Goal: Task Accomplishment & Management: Complete application form

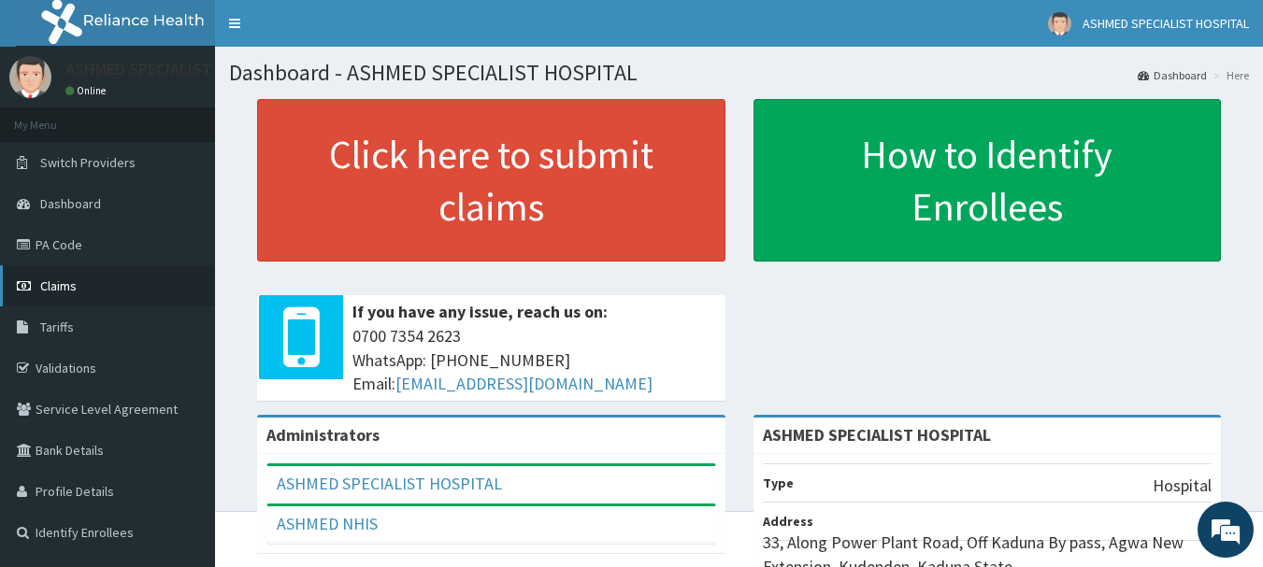
click at [53, 290] on span "Claims" at bounding box center [58, 286] width 36 height 17
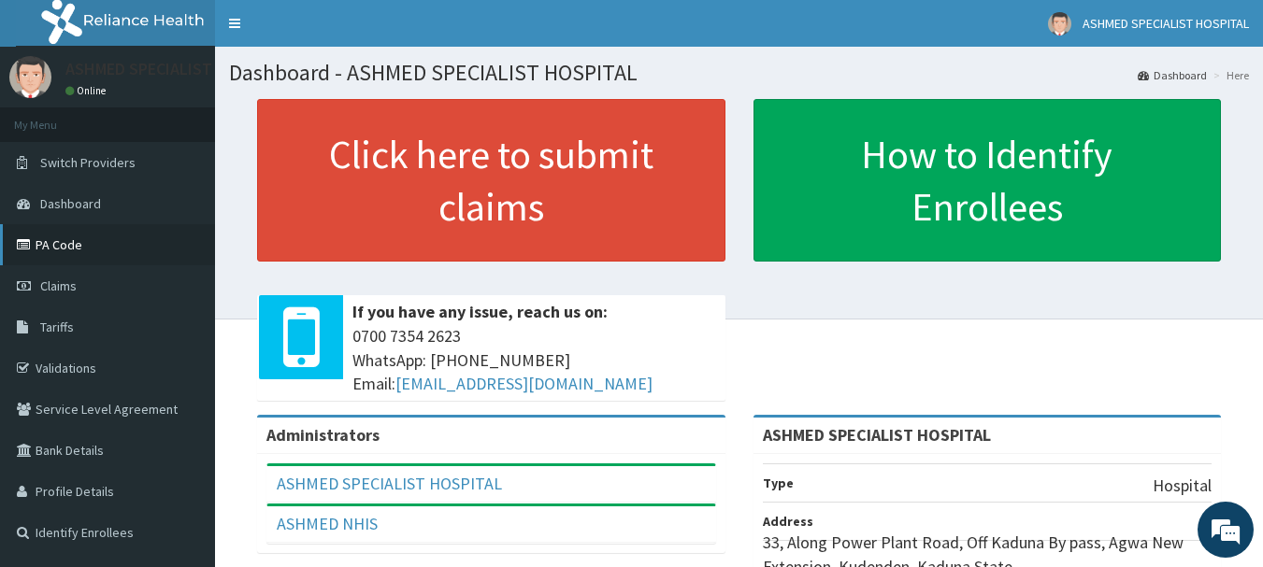
click at [94, 244] on link "PA Code" at bounding box center [107, 244] width 215 height 41
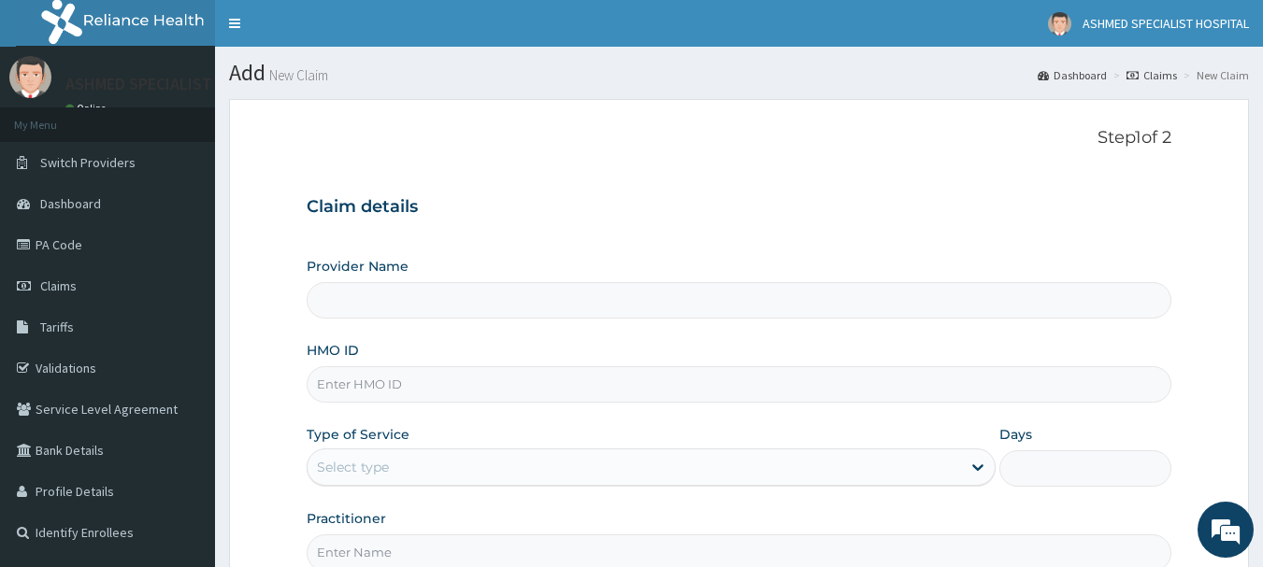
click at [363, 388] on input "HMO ID" at bounding box center [739, 384] width 865 height 36
type input "if"
type input "ASHMED SPECIALIST HOSPITAL"
type input "ifm/10090/a"
click at [358, 471] on div "Select type" at bounding box center [353, 467] width 72 height 19
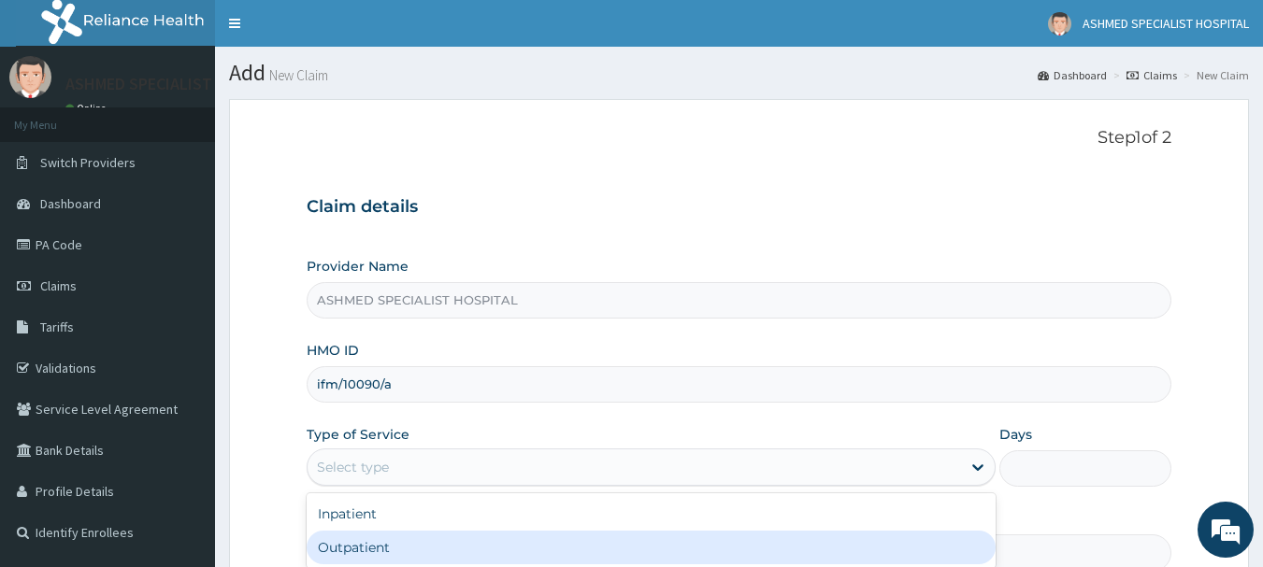
click at [355, 541] on div "Outpatient" at bounding box center [651, 548] width 689 height 34
type input "1"
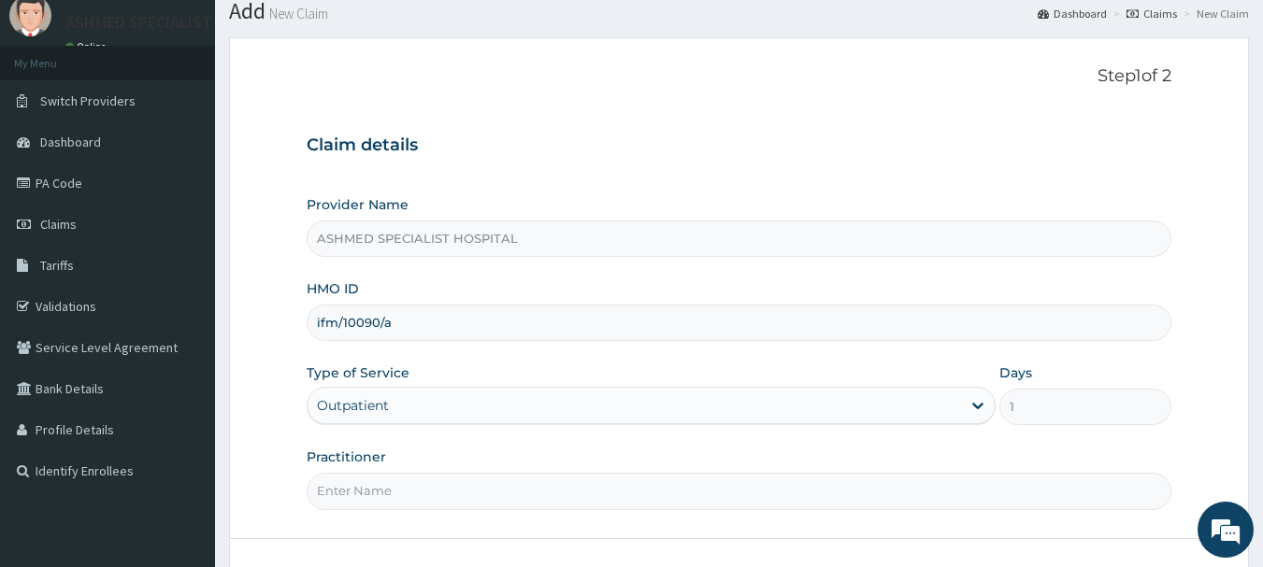
scroll to position [201, 0]
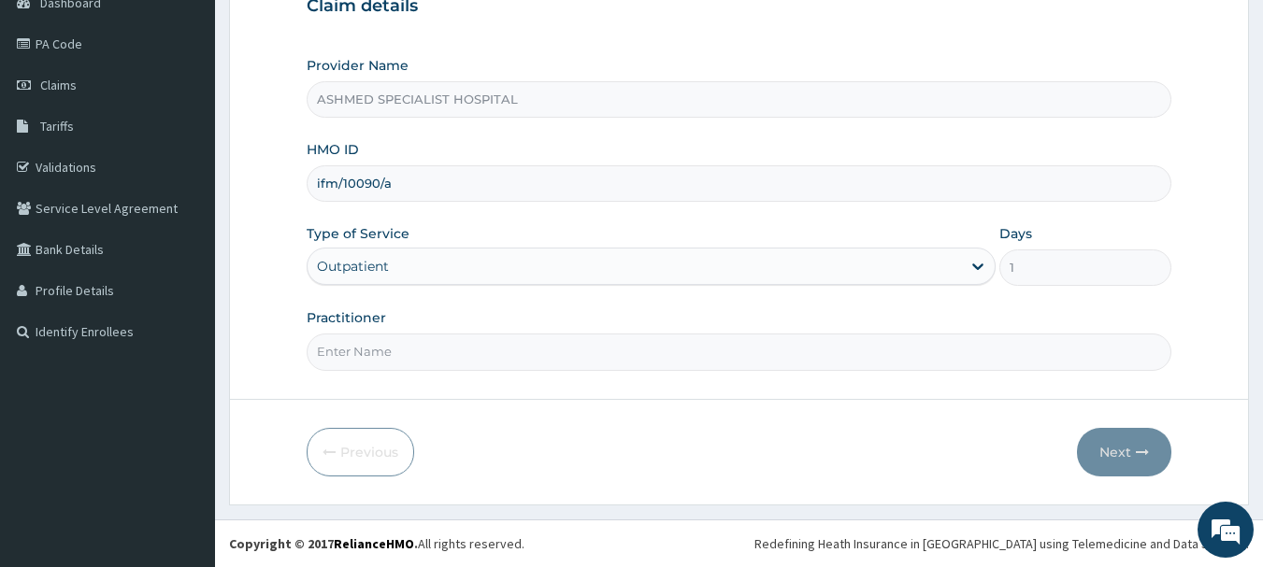
click at [355, 351] on input "Practitioner" at bounding box center [739, 352] width 865 height 36
type input "d"
type input "DR. JEROME SUNDAY"
click at [1096, 446] on button "Next" at bounding box center [1124, 452] width 94 height 49
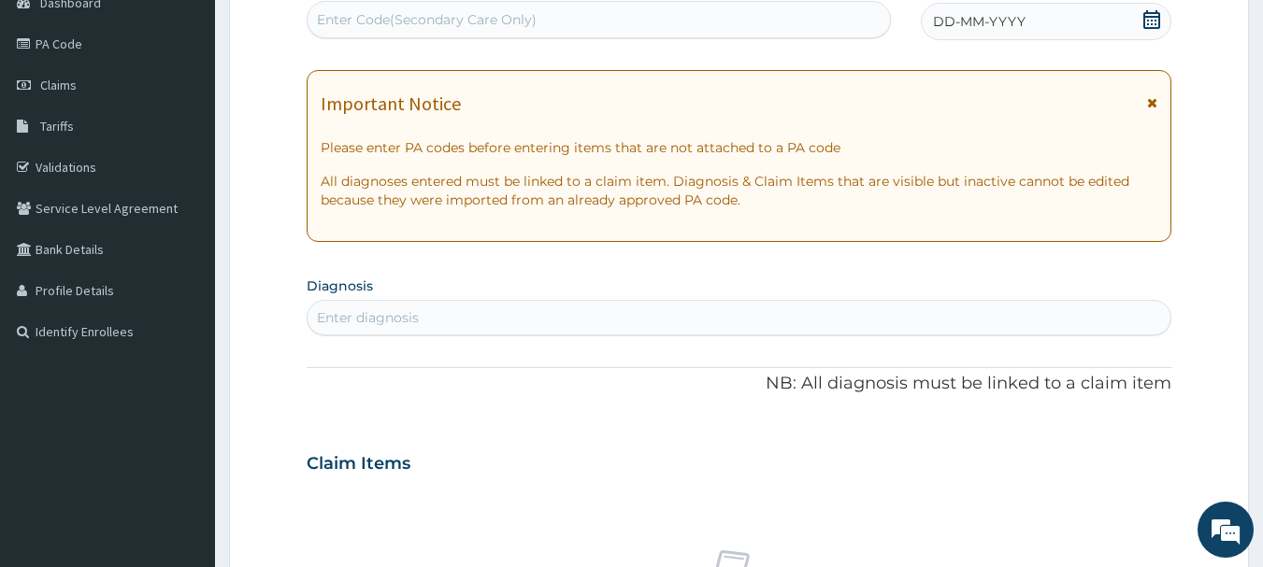
click at [1158, 19] on icon at bounding box center [1151, 19] width 19 height 19
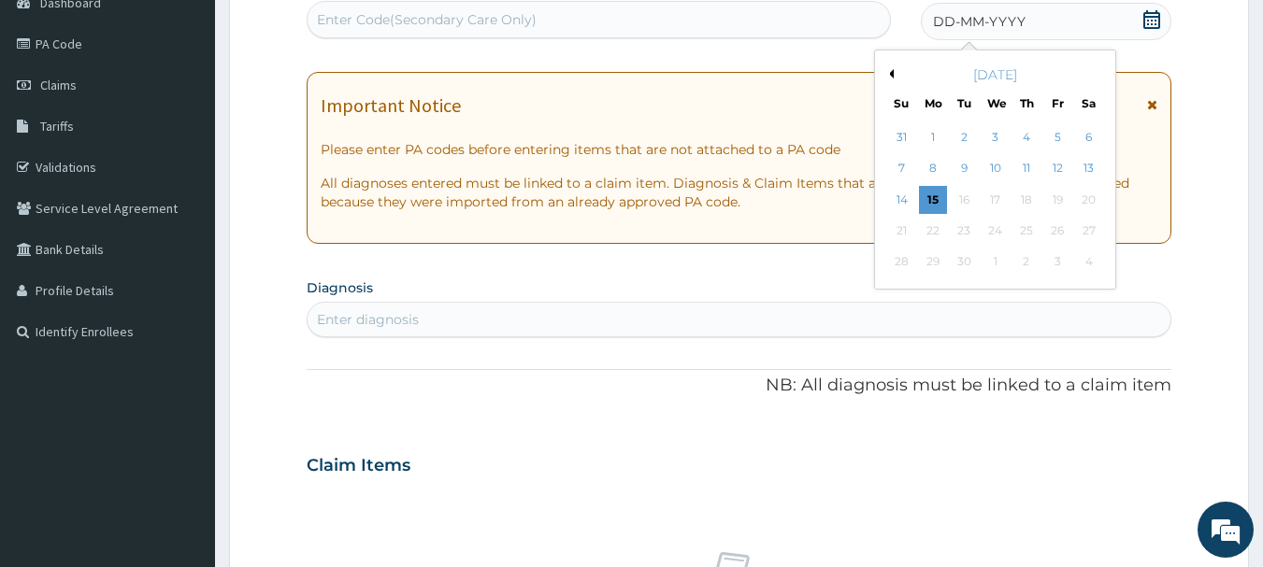
click at [892, 77] on button "Previous Month" at bounding box center [888, 73] width 9 height 9
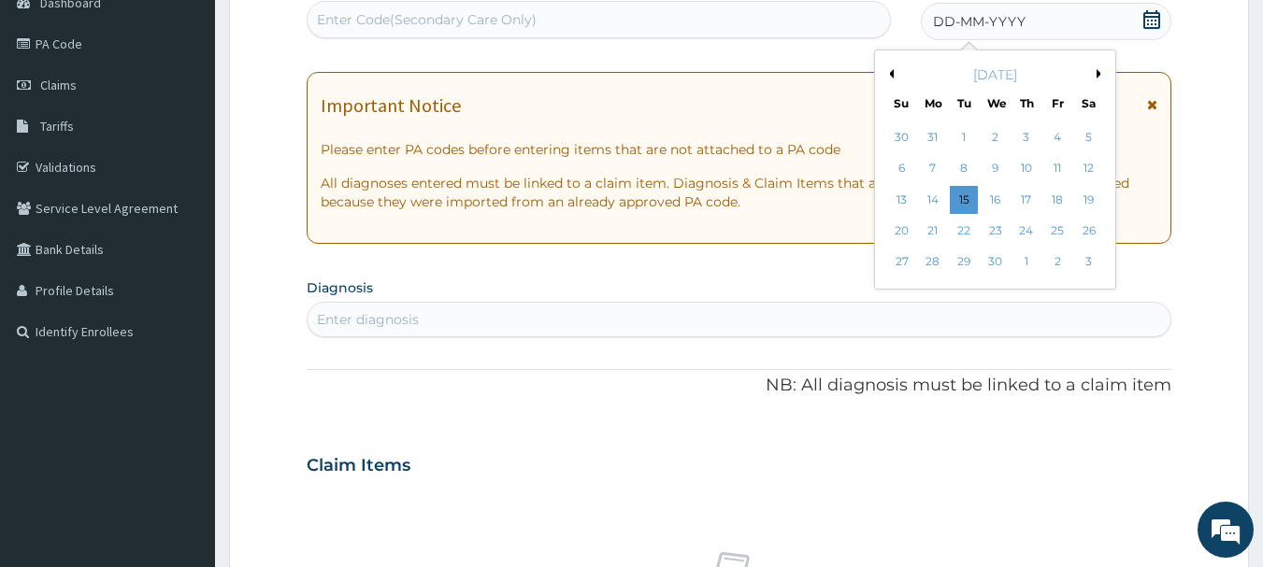
click at [892, 77] on button "Previous Month" at bounding box center [888, 73] width 9 height 9
click at [955, 259] on div "25" at bounding box center [964, 263] width 28 height 28
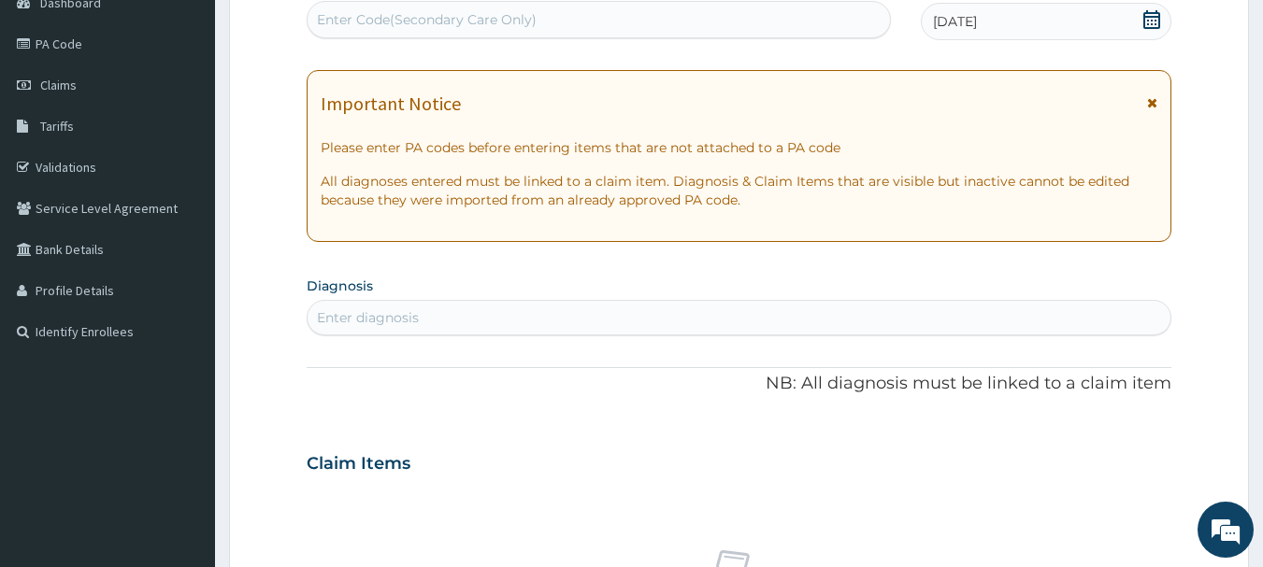
click at [402, 314] on div "Enter diagnosis" at bounding box center [368, 317] width 102 height 19
type input "Malaria"
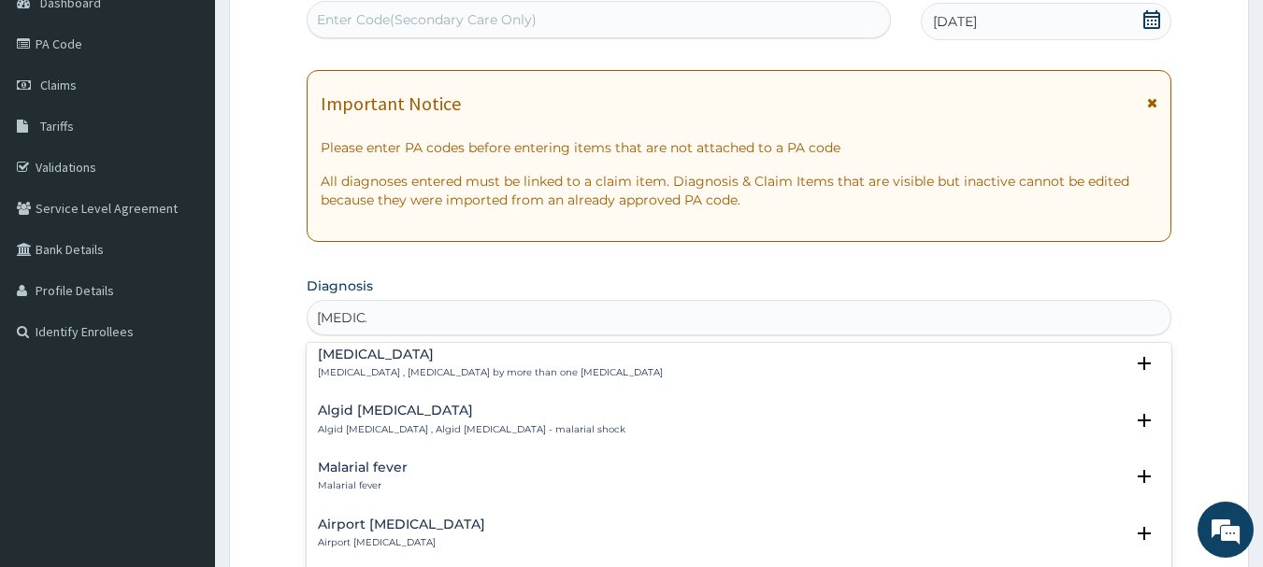
scroll to position [224, 0]
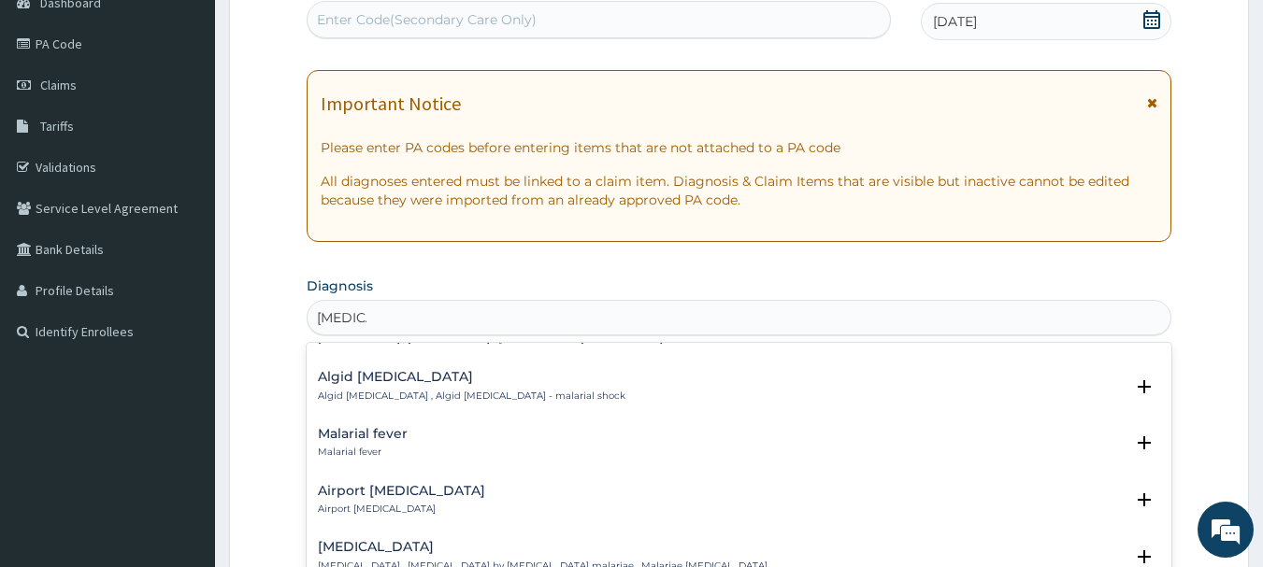
click at [369, 427] on h4 "Malarial fever" at bounding box center [363, 434] width 90 height 14
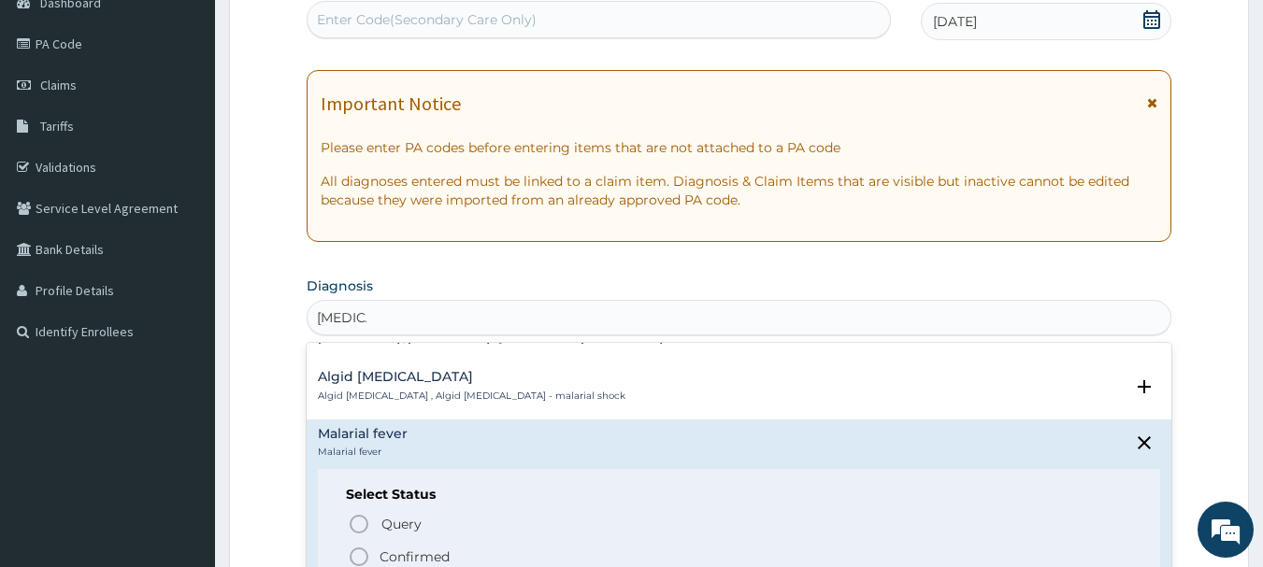
click at [353, 546] on icon "status option filled" at bounding box center [359, 557] width 22 height 22
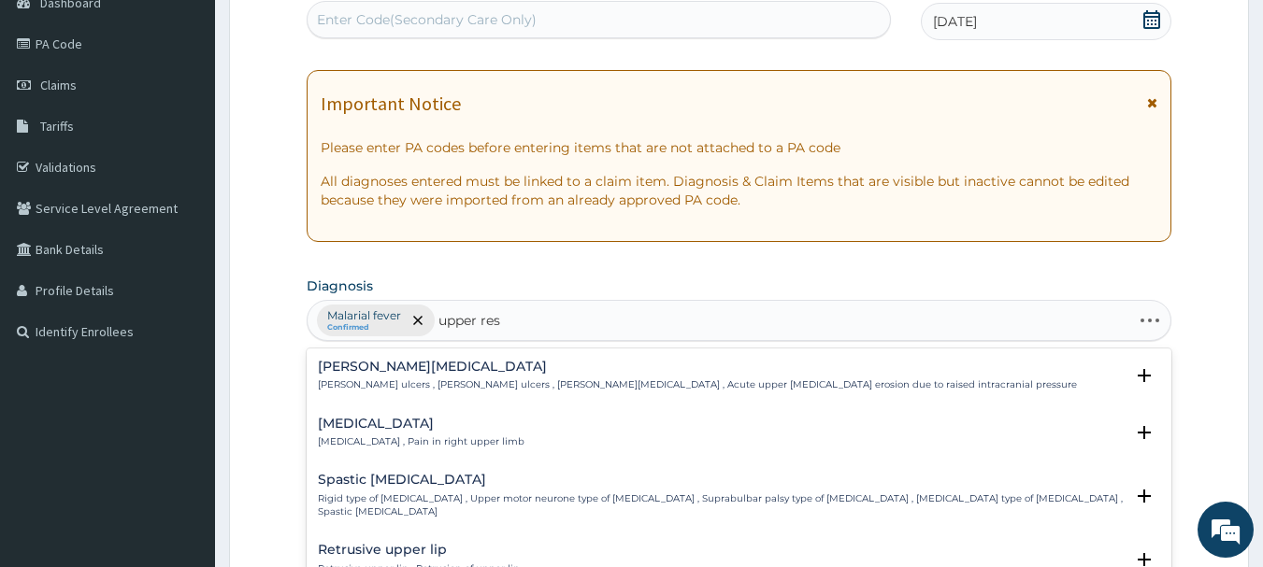
type input "upper resp"
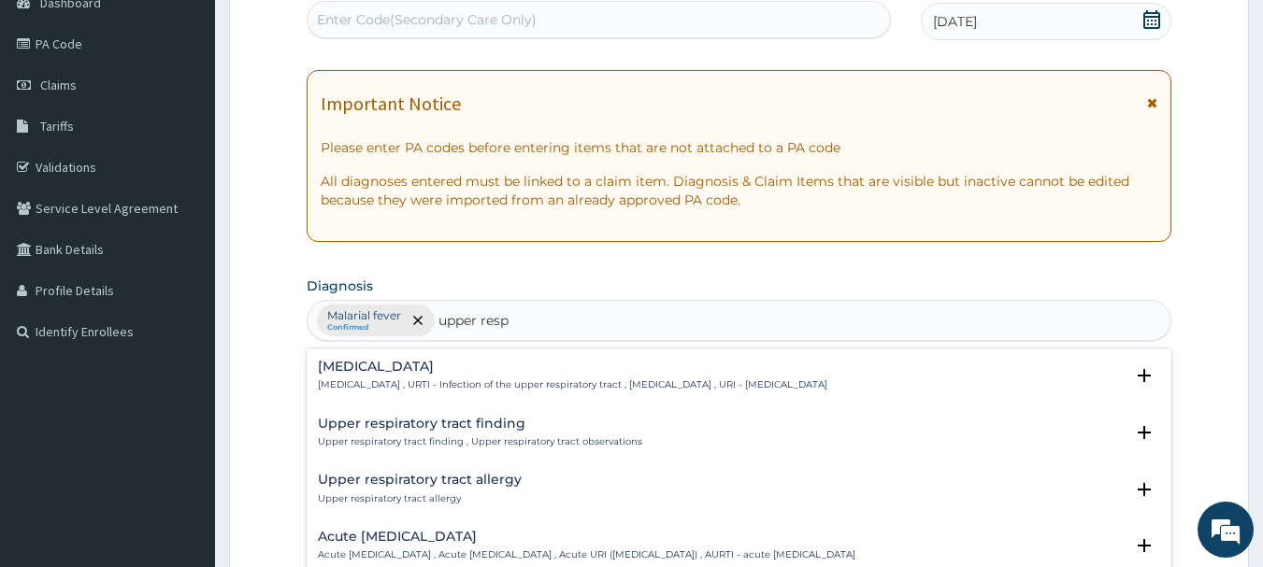
click at [468, 365] on h4 "[MEDICAL_DATA]" at bounding box center [572, 367] width 509 height 14
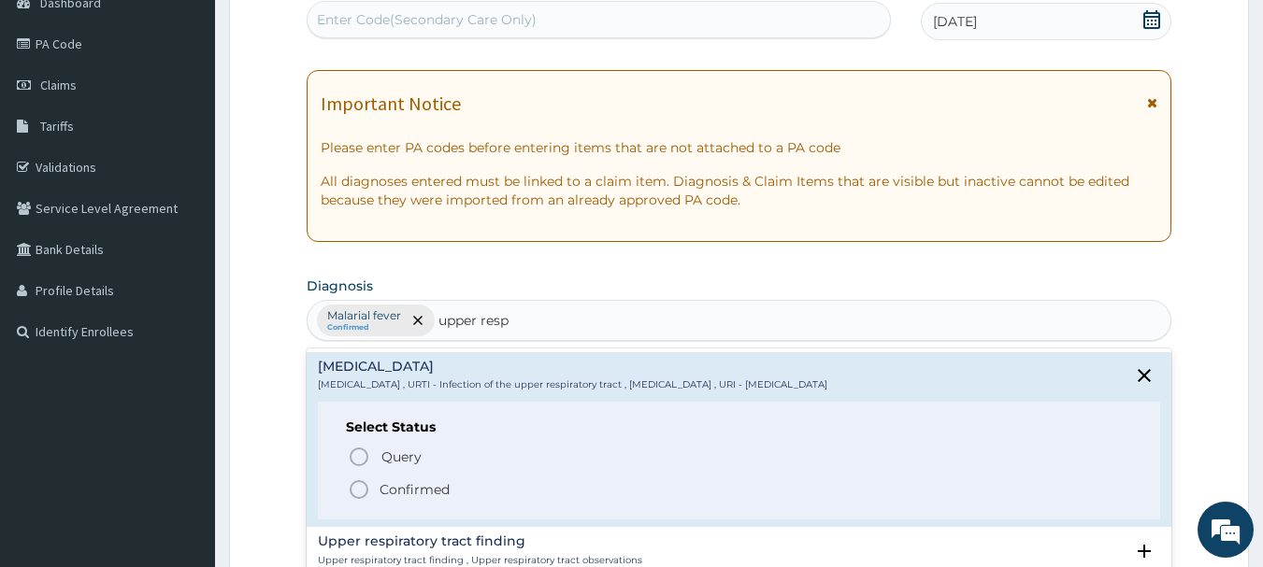
click at [358, 485] on icon "status option filled" at bounding box center [359, 489] width 22 height 22
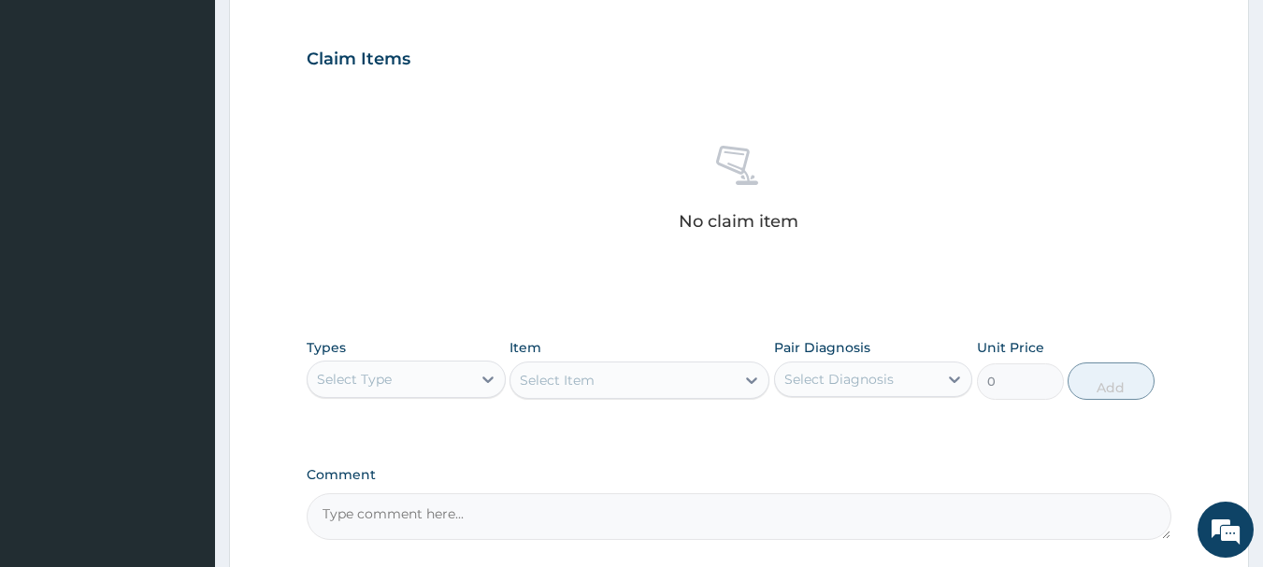
scroll to position [780, 0]
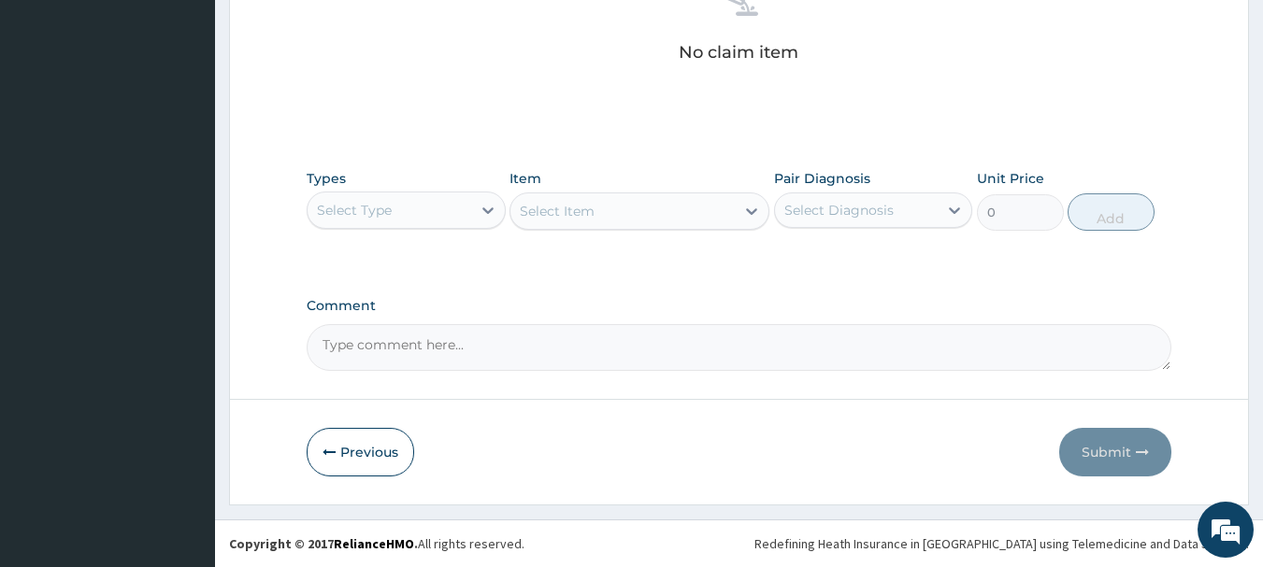
click at [451, 212] on div "Select Type" at bounding box center [389, 210] width 164 height 30
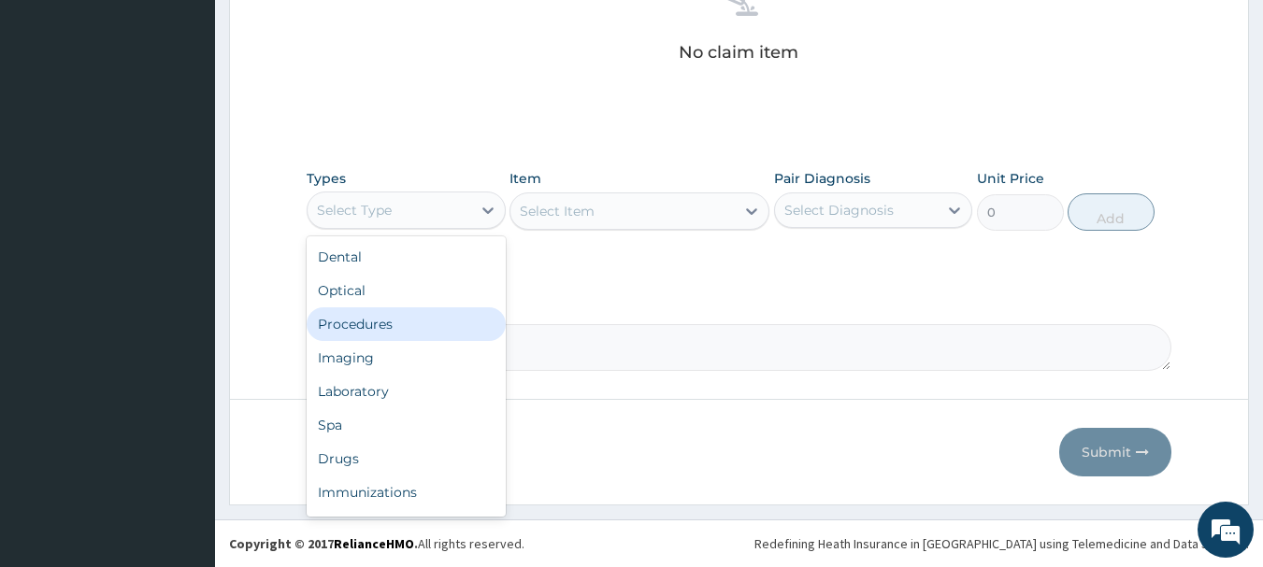
click at [339, 318] on div "Procedures" at bounding box center [406, 324] width 199 height 34
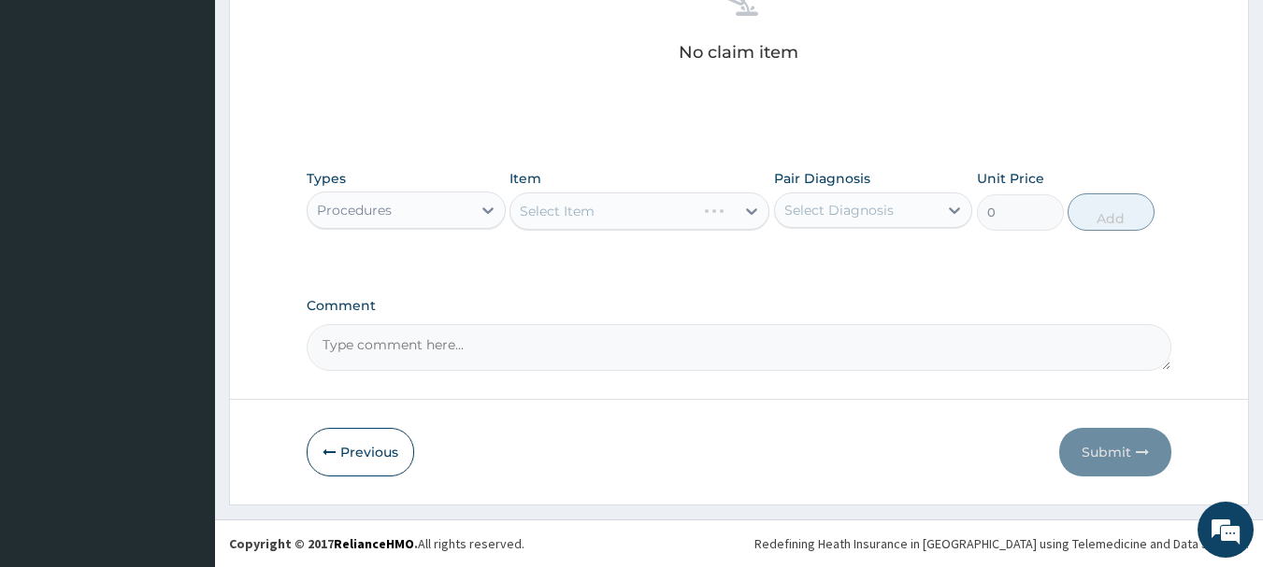
click at [746, 210] on div "Select Item" at bounding box center [639, 211] width 260 height 37
click at [745, 211] on icon at bounding box center [751, 211] width 19 height 19
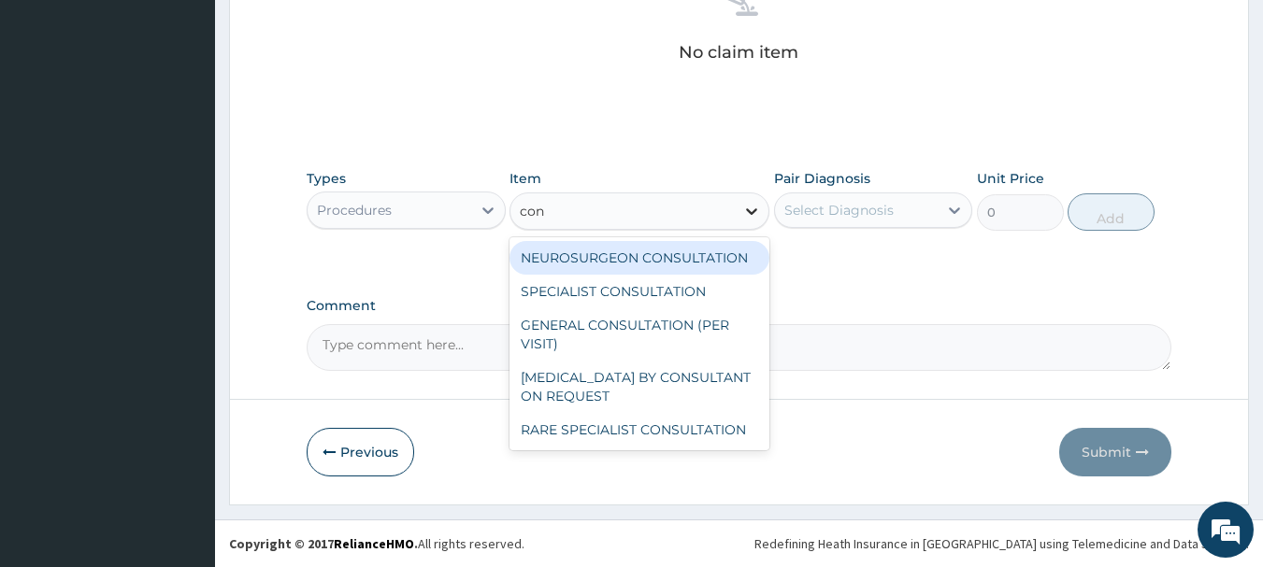
type input "cons"
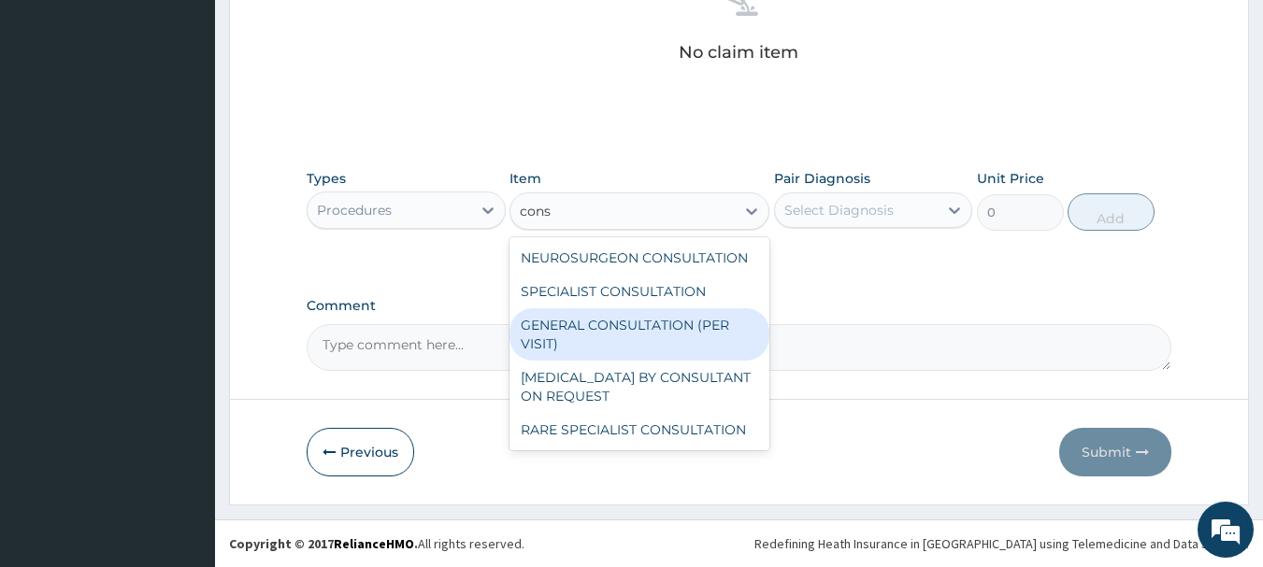
click at [598, 326] on div "GENERAL CONSULTATION (PER VISIT)" at bounding box center [639, 334] width 260 height 52
type input "2000"
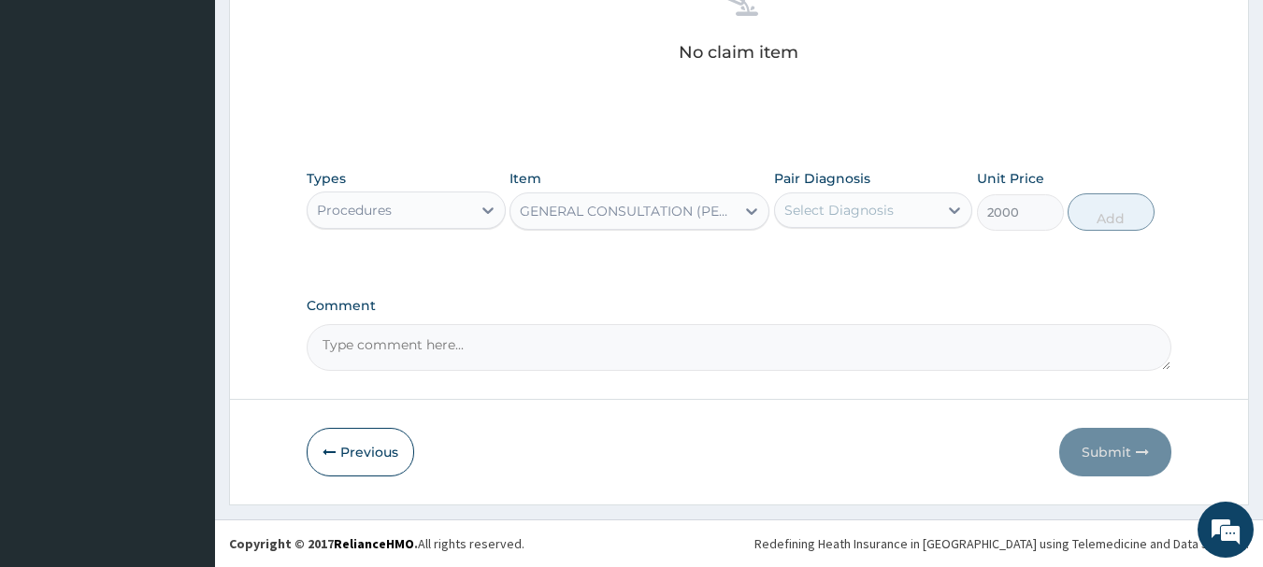
click at [875, 201] on div "Select Diagnosis" at bounding box center [838, 210] width 109 height 19
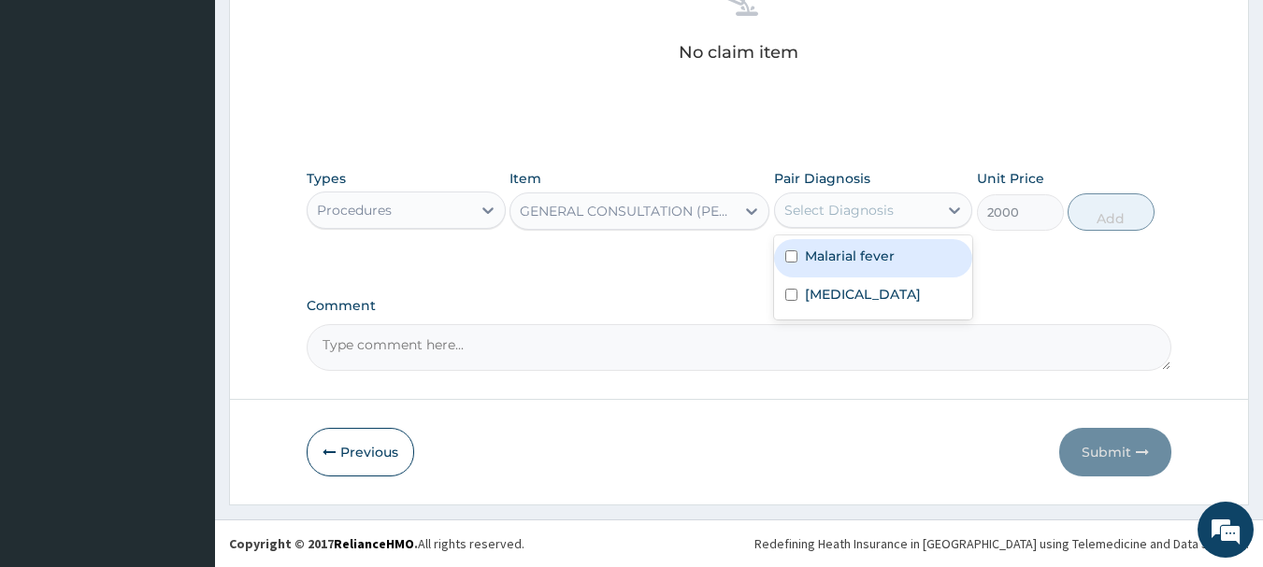
click at [829, 244] on div "Malarial fever" at bounding box center [873, 258] width 199 height 38
checkbox input "true"
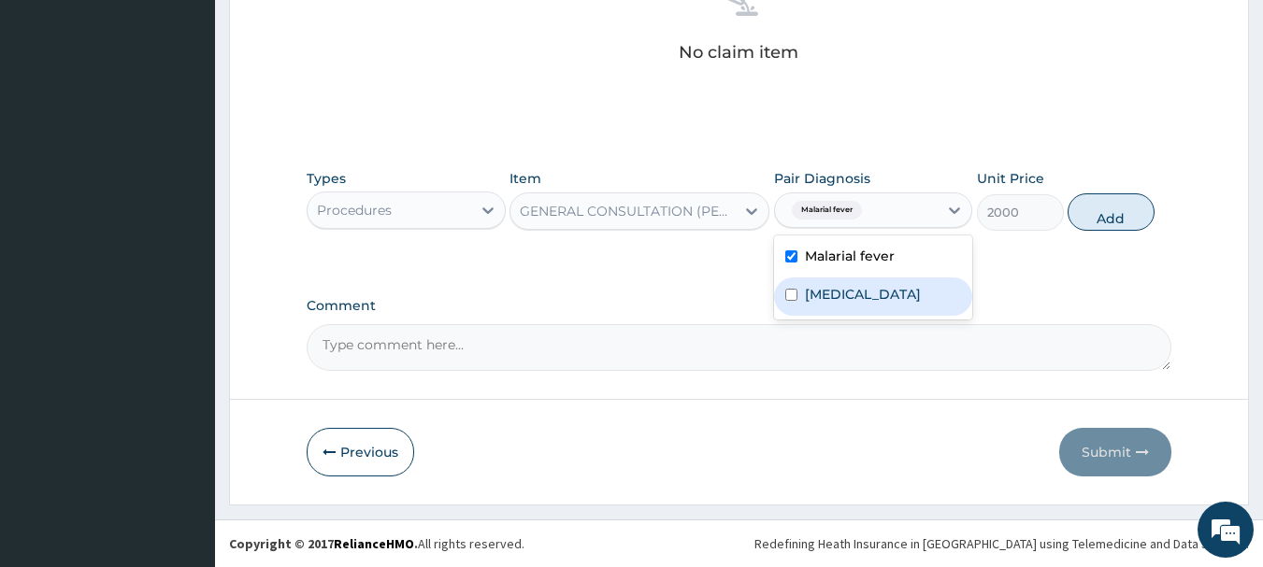
click at [813, 316] on div "Upper respiratory infection" at bounding box center [873, 297] width 199 height 38
checkbox input "true"
click at [1094, 225] on button "Add" at bounding box center [1110, 211] width 87 height 37
type input "0"
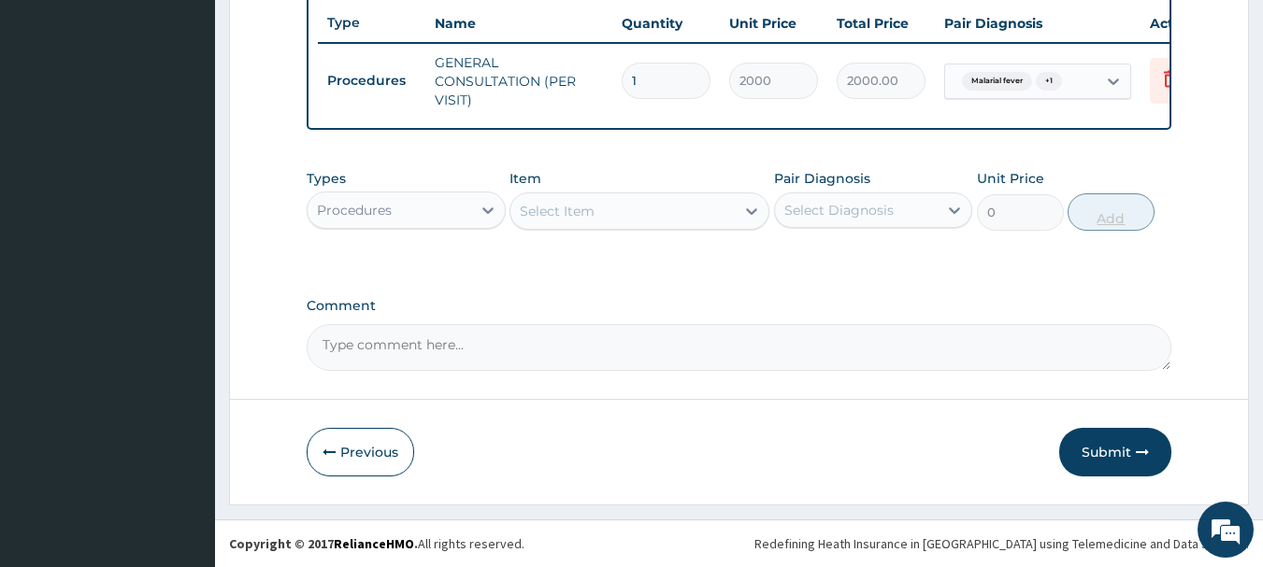
scroll to position [716, 0]
click at [454, 205] on div "Procedures" at bounding box center [389, 210] width 164 height 30
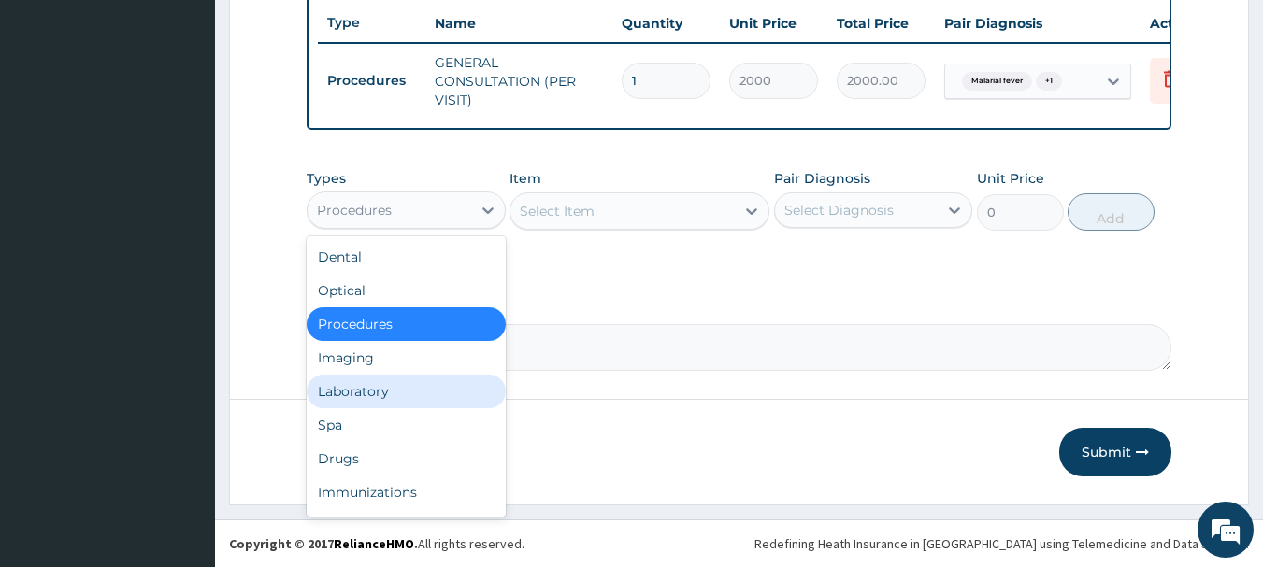
click at [328, 398] on div "Laboratory" at bounding box center [406, 392] width 199 height 34
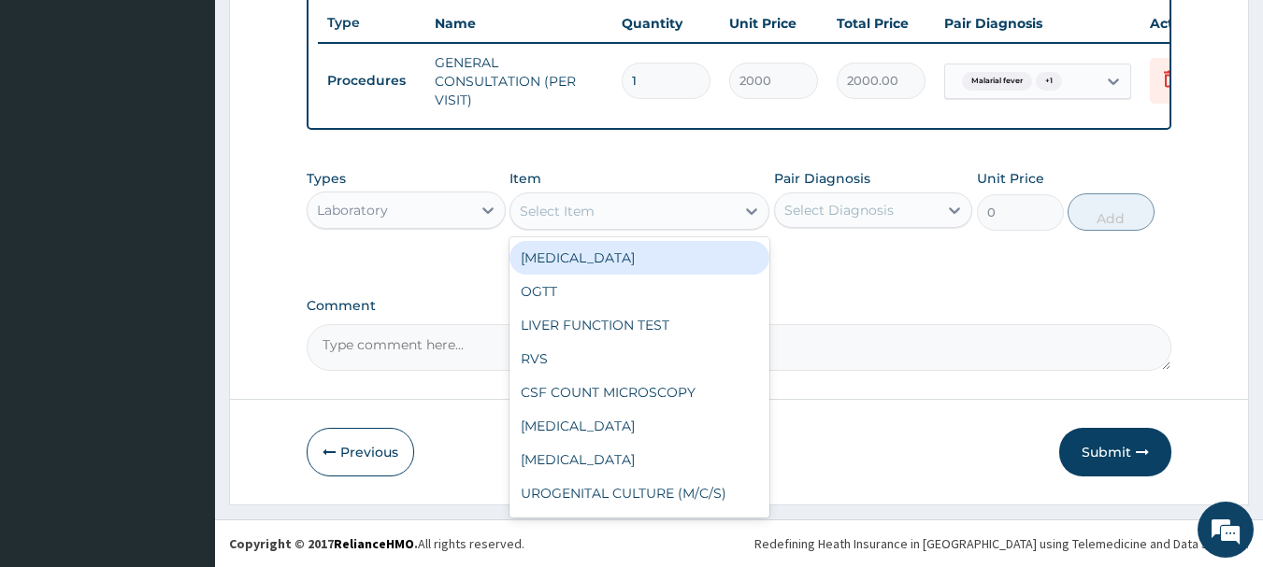
click at [693, 207] on div "Select Item" at bounding box center [622, 211] width 224 height 30
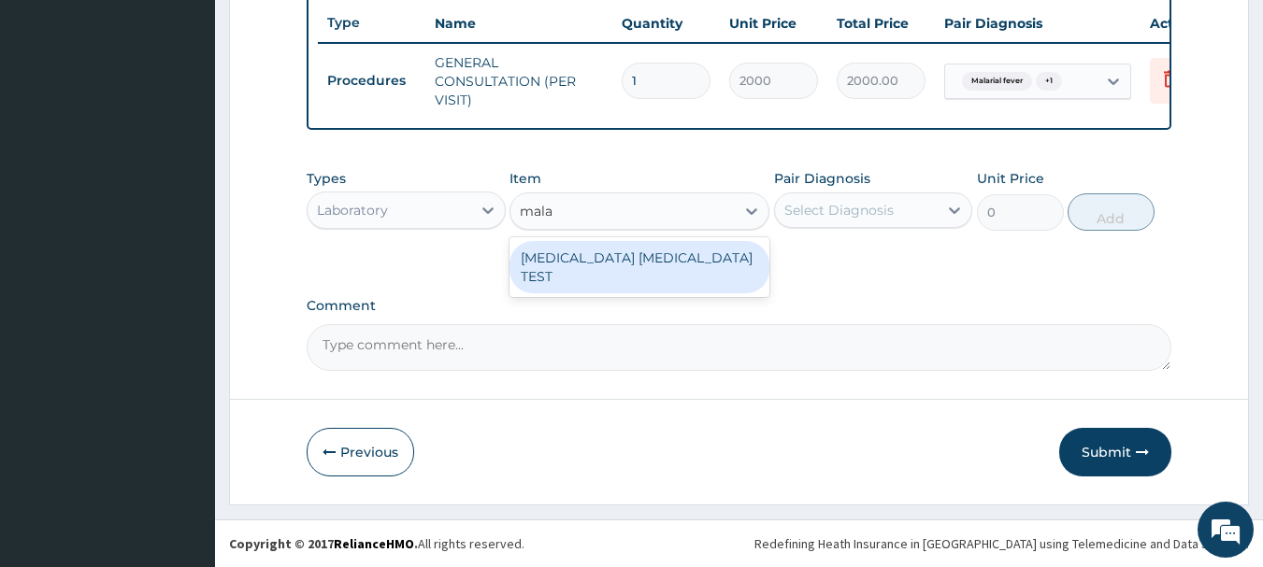
type input "malar"
click at [642, 251] on div "MALARIA PARASITE TEST" at bounding box center [639, 267] width 260 height 52
type input "1000"
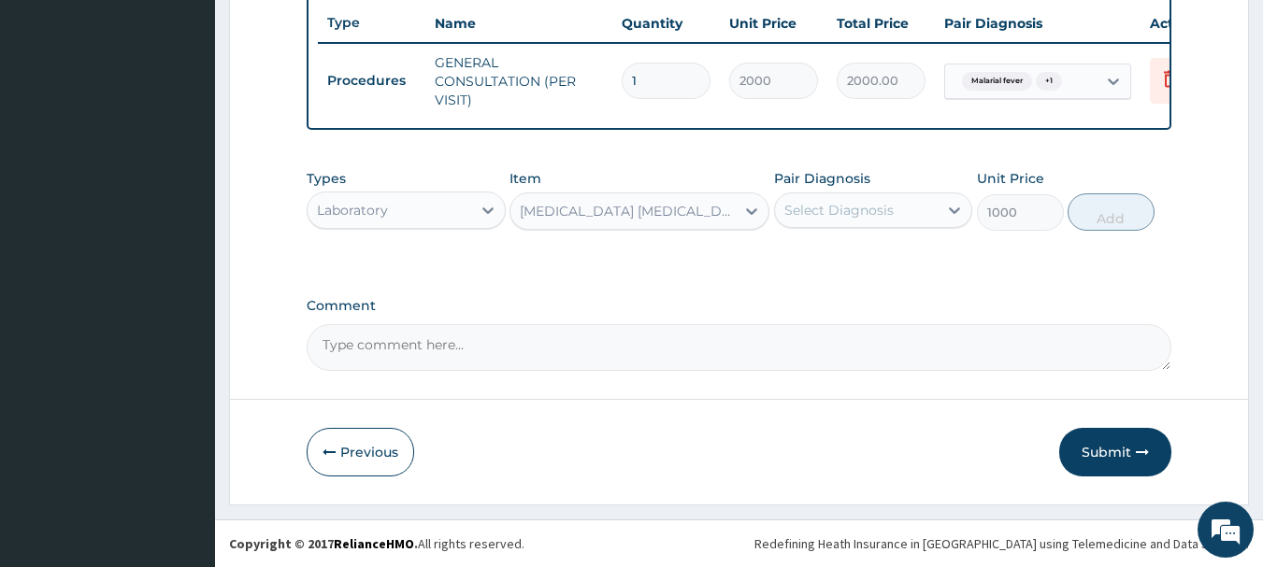
click at [886, 216] on div "Select Diagnosis" at bounding box center [838, 210] width 109 height 19
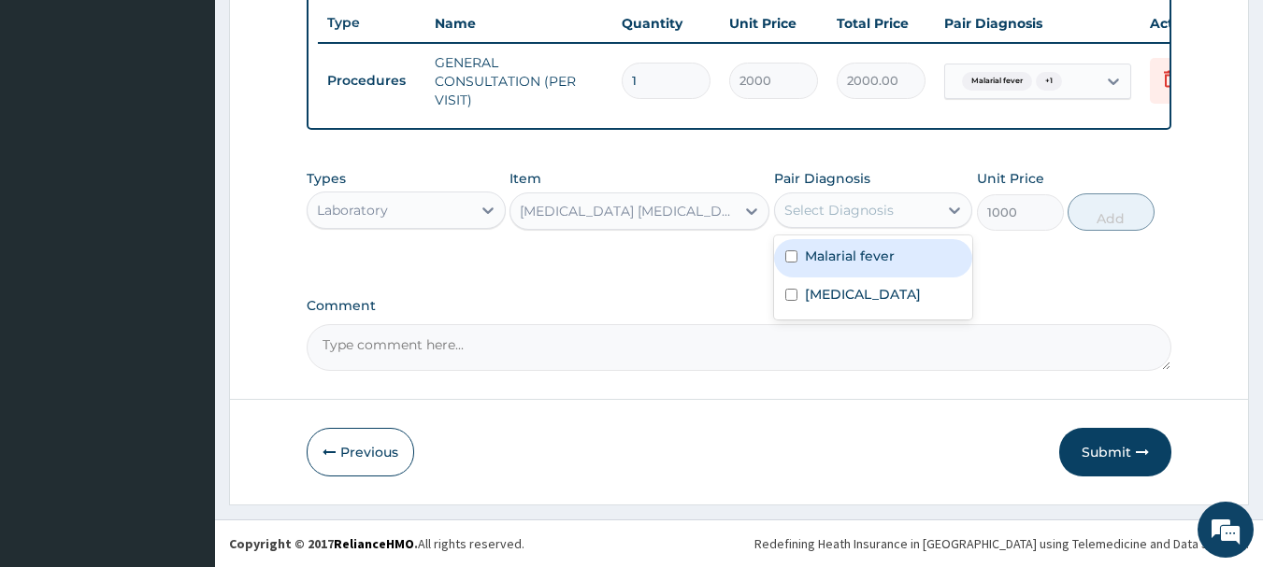
click at [849, 255] on label "Malarial fever" at bounding box center [850, 256] width 90 height 19
checkbox input "true"
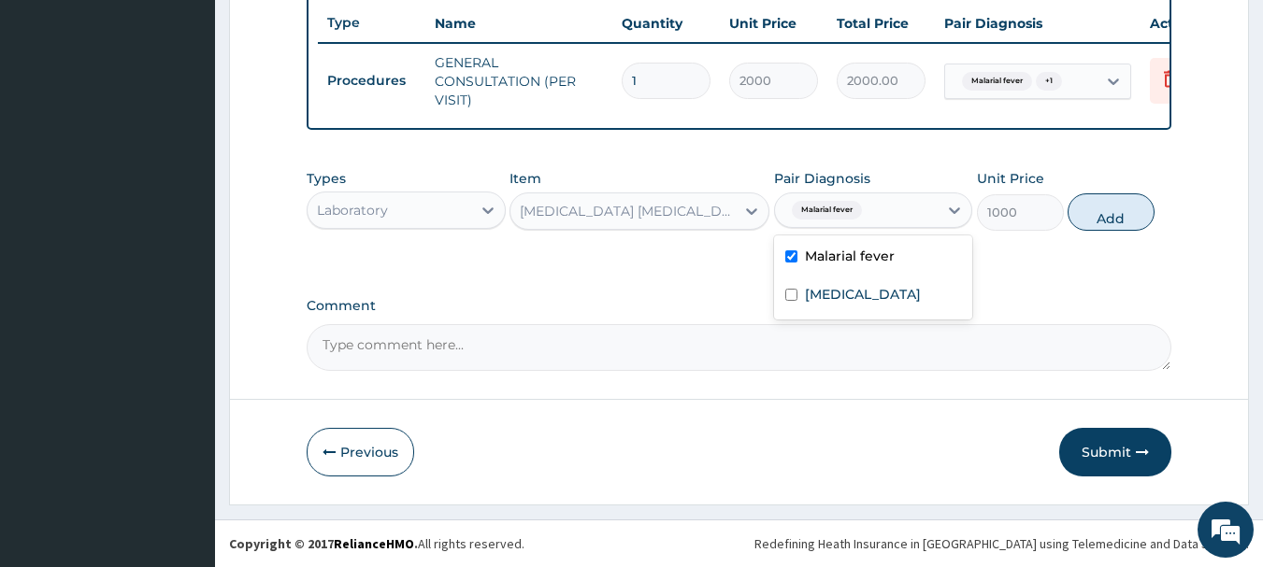
click at [1086, 213] on button "Add" at bounding box center [1110, 211] width 87 height 37
type input "0"
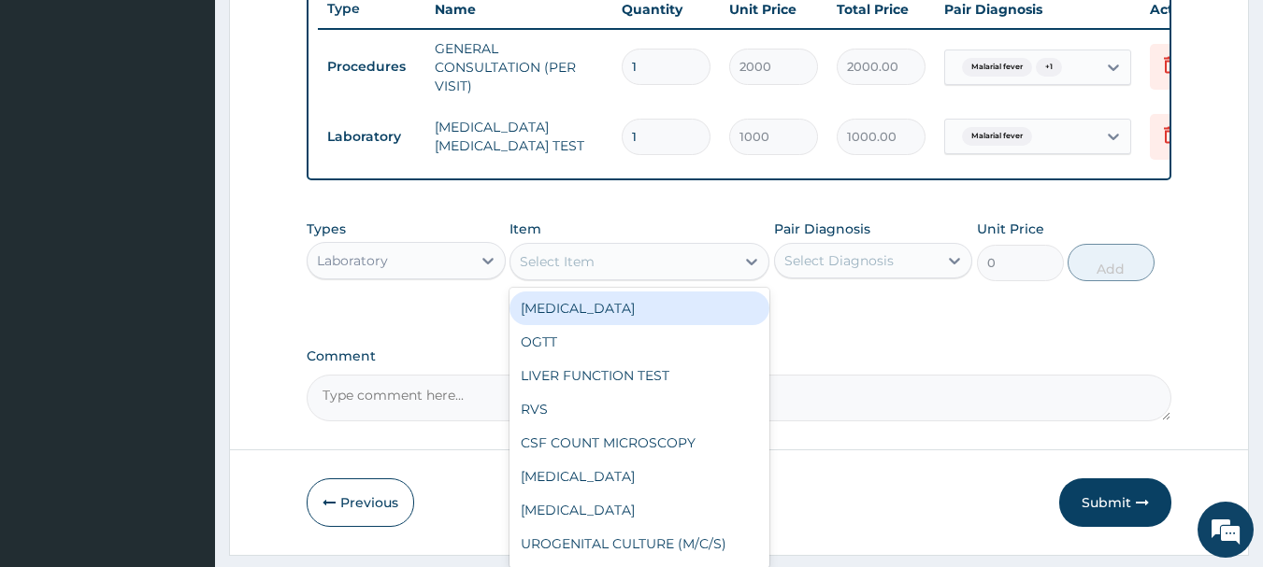
click at [637, 269] on div "Select Item" at bounding box center [622, 262] width 224 height 30
type input "fbc"
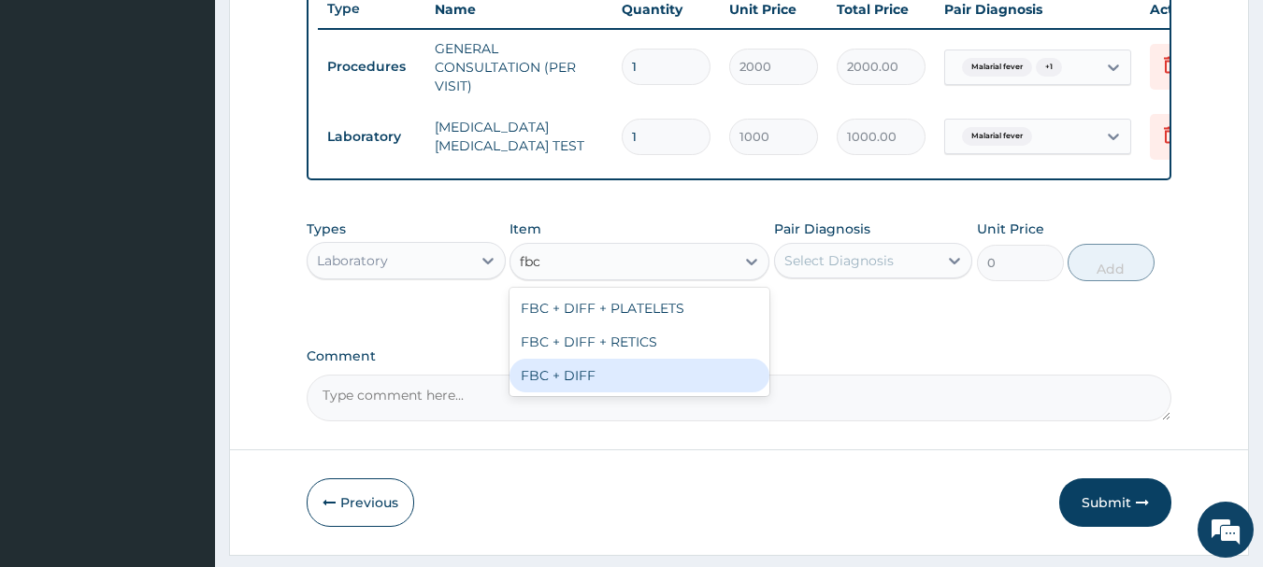
click at [561, 393] on div "FBC + DIFF" at bounding box center [639, 376] width 260 height 34
type input "2000"
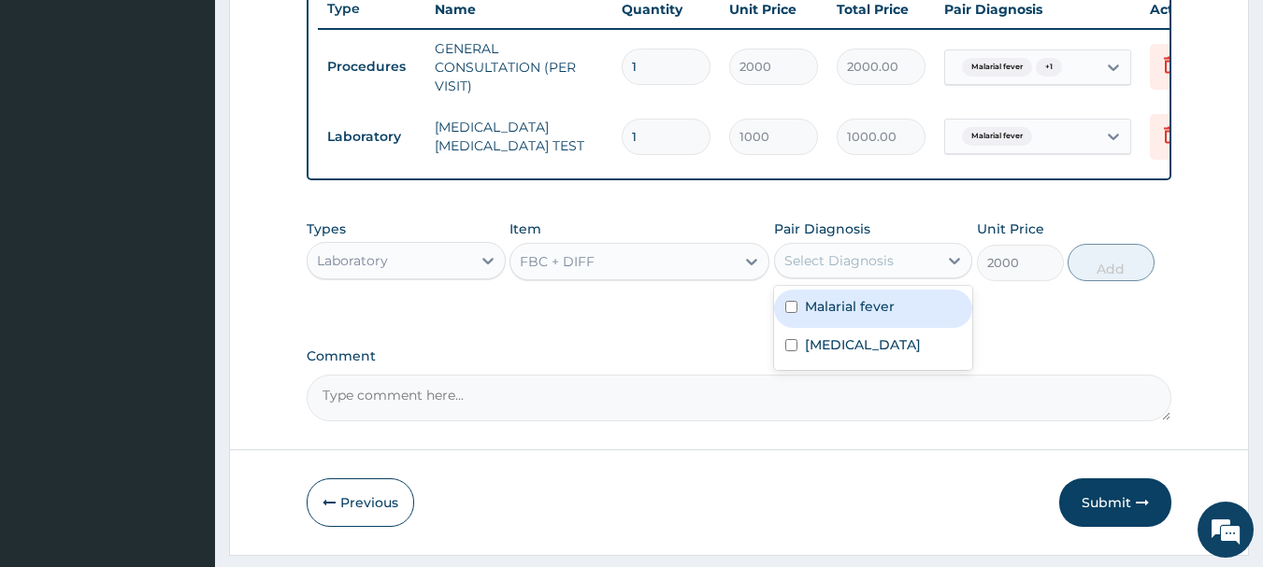
click at [915, 276] on div "Select Diagnosis" at bounding box center [857, 261] width 164 height 30
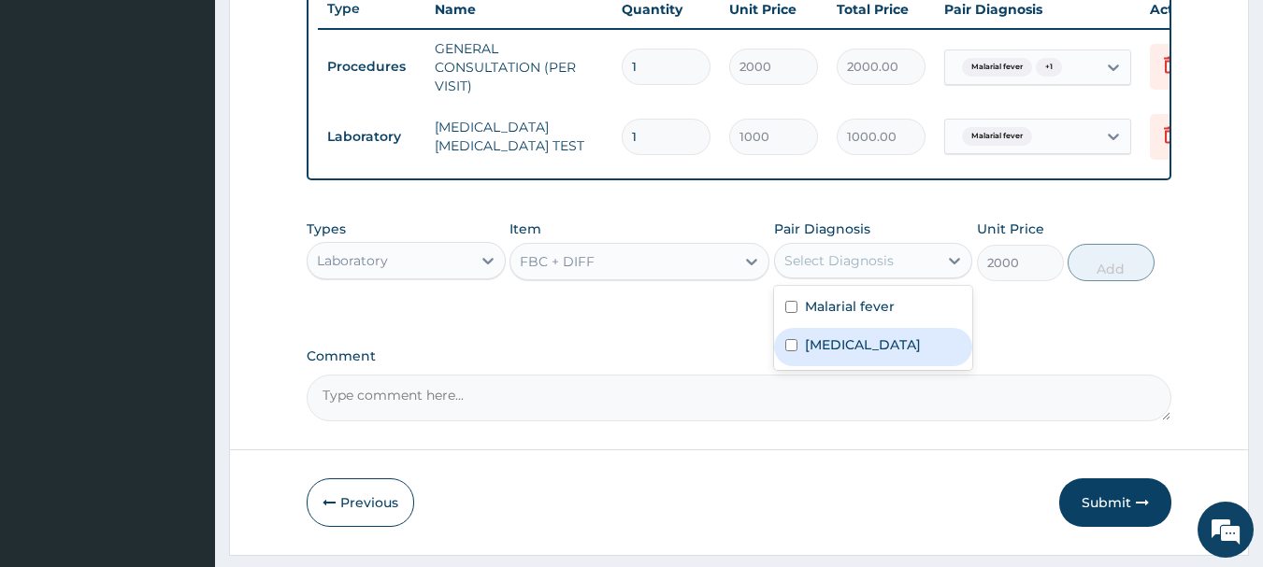
click at [847, 354] on label "Upper respiratory infection" at bounding box center [863, 345] width 116 height 19
checkbox input "true"
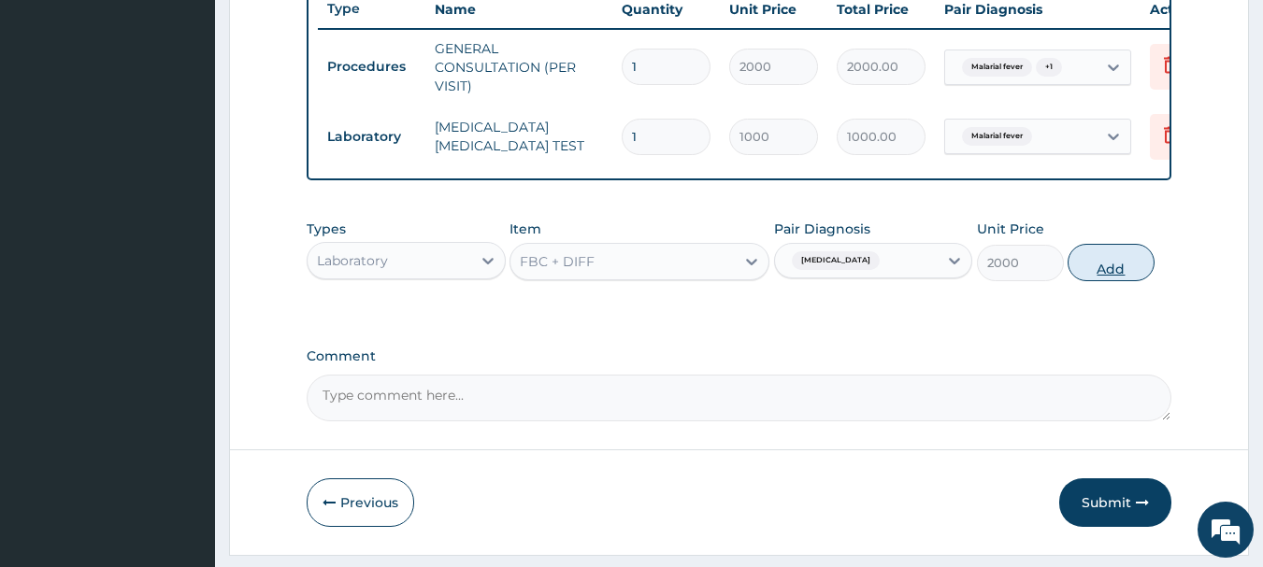
click at [1116, 279] on button "Add" at bounding box center [1110, 262] width 87 height 37
type input "0"
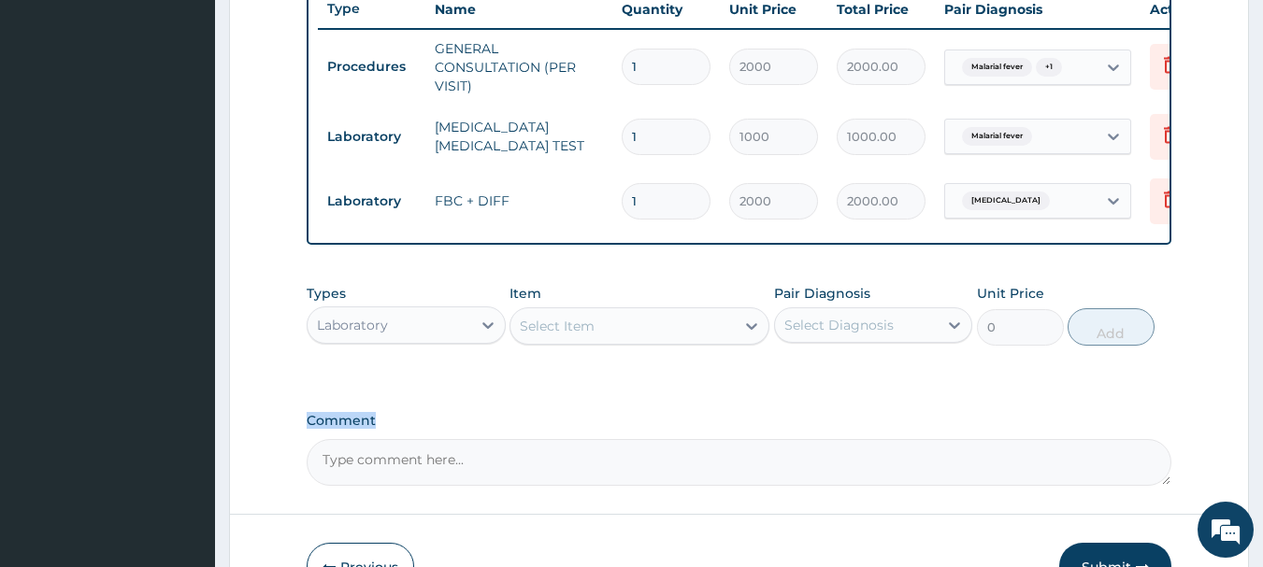
drag, startPoint x: 1261, startPoint y: 329, endPoint x: 1256, endPoint y: 437, distance: 108.5
click at [1256, 437] on section "Step 2 of 2 PA Code / Prescription Code Enter Code(Secondary Care Only) Encount…" at bounding box center [739, 1] width 1048 height 1264
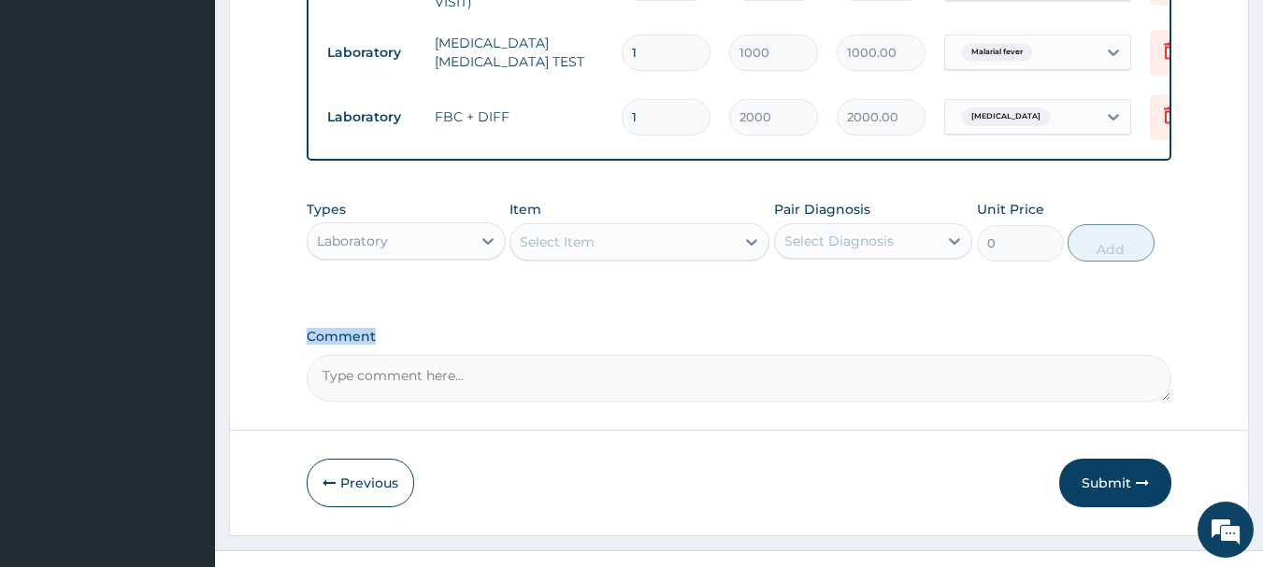
scroll to position [845, 0]
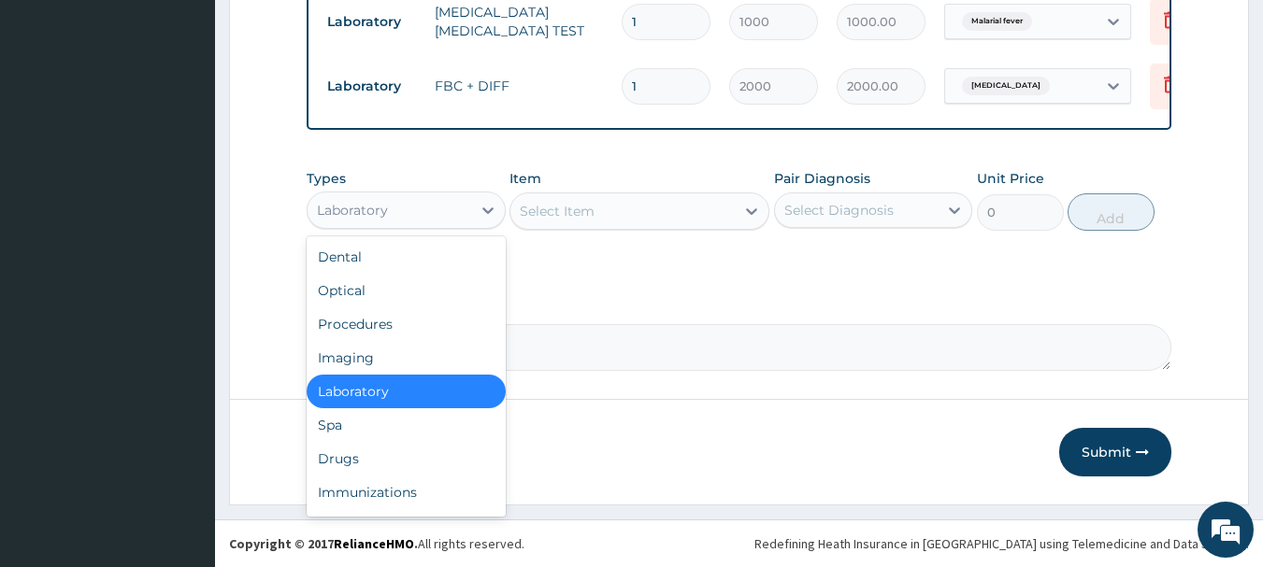
click at [417, 207] on div "Laboratory" at bounding box center [389, 210] width 164 height 30
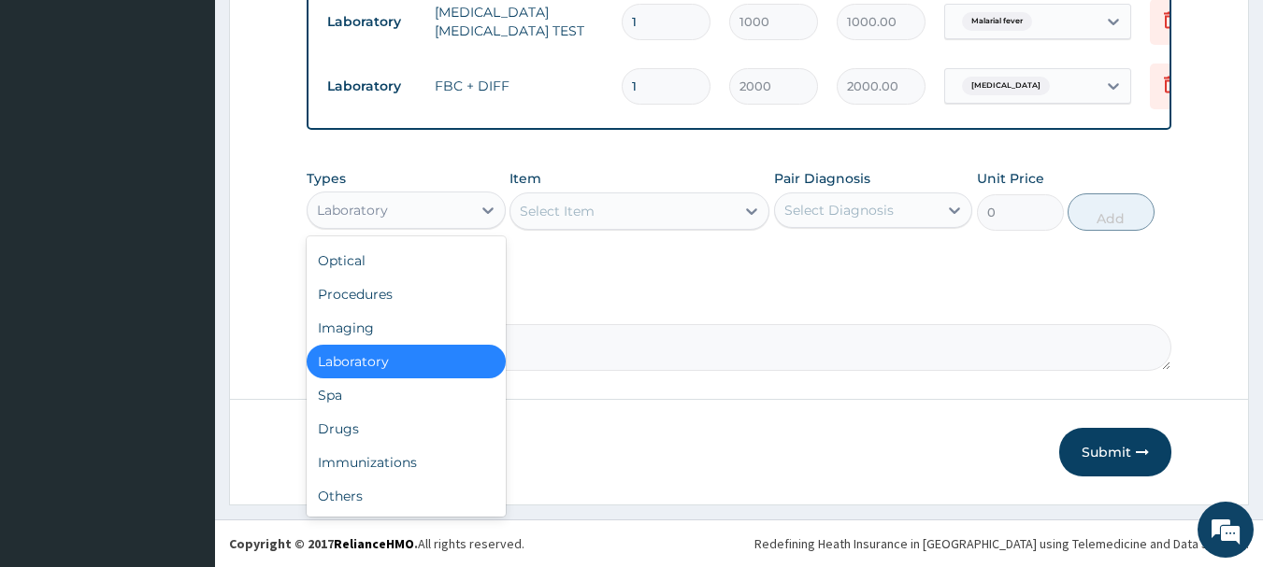
scroll to position [64, 0]
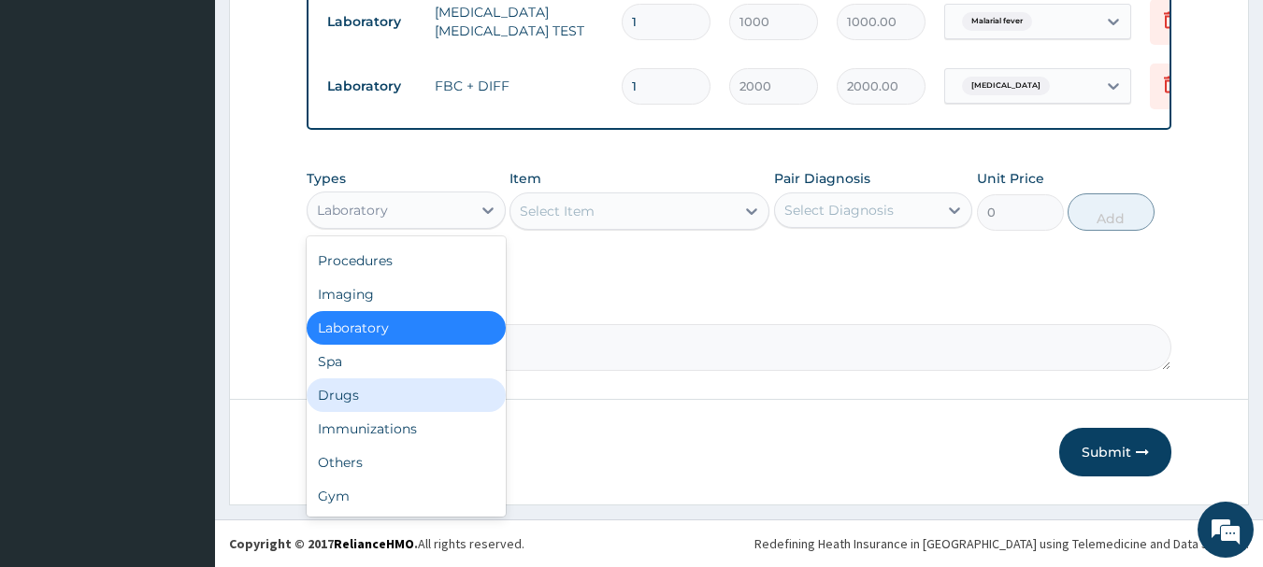
click at [364, 393] on div "Drugs" at bounding box center [406, 395] width 199 height 34
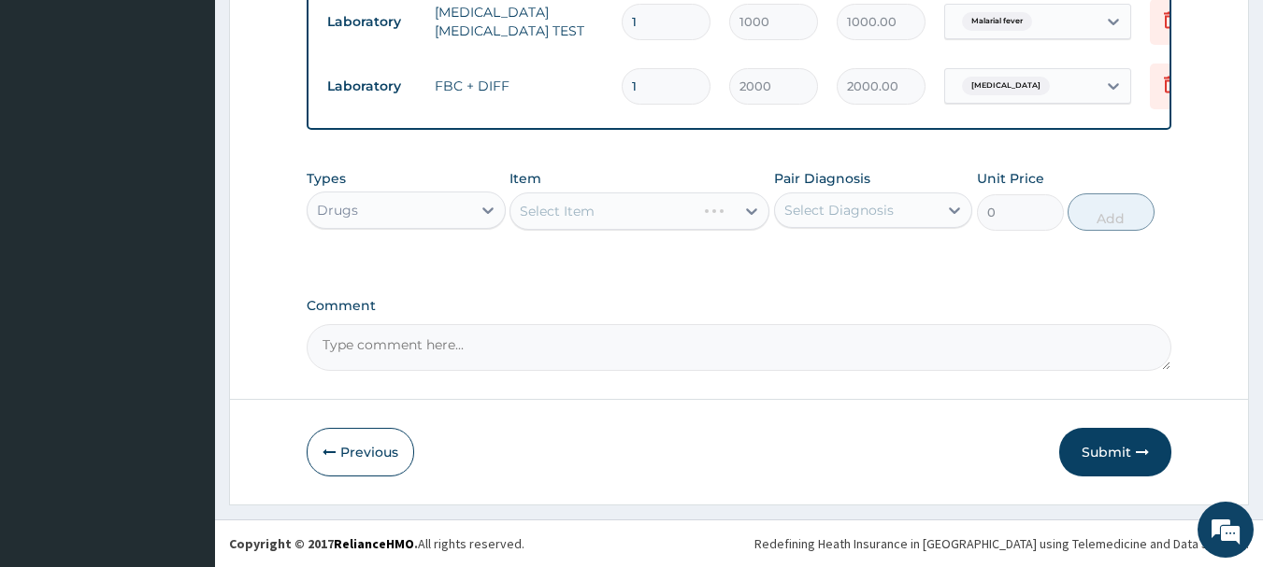
click at [621, 207] on div "Select Item" at bounding box center [639, 211] width 260 height 37
click at [647, 206] on div "Select Item" at bounding box center [639, 211] width 260 height 37
click at [750, 212] on icon at bounding box center [751, 211] width 11 height 7
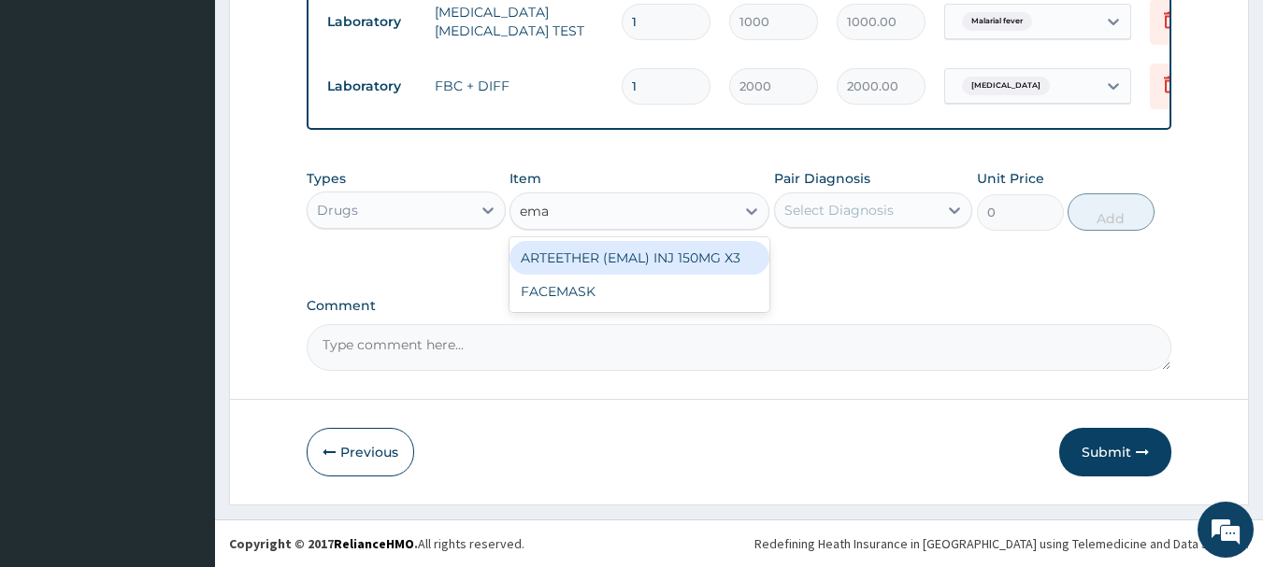
type input "emal"
click at [664, 255] on div "ARTEETHER (EMAL) INJ 150MG X3" at bounding box center [639, 258] width 260 height 34
type input "1500"
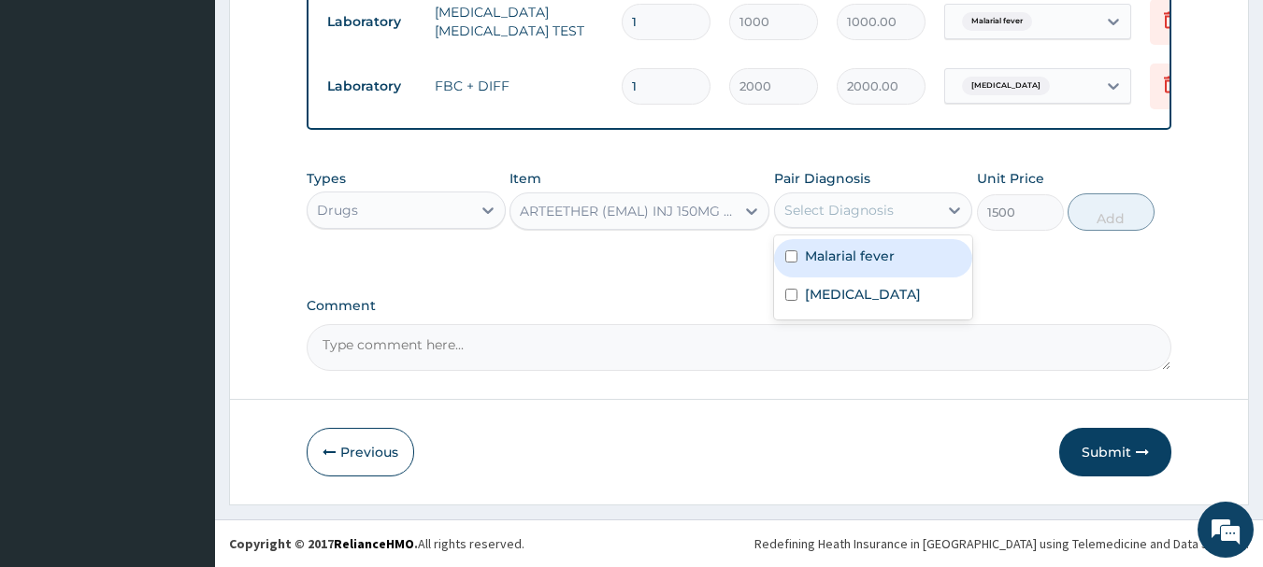
click at [870, 205] on div "Select Diagnosis" at bounding box center [838, 210] width 109 height 19
click at [828, 253] on label "Malarial fever" at bounding box center [850, 256] width 90 height 19
checkbox input "true"
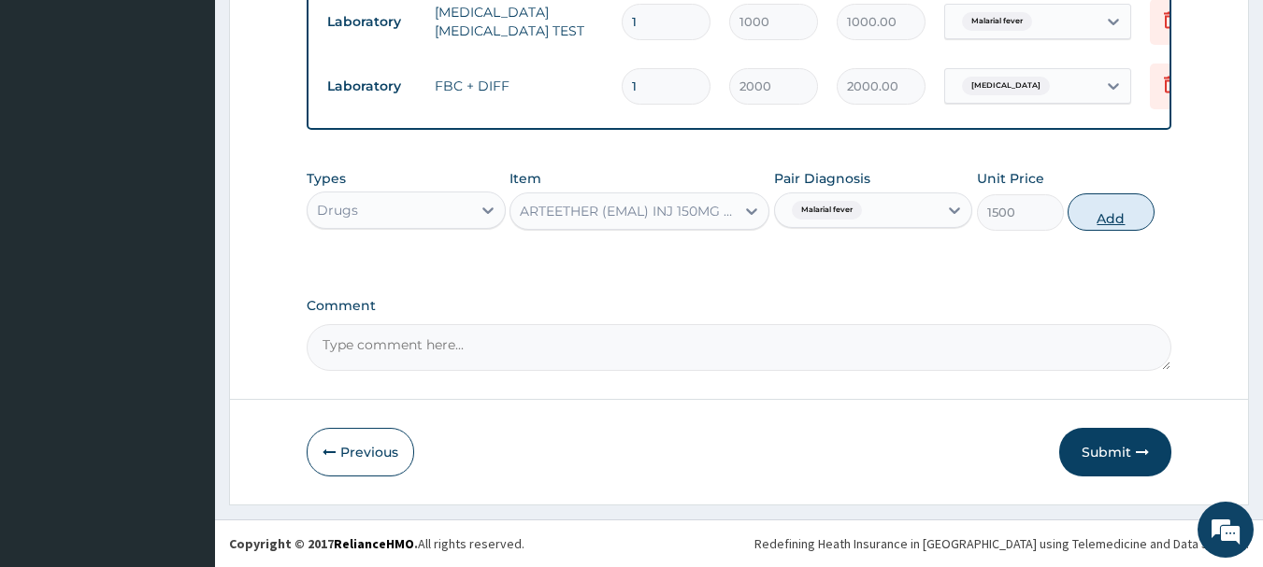
click at [1107, 212] on button "Add" at bounding box center [1110, 211] width 87 height 37
type input "0"
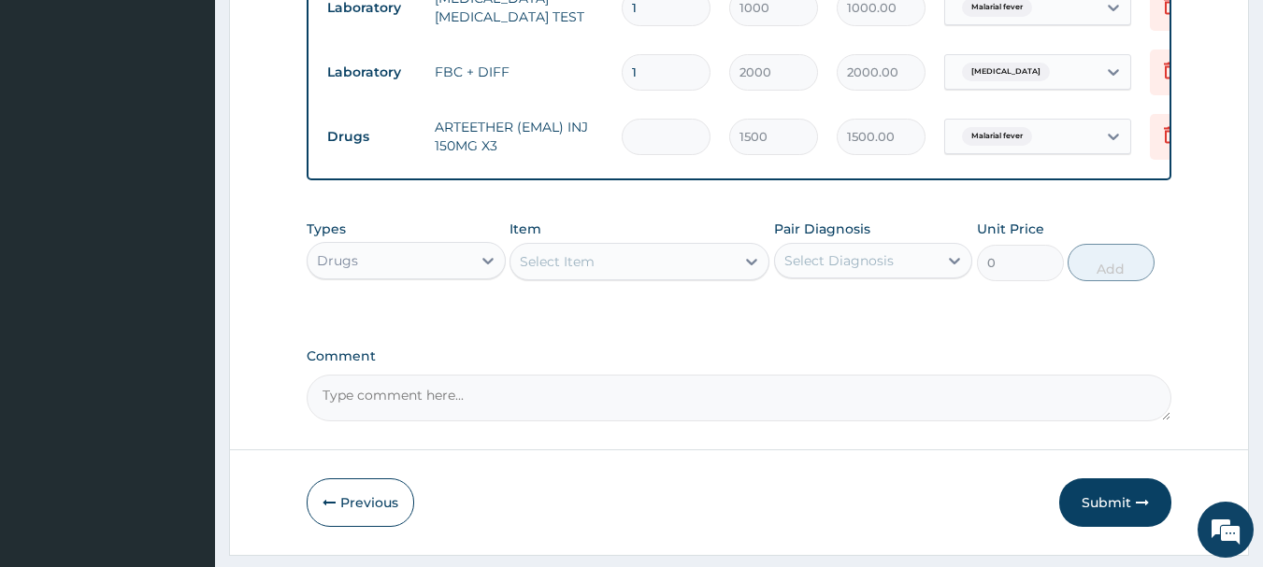
type input "0.00"
type input "3"
type input "4500.00"
type input "3"
click at [567, 269] on div "Select Item" at bounding box center [557, 261] width 75 height 19
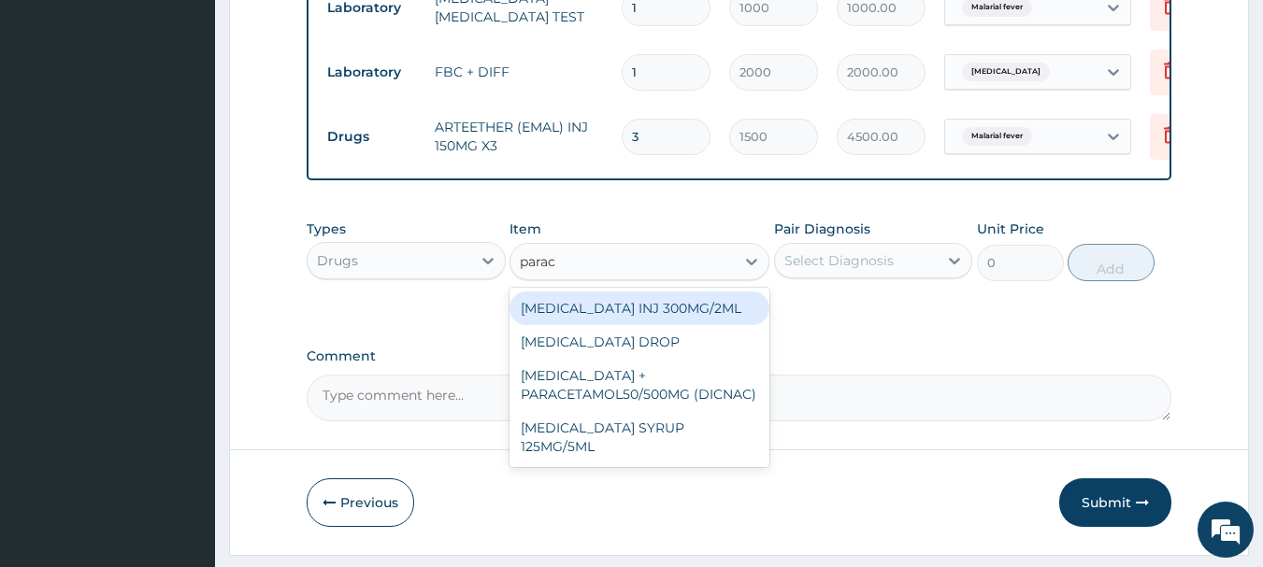
type input "parace"
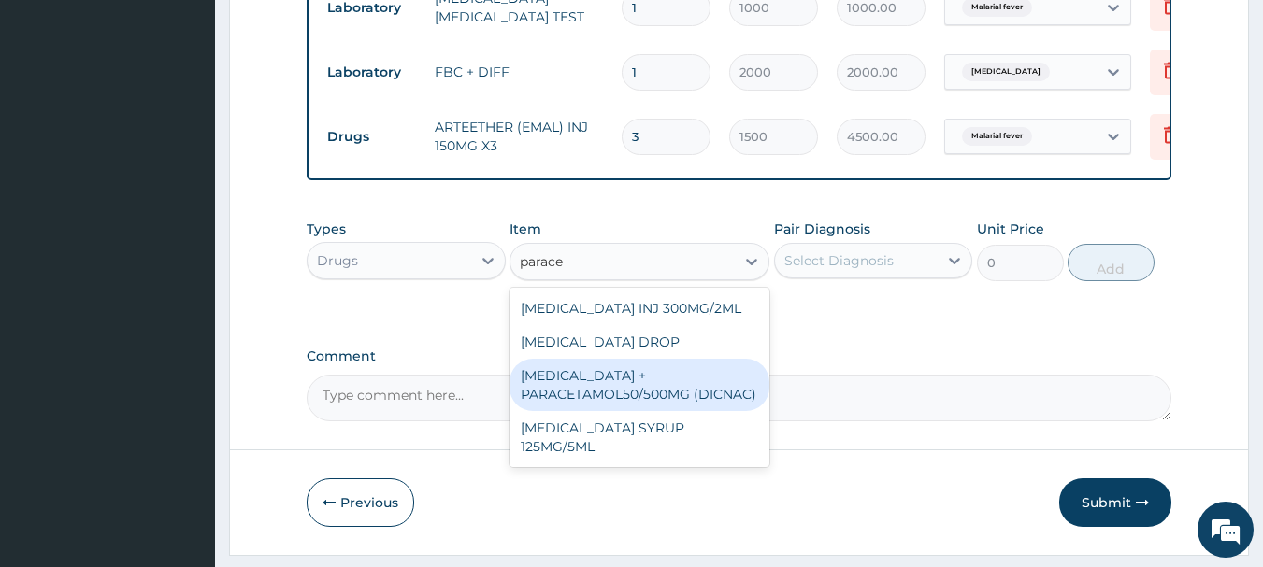
click at [571, 400] on div "DICLOFENAC + PARACETAMOL50/500MG (DICNAC)" at bounding box center [639, 385] width 260 height 52
type input "40"
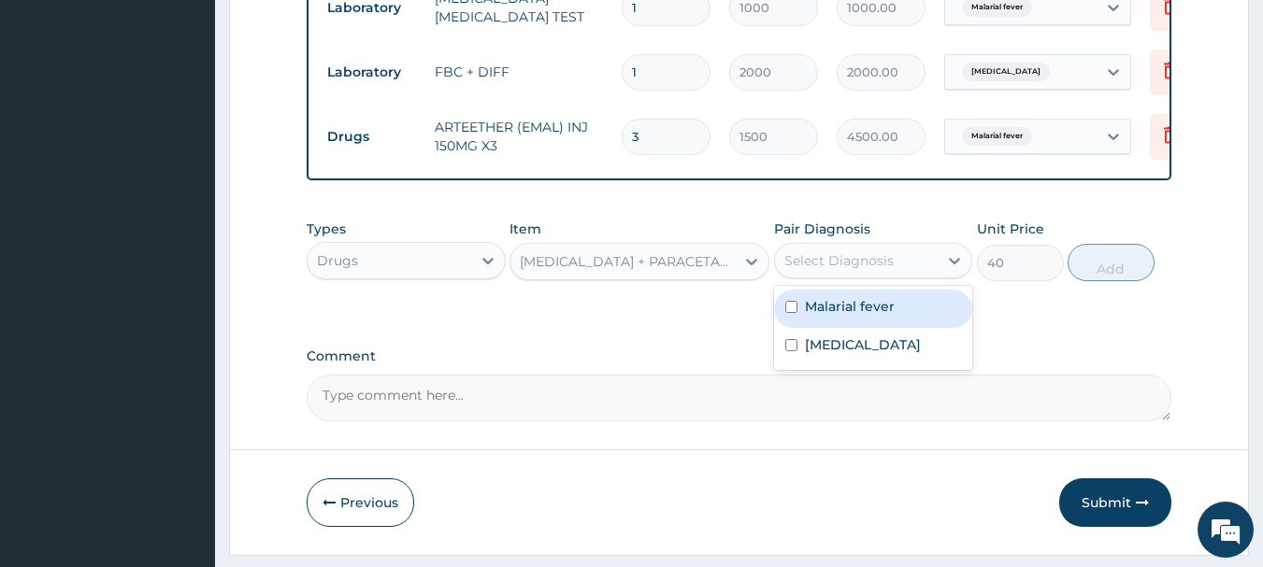
click at [888, 261] on div "Select Diagnosis" at bounding box center [857, 261] width 164 height 30
click at [853, 316] on label "Malarial fever" at bounding box center [850, 306] width 90 height 19
checkbox input "true"
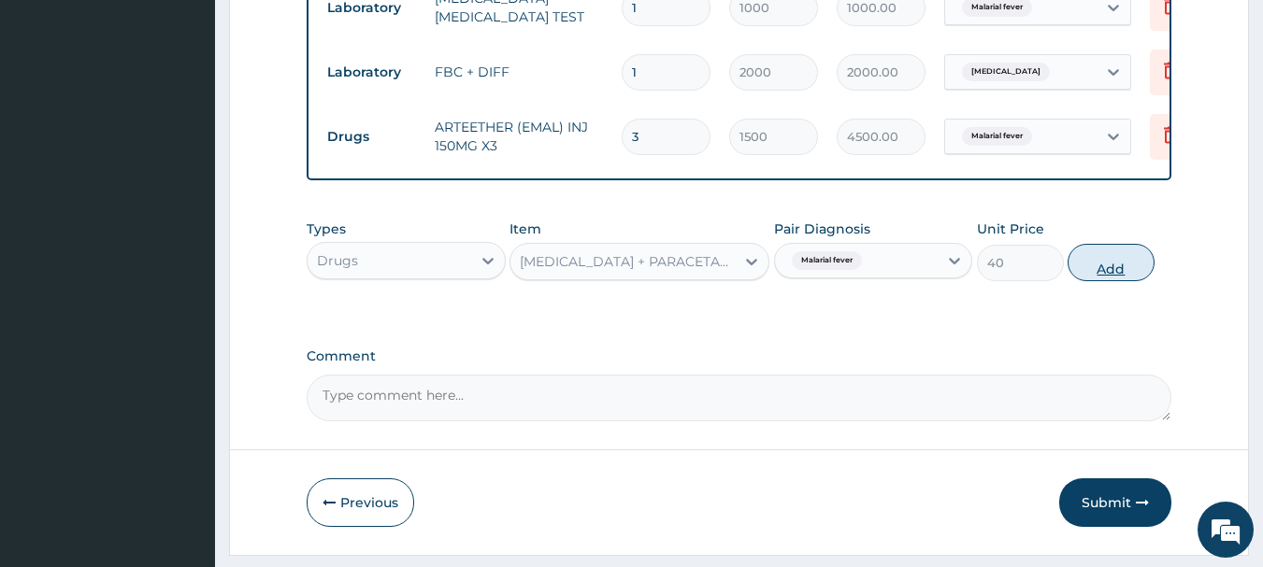
click at [1134, 275] on button "Add" at bounding box center [1110, 262] width 87 height 37
type input "0"
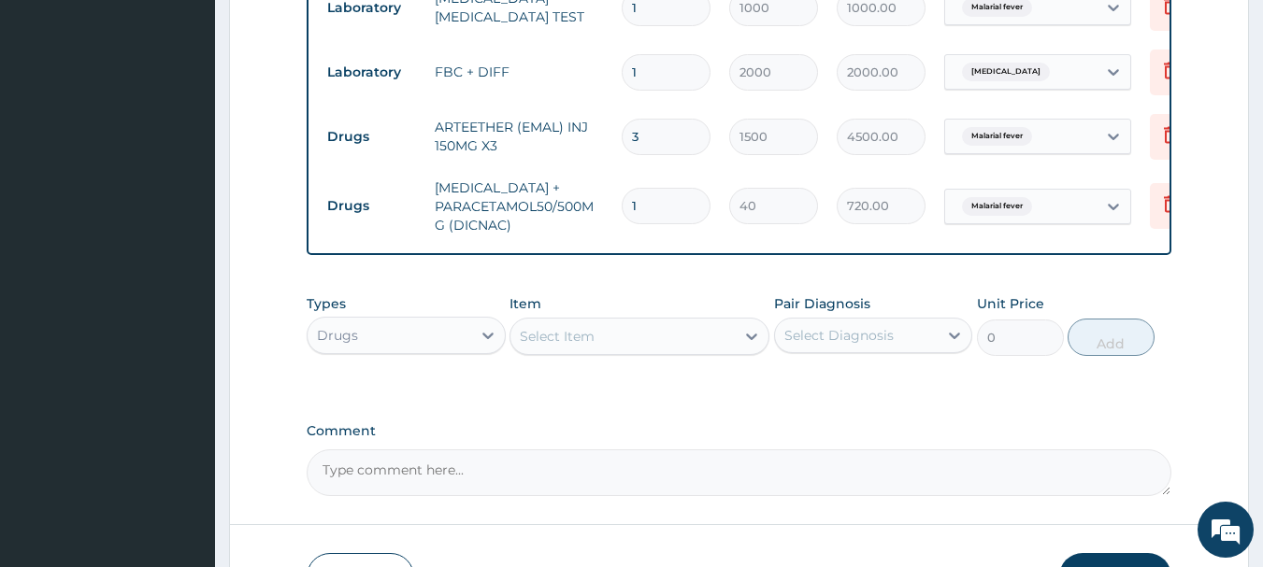
type input "18"
type input "720.00"
type input "18"
click at [716, 345] on div "Select Item" at bounding box center [622, 336] width 224 height 30
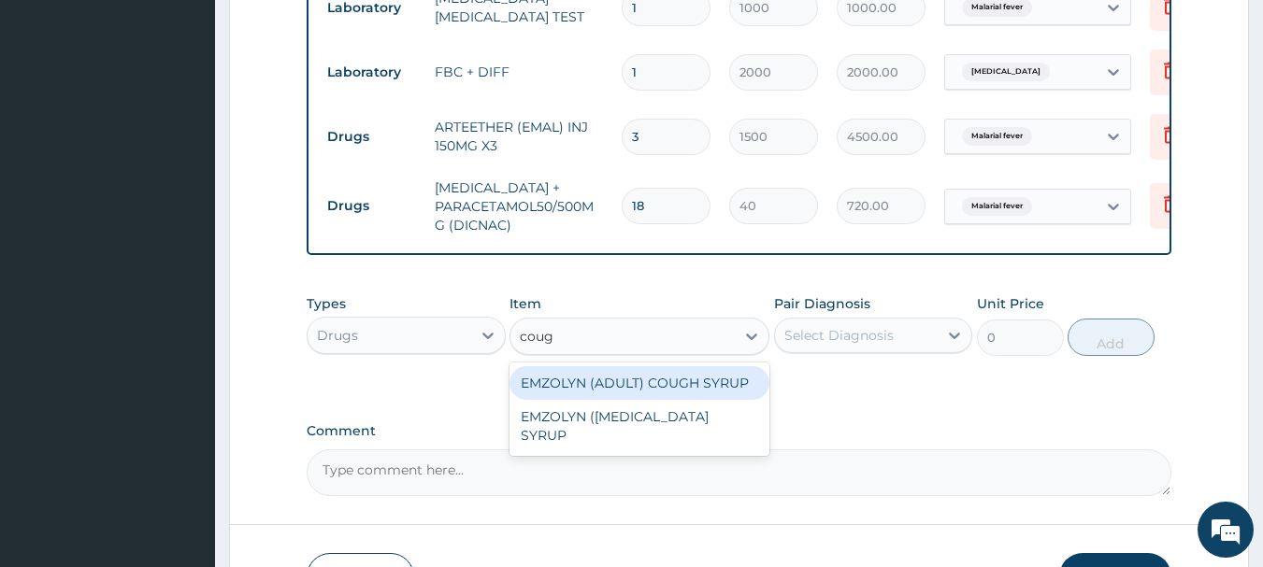
type input "cough"
click at [680, 391] on div "EMZOLYN (ADULT) COUGH SYRUP" at bounding box center [639, 383] width 260 height 34
type input "500"
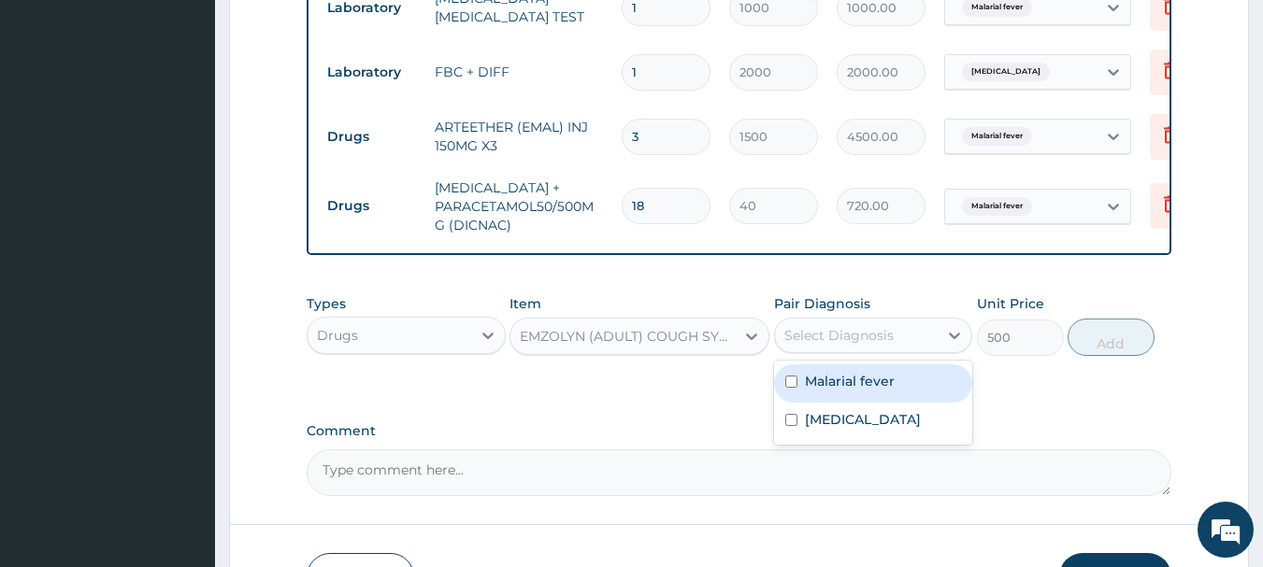
click at [839, 342] on div "Select Diagnosis" at bounding box center [838, 335] width 109 height 19
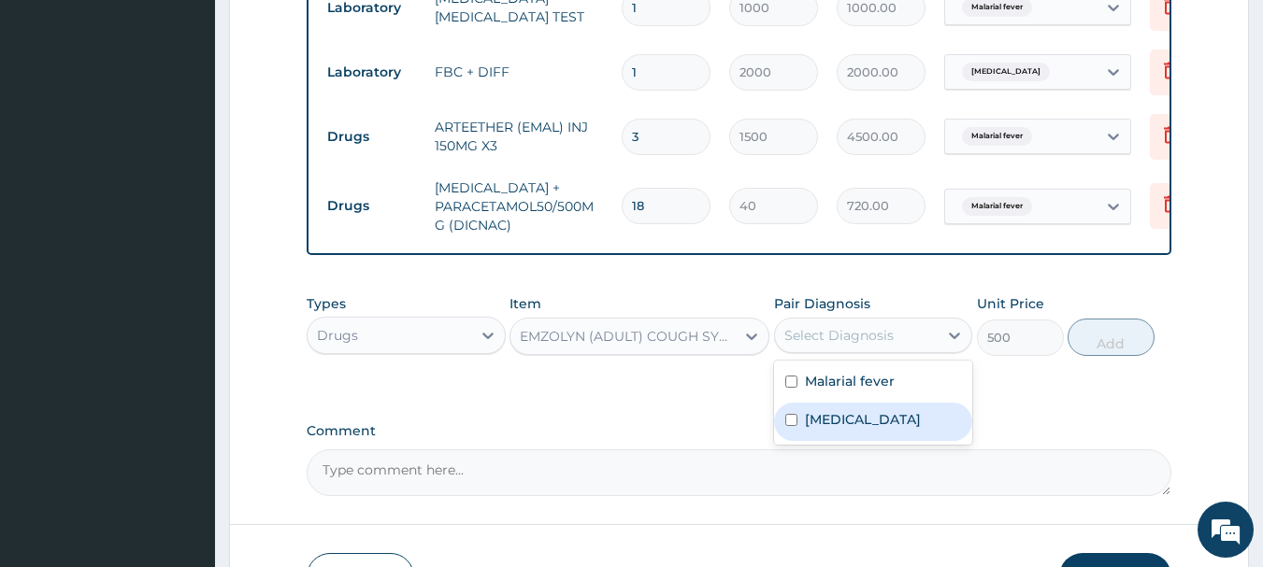
click at [819, 429] on label "Upper respiratory infection" at bounding box center [863, 419] width 116 height 19
checkbox input "true"
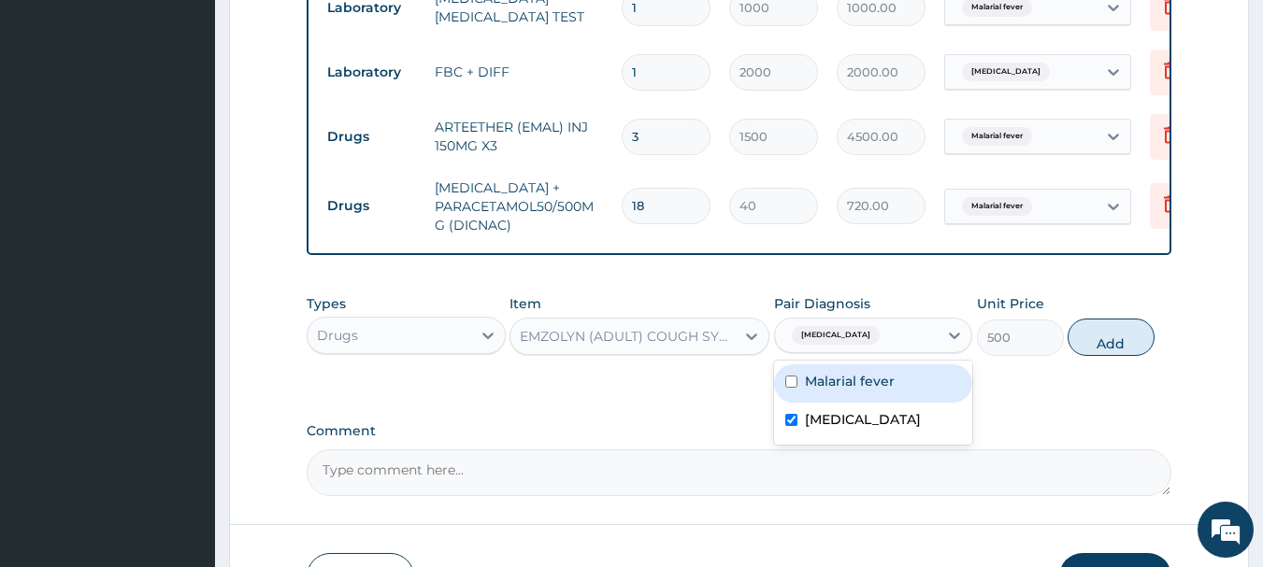
click at [1109, 343] on button "Add" at bounding box center [1110, 337] width 87 height 37
type input "0"
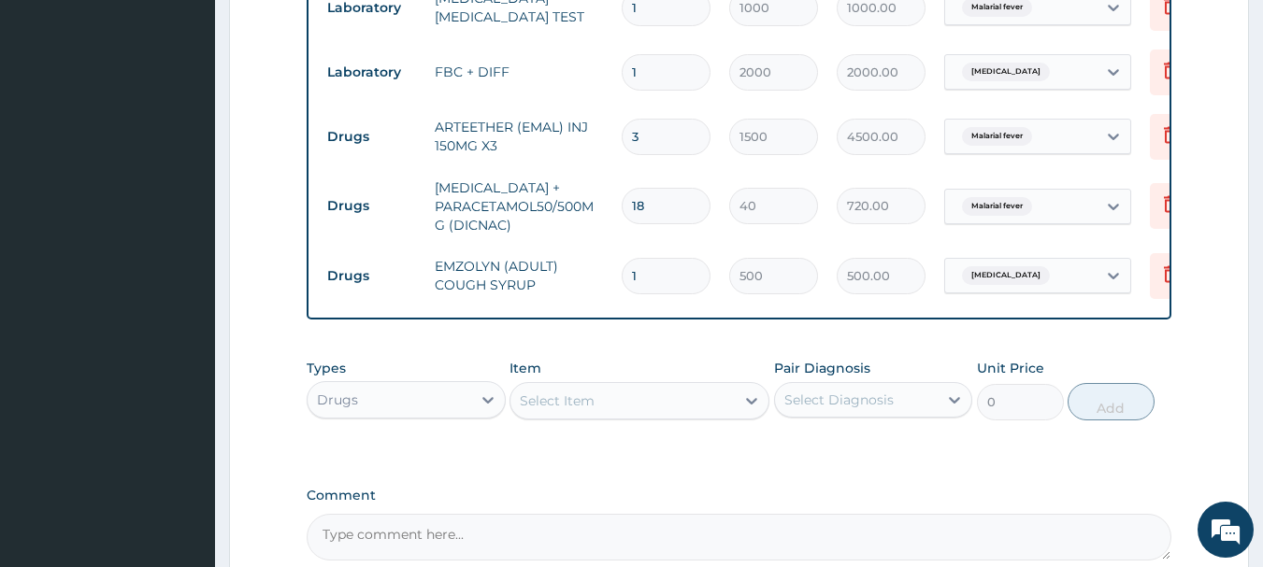
scroll to position [1049, 0]
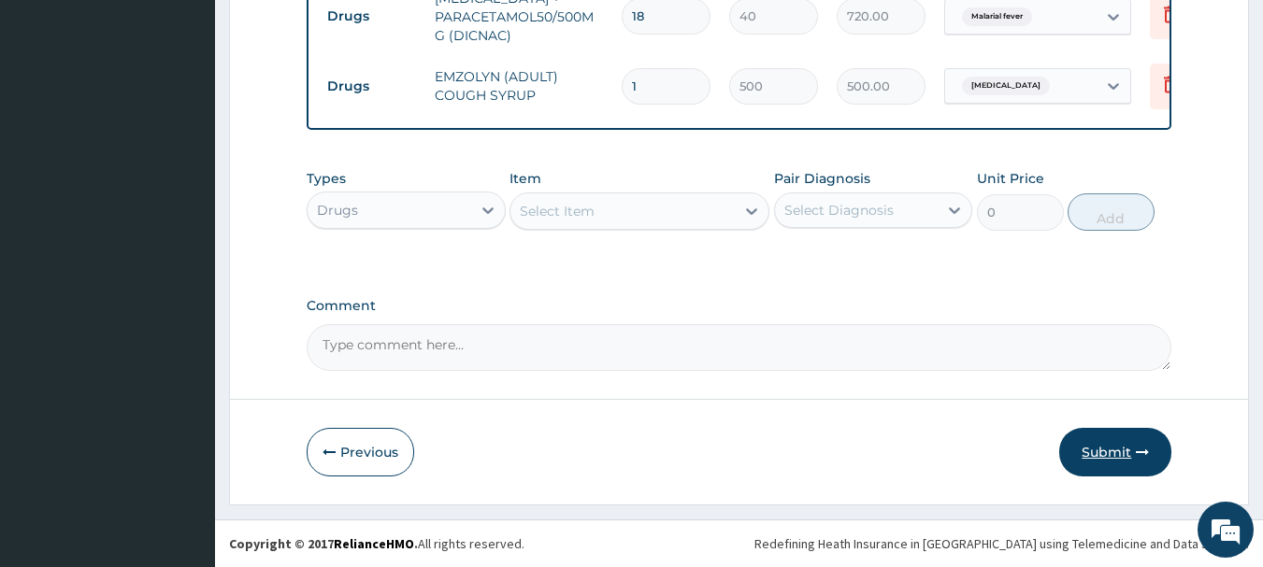
click at [1108, 439] on button "Submit" at bounding box center [1115, 452] width 112 height 49
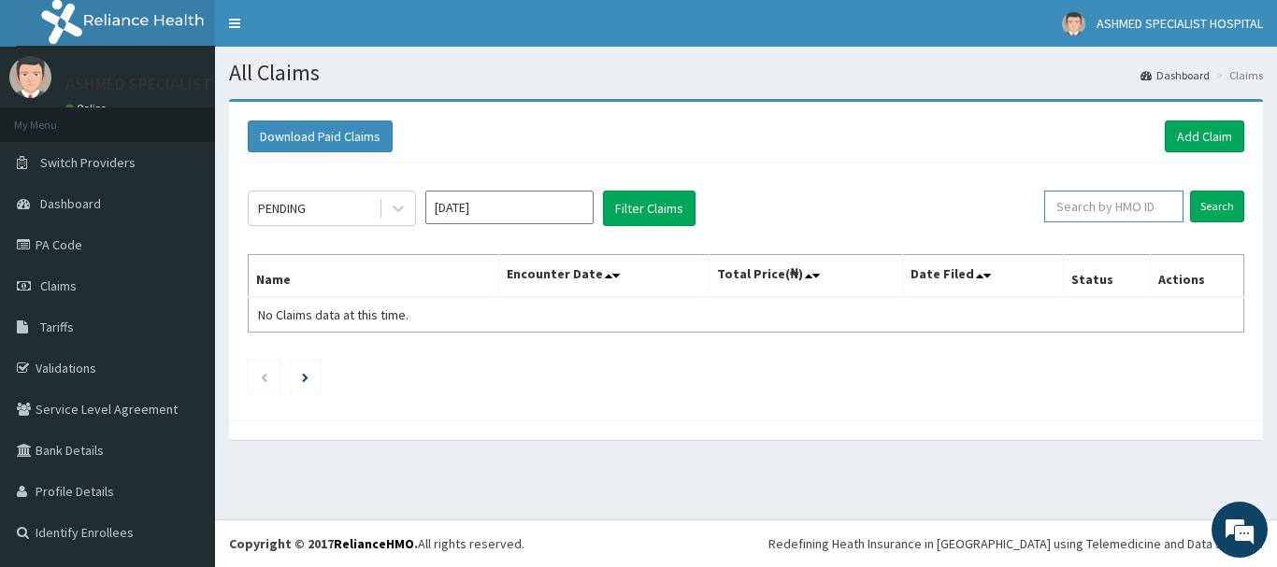
click at [1143, 206] on input "text" at bounding box center [1113, 207] width 139 height 32
type input "ifm/10090/a"
click at [1226, 201] on input "Search" at bounding box center [1217, 207] width 54 height 32
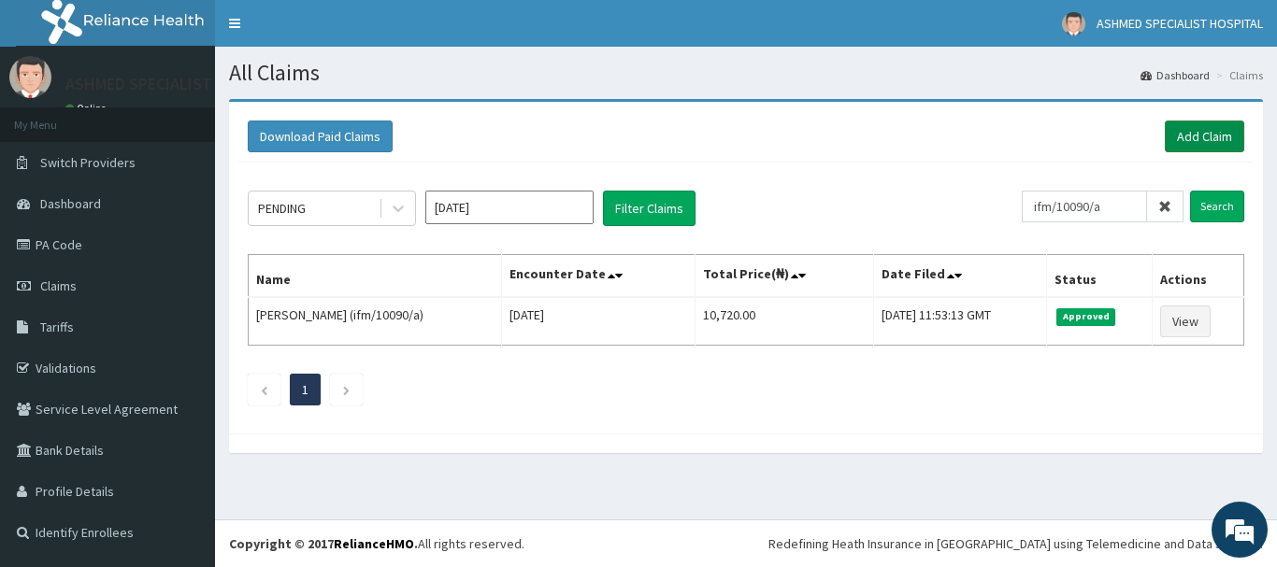
click at [1196, 140] on link "Add Claim" at bounding box center [1203, 137] width 79 height 32
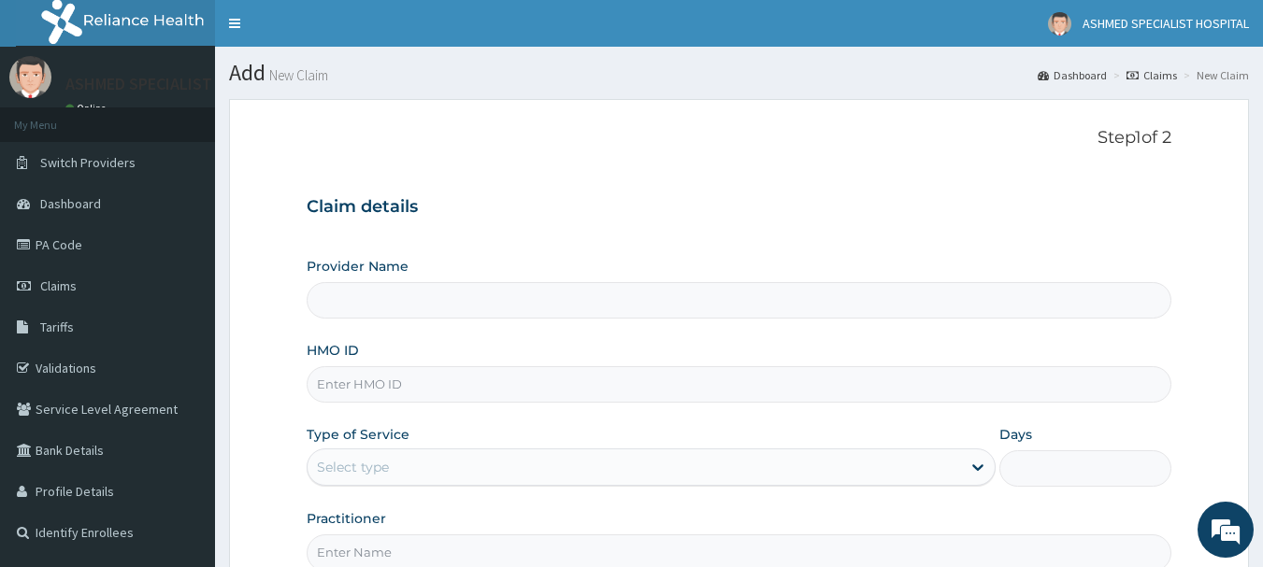
type input "ASHMED SPECIALIST HOSPITAL"
click at [352, 386] on input "HMO ID" at bounding box center [739, 384] width 865 height 36
paste input "chl/11433/c"
type input "chl/11433/c"
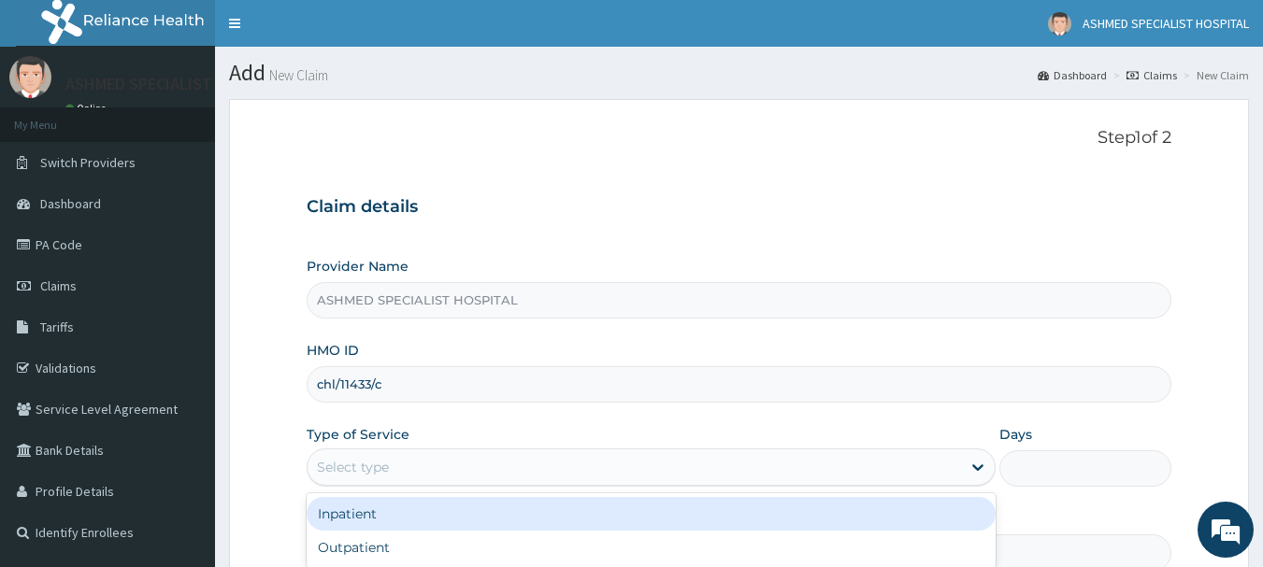
click at [330, 471] on div "Select type" at bounding box center [353, 467] width 72 height 19
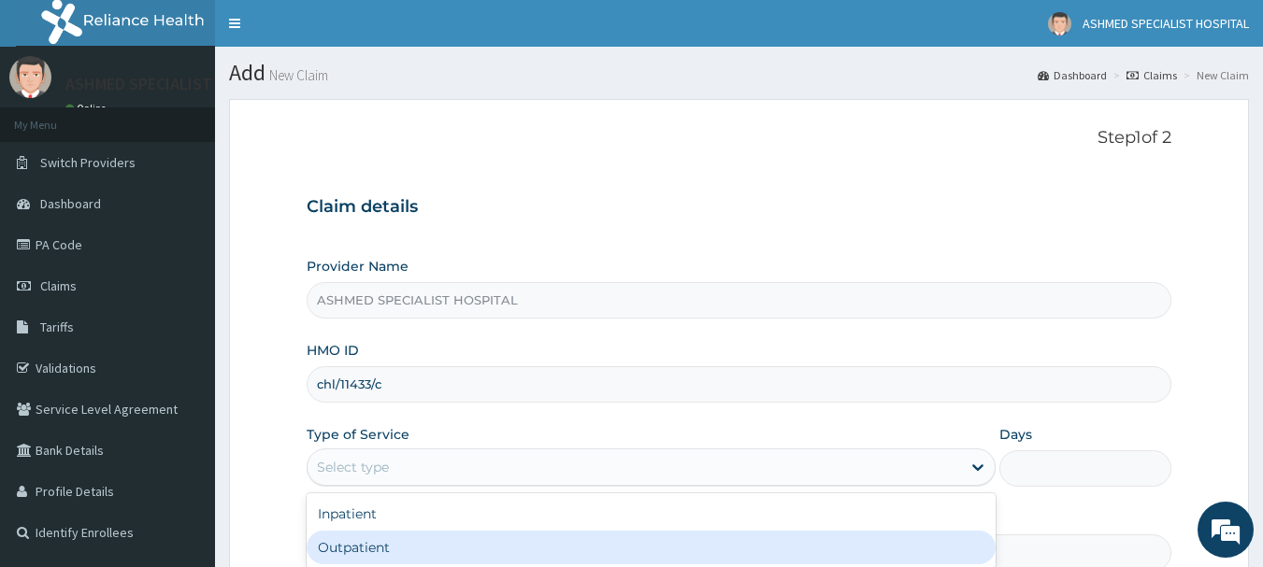
click at [327, 556] on div "Outpatient" at bounding box center [651, 548] width 689 height 34
type input "1"
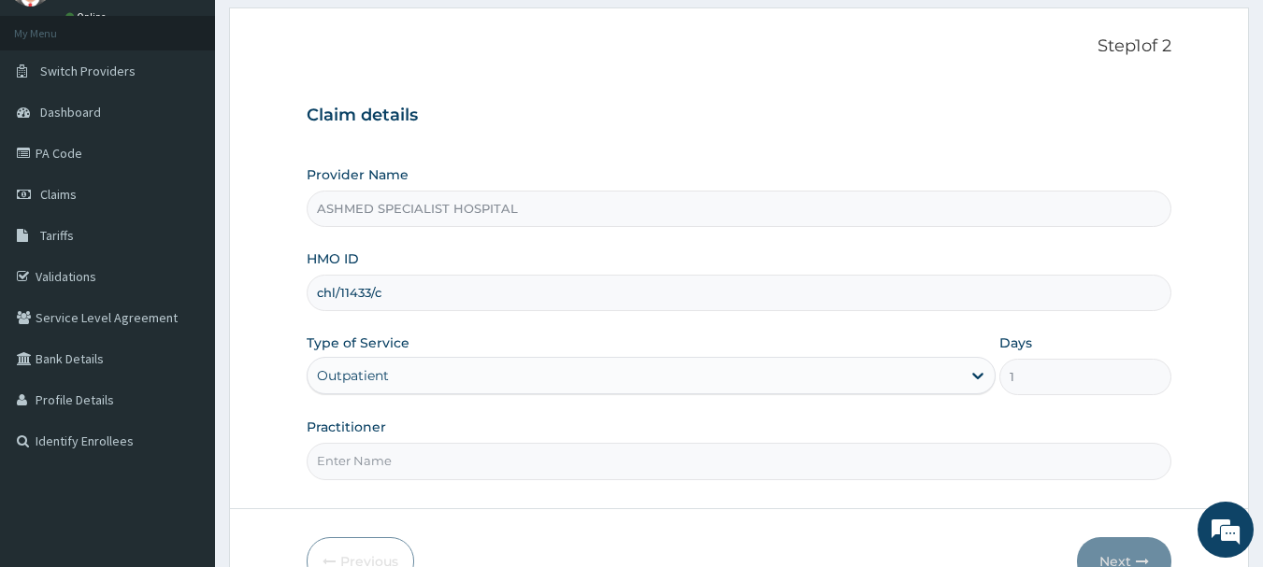
scroll to position [201, 0]
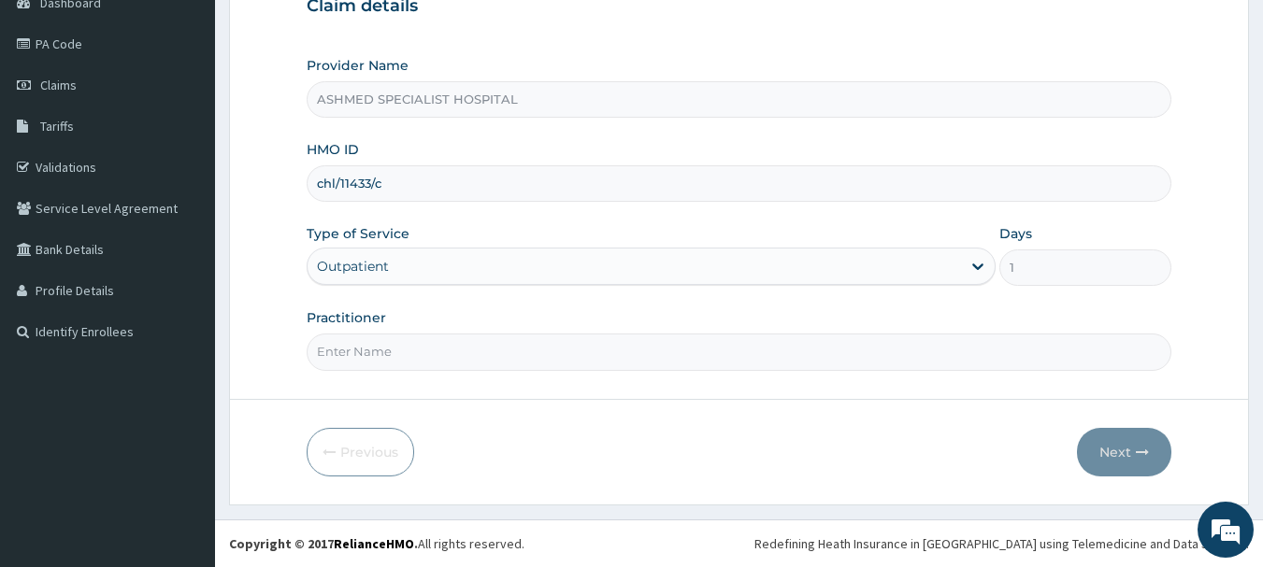
click at [354, 343] on input "Practitioner" at bounding box center [739, 352] width 865 height 36
type input "DR. THOMPSON ODESA"
click at [1113, 443] on button "Next" at bounding box center [1124, 452] width 94 height 49
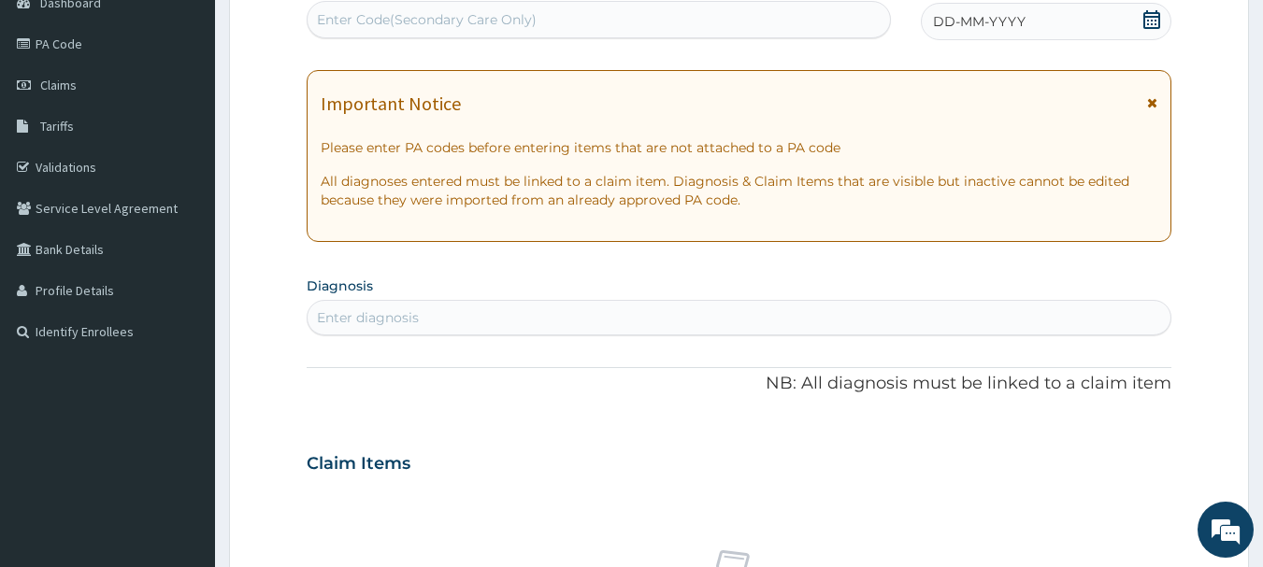
click at [457, 29] on div "Enter Code(Secondary Care Only)" at bounding box center [427, 19] width 220 height 19
paste input "PA/2EB7A1"
type input "PA/2EB7A1"
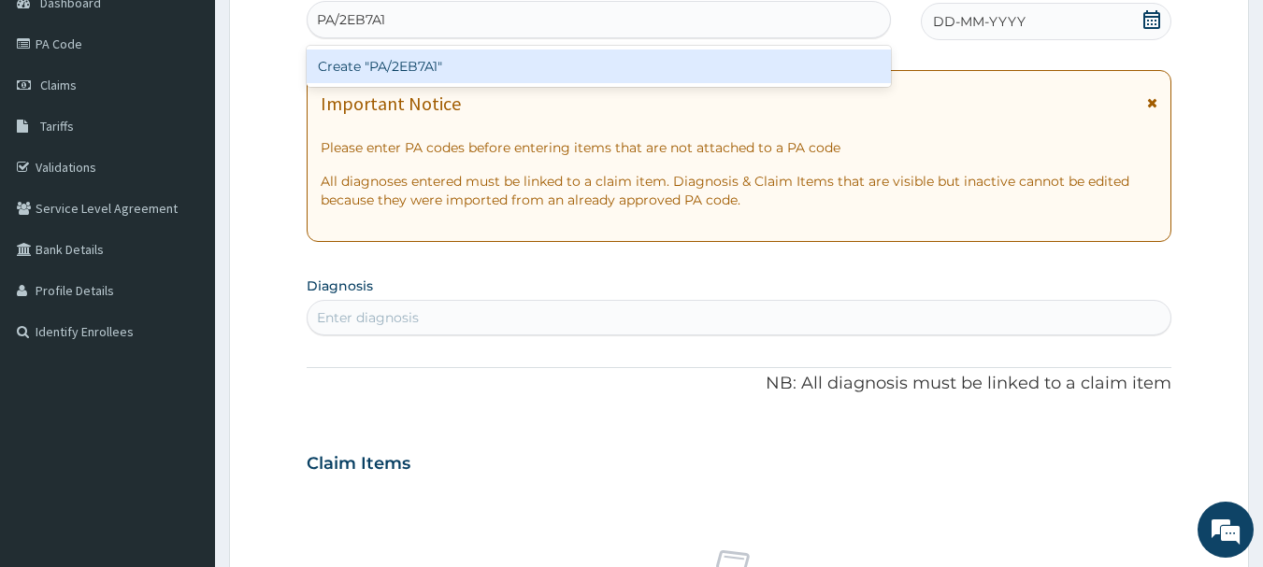
click at [433, 62] on div "Create "PA/2EB7A1"" at bounding box center [599, 67] width 585 height 34
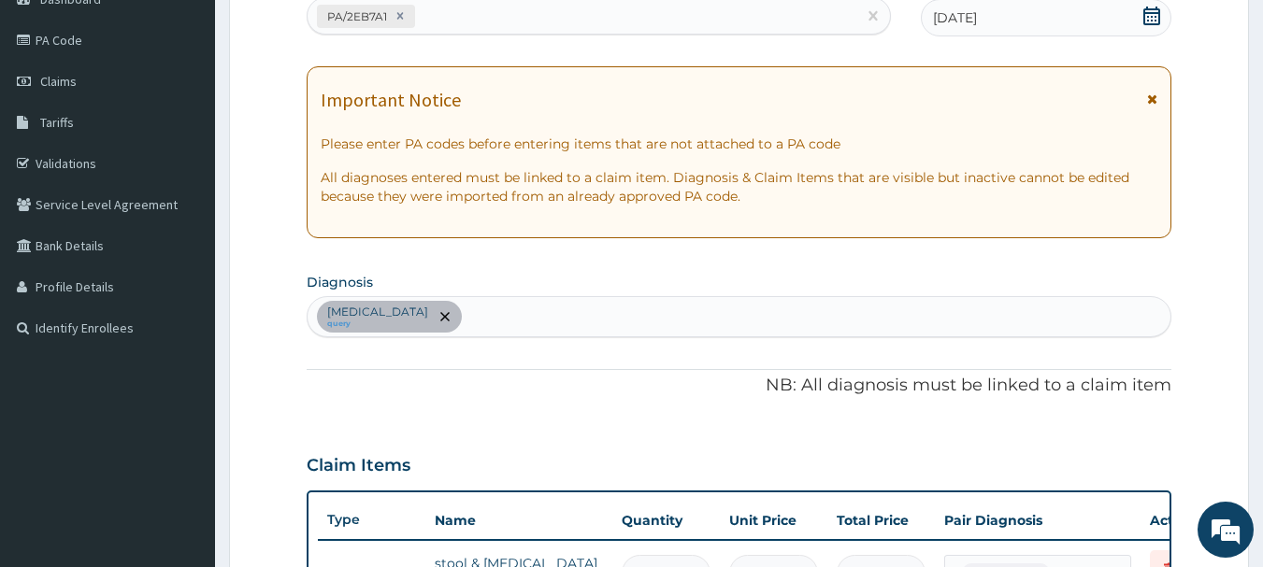
scroll to position [202, 0]
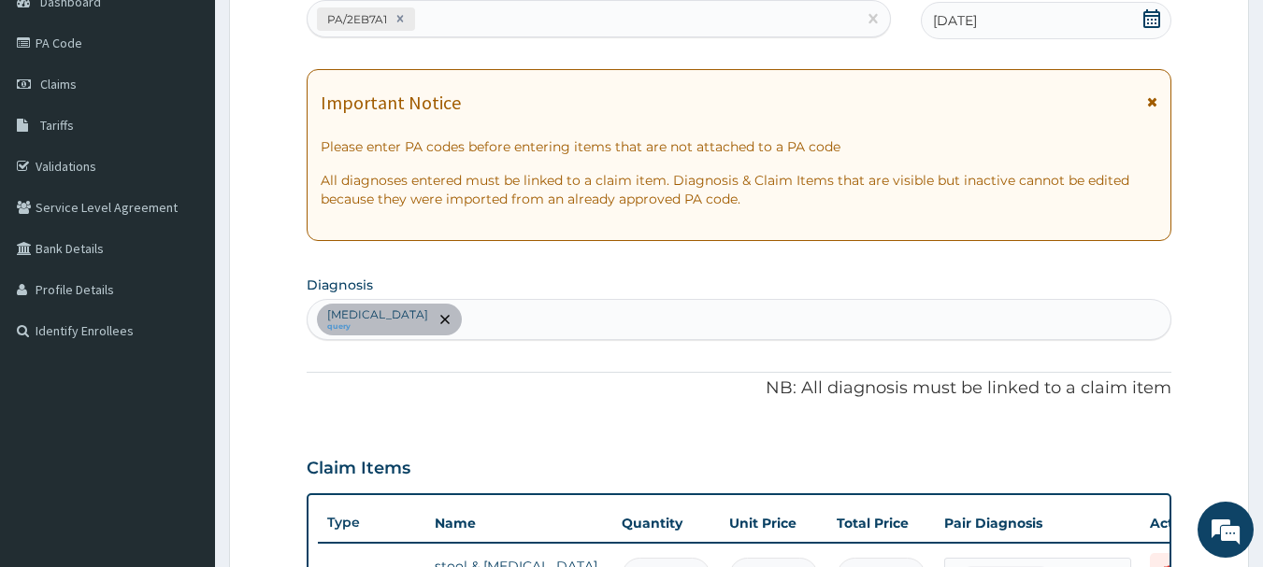
click at [487, 328] on div "Shigellosis query" at bounding box center [739, 319] width 864 height 39
type input "salmo"
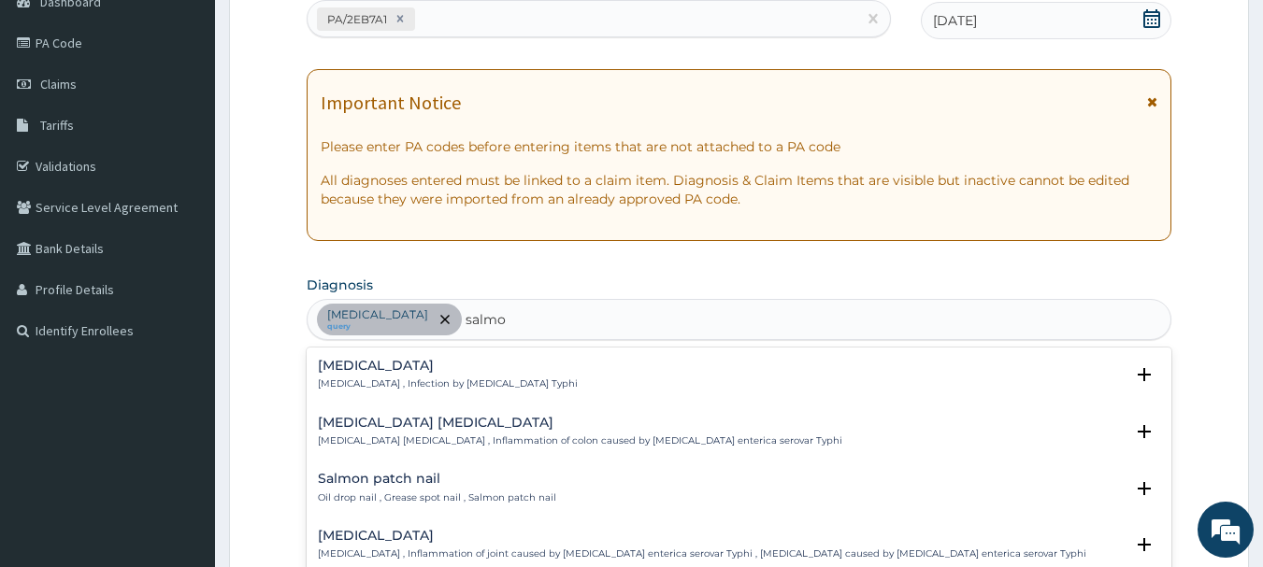
click at [389, 359] on h4 "Typhoid fever" at bounding box center [448, 366] width 260 height 14
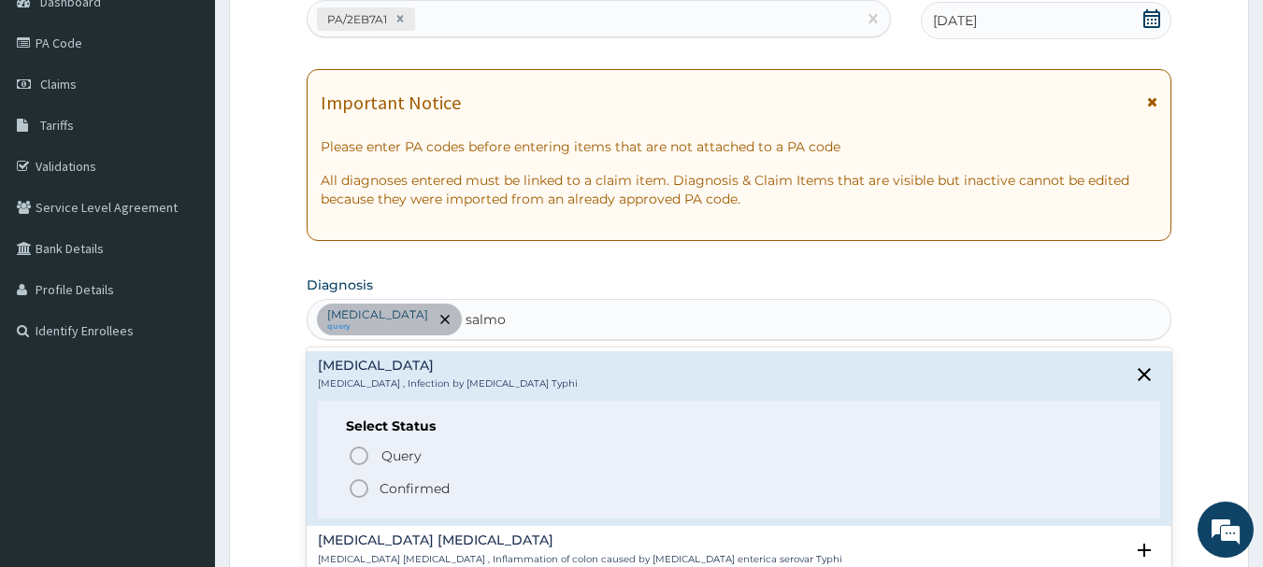
click at [364, 490] on icon "status option filled" at bounding box center [359, 489] width 22 height 22
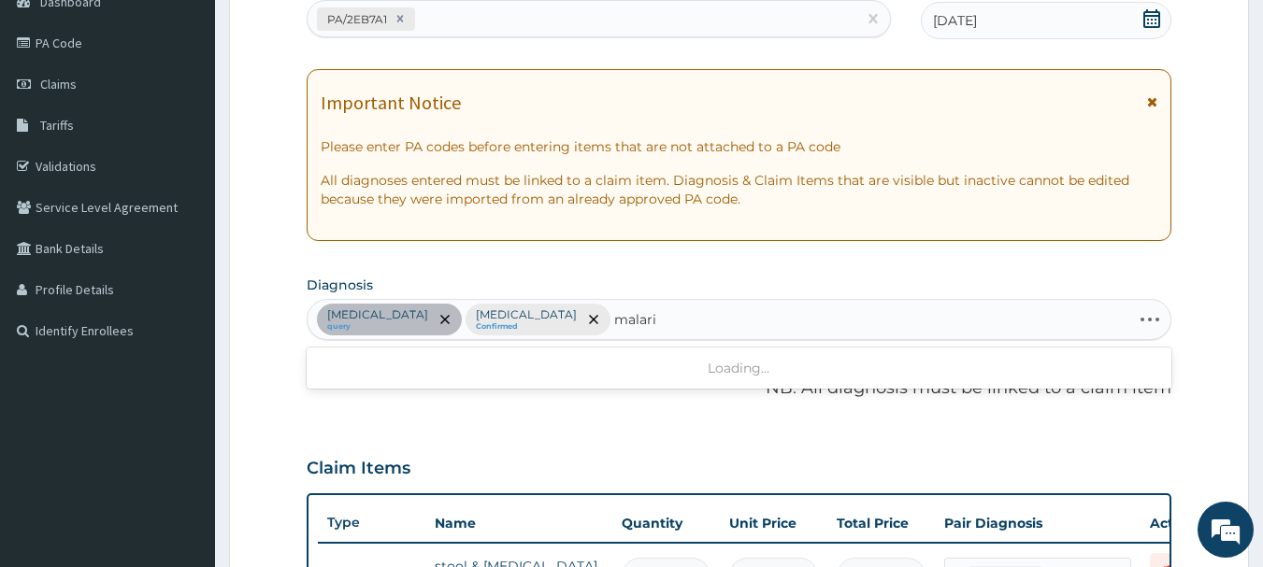
type input "[MEDICAL_DATA]"
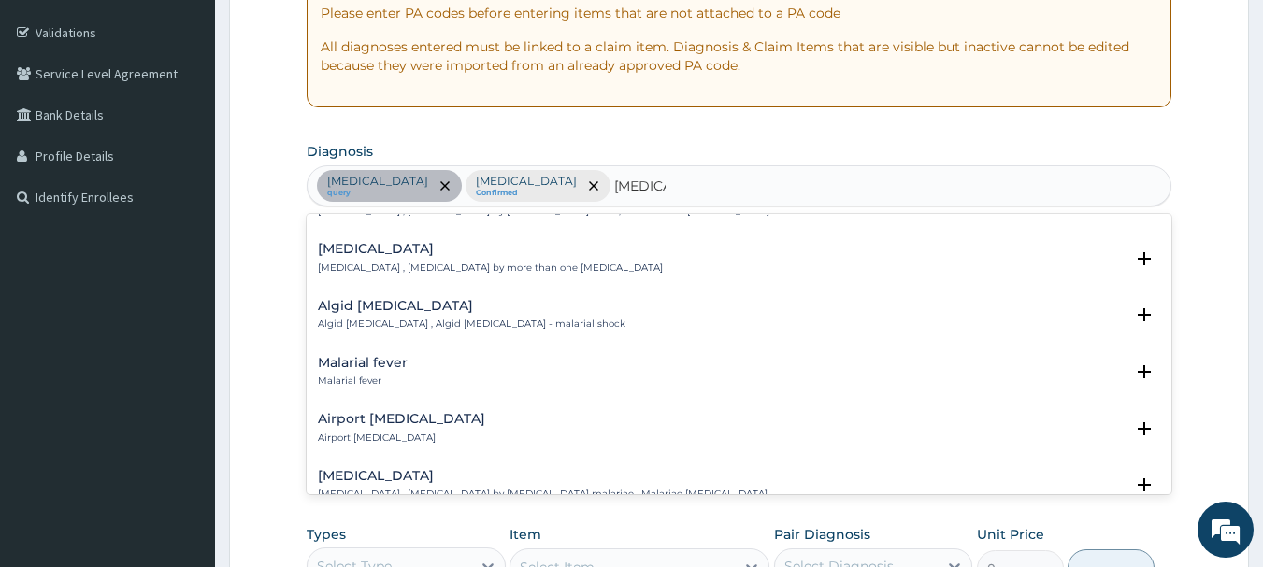
scroll to position [191, 0]
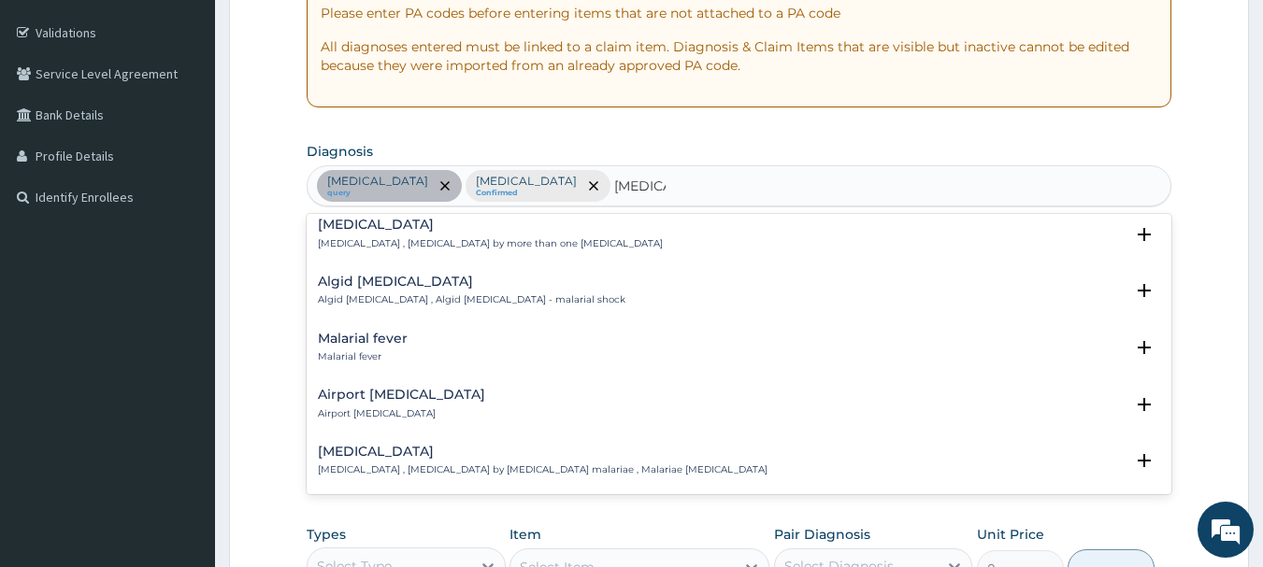
click at [353, 332] on h4 "Malarial fever" at bounding box center [363, 339] width 90 height 14
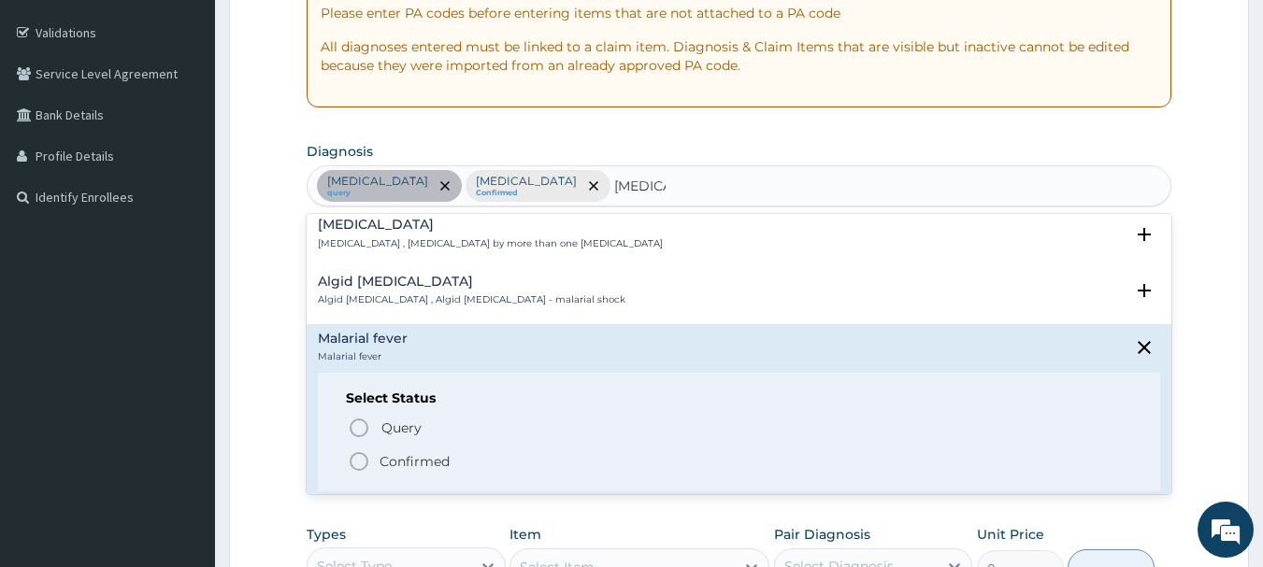
click at [360, 451] on icon "status option filled" at bounding box center [359, 461] width 22 height 22
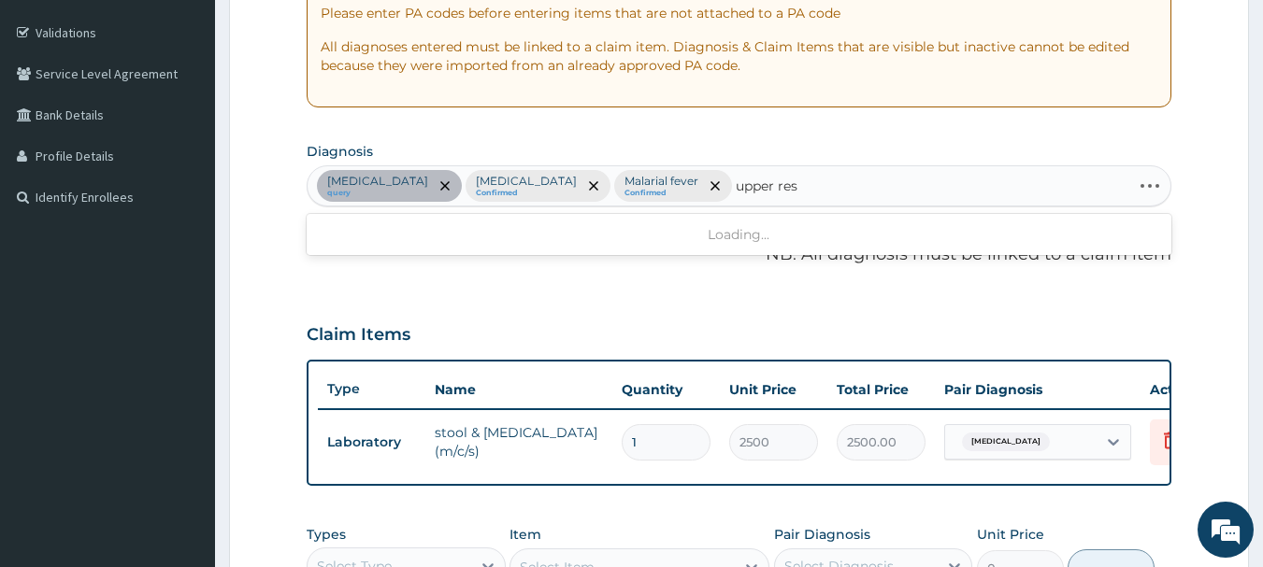
type input "upper resp"
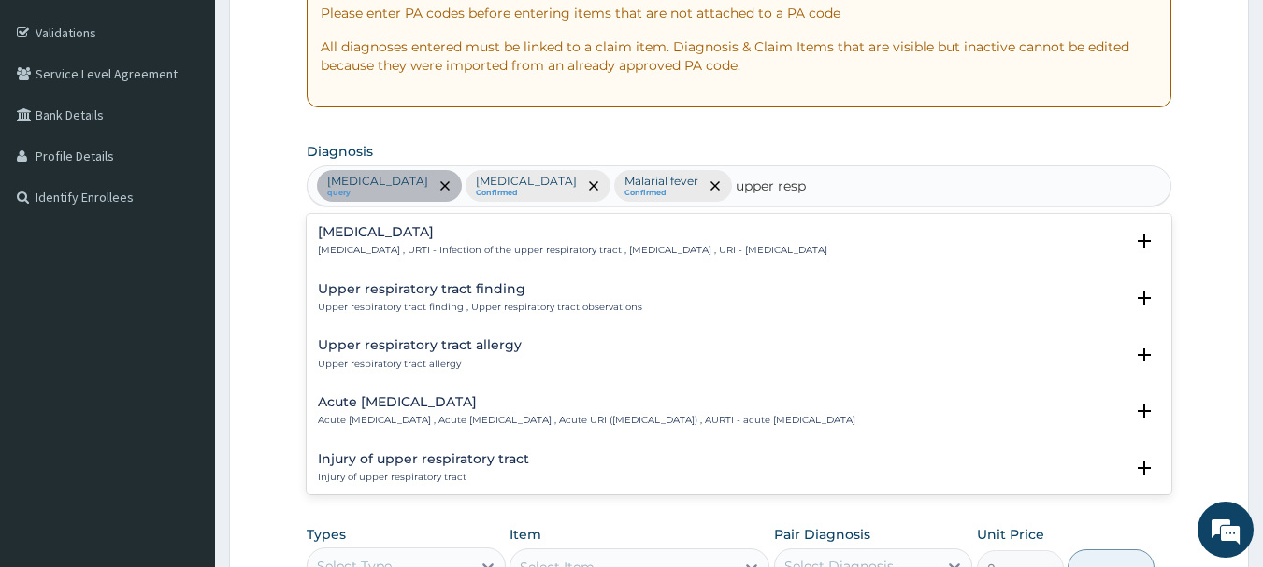
click at [410, 232] on h4 "[MEDICAL_DATA]" at bounding box center [572, 232] width 509 height 14
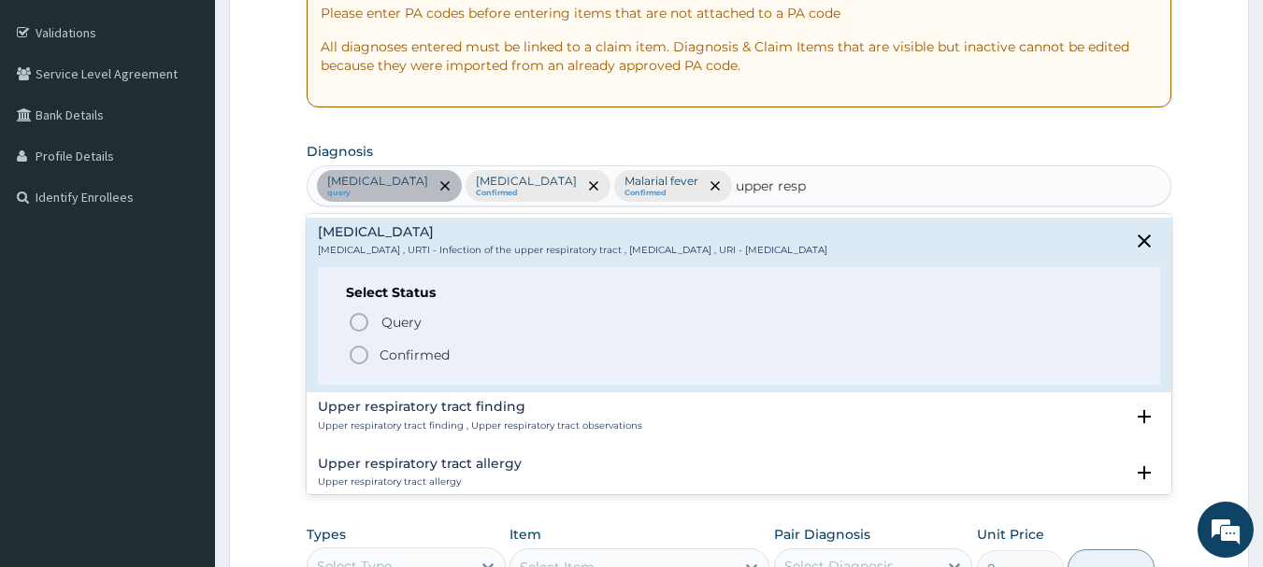
click at [384, 360] on p "Confirmed" at bounding box center [414, 355] width 70 height 19
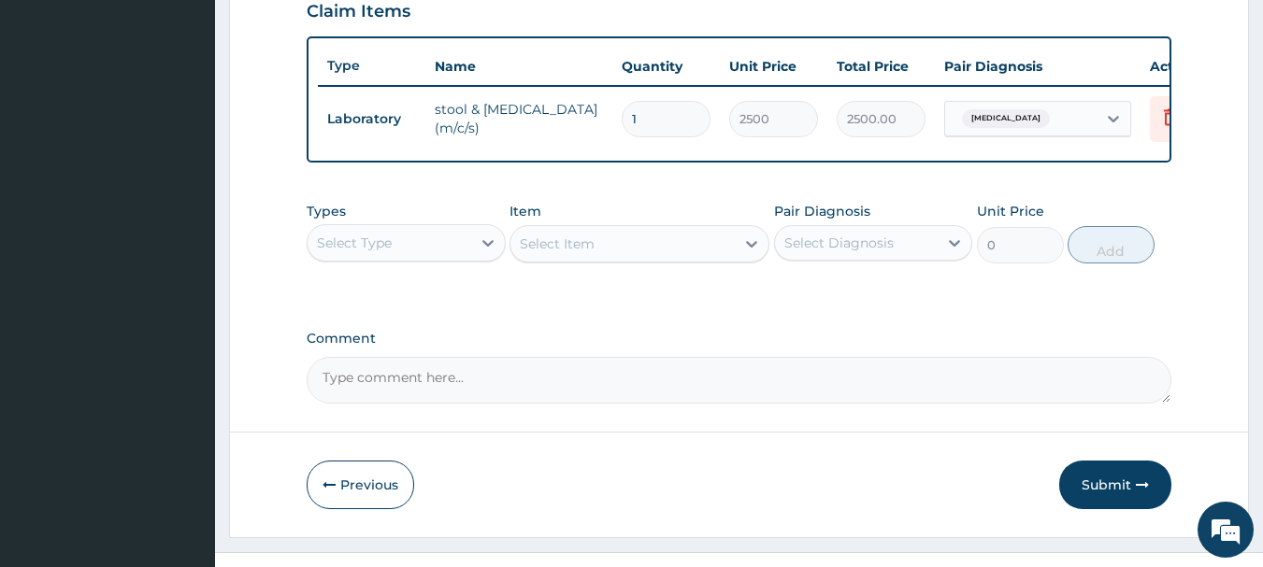
scroll to position [706, 0]
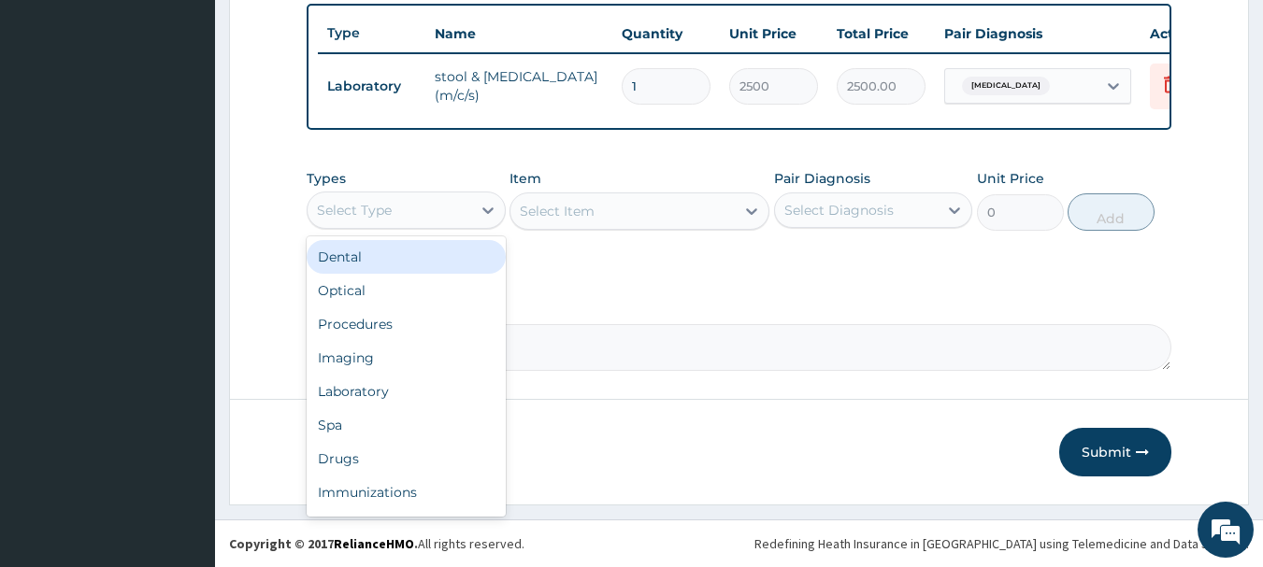
click at [449, 217] on div "Select Type" at bounding box center [389, 210] width 164 height 30
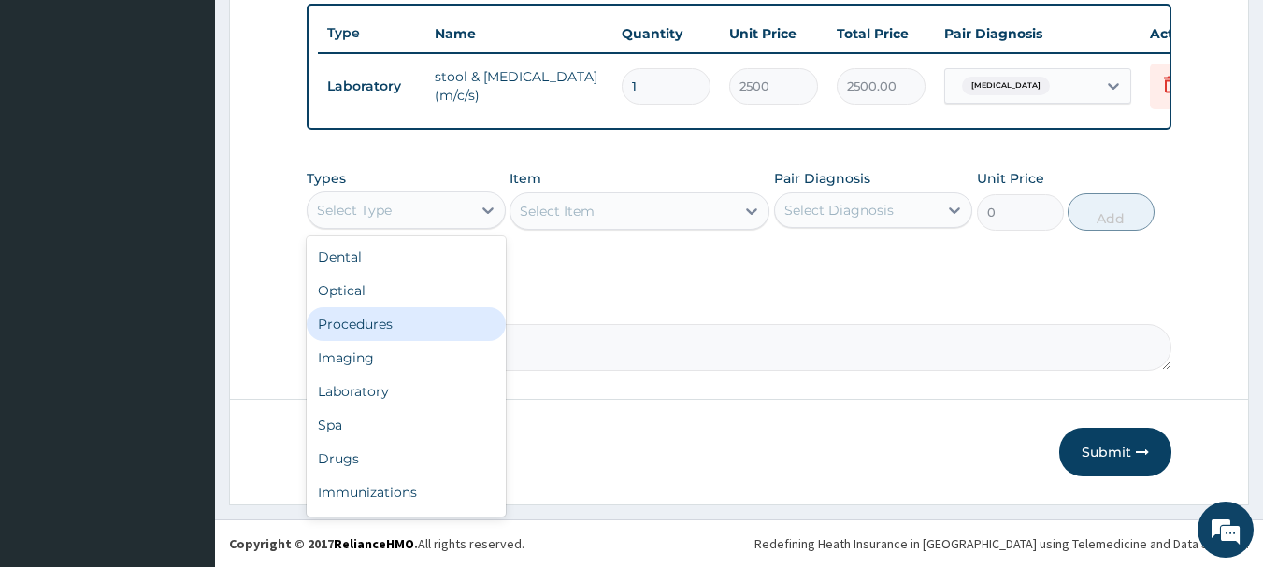
click at [381, 324] on div "Procedures" at bounding box center [406, 324] width 199 height 34
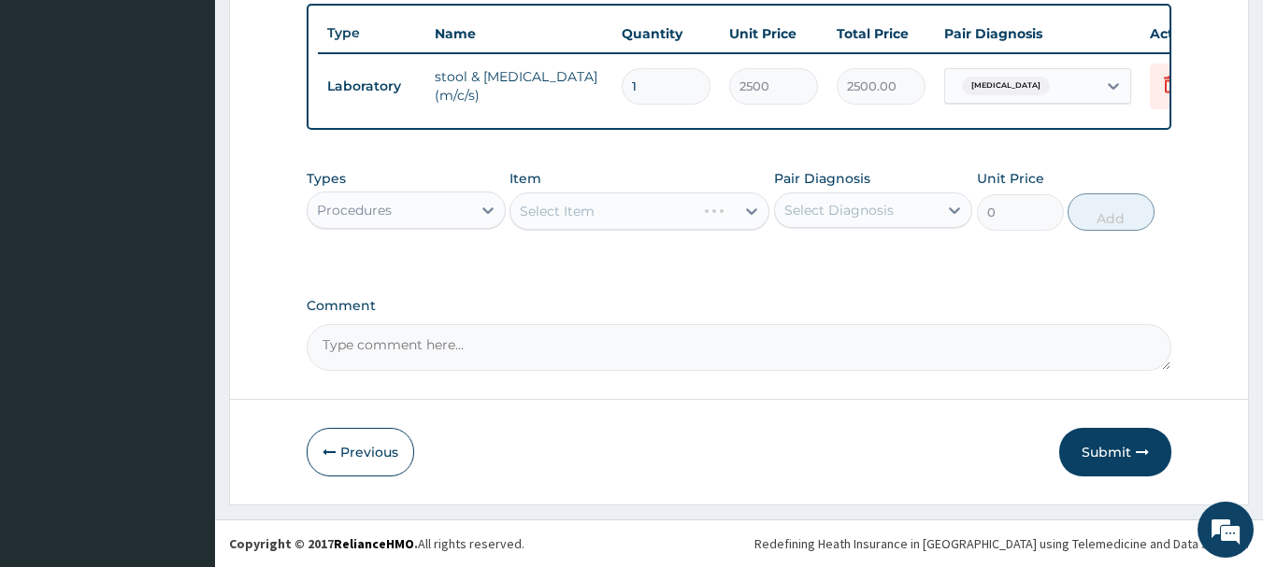
click at [679, 216] on div "Select Item" at bounding box center [639, 211] width 260 height 37
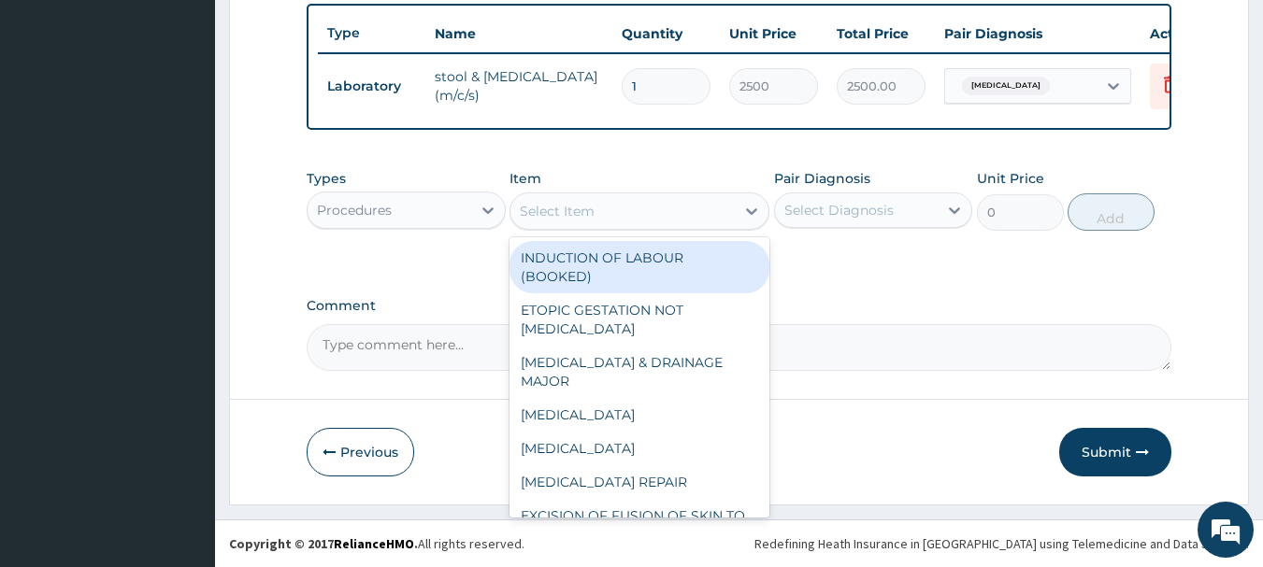
click at [679, 216] on div "Select Item" at bounding box center [622, 211] width 224 height 30
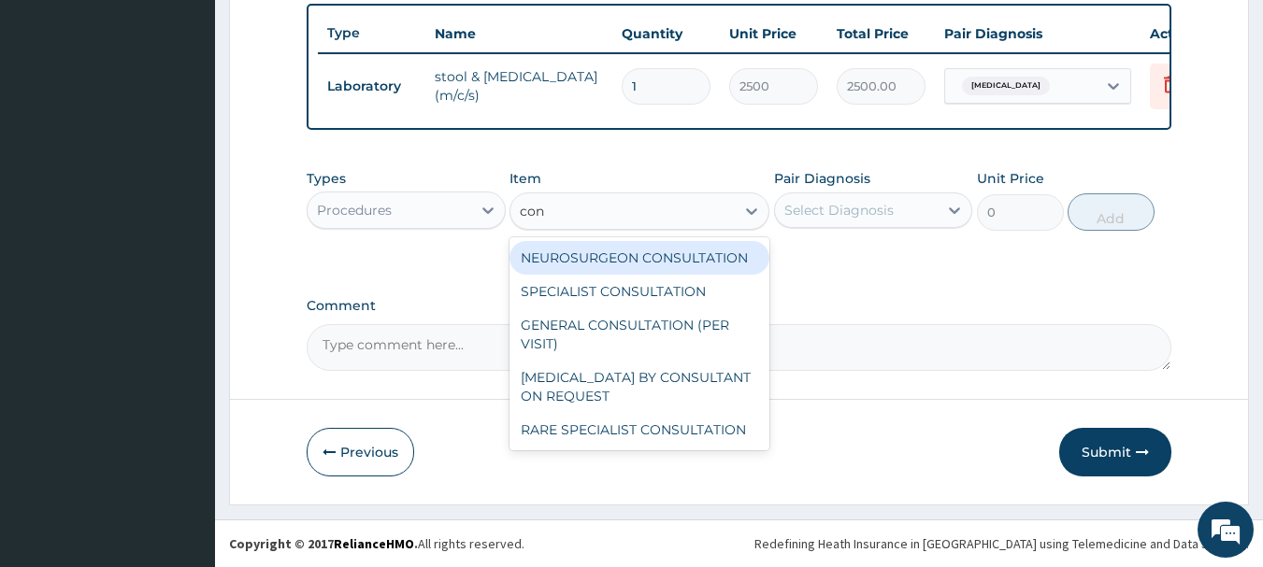
type input "cons"
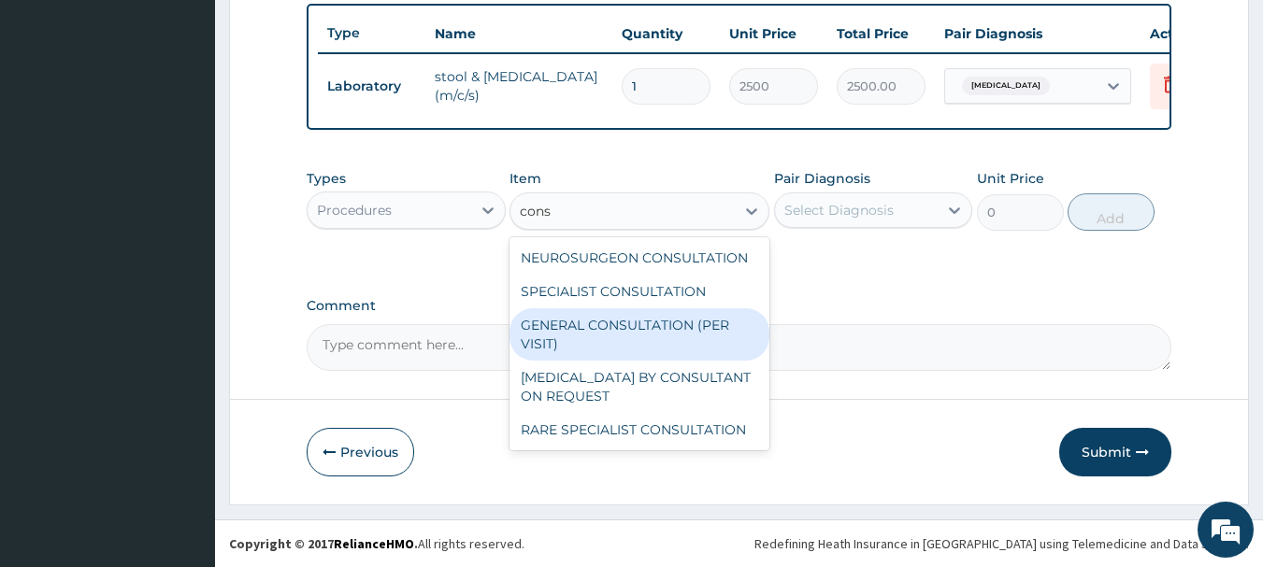
click at [556, 325] on div "GENERAL CONSULTATION (PER VISIT)" at bounding box center [639, 334] width 260 height 52
type input "2000"
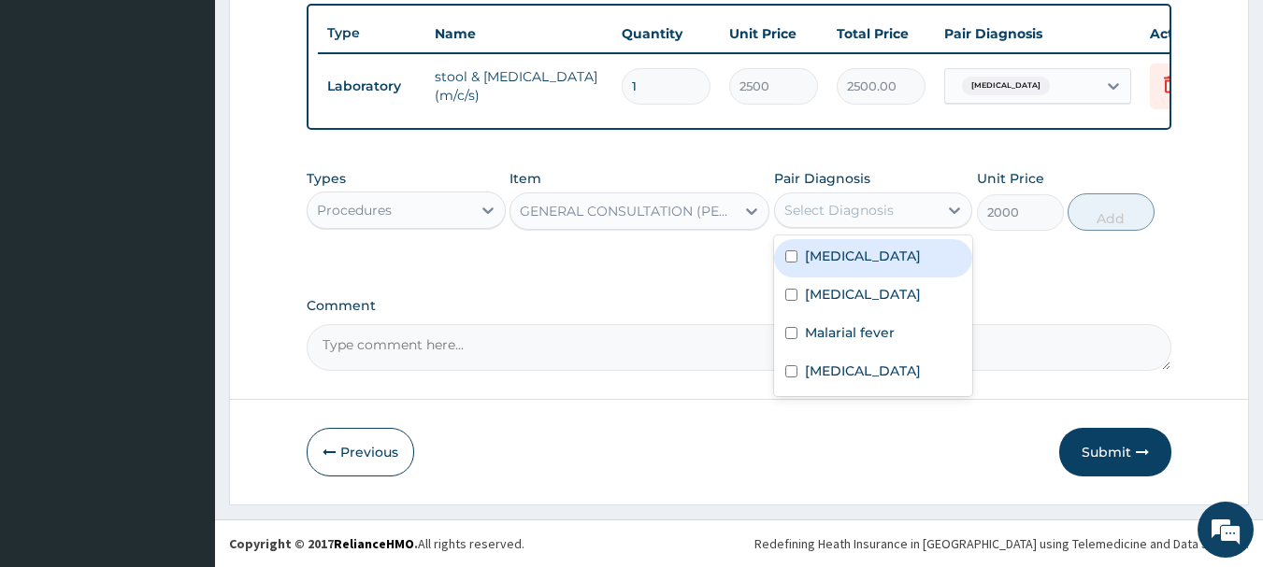
click at [865, 203] on div "Select Diagnosis" at bounding box center [838, 210] width 109 height 19
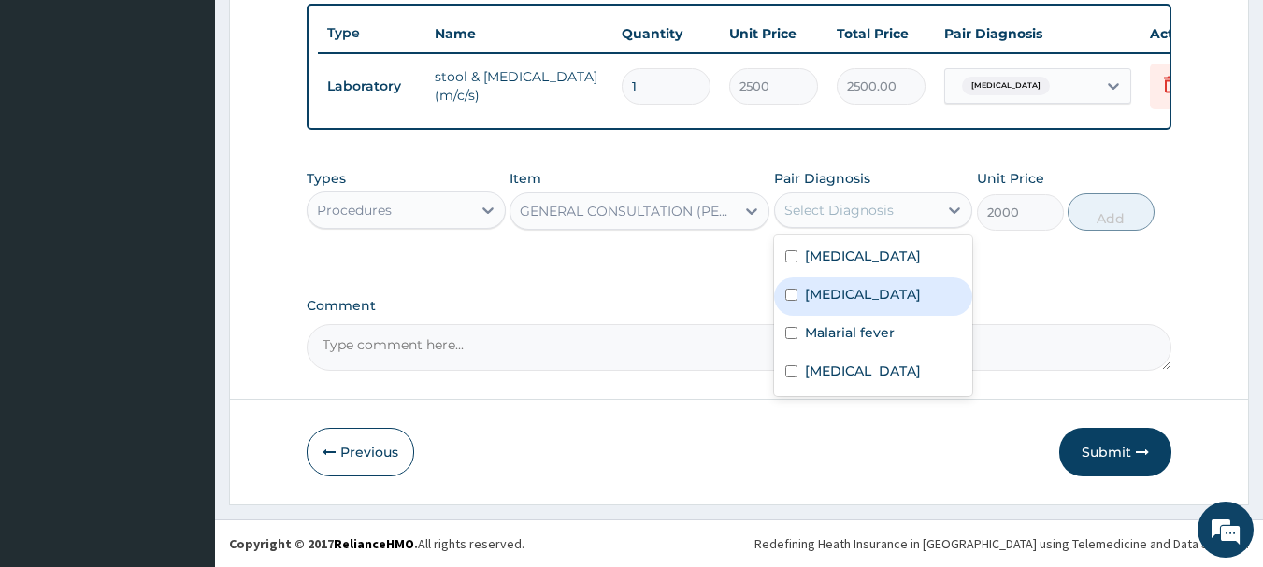
click at [822, 298] on label "Typhoid fever" at bounding box center [863, 294] width 116 height 19
checkbox input "true"
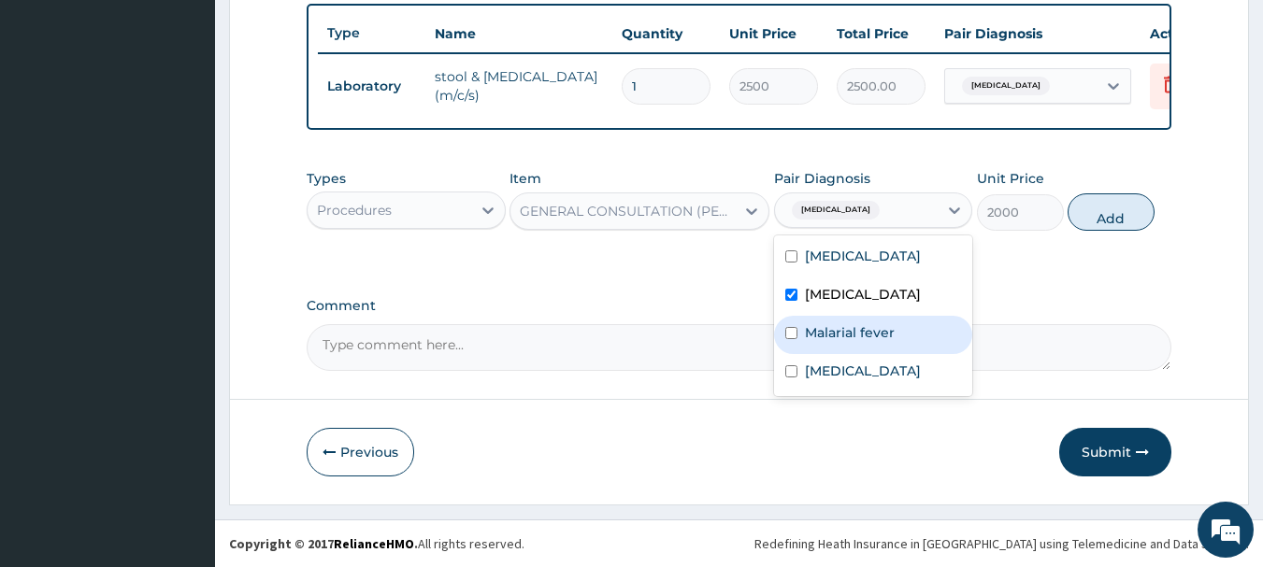
drag, startPoint x: 809, startPoint y: 324, endPoint x: 808, endPoint y: 340, distance: 15.9
click at [808, 325] on label "Malarial fever" at bounding box center [850, 332] width 90 height 19
checkbox input "true"
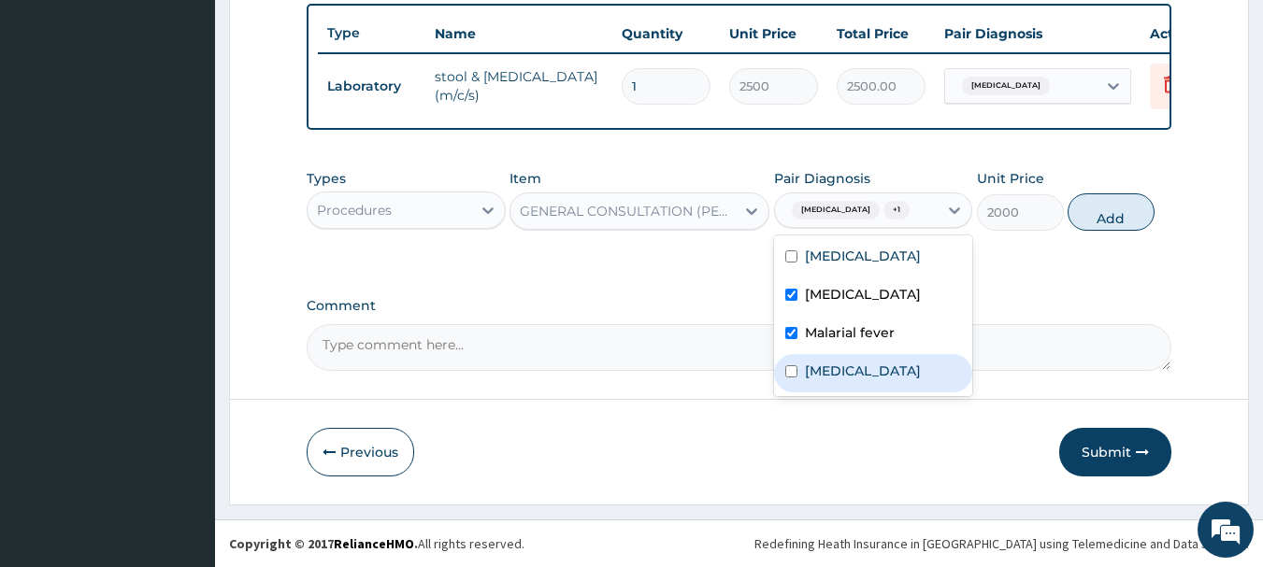
click at [808, 370] on label "Upper respiratory infection" at bounding box center [863, 371] width 116 height 19
checkbox input "true"
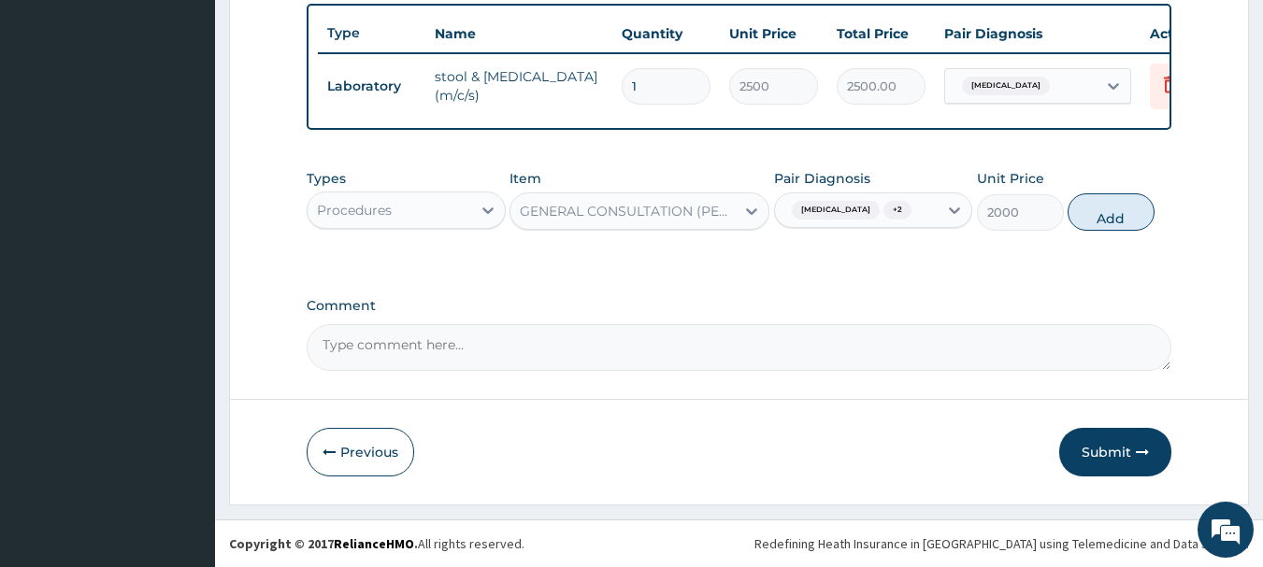
click at [1121, 205] on button "Add" at bounding box center [1110, 211] width 87 height 37
type input "0"
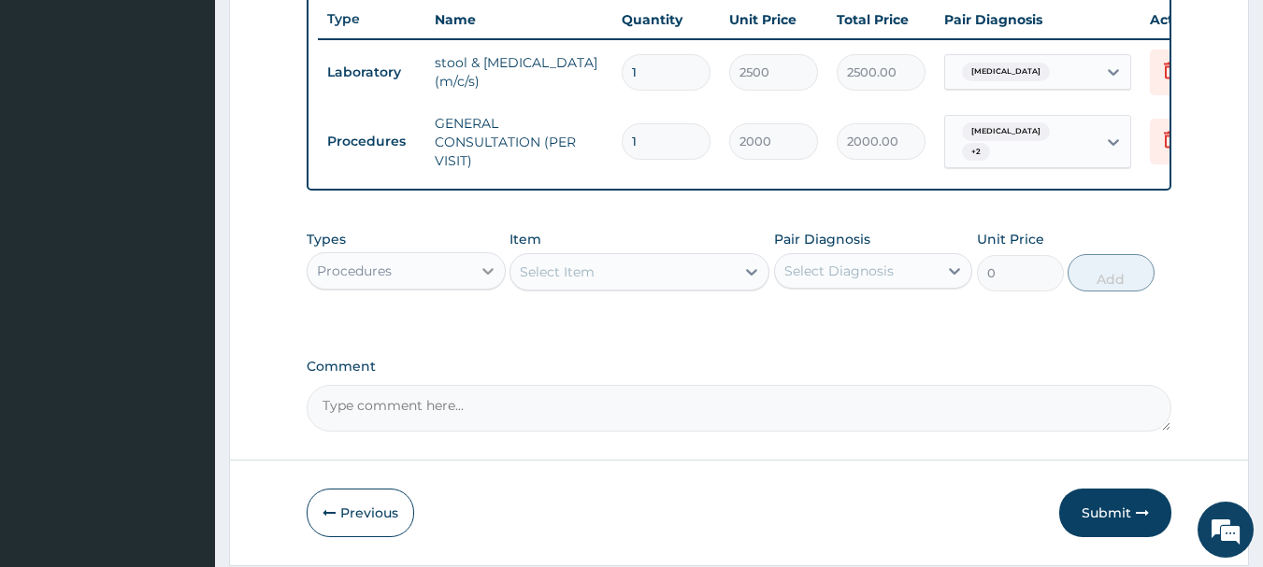
click at [478, 277] on icon at bounding box center [487, 271] width 19 height 19
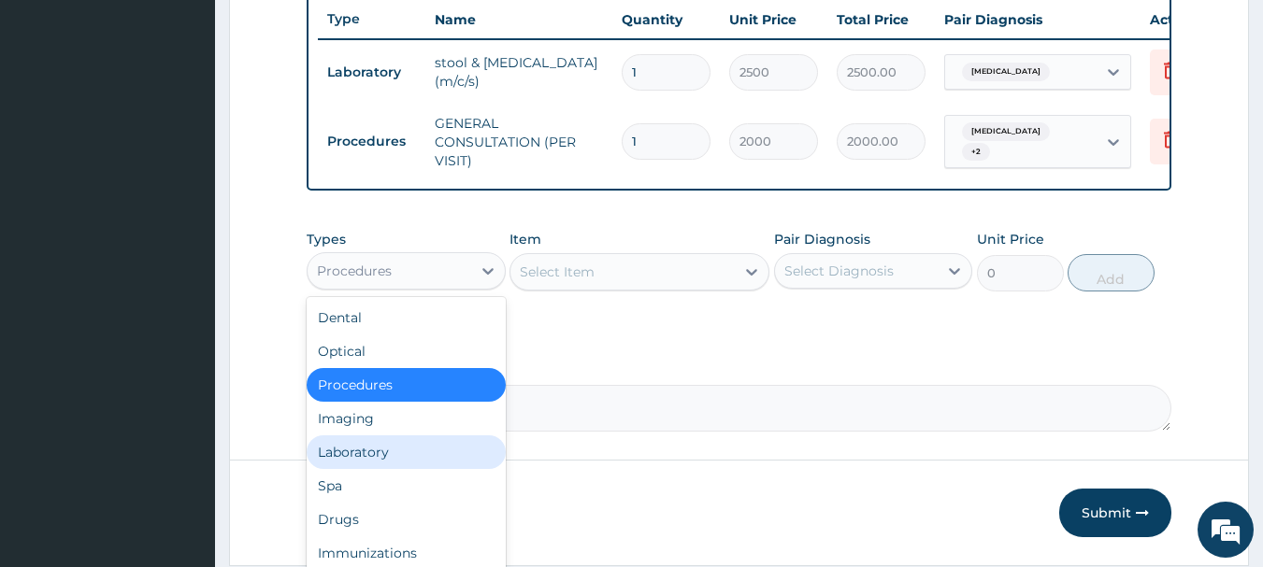
click at [333, 467] on div "Laboratory" at bounding box center [406, 453] width 199 height 34
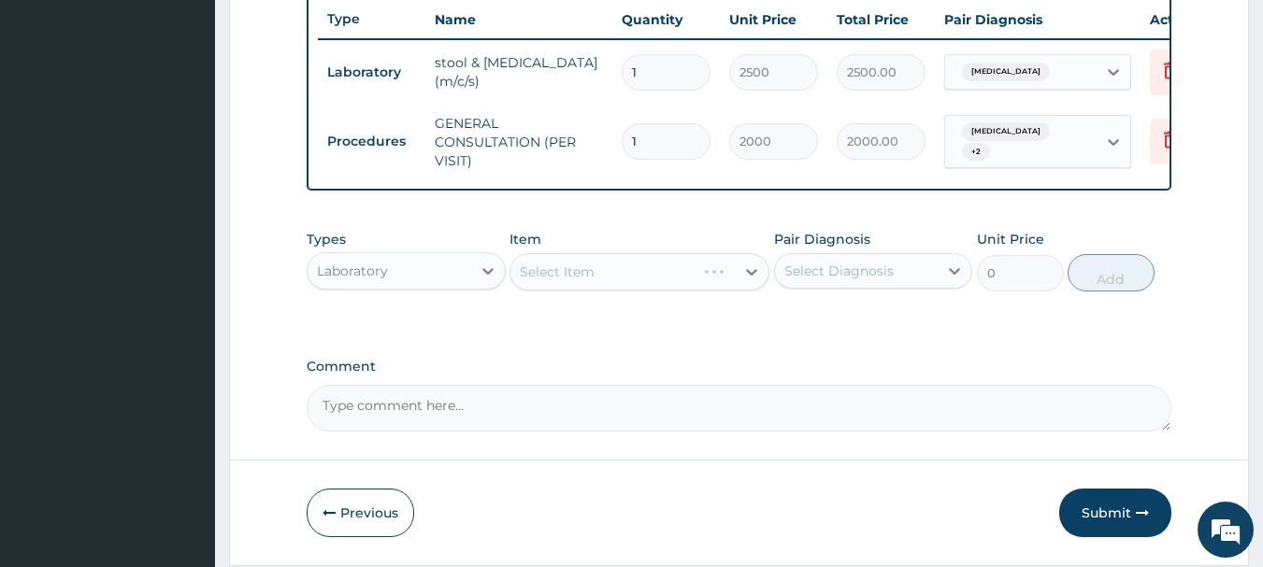
click at [707, 291] on div "Select Item" at bounding box center [639, 271] width 260 height 37
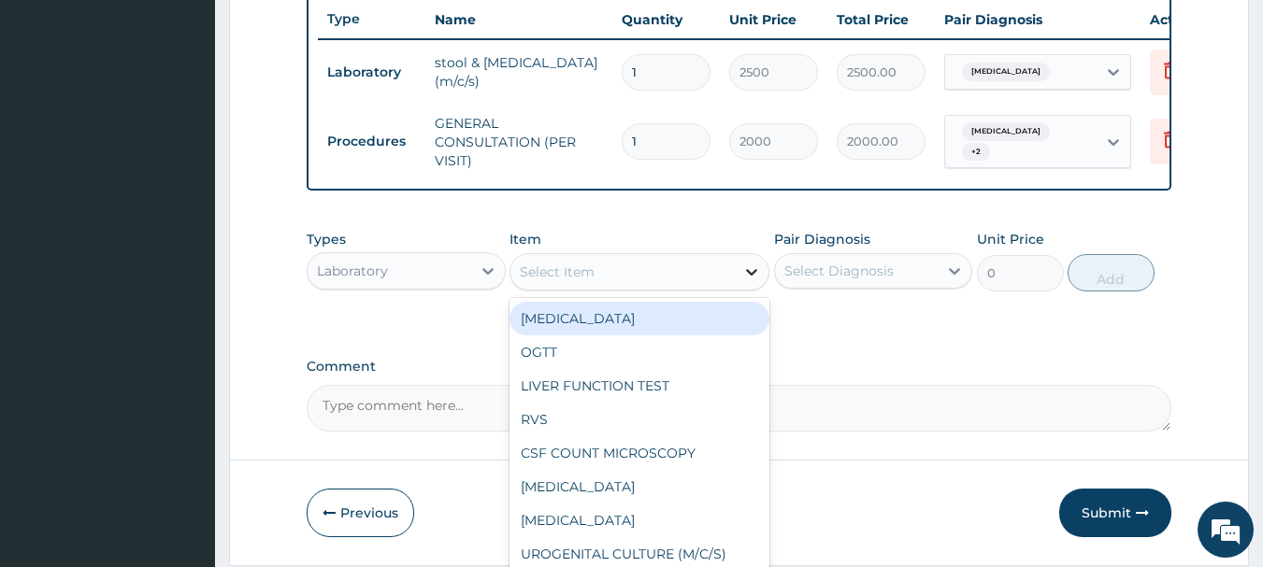
click at [748, 281] on icon at bounding box center [751, 272] width 19 height 19
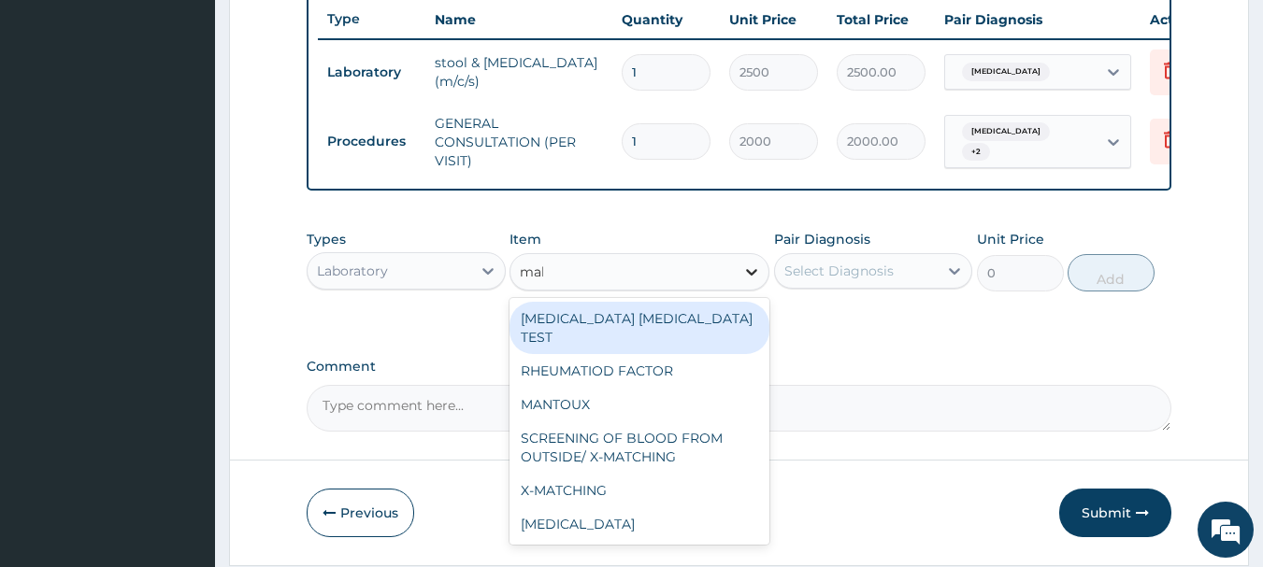
type input "mala"
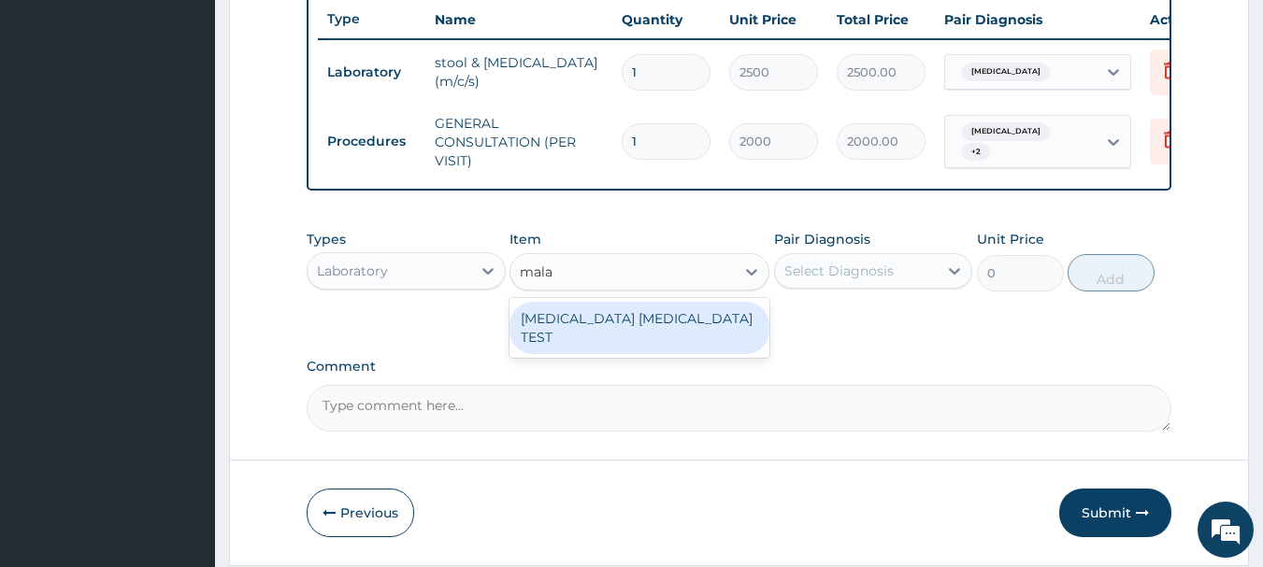
click at [668, 335] on div "MALARIA PARASITE TEST" at bounding box center [639, 328] width 260 height 52
type input "1000"
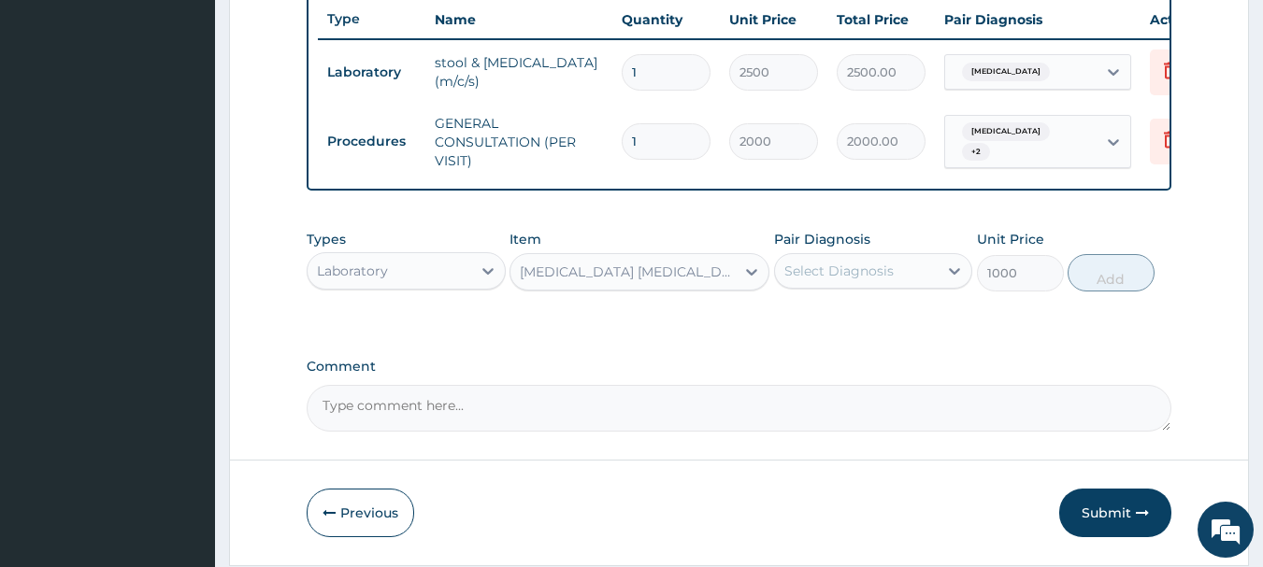
click at [841, 289] on div "Select Diagnosis" at bounding box center [873, 271] width 199 height 36
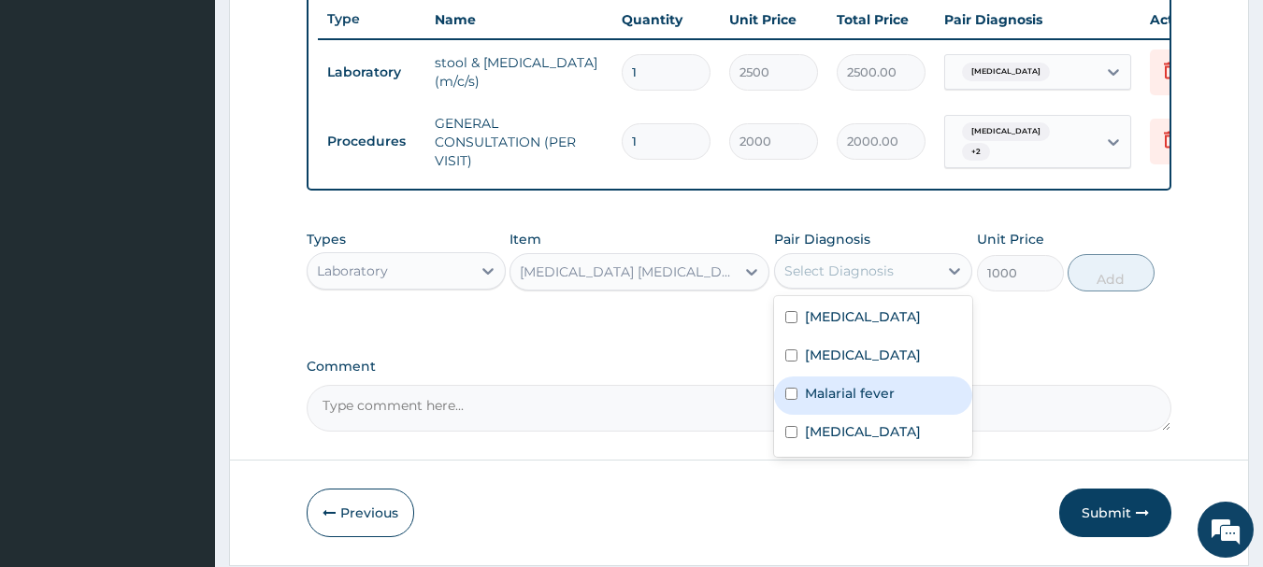
click at [802, 411] on div "Malarial fever" at bounding box center [873, 396] width 199 height 38
checkbox input "true"
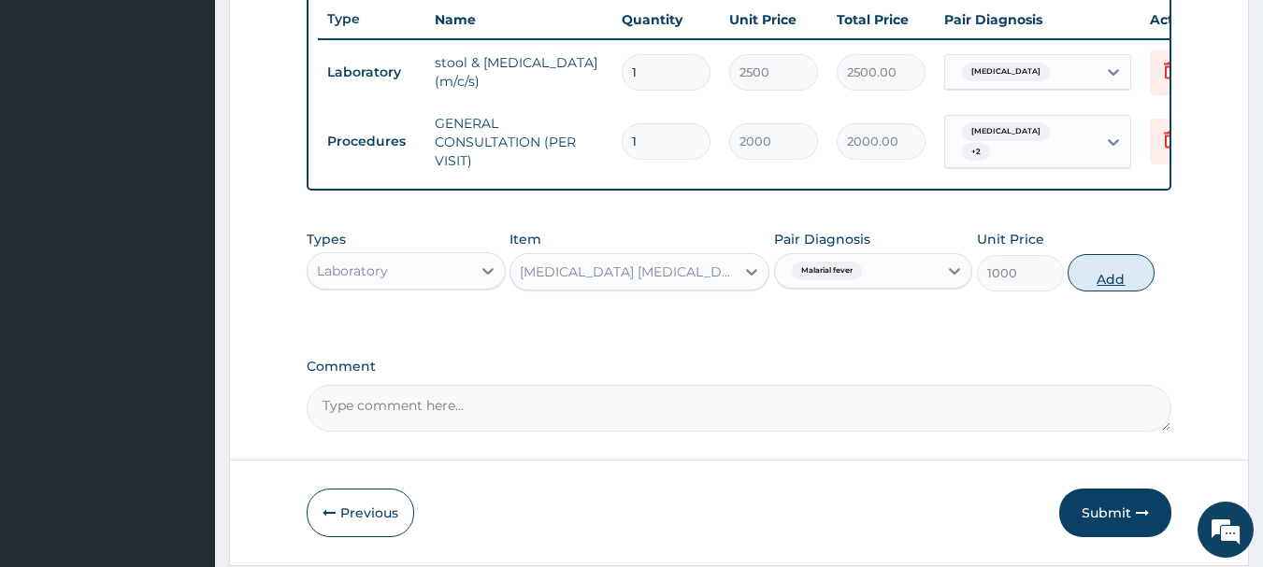
click at [1099, 282] on button "Add" at bounding box center [1110, 272] width 87 height 37
type input "0"
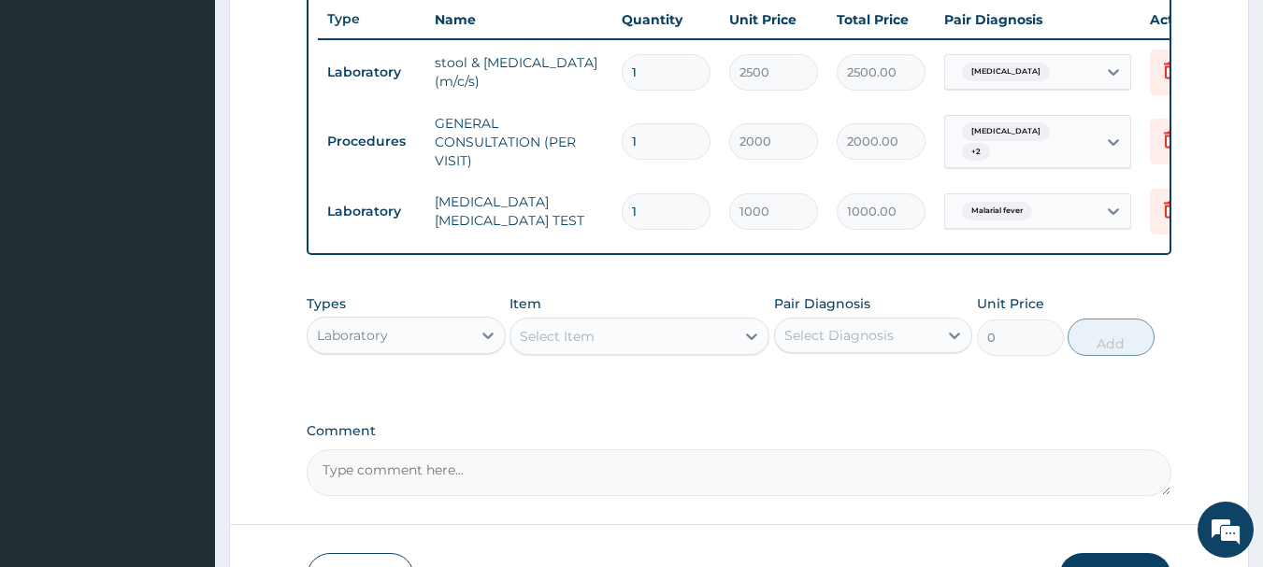
click at [646, 350] on div "Select Item" at bounding box center [622, 336] width 224 height 30
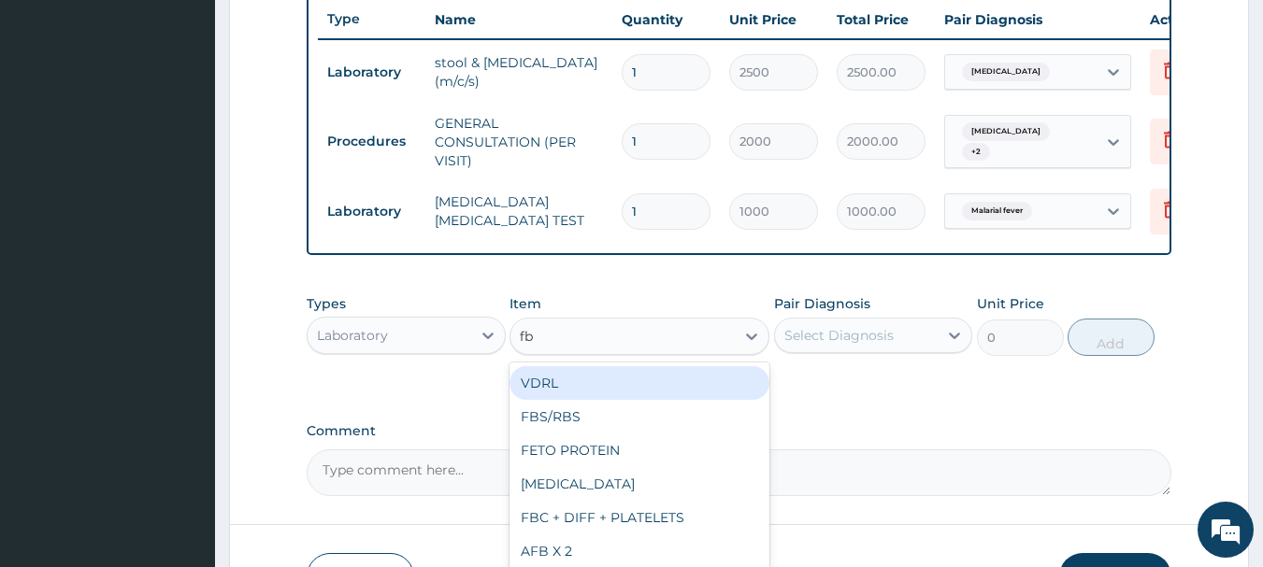
type input "fbc"
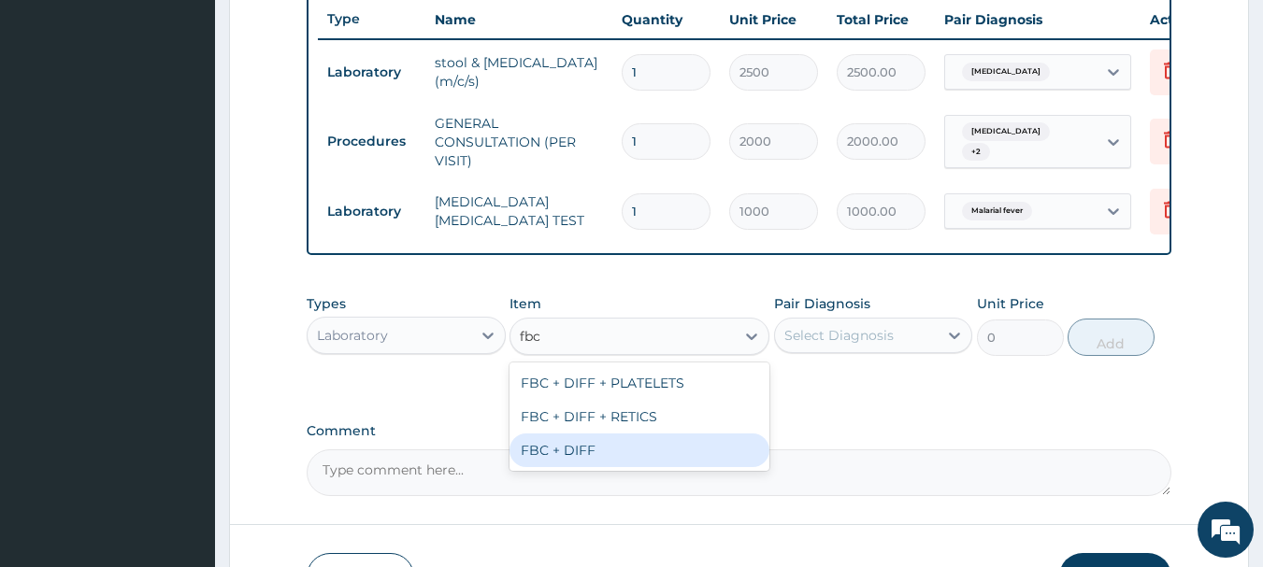
click at [608, 465] on div "FBC + DIFF" at bounding box center [639, 451] width 260 height 34
type input "2000"
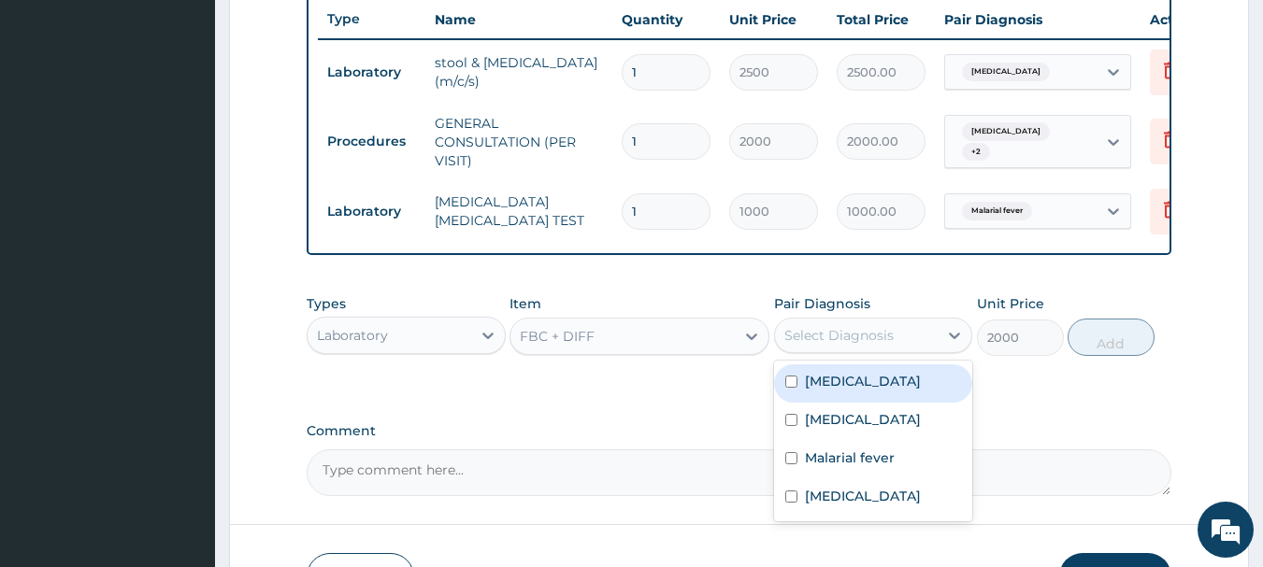
click at [880, 353] on div "Select Diagnosis" at bounding box center [873, 336] width 199 height 36
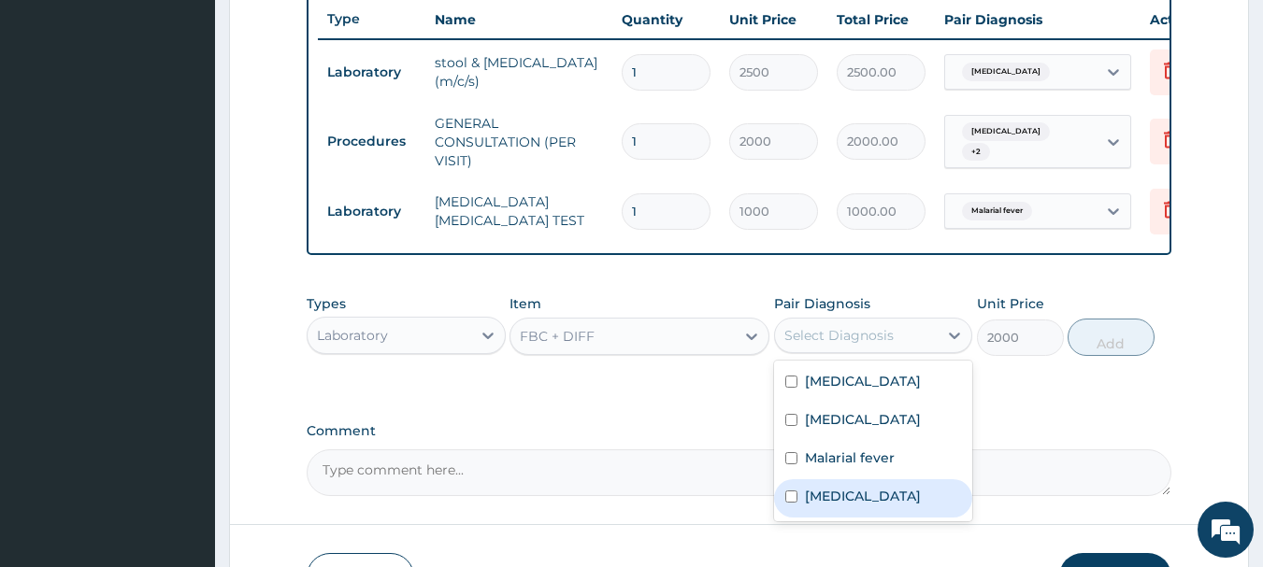
click at [838, 506] on label "[MEDICAL_DATA]" at bounding box center [863, 496] width 116 height 19
checkbox input "true"
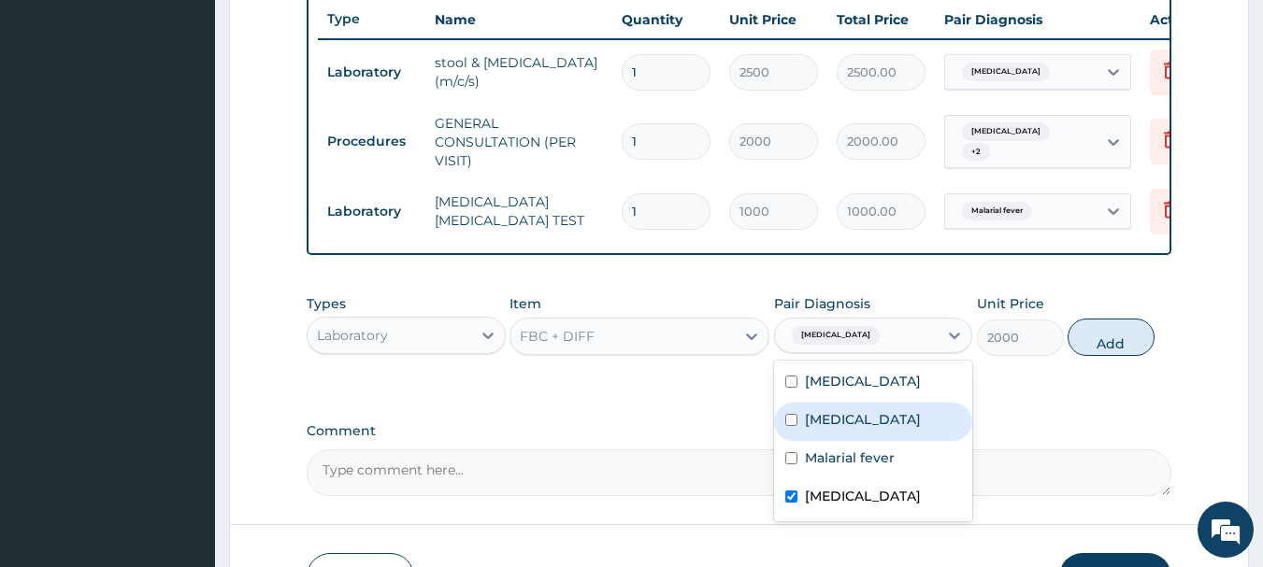
click at [1084, 346] on button "Add" at bounding box center [1110, 337] width 87 height 37
type input "0"
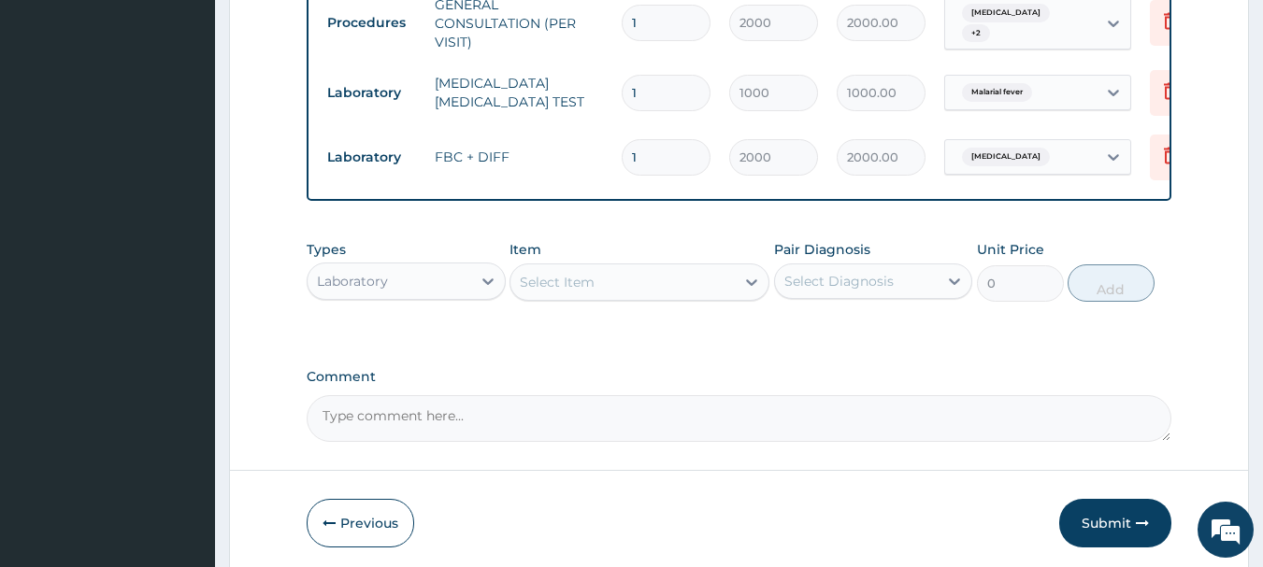
scroll to position [909, 0]
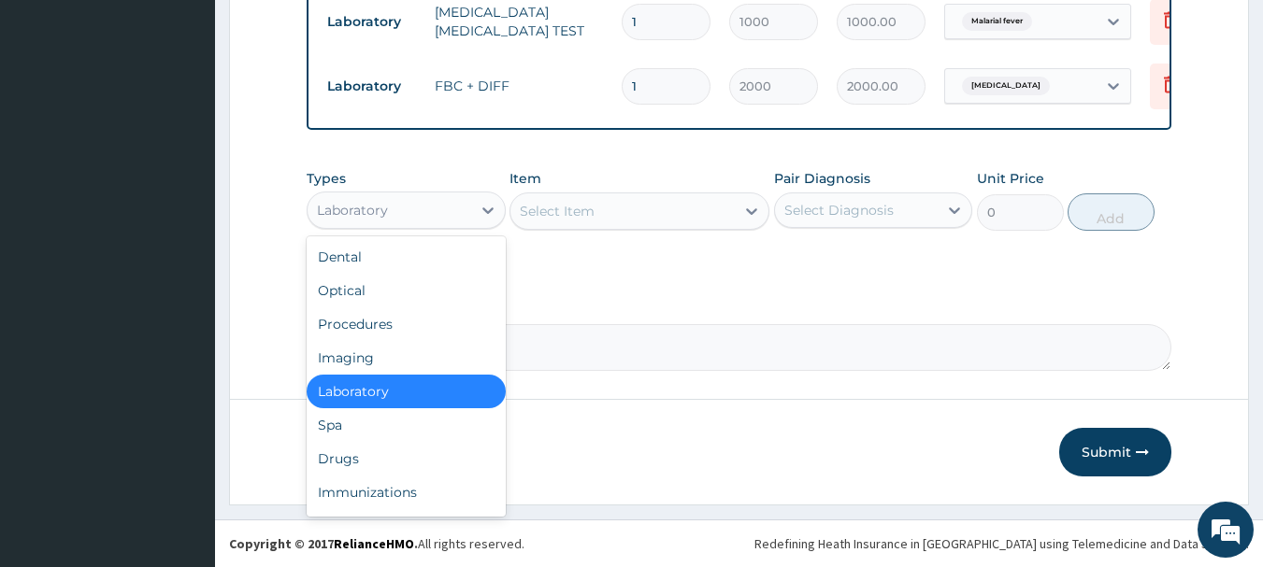
click at [418, 215] on div "Laboratory" at bounding box center [389, 210] width 164 height 30
click at [356, 457] on div "Drugs" at bounding box center [406, 459] width 199 height 34
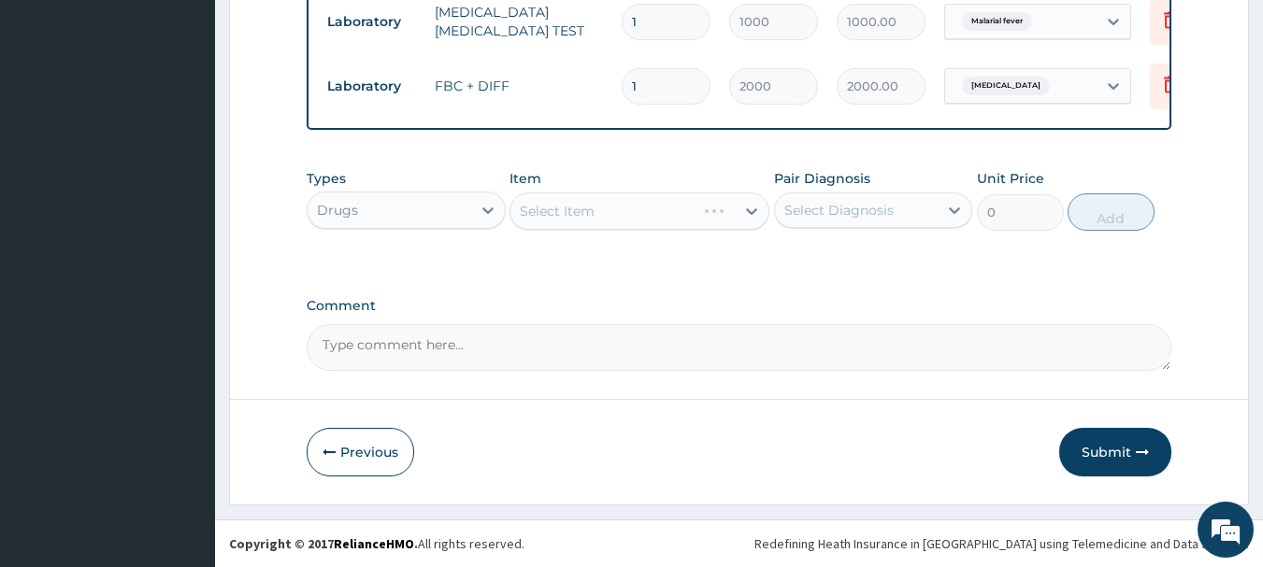
click at [638, 207] on div "Select Item" at bounding box center [639, 211] width 260 height 37
click at [748, 208] on div "Select Item" at bounding box center [639, 211] width 260 height 37
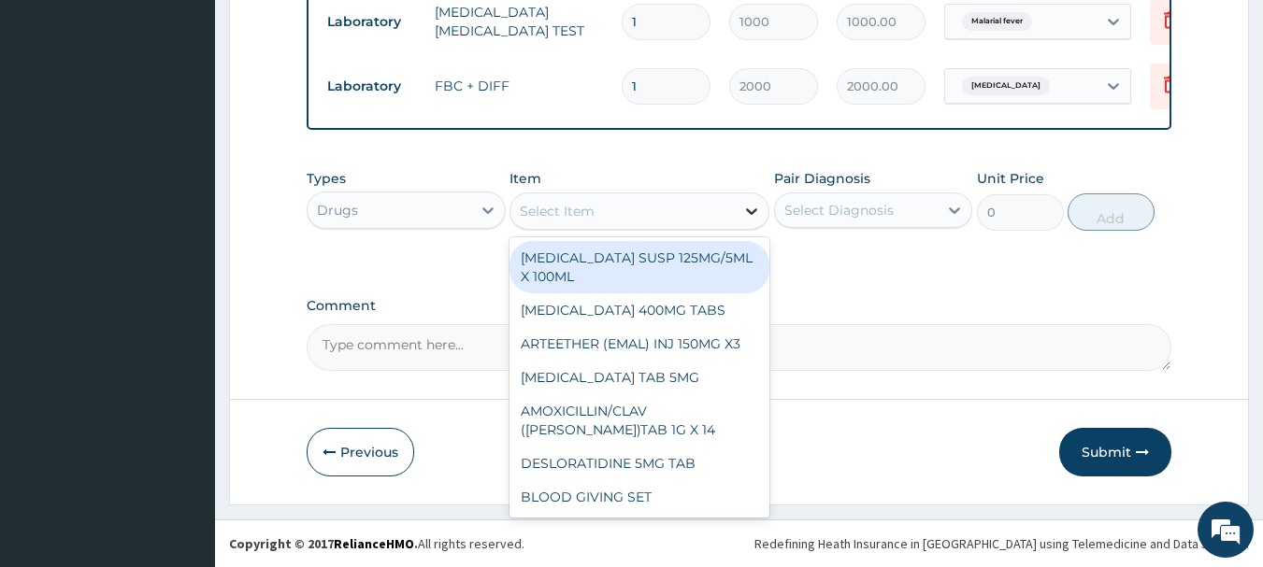
click at [751, 212] on icon at bounding box center [751, 211] width 11 height 7
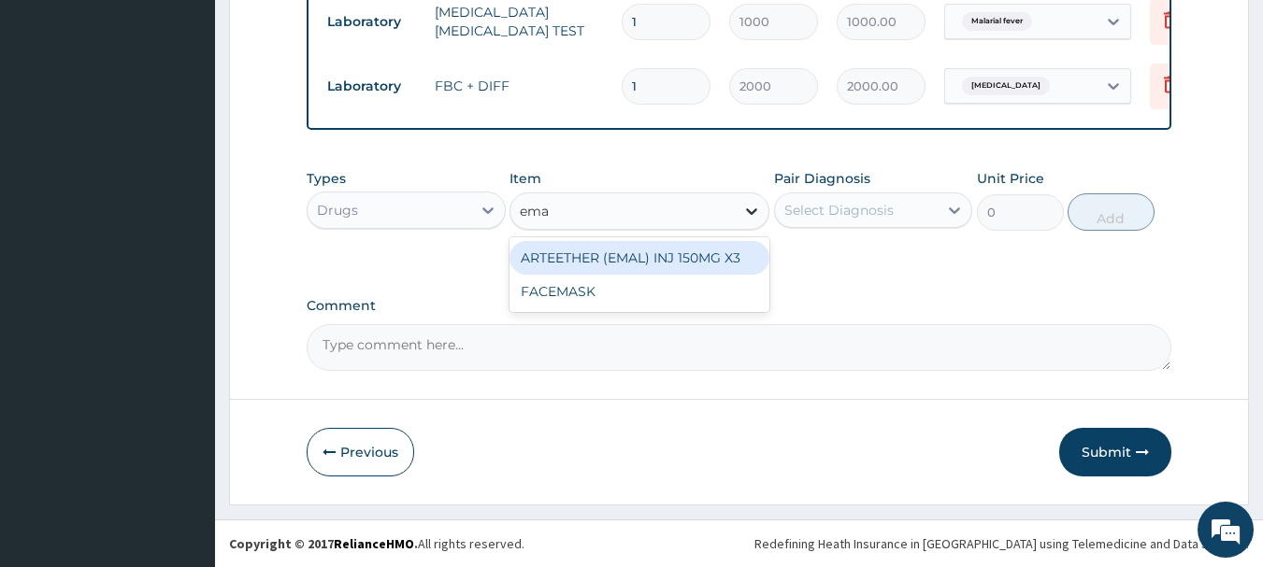
type input "emal"
click at [693, 255] on div "ARTEETHER (EMAL) INJ 150MG X3" at bounding box center [639, 258] width 260 height 34
type input "1500"
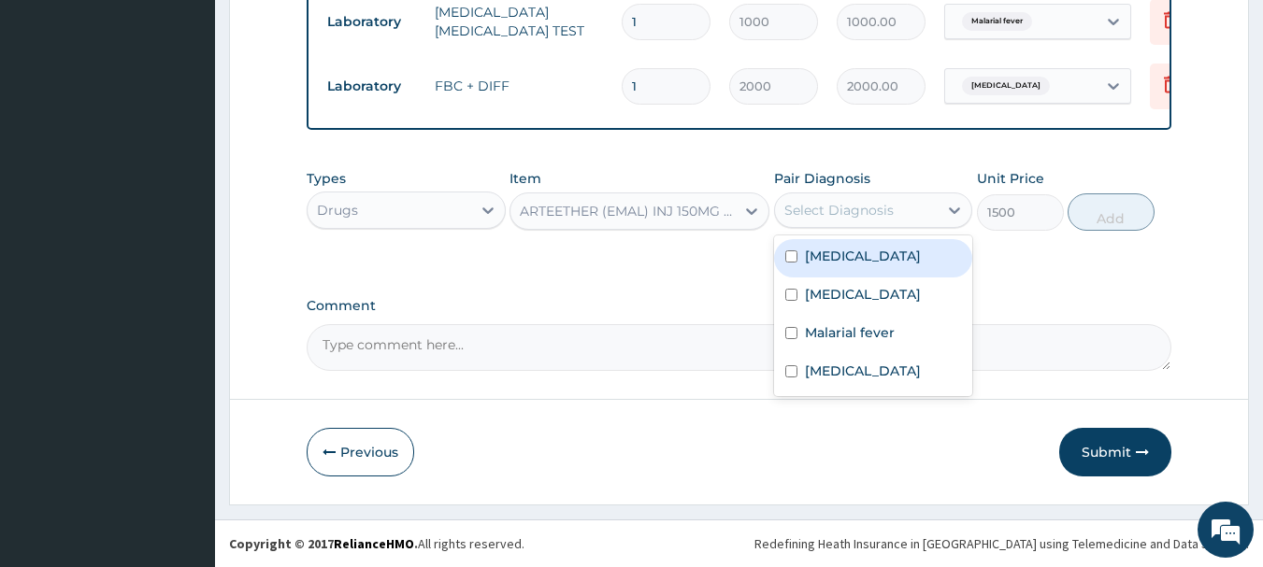
click at [850, 204] on div "Select Diagnosis" at bounding box center [838, 210] width 109 height 19
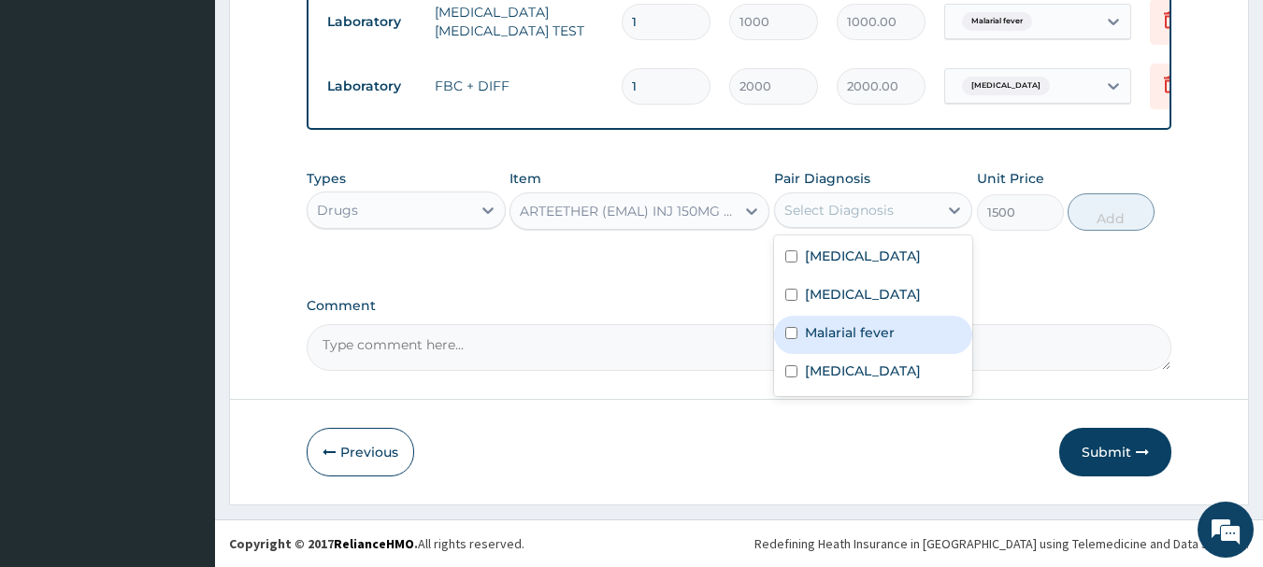
click at [814, 334] on label "Malarial fever" at bounding box center [850, 332] width 90 height 19
checkbox input "true"
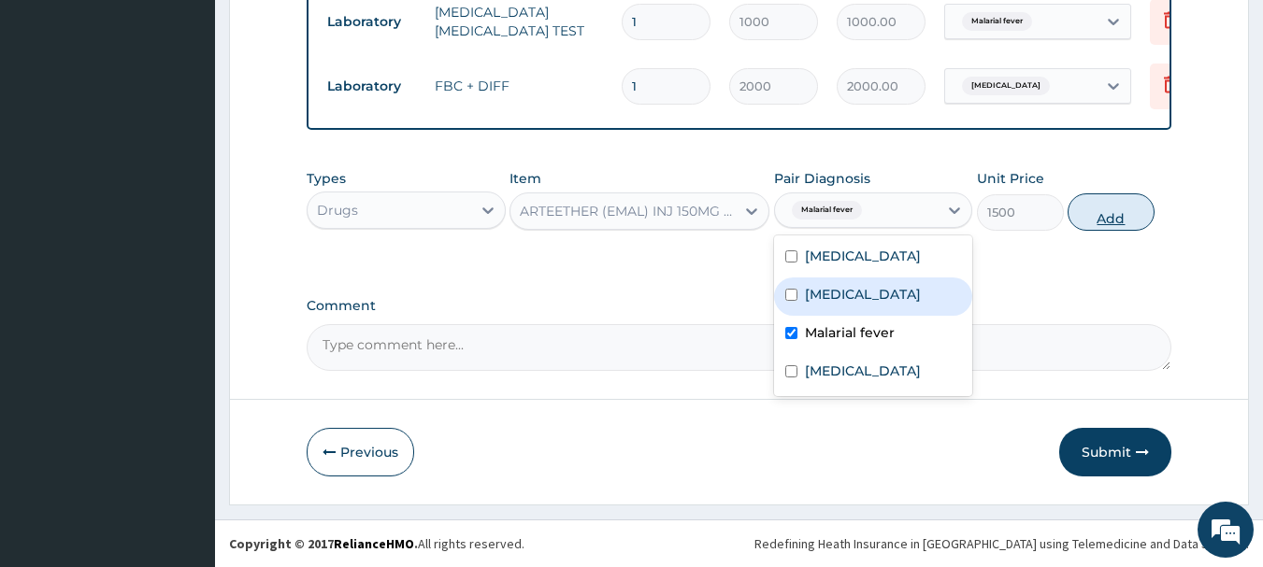
click at [1092, 207] on button "Add" at bounding box center [1110, 211] width 87 height 37
type input "0"
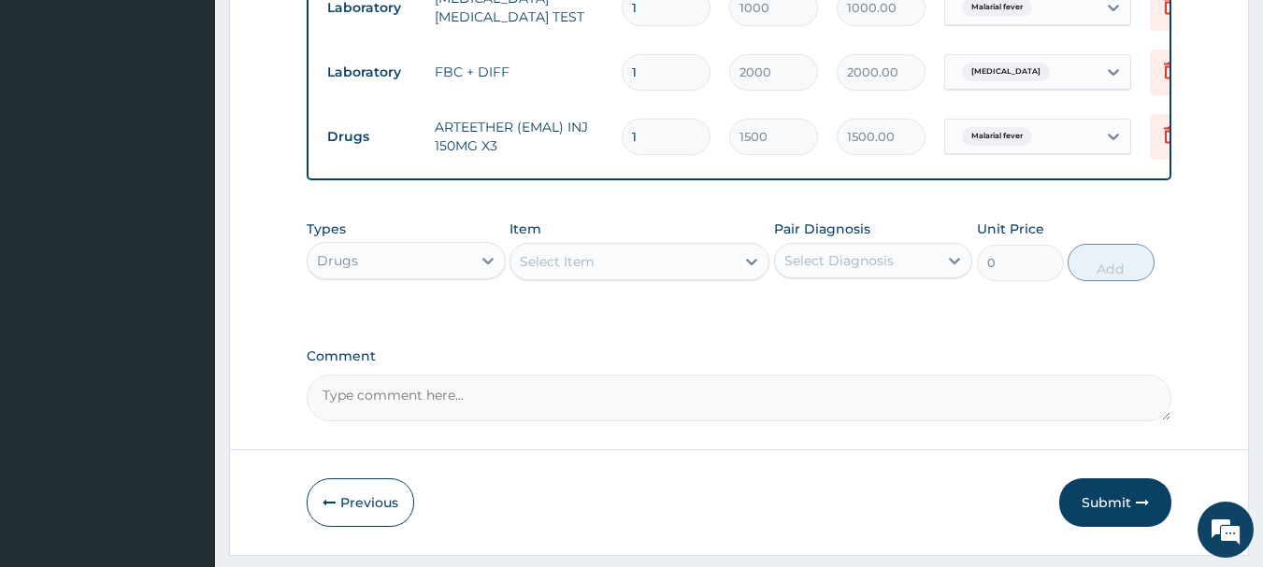
type input "0.00"
type input "3"
type input "4500.00"
type input "3"
click at [711, 277] on div "Select Item" at bounding box center [622, 262] width 224 height 30
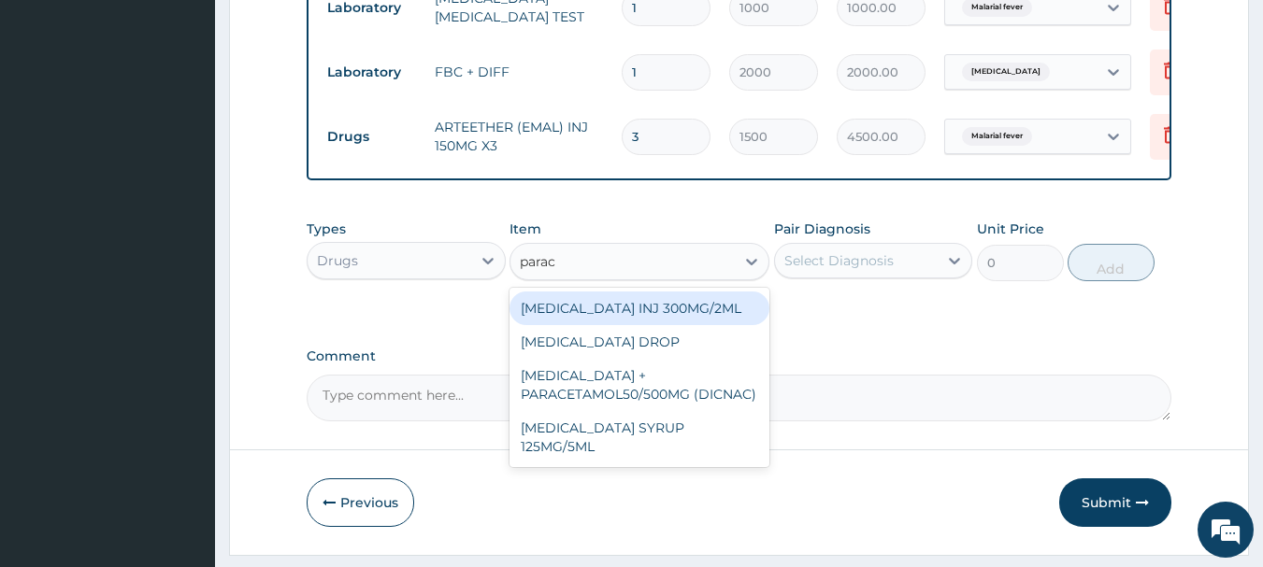
type input "parace"
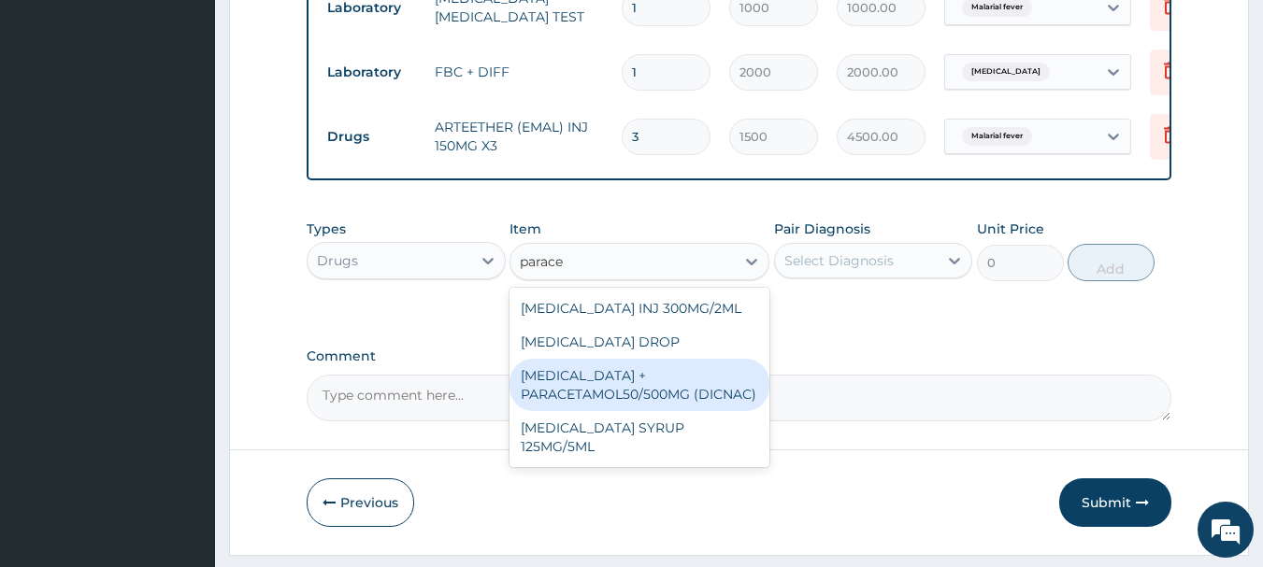
click at [678, 388] on div "[MEDICAL_DATA] + PARACETAMOL50/500MG (DICNAC)" at bounding box center [639, 385] width 260 height 52
type input "40"
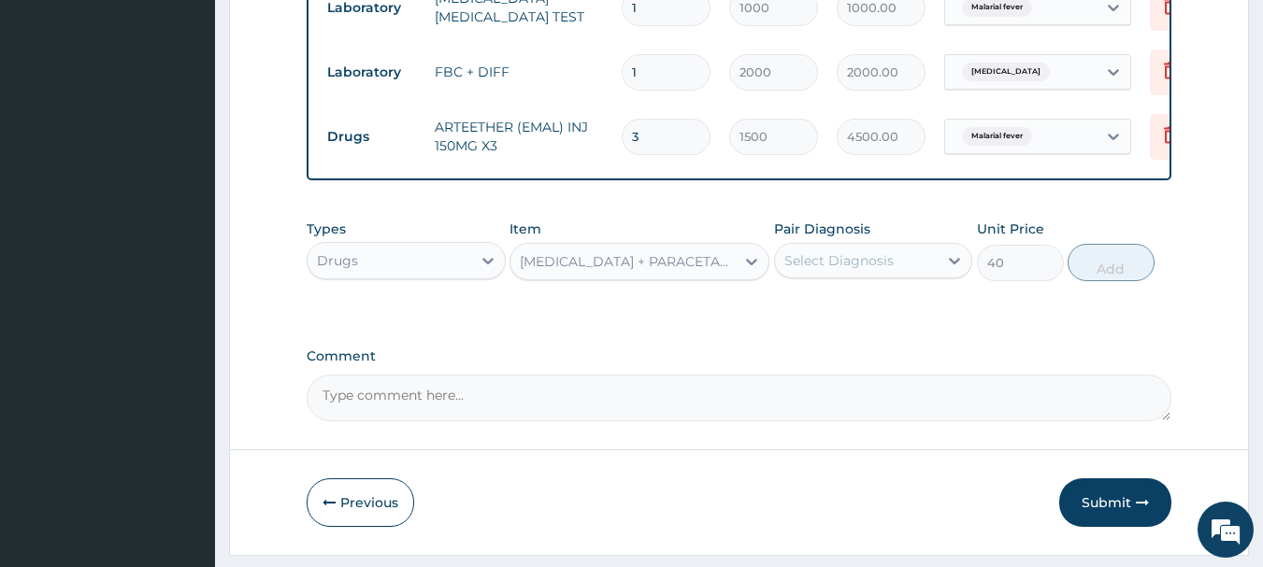
click at [885, 236] on div "Pair Diagnosis Select Diagnosis" at bounding box center [873, 251] width 199 height 62
click at [872, 265] on div "Select Diagnosis" at bounding box center [838, 260] width 109 height 19
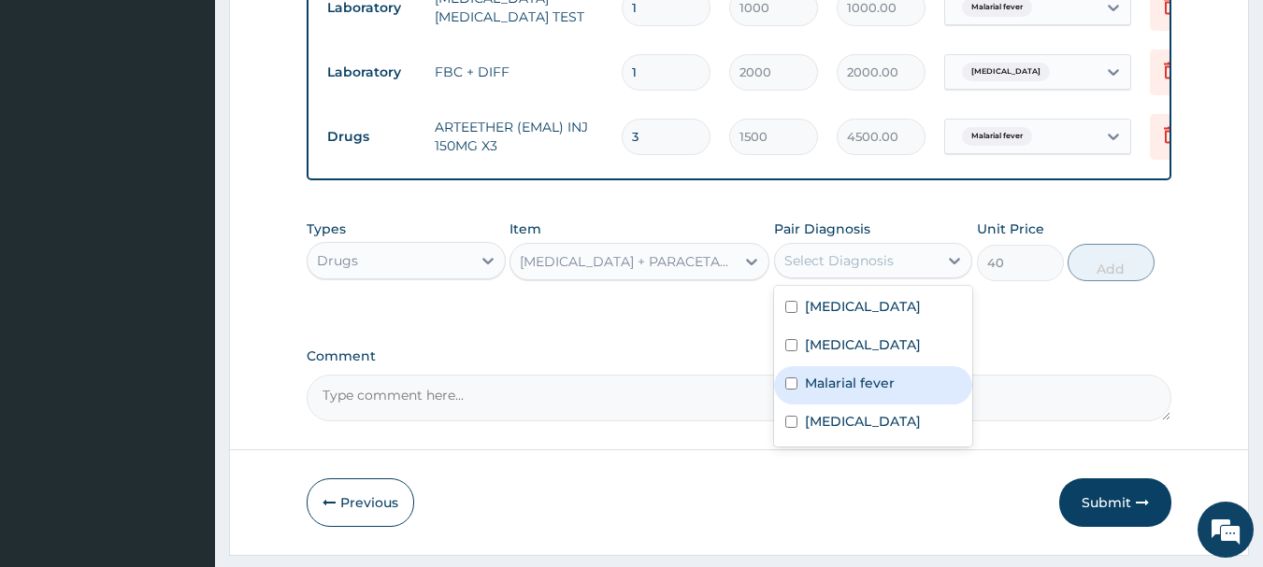
click at [836, 393] on label "Malarial fever" at bounding box center [850, 383] width 90 height 19
checkbox input "true"
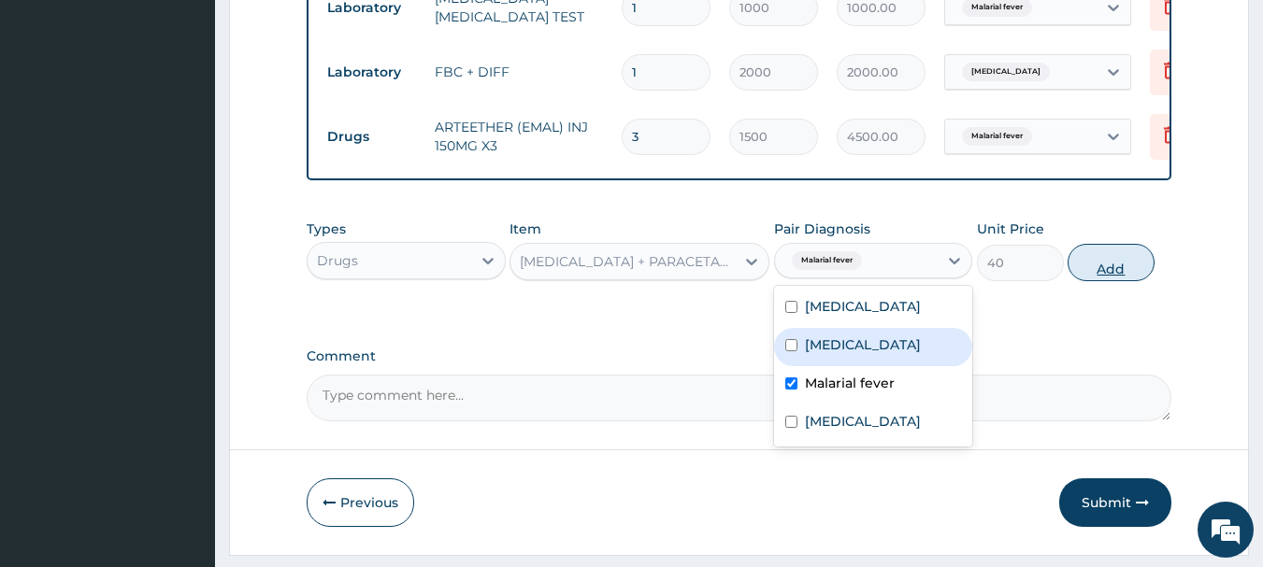
click at [1094, 281] on button "Add" at bounding box center [1110, 262] width 87 height 37
type input "0"
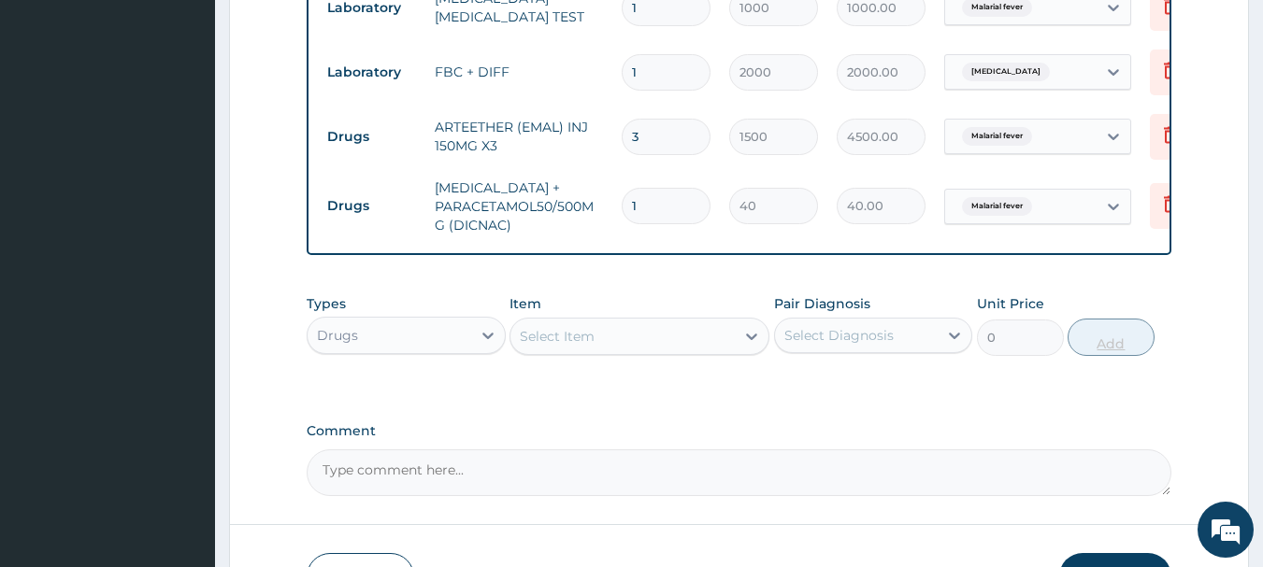
type input "18"
type input "720.00"
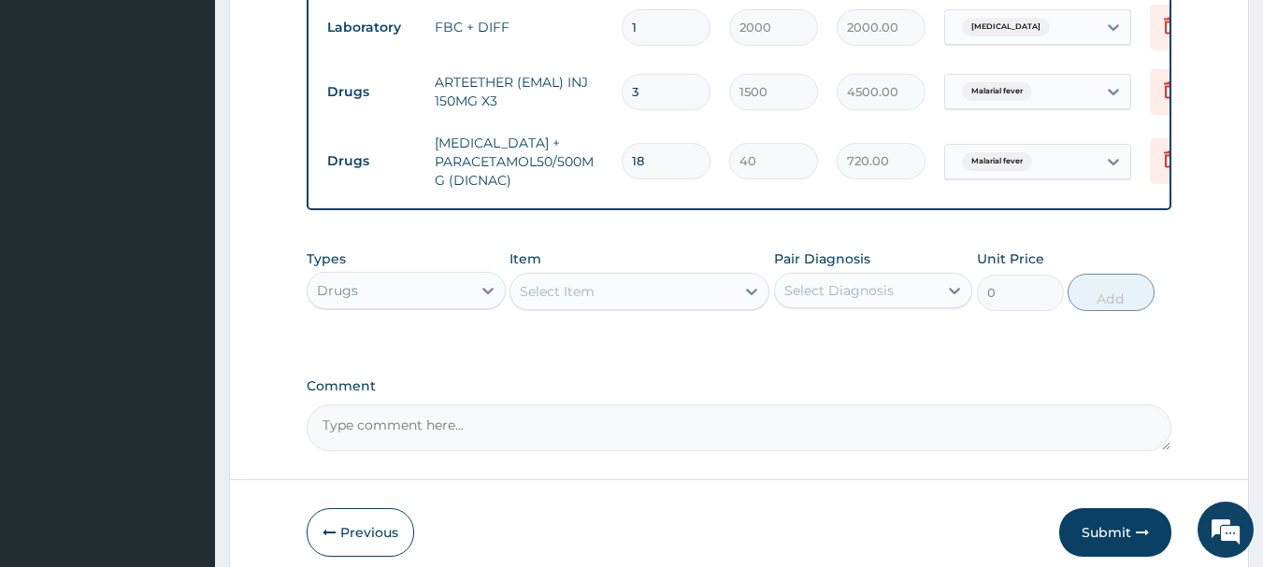
scroll to position [1049, 0]
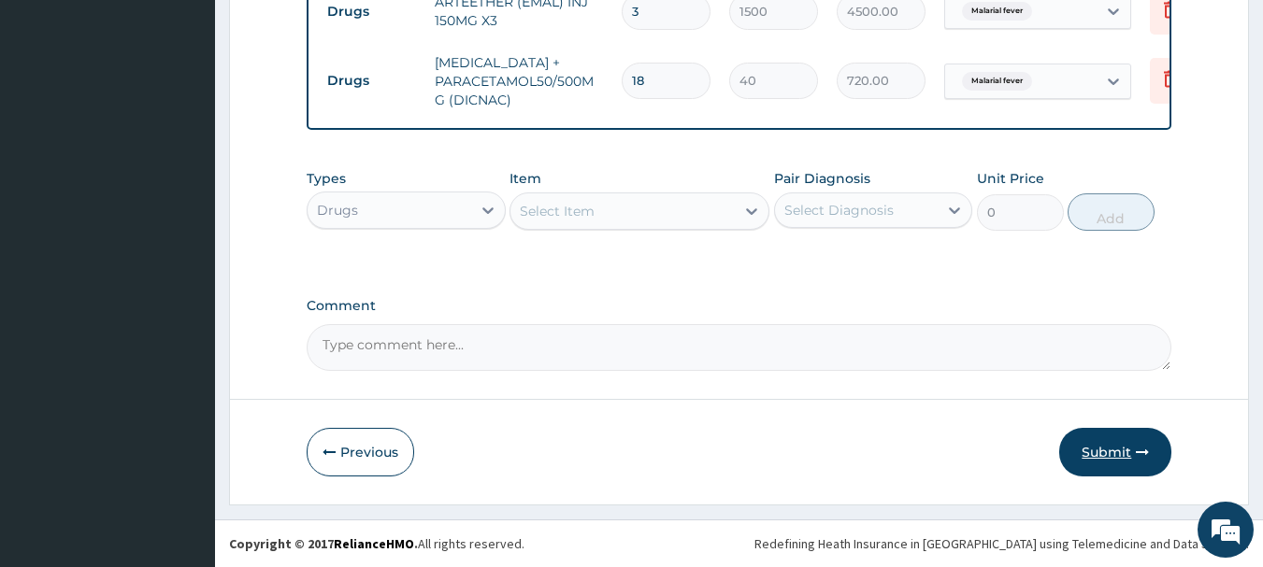
type input "18"
click at [1075, 448] on button "Submit" at bounding box center [1115, 452] width 112 height 49
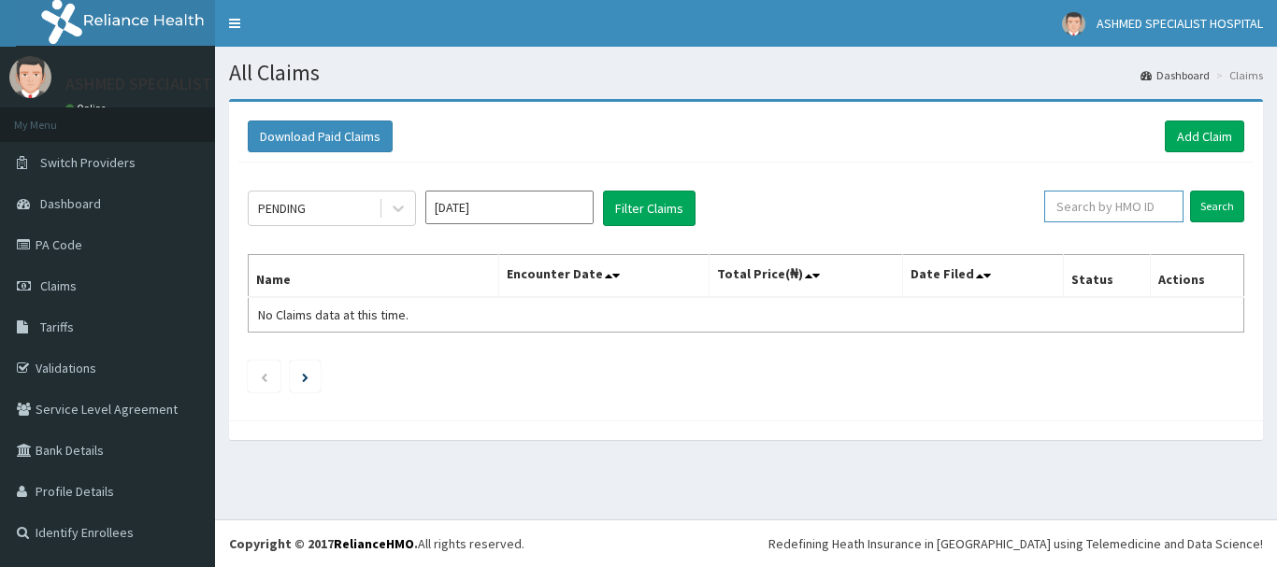
click at [1087, 201] on input "text" at bounding box center [1113, 207] width 139 height 32
paste input "chl/11433/c"
type input "chl/11433/c"
click at [1220, 210] on input "Search" at bounding box center [1217, 207] width 54 height 32
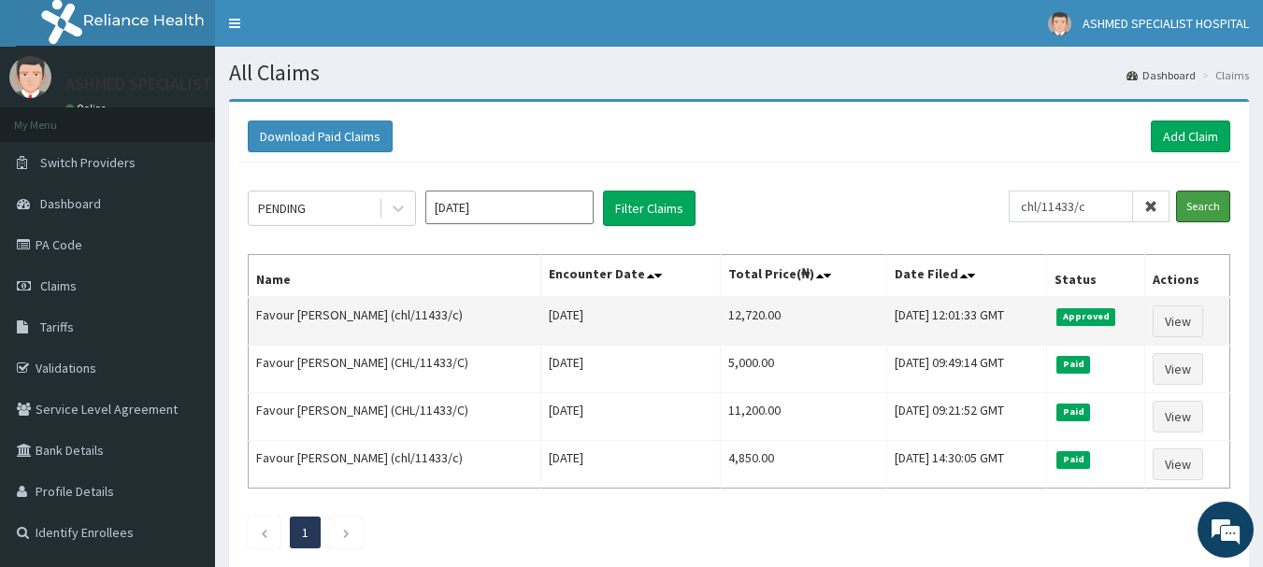
click at [1176, 191] on input "Search" at bounding box center [1203, 207] width 54 height 32
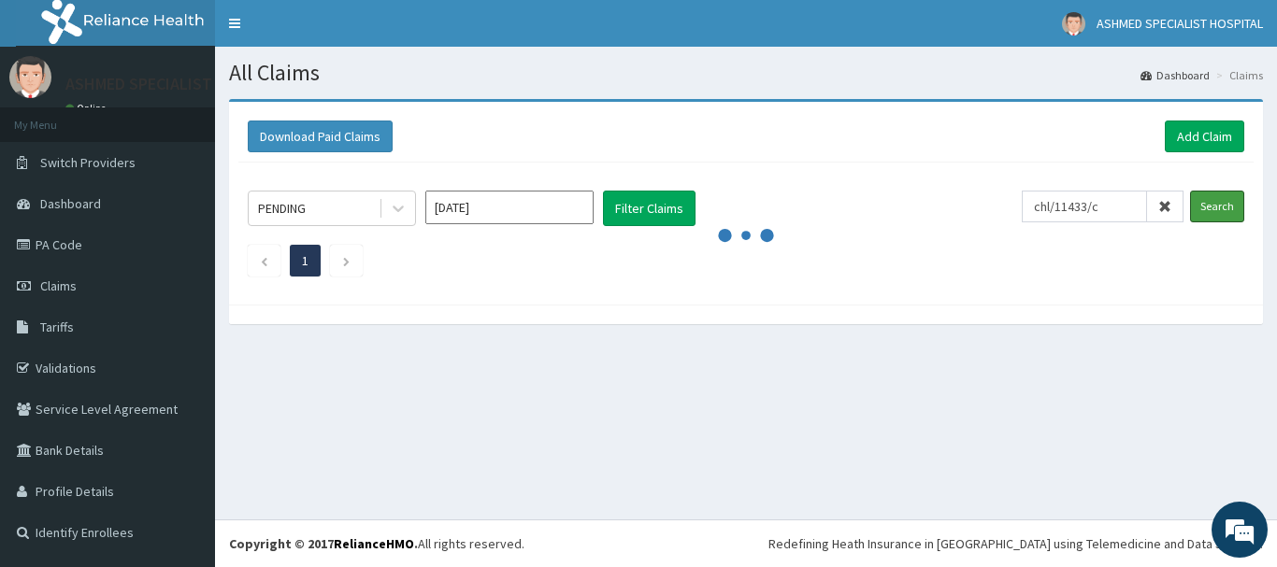
click at [1190, 191] on input "Search" at bounding box center [1217, 207] width 54 height 32
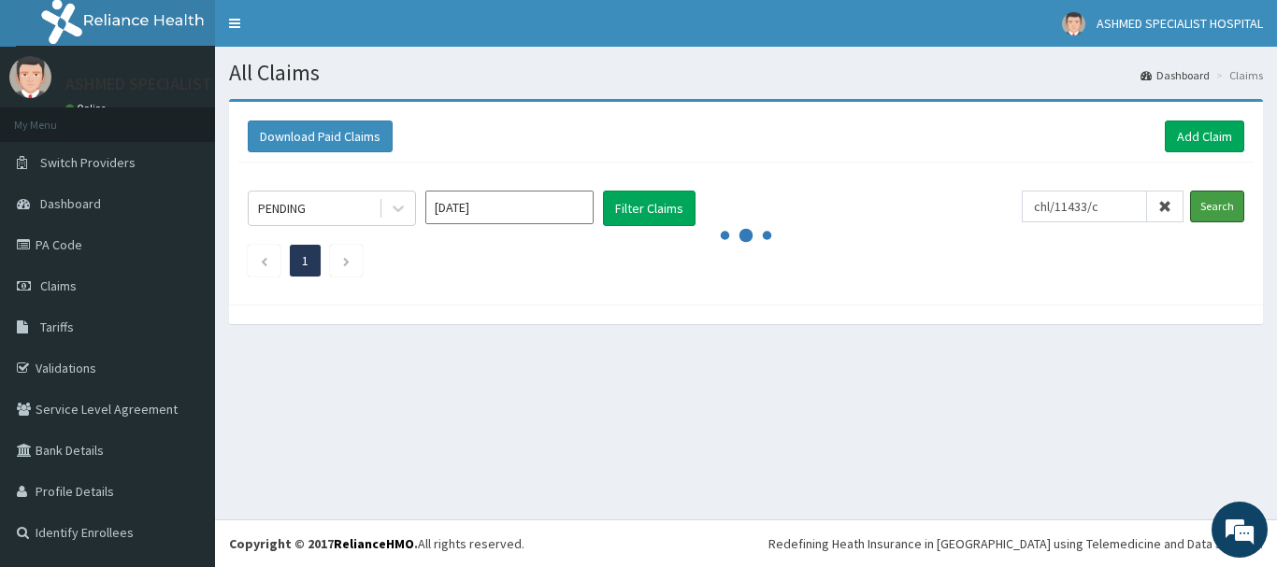
click at [1190, 191] on input "Search" at bounding box center [1217, 207] width 54 height 32
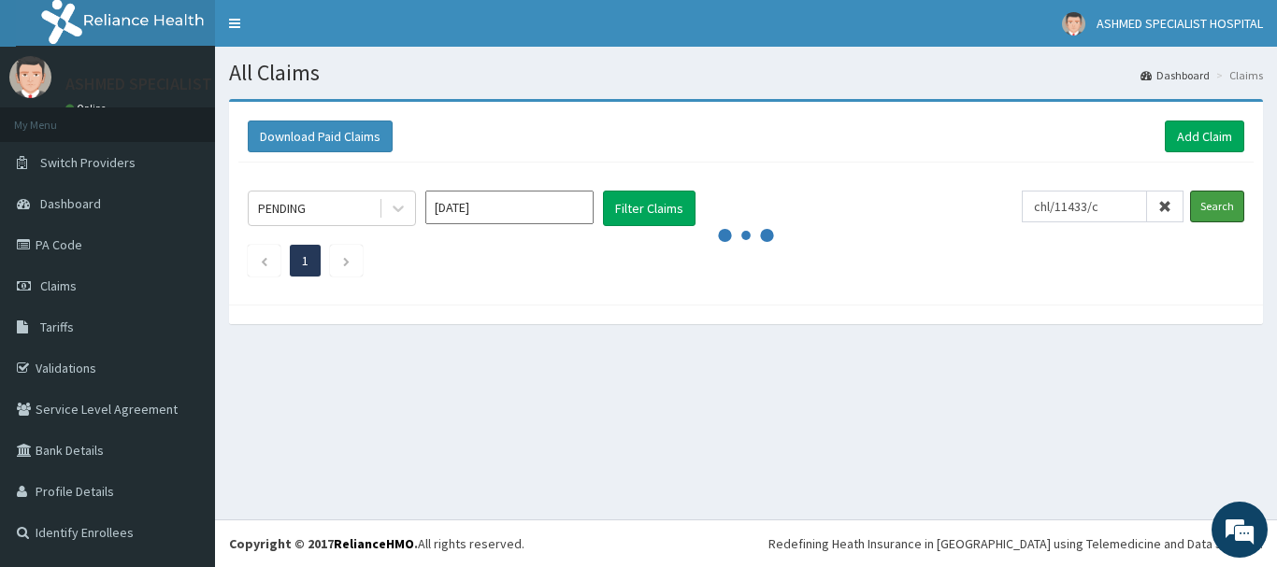
click at [1190, 191] on input "Search" at bounding box center [1217, 207] width 54 height 32
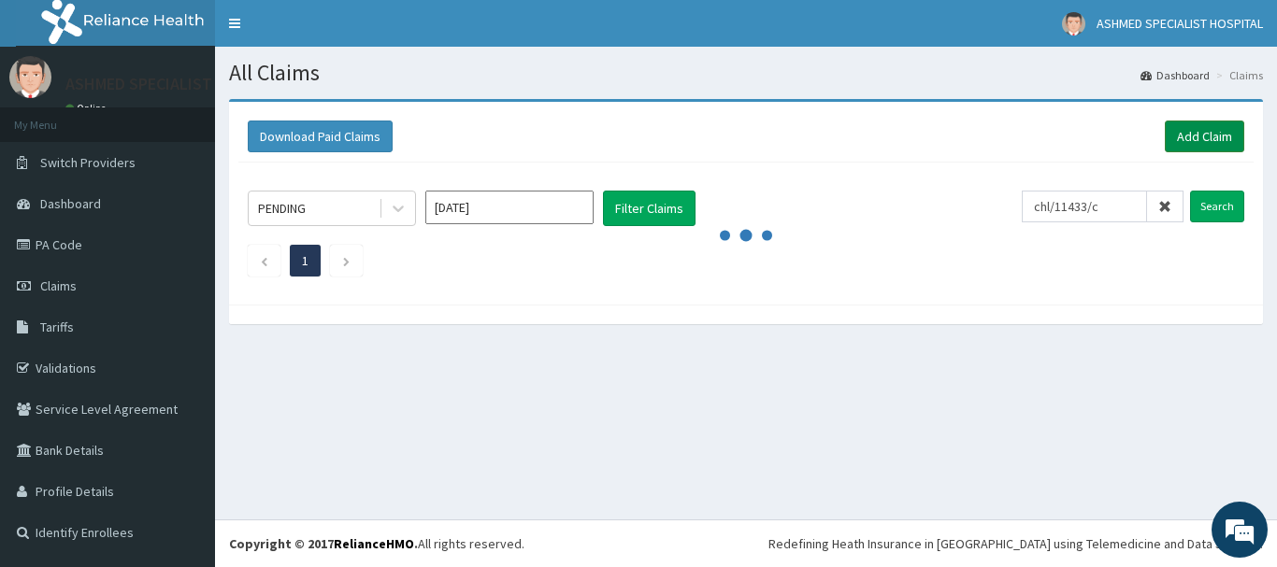
click at [1200, 133] on link "Add Claim" at bounding box center [1203, 137] width 79 height 32
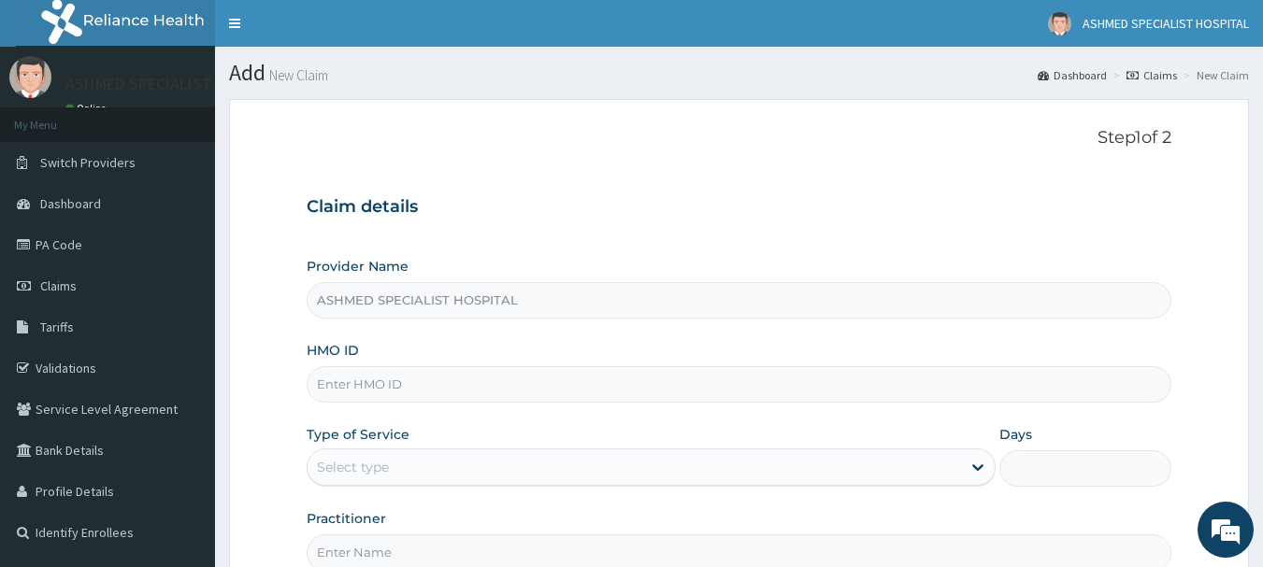
click at [359, 386] on input "HMO ID" at bounding box center [739, 384] width 865 height 36
paste input "chl/11433/f"
type input "chl/11433/f"
click at [361, 458] on div "Select type" at bounding box center [353, 467] width 72 height 19
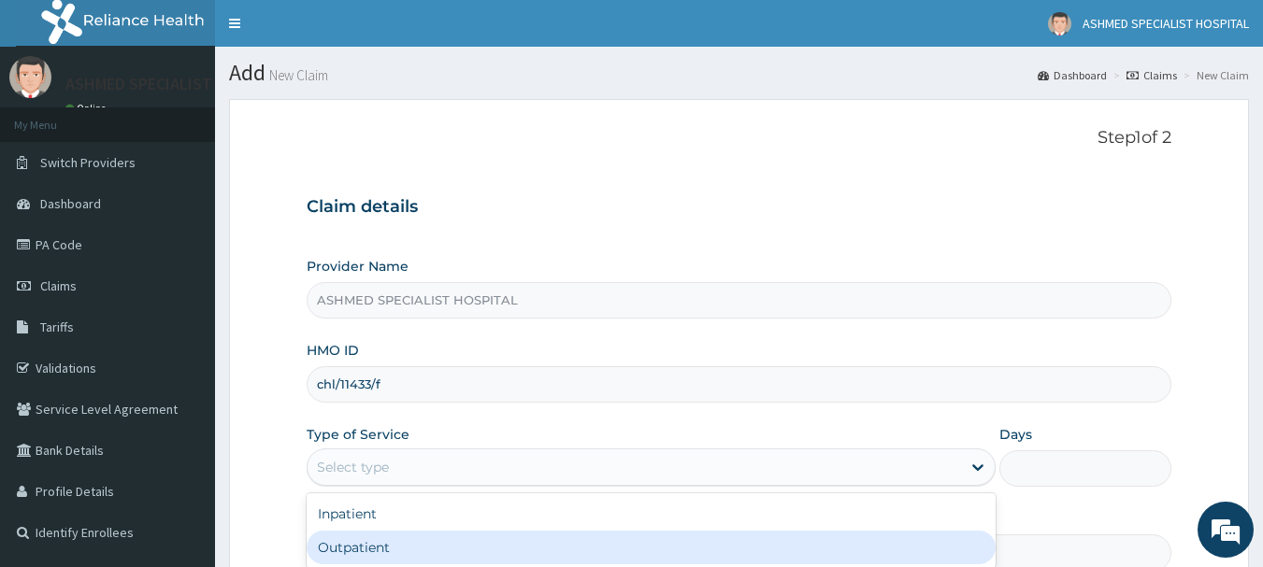
click at [352, 543] on div "Outpatient" at bounding box center [651, 548] width 689 height 34
type input "1"
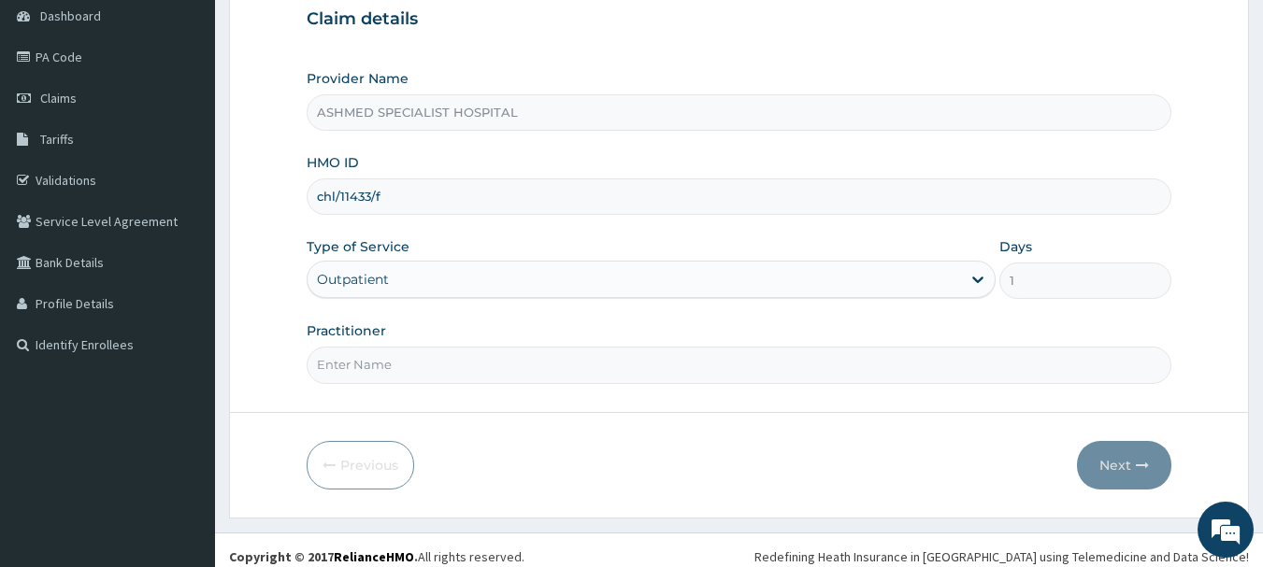
scroll to position [201, 0]
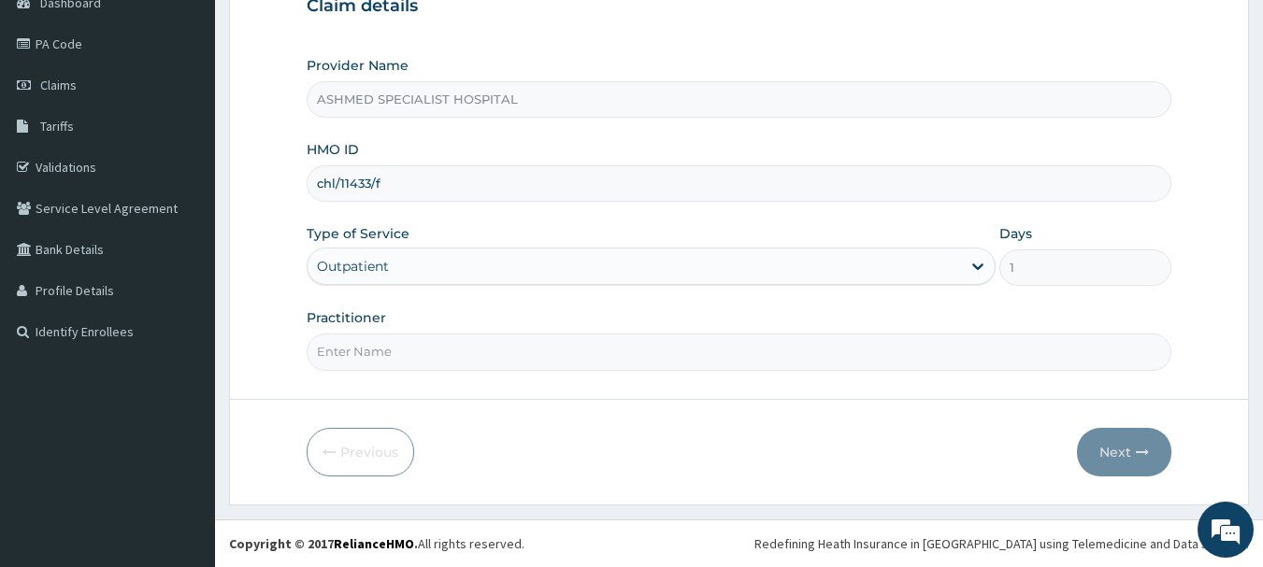
click at [350, 352] on input "Practitioner" at bounding box center [739, 352] width 865 height 36
type input "DR. THOMPSON ODESA"
click at [1104, 445] on button "Next" at bounding box center [1124, 452] width 94 height 49
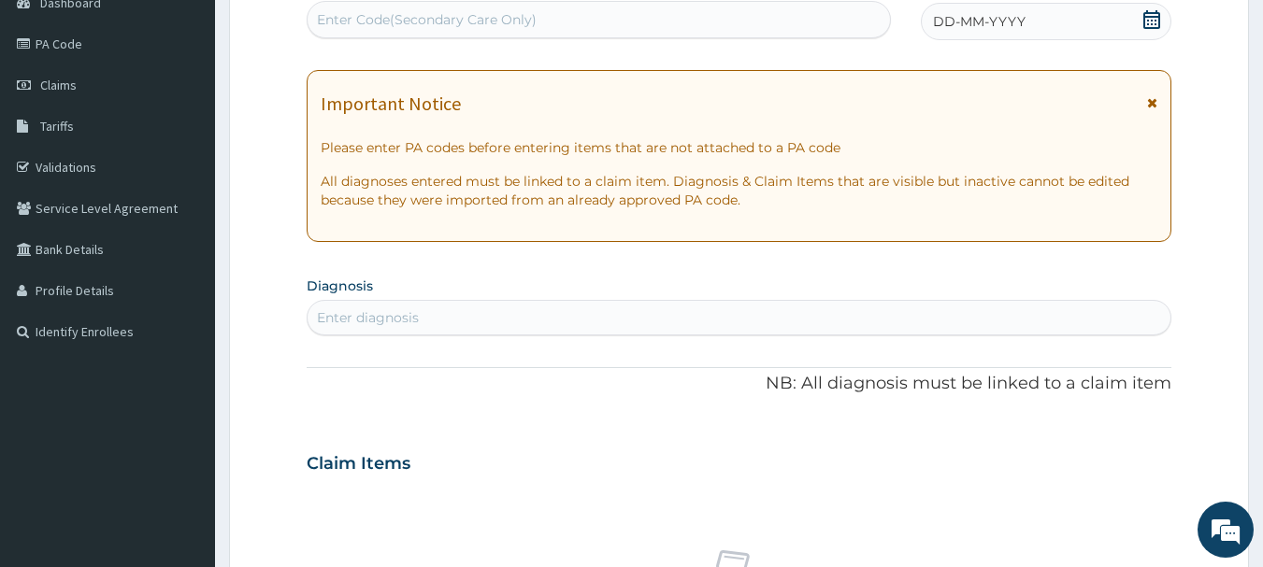
click at [582, 11] on div "Enter Code(Secondary Care Only)" at bounding box center [598, 20] width 583 height 30
paste input "PA/EEAFB6"
type input "PA/EEAFB6"
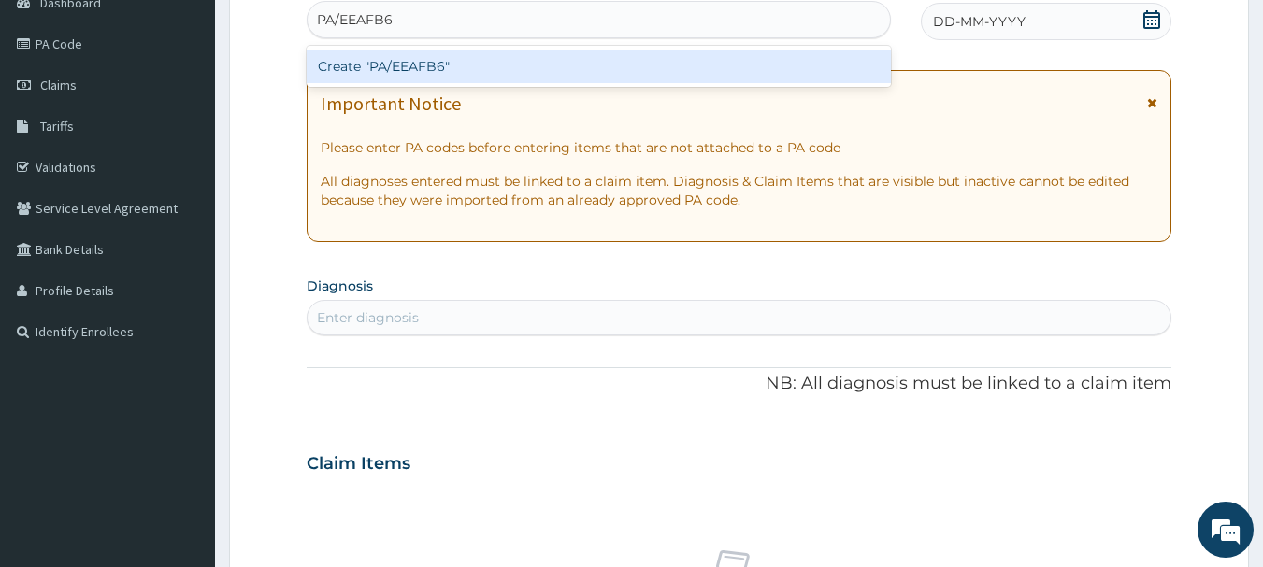
click at [386, 66] on div "Create "PA/EEAFB6"" at bounding box center [599, 67] width 585 height 34
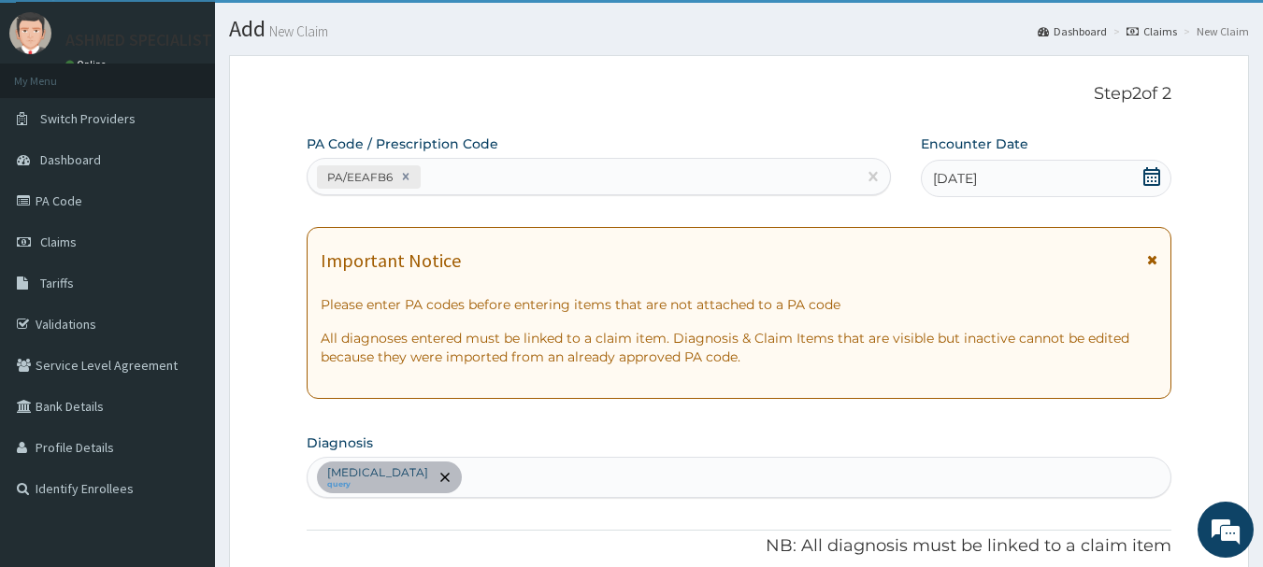
scroll to position [42, 0]
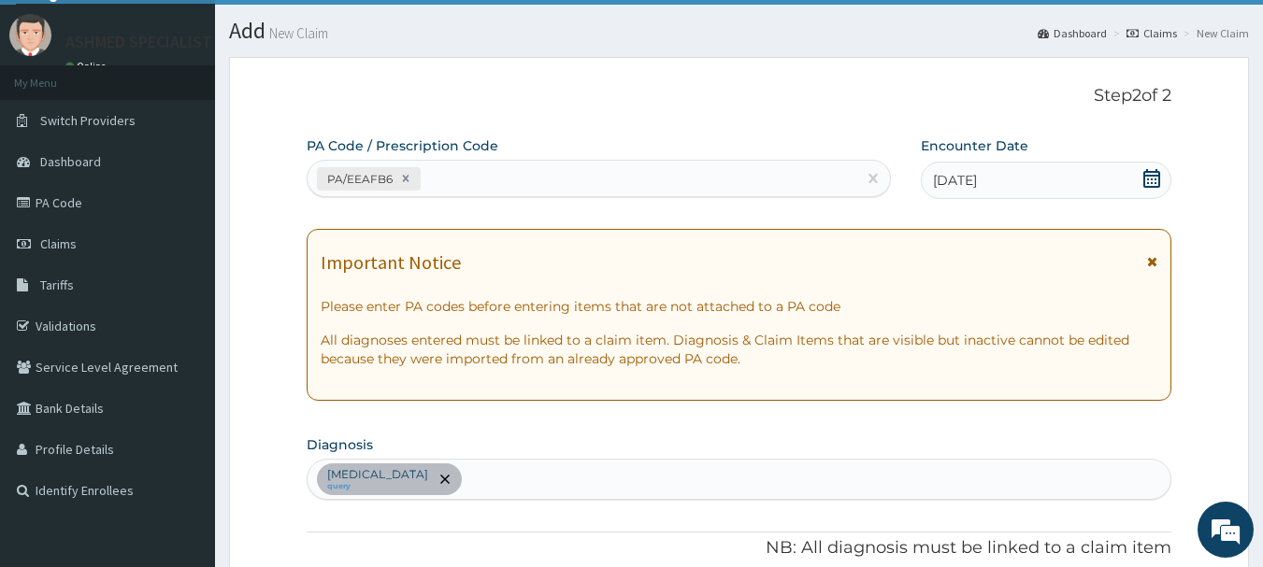
click at [507, 181] on div "PA/EEAFB6" at bounding box center [582, 179] width 550 height 31
paste input "PA/995ED8"
type input "PA/995ED8"
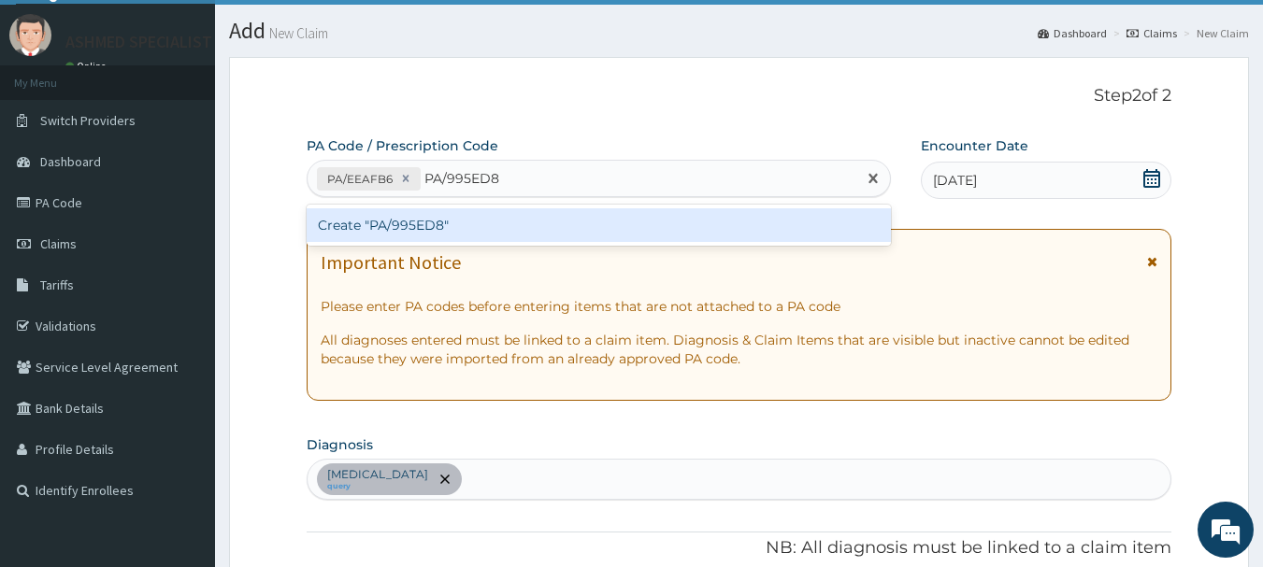
click at [451, 216] on div "Create "PA/995ED8"" at bounding box center [599, 225] width 585 height 34
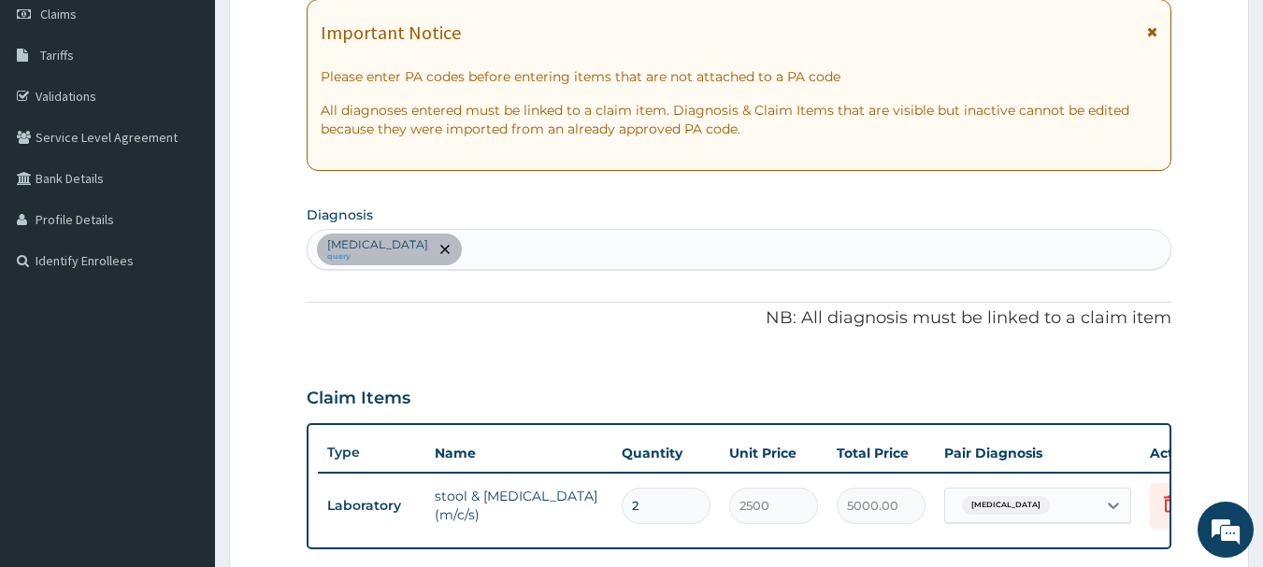
scroll to position [274, 0]
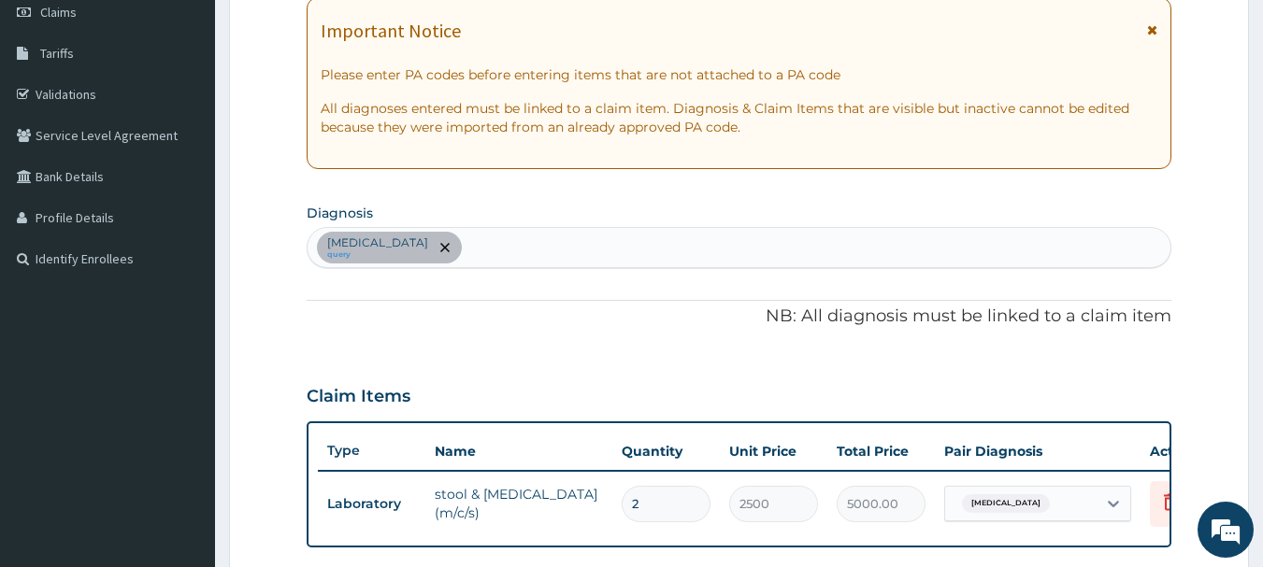
click at [634, 356] on div "PA Code / Prescription Code PA/EEAFB6 PA/995ED8 Encounter Date 26-02-2025 Impor…" at bounding box center [739, 347] width 865 height 884
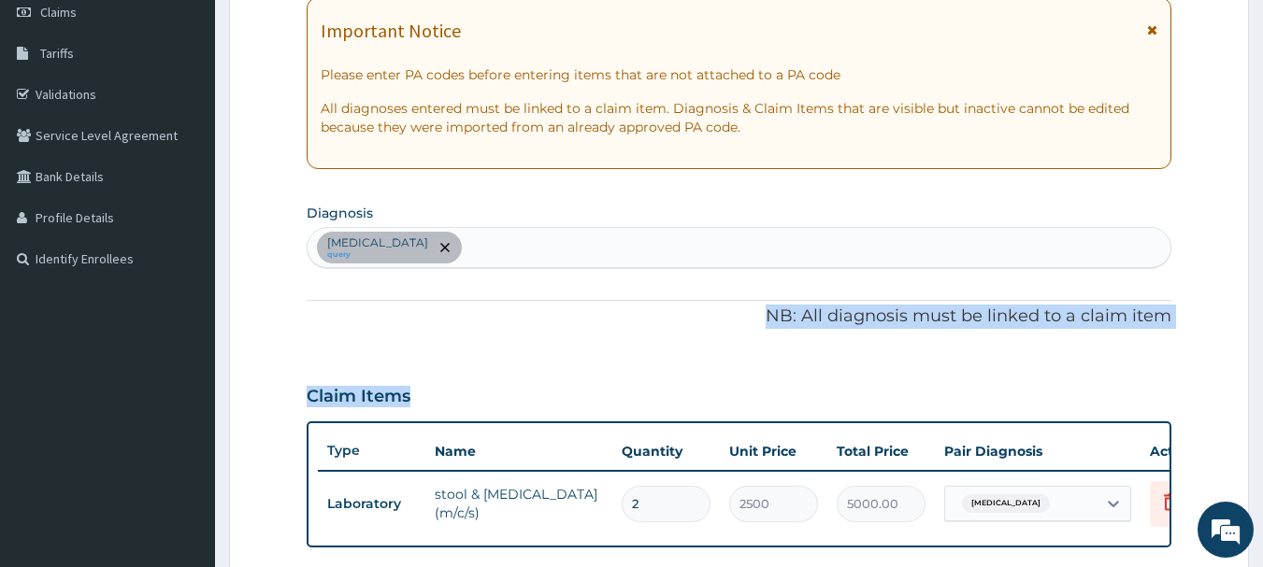
drag, startPoint x: 634, startPoint y: 356, endPoint x: 647, endPoint y: 250, distance: 106.4
click at [647, 250] on div "PA Code / Prescription Code PA/EEAFB6 PA/995ED8 Encounter Date 26-02-2025 Impor…" at bounding box center [739, 347] width 865 height 884
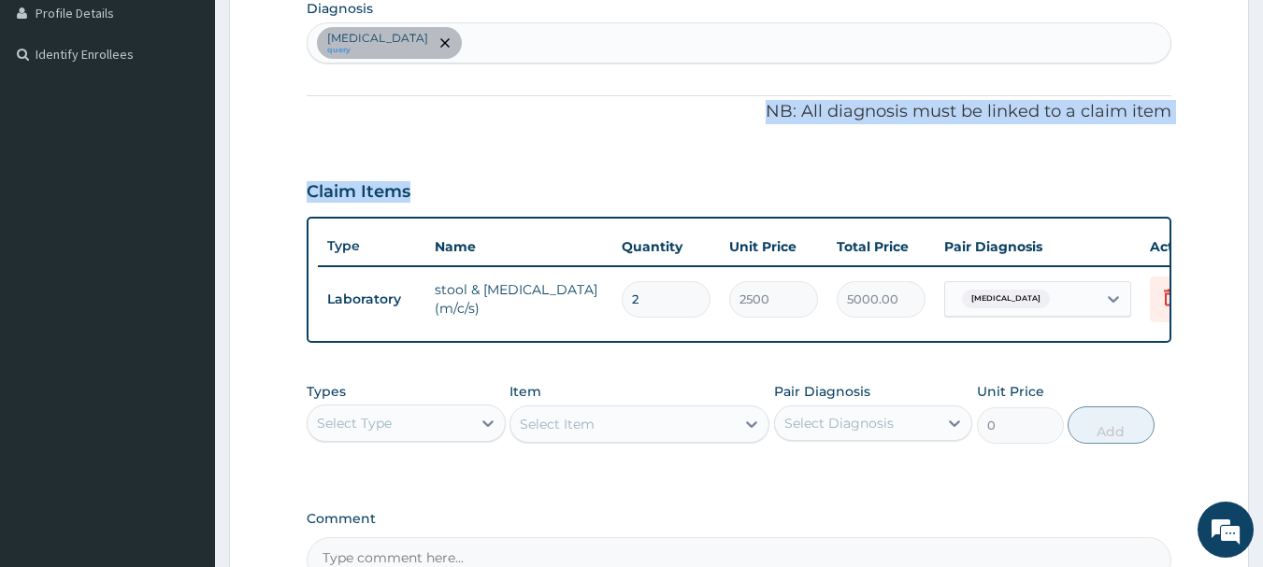
scroll to position [628, 0]
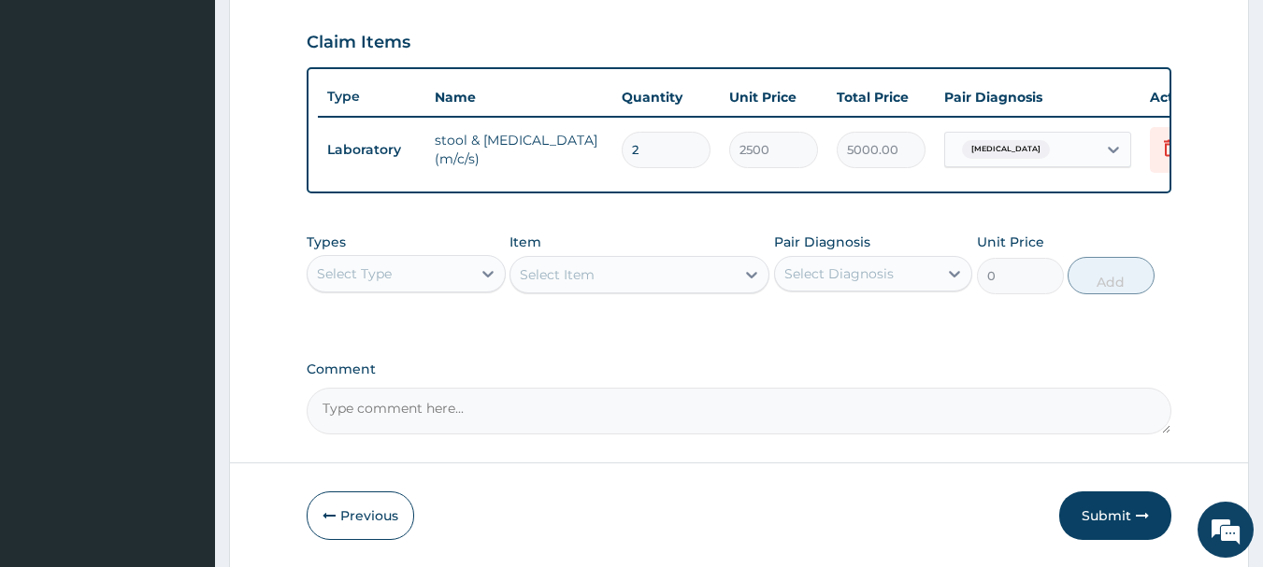
click at [646, 150] on input "2" at bounding box center [665, 150] width 89 height 36
type input "0.00"
type input "1"
type input "2500.00"
type input "0.00"
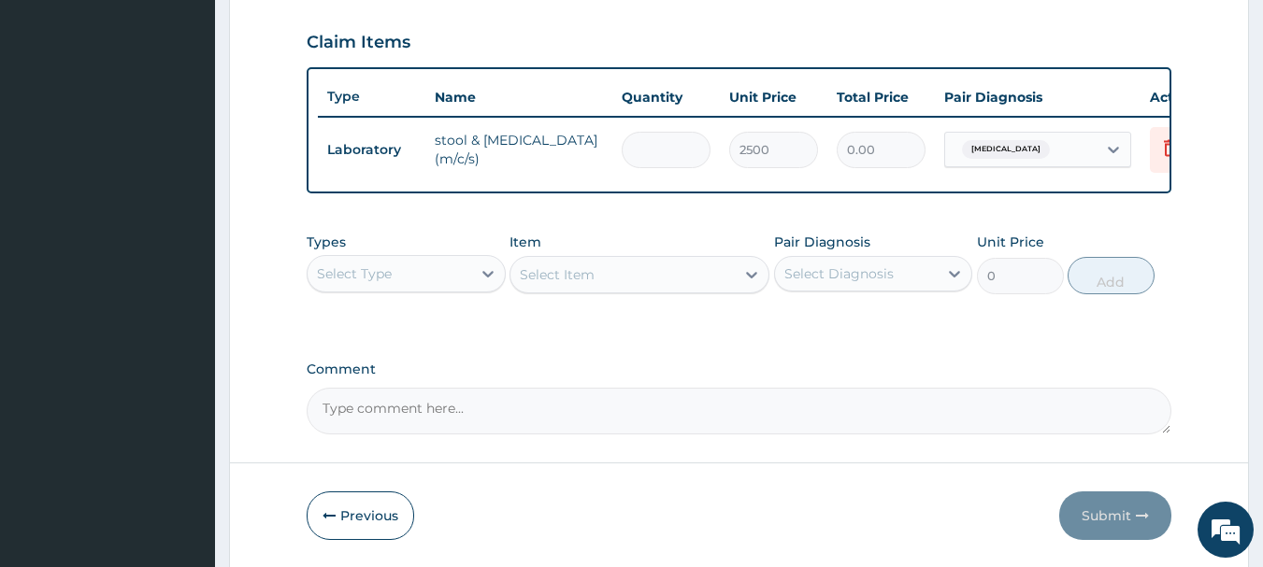
type input "2"
type input "5000.00"
type input "0.00"
type input "1"
type input "2500.00"
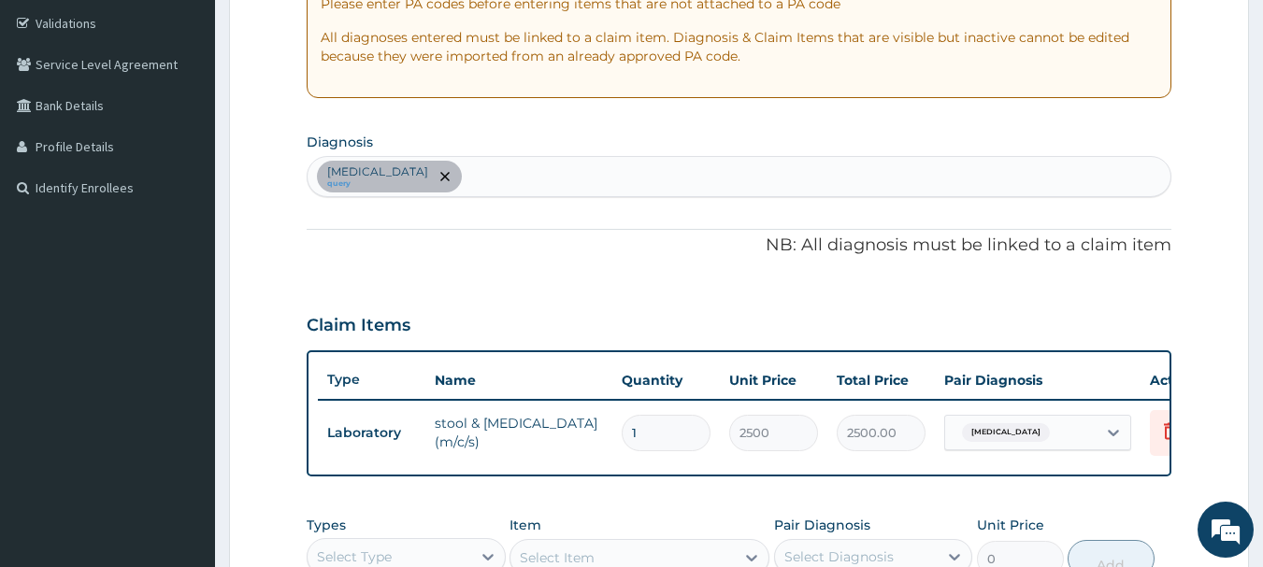
scroll to position [301, 0]
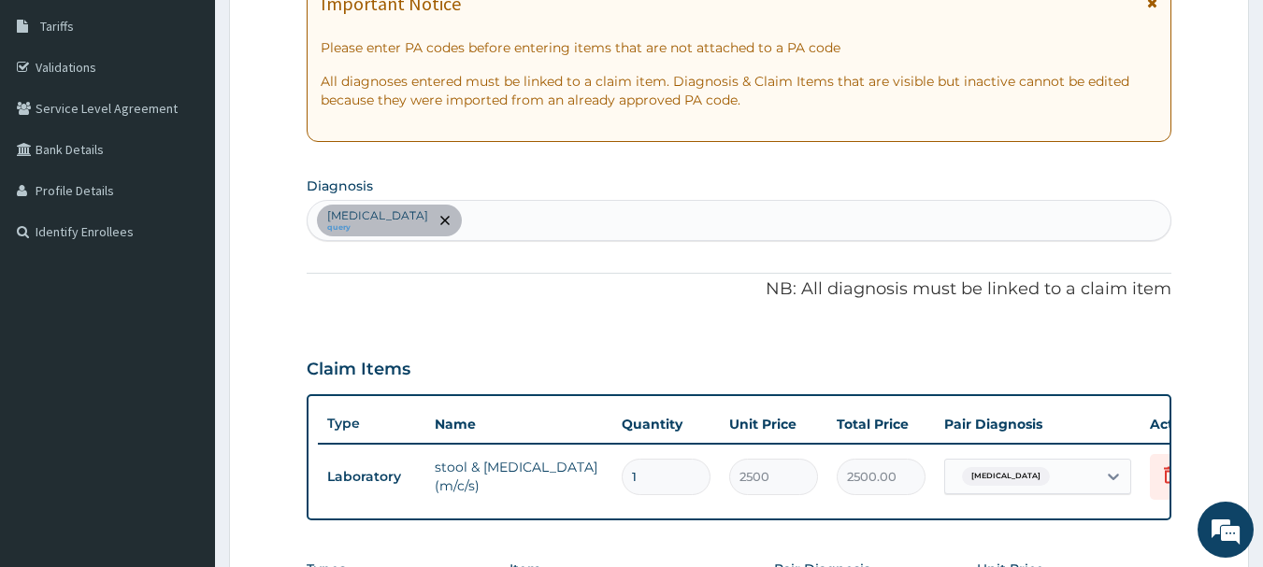
type input "1"
click at [530, 219] on div "Shigellosis query" at bounding box center [739, 220] width 864 height 39
type input "salmo"
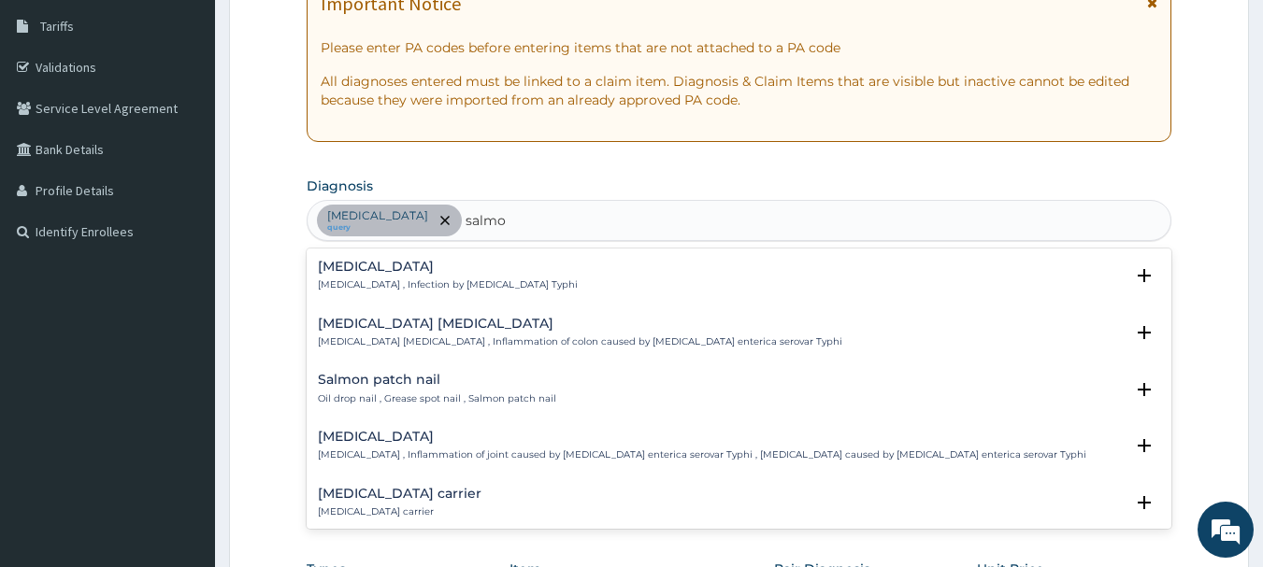
click at [367, 261] on h4 "Typhoid fever" at bounding box center [448, 267] width 260 height 14
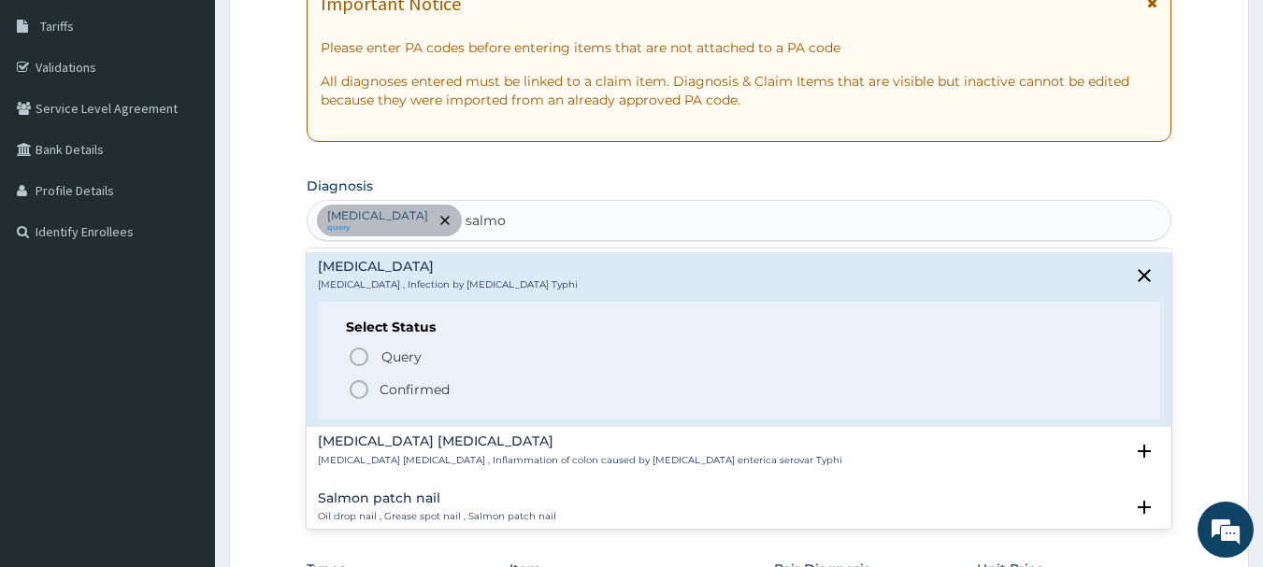
click at [372, 387] on span "Confirmed" at bounding box center [740, 389] width 785 height 22
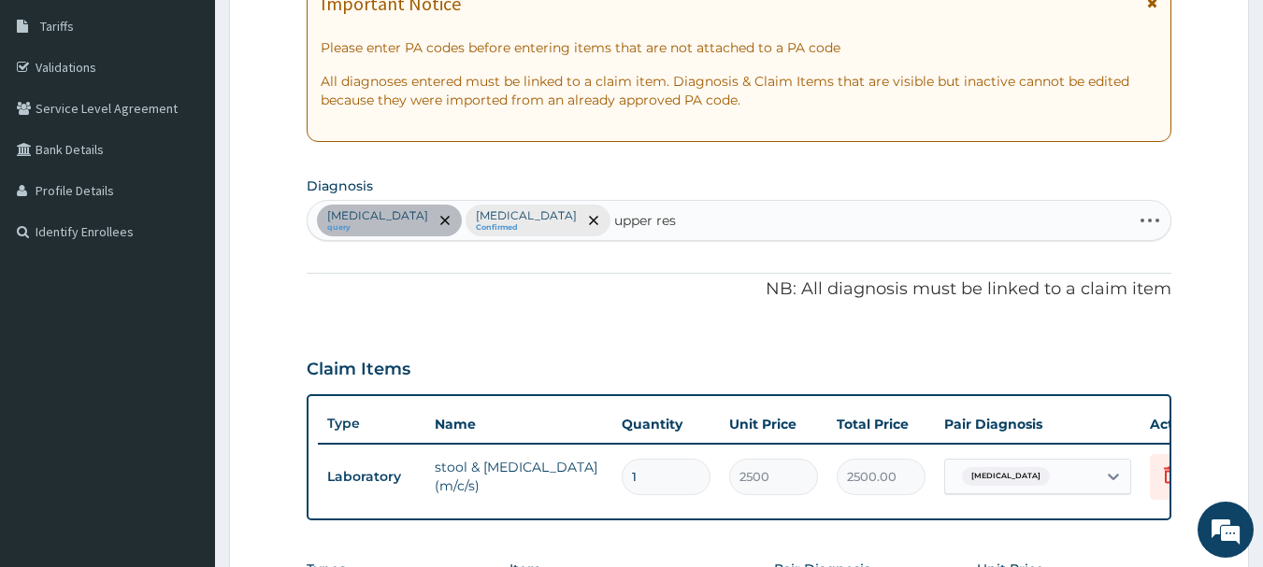
type input "upper resp"
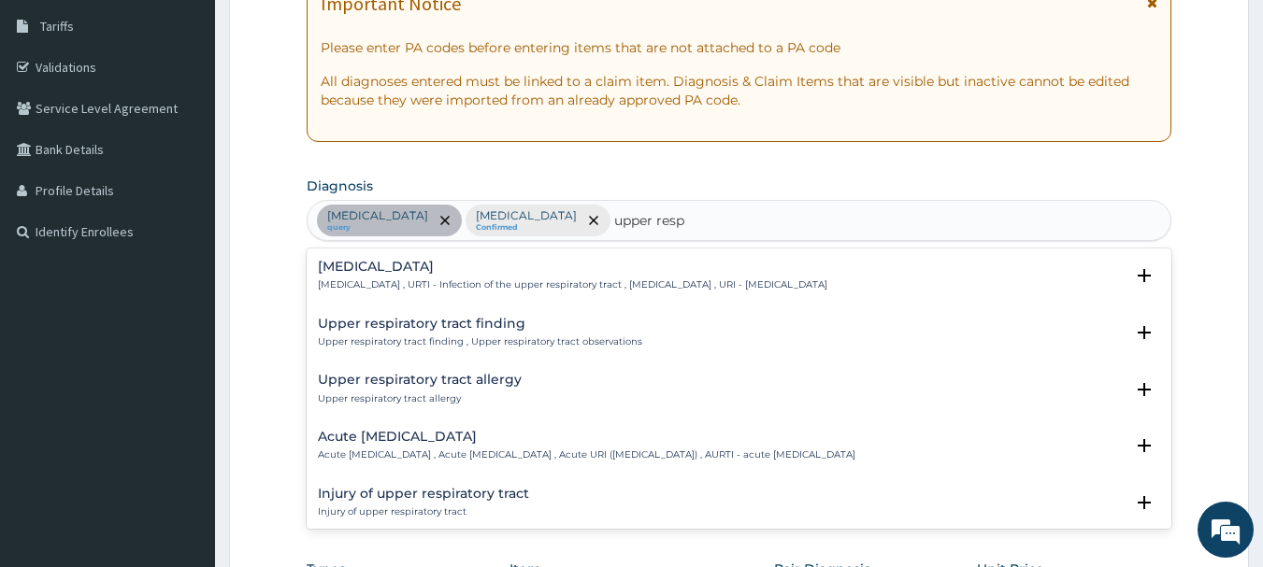
click at [385, 265] on h4 "Upper respiratory infection" at bounding box center [572, 267] width 509 height 14
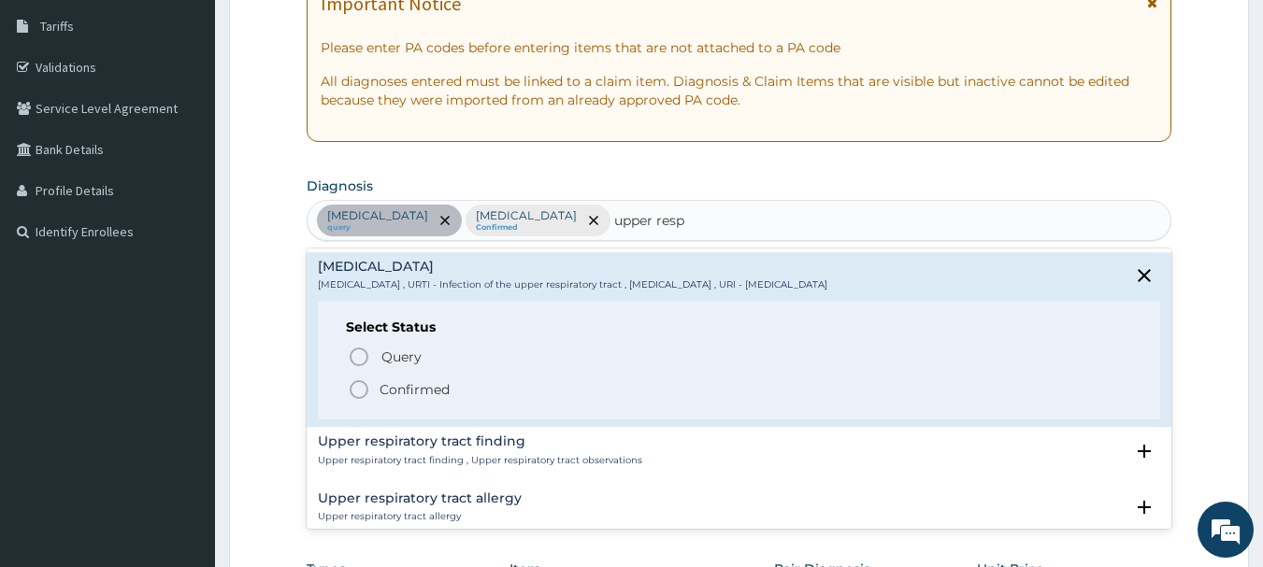
click at [375, 387] on span "Confirmed" at bounding box center [740, 389] width 785 height 22
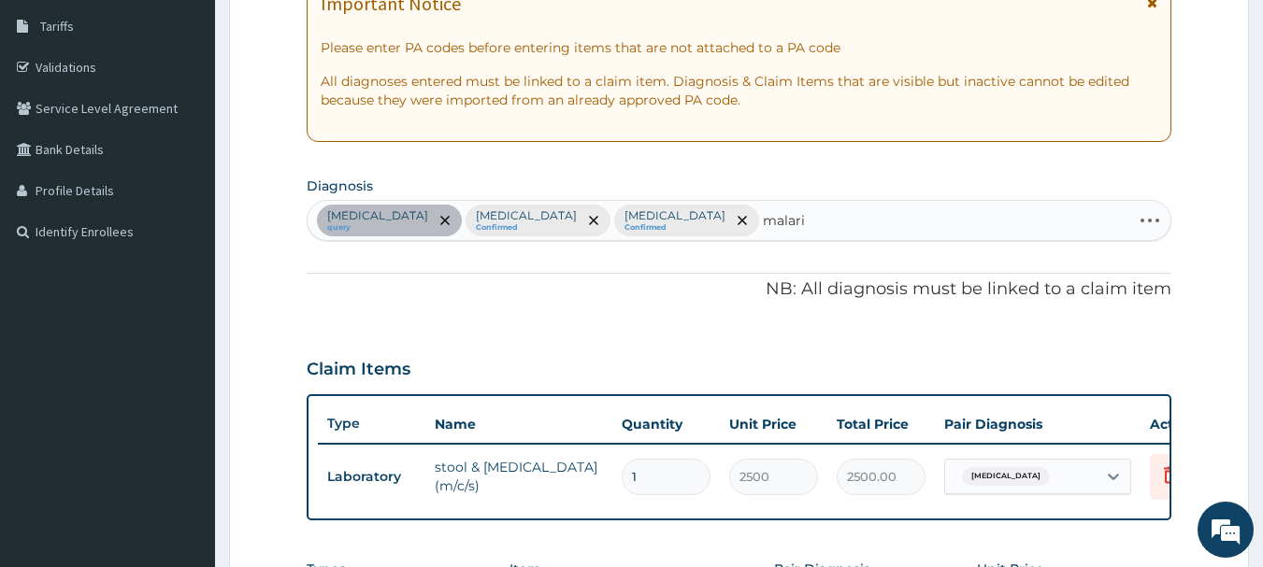
type input "[MEDICAL_DATA]"
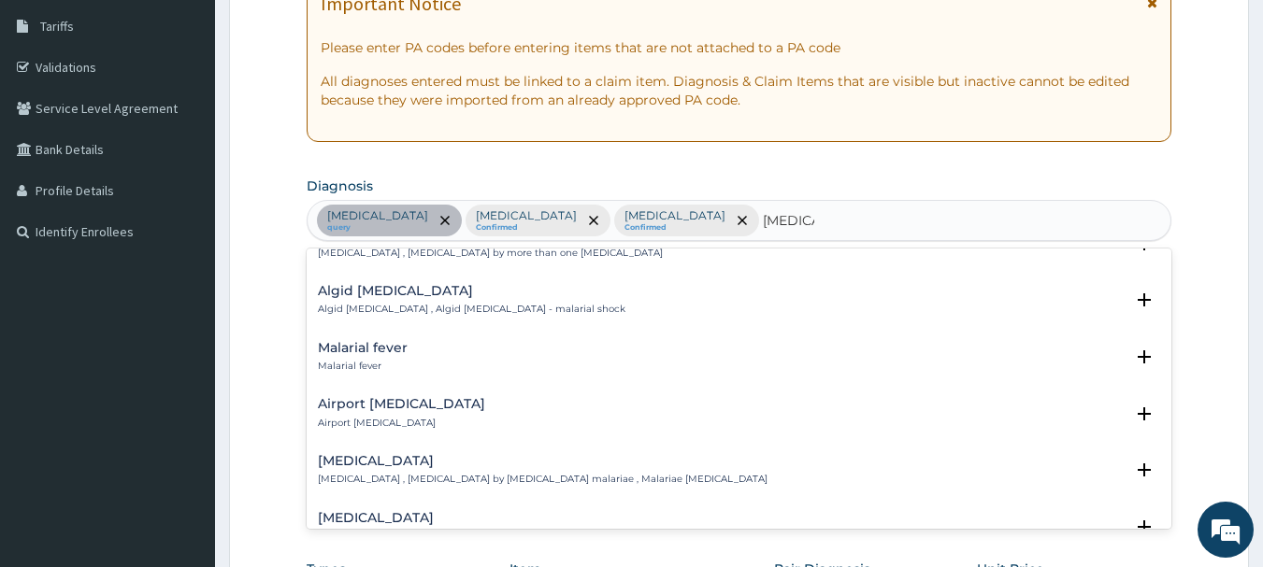
scroll to position [224, 0]
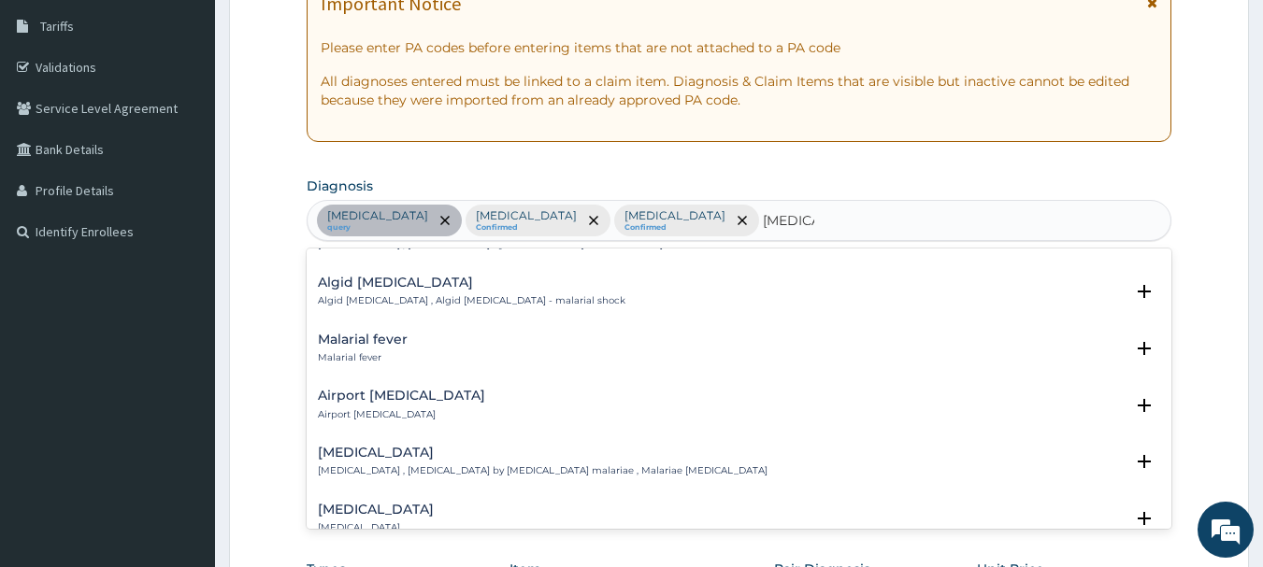
click at [378, 333] on h4 "Malarial fever" at bounding box center [363, 340] width 90 height 14
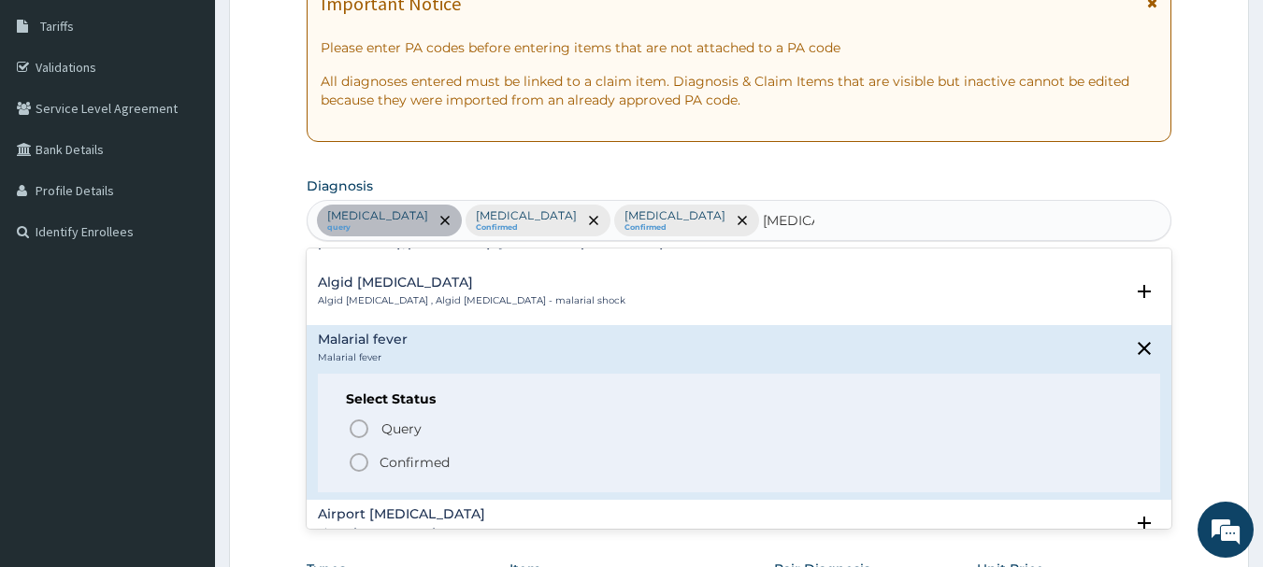
click at [361, 451] on icon "status option filled" at bounding box center [359, 462] width 22 height 22
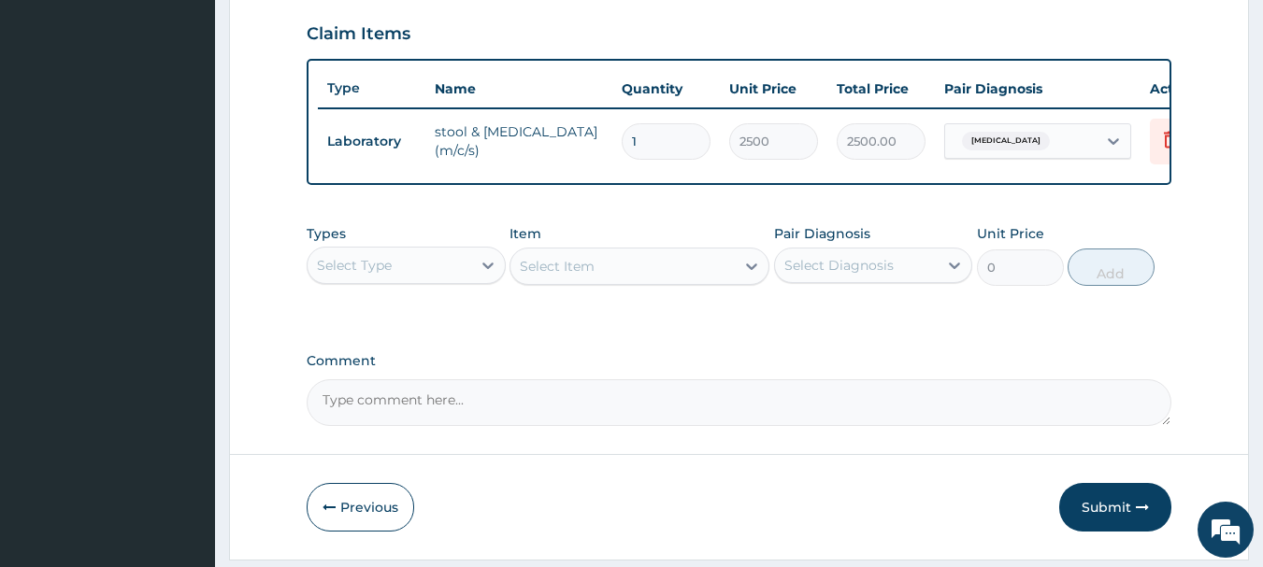
scroll to position [706, 0]
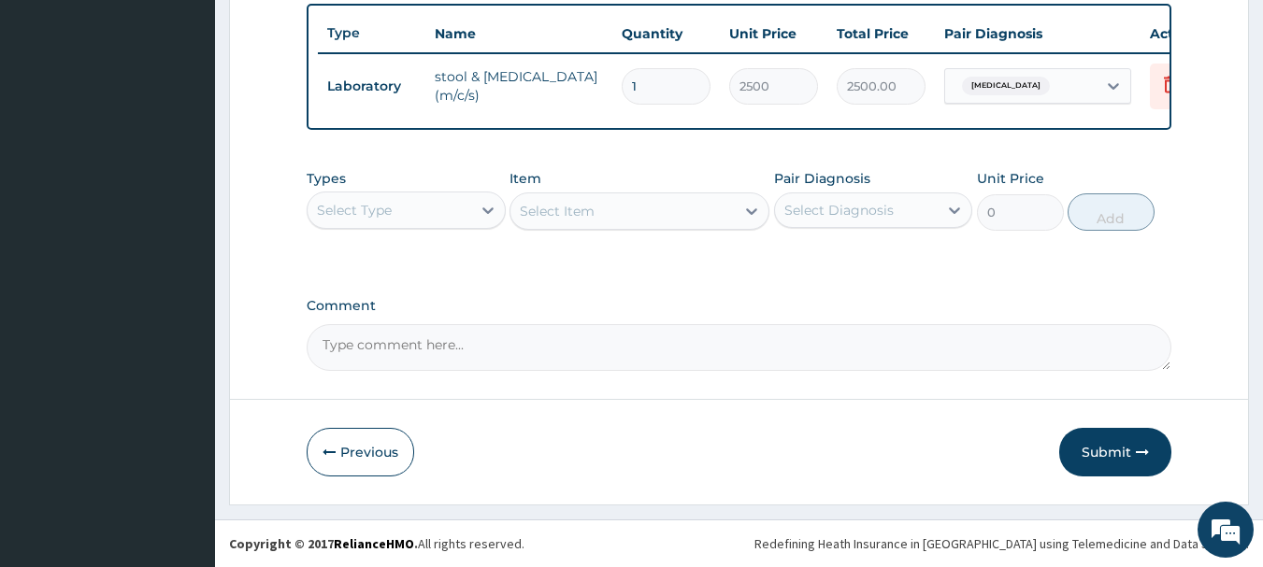
click at [427, 220] on div "Select Type" at bounding box center [389, 210] width 164 height 30
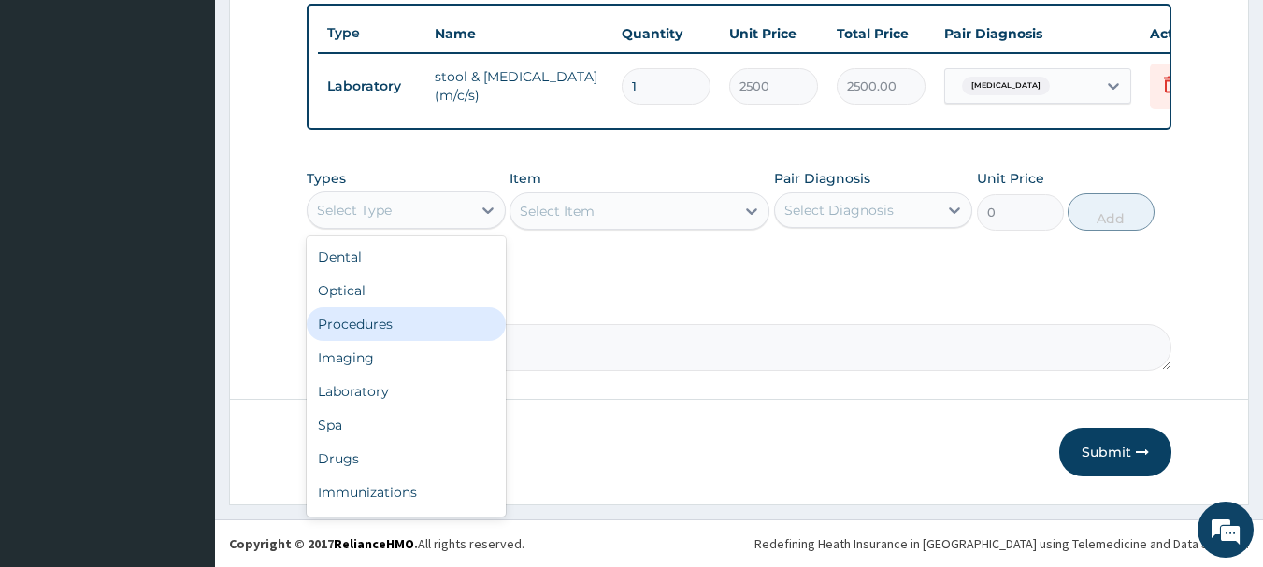
click at [366, 322] on div "Procedures" at bounding box center [406, 324] width 199 height 34
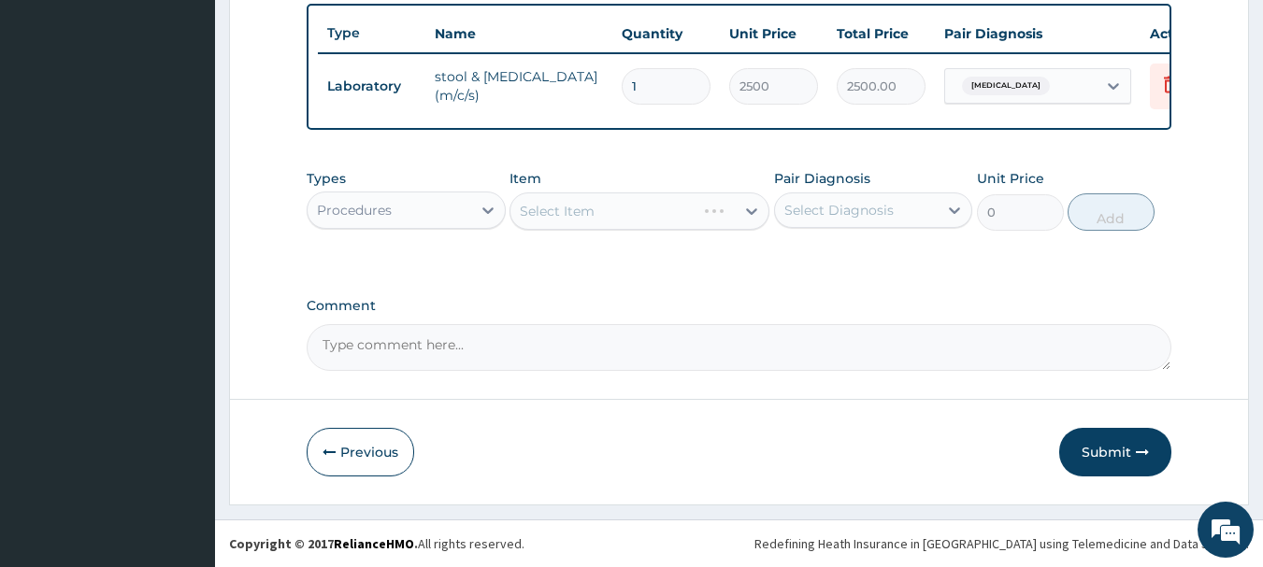
click at [694, 221] on div "Select Item" at bounding box center [639, 211] width 260 height 37
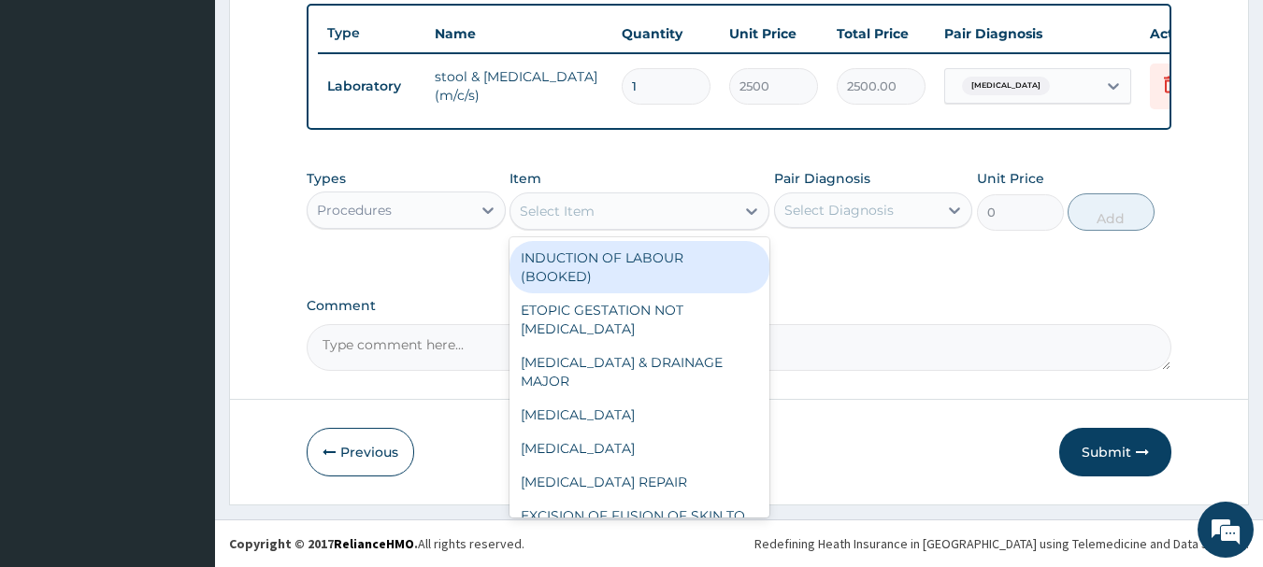
click at [694, 221] on div "Select Item" at bounding box center [622, 211] width 224 height 30
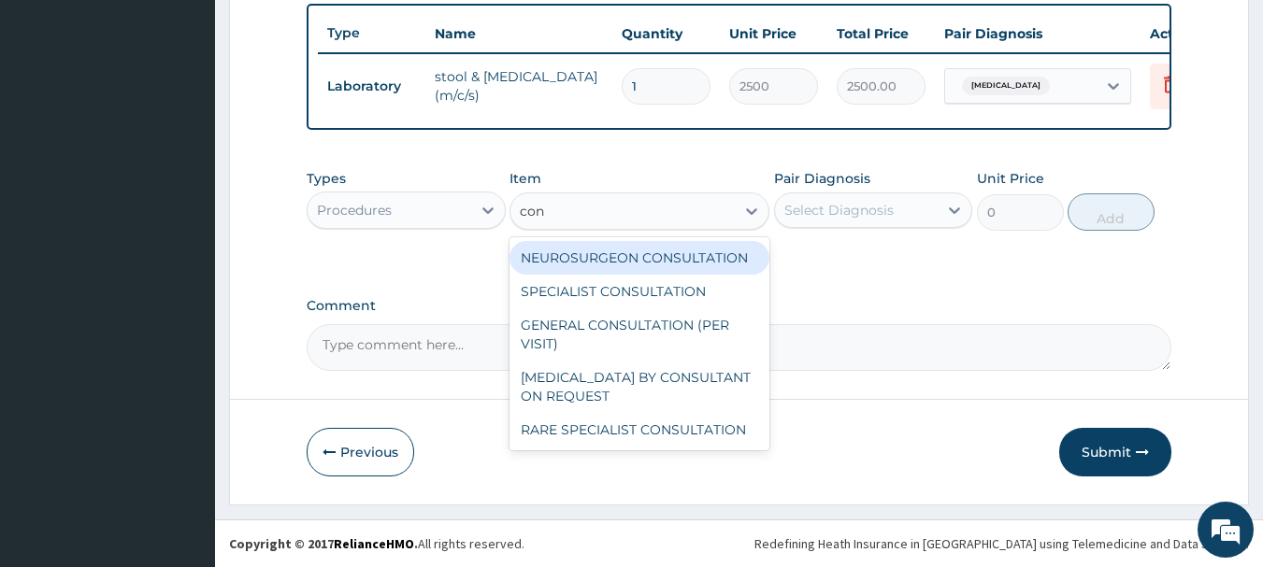
type input "cons"
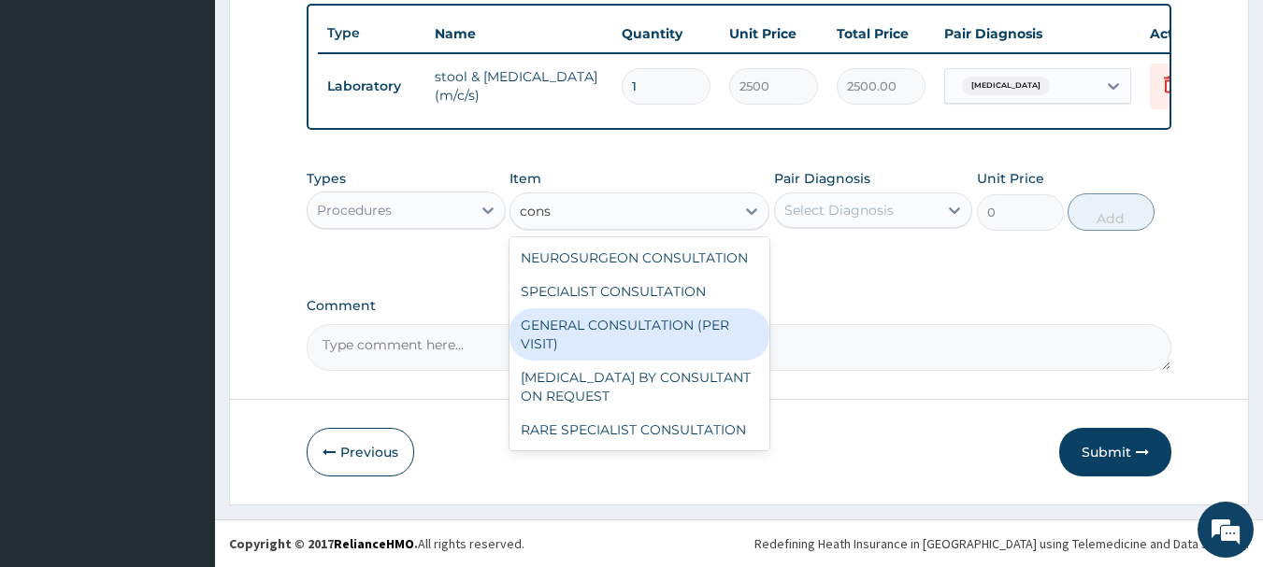
click at [648, 336] on div "GENERAL CONSULTATION (PER VISIT)" at bounding box center [639, 334] width 260 height 52
type input "2000"
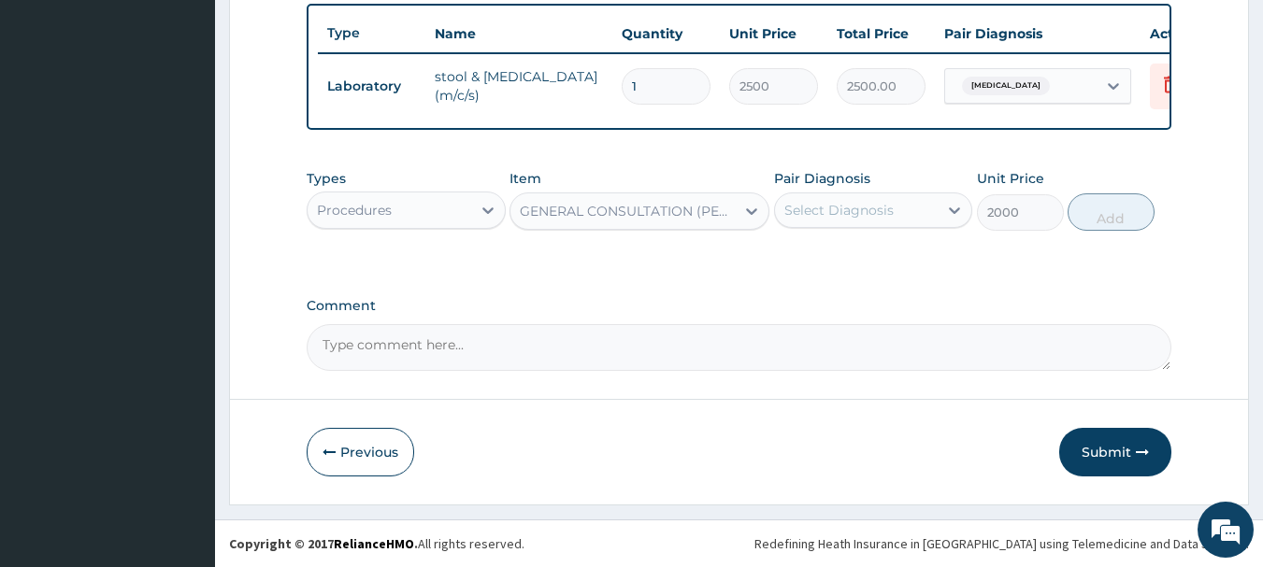
click at [895, 206] on div "Select Diagnosis" at bounding box center [857, 210] width 164 height 30
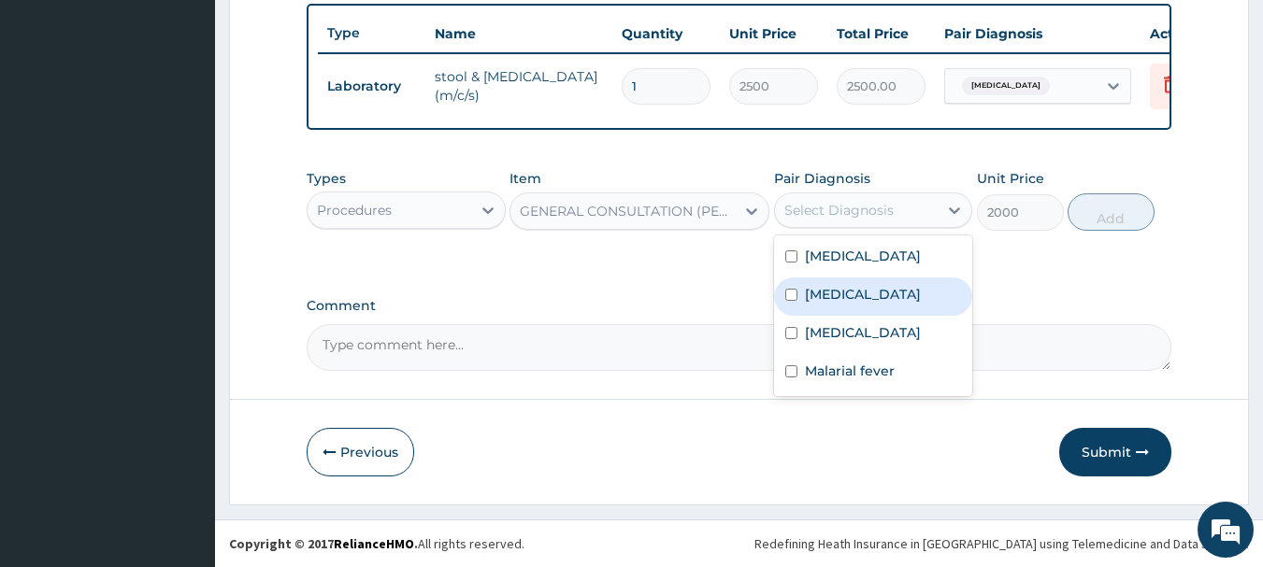
click at [838, 299] on label "Typhoid fever" at bounding box center [863, 294] width 116 height 19
checkbox input "true"
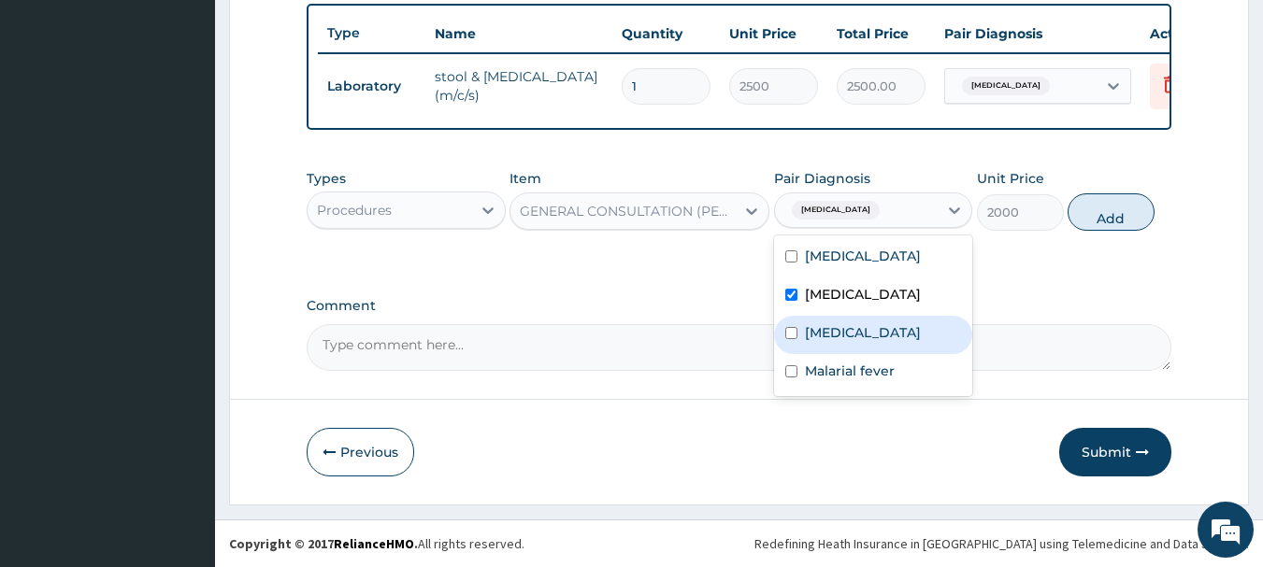
click at [832, 331] on label "Upper respiratory infection" at bounding box center [863, 332] width 116 height 19
checkbox input "true"
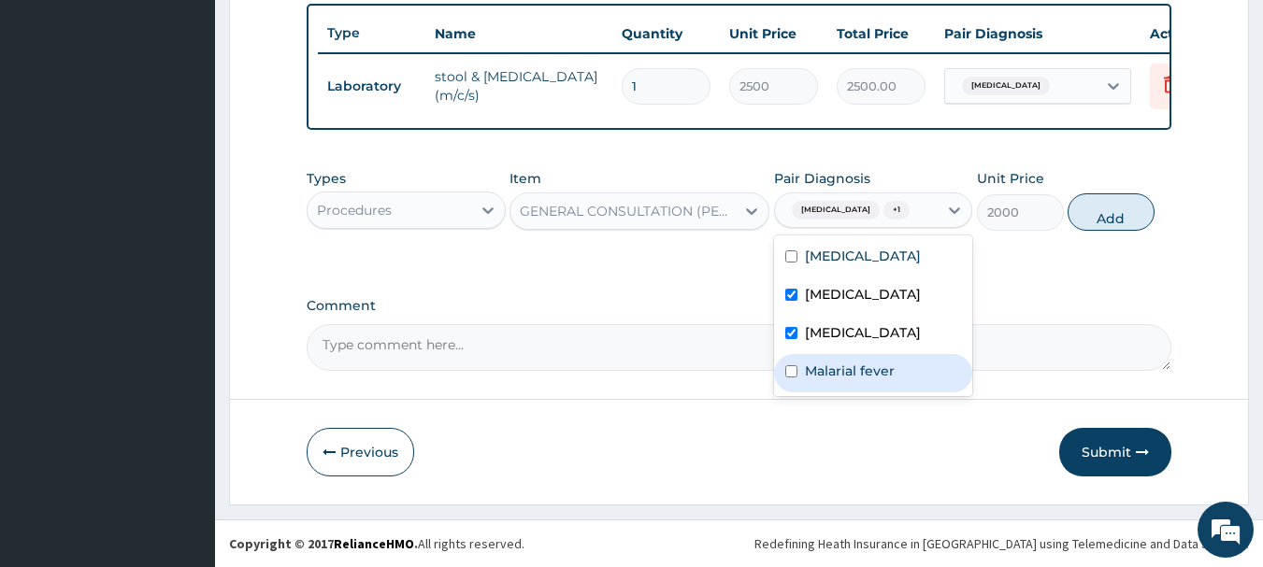
click at [828, 393] on div "Malarial fever" at bounding box center [873, 373] width 199 height 38
checkbox input "true"
click at [1107, 203] on button "Add" at bounding box center [1110, 211] width 87 height 37
type input "0"
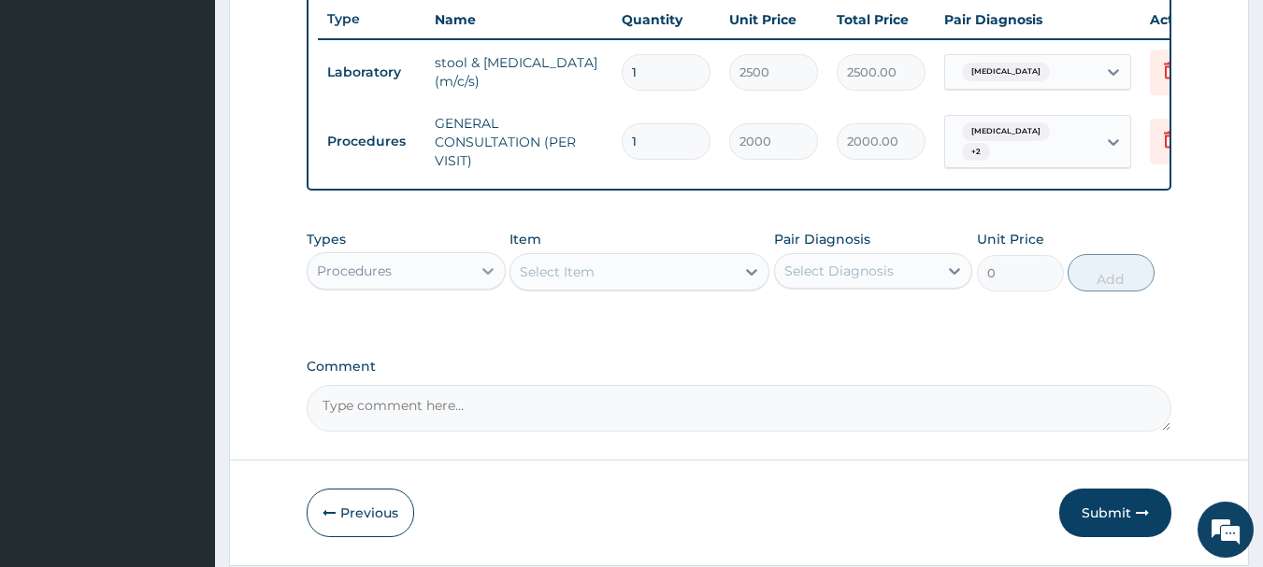
click at [493, 278] on icon at bounding box center [487, 271] width 19 height 19
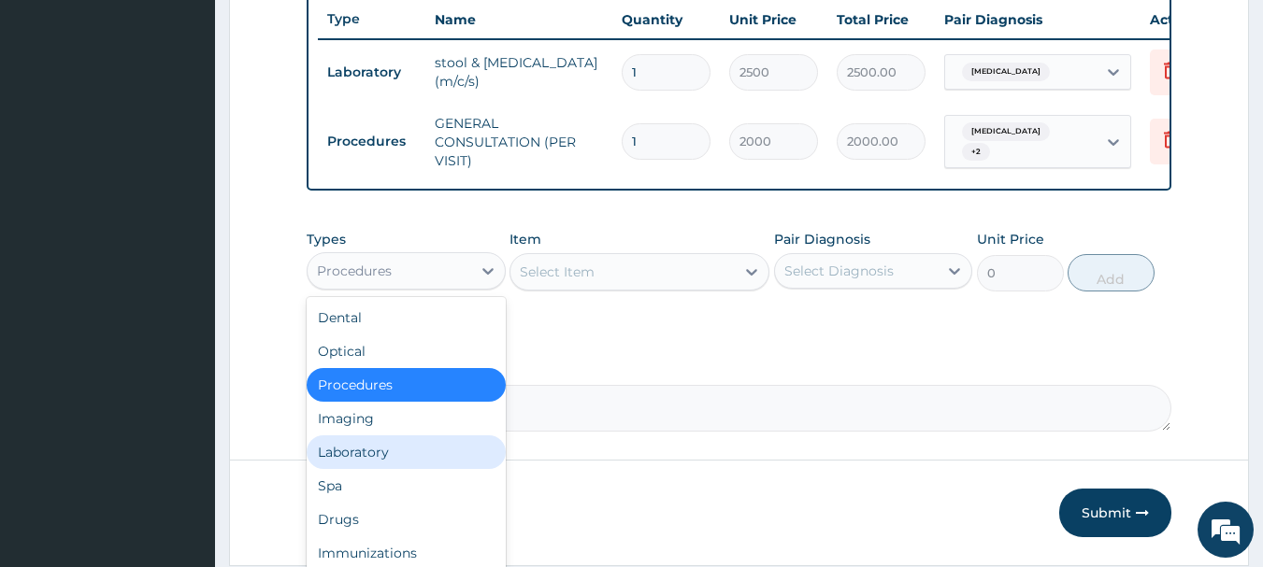
click at [335, 469] on div "Laboratory" at bounding box center [406, 453] width 199 height 34
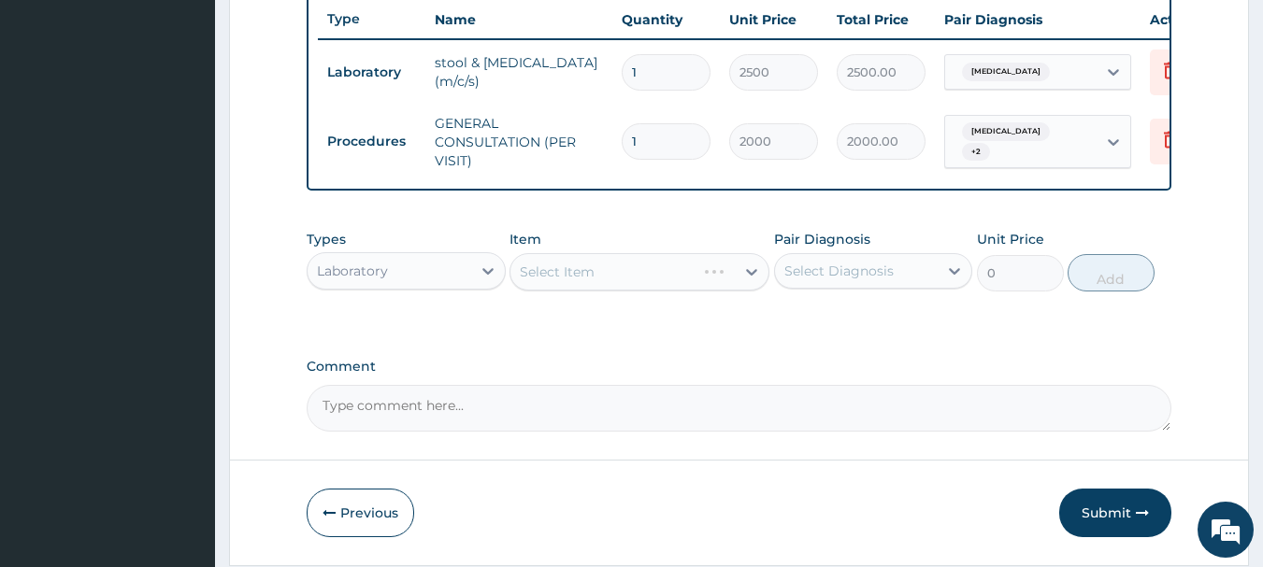
scroll to position [780, 0]
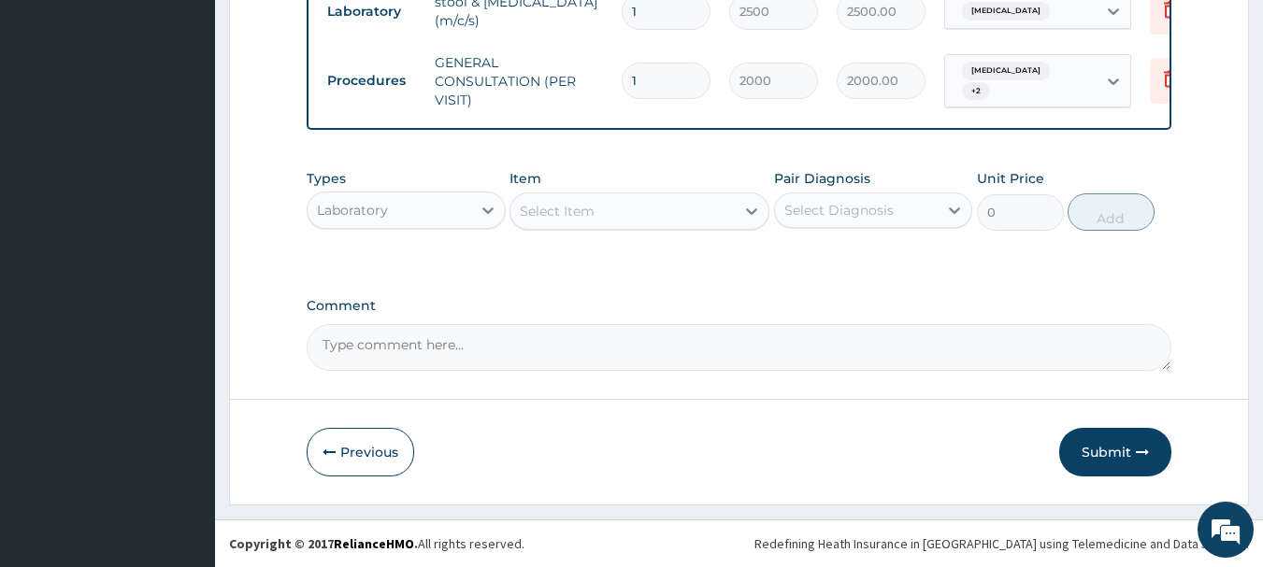
click at [675, 214] on div "Select Item" at bounding box center [622, 211] width 224 height 30
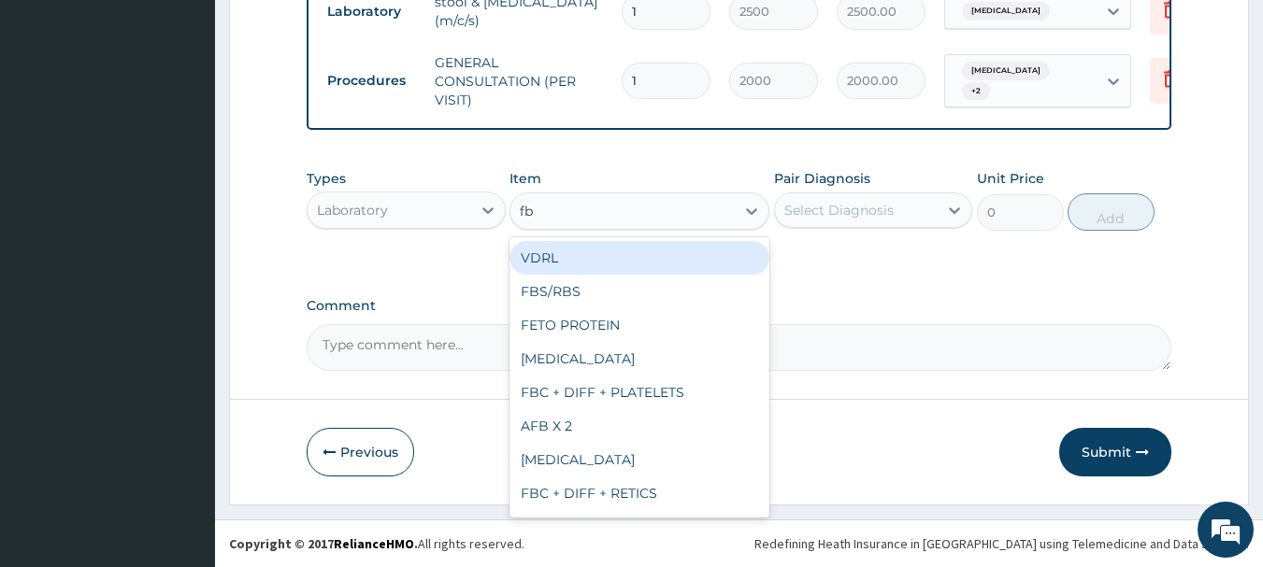
type input "fbc"
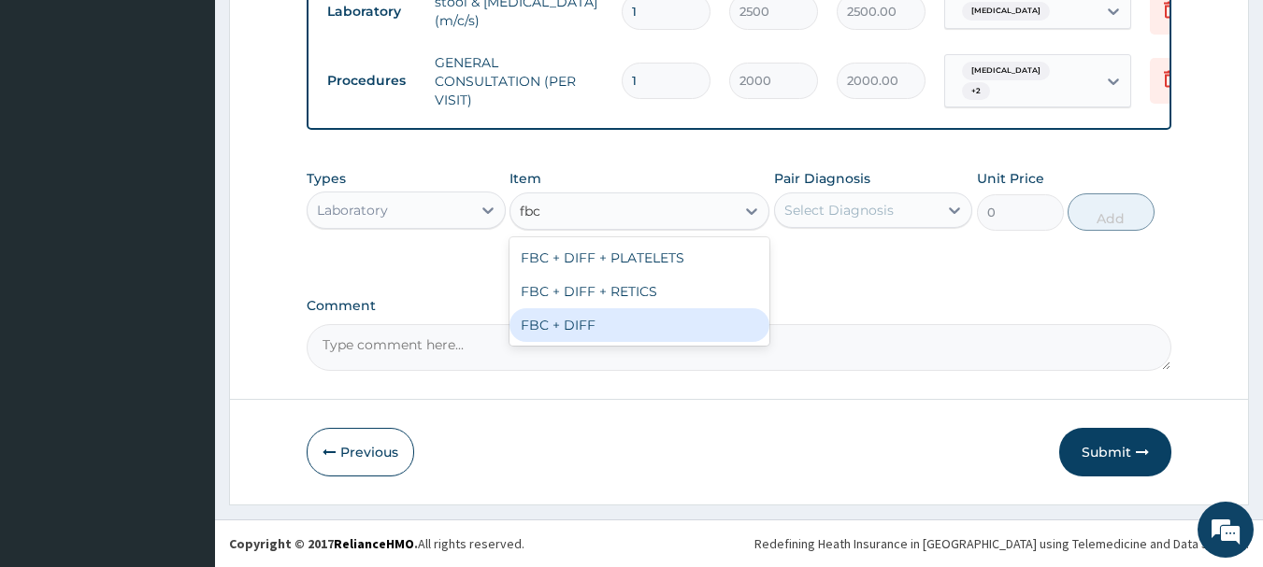
click at [585, 333] on div "FBC + DIFF" at bounding box center [639, 325] width 260 height 34
type input "2000"
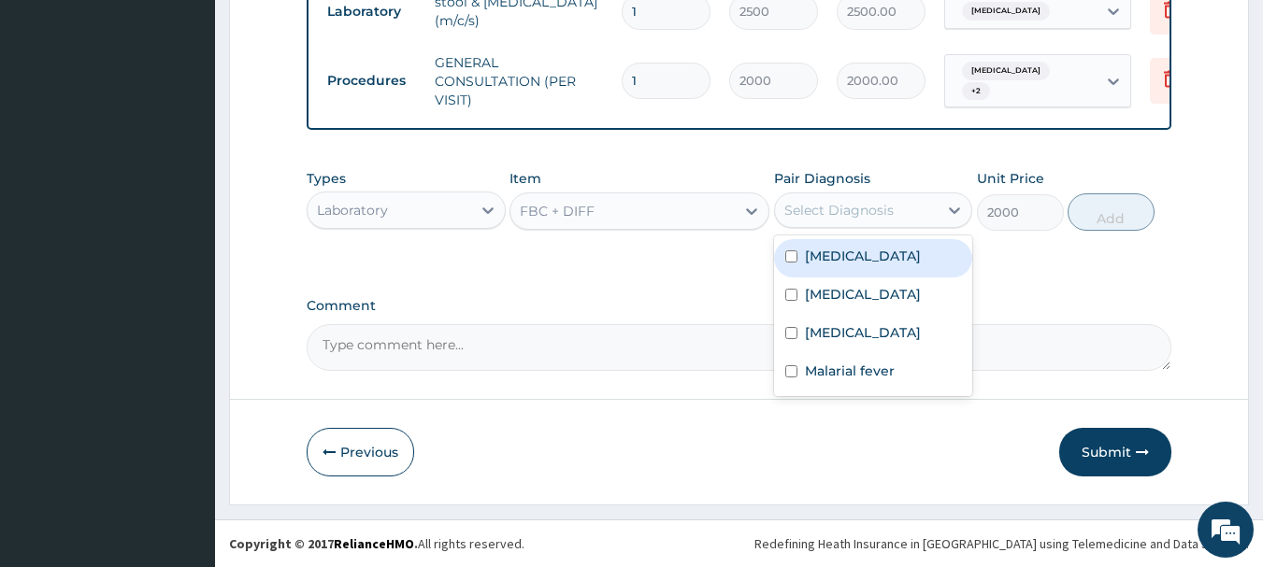
click at [920, 198] on div "Select Diagnosis" at bounding box center [857, 210] width 164 height 30
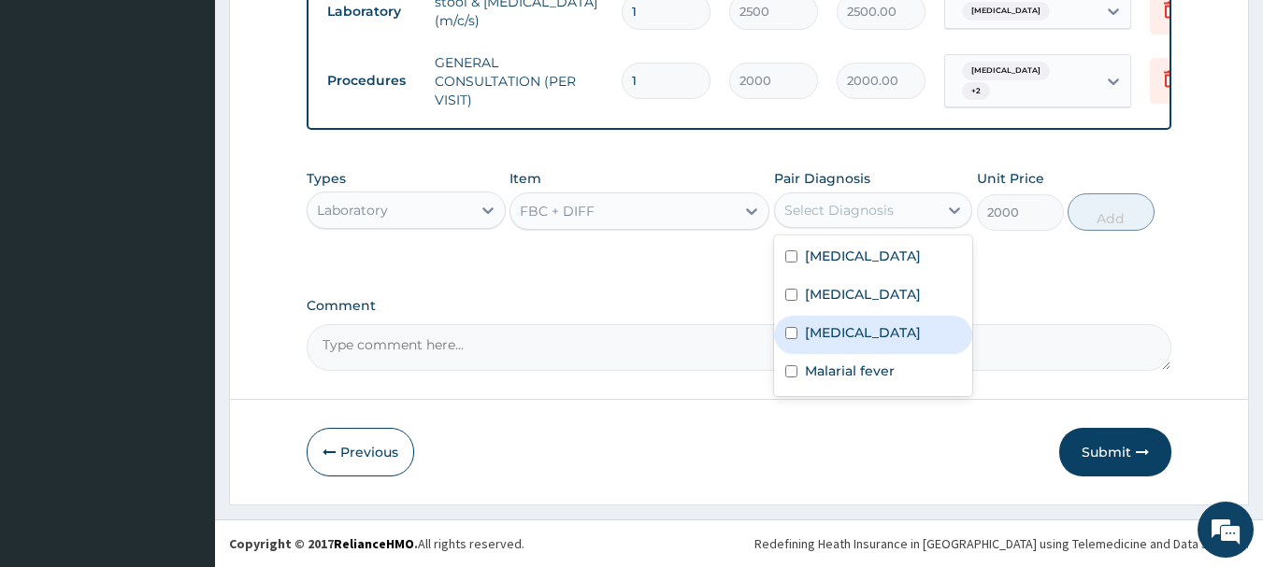
click at [835, 325] on label "Upper respiratory infection" at bounding box center [863, 332] width 116 height 19
checkbox input "true"
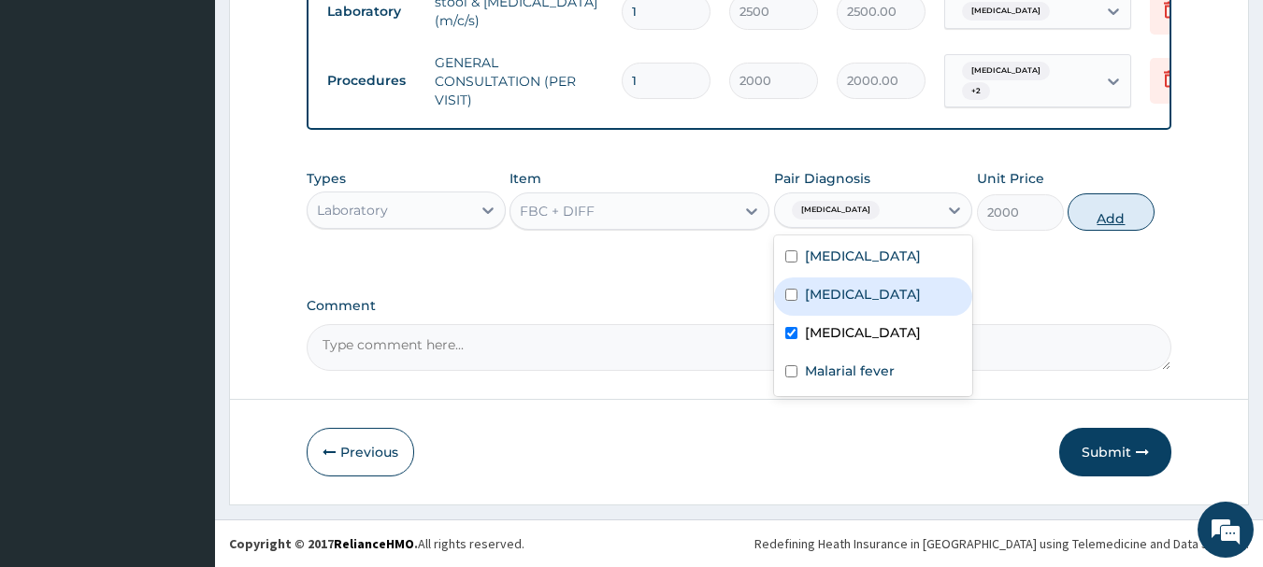
click at [1107, 208] on button "Add" at bounding box center [1110, 211] width 87 height 37
type input "0"
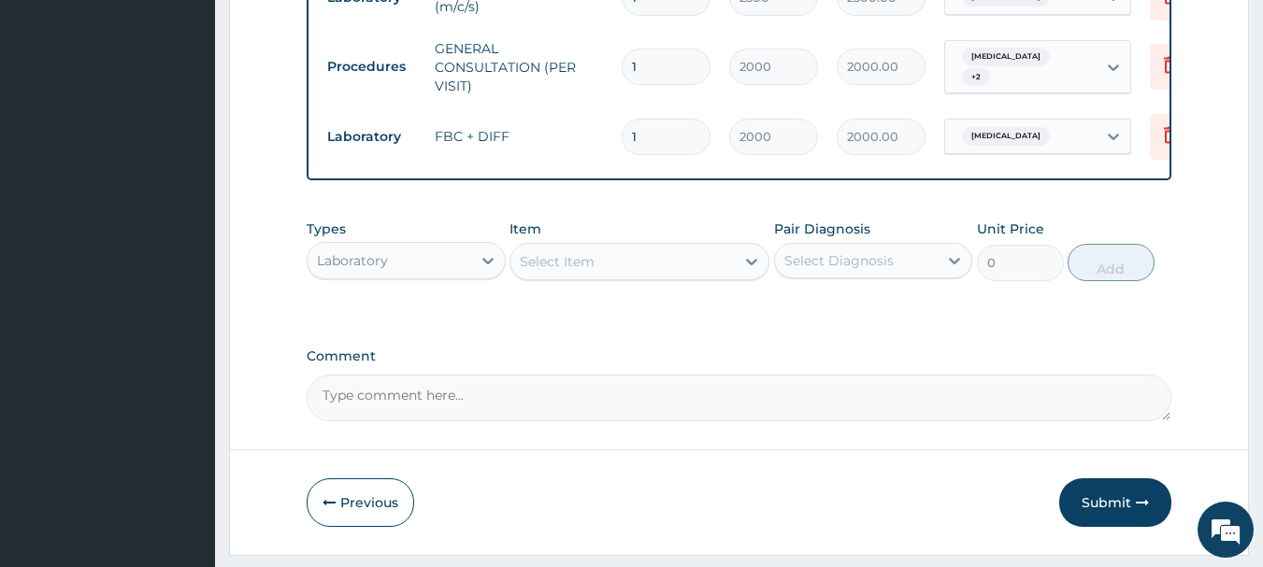
click at [692, 273] on div "Select Item" at bounding box center [622, 262] width 224 height 30
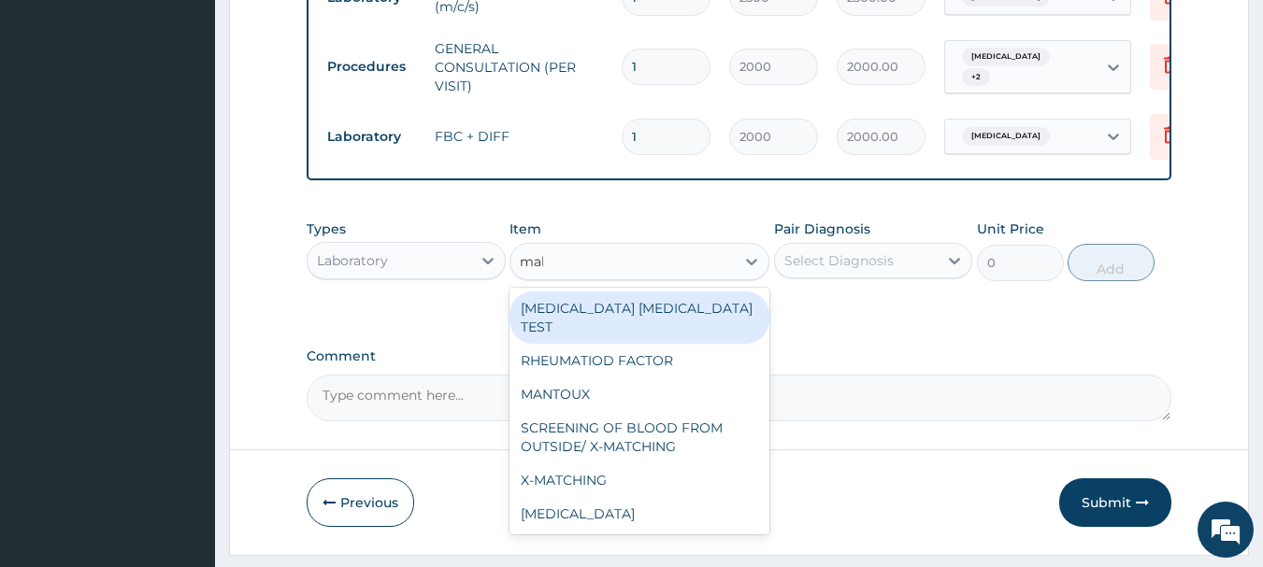
type input "mala"
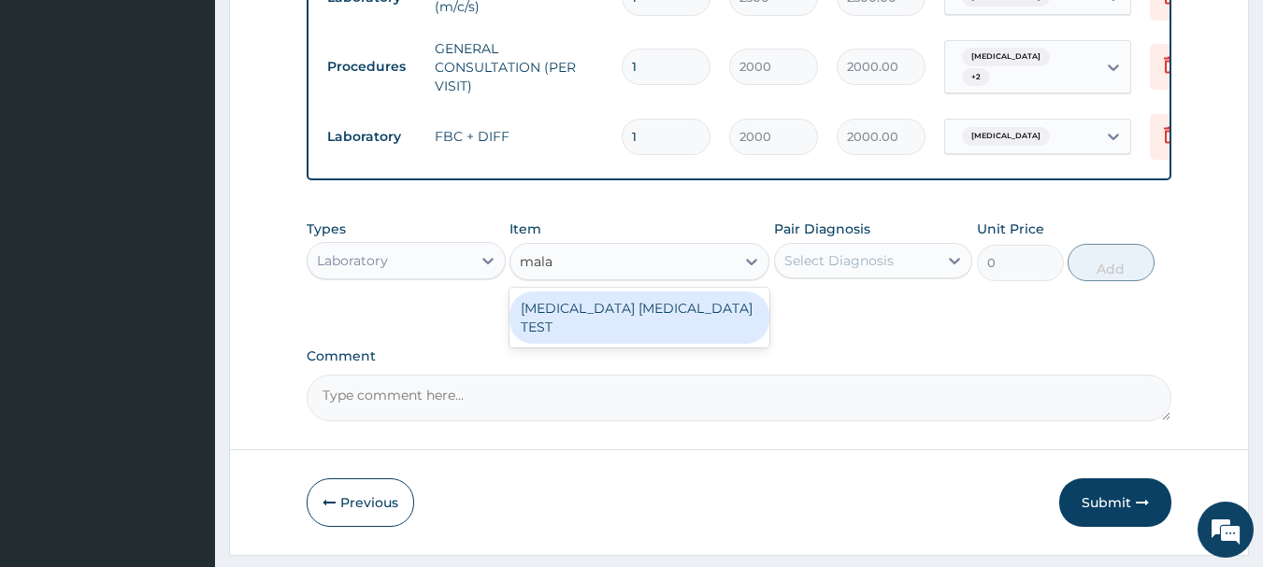
click at [648, 327] on div "MALARIA PARASITE TEST" at bounding box center [639, 318] width 260 height 52
type input "1000"
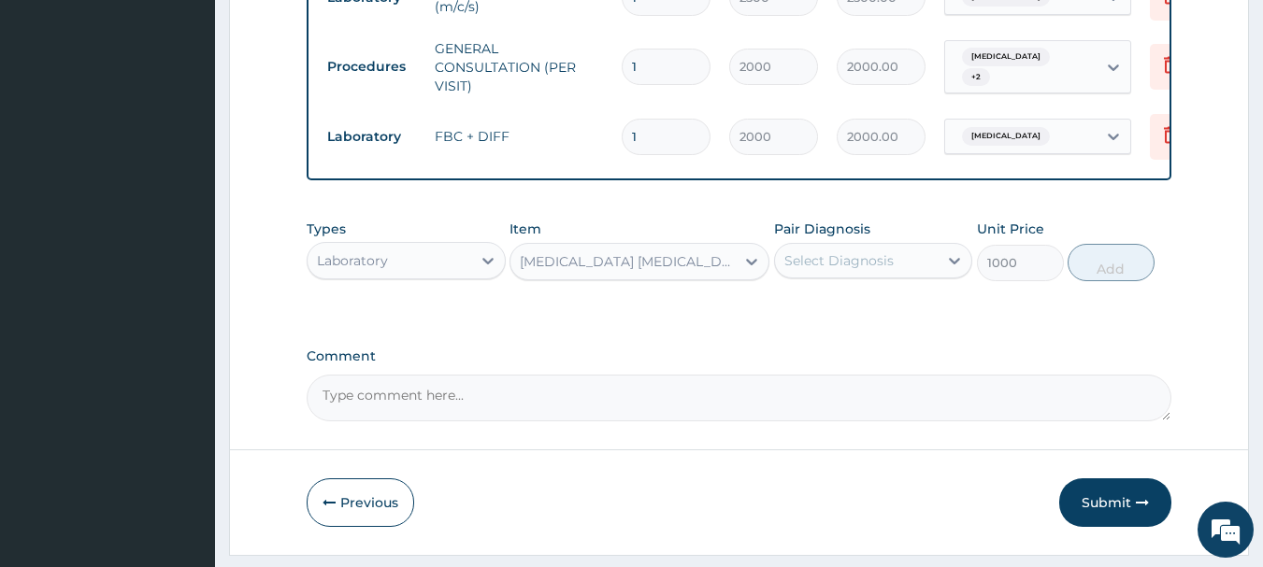
click at [883, 270] on div "Select Diagnosis" at bounding box center [838, 260] width 109 height 19
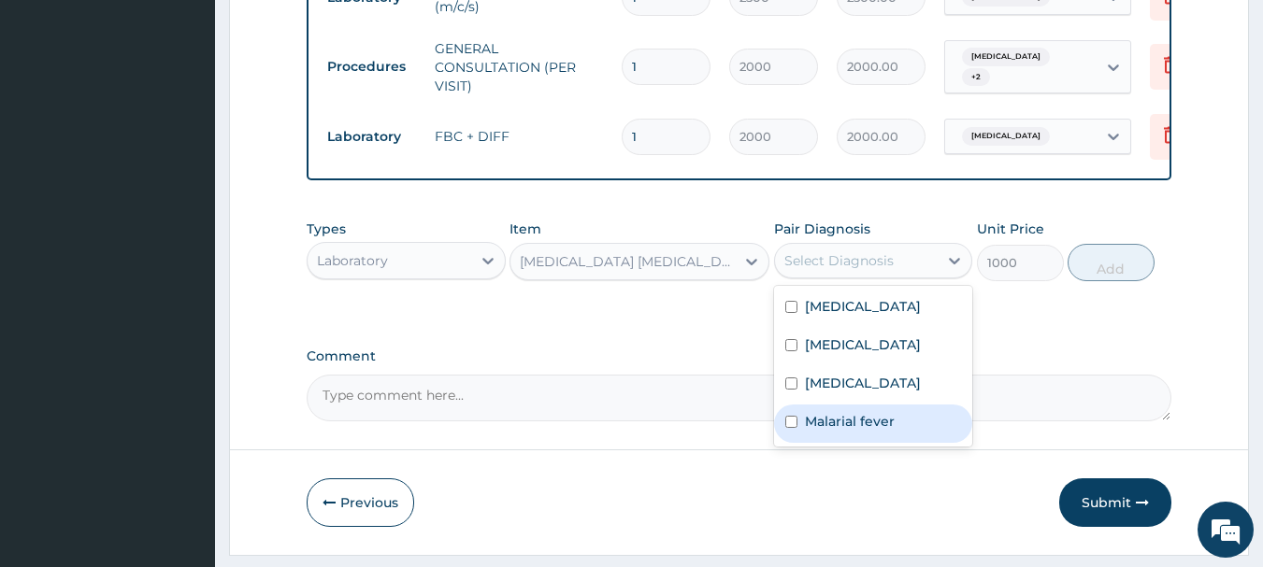
click at [826, 431] on label "Malarial fever" at bounding box center [850, 421] width 90 height 19
checkbox input "true"
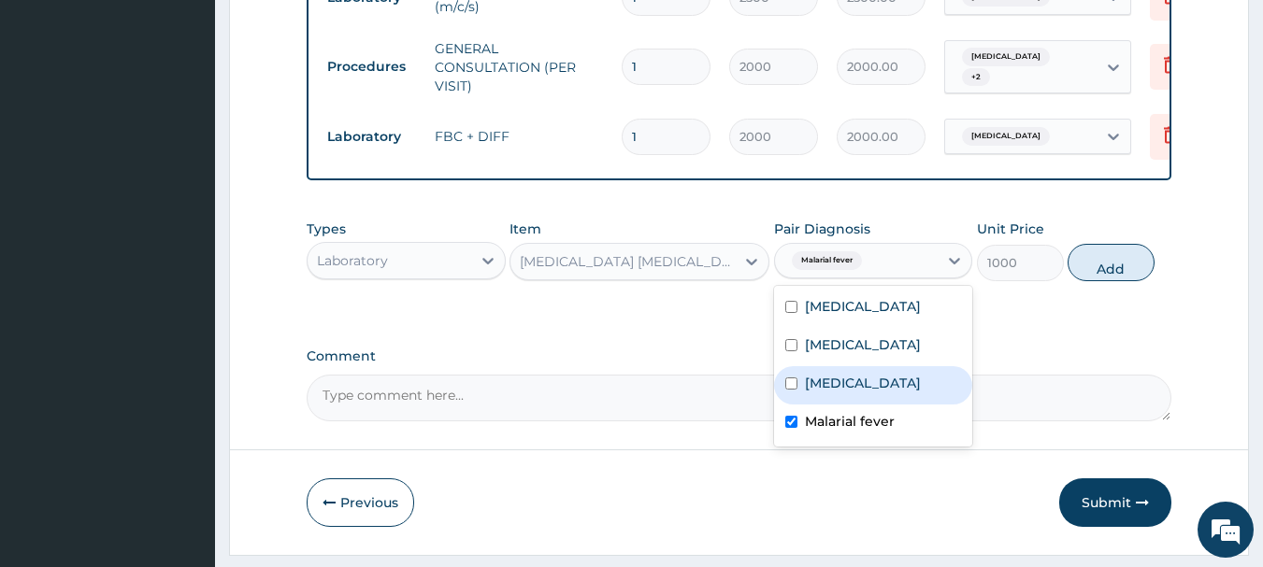
click at [1085, 269] on button "Add" at bounding box center [1110, 262] width 87 height 37
type input "0"
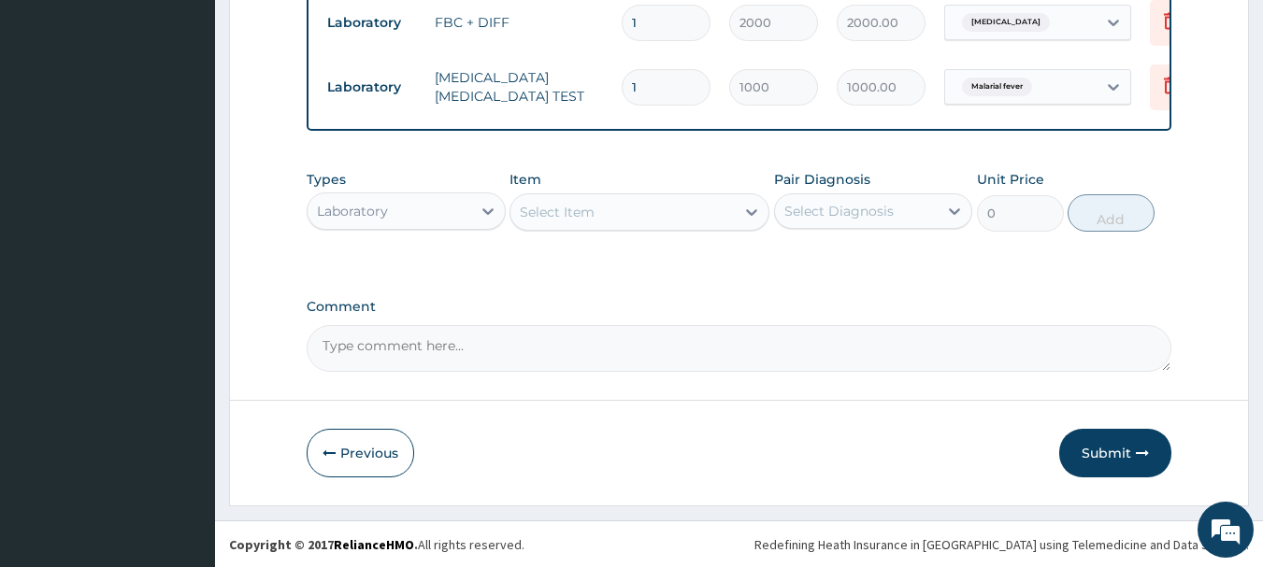
scroll to position [909, 0]
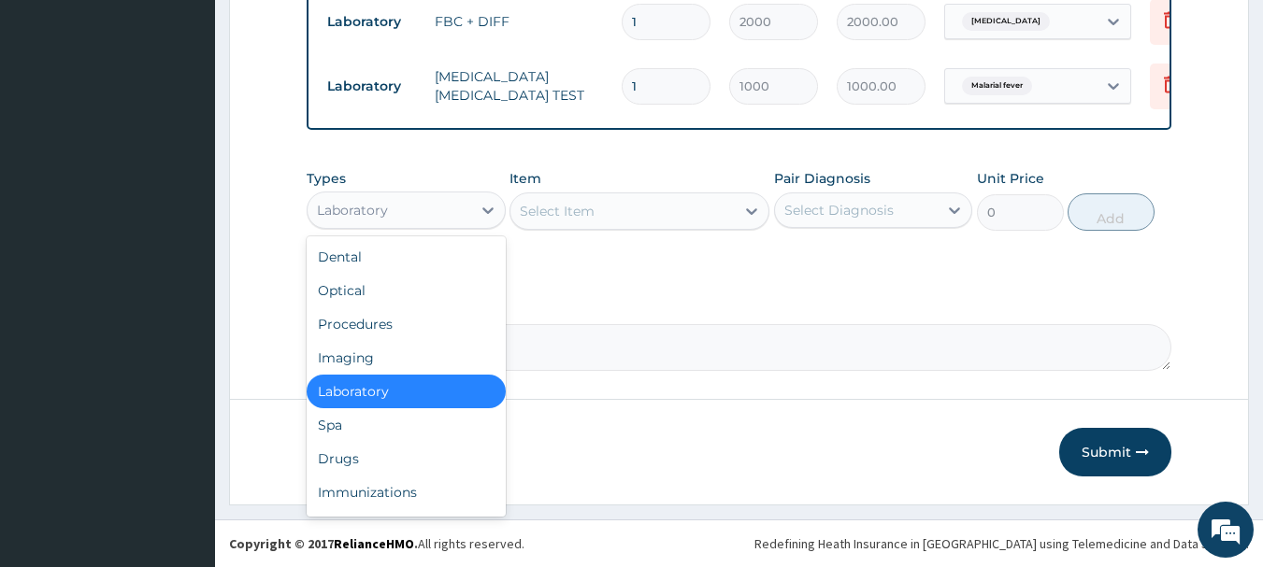
click at [469, 218] on div "Laboratory" at bounding box center [389, 210] width 164 height 30
click at [337, 457] on div "Drugs" at bounding box center [406, 459] width 199 height 34
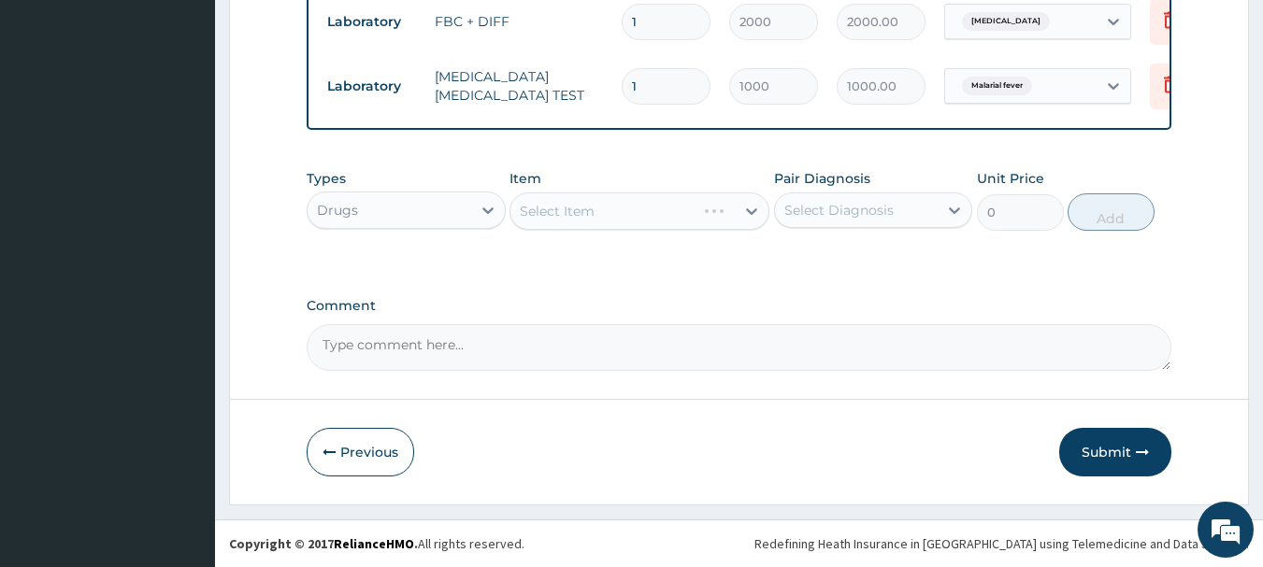
click at [683, 221] on div "Select Item" at bounding box center [639, 211] width 260 height 37
click at [703, 207] on div "Select Item" at bounding box center [639, 211] width 260 height 37
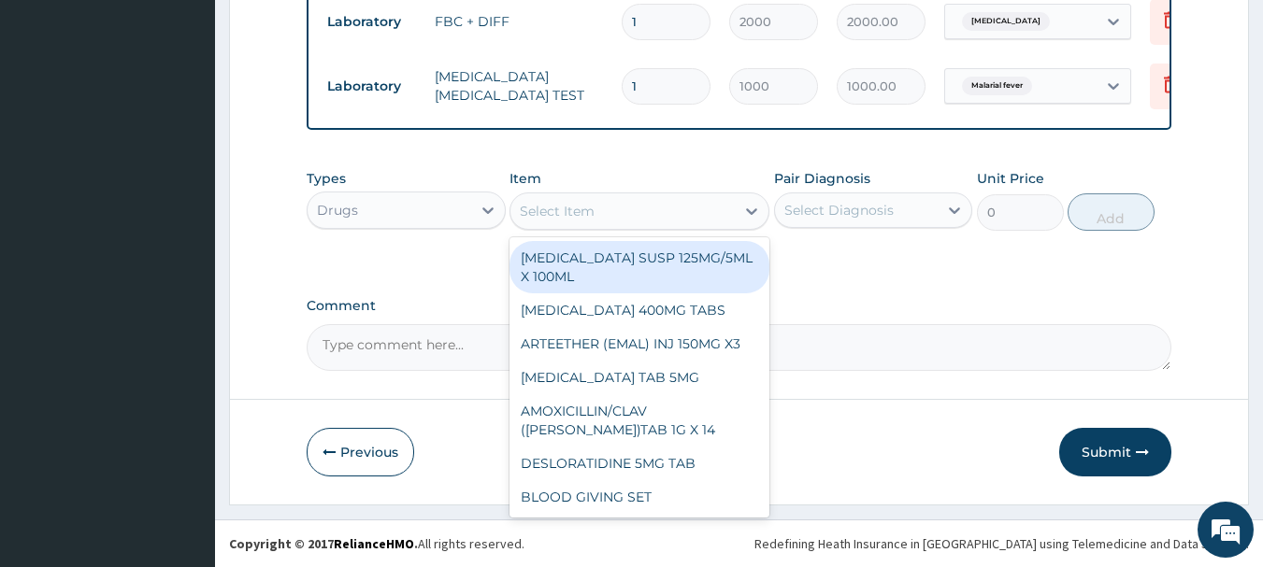
click at [707, 213] on div "Select Item" at bounding box center [622, 211] width 224 height 30
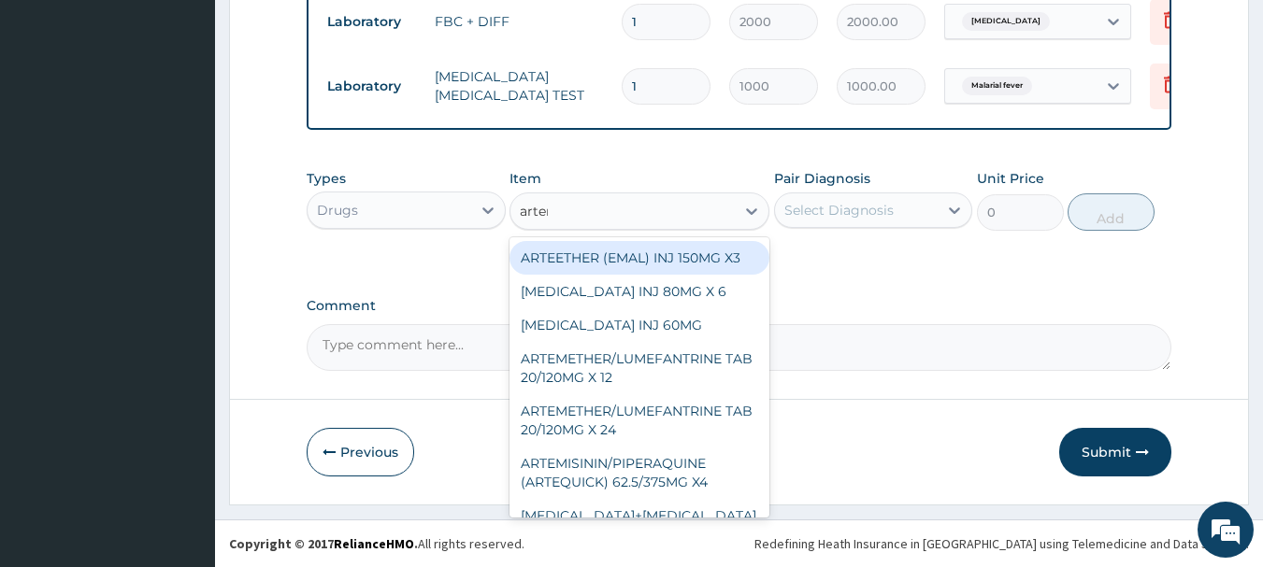
type input "arteme"
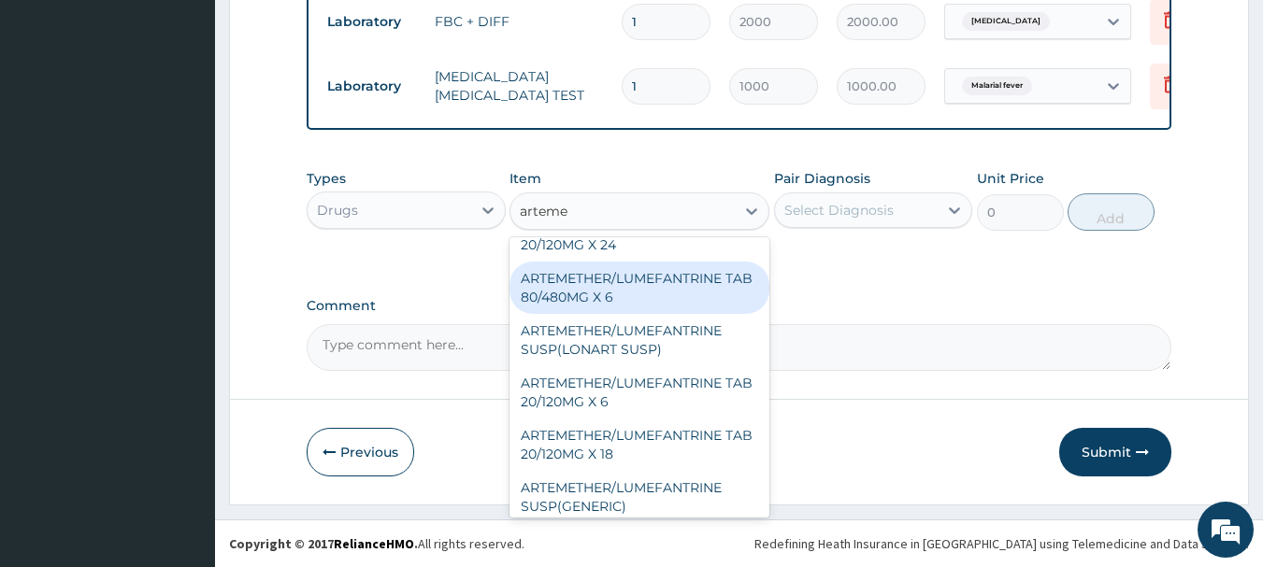
scroll to position [127, 0]
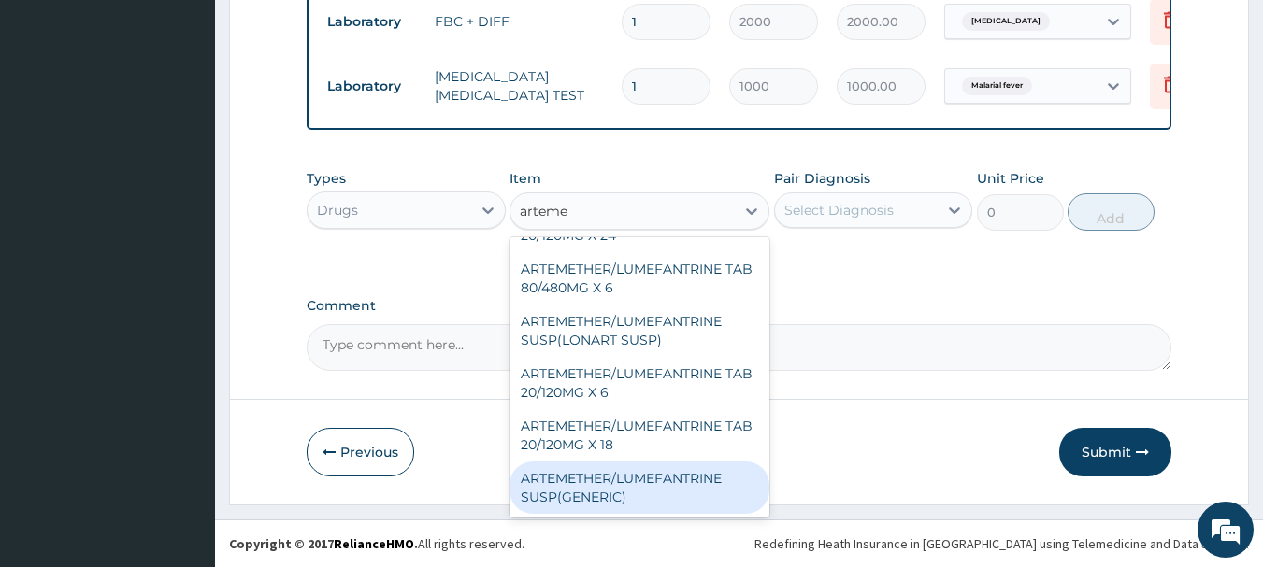
click at [654, 486] on div "ARTEMETHER/LUMEFANTRINE SUSP(GENERIC)" at bounding box center [639, 488] width 260 height 52
type input "700"
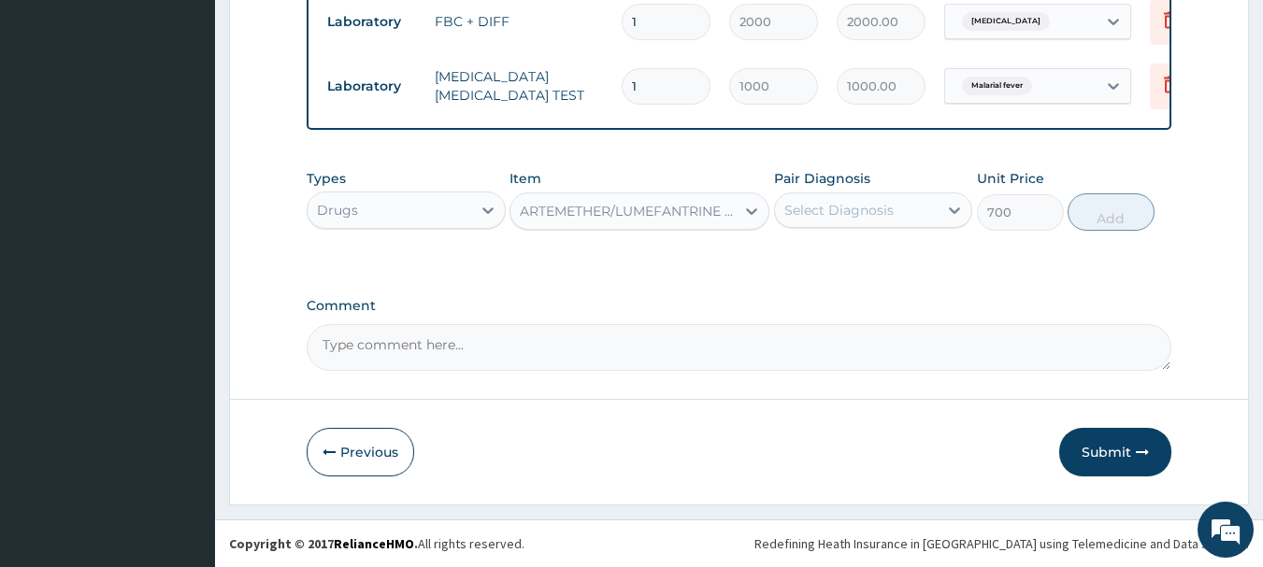
click at [902, 196] on div "Select Diagnosis" at bounding box center [857, 210] width 164 height 30
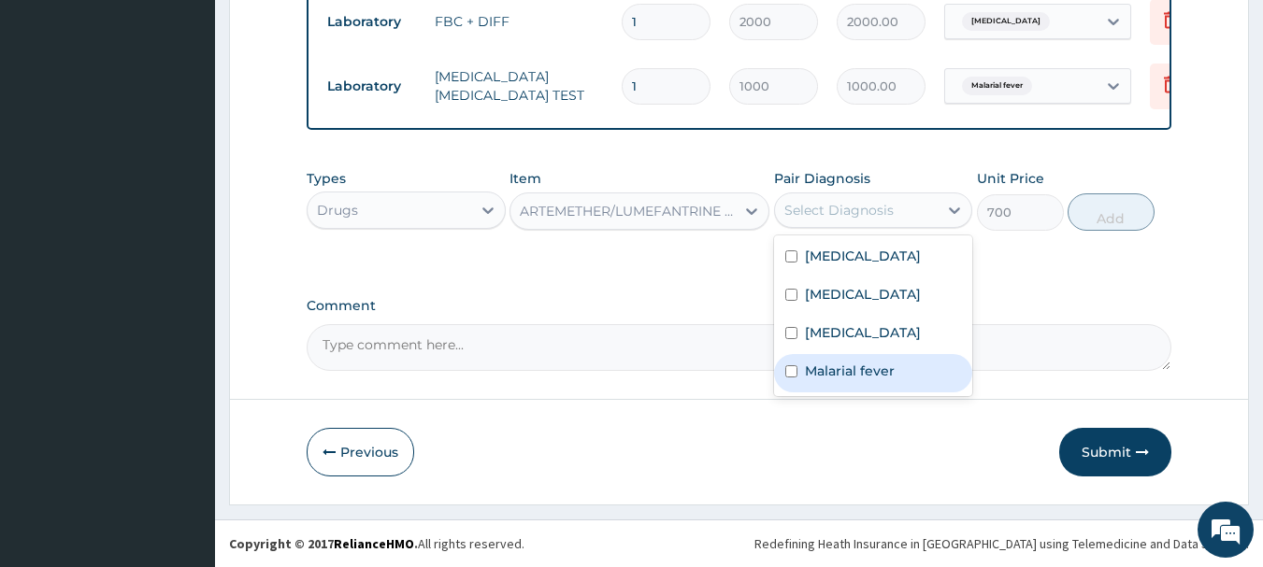
click at [866, 380] on label "Malarial fever" at bounding box center [850, 371] width 90 height 19
checkbox input "true"
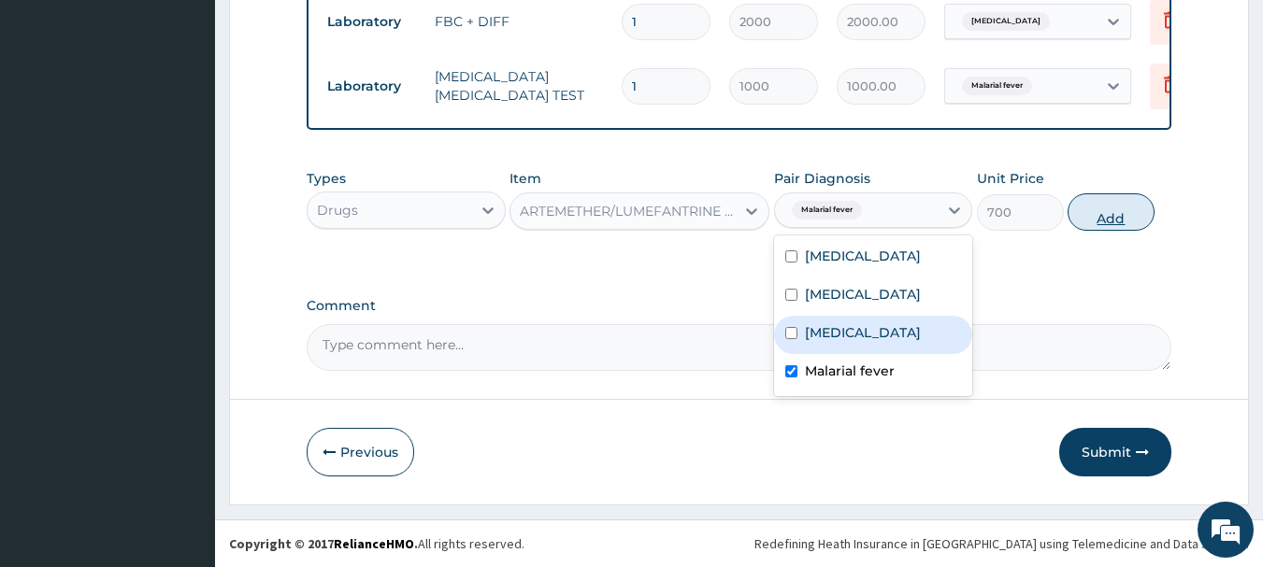
click at [1087, 213] on button "Add" at bounding box center [1110, 211] width 87 height 37
type input "0"
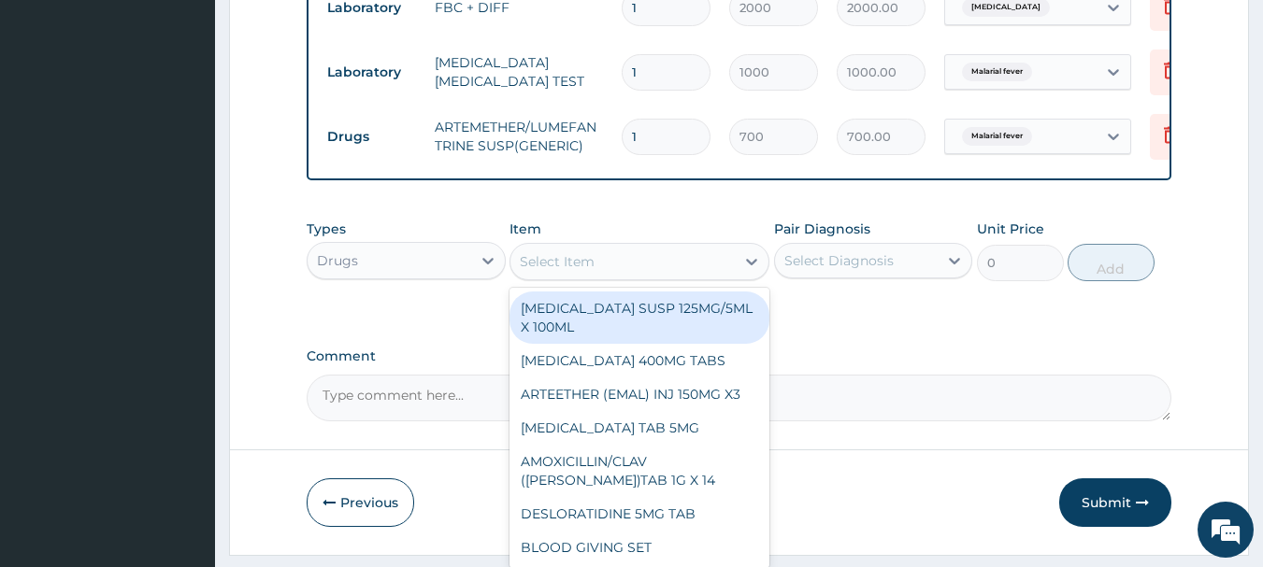
click at [713, 277] on div "Select Item" at bounding box center [622, 262] width 224 height 30
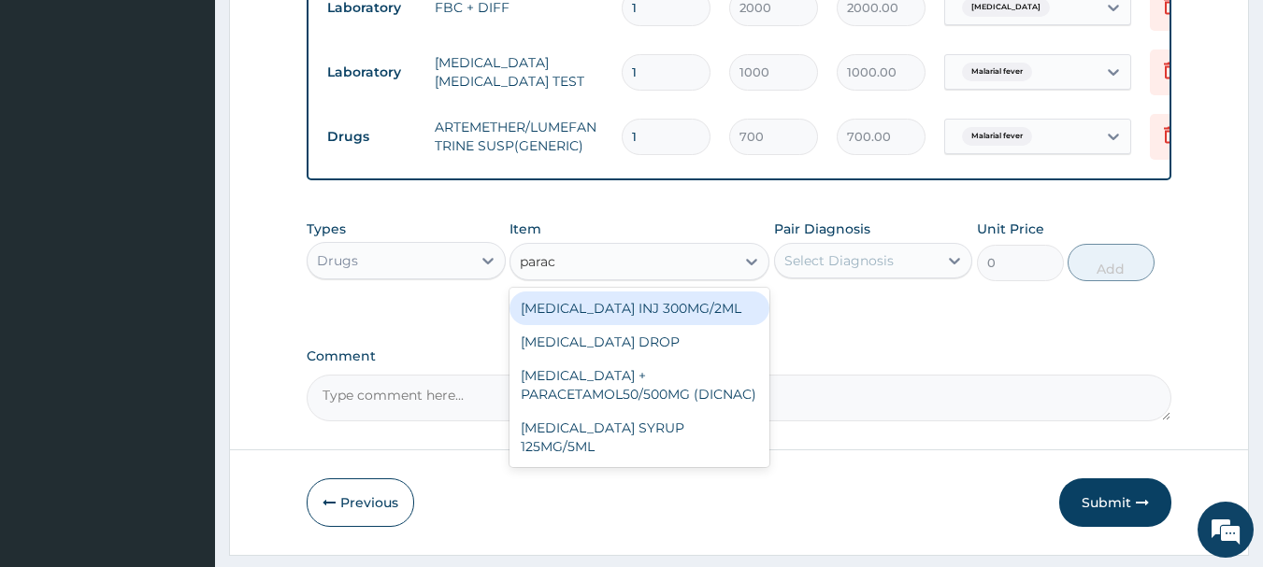
type input "parace"
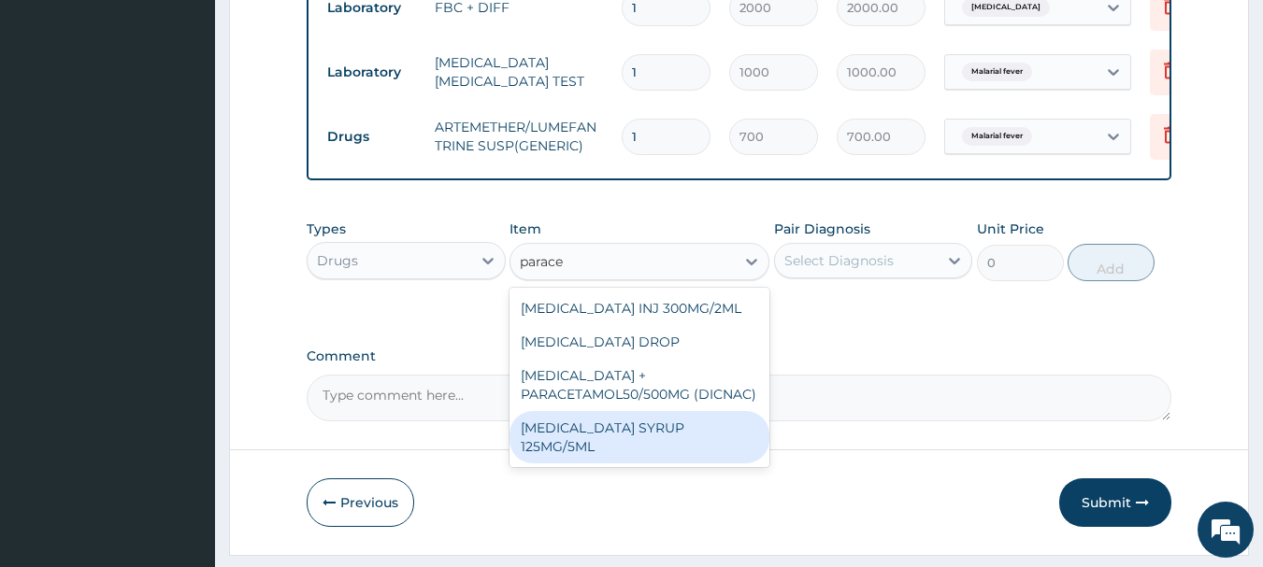
click at [628, 433] on div "[MEDICAL_DATA] SYRUP 125MG/5ML" at bounding box center [639, 437] width 260 height 52
type input "300"
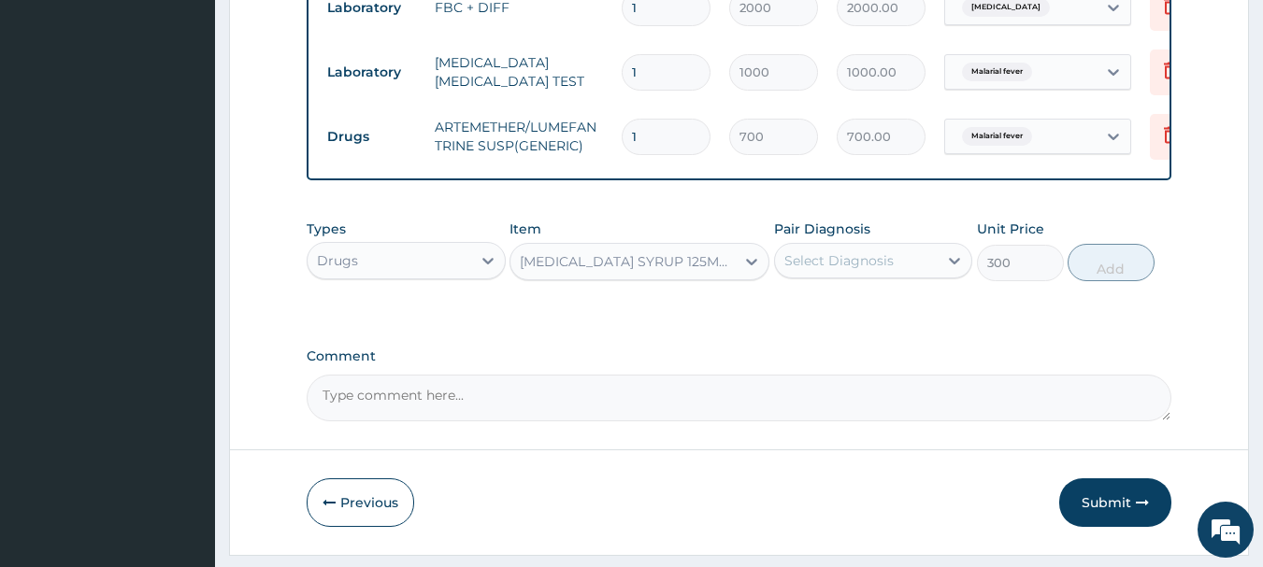
click at [878, 270] on div "Select Diagnosis" at bounding box center [838, 260] width 109 height 19
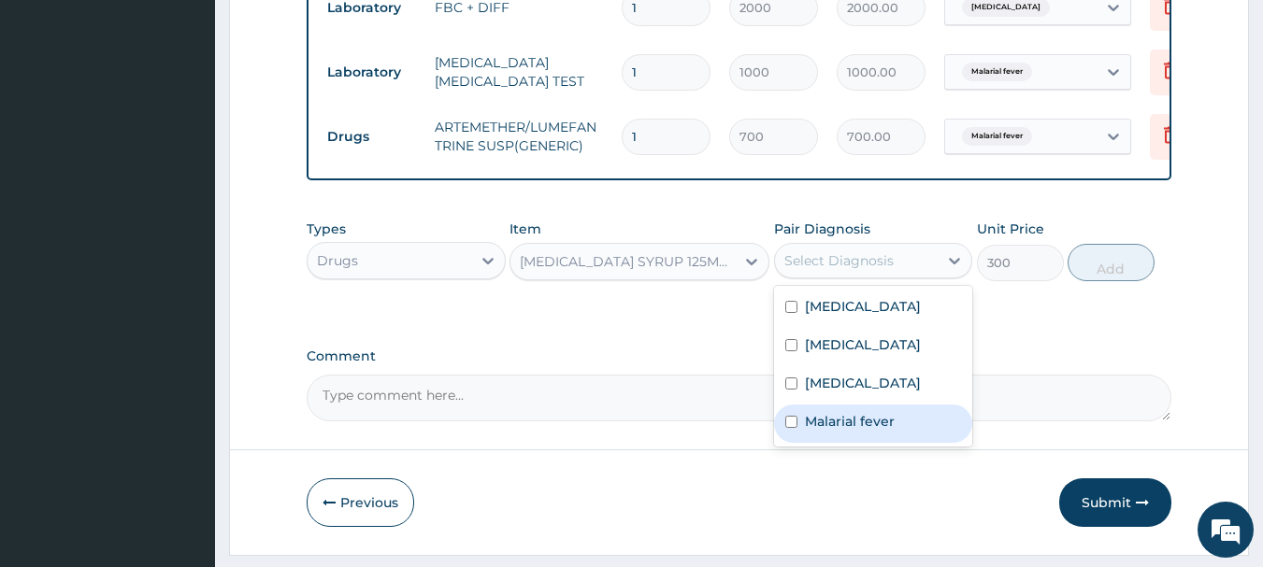
click at [810, 431] on label "Malarial fever" at bounding box center [850, 421] width 90 height 19
checkbox input "true"
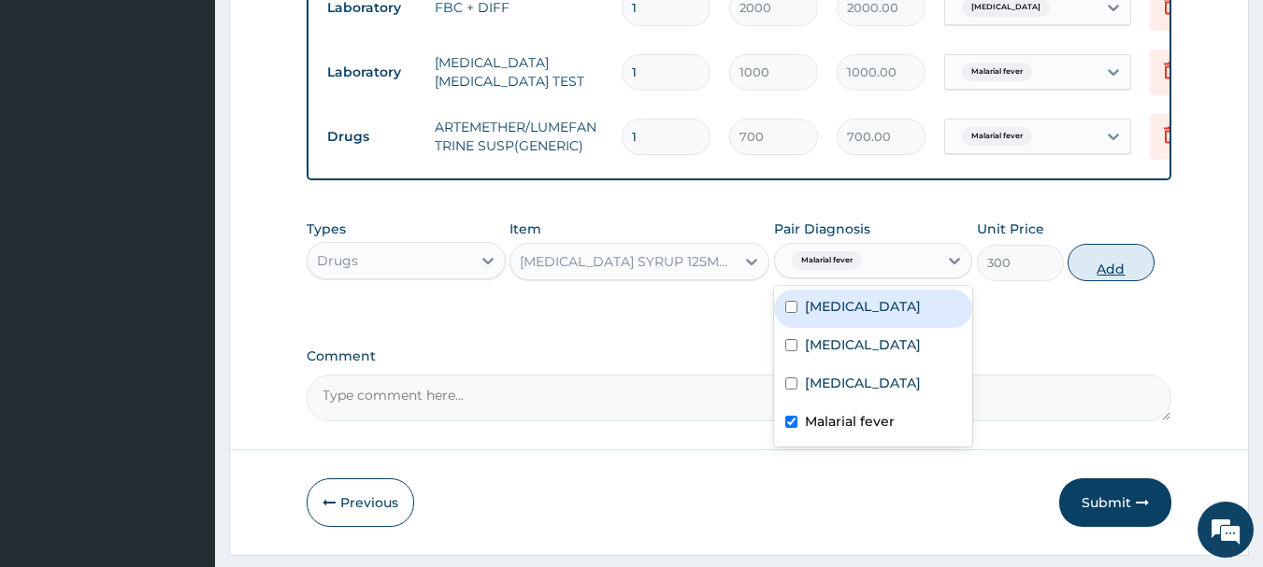
click at [1079, 272] on button "Add" at bounding box center [1110, 262] width 87 height 37
type input "0"
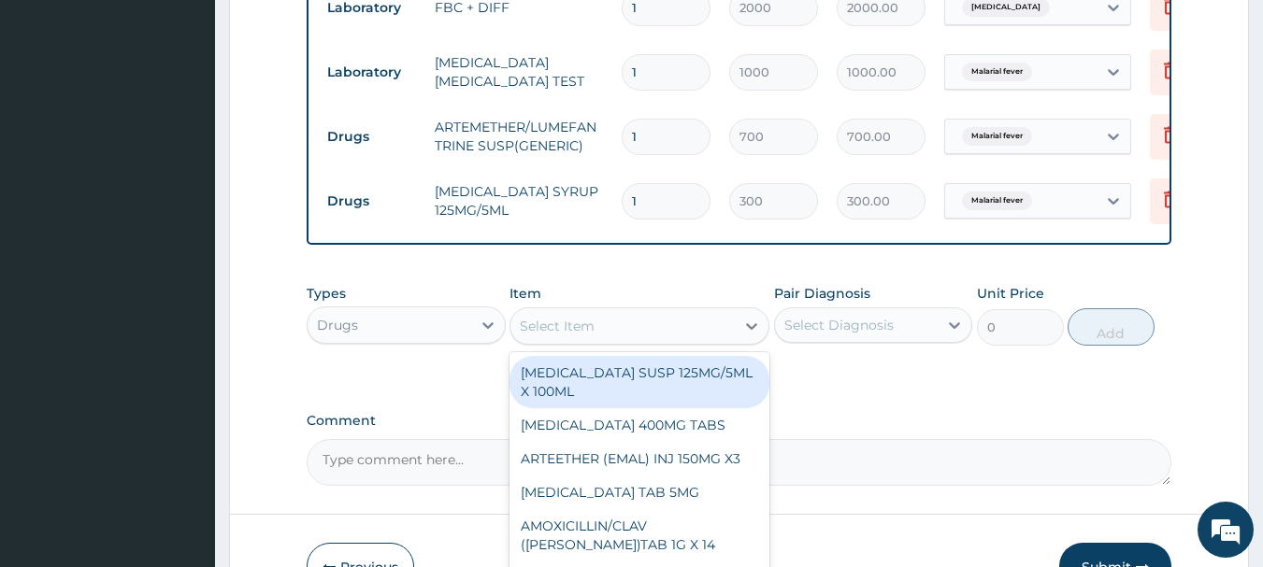
click at [684, 341] on div "Select Item" at bounding box center [622, 326] width 224 height 30
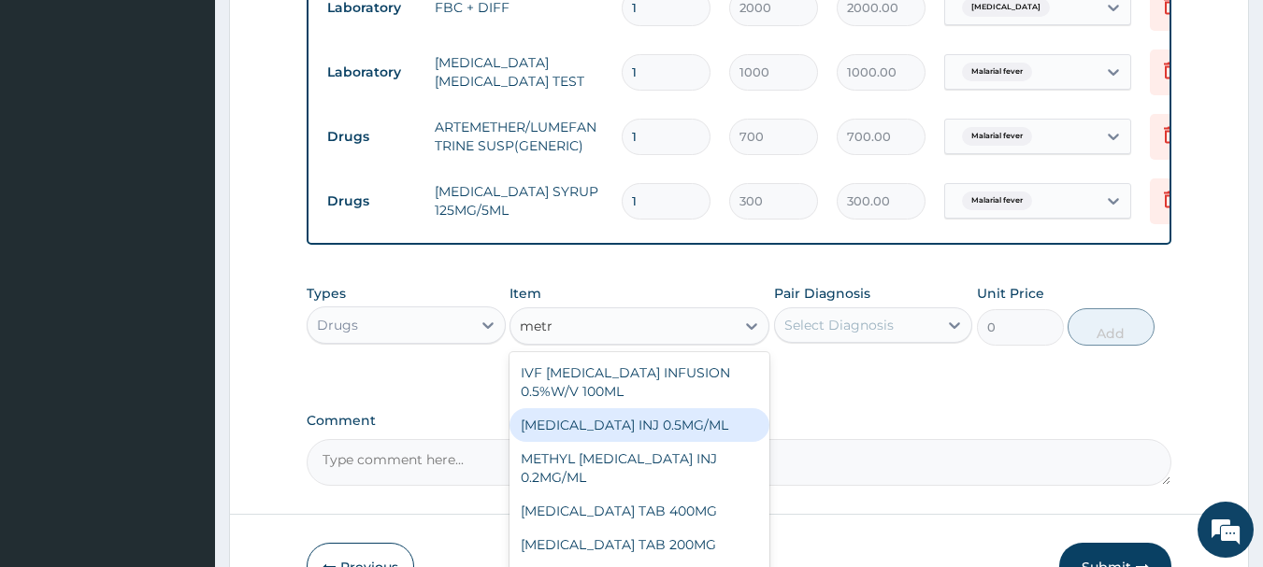
type input "metro"
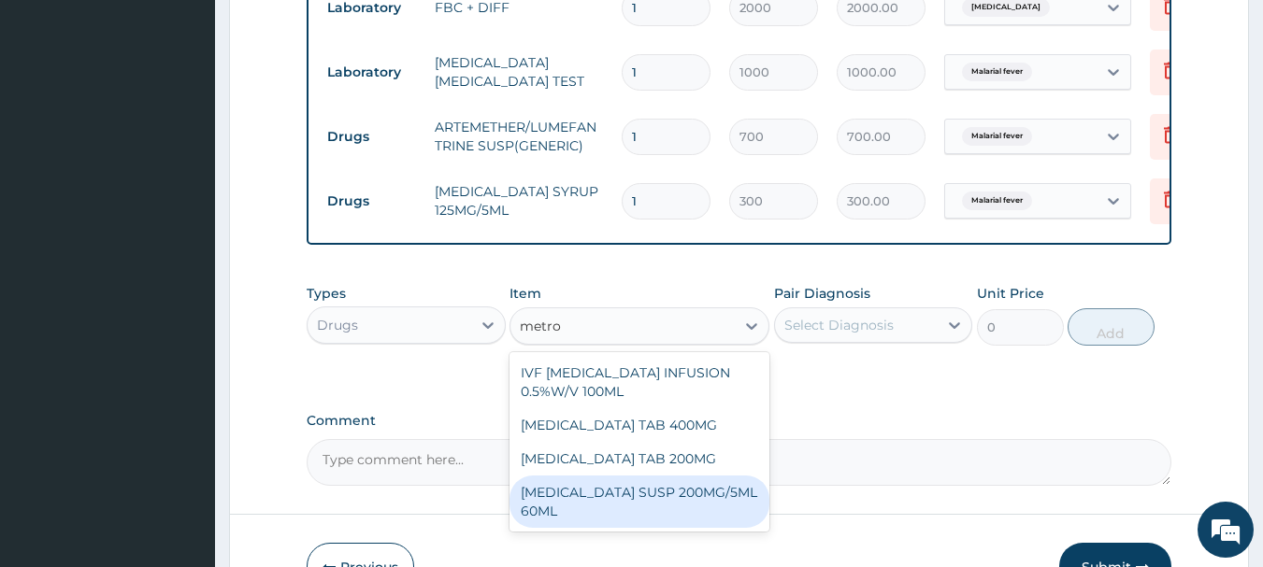
click at [603, 521] on div "[MEDICAL_DATA] SUSP 200MG/5ML 60ML" at bounding box center [639, 502] width 260 height 52
type input "400"
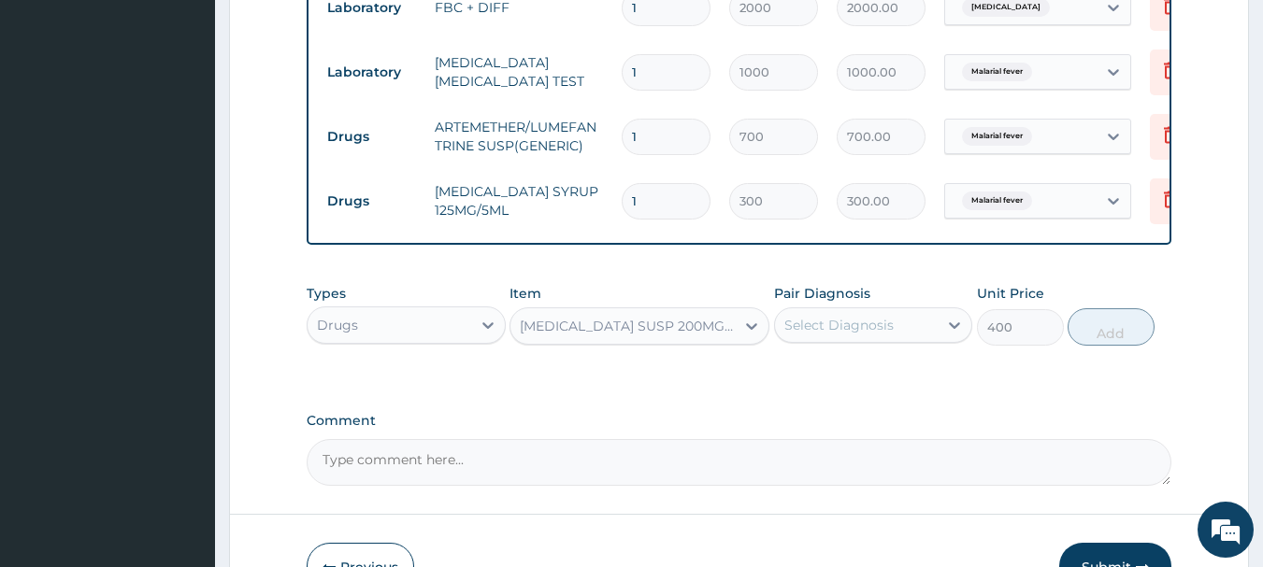
click at [829, 335] on div "Select Diagnosis" at bounding box center [838, 325] width 109 height 19
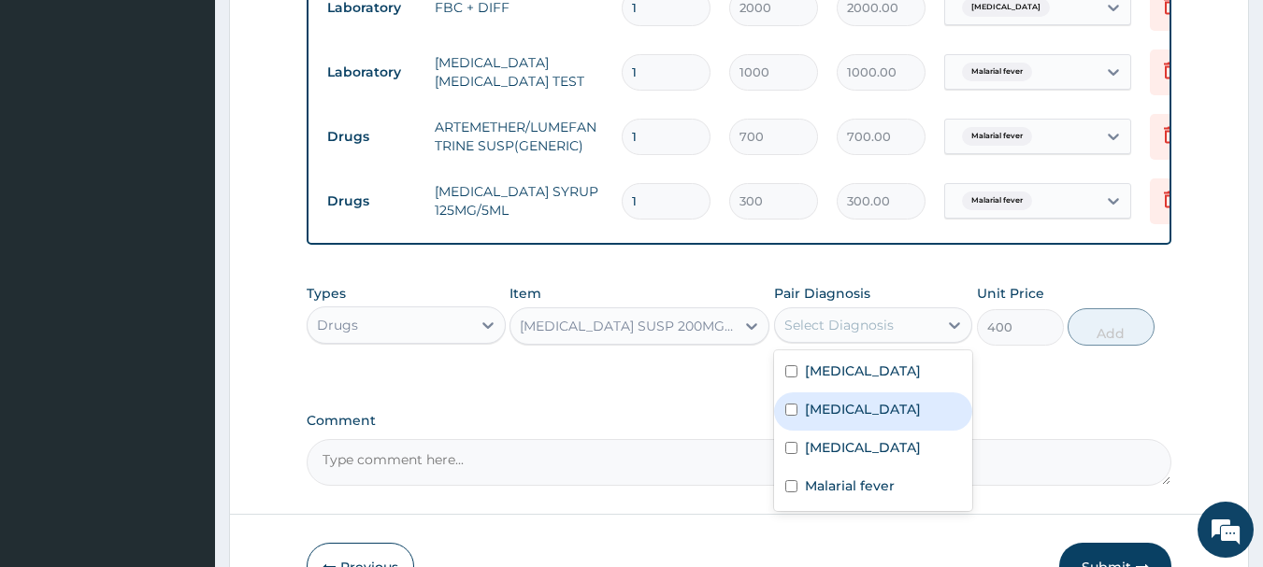
click at [797, 414] on div "Typhoid fever" at bounding box center [873, 412] width 199 height 38
checkbox input "true"
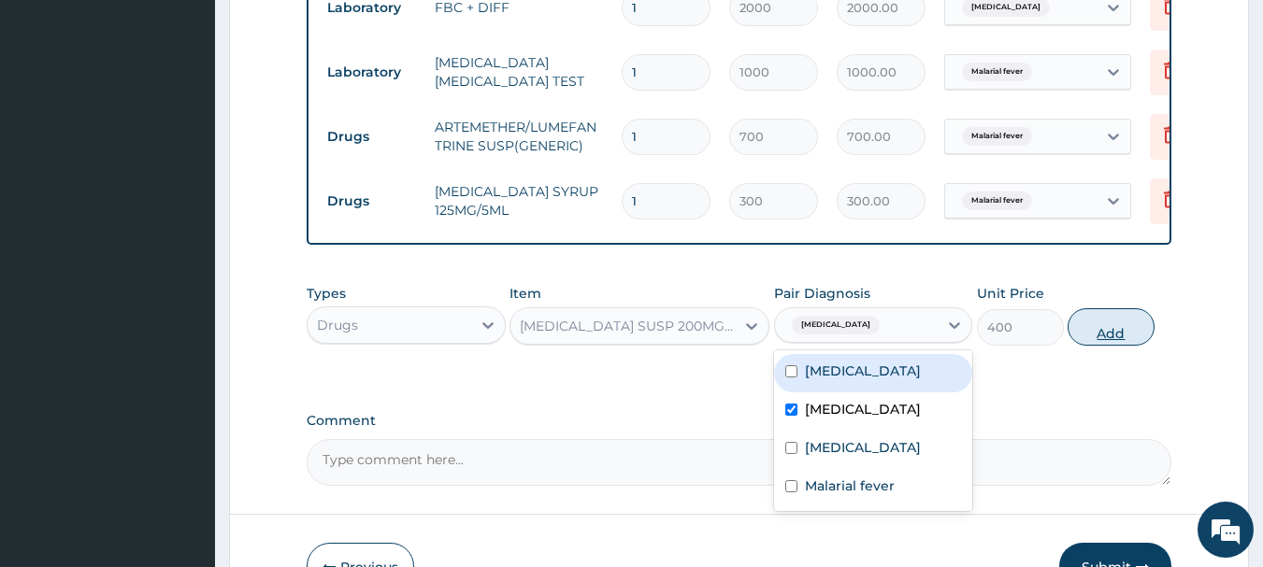
click at [1127, 341] on button "Add" at bounding box center [1110, 326] width 87 height 37
type input "0"
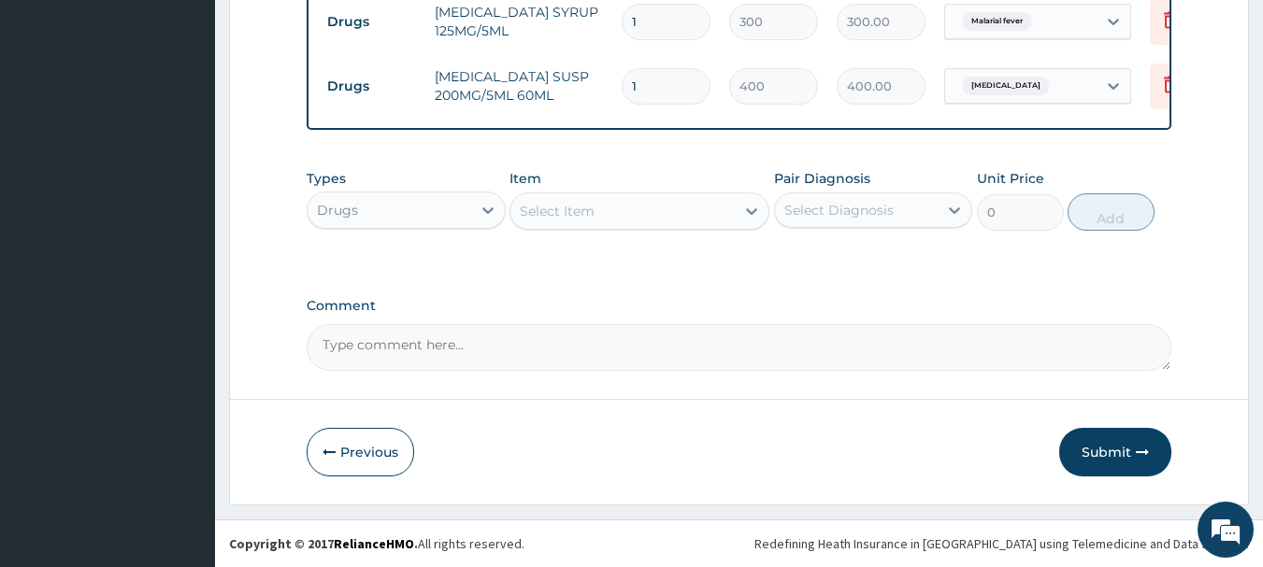
scroll to position [1103, 0]
click at [1098, 441] on button "Submit" at bounding box center [1115, 452] width 112 height 49
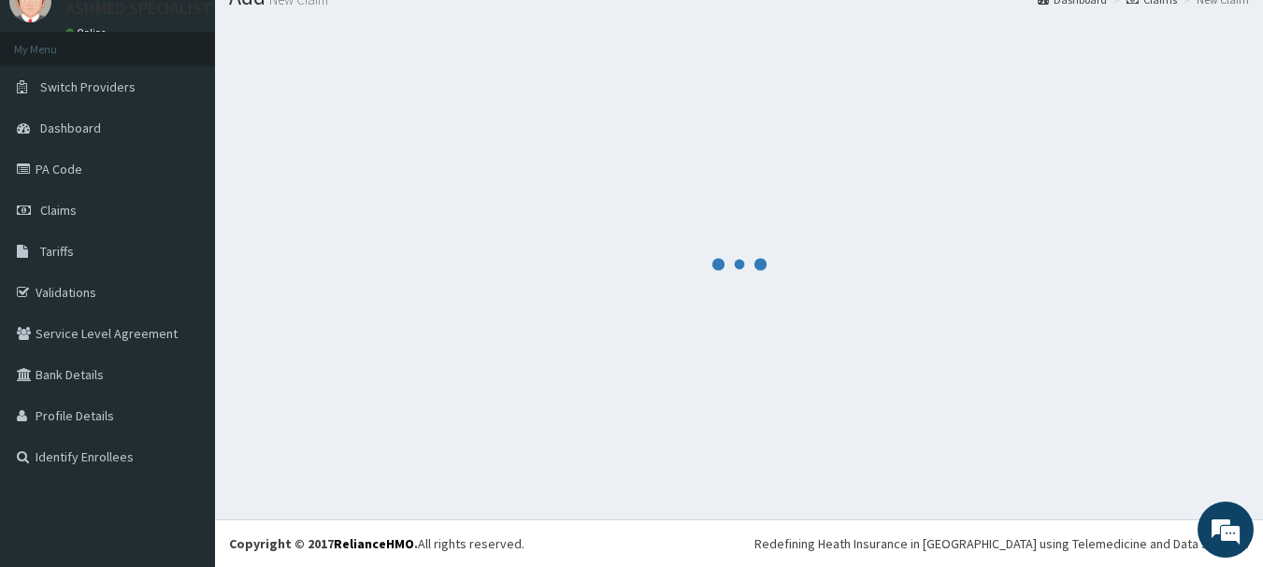
scroll to position [76, 0]
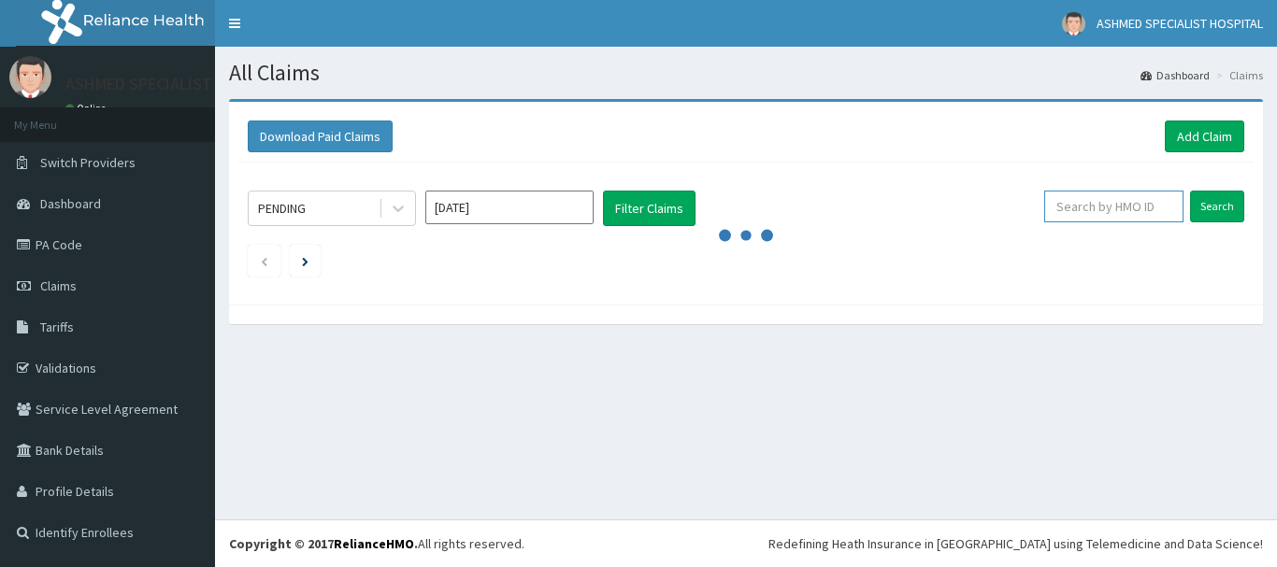
click at [1094, 207] on input "text" at bounding box center [1113, 207] width 139 height 32
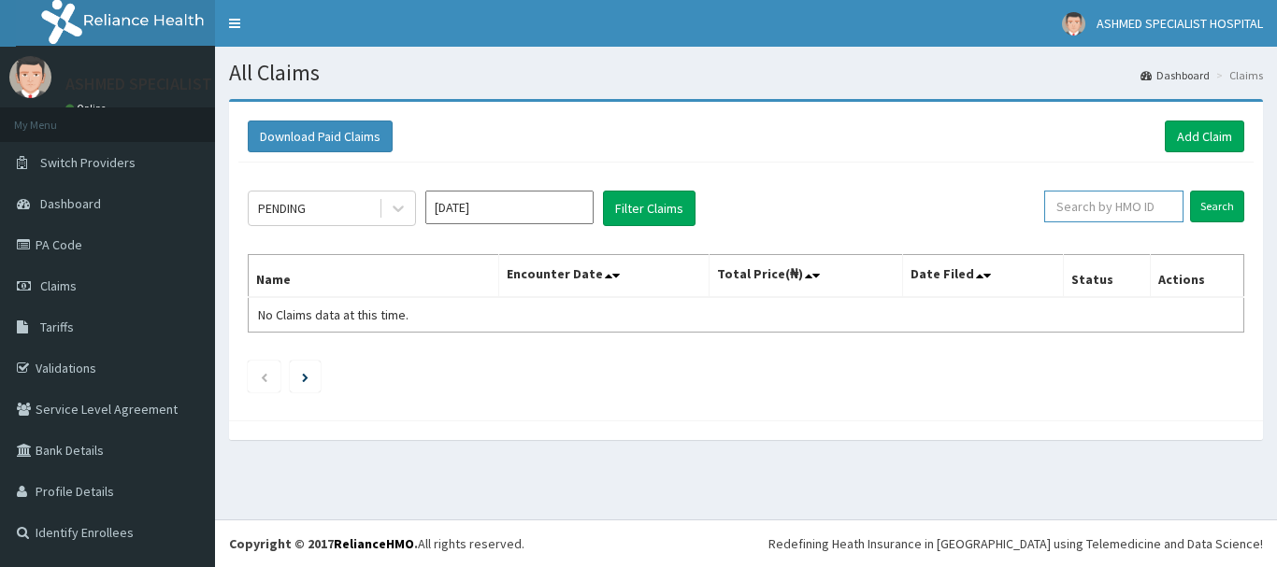
click at [1095, 207] on input "text" at bounding box center [1113, 207] width 139 height 32
paste input "chl/11433/f"
type input "chl/11433/f"
click at [1209, 203] on input "Search" at bounding box center [1217, 207] width 54 height 32
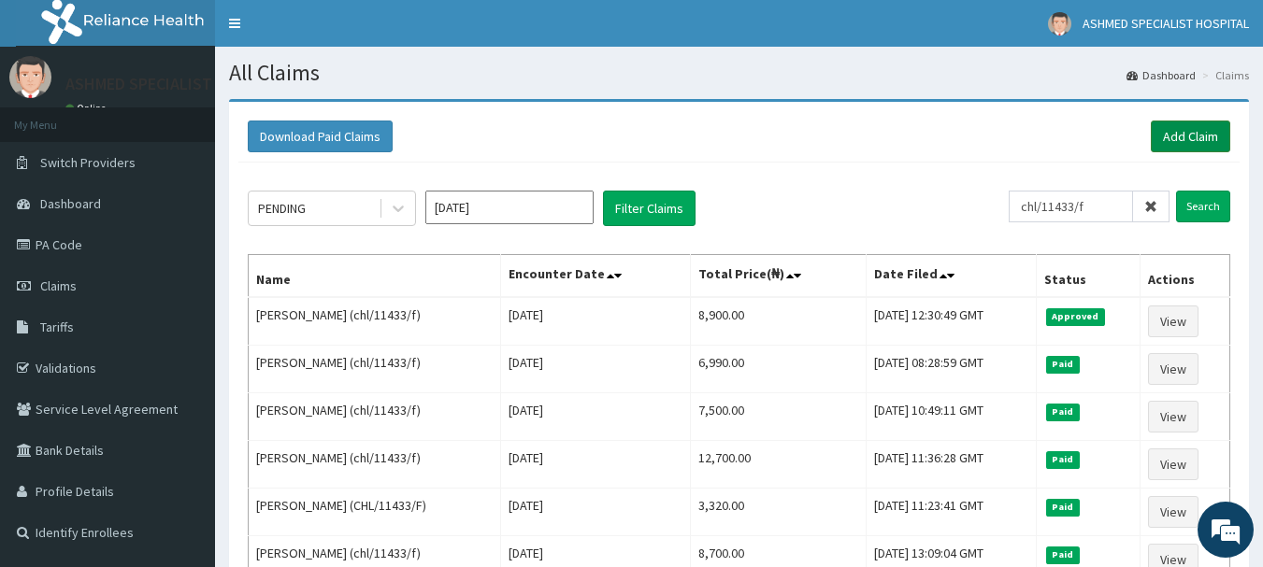
click at [1190, 141] on link "Add Claim" at bounding box center [1189, 137] width 79 height 32
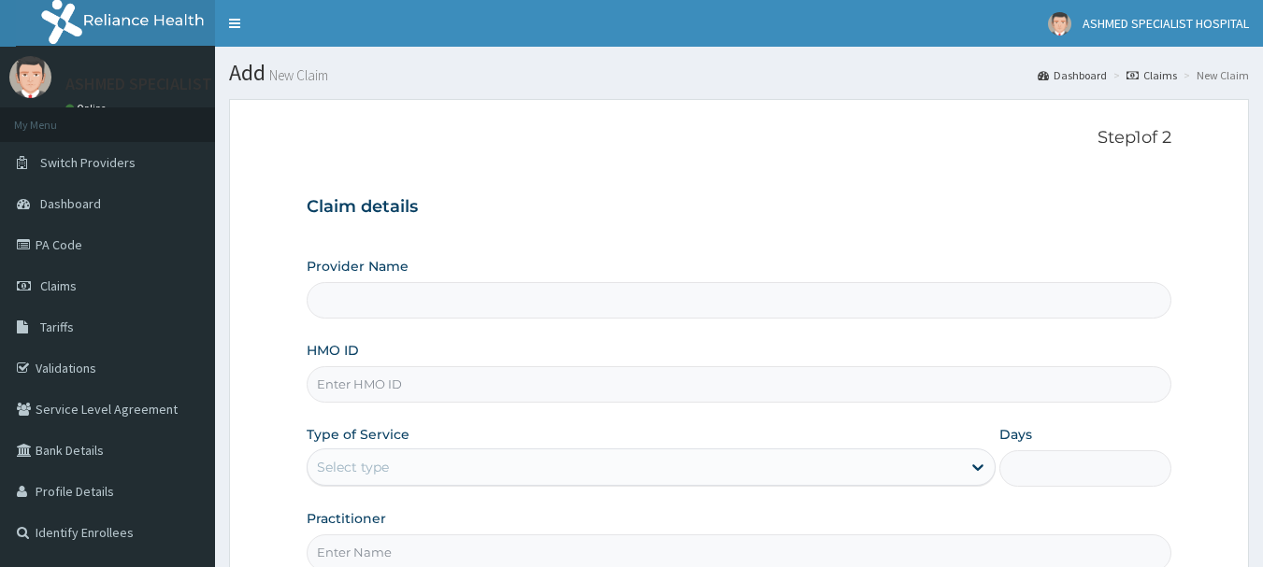
click at [334, 386] on input "HMO ID" at bounding box center [739, 384] width 865 height 36
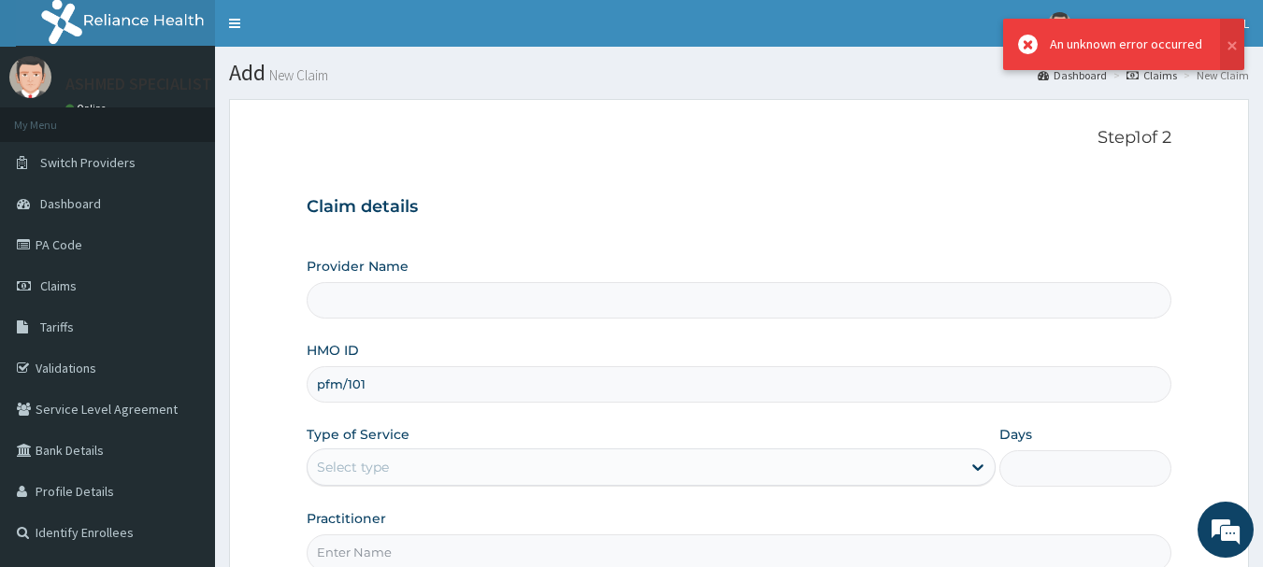
type input "pfm/101"
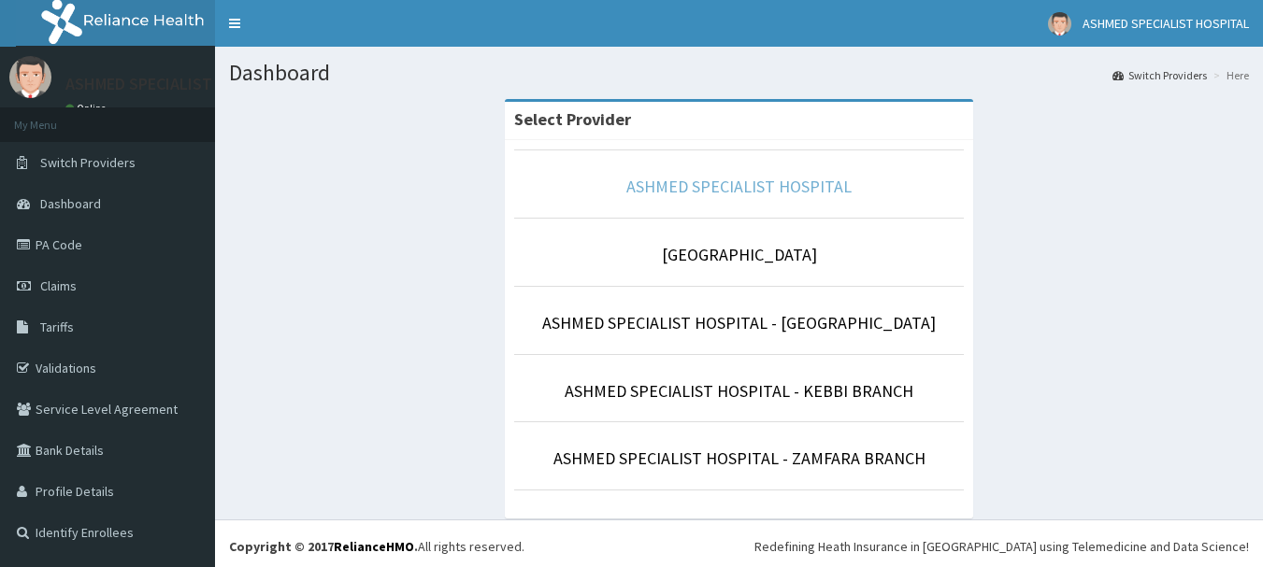
click at [664, 190] on link "ASHMED SPECIALIST HOSPITAL" at bounding box center [738, 186] width 225 height 21
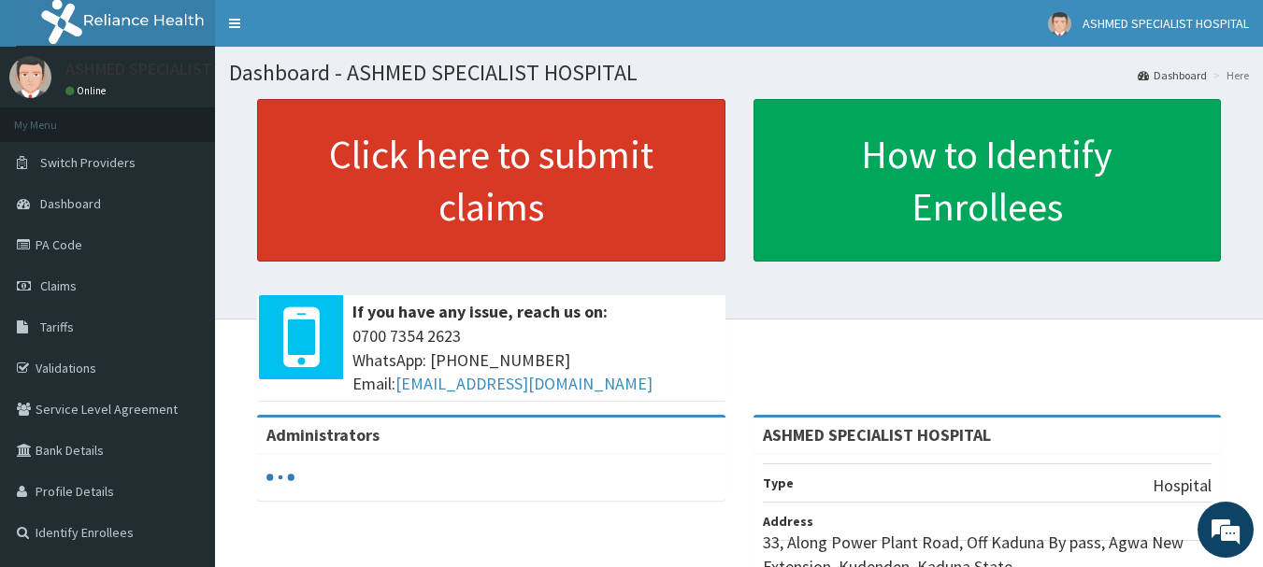
click at [393, 158] on link "Click here to submit claims" at bounding box center [491, 180] width 468 height 163
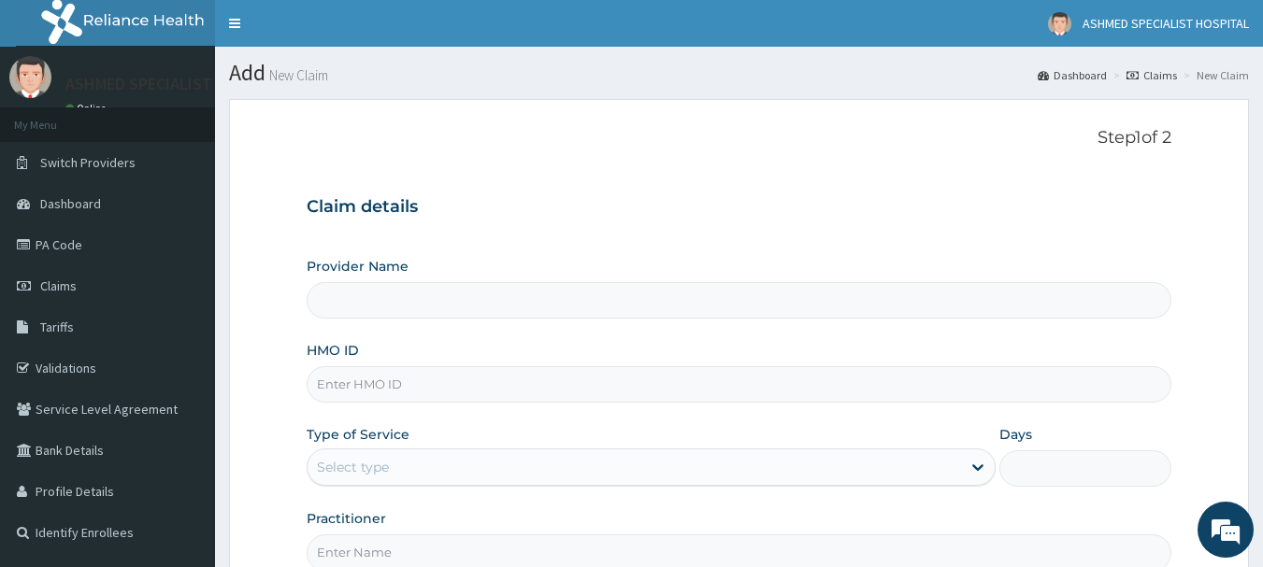
click at [402, 378] on input "HMO ID" at bounding box center [739, 384] width 865 height 36
type input "ASHMED SPECIALIST HOSPITAL"
type input "pfm/10100/a"
click at [369, 464] on div "Select type" at bounding box center [353, 467] width 72 height 19
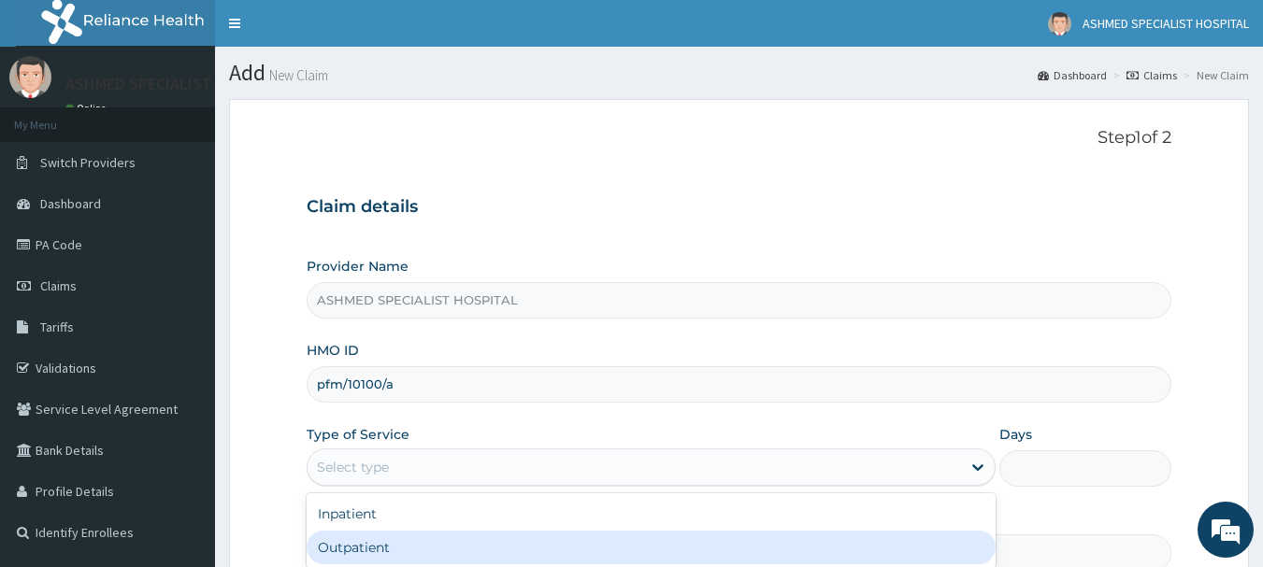
click at [350, 536] on div "Outpatient" at bounding box center [651, 548] width 689 height 34
type input "1"
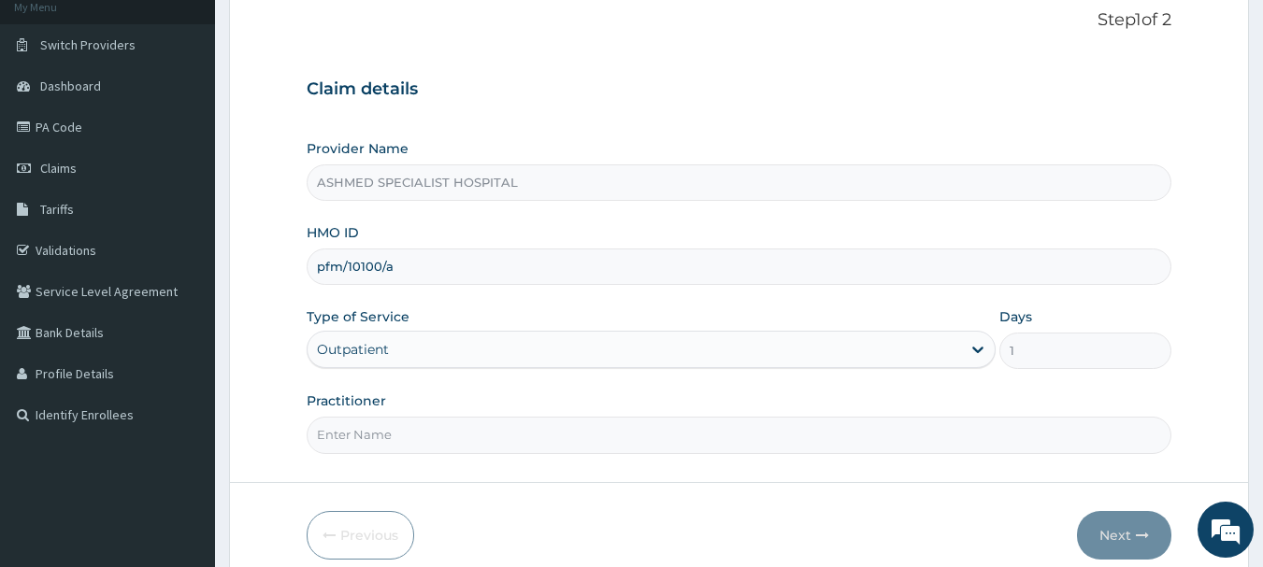
scroll to position [201, 0]
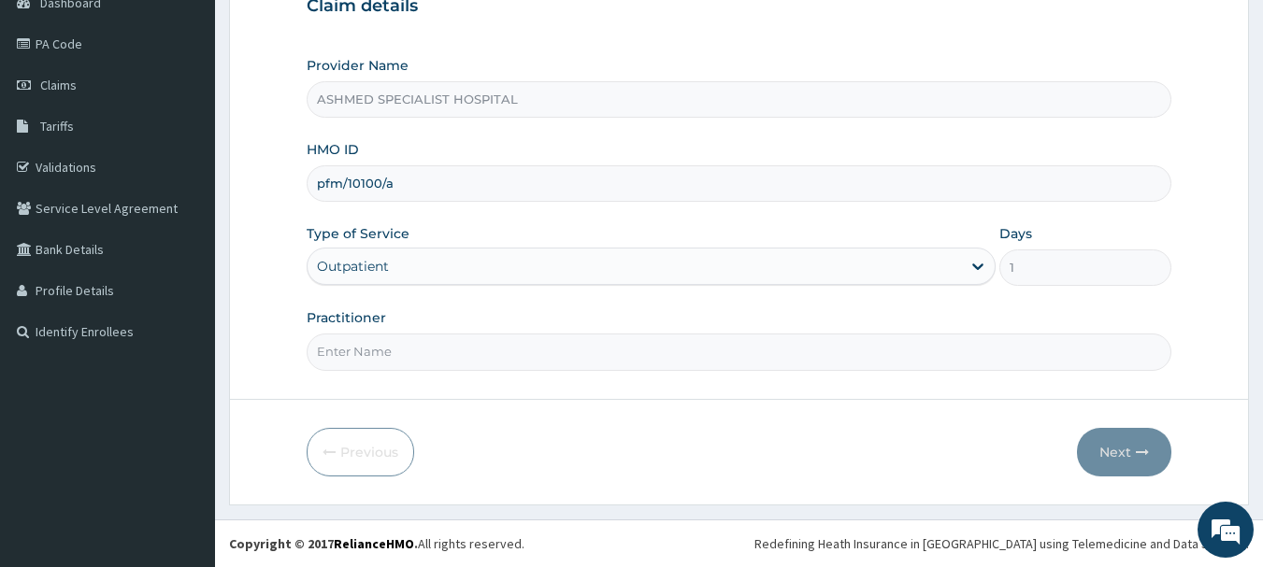
click at [349, 343] on input "Practitioner" at bounding box center [739, 352] width 865 height 36
type input "[PERSON_NAME][DATE]"
click at [1103, 437] on button "Next" at bounding box center [1124, 452] width 94 height 49
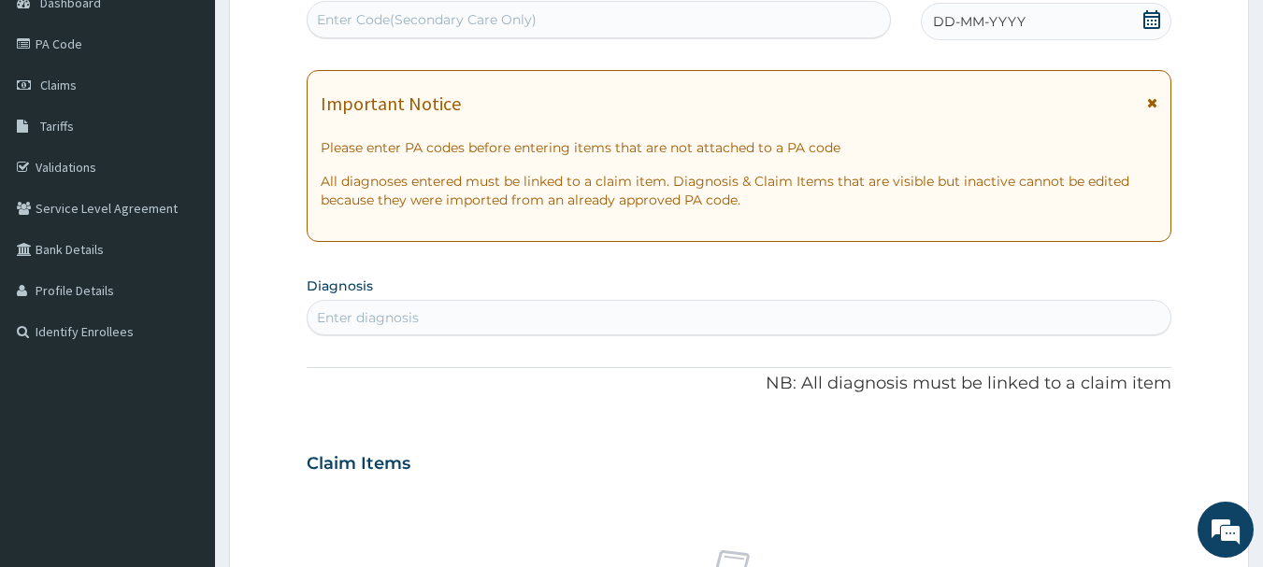
click at [1148, 20] on icon at bounding box center [1151, 19] width 17 height 19
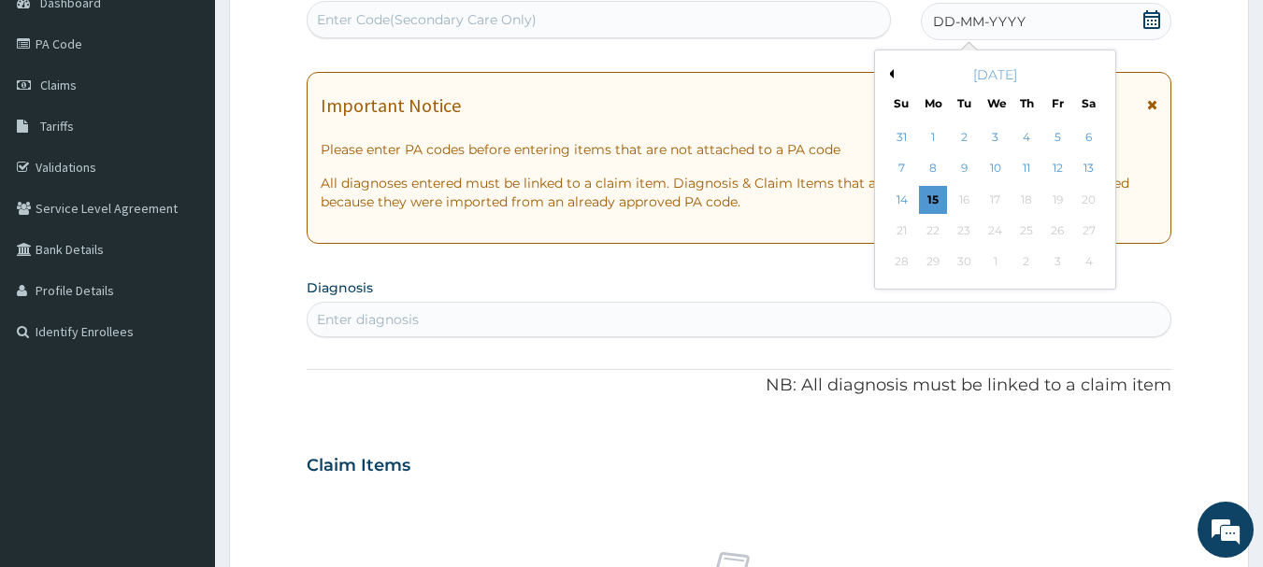
click at [893, 72] on div "September 2025" at bounding box center [994, 74] width 225 height 19
click at [892, 72] on button "Previous Month" at bounding box center [888, 73] width 9 height 9
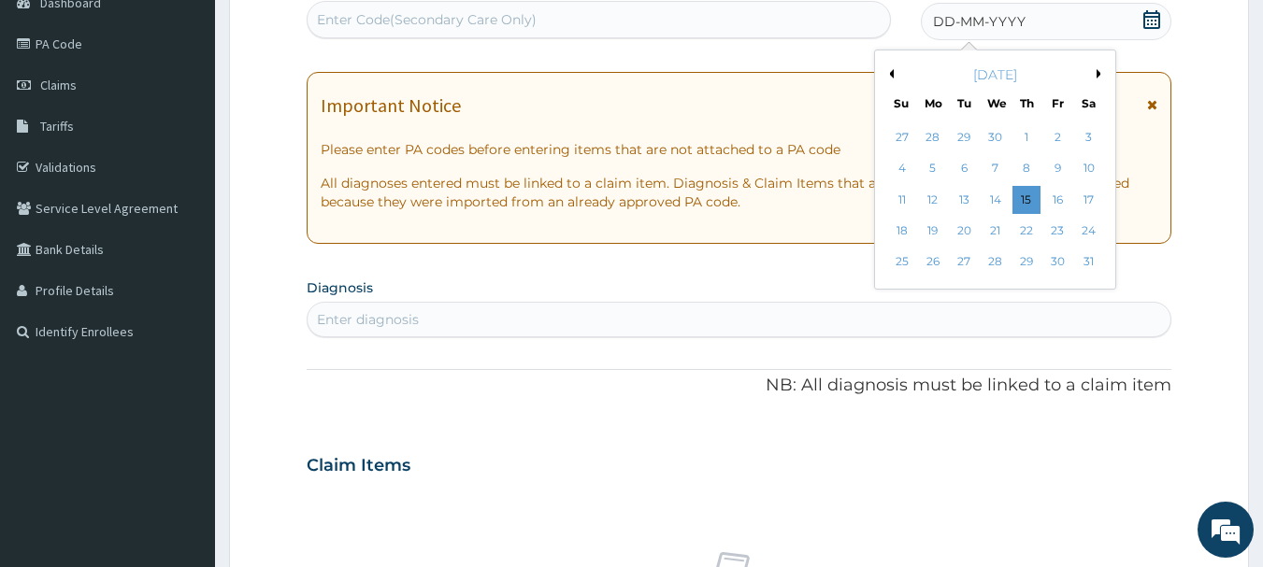
click at [892, 72] on button "Previous Month" at bounding box center [888, 73] width 9 height 9
click at [892, 73] on button "Previous Month" at bounding box center [888, 73] width 9 height 9
click at [994, 267] on div "26" at bounding box center [995, 263] width 28 height 28
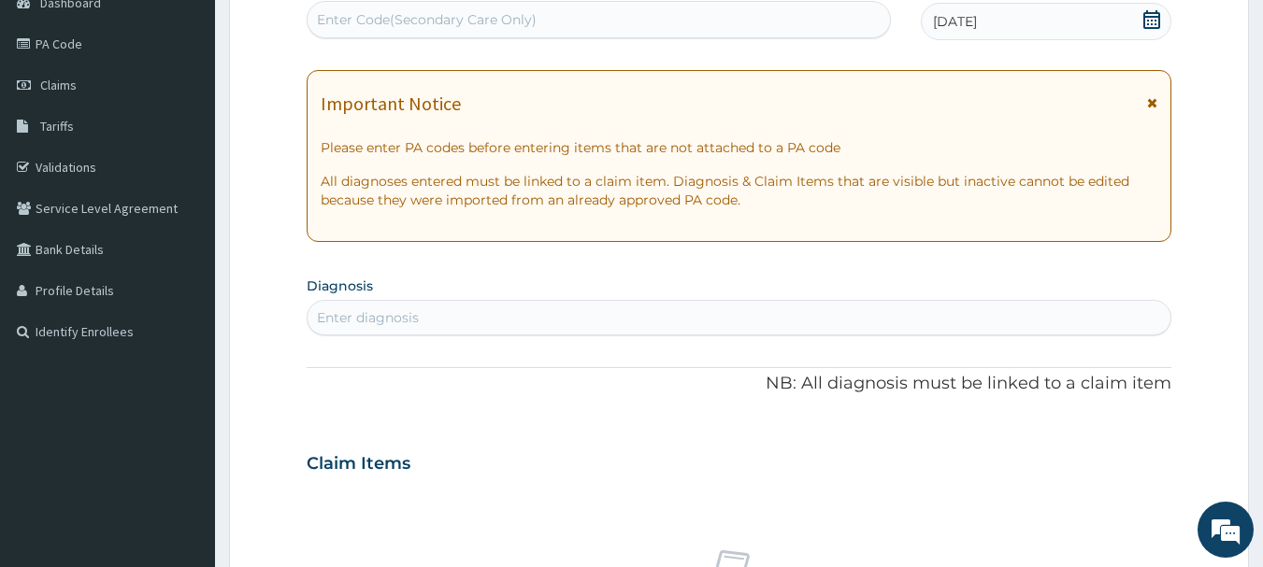
click at [390, 317] on div "Enter diagnosis" at bounding box center [368, 317] width 102 height 19
type input "[MEDICAL_DATA]"
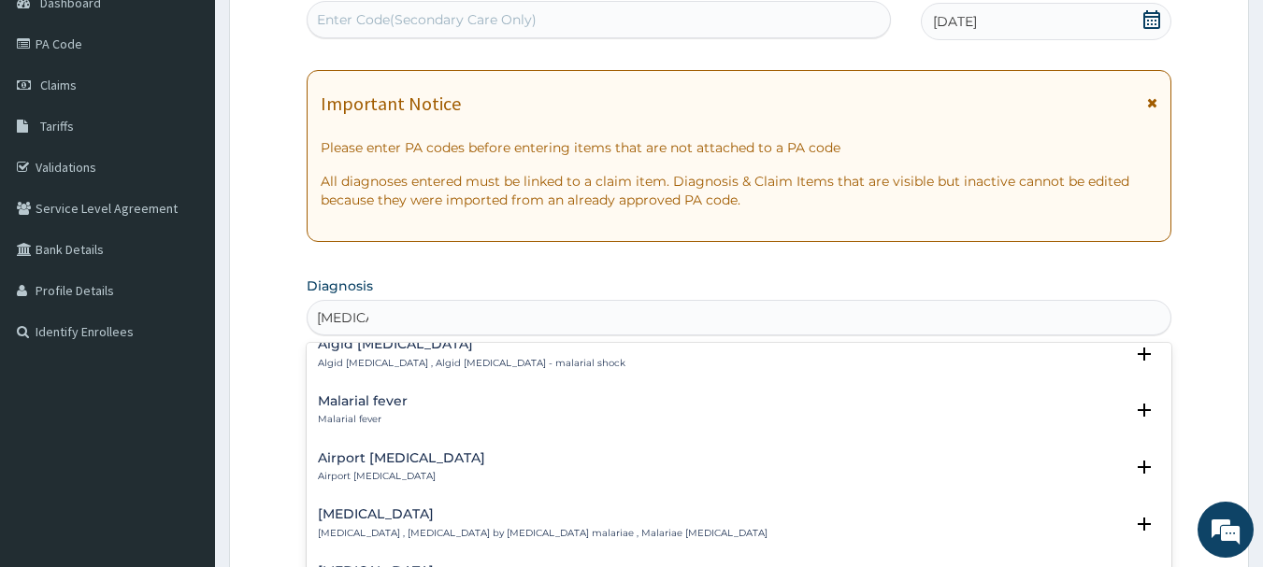
scroll to position [265, 0]
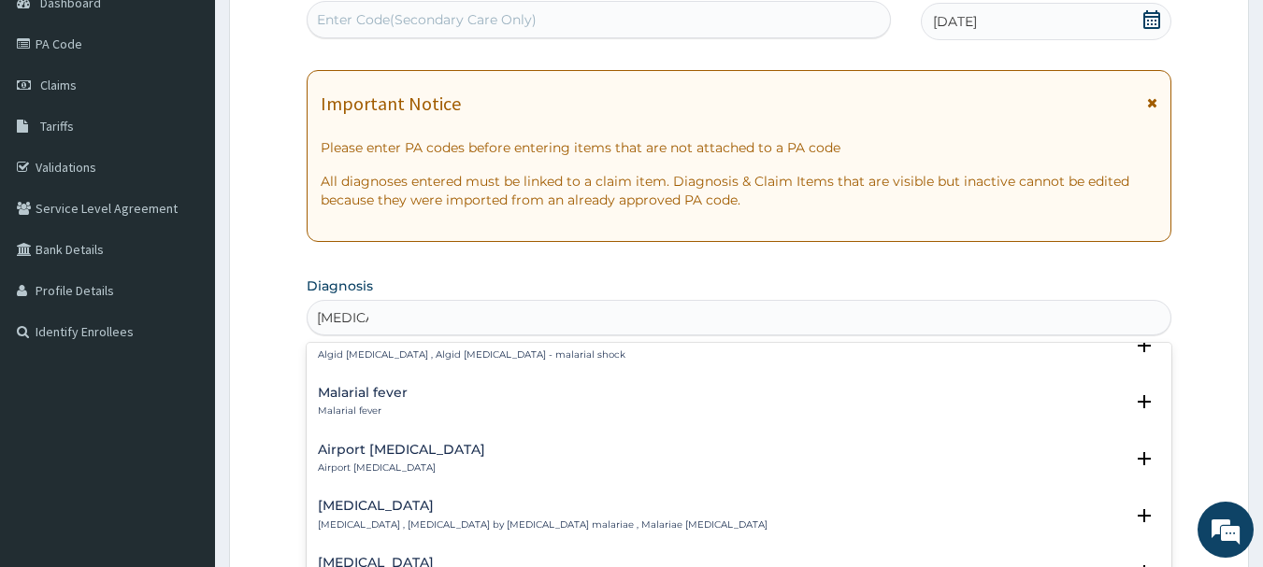
click at [337, 386] on h4 "Malarial fever" at bounding box center [363, 393] width 90 height 14
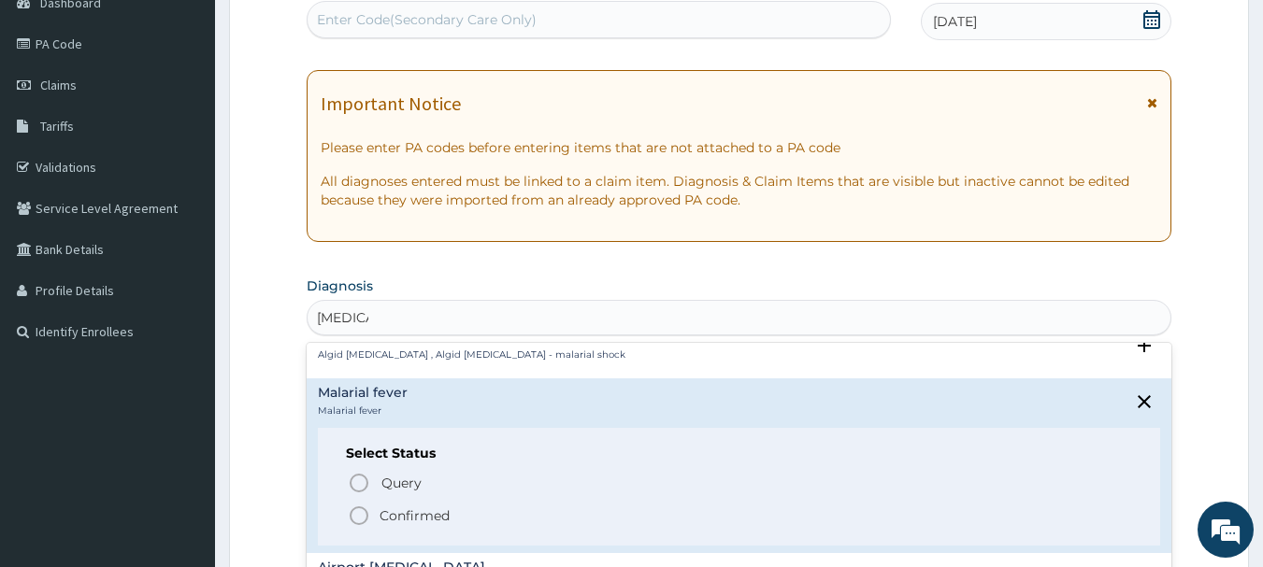
click at [353, 505] on icon "status option filled" at bounding box center [359, 516] width 22 height 22
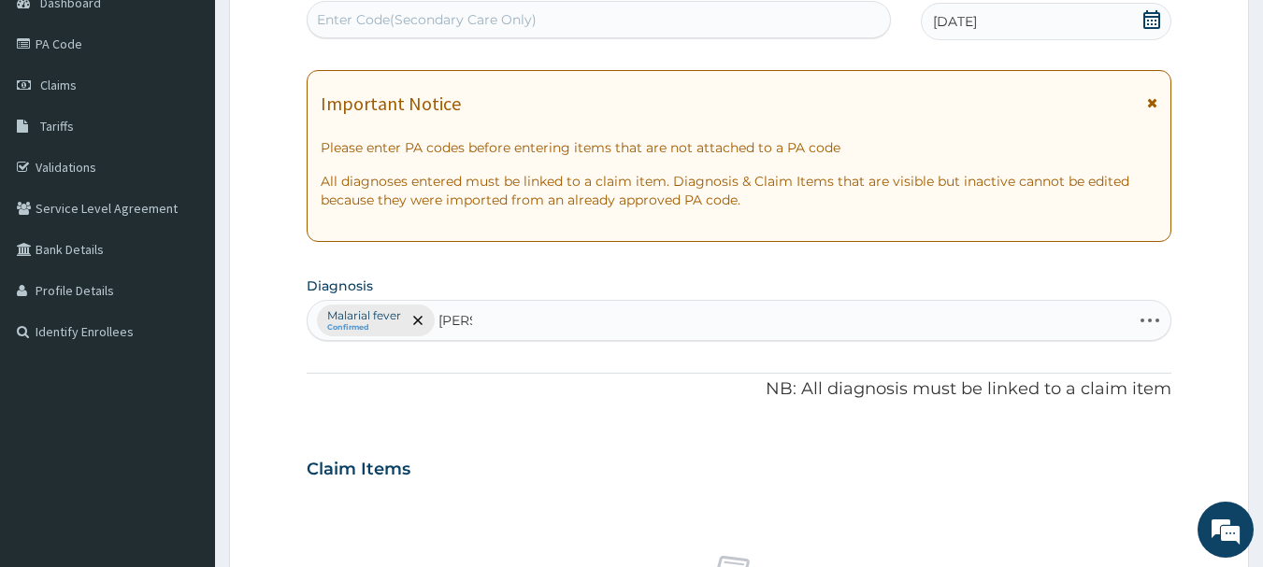
type input "salmo"
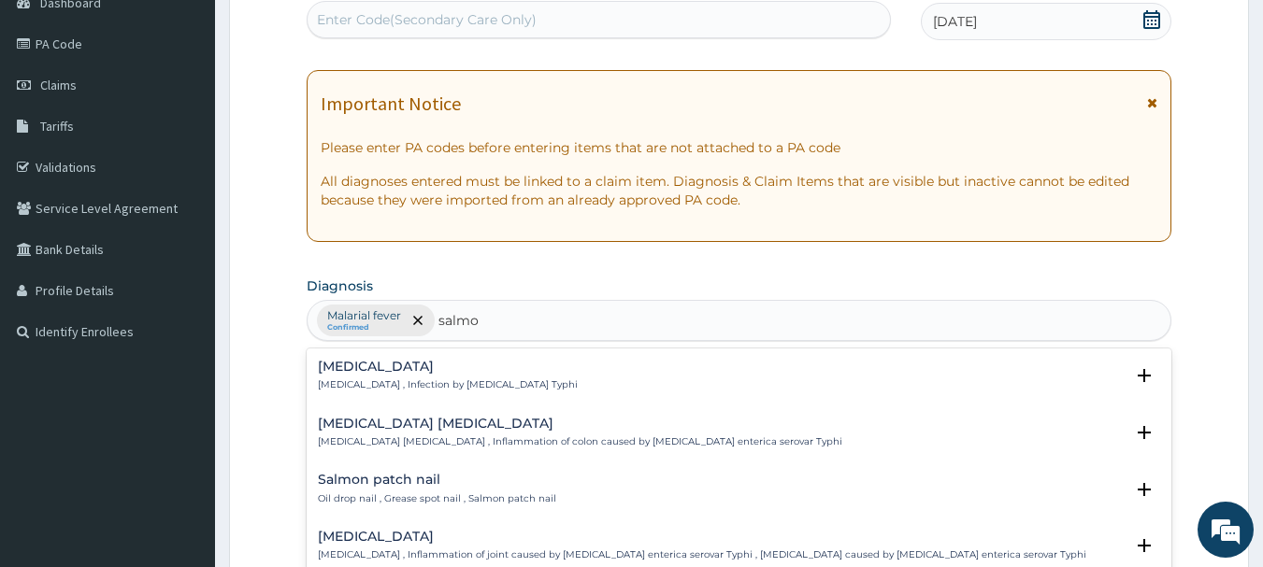
click at [350, 364] on h4 "Typhoid fever" at bounding box center [448, 367] width 260 height 14
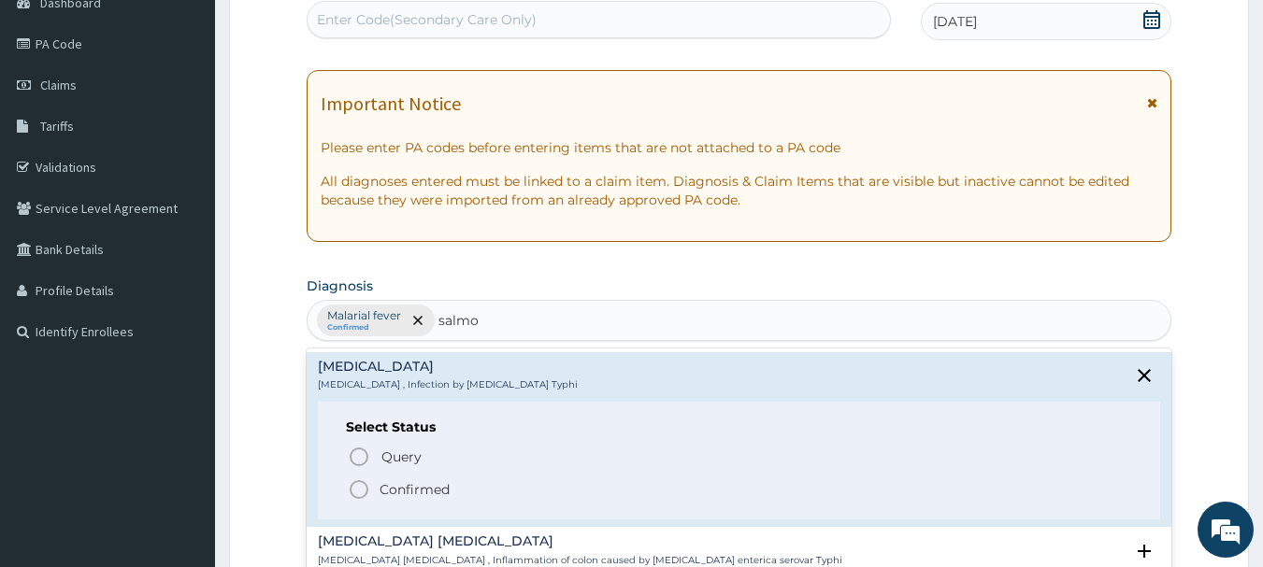
click at [359, 484] on icon "status option filled" at bounding box center [359, 489] width 22 height 22
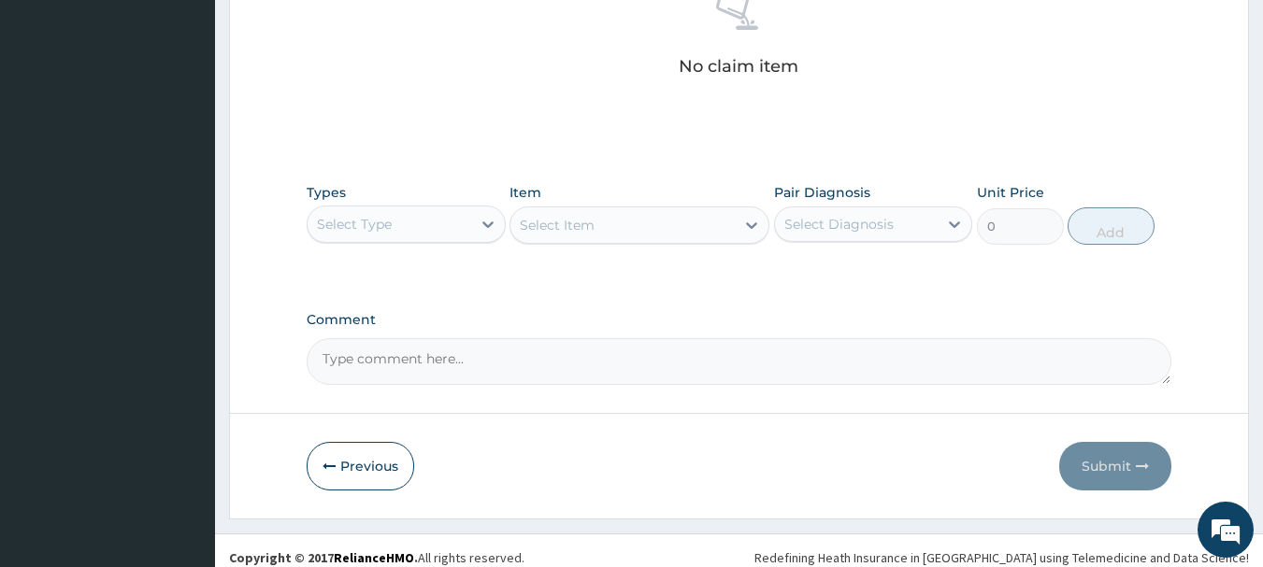
scroll to position [780, 0]
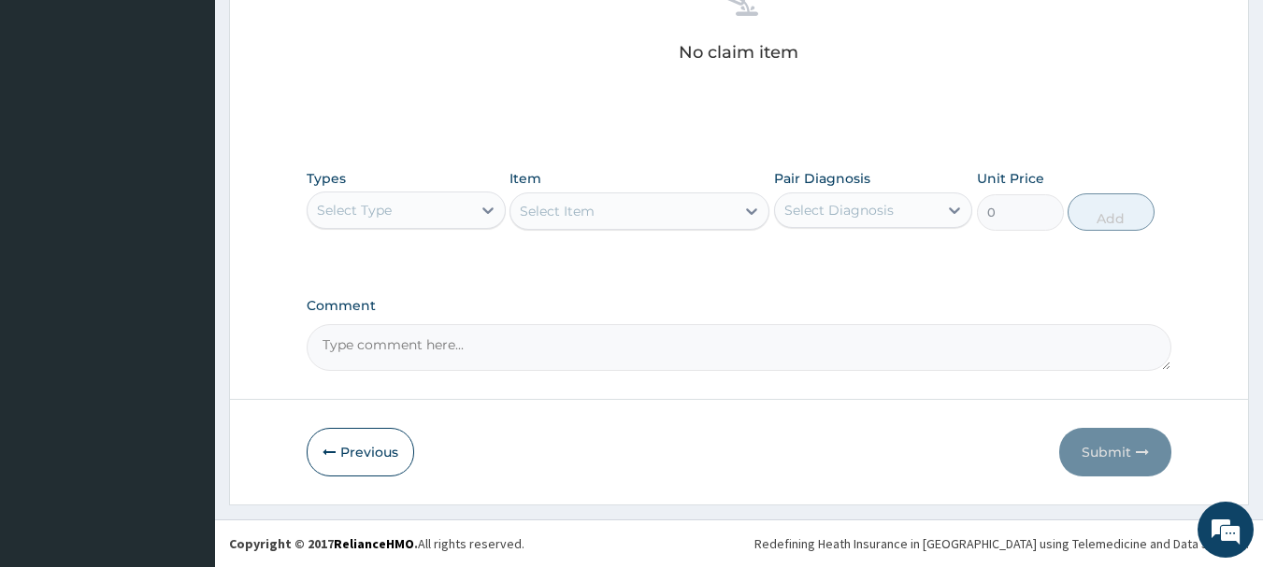
click at [388, 210] on div "Select Type" at bounding box center [354, 210] width 75 height 19
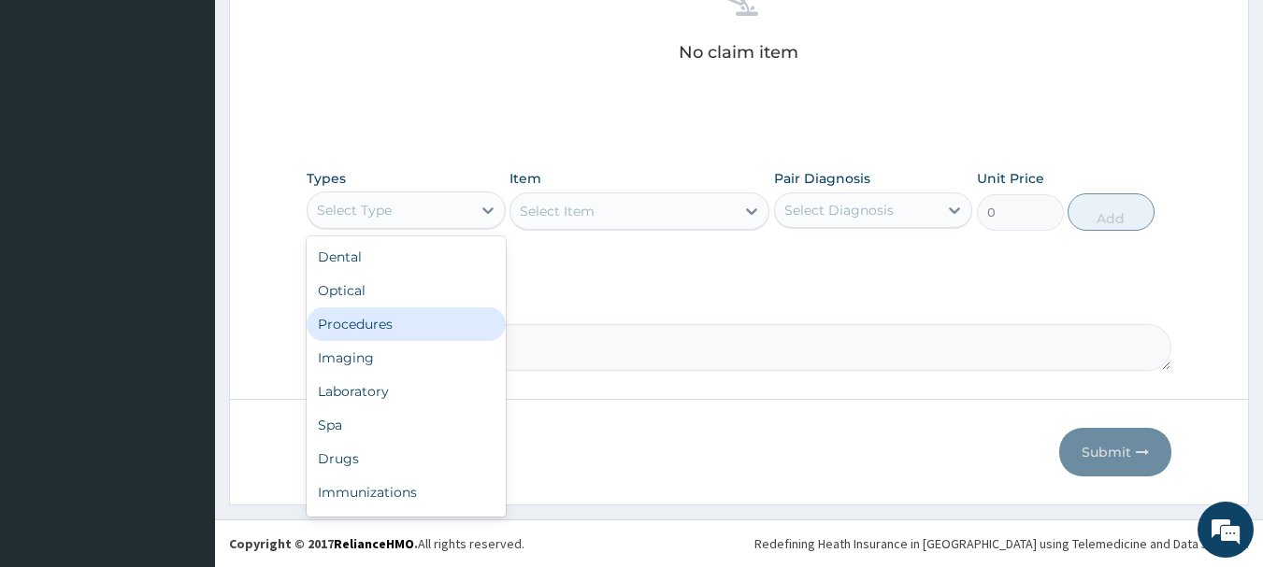
click at [354, 329] on div "Procedures" at bounding box center [406, 324] width 199 height 34
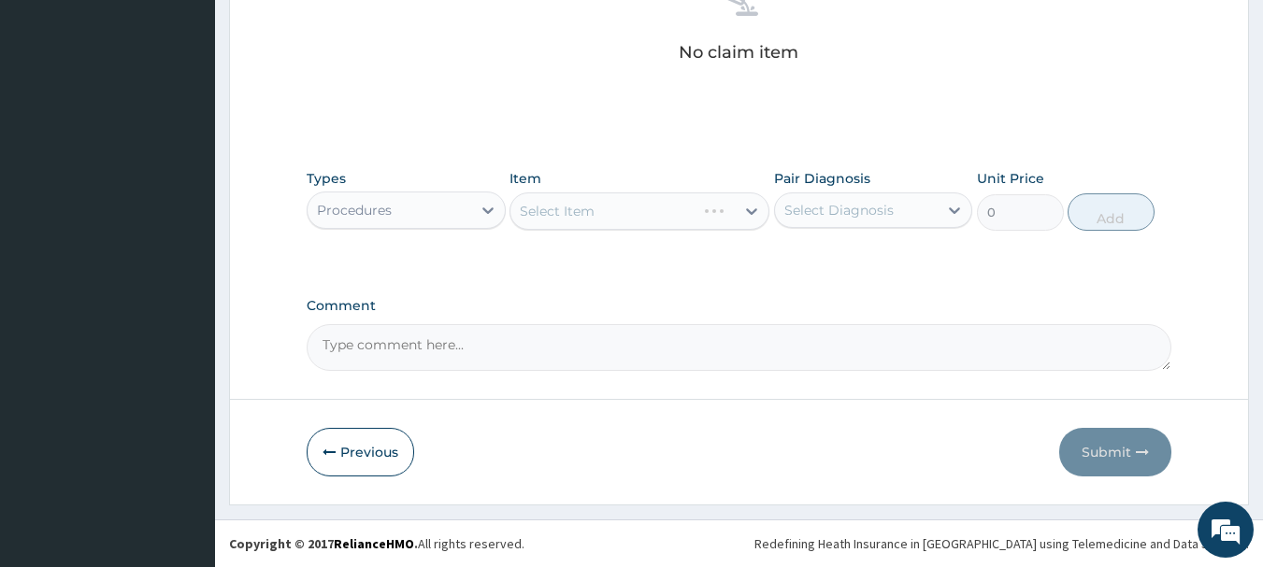
click at [651, 211] on div "Select Item" at bounding box center [639, 211] width 260 height 37
click at [749, 213] on div "Select Item" at bounding box center [639, 211] width 260 height 37
click at [749, 213] on icon at bounding box center [751, 211] width 19 height 19
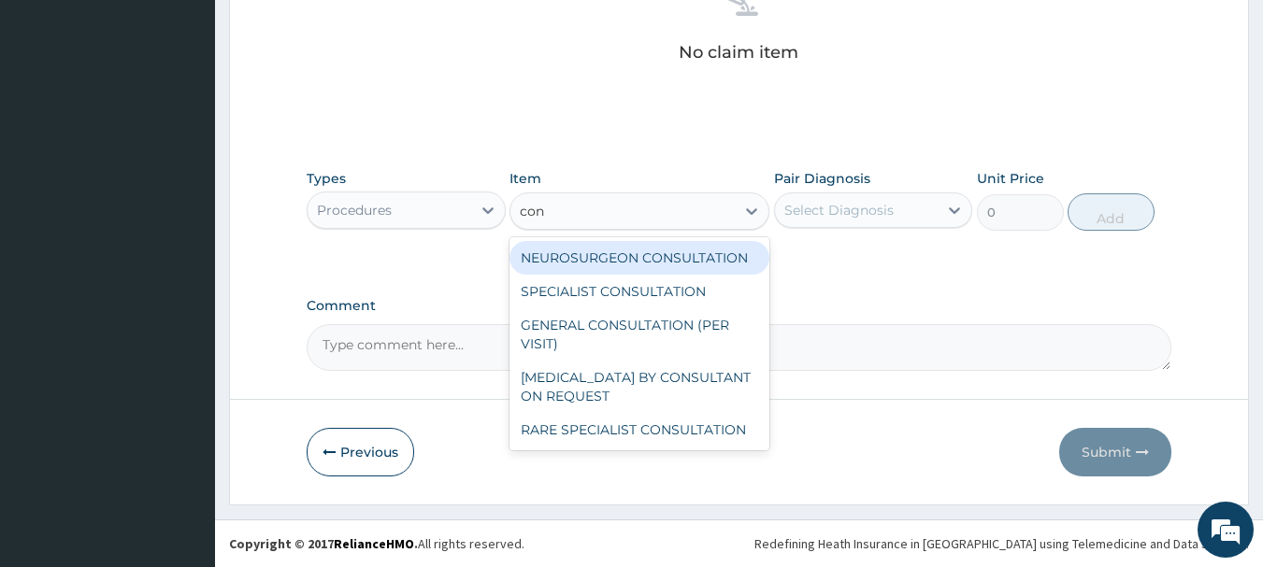
type input "cons"
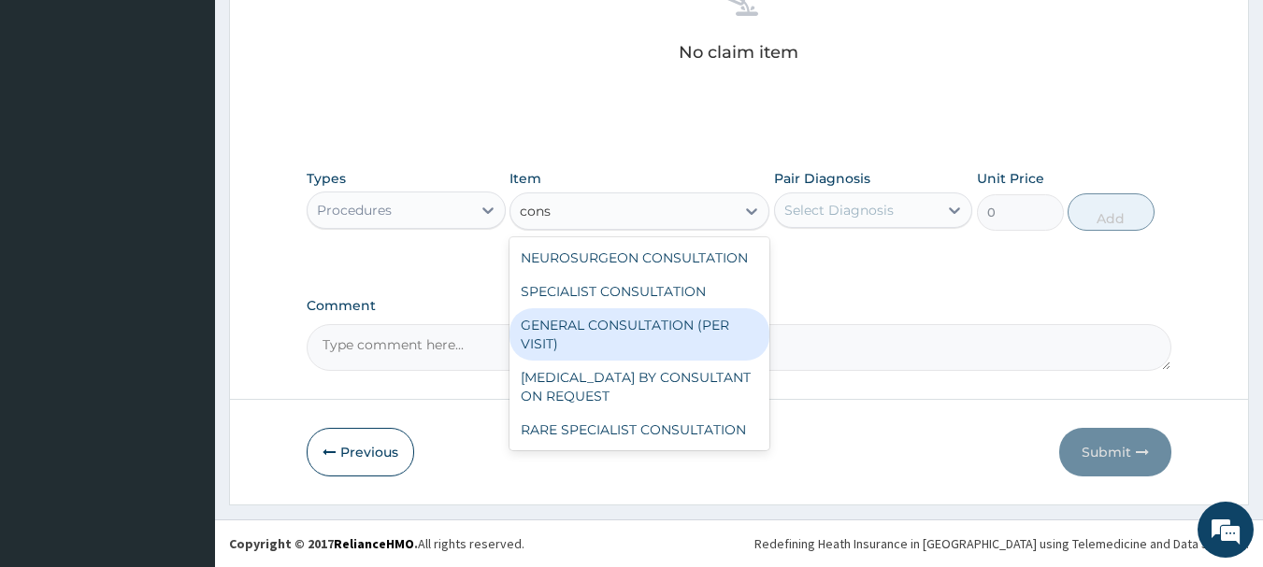
click at [617, 336] on div "GENERAL CONSULTATION (PER VISIT)" at bounding box center [639, 334] width 260 height 52
type input "2000"
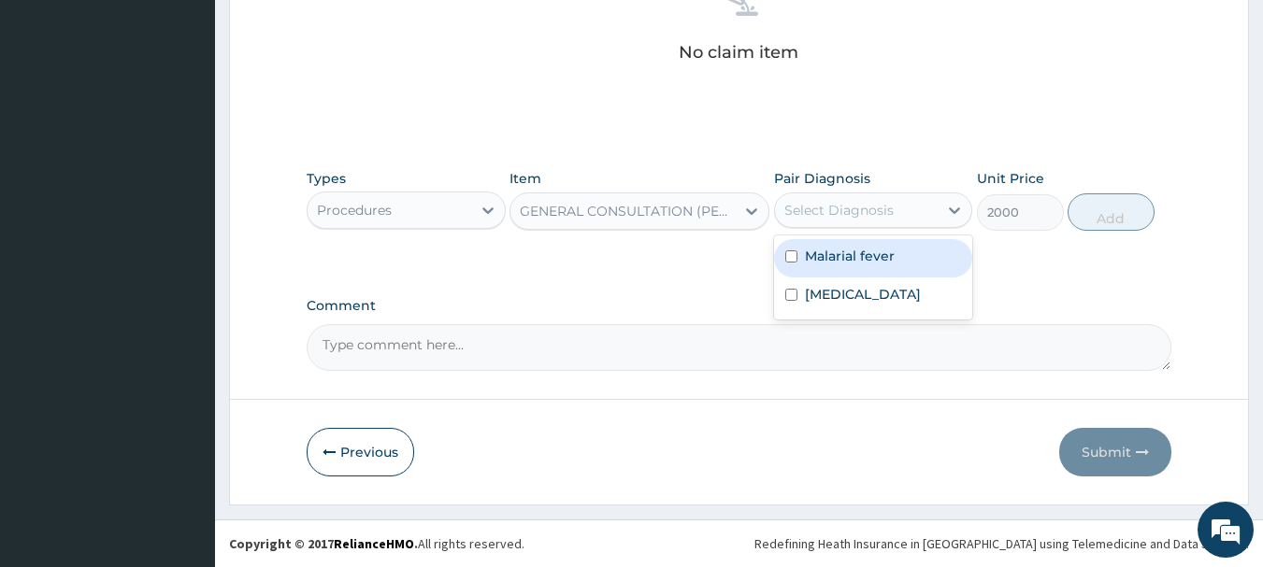
click at [892, 222] on div "Select Diagnosis" at bounding box center [857, 210] width 164 height 30
click at [866, 263] on label "Malarial fever" at bounding box center [850, 256] width 90 height 19
checkbox input "true"
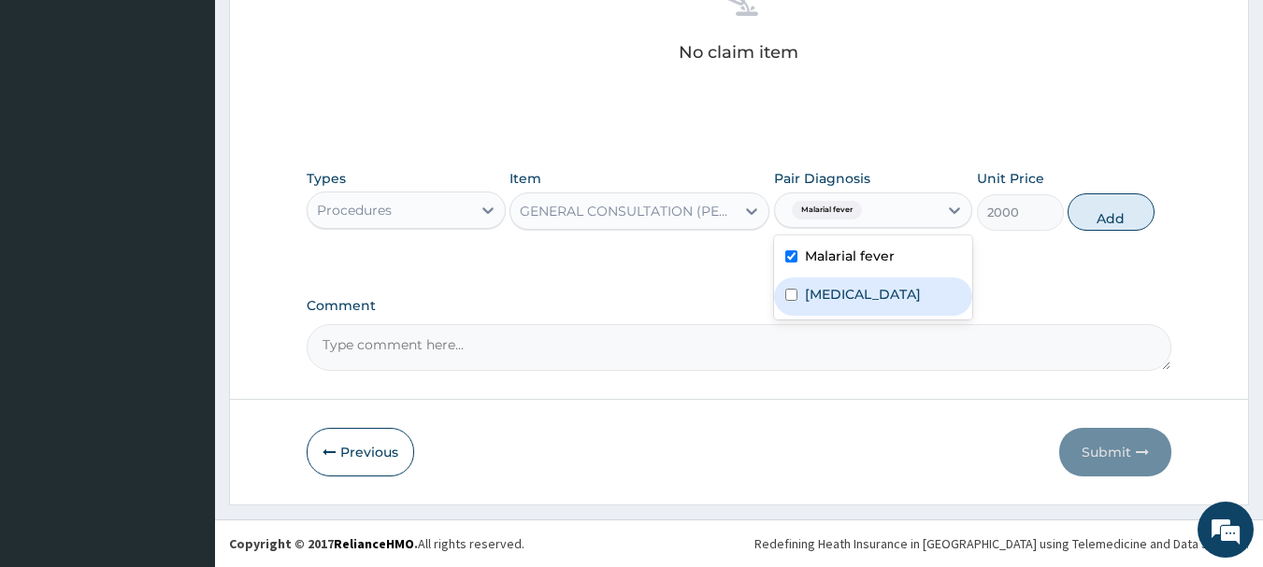
click at [855, 287] on label "Typhoid fever" at bounding box center [863, 294] width 116 height 19
checkbox input "true"
click at [1090, 207] on button "Add" at bounding box center [1110, 211] width 87 height 37
type input "0"
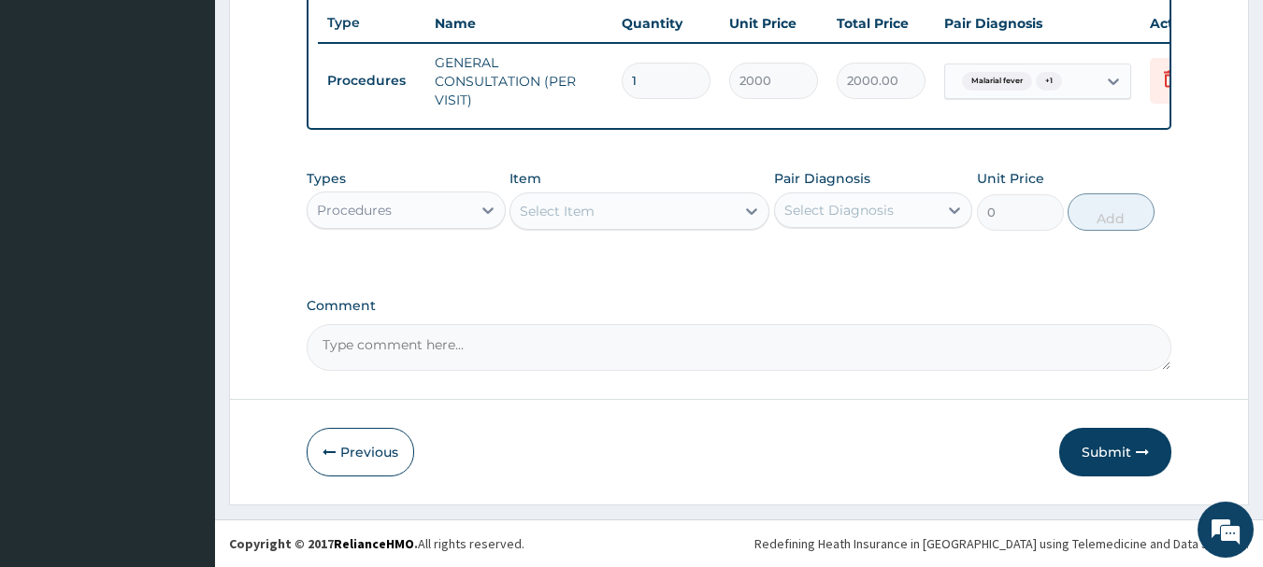
scroll to position [716, 0]
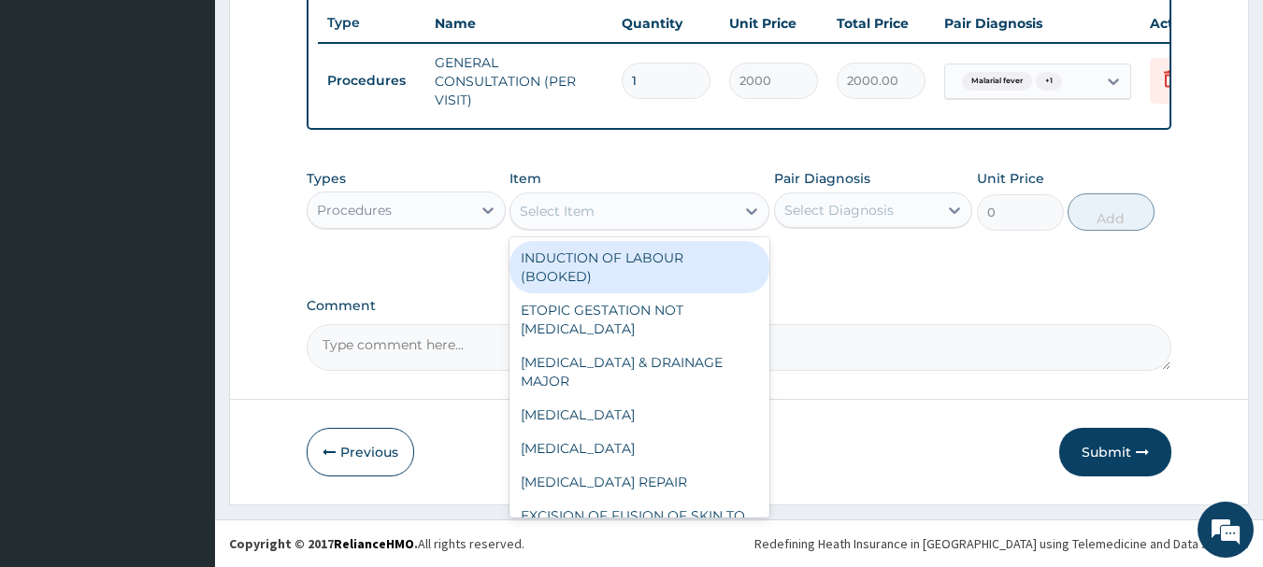
click at [641, 210] on div "Select Item" at bounding box center [622, 211] width 224 height 30
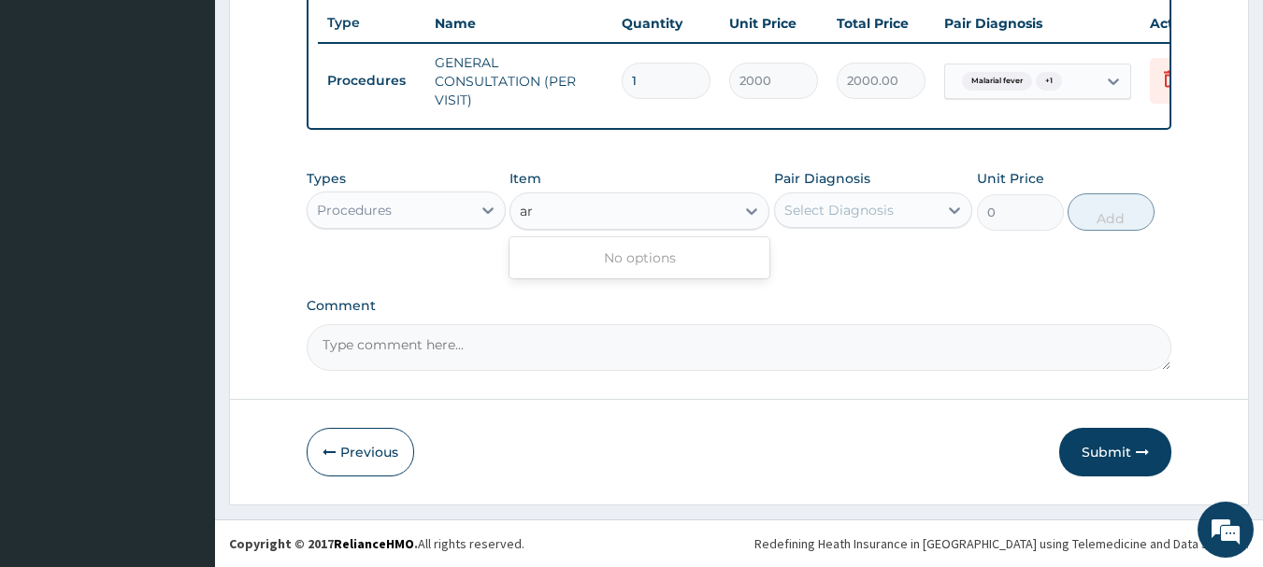
type input "a"
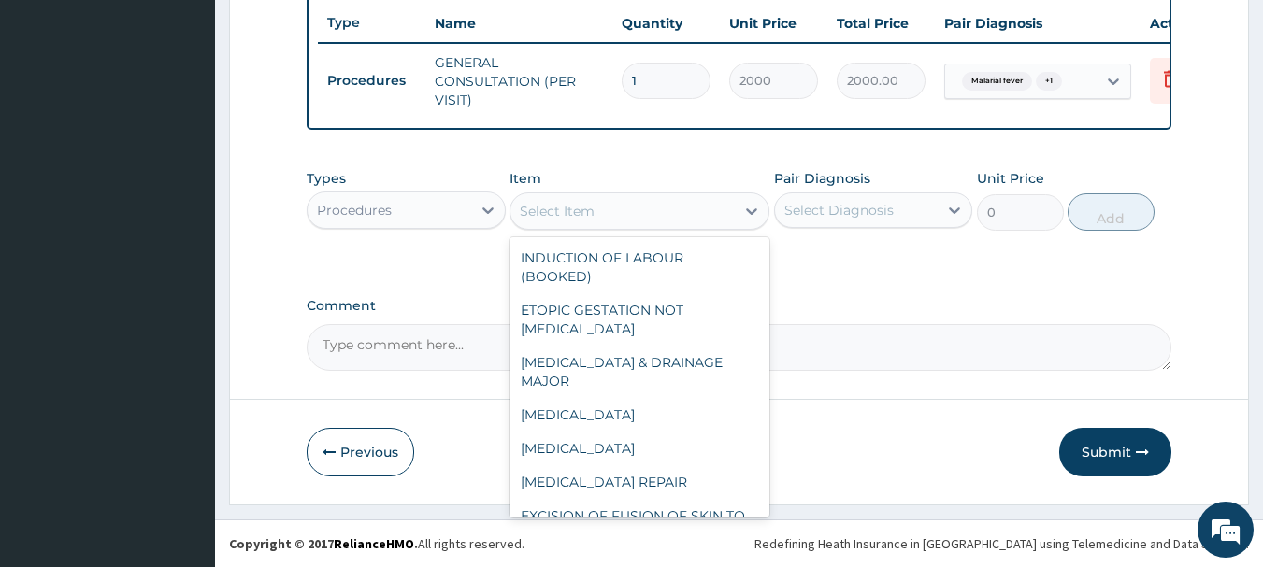
click at [455, 207] on div "Procedures" at bounding box center [389, 210] width 164 height 30
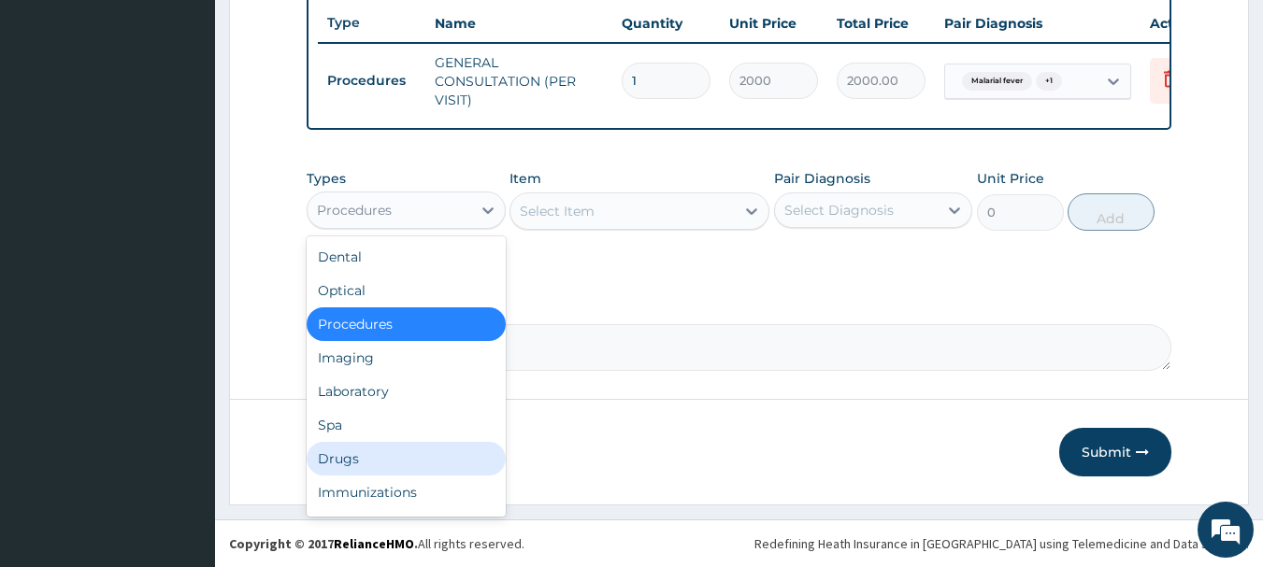
click at [347, 464] on div "Drugs" at bounding box center [406, 459] width 199 height 34
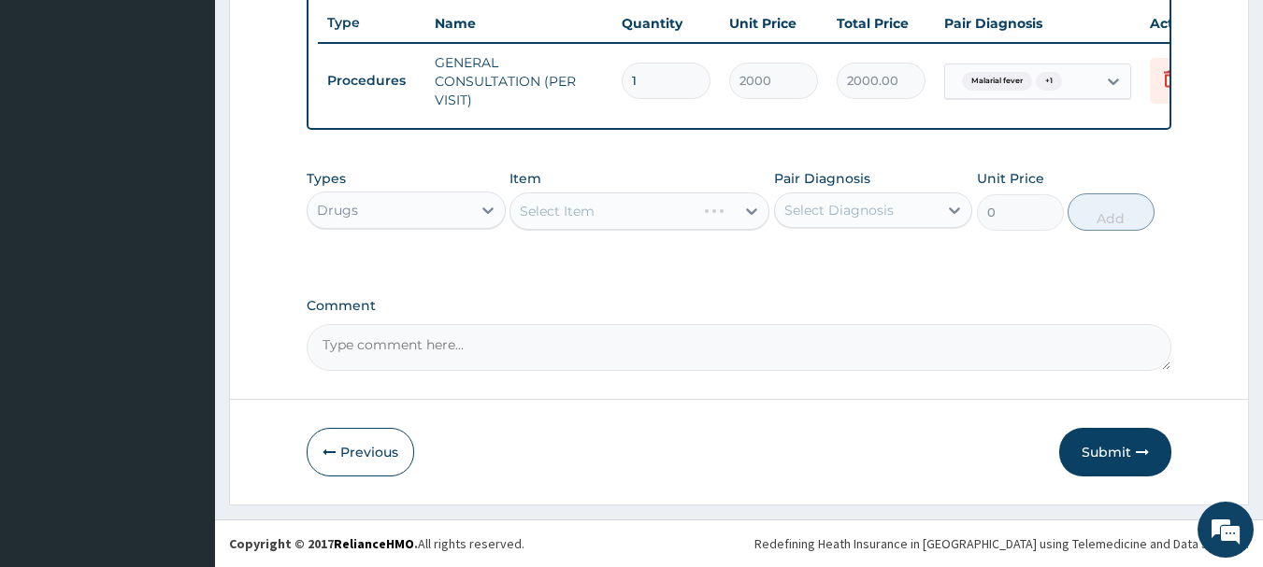
click at [715, 212] on div "Select Item" at bounding box center [639, 211] width 260 height 37
click at [749, 217] on div "Select Item" at bounding box center [639, 211] width 260 height 37
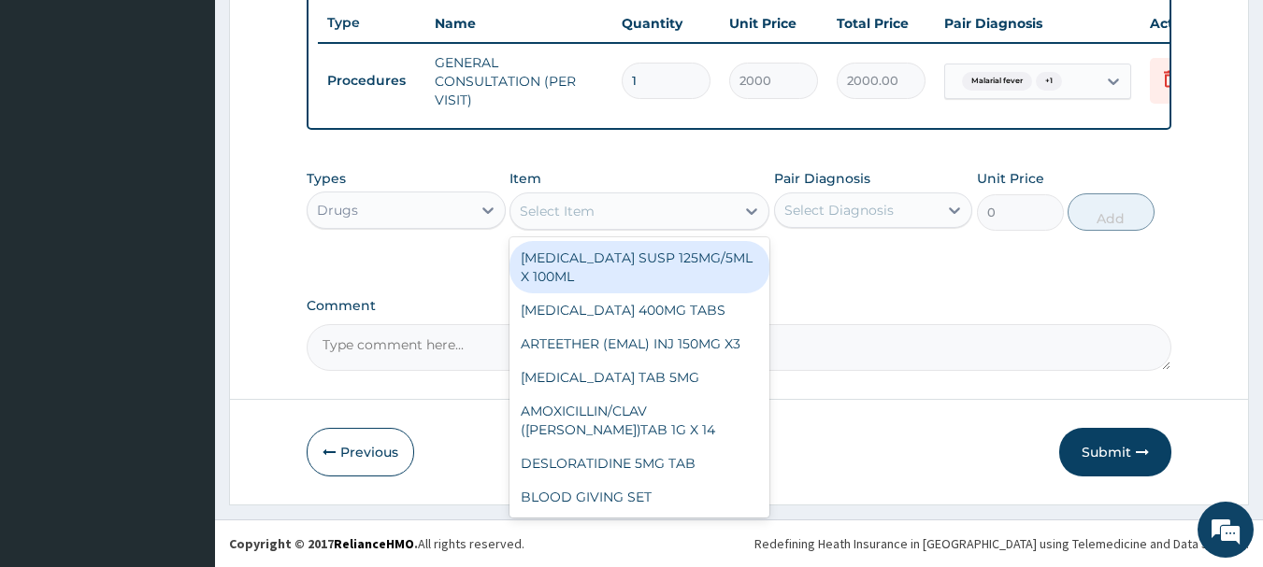
click at [733, 212] on div "Select Item" at bounding box center [622, 211] width 224 height 30
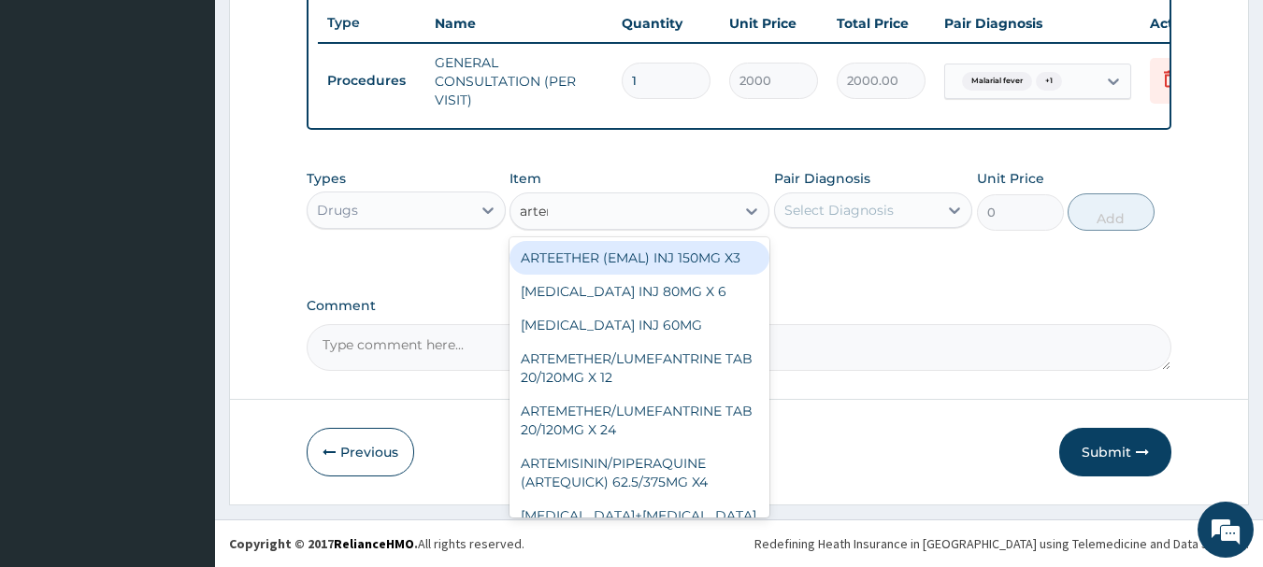
type input "arteme"
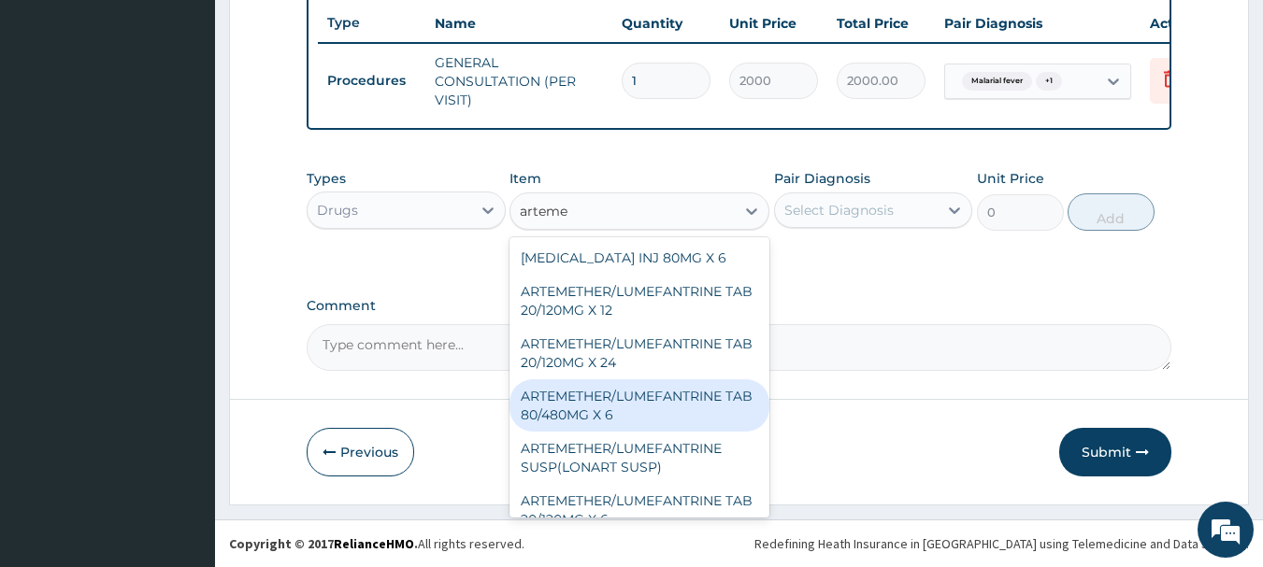
click at [633, 421] on div "ARTEMETHER/LUMEFANTRINE TAB 80/480MG X 6" at bounding box center [639, 405] width 260 height 52
type input "700"
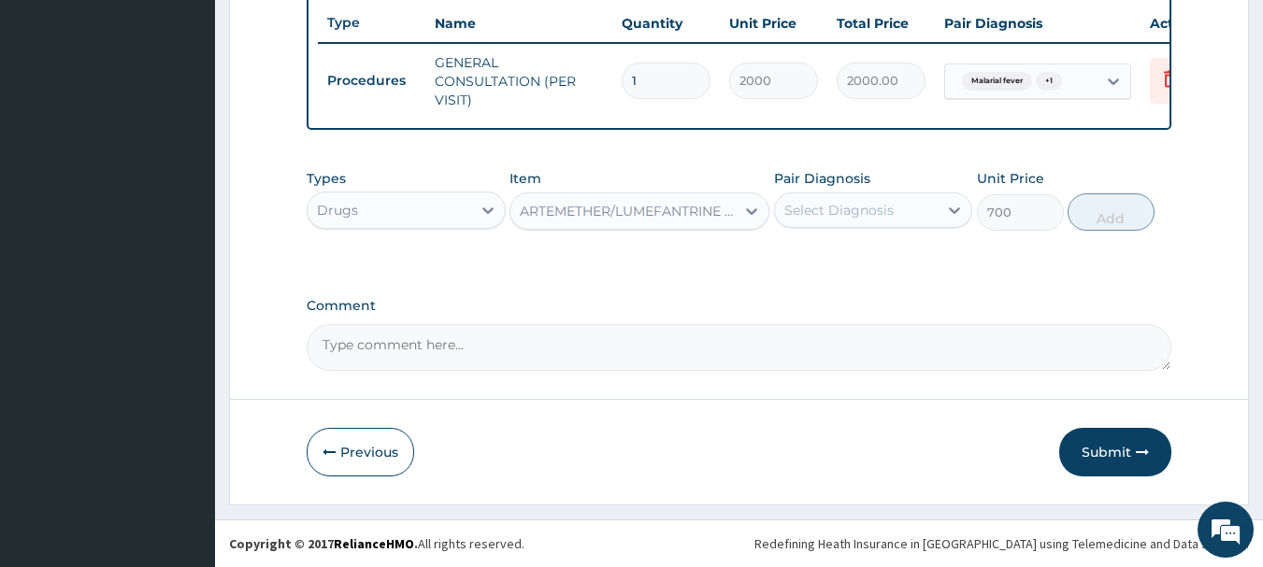
click at [895, 216] on div "Select Diagnosis" at bounding box center [857, 210] width 164 height 30
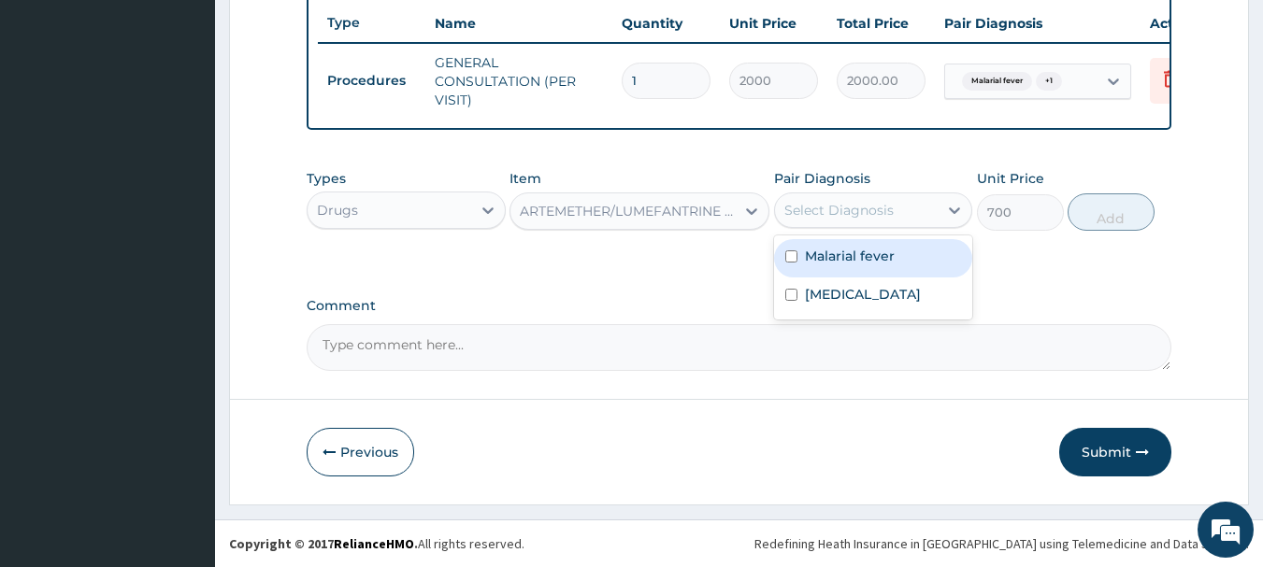
click at [858, 249] on label "Malarial fever" at bounding box center [850, 256] width 90 height 19
checkbox input "true"
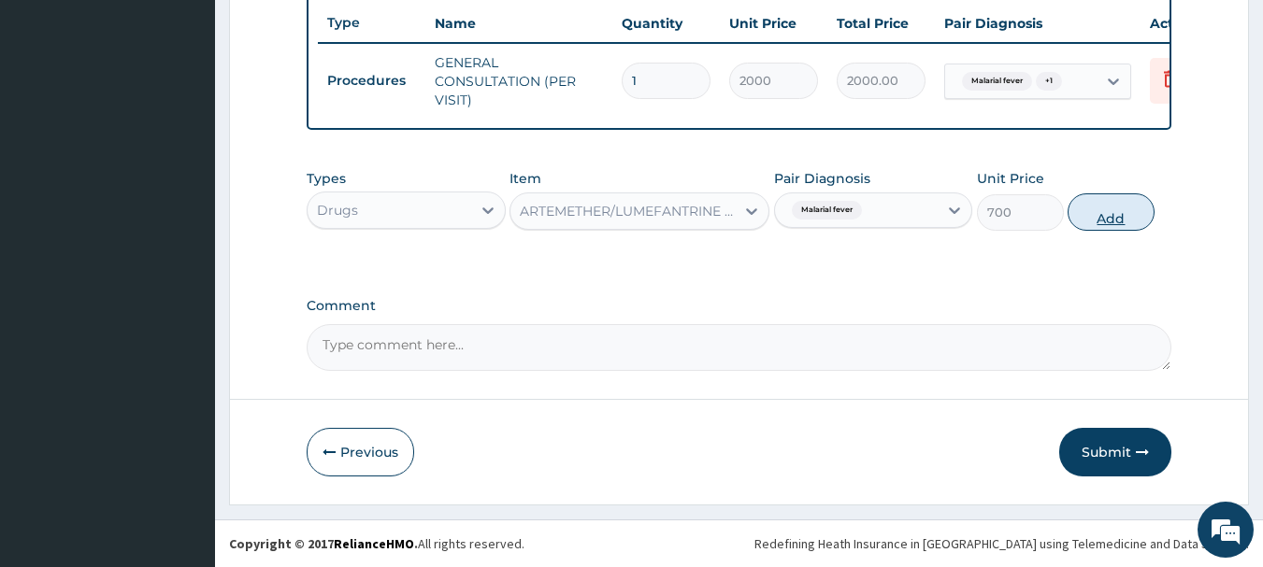
click at [1107, 209] on button "Add" at bounding box center [1110, 211] width 87 height 37
type input "0"
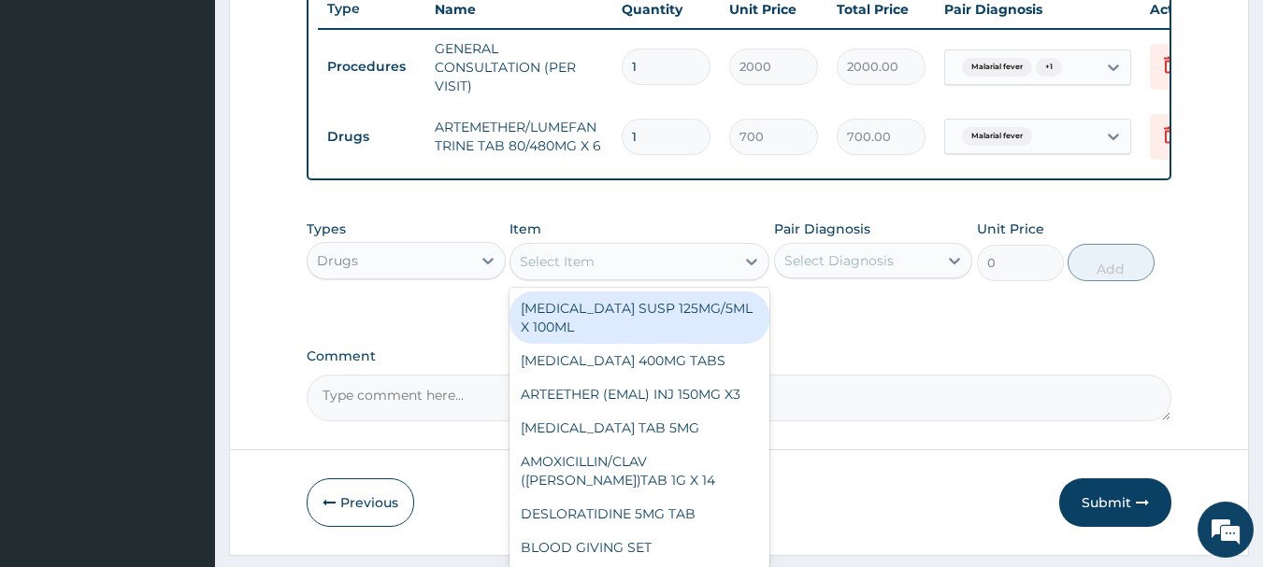
click at [665, 273] on div "Select Item" at bounding box center [622, 262] width 224 height 30
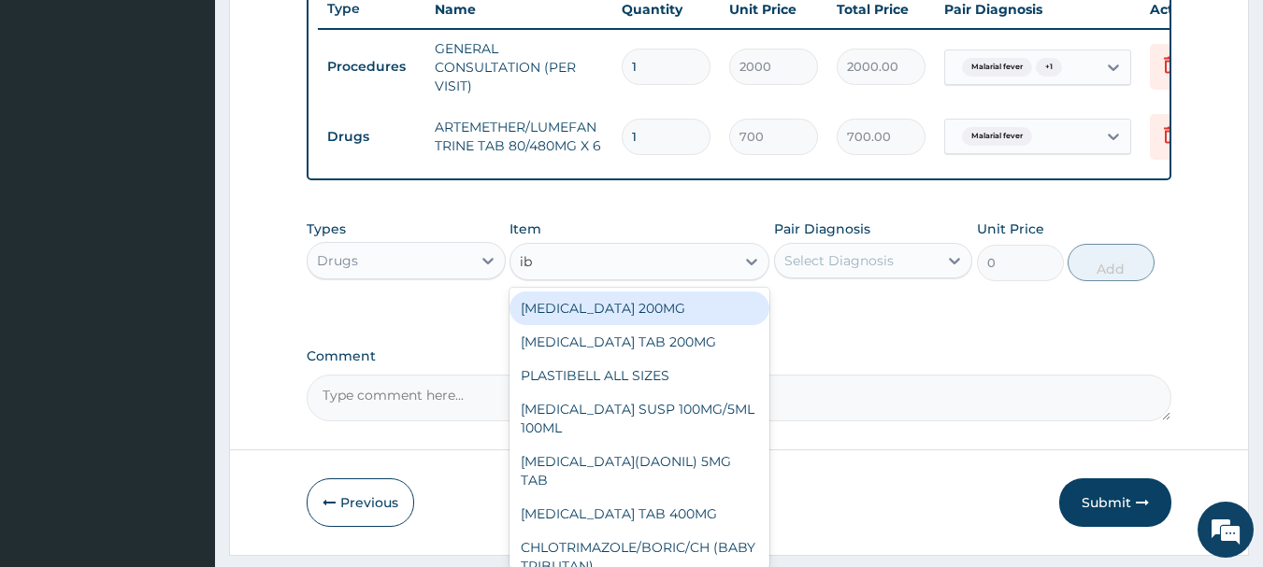
type input "ibu"
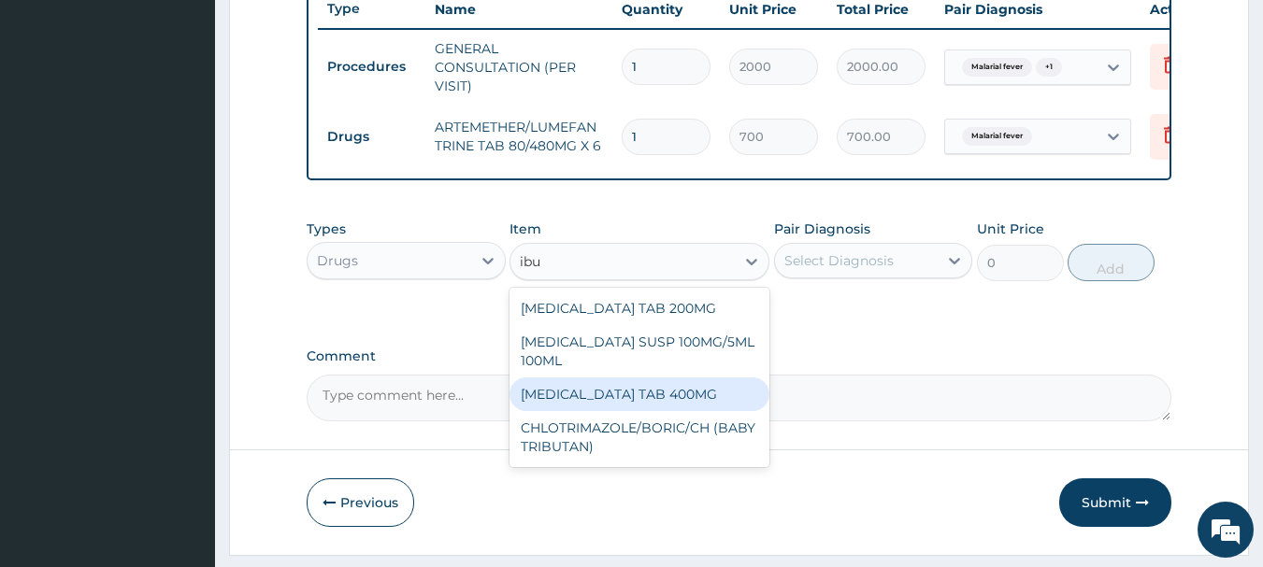
click at [621, 411] on div "IBUPROFEN TAB 400MG" at bounding box center [639, 395] width 260 height 34
type input "20"
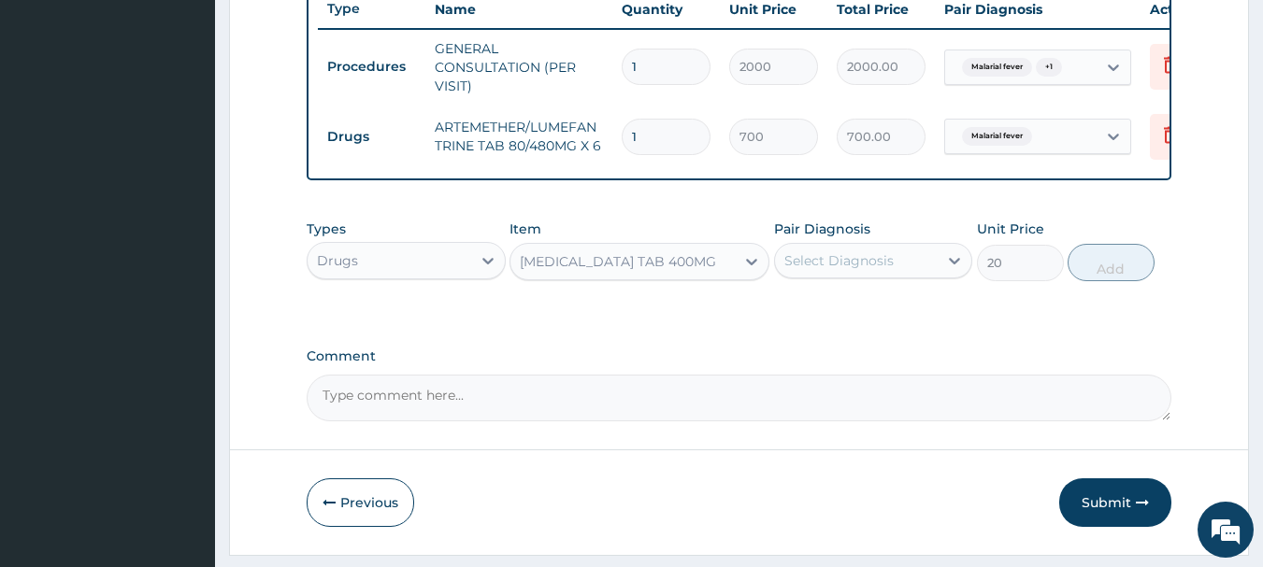
click at [844, 253] on div "Pair Diagnosis Select Diagnosis" at bounding box center [873, 251] width 199 height 62
click at [837, 270] on div "Select Diagnosis" at bounding box center [838, 260] width 109 height 19
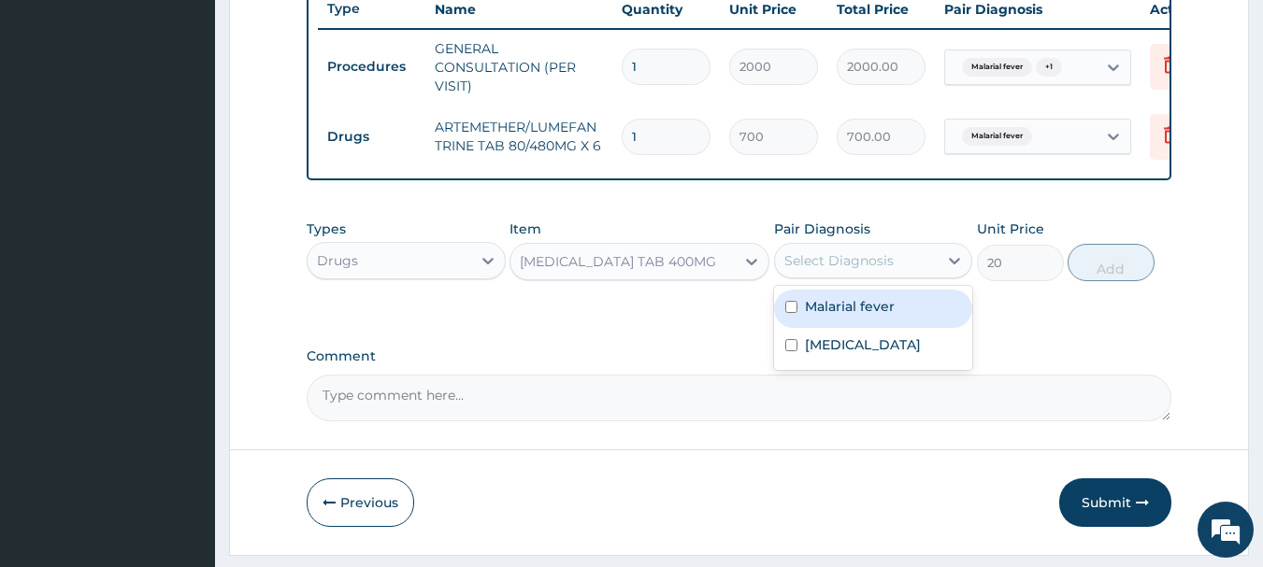
click at [821, 316] on label "Malarial fever" at bounding box center [850, 306] width 90 height 19
checkbox input "true"
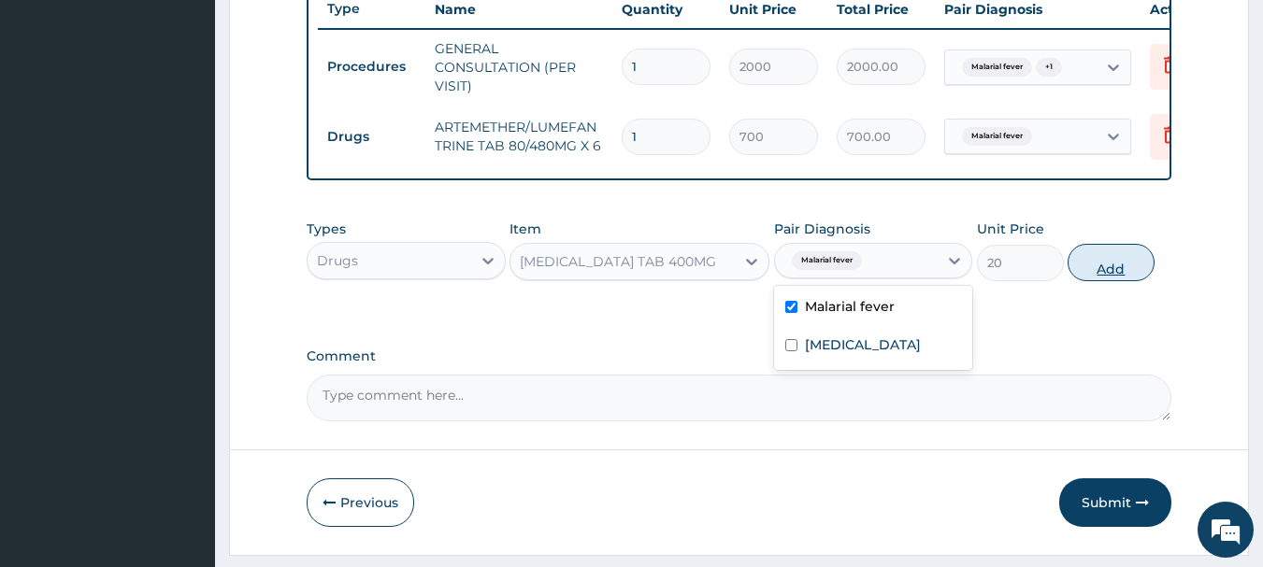
click at [1092, 275] on button "Add" at bounding box center [1110, 262] width 87 height 37
type input "0"
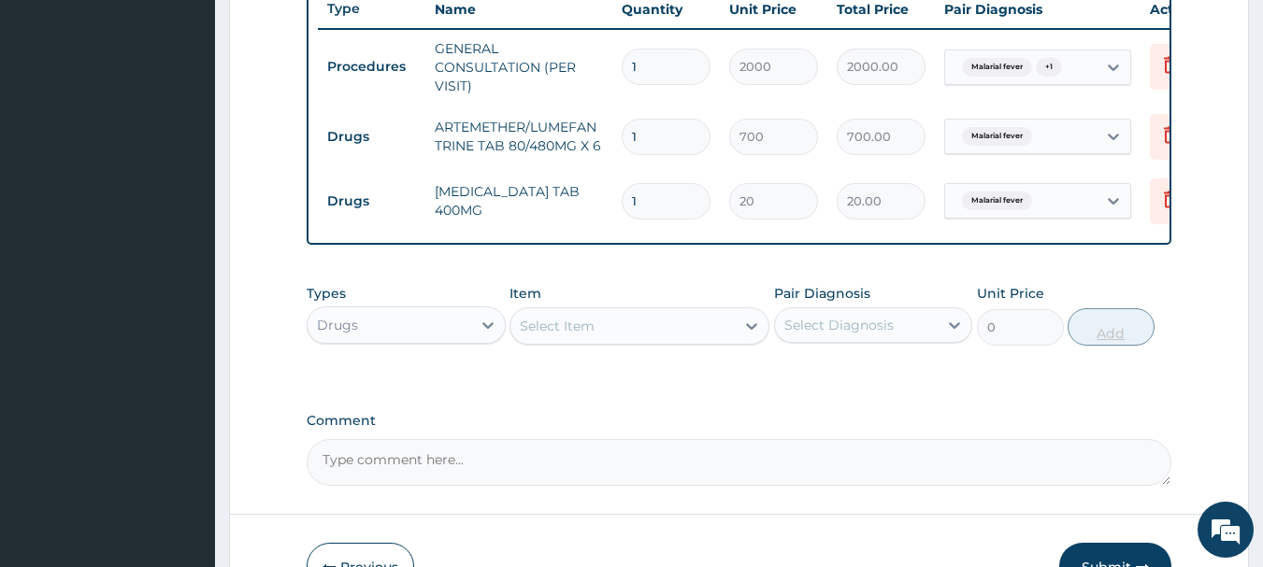
type input "10"
type input "200.00"
type input "10"
click at [688, 338] on div "Select Item" at bounding box center [622, 326] width 224 height 30
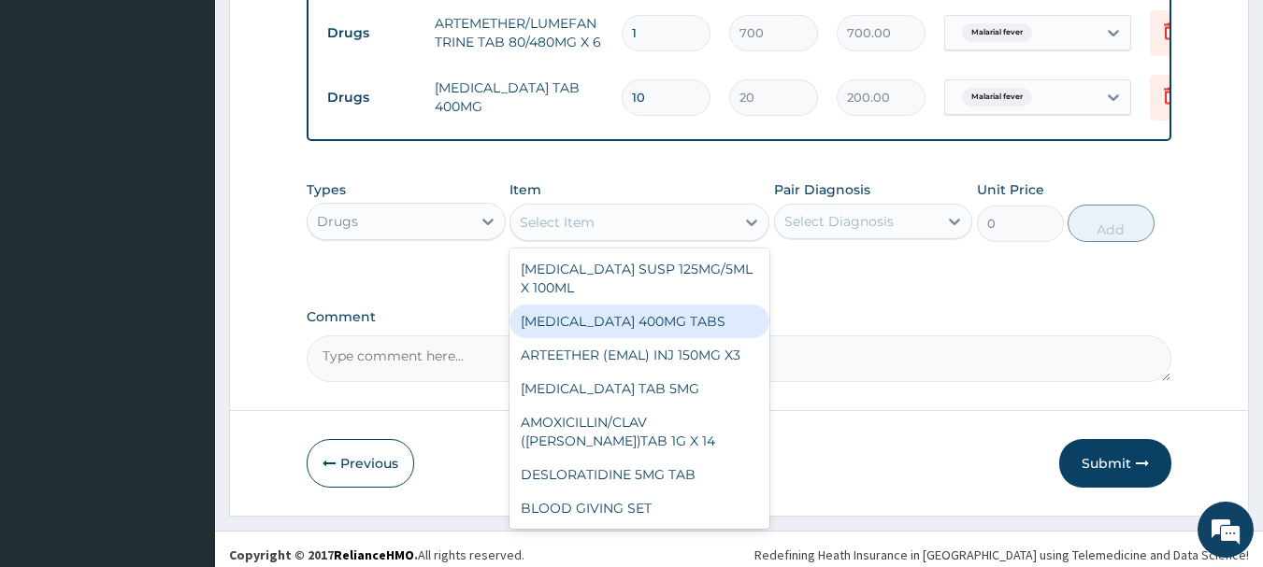
scroll to position [845, 0]
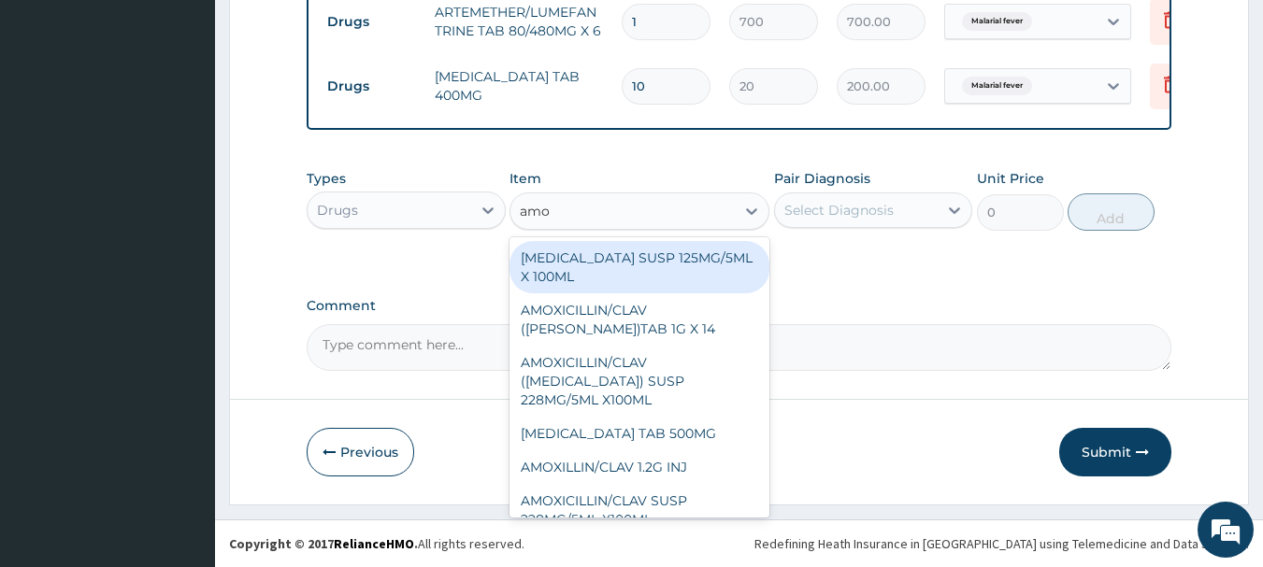
type input "amox"
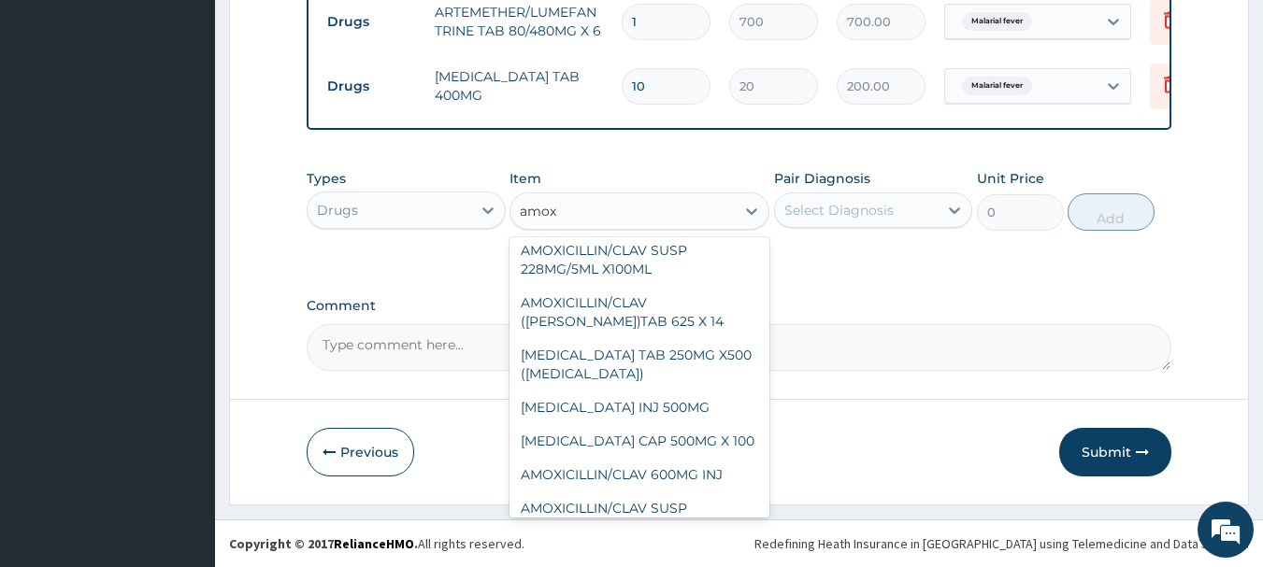
scroll to position [221, 0]
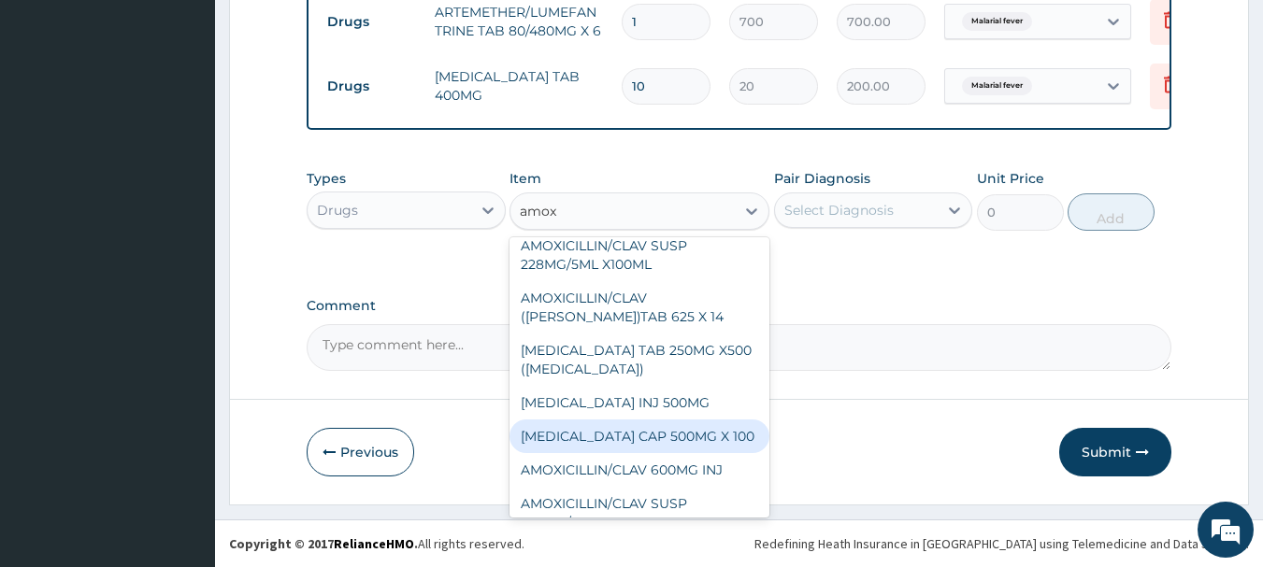
click at [686, 421] on div "[MEDICAL_DATA] CAP 500MG X 100" at bounding box center [639, 437] width 260 height 34
type input "40"
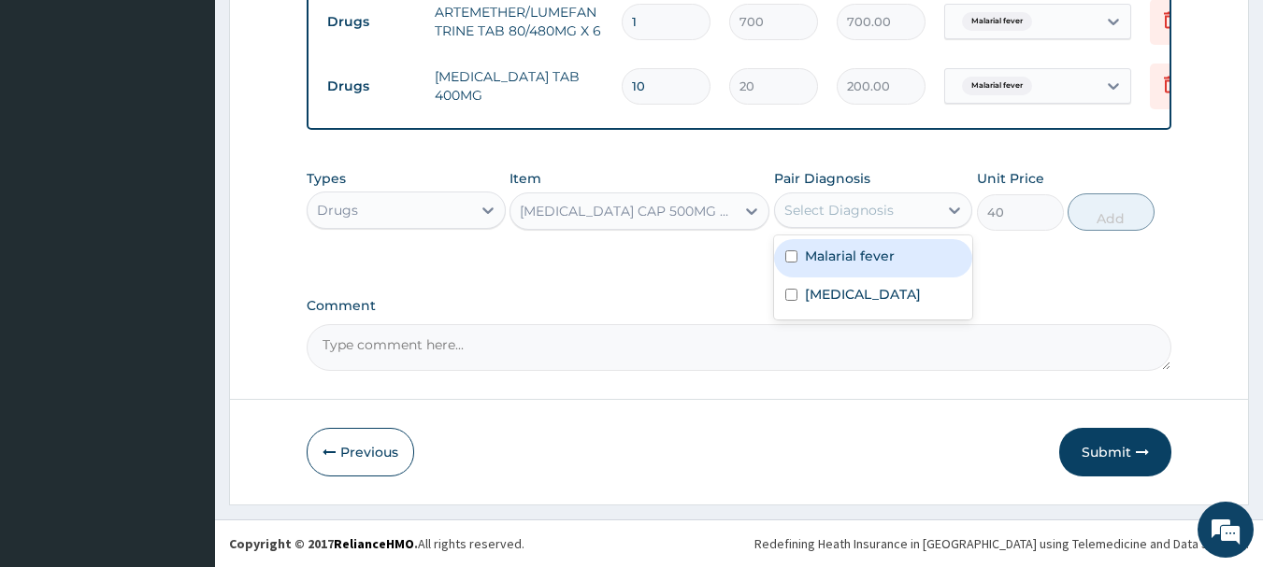
click at [885, 214] on div "Select Diagnosis" at bounding box center [838, 210] width 109 height 19
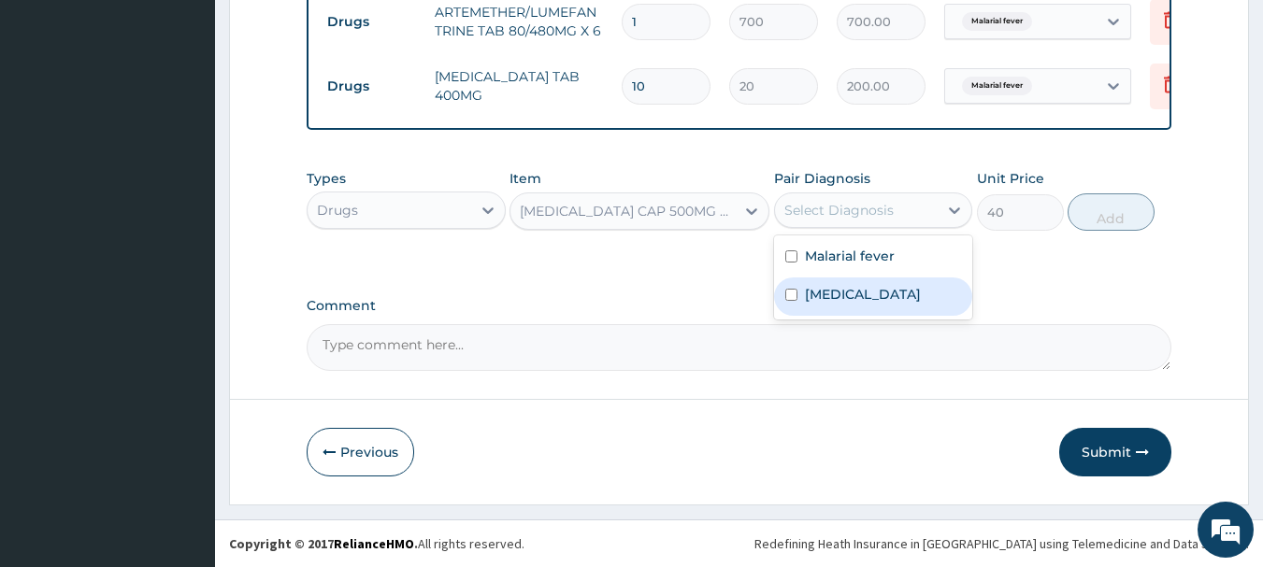
click at [842, 297] on label "Typhoid fever" at bounding box center [863, 294] width 116 height 19
checkbox input "true"
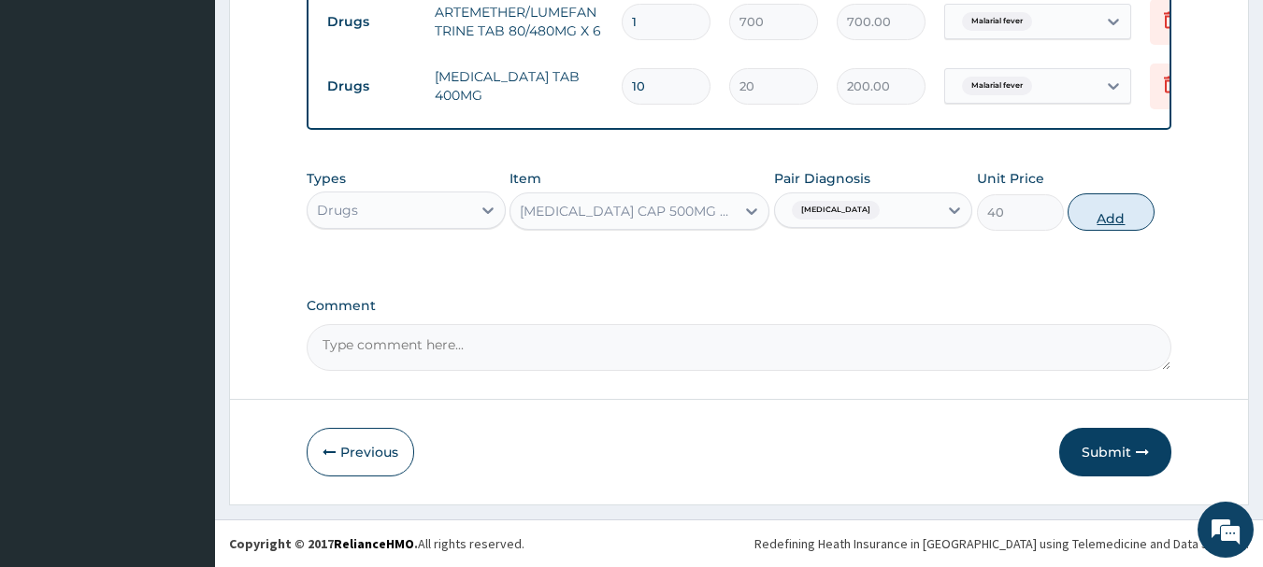
click at [1124, 223] on button "Add" at bounding box center [1110, 211] width 87 height 37
type input "0"
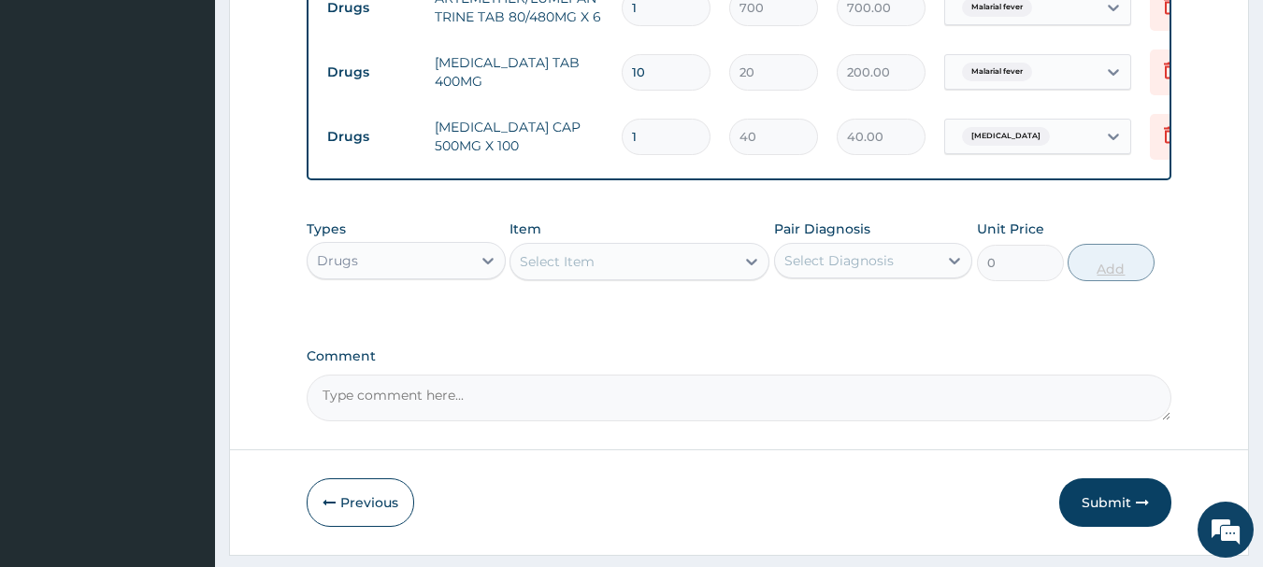
type input "15"
type input "600.00"
type input "15"
click at [726, 277] on div "Select Item" at bounding box center [622, 262] width 224 height 30
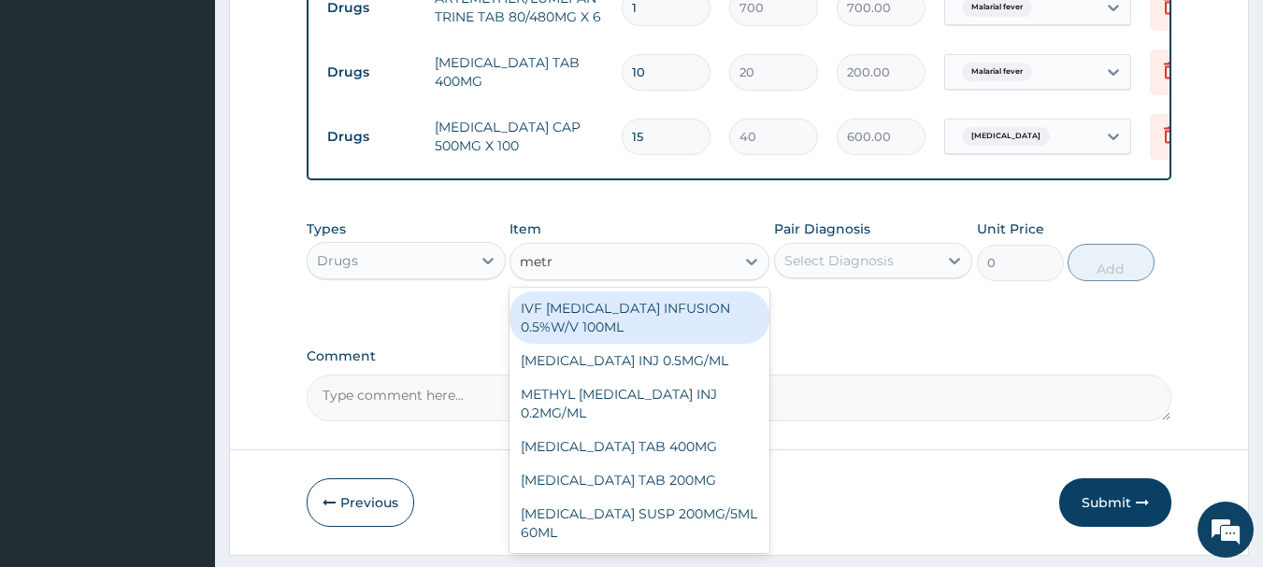
type input "metro"
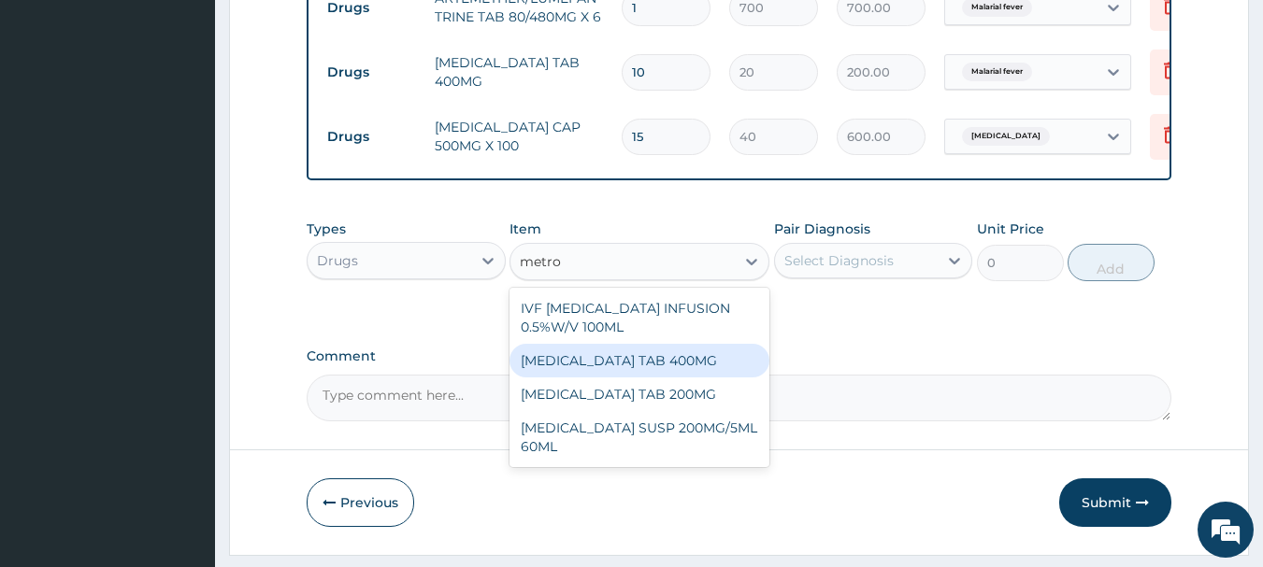
click at [662, 378] on div "[MEDICAL_DATA] TAB 400MG" at bounding box center [639, 361] width 260 height 34
type input "20"
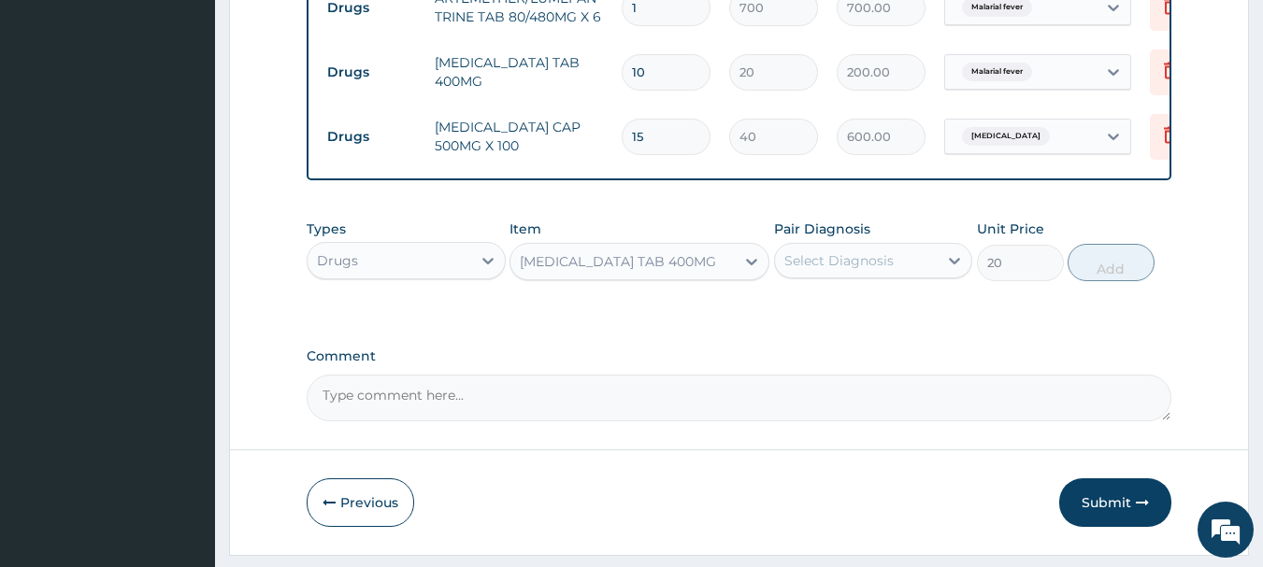
click at [891, 266] on div "Select Diagnosis" at bounding box center [838, 260] width 109 height 19
click at [840, 354] on label "Typhoid fever" at bounding box center [863, 345] width 116 height 19
checkbox input "true"
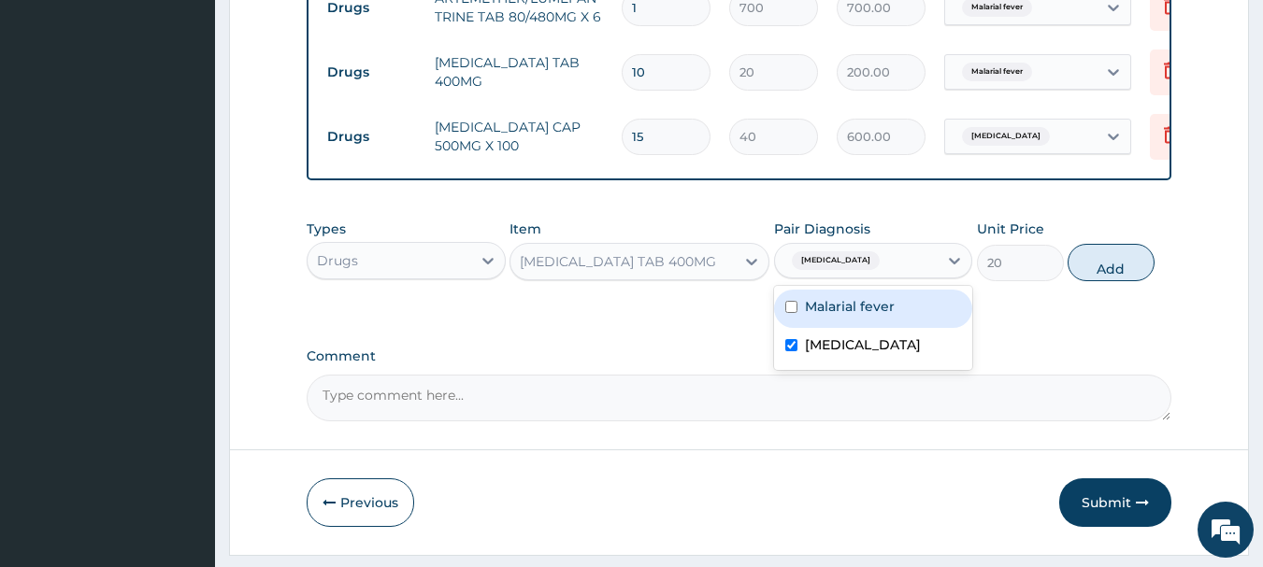
click at [1108, 269] on button "Add" at bounding box center [1110, 262] width 87 height 37
type input "0"
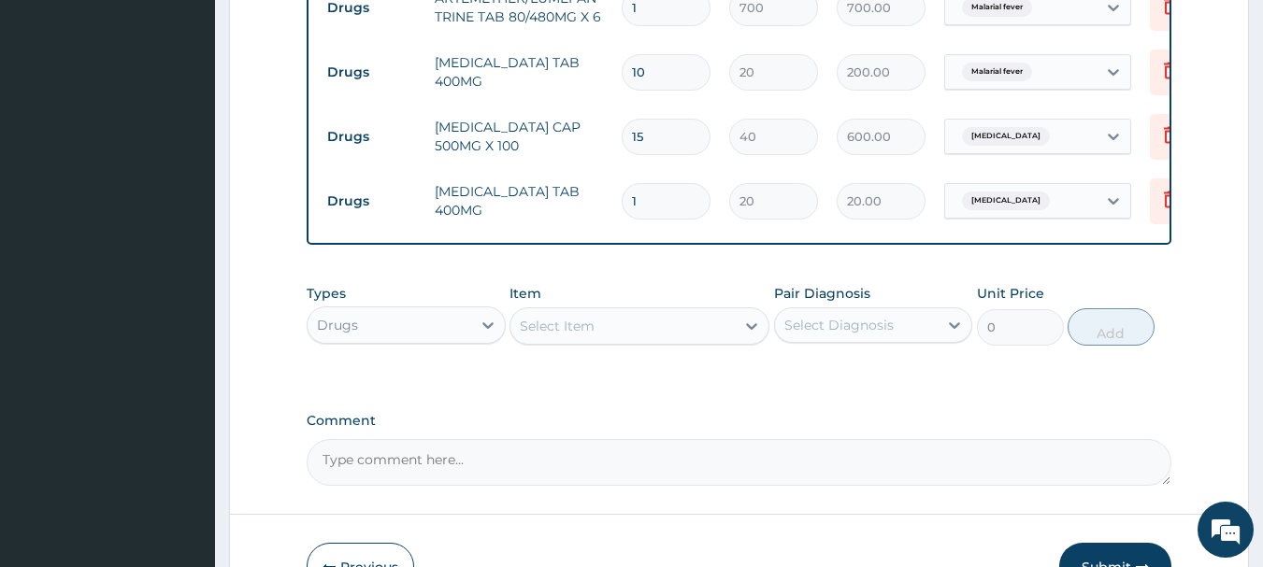
type input "15"
type input "300.00"
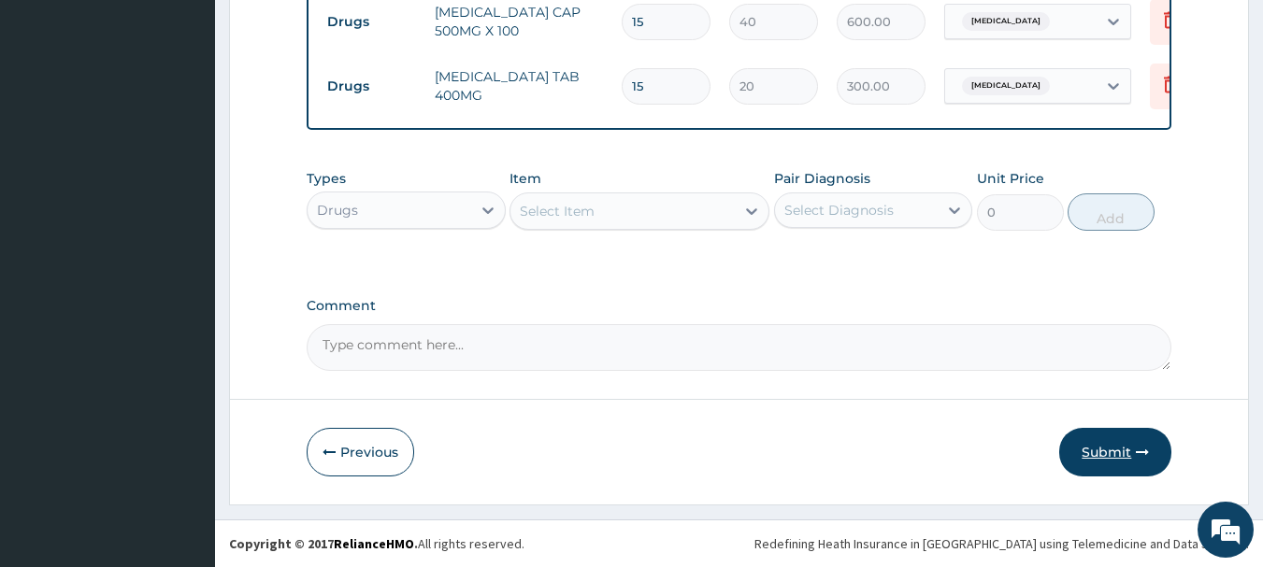
type input "15"
click at [1096, 454] on button "Submit" at bounding box center [1115, 452] width 112 height 49
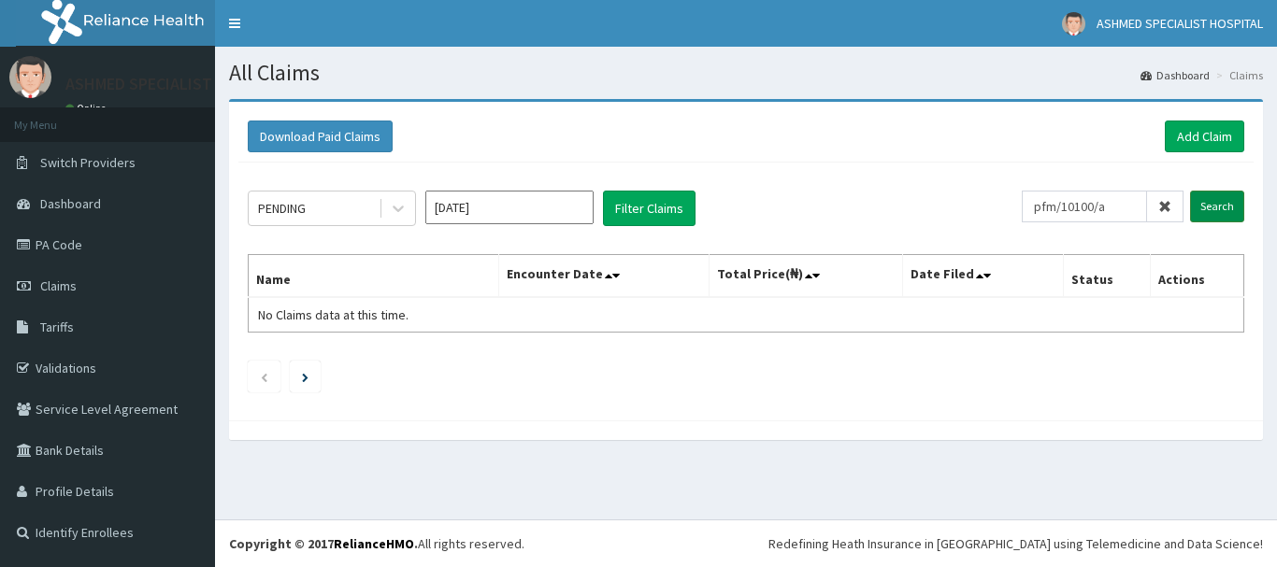
type input "pfm/10100/a"
click at [1220, 206] on input "Search" at bounding box center [1217, 207] width 54 height 32
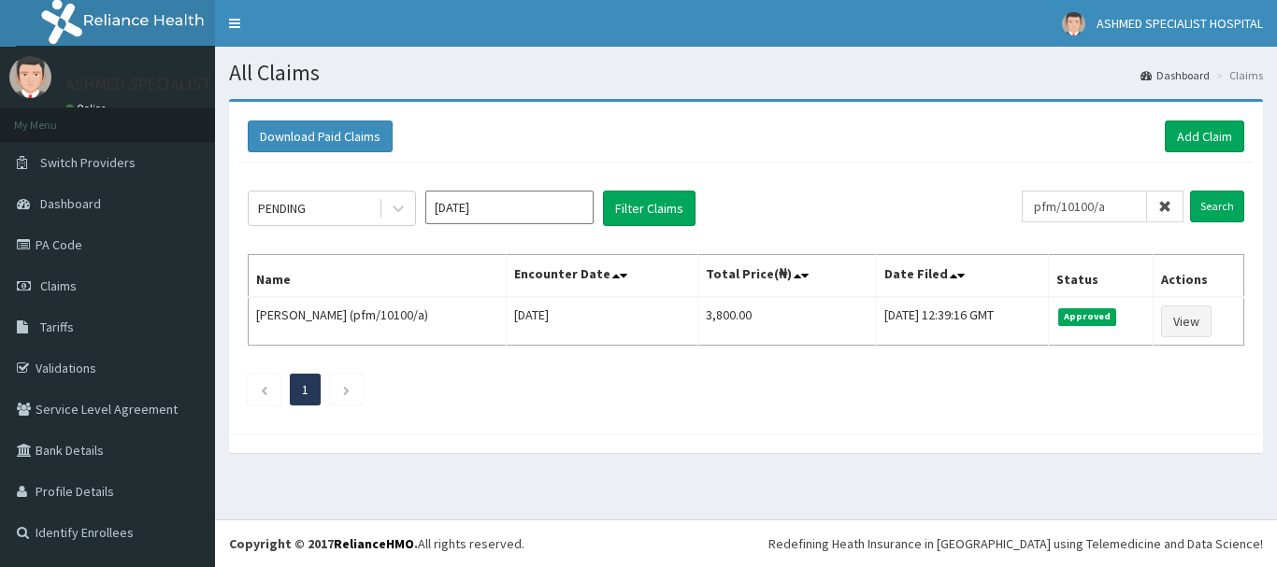
click at [1191, 118] on div "Download Paid Claims Add Claim" at bounding box center [745, 136] width 1015 height 51
click at [1187, 136] on link "Add Claim" at bounding box center [1203, 137] width 79 height 32
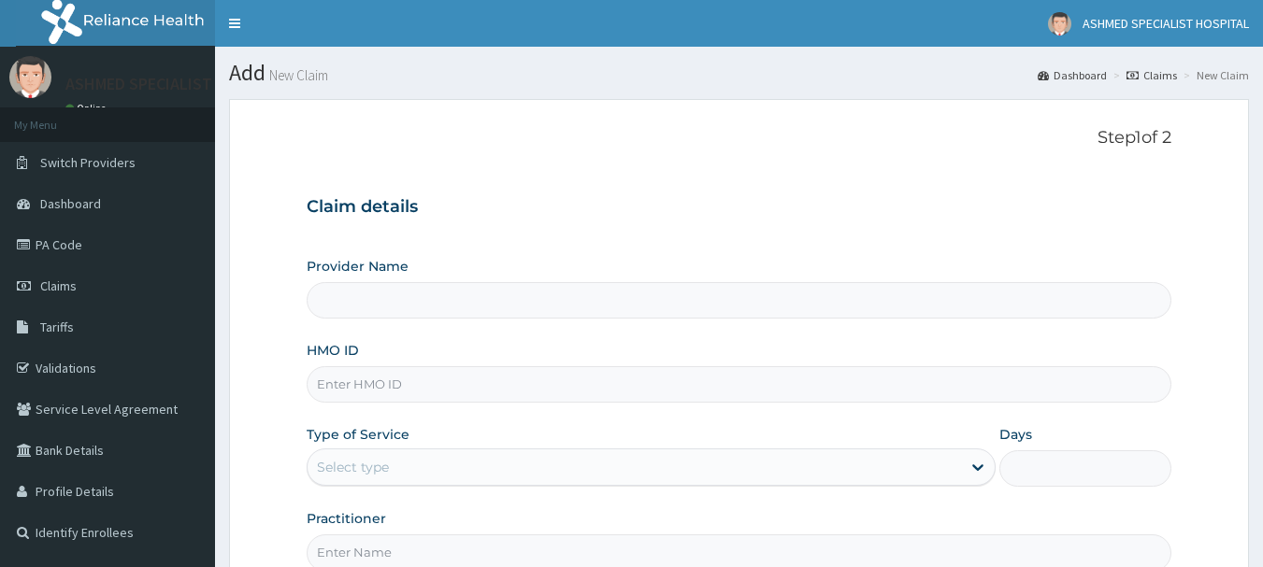
type input "ASHMED SPECIALIST HOSPITAL"
click at [364, 375] on input "HMO ID" at bounding box center [739, 384] width 865 height 36
paste input "fcc/10315/c"
type input "fcc/10315/c"
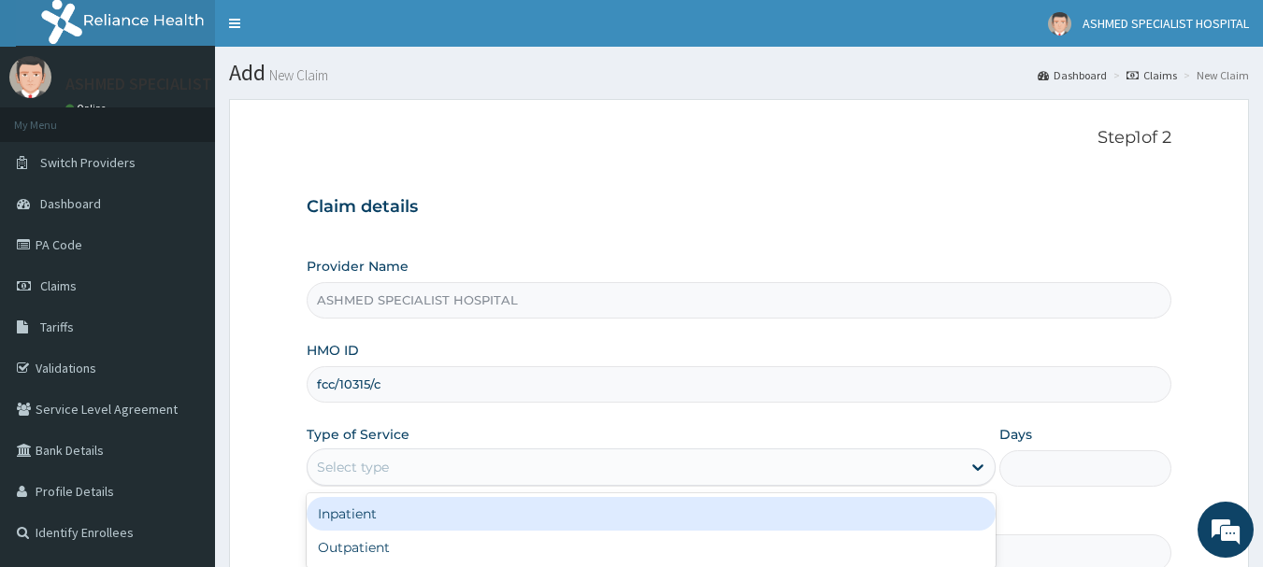
click at [364, 465] on div "Select type" at bounding box center [353, 467] width 72 height 19
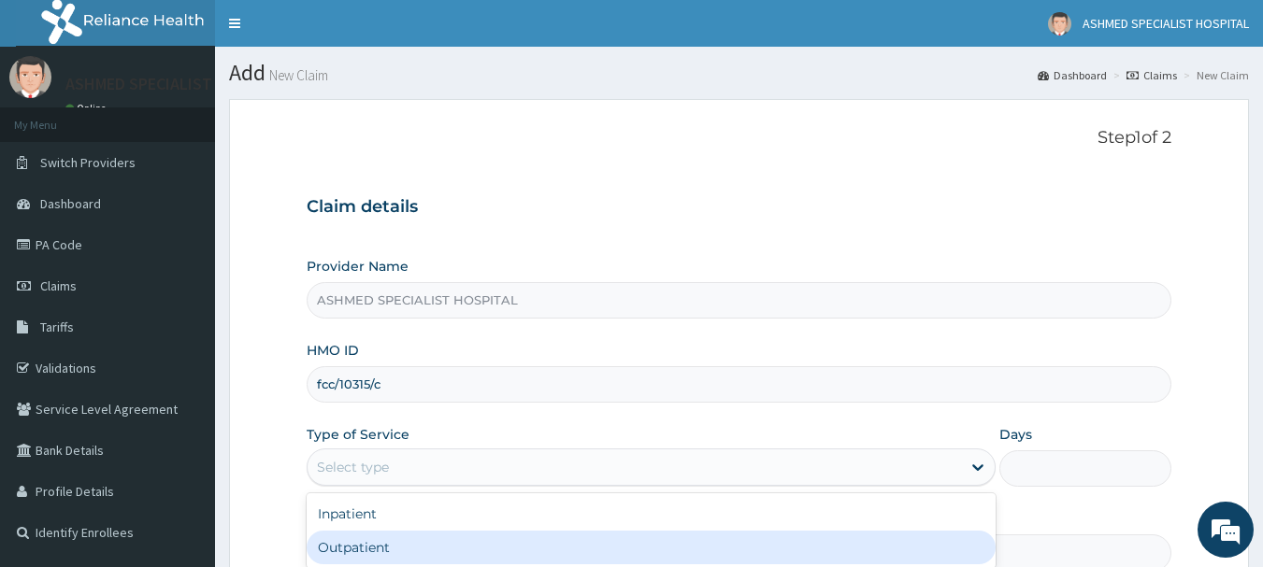
click at [348, 547] on div "Outpatient" at bounding box center [651, 548] width 689 height 34
type input "1"
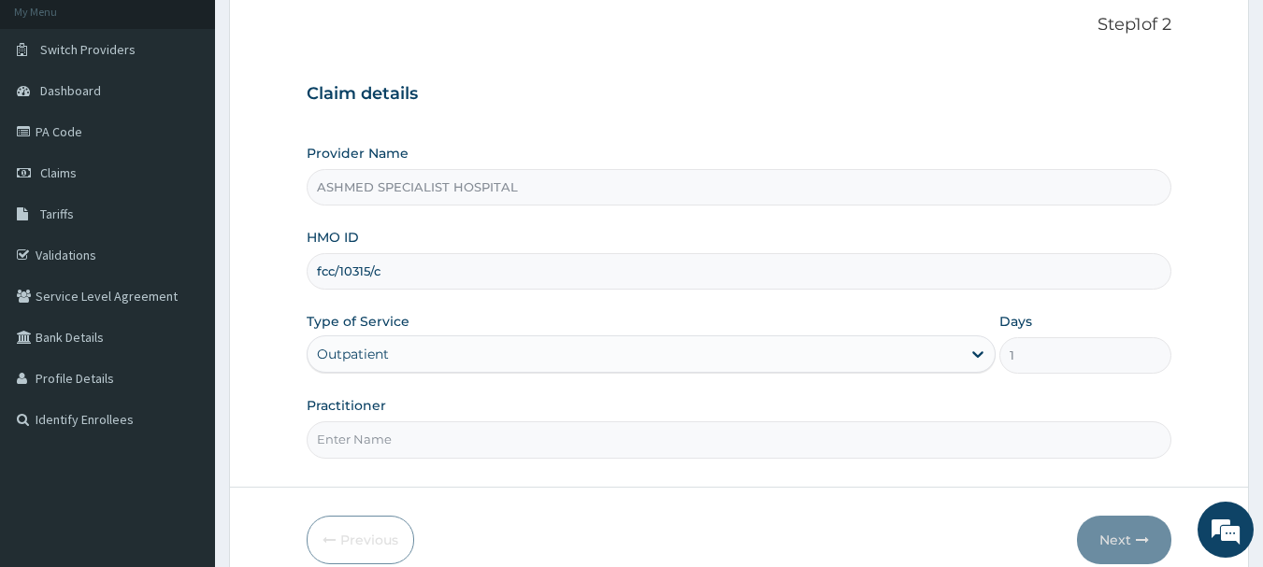
scroll to position [201, 0]
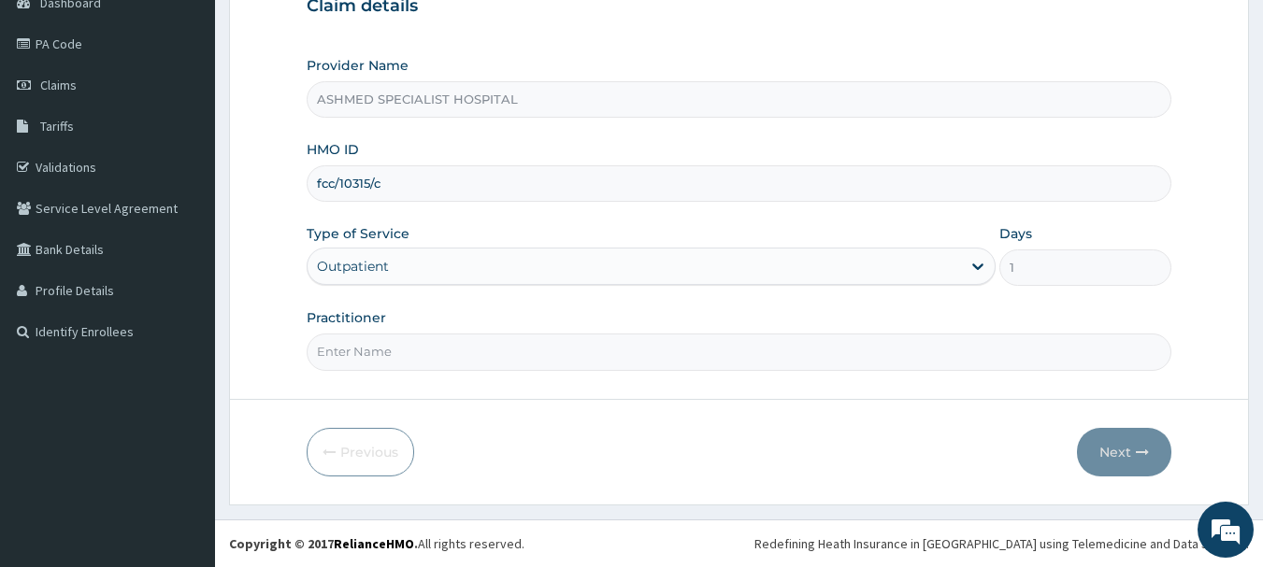
click at [348, 342] on input "Practitioner" at bounding box center [739, 352] width 865 height 36
type input "[PERSON_NAME][DATE]"
click at [1107, 450] on button "Next" at bounding box center [1124, 452] width 94 height 49
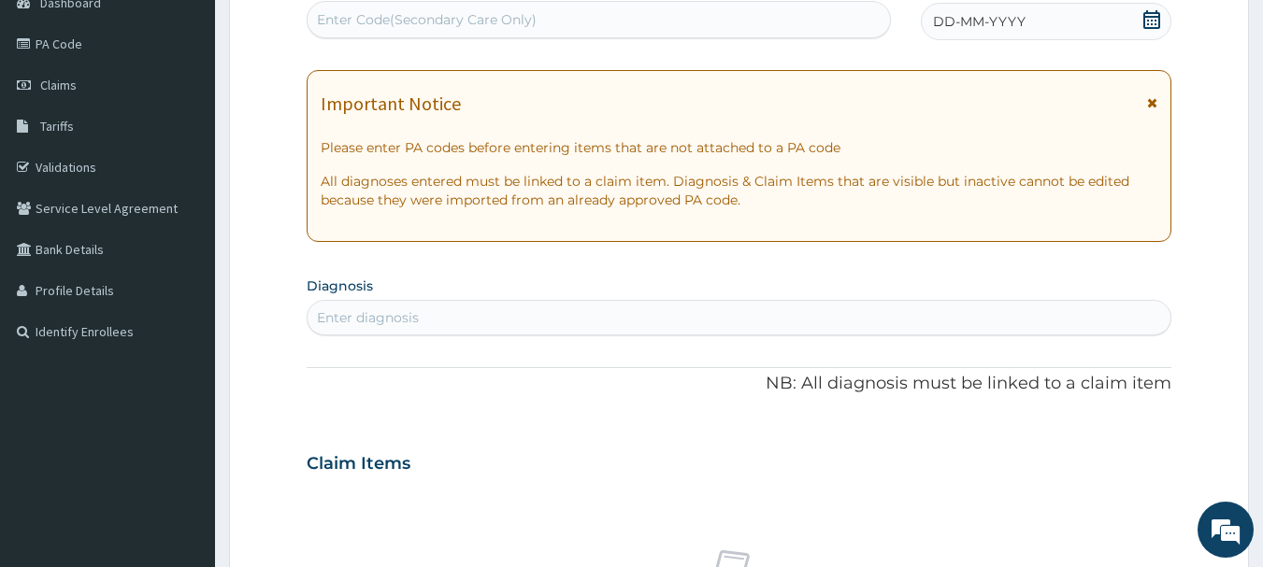
click at [417, 18] on div "Enter Code(Secondary Care Only)" at bounding box center [427, 19] width 220 height 19
paste input "PA/AF17AD"
type input "PA/AF17AD"
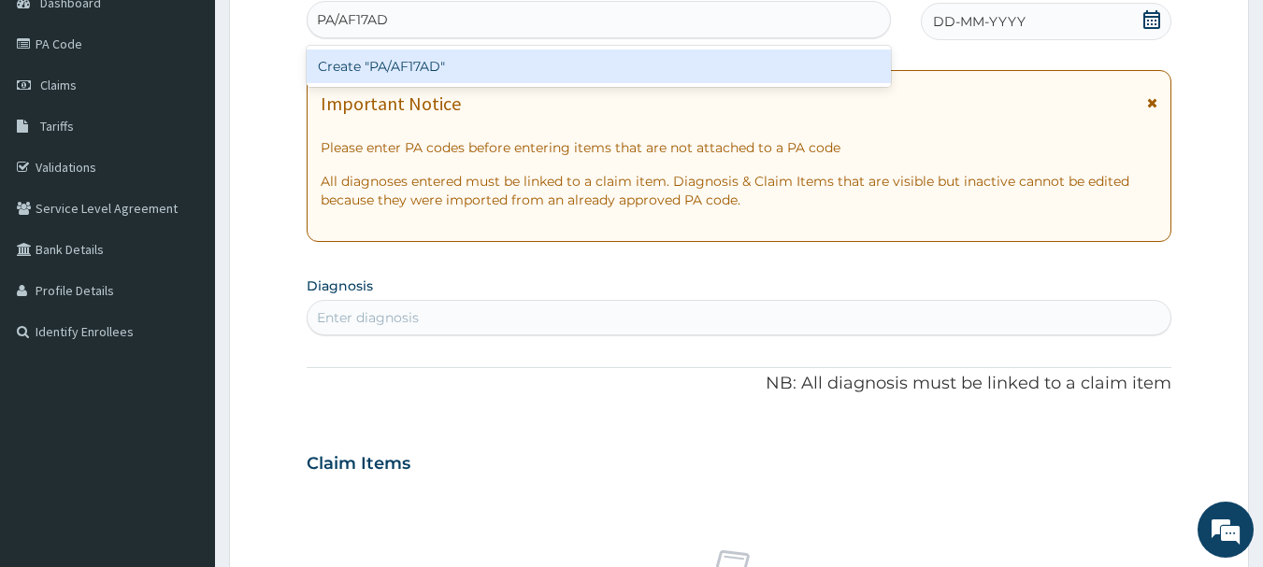
click at [400, 61] on div "Create "PA/AF17AD"" at bounding box center [599, 67] width 585 height 34
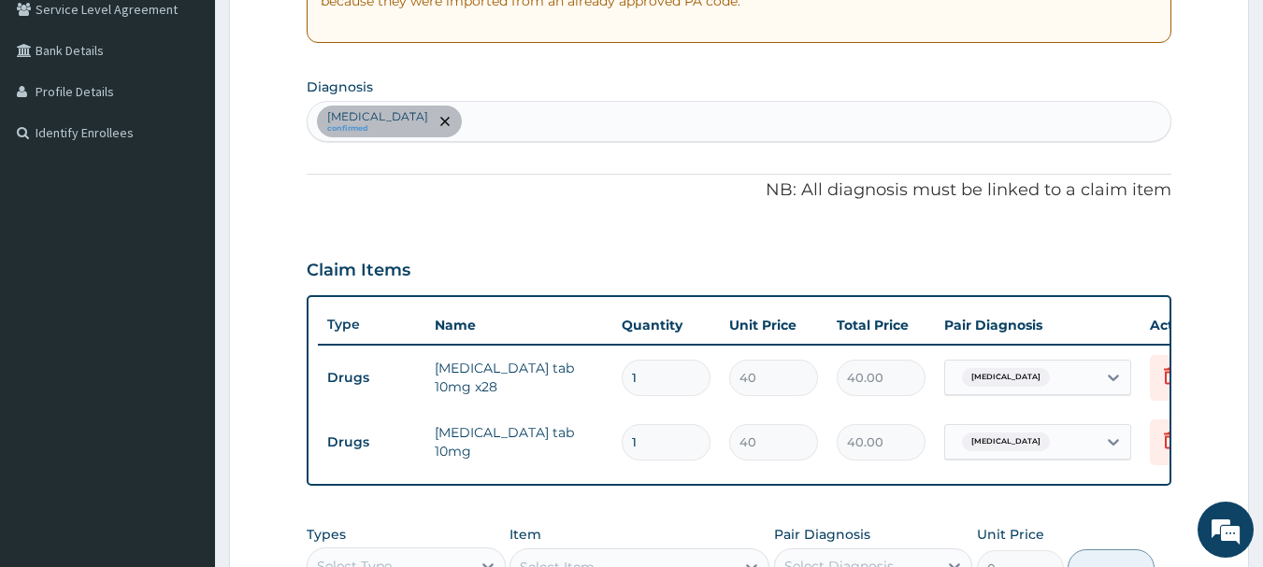
scroll to position [369, 0]
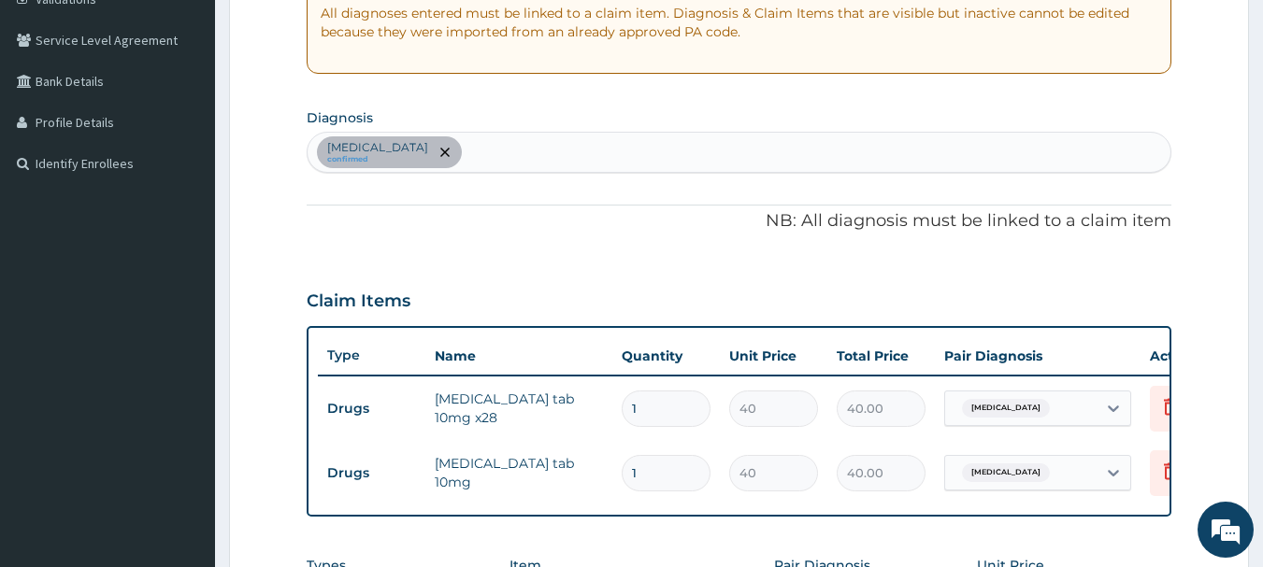
click at [578, 158] on div "[MEDICAL_DATA] confirmed" at bounding box center [739, 152] width 864 height 39
type input "[MEDICAL_DATA]"
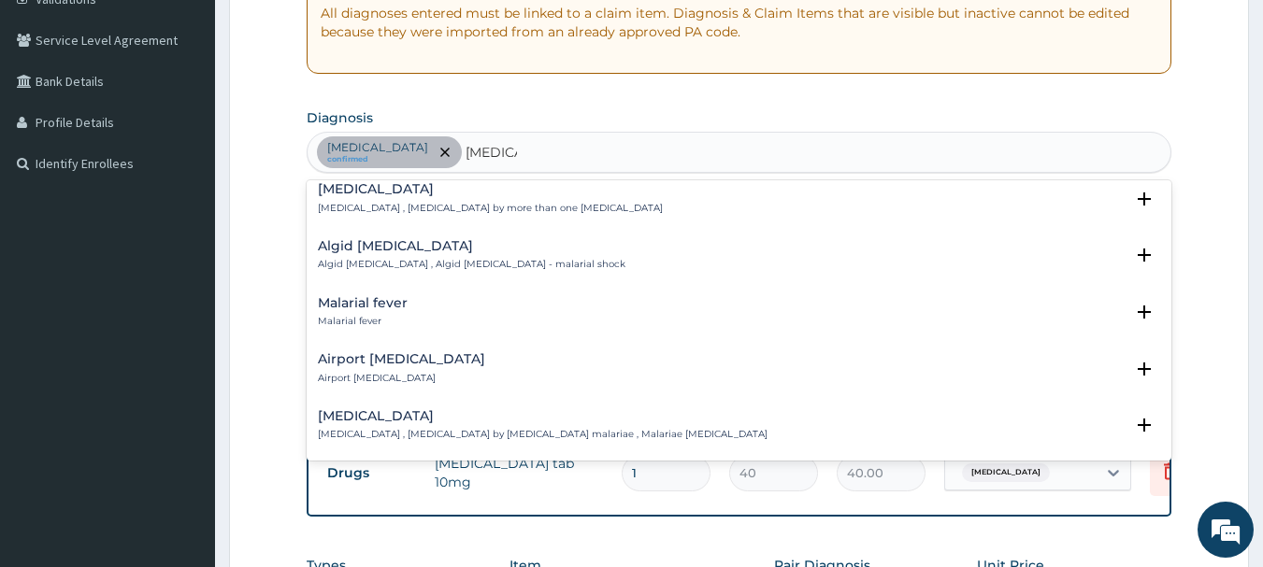
scroll to position [224, 0]
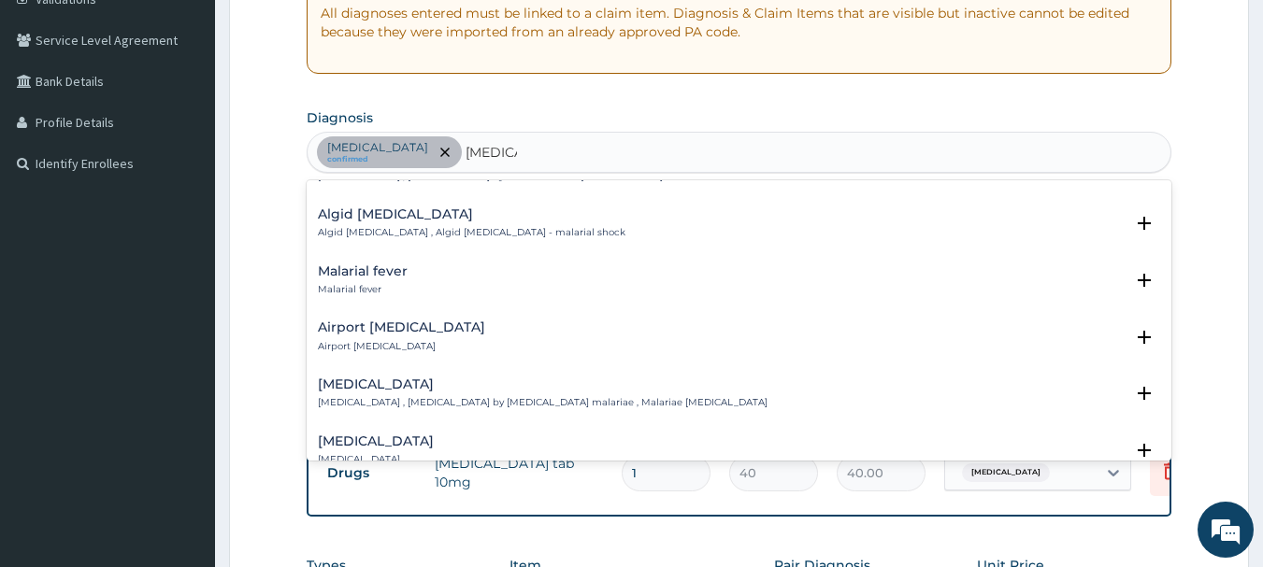
click at [373, 264] on h4 "Malarial fever" at bounding box center [363, 271] width 90 height 14
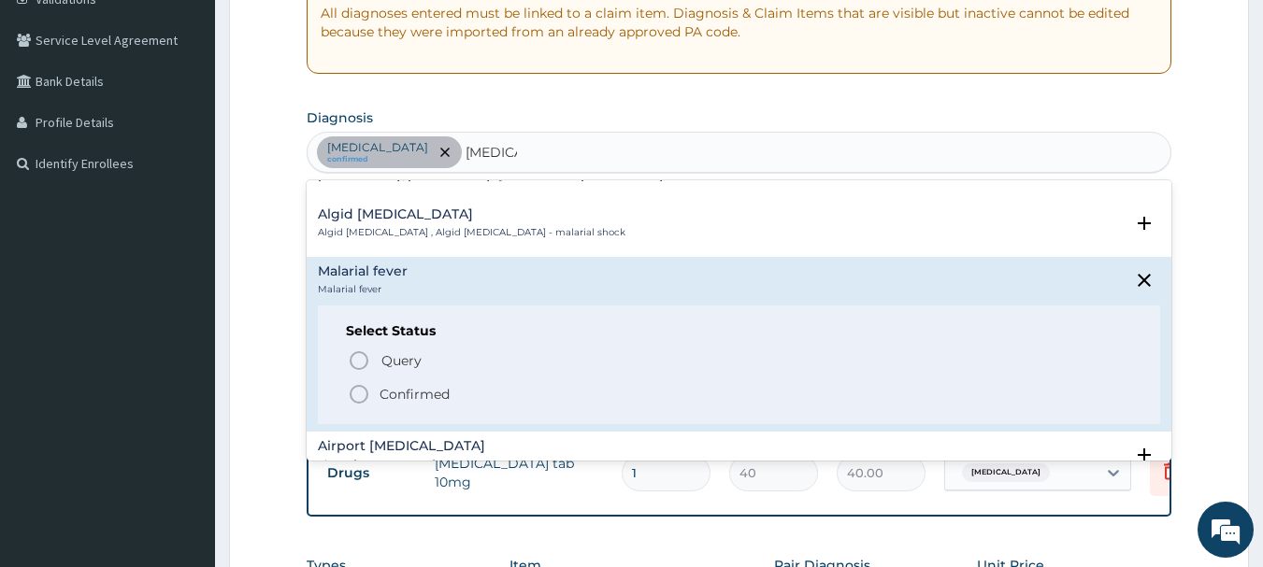
click at [359, 384] on icon "status option filled" at bounding box center [359, 394] width 22 height 22
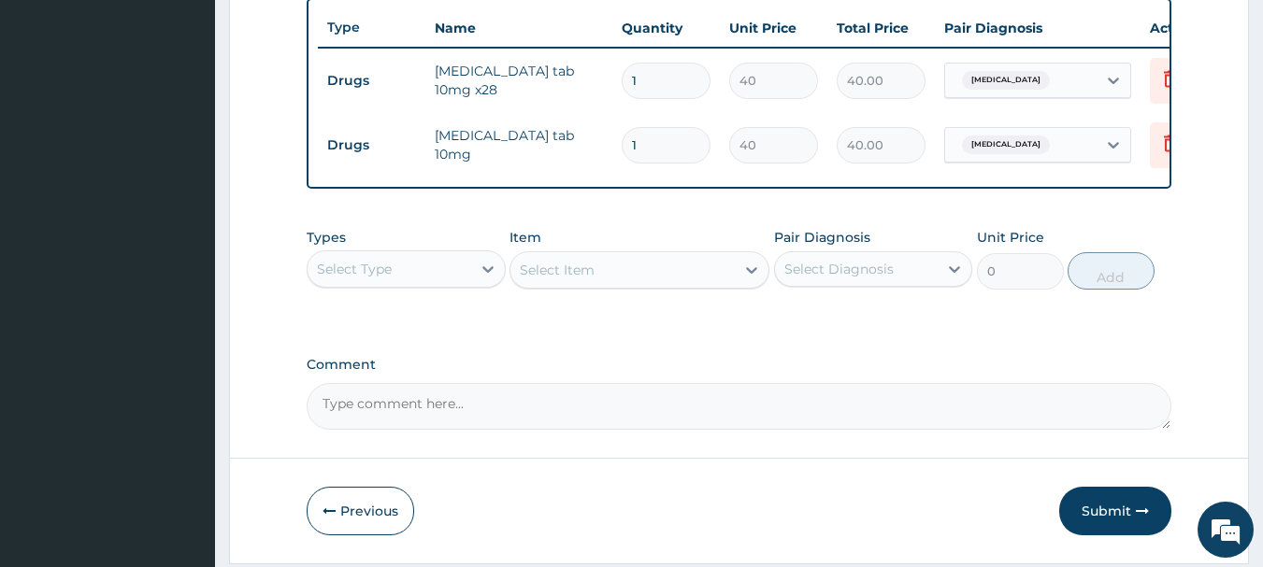
scroll to position [699, 0]
click at [437, 282] on div "Select Type" at bounding box center [389, 267] width 164 height 30
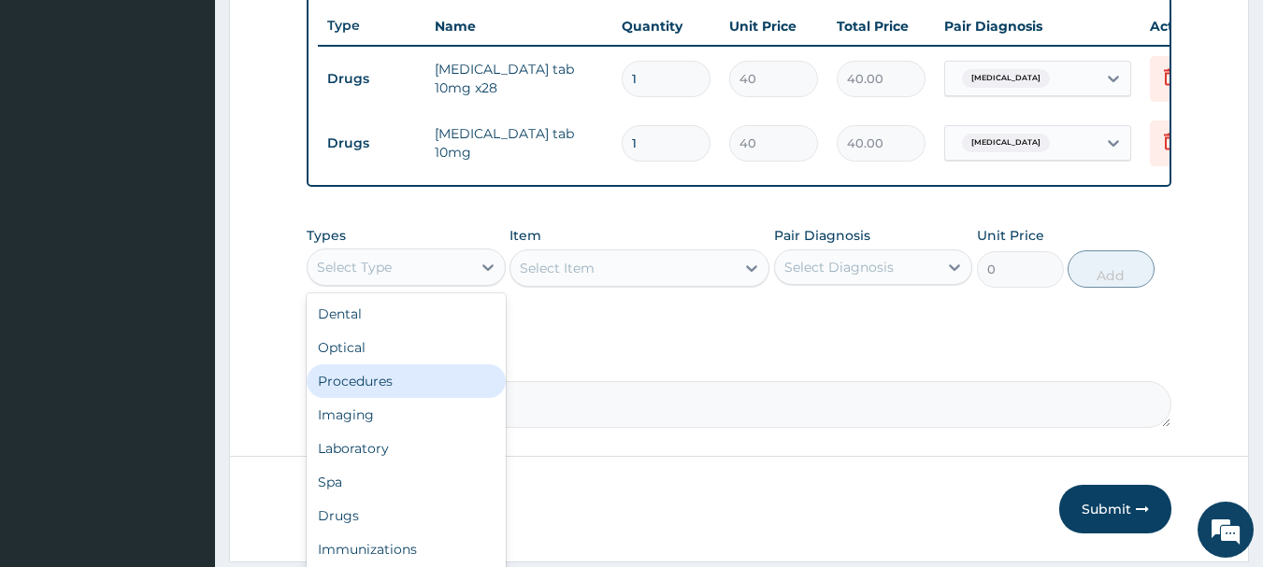
click at [387, 396] on div "Procedures" at bounding box center [406, 381] width 199 height 34
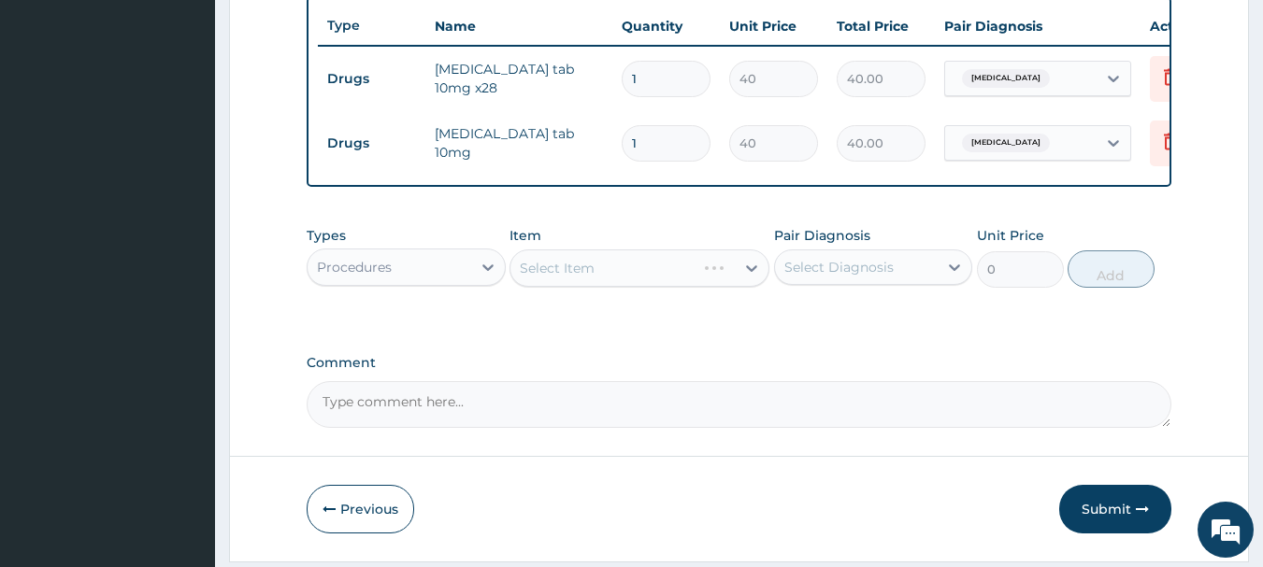
click at [707, 278] on div "Select Item" at bounding box center [639, 268] width 260 height 37
click at [742, 282] on div "Select Item" at bounding box center [639, 268] width 260 height 37
click at [721, 278] on div "Select Item" at bounding box center [639, 268] width 260 height 37
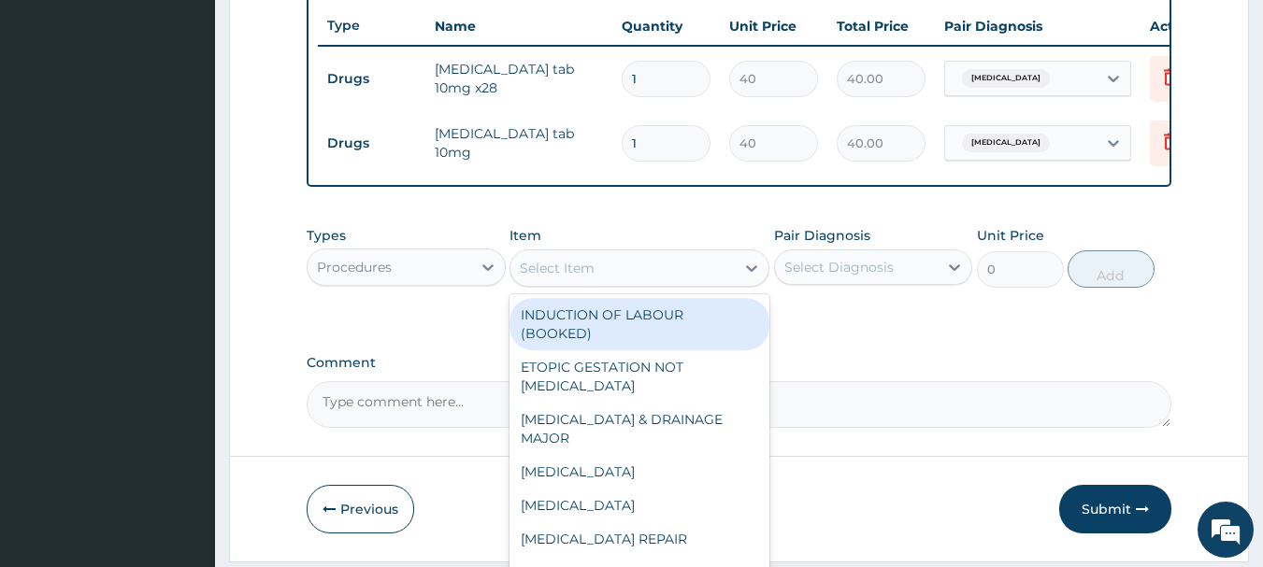
click at [721, 281] on div "Select Item" at bounding box center [622, 268] width 224 height 30
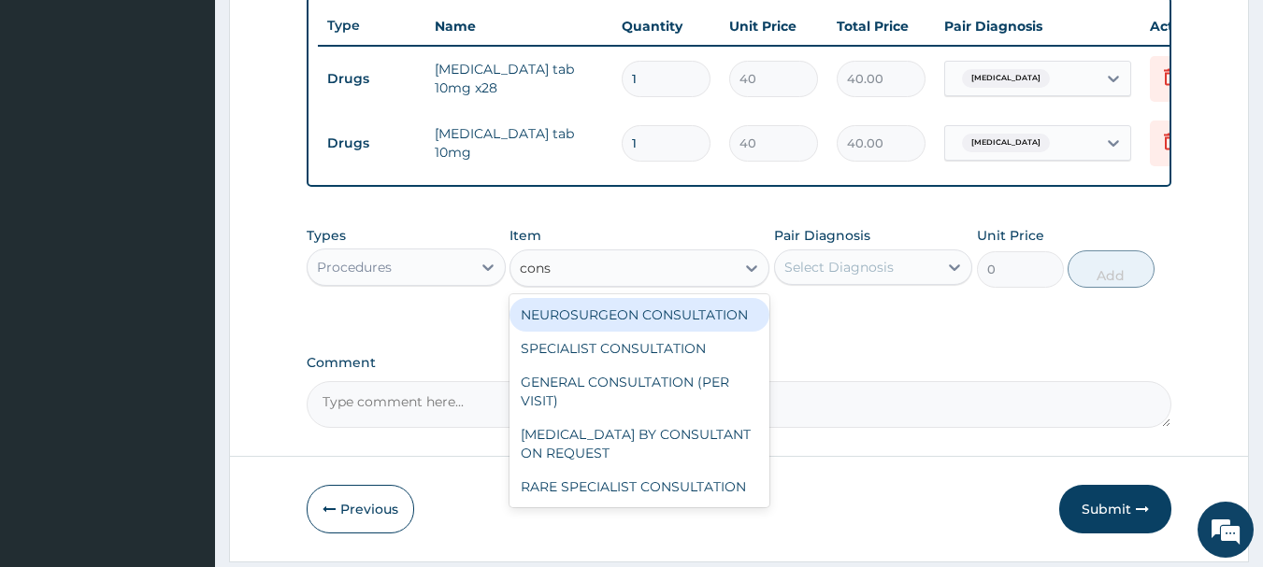
type input "consu"
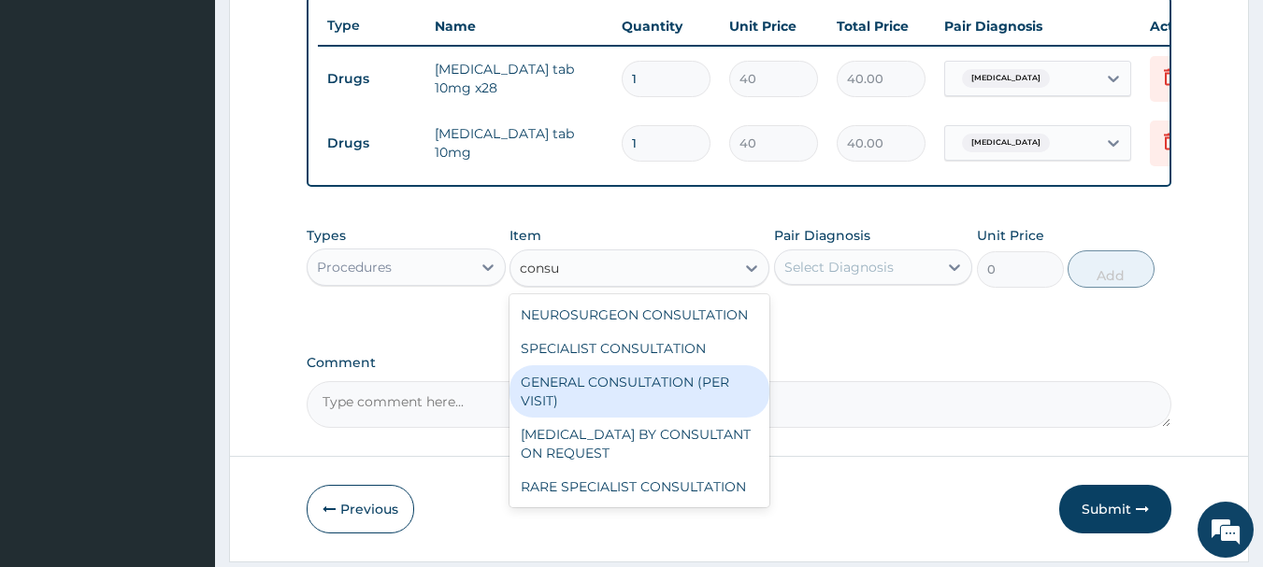
click at [651, 393] on div "GENERAL CONSULTATION (PER VISIT)" at bounding box center [639, 391] width 260 height 52
type input "2000"
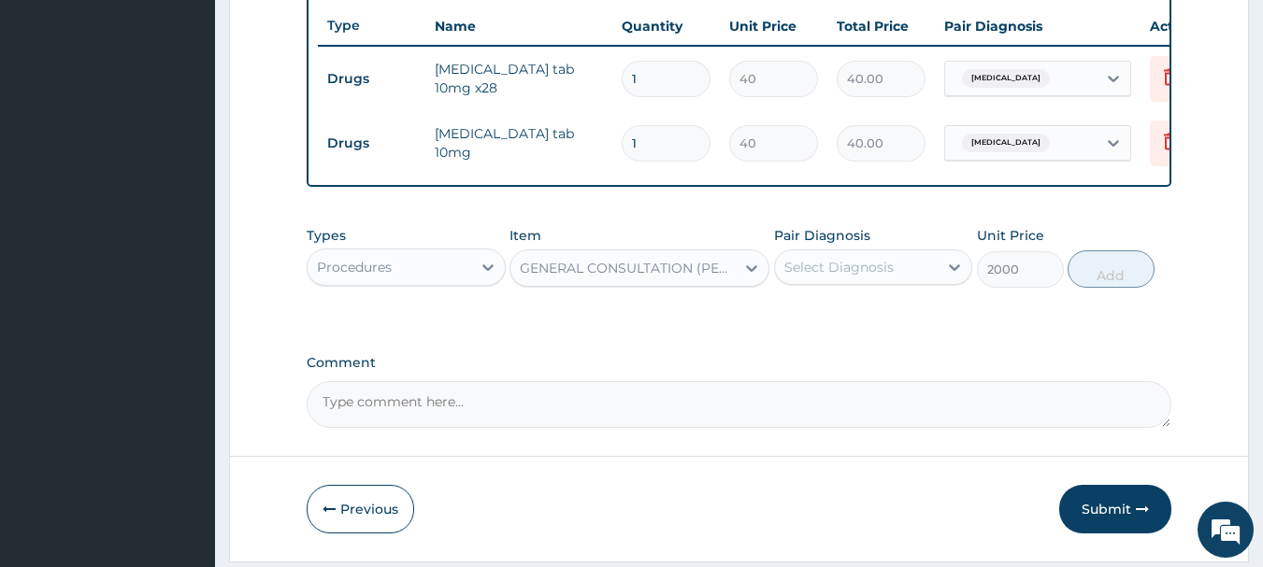
click at [836, 275] on div "Select Diagnosis" at bounding box center [838, 267] width 109 height 19
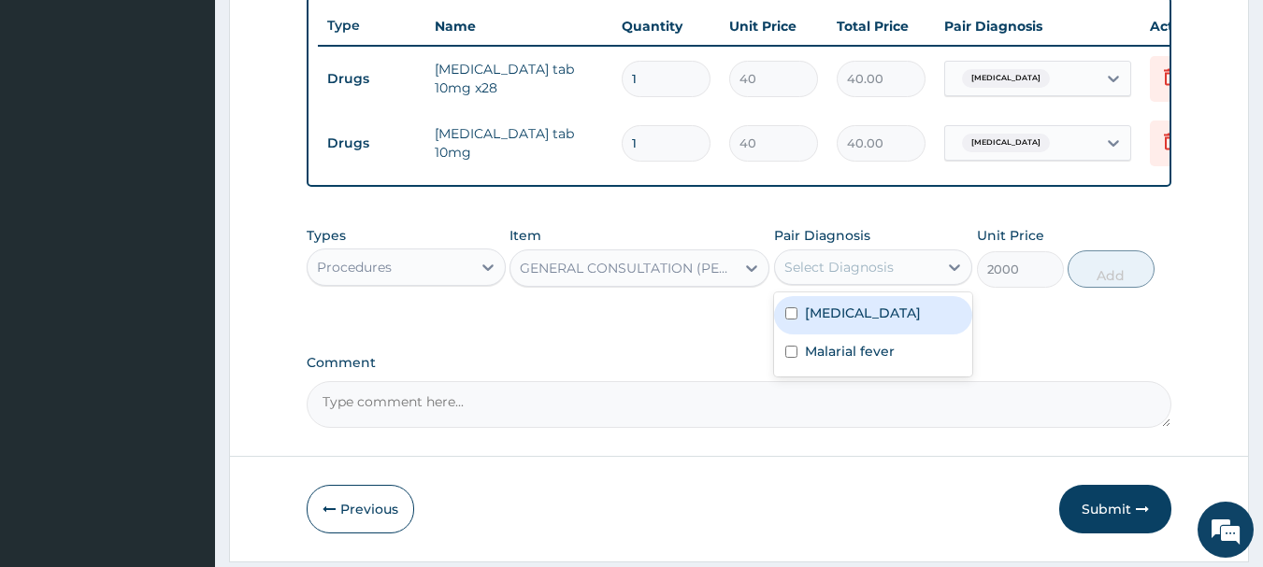
click at [799, 335] on div "Essential hypertension" at bounding box center [873, 315] width 199 height 38
checkbox input "true"
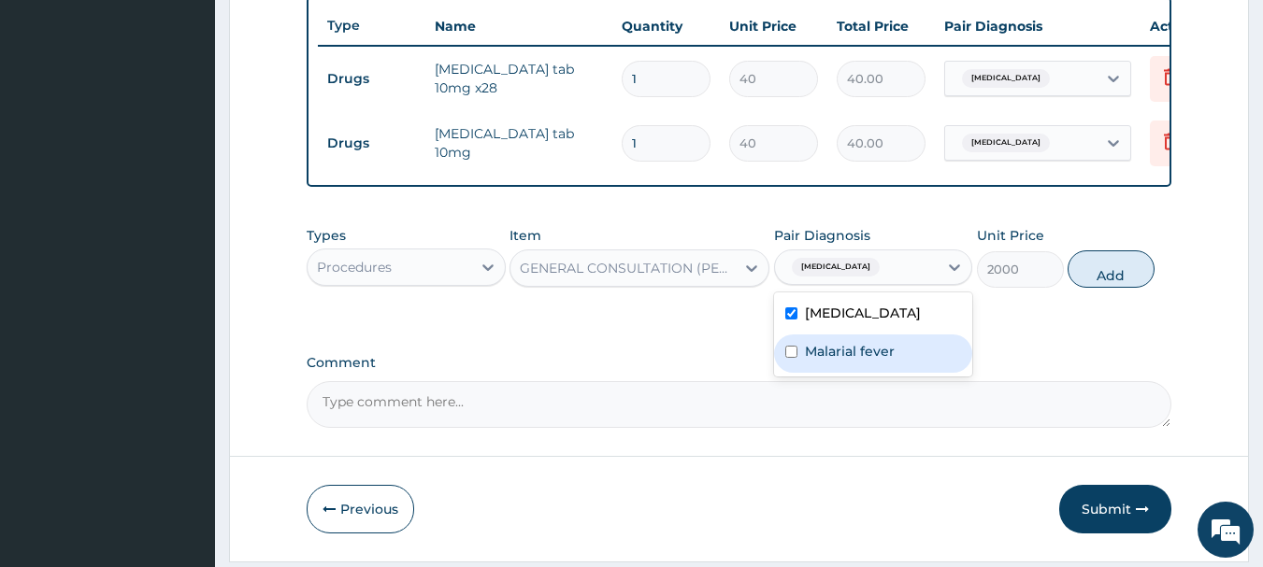
click at [799, 353] on div "Malarial fever" at bounding box center [873, 354] width 199 height 38
checkbox input "true"
click at [1083, 288] on button "Add" at bounding box center [1110, 268] width 87 height 37
type input "0"
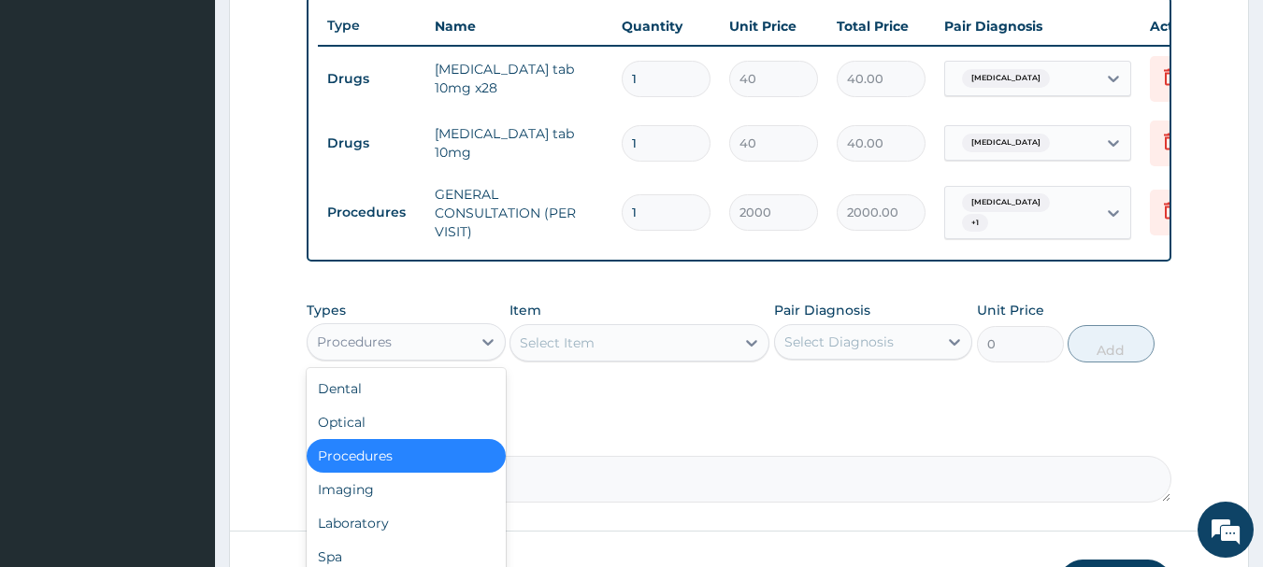
click at [462, 348] on div "Procedures" at bounding box center [389, 342] width 164 height 30
type input "dr"
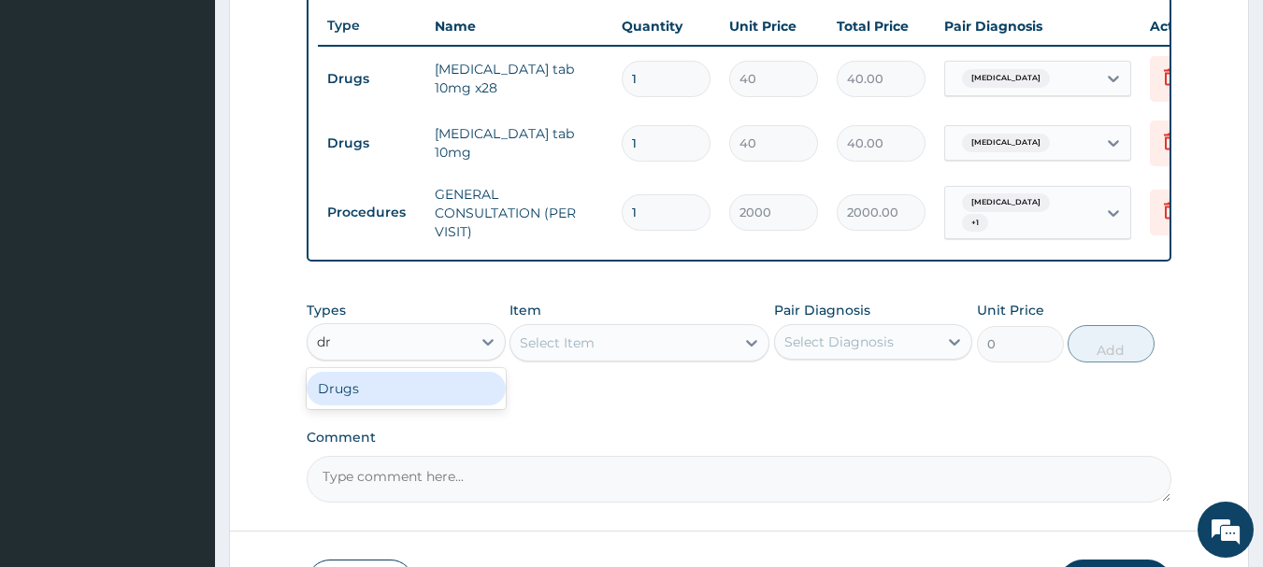
click at [351, 402] on div "Drugs" at bounding box center [406, 389] width 199 height 34
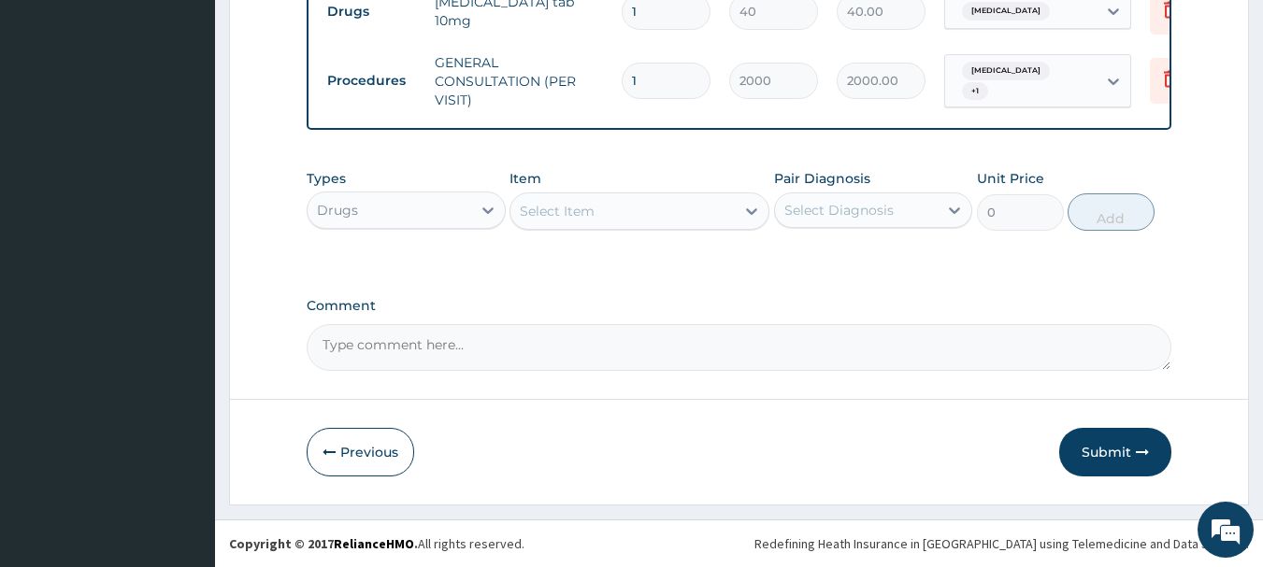
scroll to position [845, 0]
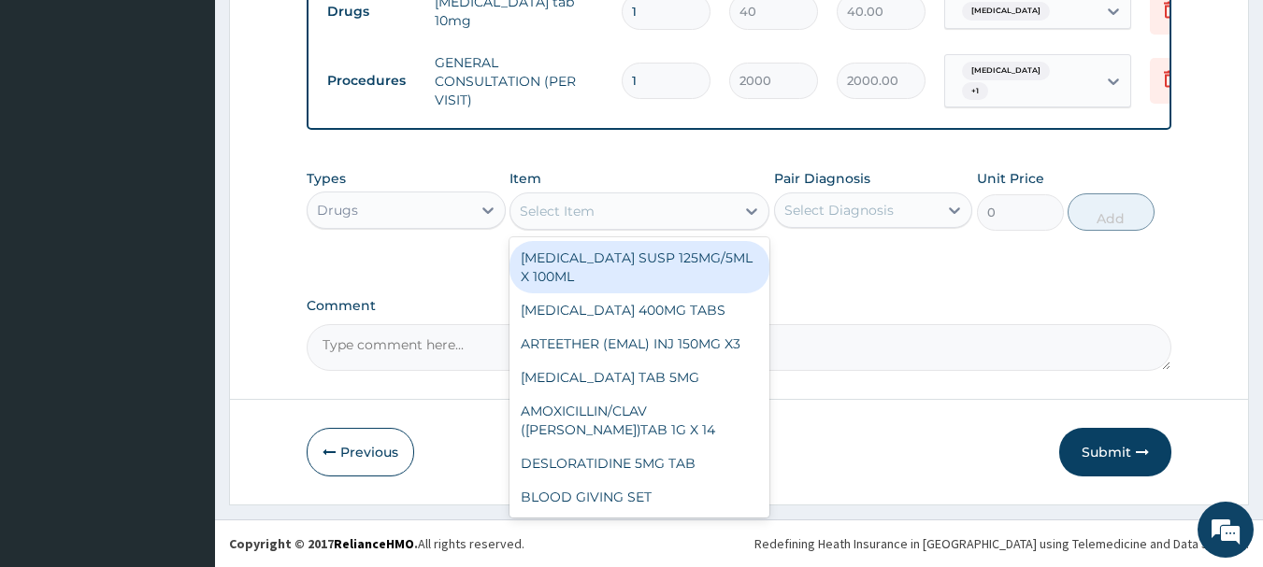
click at [662, 210] on div "Select Item" at bounding box center [622, 211] width 224 height 30
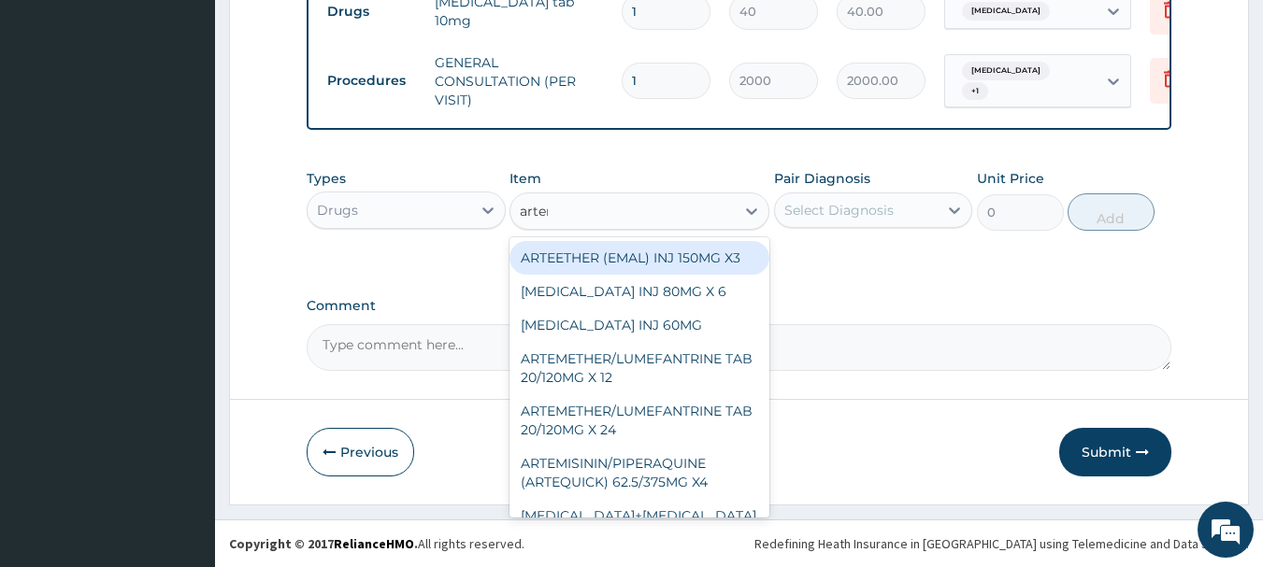
type input "arteme"
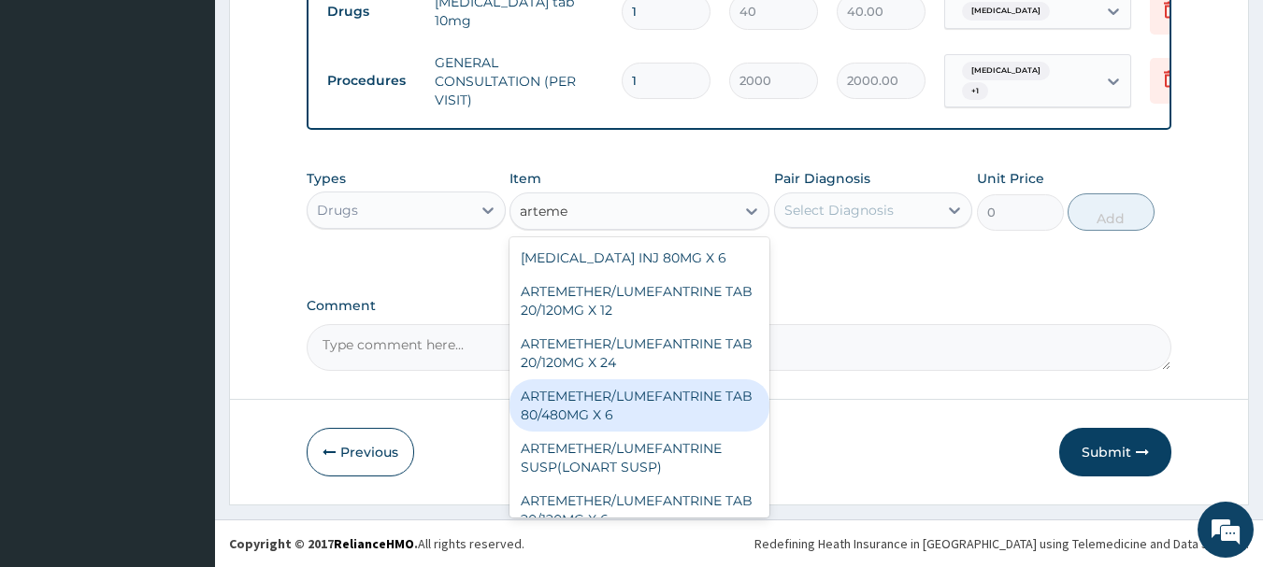
click at [606, 398] on div "ARTEMETHER/LUMEFANTRINE TAB 80/480MG X 6" at bounding box center [639, 405] width 260 height 52
type input "700"
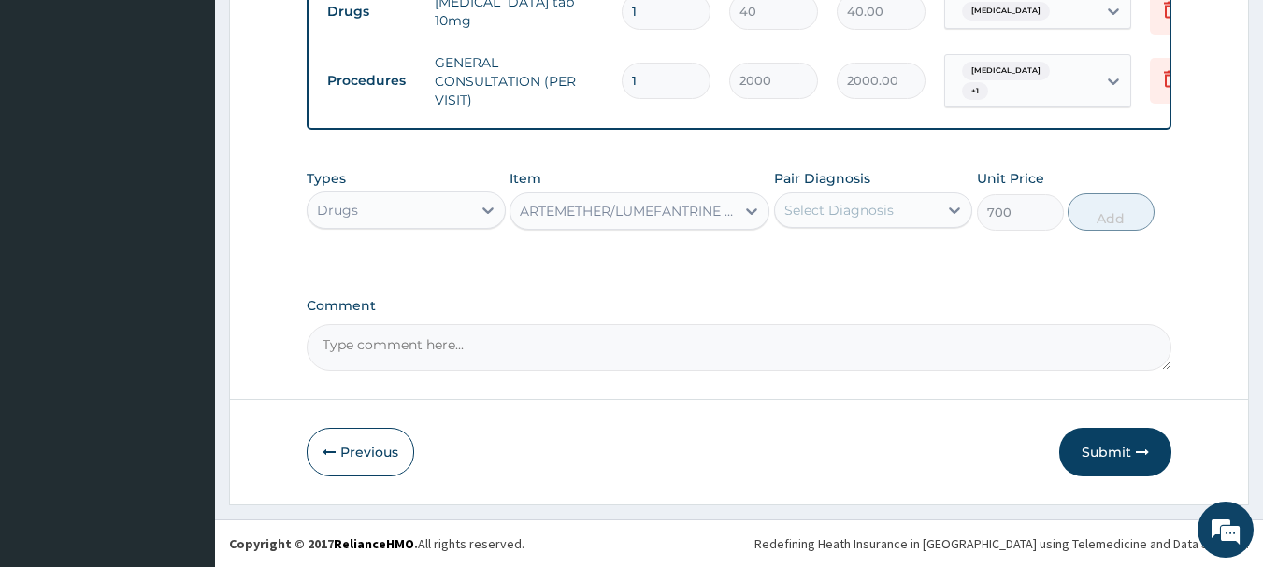
click at [922, 219] on div "Select Diagnosis" at bounding box center [857, 210] width 164 height 30
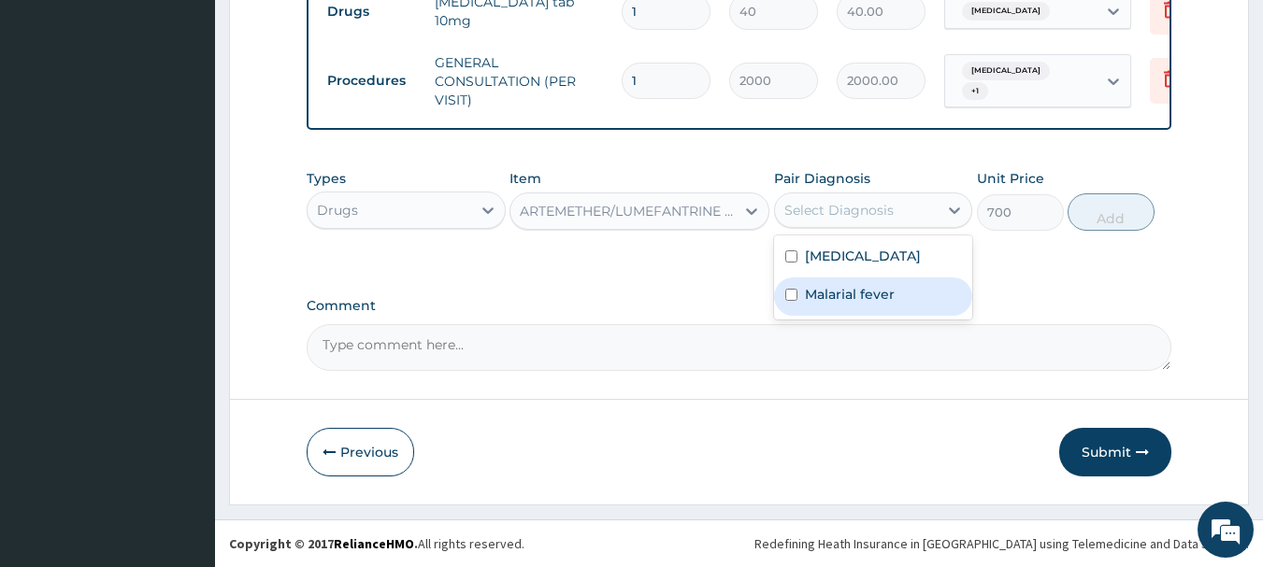
click at [841, 294] on label "Malarial fever" at bounding box center [850, 294] width 90 height 19
checkbox input "true"
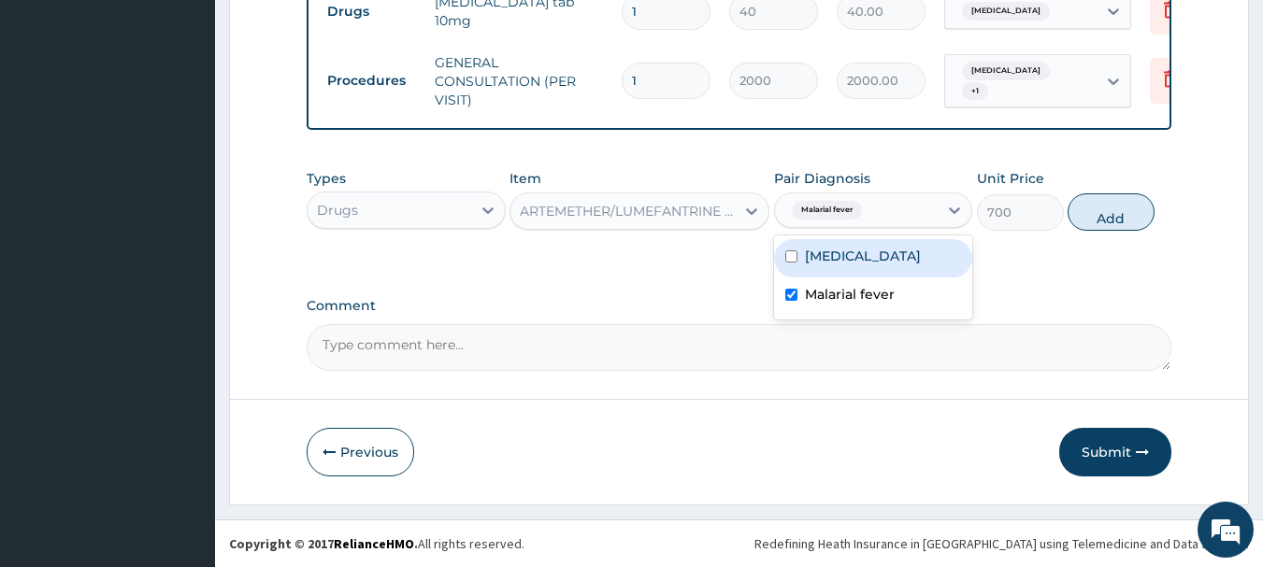
click at [1089, 201] on button "Add" at bounding box center [1110, 211] width 87 height 37
type input "0"
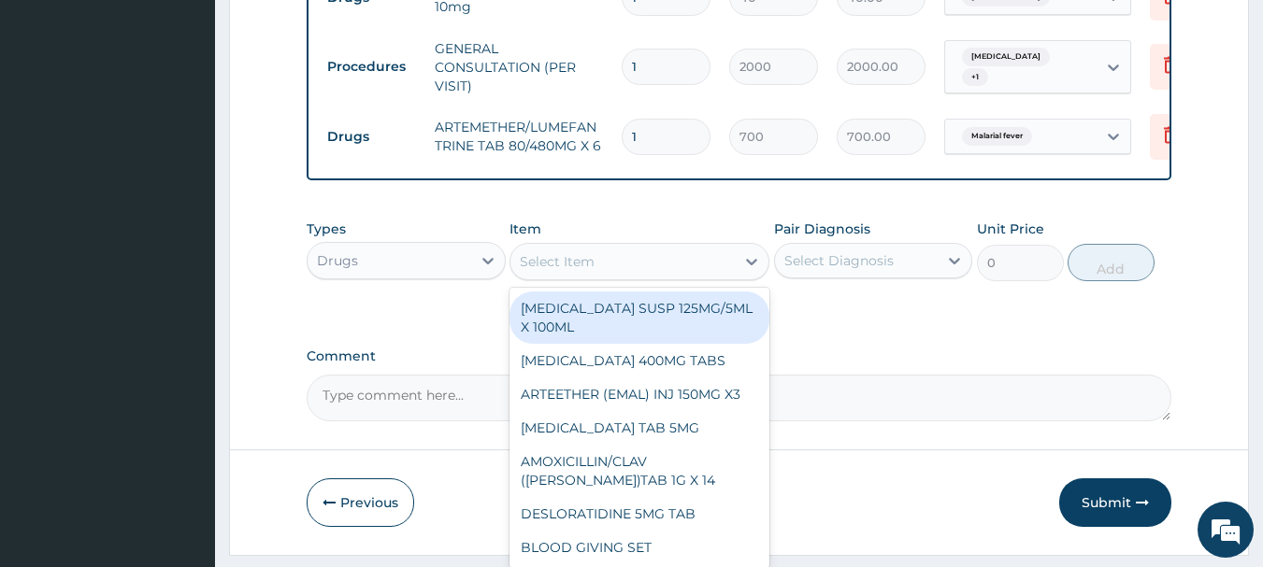
click at [715, 264] on div "Select Item" at bounding box center [622, 262] width 224 height 30
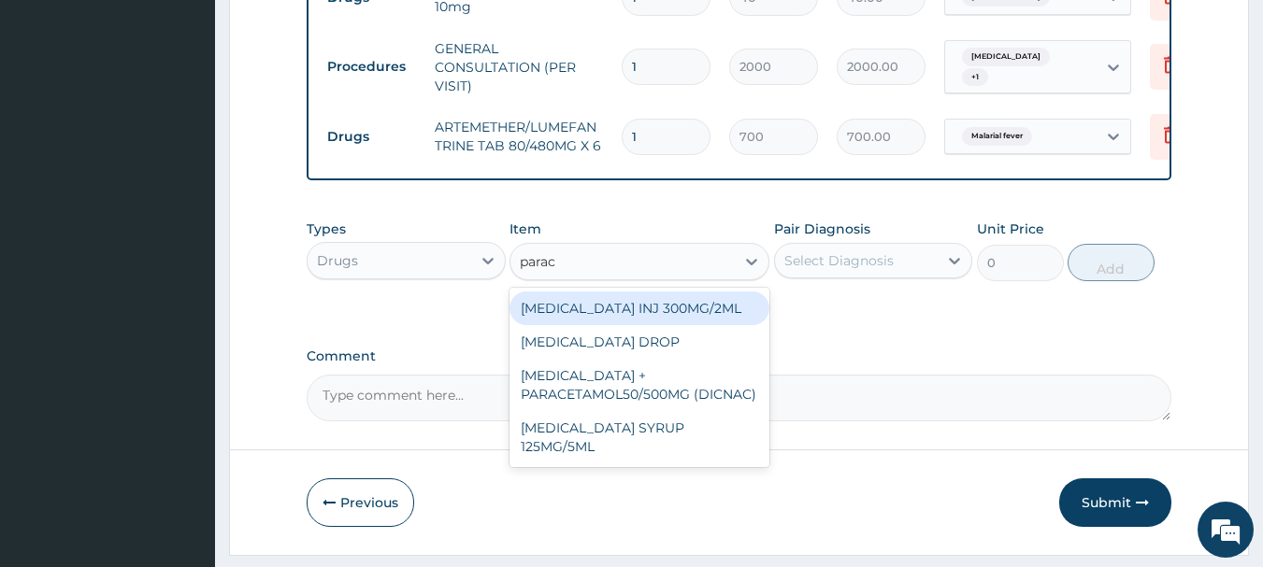
type input "parace"
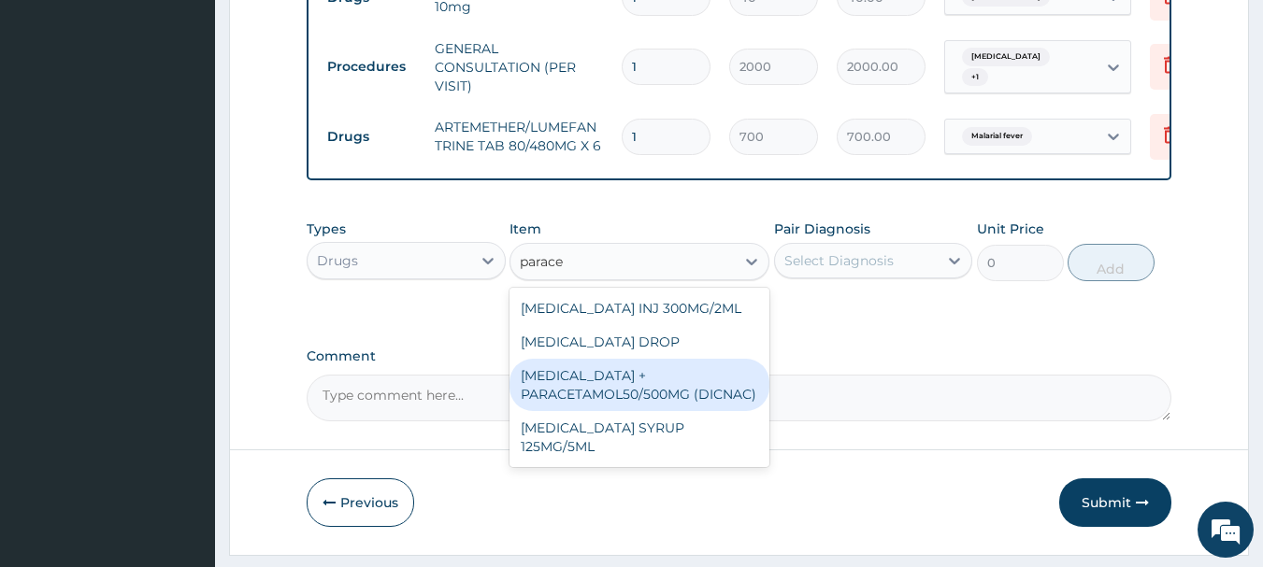
click at [669, 395] on div "[MEDICAL_DATA] + PARACETAMOL50/500MG (DICNAC)" at bounding box center [639, 385] width 260 height 52
type input "40"
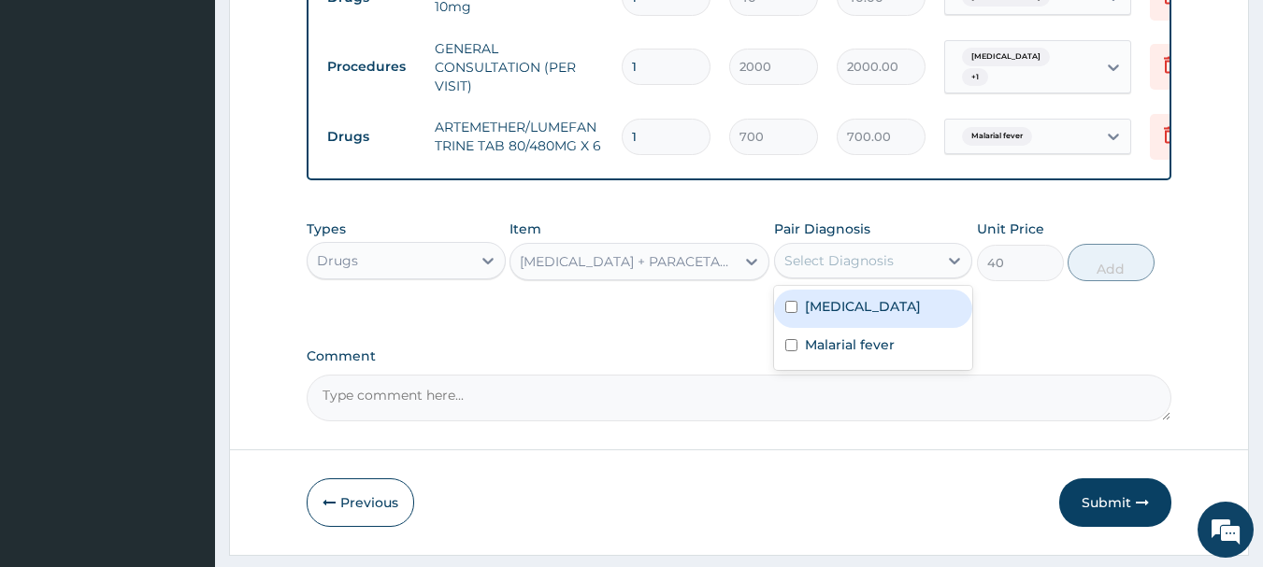
click at [936, 273] on div "Select Diagnosis" at bounding box center [857, 261] width 164 height 30
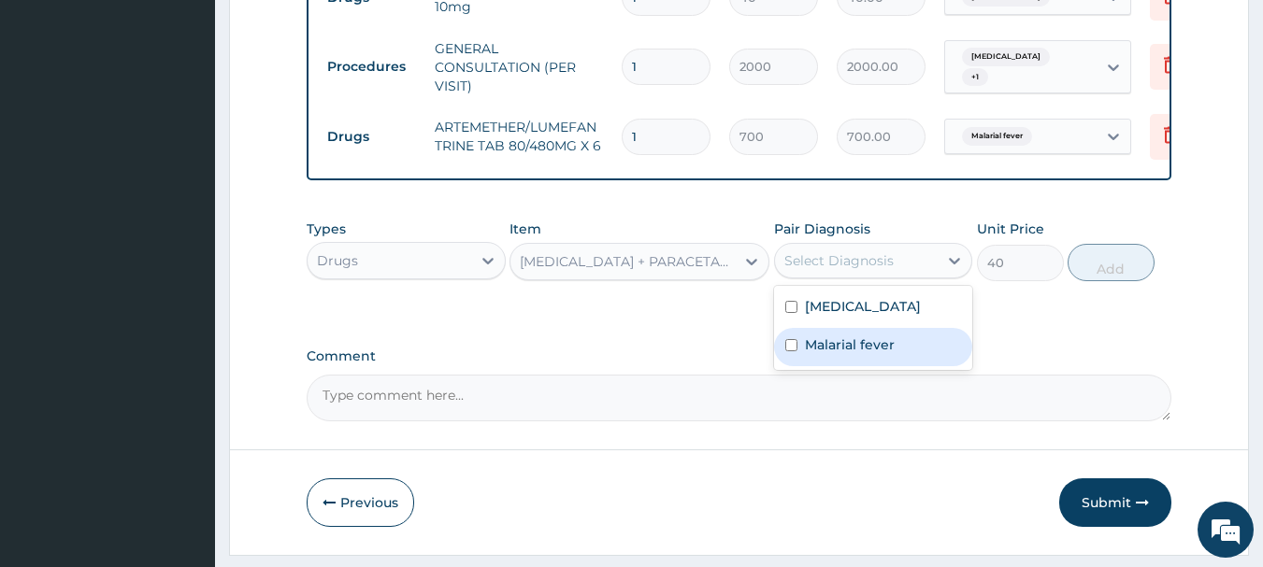
click at [850, 350] on label "Malarial fever" at bounding box center [850, 345] width 90 height 19
checkbox input "true"
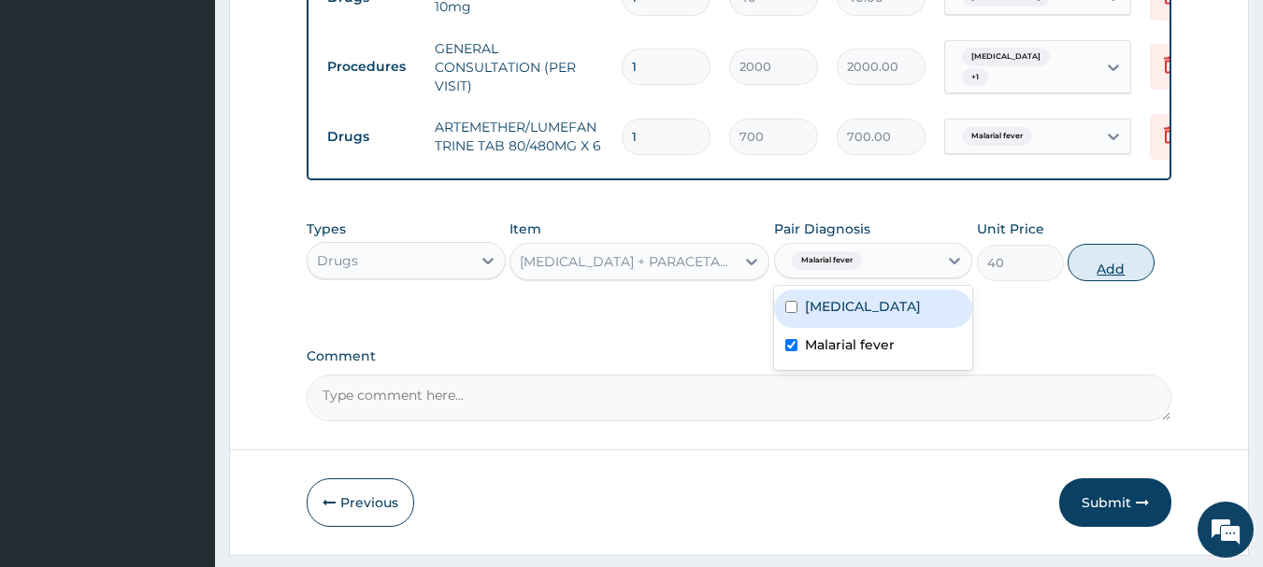
click at [1096, 269] on button "Add" at bounding box center [1110, 262] width 87 height 37
type input "0"
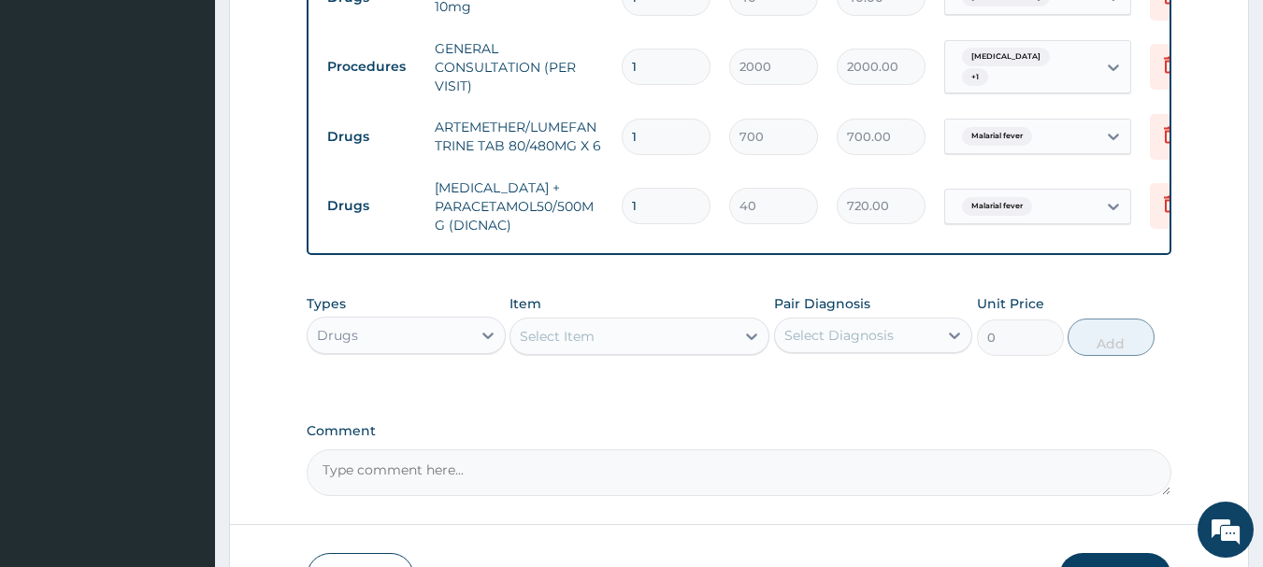
type input "18"
type input "720.00"
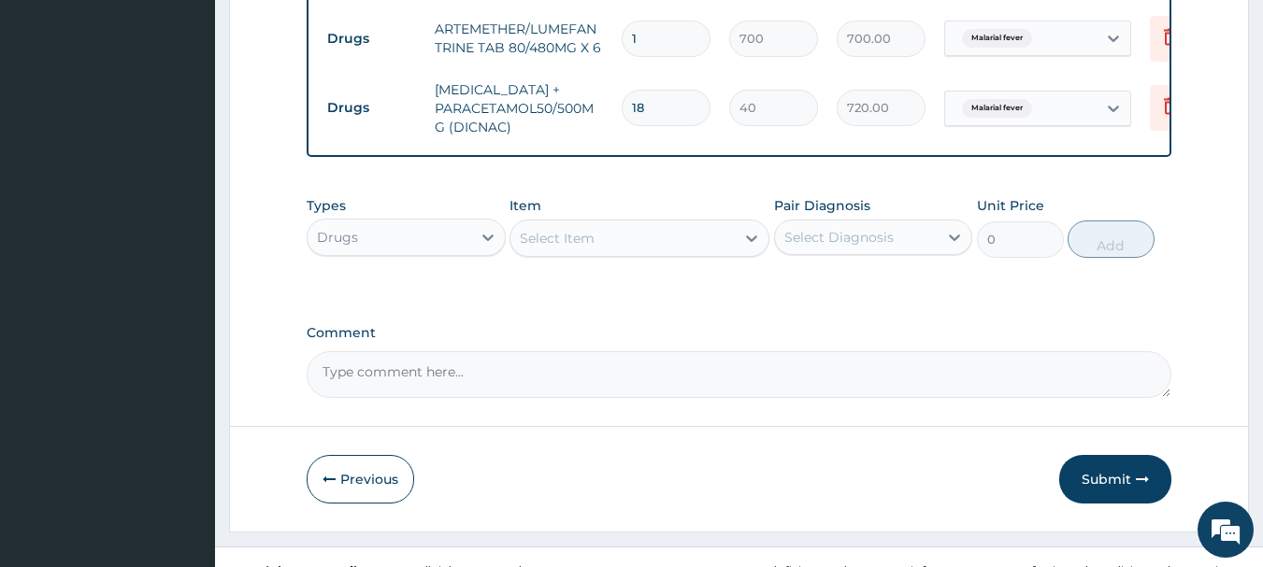
scroll to position [984, 0]
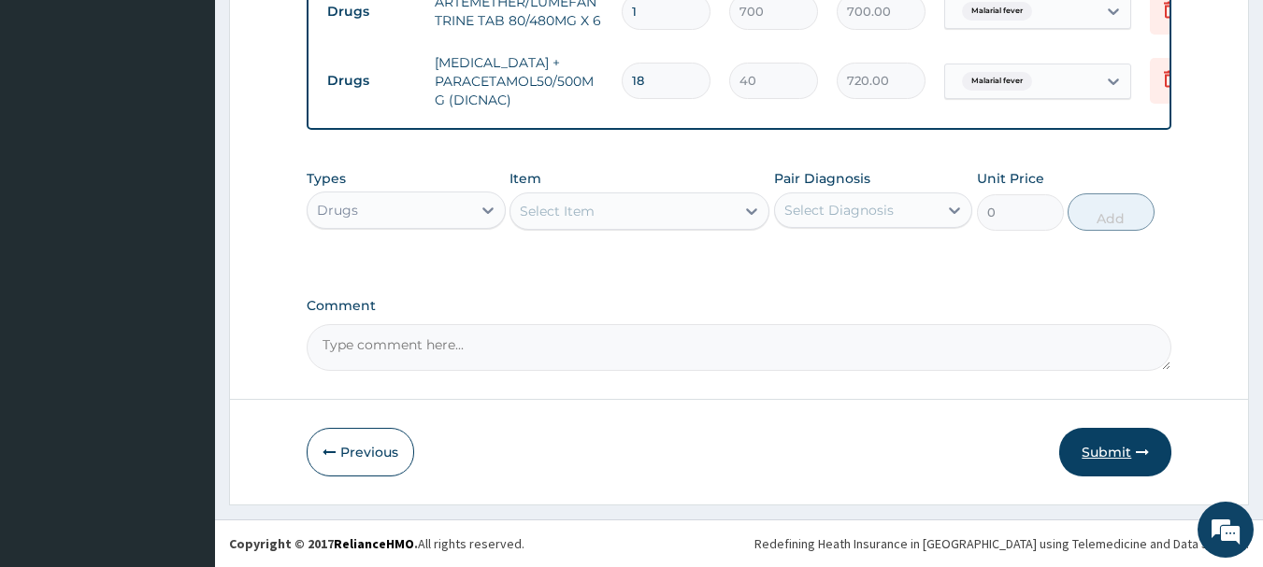
type input "18"
click at [1087, 450] on button "Submit" at bounding box center [1115, 452] width 112 height 49
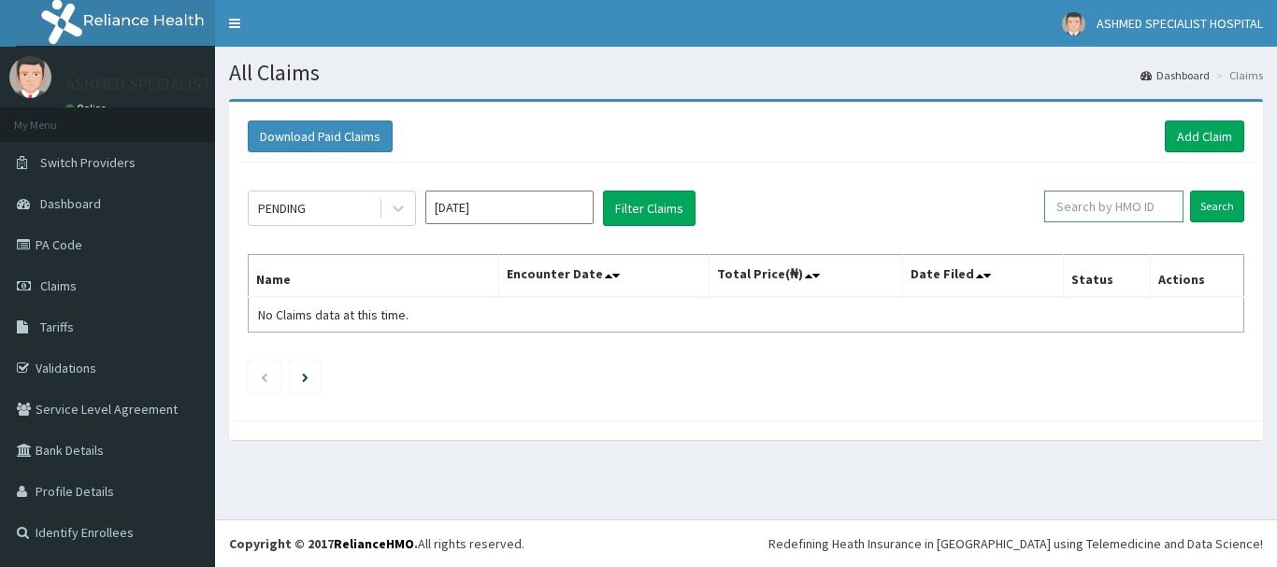
click at [1078, 208] on input "text" at bounding box center [1113, 207] width 139 height 32
type input "fcc/10315/c"
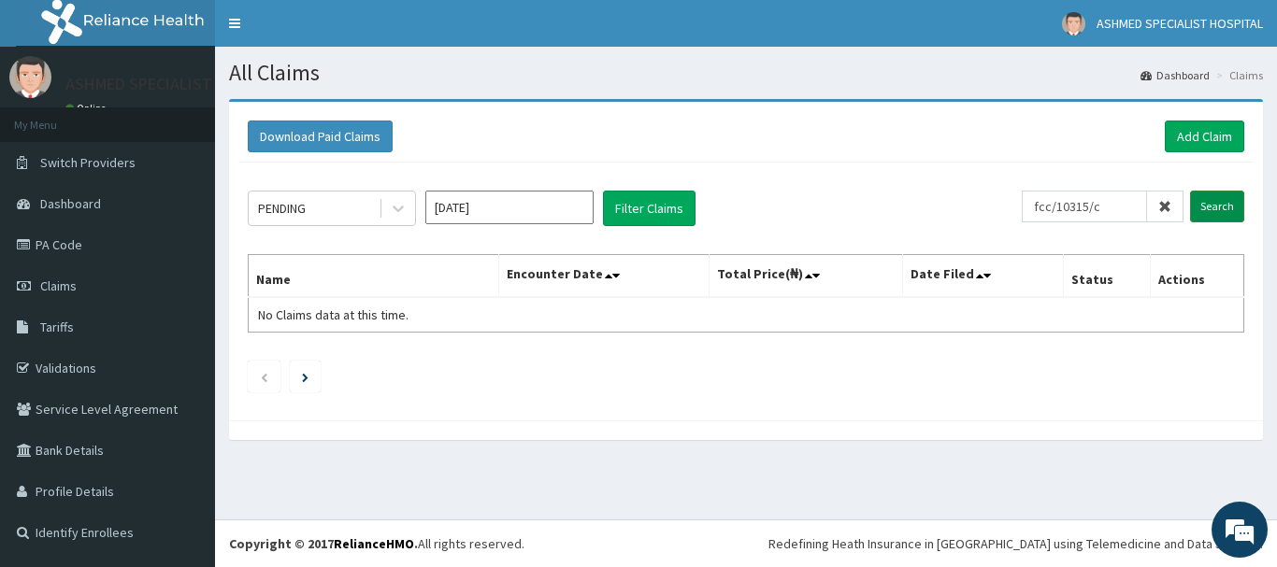
click at [1205, 204] on input "Search" at bounding box center [1217, 207] width 54 height 32
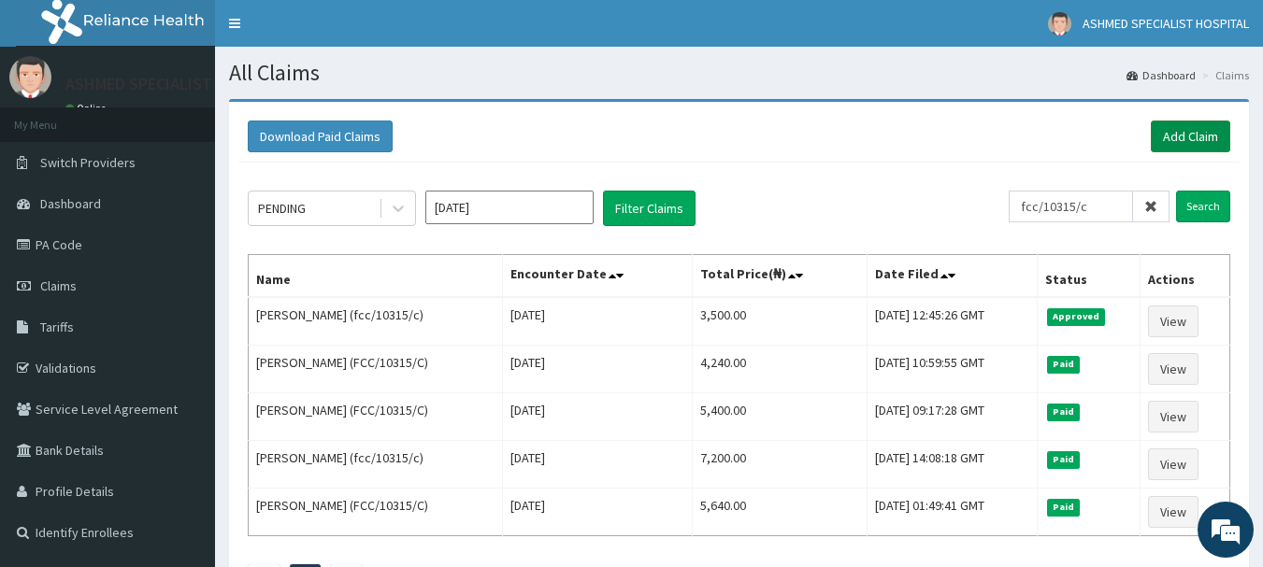
click at [1192, 133] on link "Add Claim" at bounding box center [1189, 137] width 79 height 32
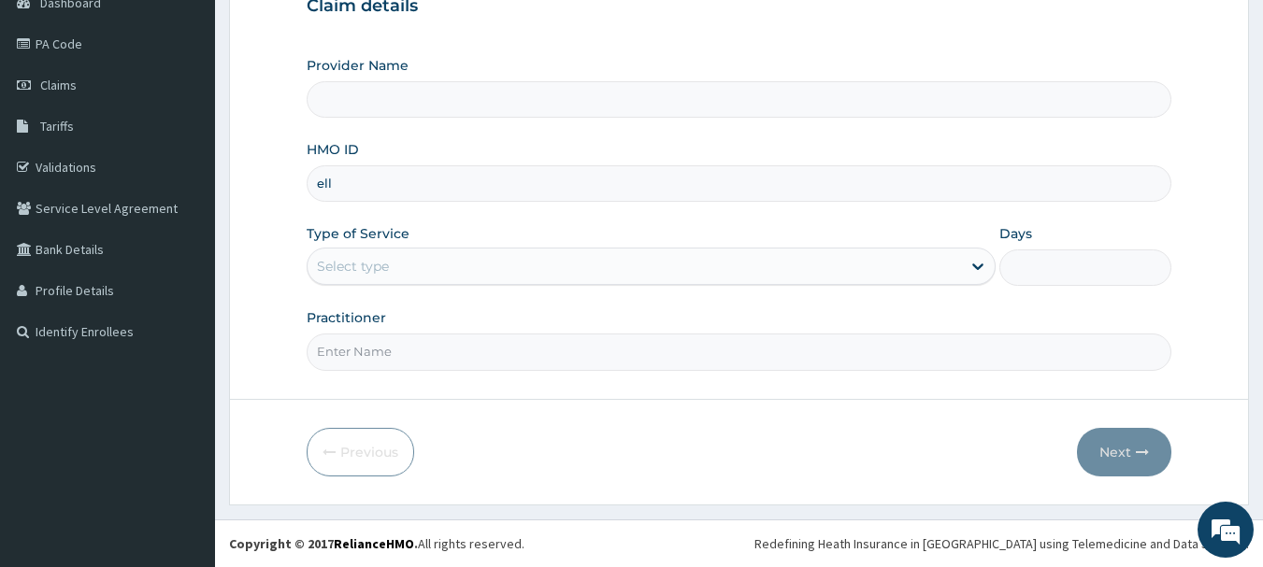
type input "ell/"
type input "ASHMED SPECIALIST HOSPITAL"
type input "ell/10738/b"
click at [390, 268] on div "Select type" at bounding box center [633, 266] width 653 height 30
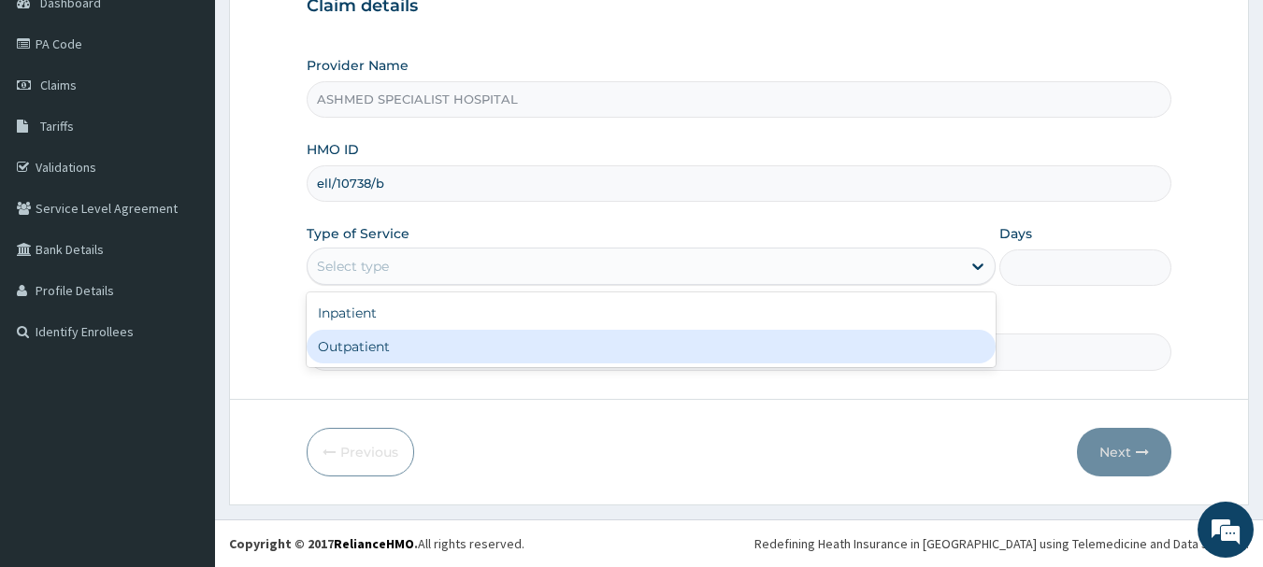
click at [365, 342] on div "Outpatient" at bounding box center [651, 347] width 689 height 34
type input "1"
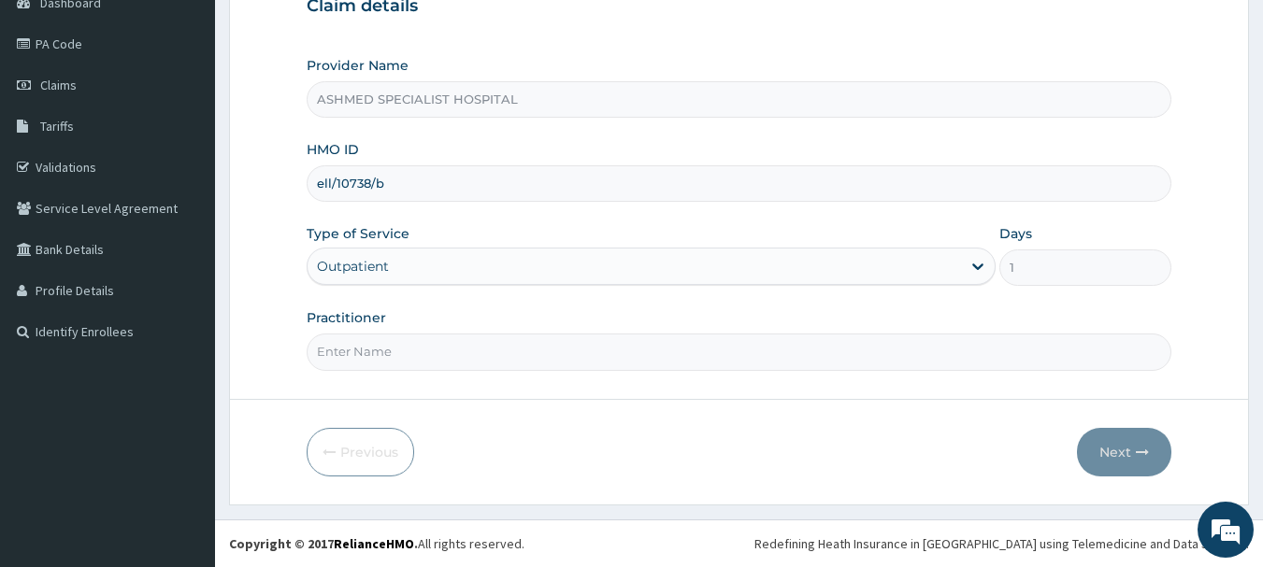
click at [375, 357] on input "Practitioner" at bounding box center [739, 352] width 865 height 36
type input "[PERSON_NAME] ODESA"
click at [1135, 440] on button "Next" at bounding box center [1124, 452] width 94 height 49
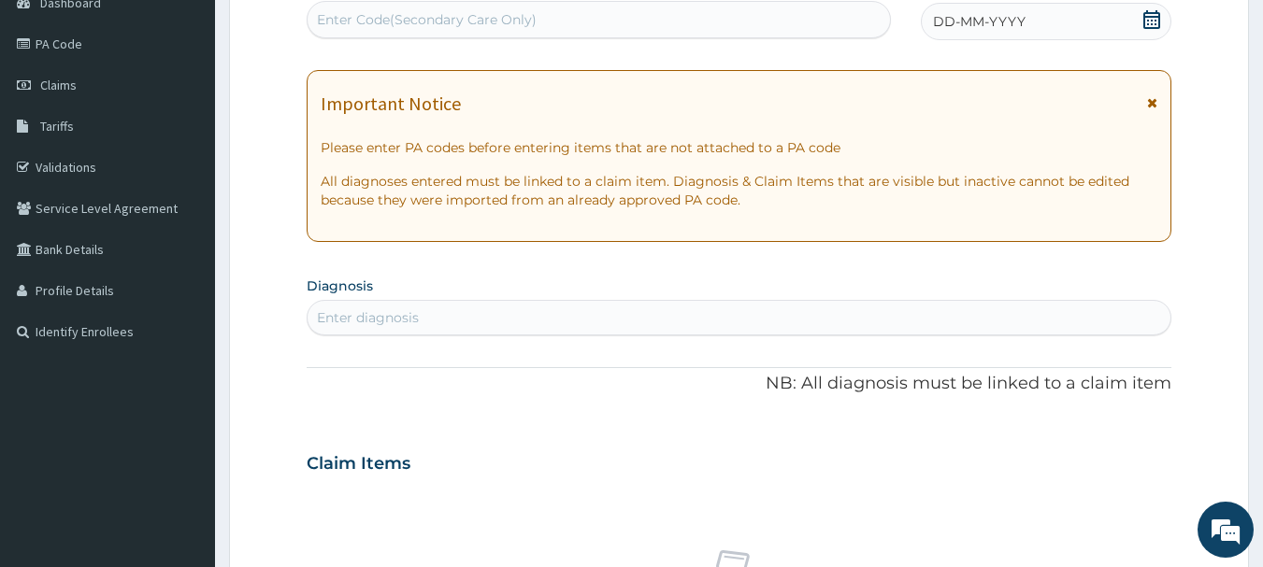
click at [1154, 21] on icon at bounding box center [1151, 19] width 19 height 19
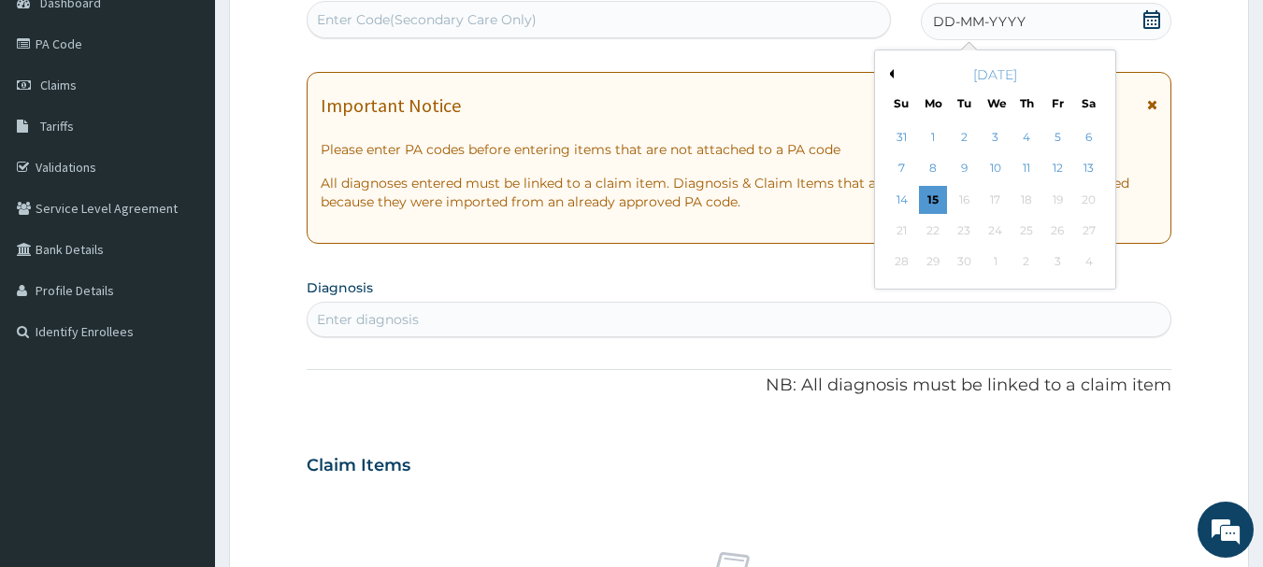
click at [891, 72] on button "Previous Month" at bounding box center [888, 73] width 9 height 9
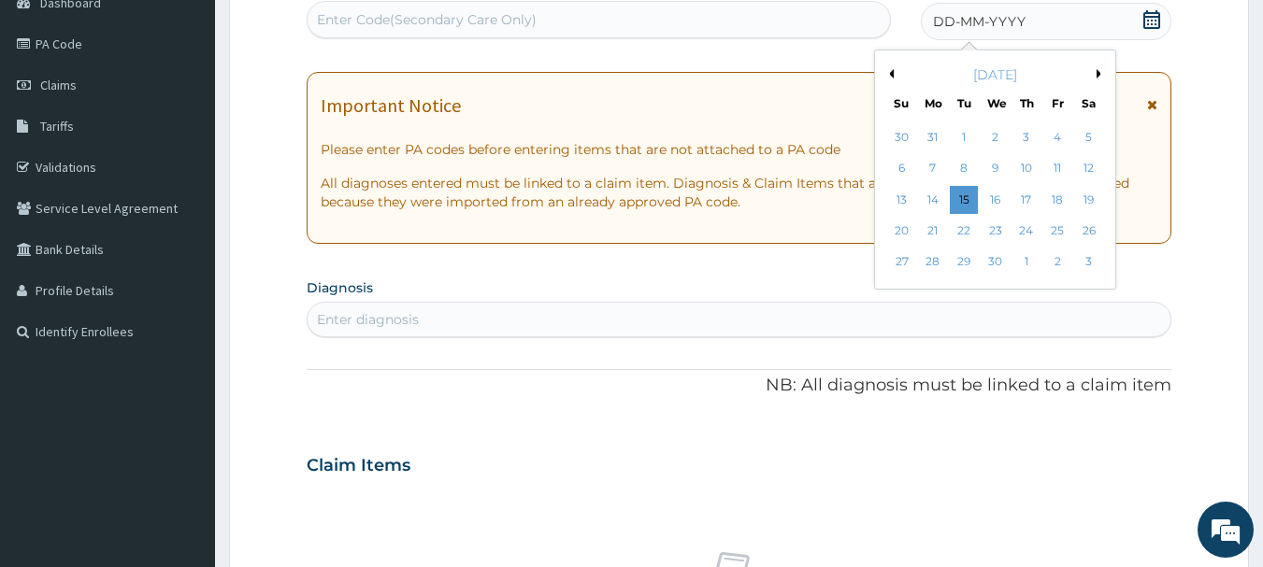
click at [891, 72] on button "Previous Month" at bounding box center [888, 73] width 9 height 9
click at [993, 260] on div "26" at bounding box center [995, 263] width 28 height 28
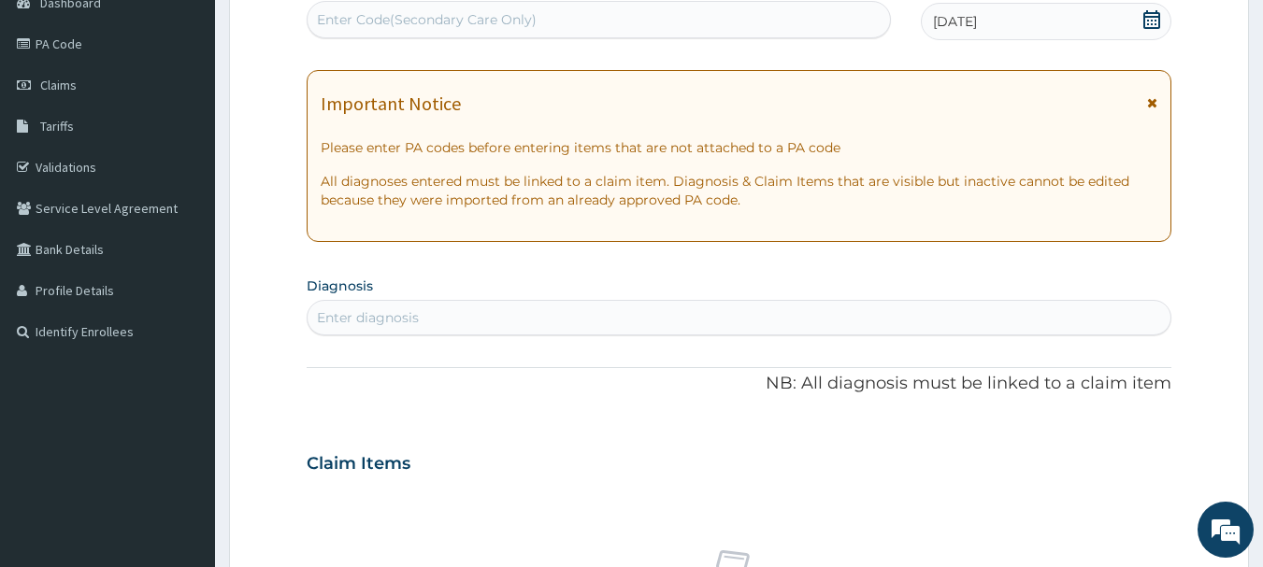
click at [514, 306] on div "Enter diagnosis" at bounding box center [739, 318] width 864 height 30
type input "upper resp"
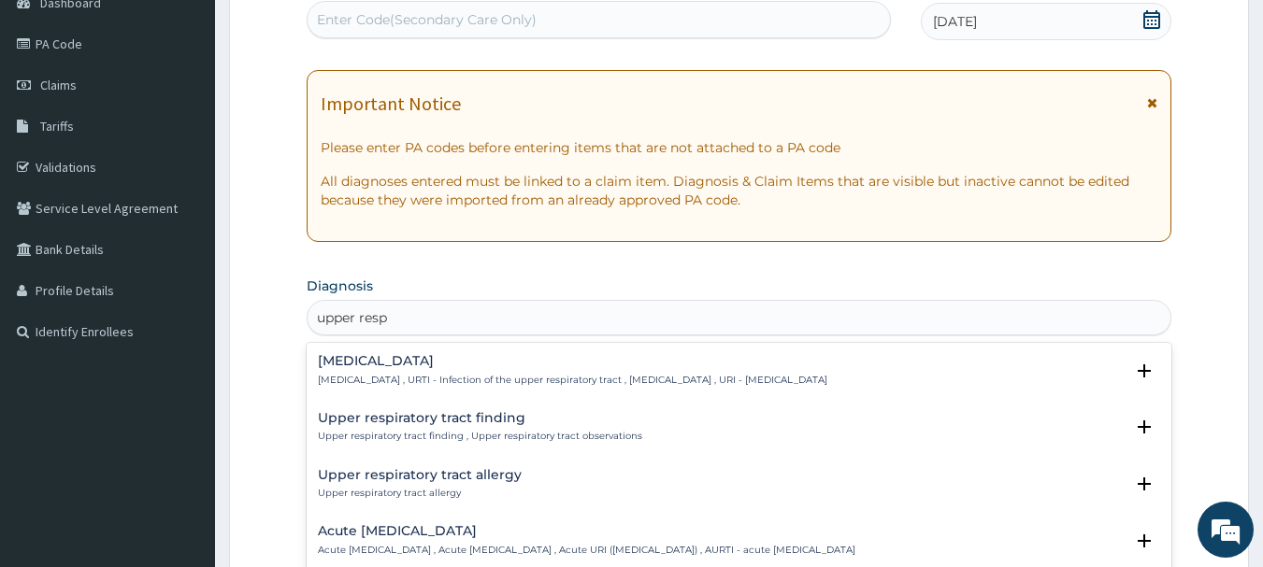
click at [467, 355] on h4 "[MEDICAL_DATA]" at bounding box center [572, 361] width 509 height 14
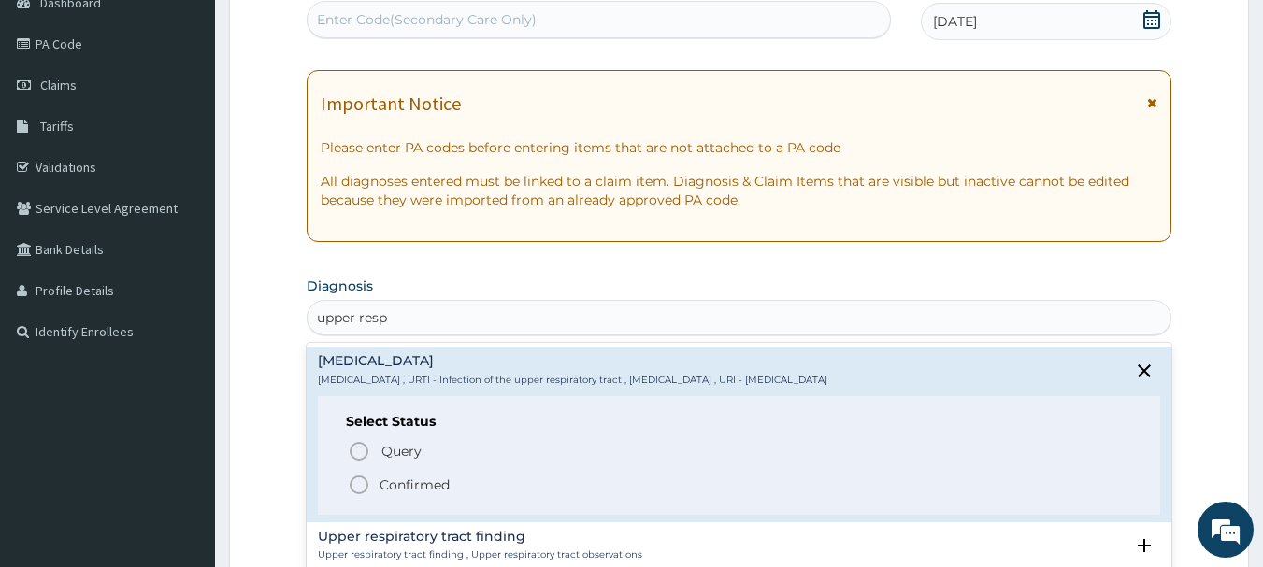
click at [381, 476] on p "Confirmed" at bounding box center [414, 485] width 70 height 19
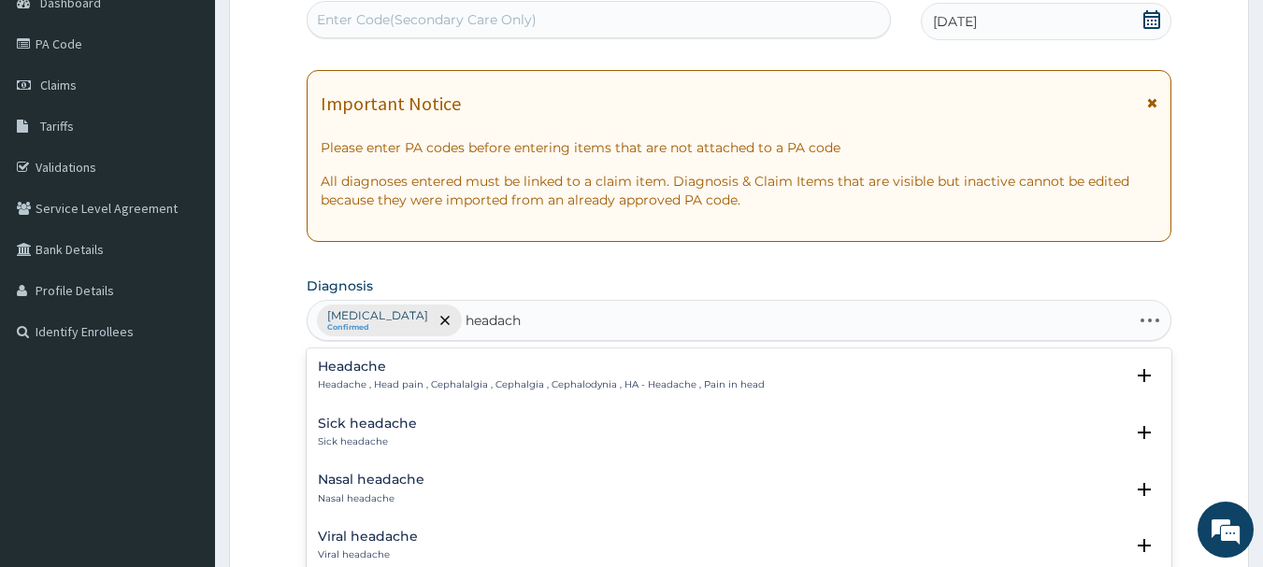
type input "headache"
click at [414, 370] on h4 "Headache" at bounding box center [541, 367] width 447 height 14
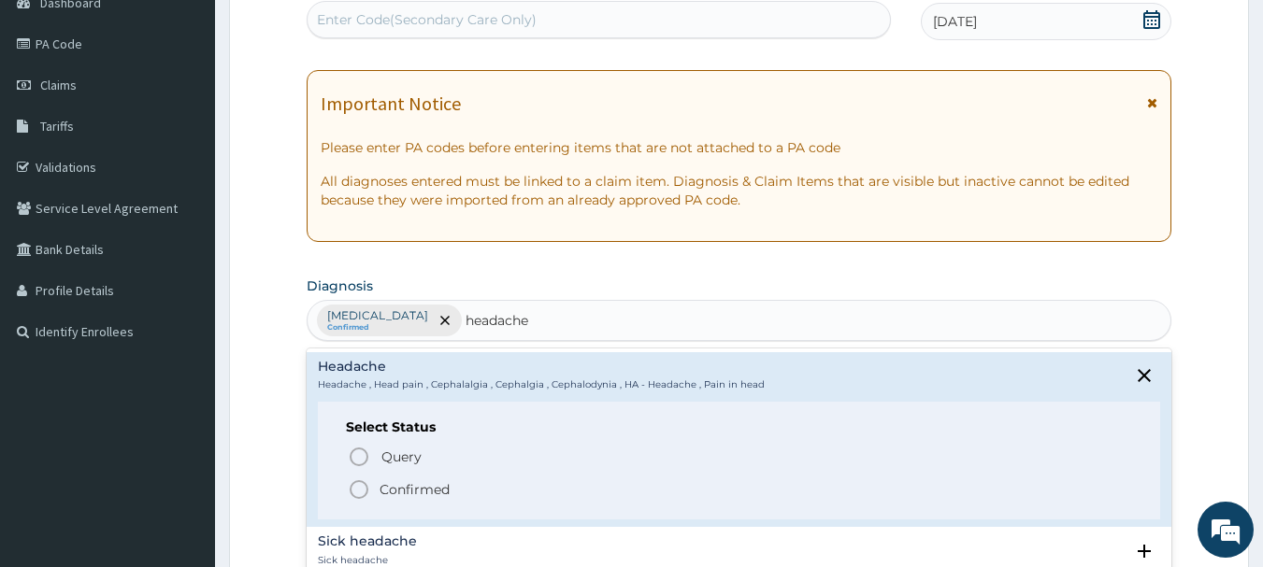
click at [373, 482] on span "Confirmed" at bounding box center [740, 489] width 785 height 22
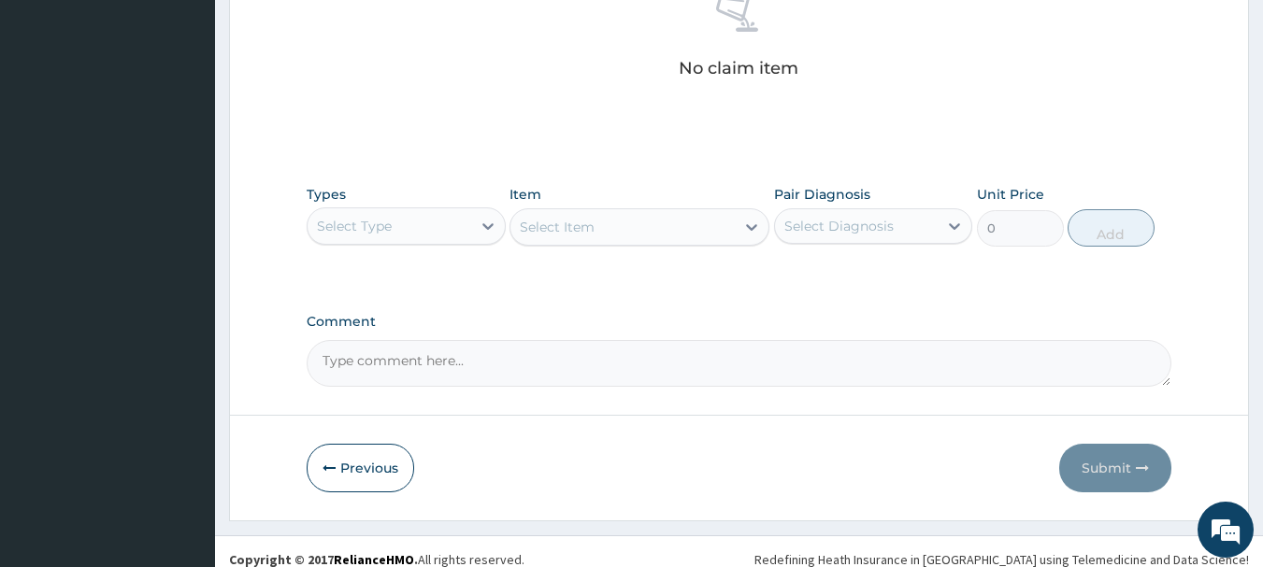
scroll to position [780, 0]
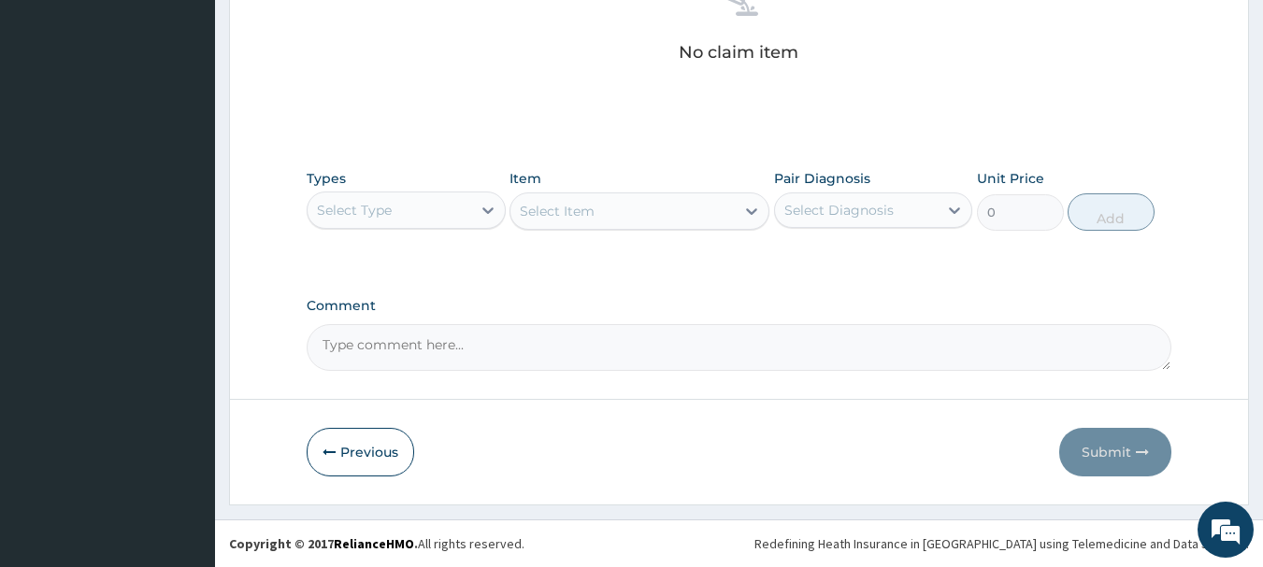
click at [420, 195] on div "Select Type" at bounding box center [389, 210] width 164 height 30
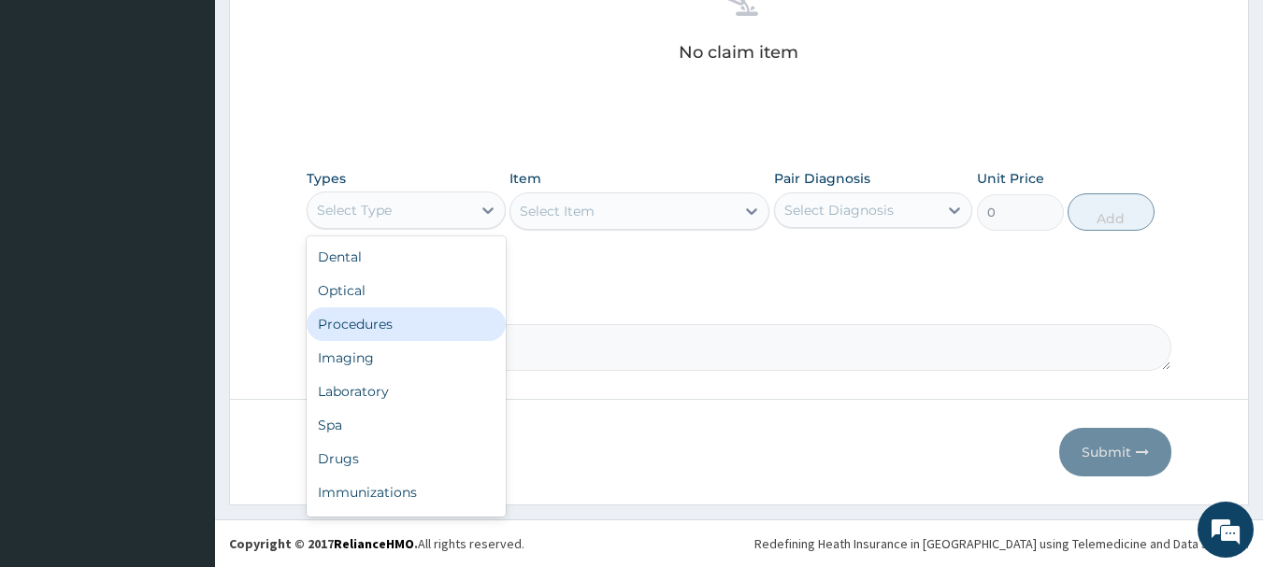
click at [374, 327] on div "Procedures" at bounding box center [406, 324] width 199 height 34
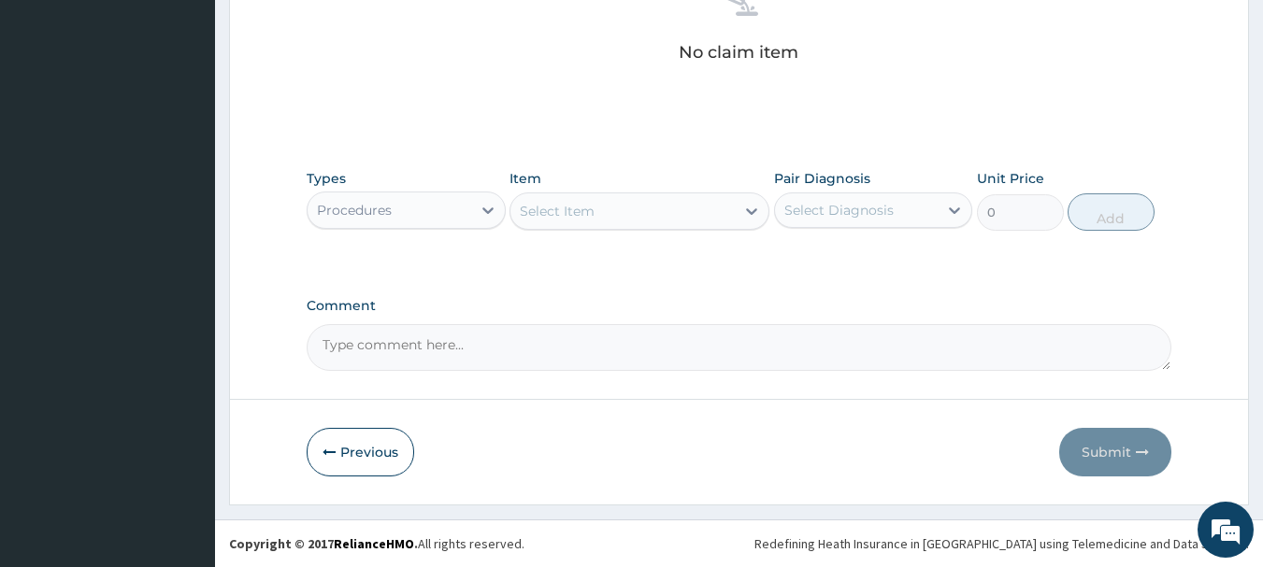
click at [648, 208] on div "Select Item" at bounding box center [622, 211] width 224 height 30
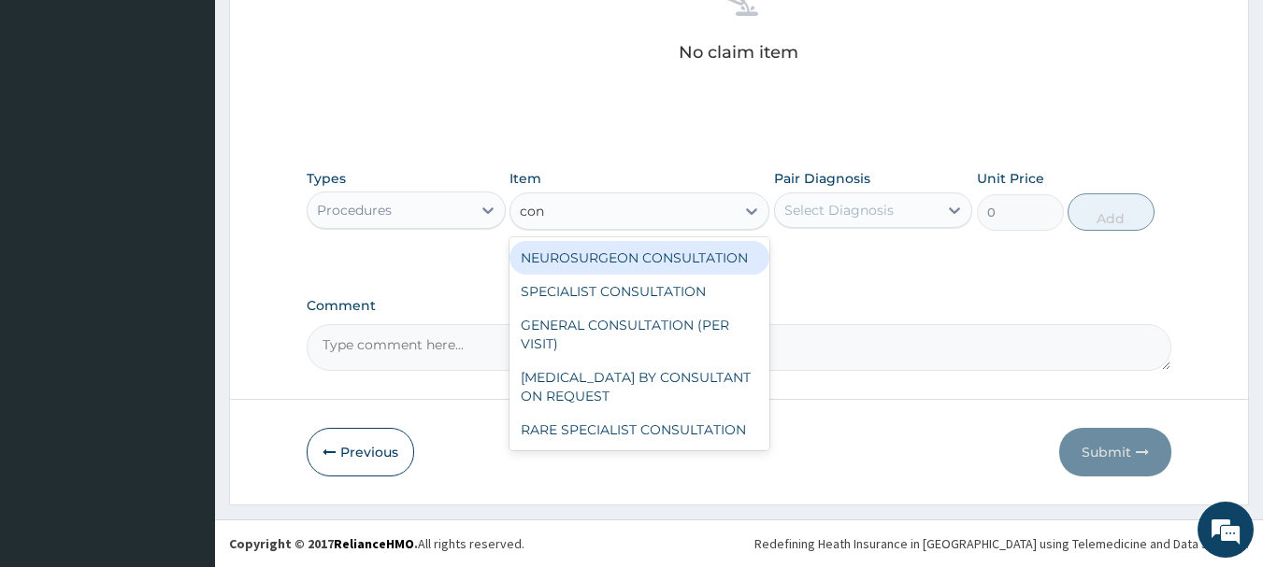
type input "cons"
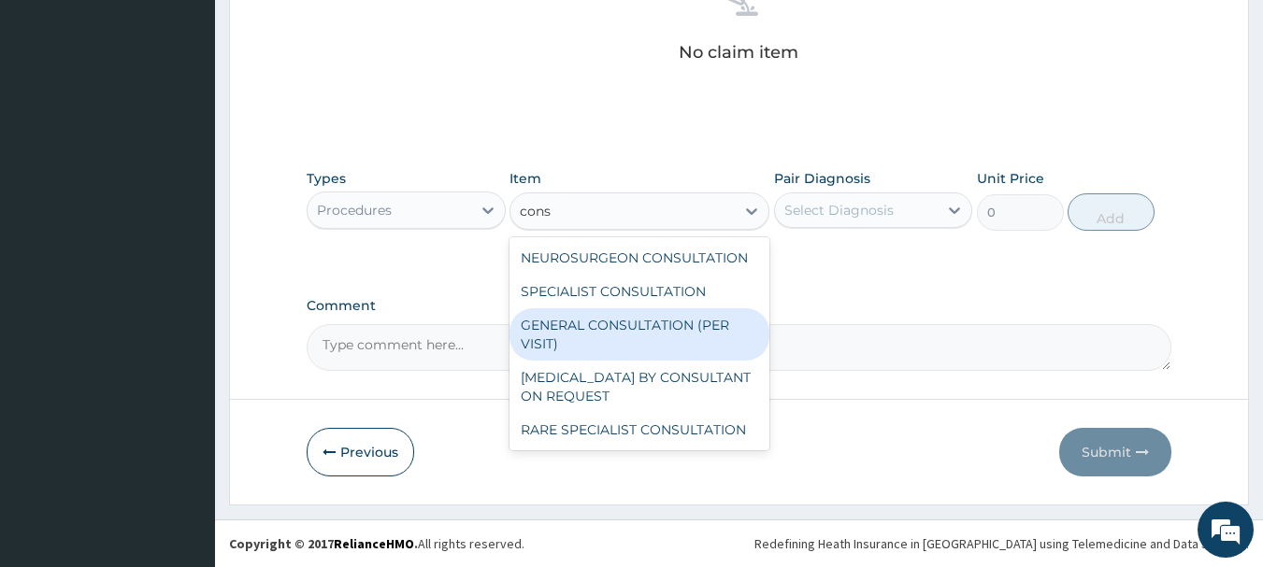
click at [574, 336] on div "GENERAL CONSULTATION (PER VISIT)" at bounding box center [639, 334] width 260 height 52
type input "2000"
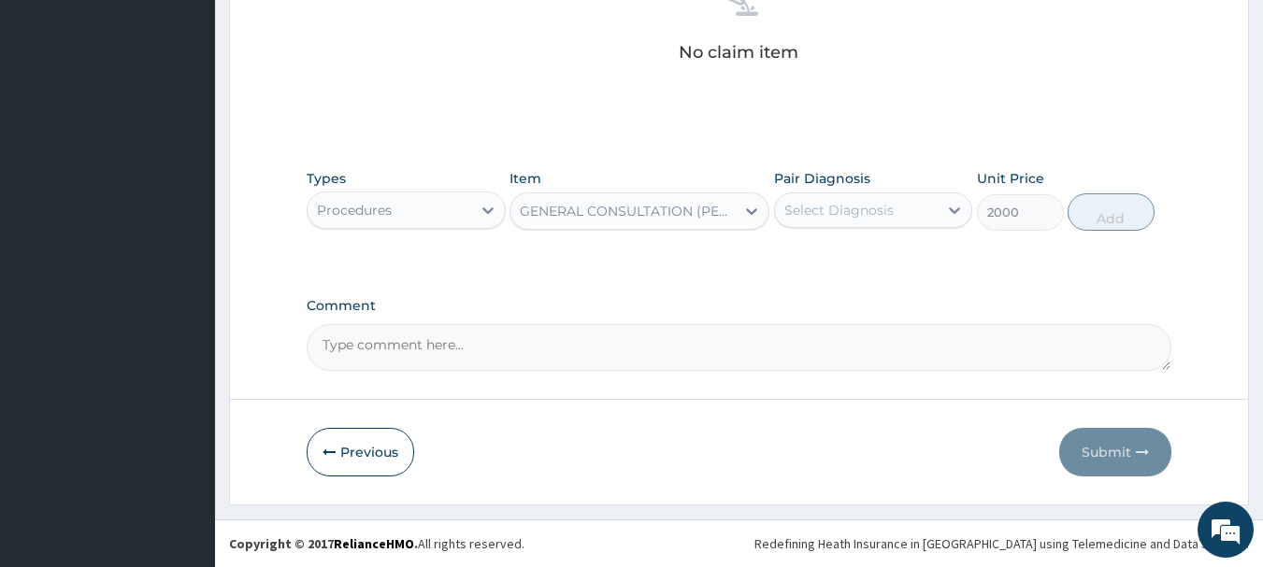
click at [808, 218] on div "Select Diagnosis" at bounding box center [838, 210] width 109 height 19
click at [800, 258] on div "[MEDICAL_DATA]" at bounding box center [873, 258] width 199 height 38
checkbox input "true"
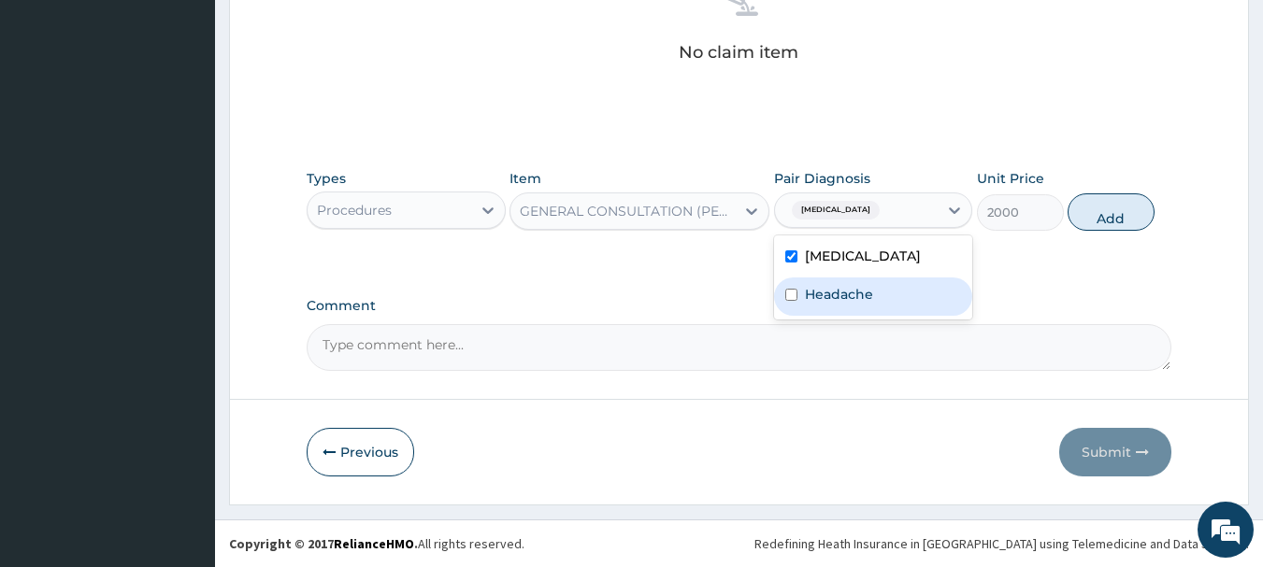
click at [796, 301] on input "checkbox" at bounding box center [791, 295] width 12 height 12
checkbox input "true"
click at [1107, 217] on button "Add" at bounding box center [1110, 211] width 87 height 37
type input "0"
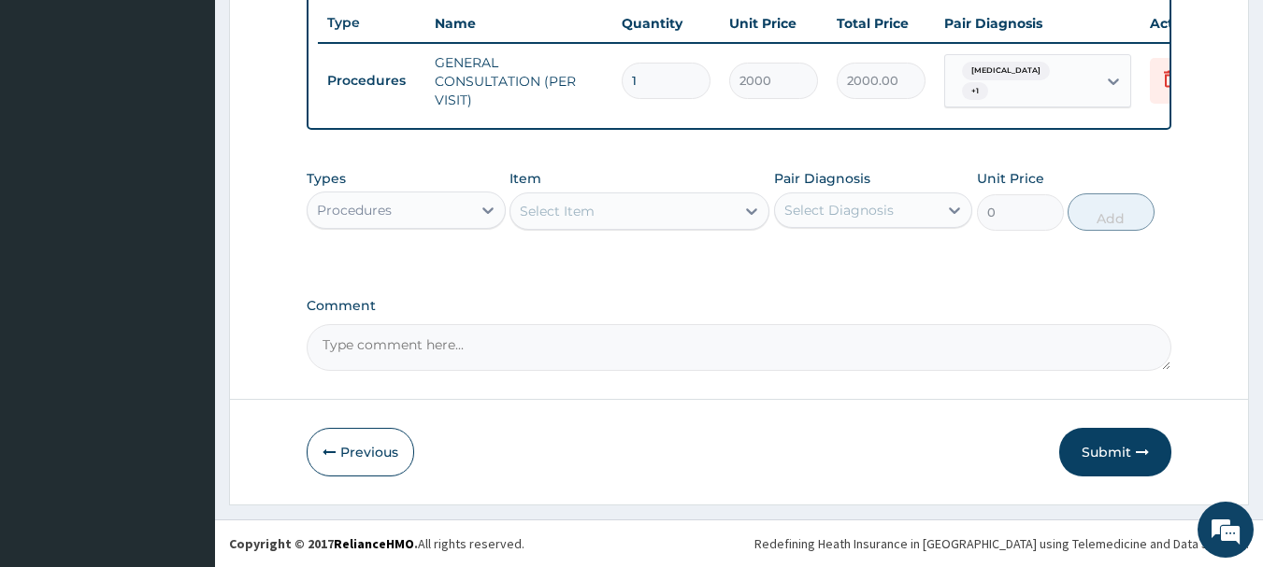
scroll to position [716, 0]
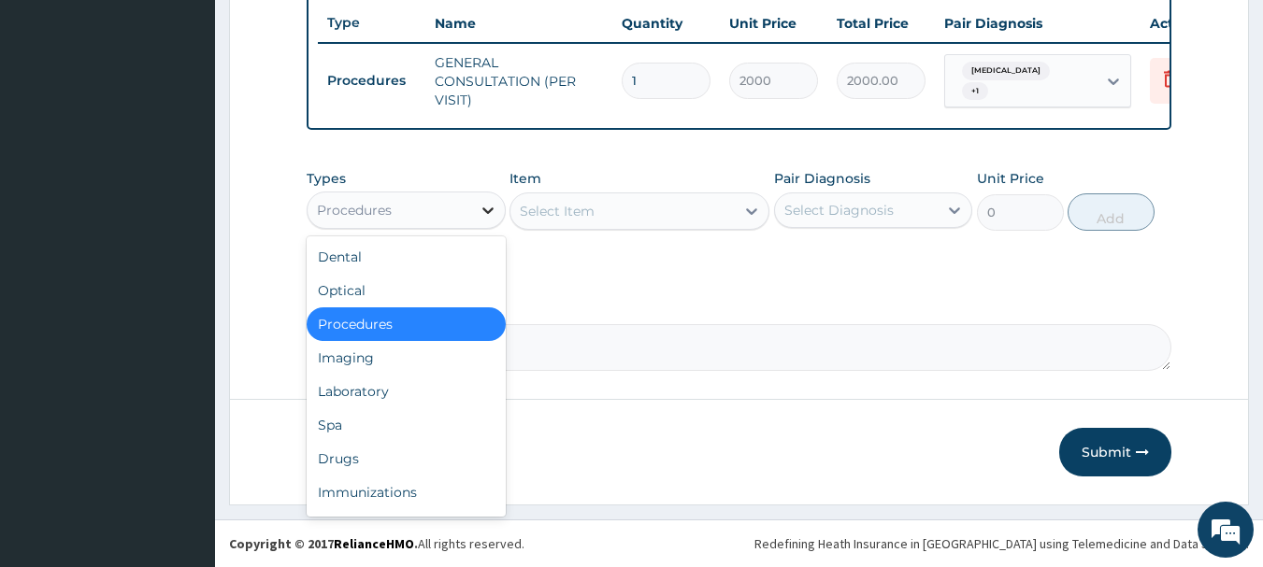
click at [491, 214] on icon at bounding box center [487, 210] width 19 height 19
click at [333, 460] on div "Drugs" at bounding box center [406, 459] width 199 height 34
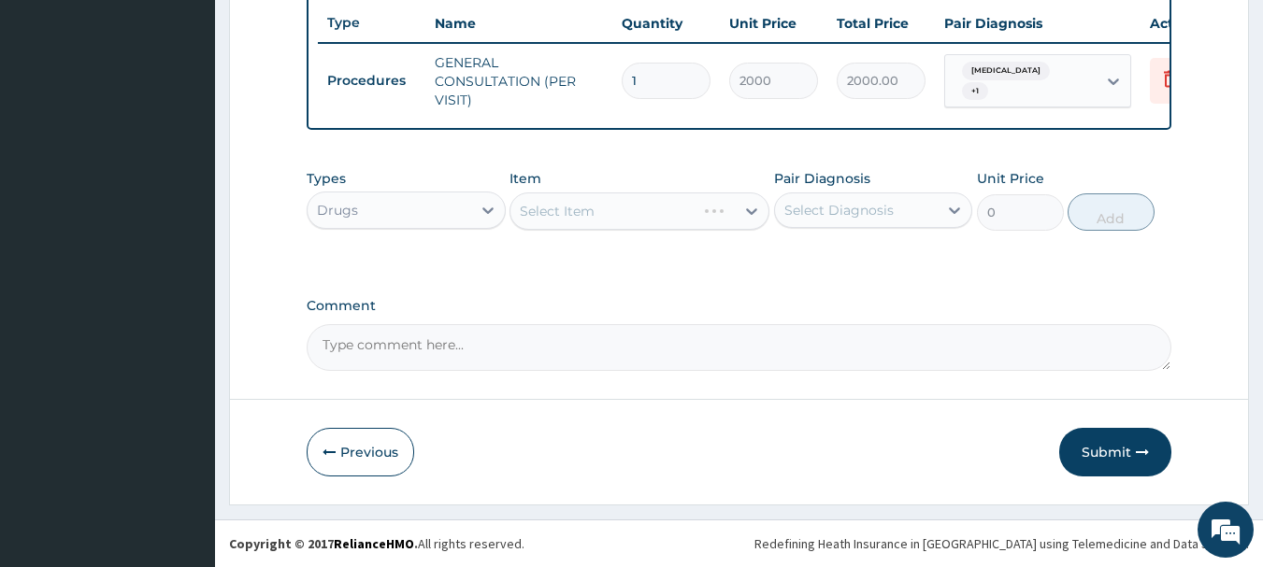
click at [694, 214] on div "Select Item" at bounding box center [639, 211] width 260 height 37
click at [710, 218] on div "Select Item" at bounding box center [622, 211] width 224 height 30
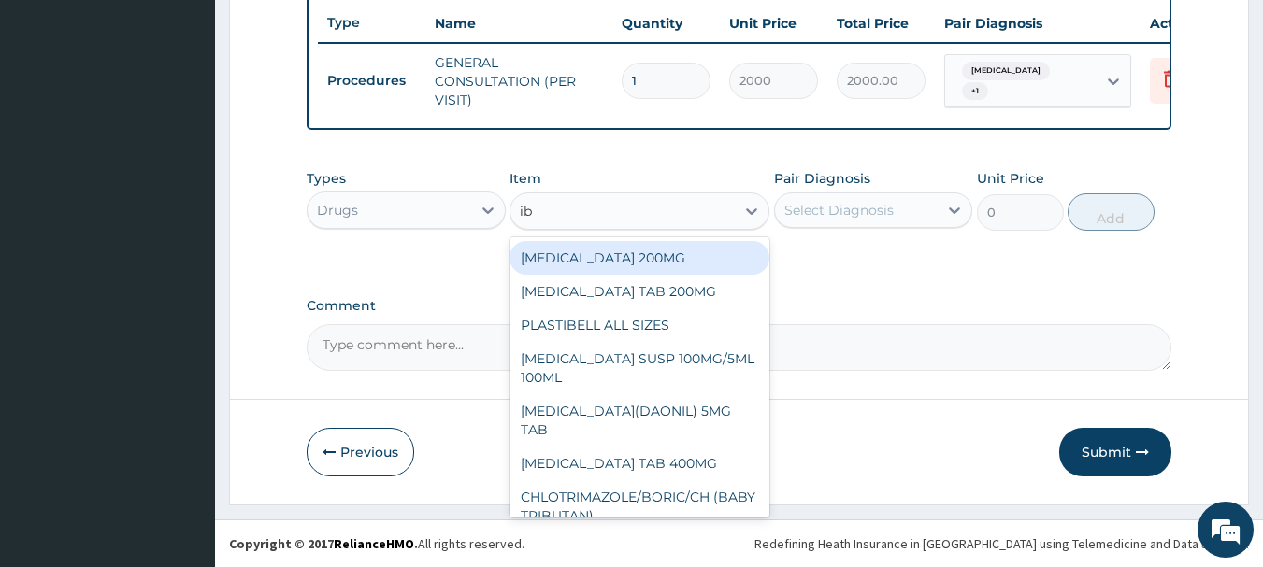
type input "ibu"
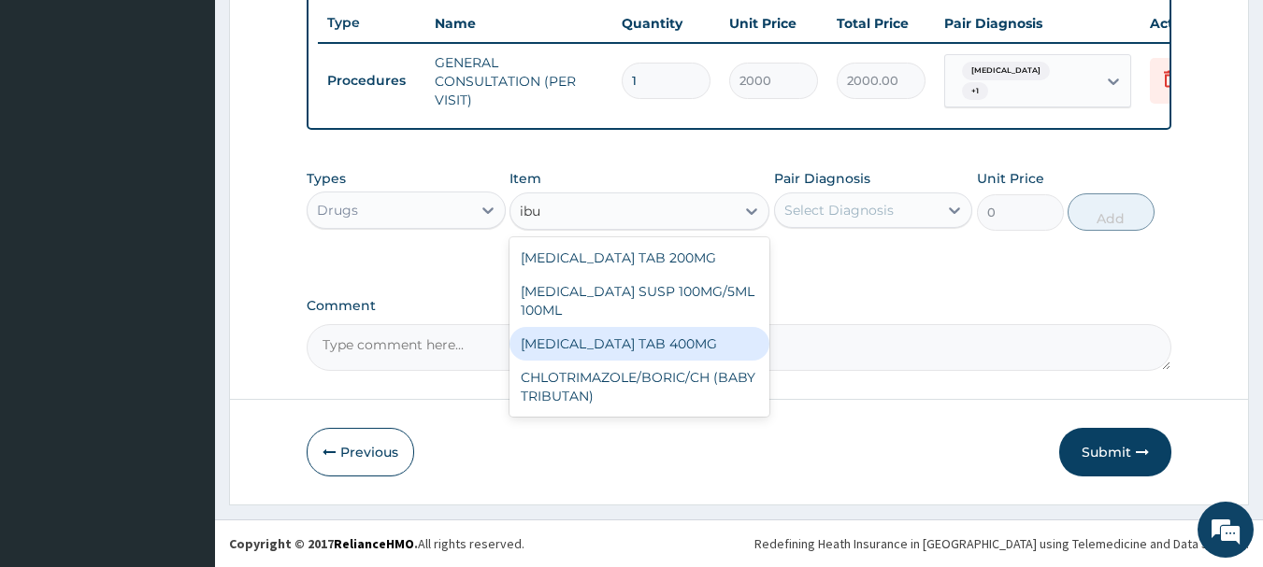
click at [649, 342] on div "[MEDICAL_DATA] TAB 400MG" at bounding box center [639, 344] width 260 height 34
type input "20"
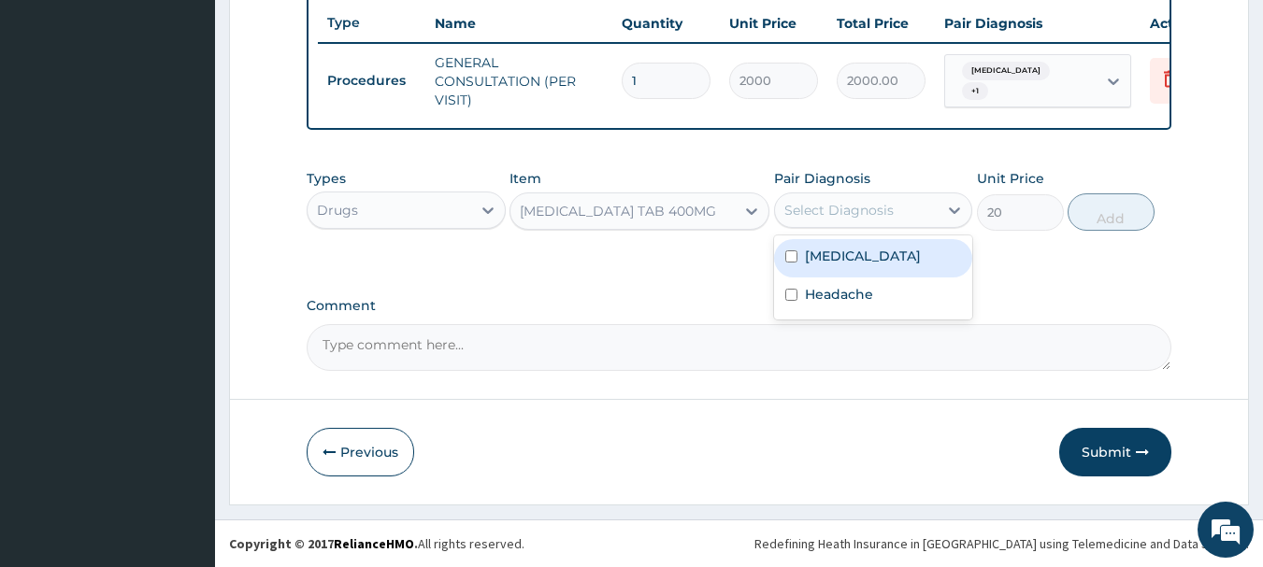
click at [906, 207] on div "Select Diagnosis" at bounding box center [857, 210] width 164 height 30
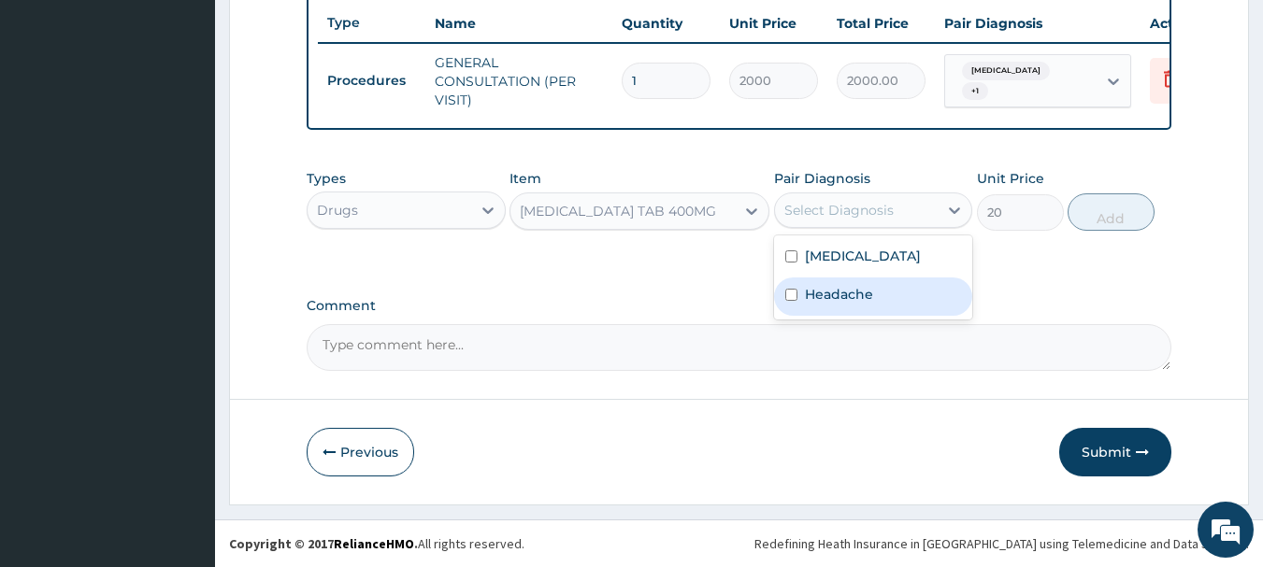
click at [848, 304] on label "Headache" at bounding box center [839, 294] width 68 height 19
checkbox input "true"
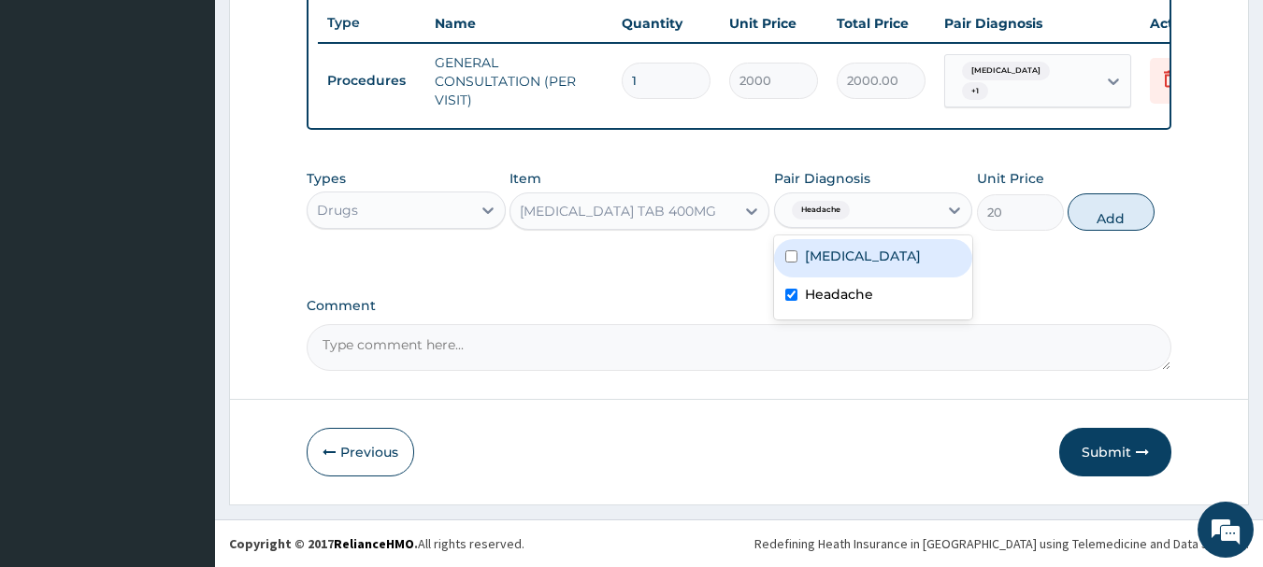
click at [1103, 207] on button "Add" at bounding box center [1110, 211] width 87 height 37
type input "0"
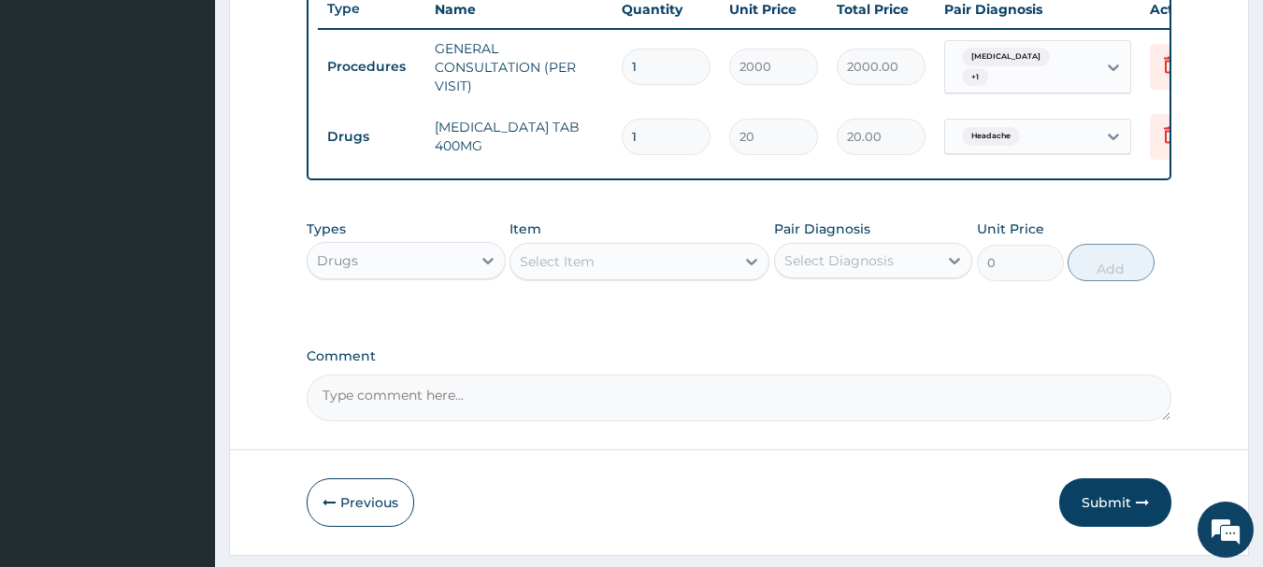
type input "10"
type input "200.00"
type input "10"
click at [690, 277] on div "Select Item" at bounding box center [622, 262] width 224 height 30
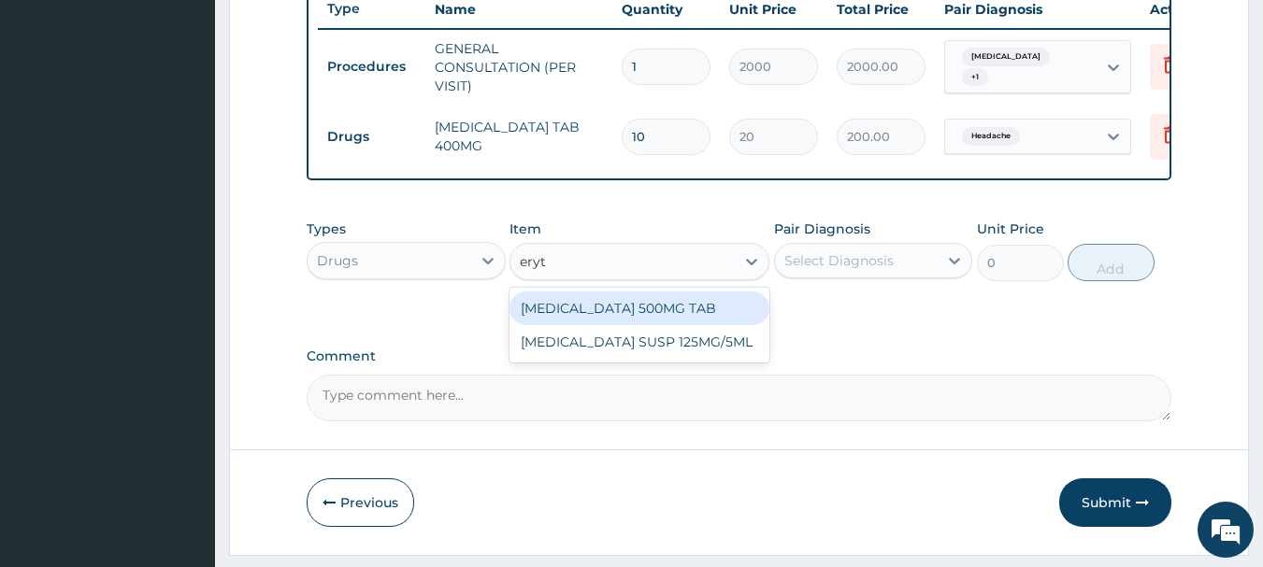
type input "eryth"
click at [631, 323] on div "[MEDICAL_DATA] 500MG TAB" at bounding box center [639, 309] width 260 height 34
type input "80"
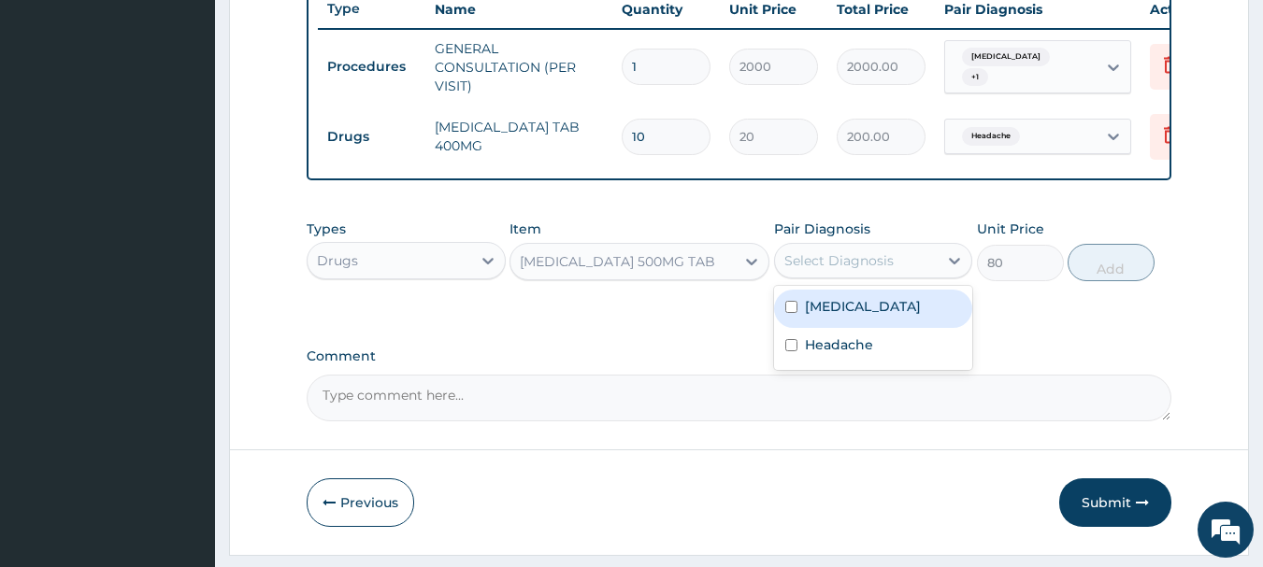
click at [859, 270] on div "Select Diagnosis" at bounding box center [838, 260] width 109 height 19
click at [828, 316] on label "[MEDICAL_DATA]" at bounding box center [863, 306] width 116 height 19
checkbox input "true"
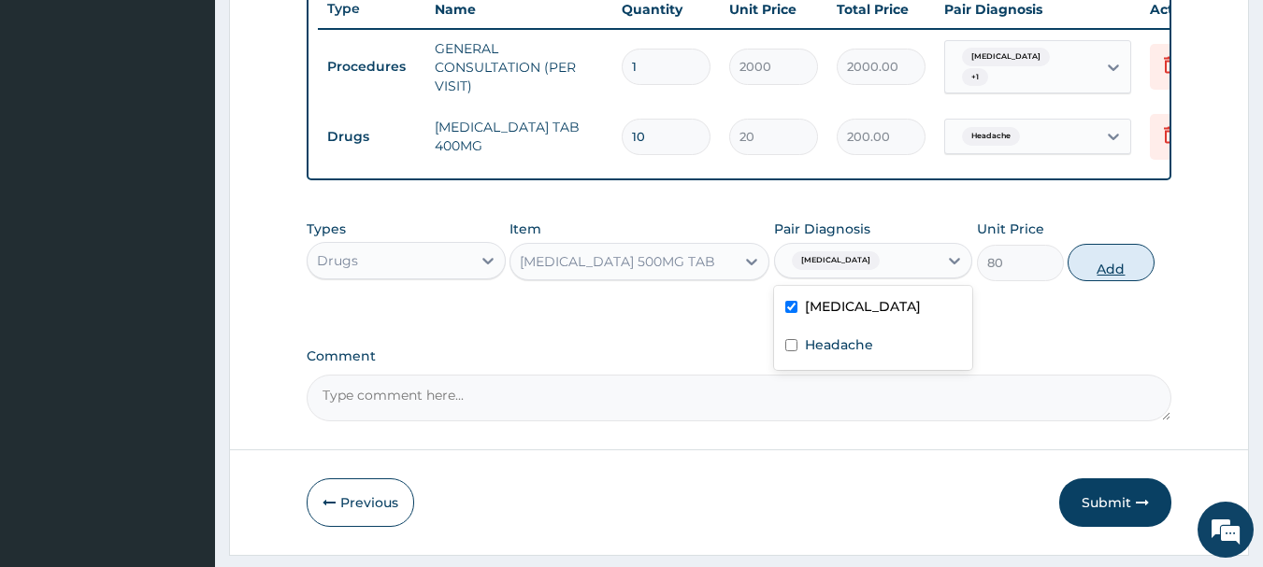
click at [1105, 281] on button "Add" at bounding box center [1110, 262] width 87 height 37
type input "0"
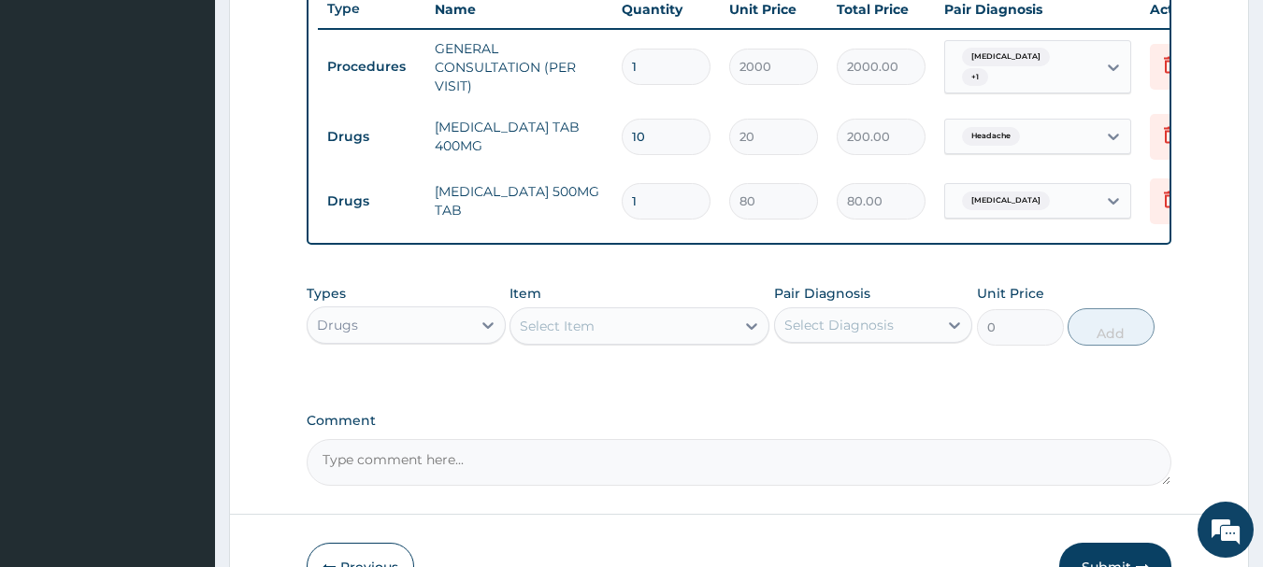
type input "15"
type input "1200.00"
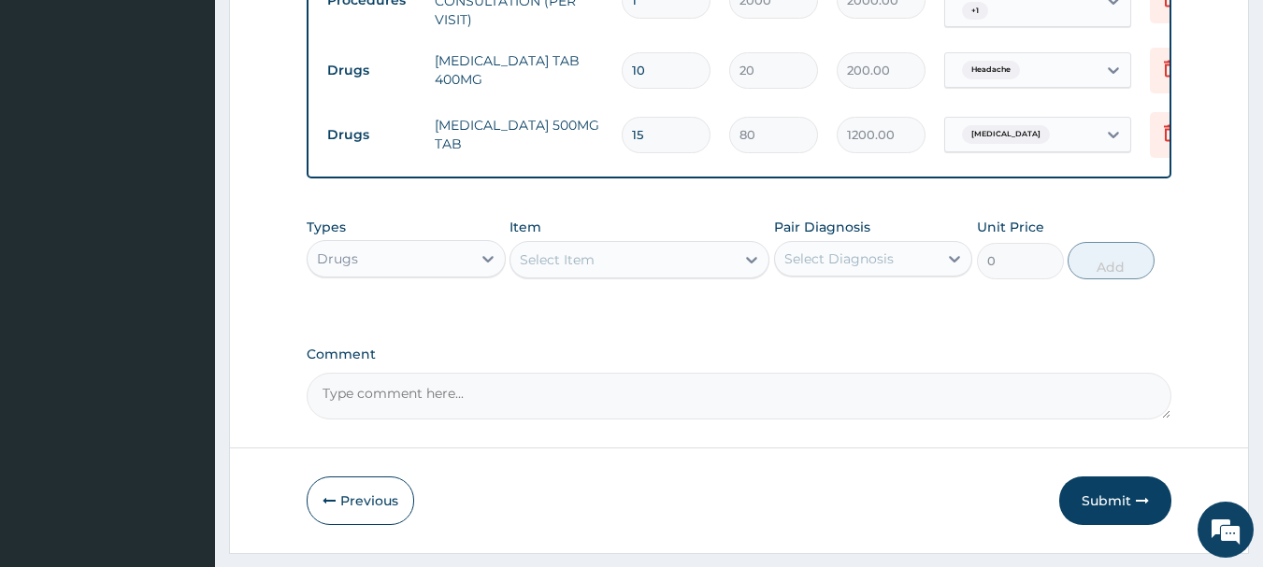
scroll to position [845, 0]
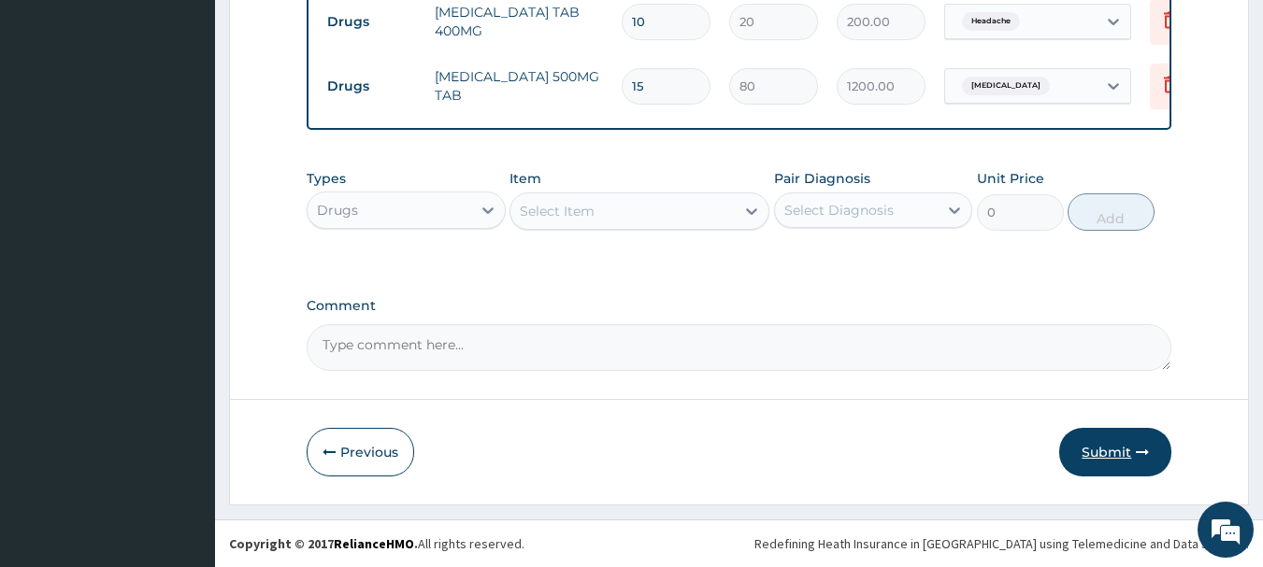
type input "15"
click at [1091, 461] on button "Submit" at bounding box center [1115, 452] width 112 height 49
click at [1098, 448] on button "Submit" at bounding box center [1115, 452] width 112 height 49
click at [1107, 457] on button "Submit" at bounding box center [1115, 452] width 112 height 49
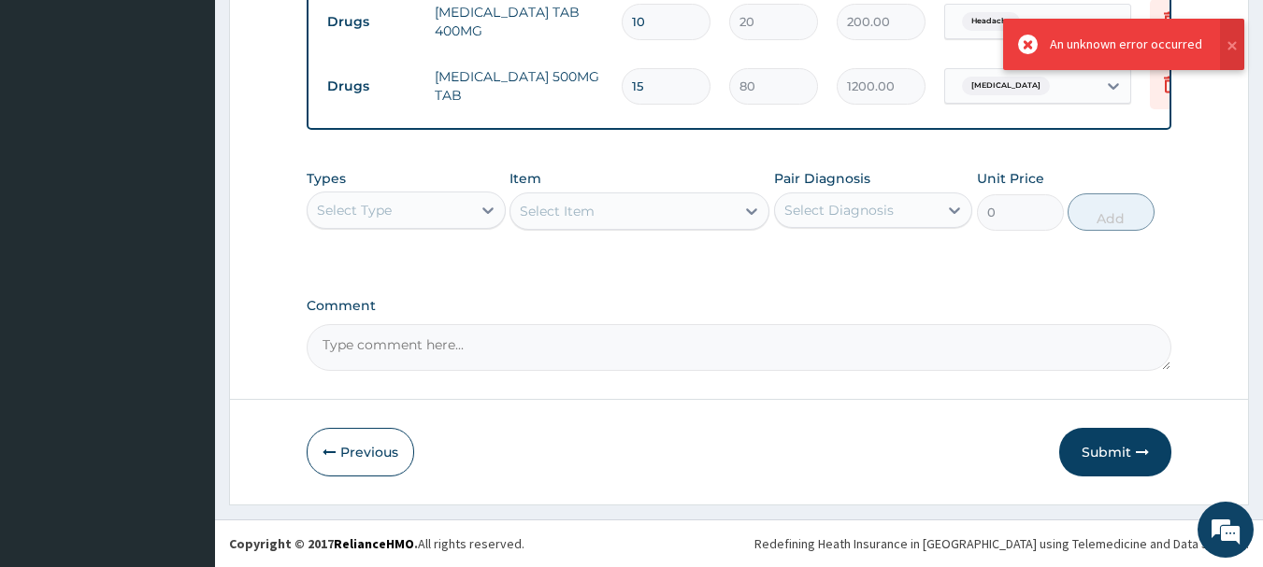
click at [1030, 39] on icon at bounding box center [1028, 45] width 20 height 20
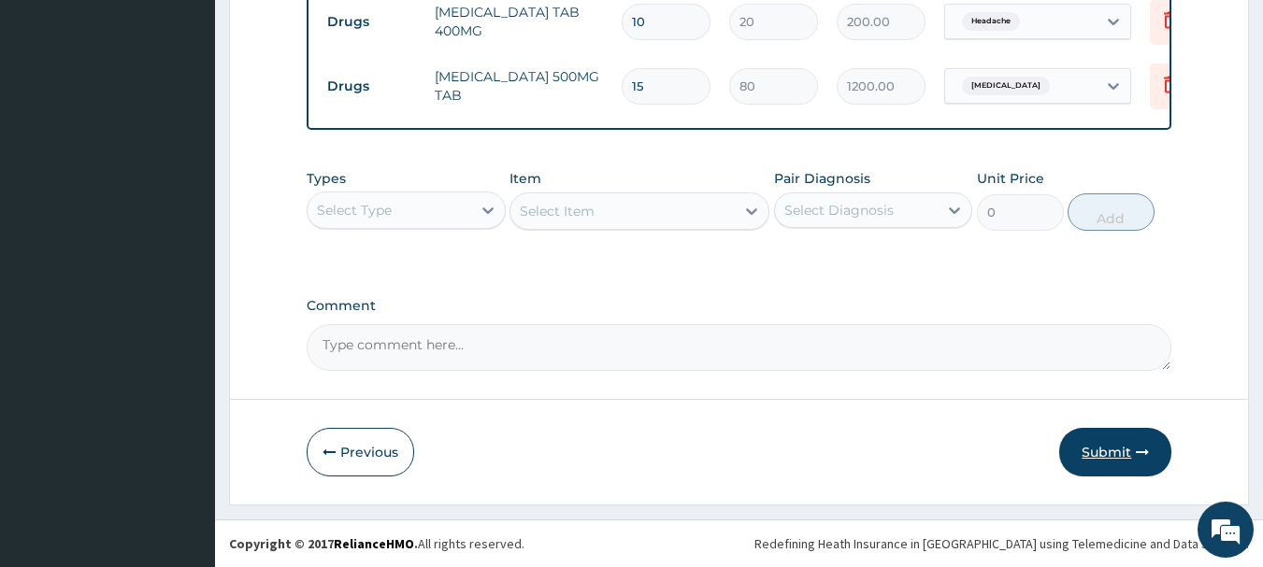
click at [1095, 463] on button "Submit" at bounding box center [1115, 452] width 112 height 49
click at [1117, 443] on button "Submit" at bounding box center [1115, 452] width 112 height 49
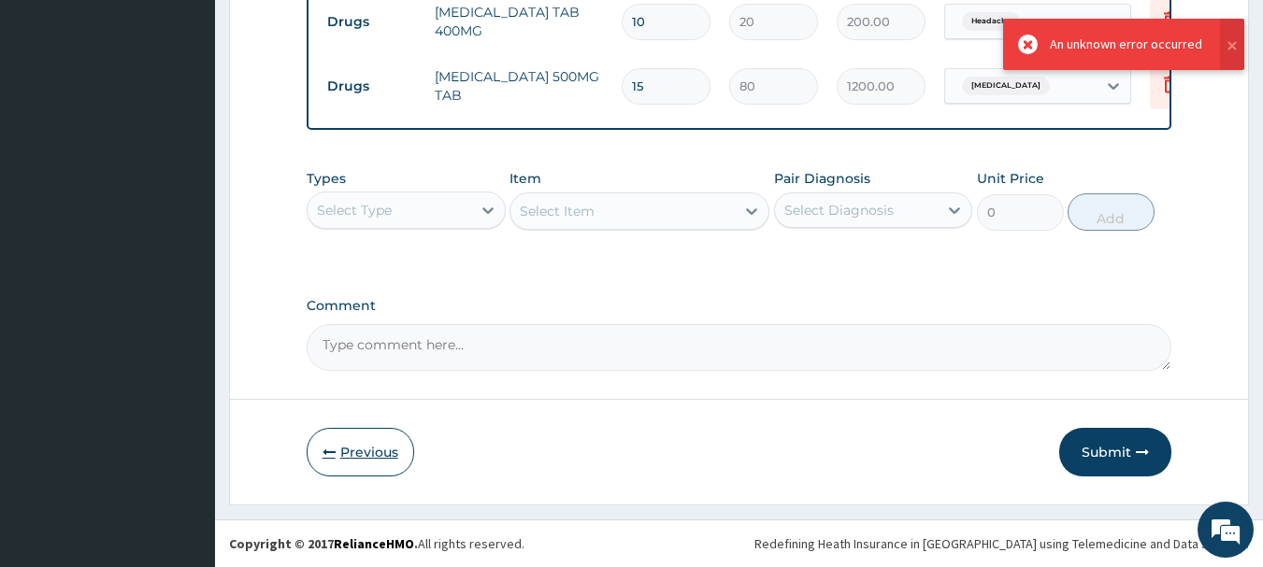
click at [341, 449] on button "Previous" at bounding box center [360, 452] width 107 height 49
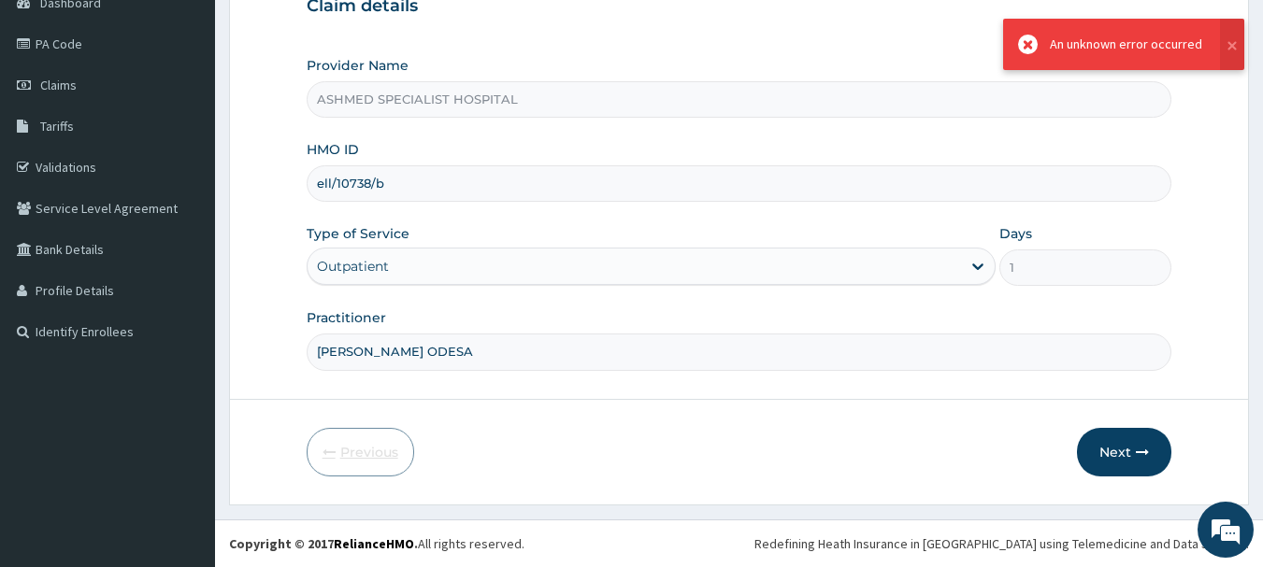
scroll to position [201, 0]
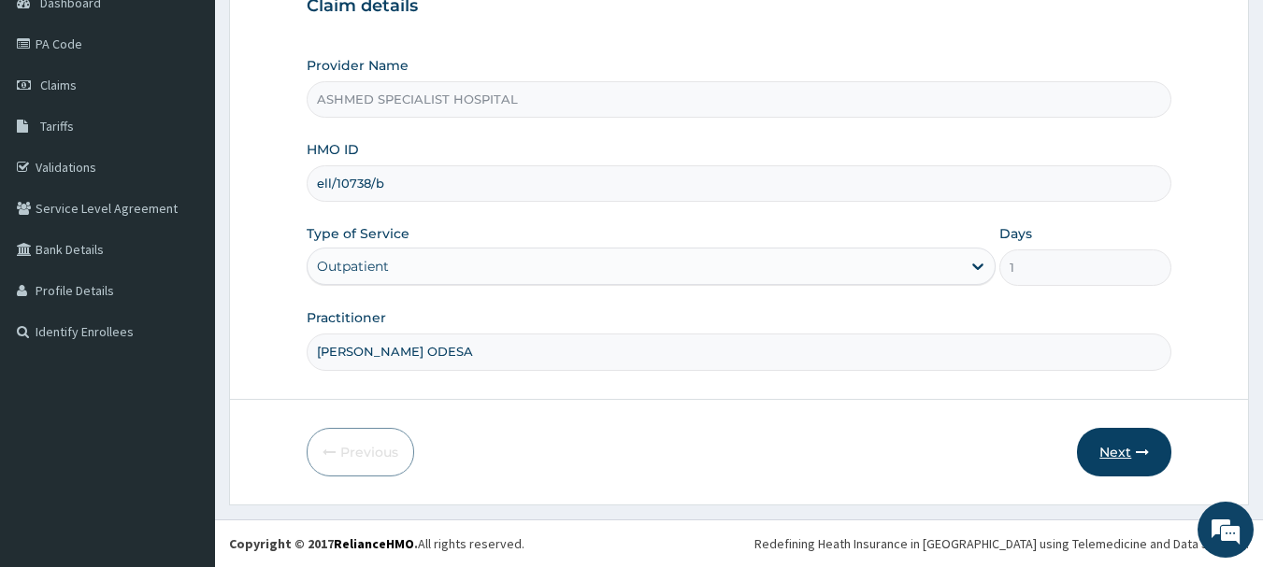
click at [1109, 446] on button "Next" at bounding box center [1124, 452] width 94 height 49
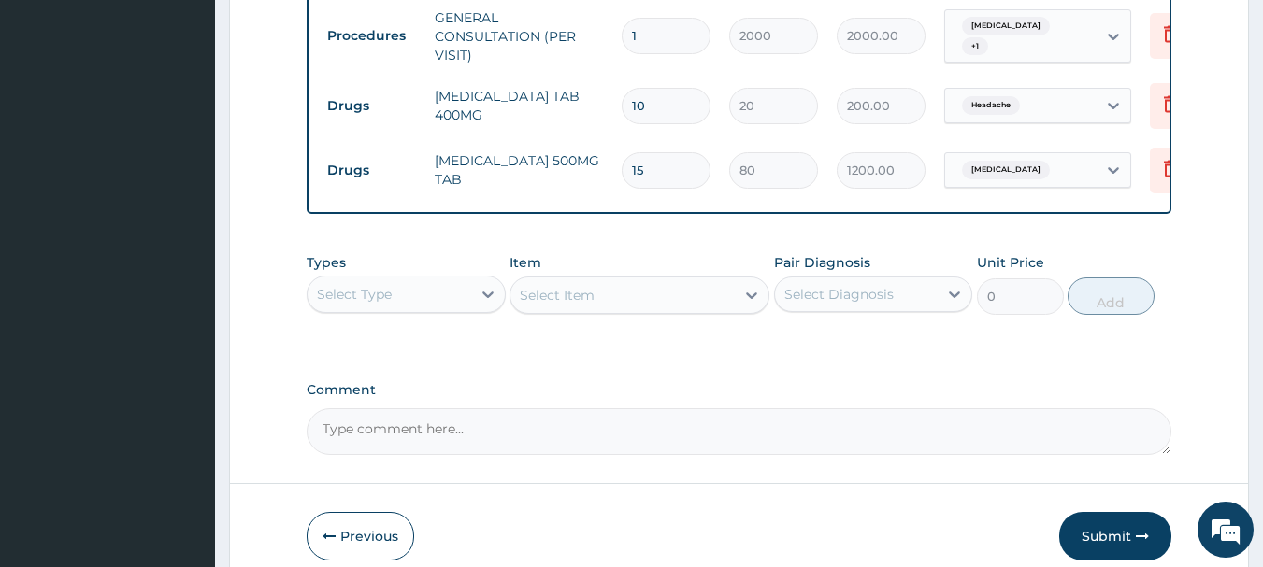
scroll to position [845, 0]
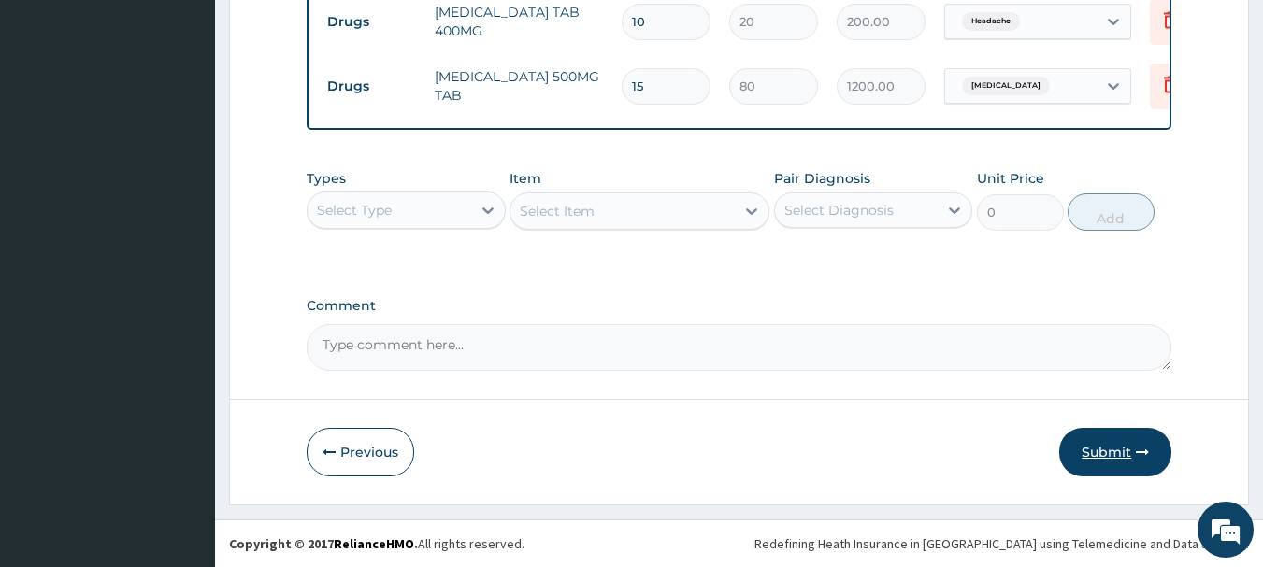
click at [1093, 459] on button "Submit" at bounding box center [1115, 452] width 112 height 49
click at [1100, 454] on button "Submit" at bounding box center [1115, 452] width 112 height 49
click at [358, 441] on button "Previous" at bounding box center [360, 452] width 107 height 49
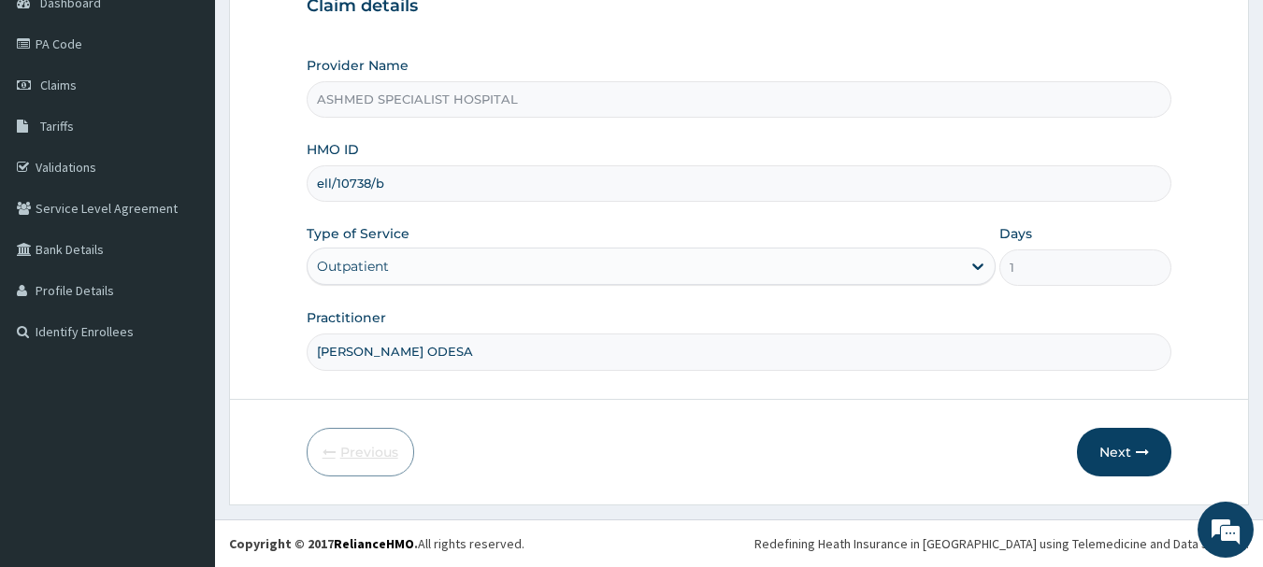
scroll to position [201, 0]
click at [383, 179] on input "ell/10738/b" at bounding box center [739, 183] width 865 height 36
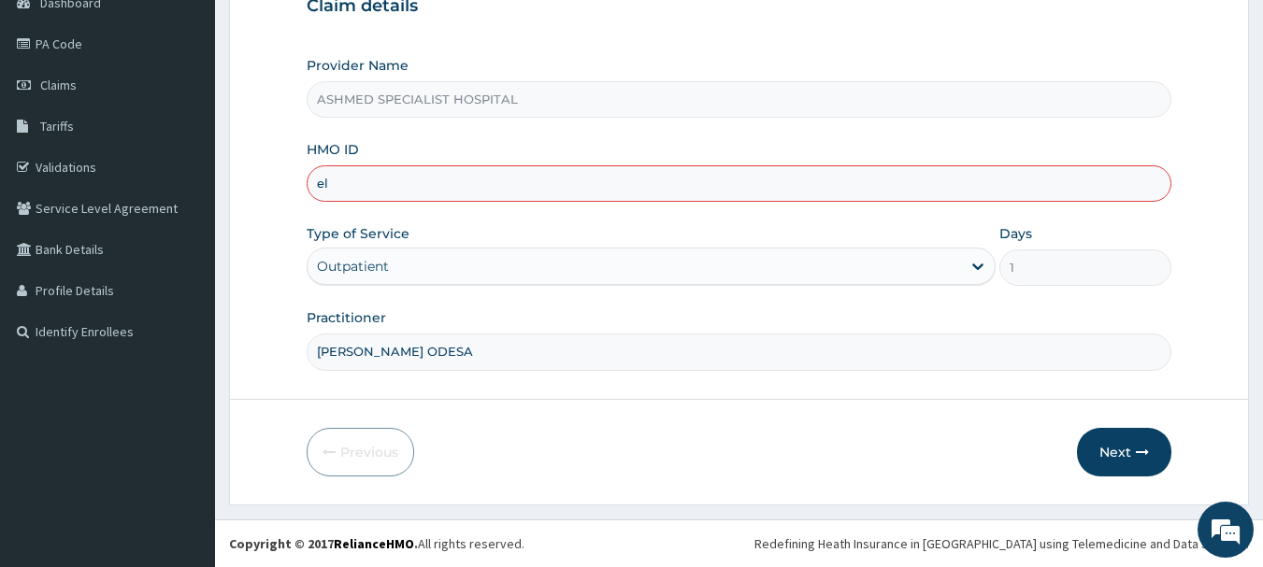
type input "e"
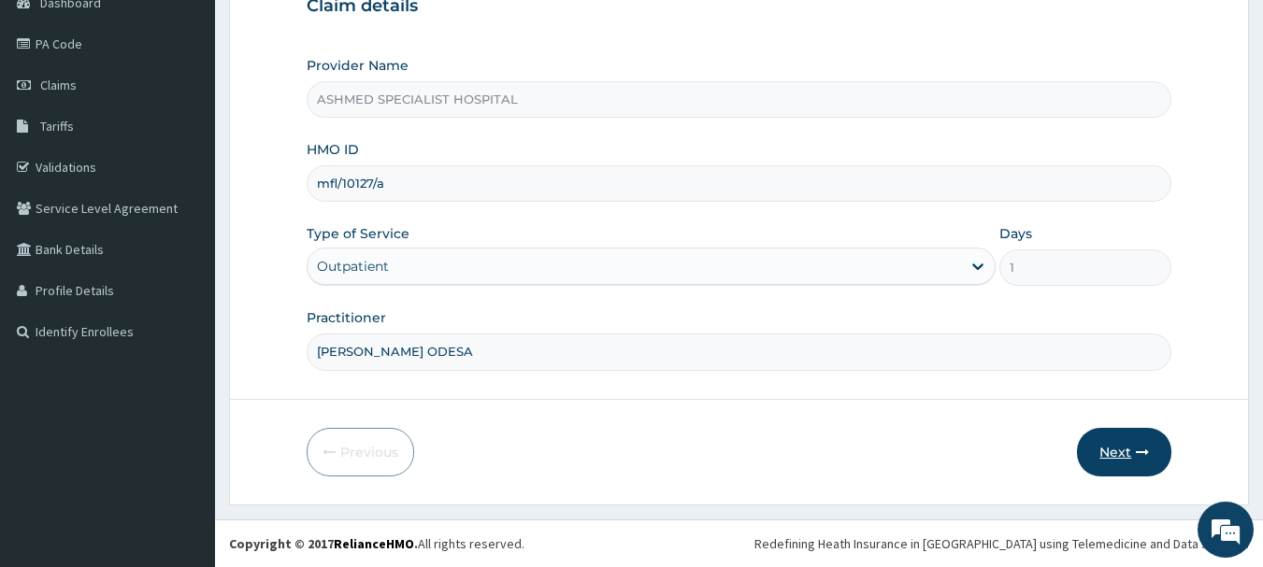
type input "mfl/10127/a"
click at [1131, 450] on button "Next" at bounding box center [1124, 452] width 94 height 49
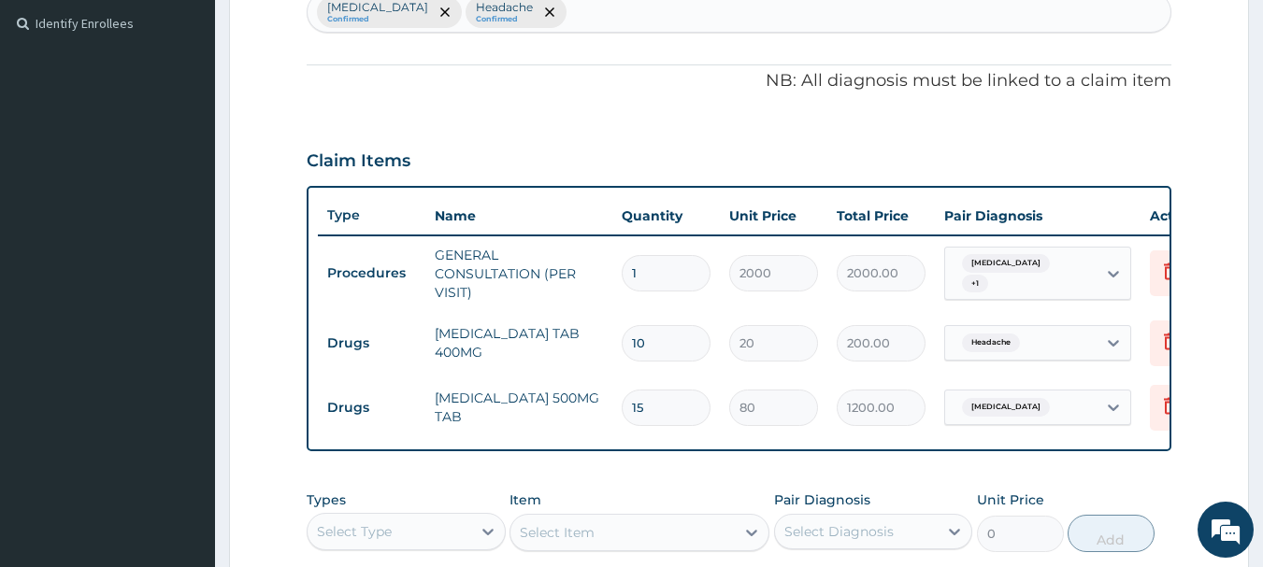
scroll to position [512, 0]
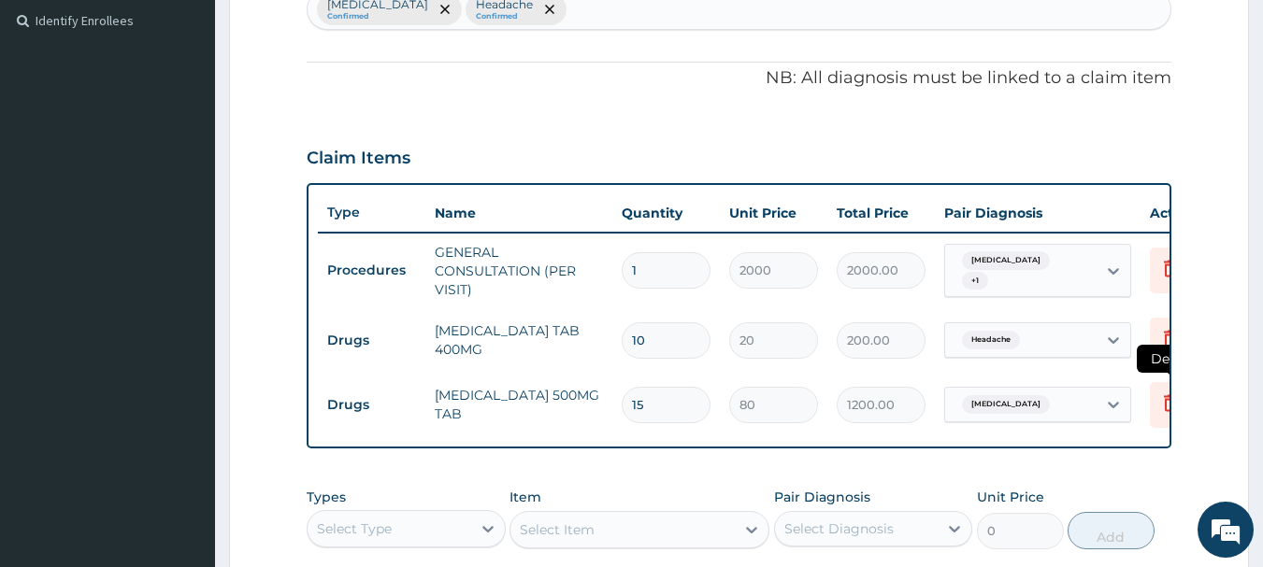
click at [1164, 403] on icon at bounding box center [1170, 403] width 22 height 22
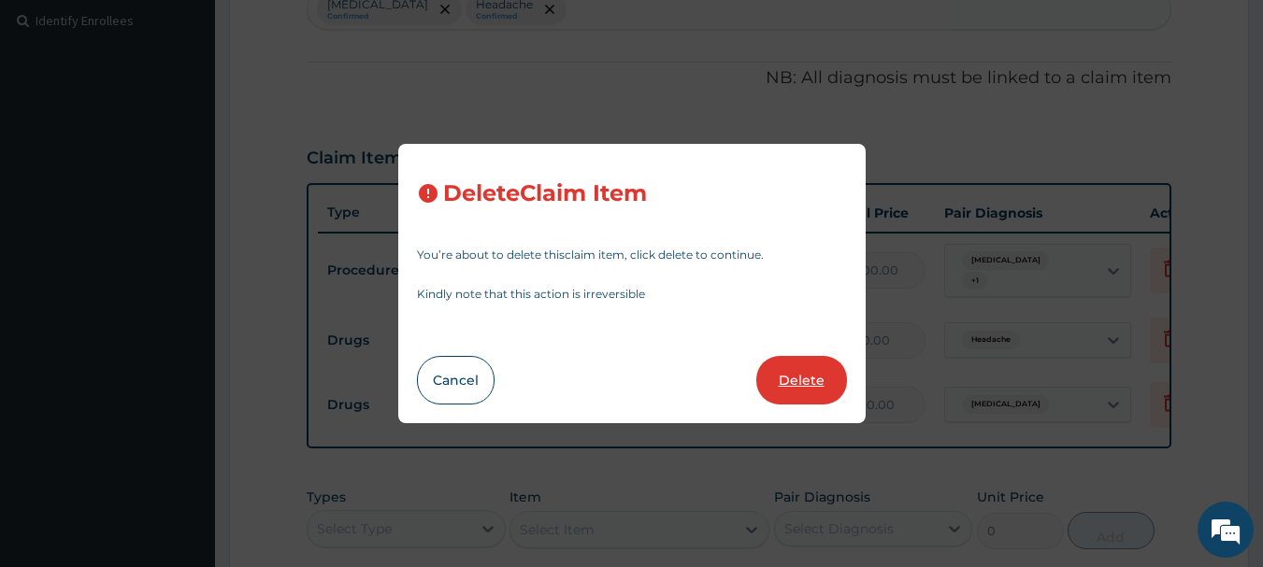
click at [785, 378] on button "Delete" at bounding box center [801, 380] width 91 height 49
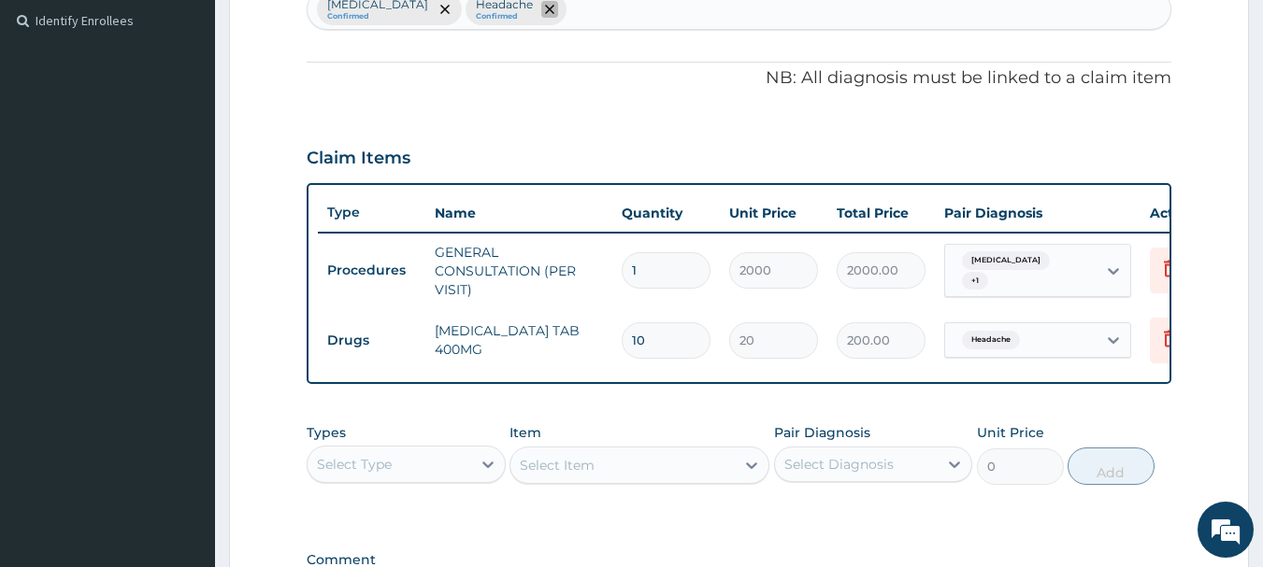
click at [554, 7] on icon "remove selection option" at bounding box center [549, 9] width 9 height 9
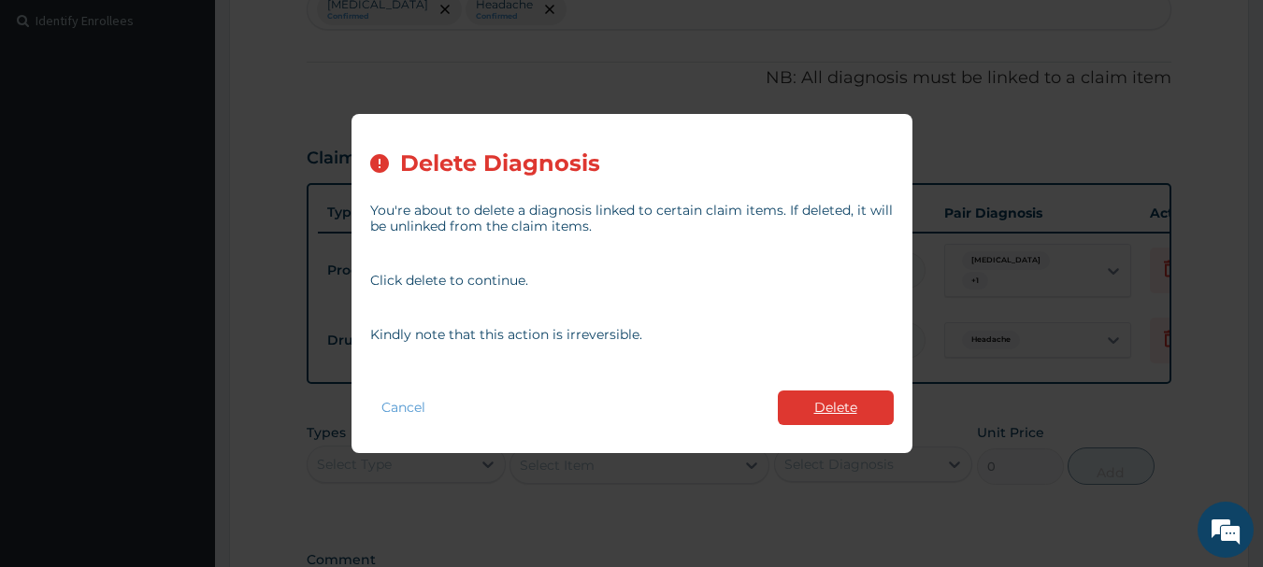
click at [830, 407] on button "Delete" at bounding box center [836, 408] width 116 height 35
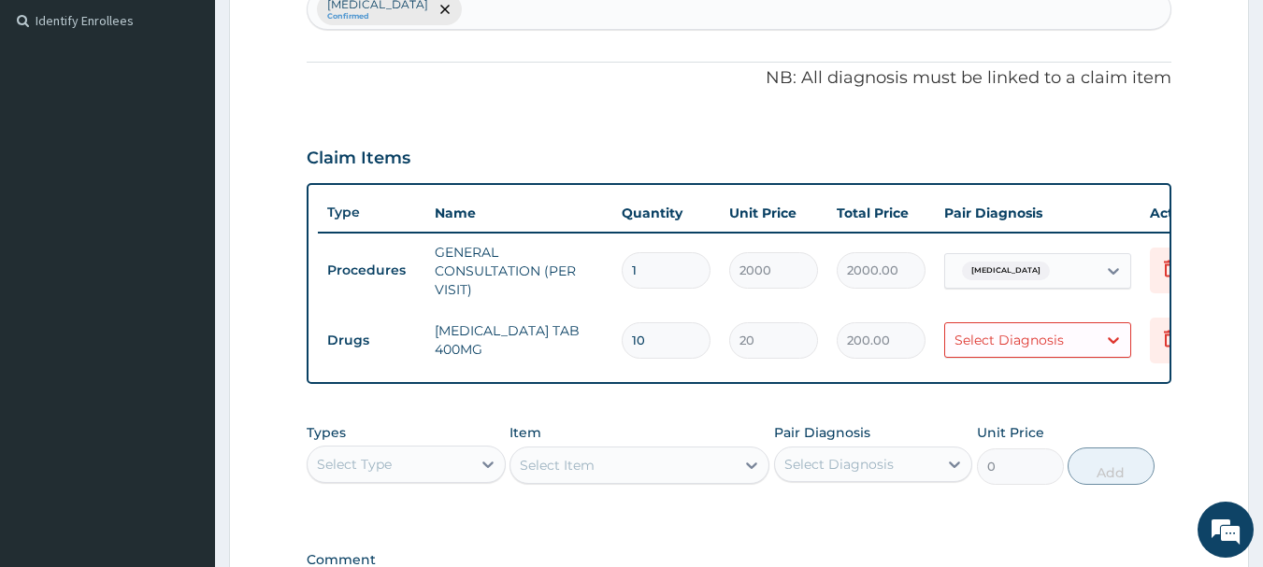
click at [558, 7] on div "[MEDICAL_DATA] Confirmed" at bounding box center [739, 9] width 864 height 39
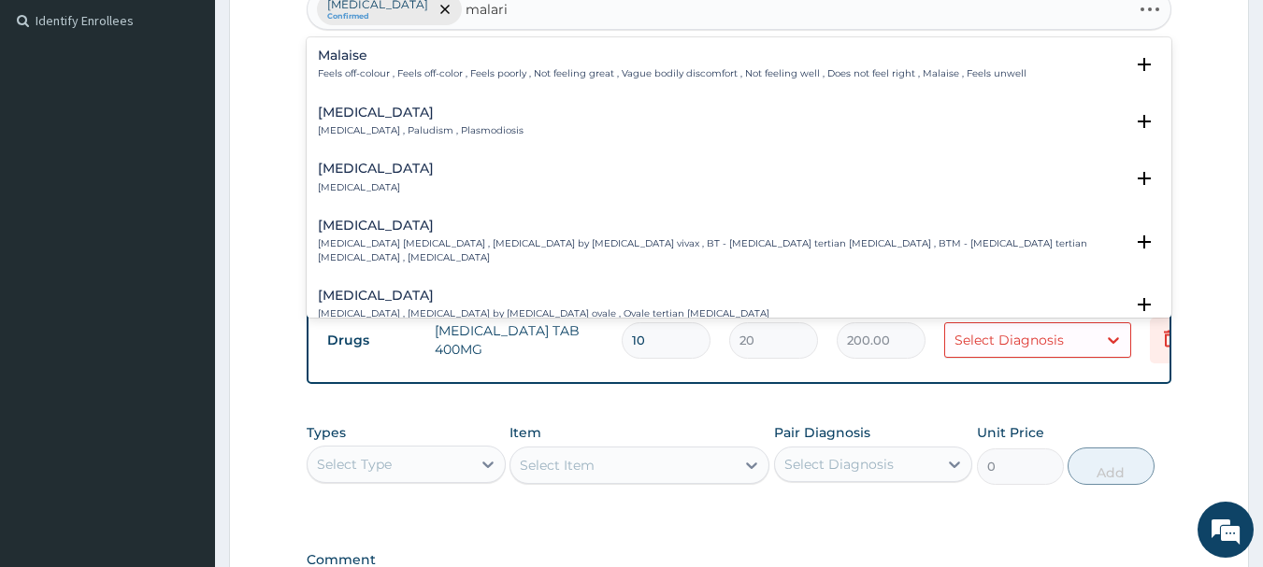
type input "malaria"
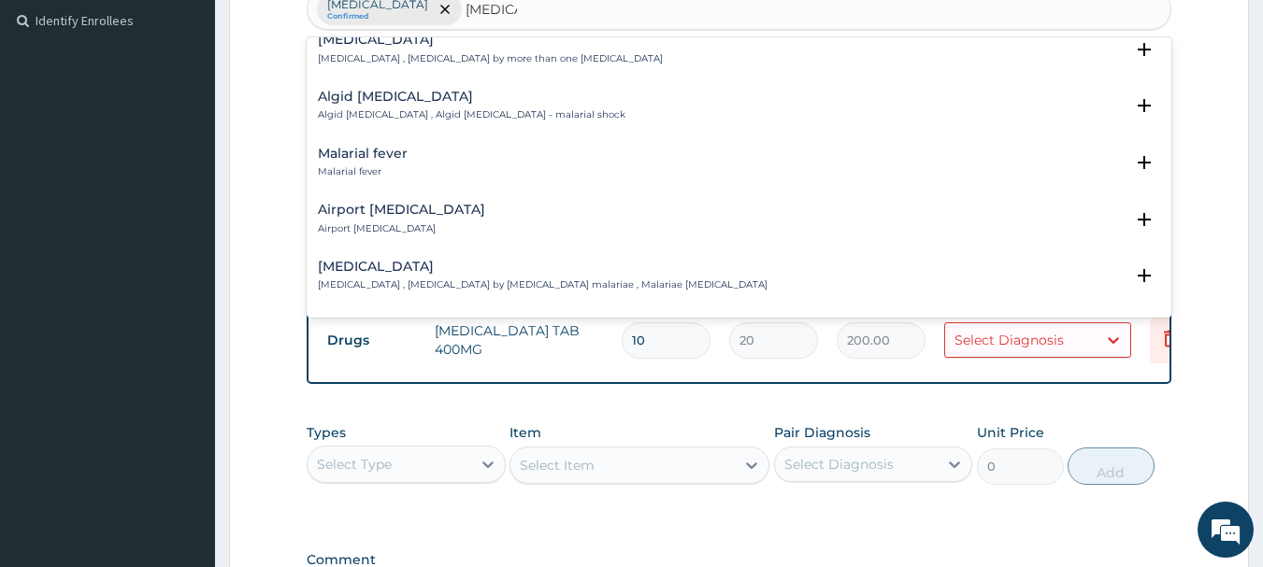
scroll to position [224, 0]
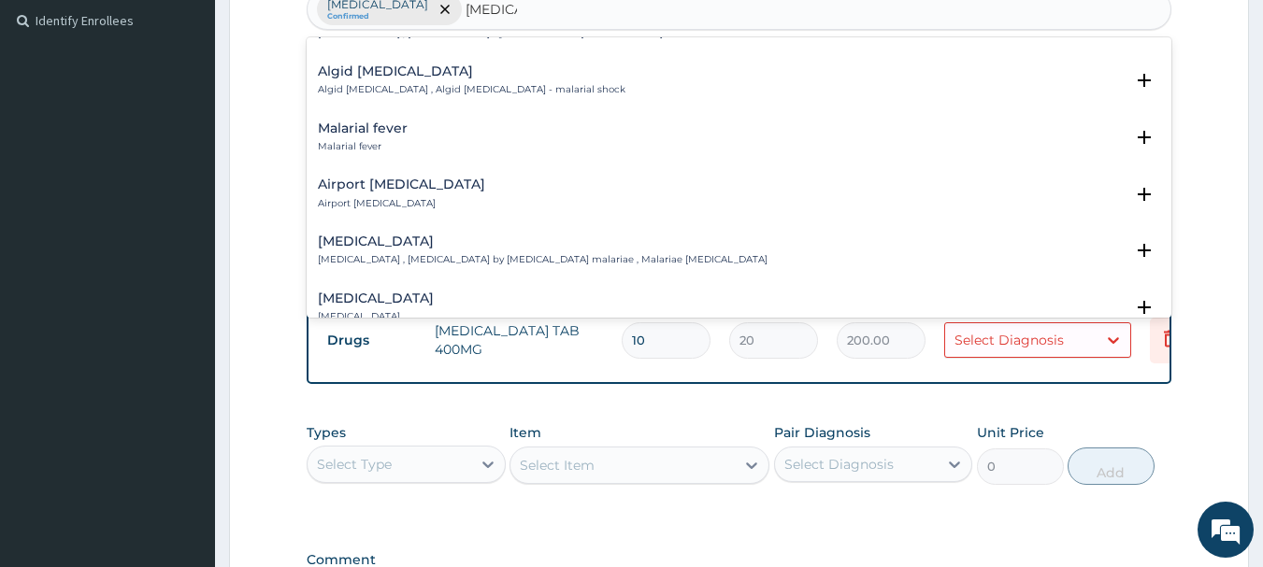
click at [345, 99] on div "Algid malaria Algid malaria , Algid malaria - malarial shock Select Status Quer…" at bounding box center [739, 85] width 865 height 57
click at [344, 121] on h4 "Malarial fever" at bounding box center [363, 128] width 90 height 14
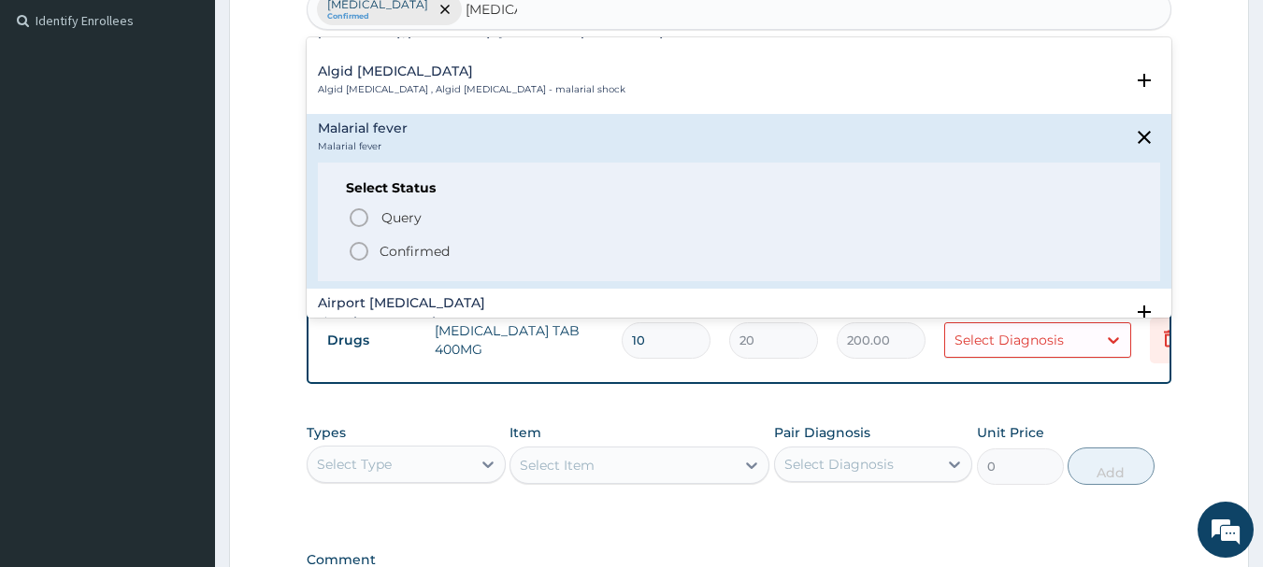
click at [355, 240] on icon "status option filled" at bounding box center [359, 251] width 22 height 22
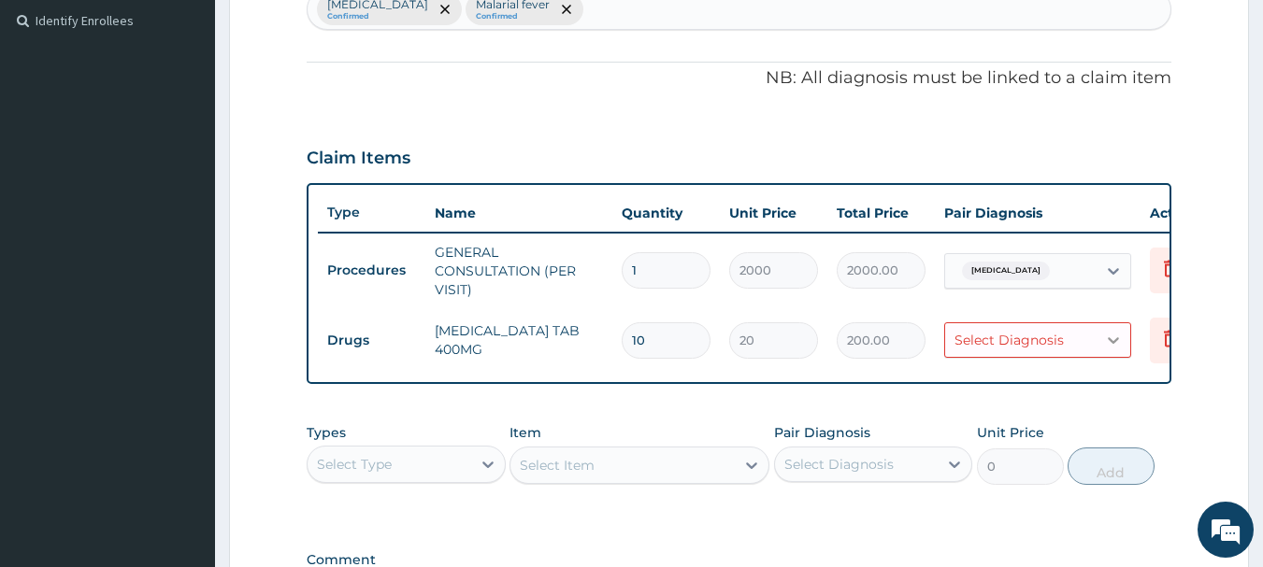
click at [1117, 341] on icon at bounding box center [1113, 340] width 19 height 19
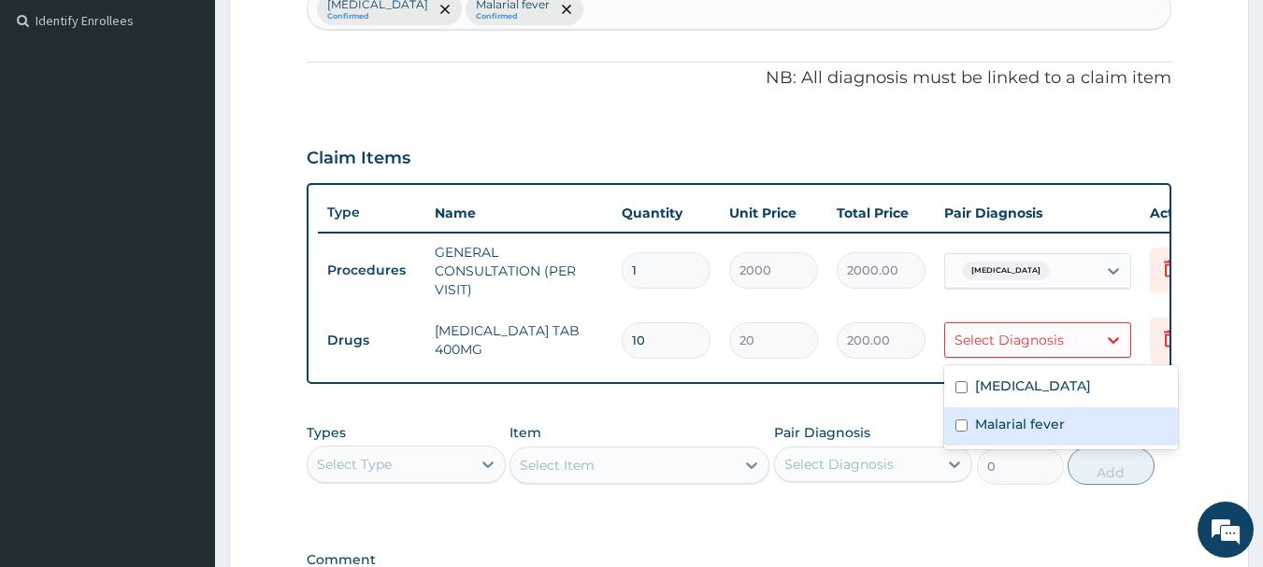
click at [979, 419] on label "Malarial fever" at bounding box center [1020, 424] width 90 height 19
checkbox input "true"
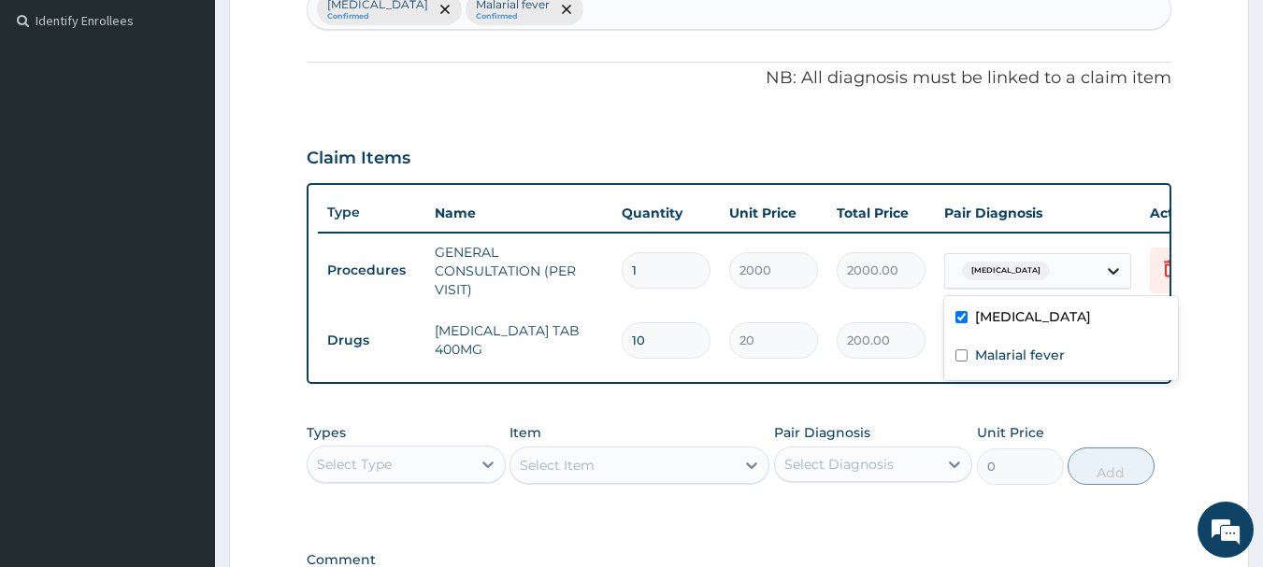
click at [1118, 270] on icon at bounding box center [1113, 271] width 19 height 19
click at [962, 315] on input "checkbox" at bounding box center [961, 317] width 12 height 12
checkbox input "false"
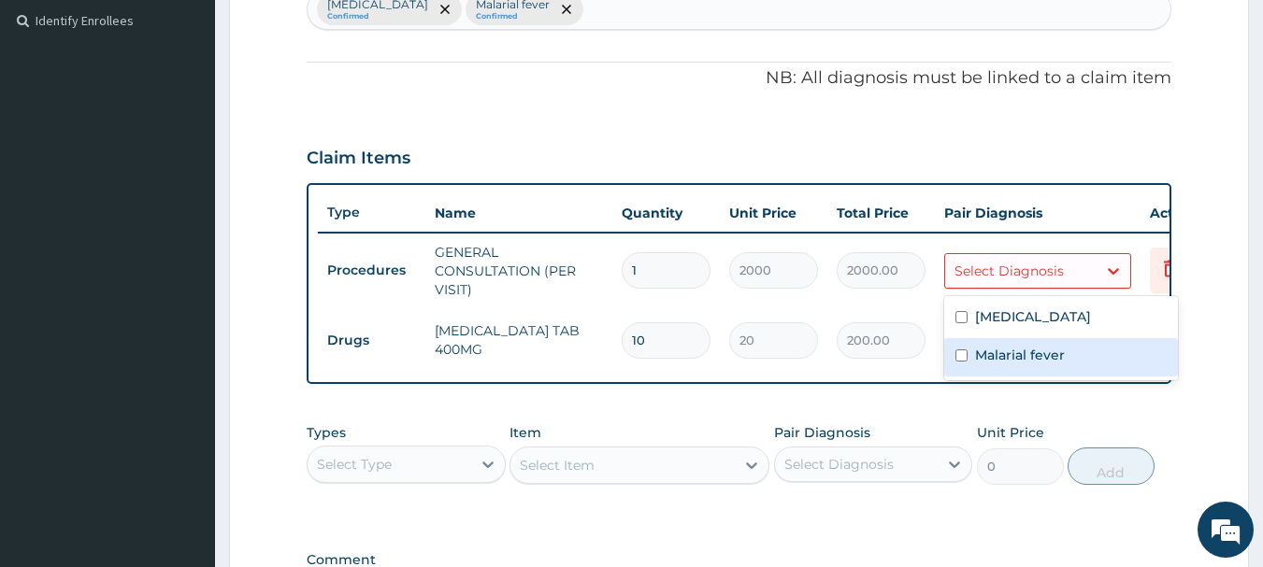
click at [962, 350] on input "checkbox" at bounding box center [961, 356] width 12 height 12
checkbox input "true"
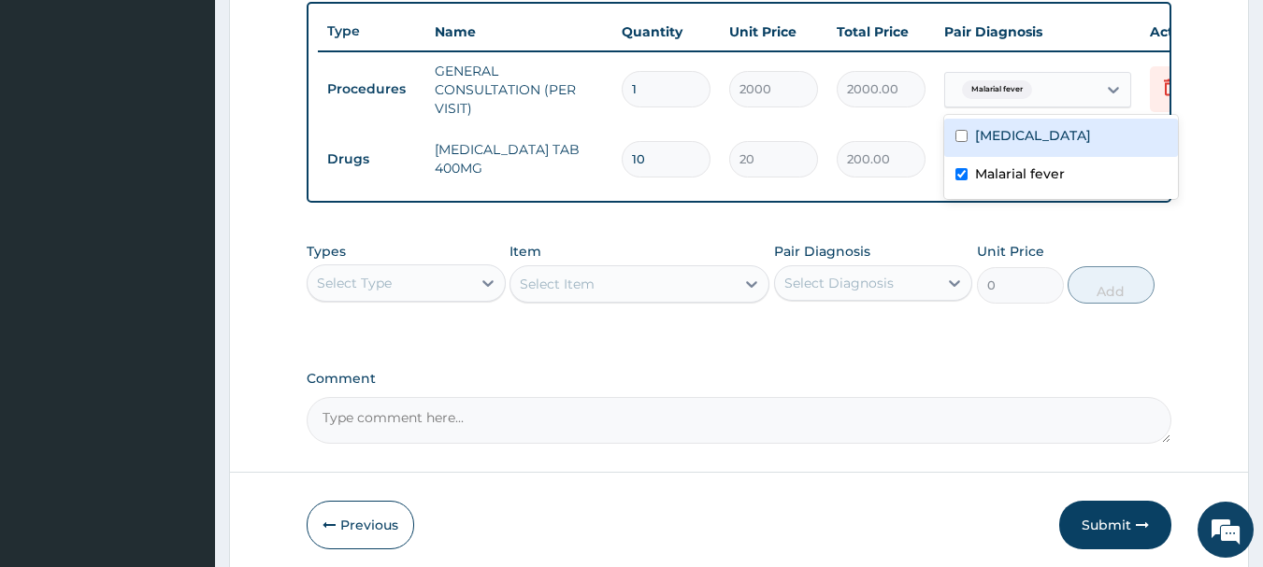
scroll to position [780, 0]
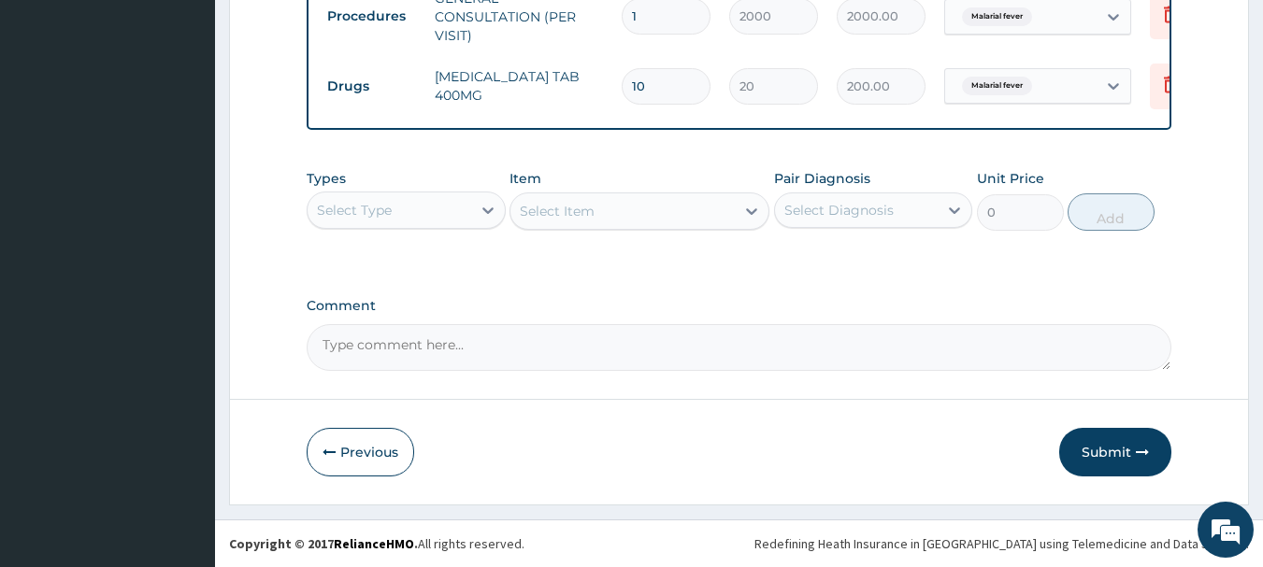
click at [389, 191] on div "Types Select Type" at bounding box center [406, 200] width 199 height 62
click at [388, 214] on div "Select Type" at bounding box center [354, 210] width 75 height 19
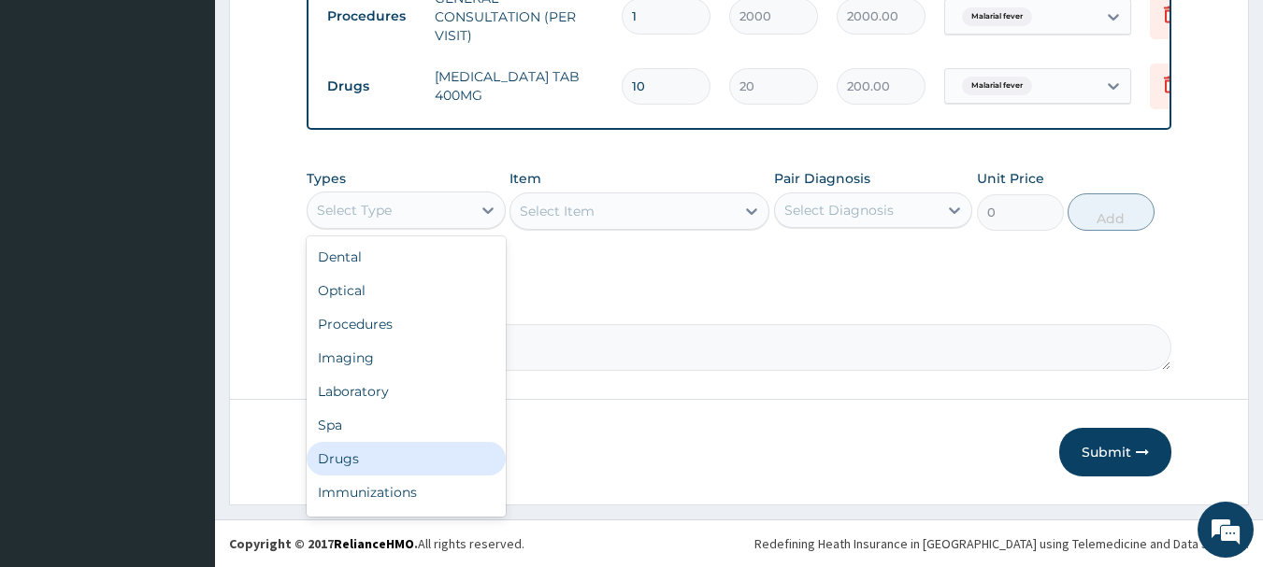
click at [360, 457] on div "Drugs" at bounding box center [406, 459] width 199 height 34
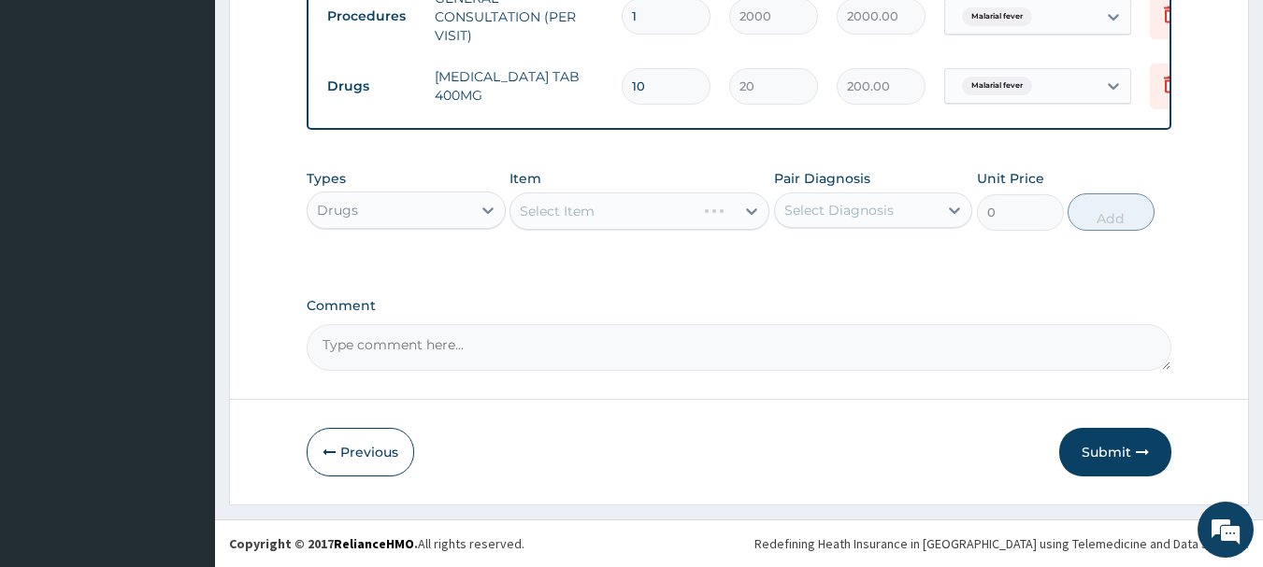
click at [691, 221] on div "Select Item" at bounding box center [639, 211] width 260 height 37
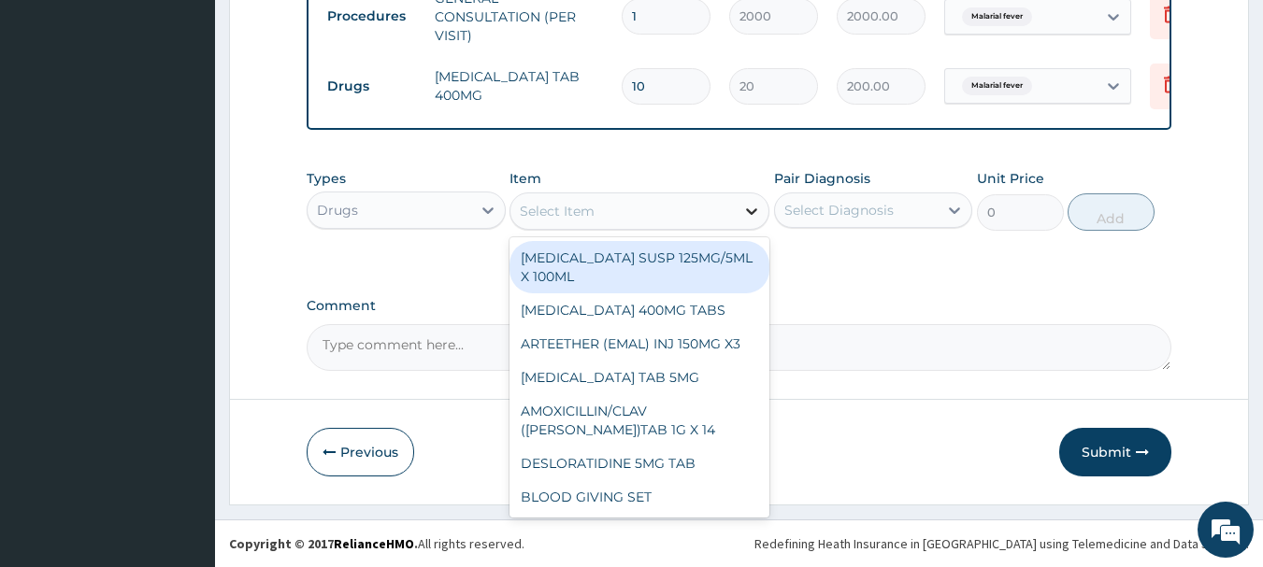
click at [753, 219] on icon at bounding box center [751, 211] width 19 height 19
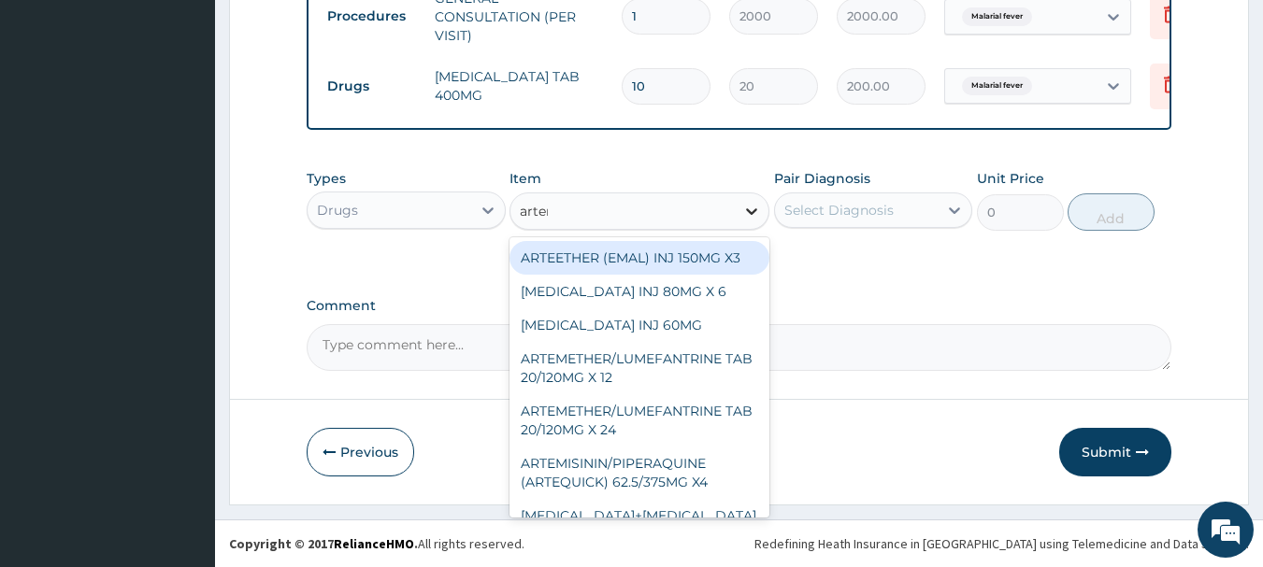
type input "arteme"
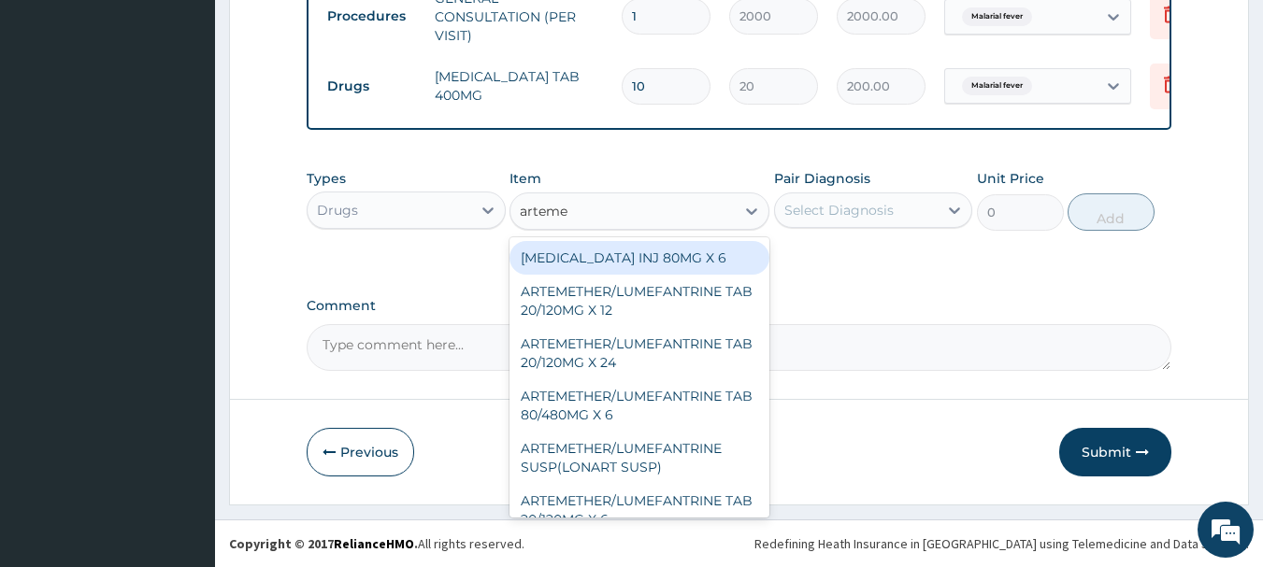
click at [707, 266] on div "[MEDICAL_DATA] INJ 80MG X 6" at bounding box center [639, 258] width 260 height 34
type input "300"
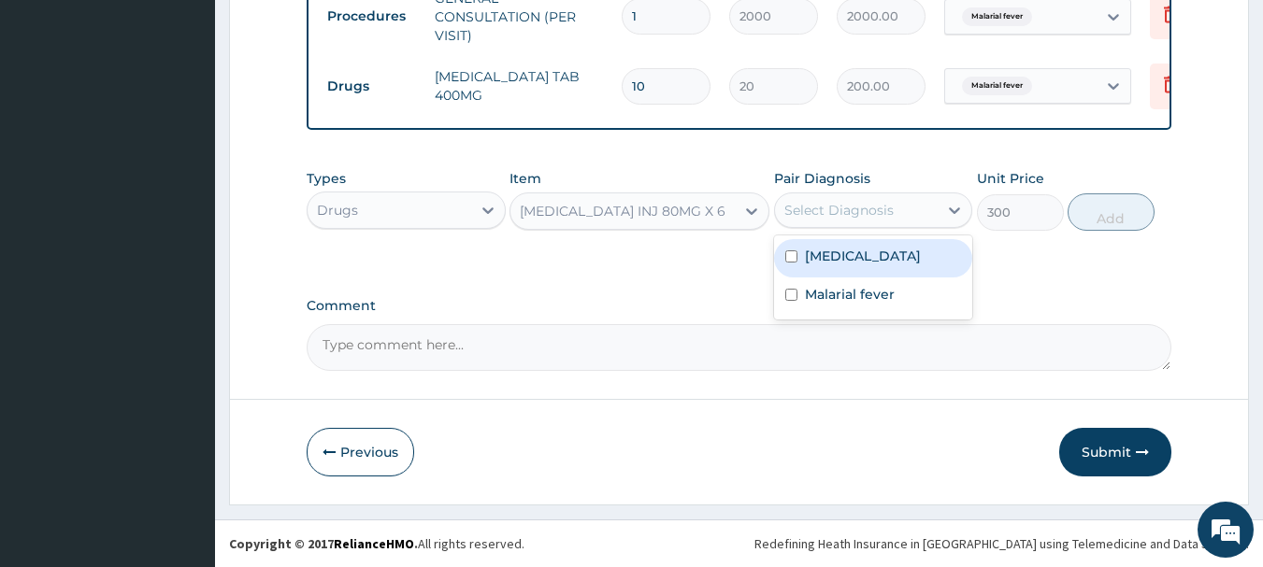
click at [815, 211] on div "Select Diagnosis" at bounding box center [838, 210] width 109 height 19
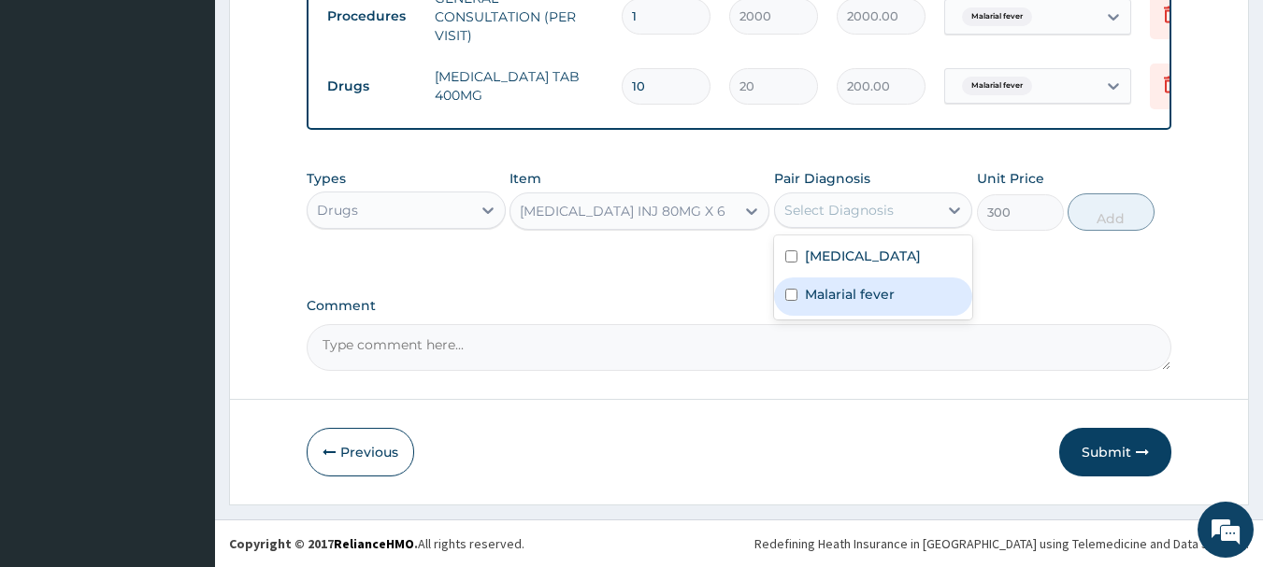
click at [810, 304] on label "Malarial fever" at bounding box center [850, 294] width 90 height 19
checkbox input "true"
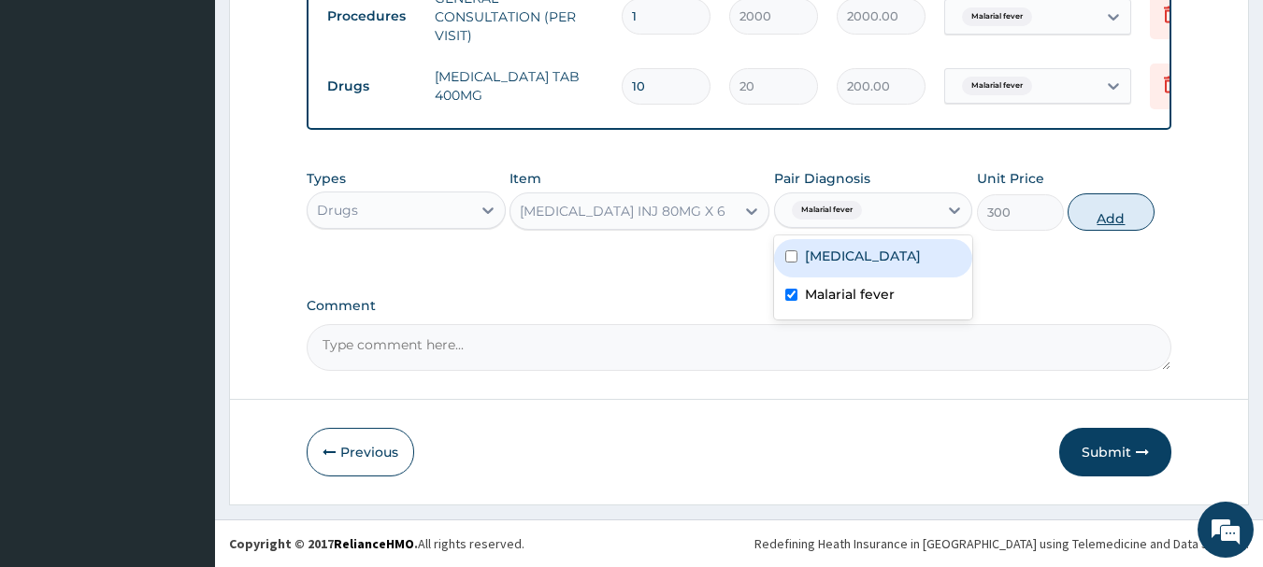
click at [1102, 214] on button "Add" at bounding box center [1110, 211] width 87 height 37
type input "0"
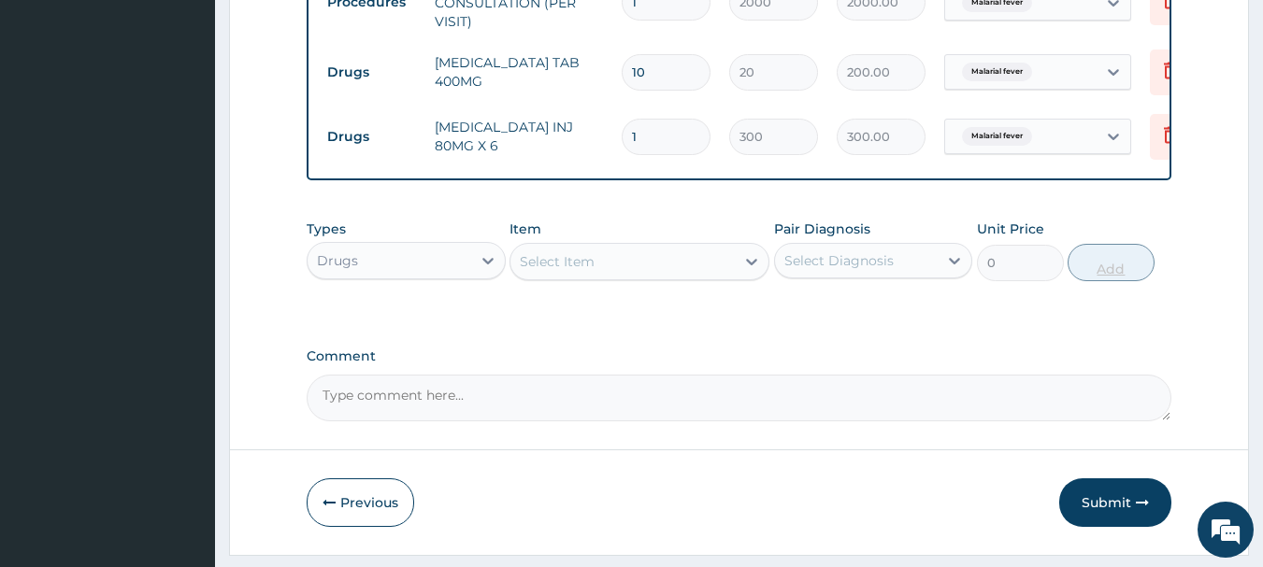
type input "0.00"
type input "6"
type input "1800.00"
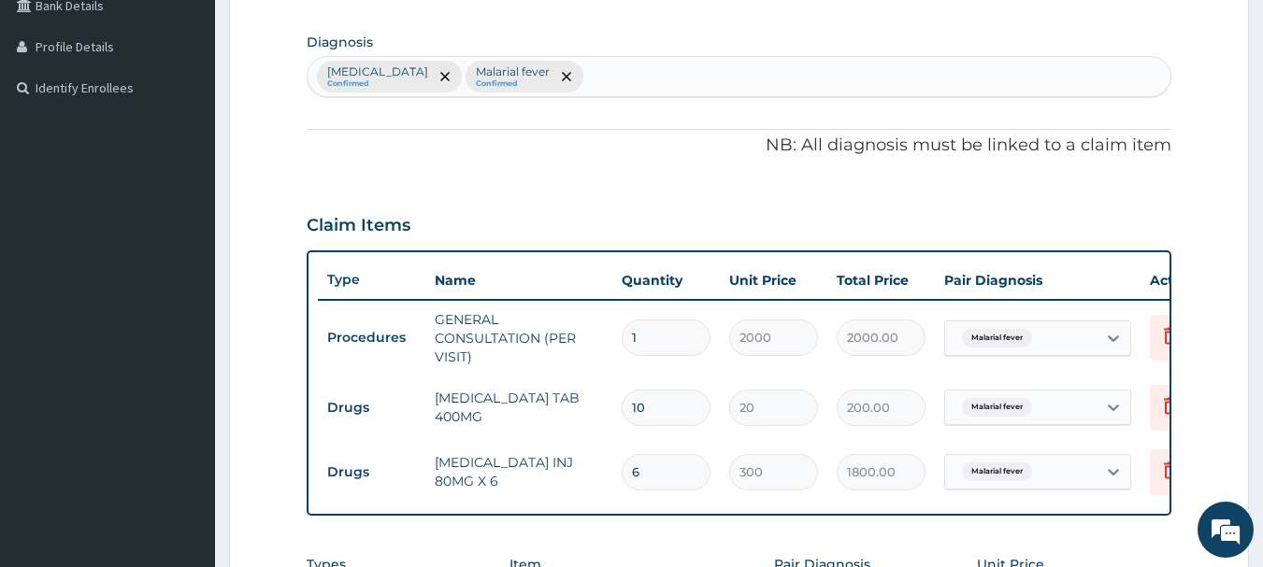
scroll to position [437, 0]
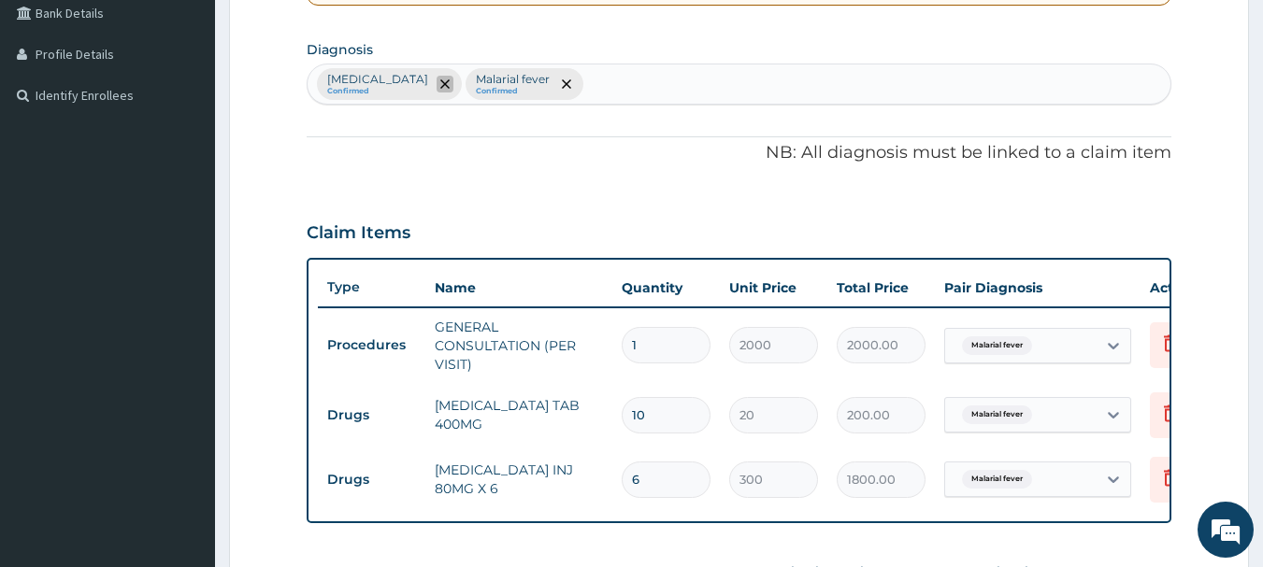
click at [450, 85] on icon "remove selection option" at bounding box center [444, 83] width 9 height 9
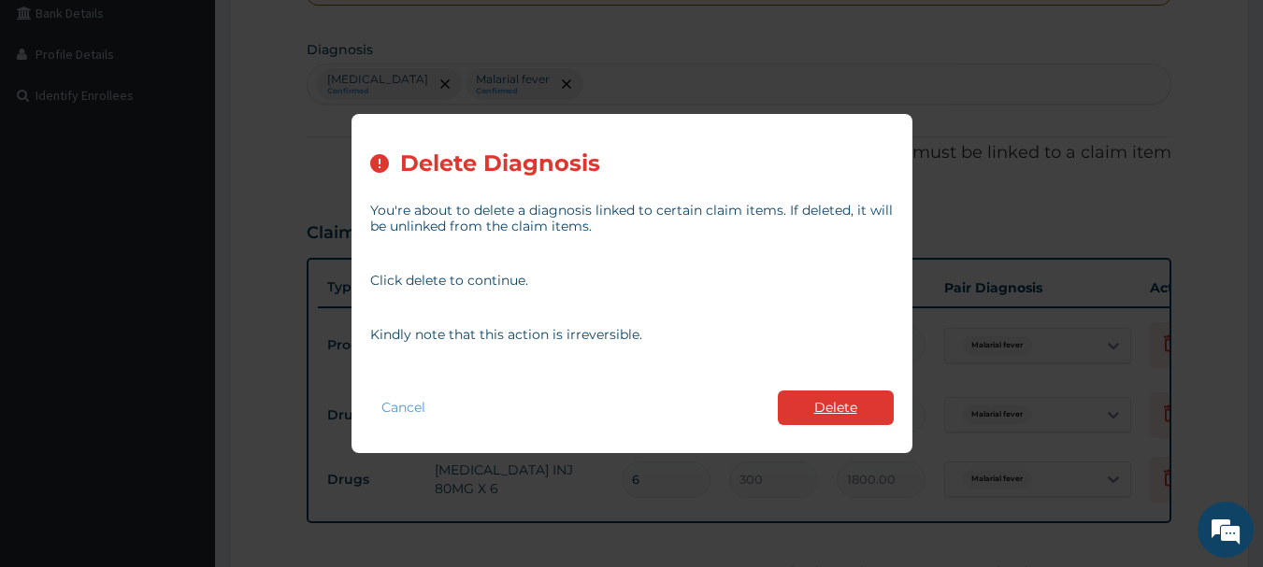
type input "6"
click at [835, 420] on button "Delete" at bounding box center [836, 408] width 116 height 35
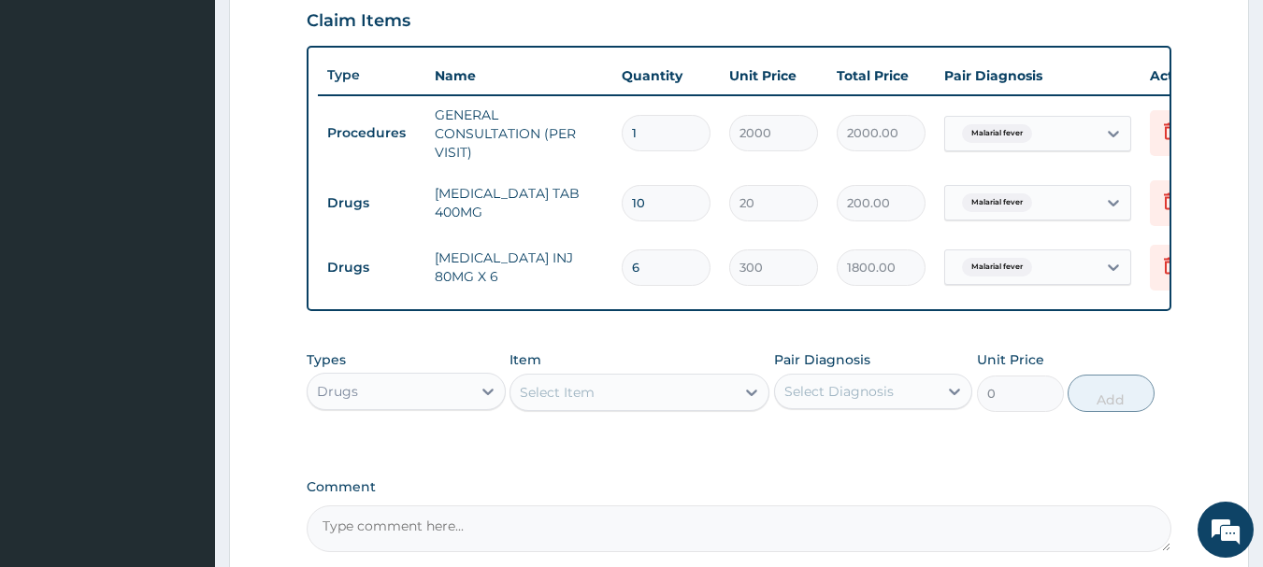
scroll to position [845, 0]
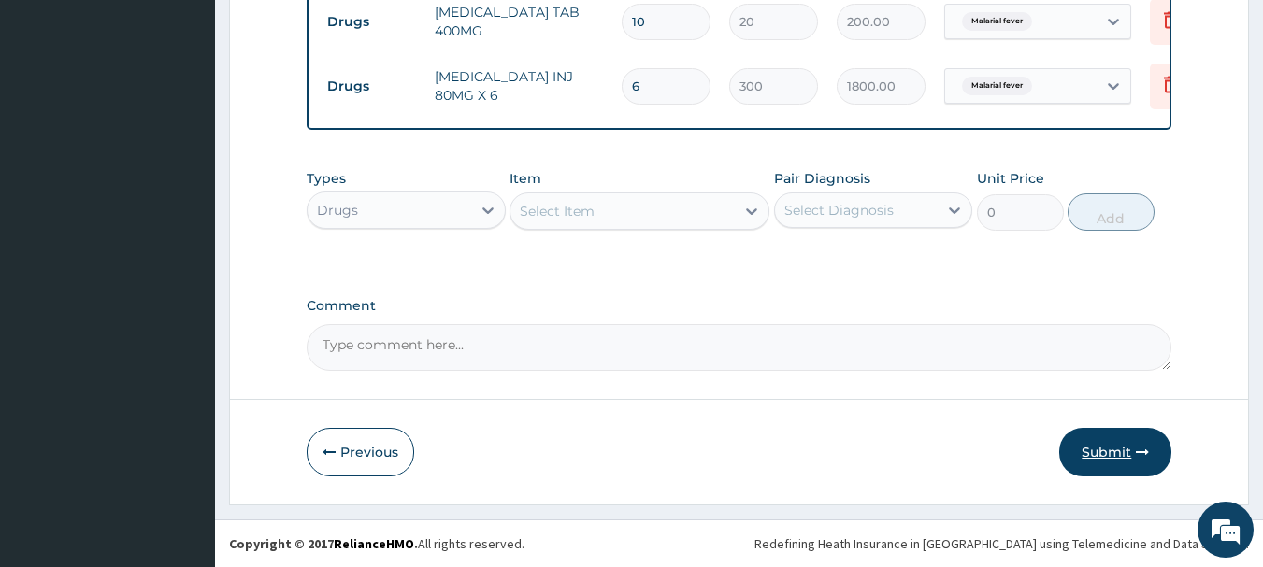
click at [1090, 450] on button "Submit" at bounding box center [1115, 452] width 112 height 49
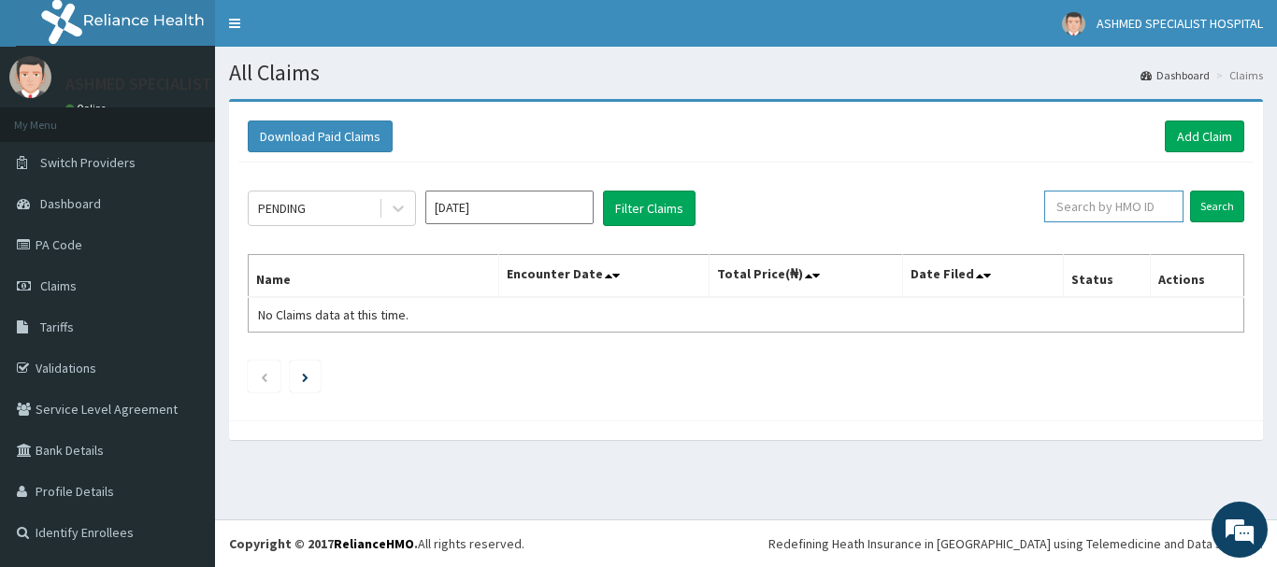
click at [1072, 206] on input "text" at bounding box center [1113, 207] width 139 height 32
type input "mfl/10127/a"
click at [1219, 205] on input "Search" at bounding box center [1217, 207] width 54 height 32
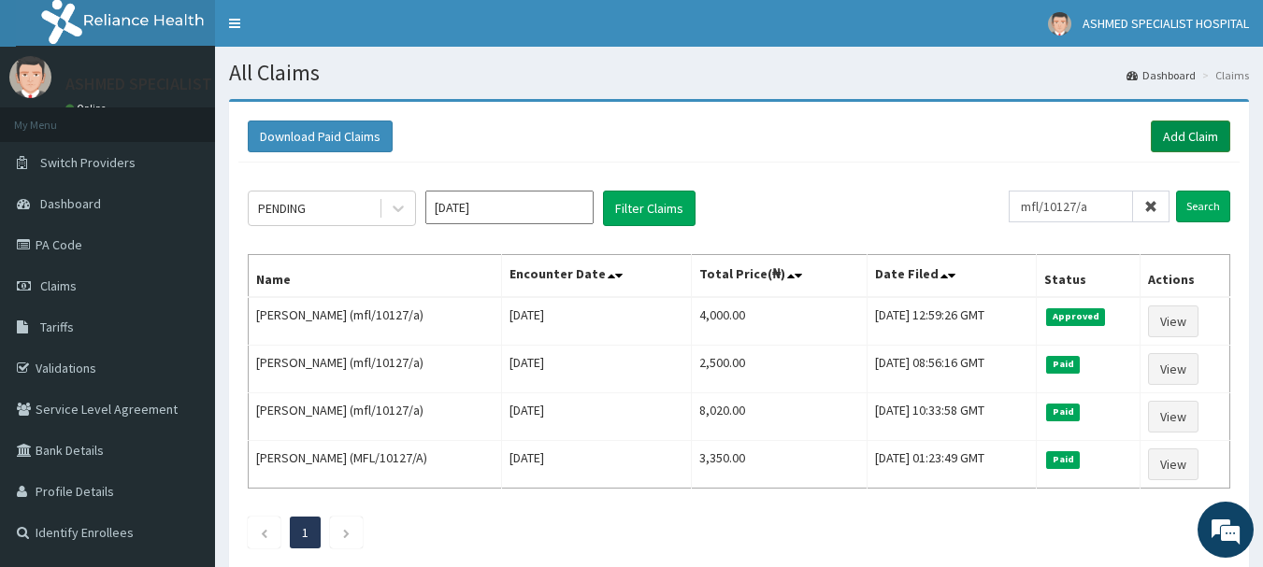
click at [1182, 138] on link "Add Claim" at bounding box center [1189, 137] width 79 height 32
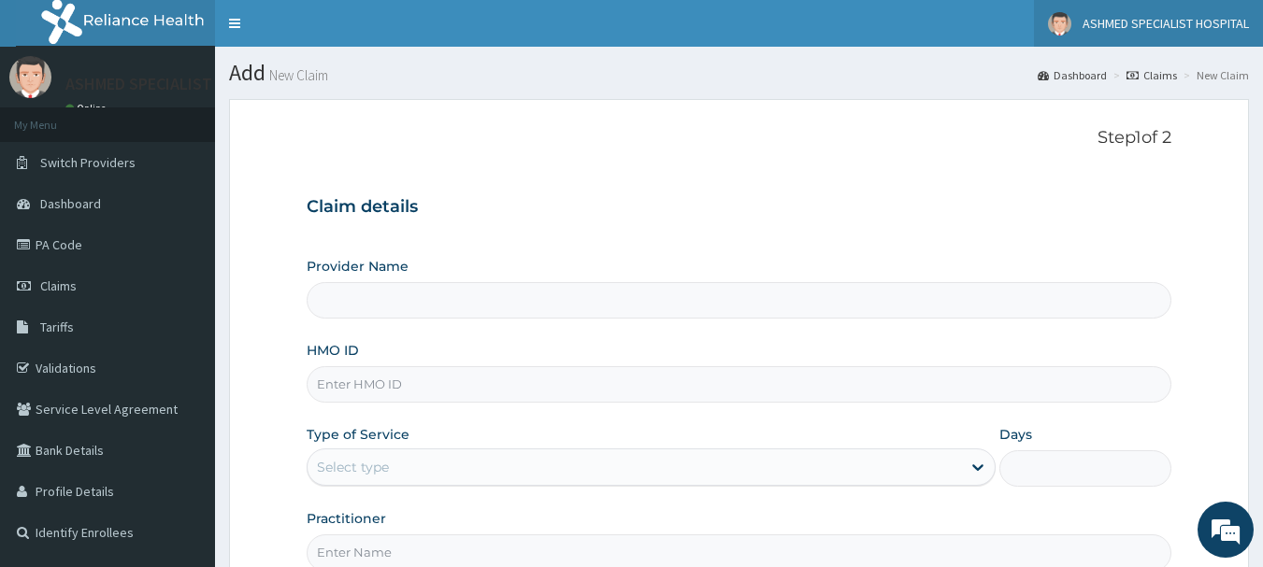
type input "ASHMED SPECIALIST HOSPITAL"
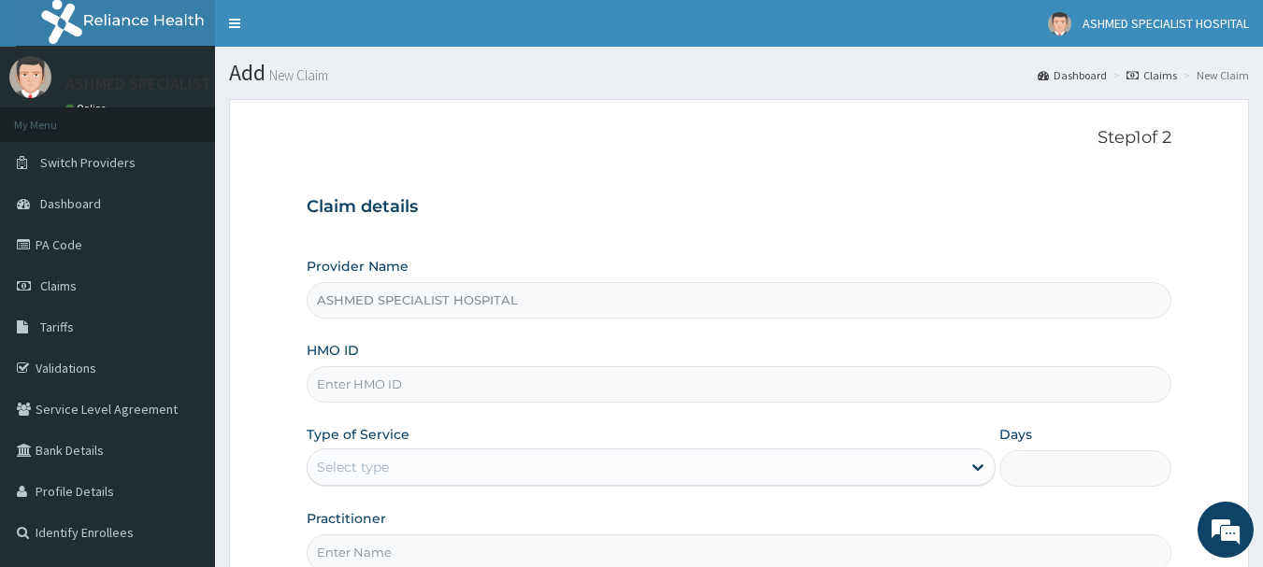
click at [343, 373] on input "HMO ID" at bounding box center [739, 384] width 865 height 36
paste input "mfl/10148/a"
type input "mfl/10148/a"
click at [341, 465] on div "Select type" at bounding box center [353, 467] width 72 height 19
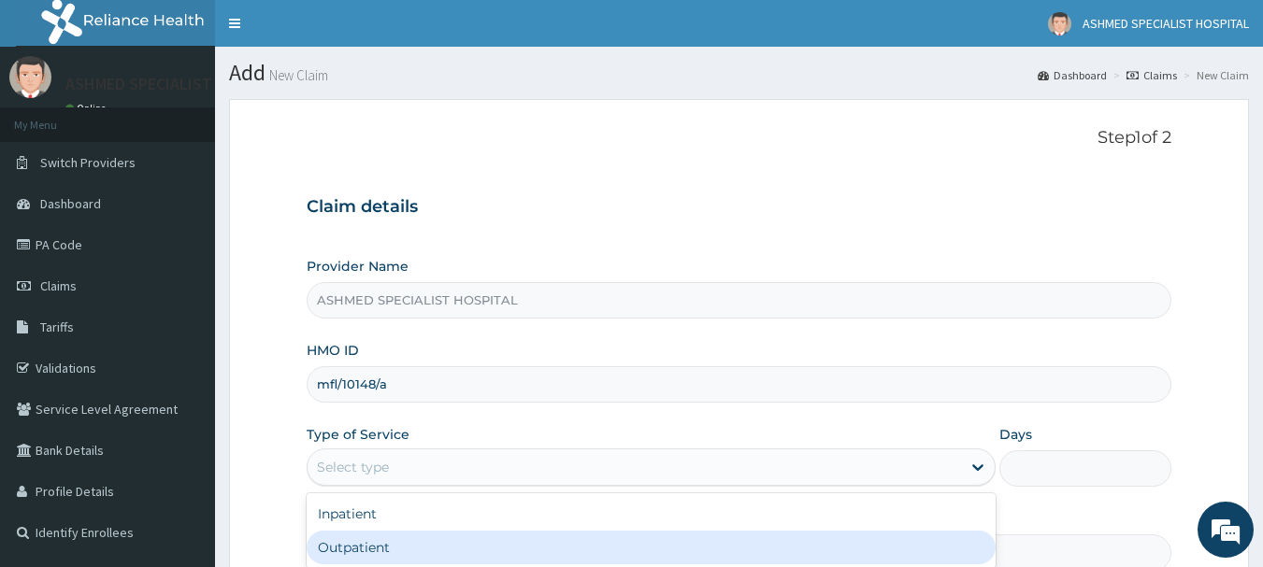
click at [334, 544] on div "Outpatient" at bounding box center [651, 548] width 689 height 34
type input "1"
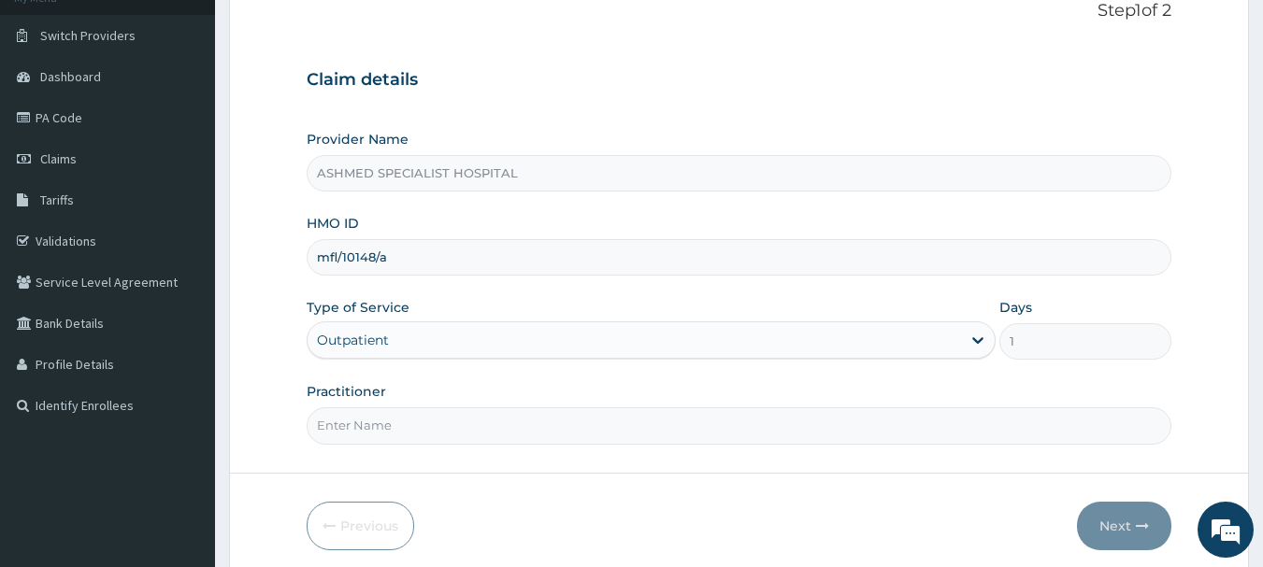
scroll to position [201, 0]
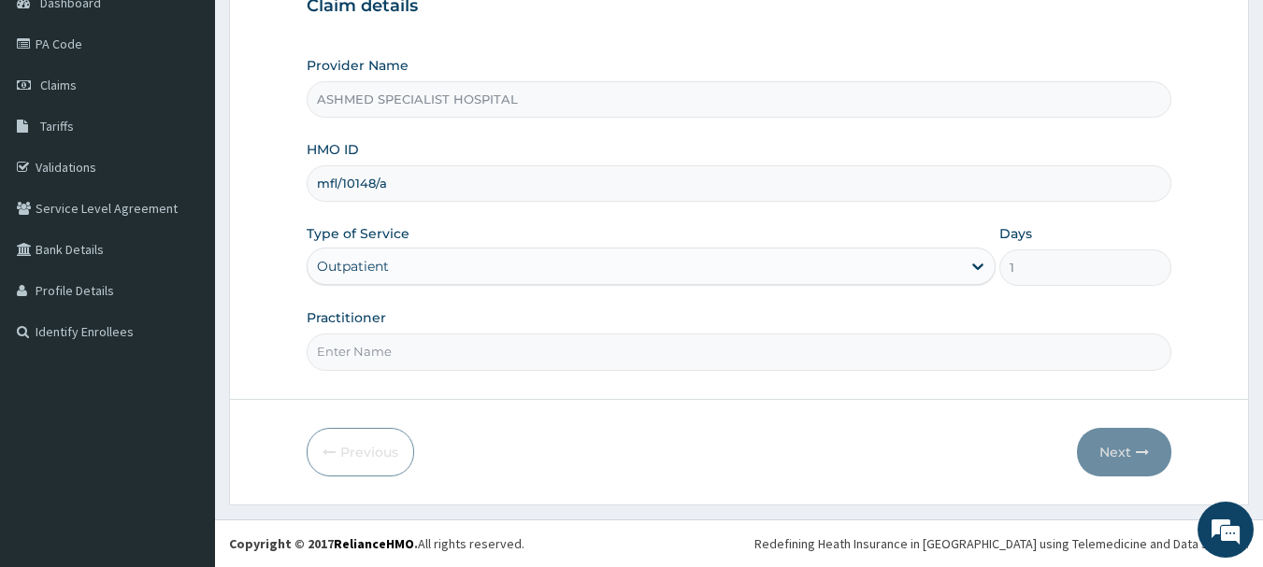
click at [359, 343] on input "Practitioner" at bounding box center [739, 352] width 865 height 36
type input "[PERSON_NAME]"
click at [1114, 438] on button "Next" at bounding box center [1124, 452] width 94 height 49
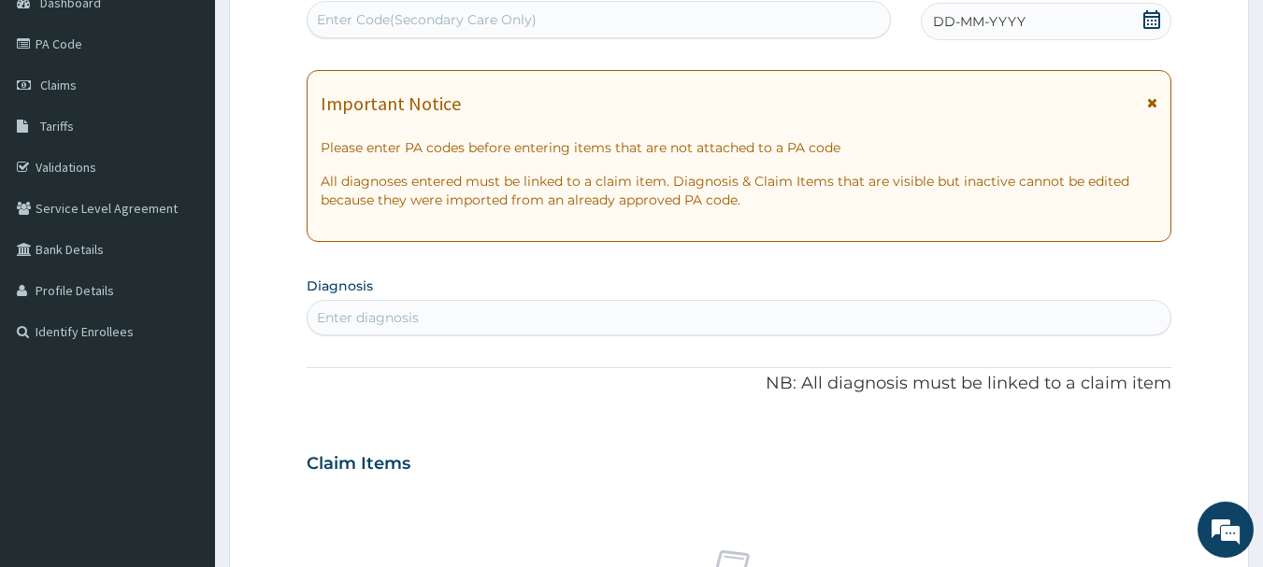
click at [487, 20] on div "Enter Code(Secondary Care Only)" at bounding box center [427, 19] width 220 height 19
paste input "PA/C611F0"
type input "PA/C611F0"
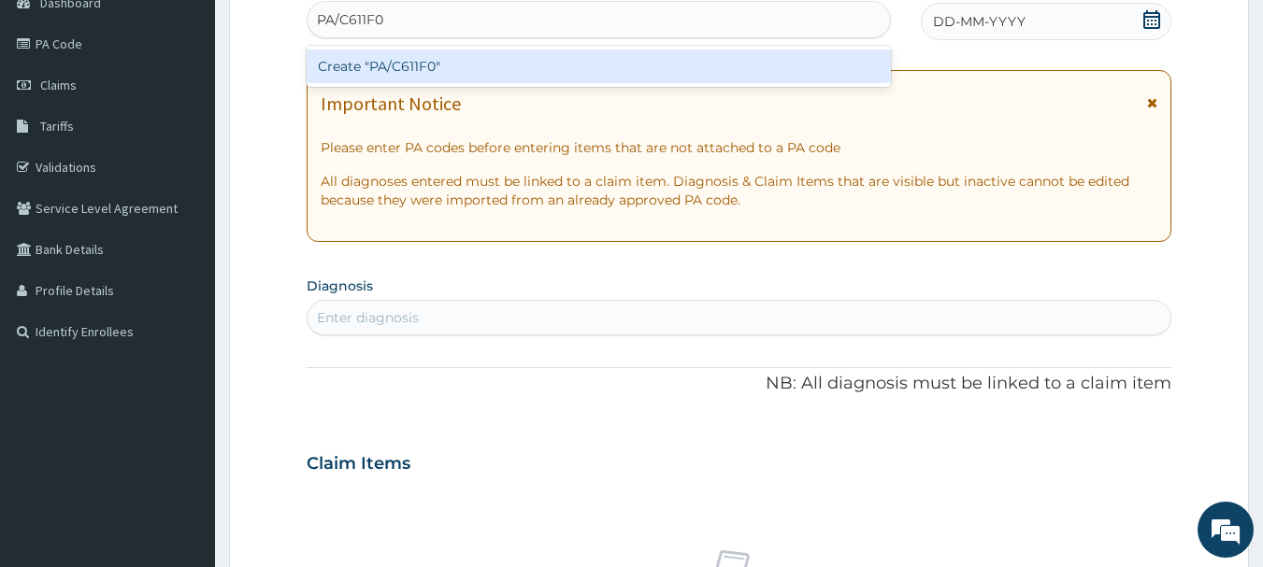
click at [431, 64] on div "Create "PA/C611F0"" at bounding box center [599, 67] width 585 height 34
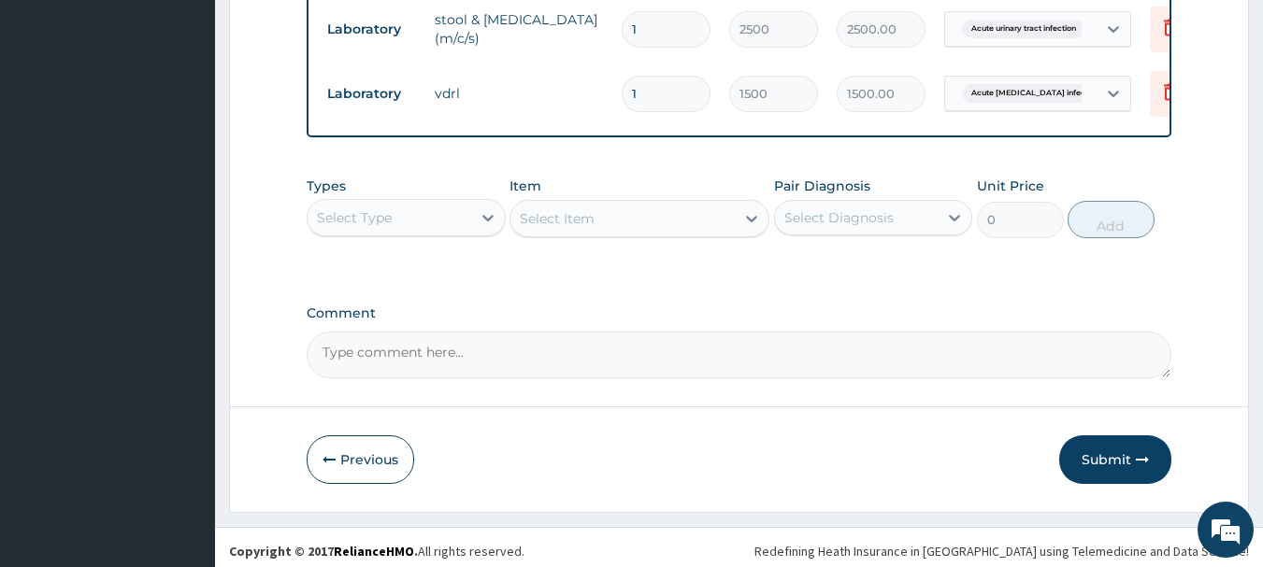
scroll to position [770, 0]
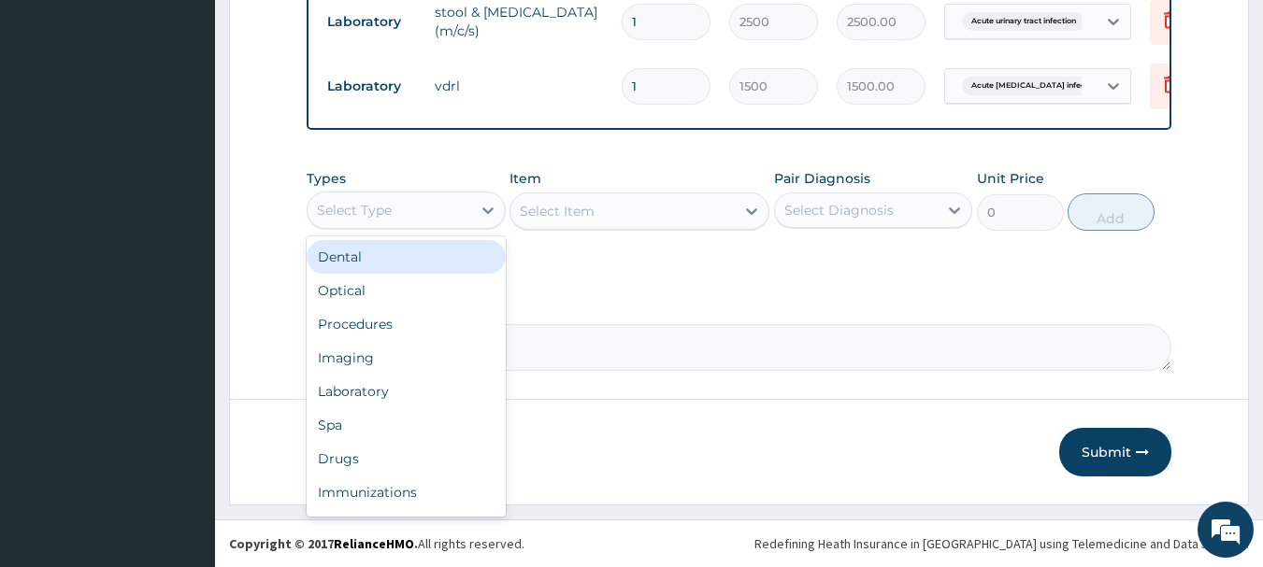
click at [465, 219] on div "Select Type" at bounding box center [389, 210] width 164 height 30
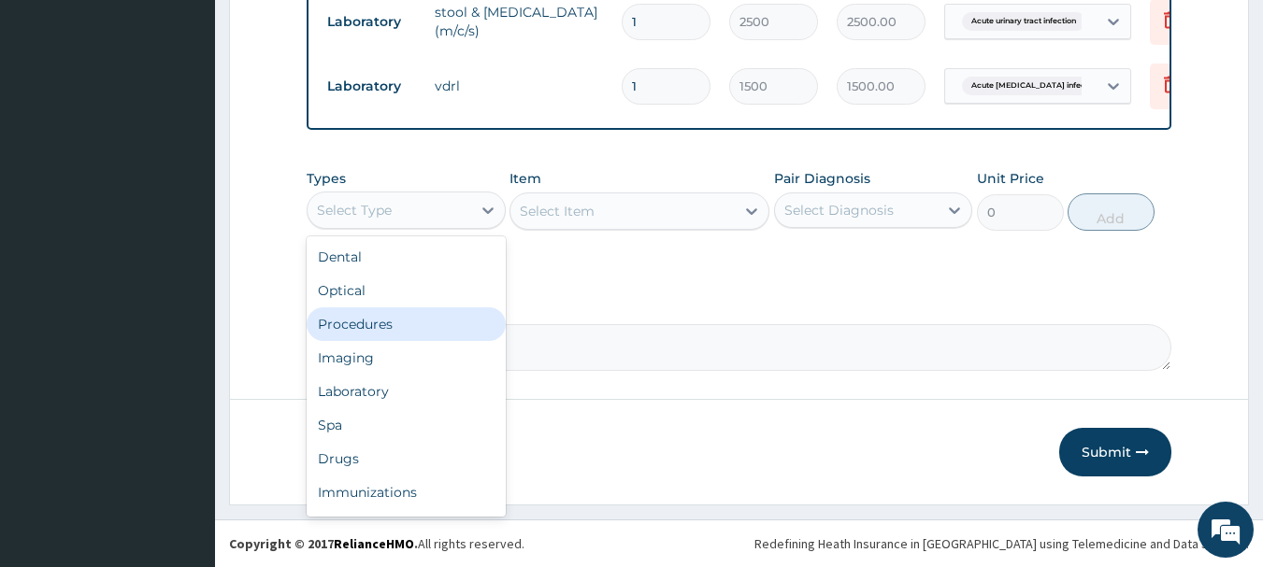
click at [391, 325] on div "Procedures" at bounding box center [406, 324] width 199 height 34
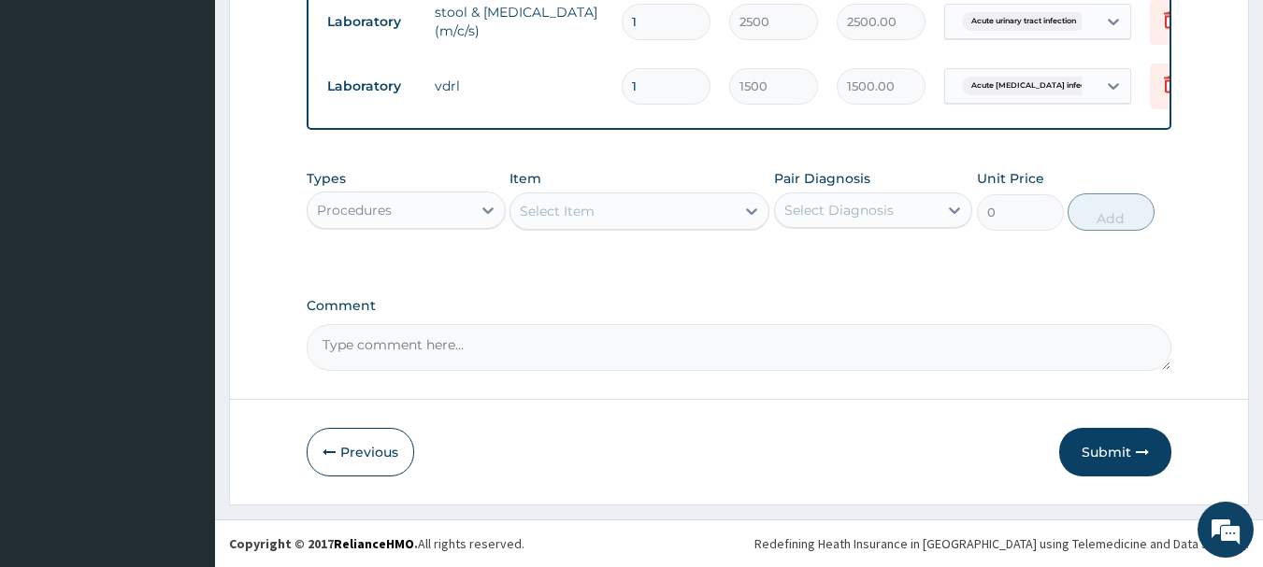
click at [459, 223] on div "Procedures" at bounding box center [389, 210] width 164 height 30
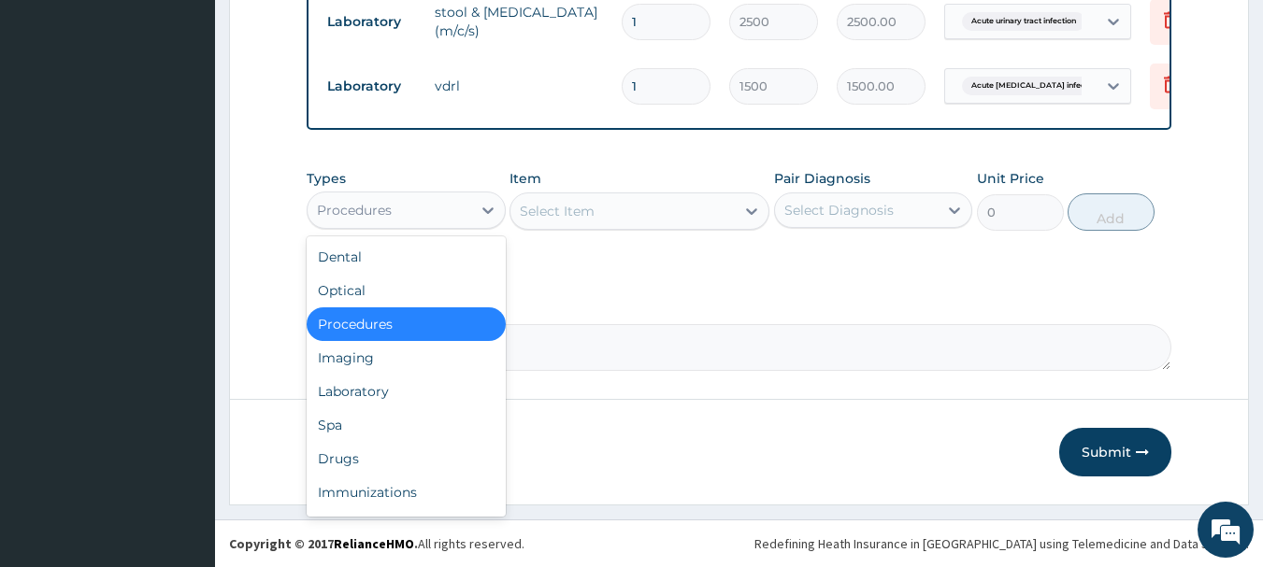
click at [393, 321] on div "Procedures" at bounding box center [406, 324] width 199 height 34
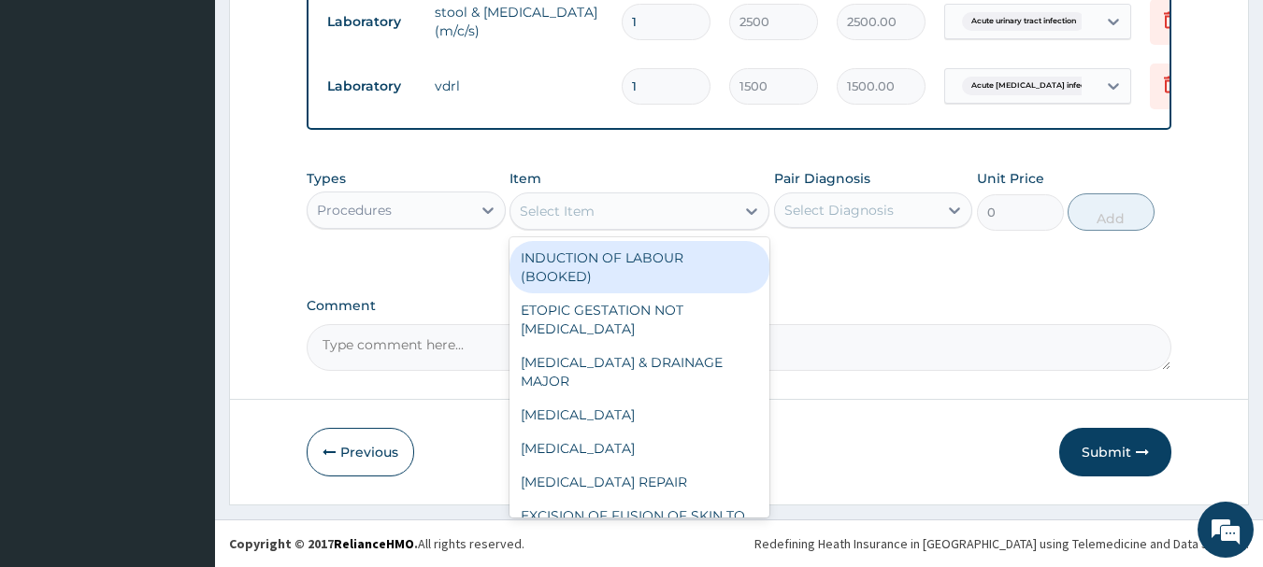
click at [607, 204] on div "Select Item" at bounding box center [622, 211] width 224 height 30
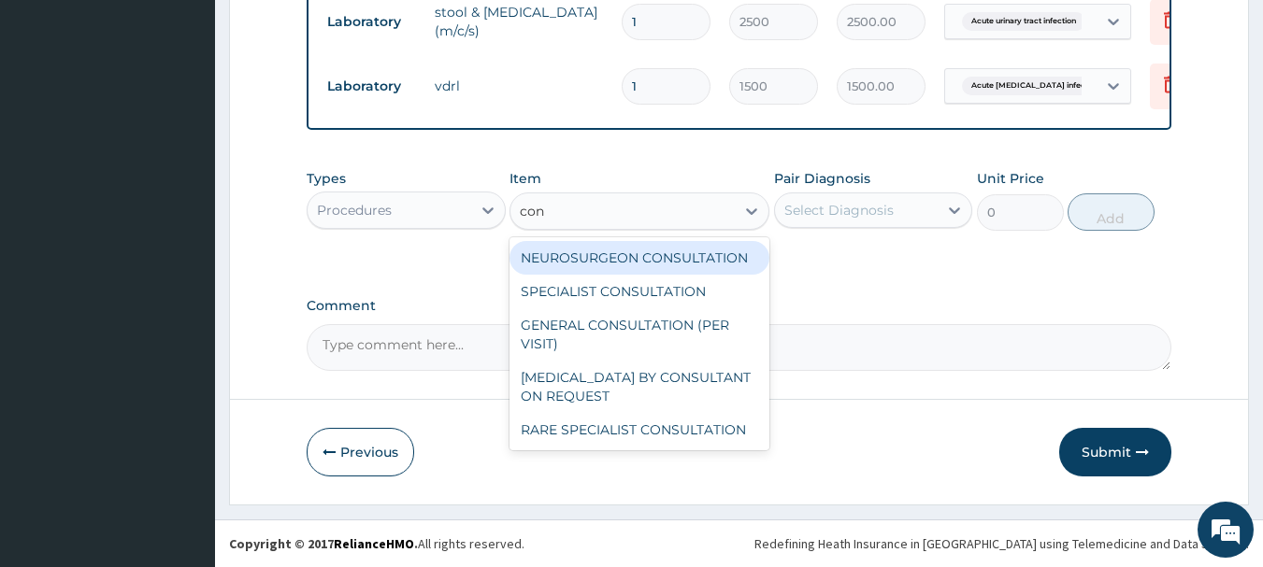
type input "cons"
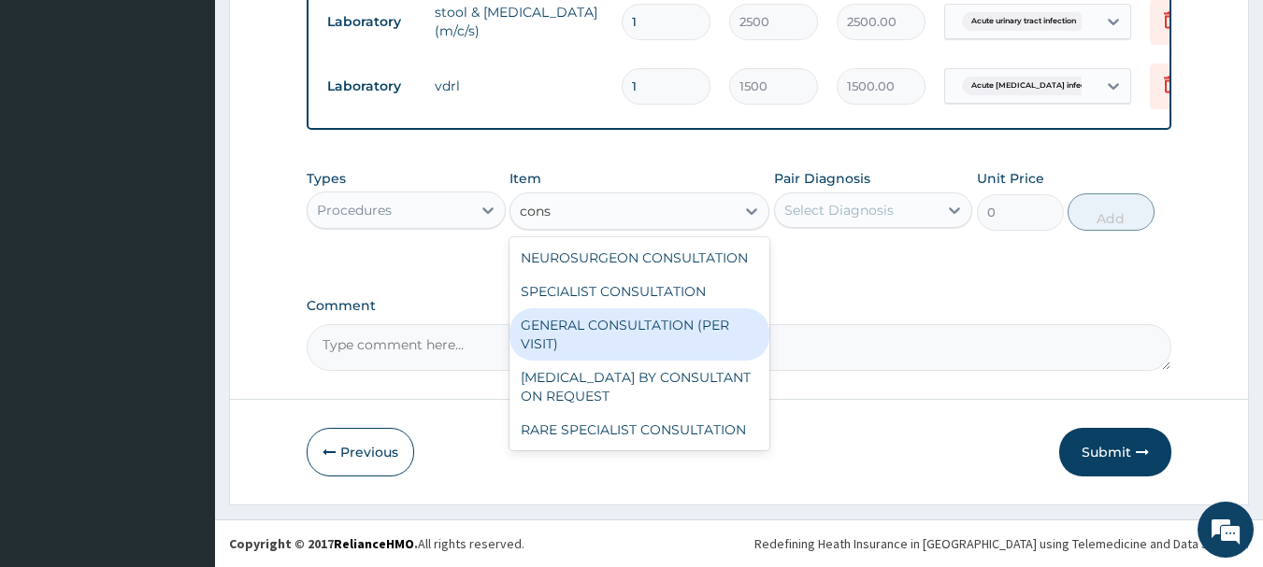
click at [564, 339] on div "GENERAL CONSULTATION (PER VISIT)" at bounding box center [639, 334] width 260 height 52
type input "2000"
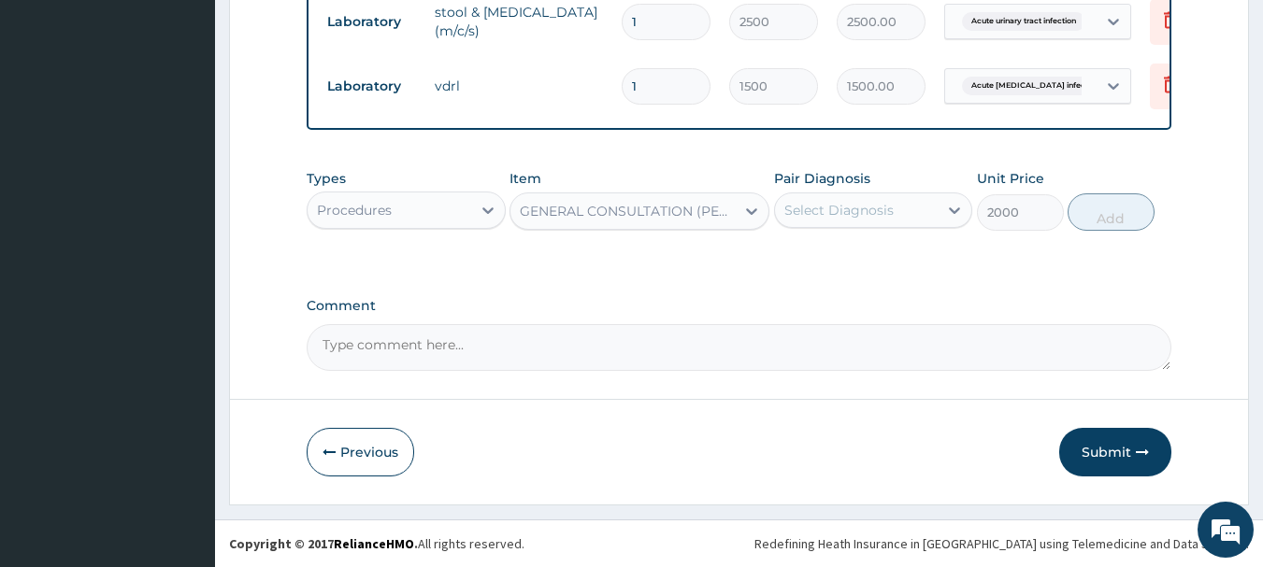
click at [835, 215] on div "Select Diagnosis" at bounding box center [838, 210] width 109 height 19
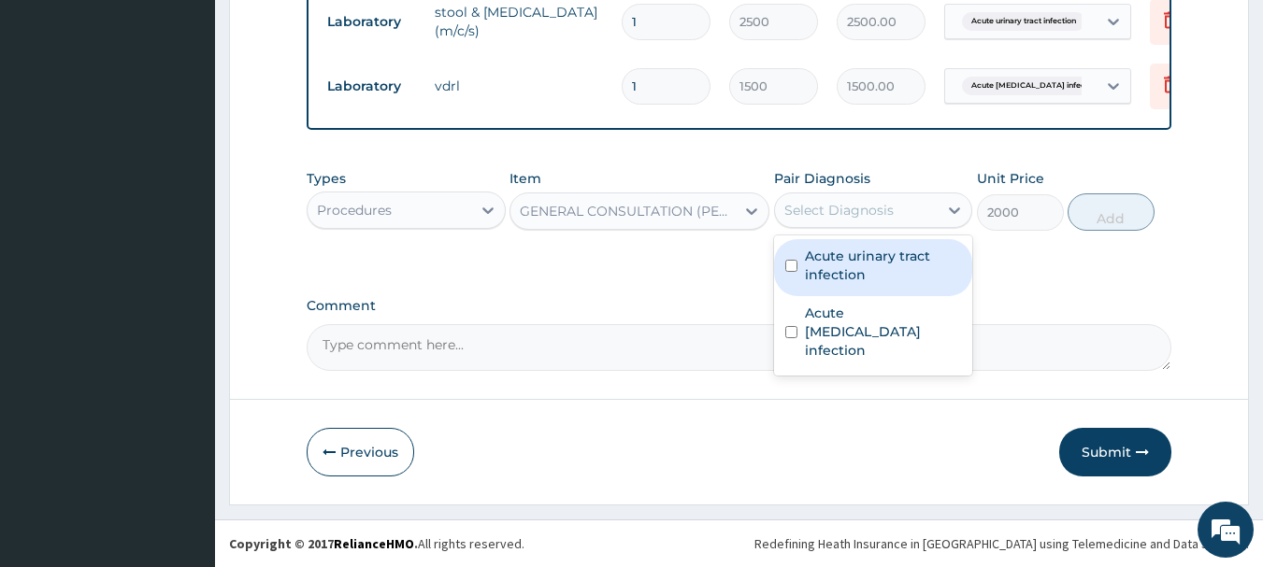
click at [816, 267] on label "Acute urinary tract infection" at bounding box center [883, 265] width 157 height 37
checkbox input "true"
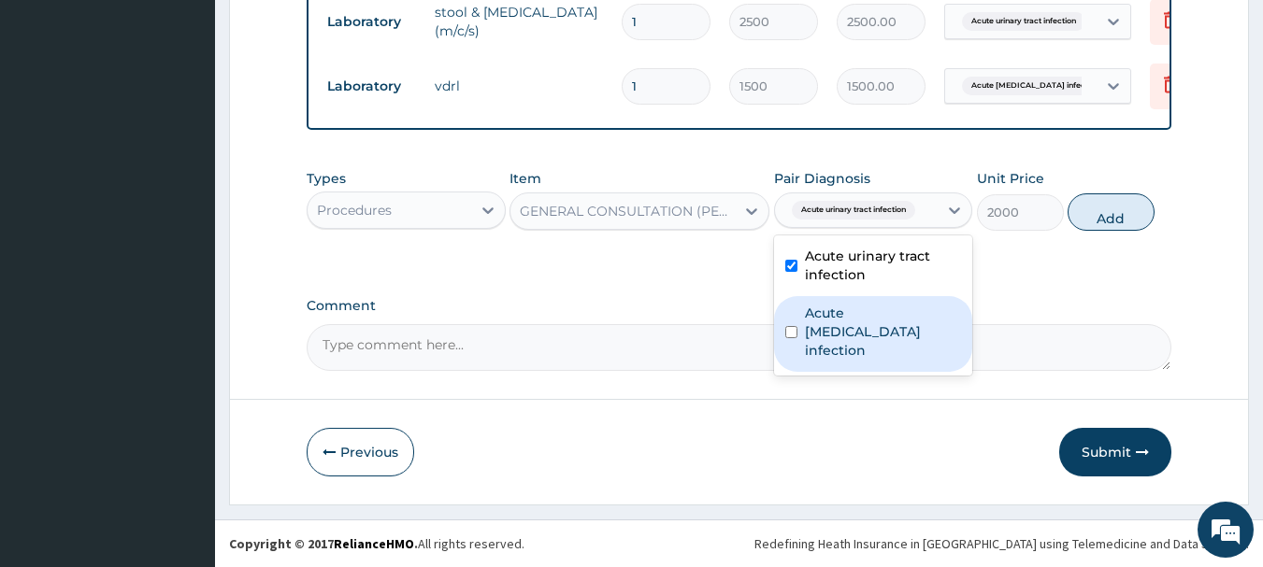
click at [822, 317] on label "Acute [MEDICAL_DATA] infection" at bounding box center [883, 332] width 157 height 56
checkbox input "true"
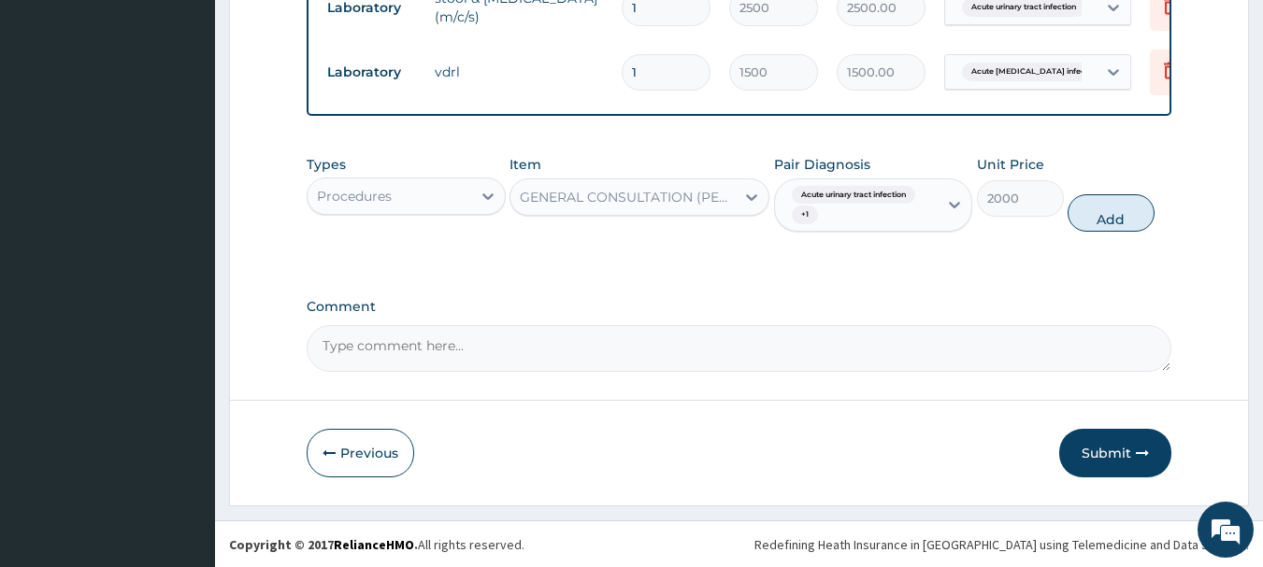
click at [1123, 228] on button "Add" at bounding box center [1110, 212] width 87 height 37
type input "0"
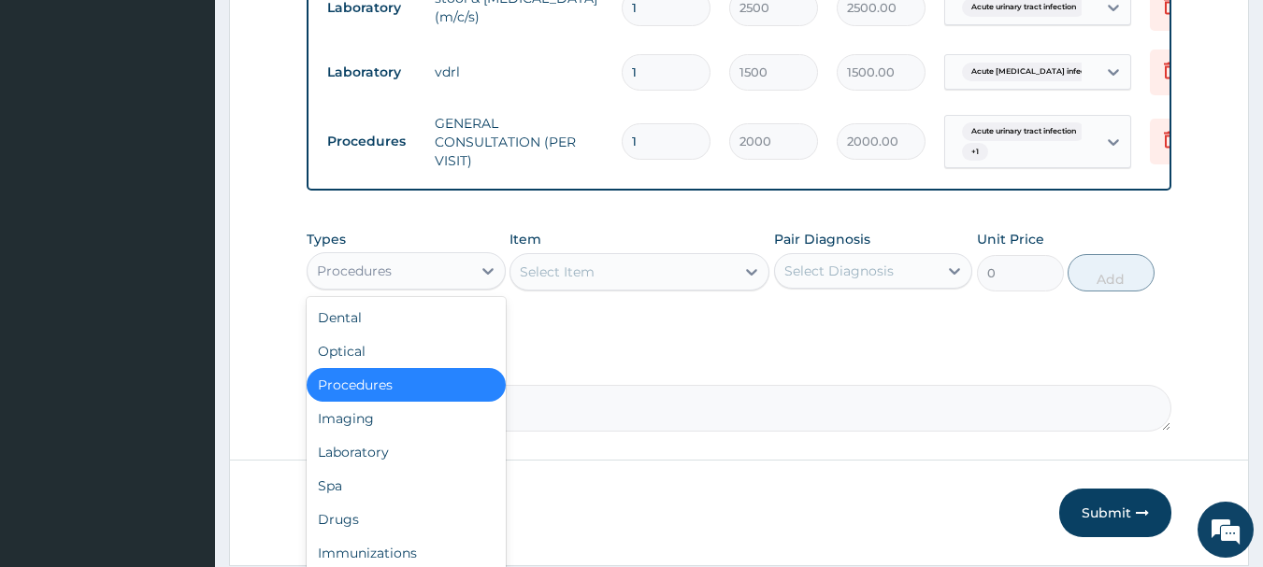
click at [412, 286] on div "Procedures" at bounding box center [389, 271] width 164 height 30
click at [377, 458] on div "Laboratory" at bounding box center [406, 453] width 199 height 34
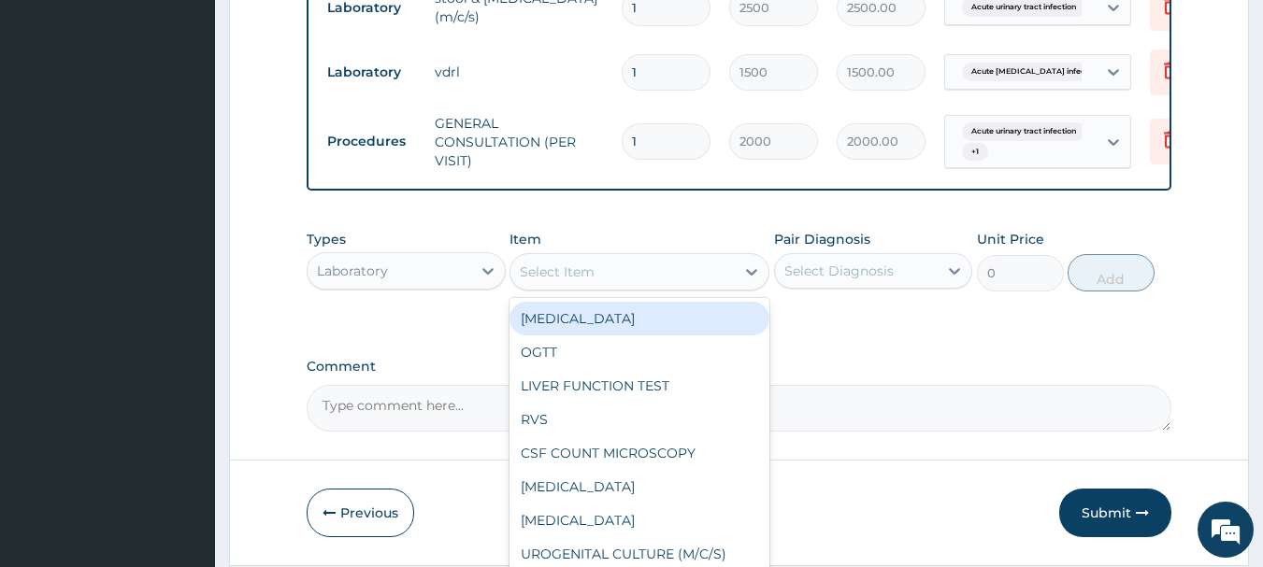
click at [655, 282] on div "Select Item" at bounding box center [622, 272] width 224 height 30
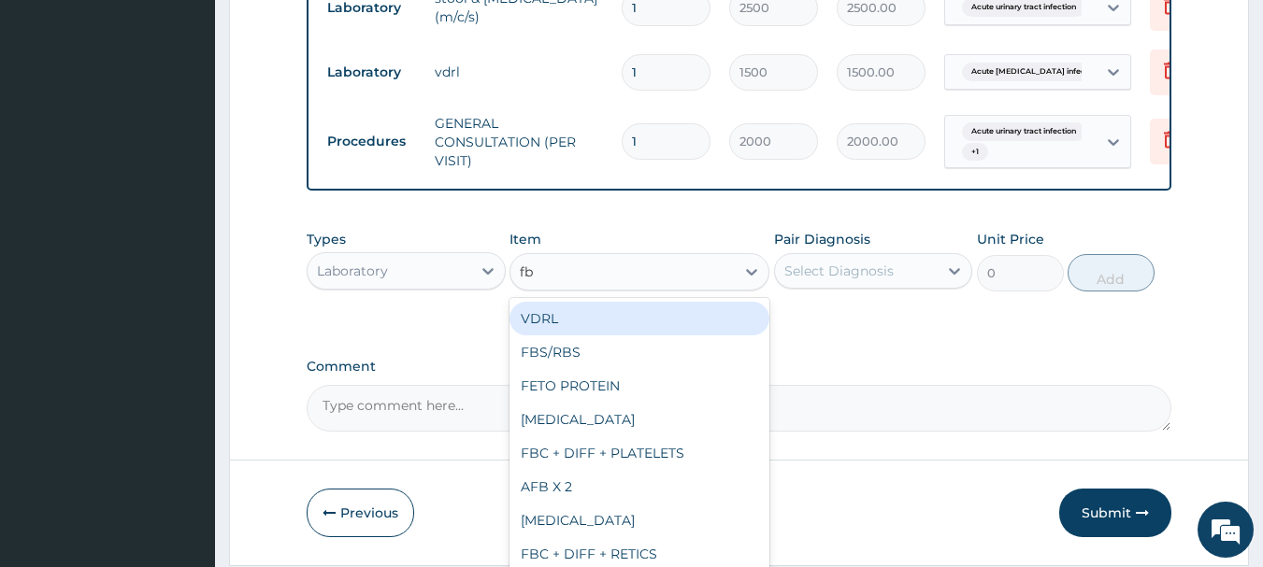
type input "fbs"
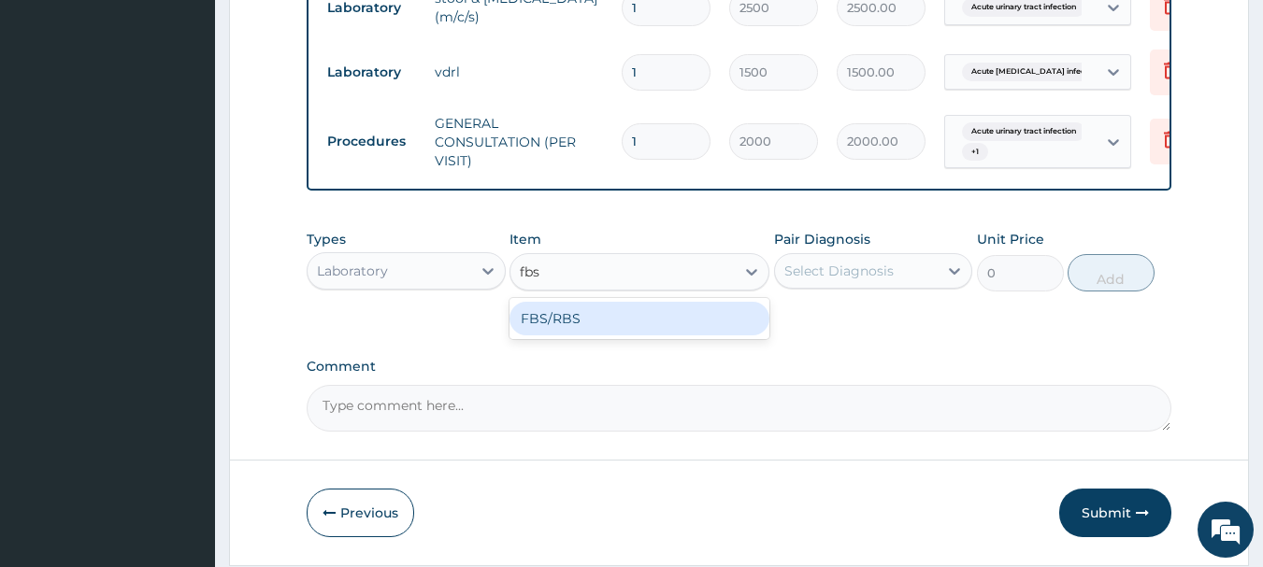
click at [622, 333] on div "FBS/RBS" at bounding box center [639, 319] width 260 height 34
type input "1000"
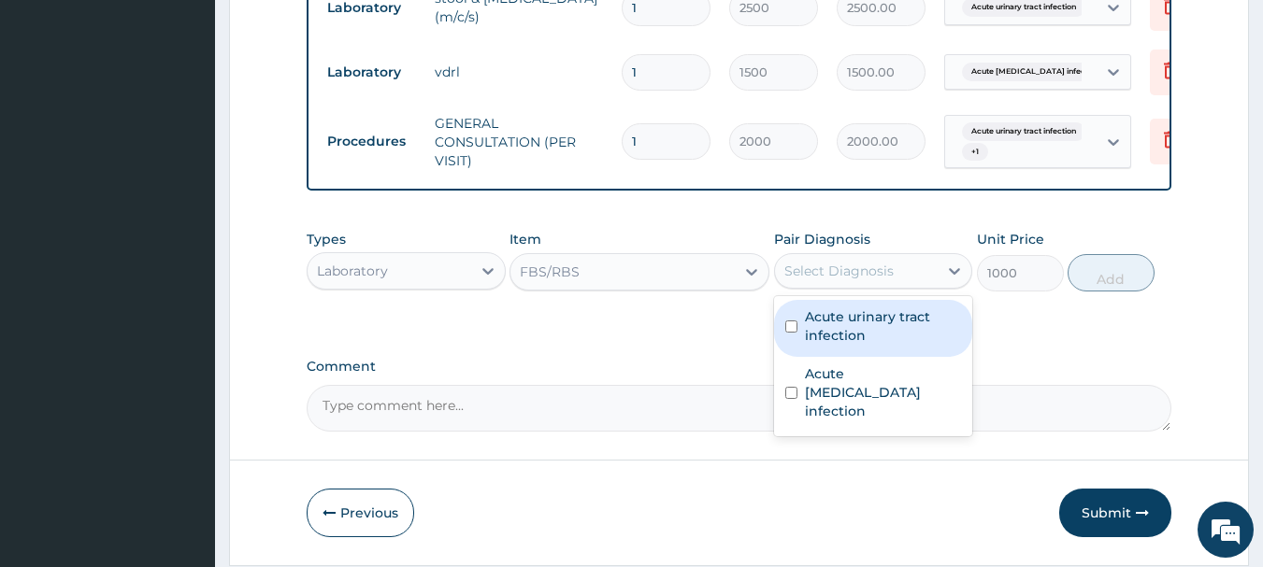
click at [813, 277] on div "Select Diagnosis" at bounding box center [838, 271] width 109 height 19
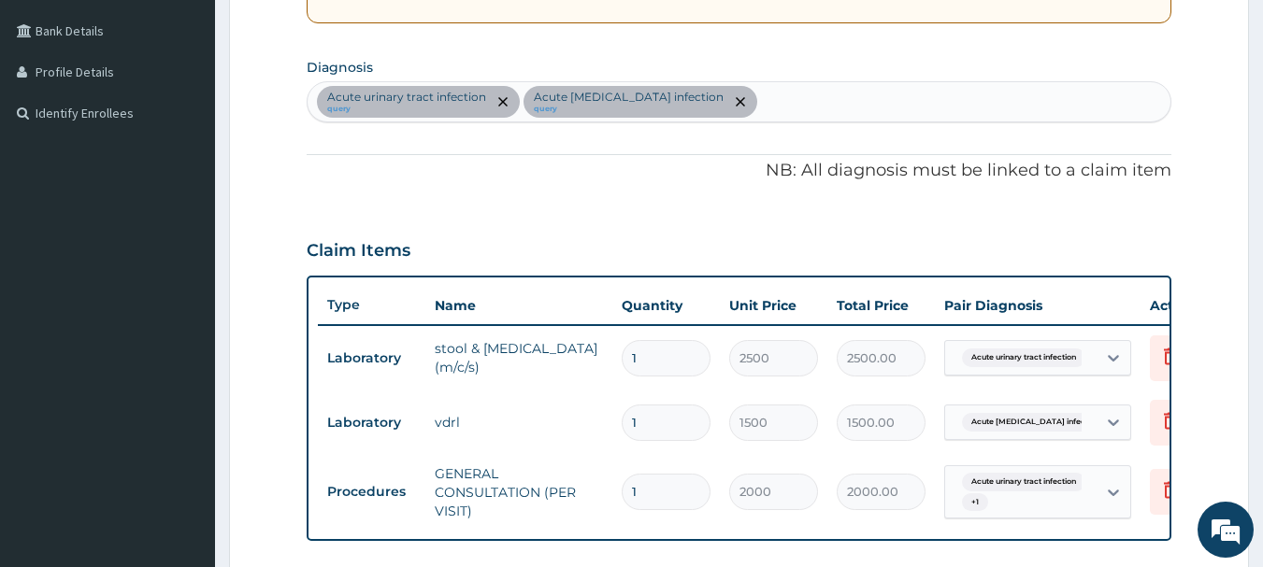
scroll to position [405, 0]
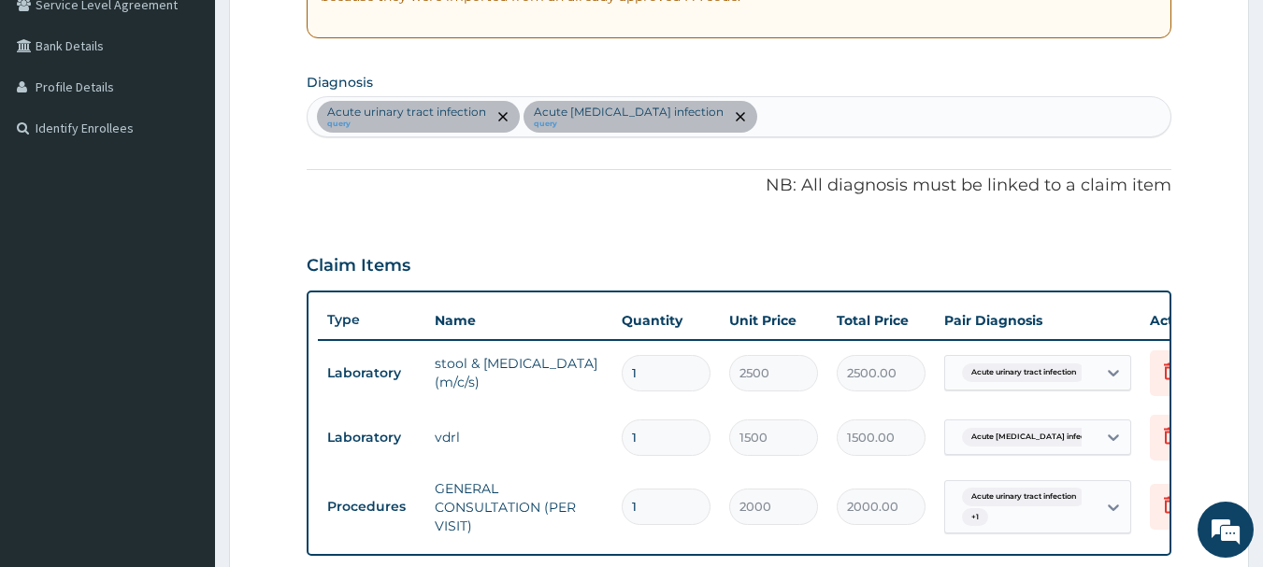
click at [714, 108] on div "Acute [MEDICAL_DATA] query Acute [MEDICAL_DATA] infection query" at bounding box center [739, 116] width 864 height 39
type input "[MEDICAL_DATA]"
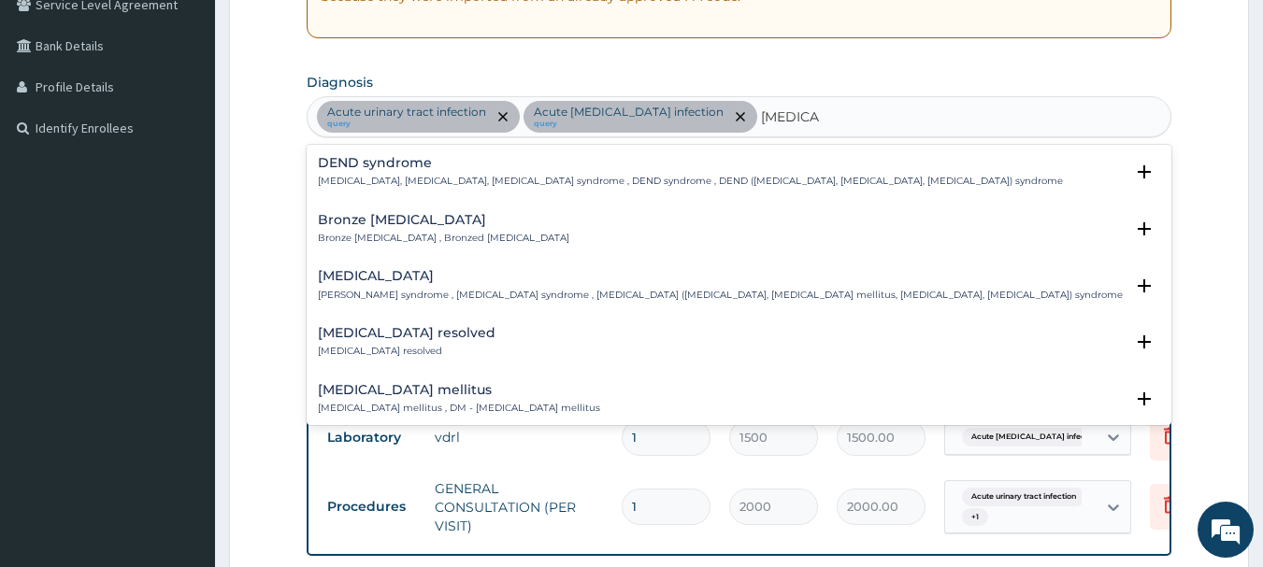
click at [418, 394] on h4 "[MEDICAL_DATA] mellitus" at bounding box center [459, 390] width 282 height 14
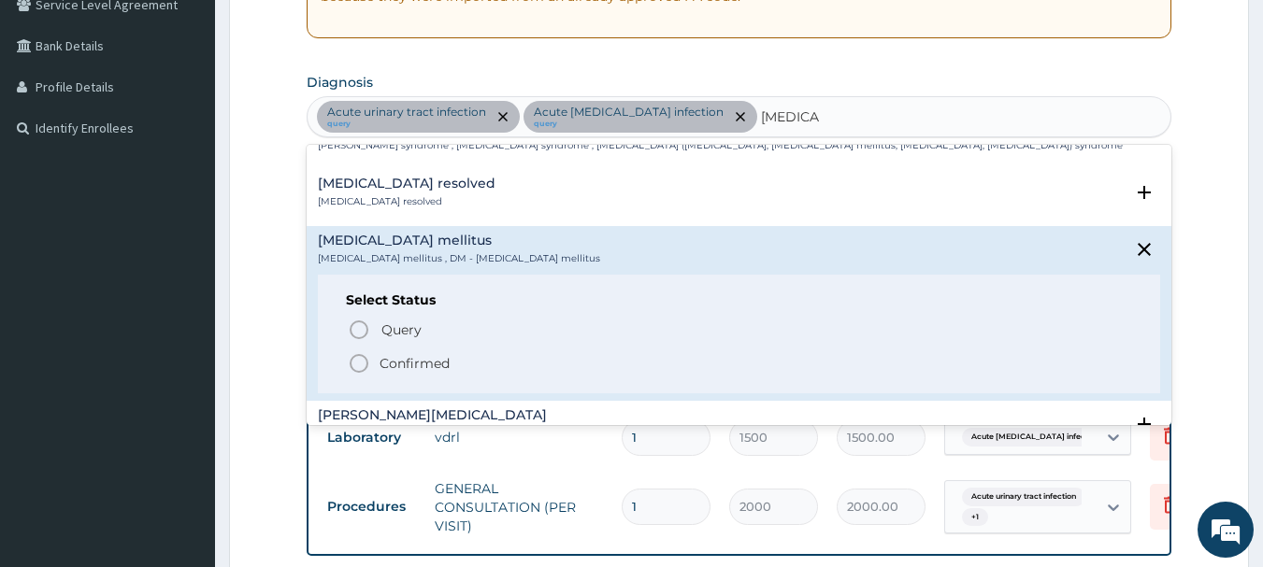
scroll to position [199, 0]
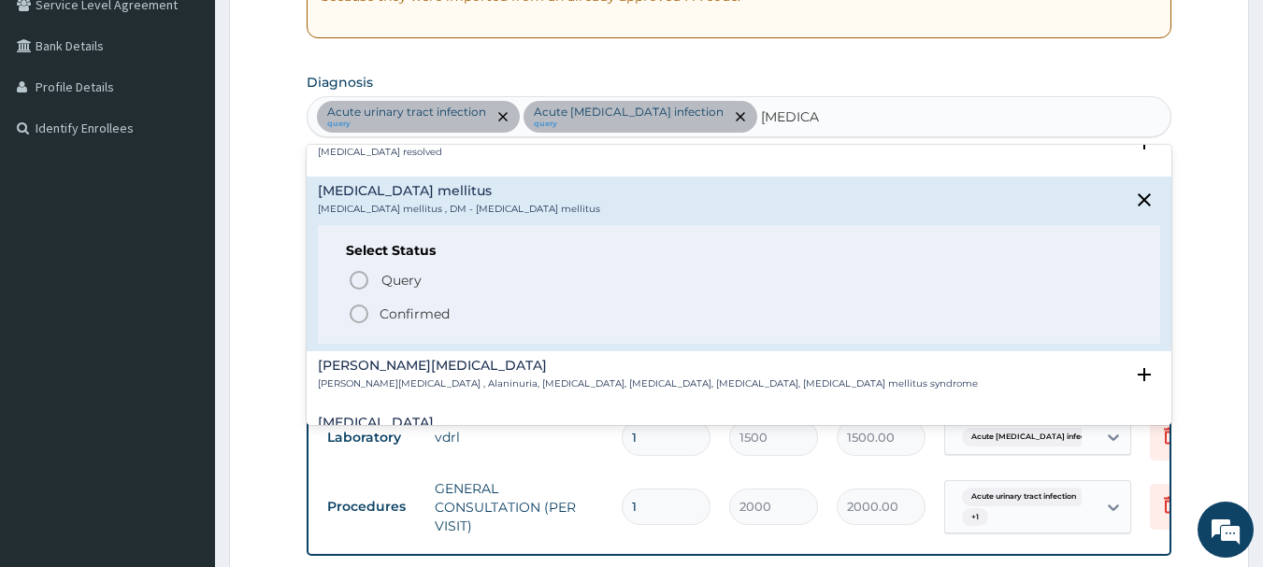
click at [421, 293] on div "Query Query covers suspected (?), Keep in view (kiv), Ruled out (r/o) Confirmed" at bounding box center [739, 296] width 787 height 57
click at [424, 310] on p "Confirmed" at bounding box center [414, 314] width 70 height 19
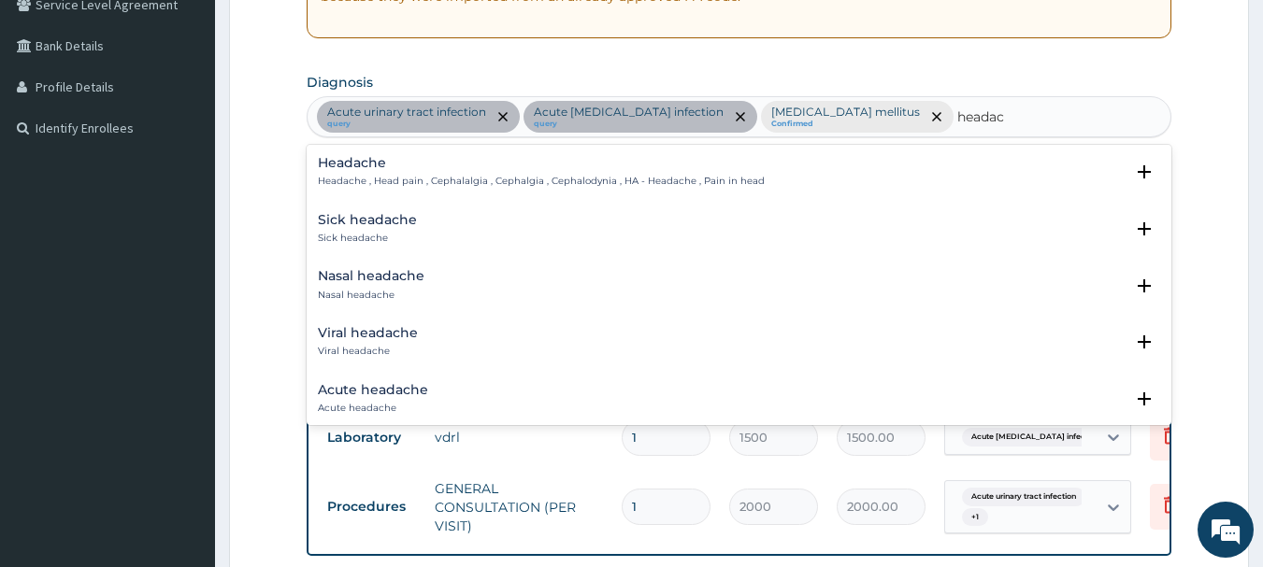
type input "headach"
click at [327, 166] on h4 "Headache" at bounding box center [541, 163] width 447 height 14
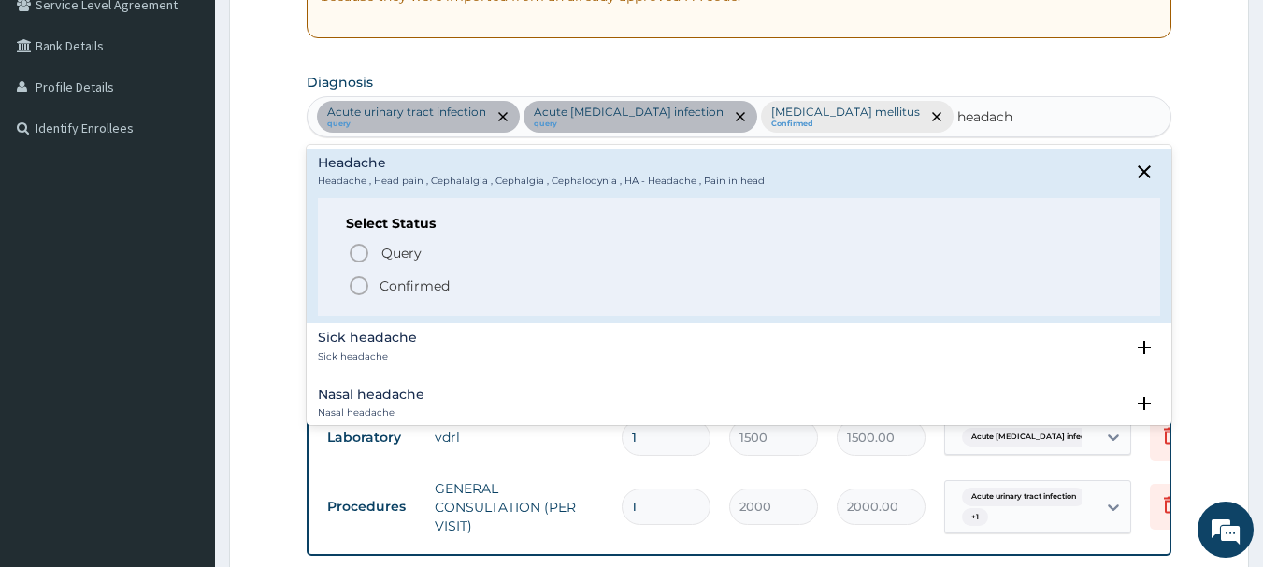
click at [356, 285] on icon "status option filled" at bounding box center [359, 286] width 22 height 22
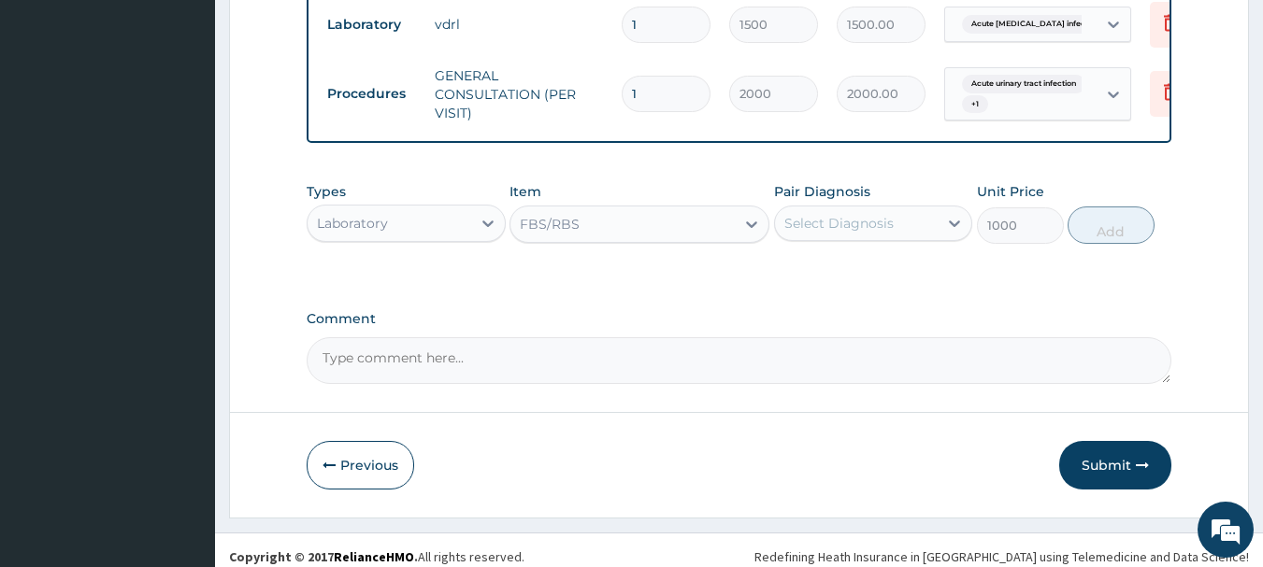
scroll to position [793, 0]
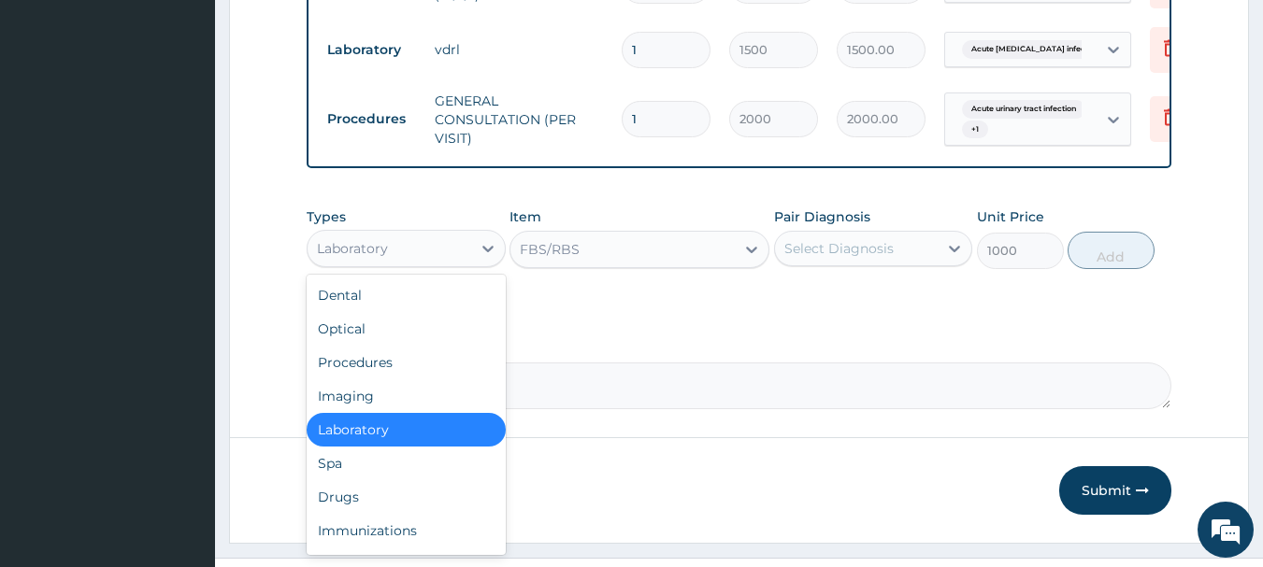
click at [421, 257] on div "Laboratory" at bounding box center [389, 249] width 164 height 30
click at [328, 509] on div "Drugs" at bounding box center [406, 497] width 199 height 34
type input "0"
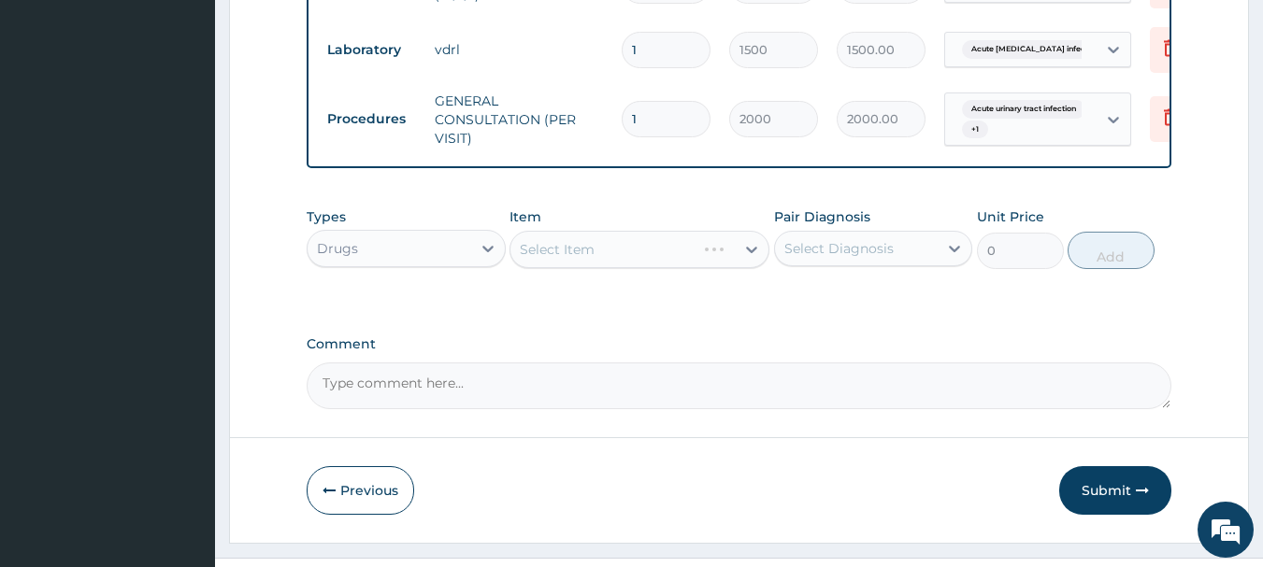
click at [639, 268] on div "Select Item" at bounding box center [639, 249] width 260 height 37
click at [593, 264] on div "Select Item" at bounding box center [639, 249] width 260 height 37
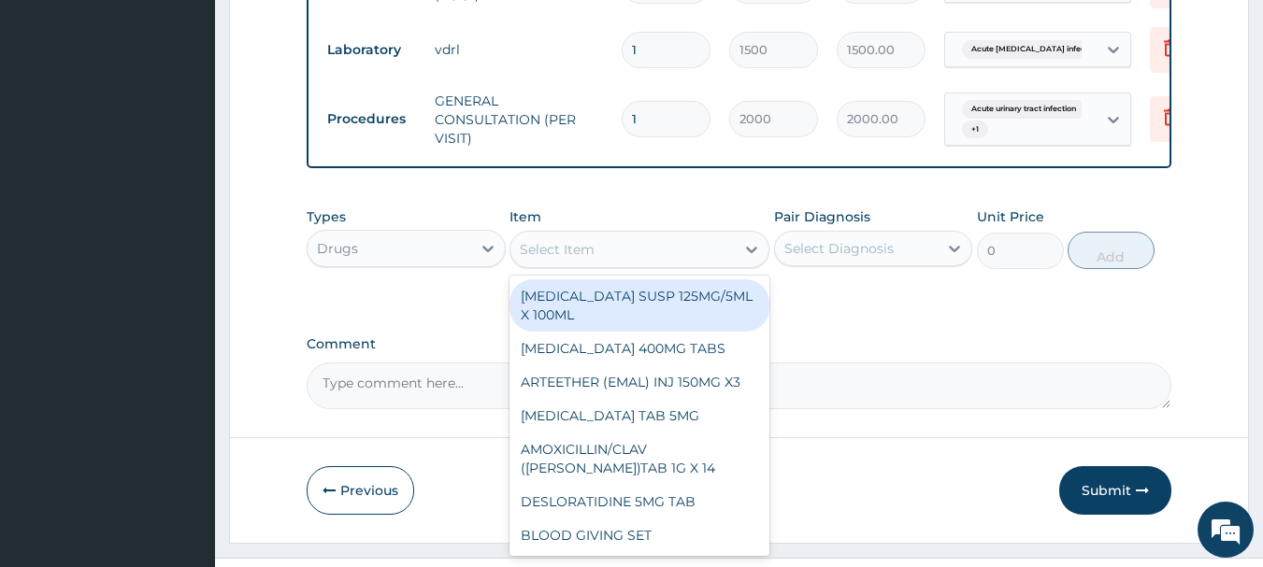
click at [593, 259] on div "Select Item" at bounding box center [557, 249] width 75 height 19
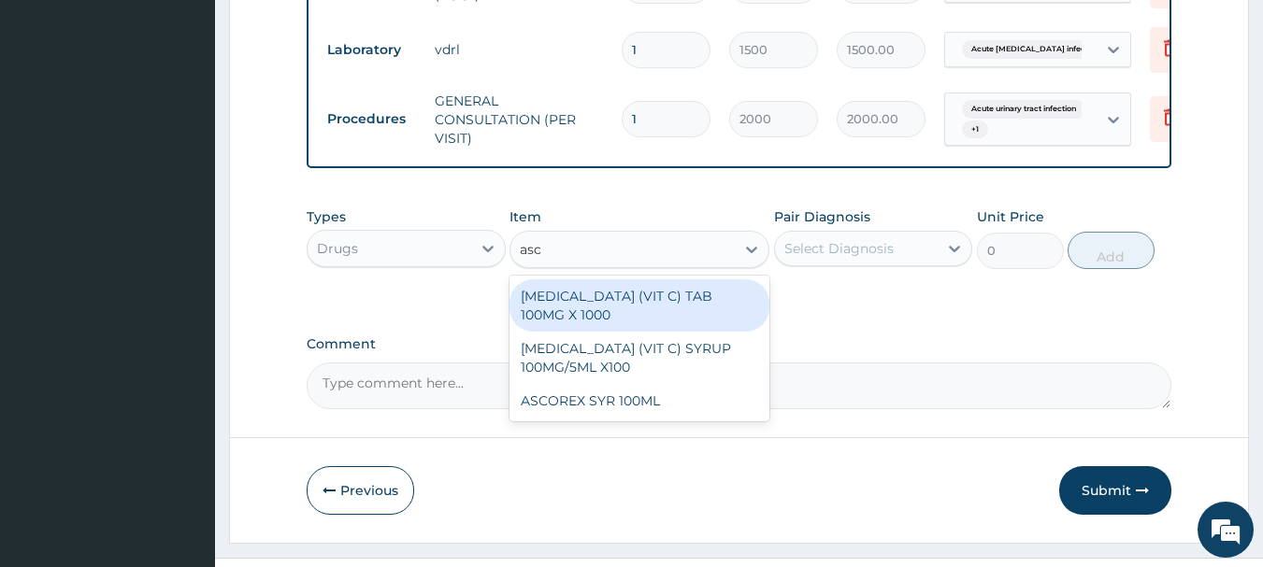
type input "asco"
click at [584, 313] on div "[MEDICAL_DATA] (VIT C) TAB 100MG X 1000" at bounding box center [639, 305] width 260 height 52
type input "10"
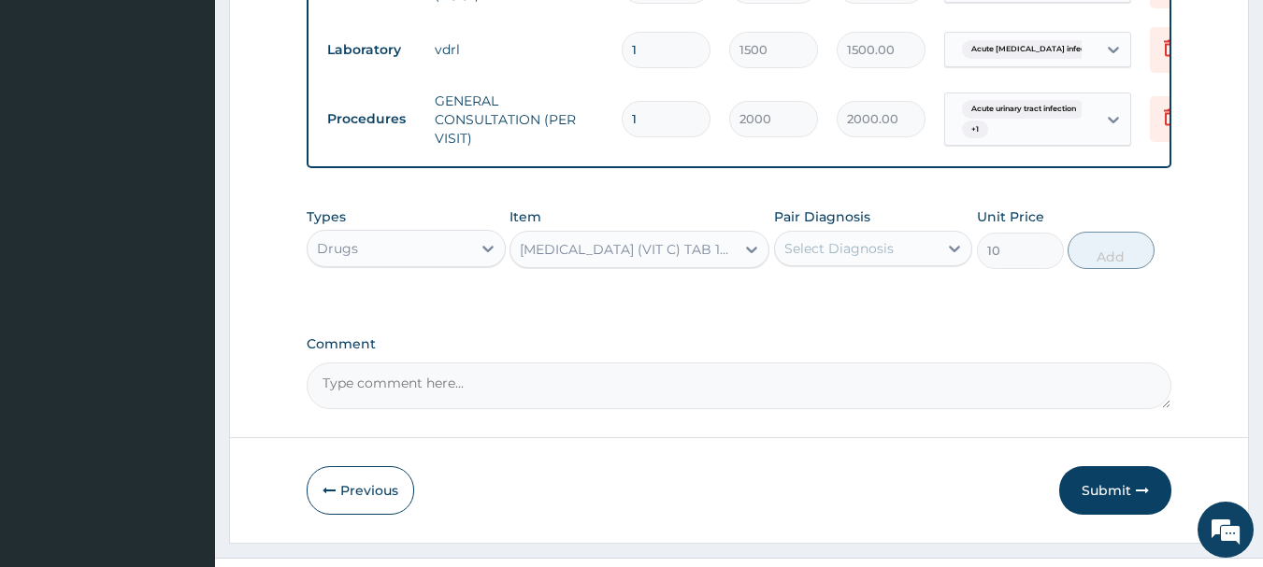
click at [884, 258] on div "Select Diagnosis" at bounding box center [838, 248] width 109 height 19
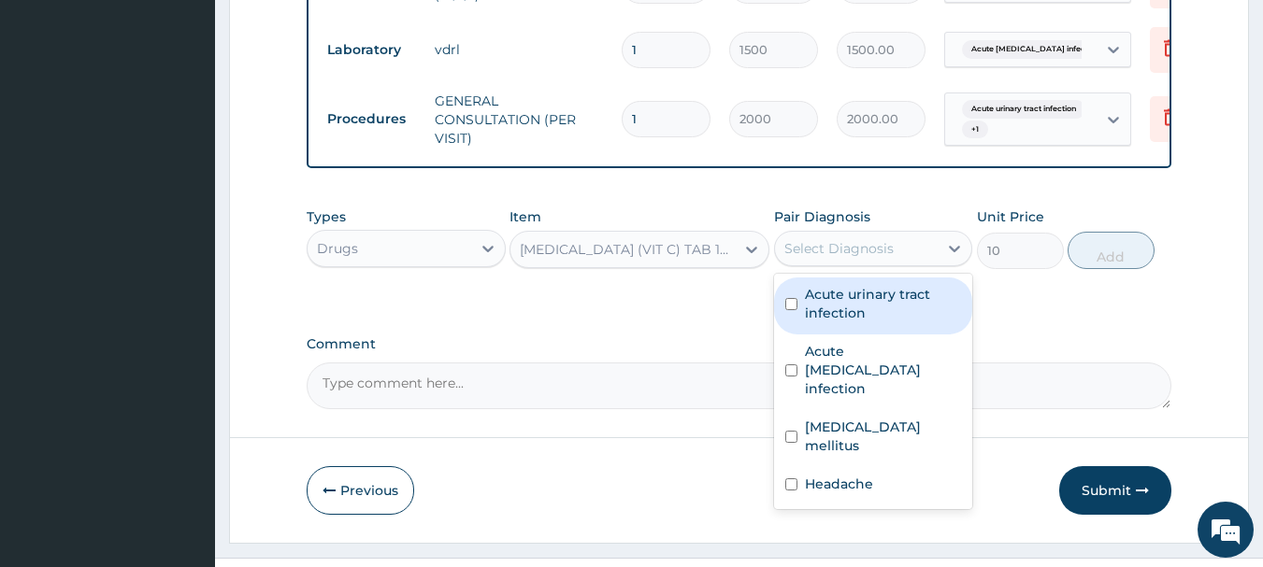
click at [845, 335] on div "Acute urinary tract infection" at bounding box center [873, 306] width 199 height 57
checkbox input "true"
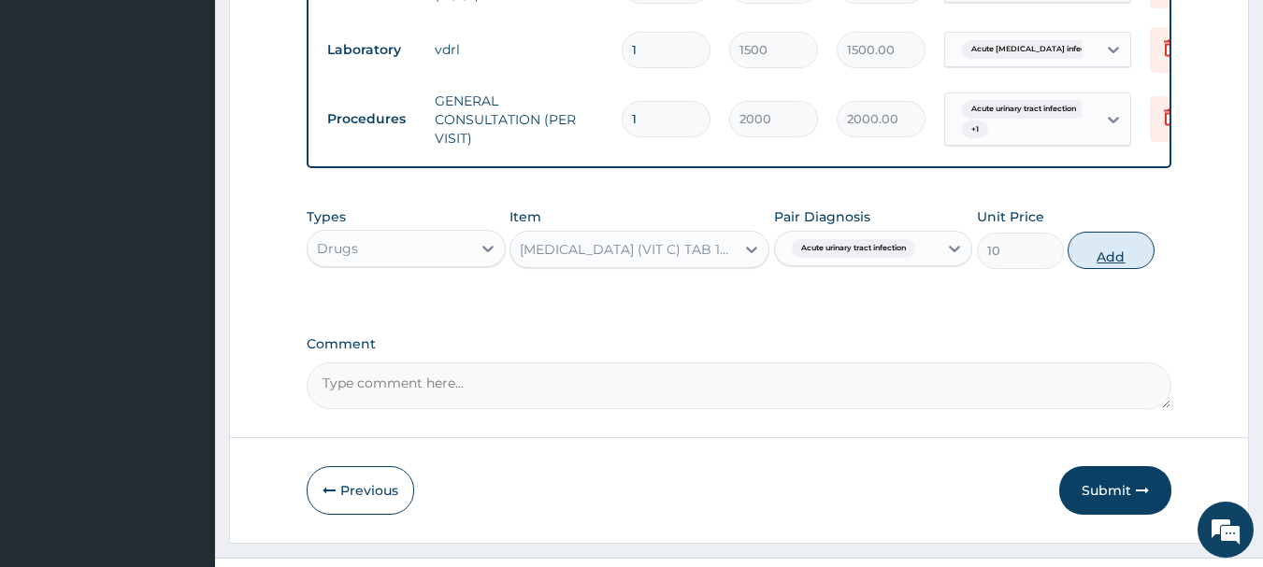
click at [1078, 269] on button "Add" at bounding box center [1110, 250] width 87 height 37
type input "0"
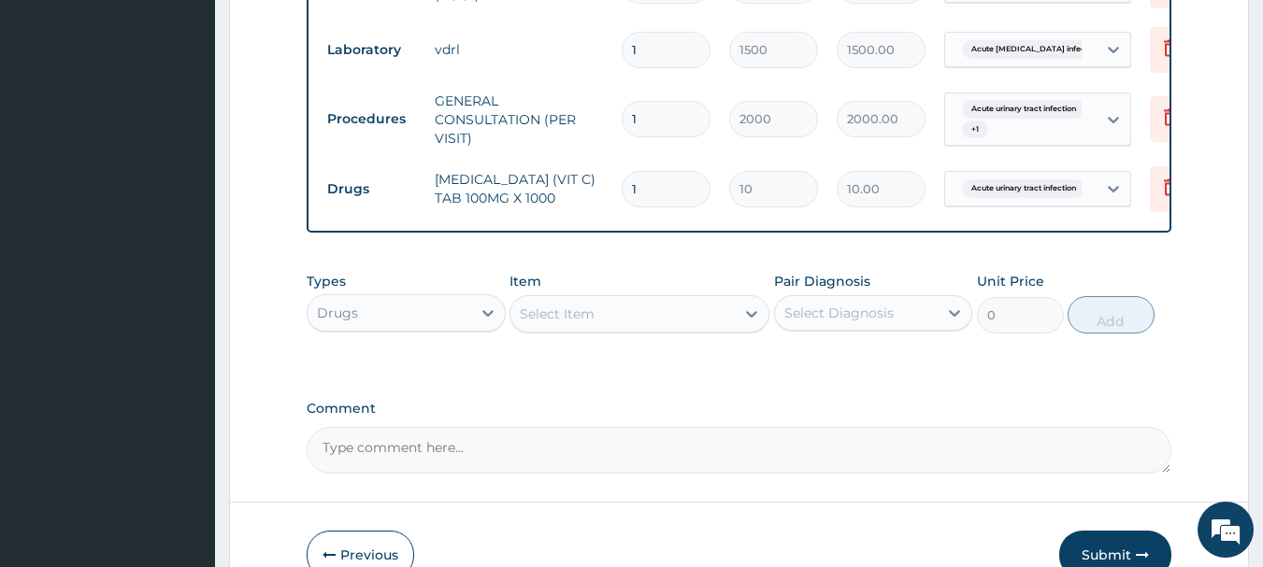
type input "16"
type input "160.00"
type input "160"
type input "1600.00"
type input "16"
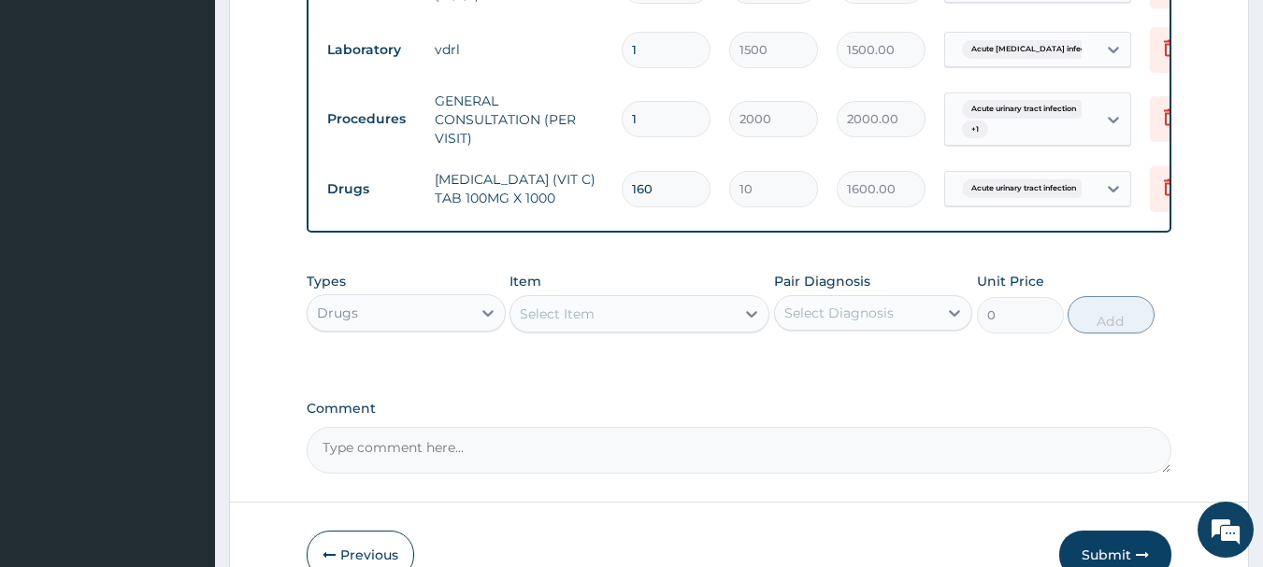
type input "160.00"
type input "1"
type input "10.00"
type input "0.00"
type input "6"
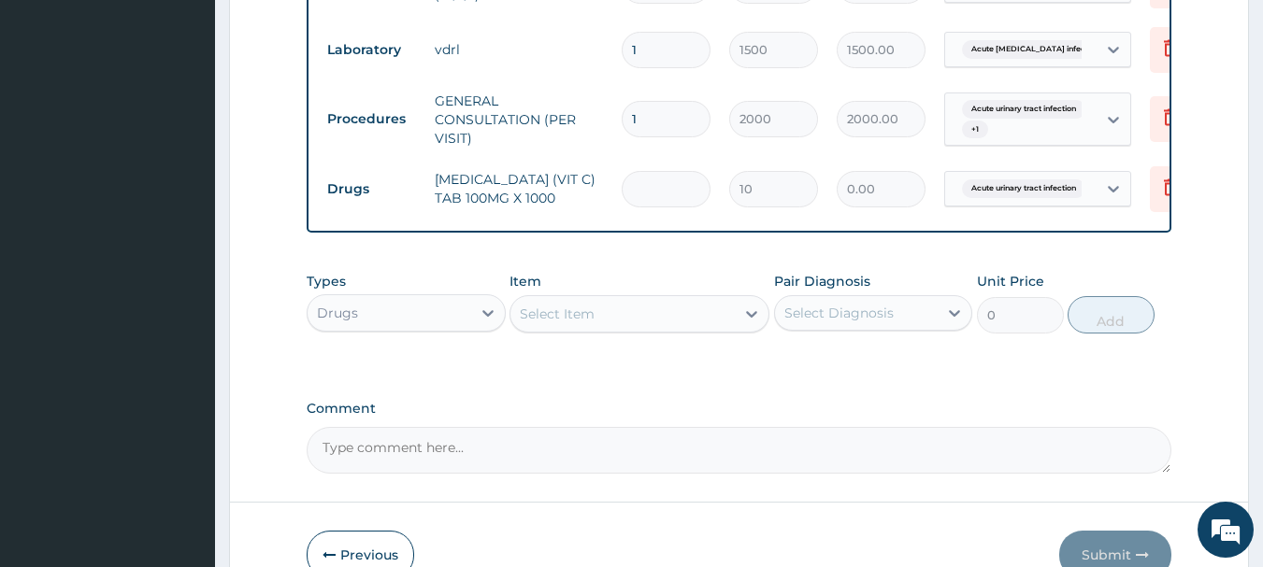
type input "60.00"
type input "60"
type input "600.00"
type input "60"
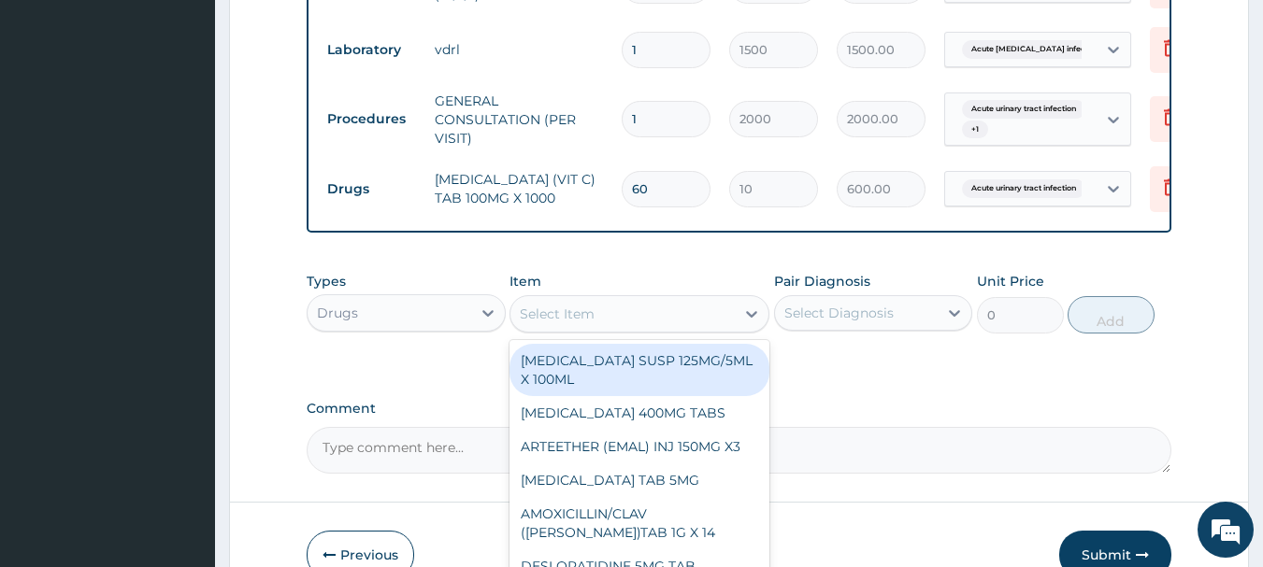
click at [702, 328] on div "Select Item" at bounding box center [622, 314] width 224 height 30
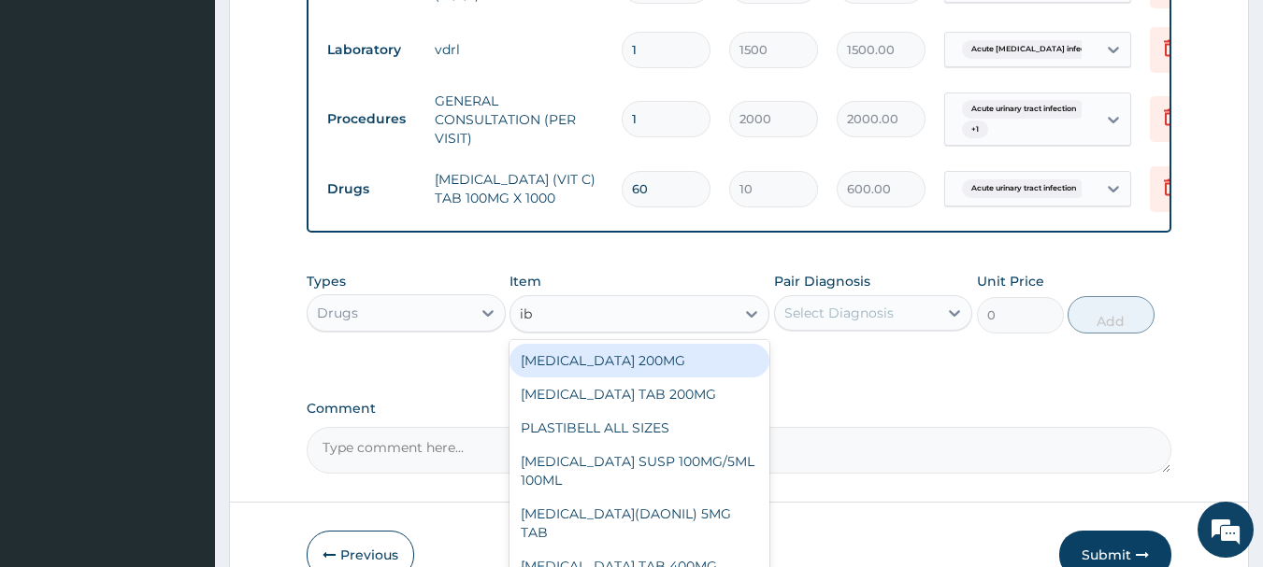
type input "ibu"
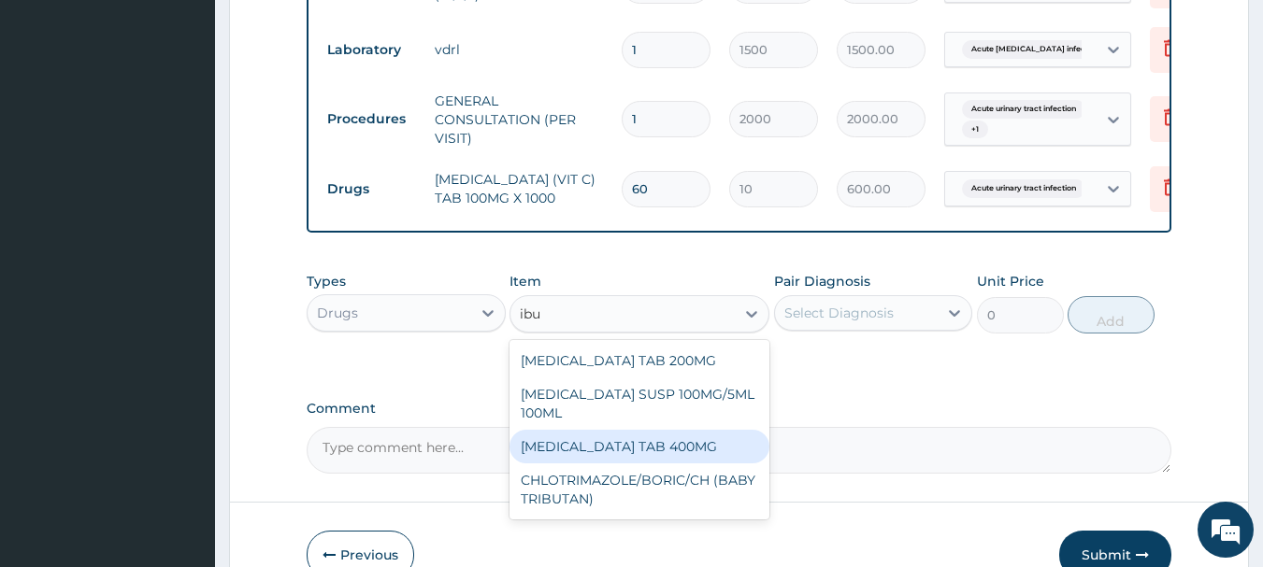
click at [650, 456] on div "[MEDICAL_DATA] TAB 400MG" at bounding box center [639, 447] width 260 height 34
type input "20"
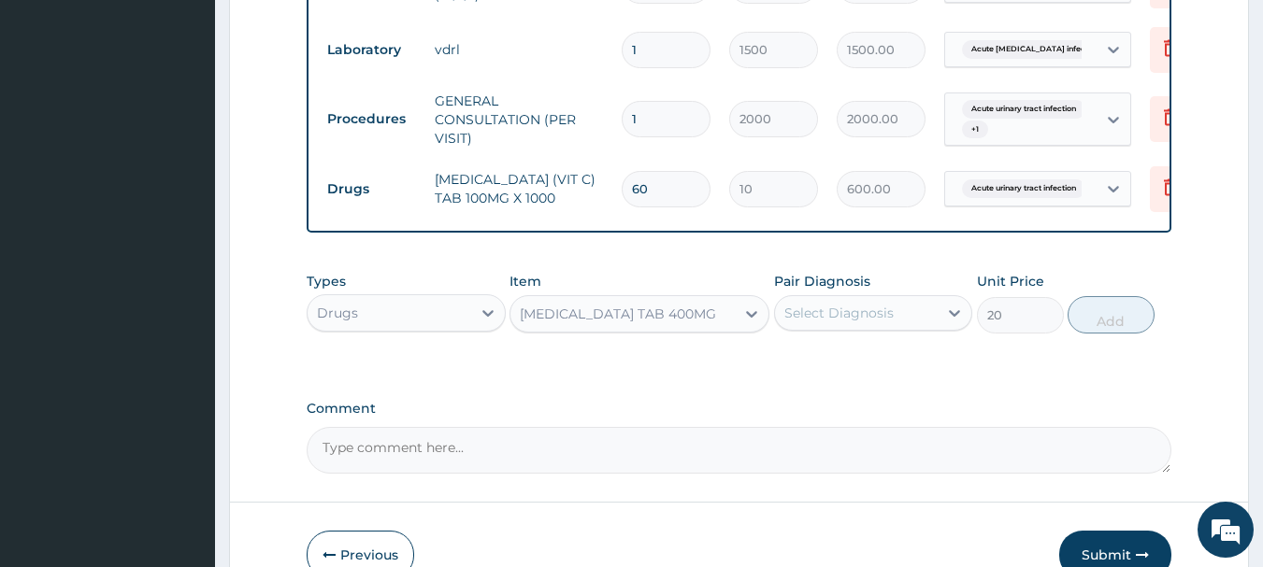
click at [902, 314] on div "Select Diagnosis" at bounding box center [857, 313] width 164 height 30
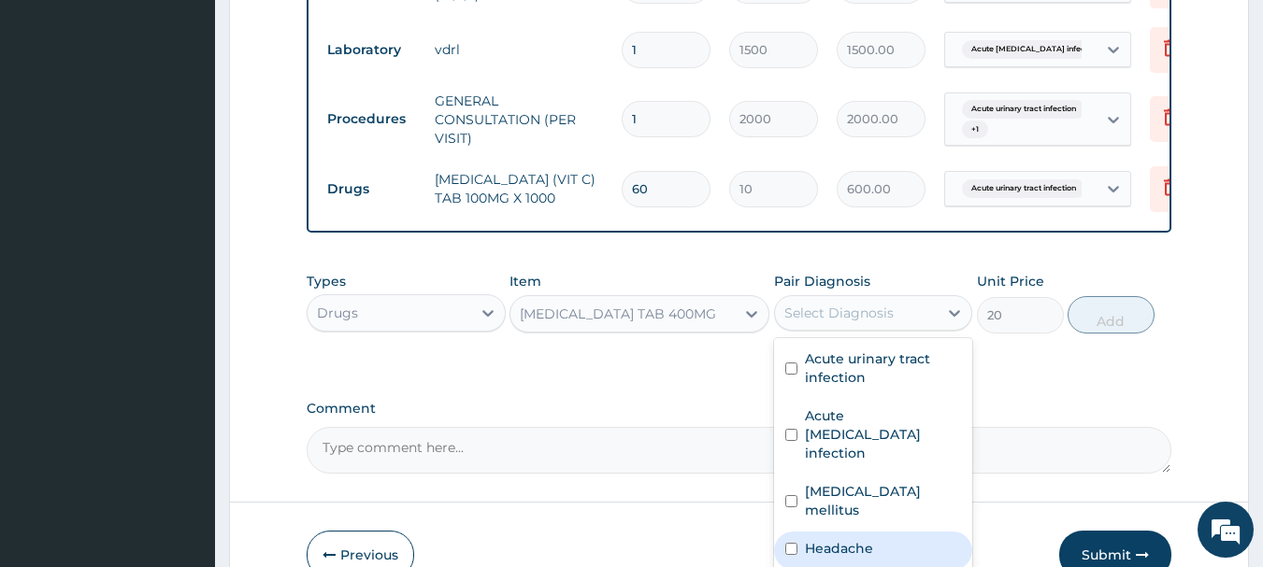
click at [855, 539] on label "Headache" at bounding box center [839, 548] width 68 height 19
checkbox input "true"
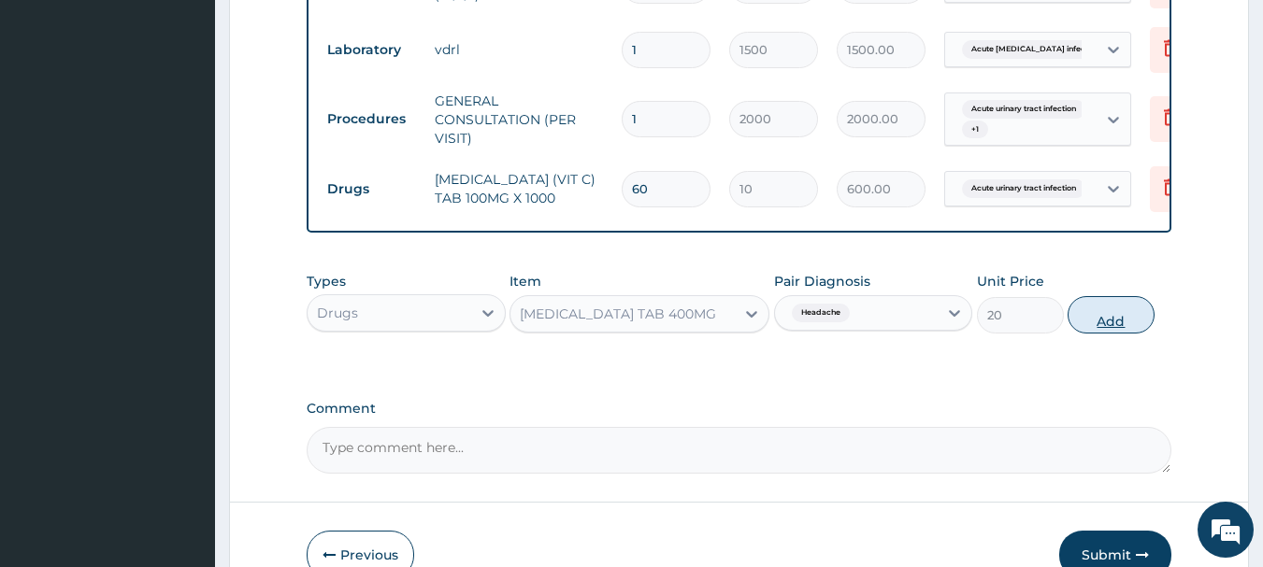
click at [1129, 318] on button "Add" at bounding box center [1110, 314] width 87 height 37
type input "0"
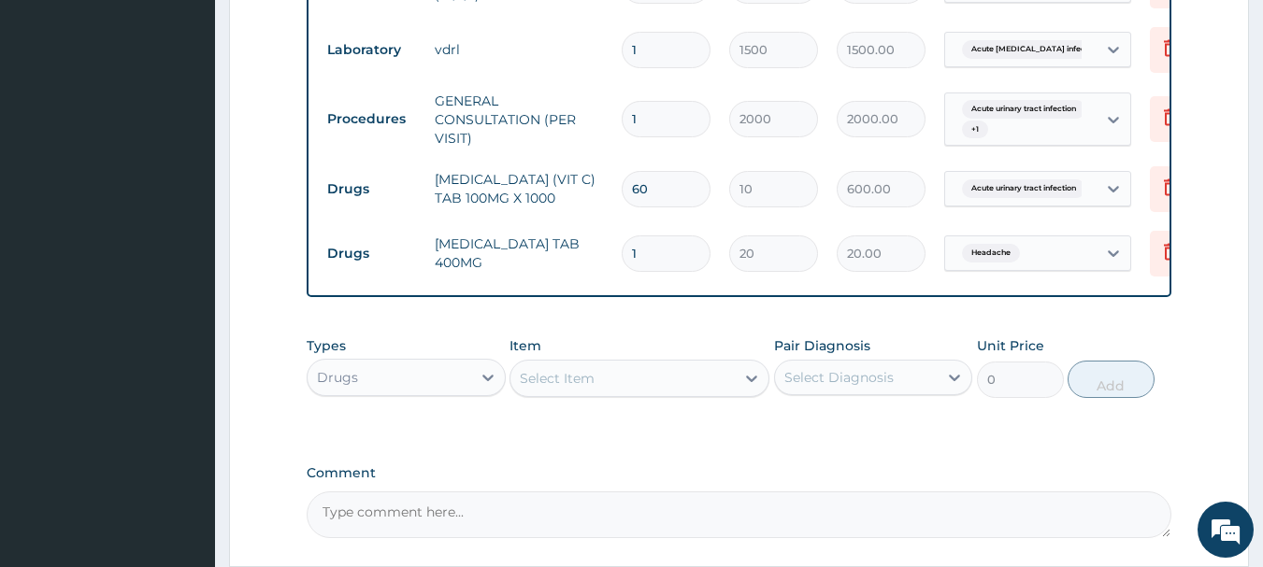
type input "10"
type input "200.00"
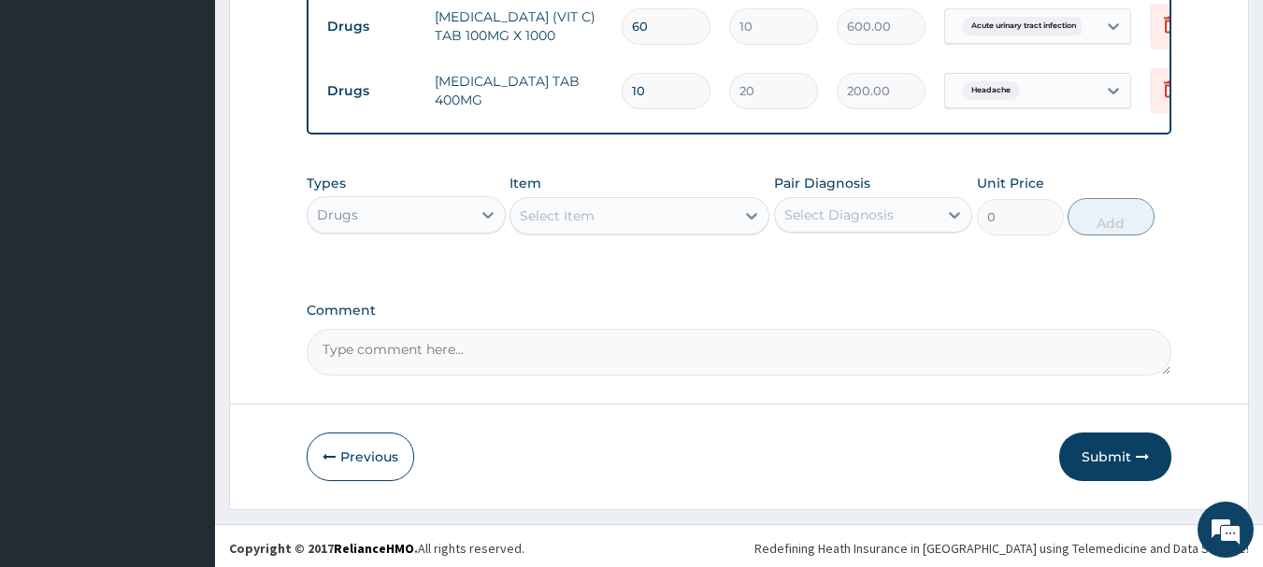
scroll to position [974, 0]
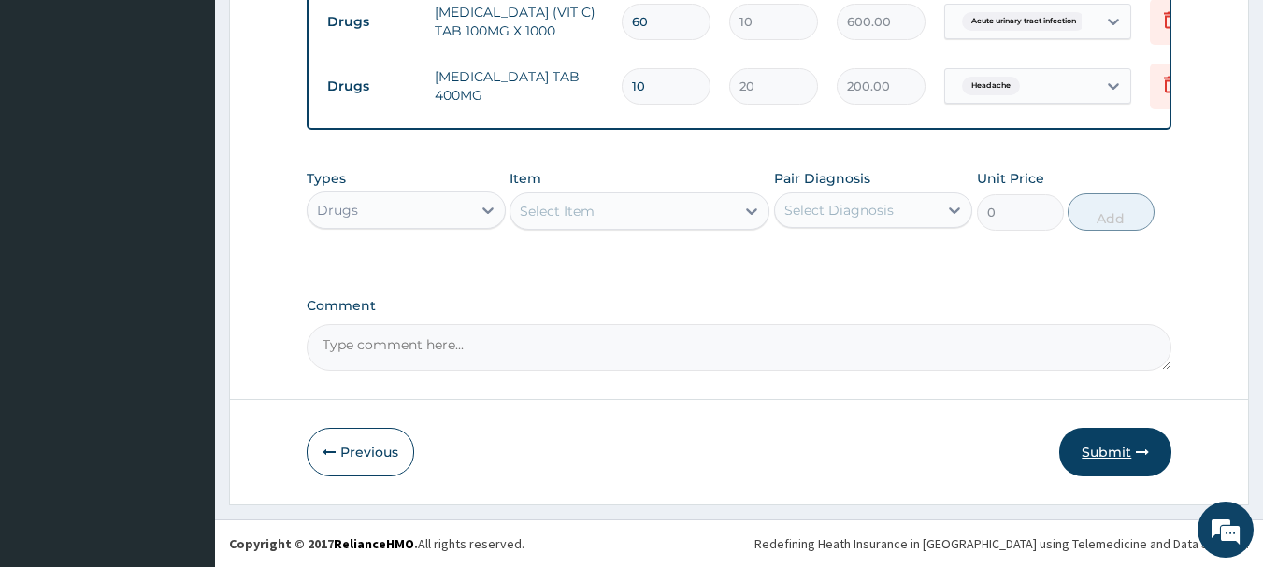
type input "10"
click at [1122, 457] on button "Submit" at bounding box center [1115, 452] width 112 height 49
click at [1087, 438] on button "Submit" at bounding box center [1115, 452] width 112 height 49
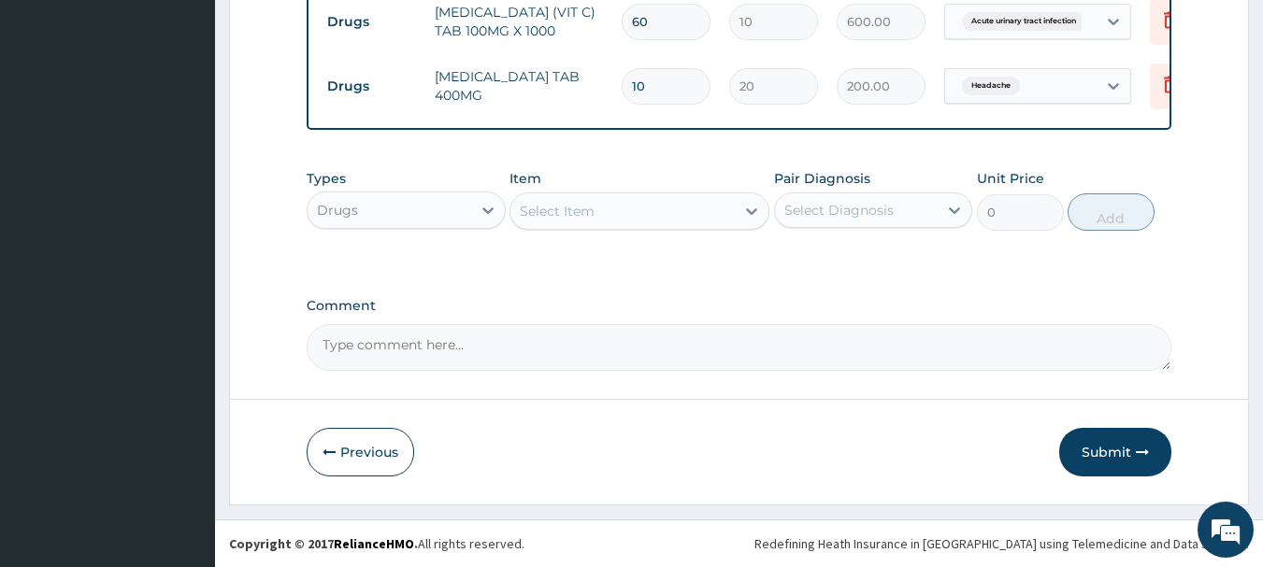
click at [577, 202] on div "Select Item" at bounding box center [557, 211] width 75 height 19
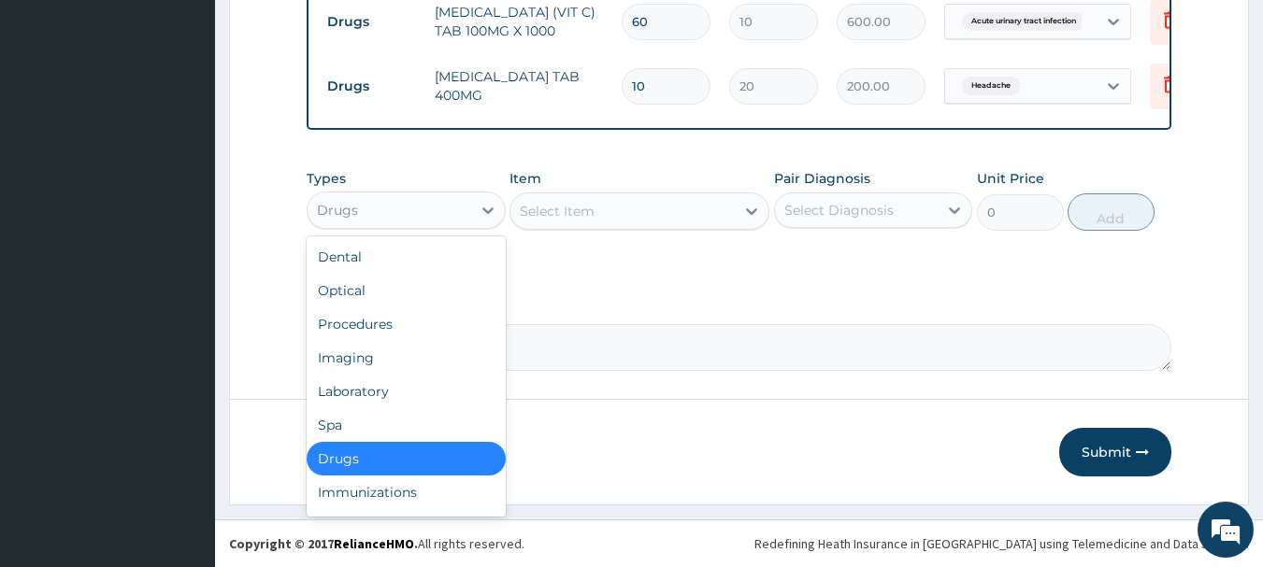
click at [459, 218] on div "Drugs" at bounding box center [389, 210] width 164 height 30
click at [360, 389] on div "Laboratory" at bounding box center [406, 392] width 199 height 34
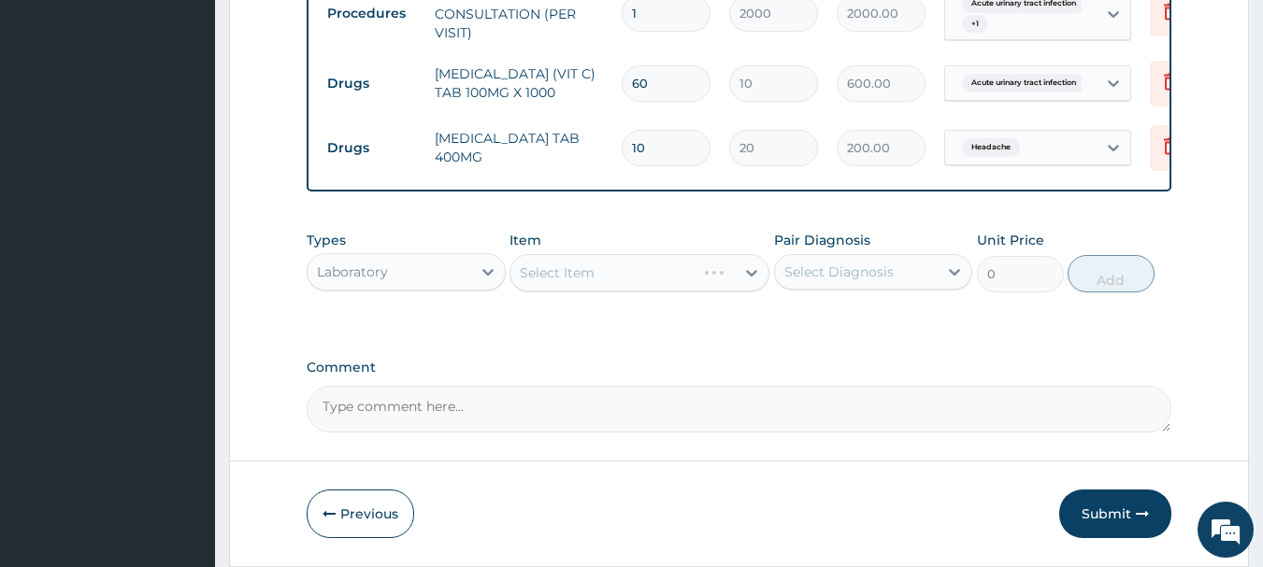
scroll to position [955, 0]
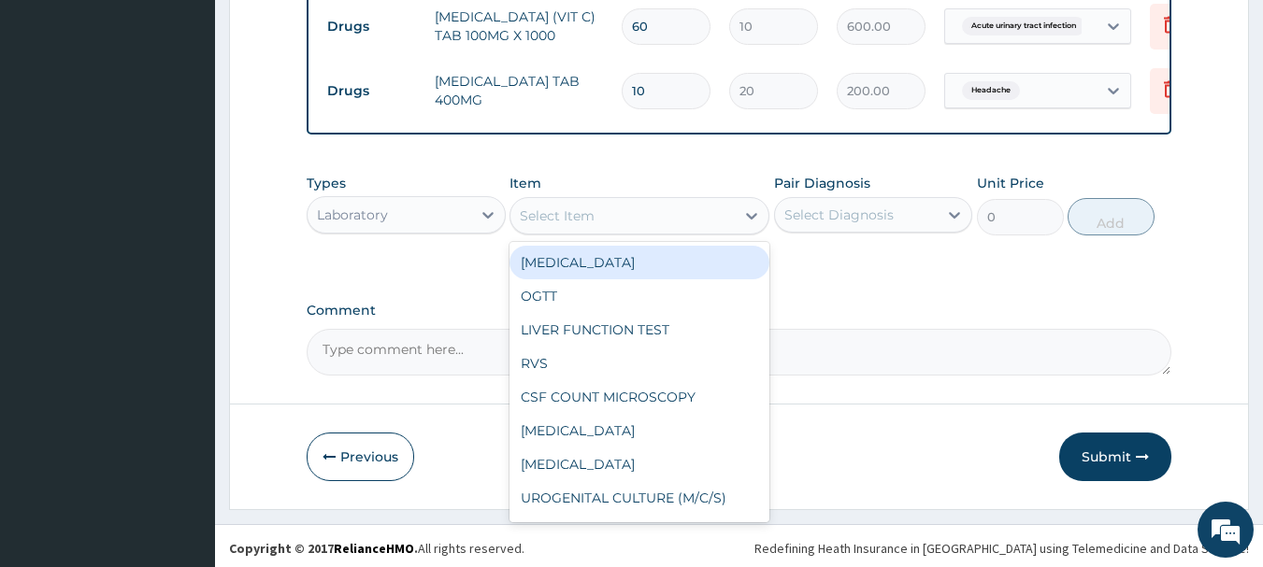
click at [710, 220] on div "Select Item" at bounding box center [622, 216] width 224 height 30
type input "b"
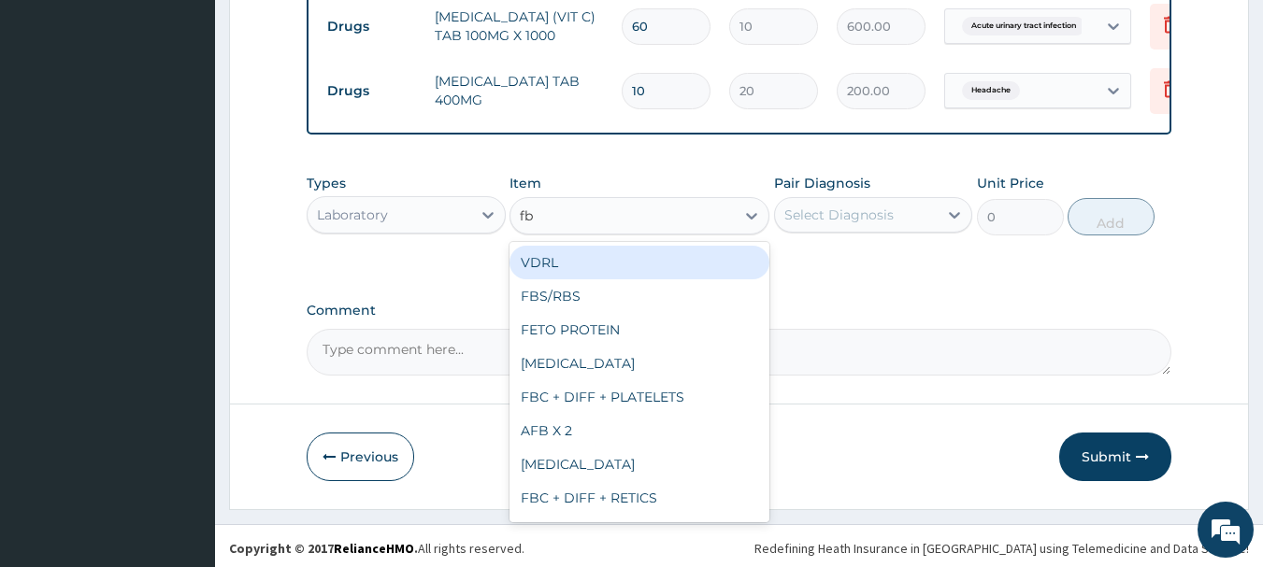
type input "fbs"
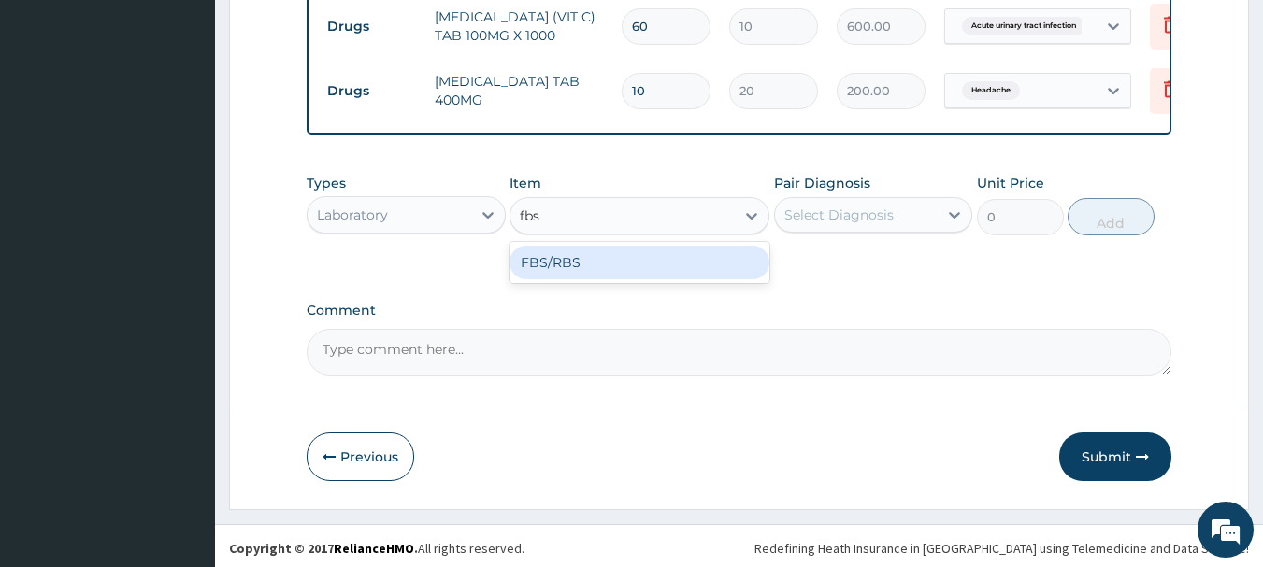
click at [708, 276] on div "FBS/RBS" at bounding box center [639, 263] width 260 height 34
type input "1000"
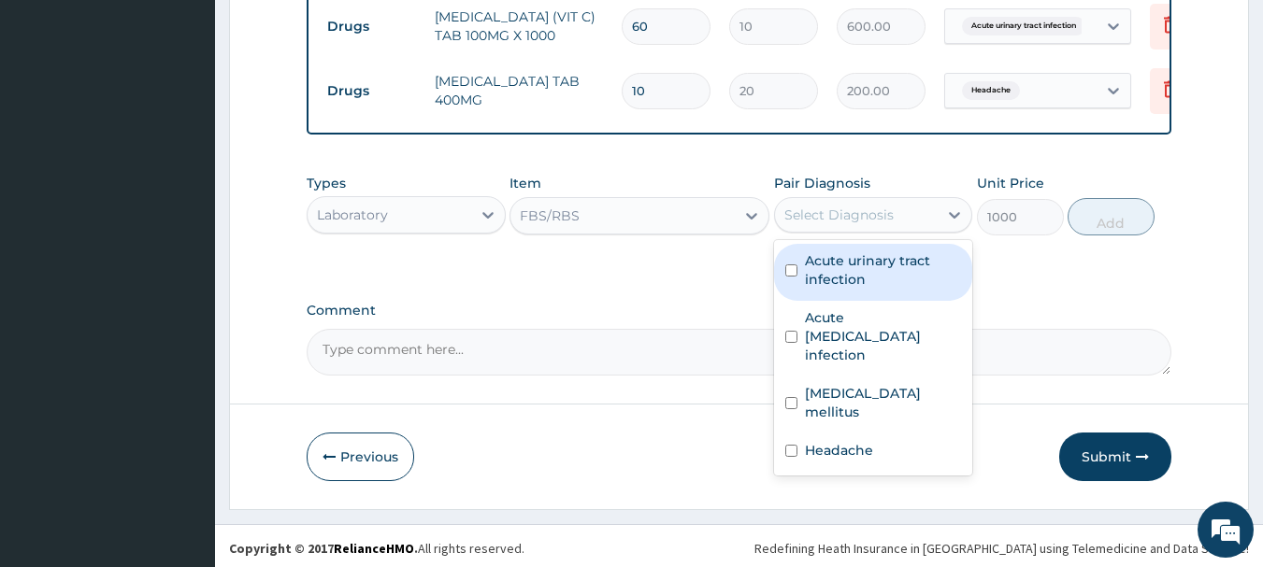
click at [835, 224] on div "Select Diagnosis" at bounding box center [838, 215] width 109 height 19
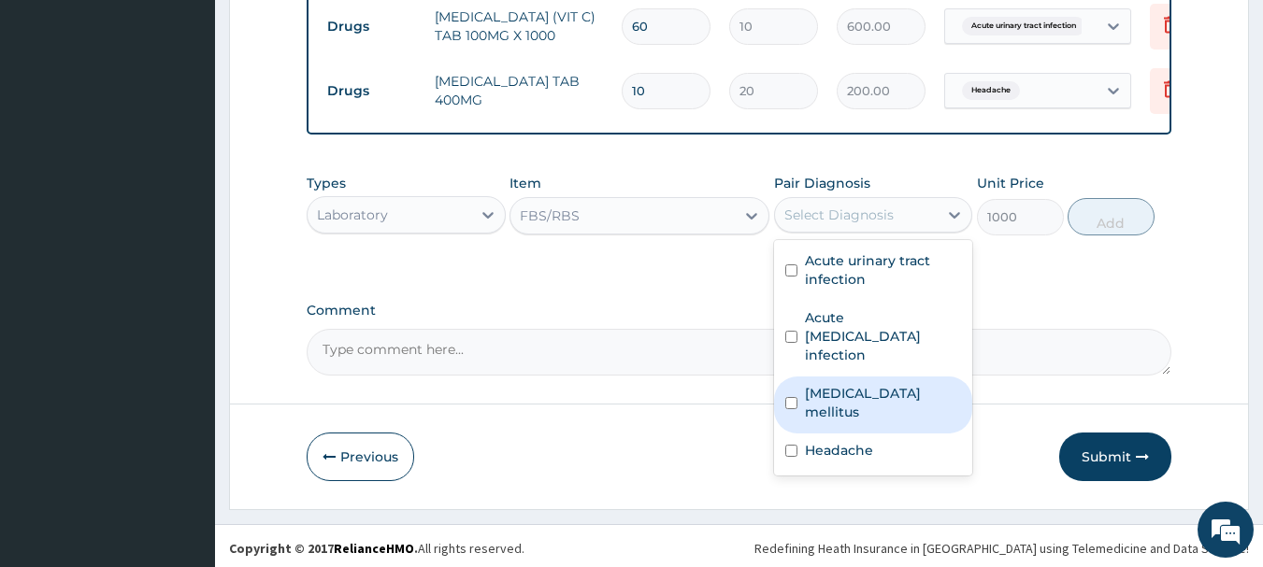
click at [790, 377] on div "[MEDICAL_DATA] mellitus" at bounding box center [873, 405] width 199 height 57
checkbox input "true"
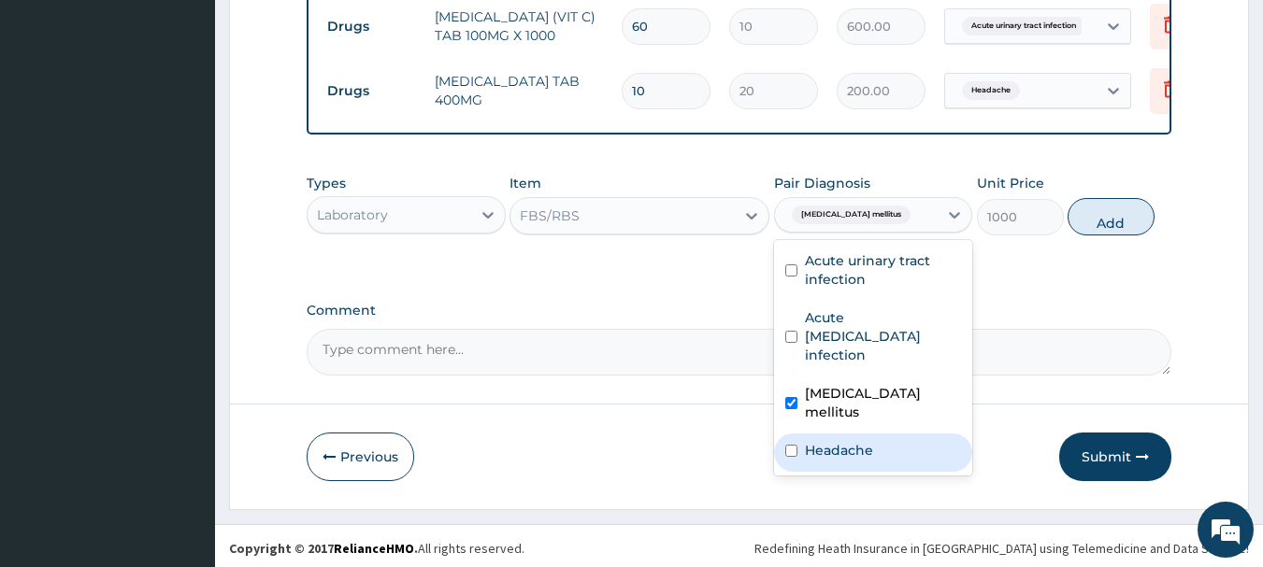
click at [1103, 232] on button "Add" at bounding box center [1110, 216] width 87 height 37
type input "0"
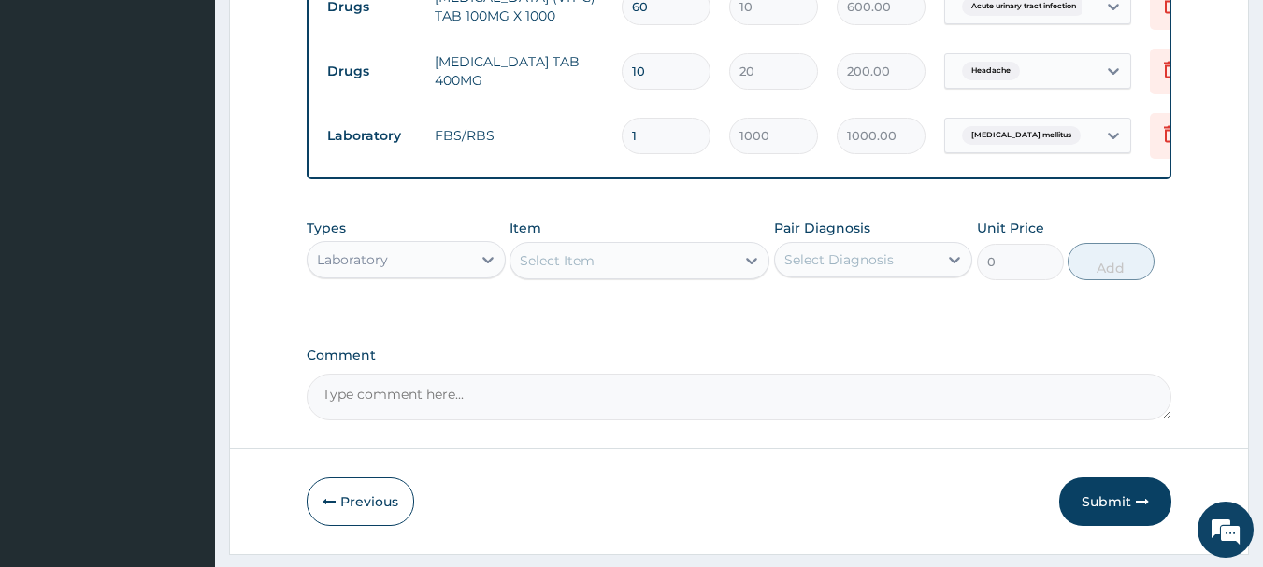
scroll to position [1038, 0]
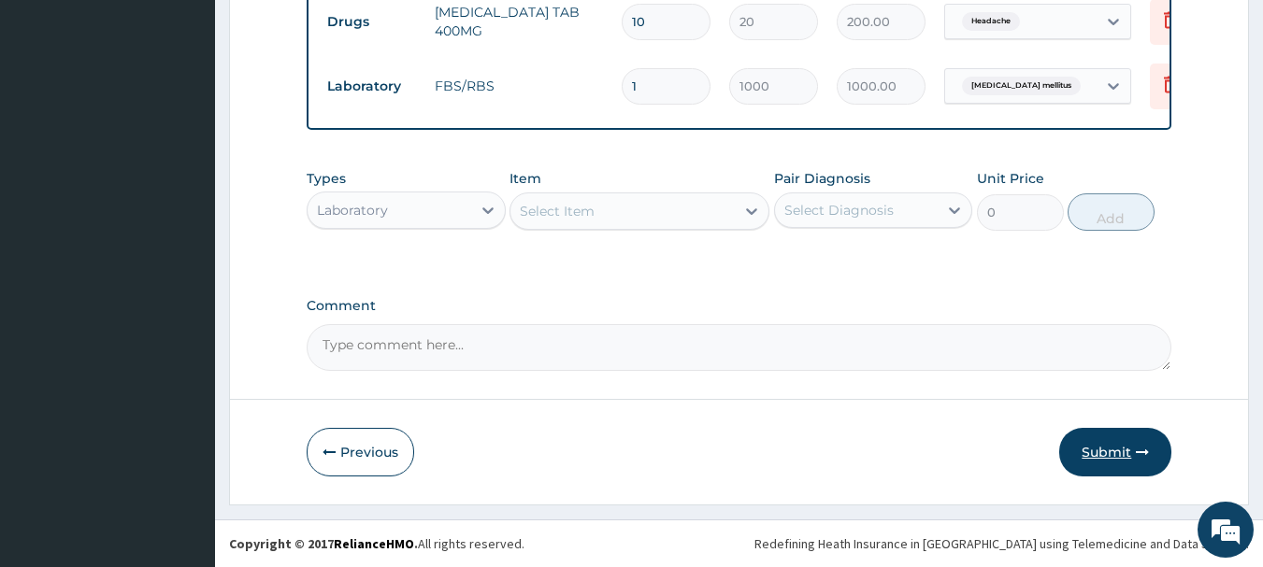
click at [1097, 457] on button "Submit" at bounding box center [1115, 452] width 112 height 49
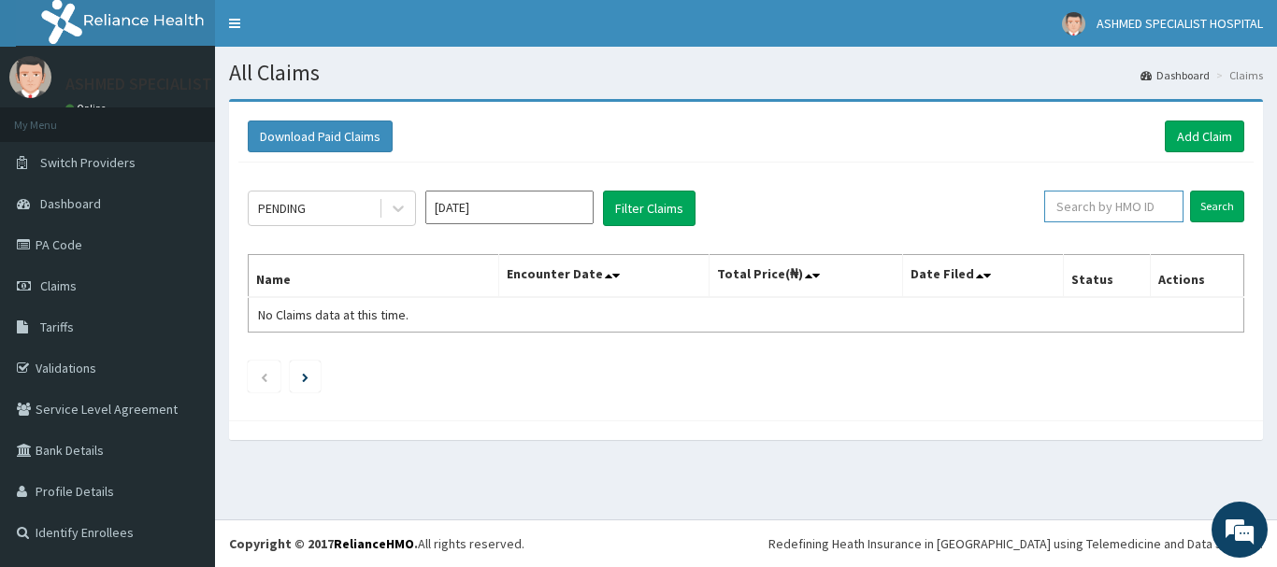
click at [1130, 219] on input "text" at bounding box center [1113, 207] width 139 height 32
type input "mfl/10148/a"
click at [1221, 132] on link "Add Claim" at bounding box center [1203, 137] width 79 height 32
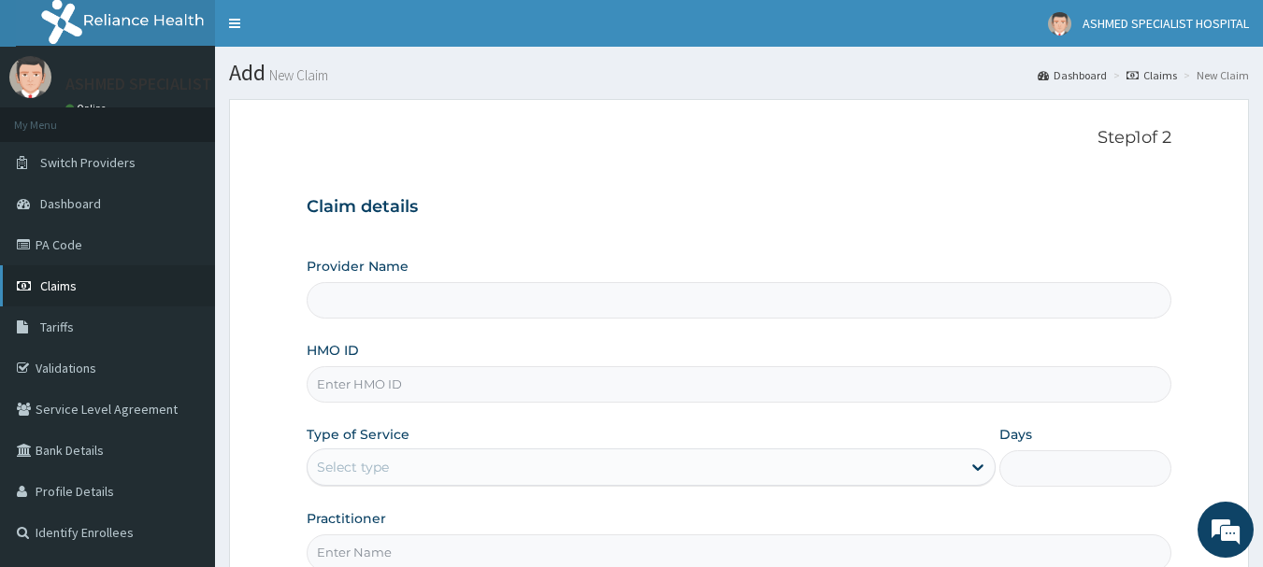
type input "ASHMED SPECIALIST HOSPITAL"
click at [66, 293] on span "Claims" at bounding box center [58, 286] width 36 height 17
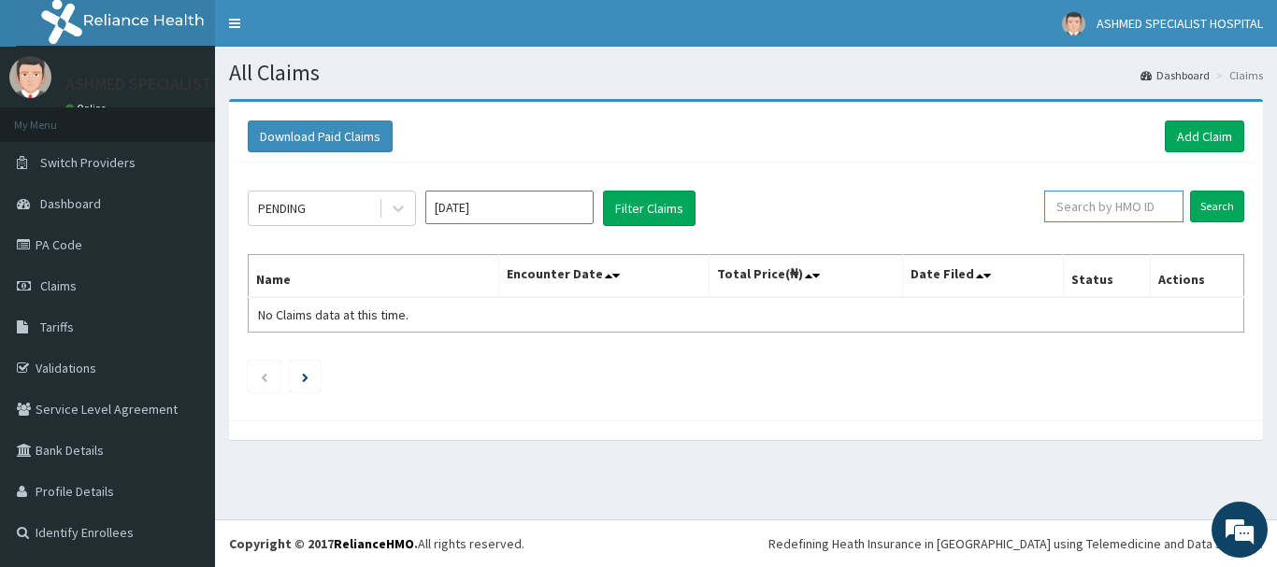
click at [1107, 204] on input "text" at bounding box center [1113, 207] width 139 height 32
type input "mfl/10148/a"
click at [1210, 201] on input "Search" at bounding box center [1217, 207] width 54 height 32
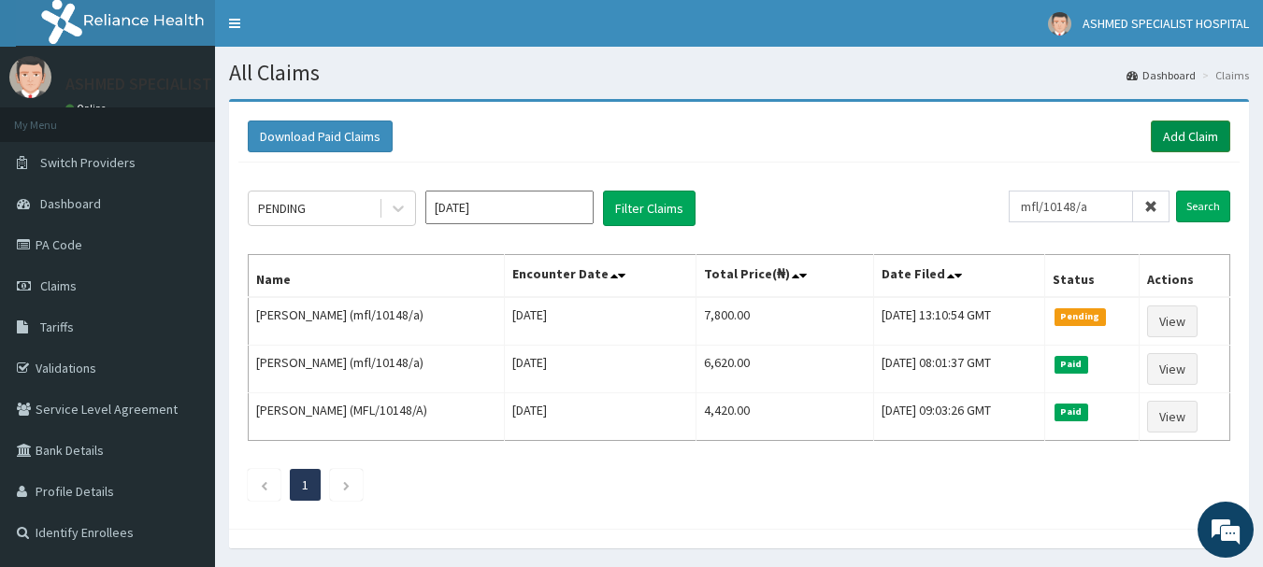
click at [1169, 136] on link "Add Claim" at bounding box center [1189, 137] width 79 height 32
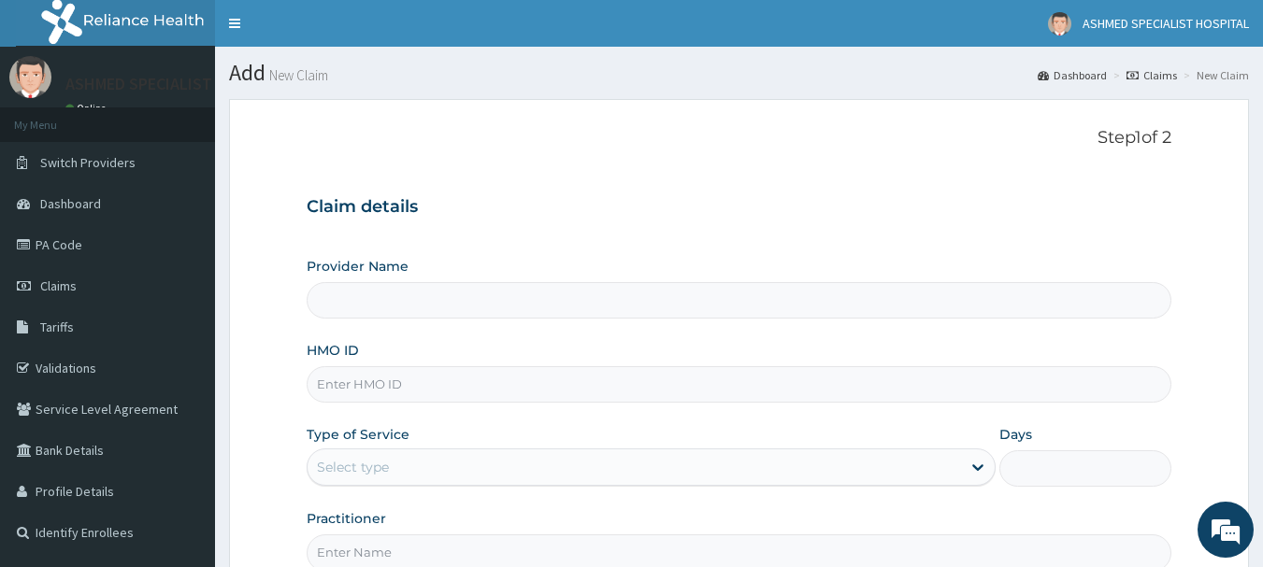
type input "ASHMED SPECIALIST HOSPITAL"
click at [365, 378] on input "HMO ID" at bounding box center [739, 384] width 865 height 36
paste input "mfl/10148/a"
type input "mfl/10148/a"
click at [325, 483] on div "Select type" at bounding box center [651, 467] width 689 height 37
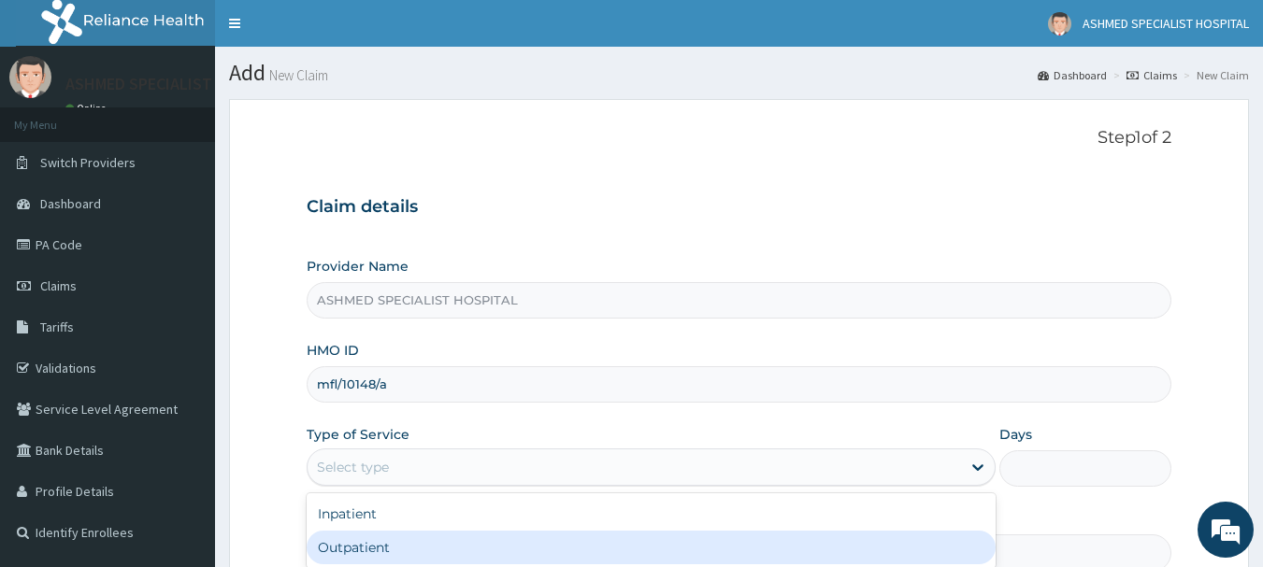
click at [334, 558] on div "Outpatient" at bounding box center [651, 548] width 689 height 34
type input "1"
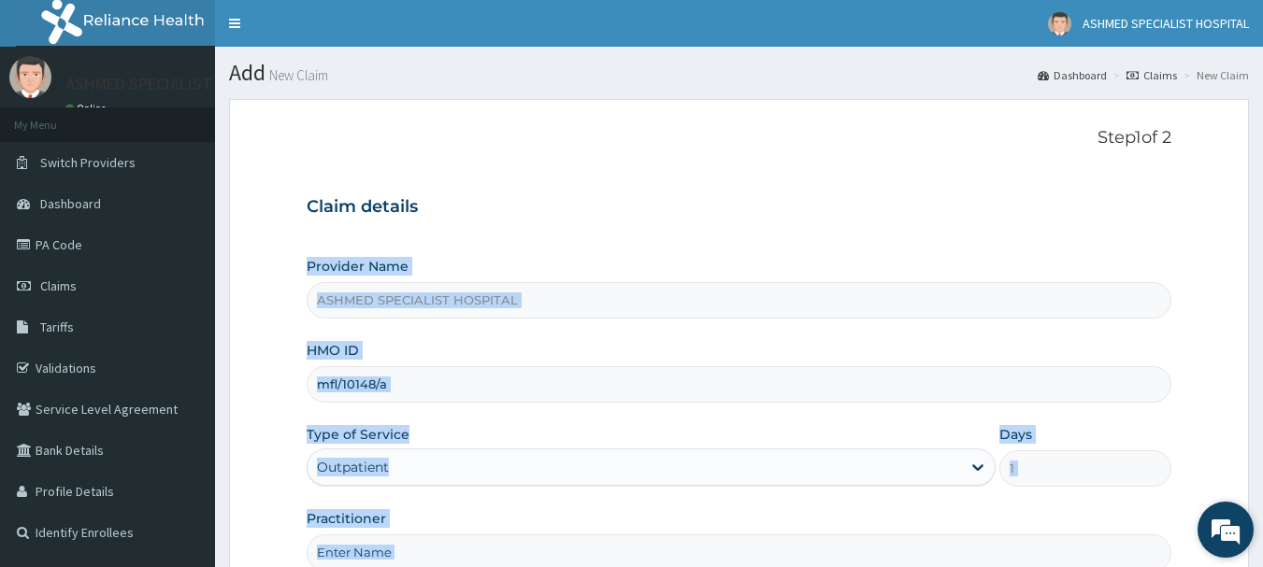
drag, startPoint x: 1261, startPoint y: 209, endPoint x: 1237, endPoint y: 540, distance: 331.7
click at [1237, 540] on body "R EL Toggle navigation ASHMED SPECIALIST HOSPITAL ASHMED SPECIALIST HOSPITAL - …" at bounding box center [631, 384] width 1263 height 768
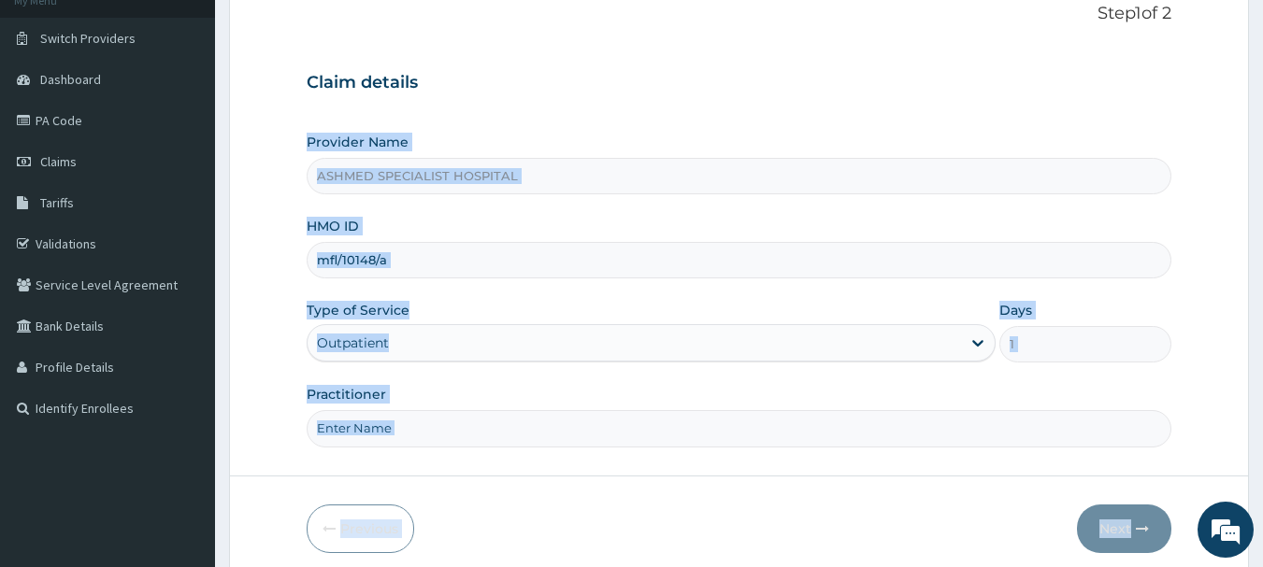
scroll to position [201, 0]
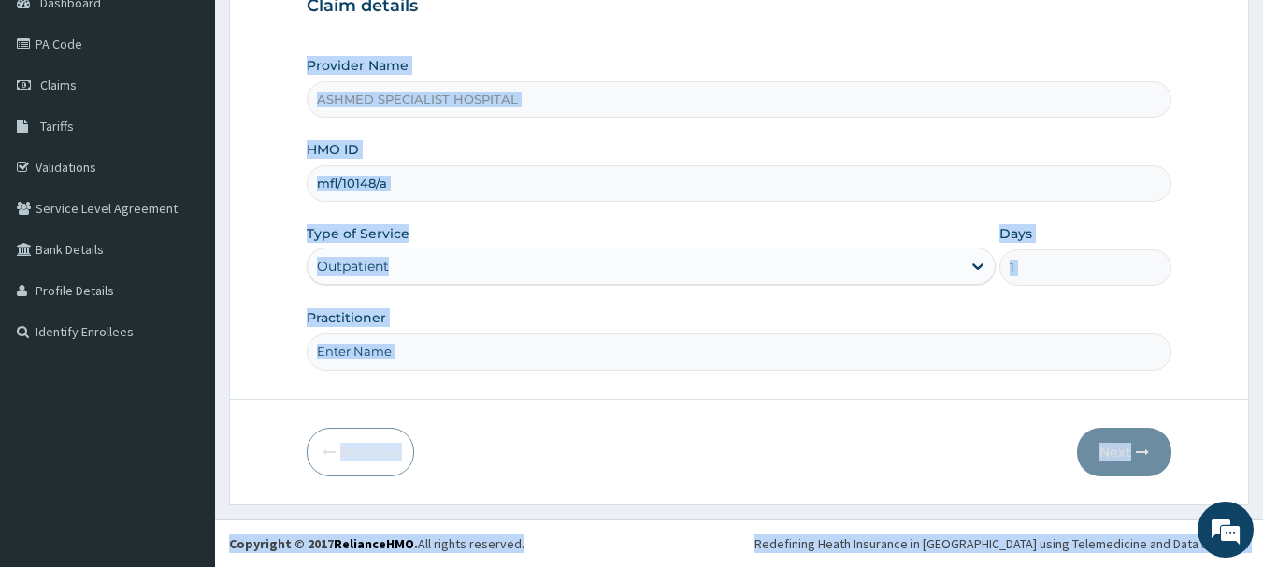
click at [555, 236] on div "Type of Service Outpatient" at bounding box center [651, 255] width 689 height 62
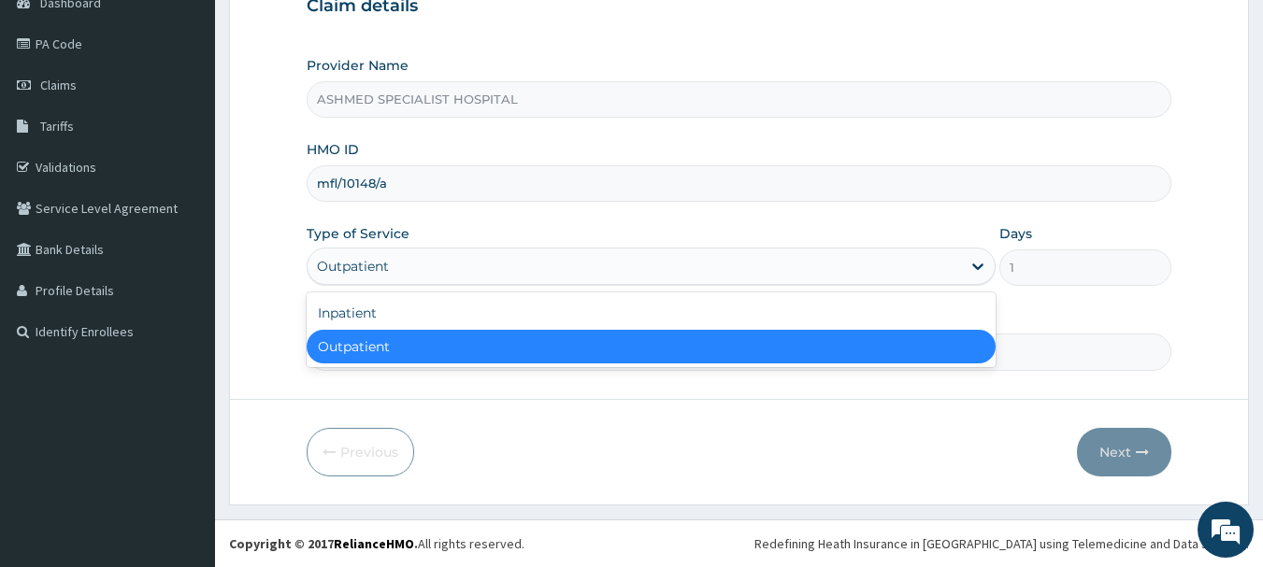
click at [419, 268] on div "Outpatient" at bounding box center [633, 266] width 653 height 30
click at [392, 336] on div "Outpatient" at bounding box center [651, 347] width 689 height 34
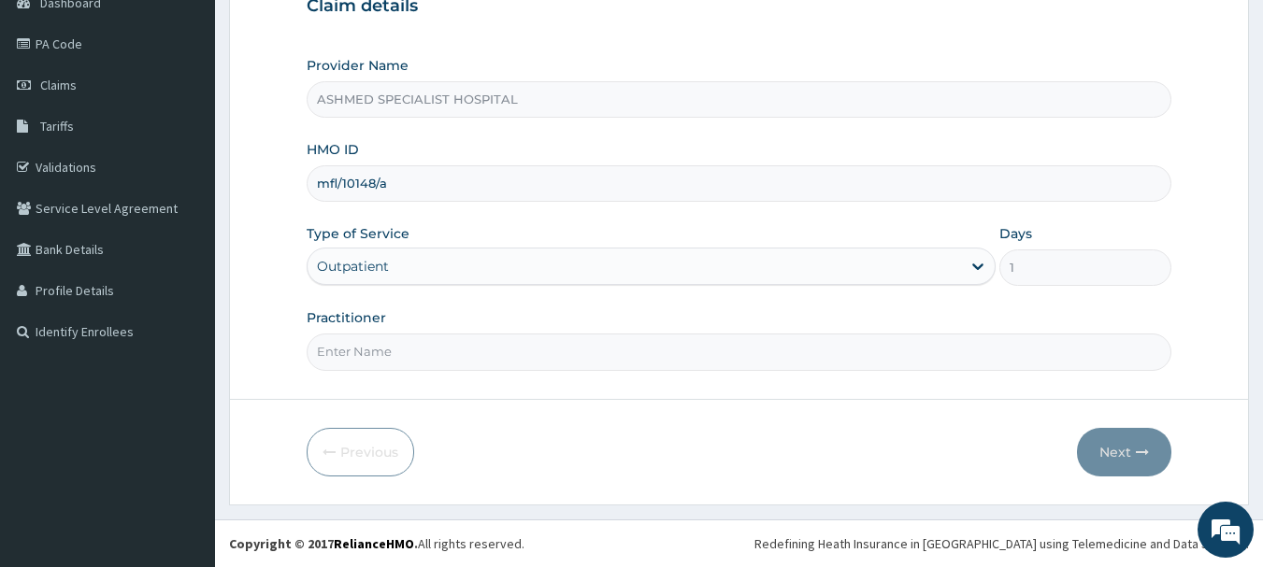
click at [388, 348] on input "Practitioner" at bounding box center [739, 352] width 865 height 36
type input "[PERSON_NAME] ODESA"
click at [1103, 451] on button "Next" at bounding box center [1124, 452] width 94 height 49
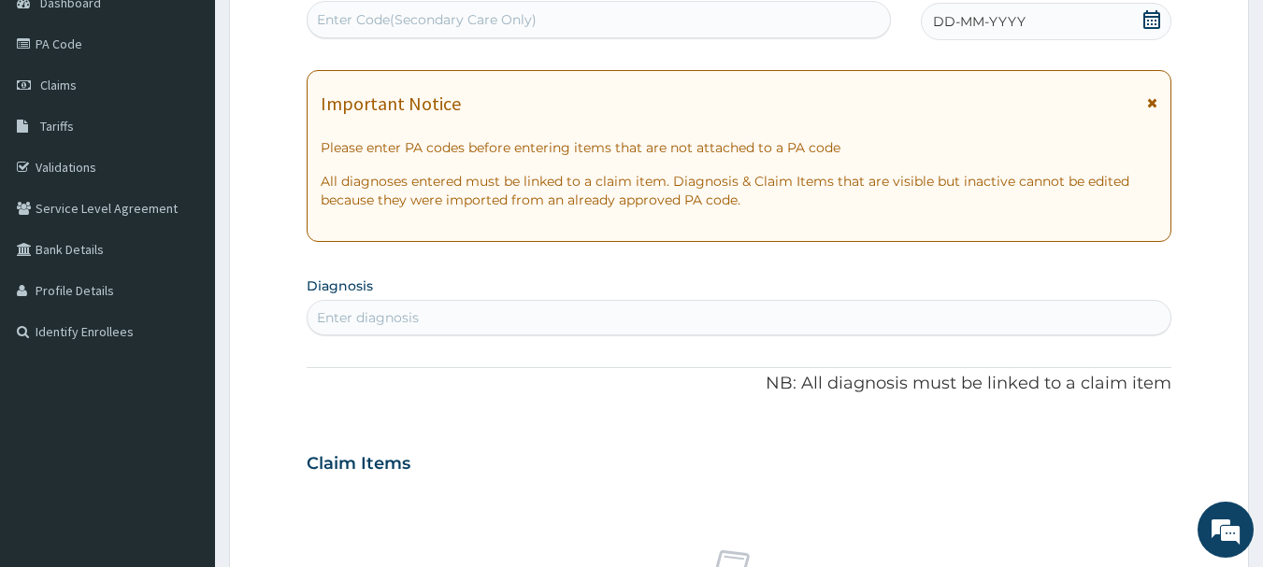
click at [393, 15] on div "Enter Code(Secondary Care Only)" at bounding box center [427, 19] width 220 height 19
paste input "PA/A8B13F"
type input "PA/A8B13F"
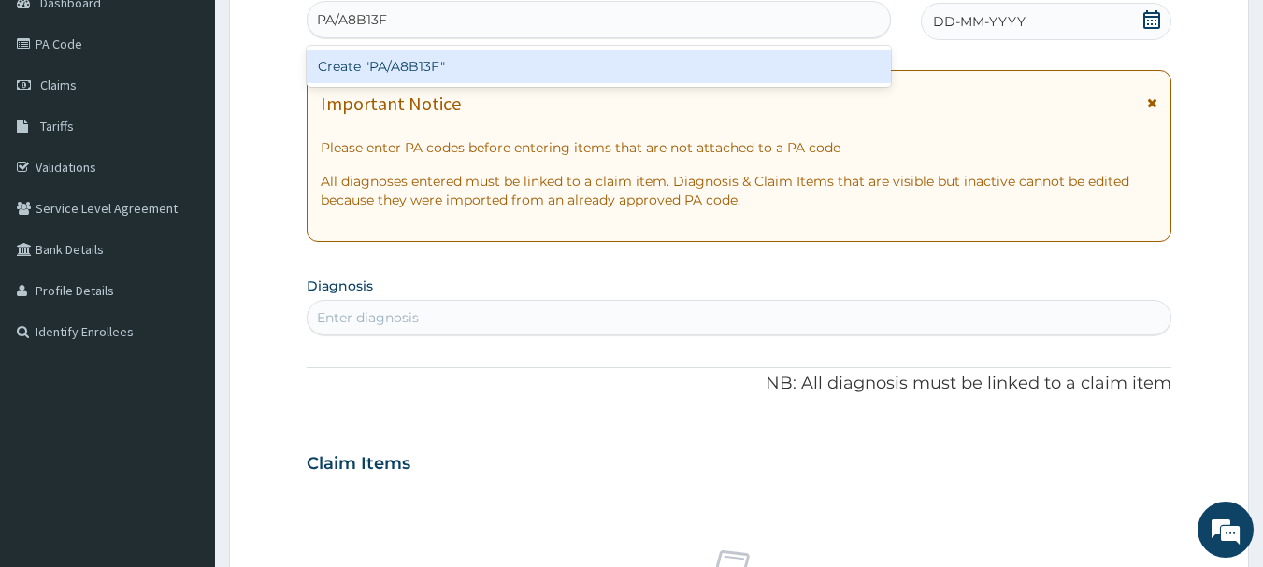
click at [389, 69] on div "Create "PA/A8B13F"" at bounding box center [599, 67] width 585 height 34
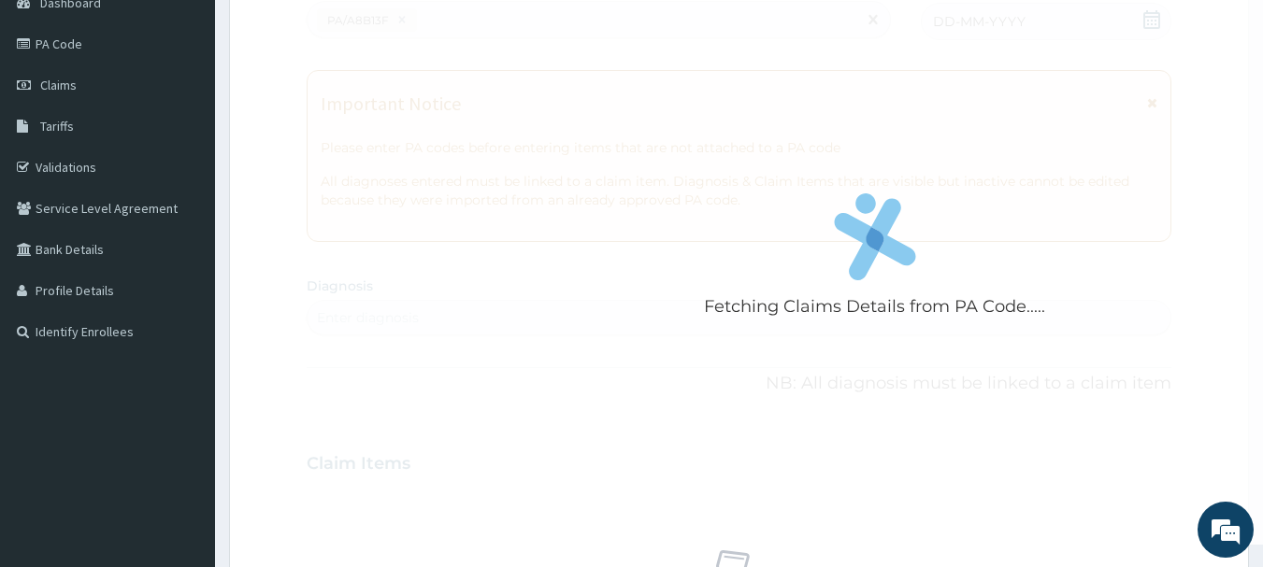
click at [389, 69] on div "Fetching Claims Details from PA Code....." at bounding box center [875, 261] width 1136 height 567
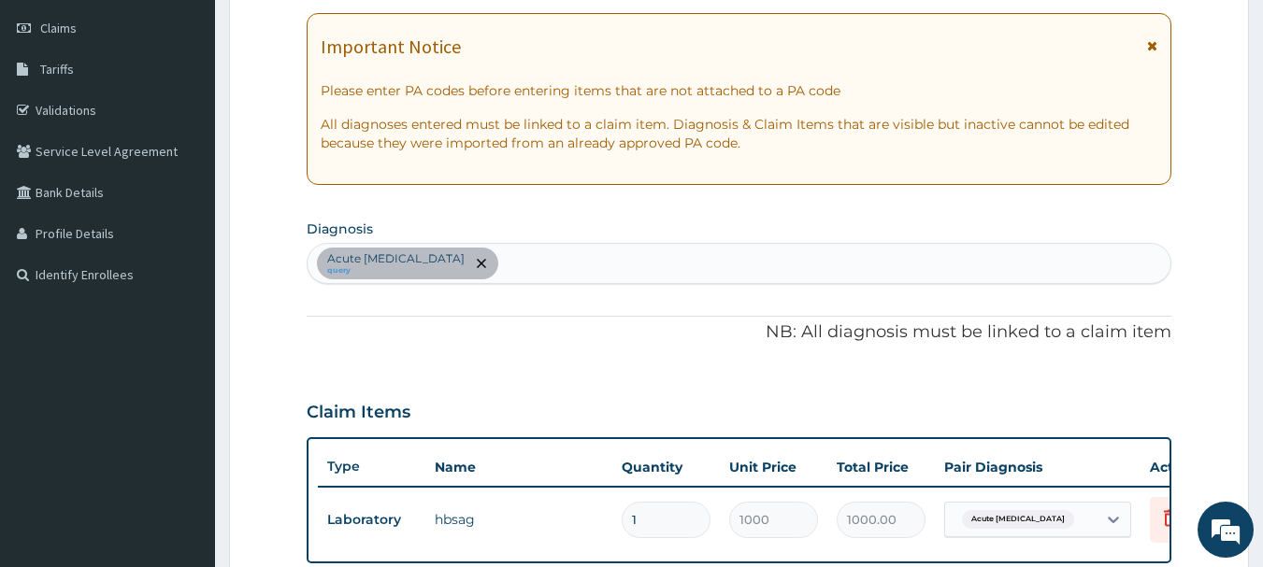
scroll to position [247, 0]
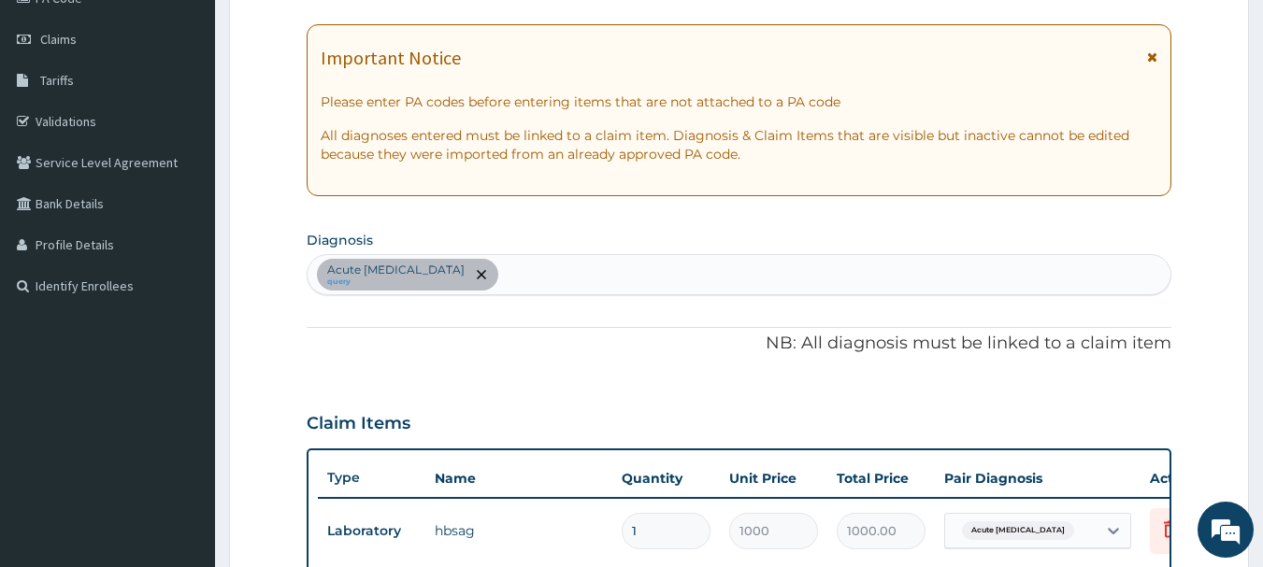
click at [600, 241] on section "Diagnosis Acute [MEDICAL_DATA] query" at bounding box center [739, 260] width 865 height 69
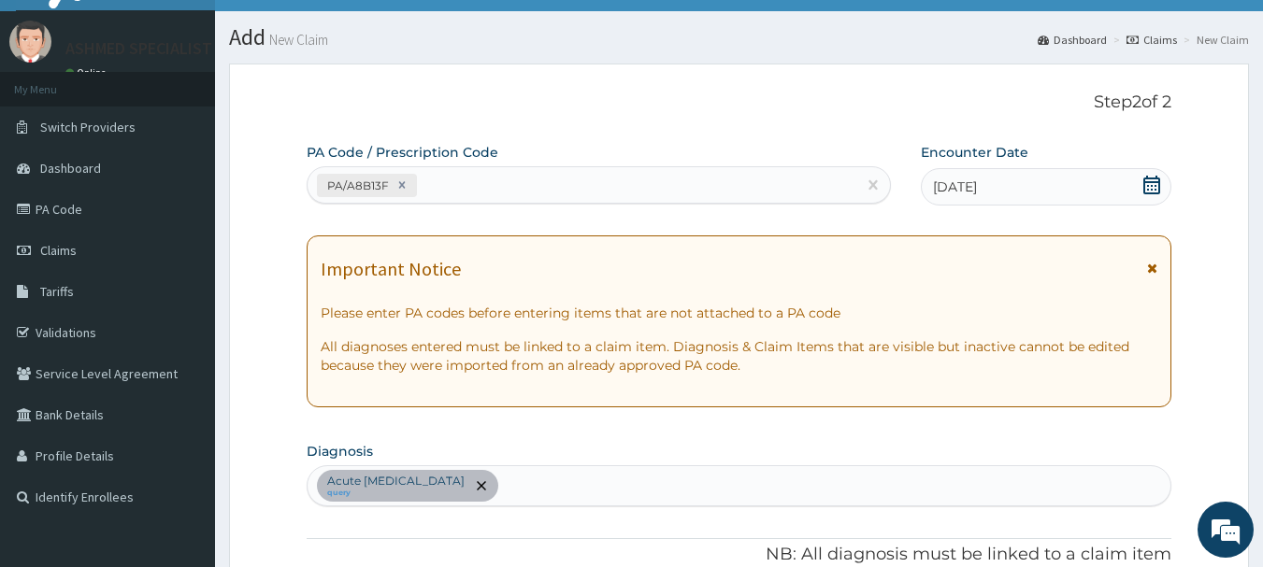
scroll to position [26, 0]
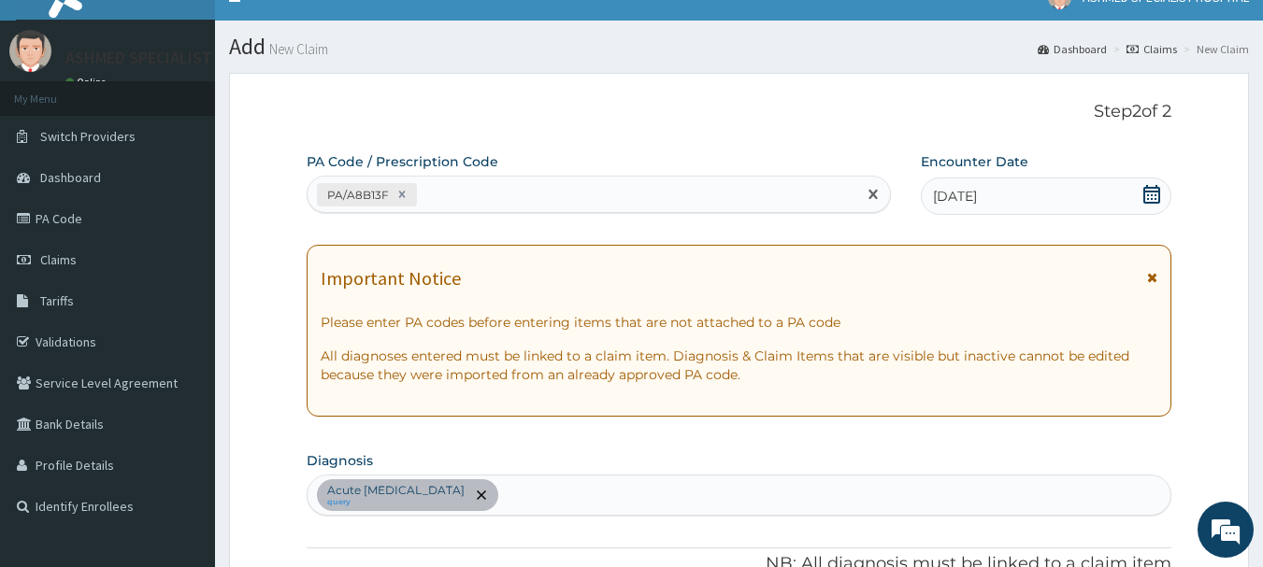
click at [415, 200] on div "PA/A8B13F" at bounding box center [582, 194] width 550 height 31
paste input "PA/A61249"
type input "PA/A61249"
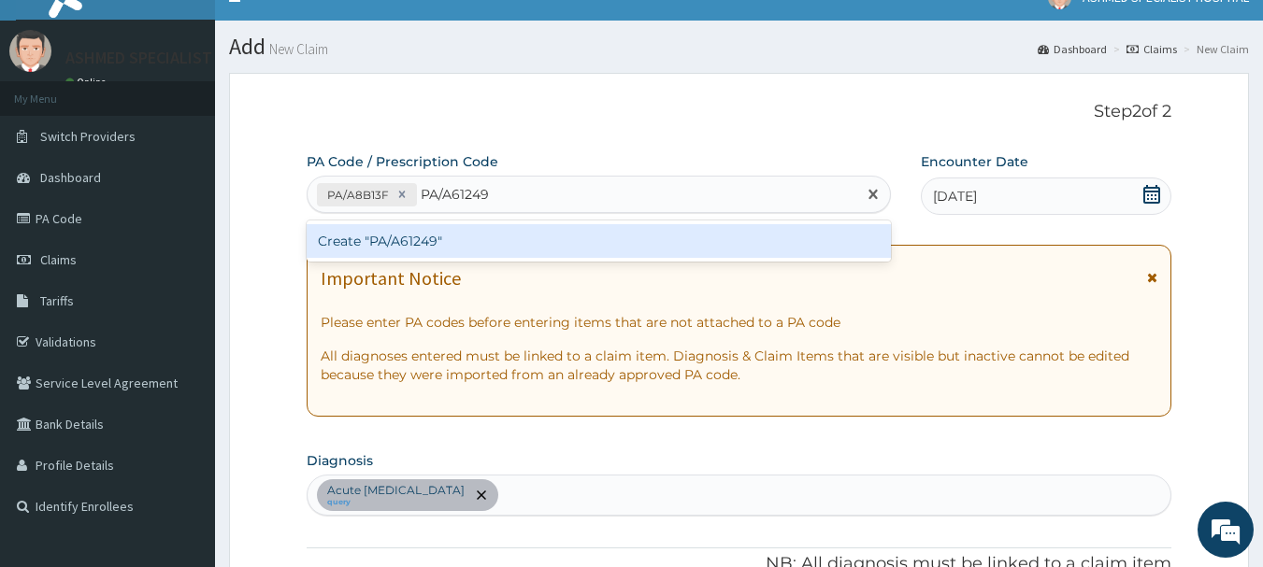
click at [409, 236] on div "Create "PA/A61249"" at bounding box center [599, 241] width 585 height 34
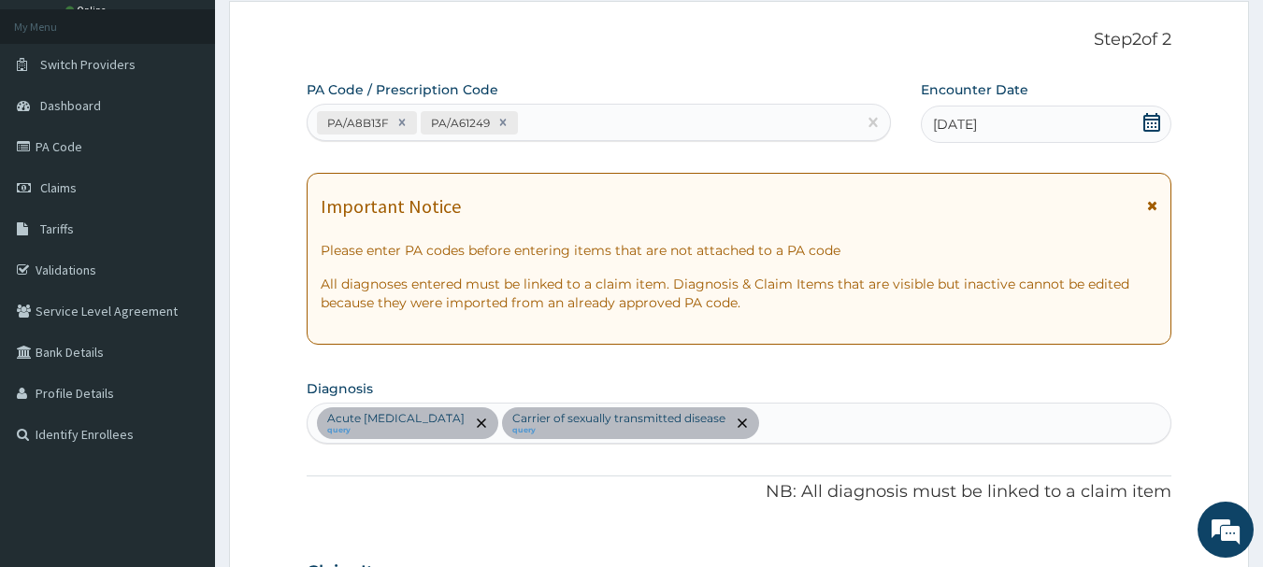
scroll to position [93, 0]
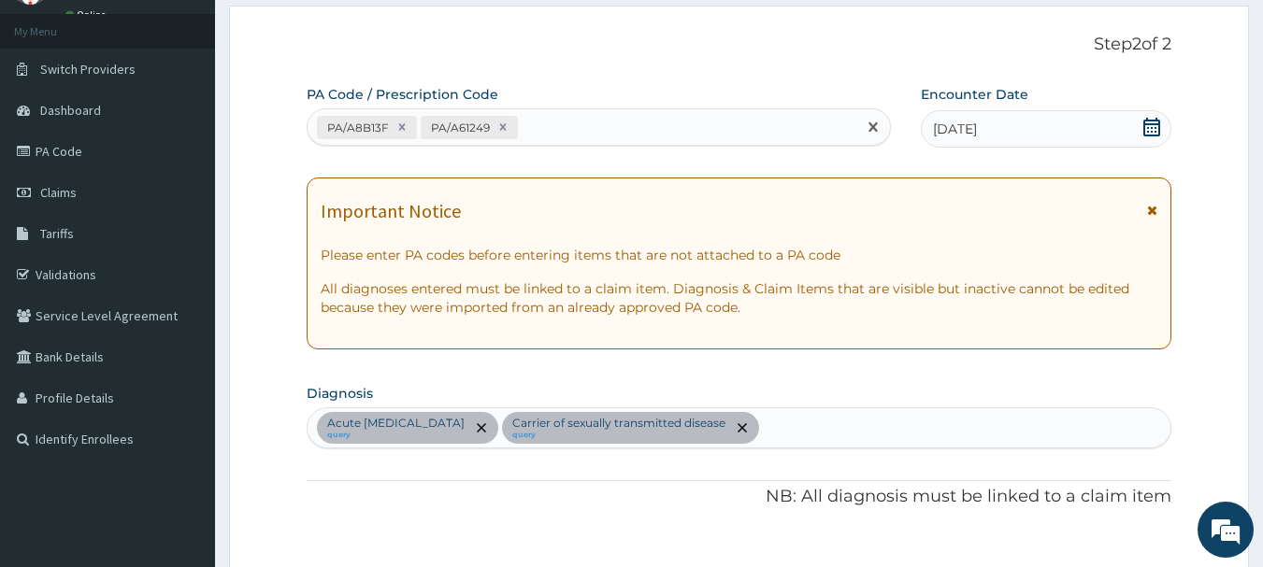
click at [552, 138] on div "PA/A8B13F PA/A61249" at bounding box center [582, 127] width 550 height 31
paste input "PA/74242B"
type input "PA/74242B"
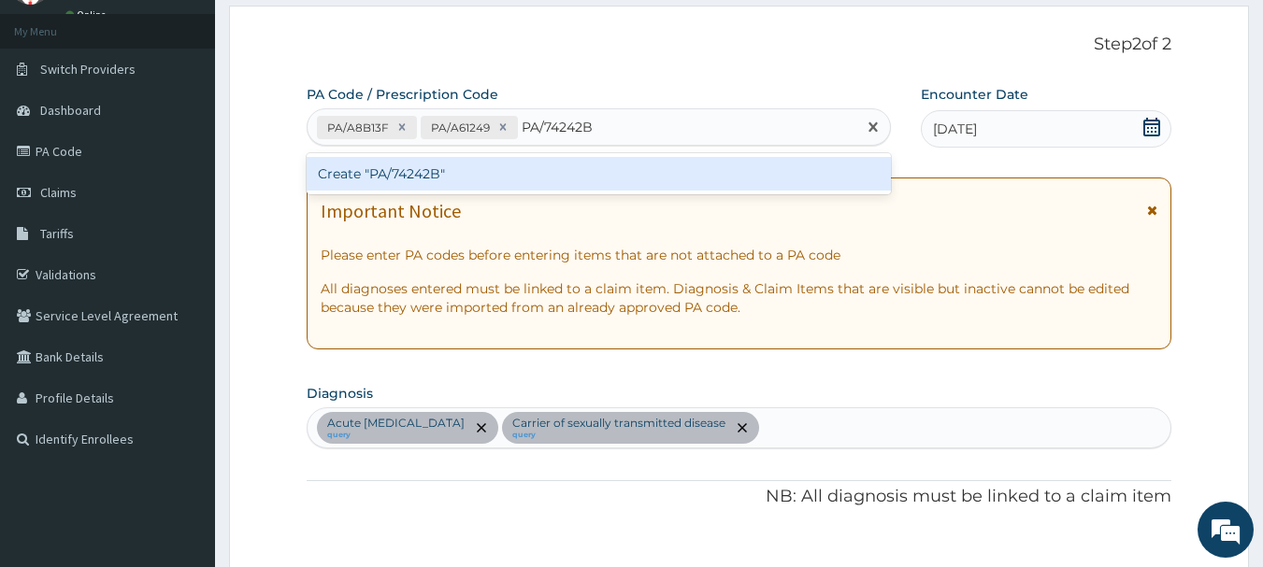
click at [478, 168] on div "Create "PA/74242B"" at bounding box center [599, 174] width 585 height 34
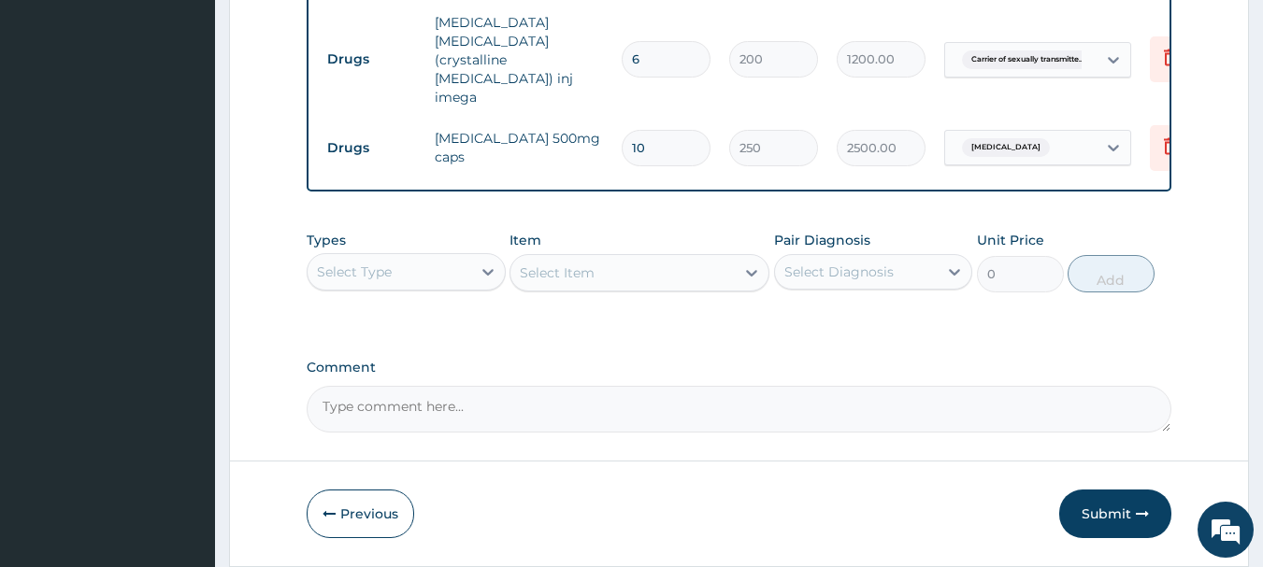
scroll to position [974, 0]
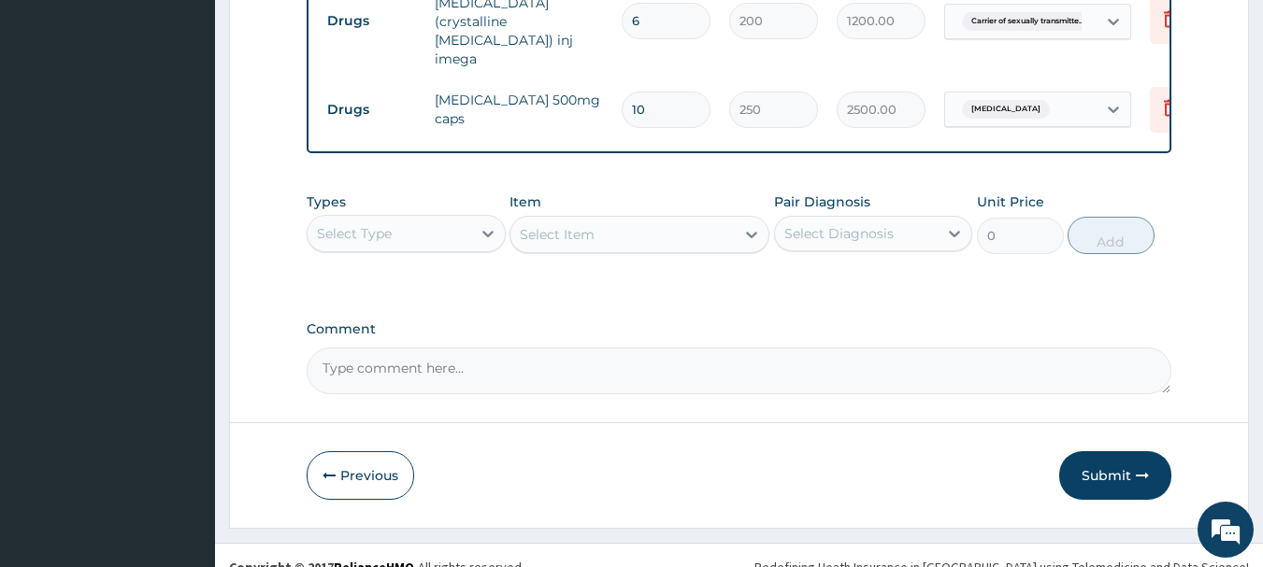
click at [399, 233] on div "Types Select Type Item Select Item Pair Diagnosis Select Diagnosis Unit Price 0…" at bounding box center [739, 223] width 865 height 80
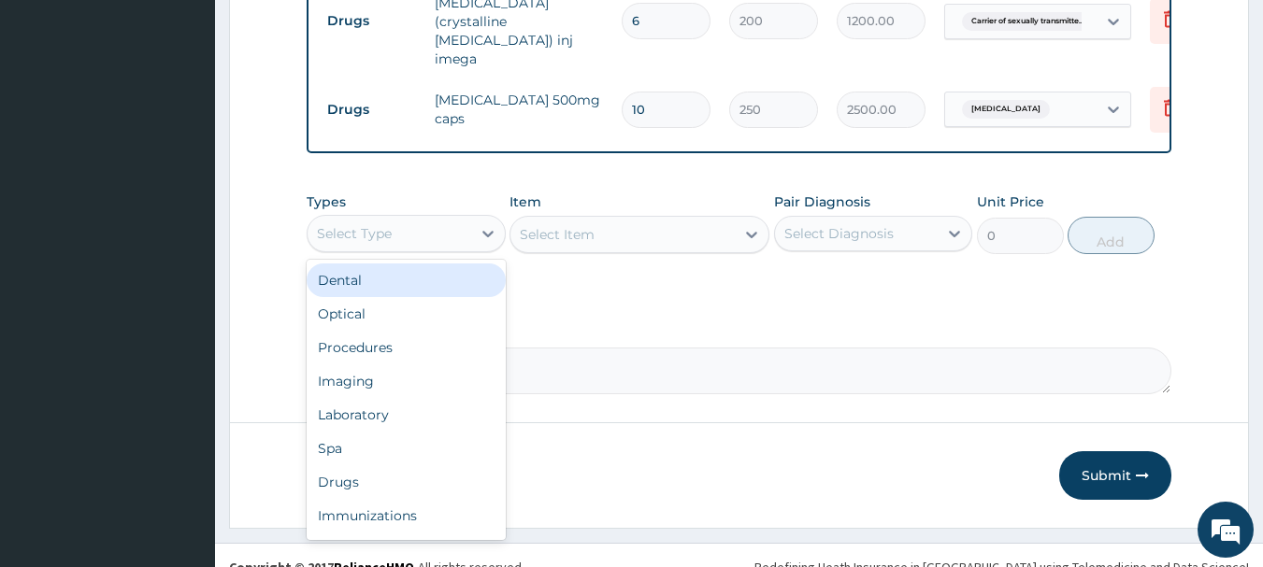
click at [416, 219] on div "Select Type" at bounding box center [389, 234] width 164 height 30
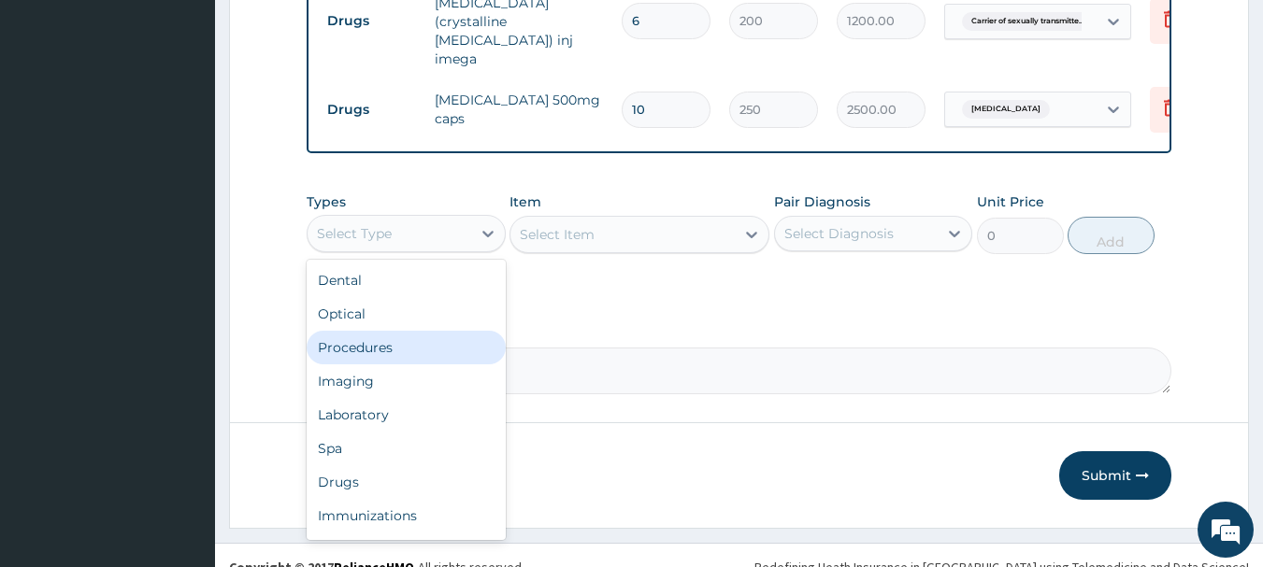
click at [357, 331] on div "Procedures" at bounding box center [406, 348] width 199 height 34
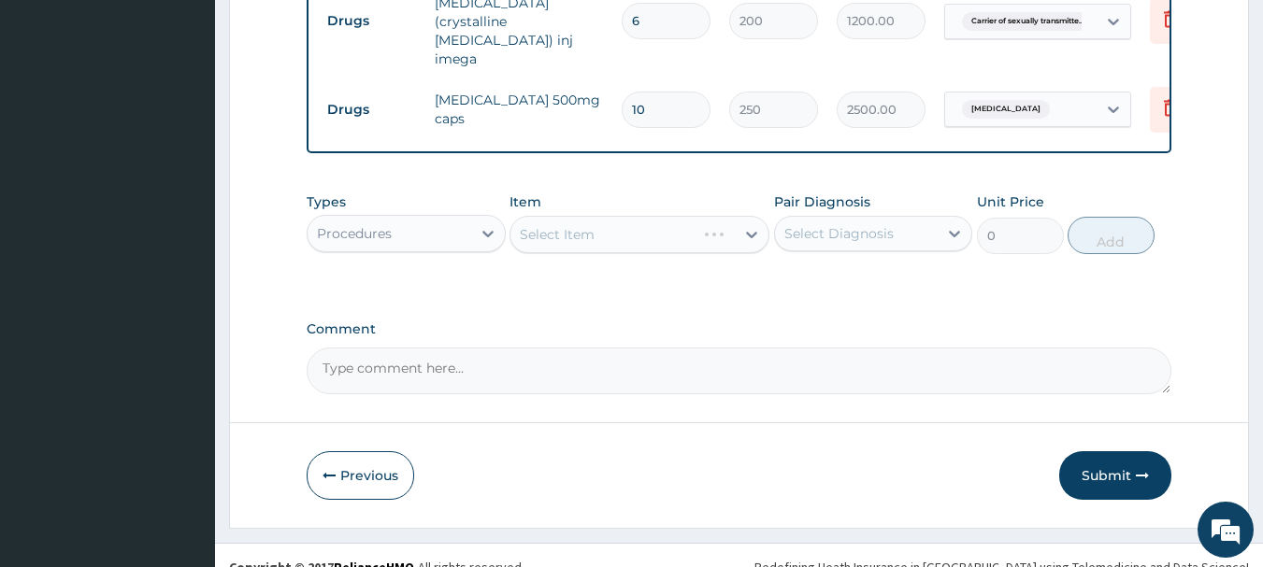
click at [645, 216] on div "Select Item" at bounding box center [639, 234] width 260 height 37
click at [651, 216] on div "Select Item" at bounding box center [639, 234] width 260 height 37
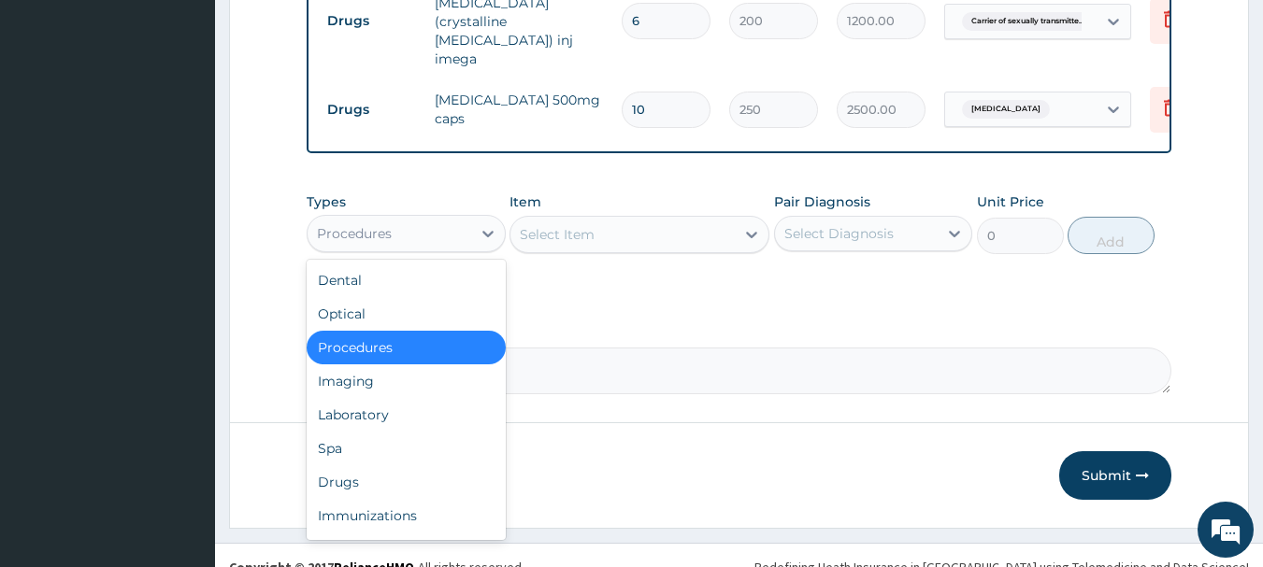
click at [470, 219] on div "Procedures" at bounding box center [389, 234] width 164 height 30
click at [359, 465] on div "Drugs" at bounding box center [406, 482] width 199 height 34
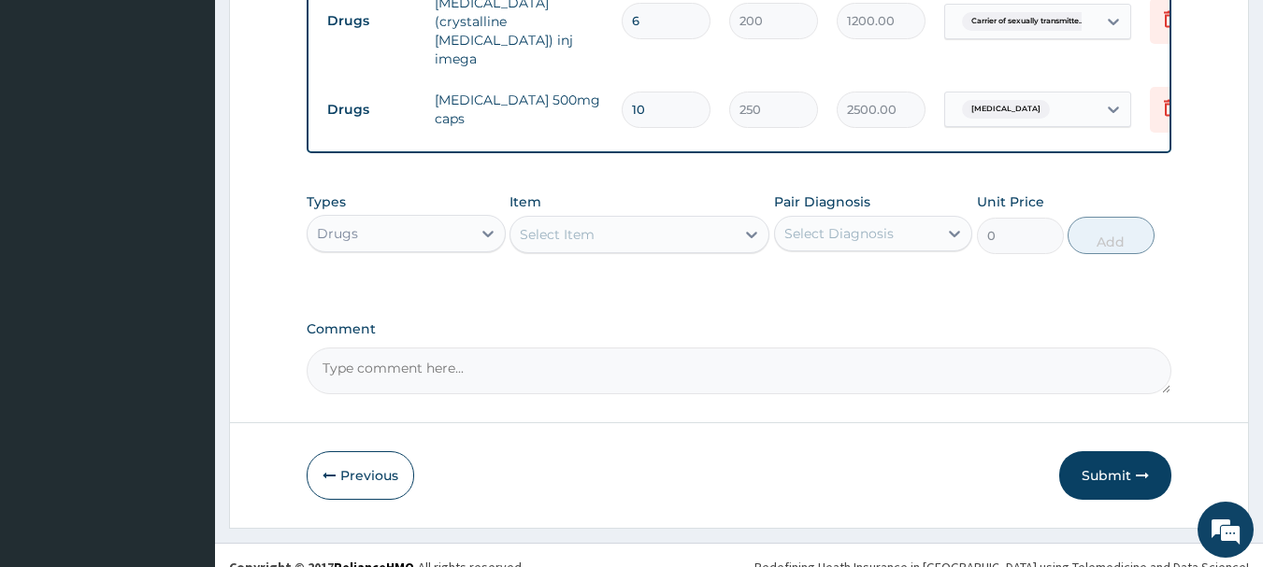
click at [583, 216] on div "Select Item" at bounding box center [639, 234] width 260 height 37
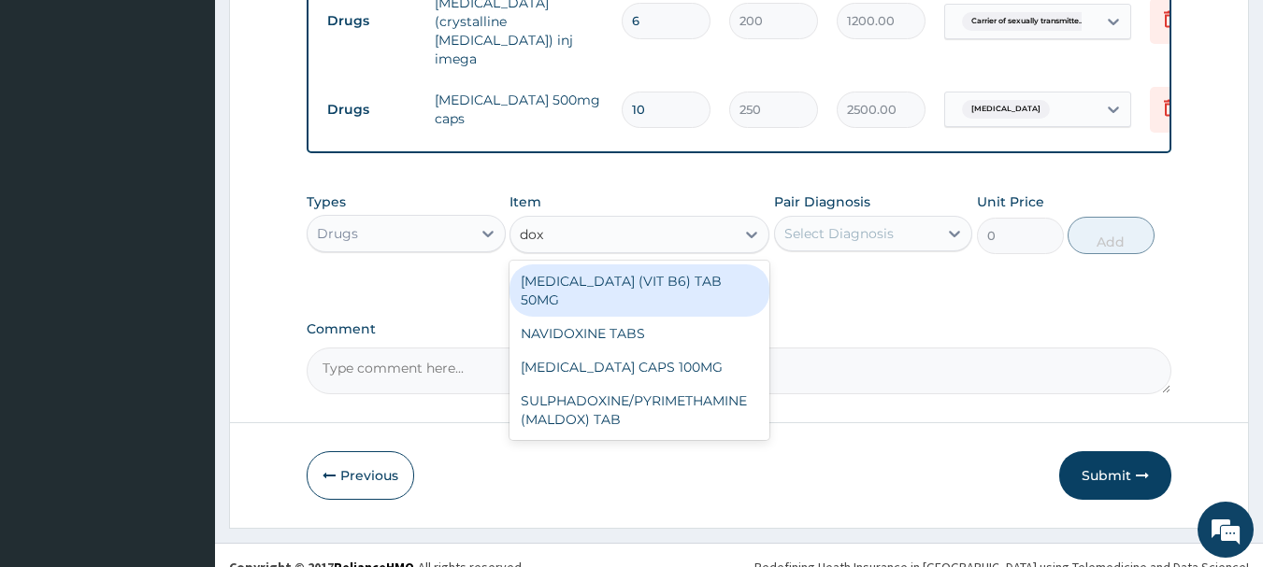
type input "doxy"
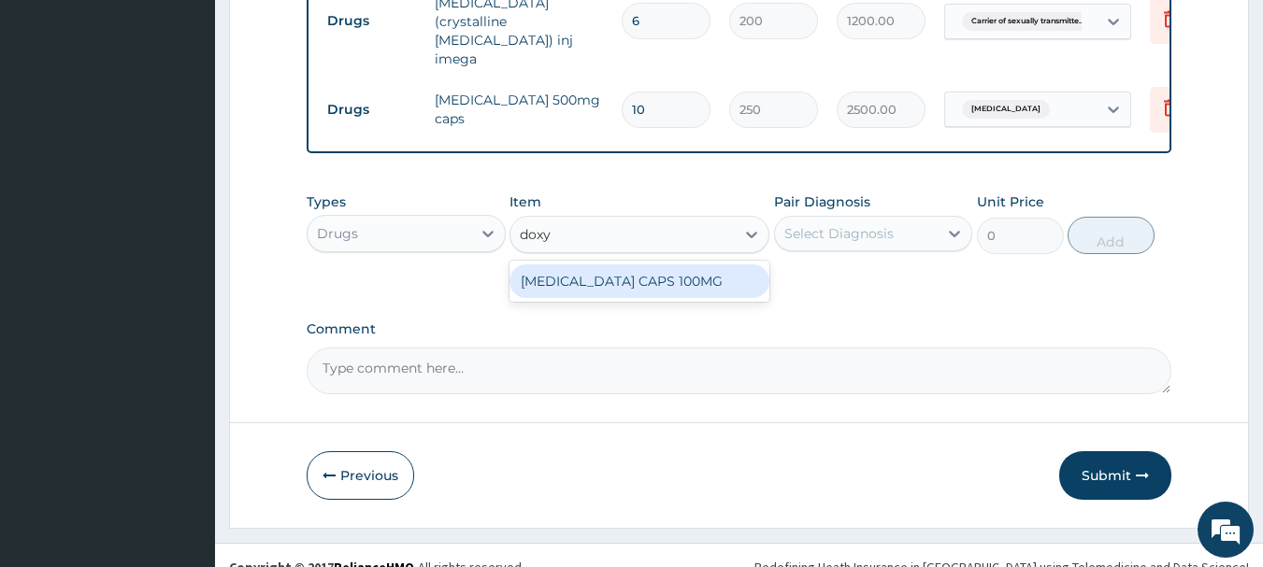
click at [575, 264] on div "[MEDICAL_DATA] CAPS 100MG" at bounding box center [639, 281] width 260 height 34
type input "40"
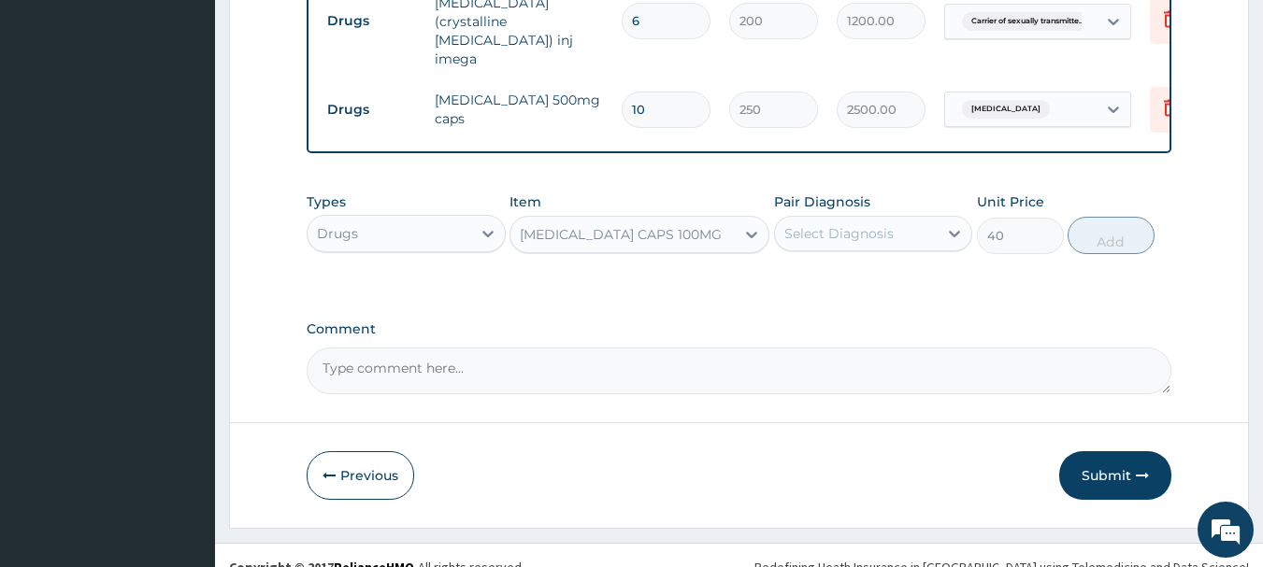
click at [842, 224] on div "Select Diagnosis" at bounding box center [838, 233] width 109 height 19
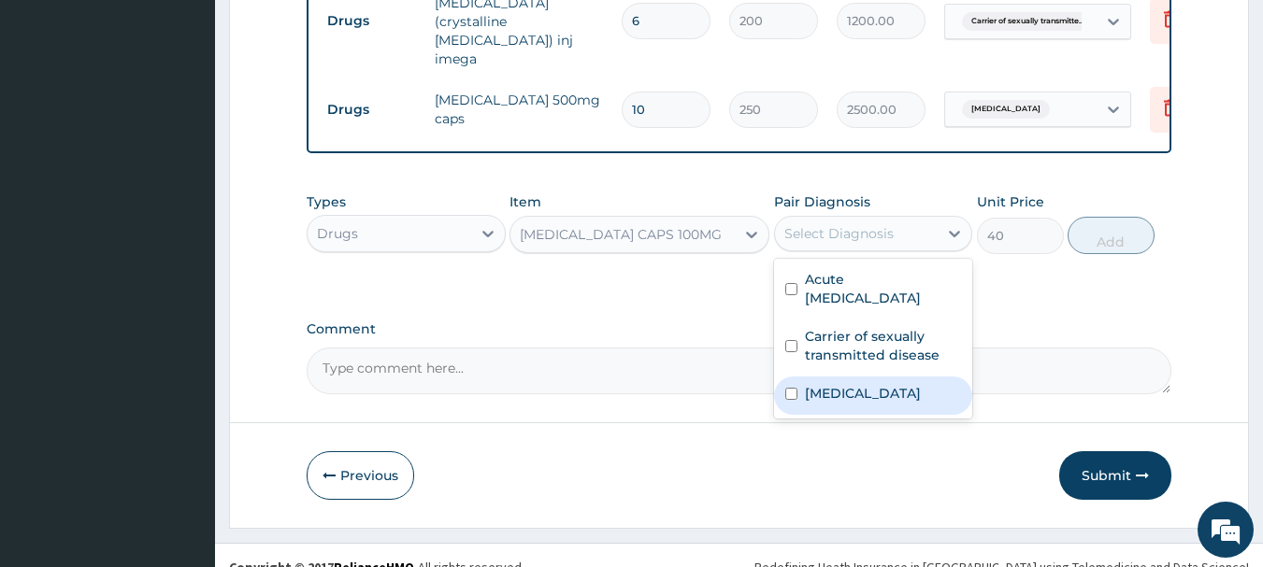
click at [826, 384] on label "[MEDICAL_DATA]" at bounding box center [863, 393] width 116 height 19
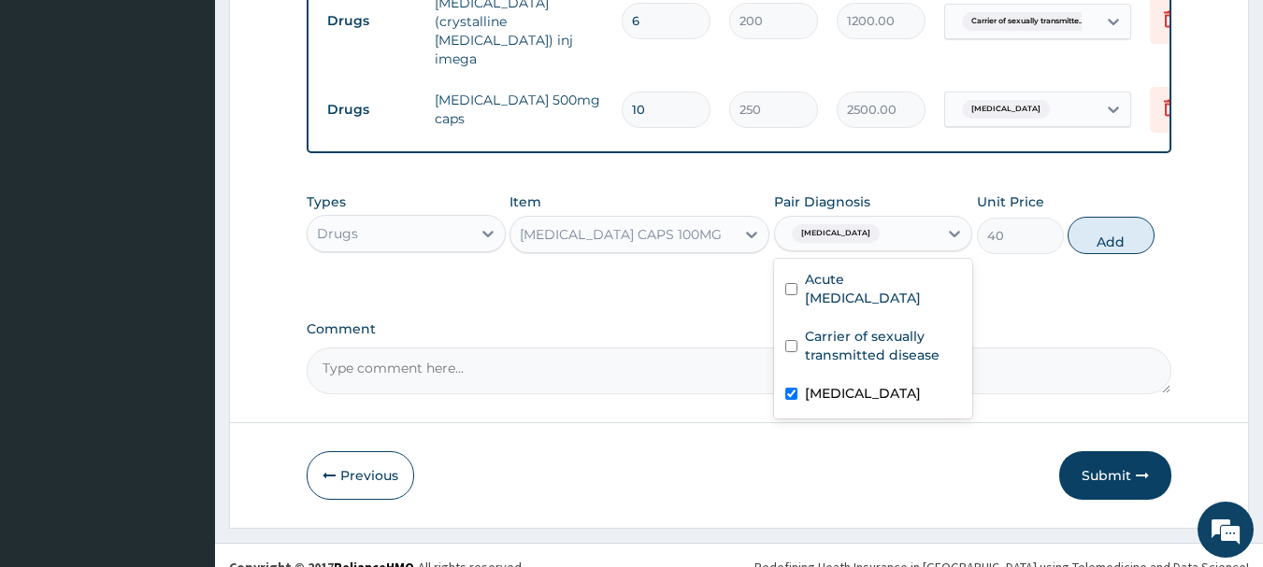
click at [832, 384] on label "[MEDICAL_DATA]" at bounding box center [863, 393] width 116 height 19
checkbox input "false"
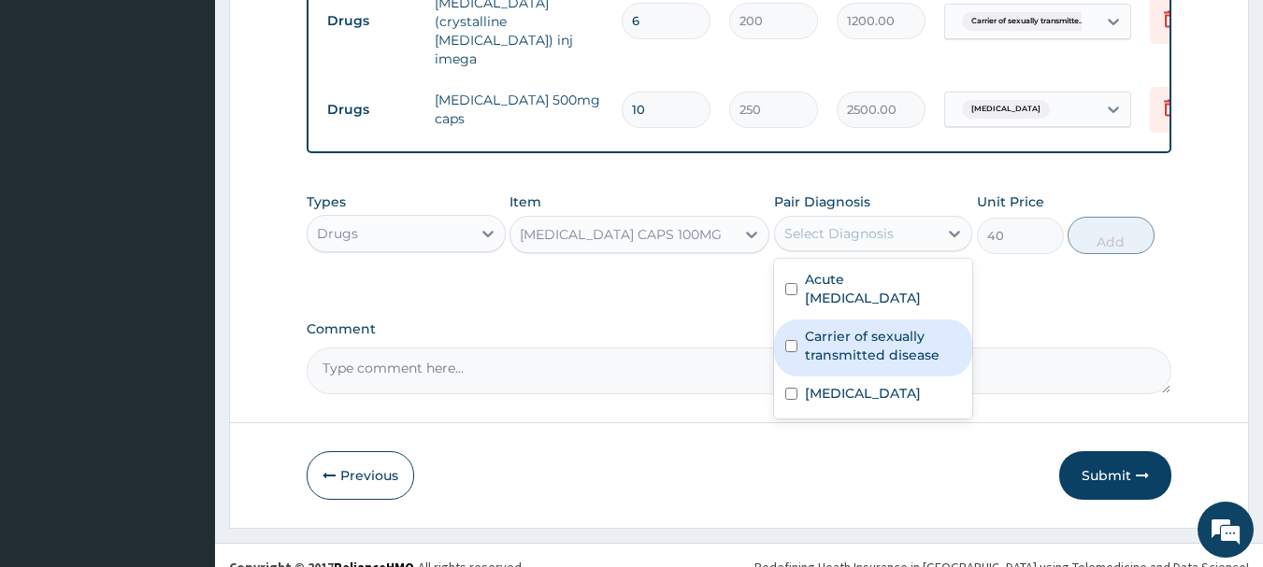
click at [876, 327] on label "Carrier of sexually transmitted disease" at bounding box center [883, 345] width 157 height 37
checkbox input "true"
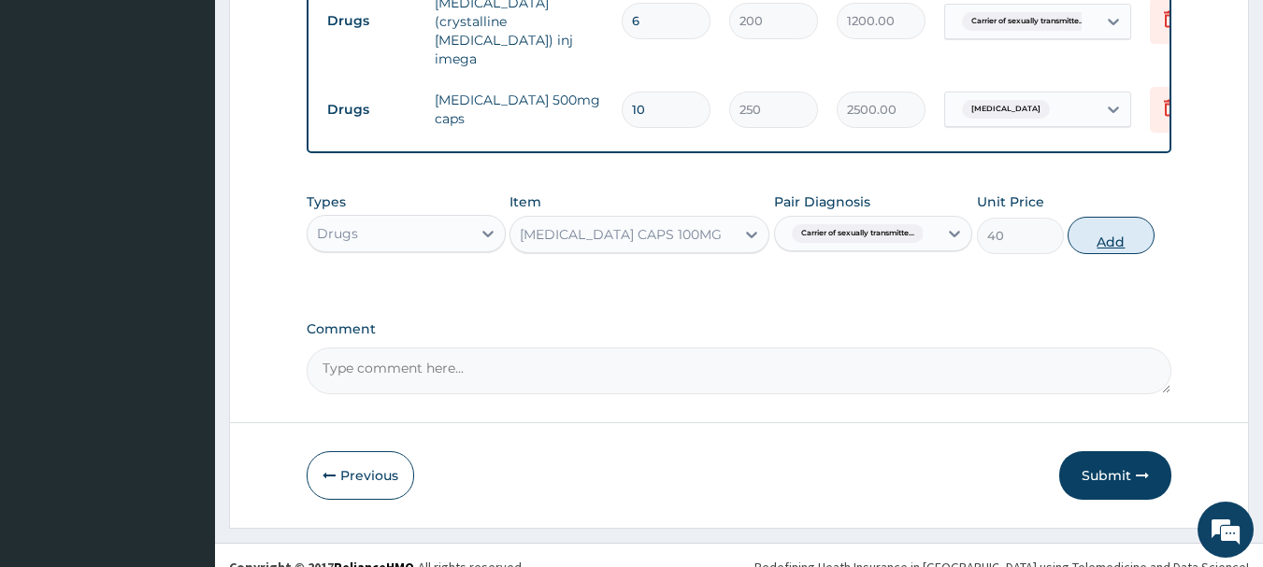
click at [1102, 217] on button "Add" at bounding box center [1110, 235] width 87 height 37
type input "0"
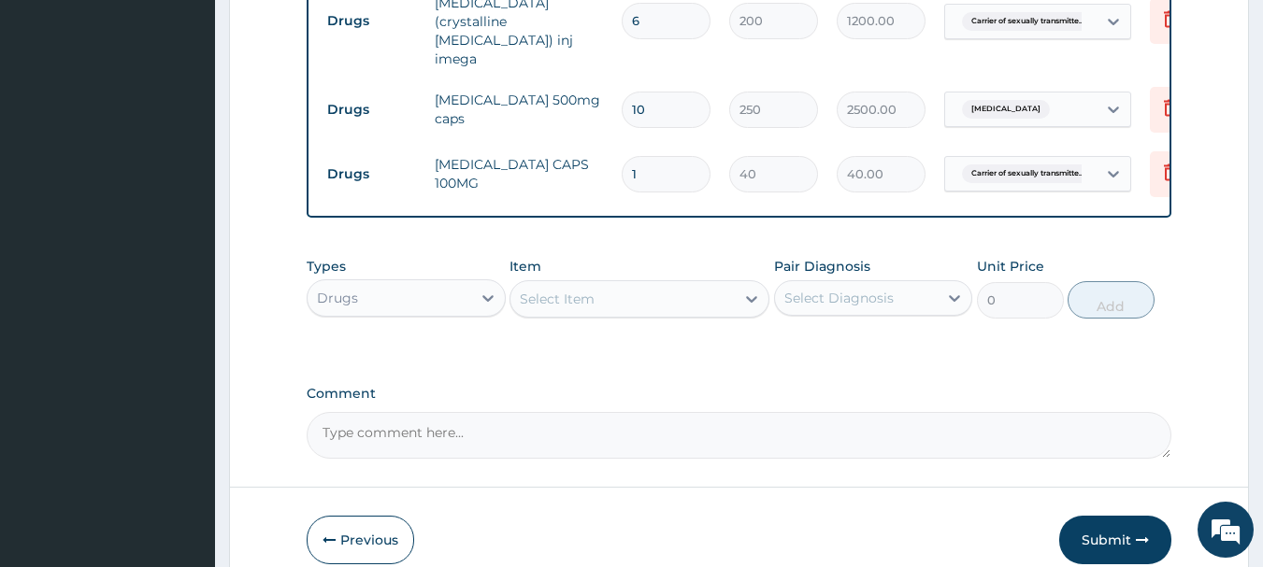
type input "10"
type input "400.00"
type input "10"
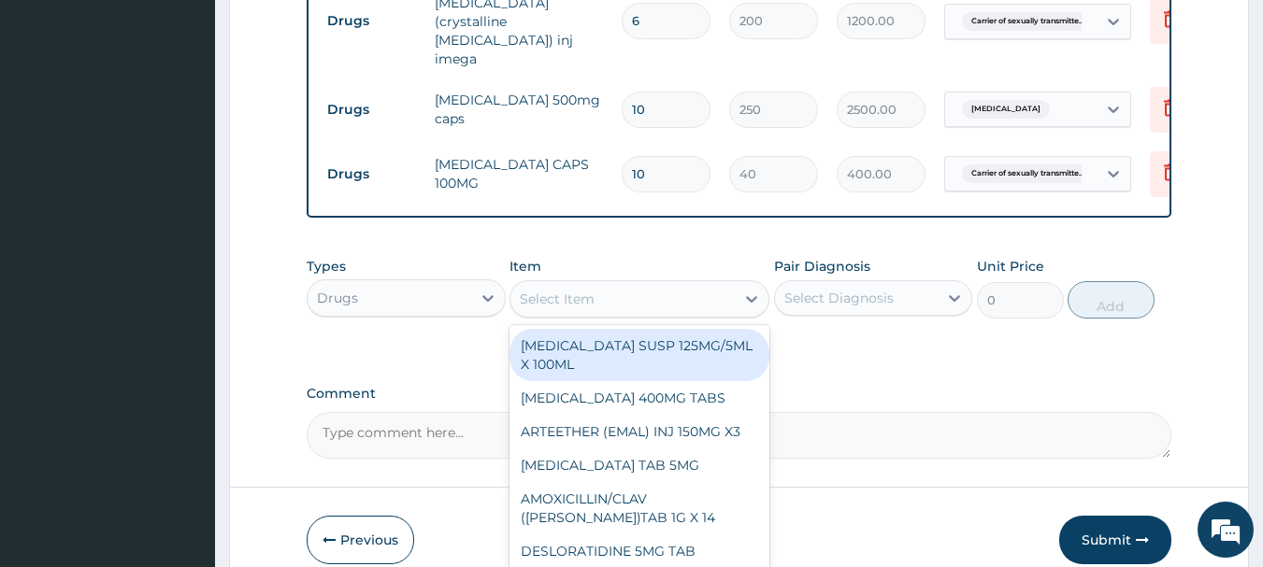
click at [699, 284] on div "Select Item" at bounding box center [622, 299] width 224 height 30
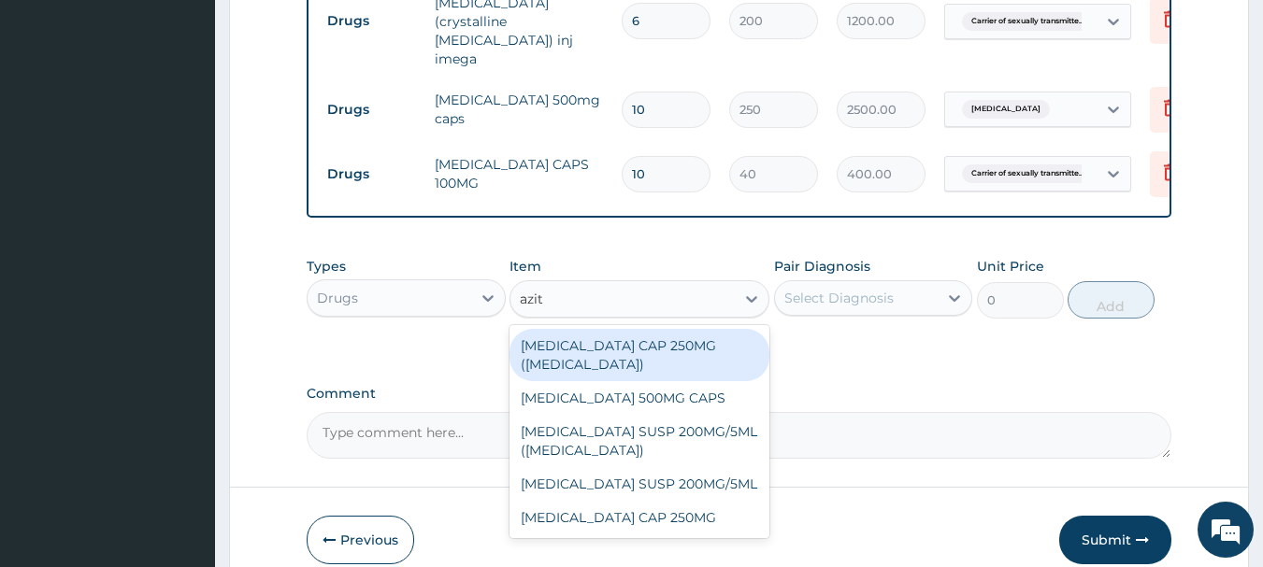
type input "azith"
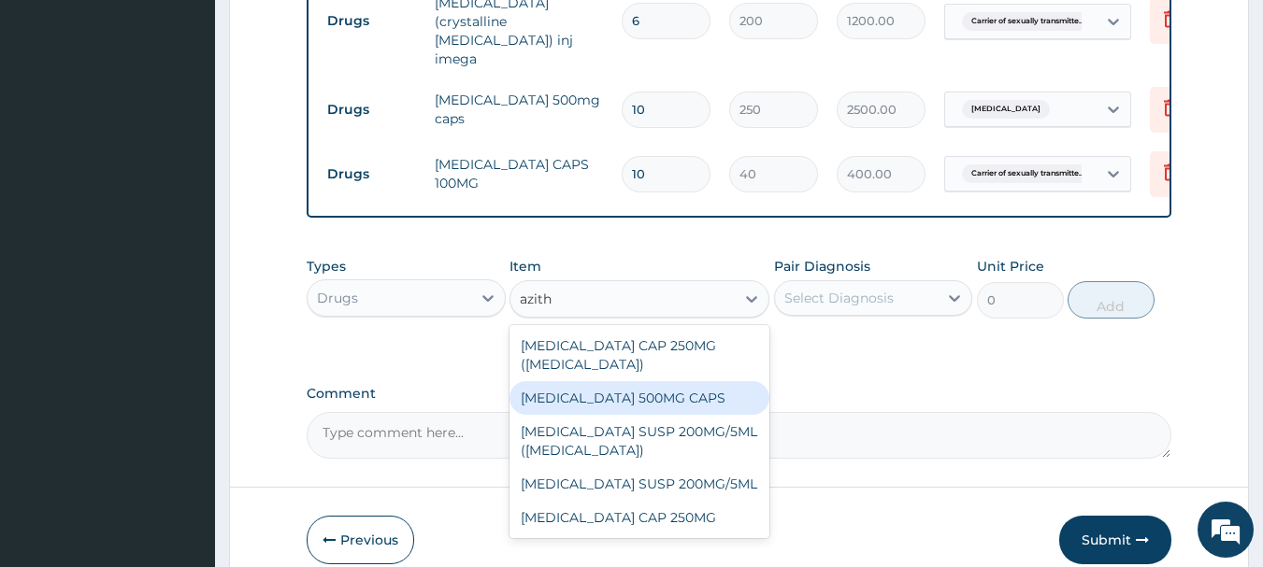
click at [649, 381] on div "[MEDICAL_DATA] 500MG CAPS" at bounding box center [639, 398] width 260 height 34
type input "250"
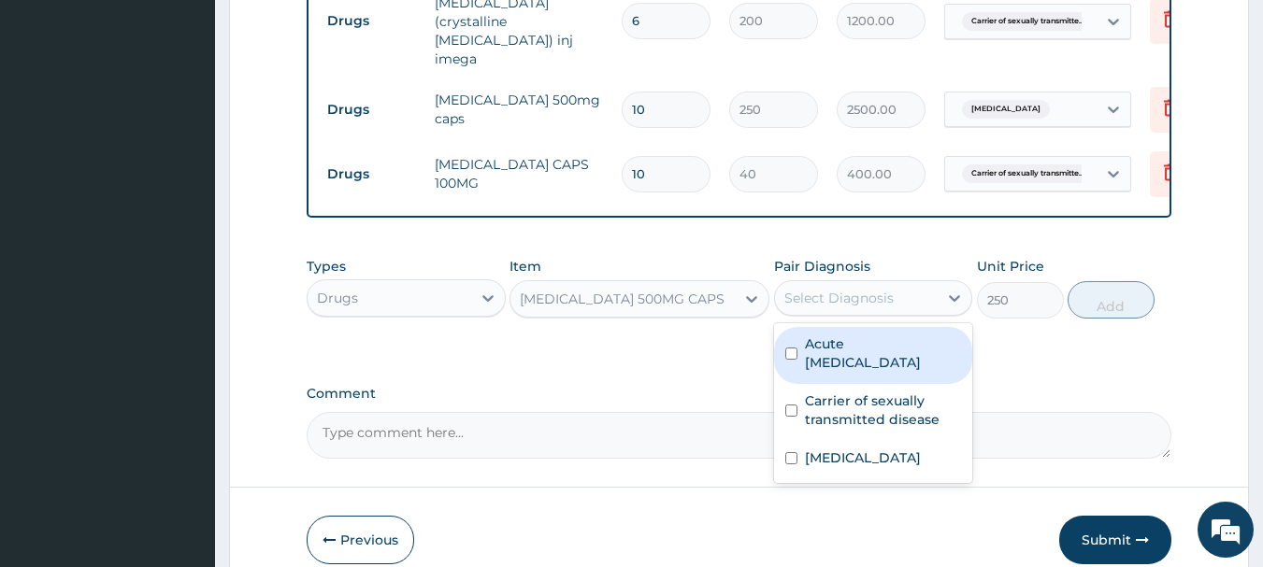
click at [865, 289] on div "Select Diagnosis" at bounding box center [838, 298] width 109 height 19
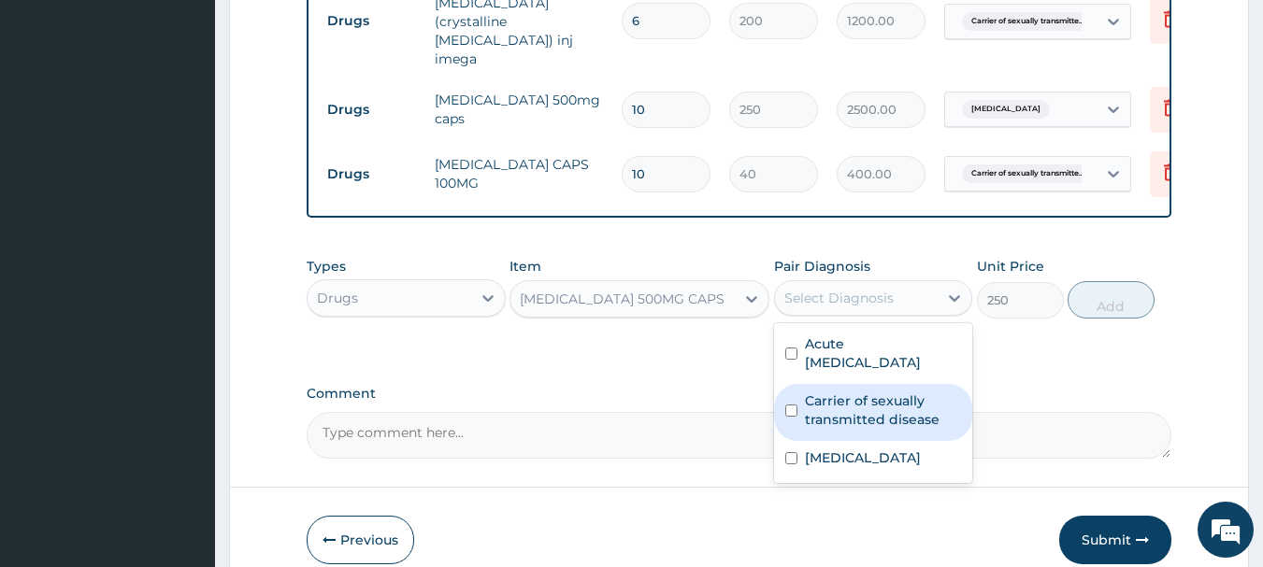
click at [807, 392] on label "Carrier of sexually transmitted disease" at bounding box center [883, 410] width 157 height 37
checkbox input "true"
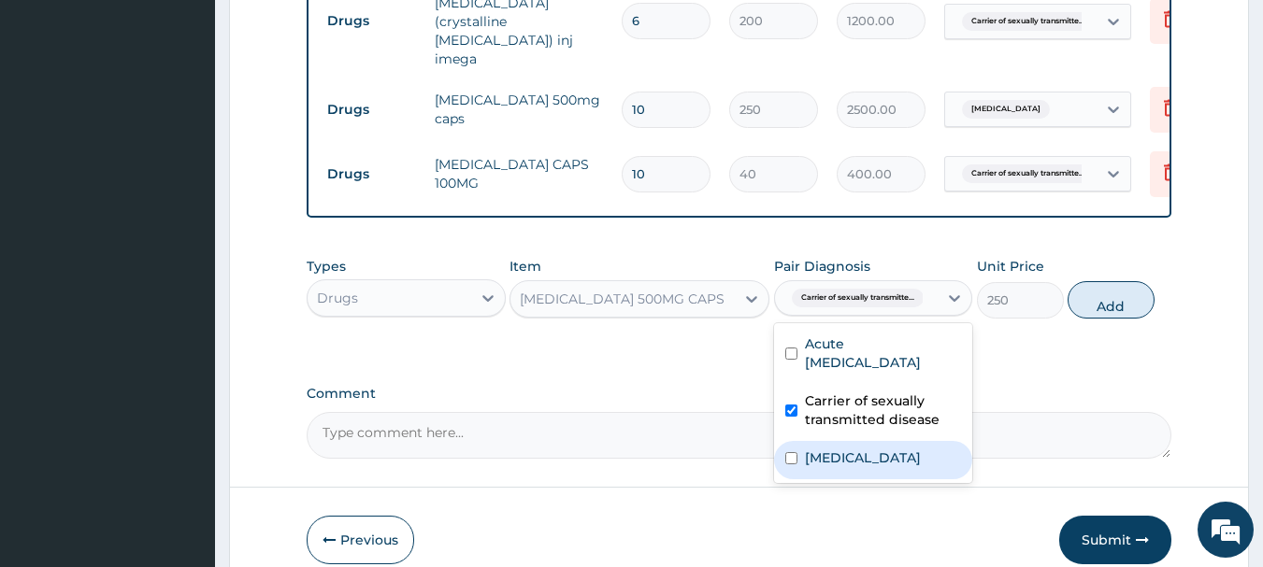
click at [823, 441] on div "[MEDICAL_DATA]" at bounding box center [873, 460] width 199 height 38
checkbox input "true"
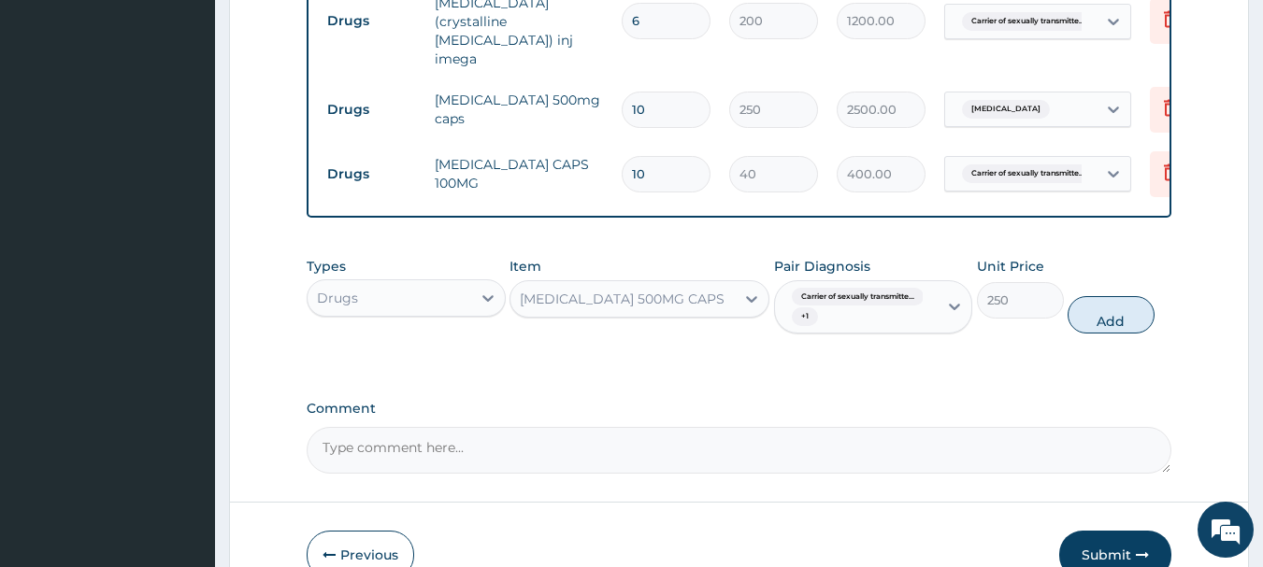
click at [1067, 310] on div "Types Drugs Item [MEDICAL_DATA] 500MG CAPS Pair Diagnosis Carrier of sexually t…" at bounding box center [739, 296] width 865 height 96
click at [1115, 296] on button "Add" at bounding box center [1110, 314] width 87 height 37
type input "0"
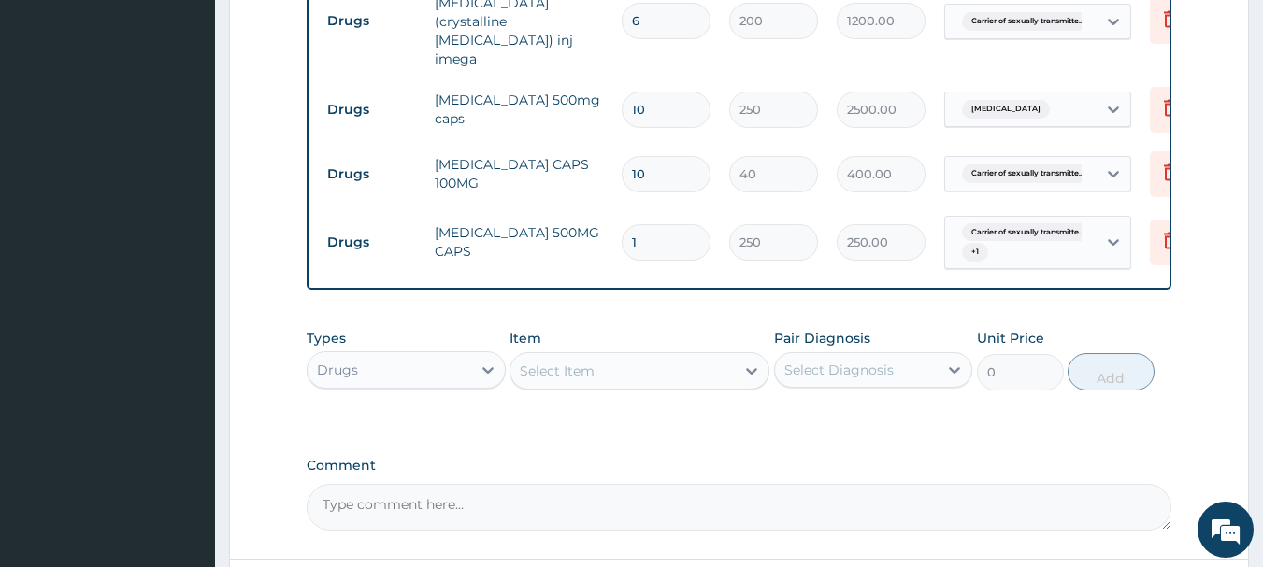
type input "10"
type input "2500.00"
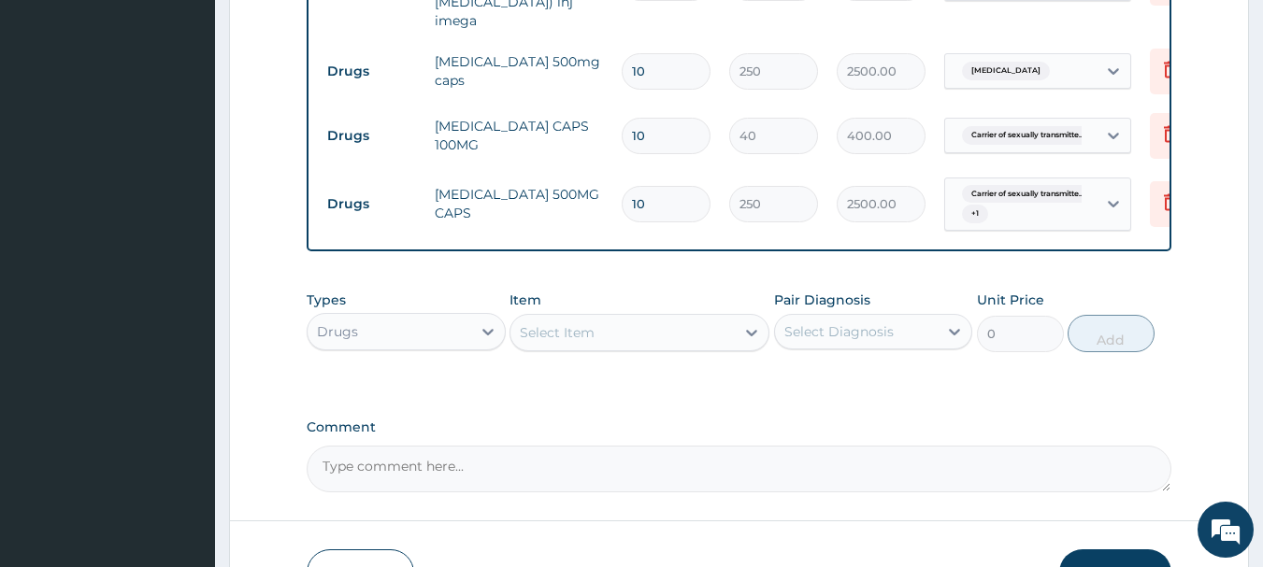
scroll to position [1110, 0]
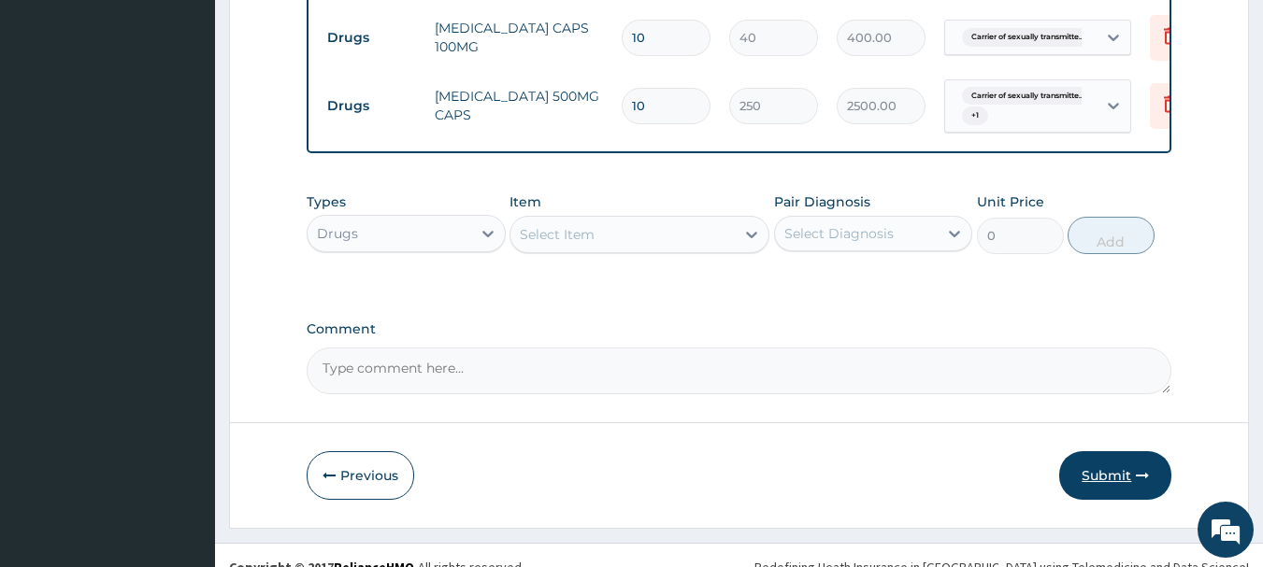
type input "10"
click at [1108, 458] on button "Submit" at bounding box center [1115, 475] width 112 height 49
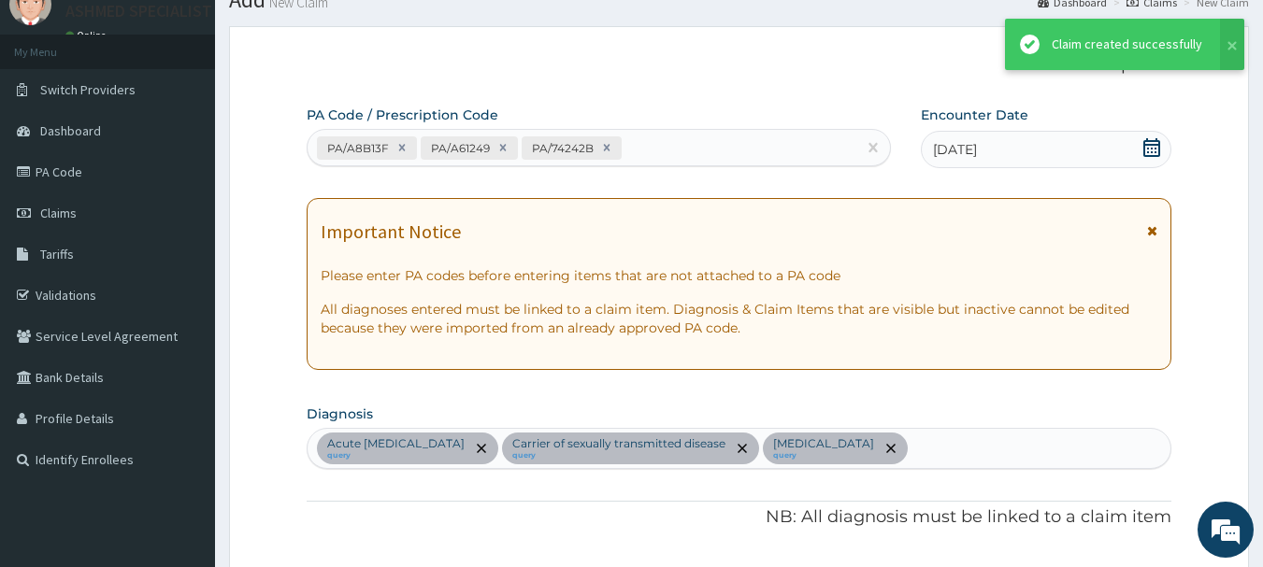
scroll to position [74, 0]
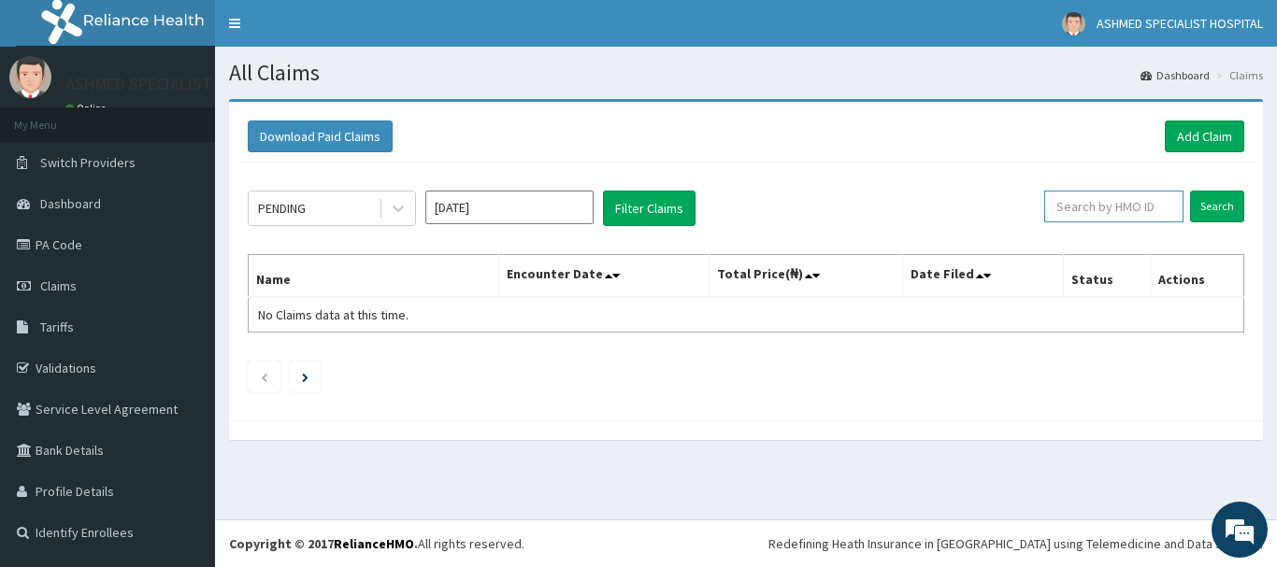
click at [1100, 207] on input "text" at bounding box center [1113, 207] width 139 height 32
paste input "mfl/10148/a"
type input "mfl/10148/a"
click at [1235, 207] on input "Search" at bounding box center [1217, 207] width 54 height 32
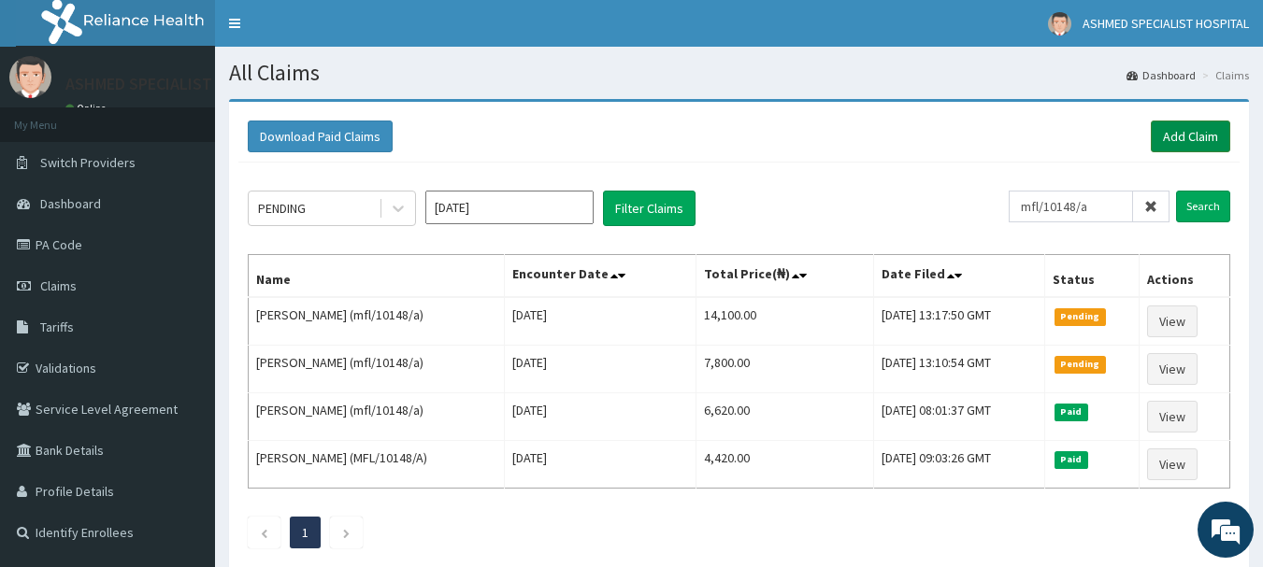
click at [1176, 130] on link "Add Claim" at bounding box center [1189, 137] width 79 height 32
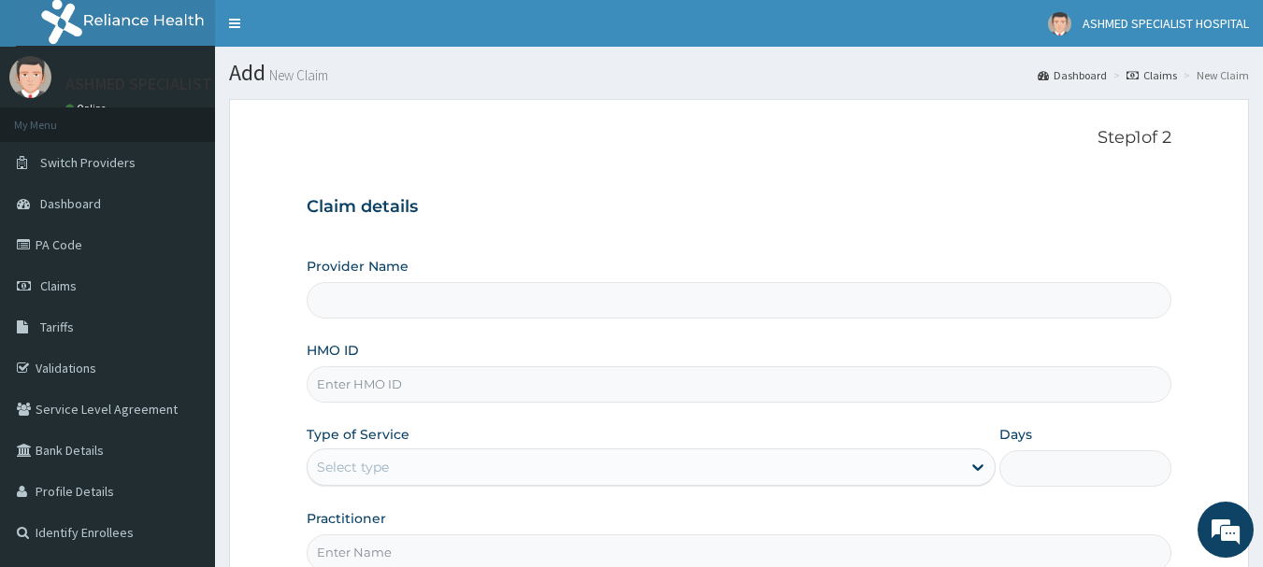
click at [420, 388] on input "HMO ID" at bounding box center [739, 384] width 865 height 36
paste input "ifm/10168/a"
type input "ifm/10168/a"
type input "ASHMED SPECIALIST HOSPITAL"
type input "ifm/10168/a"
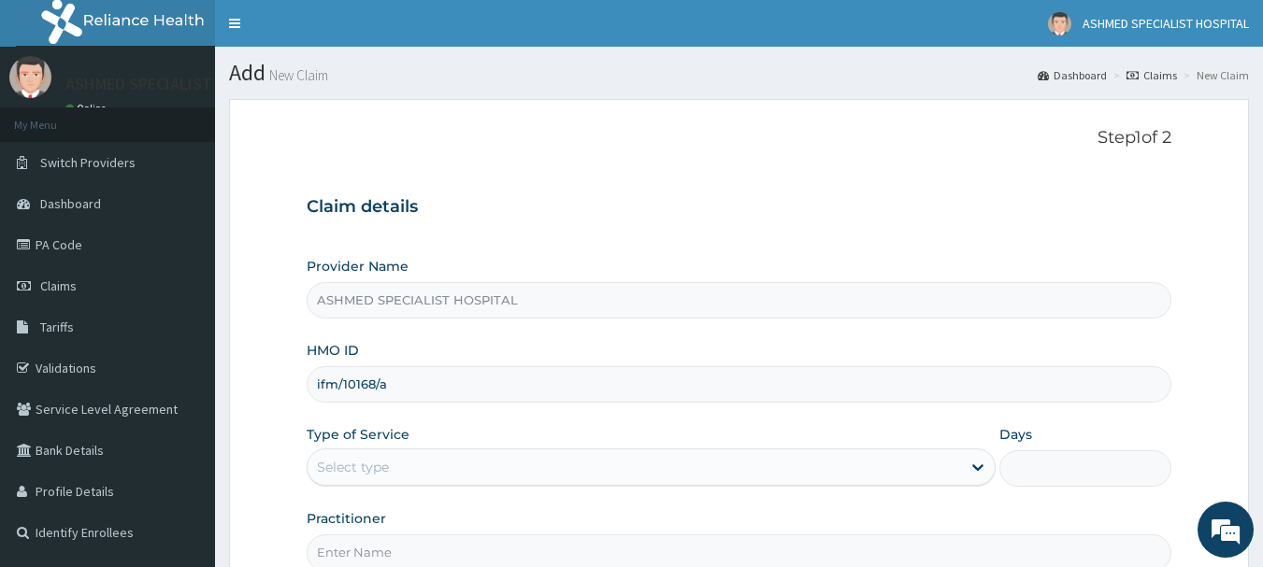
click at [357, 461] on div "Select type" at bounding box center [353, 467] width 72 height 19
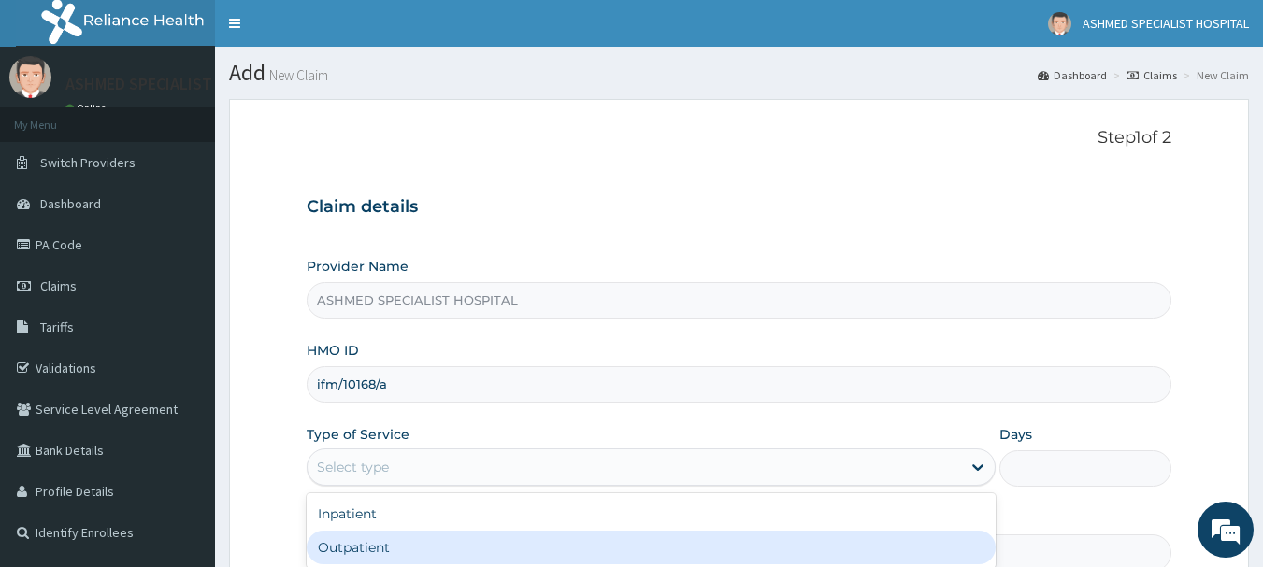
click at [359, 556] on div "Outpatient" at bounding box center [651, 548] width 689 height 34
type input "1"
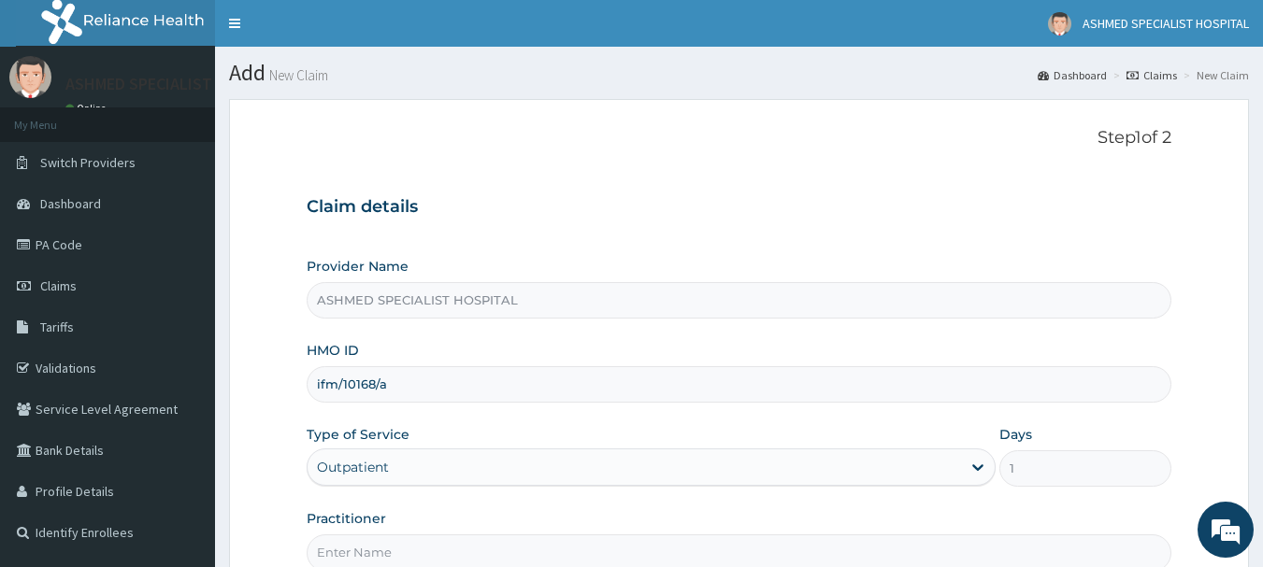
scroll to position [201, 0]
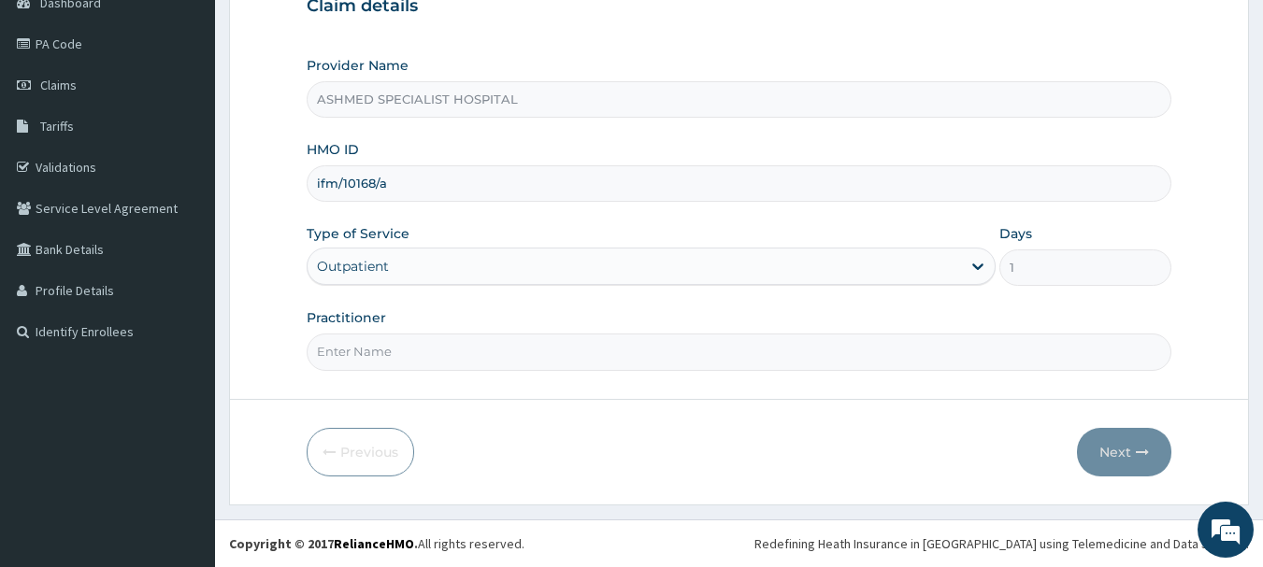
click at [371, 352] on input "Practitioner" at bounding box center [739, 352] width 865 height 36
type input "DR. THOMPSON ODESA"
click at [1116, 450] on button "Next" at bounding box center [1124, 452] width 94 height 49
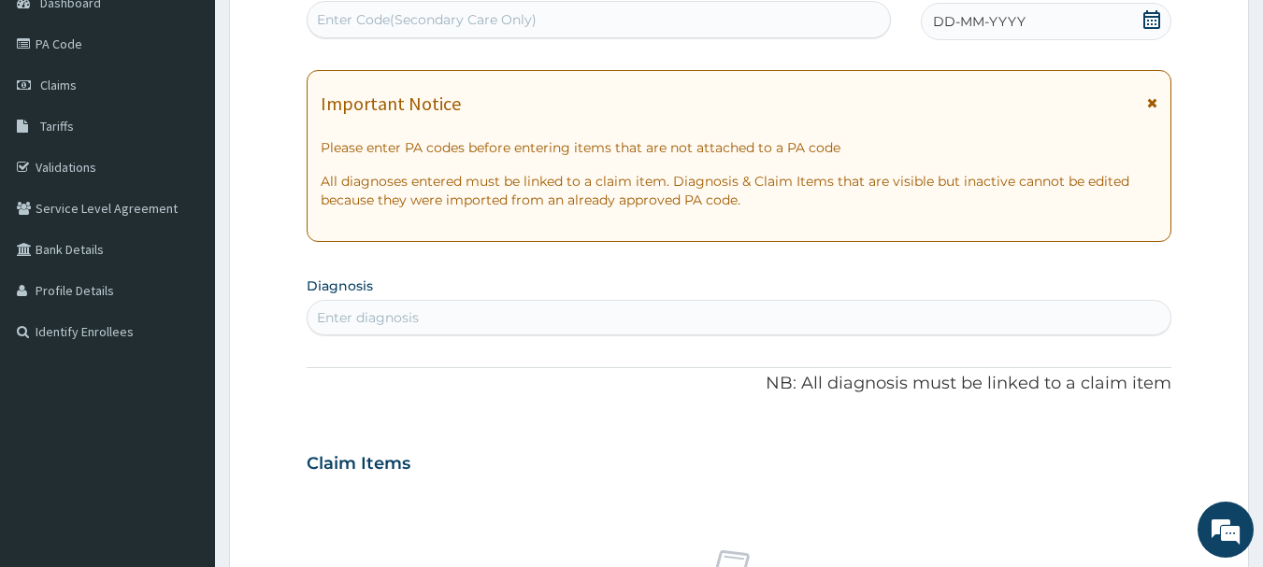
click at [694, 26] on div "Enter Code(Secondary Care Only)" at bounding box center [598, 20] width 583 height 30
paste input "PA/73BEC2"
type input "PA/73BEC2"
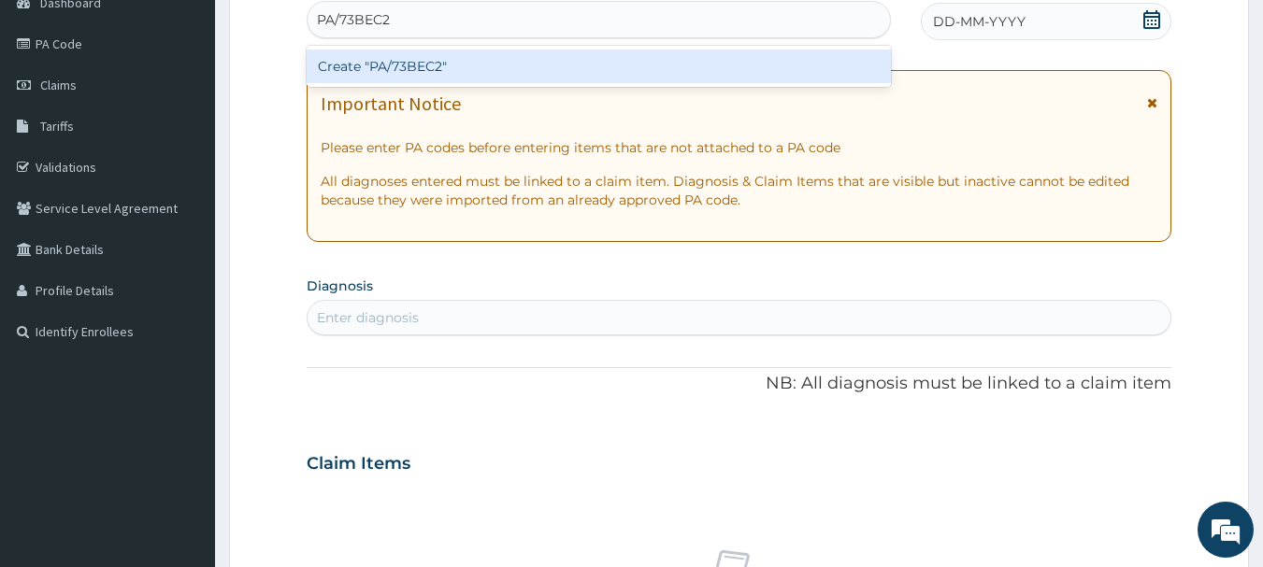
click at [646, 59] on div "Create "PA/73BEC2"" at bounding box center [599, 67] width 585 height 34
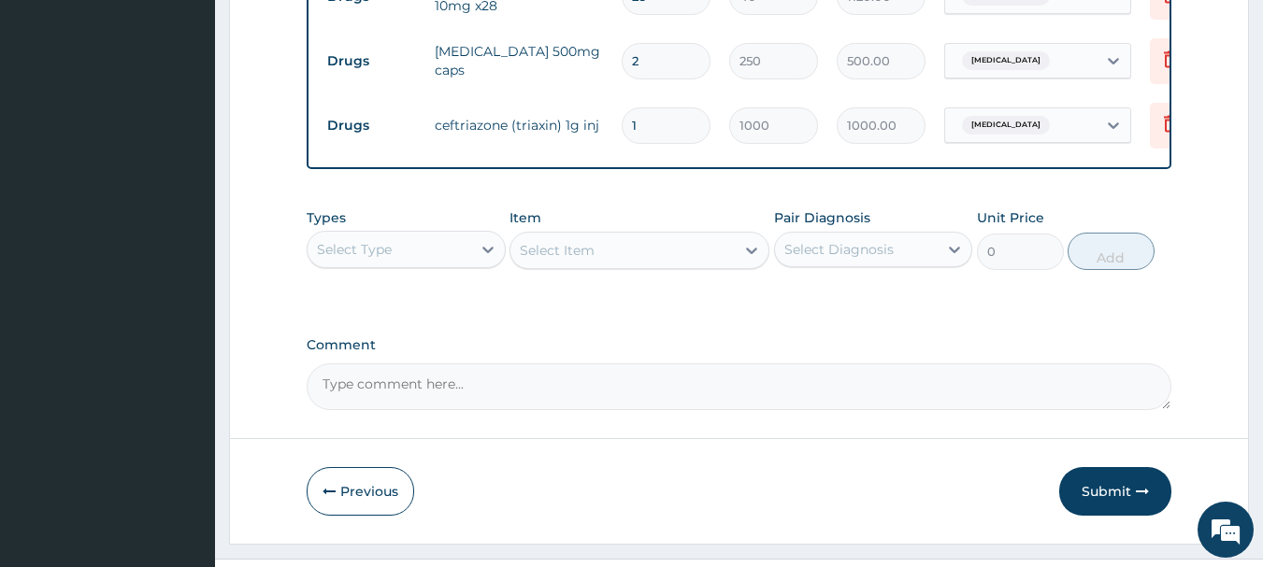
scroll to position [913, 0]
click at [418, 262] on div "Select Type" at bounding box center [389, 247] width 164 height 30
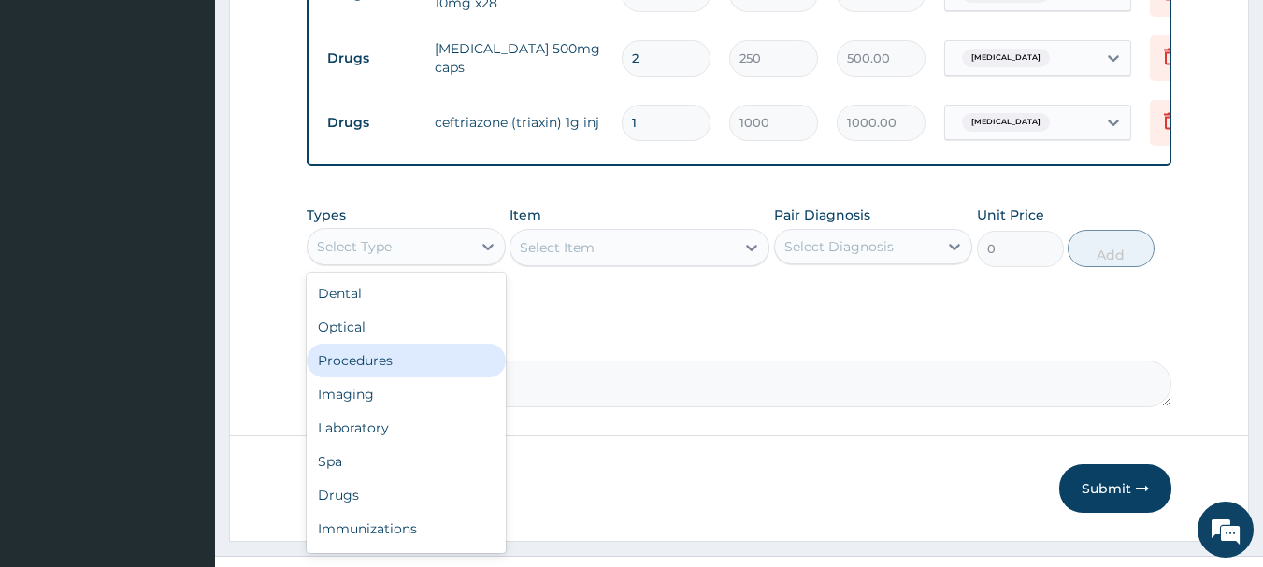
click at [374, 374] on div "Procedures" at bounding box center [406, 361] width 199 height 34
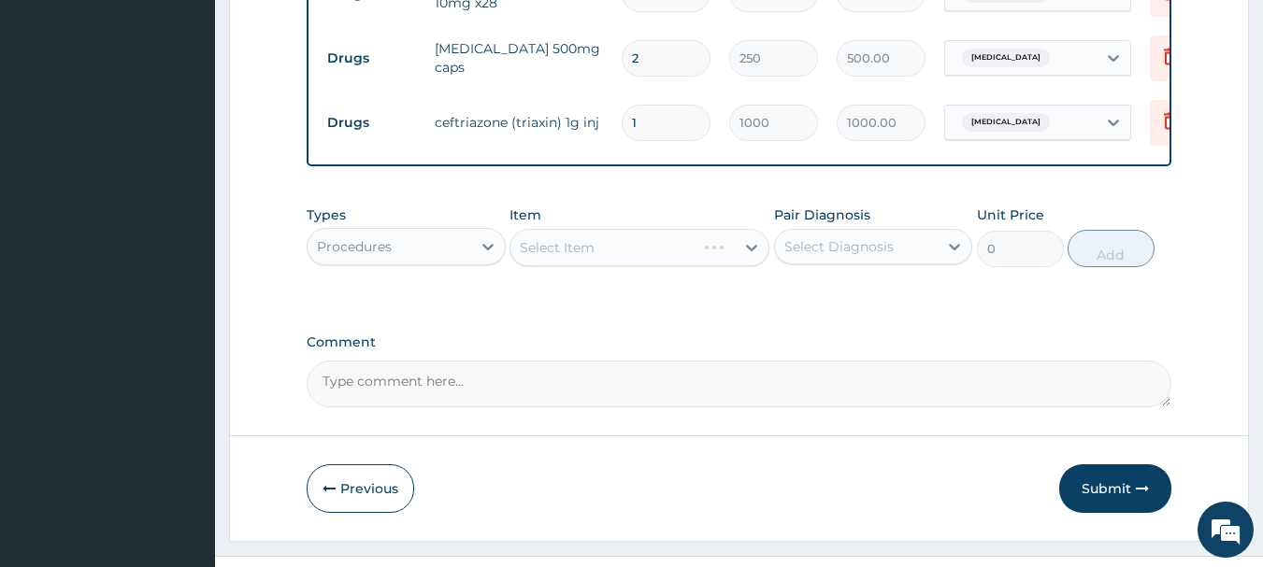
click at [642, 266] on div "Select Item" at bounding box center [639, 247] width 260 height 37
click at [642, 265] on div "Select Item" at bounding box center [639, 247] width 260 height 37
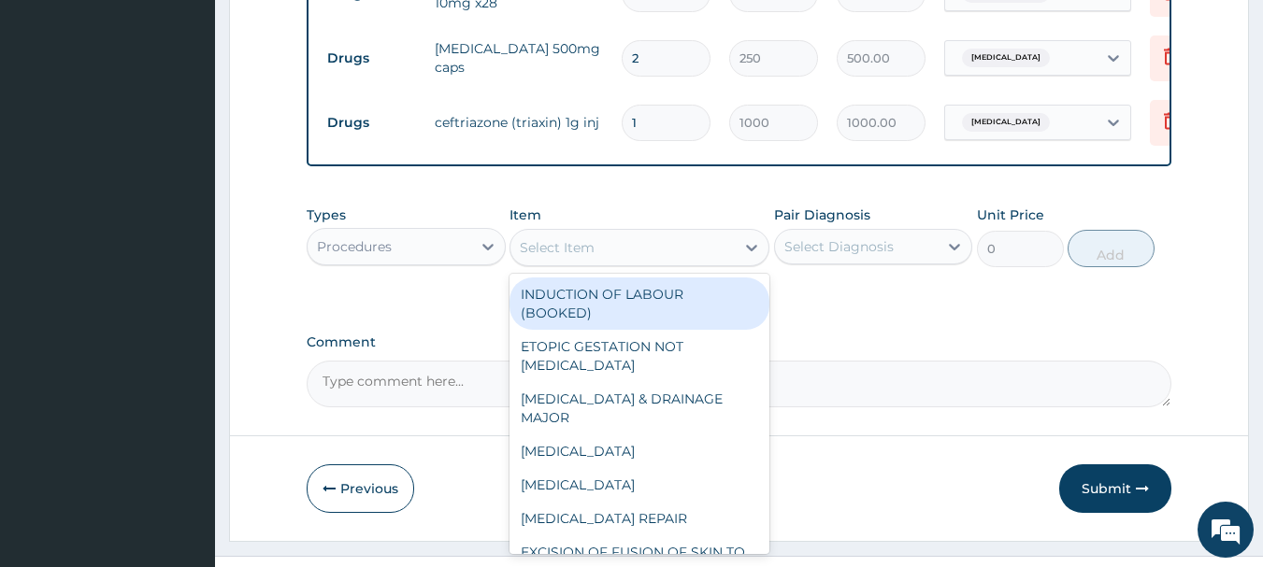
click at [642, 263] on div "Select Item" at bounding box center [622, 248] width 224 height 30
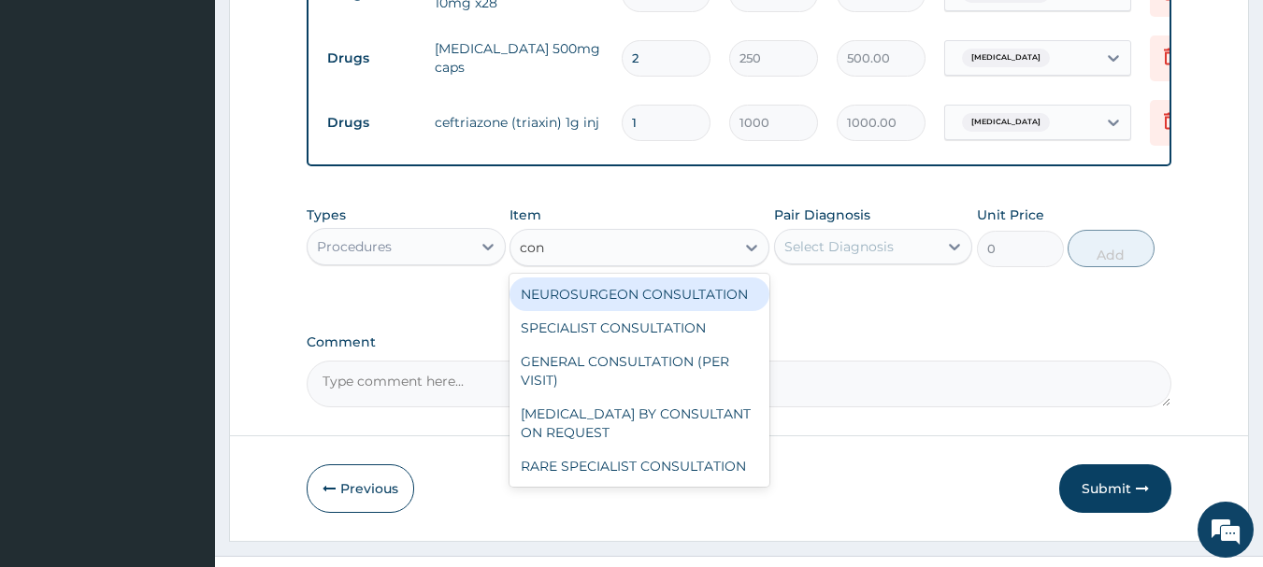
type input "cons"
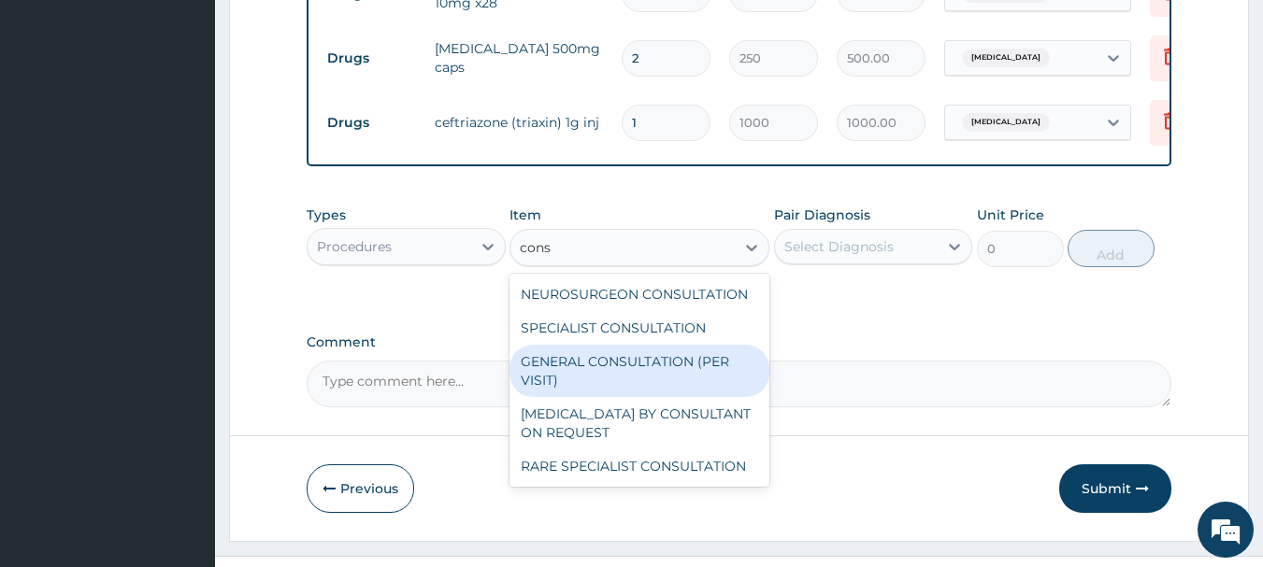
click at [607, 381] on div "GENERAL CONSULTATION (PER VISIT)" at bounding box center [639, 371] width 260 height 52
type input "2000"
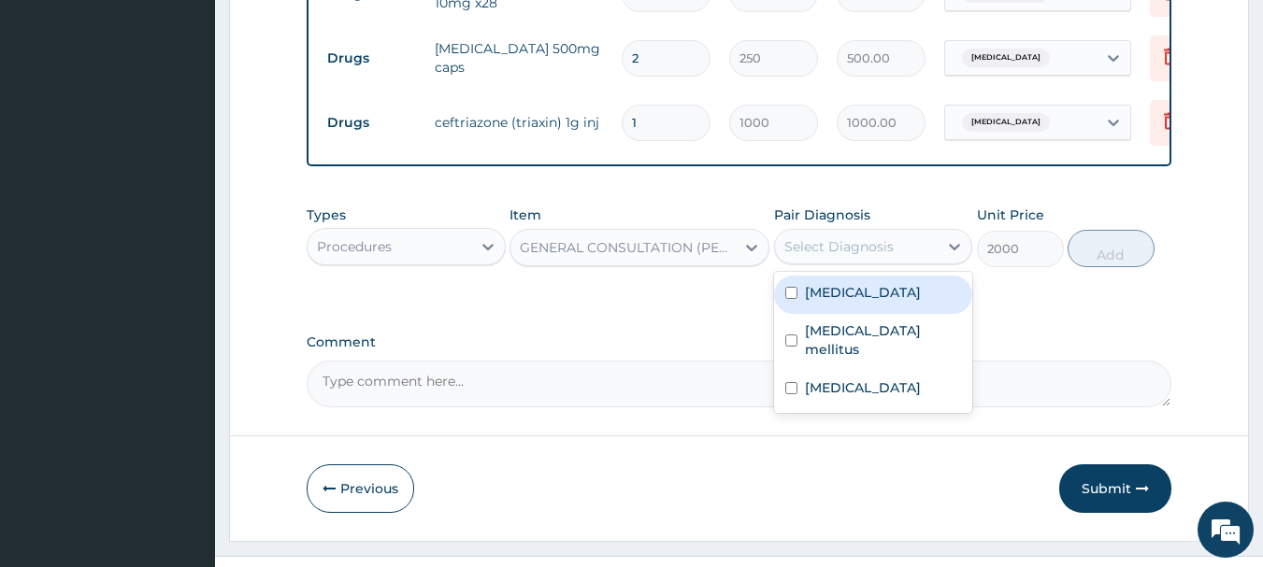
click at [862, 256] on div "Select Diagnosis" at bounding box center [838, 246] width 109 height 19
click at [845, 314] on div "Benign hypertension" at bounding box center [873, 295] width 199 height 38
checkbox input "true"
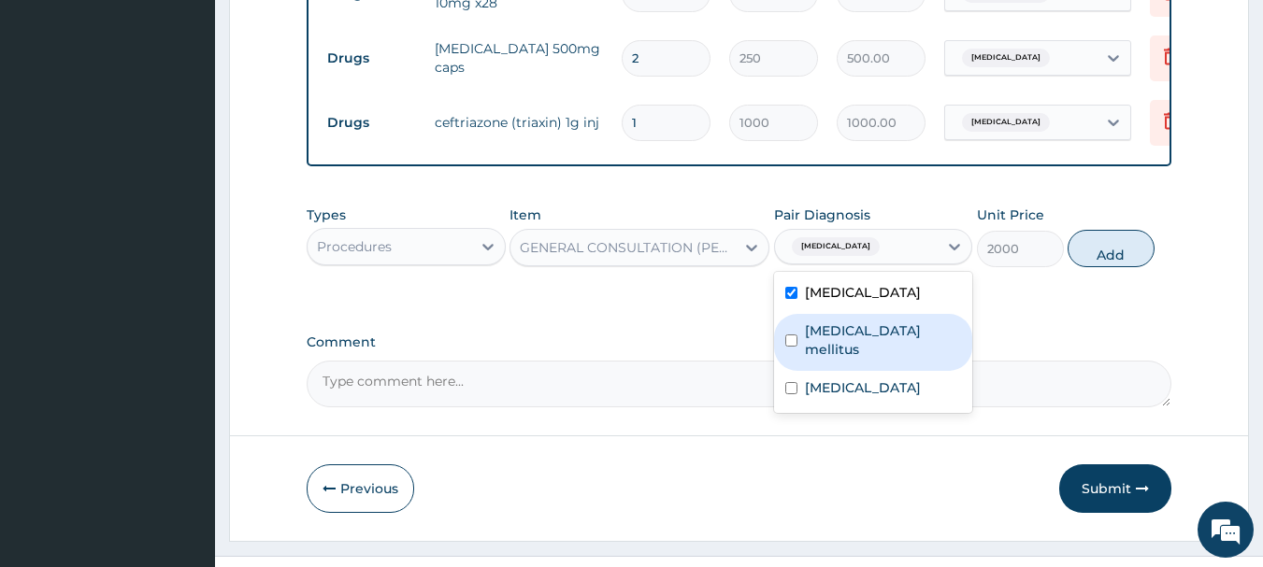
click at [838, 336] on label "Diabetes mellitus" at bounding box center [883, 339] width 157 height 37
checkbox input "true"
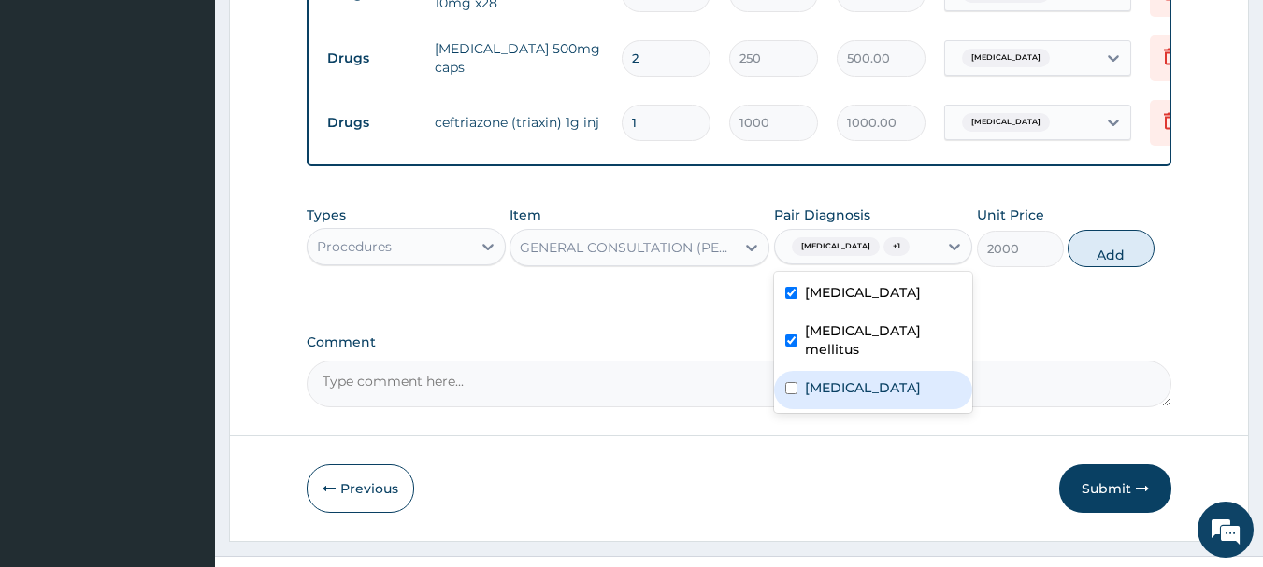
click at [843, 388] on div "Gonococcal urethritis" at bounding box center [873, 390] width 199 height 38
checkbox input "true"
click at [1102, 267] on button "Add" at bounding box center [1110, 248] width 87 height 37
type input "0"
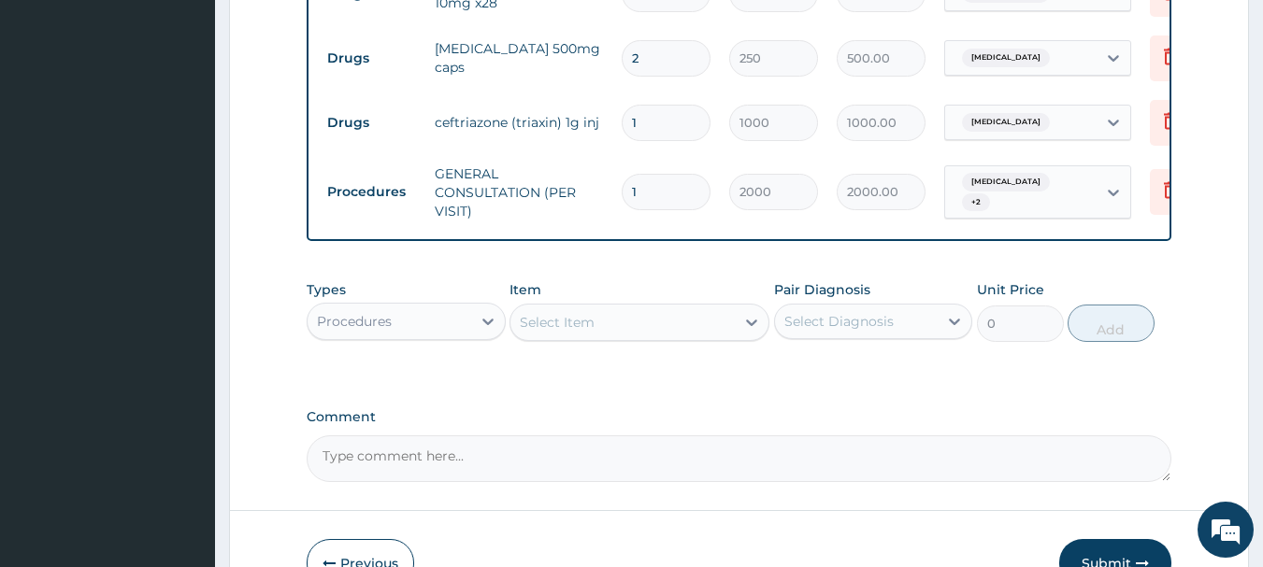
scroll to position [1038, 0]
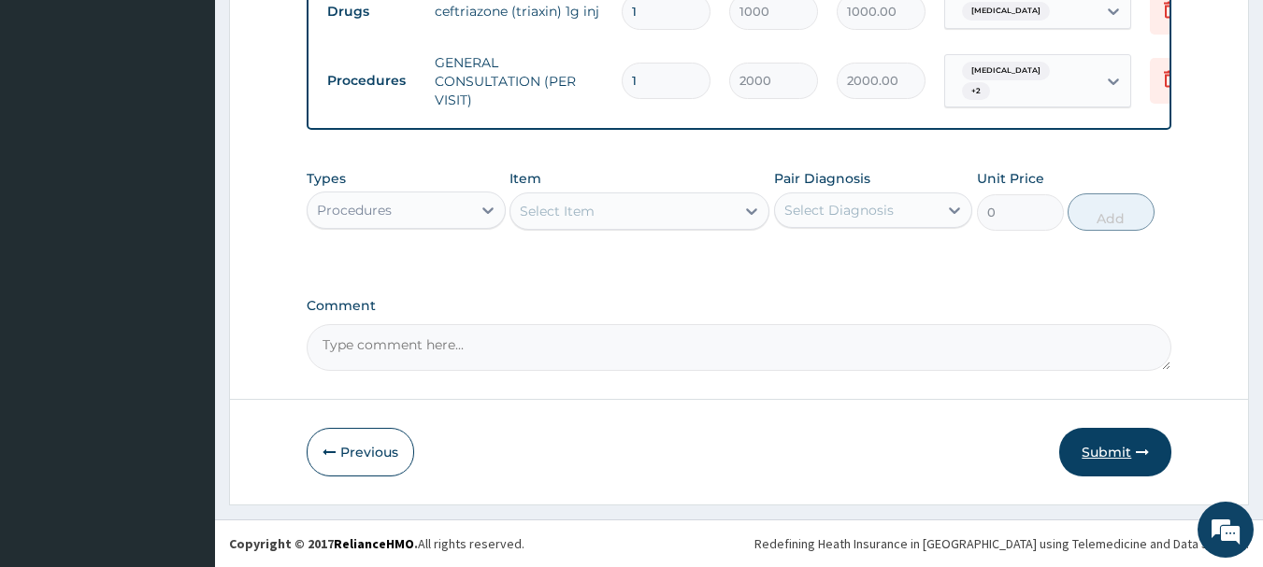
click at [1080, 458] on button "Submit" at bounding box center [1115, 452] width 112 height 49
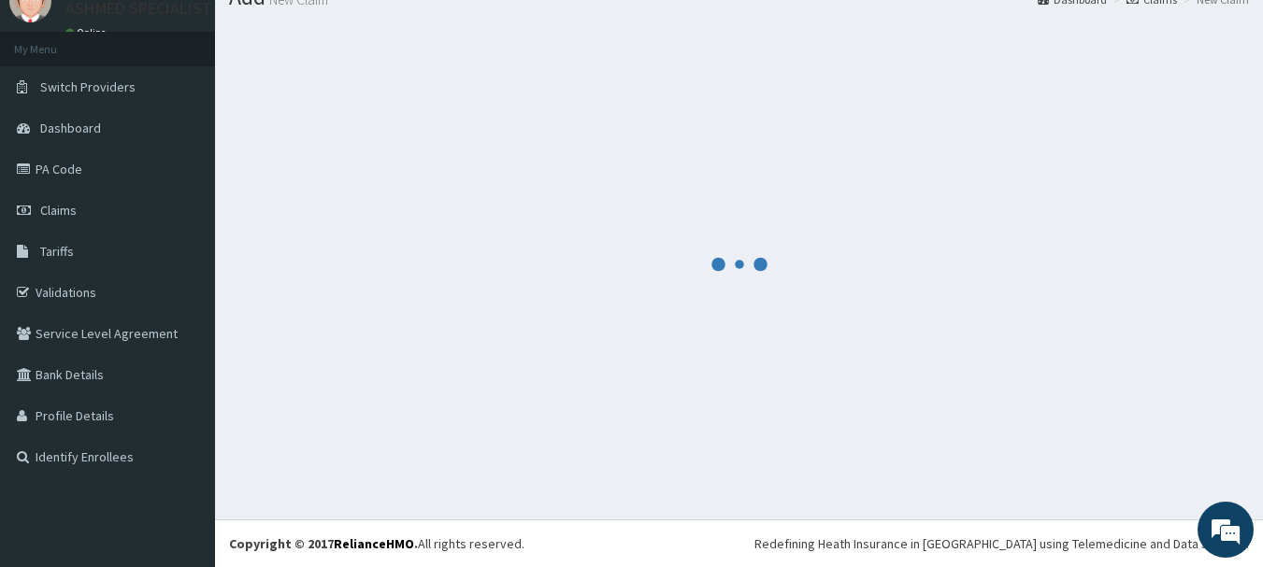
scroll to position [76, 0]
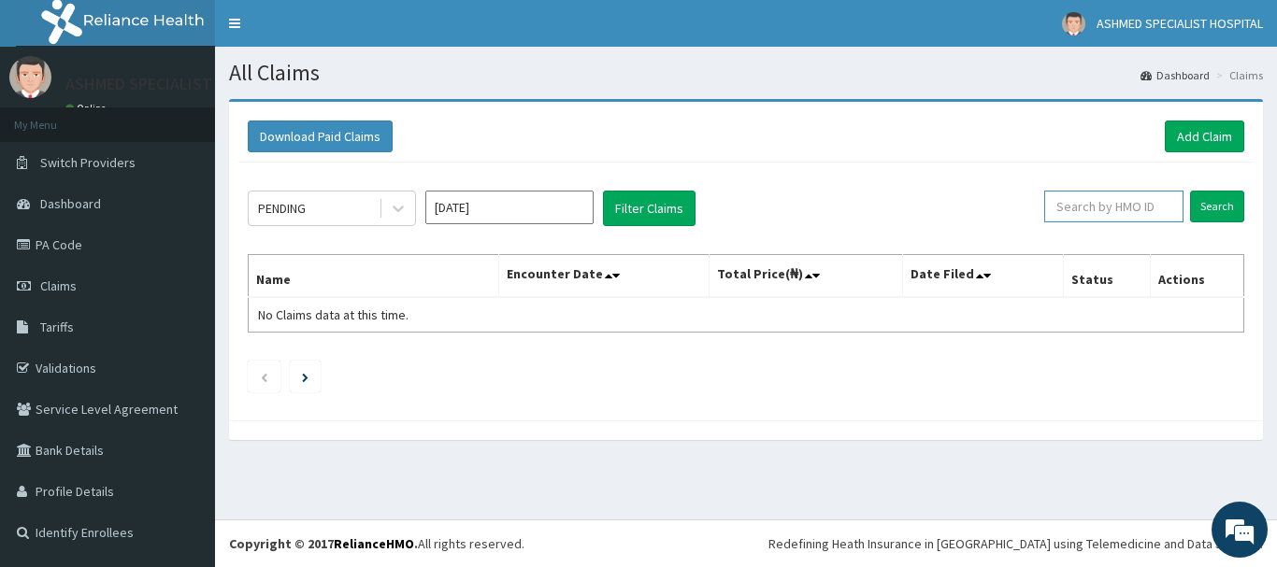
click at [1121, 207] on input "text" at bounding box center [1113, 207] width 139 height 32
paste input "ifm/10168/a"
type input "ifm/10168/a"
click at [1212, 211] on input "Search" at bounding box center [1217, 207] width 54 height 32
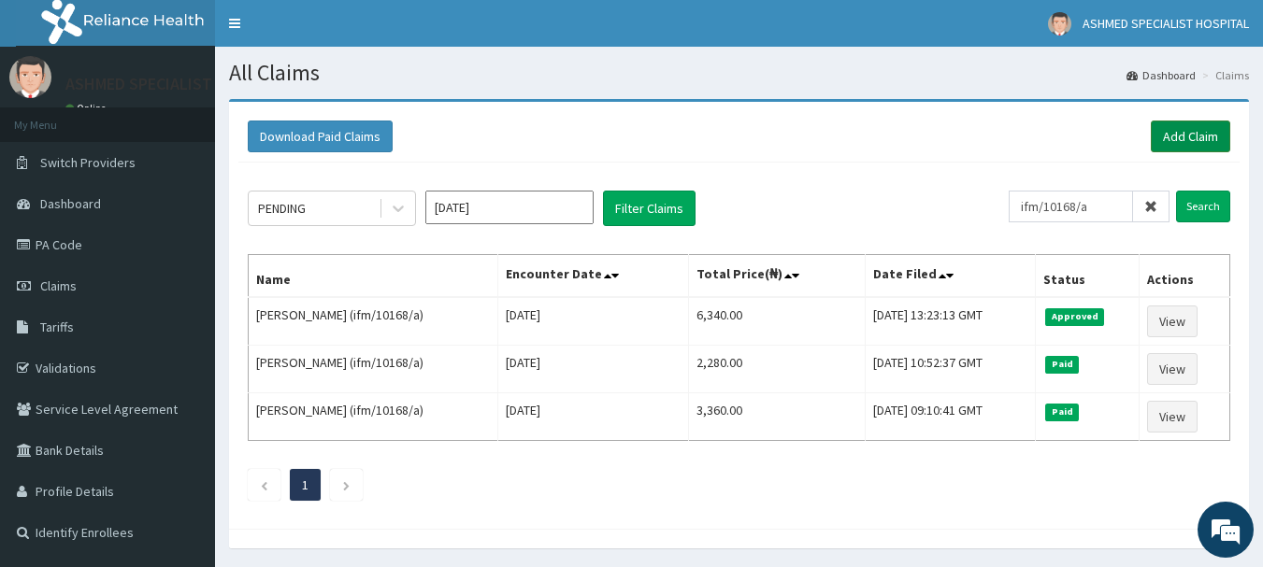
click at [1160, 127] on link "Add Claim" at bounding box center [1189, 137] width 79 height 32
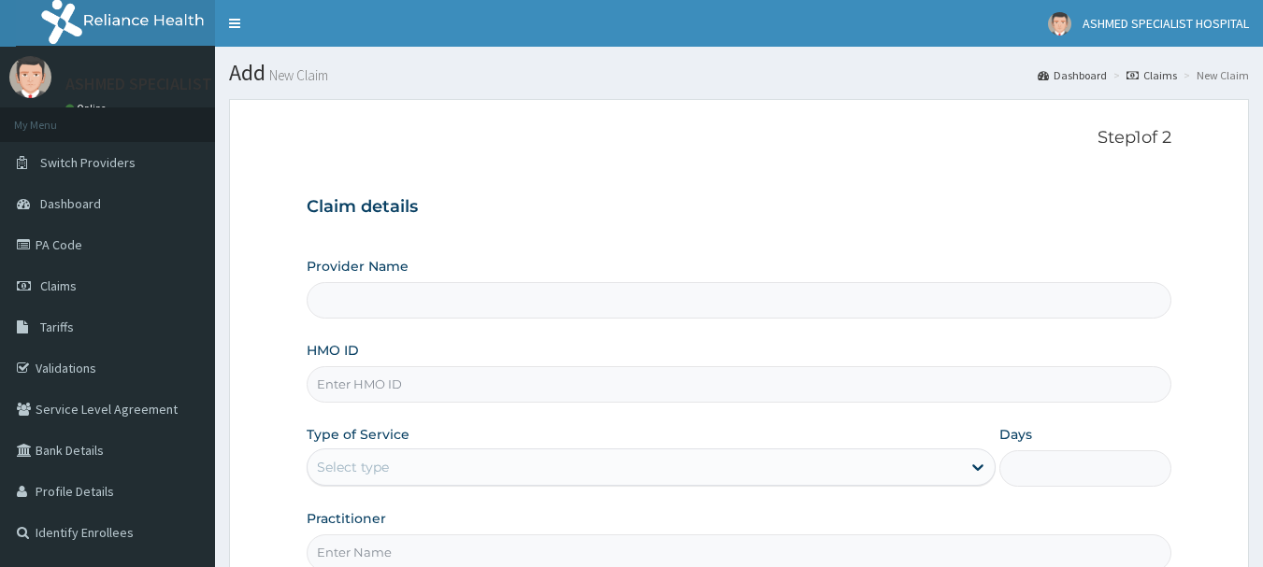
click at [336, 379] on input "HMO ID" at bounding box center [739, 384] width 865 height 36
type input "ASHMED SPECIALIST HOSPITAL"
type input "pfm/10037/c"
click at [340, 462] on div "Select type" at bounding box center [353, 467] width 72 height 19
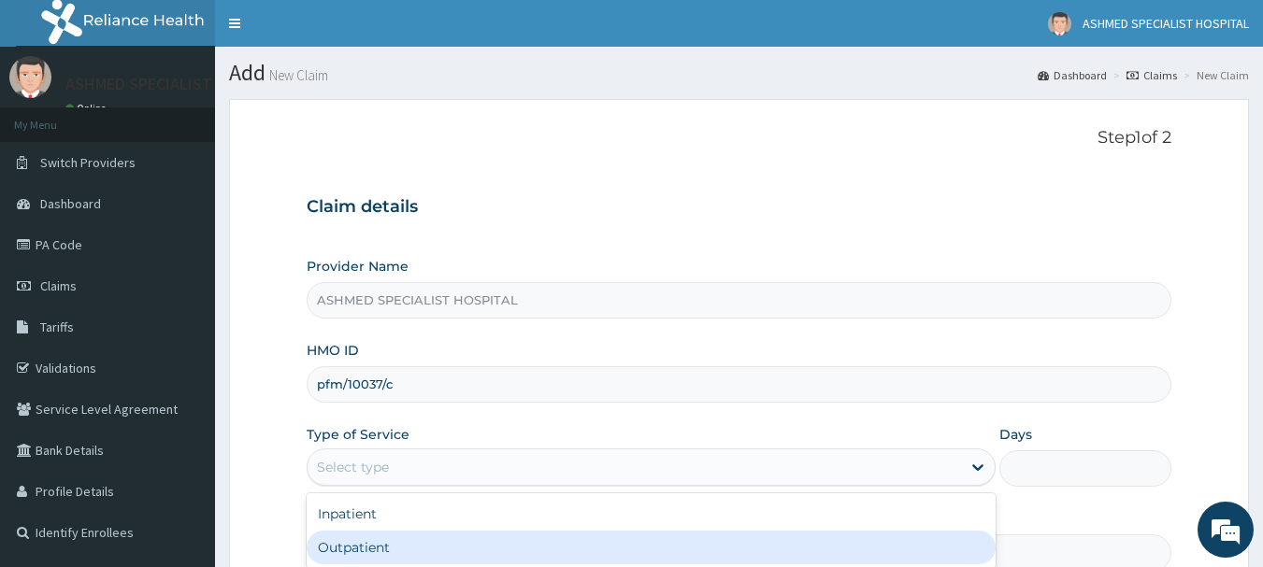
click at [348, 548] on div "Outpatient" at bounding box center [651, 548] width 689 height 34
type input "1"
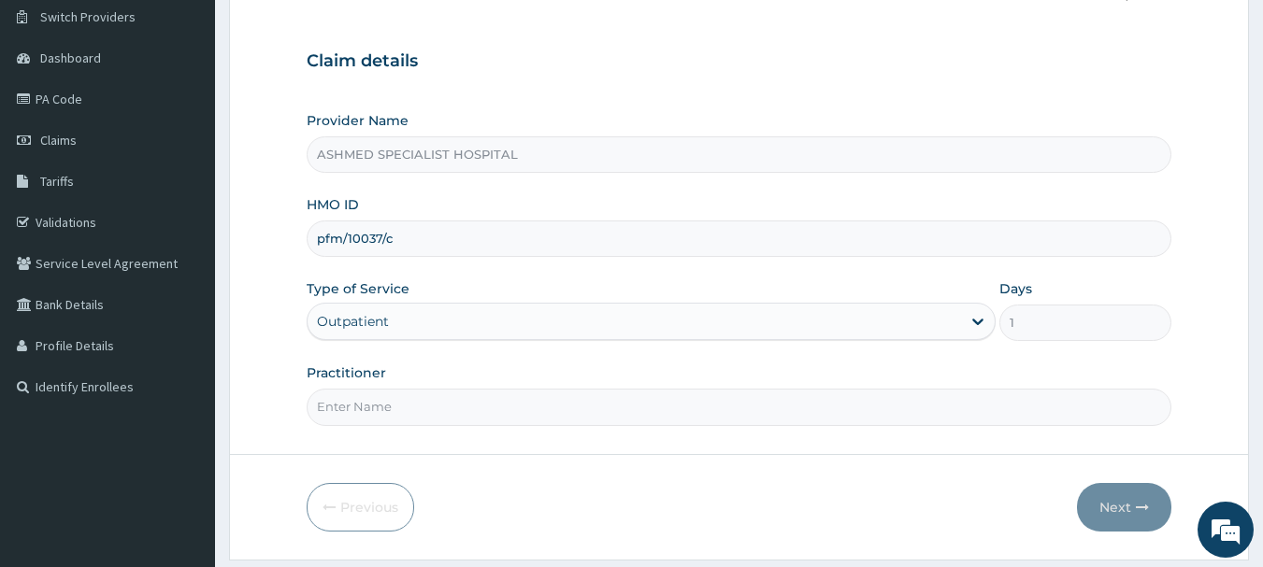
scroll to position [201, 0]
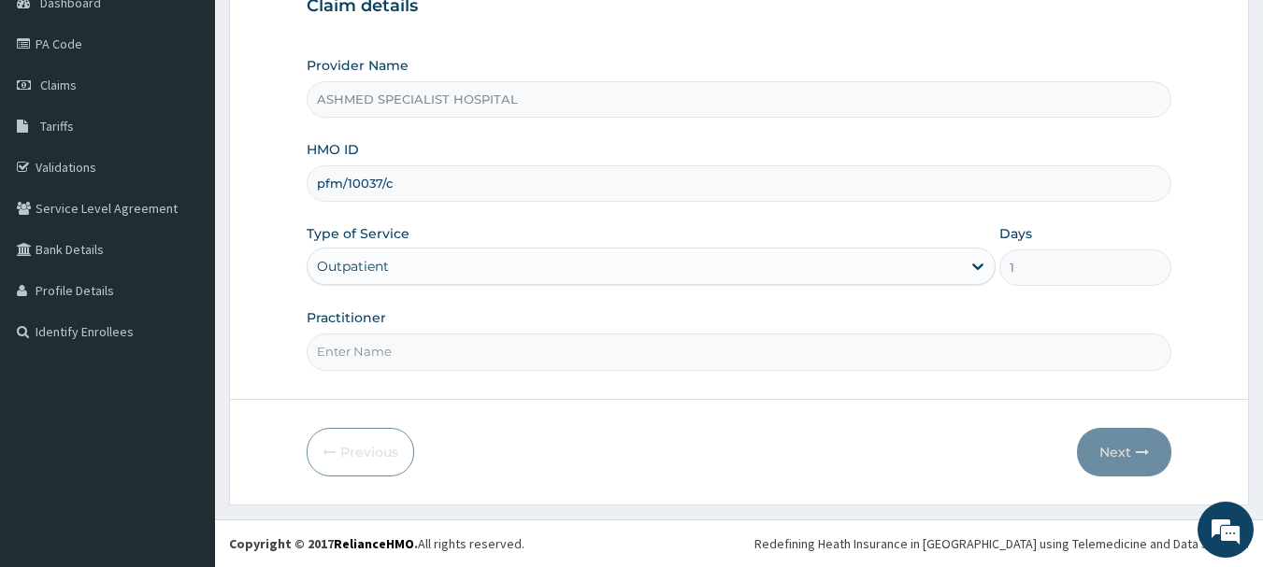
click at [398, 346] on input "Practitioner" at bounding box center [739, 352] width 865 height 36
type input "[PERSON_NAME] ODESA"
click at [1101, 439] on button "Next" at bounding box center [1124, 452] width 94 height 49
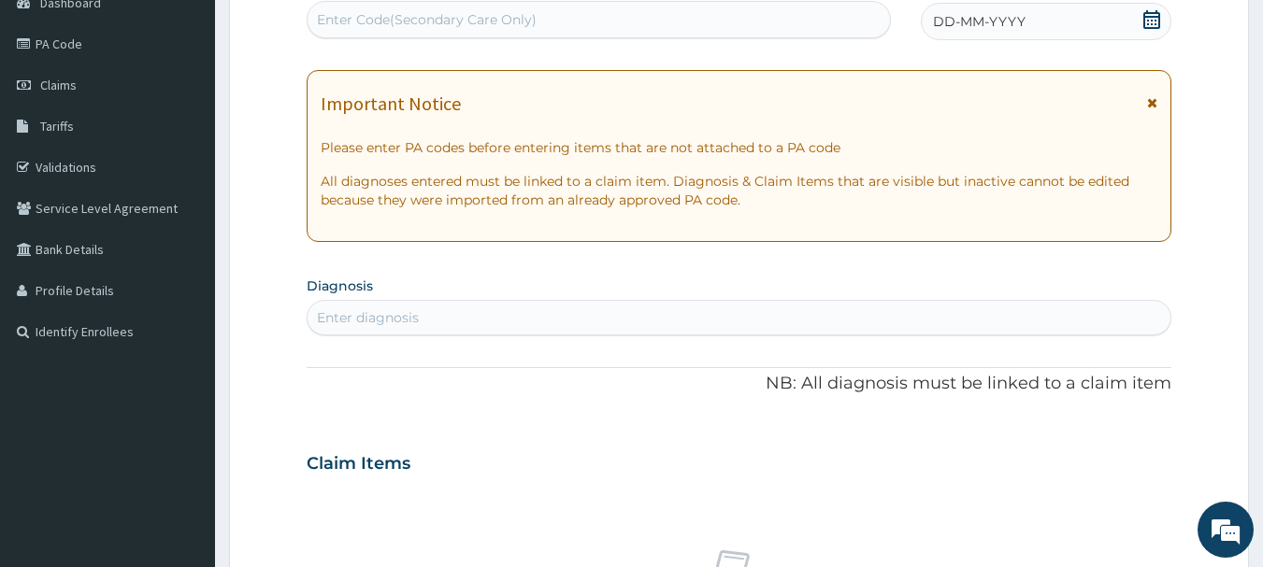
click at [1152, 17] on icon at bounding box center [1151, 19] width 17 height 19
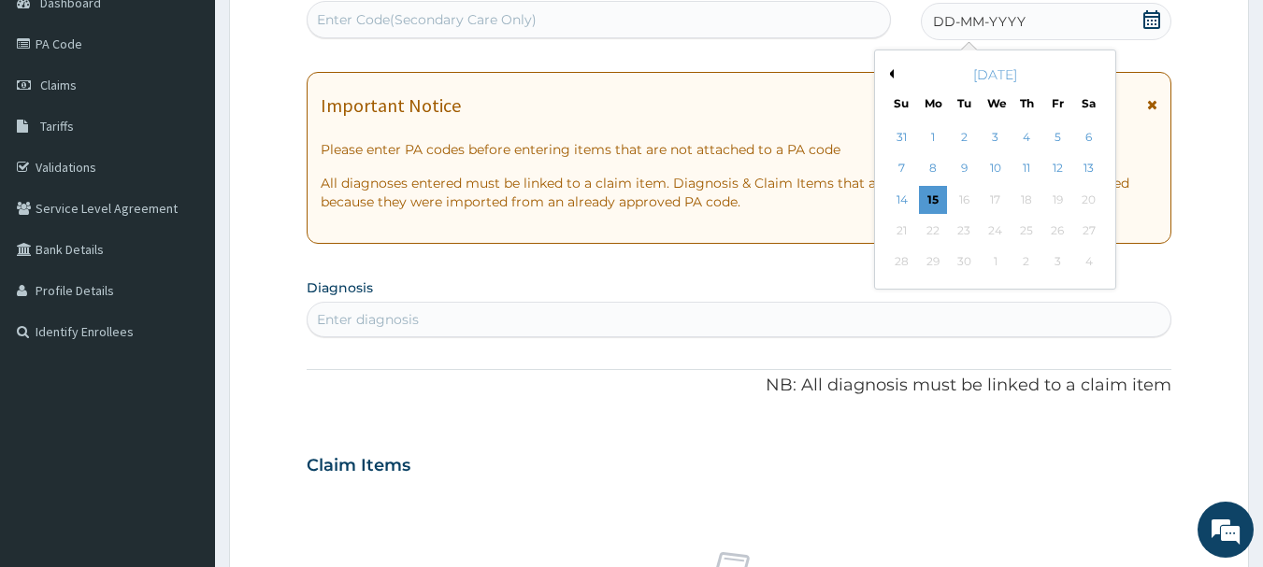
click at [893, 71] on div "September 2025" at bounding box center [994, 74] width 225 height 19
click at [892, 76] on button "Previous Month" at bounding box center [888, 73] width 9 height 9
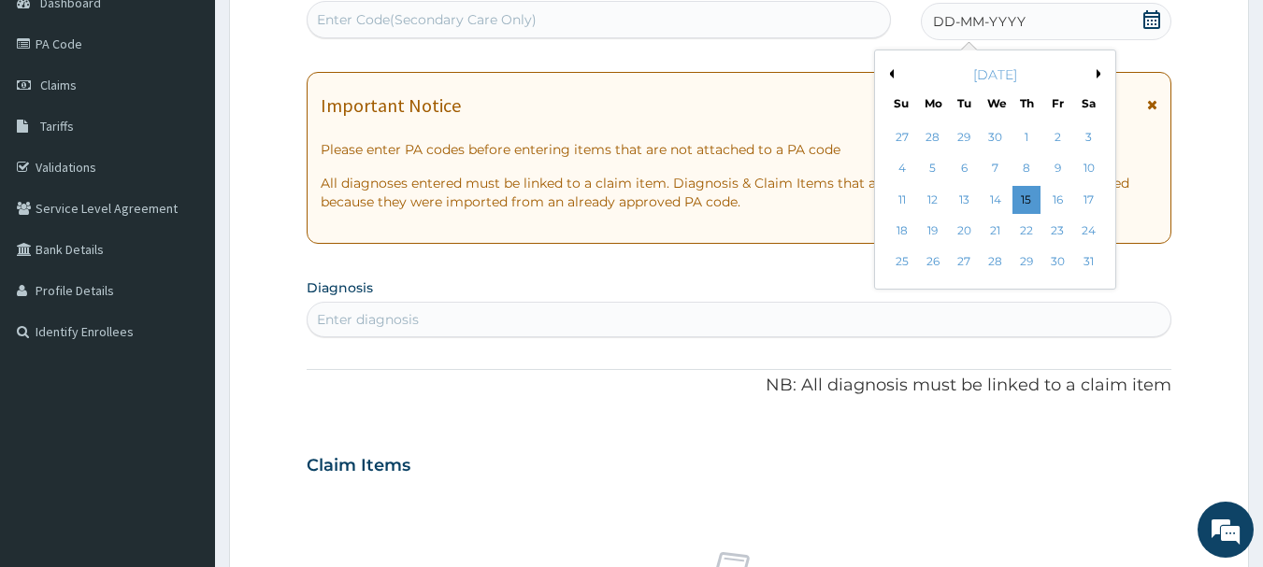
click at [892, 76] on button "Previous Month" at bounding box center [888, 73] width 9 height 9
click at [993, 268] on div "26" at bounding box center [995, 263] width 28 height 28
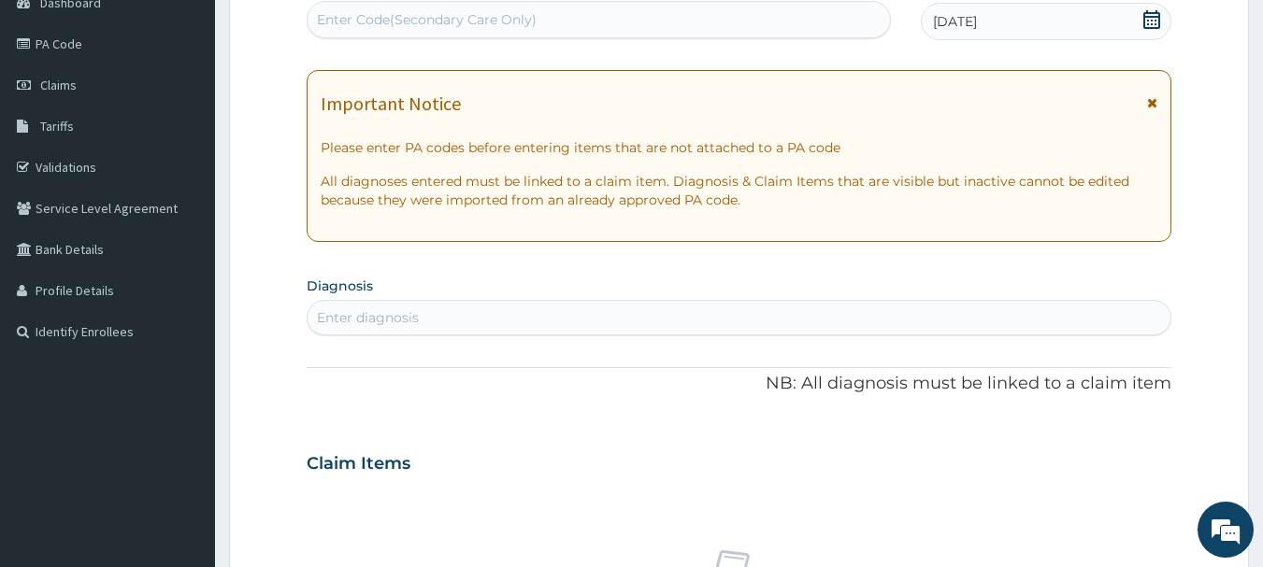
click at [480, 316] on div "Enter diagnosis" at bounding box center [739, 318] width 864 height 30
type input "upper resp"
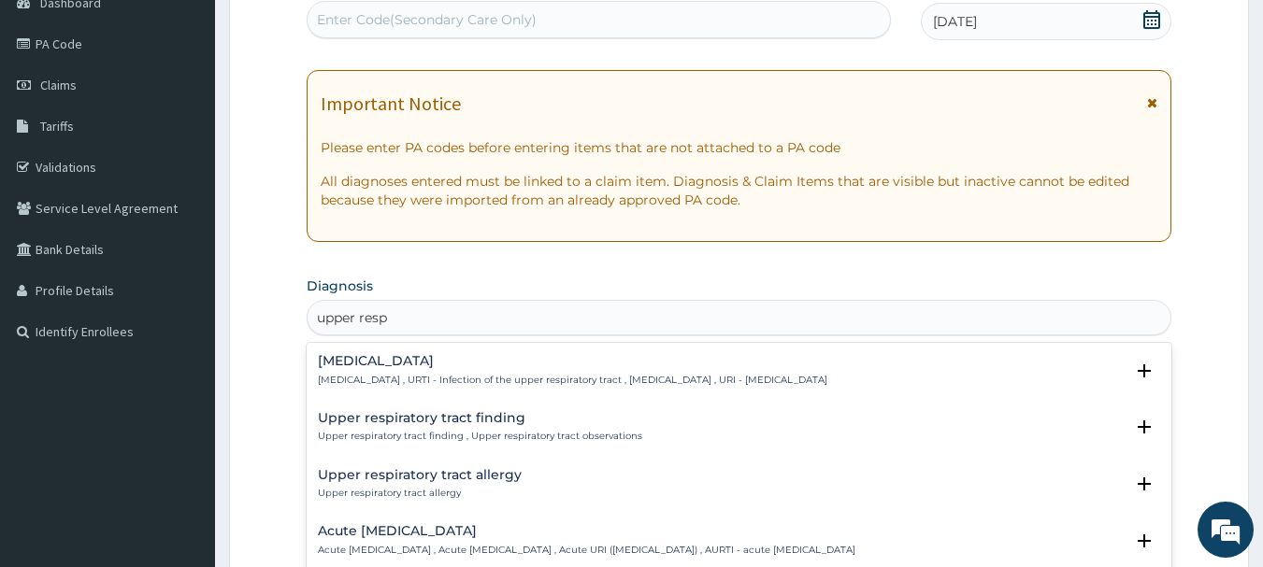
click at [438, 371] on div "Upper respiratory infection Upper respiratory infection , URTI - Infection of t…" at bounding box center [572, 370] width 509 height 33
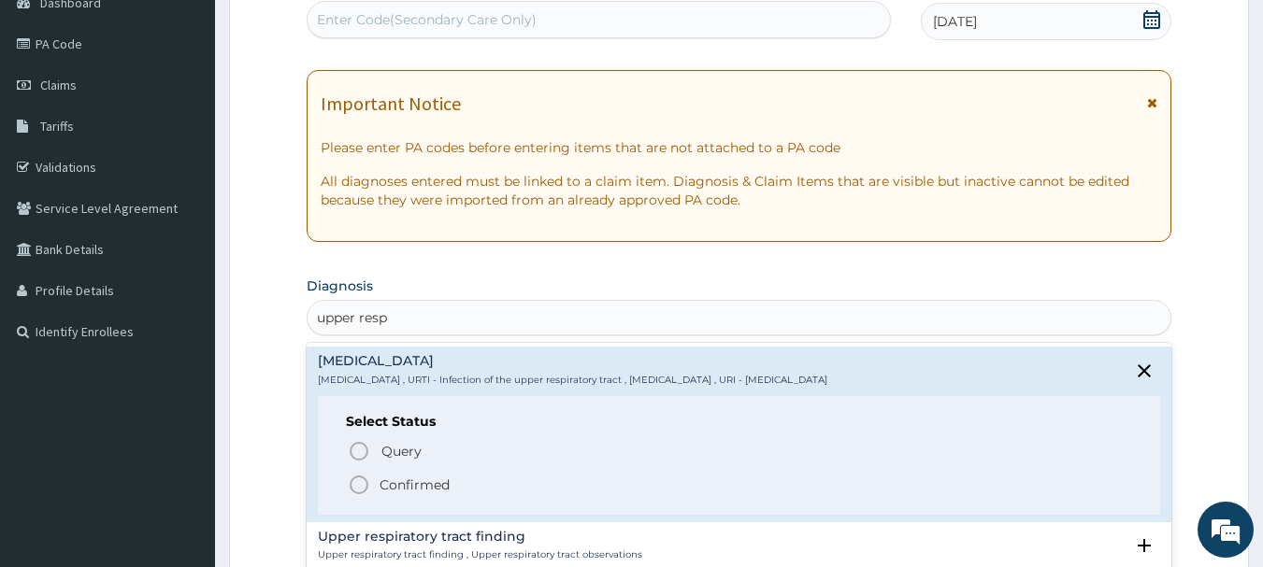
click at [387, 484] on p "Confirmed" at bounding box center [414, 485] width 70 height 19
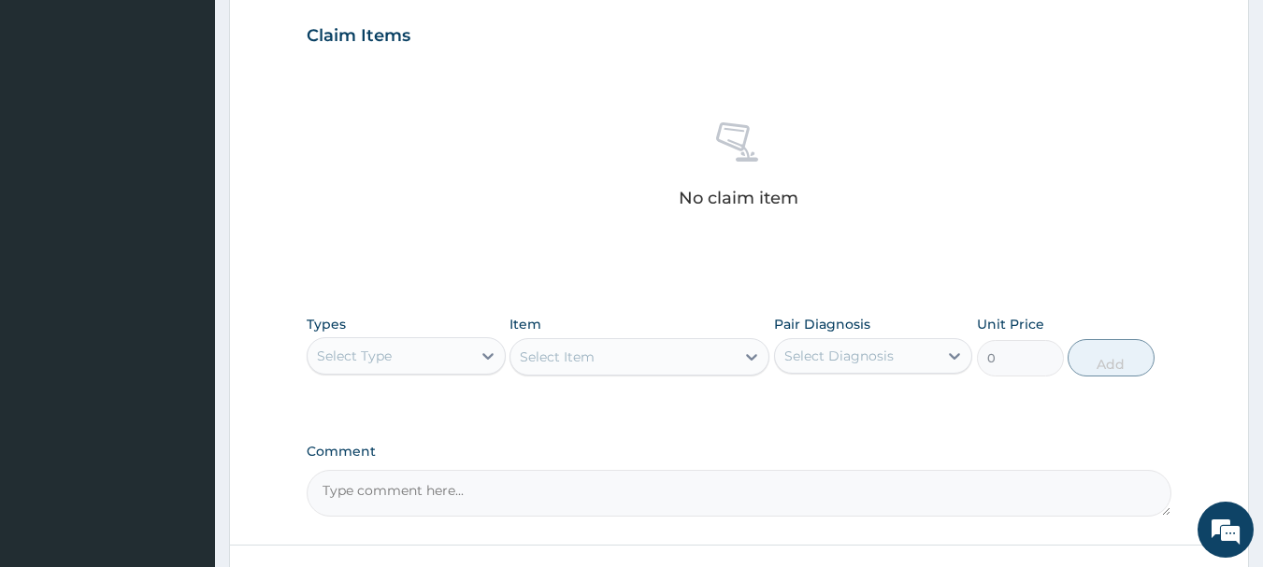
scroll to position [780, 0]
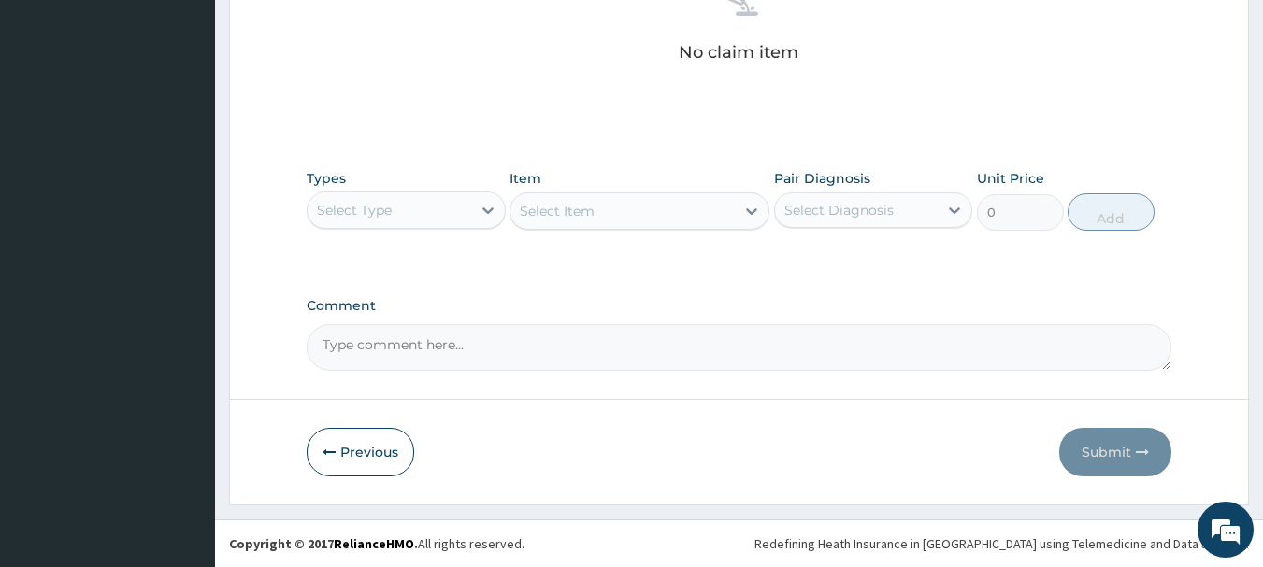
click at [464, 219] on div "Select Type" at bounding box center [389, 210] width 164 height 30
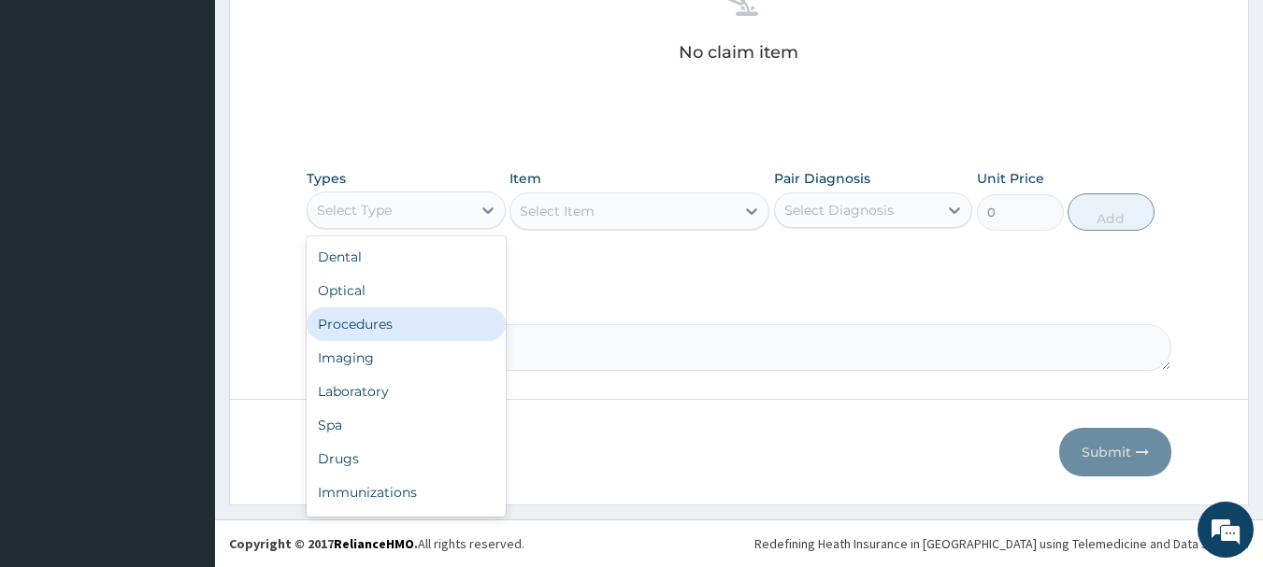
click at [384, 331] on div "Procedures" at bounding box center [406, 324] width 199 height 34
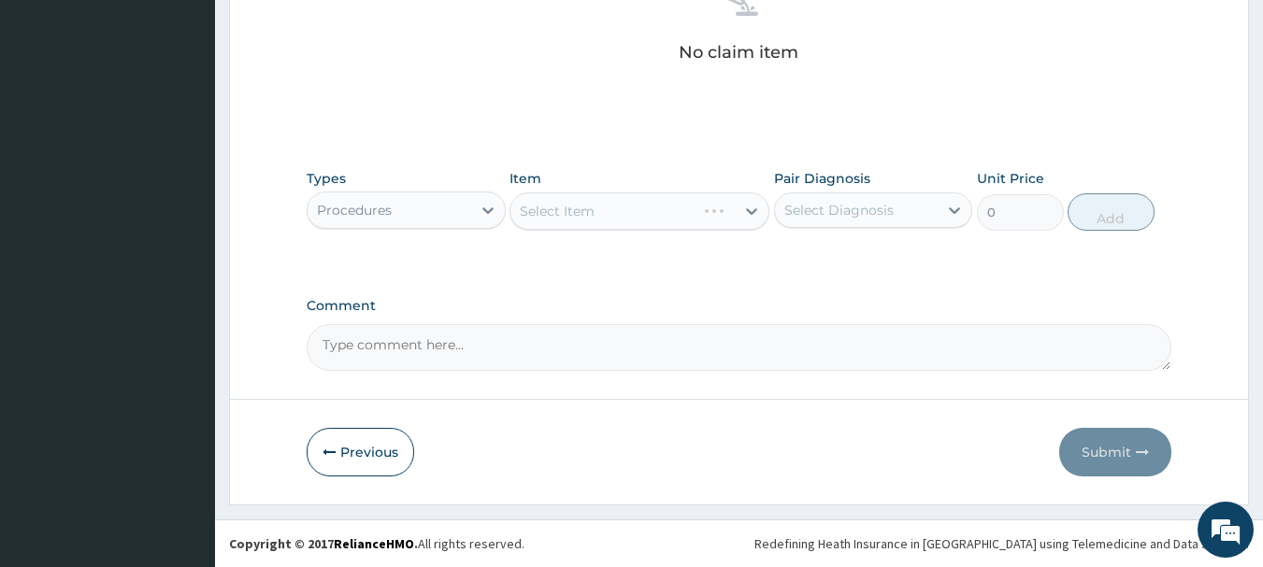
click at [588, 216] on div "Select Item" at bounding box center [639, 211] width 260 height 37
click at [698, 217] on div "Select Item" at bounding box center [639, 211] width 260 height 37
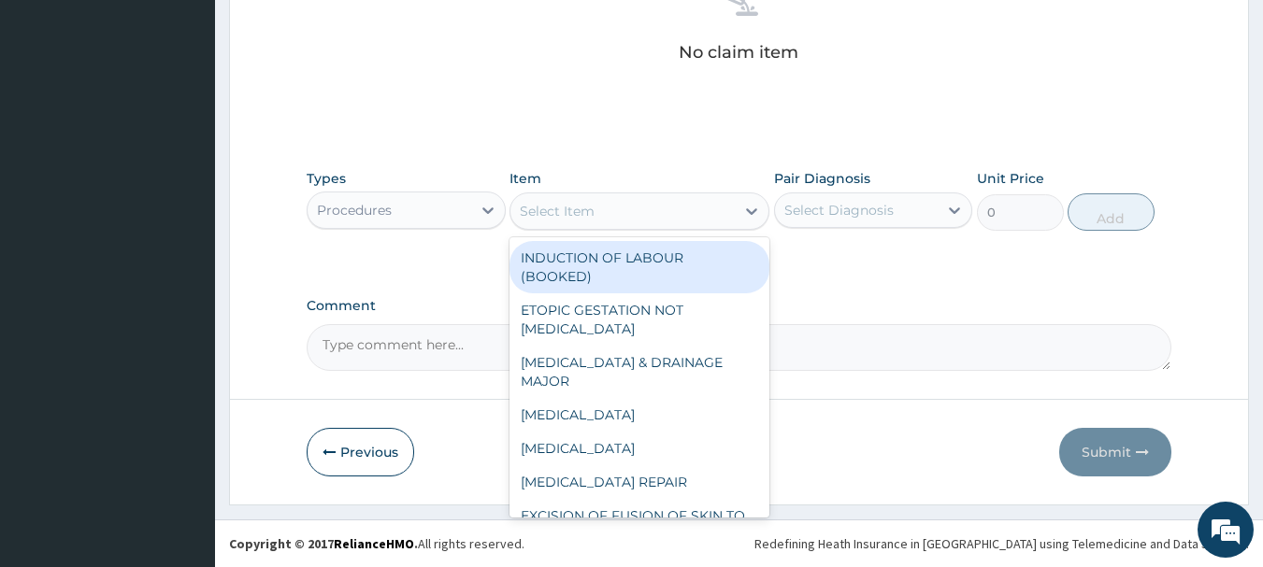
click at [733, 206] on div "Select Item" at bounding box center [622, 211] width 224 height 30
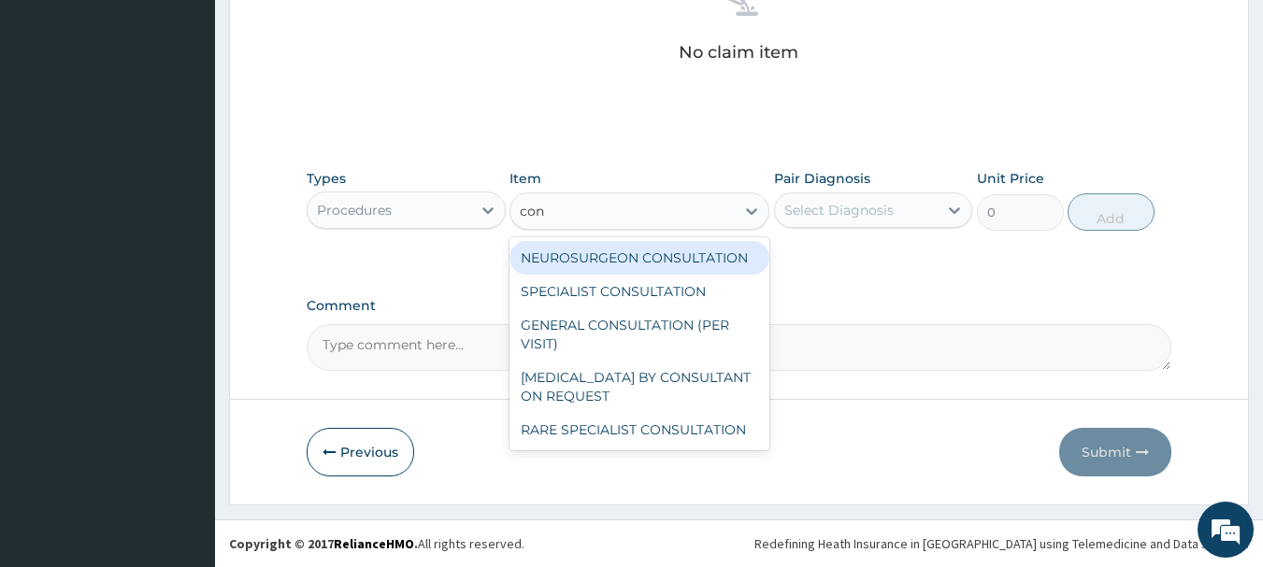
type input "cons"
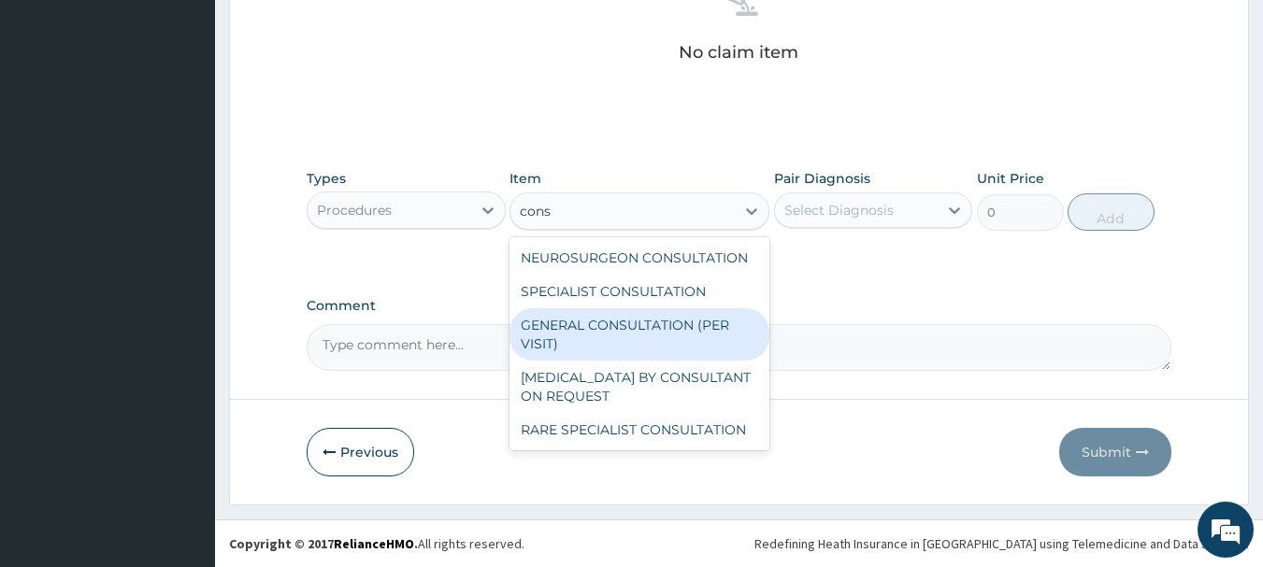
click at [675, 331] on div "GENERAL CONSULTATION (PER VISIT)" at bounding box center [639, 334] width 260 height 52
type input "2000"
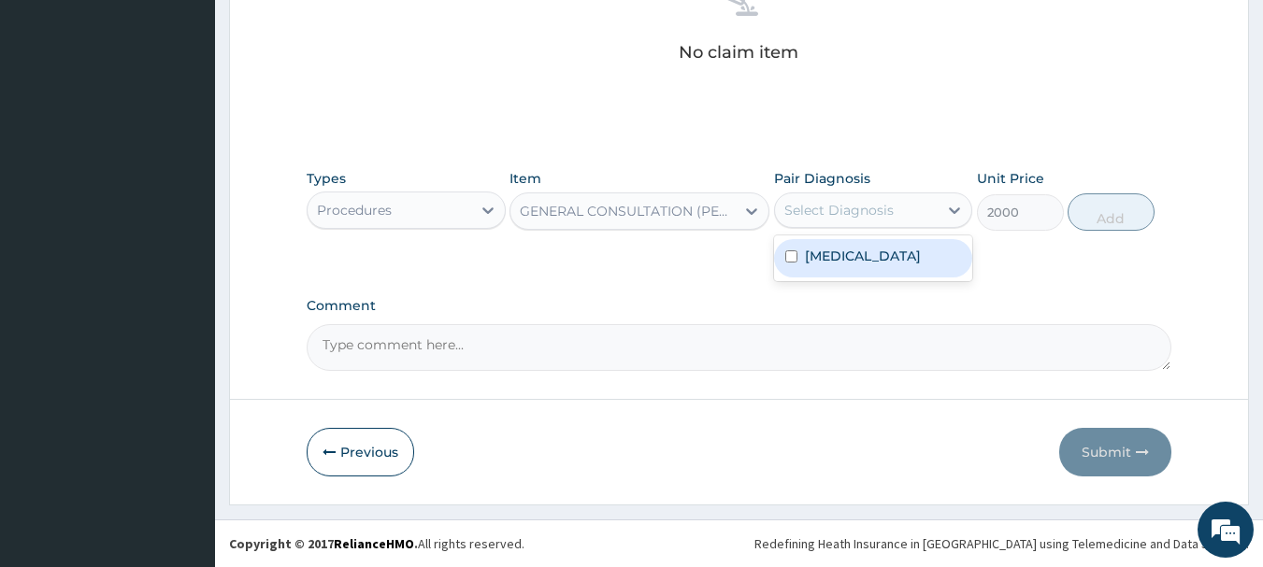
click at [862, 219] on div "Select Diagnosis" at bounding box center [838, 210] width 109 height 19
click at [836, 265] on label "Upper respiratory infection" at bounding box center [863, 256] width 116 height 19
checkbox input "true"
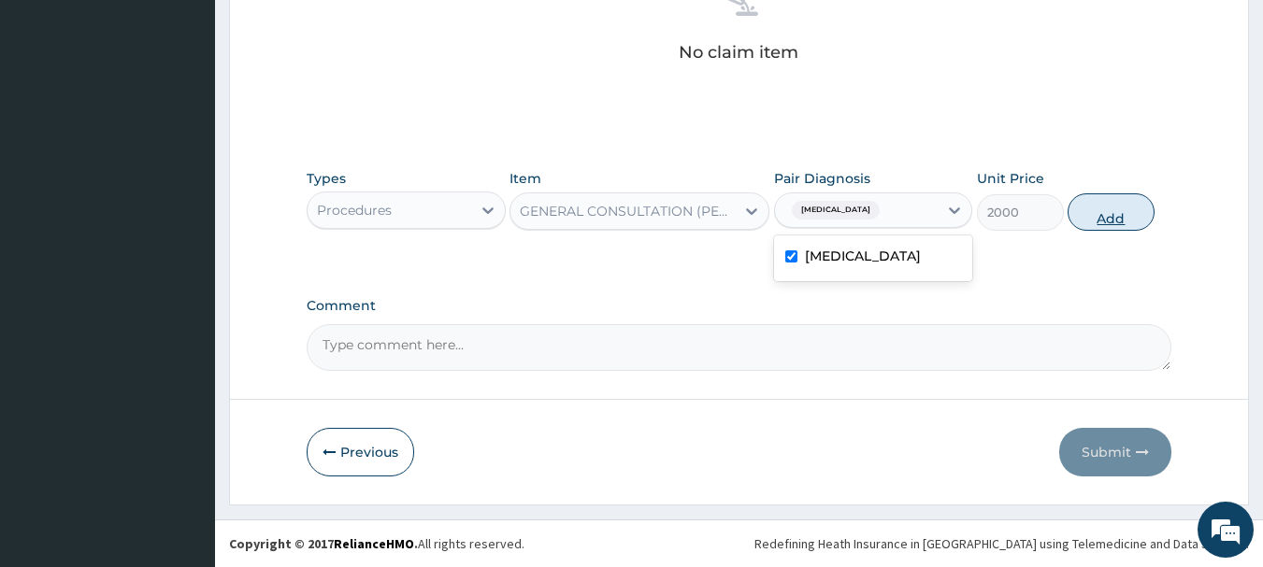
click at [1111, 222] on button "Add" at bounding box center [1110, 211] width 87 height 37
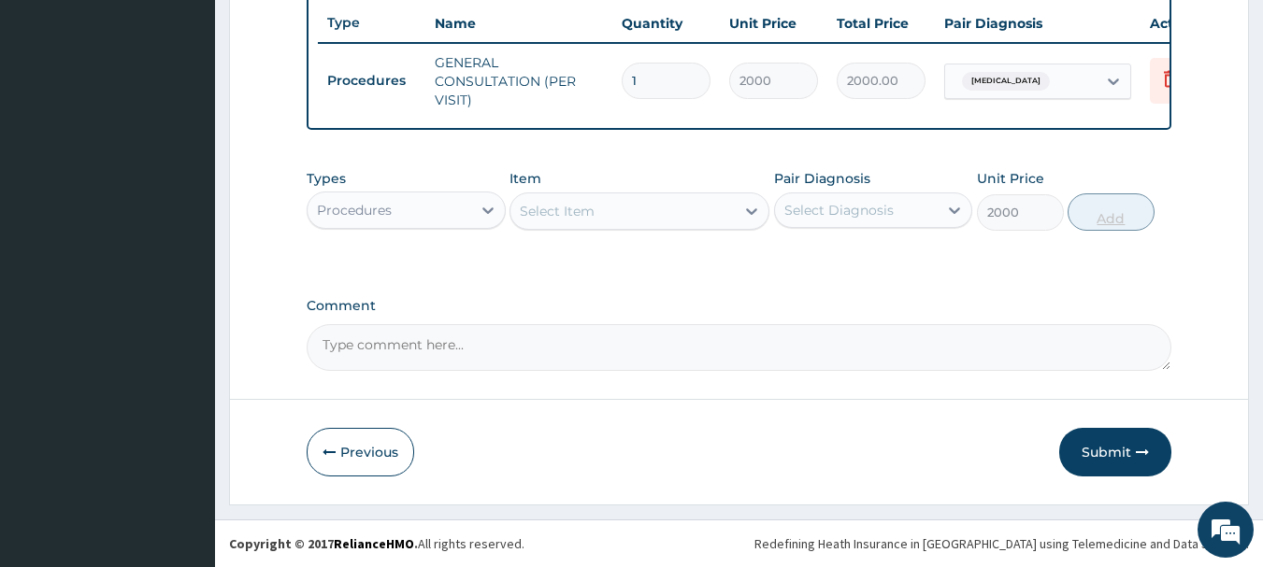
type input "0"
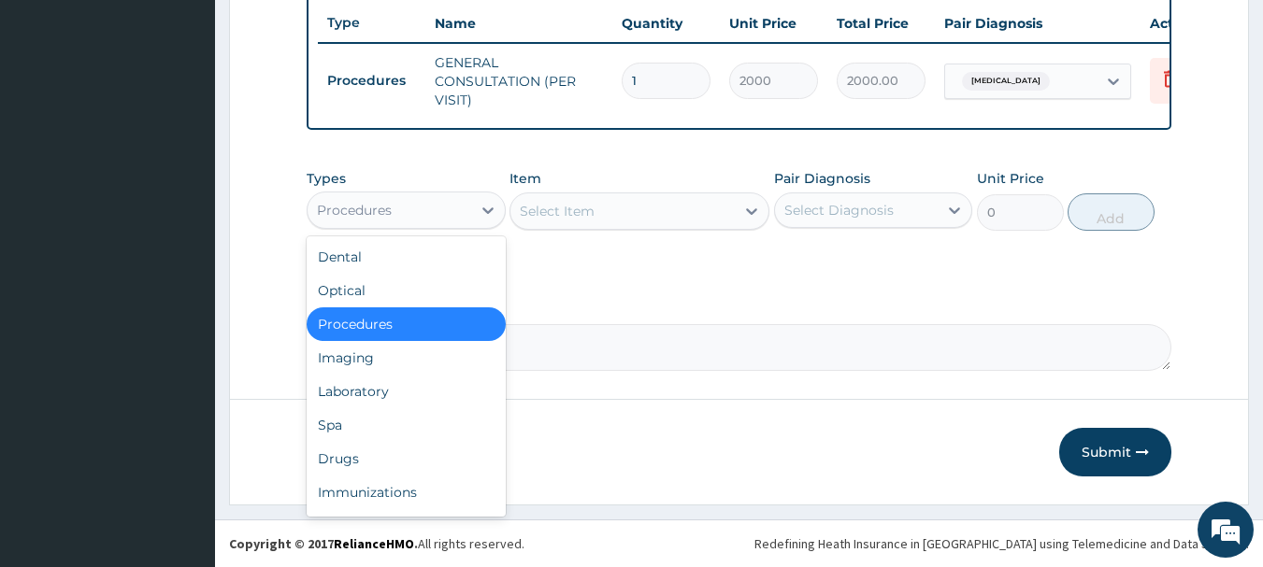
click at [427, 217] on div "Procedures" at bounding box center [389, 210] width 164 height 30
click at [372, 459] on div "Drugs" at bounding box center [406, 459] width 199 height 34
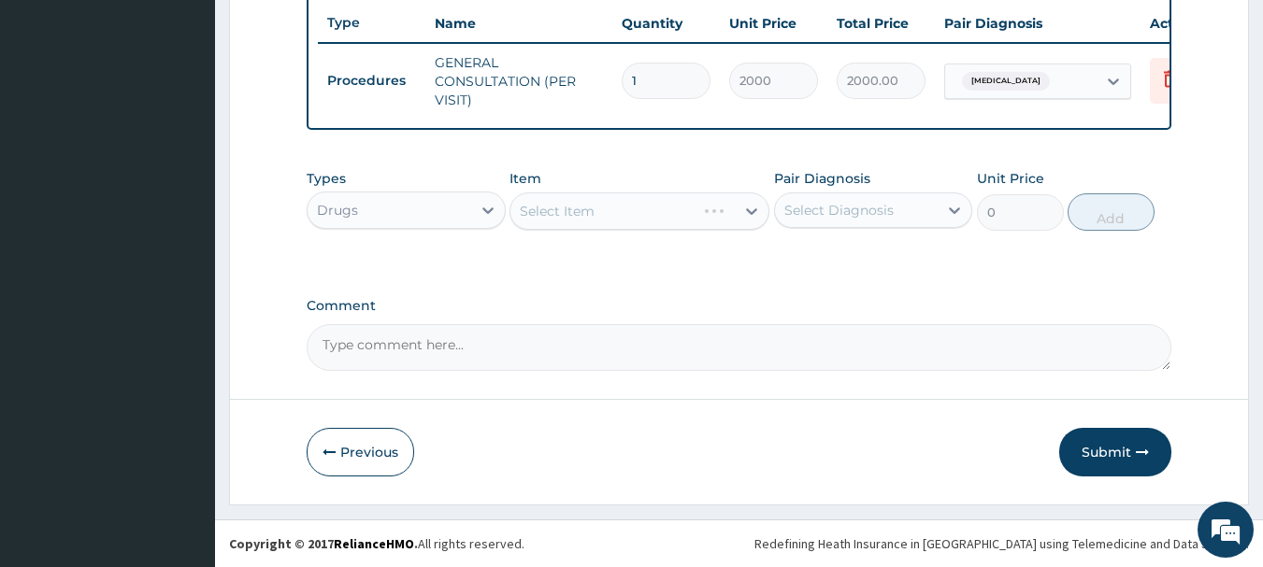
click at [716, 215] on div "Select Item" at bounding box center [639, 211] width 260 height 37
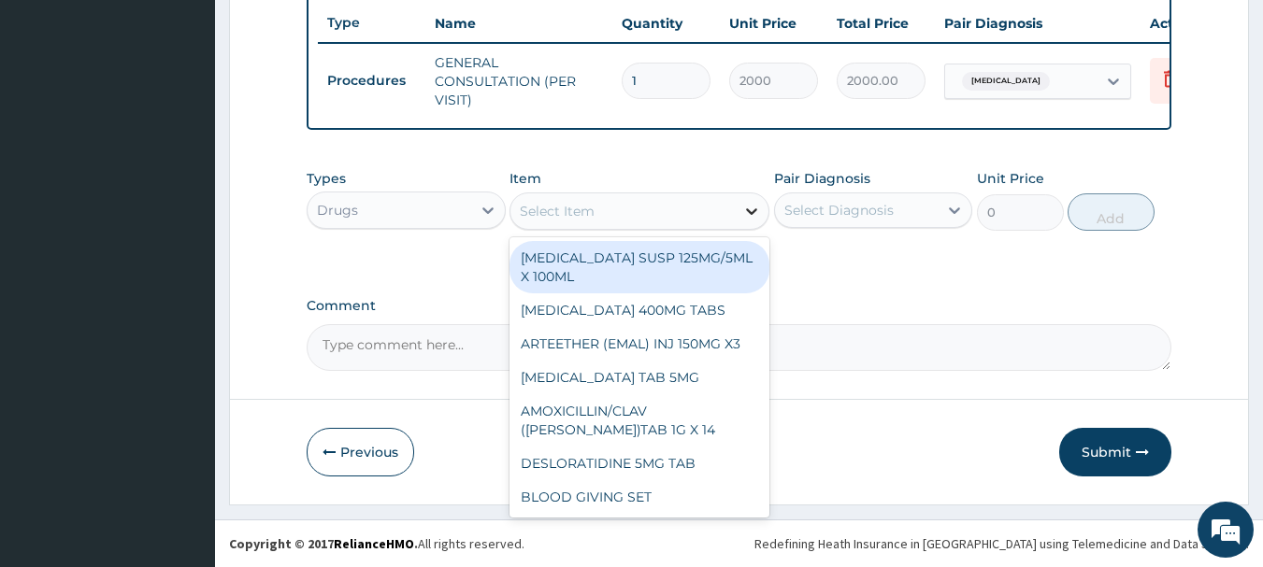
click at [755, 207] on icon at bounding box center [751, 211] width 19 height 19
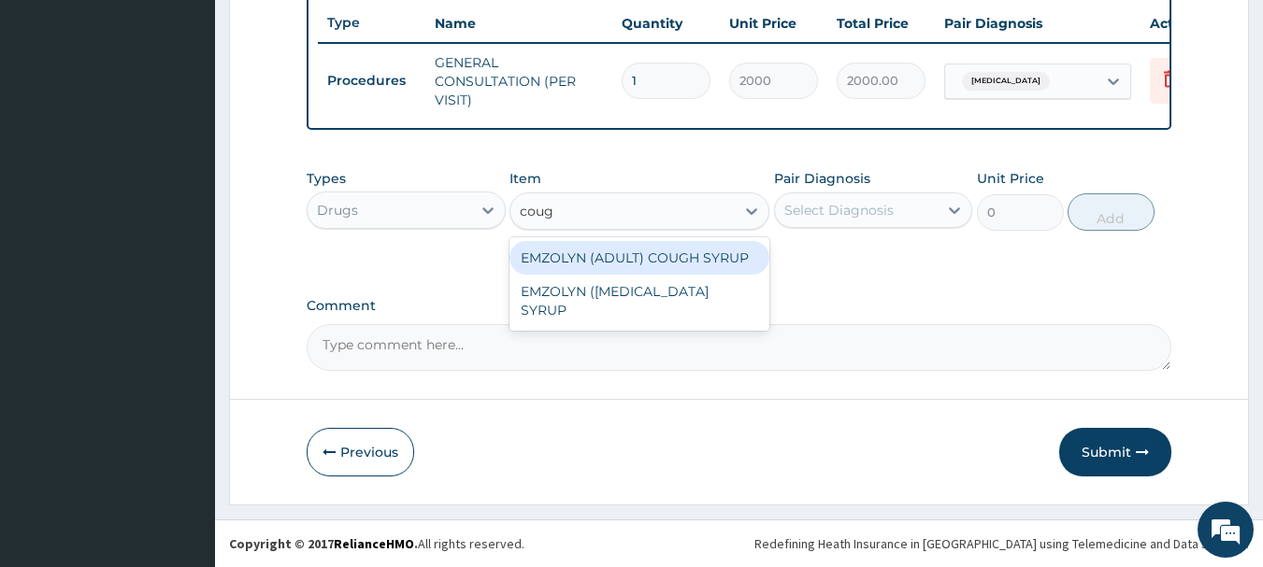
type input "cough"
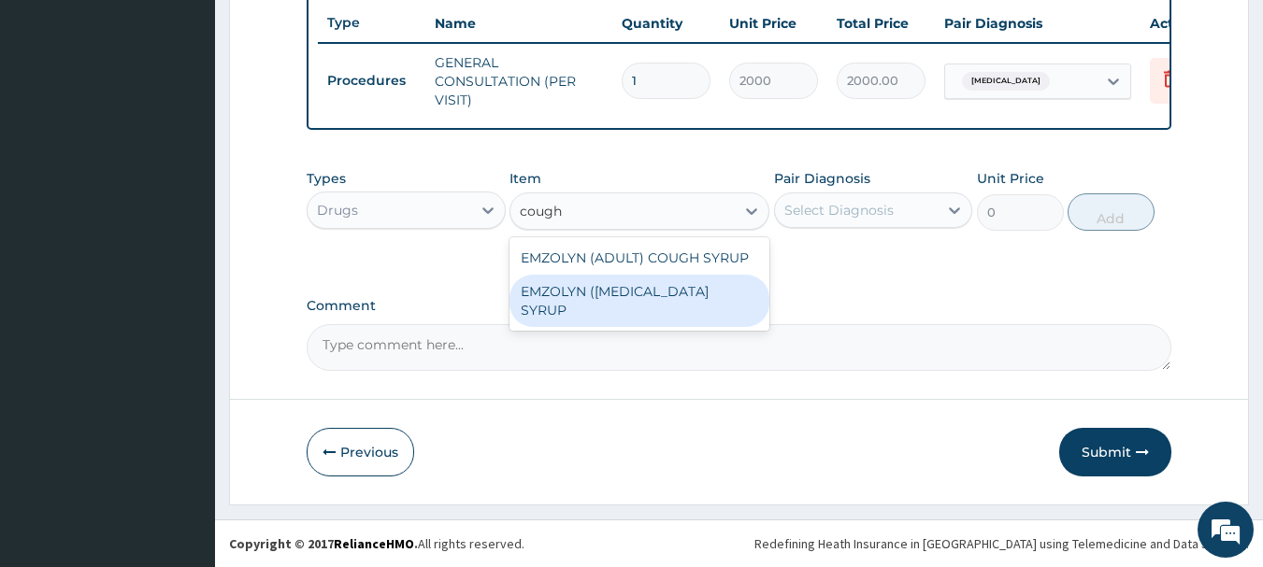
click at [620, 309] on div "EMZOLYN ([MEDICAL_DATA] SYRUP" at bounding box center [639, 301] width 260 height 52
type input "500"
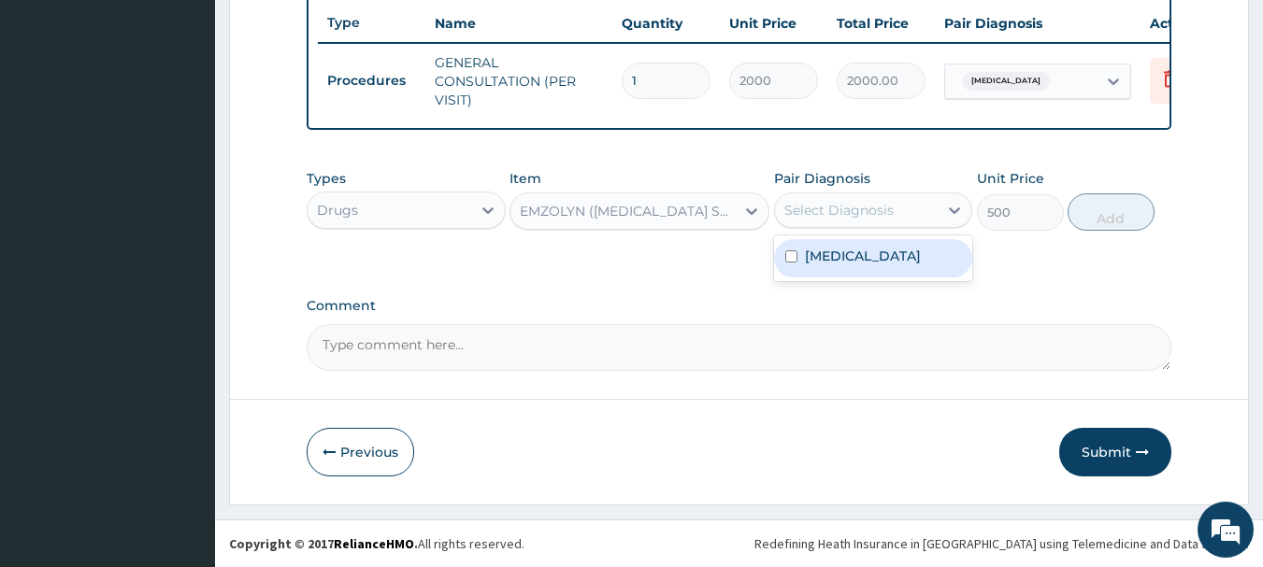
click at [818, 208] on div "Select Diagnosis" at bounding box center [838, 210] width 109 height 19
click at [805, 260] on label "Upper respiratory infection" at bounding box center [863, 256] width 116 height 19
checkbox input "true"
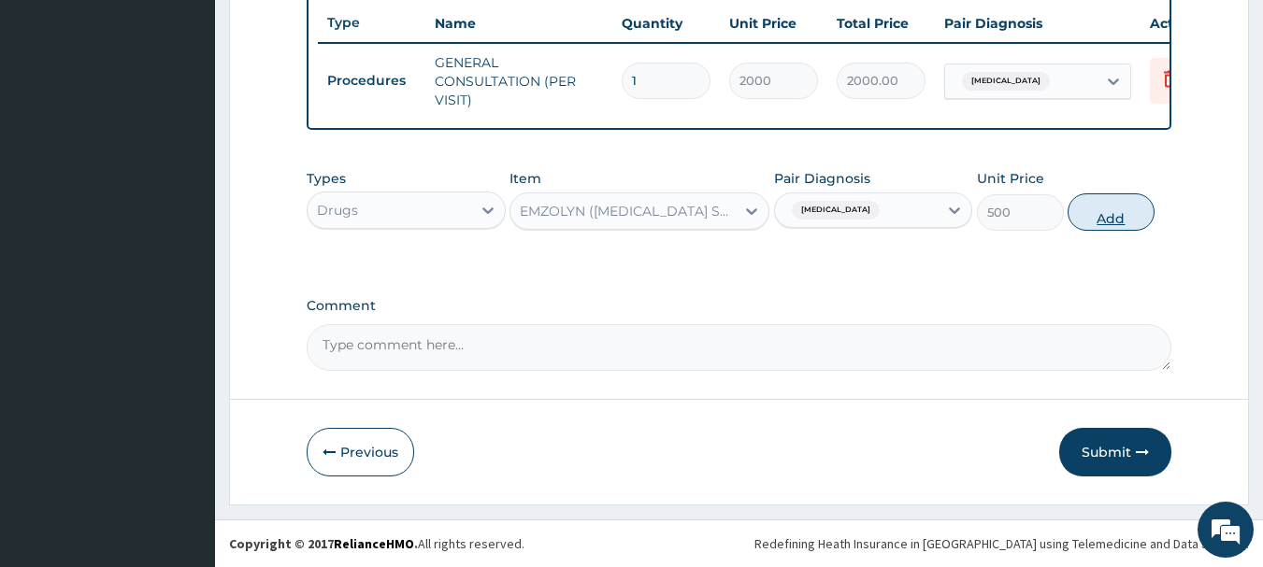
click at [1092, 215] on button "Add" at bounding box center [1110, 211] width 87 height 37
type input "0"
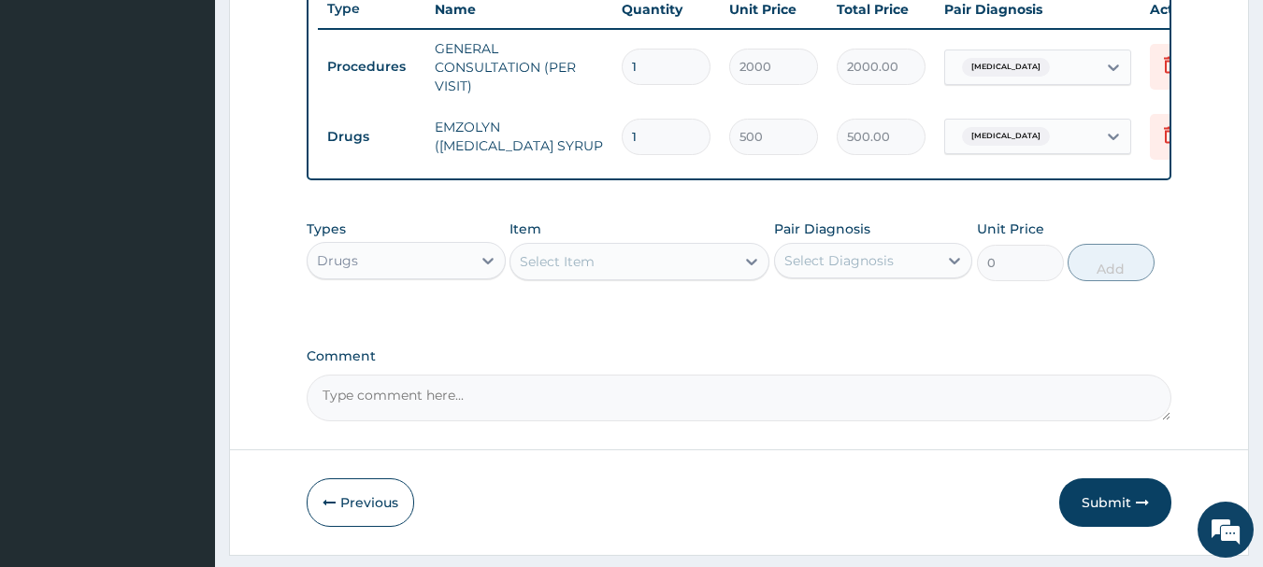
click at [624, 277] on div "Select Item" at bounding box center [622, 262] width 224 height 30
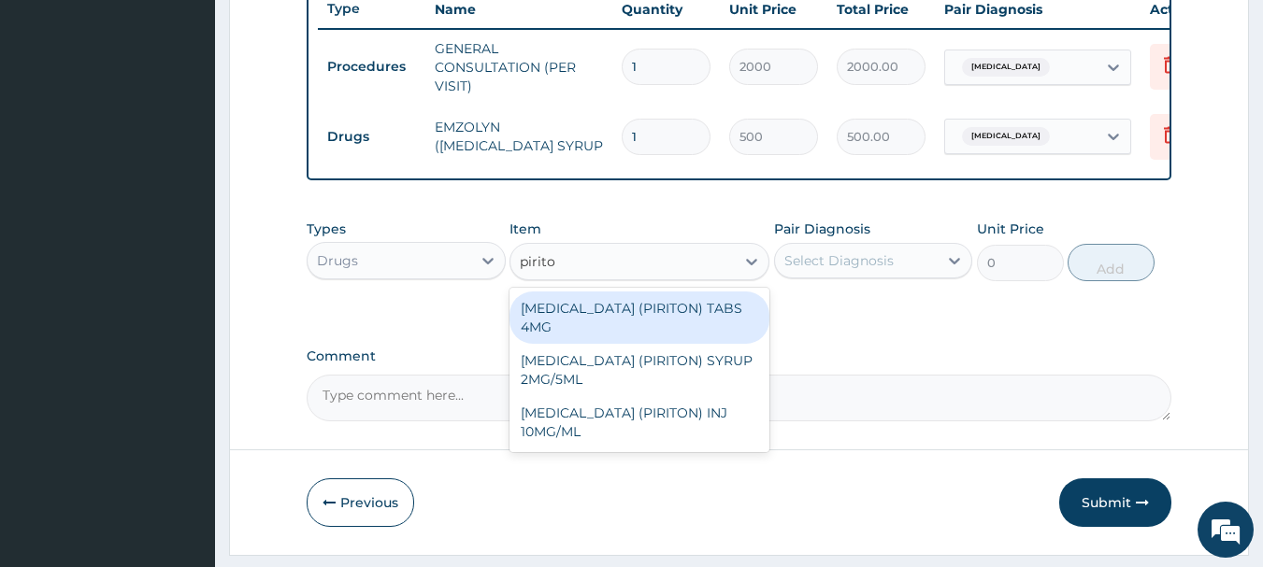
type input "piriton"
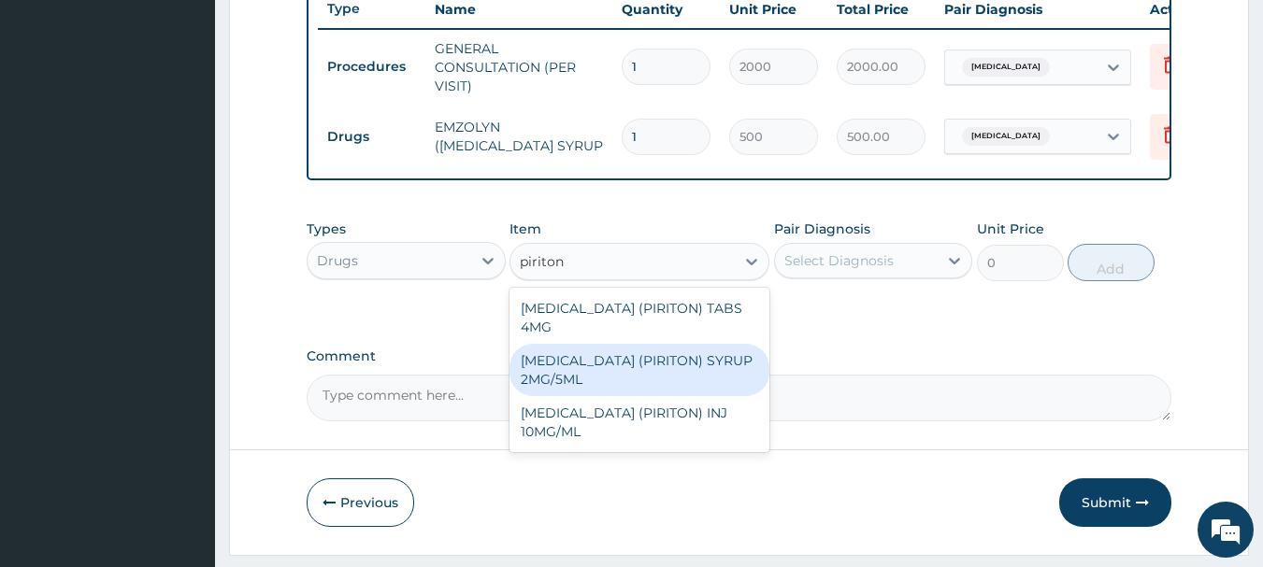
click at [652, 377] on div "[MEDICAL_DATA] (PIRITON) SYRUP 2MG/5ML" at bounding box center [639, 370] width 260 height 52
type input "400"
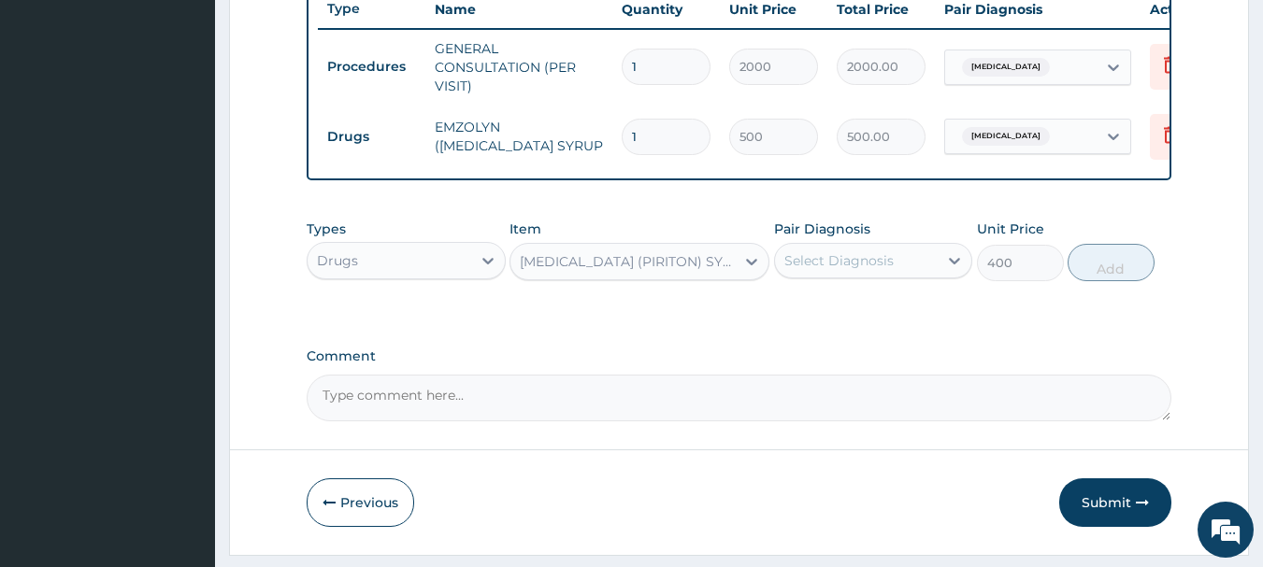
click at [865, 238] on label "Pair Diagnosis" at bounding box center [822, 229] width 96 height 19
click at [853, 270] on div "Select Diagnosis" at bounding box center [838, 260] width 109 height 19
click at [836, 316] on label "Upper respiratory infection" at bounding box center [863, 306] width 116 height 19
checkbox input "true"
click at [1104, 278] on button "Add" at bounding box center [1110, 262] width 87 height 37
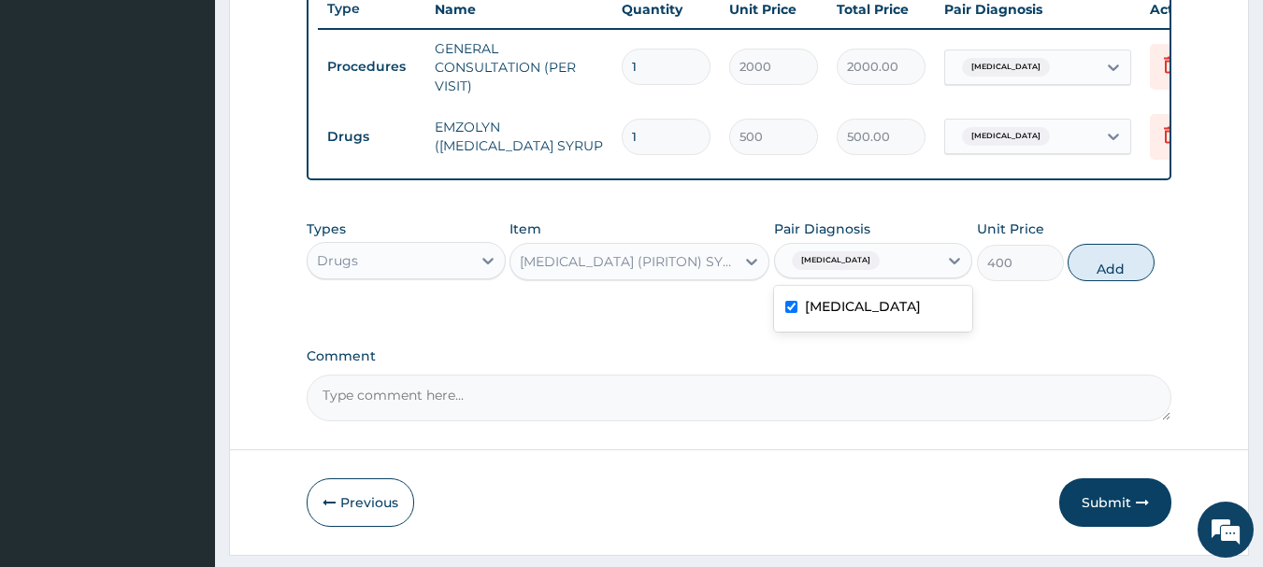
type input "0"
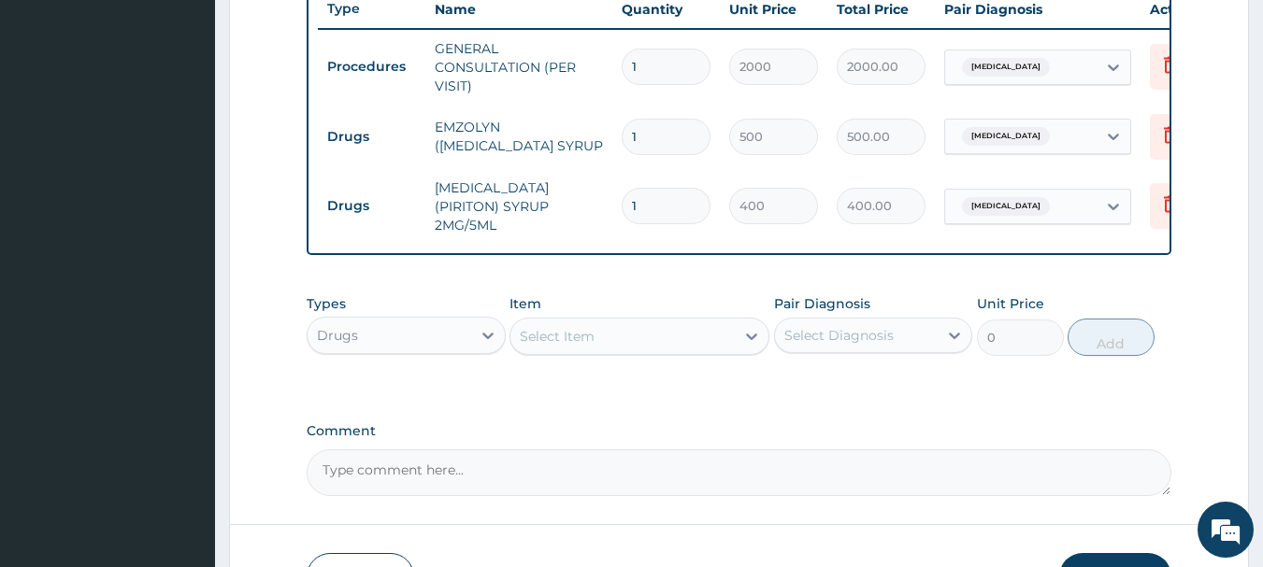
click at [648, 351] on div "Select Item" at bounding box center [622, 336] width 224 height 30
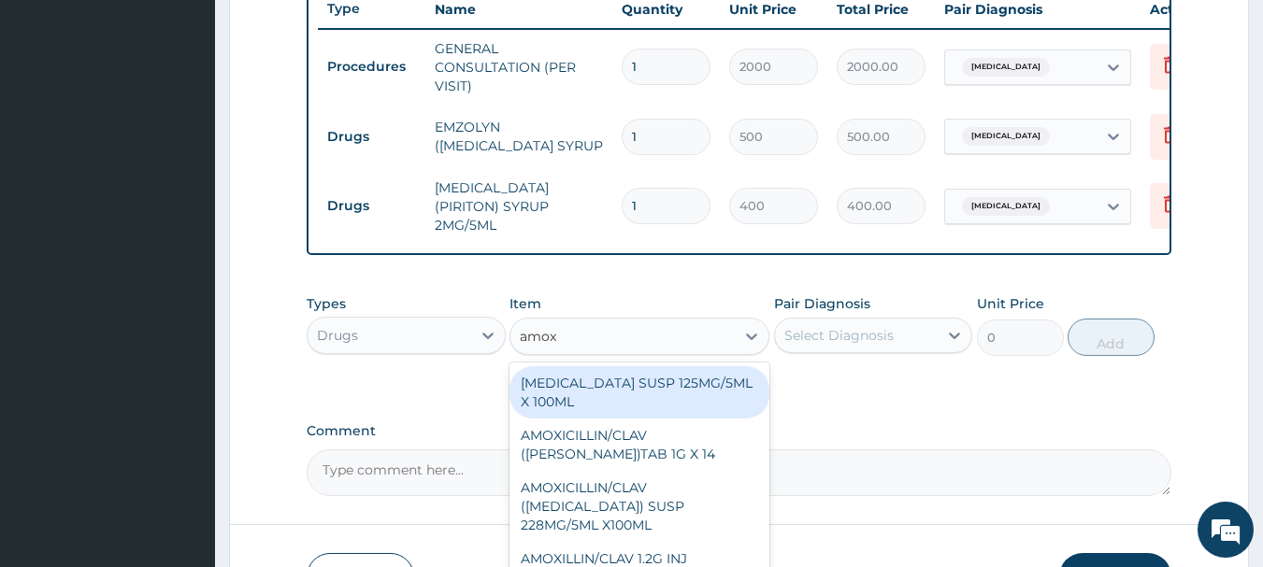
type input "amoxi"
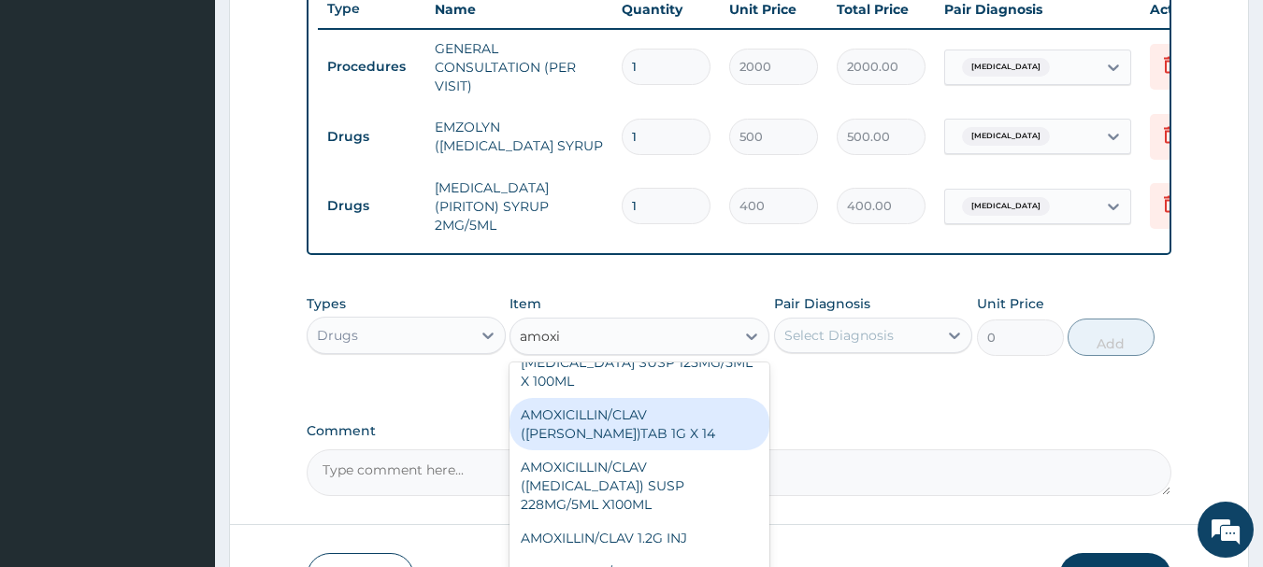
scroll to position [0, 0]
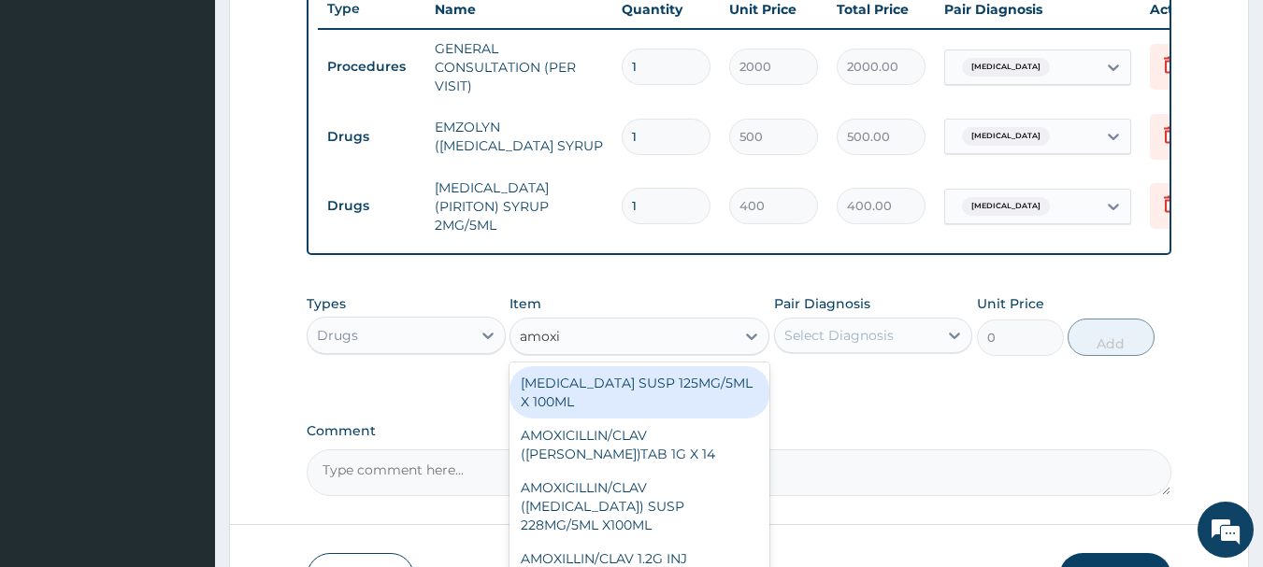
click at [644, 407] on div "[MEDICAL_DATA] SUSP 125MG/5ML X 100ML" at bounding box center [639, 392] width 260 height 52
type input "700"
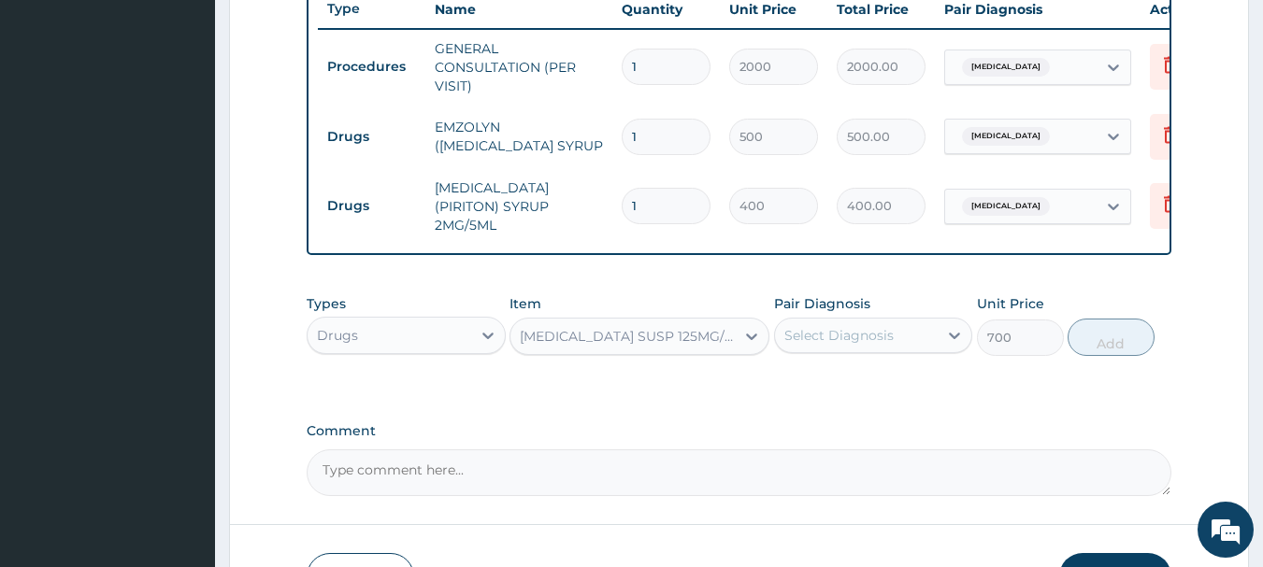
click at [864, 345] on div "Select Diagnosis" at bounding box center [838, 335] width 109 height 19
click at [853, 391] on label "Upper respiratory infection" at bounding box center [863, 381] width 116 height 19
checkbox input "true"
click at [1108, 352] on button "Add" at bounding box center [1110, 337] width 87 height 37
type input "0"
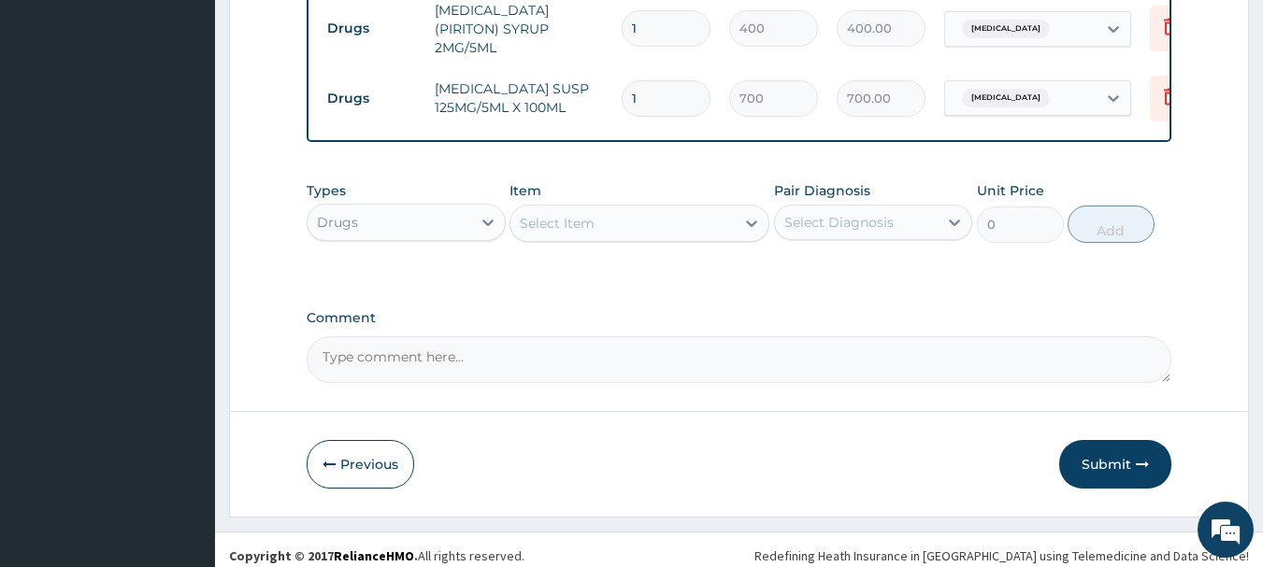
scroll to position [920, 0]
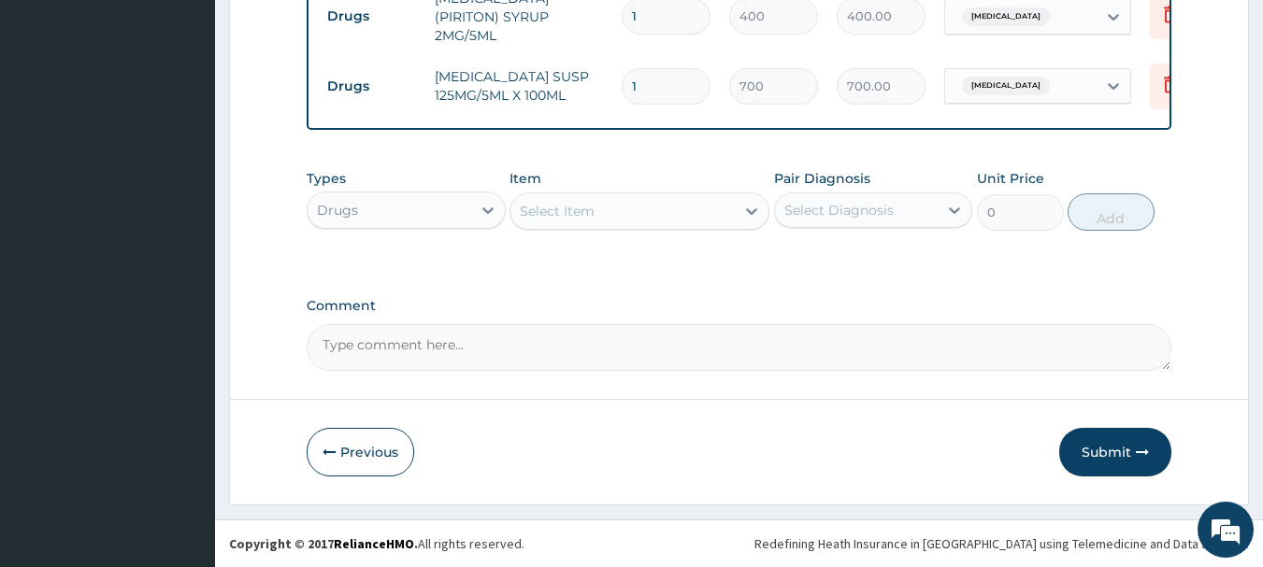
click at [706, 190] on div "Item Select Item" at bounding box center [639, 200] width 260 height 62
click at [707, 207] on div "Select Item" at bounding box center [622, 211] width 224 height 30
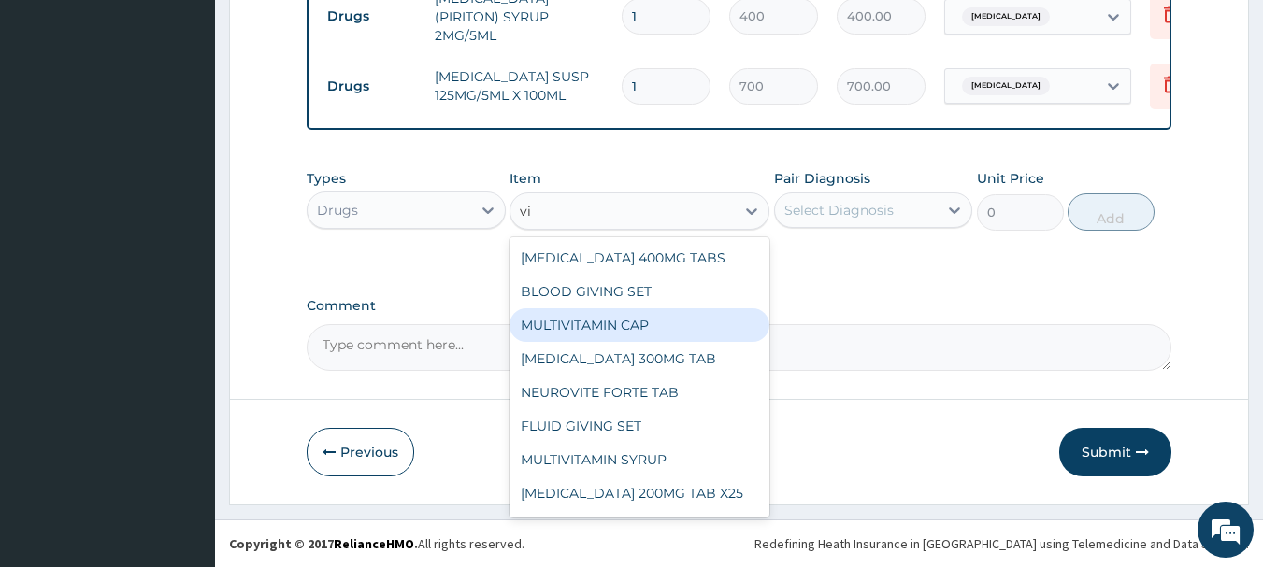
type input "v"
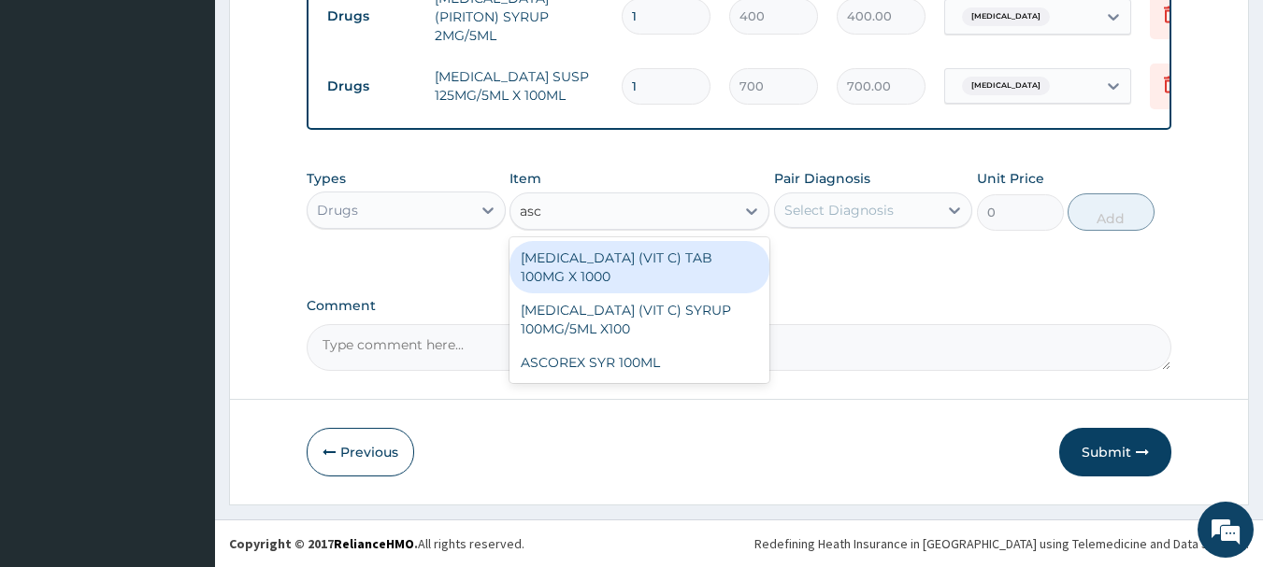
type input "asco"
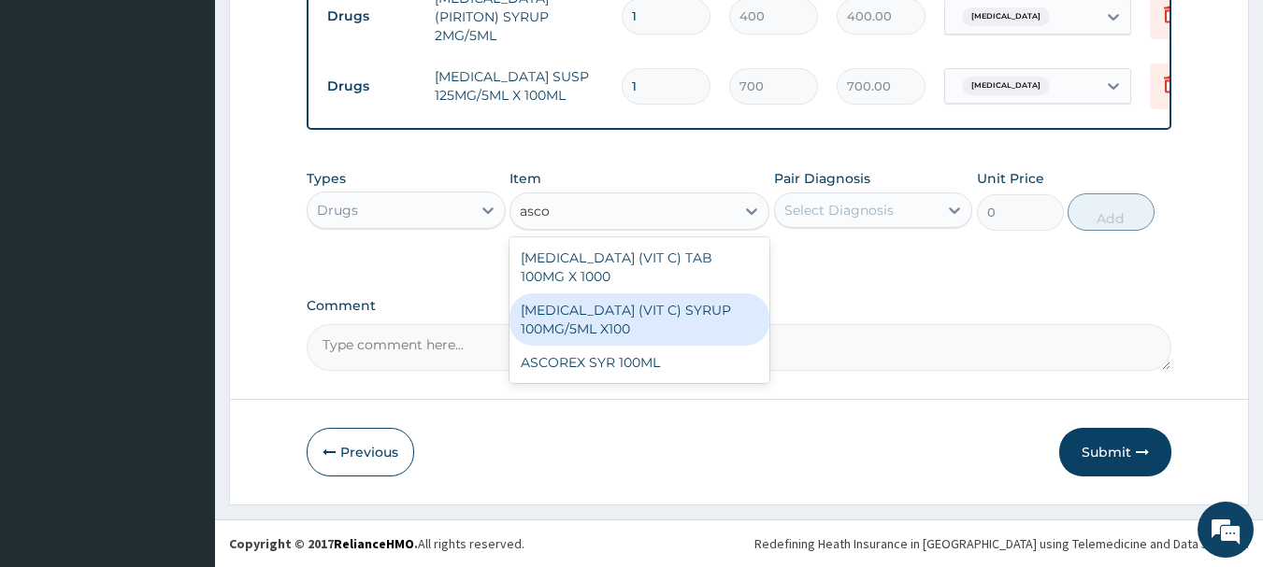
click at [657, 329] on div "ASCORBIC ACID (VIT C) SYRUP 100MG/5ML X100" at bounding box center [639, 319] width 260 height 52
type input "400"
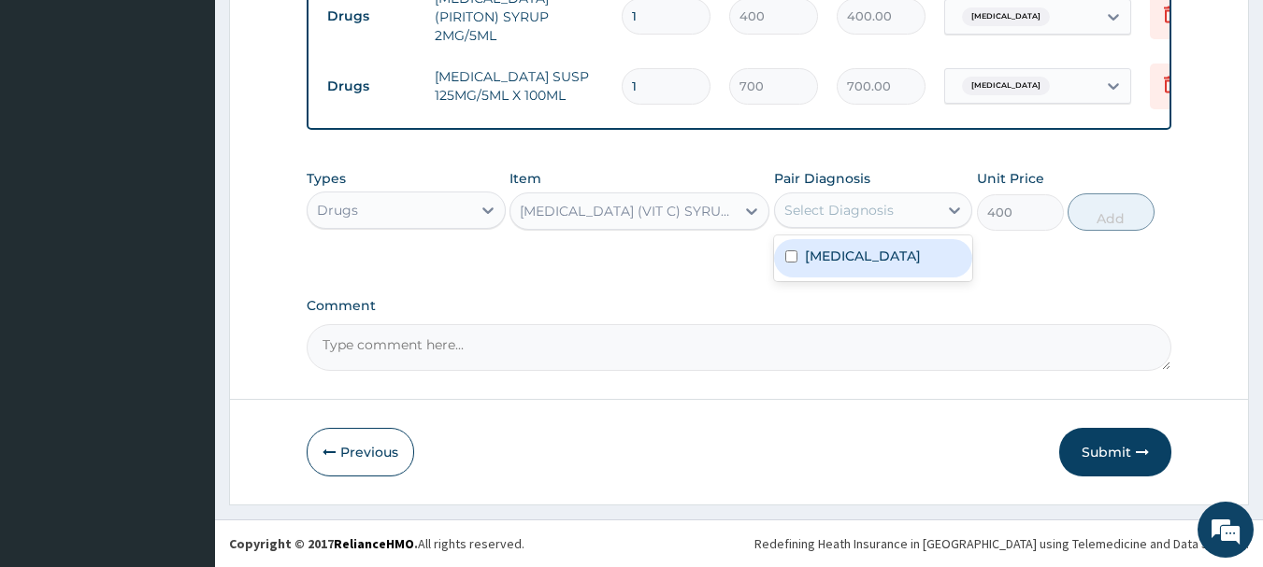
click at [861, 212] on div "Select Diagnosis" at bounding box center [838, 210] width 109 height 19
click at [848, 265] on label "Upper respiratory infection" at bounding box center [863, 256] width 116 height 19
checkbox input "true"
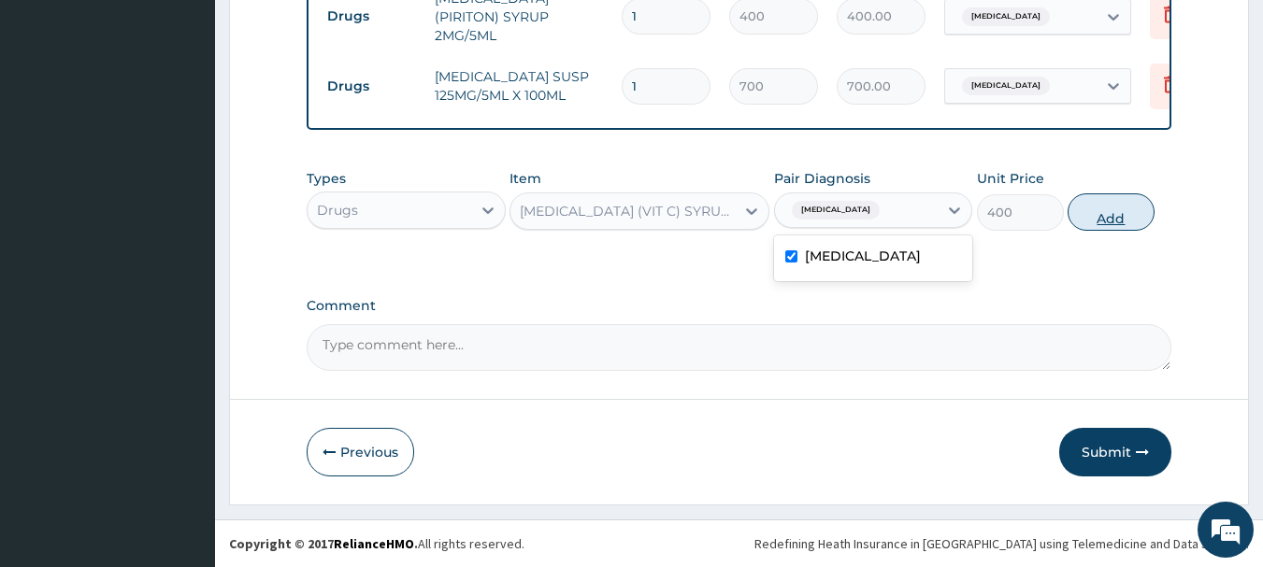
click at [1115, 224] on button "Add" at bounding box center [1110, 211] width 87 height 37
type input "0"
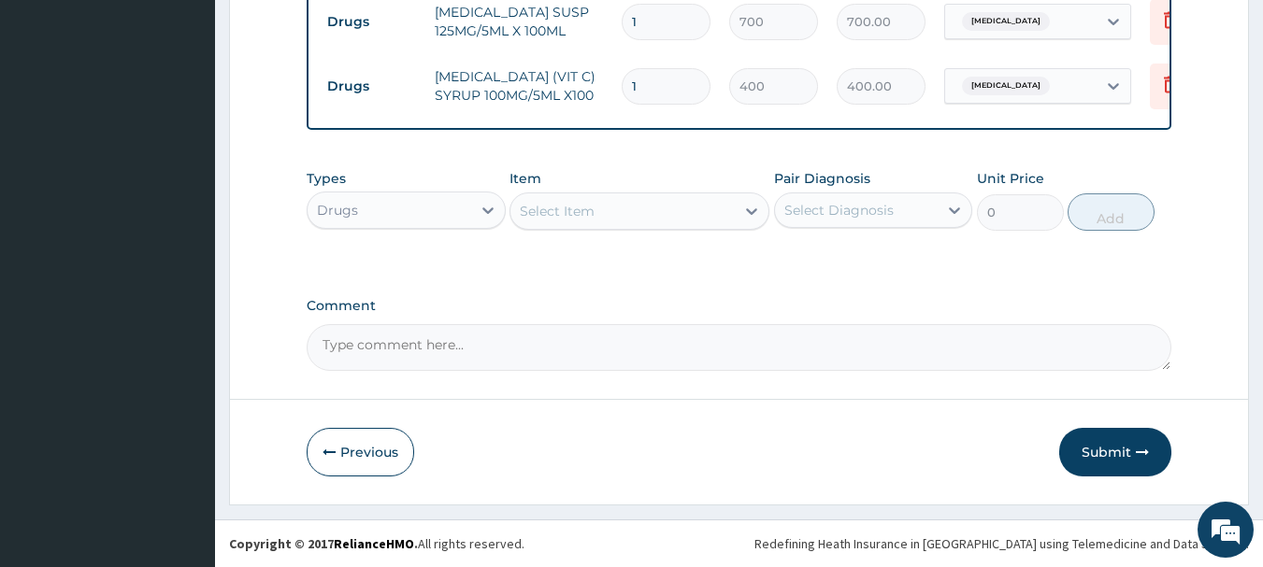
scroll to position [984, 0]
click at [1112, 450] on button "Submit" at bounding box center [1115, 452] width 112 height 49
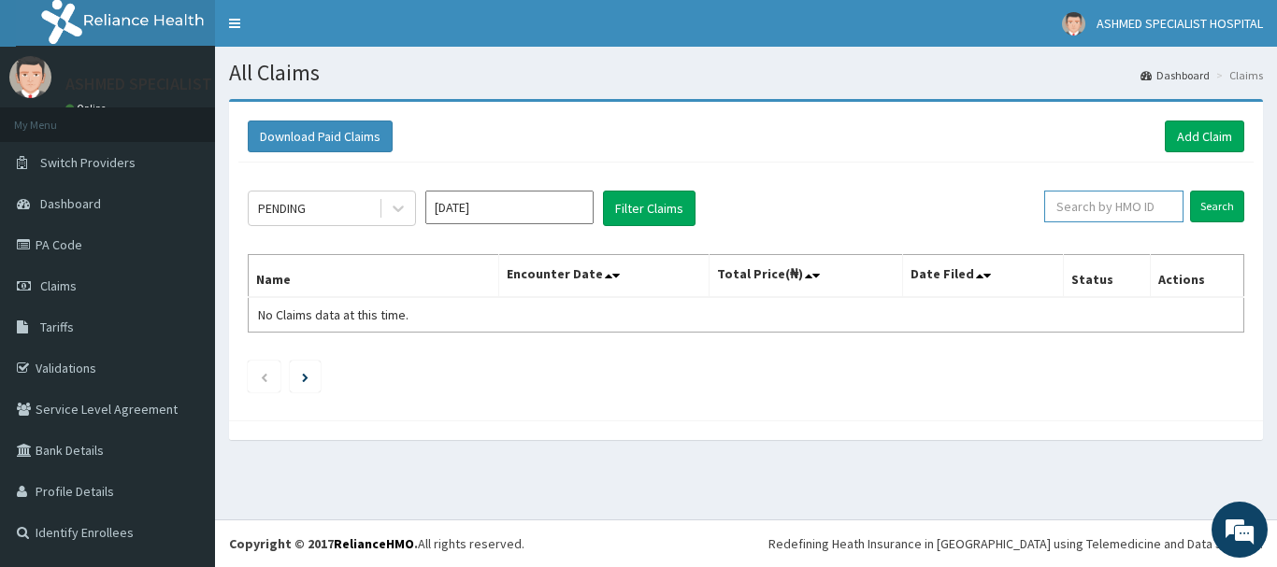
click at [1150, 205] on input "text" at bounding box center [1113, 207] width 139 height 32
type input "pfm/10037/c"
click at [1192, 203] on input "Search" at bounding box center [1217, 207] width 54 height 32
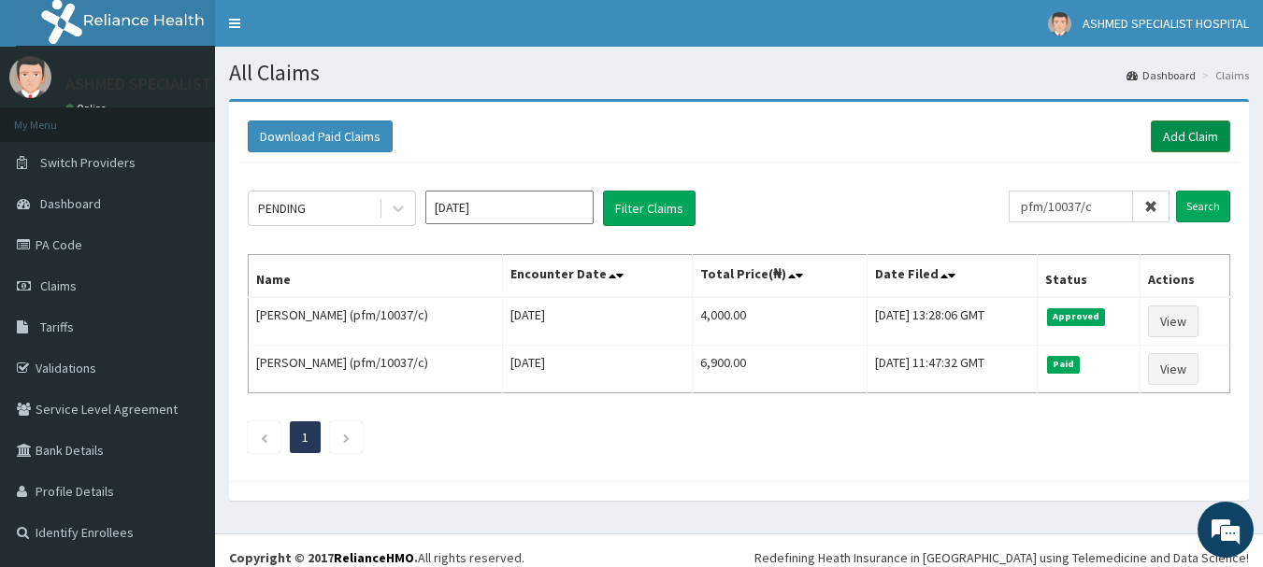
click at [1190, 140] on link "Add Claim" at bounding box center [1189, 137] width 79 height 32
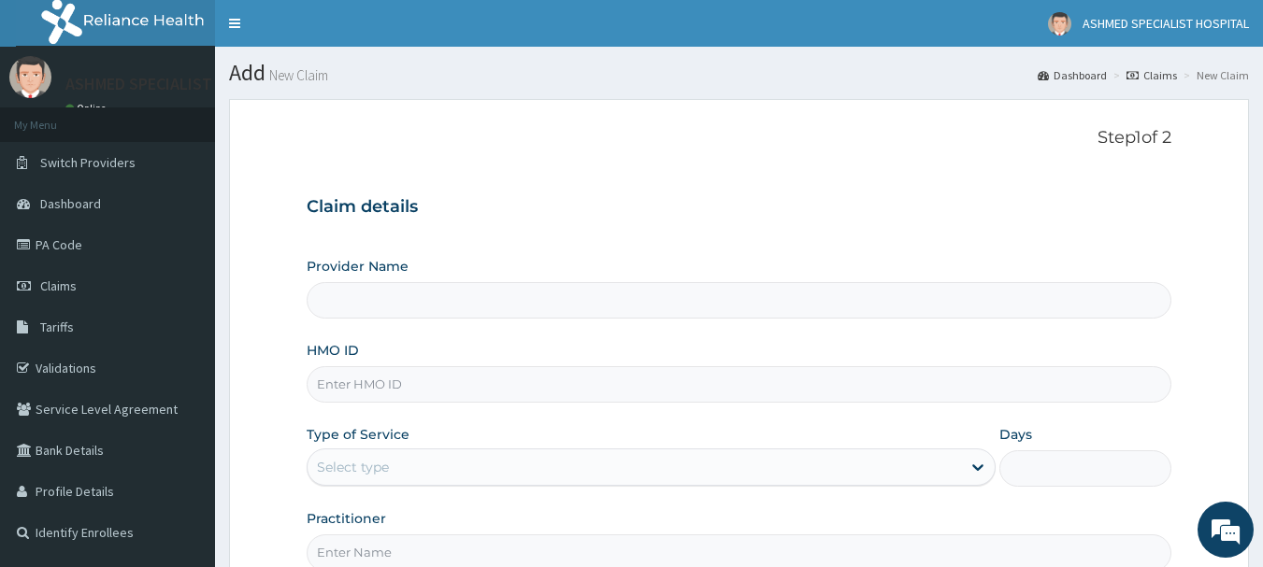
type input "ASHMED SPECIALIST HOSPITAL"
click at [376, 372] on input "HMO ID" at bounding box center [739, 384] width 865 height 36
paste input "mfl/10161/e"
type input "mfl/10161/e"
click at [349, 466] on div "Select type" at bounding box center [353, 467] width 72 height 19
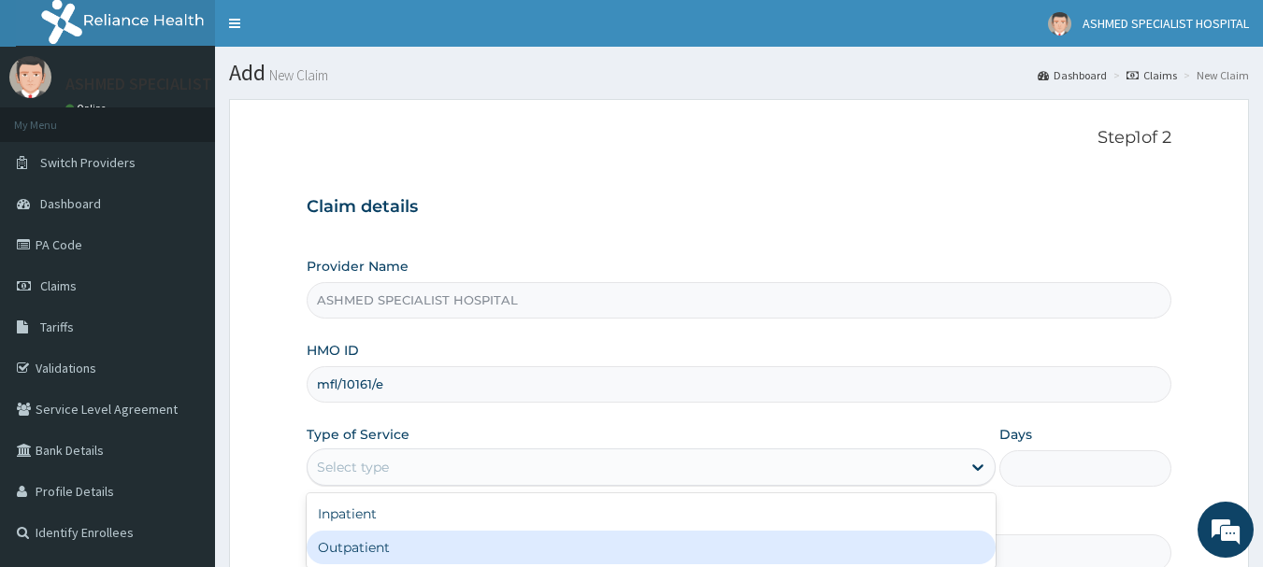
click at [349, 548] on div "Outpatient" at bounding box center [651, 548] width 689 height 34
type input "1"
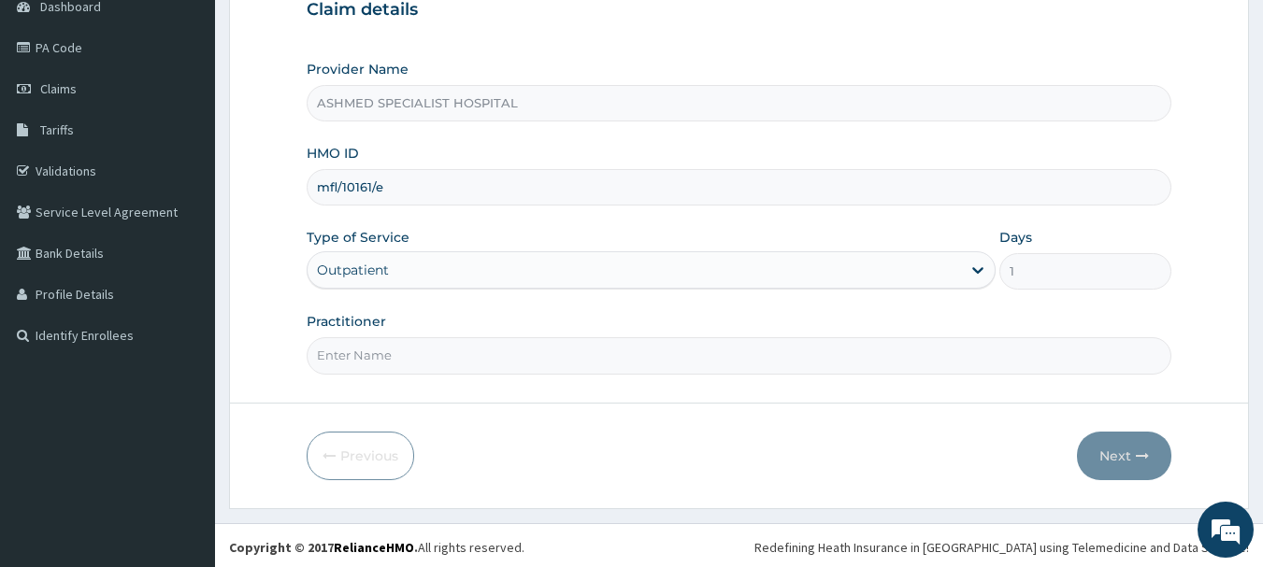
scroll to position [201, 0]
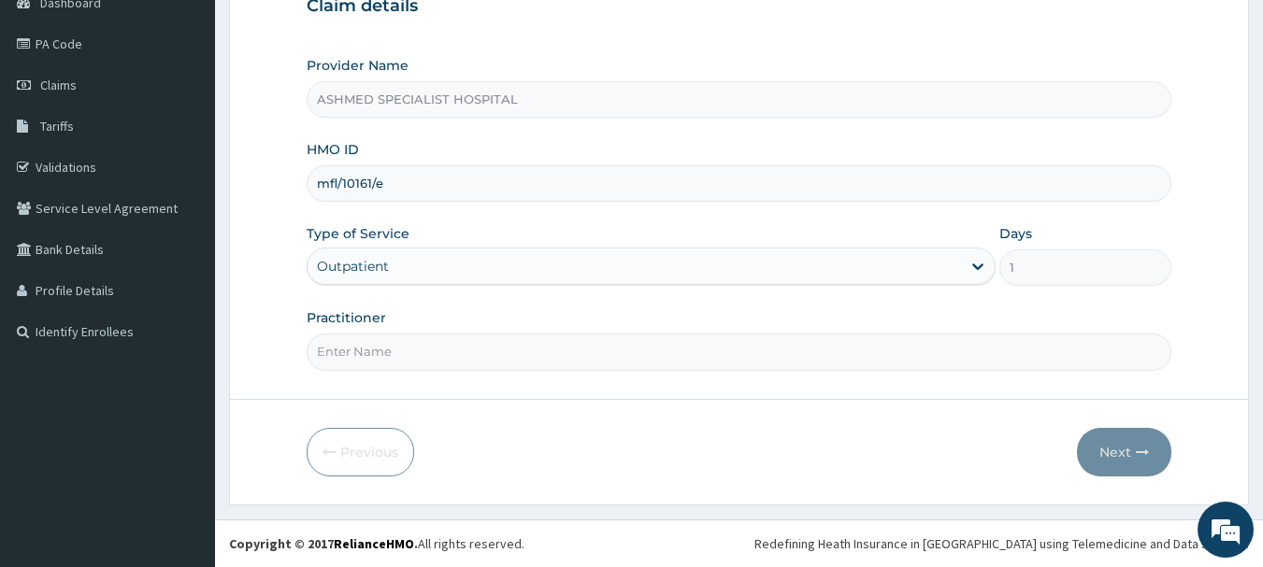
click at [333, 354] on input "Practitioner" at bounding box center [739, 352] width 865 height 36
type input "[PERSON_NAME] ODESA"
click at [1114, 441] on button "Next" at bounding box center [1124, 452] width 94 height 49
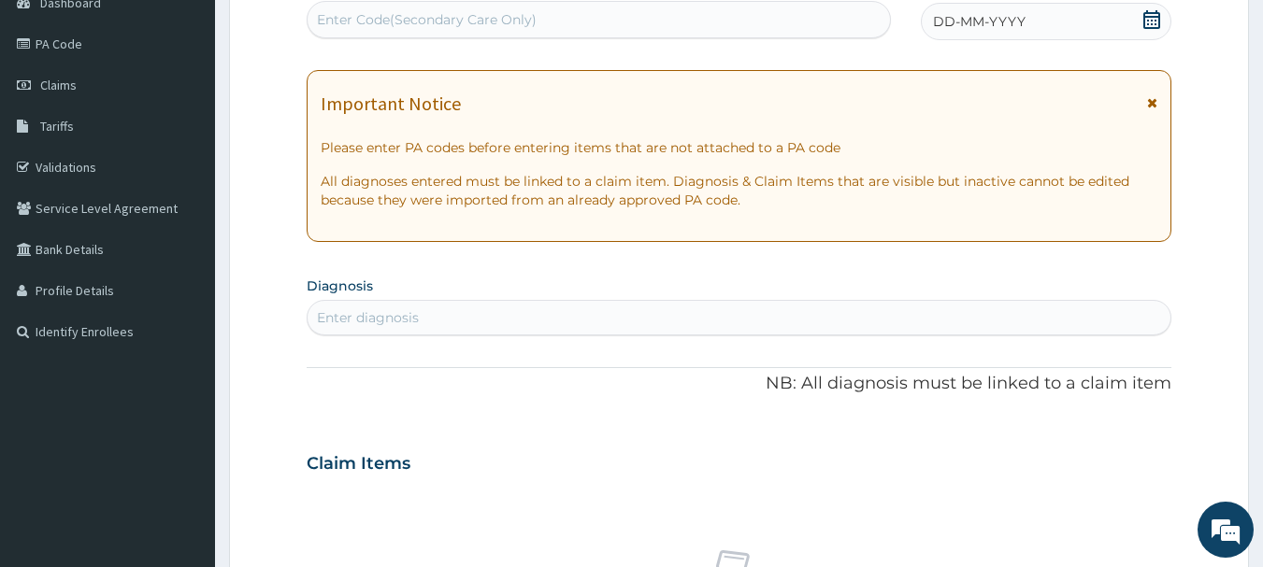
click at [379, 26] on div "Enter Code(Secondary Care Only)" at bounding box center [427, 19] width 220 height 19
paste input "PA/775664"
type input "PA/775664"
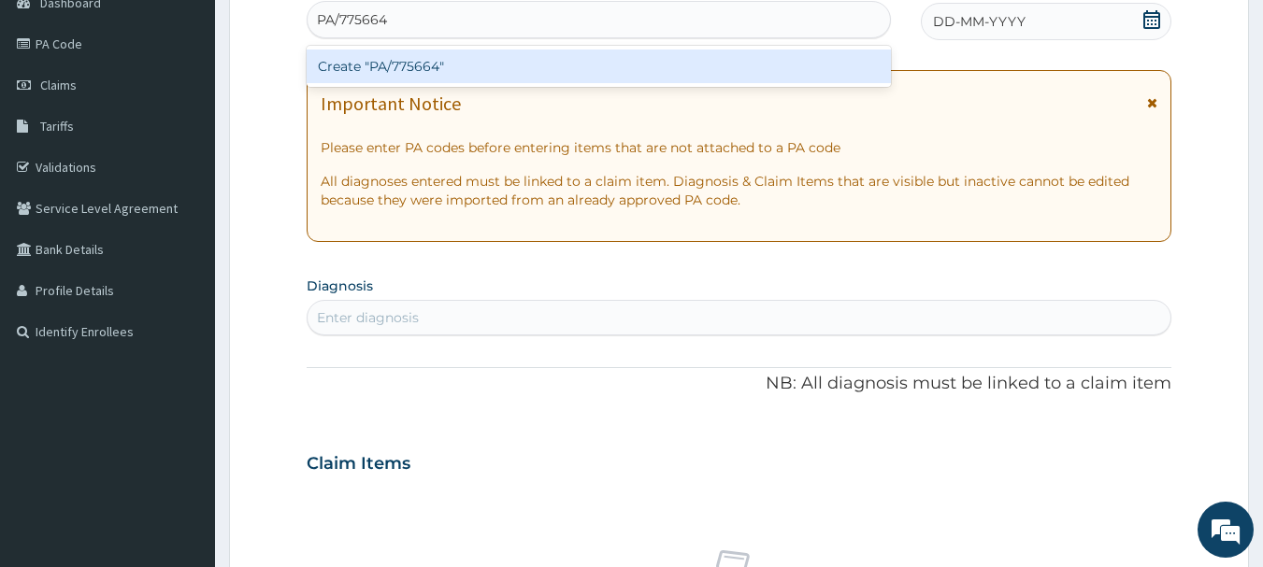
click at [370, 71] on div "Create "PA/775664"" at bounding box center [599, 67] width 585 height 34
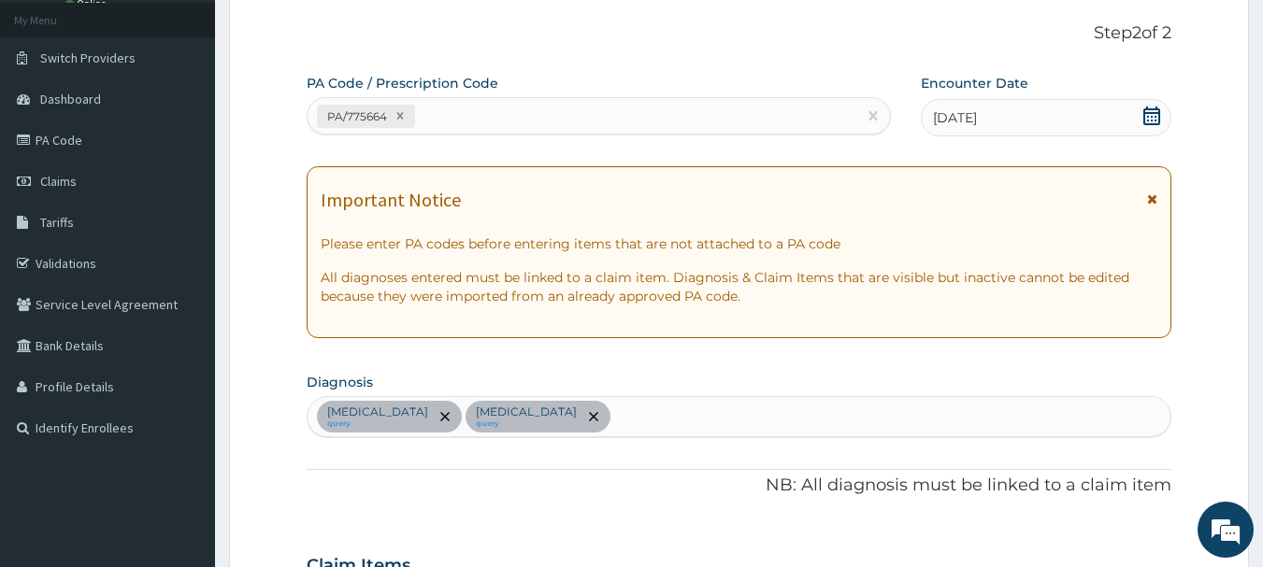
scroll to position [93, 0]
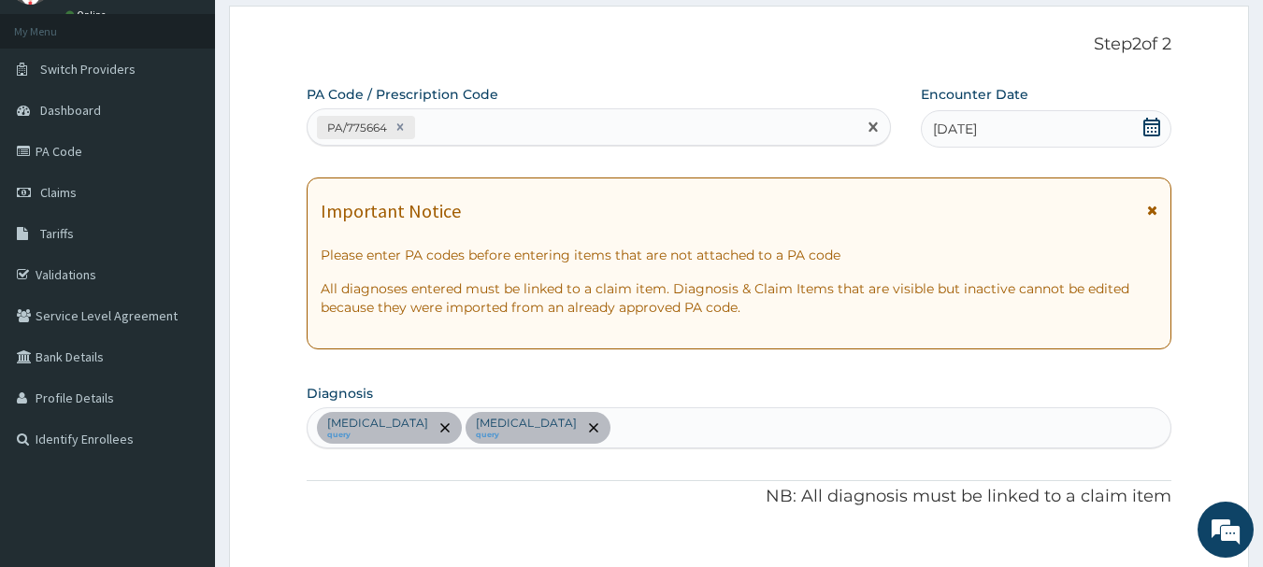
click at [540, 126] on div "PA/775664" at bounding box center [582, 127] width 550 height 31
paste input "PA/91DF64"
type input "PA/91DF64"
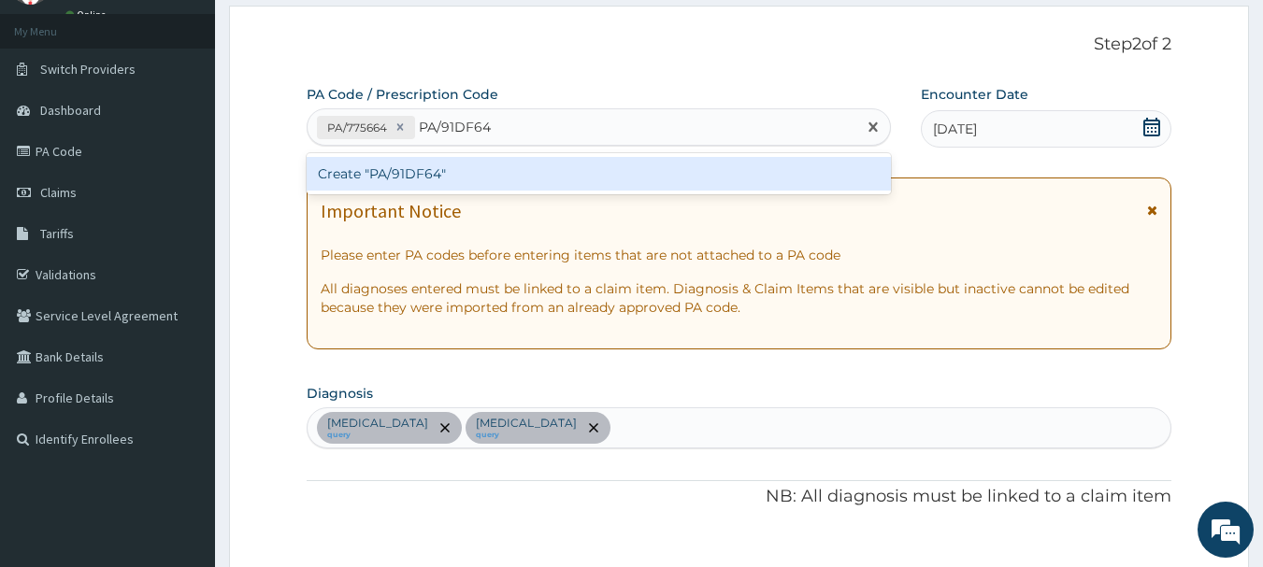
click at [445, 168] on div "Create "PA/91DF64"" at bounding box center [599, 174] width 585 height 34
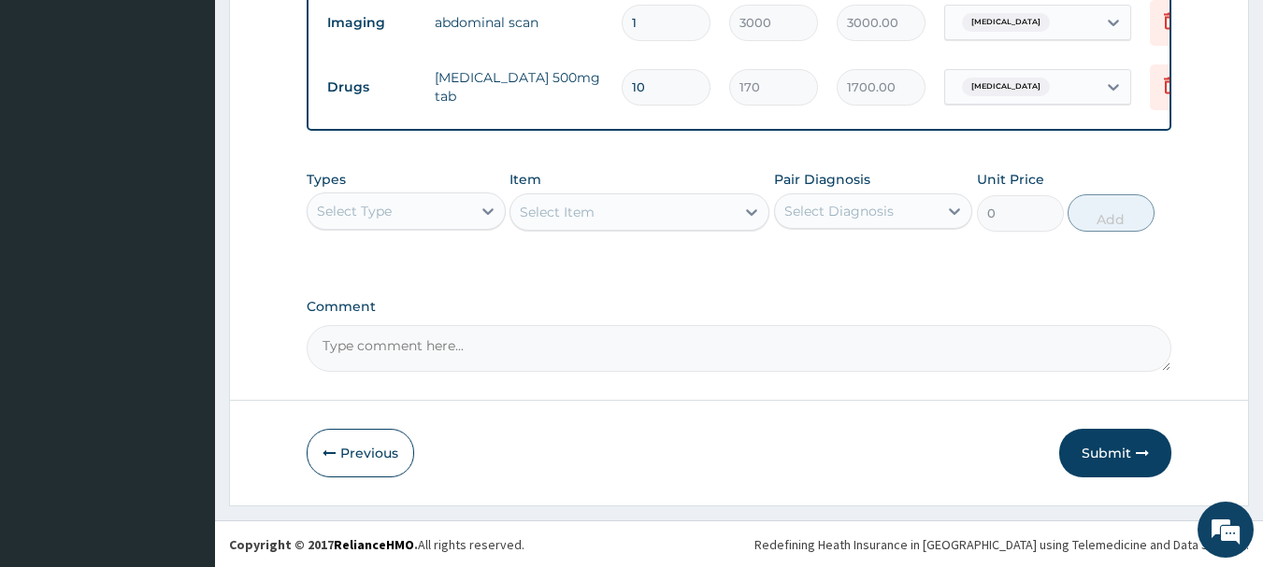
scroll to position [821, 0]
click at [418, 218] on div "Select Type" at bounding box center [389, 210] width 164 height 30
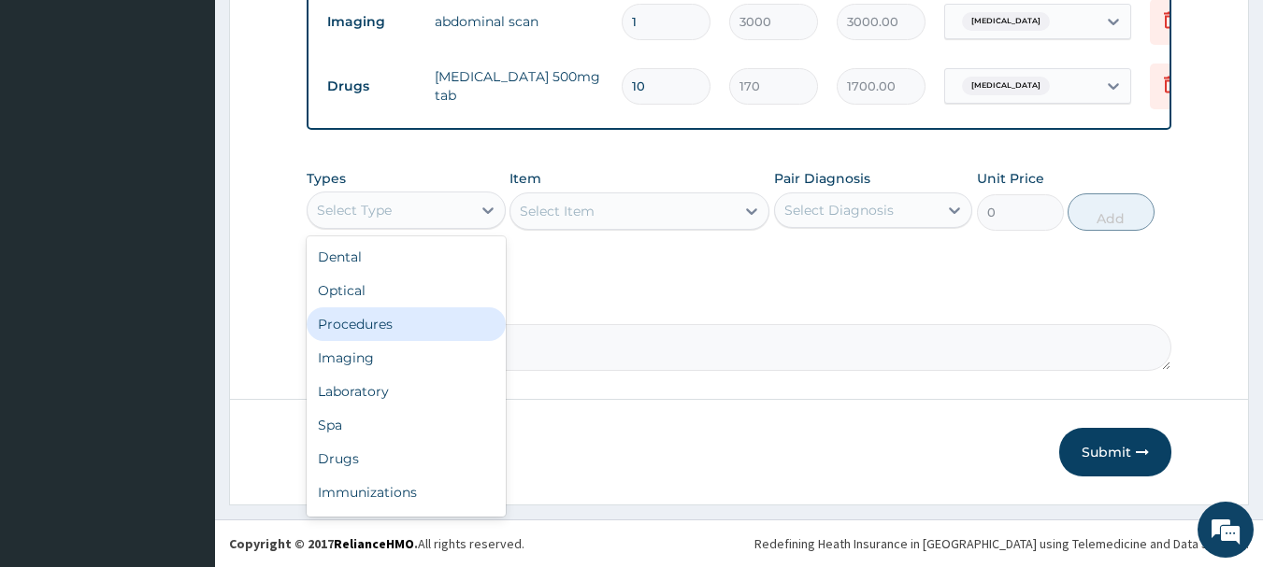
click at [346, 335] on div "Procedures" at bounding box center [406, 324] width 199 height 34
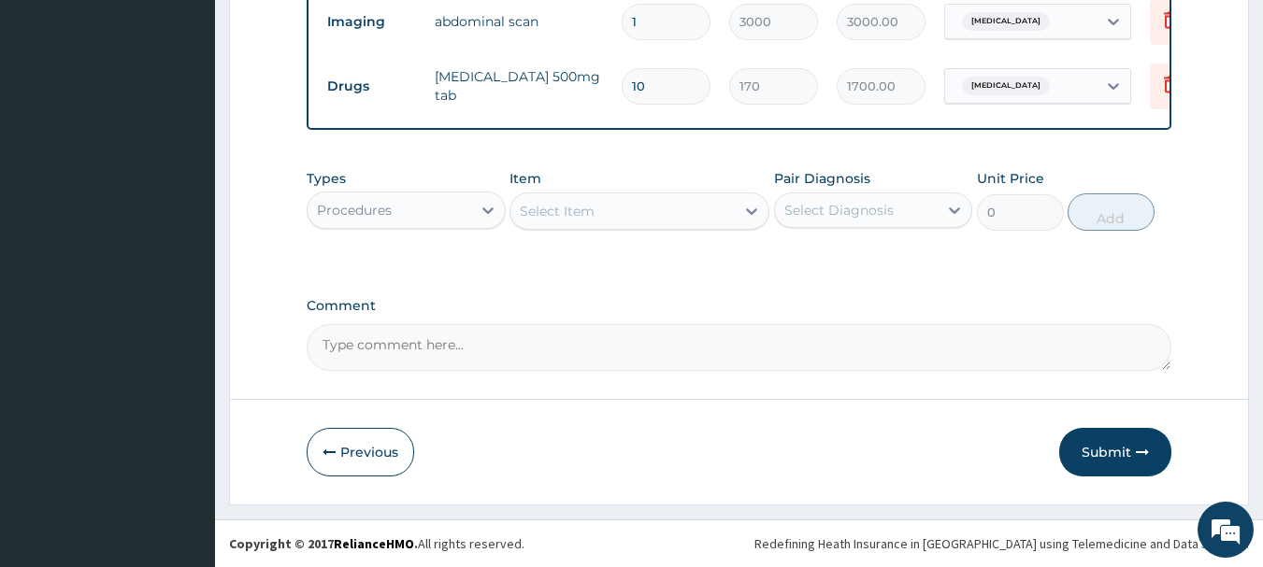
click at [590, 221] on div "Select Item" at bounding box center [557, 211] width 75 height 19
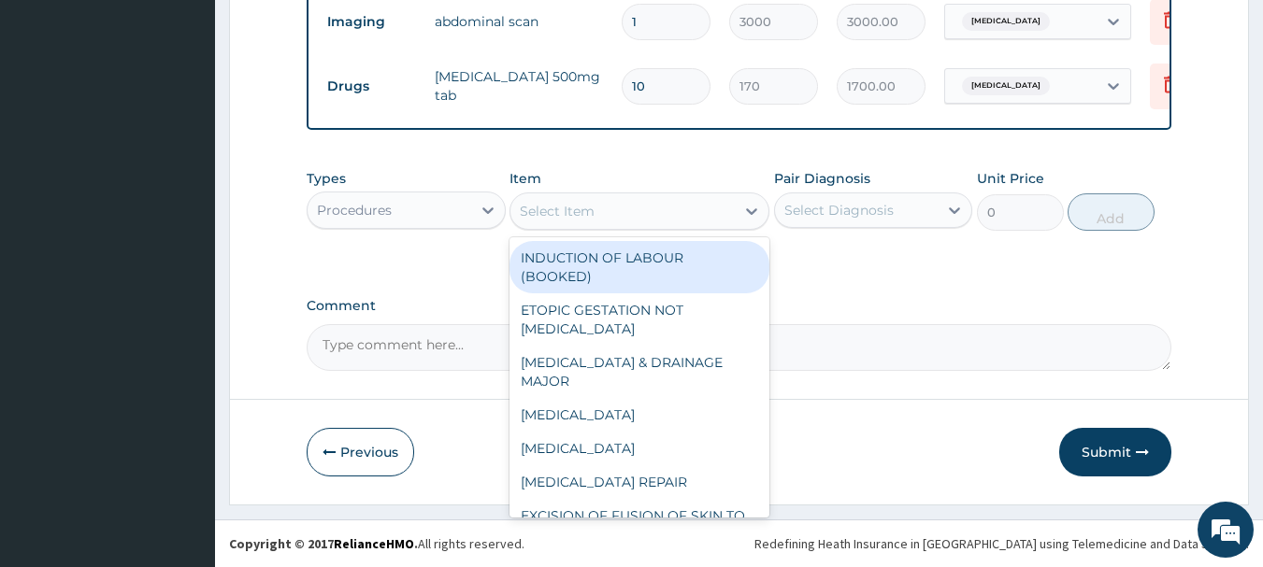
click at [590, 221] on div "Select Item" at bounding box center [557, 211] width 75 height 19
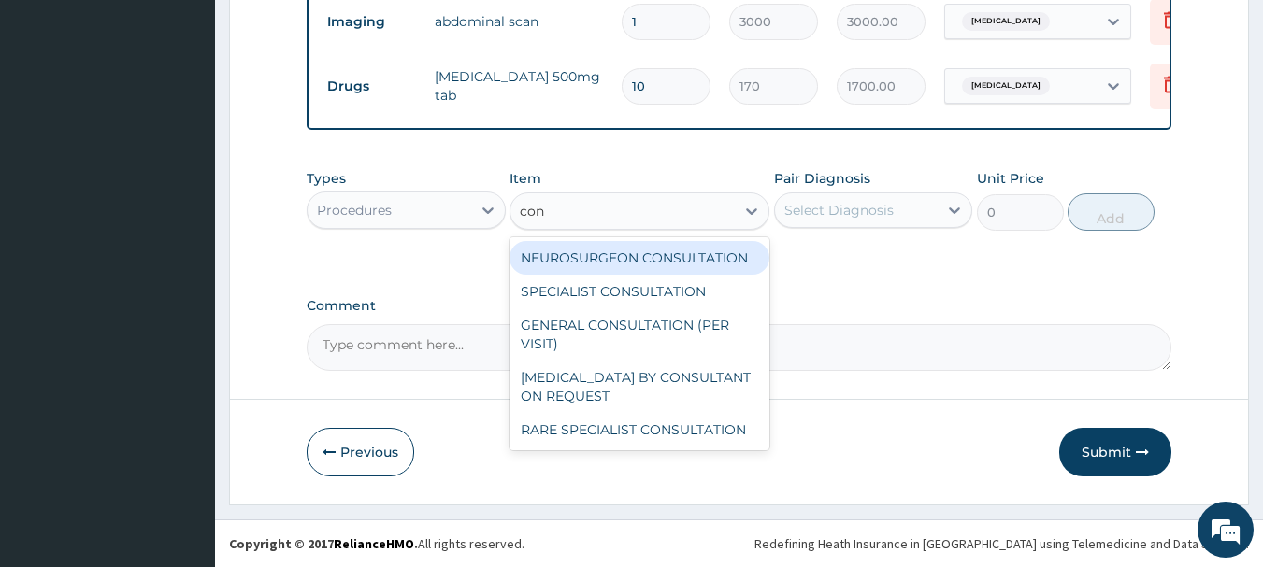
type input "cons"
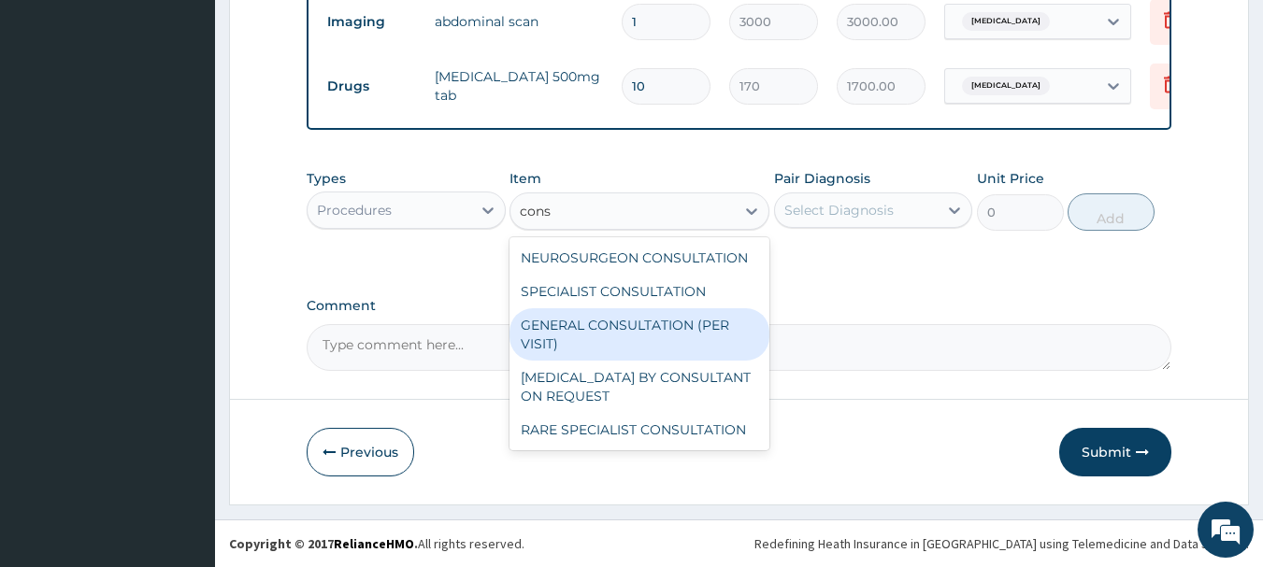
click at [557, 336] on div "GENERAL CONSULTATION (PER VISIT)" at bounding box center [639, 334] width 260 height 52
type input "2000"
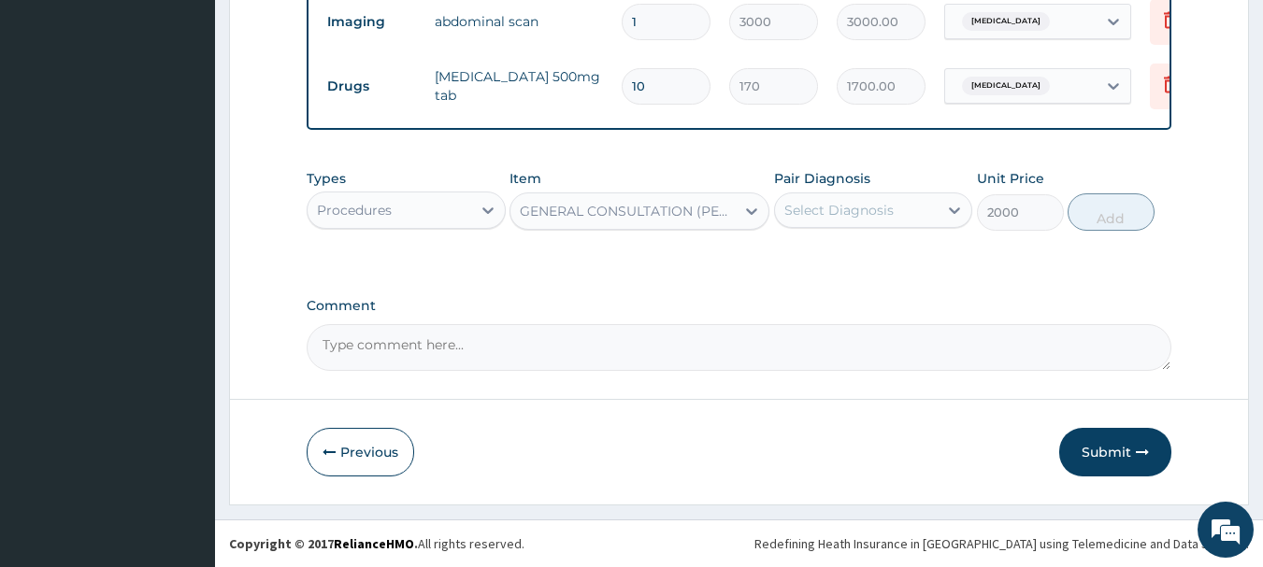
click at [831, 202] on div "Pair Diagnosis Select Diagnosis" at bounding box center [873, 200] width 199 height 62
click at [827, 219] on div "Select Diagnosis" at bounding box center [838, 210] width 109 height 19
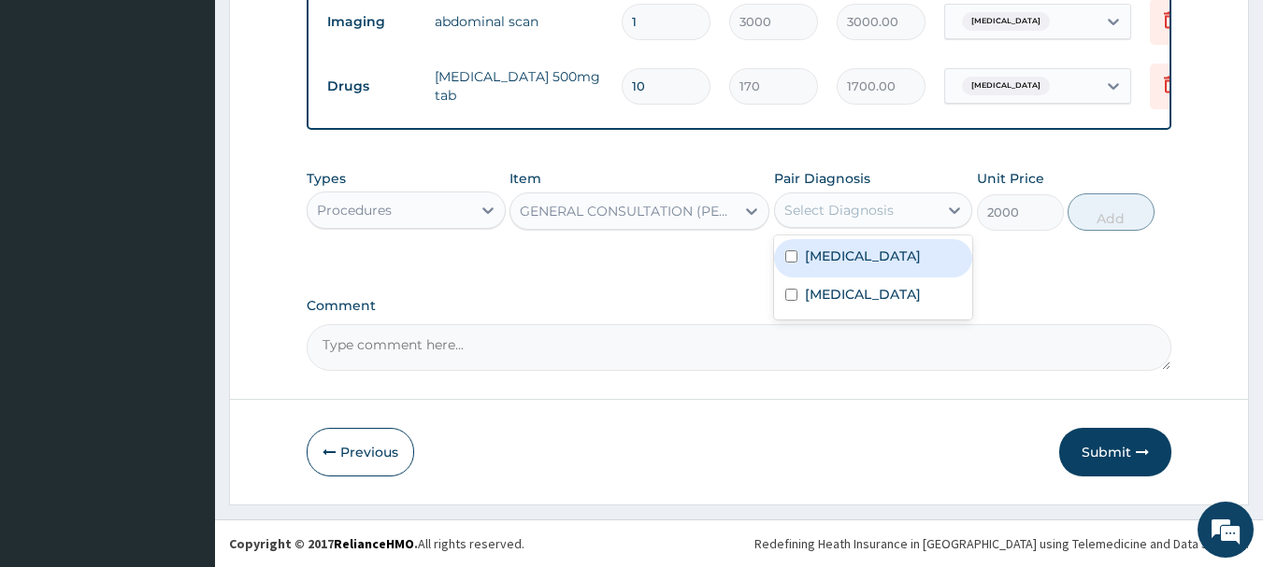
drag, startPoint x: 822, startPoint y: 260, endPoint x: 821, endPoint y: 287, distance: 27.2
click at [822, 261] on label "[MEDICAL_DATA]" at bounding box center [863, 256] width 116 height 19
checkbox input "true"
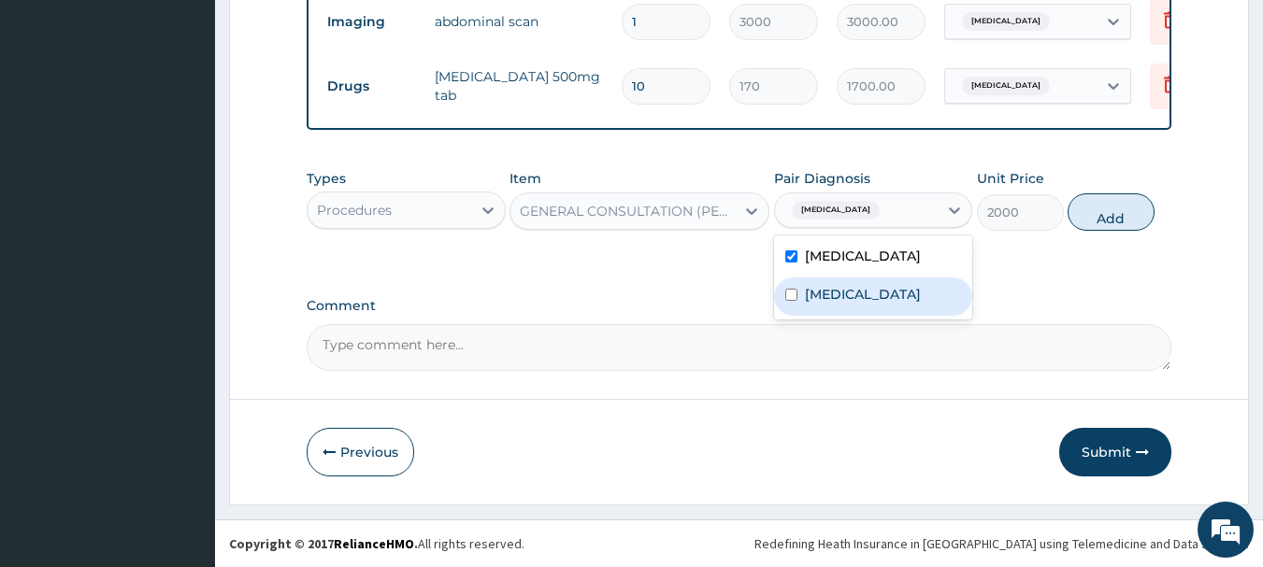
drag, startPoint x: 821, startPoint y: 303, endPoint x: 833, endPoint y: 304, distance: 12.2
click at [821, 304] on label "[MEDICAL_DATA]" at bounding box center [863, 294] width 116 height 19
checkbox input "true"
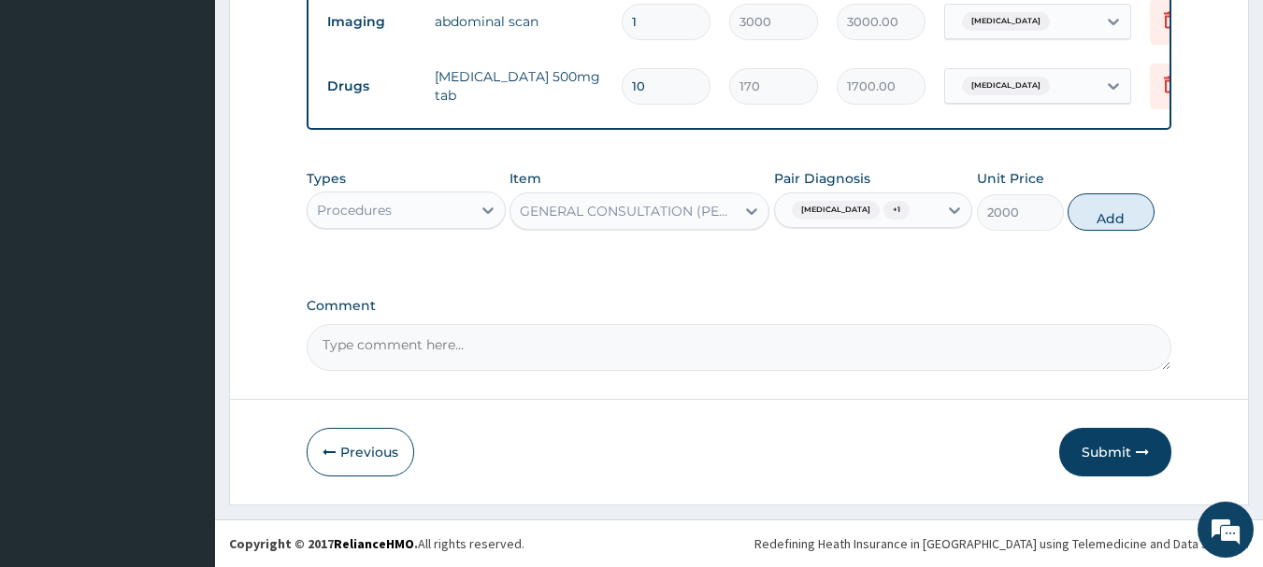
click at [1075, 224] on button "Add" at bounding box center [1110, 211] width 87 height 37
type input "0"
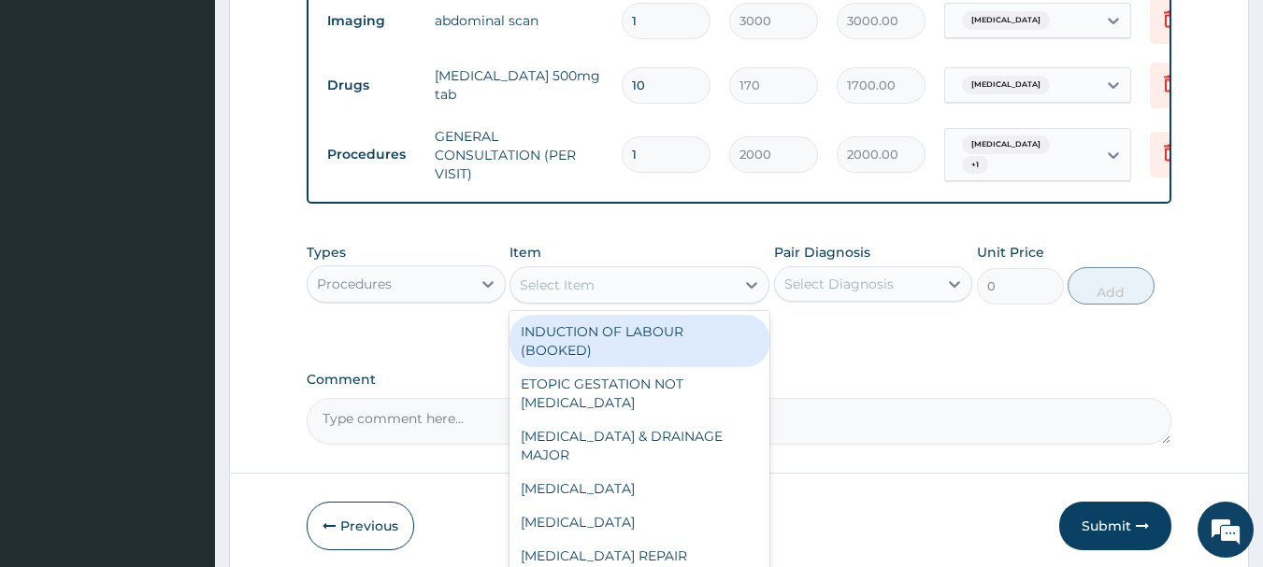
click at [629, 300] on div "Select Item" at bounding box center [622, 285] width 224 height 30
click at [448, 299] on div "Procedures" at bounding box center [389, 284] width 164 height 30
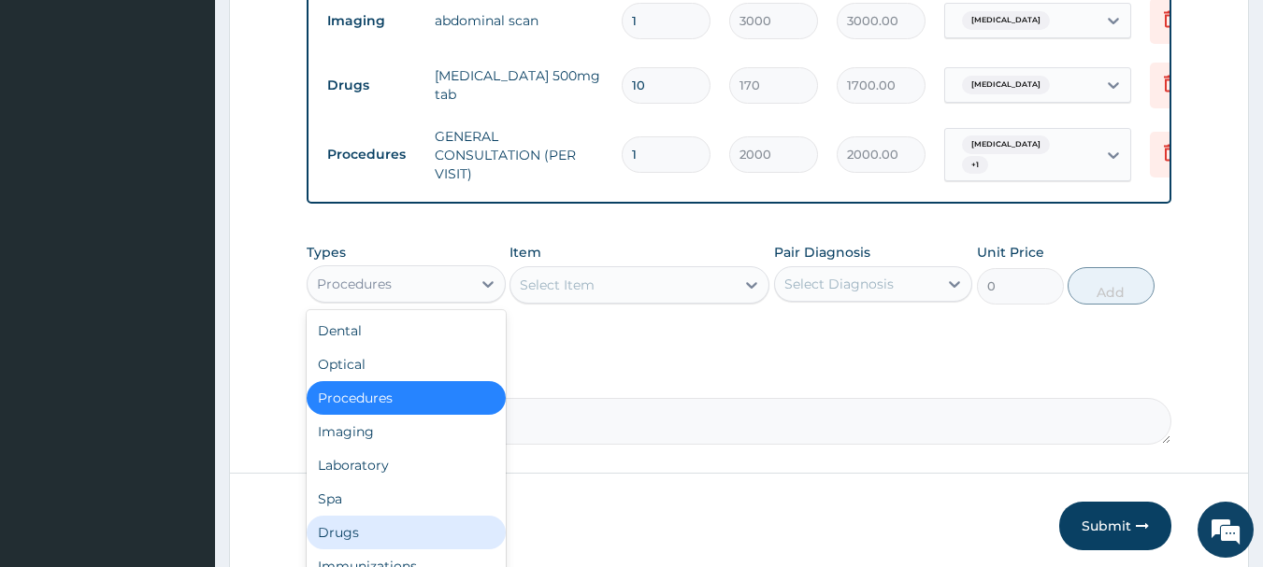
click at [358, 537] on div "Drugs" at bounding box center [406, 533] width 199 height 34
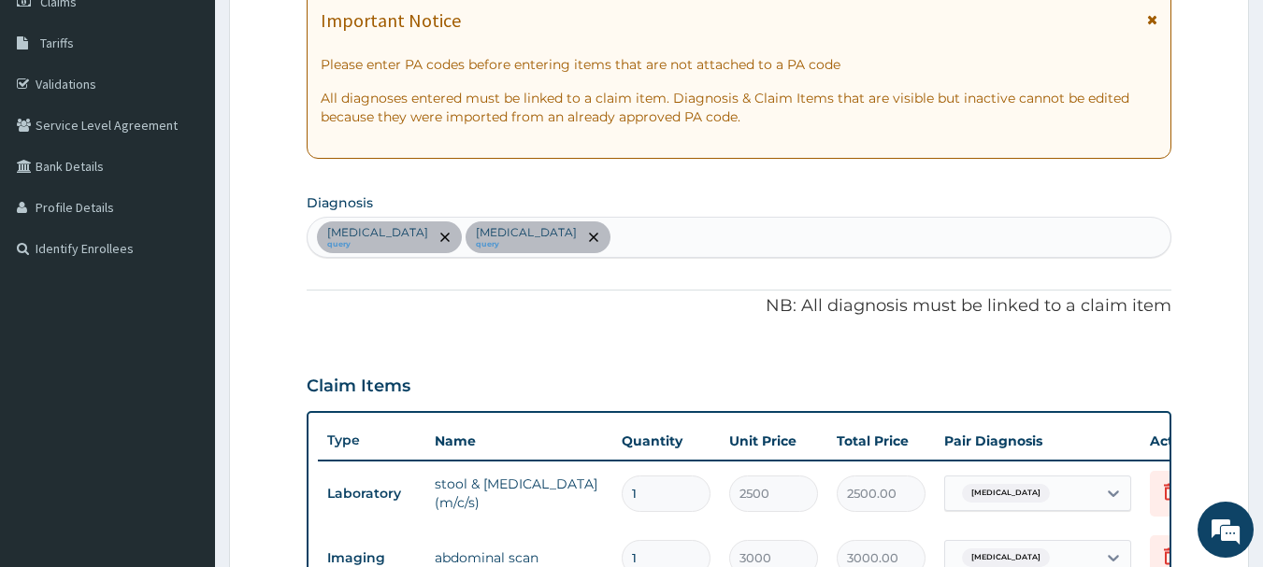
scroll to position [282, 0]
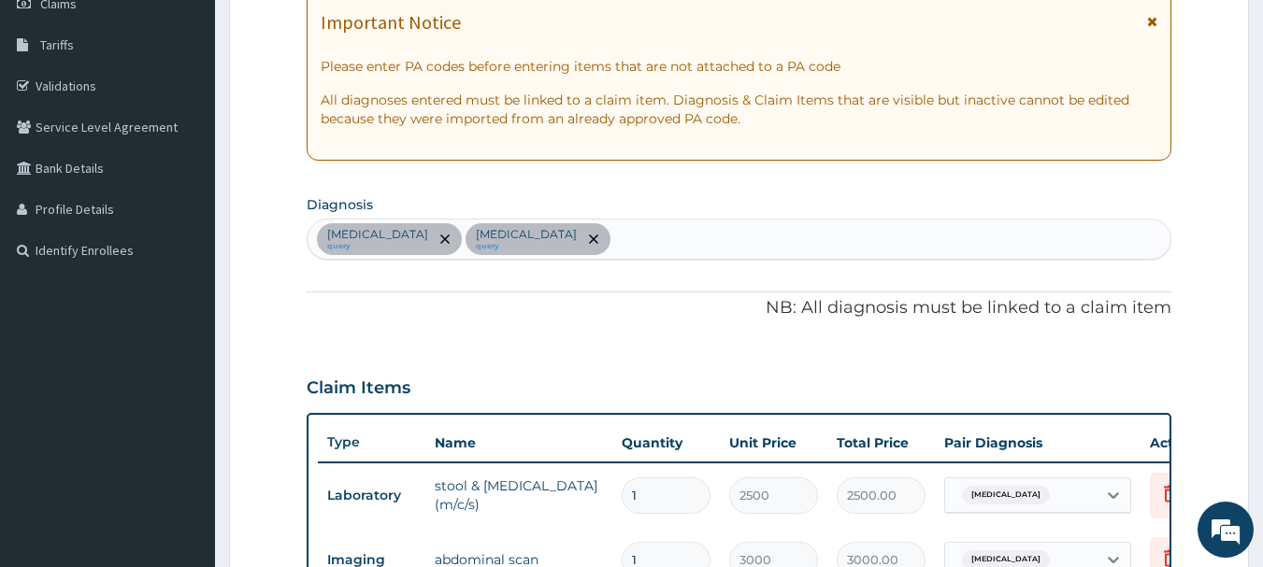
click at [639, 239] on div "[MEDICAL_DATA] query [MEDICAL_DATA] query" at bounding box center [739, 239] width 864 height 39
type input "[MEDICAL_DATA]"
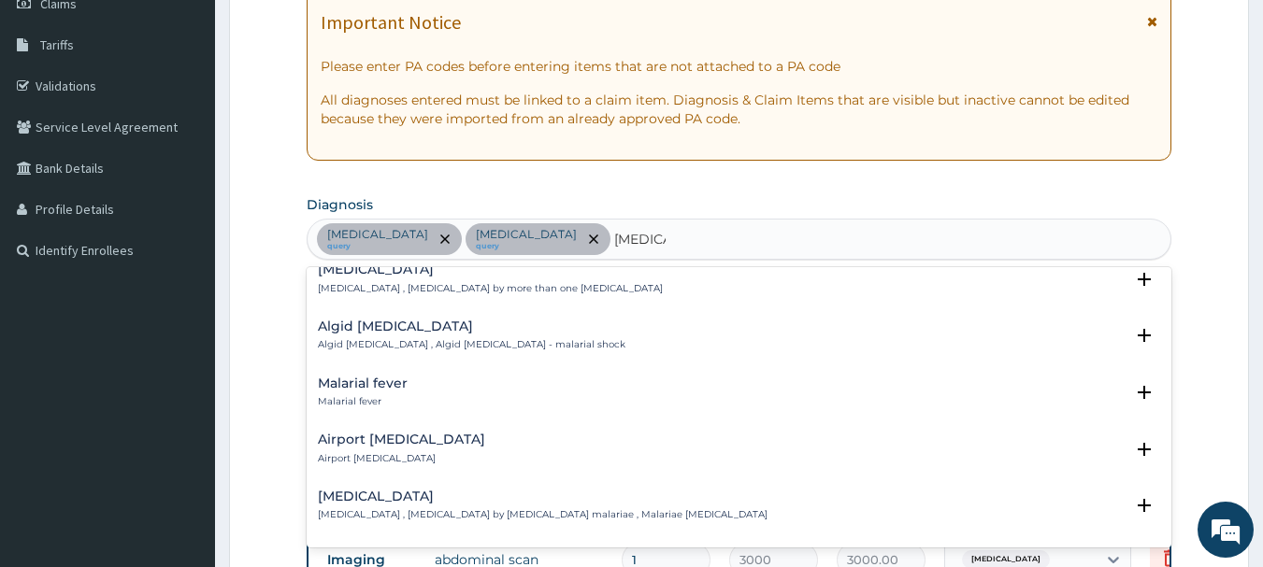
scroll to position [207, 0]
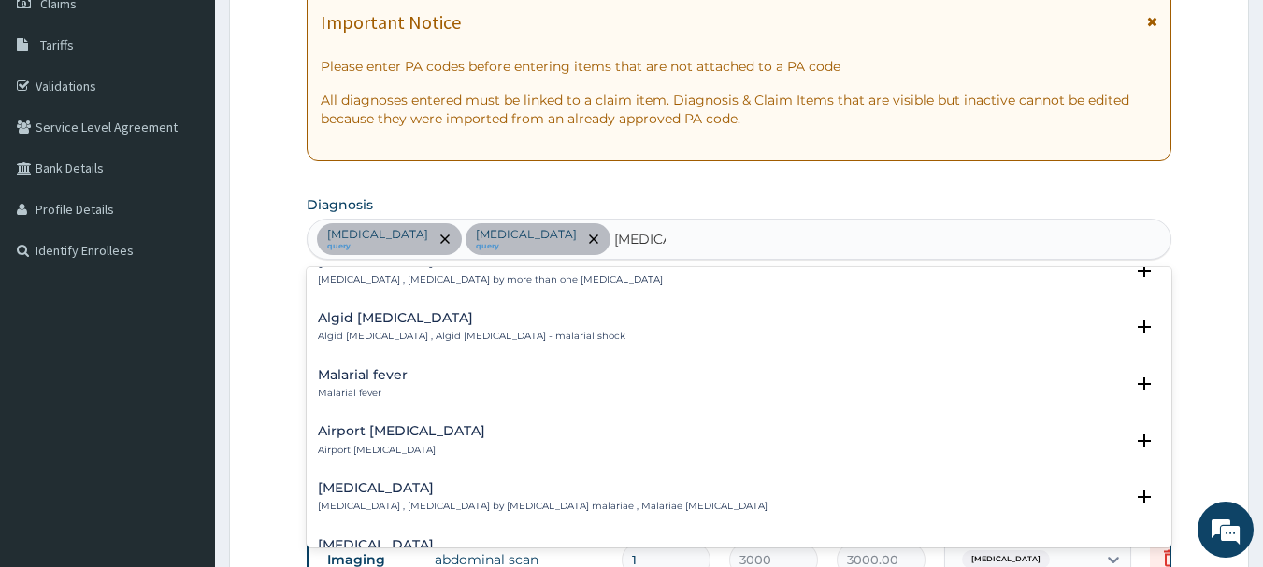
click at [363, 368] on h4 "Malarial fever" at bounding box center [363, 375] width 90 height 14
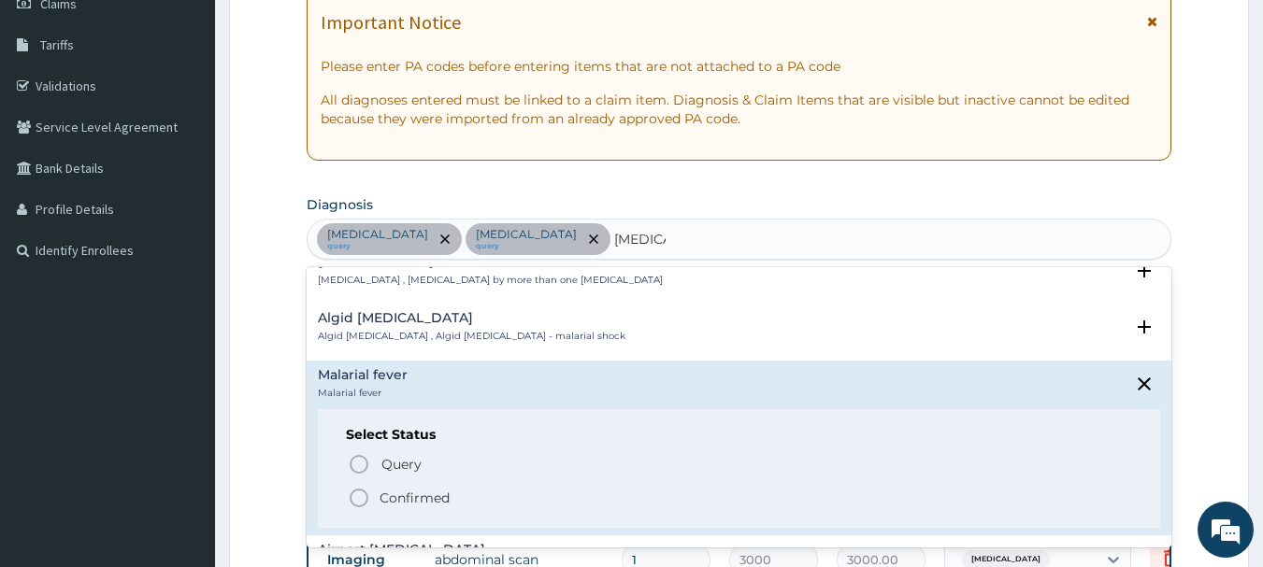
click at [364, 491] on circle "status option filled" at bounding box center [358, 498] width 17 height 17
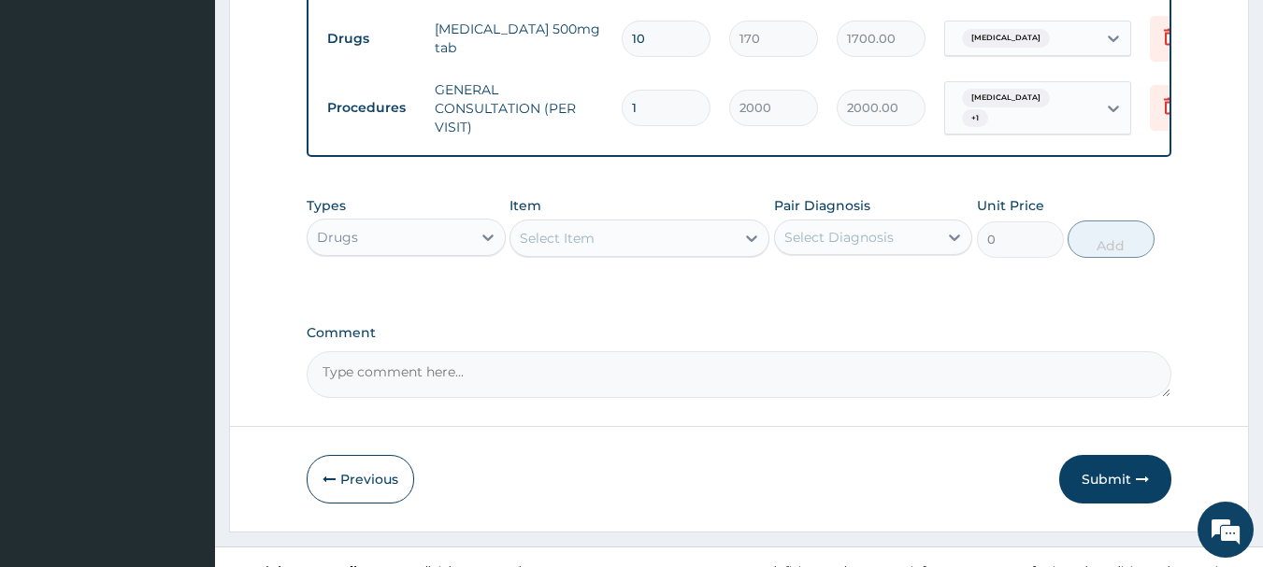
scroll to position [909, 0]
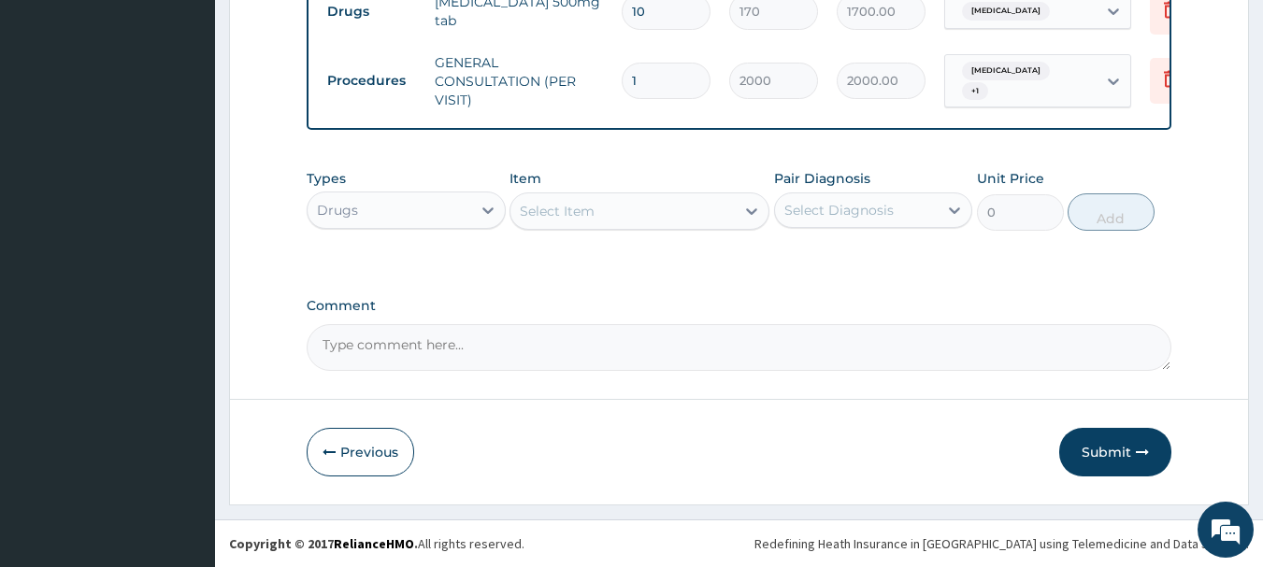
click at [669, 214] on div "Select Item" at bounding box center [622, 211] width 224 height 30
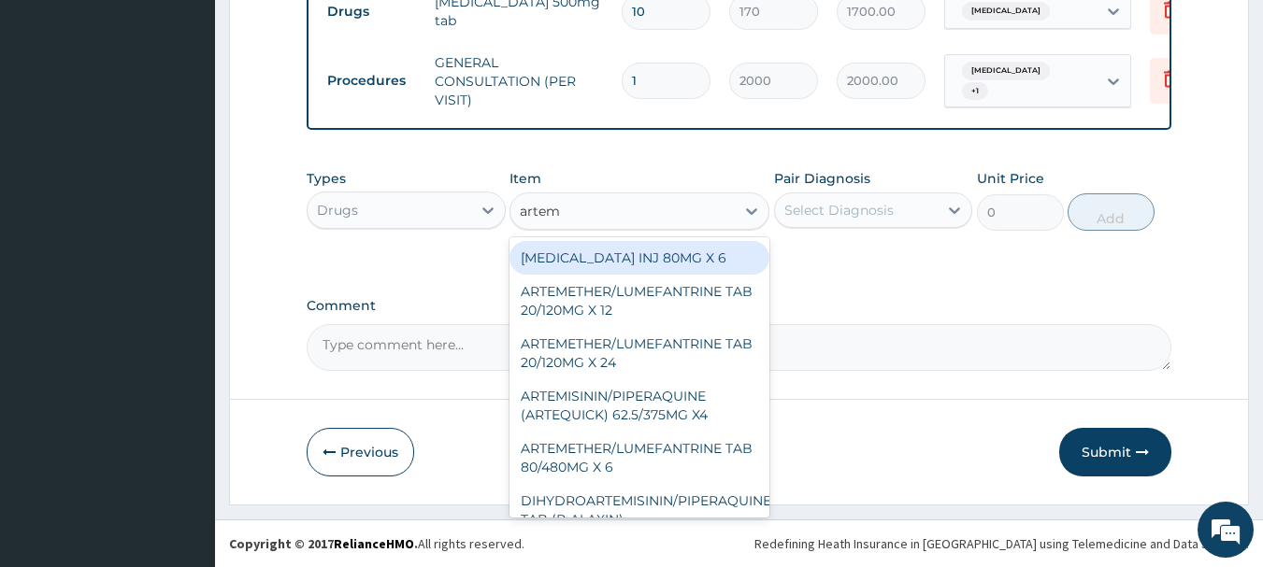
type input "arteme"
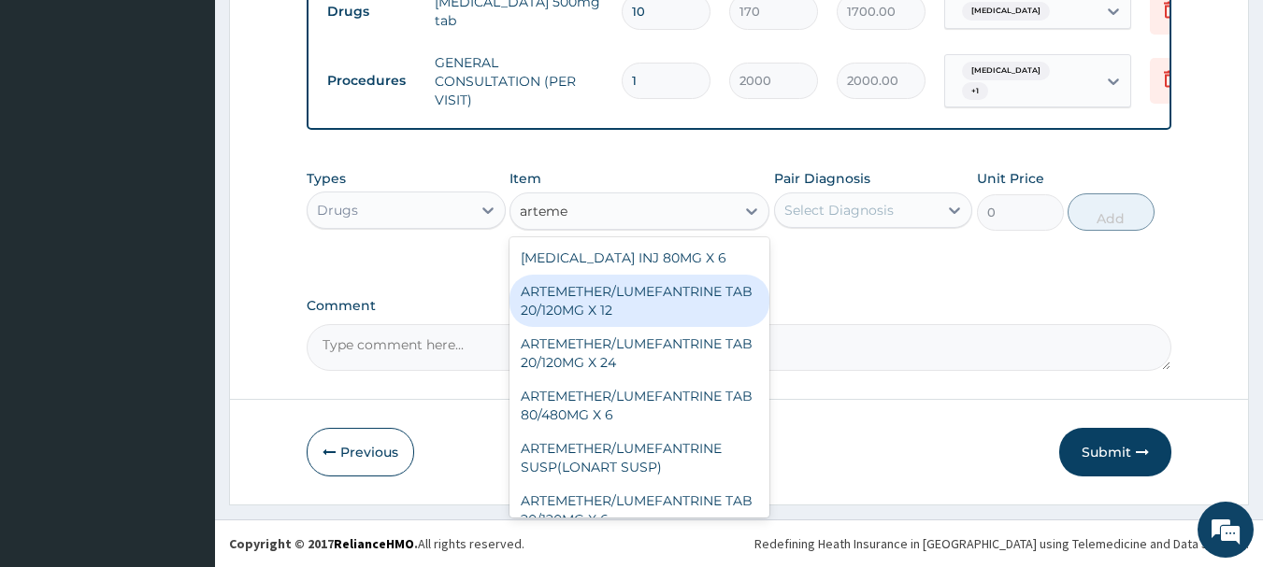
click at [624, 293] on div "ARTEMETHER/LUMEFANTRINE TAB 20/120MG X 12" at bounding box center [639, 301] width 260 height 52
type input "450"
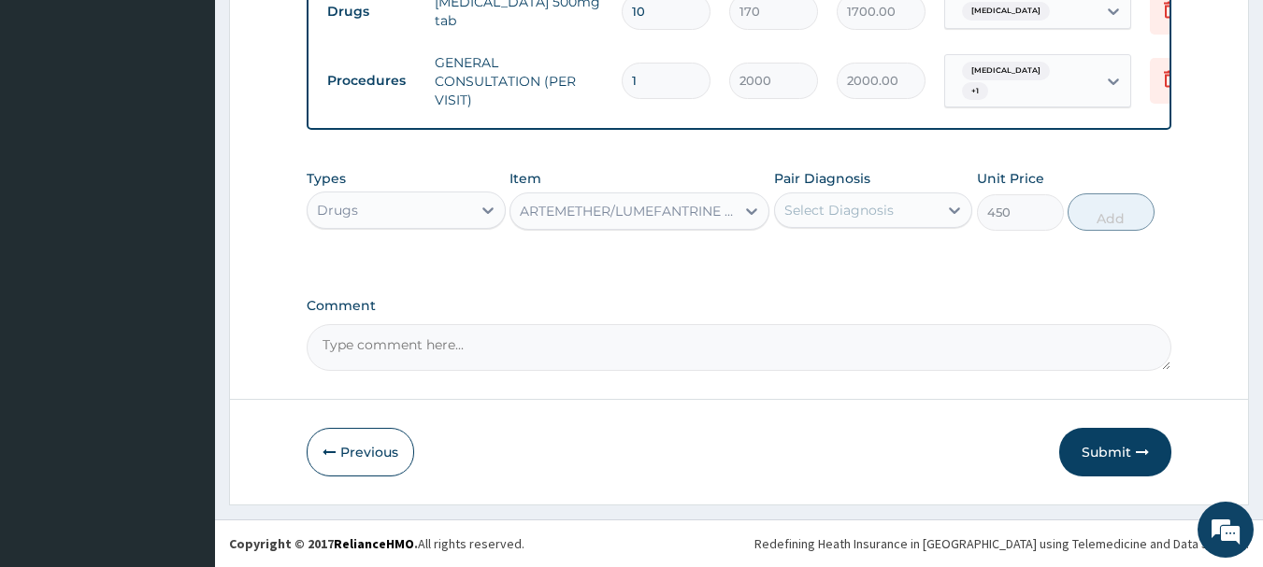
click at [853, 197] on div "Select Diagnosis" at bounding box center [857, 210] width 164 height 30
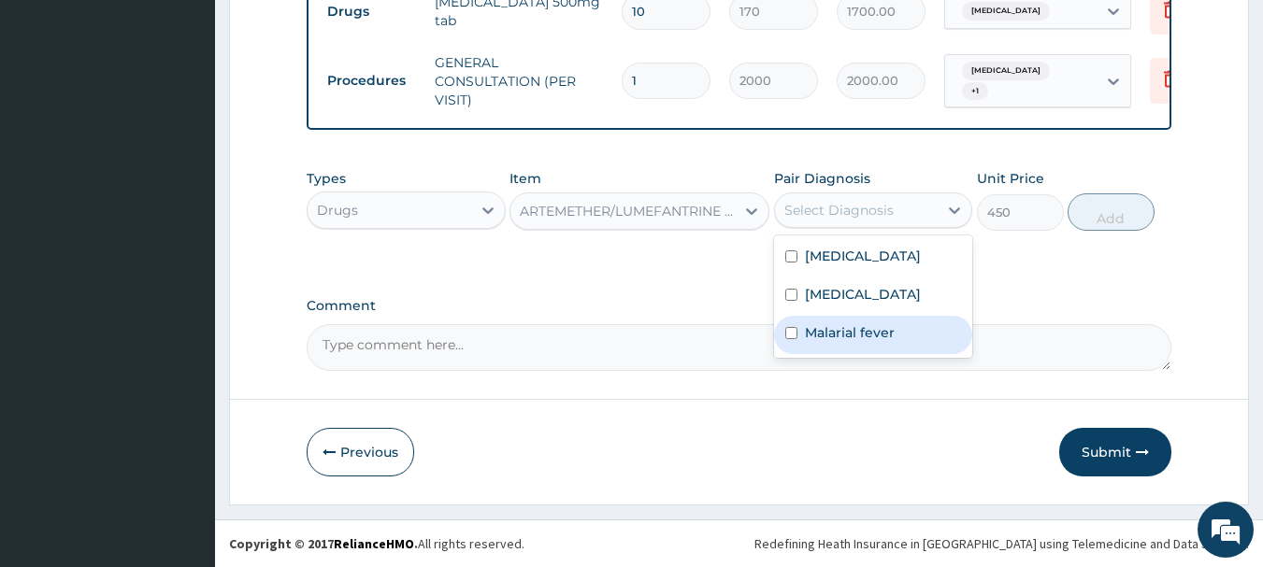
click at [828, 325] on label "Malarial fever" at bounding box center [850, 332] width 90 height 19
checkbox input "true"
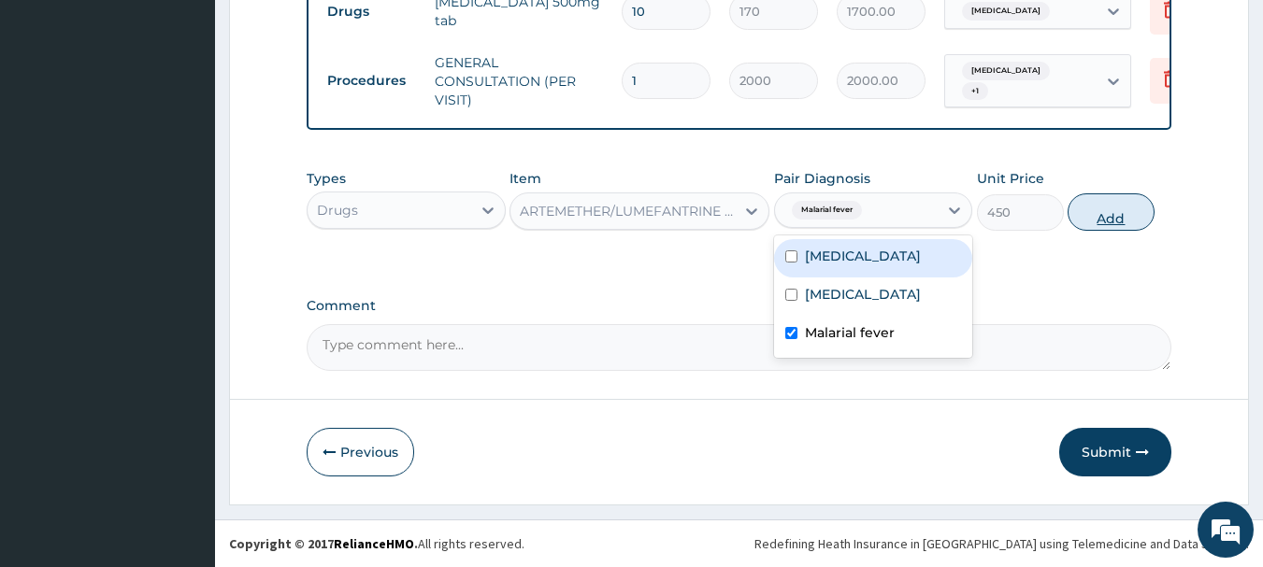
click at [1094, 207] on button "Add" at bounding box center [1110, 211] width 87 height 37
type input "0"
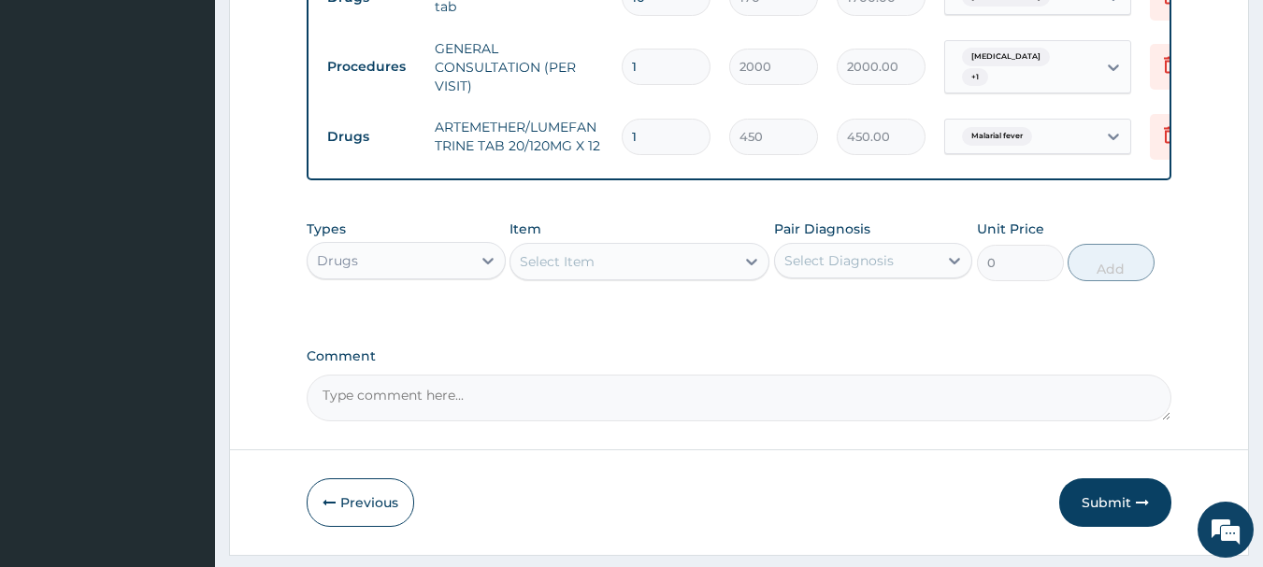
click at [660, 272] on div "Select Item" at bounding box center [622, 262] width 224 height 30
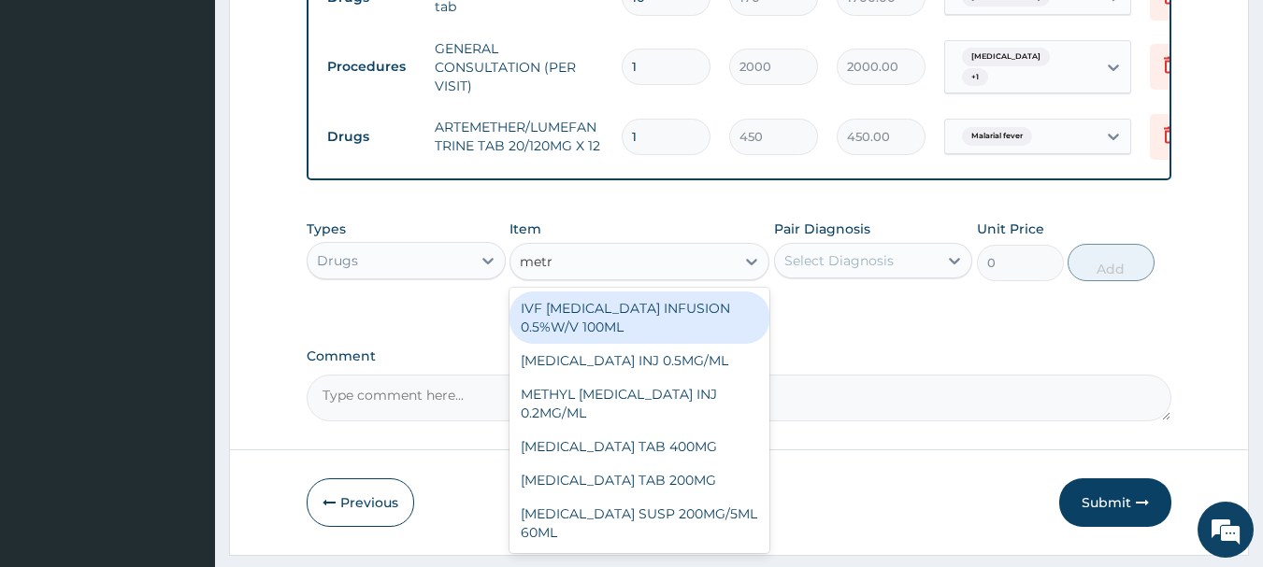
type input "metro"
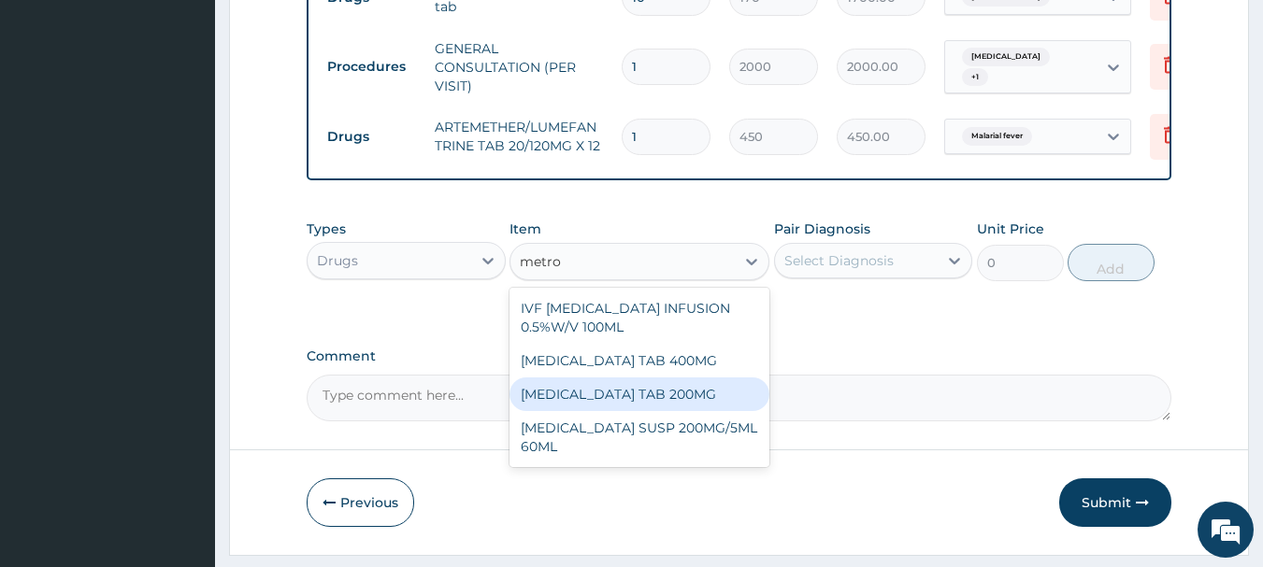
click at [651, 404] on div "[MEDICAL_DATA] TAB 200MG" at bounding box center [639, 395] width 260 height 34
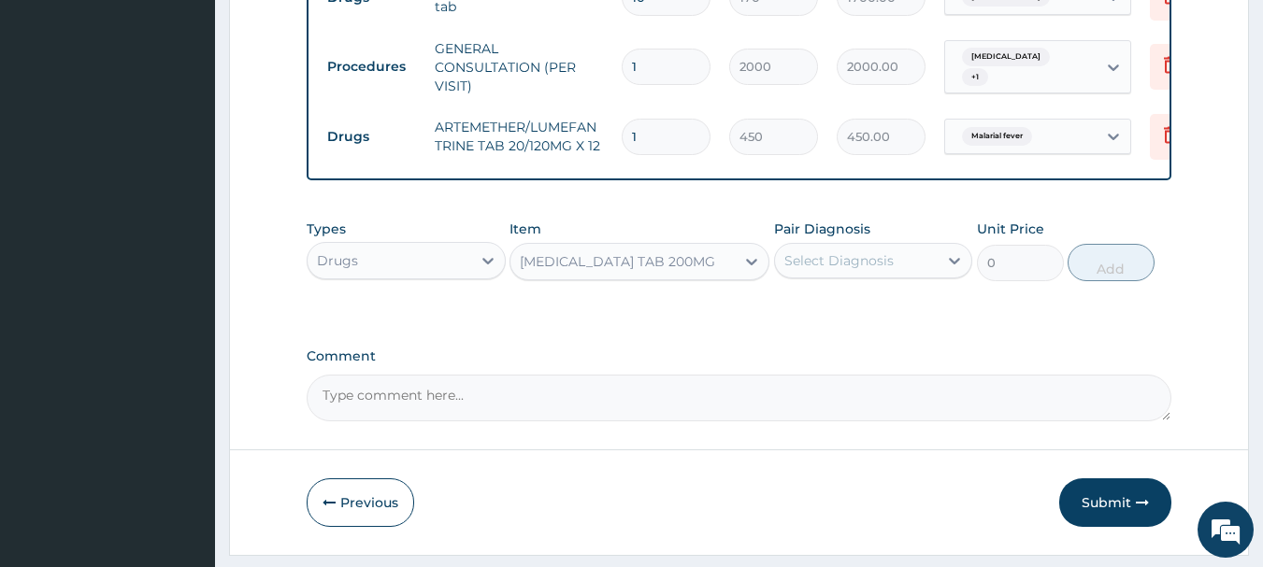
type input "10"
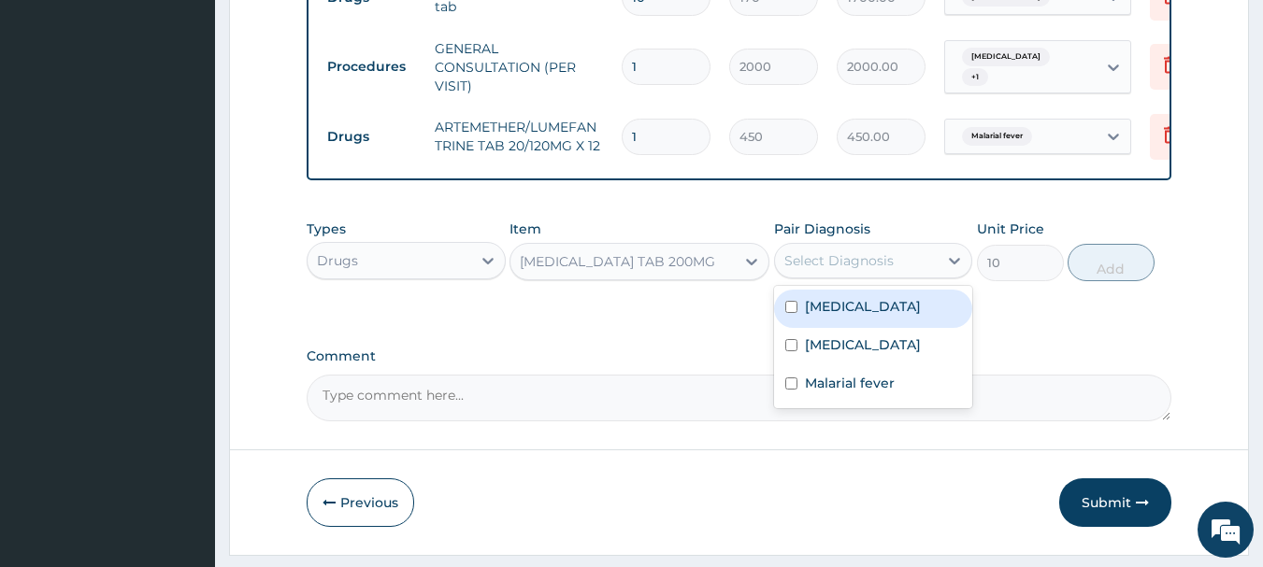
click at [878, 270] on div "Select Diagnosis" at bounding box center [838, 260] width 109 height 19
click at [836, 316] on label "[MEDICAL_DATA]" at bounding box center [863, 306] width 116 height 19
checkbox input "true"
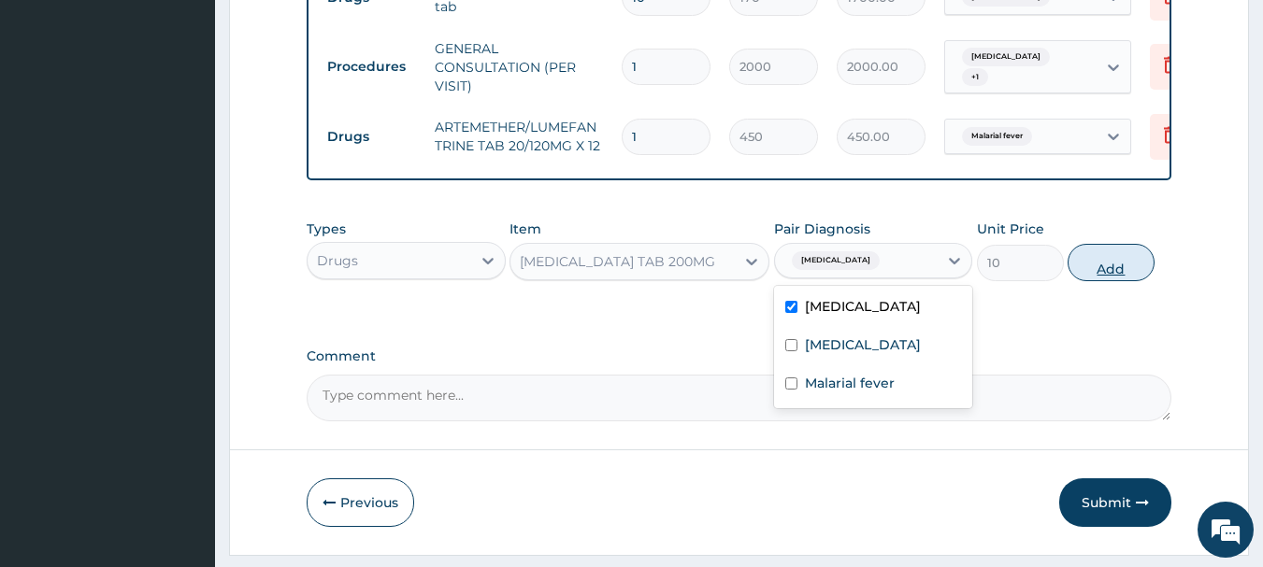
click at [1092, 281] on button "Add" at bounding box center [1110, 262] width 87 height 37
type input "0"
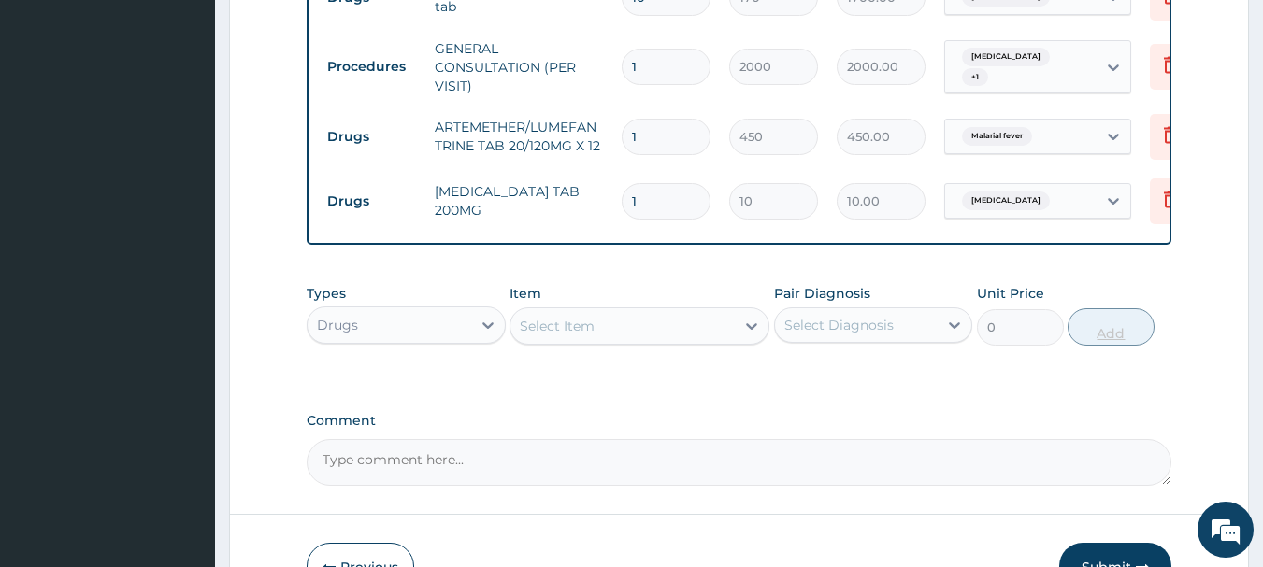
type input "10"
type input "100.00"
type input "10"
click at [712, 336] on div "Select Item" at bounding box center [622, 326] width 224 height 30
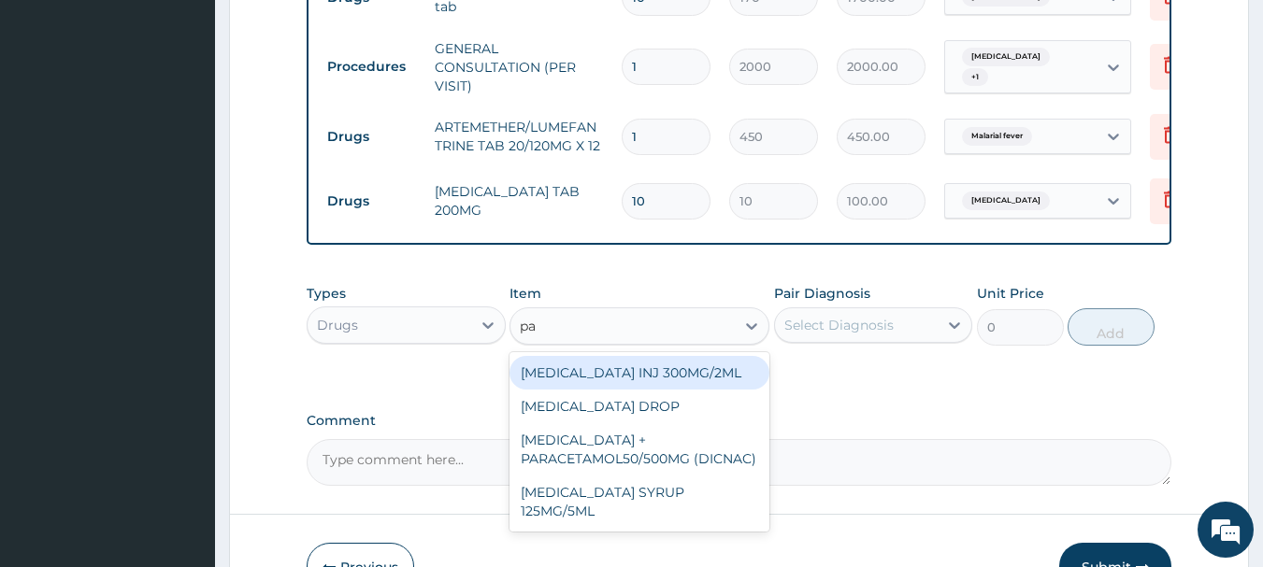
type input "p"
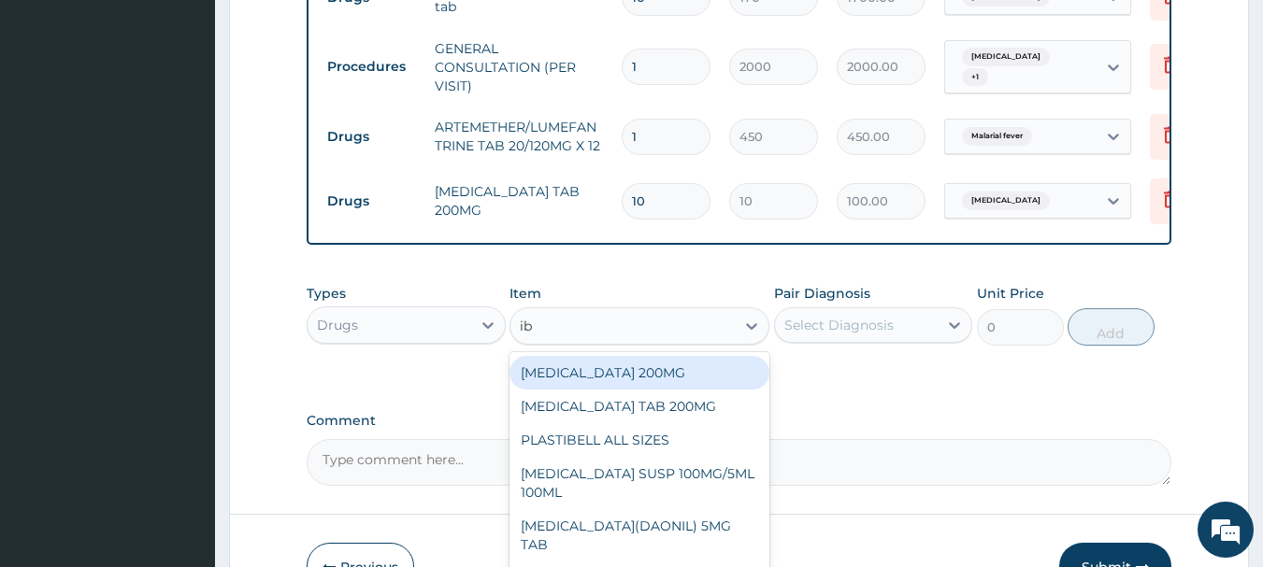
type input "ibu"
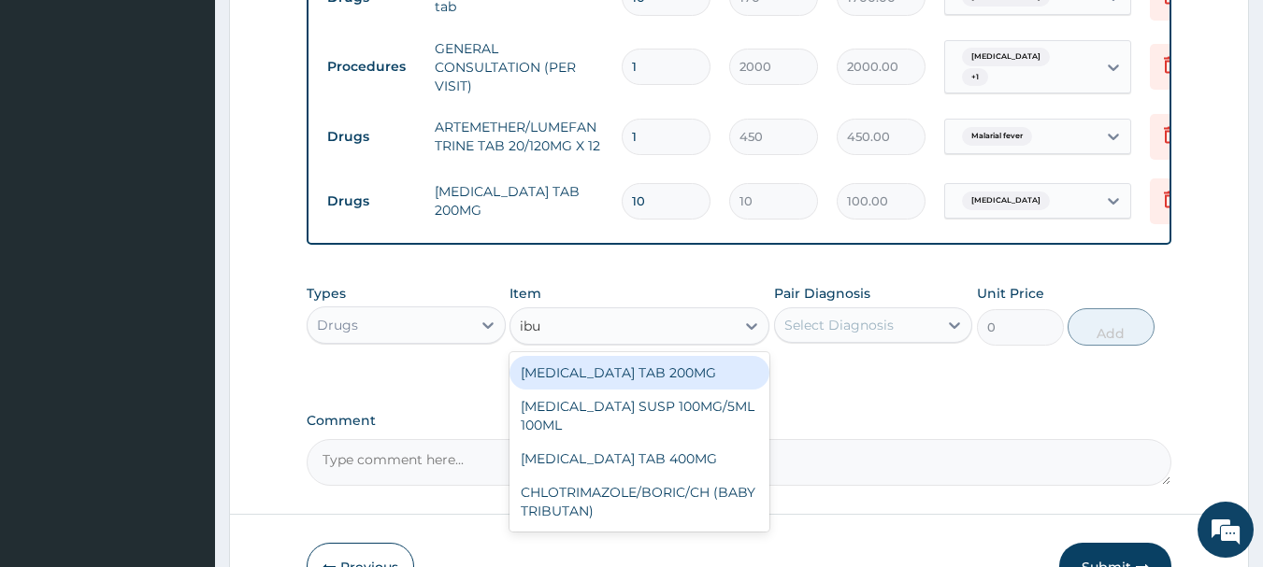
click at [652, 384] on div "[MEDICAL_DATA] TAB 200MG" at bounding box center [639, 373] width 260 height 34
type input "10"
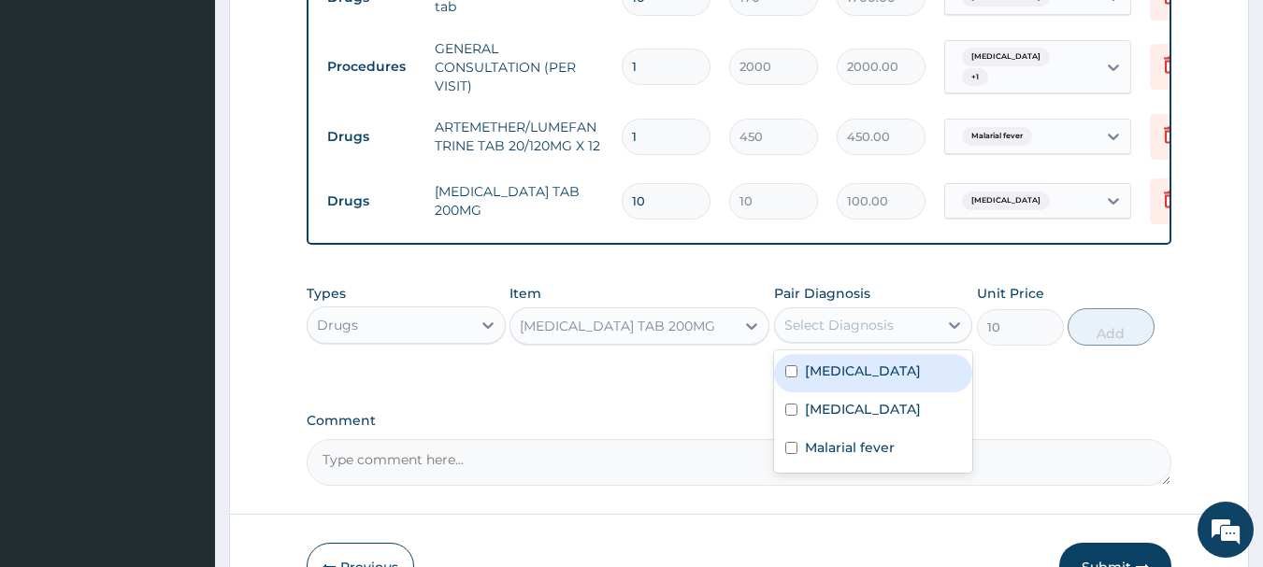
click at [807, 340] on div "Select Diagnosis" at bounding box center [857, 325] width 164 height 30
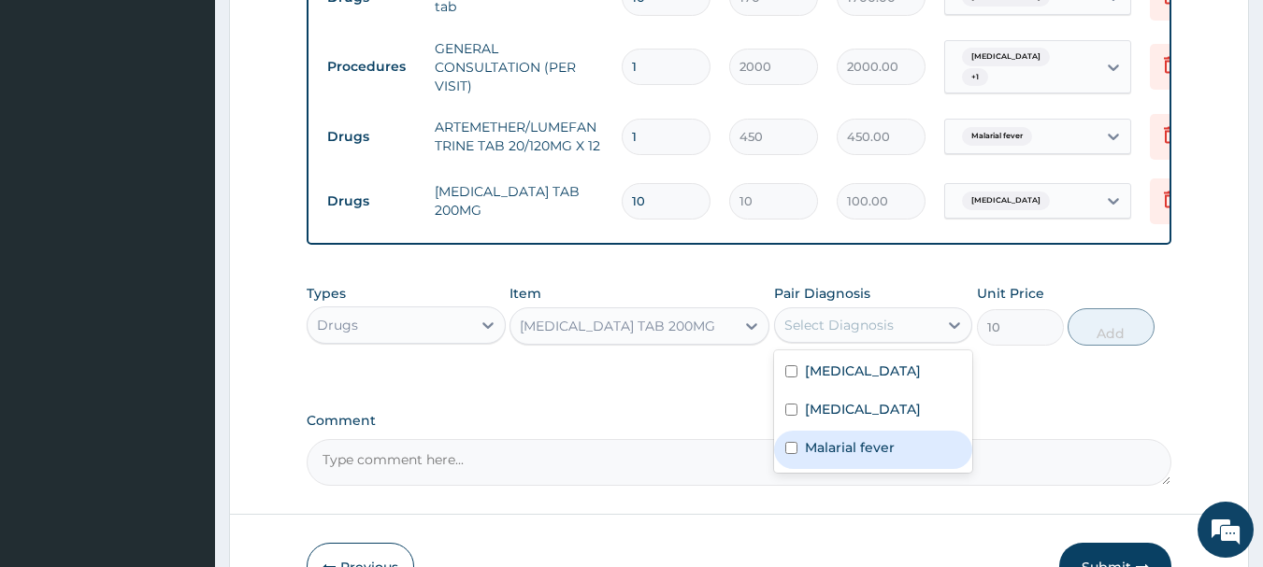
click at [807, 454] on label "Malarial fever" at bounding box center [850, 447] width 90 height 19
checkbox input "true"
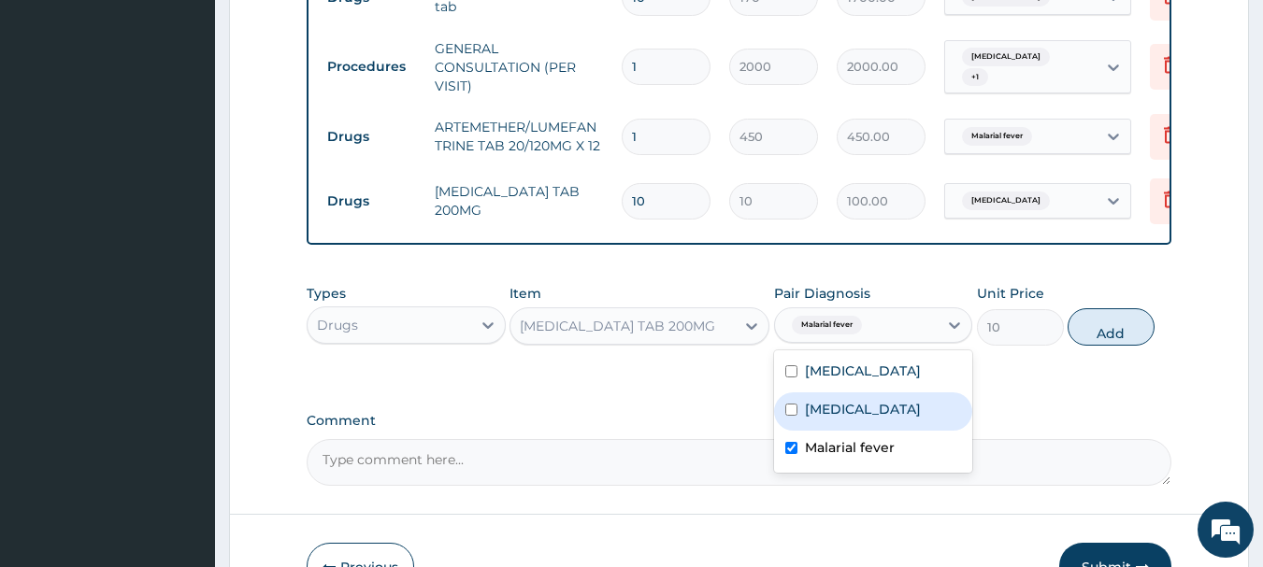
click at [1109, 346] on button "Add" at bounding box center [1110, 326] width 87 height 37
type input "0"
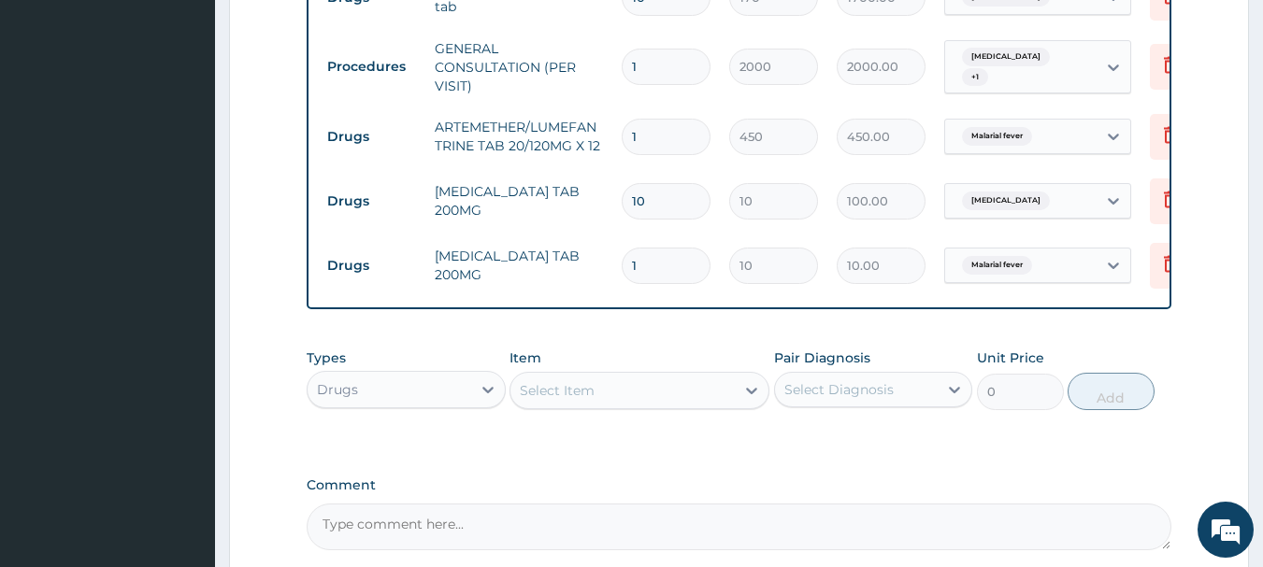
type input "10"
type input "100.00"
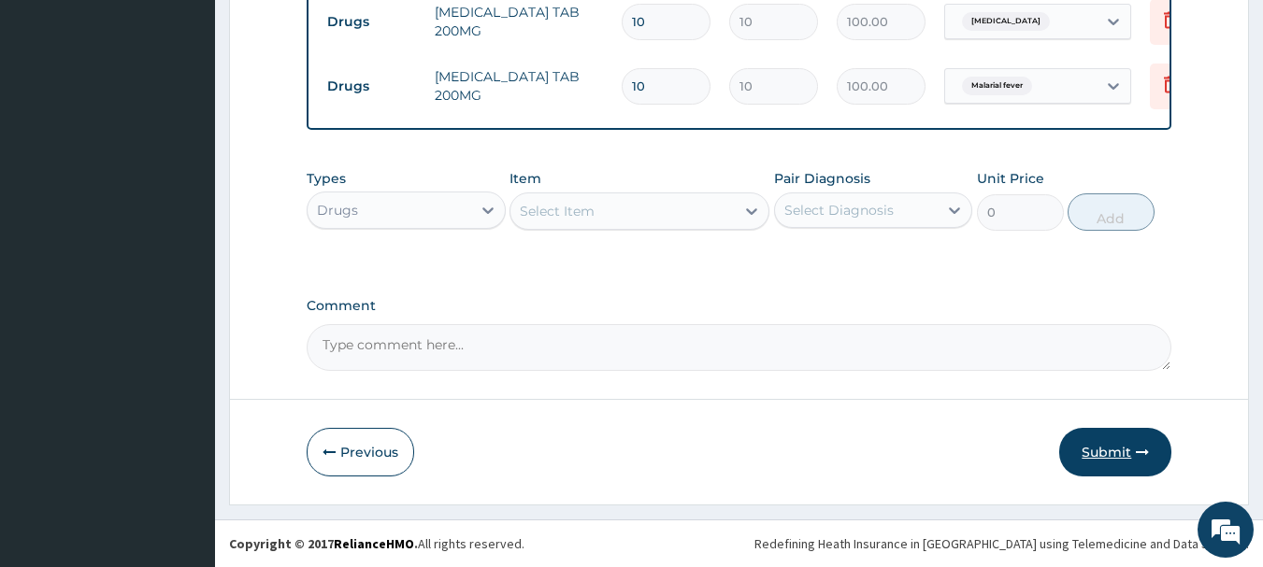
type input "10"
click at [1089, 447] on button "Submit" at bounding box center [1115, 452] width 112 height 49
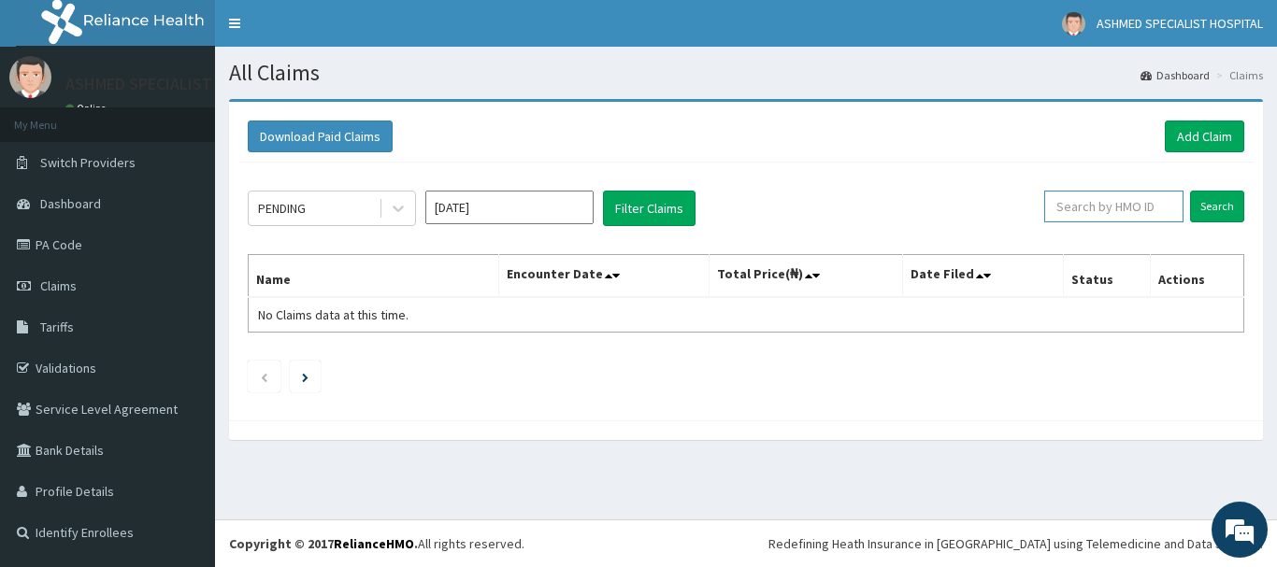
click at [1107, 207] on input "text" at bounding box center [1113, 207] width 139 height 32
paste input "mfl/10161/e"
type input "mfl/10161/e"
click at [1215, 210] on input "Search" at bounding box center [1217, 207] width 54 height 32
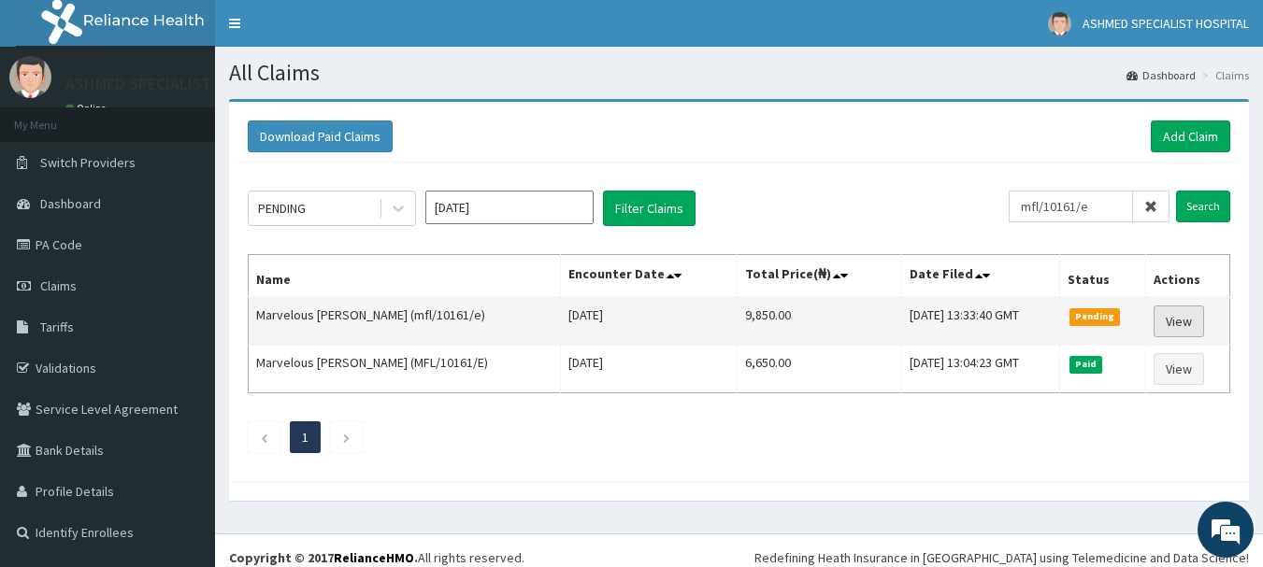
click at [1176, 320] on link "View" at bounding box center [1178, 322] width 50 height 32
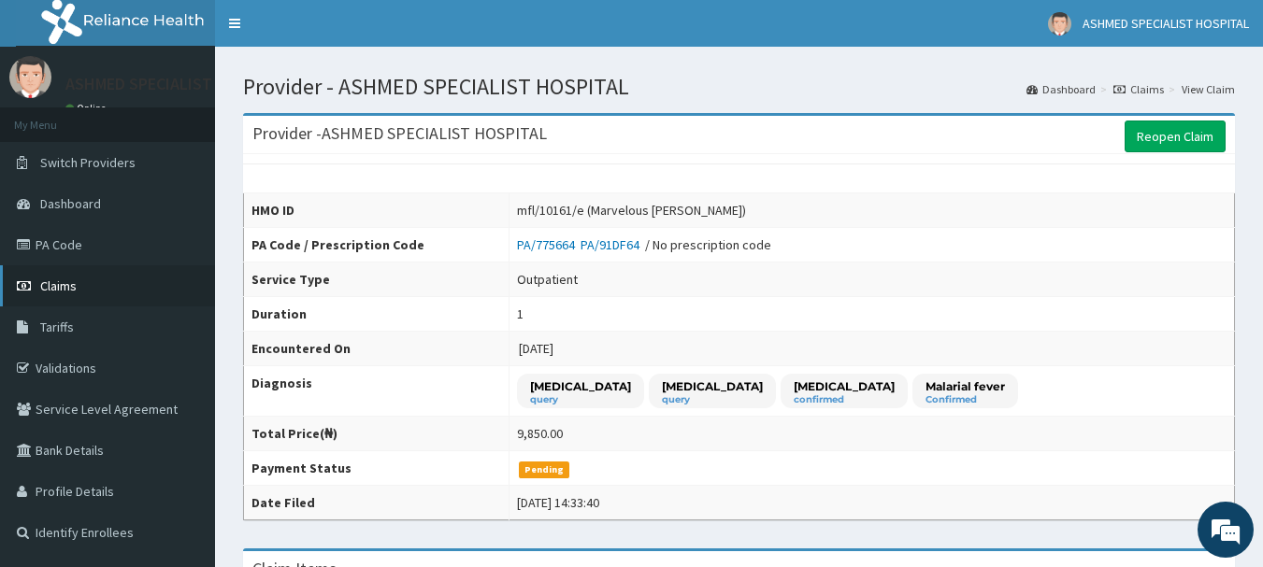
click at [54, 284] on span "Claims" at bounding box center [58, 286] width 36 height 17
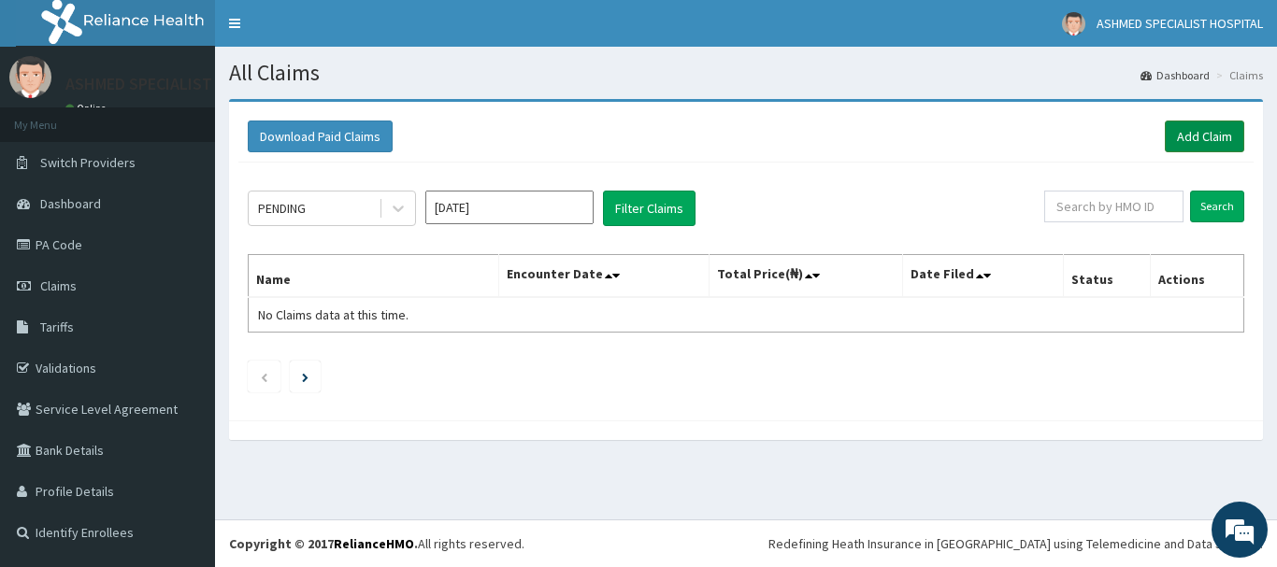
click at [1178, 137] on link "Add Claim" at bounding box center [1203, 137] width 79 height 32
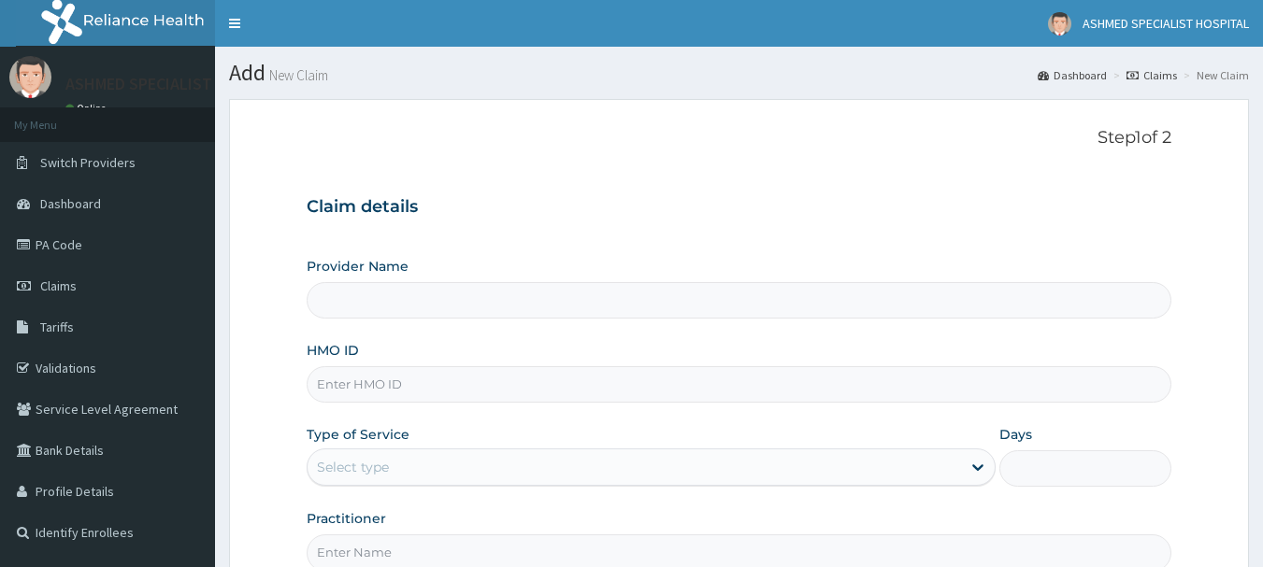
type input "ASHMED SPECIALIST HOSPITAL"
click at [373, 379] on input "HMO ID" at bounding box center [739, 384] width 865 height 36
type input "m"
paste input "mfl/10161/e"
type input "mfl/10161/c"
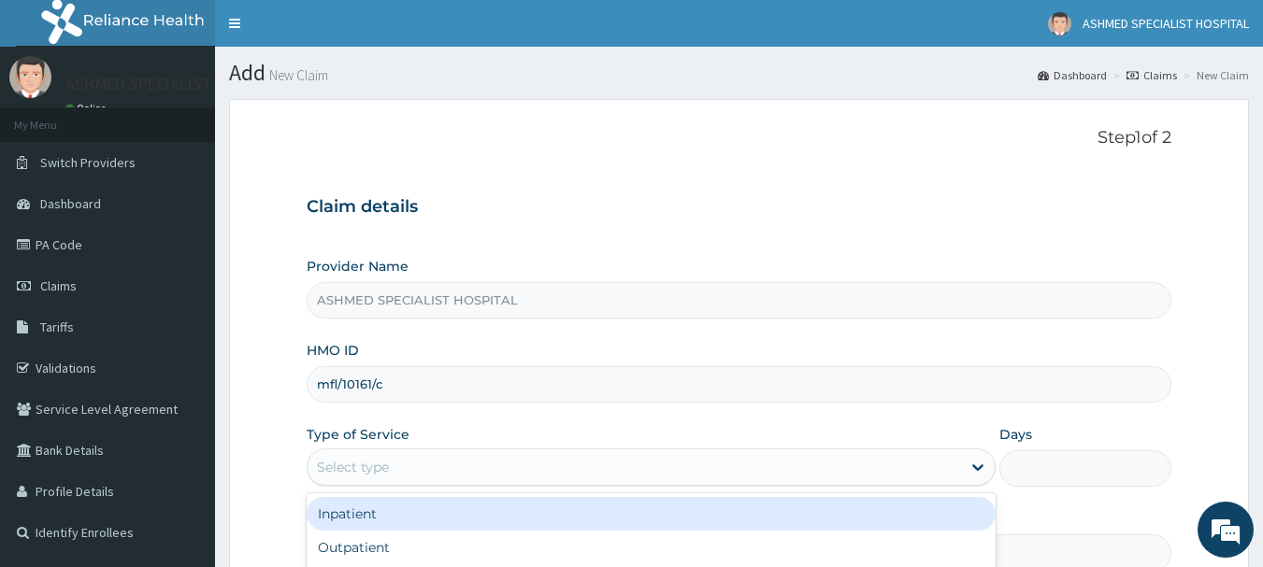
click at [358, 475] on div "Select type" at bounding box center [353, 467] width 72 height 19
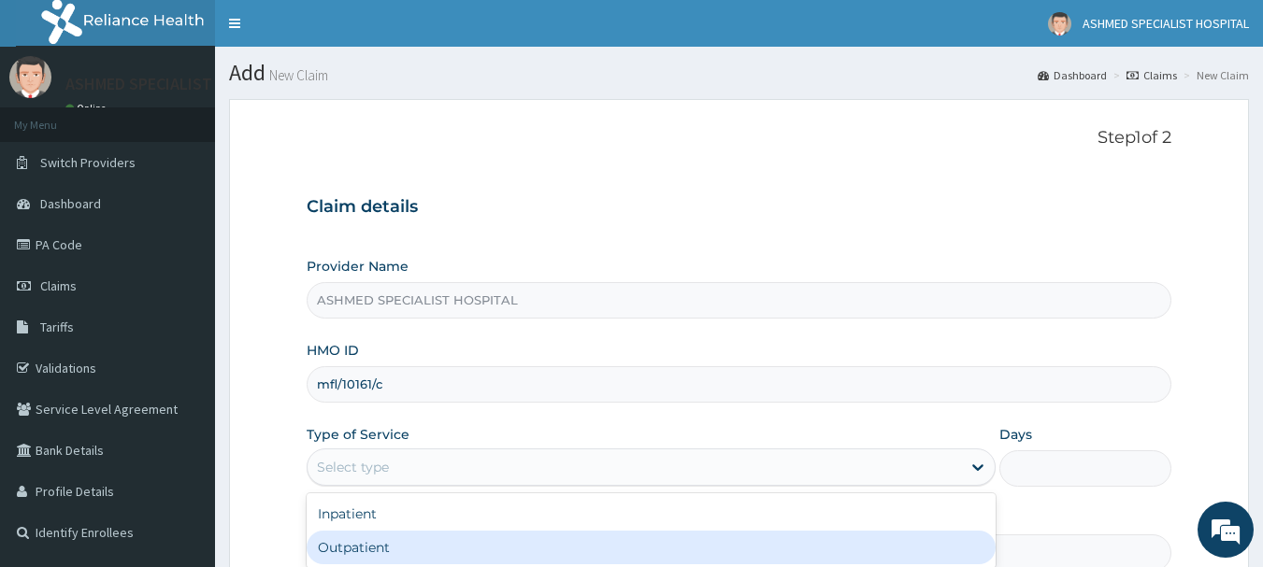
click at [351, 551] on div "Outpatient" at bounding box center [651, 548] width 689 height 34
type input "1"
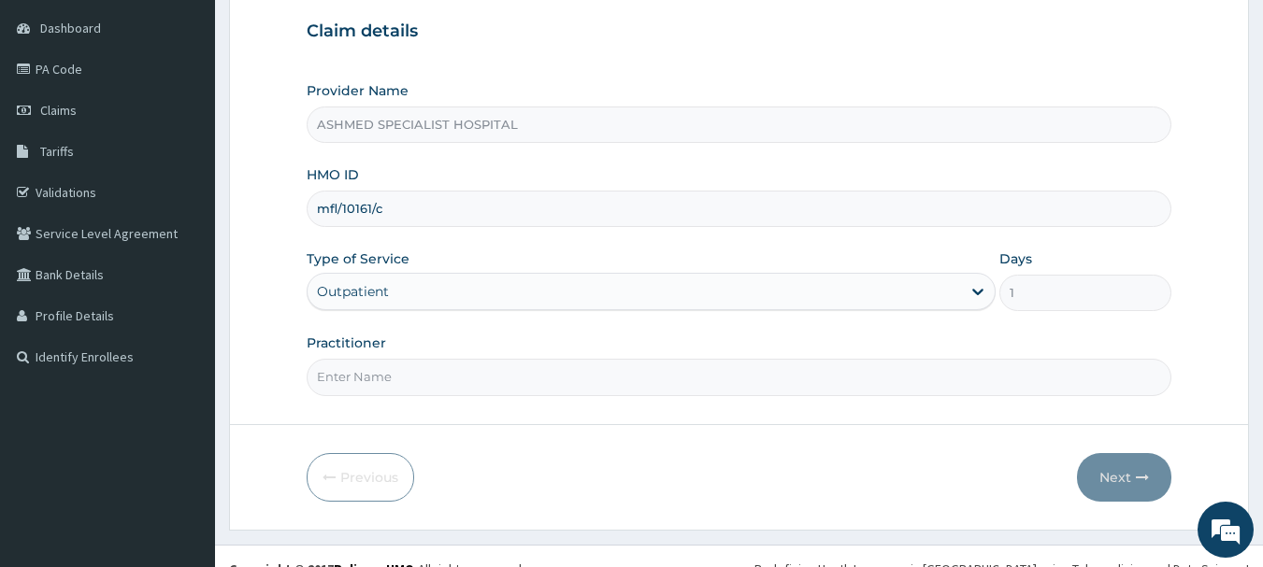
scroll to position [201, 0]
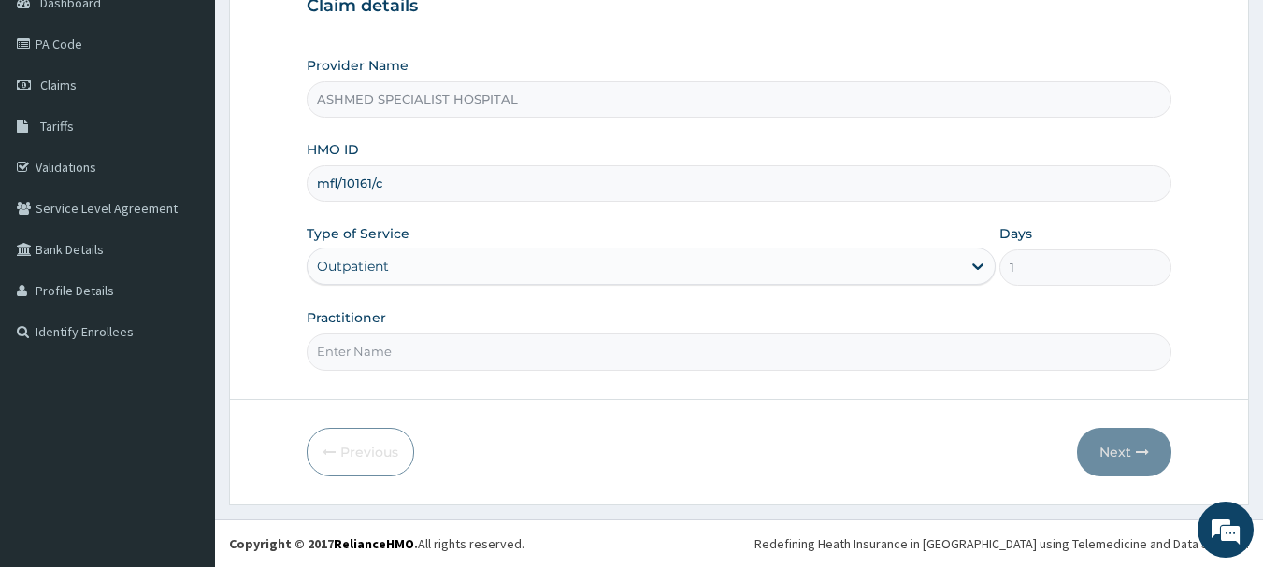
click at [393, 349] on input "Practitioner" at bounding box center [739, 352] width 865 height 36
type input "DR. THOMPSON ODESA"
click at [1121, 450] on button "Next" at bounding box center [1124, 452] width 94 height 49
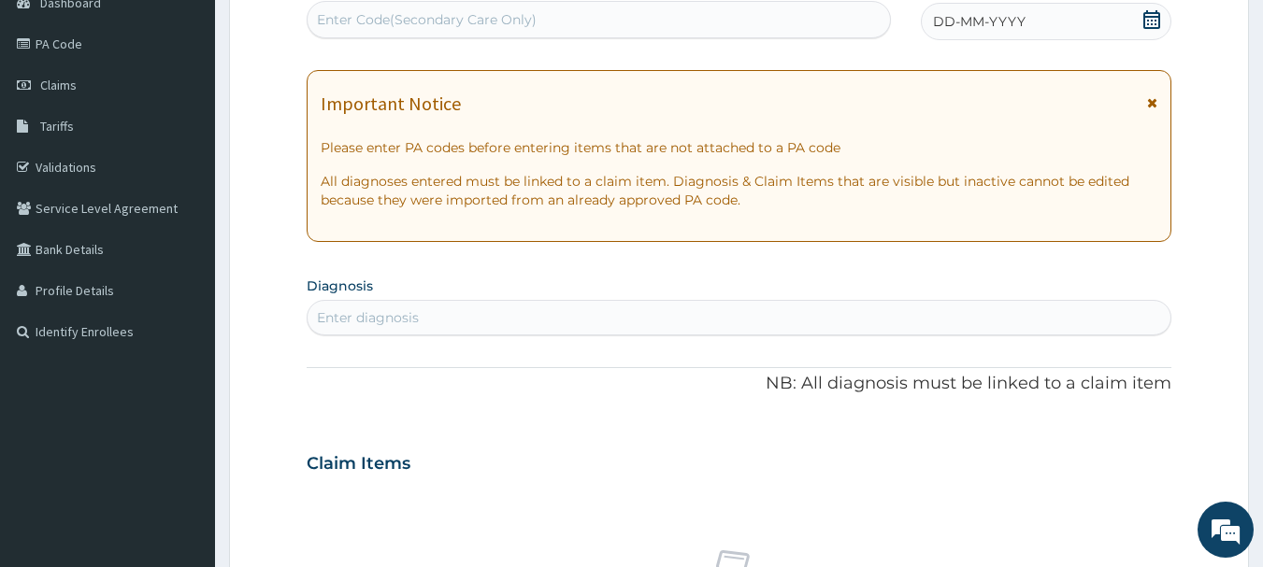
click at [1135, 15] on div "DD-MM-YYYY" at bounding box center [1046, 21] width 250 height 37
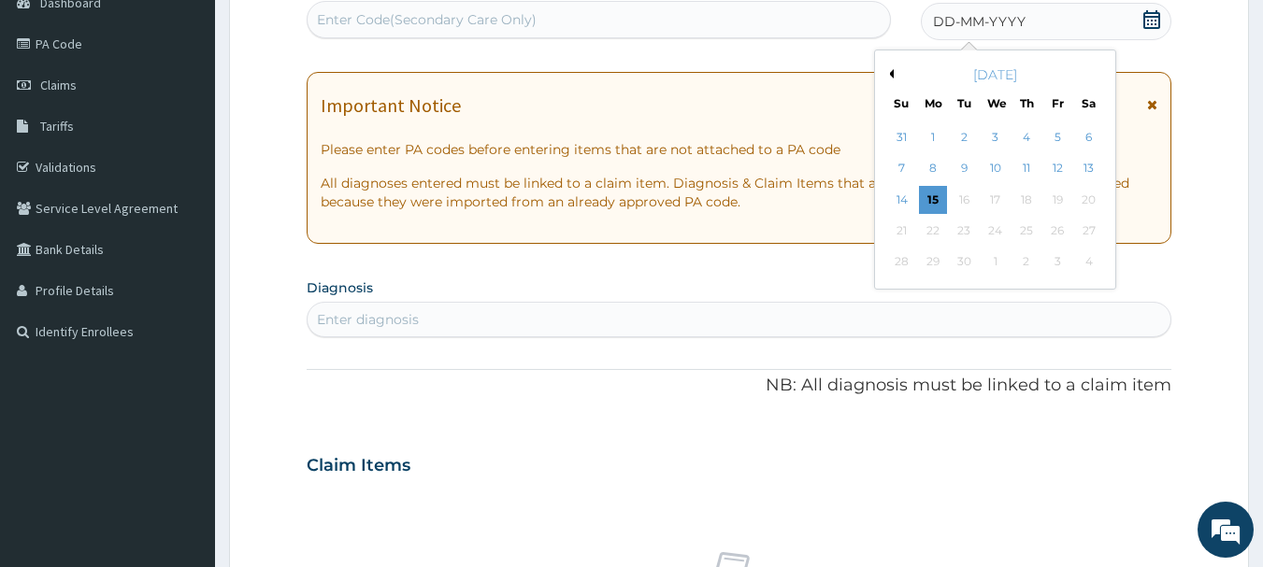
click at [889, 77] on button "Previous Month" at bounding box center [888, 73] width 9 height 9
click at [888, 77] on button "Previous Month" at bounding box center [888, 73] width 9 height 9
click at [888, 76] on button "Previous Month" at bounding box center [888, 73] width 9 height 9
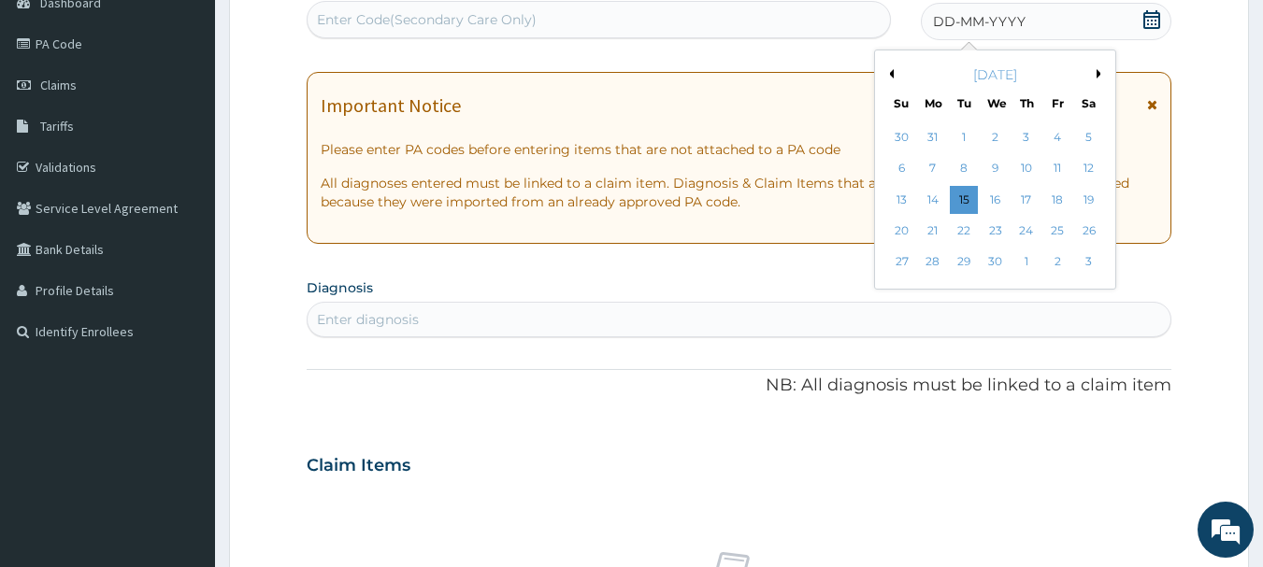
click at [888, 76] on button "Previous Month" at bounding box center [888, 73] width 9 height 9
click at [1023, 252] on div "27" at bounding box center [1026, 263] width 28 height 28
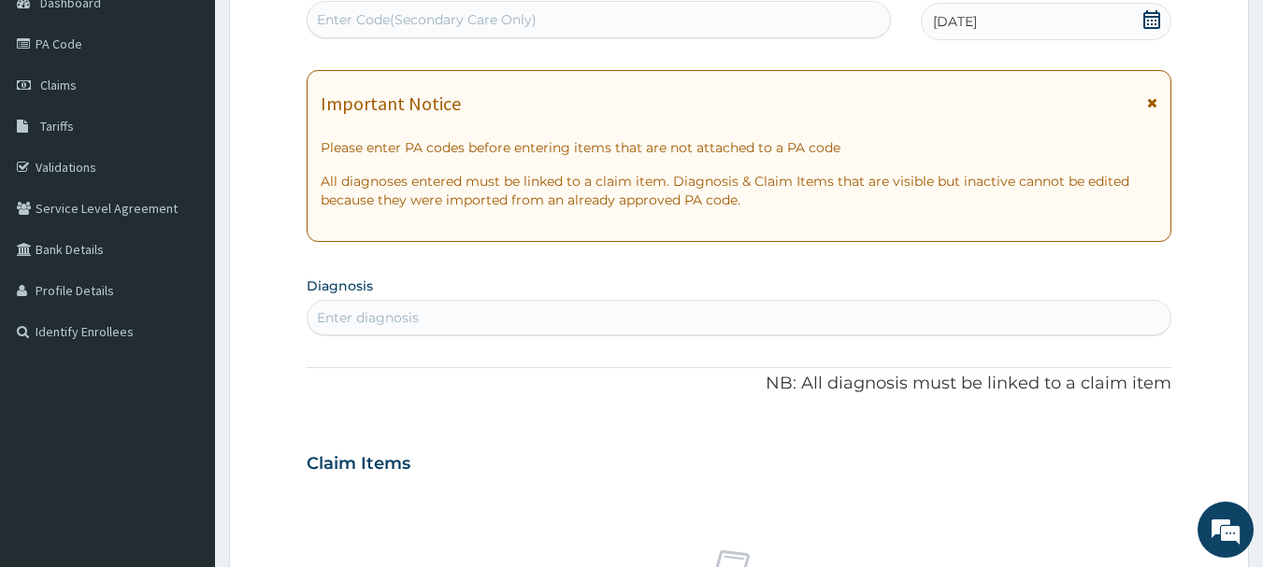
click at [521, 308] on div "Enter diagnosis" at bounding box center [739, 318] width 864 height 30
type input "pud"
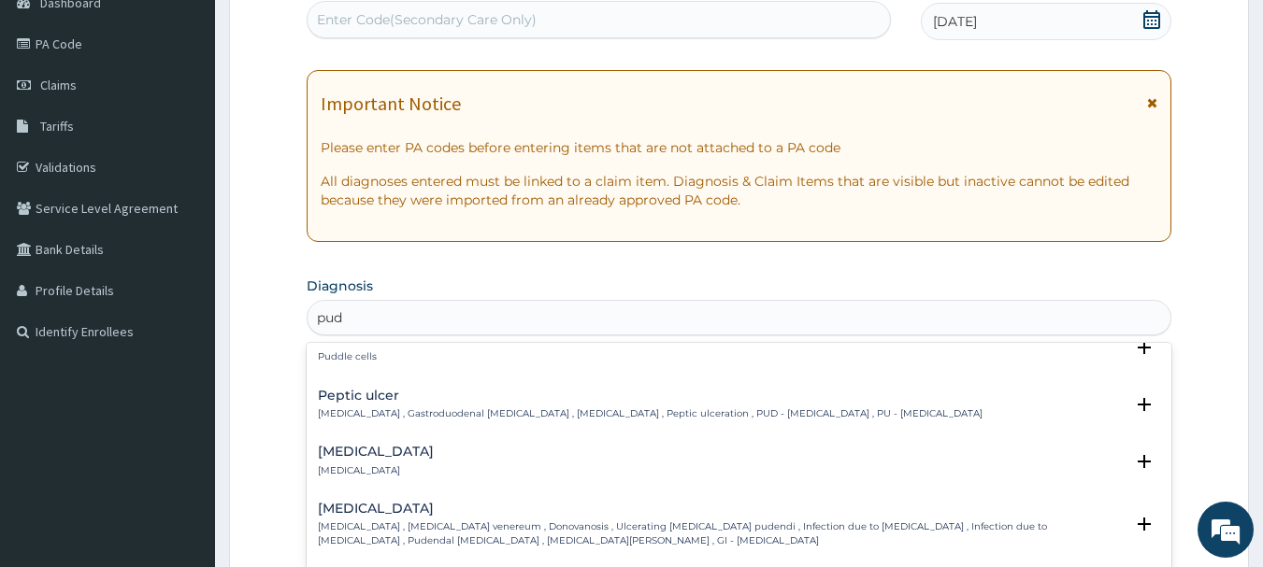
scroll to position [82, 0]
click at [387, 391] on h4 "Peptic ulcer" at bounding box center [650, 393] width 664 height 14
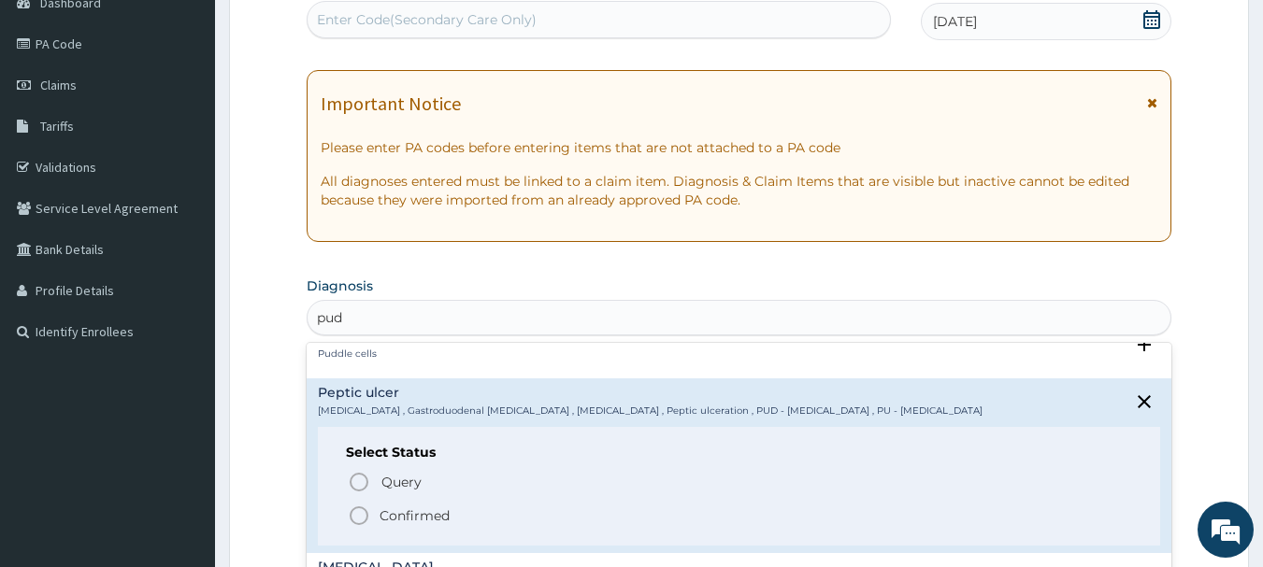
click at [375, 524] on span "Confirmed" at bounding box center [740, 516] width 785 height 22
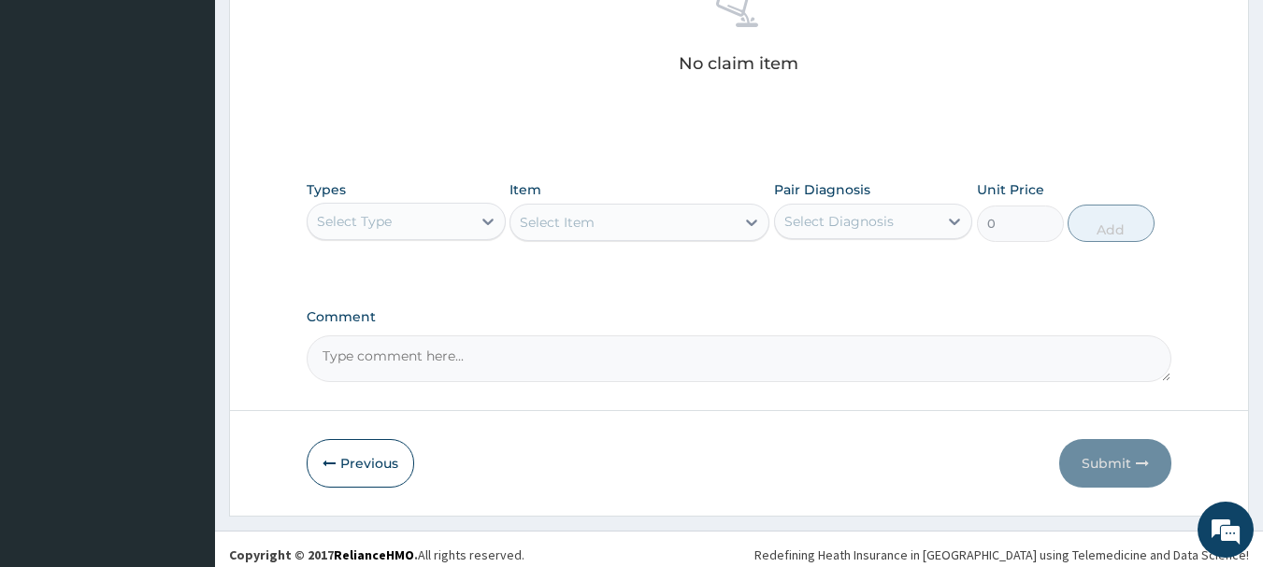
scroll to position [774, 0]
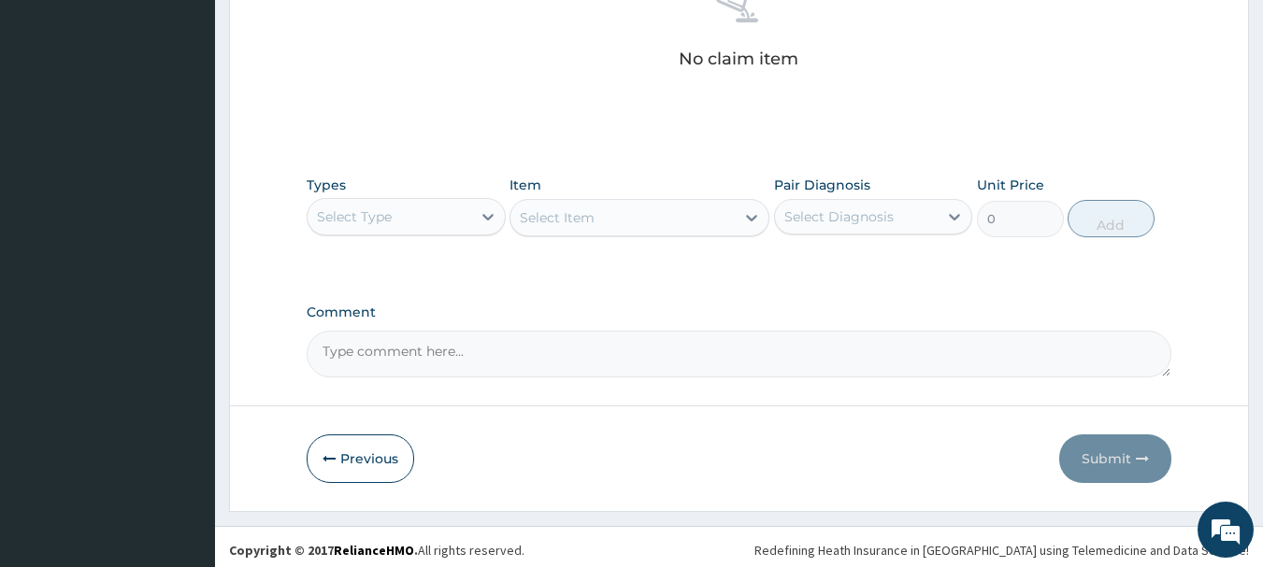
click at [450, 207] on div "Select Type" at bounding box center [389, 217] width 164 height 30
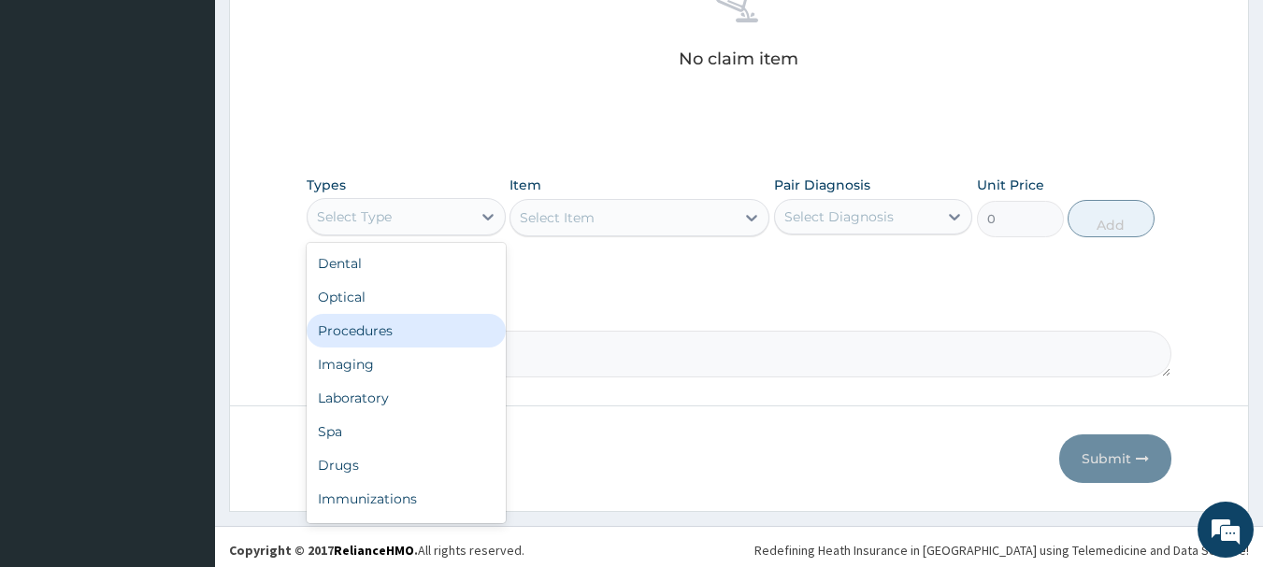
click at [363, 333] on div "Procedures" at bounding box center [406, 331] width 199 height 34
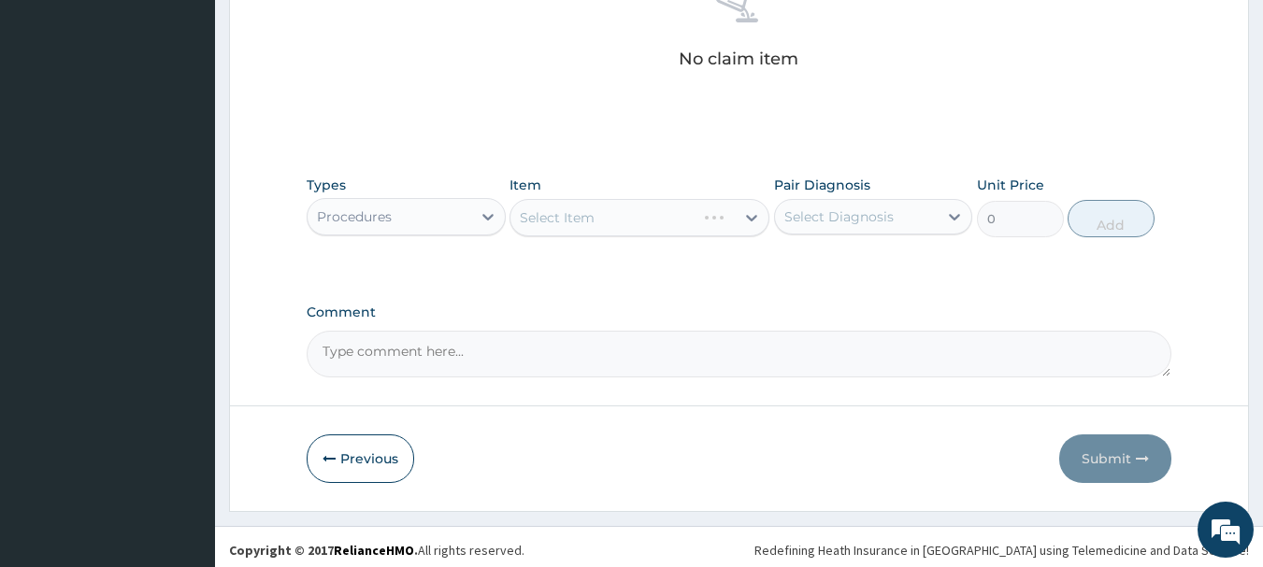
click at [649, 220] on div "Select Item" at bounding box center [639, 217] width 260 height 37
click at [708, 216] on div "Select Item" at bounding box center [639, 217] width 260 height 37
click at [745, 219] on div "Select Item" at bounding box center [639, 217] width 260 height 37
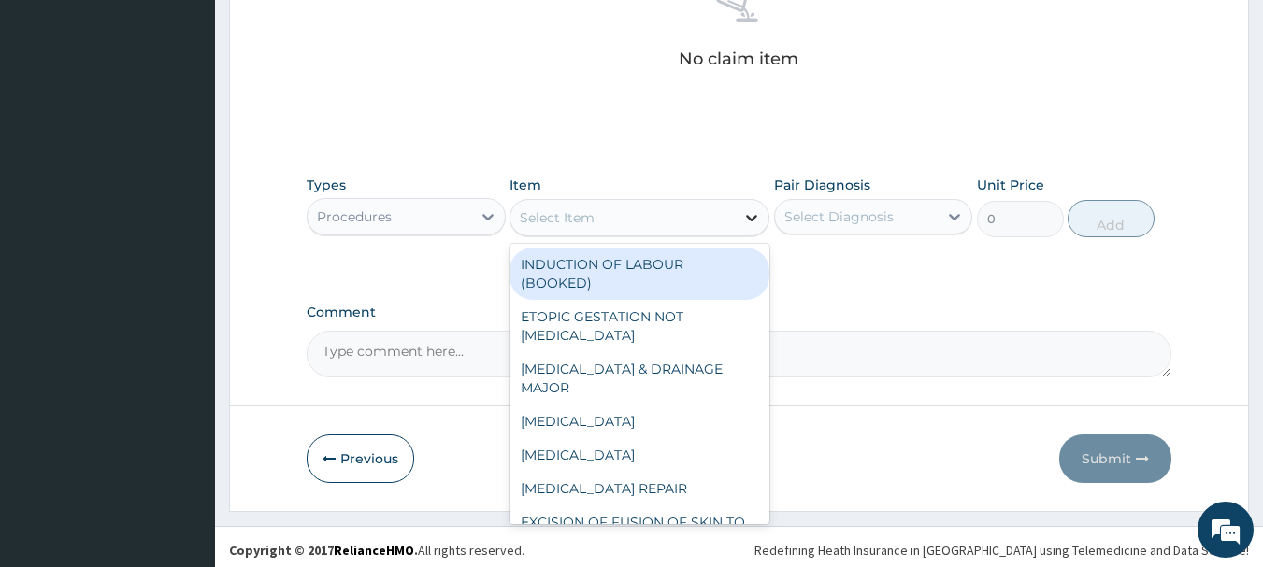
click at [743, 221] on icon at bounding box center [751, 217] width 19 height 19
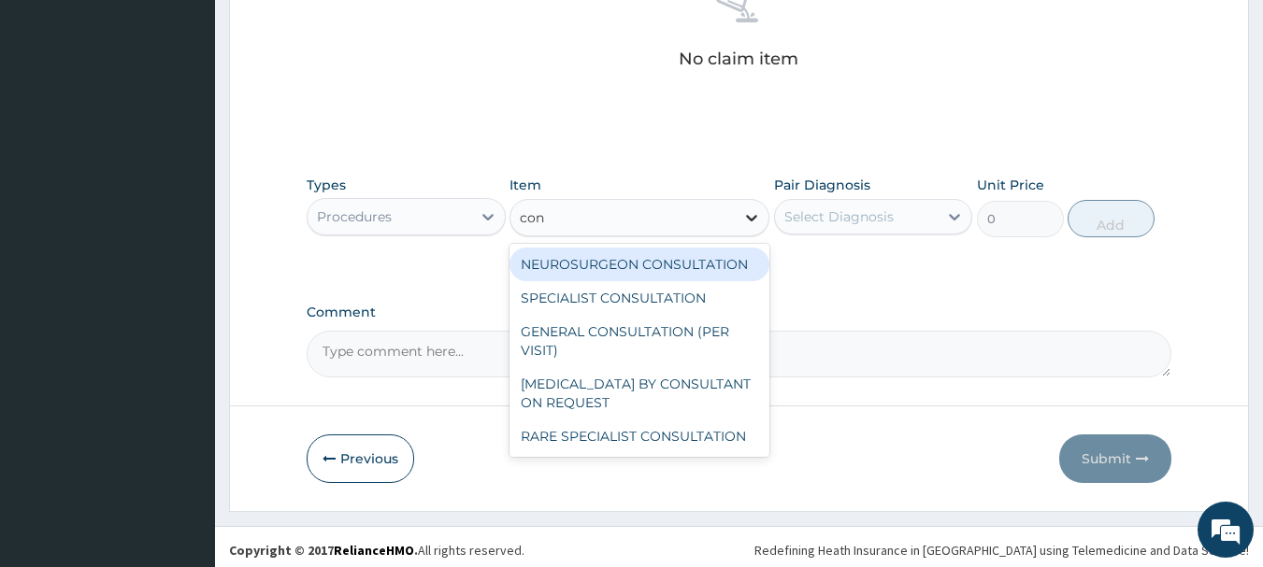
type input "cons"
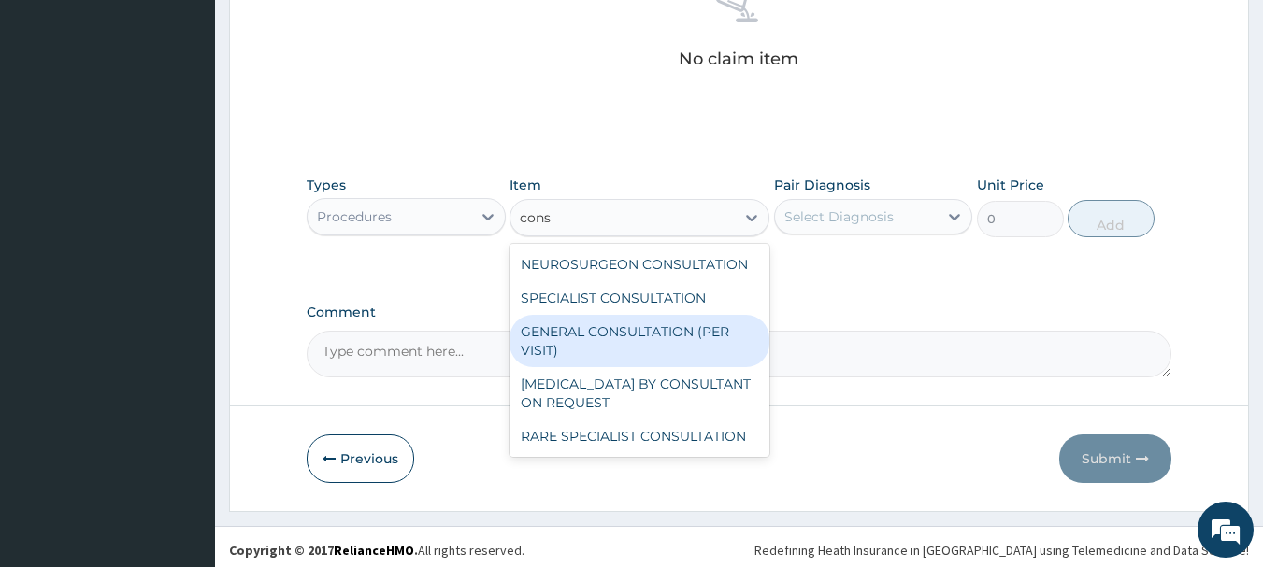
click at [667, 341] on div "GENERAL CONSULTATION (PER VISIT)" at bounding box center [639, 341] width 260 height 52
type input "2000"
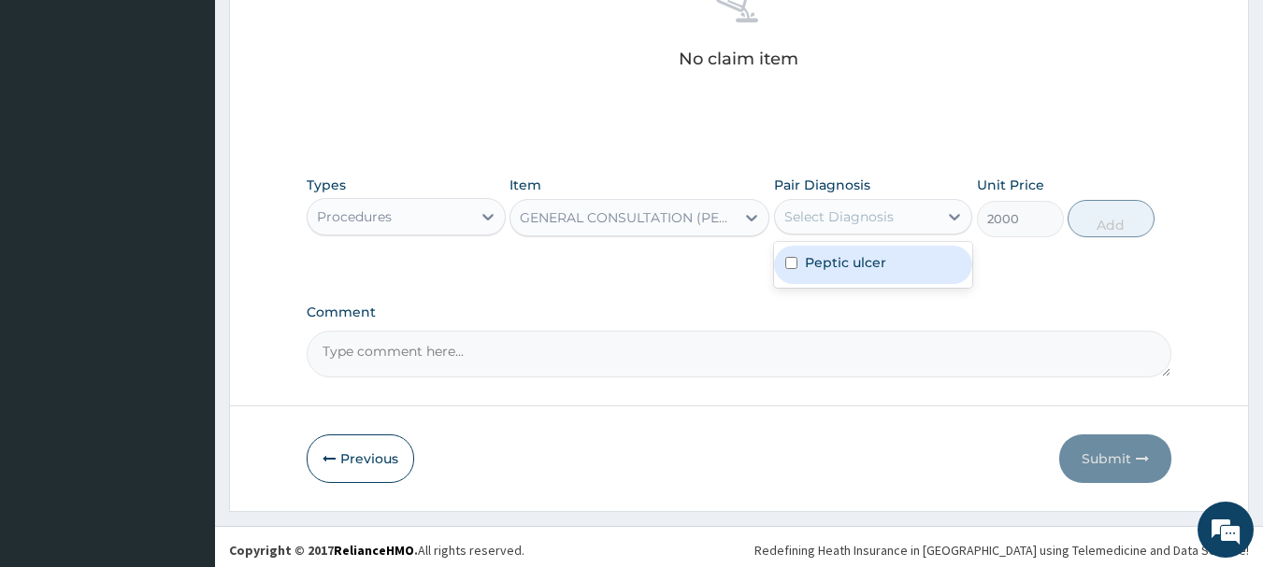
click at [852, 214] on div "Select Diagnosis" at bounding box center [838, 216] width 109 height 19
click at [831, 259] on label "Peptic ulcer" at bounding box center [845, 262] width 81 height 19
checkbox input "true"
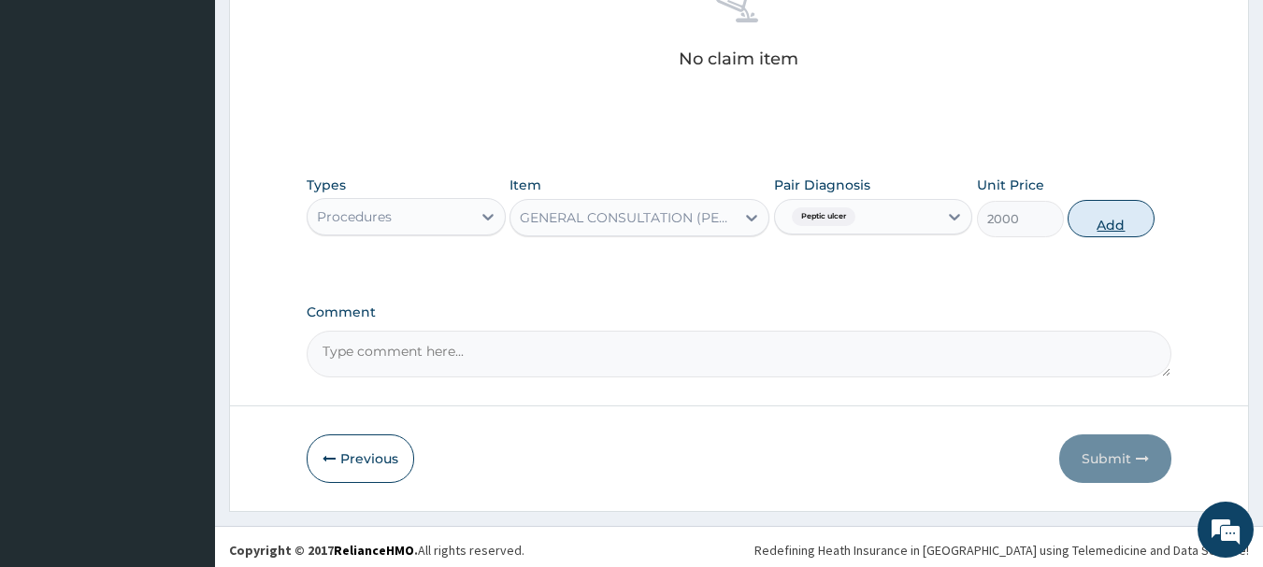
click at [1100, 216] on button "Add" at bounding box center [1110, 218] width 87 height 37
type input "0"
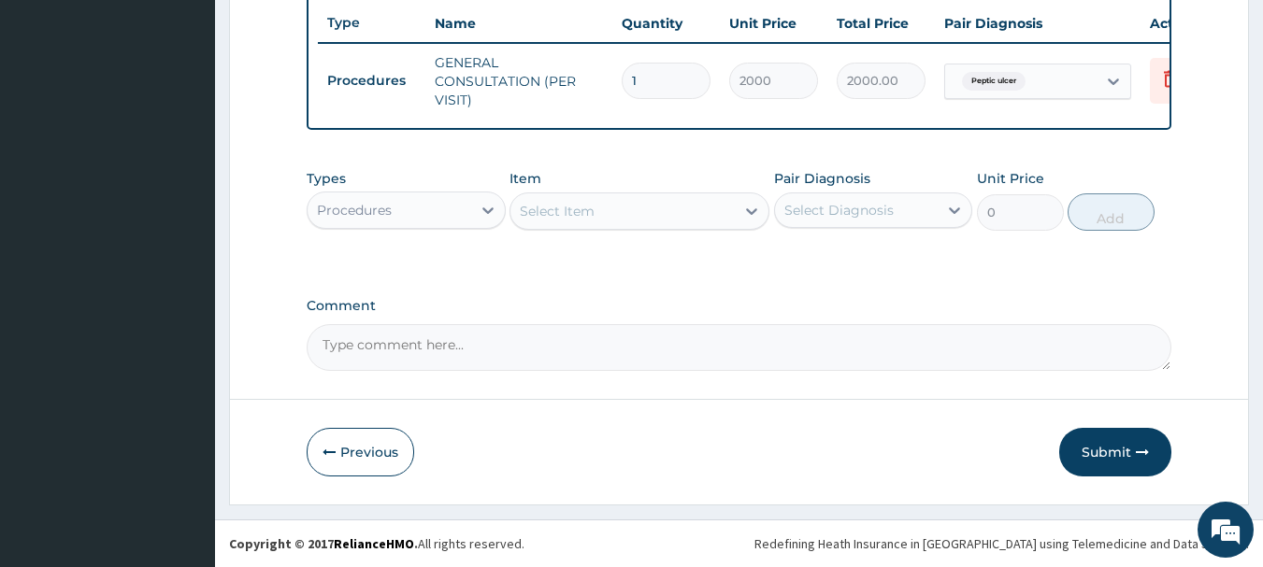
click at [462, 206] on div "Procedures" at bounding box center [389, 210] width 164 height 30
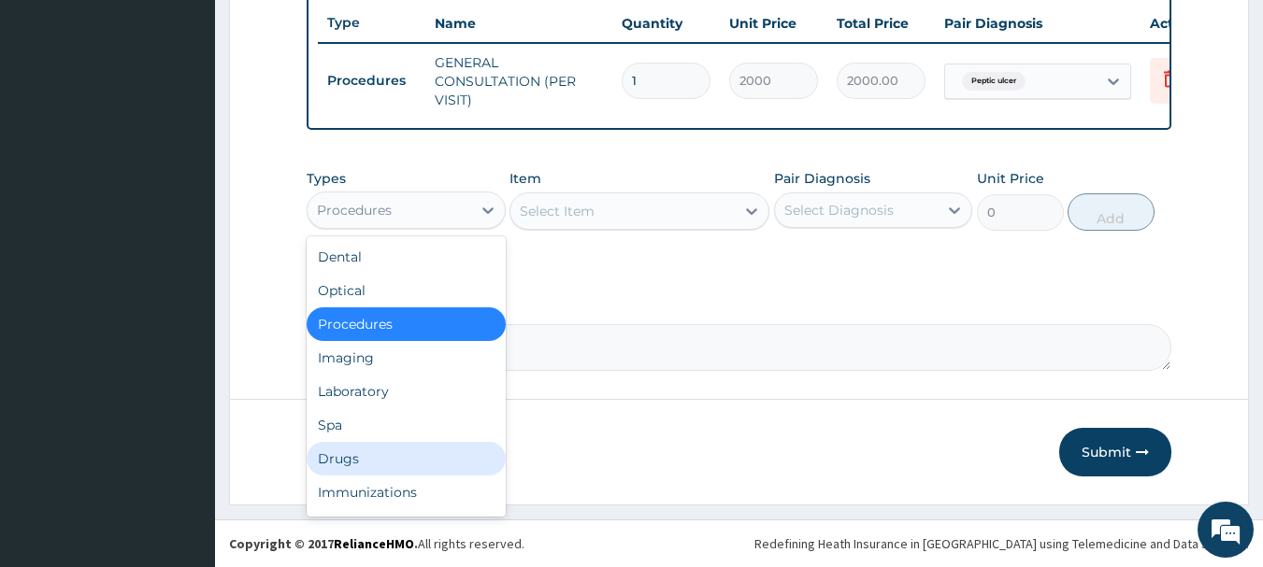
click at [350, 453] on div "Drugs" at bounding box center [406, 459] width 199 height 34
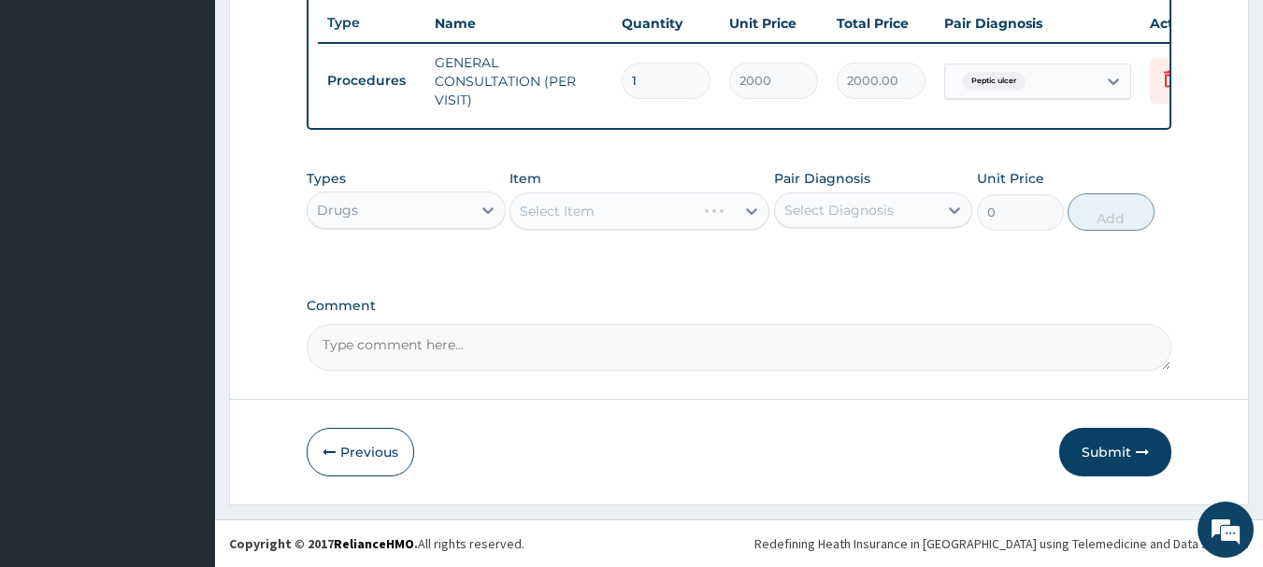
click at [565, 207] on div "Select Item" at bounding box center [639, 211] width 260 height 37
click at [624, 223] on div "Select Item" at bounding box center [622, 211] width 224 height 30
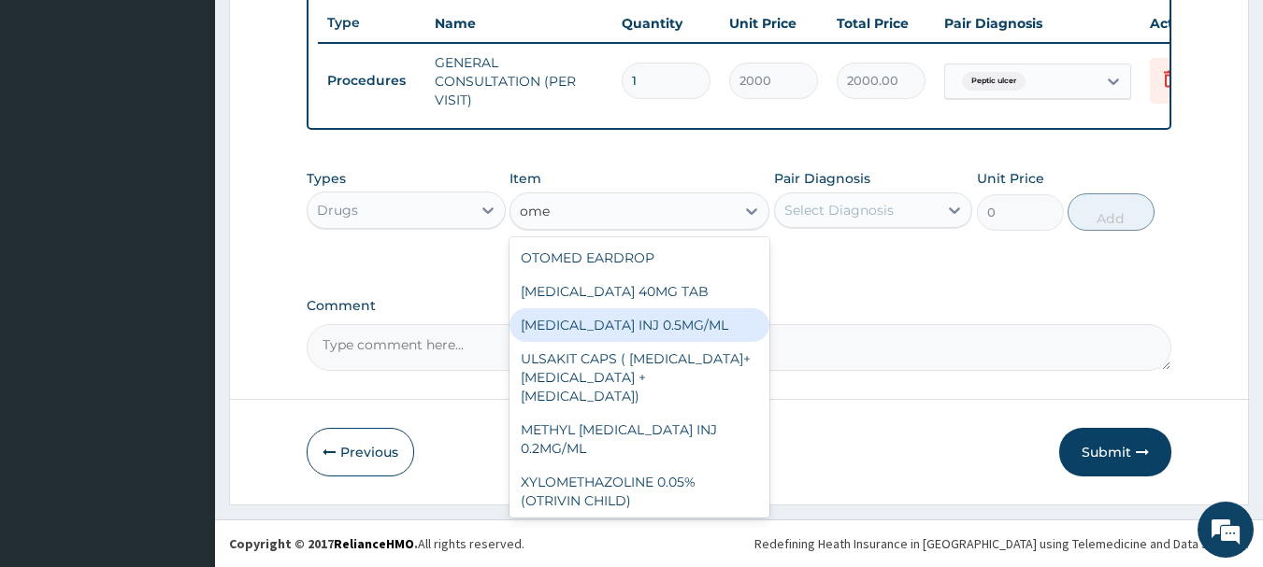
type input "omep"
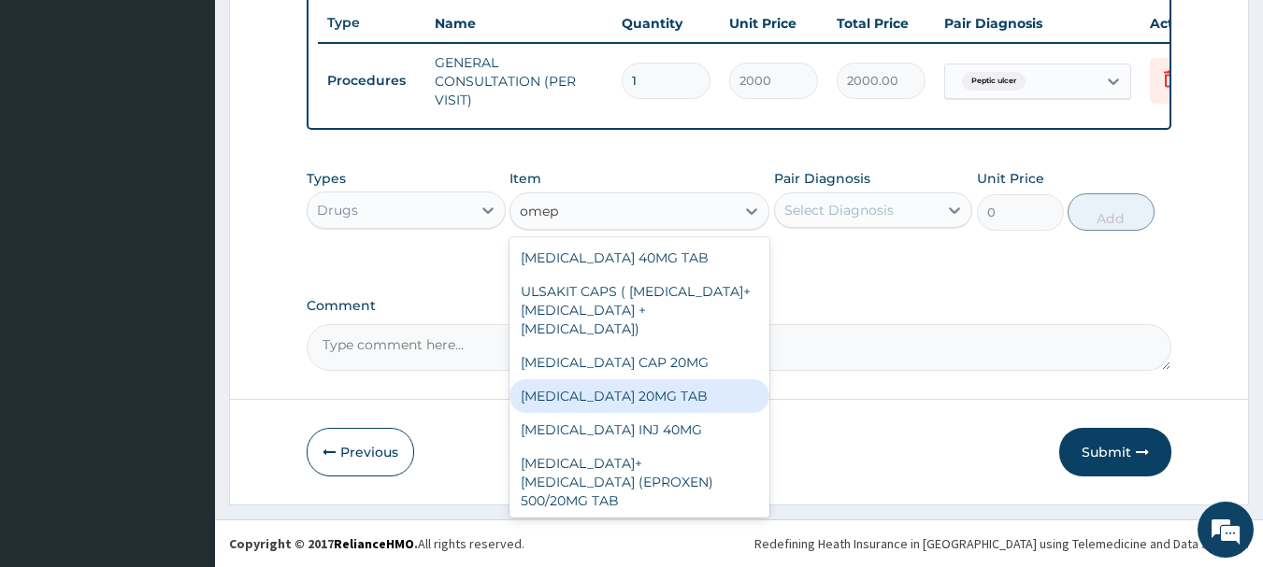
click at [628, 388] on div "ESOMEPRAZOLE 20MG TAB" at bounding box center [639, 396] width 260 height 34
type input "120"
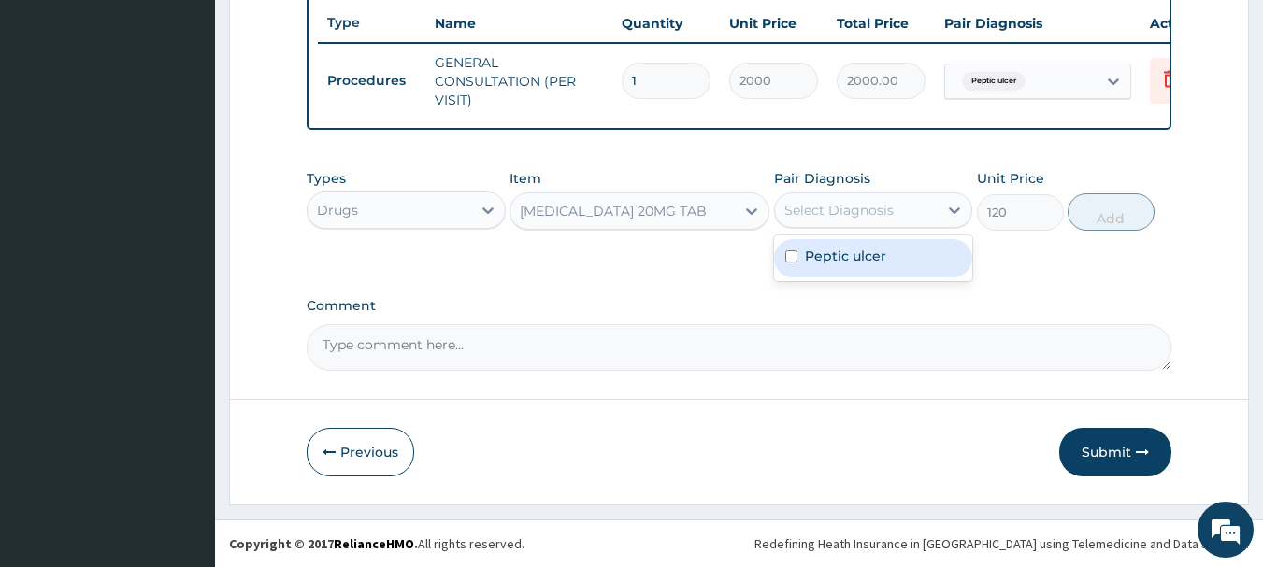
click at [833, 202] on div "Select Diagnosis" at bounding box center [838, 210] width 109 height 19
click at [830, 255] on label "Peptic ulcer" at bounding box center [845, 256] width 81 height 19
checkbox input "true"
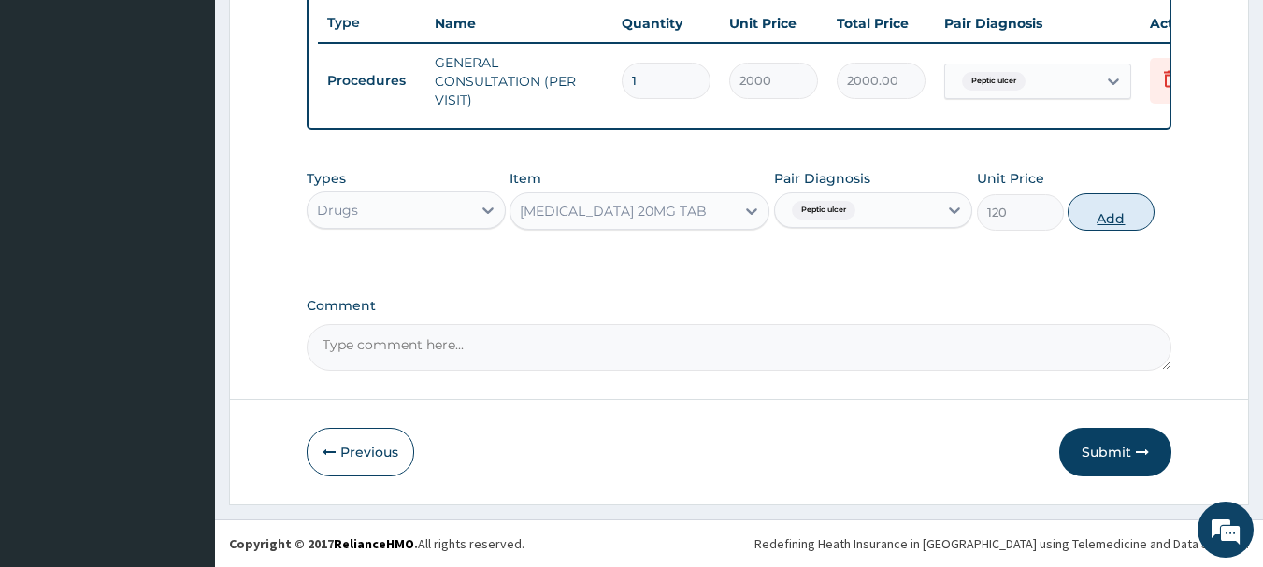
click at [1088, 209] on button "Add" at bounding box center [1110, 211] width 87 height 37
type input "0"
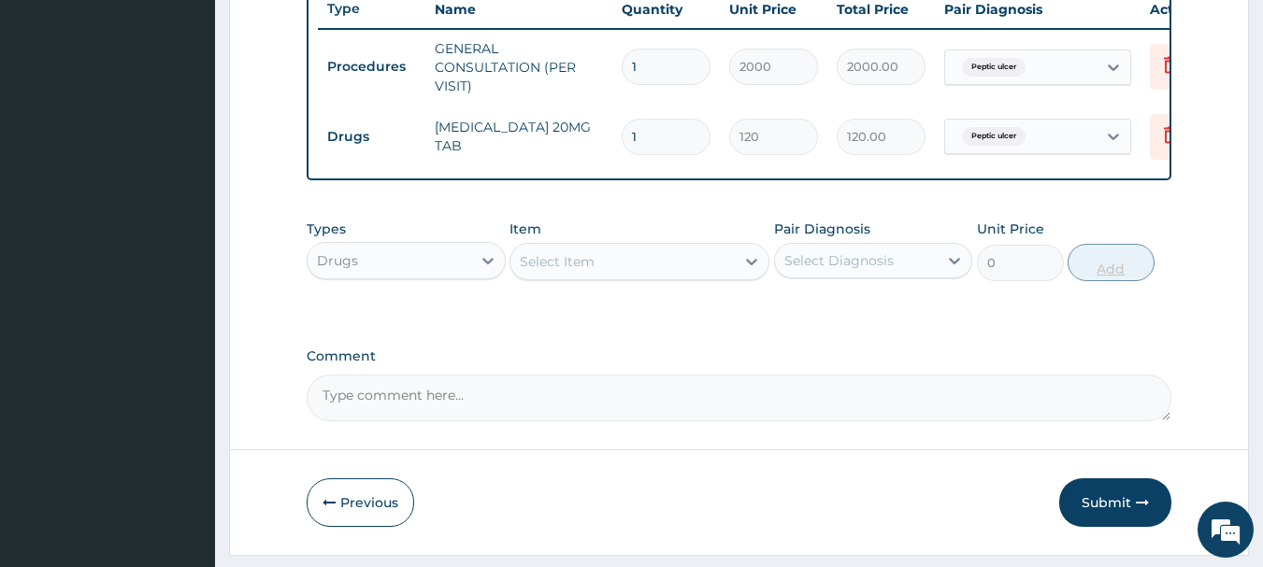
type input "10"
type input "1200.00"
type input "10"
click at [742, 271] on icon at bounding box center [751, 261] width 19 height 19
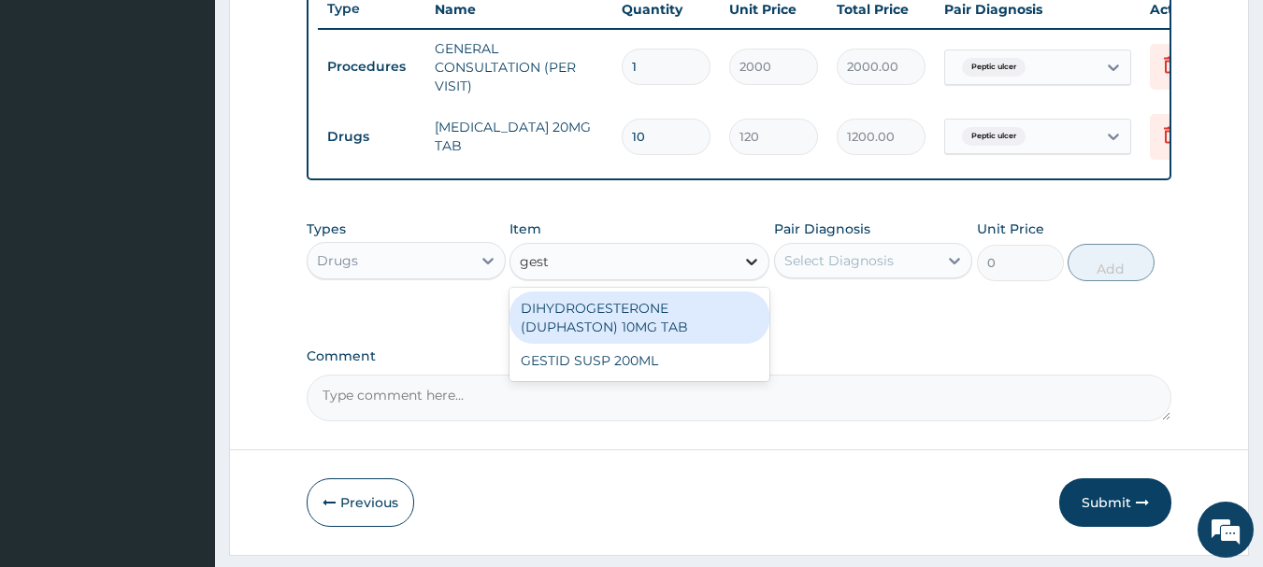
type input "gesti"
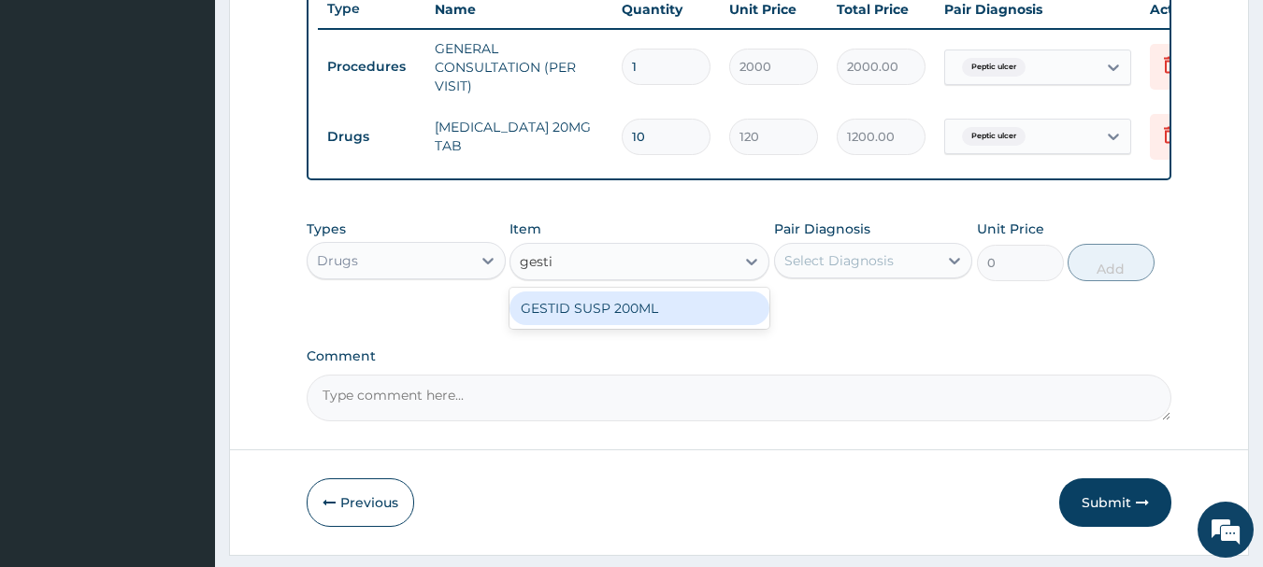
click at [647, 312] on div "GESTID SUSP 200ML" at bounding box center [639, 309] width 260 height 34
type input "1200"
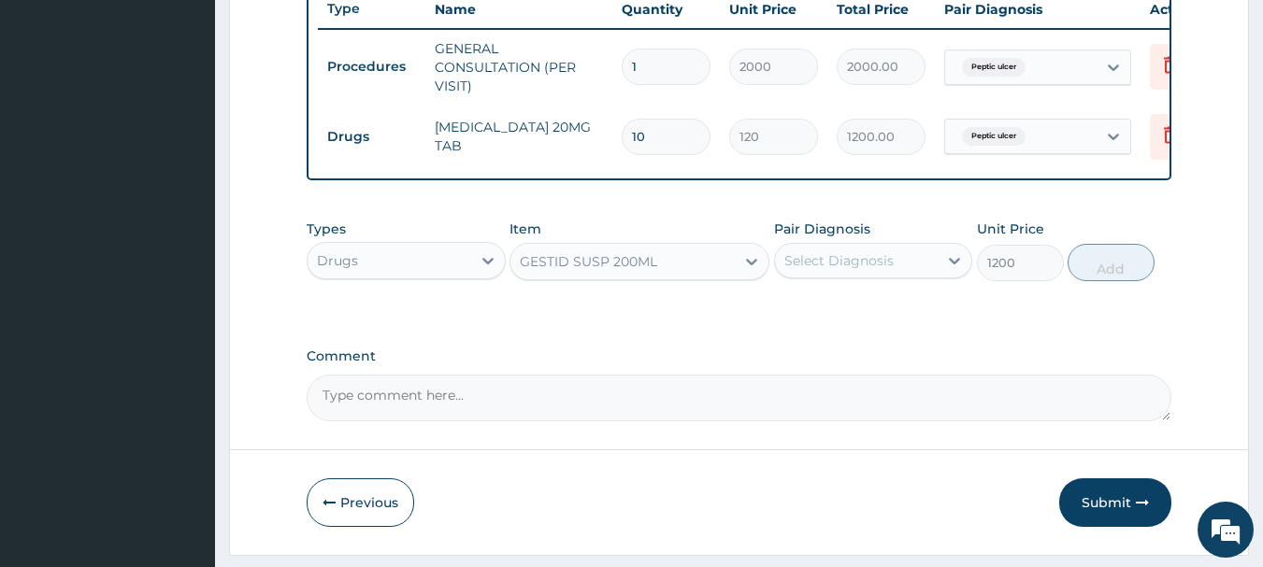
click at [860, 270] on div "Select Diagnosis" at bounding box center [838, 260] width 109 height 19
click at [836, 312] on label "Peptic ulcer" at bounding box center [845, 306] width 81 height 19
checkbox input "true"
click at [1083, 271] on button "Add" at bounding box center [1110, 262] width 87 height 37
type input "0"
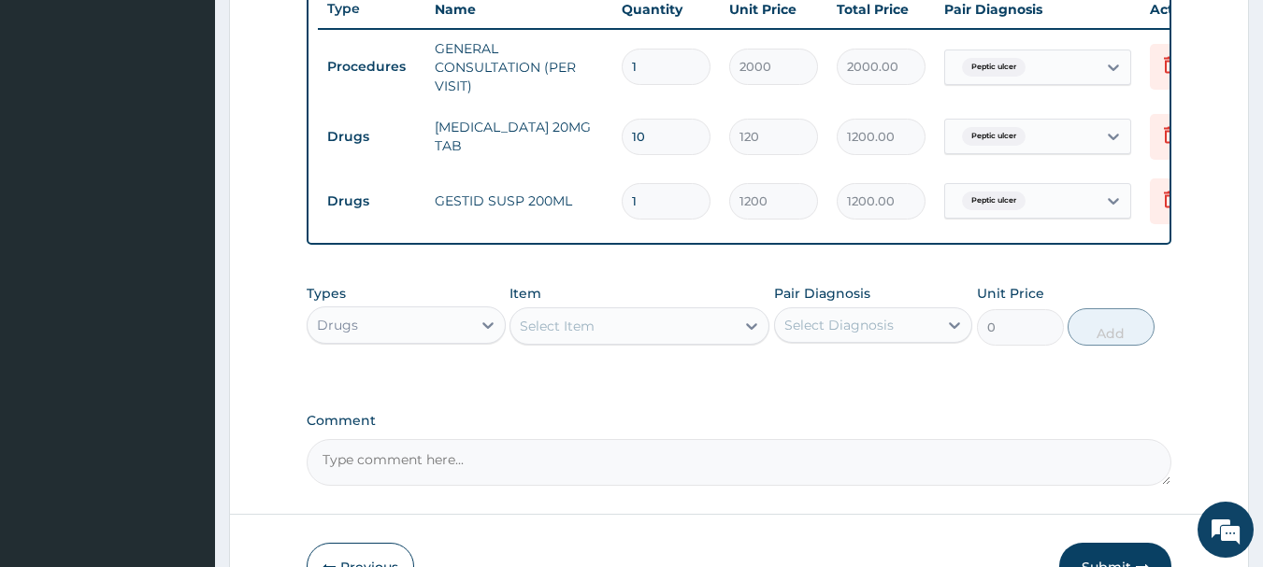
scroll to position [845, 0]
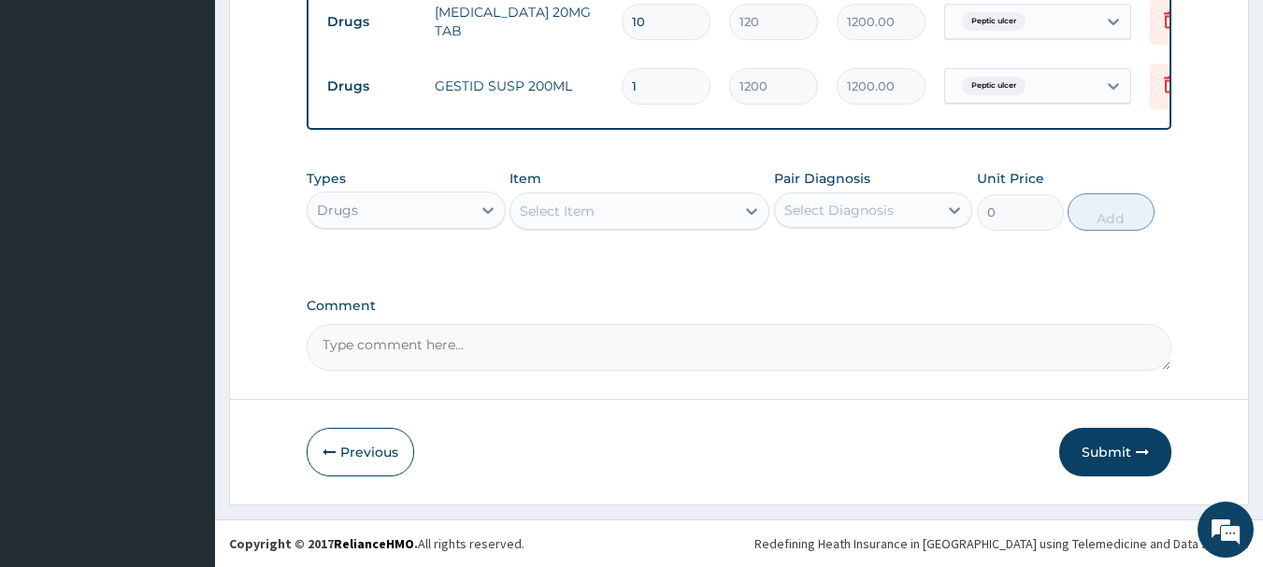
click at [1088, 445] on button "Submit" at bounding box center [1115, 452] width 112 height 49
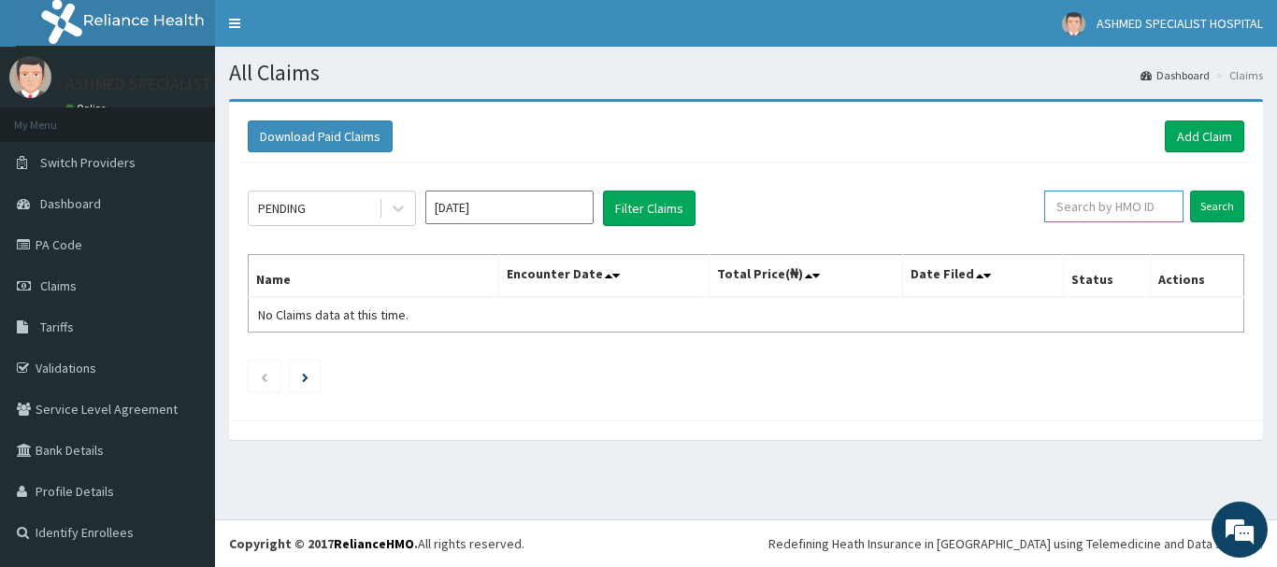
click at [1132, 203] on input "text" at bounding box center [1113, 207] width 139 height 32
type input "mfl/10161/c"
click at [1213, 204] on input "Search" at bounding box center [1217, 207] width 54 height 32
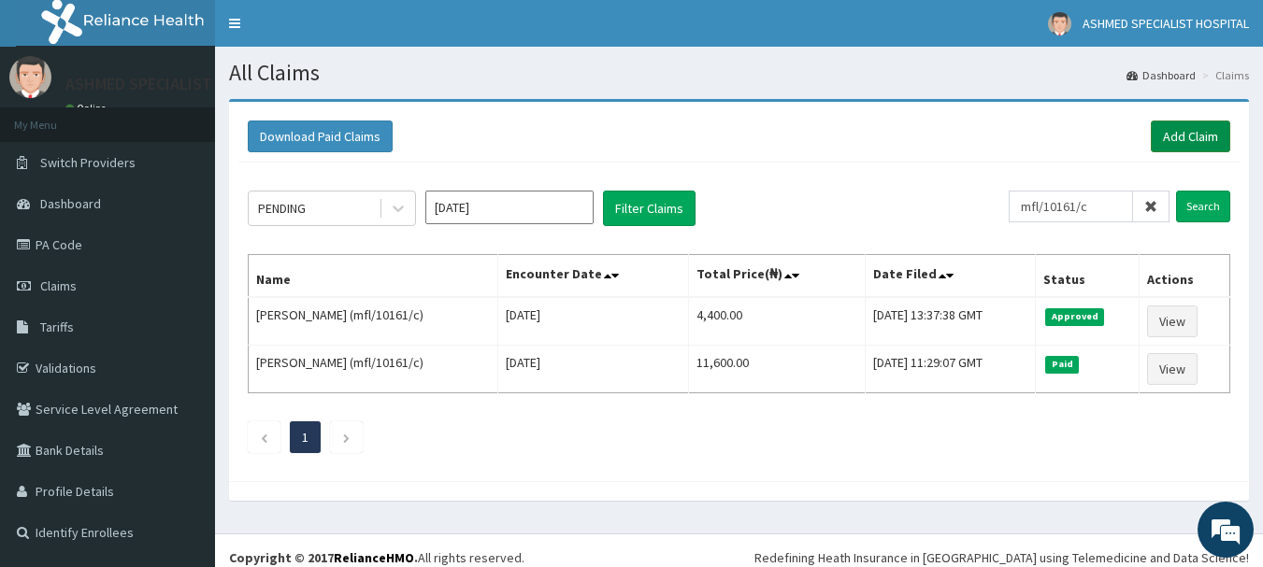
click at [1158, 141] on link "Add Claim" at bounding box center [1189, 137] width 79 height 32
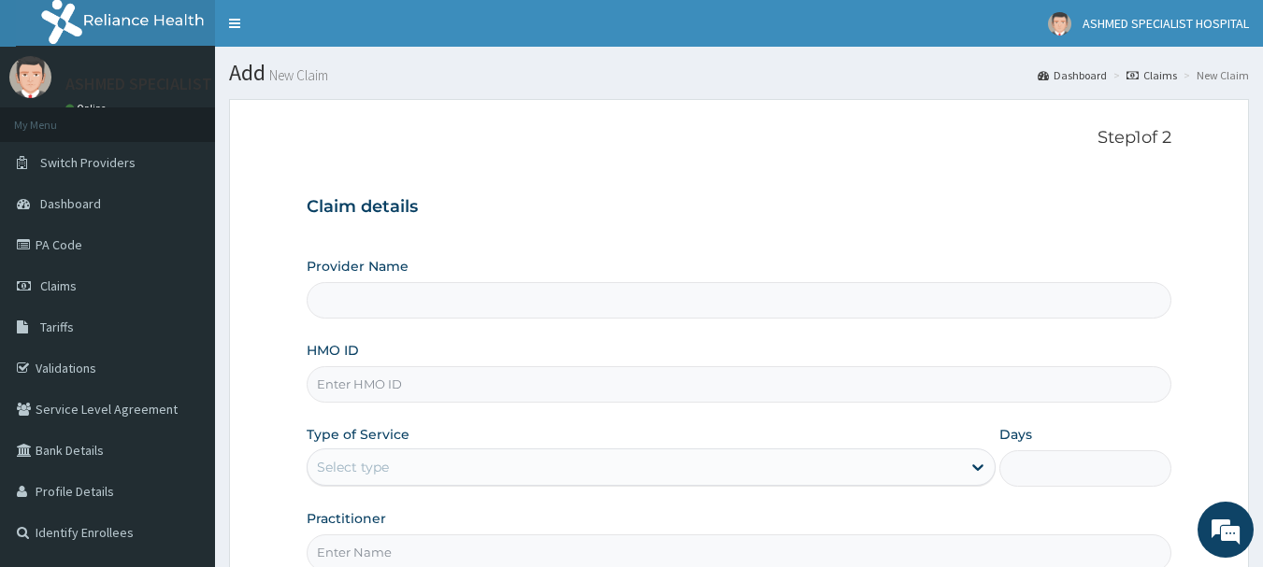
type input "ASHMED SPECIALIST HOSPITAL"
click at [343, 382] on input "HMO ID" at bounding box center [739, 384] width 865 height 36
type input "ifm/10061/a"
click at [360, 463] on div "Select type" at bounding box center [353, 467] width 72 height 19
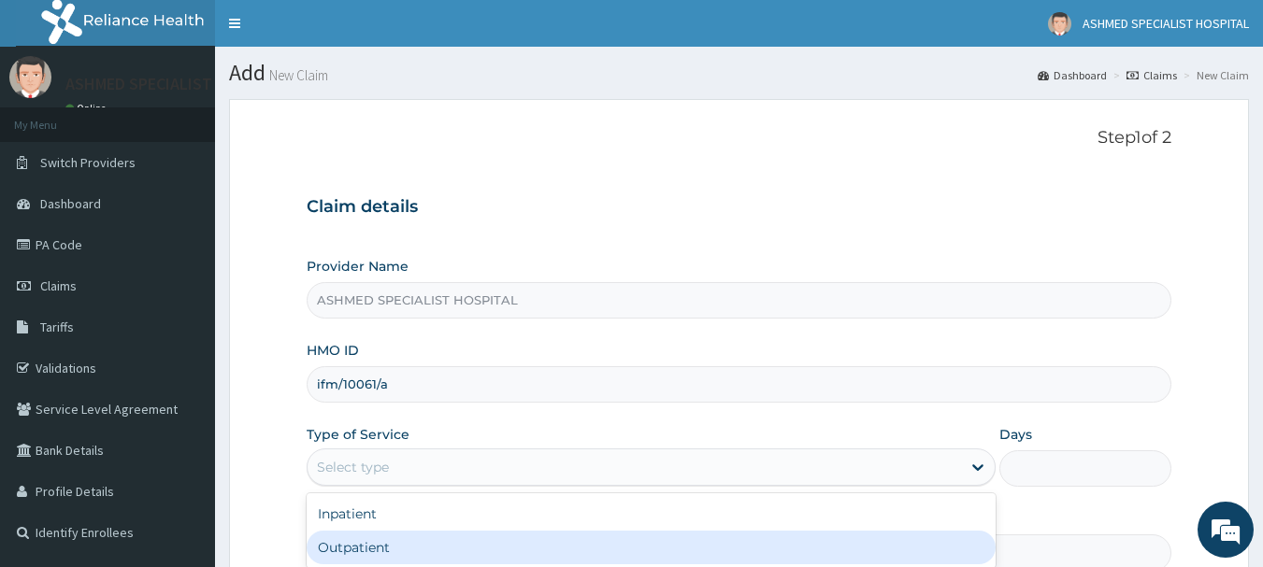
click at [356, 544] on div "Outpatient" at bounding box center [651, 548] width 689 height 34
type input "1"
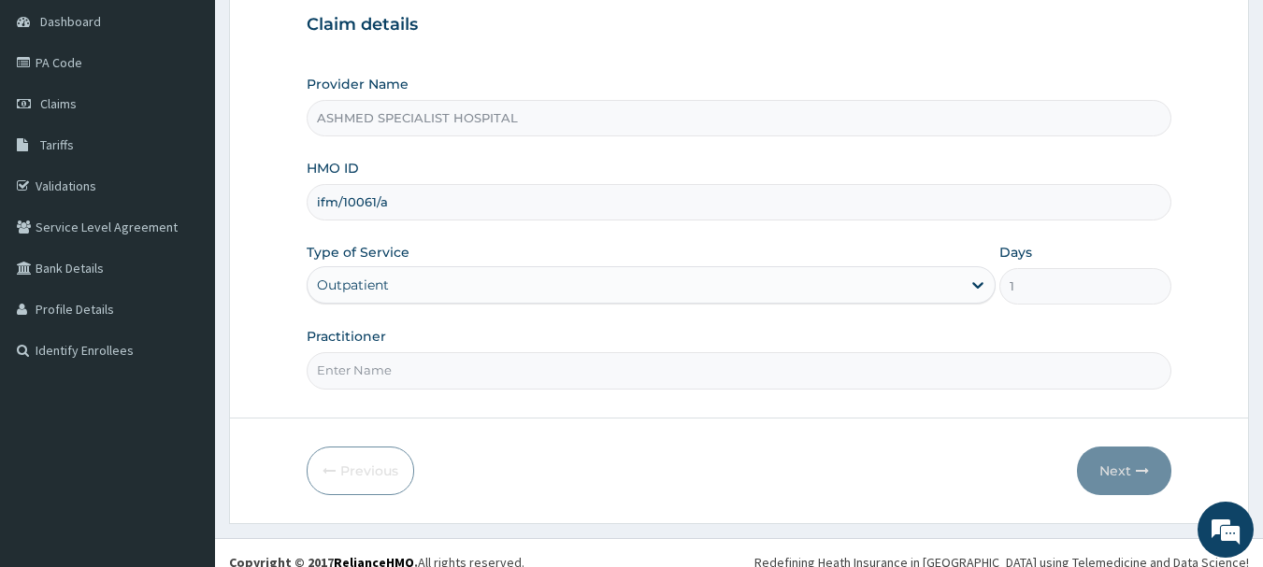
scroll to position [201, 0]
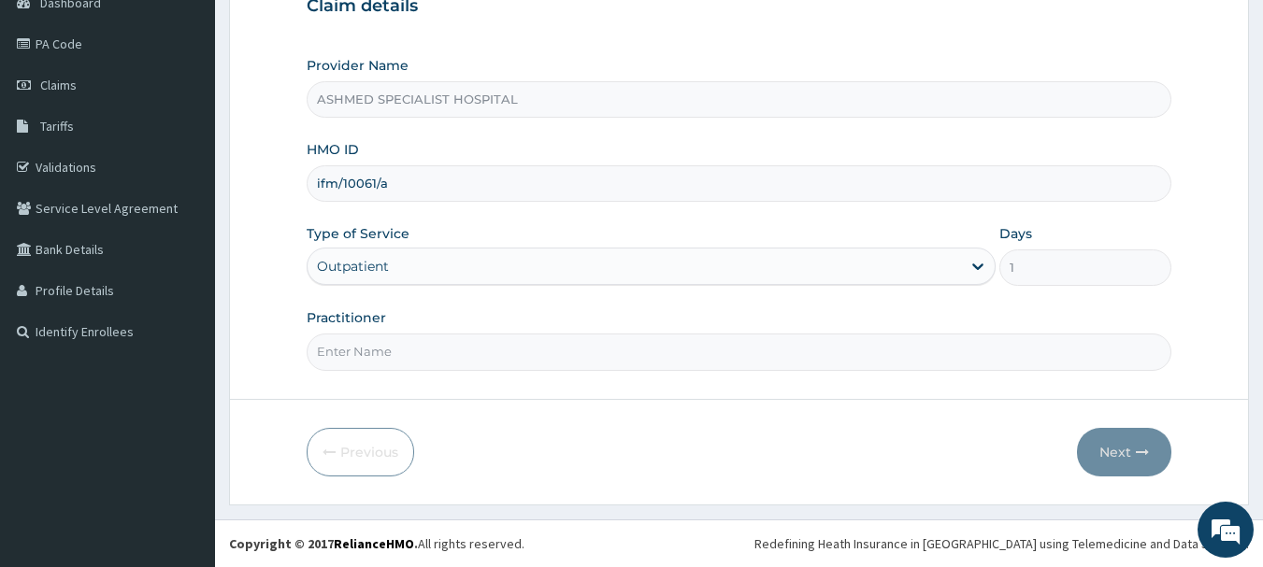
click at [350, 361] on input "Practitioner" at bounding box center [739, 352] width 865 height 36
type input "[PERSON_NAME][DATE]"
click at [1103, 451] on button "Next" at bounding box center [1124, 452] width 94 height 49
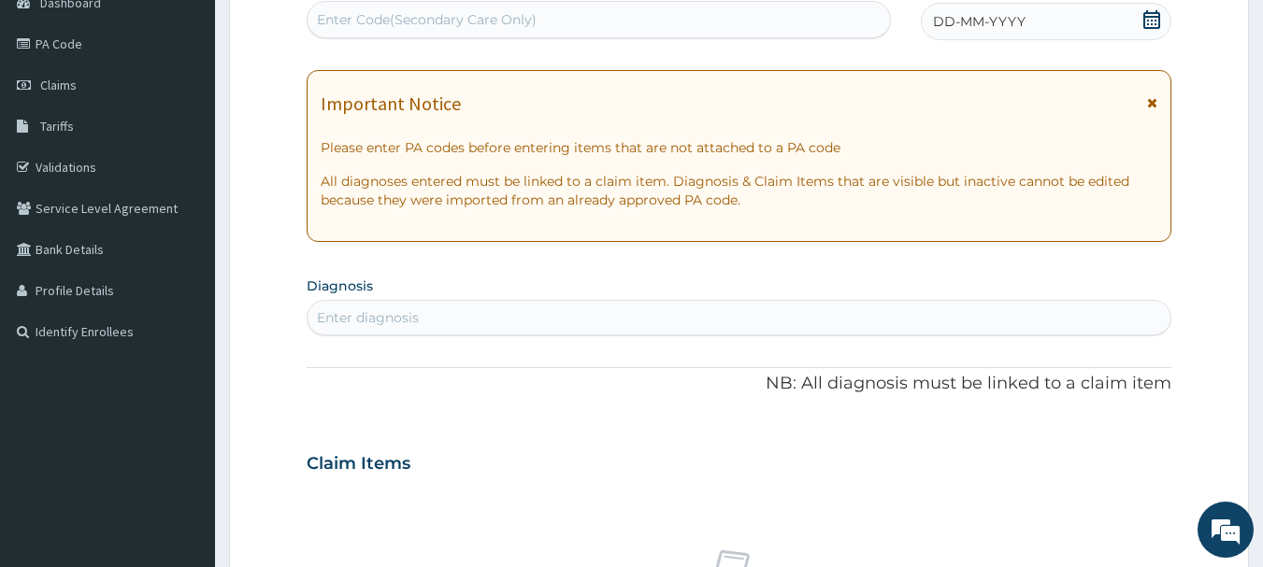
click at [1148, 15] on icon at bounding box center [1151, 19] width 19 height 19
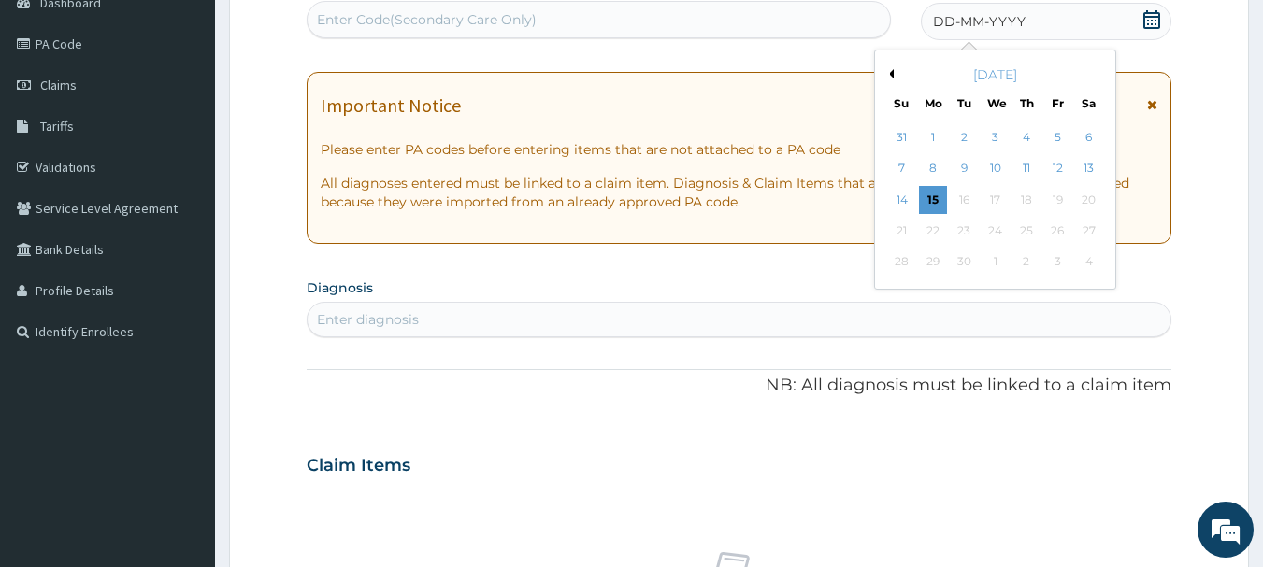
click at [892, 74] on button "Previous Month" at bounding box center [888, 73] width 9 height 9
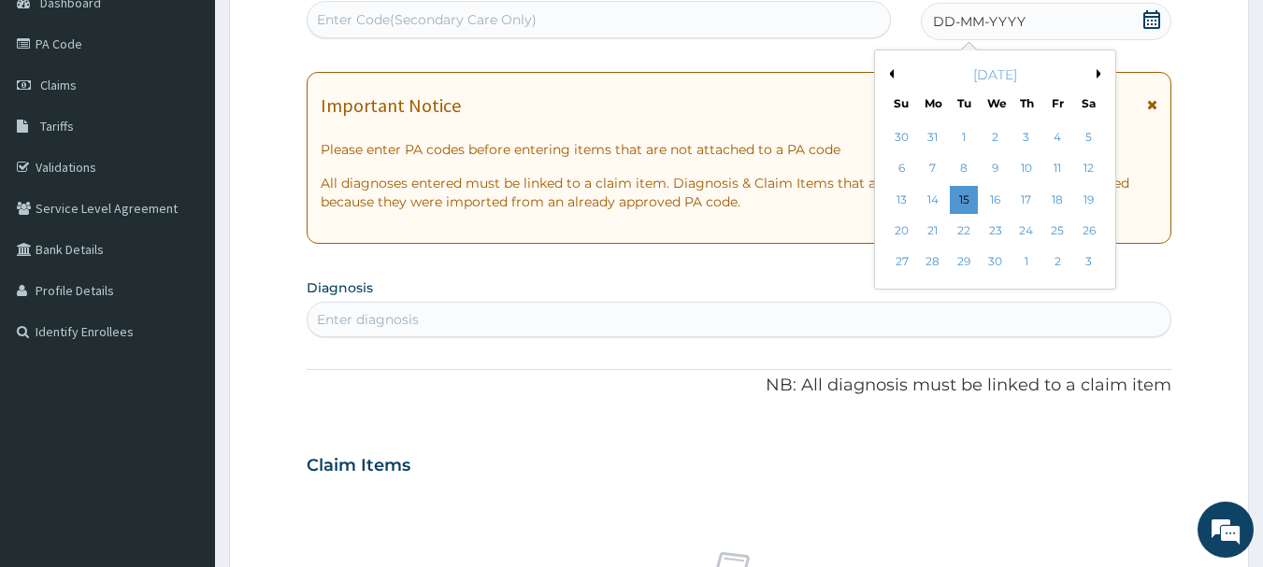
click at [892, 74] on button "Previous Month" at bounding box center [888, 73] width 9 height 9
click at [1025, 257] on div "27" at bounding box center [1026, 263] width 28 height 28
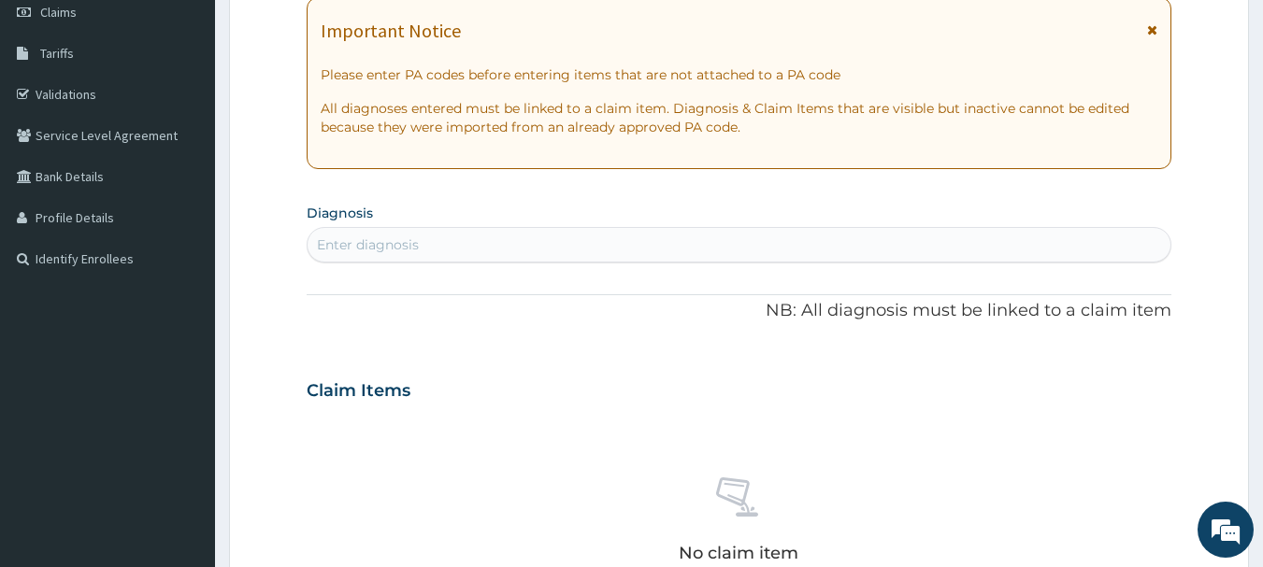
scroll to position [280, 0]
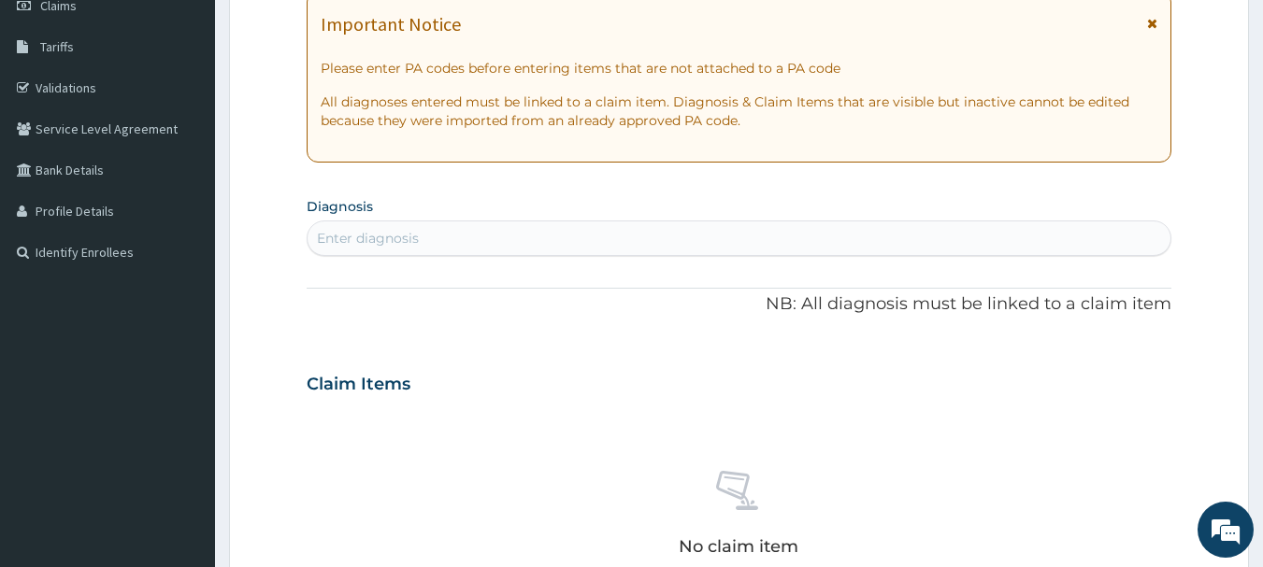
click at [555, 240] on div "Enter diagnosis" at bounding box center [739, 238] width 864 height 30
type input "[MEDICAL_DATA]"
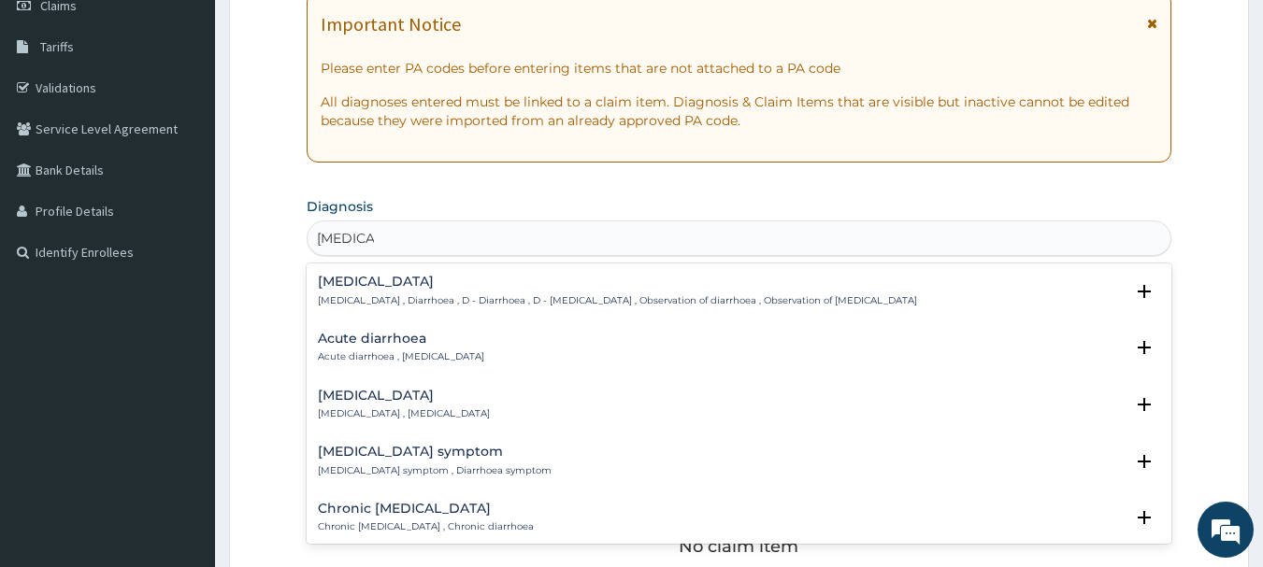
click at [377, 336] on h4 "Acute diarrhoea" at bounding box center [401, 339] width 166 height 14
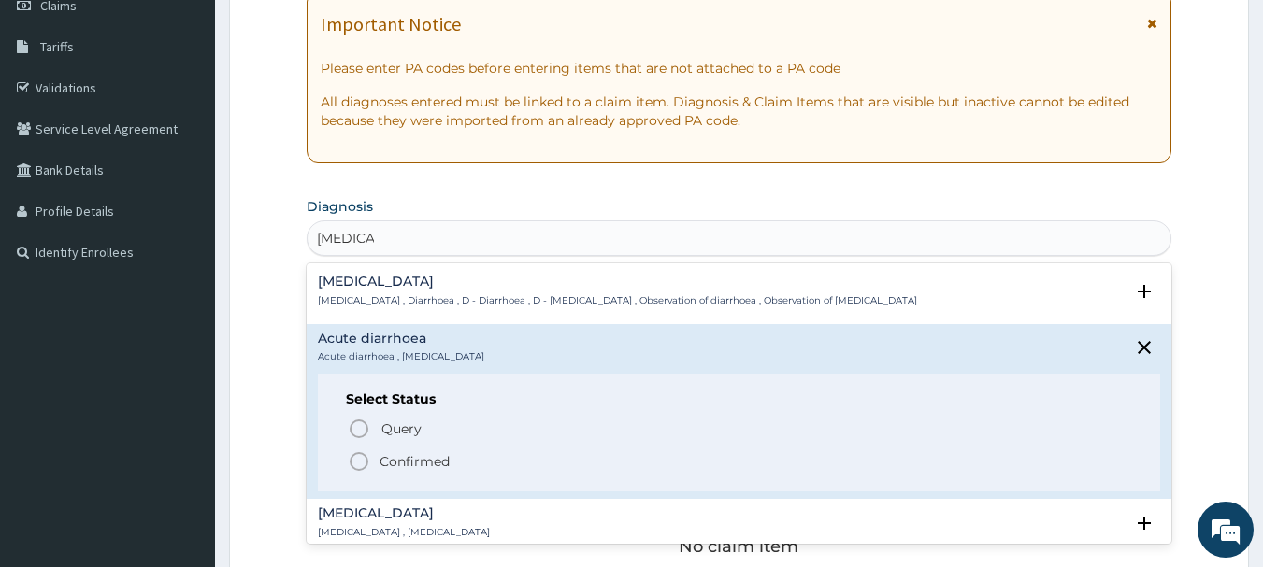
click at [377, 460] on span "Confirmed" at bounding box center [740, 461] width 785 height 22
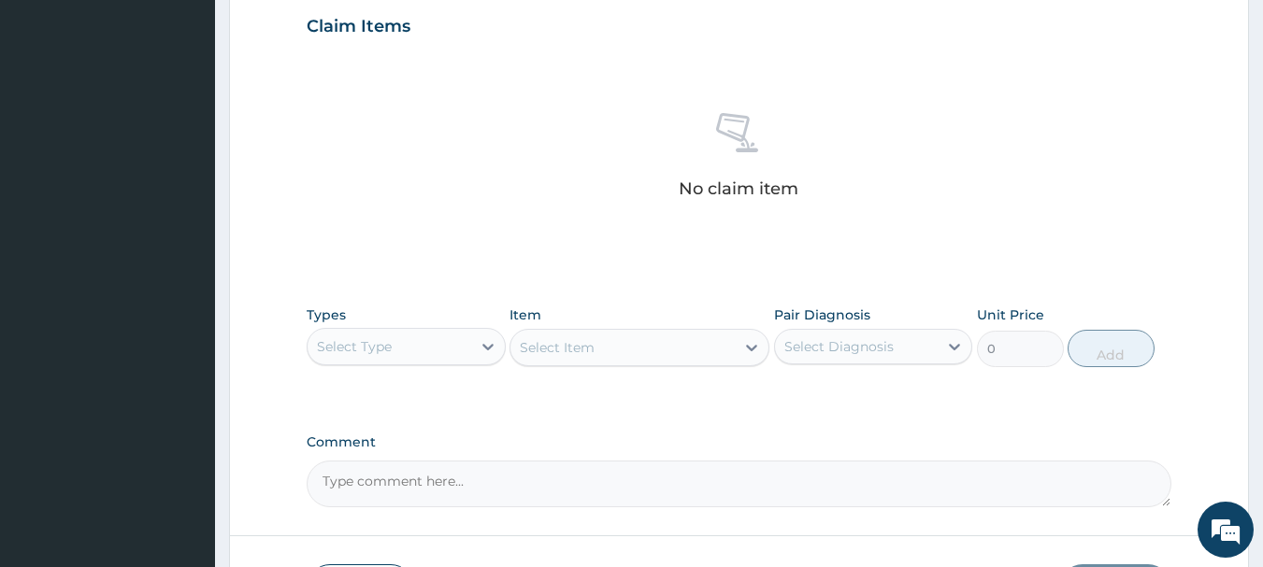
scroll to position [780, 0]
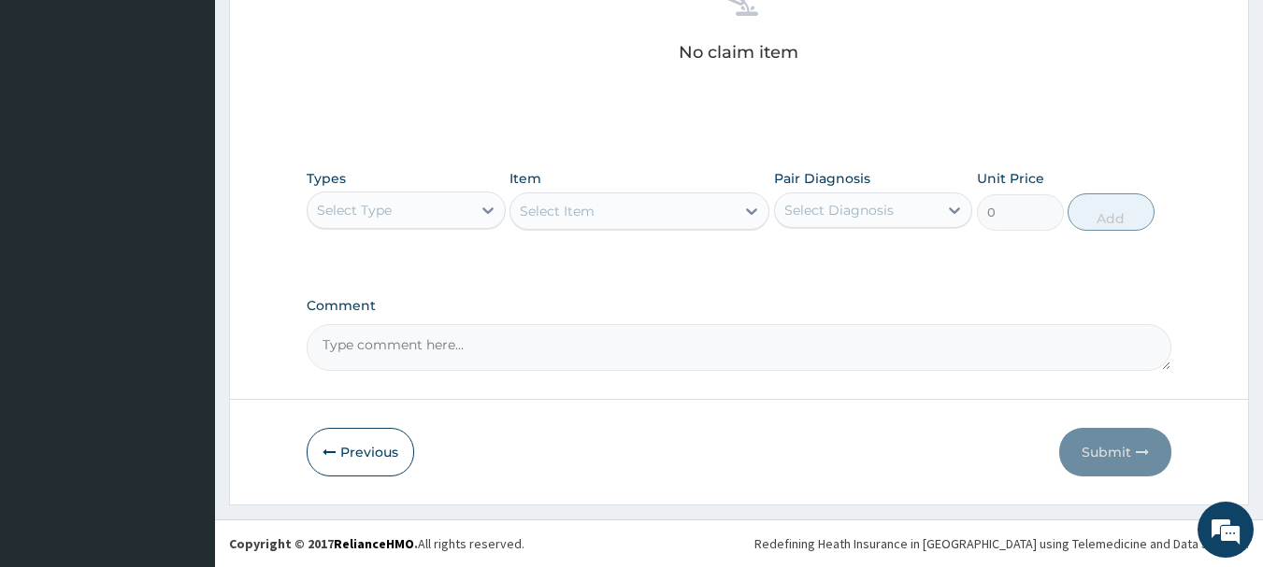
click at [438, 210] on div "Select Type" at bounding box center [389, 210] width 164 height 30
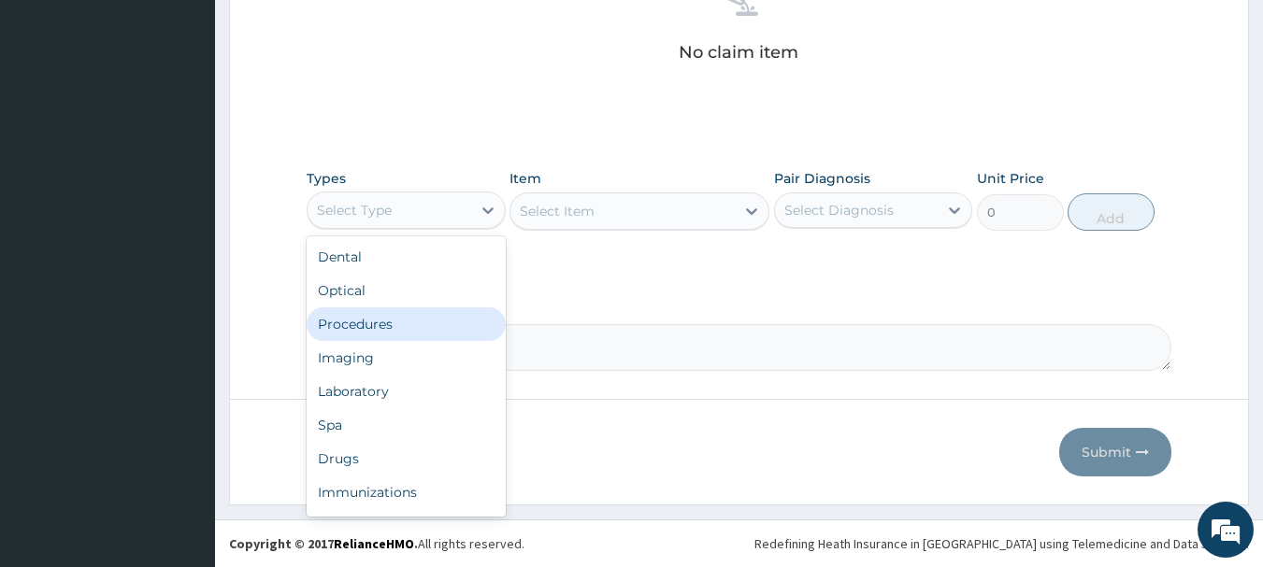
click at [384, 326] on div "Procedures" at bounding box center [406, 324] width 199 height 34
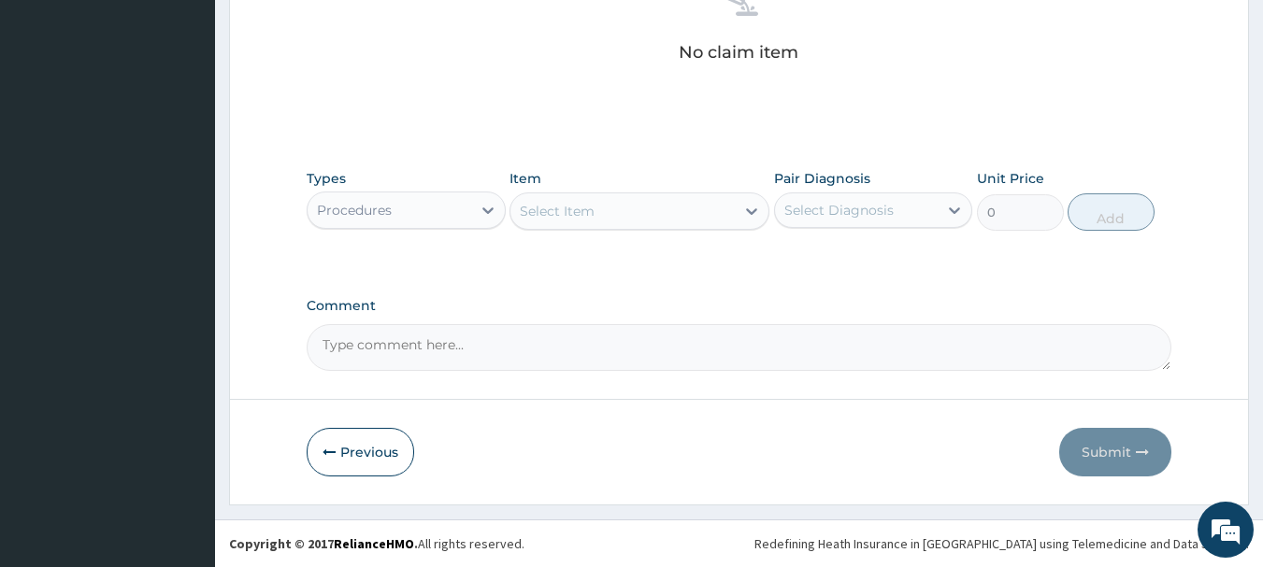
click at [632, 214] on div "Select Item" at bounding box center [622, 211] width 224 height 30
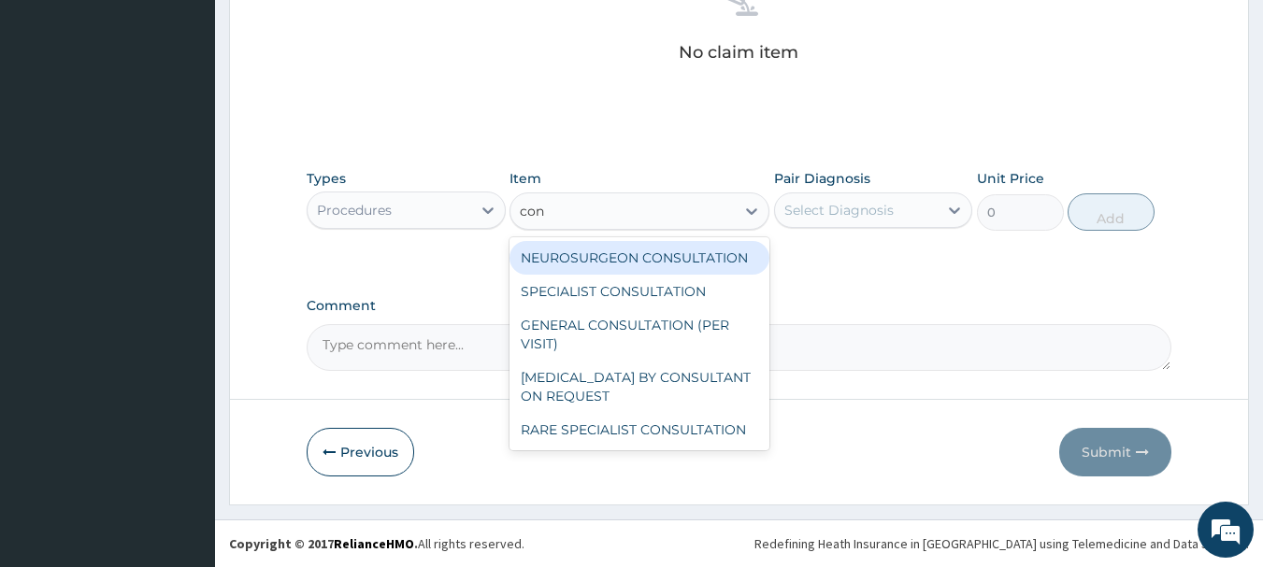
type input "cons"
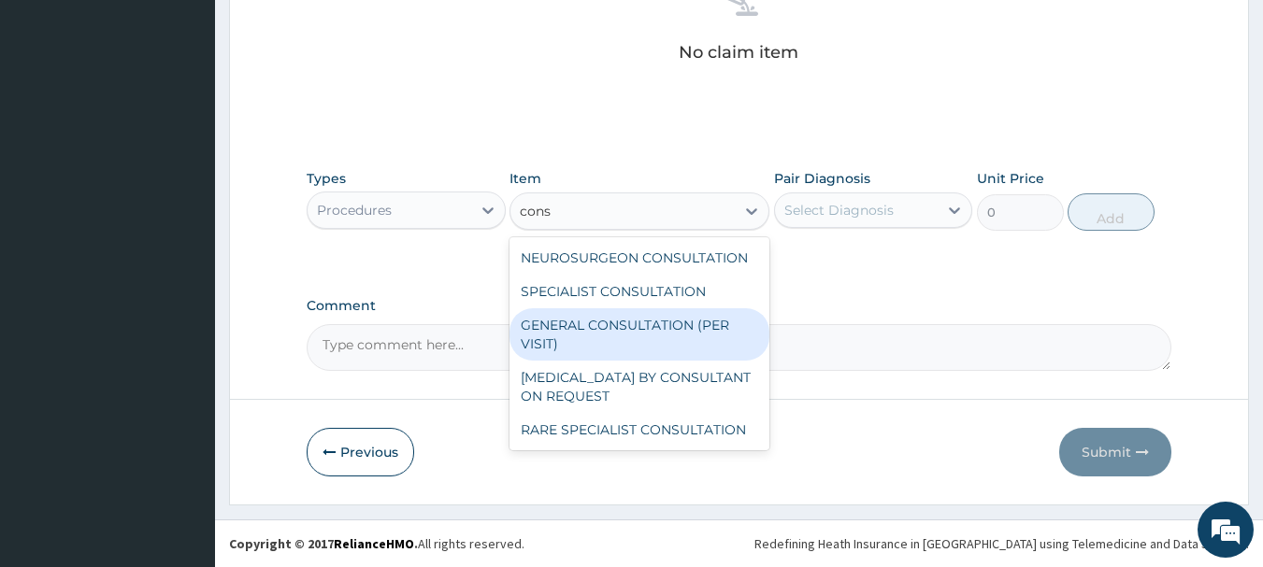
click at [584, 321] on div "GENERAL CONSULTATION (PER VISIT)" at bounding box center [639, 334] width 260 height 52
type input "2000"
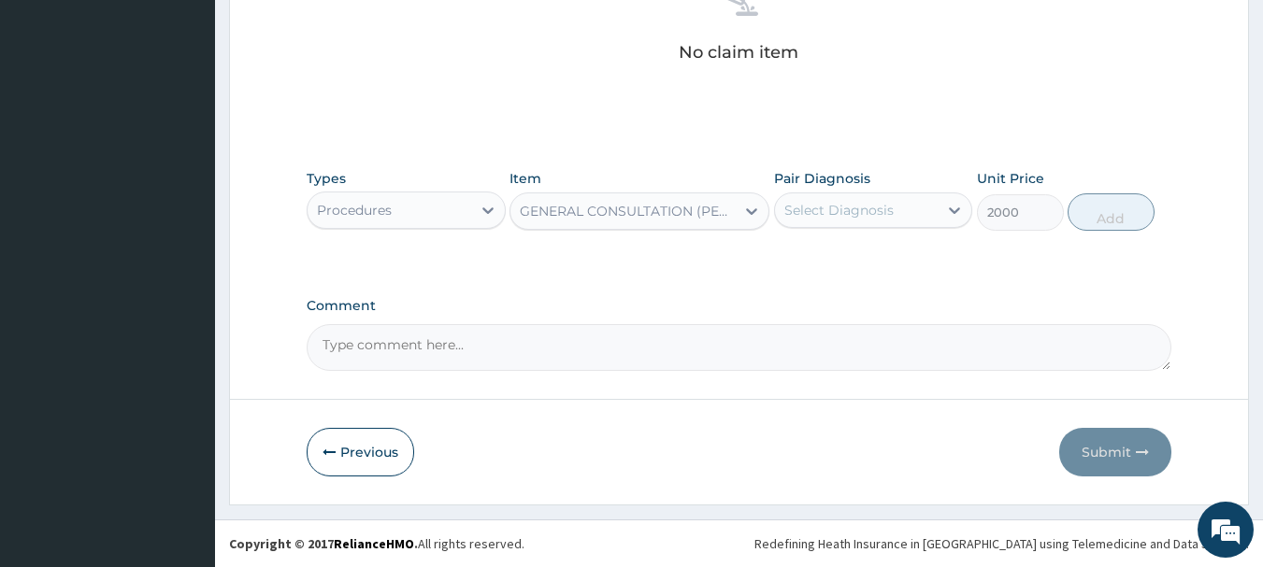
click at [881, 215] on div "Select Diagnosis" at bounding box center [838, 210] width 109 height 19
click at [847, 264] on div "Acute diarrhoea" at bounding box center [873, 258] width 199 height 38
checkbox input "true"
click at [1098, 206] on button "Add" at bounding box center [1110, 211] width 87 height 37
type input "0"
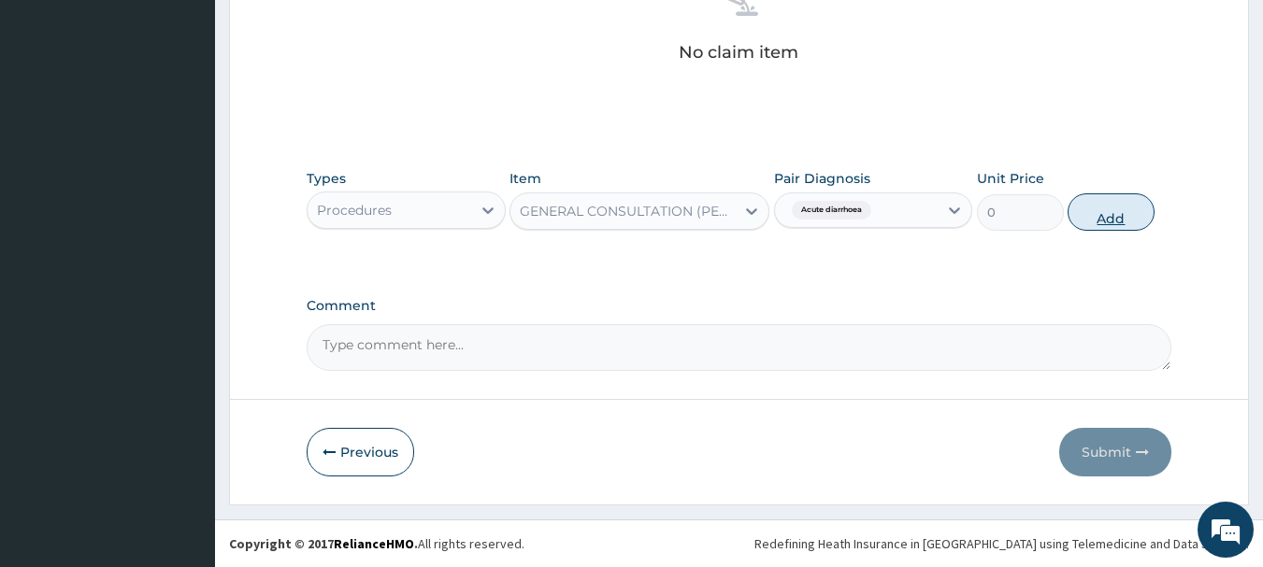
scroll to position [716, 0]
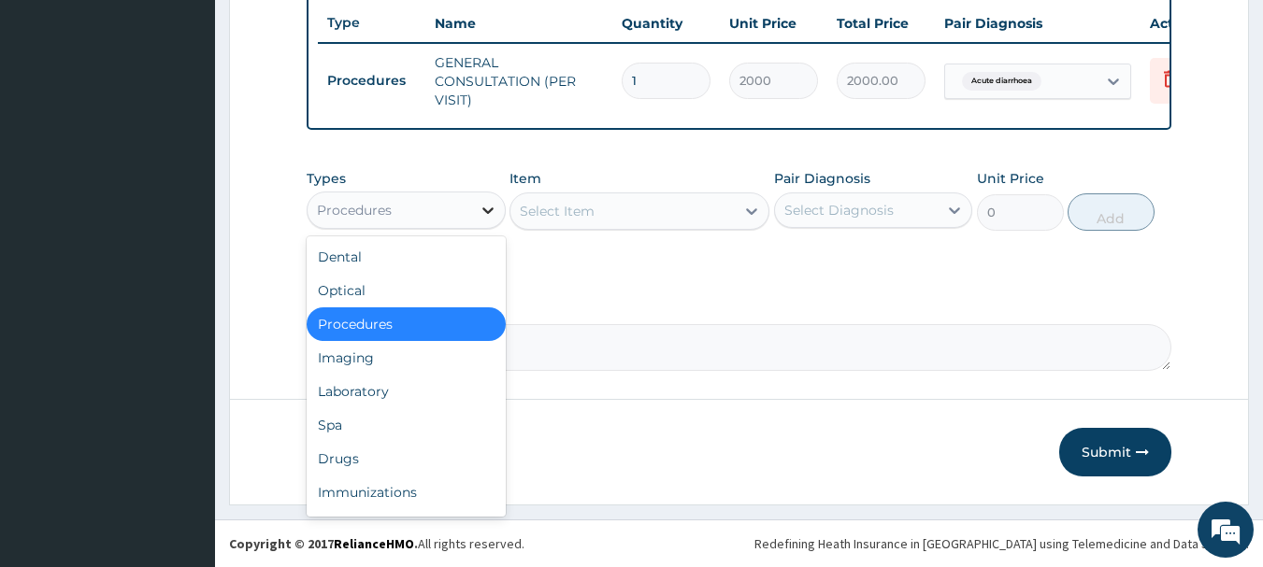
click at [474, 198] on div at bounding box center [488, 210] width 34 height 34
click at [325, 452] on div "Drugs" at bounding box center [406, 459] width 199 height 34
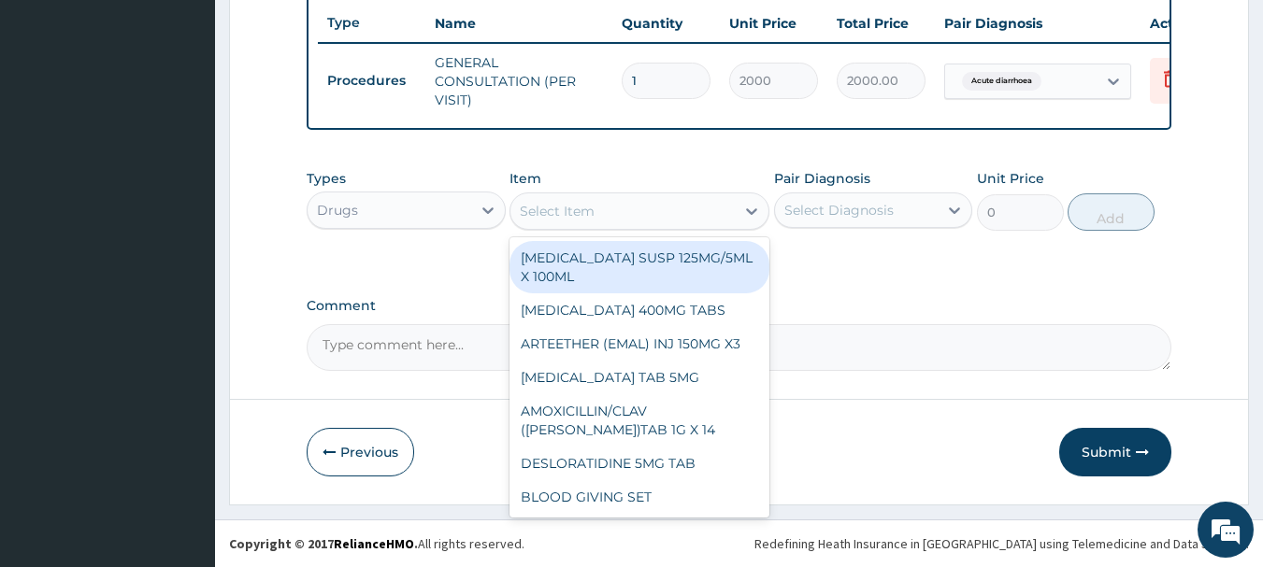
click at [694, 208] on div "Select Item" at bounding box center [622, 211] width 224 height 30
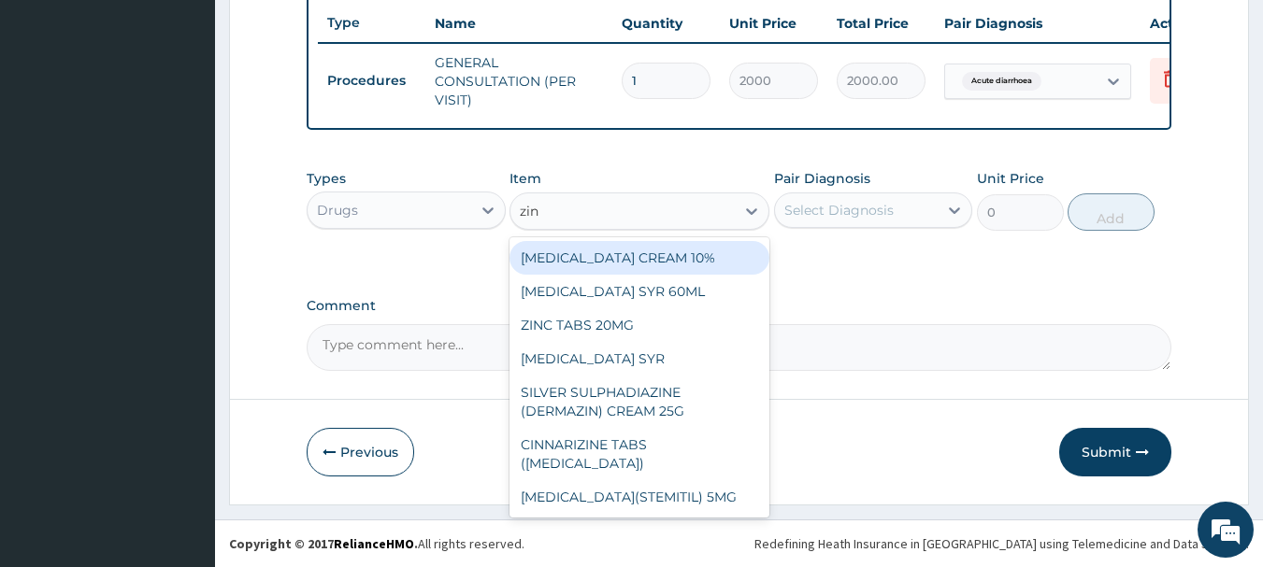
type input "zinc"
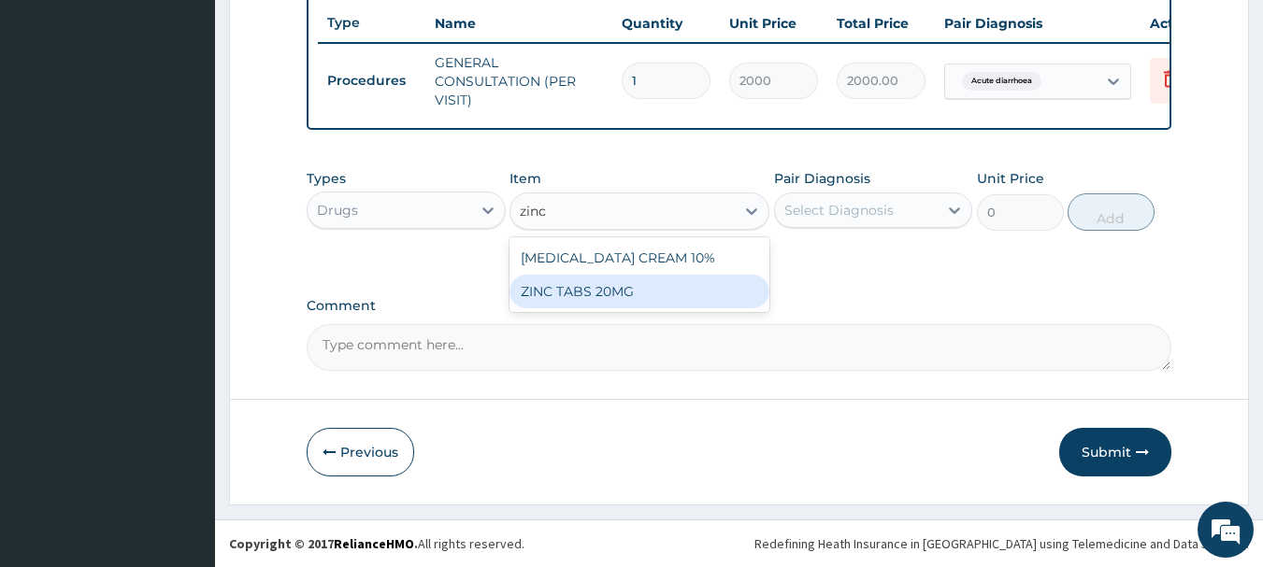
click at [639, 287] on div "ZINC TABS 20MG" at bounding box center [639, 292] width 260 height 34
type input "20"
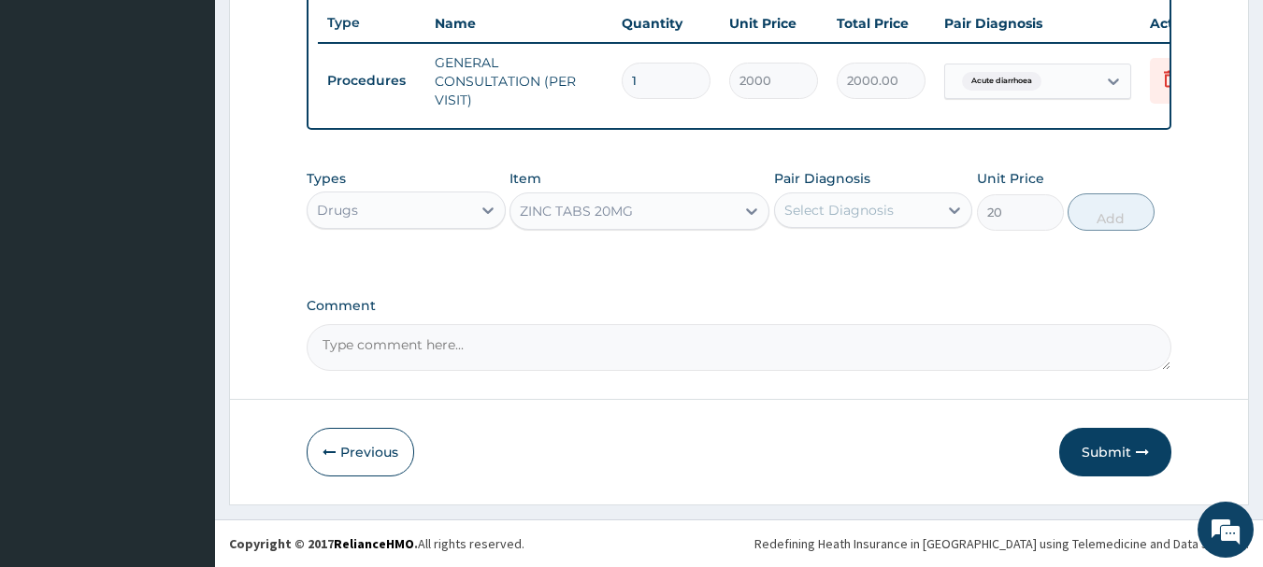
click at [843, 212] on div "Select Diagnosis" at bounding box center [838, 210] width 109 height 19
click at [834, 249] on label "Acute diarrhoea" at bounding box center [859, 256] width 108 height 19
checkbox input "true"
click at [1087, 210] on button "Add" at bounding box center [1110, 211] width 87 height 37
type input "0"
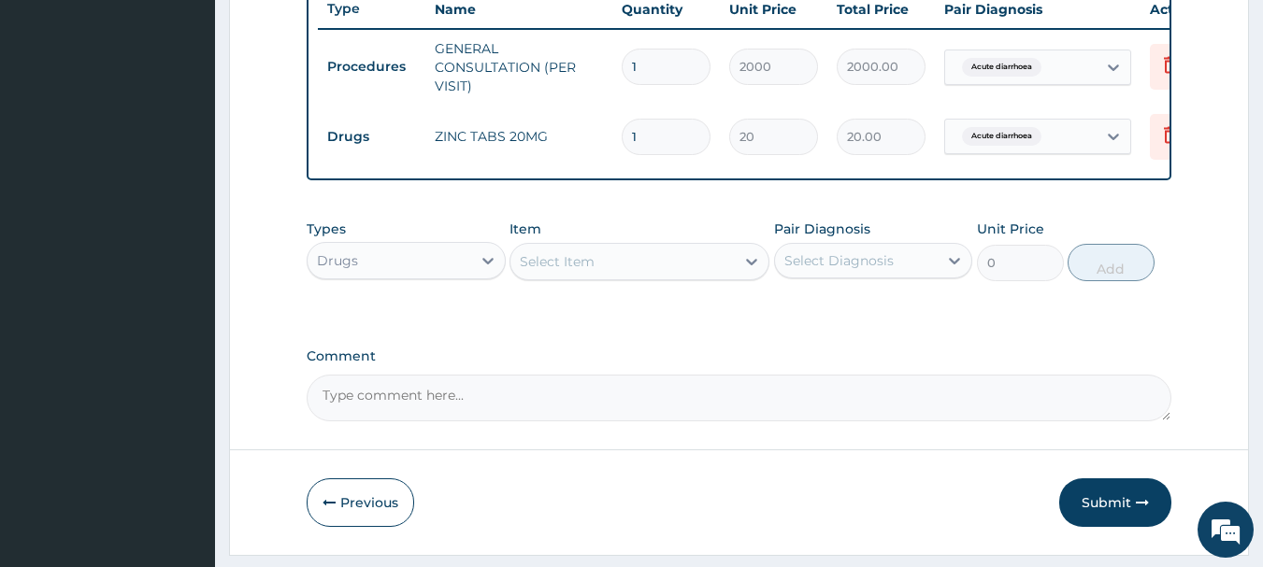
type input "10"
type input "200.00"
type input "10"
click at [659, 277] on div "Select Item" at bounding box center [622, 262] width 224 height 30
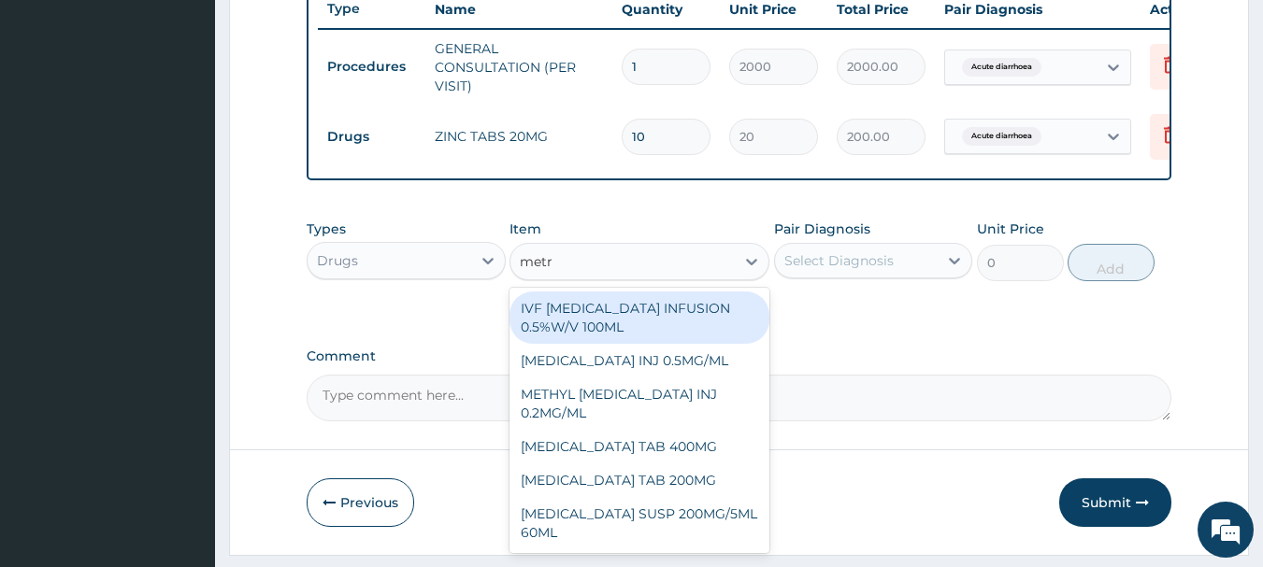
type input "metro"
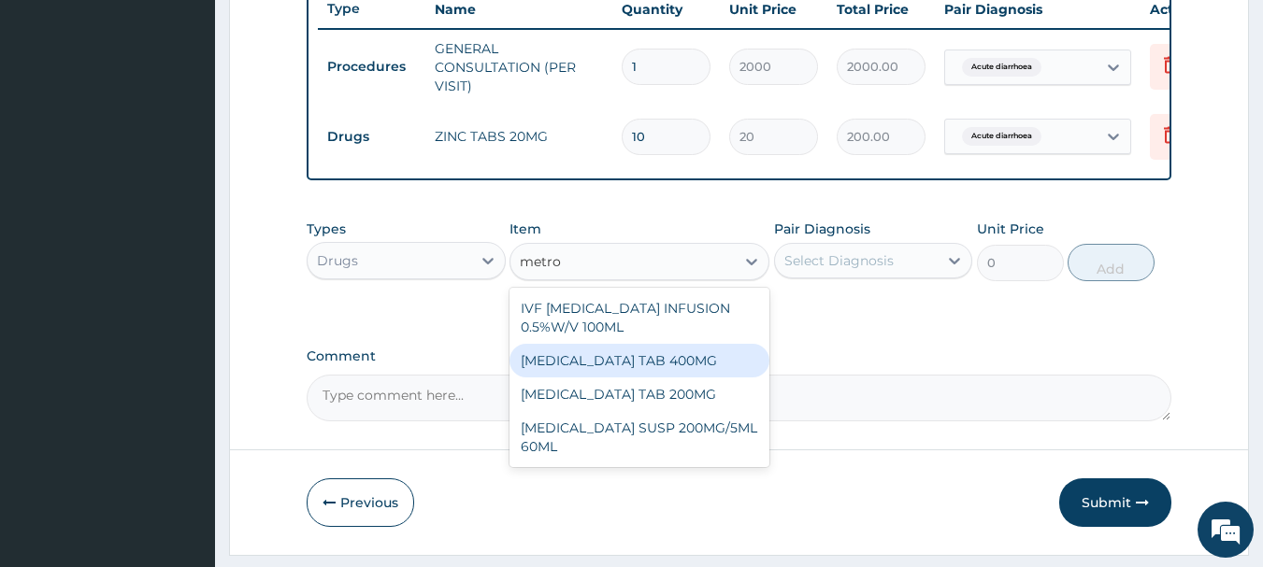
click at [632, 378] on div "[MEDICAL_DATA] TAB 400MG" at bounding box center [639, 361] width 260 height 34
type input "20"
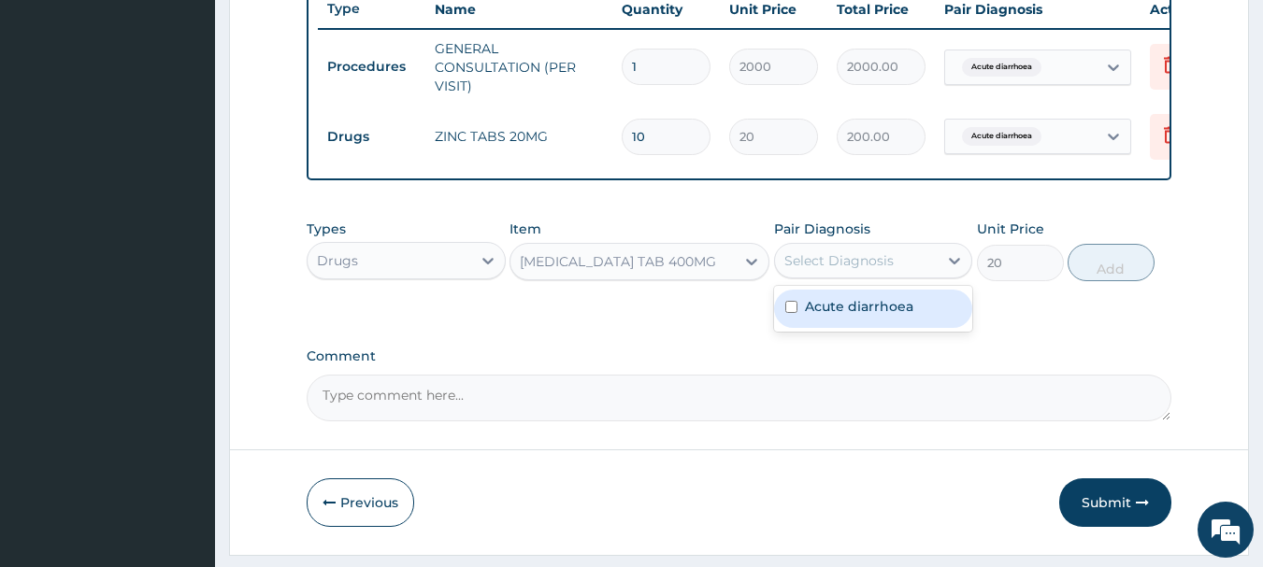
click at [847, 270] on div "Select Diagnosis" at bounding box center [838, 260] width 109 height 19
click at [828, 328] on div "Acute diarrhoea" at bounding box center [873, 309] width 199 height 38
checkbox input "true"
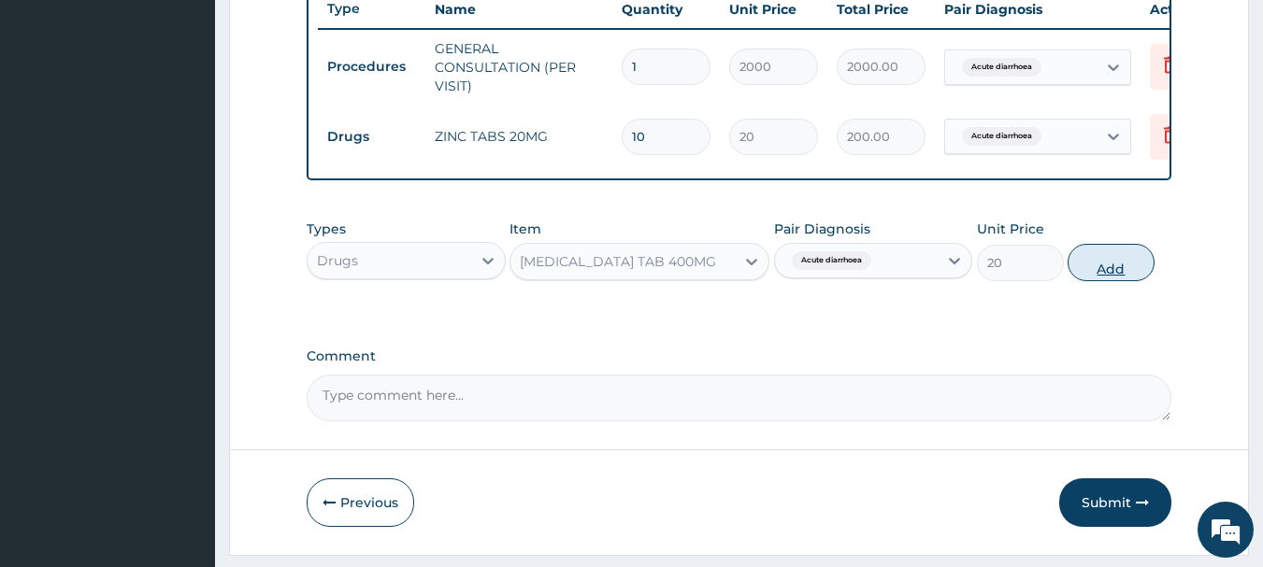
click at [1103, 280] on button "Add" at bounding box center [1110, 262] width 87 height 37
type input "0"
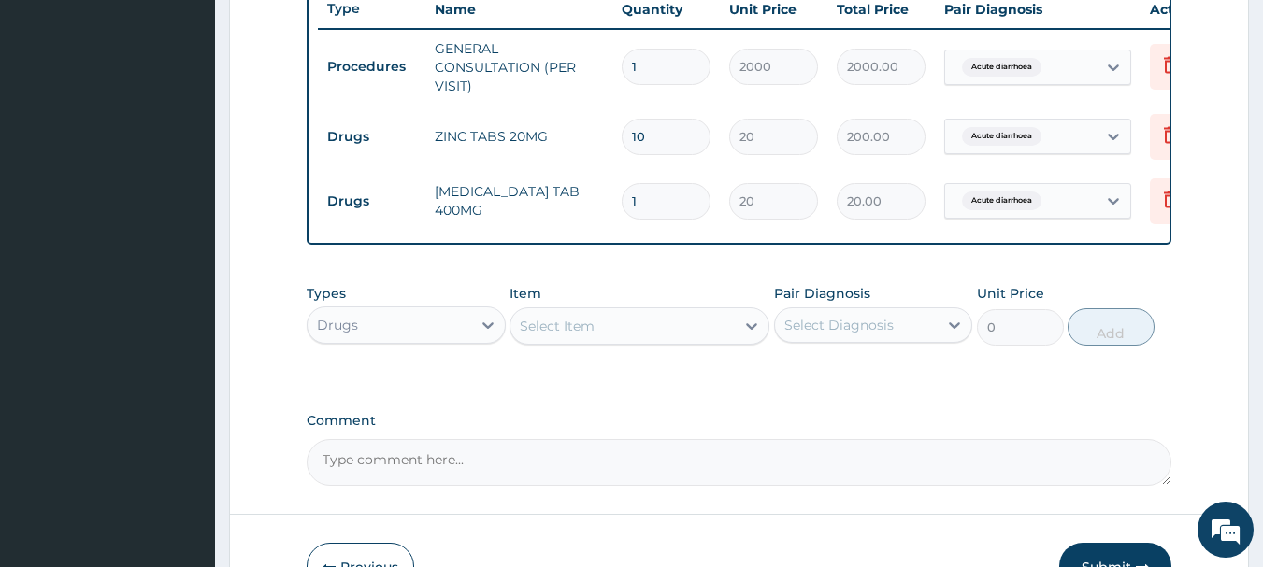
type input "15"
type input "300.00"
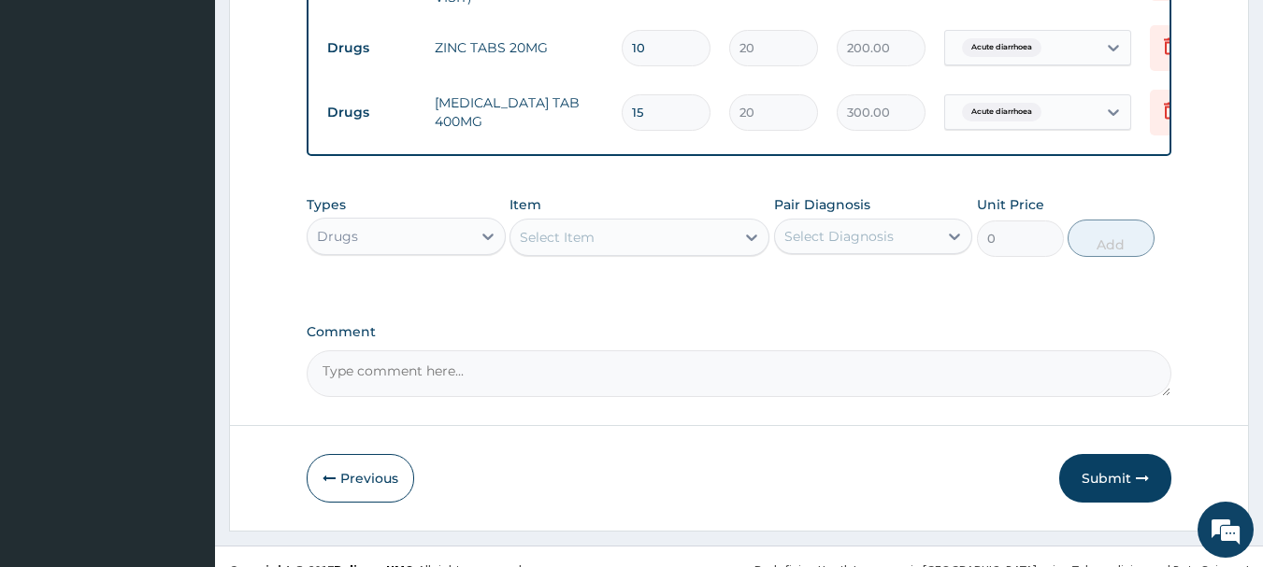
scroll to position [845, 0]
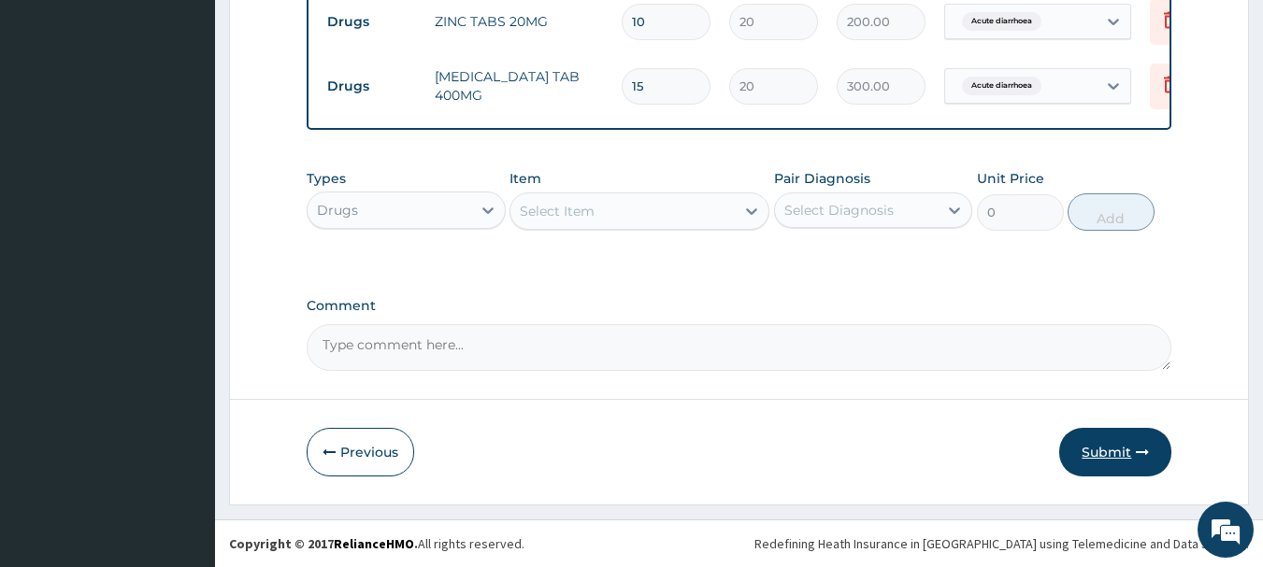
type input "15"
click at [1105, 449] on button "Submit" at bounding box center [1115, 452] width 112 height 49
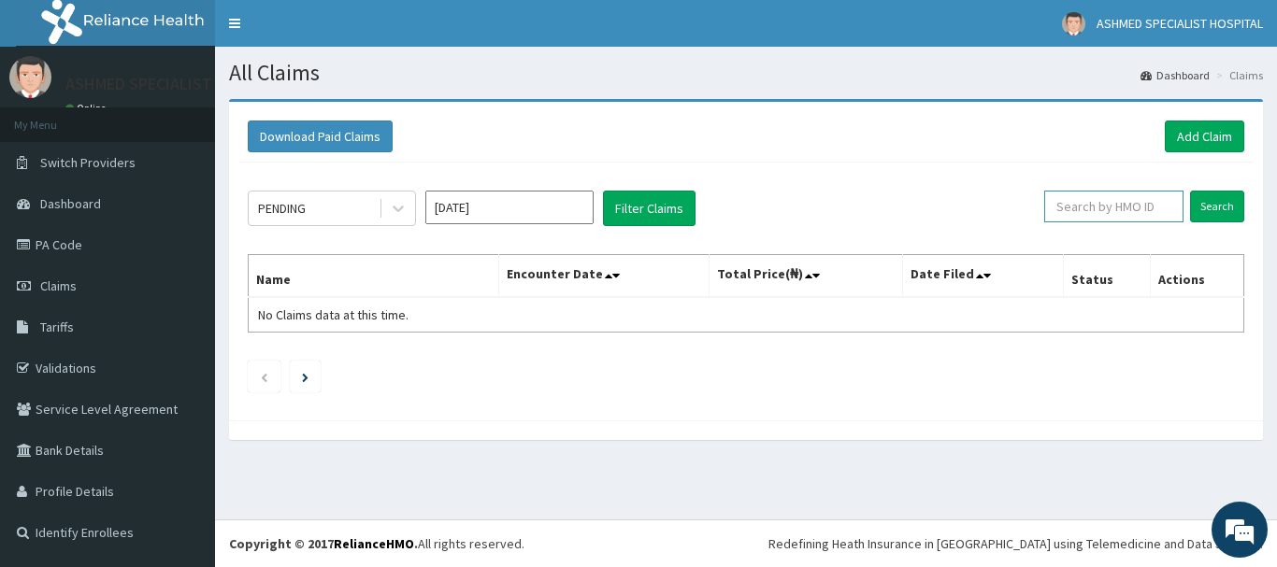
click at [1099, 205] on input "text" at bounding box center [1113, 207] width 139 height 32
type input "ifm/10061/a"
click at [1215, 206] on input "Search" at bounding box center [1217, 207] width 54 height 32
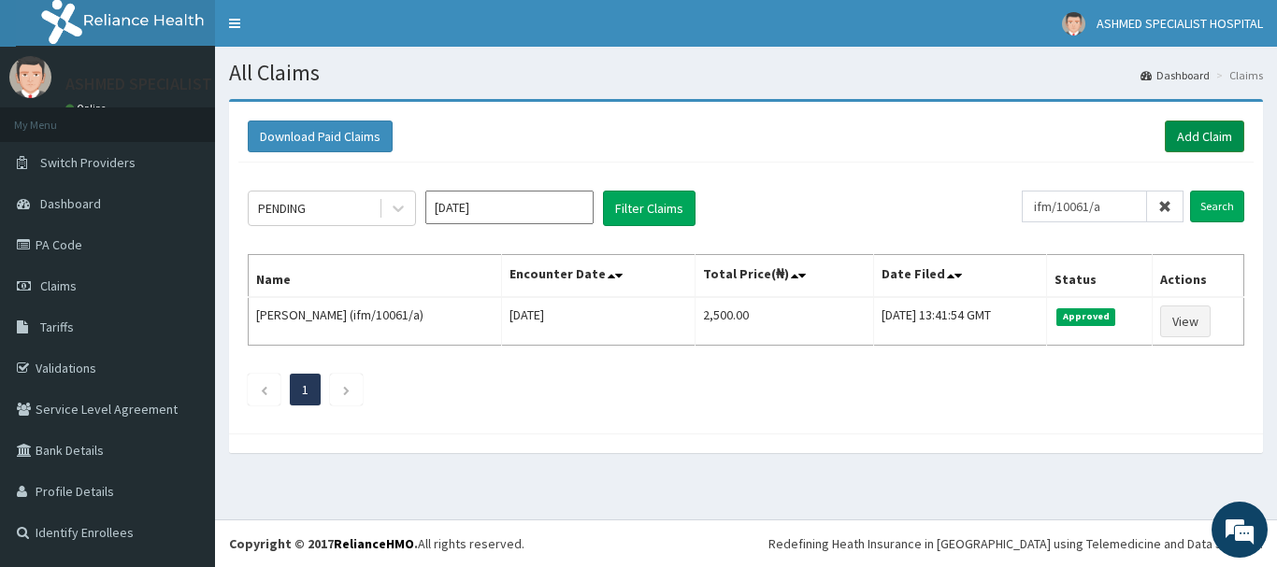
click at [1178, 130] on link "Add Claim" at bounding box center [1203, 137] width 79 height 32
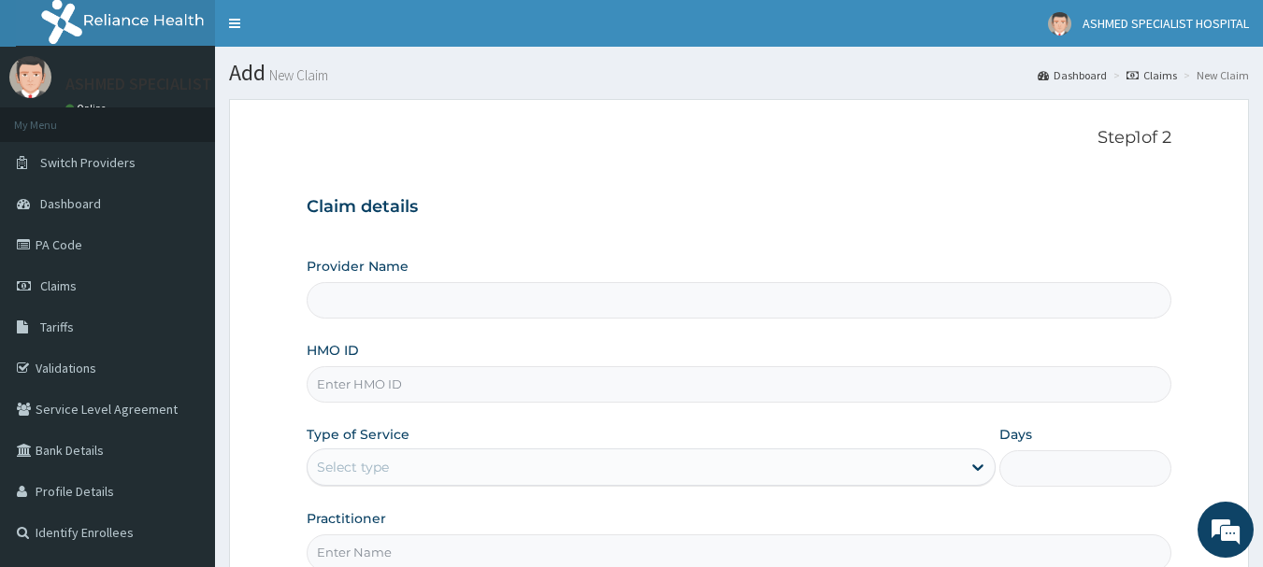
click at [382, 374] on input "HMO ID" at bounding box center [739, 384] width 865 height 36
type input "ASHMED SPECIALIST HOSPITAL"
type input "i"
type input "pfm/10090/e"
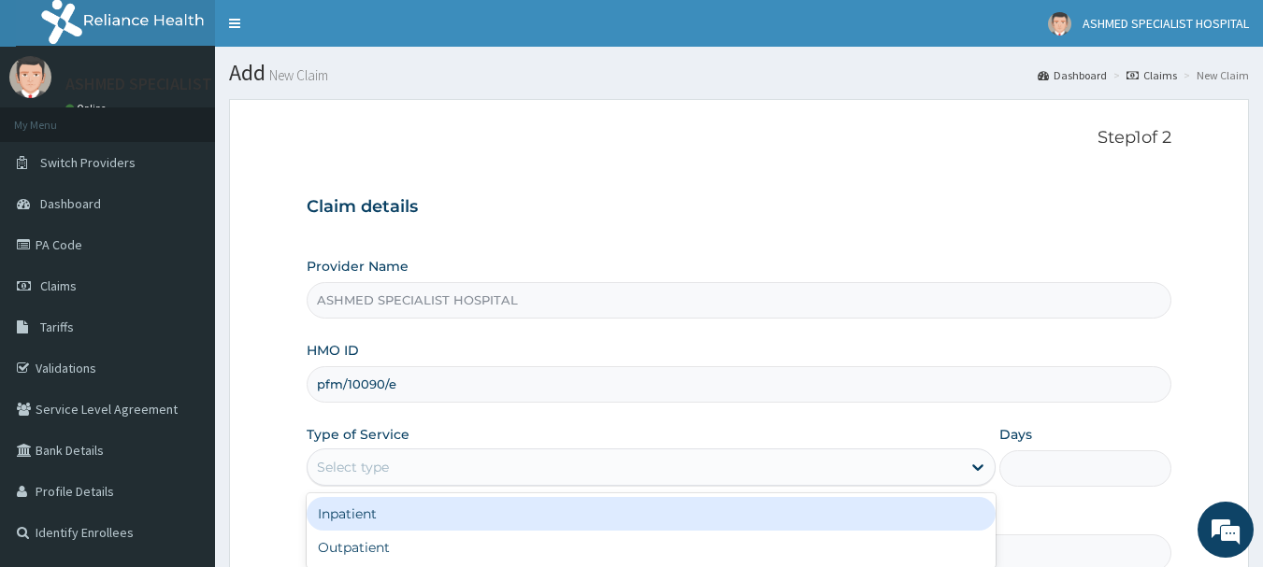
click at [364, 465] on div "Select type" at bounding box center [353, 467] width 72 height 19
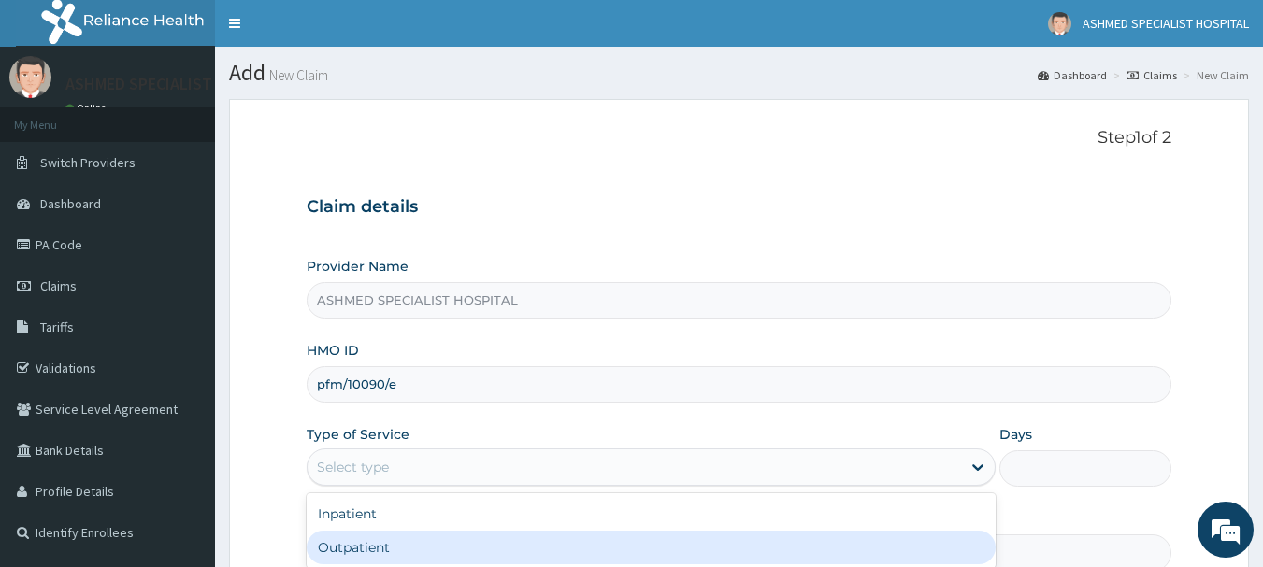
click at [356, 549] on div "Outpatient" at bounding box center [651, 548] width 689 height 34
type input "1"
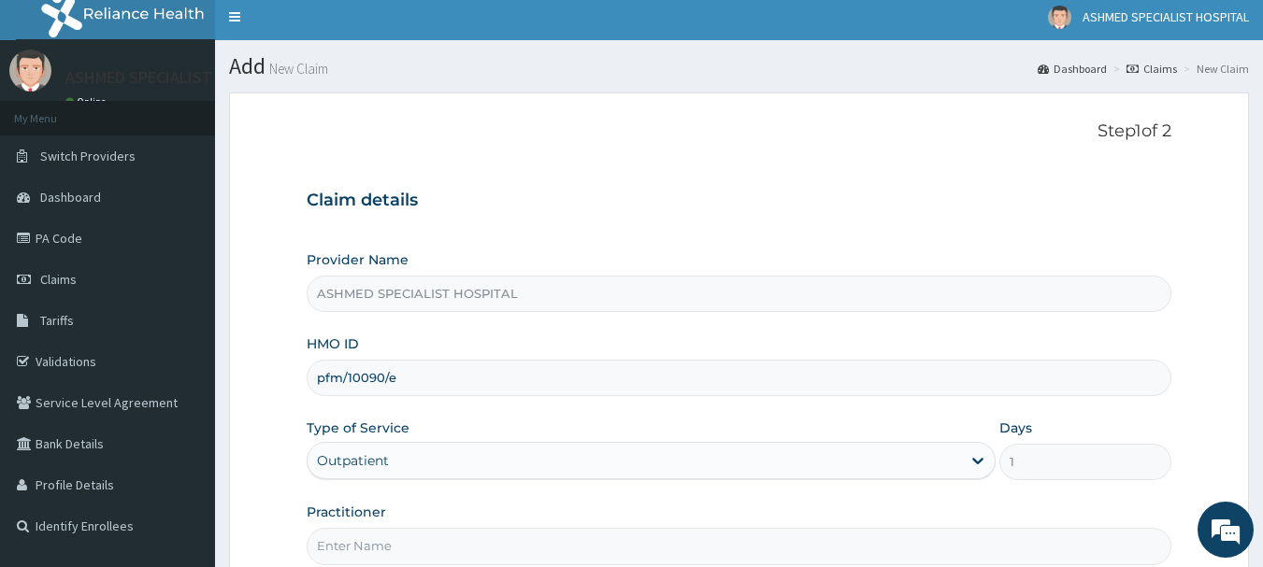
scroll to position [6, 0]
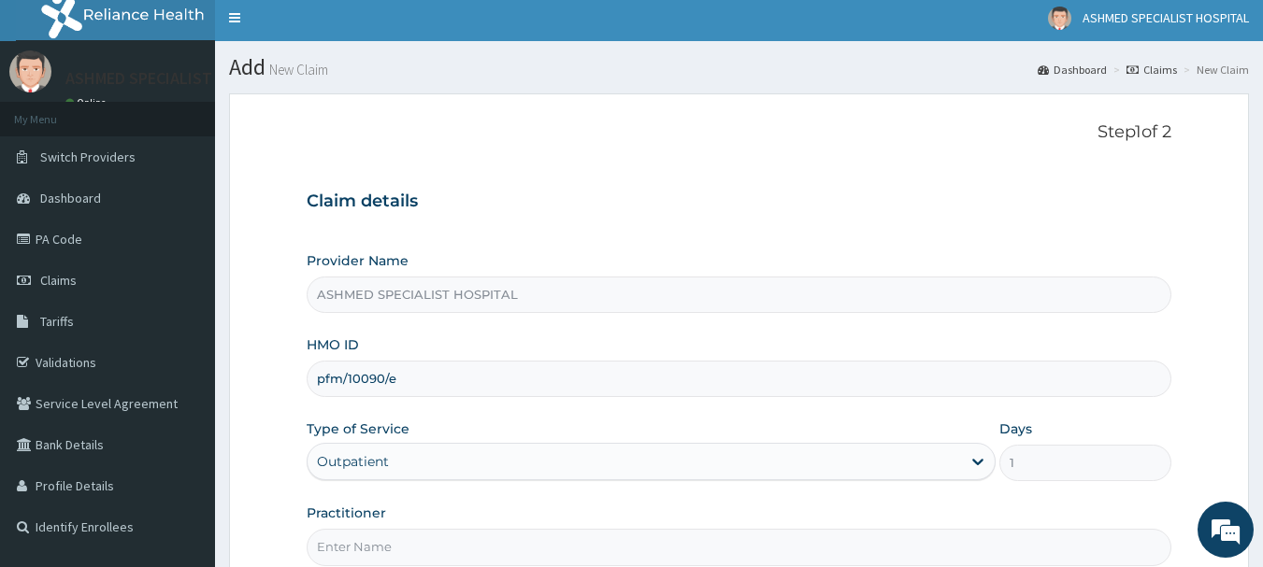
drag, startPoint x: 404, startPoint y: 378, endPoint x: 233, endPoint y: 393, distance: 171.8
click at [233, 393] on form "Step 1 of 2 Claim details Provider Name ASHMED SPECIALIST HOSPITAL HMO ID pfm/1…" at bounding box center [739, 396] width 1020 height 607
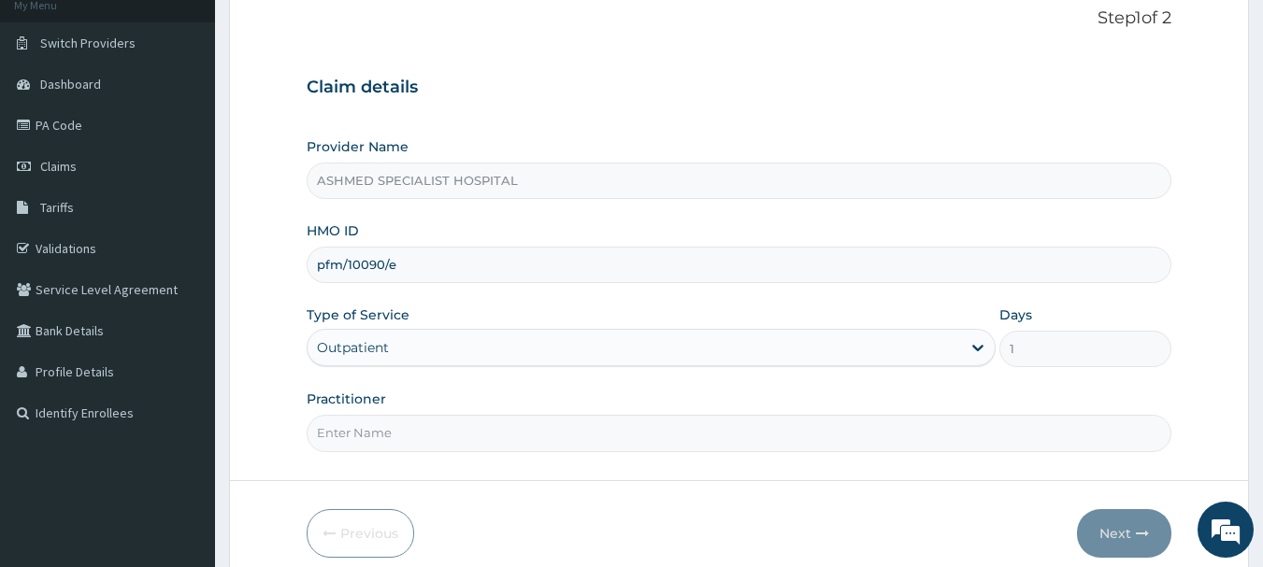
scroll to position [201, 0]
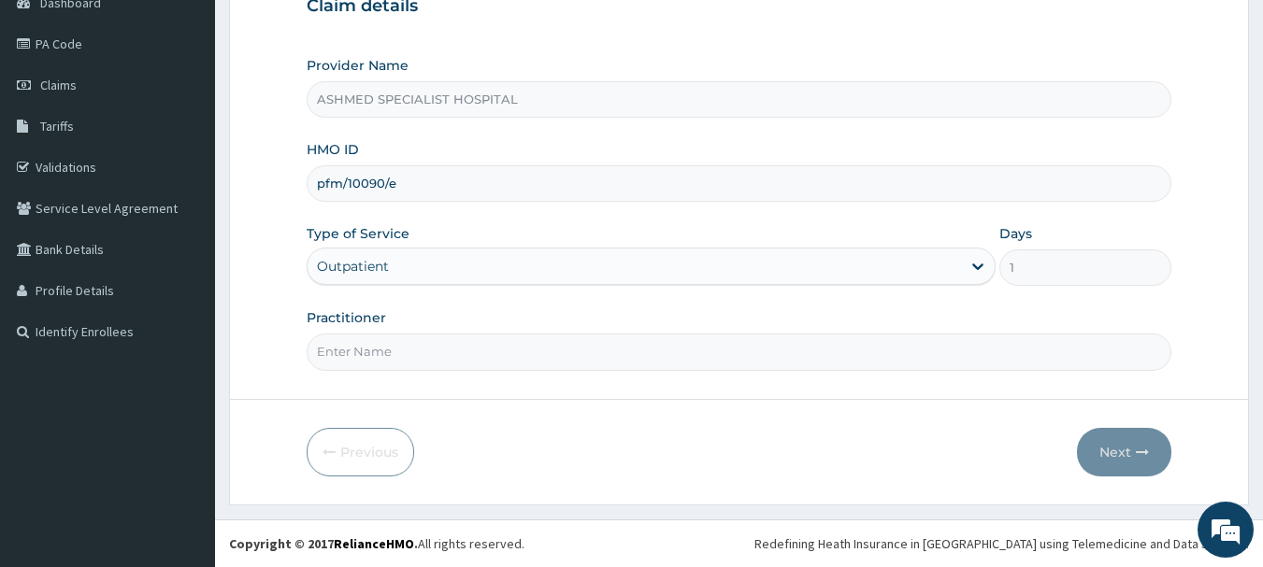
click at [375, 352] on input "Practitioner" at bounding box center [739, 352] width 865 height 36
type input "[PERSON_NAME][DATE]"
click at [1111, 459] on button "Next" at bounding box center [1124, 452] width 94 height 49
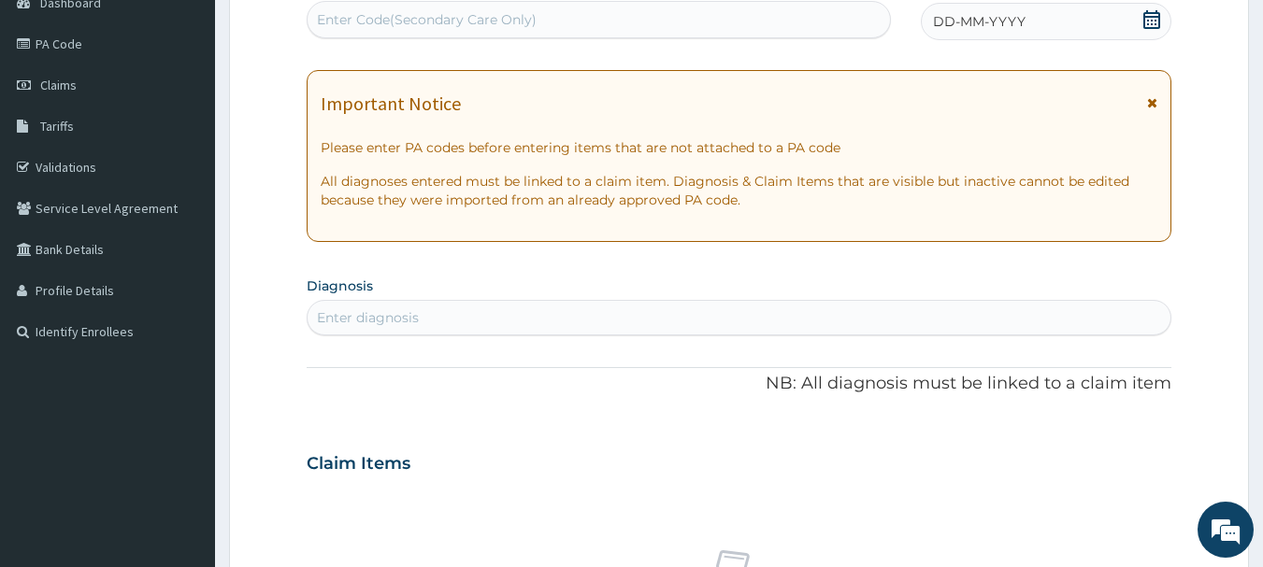
click at [1109, 20] on div "DD-MM-YYYY" at bounding box center [1046, 21] width 250 height 37
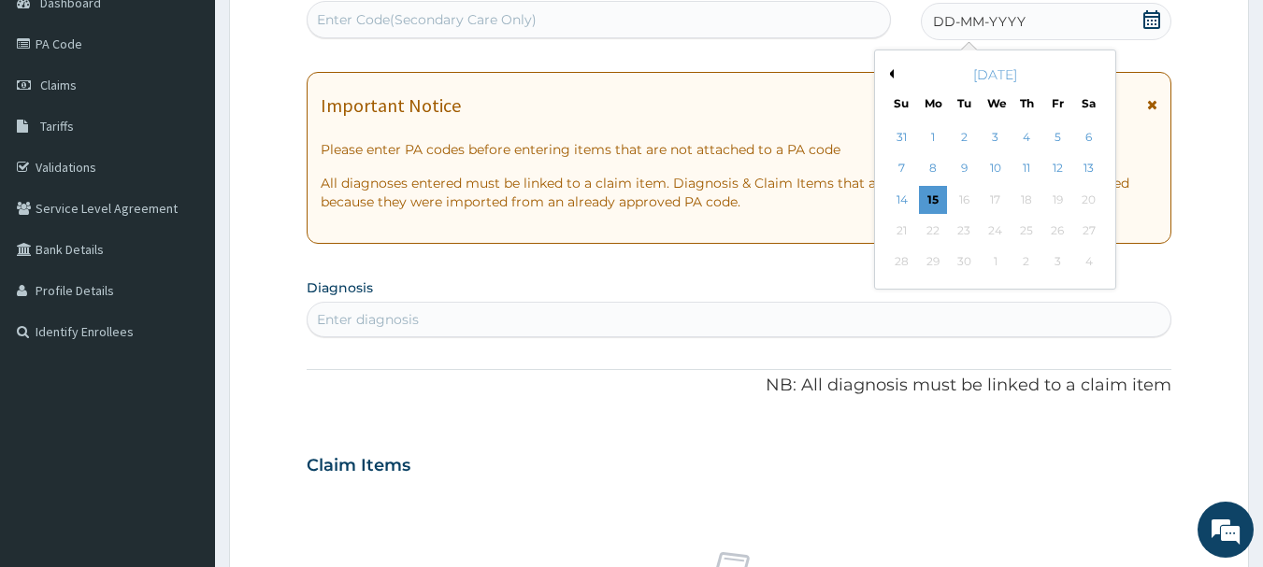
click at [888, 73] on button "Previous Month" at bounding box center [888, 73] width 9 height 9
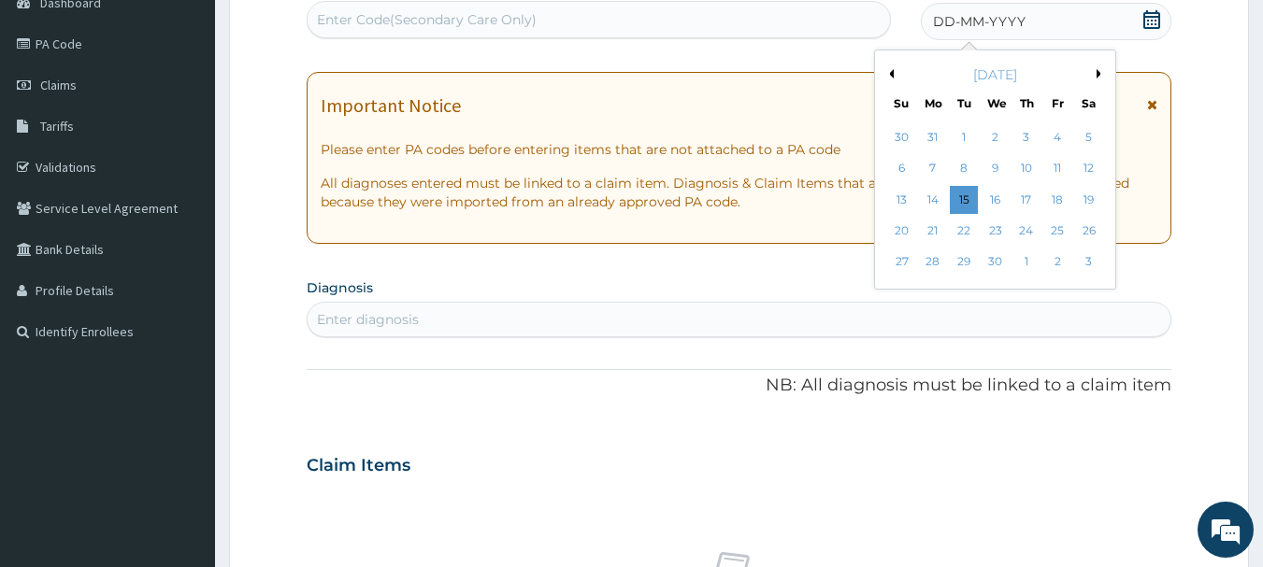
click at [888, 73] on button "Previous Month" at bounding box center [888, 73] width 9 height 9
click at [1030, 259] on div "27" at bounding box center [1026, 263] width 28 height 28
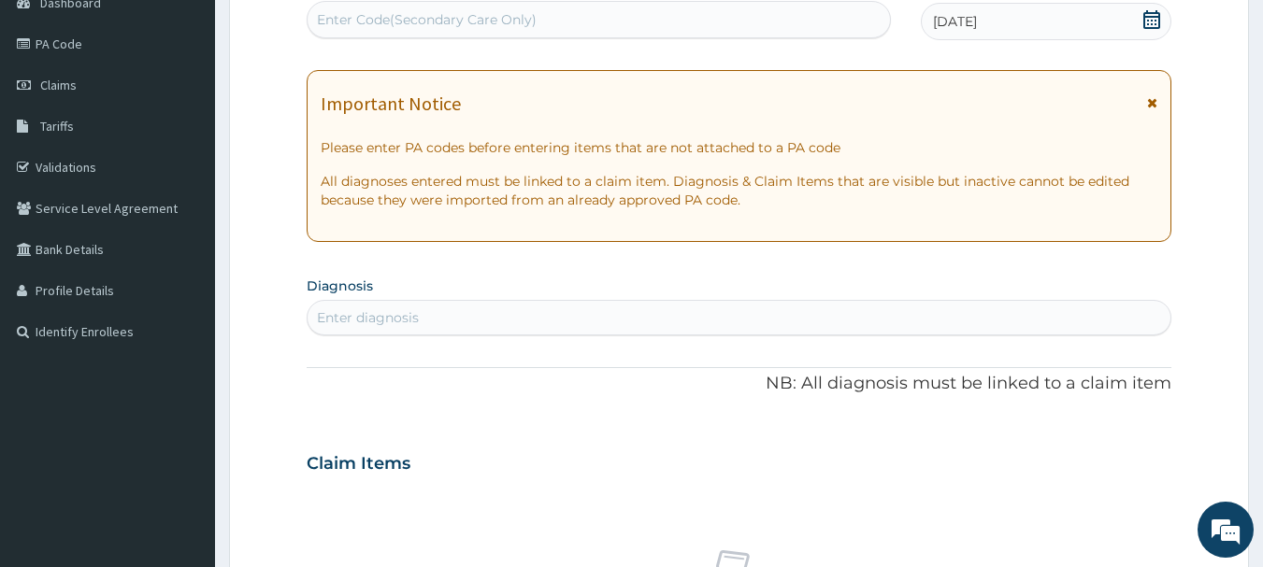
click at [389, 307] on div "Enter diagnosis" at bounding box center [739, 318] width 864 height 30
type input "[MEDICAL_DATA]"
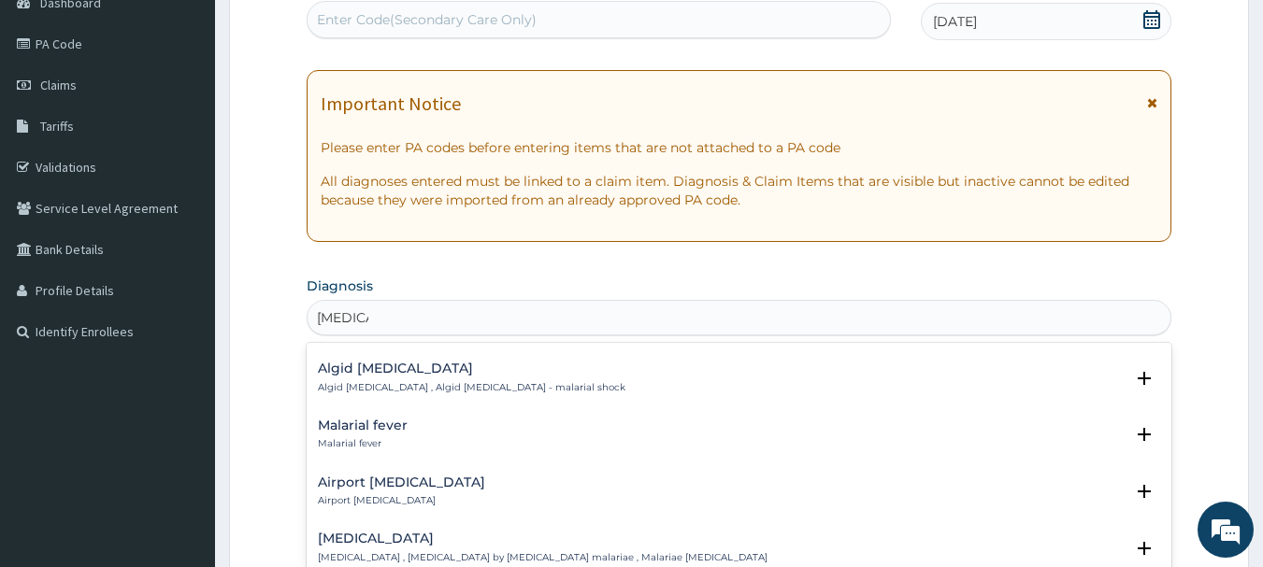
scroll to position [240, 0]
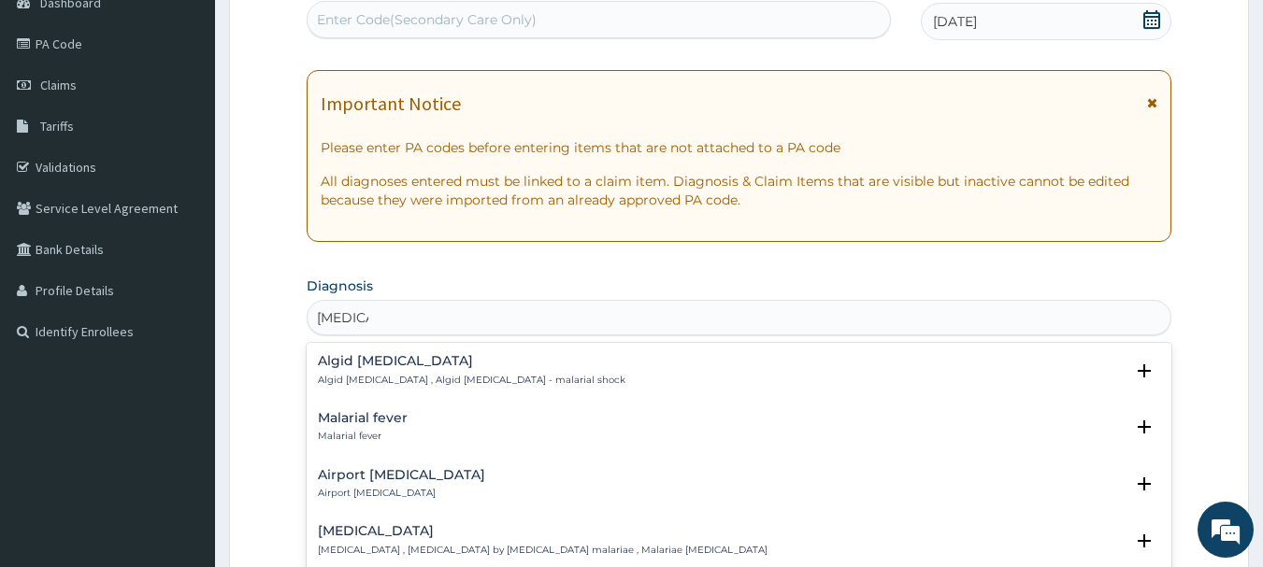
click at [364, 411] on h4 "Malarial fever" at bounding box center [363, 418] width 90 height 14
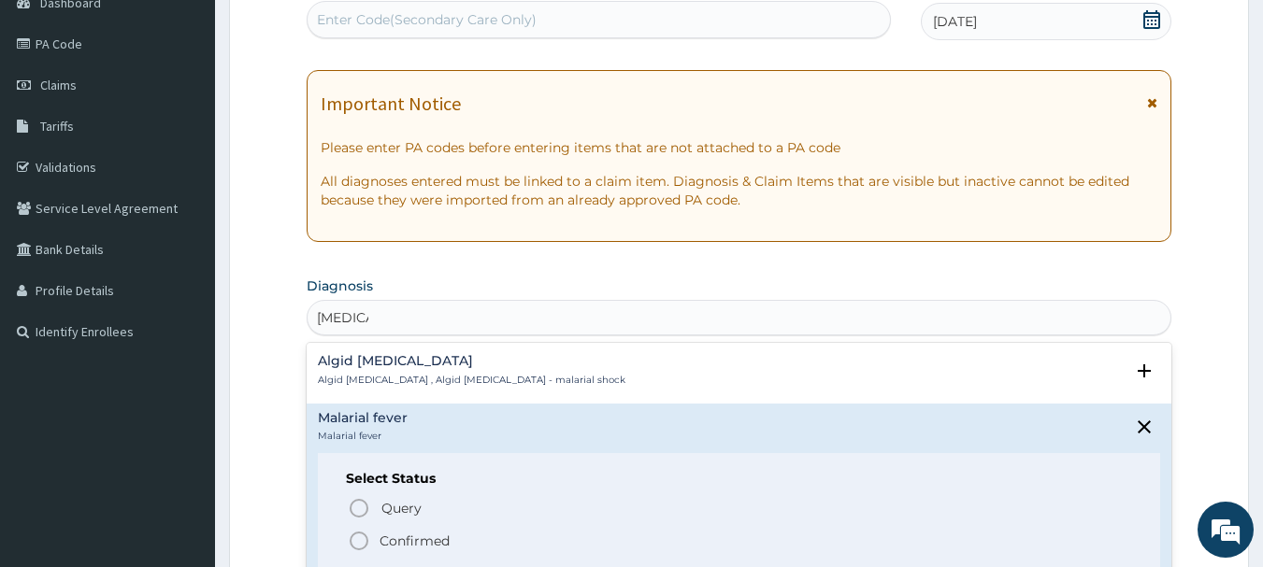
click at [359, 530] on icon "status option filled" at bounding box center [359, 541] width 22 height 22
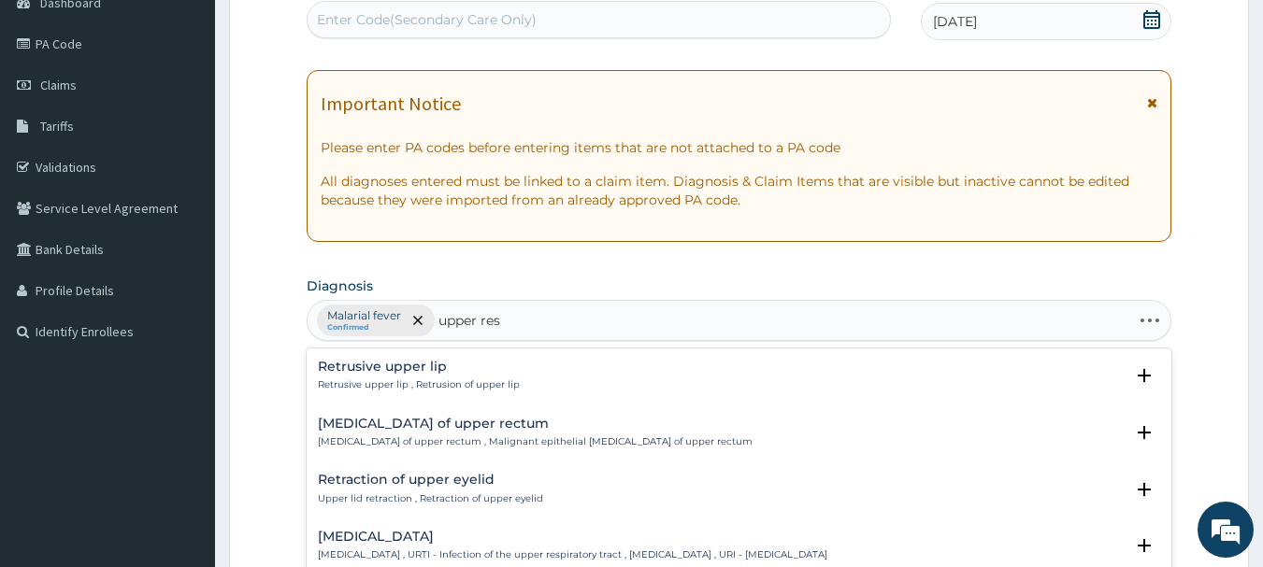
type input "upper resp"
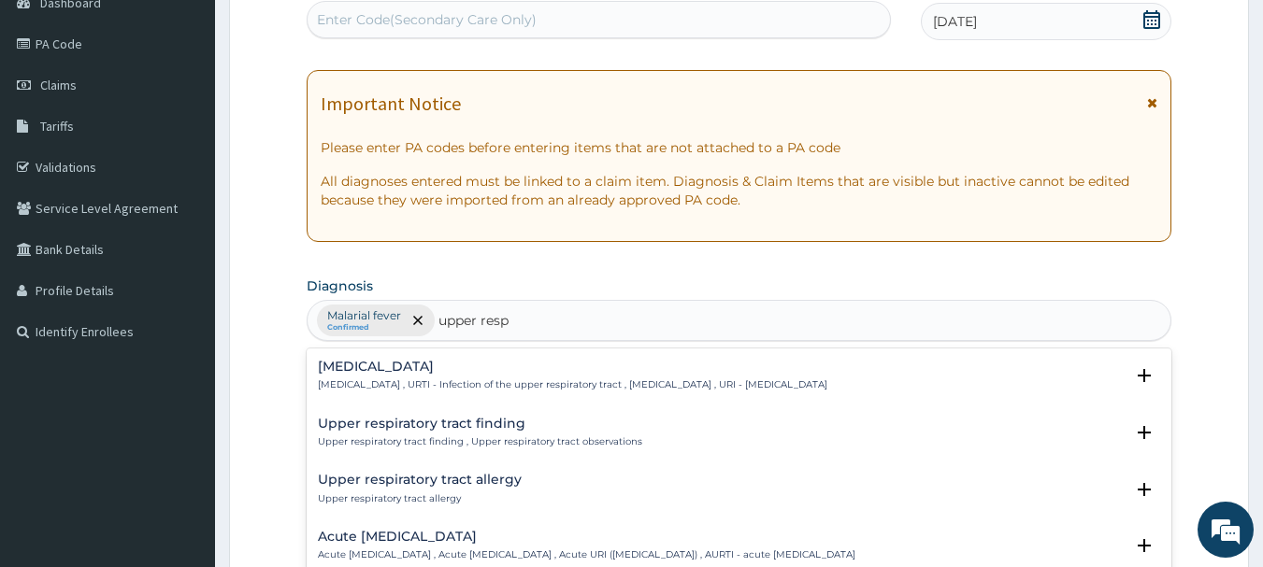
click at [458, 370] on h4 "[MEDICAL_DATA]" at bounding box center [572, 367] width 509 height 14
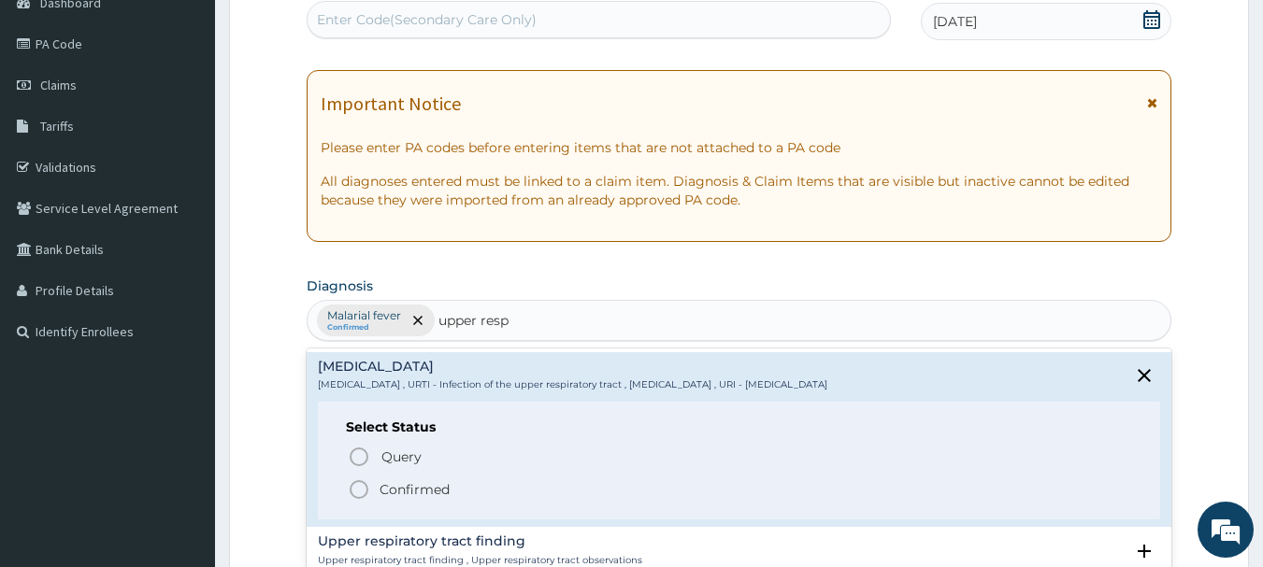
click at [400, 489] on p "Confirmed" at bounding box center [414, 489] width 70 height 19
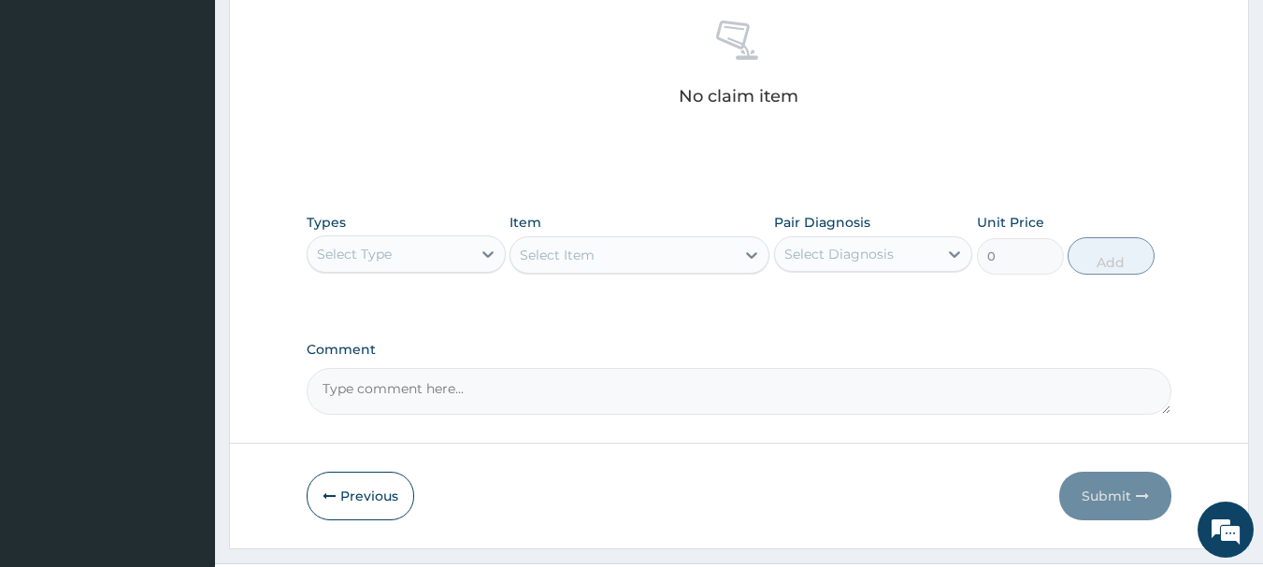
scroll to position [780, 0]
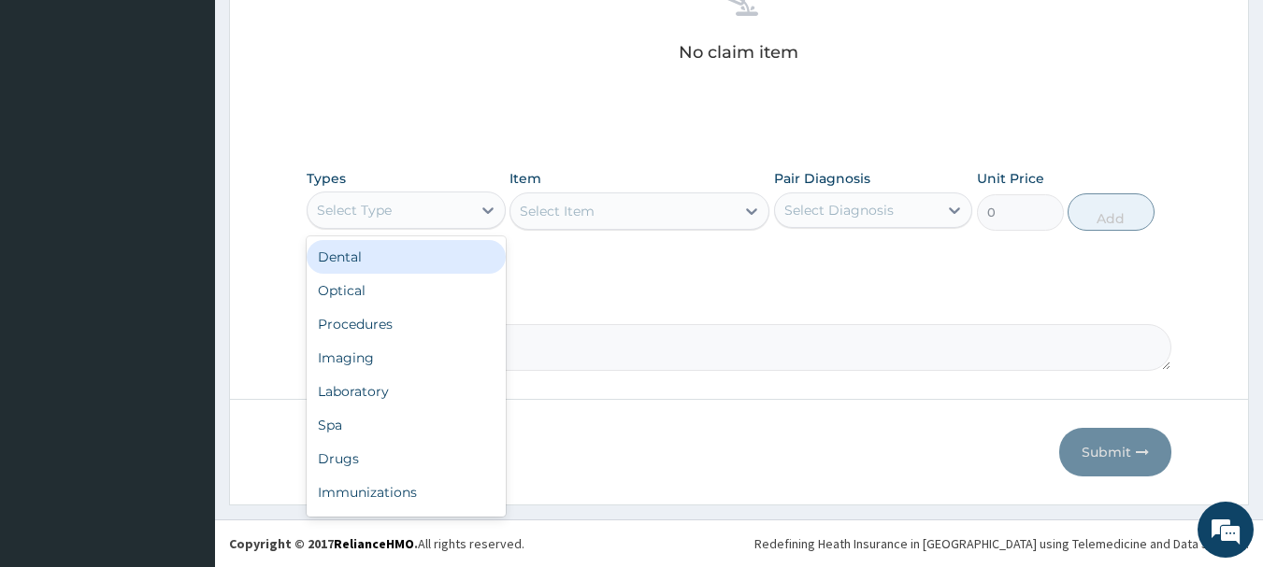
click at [450, 202] on div "Select Type" at bounding box center [389, 210] width 164 height 30
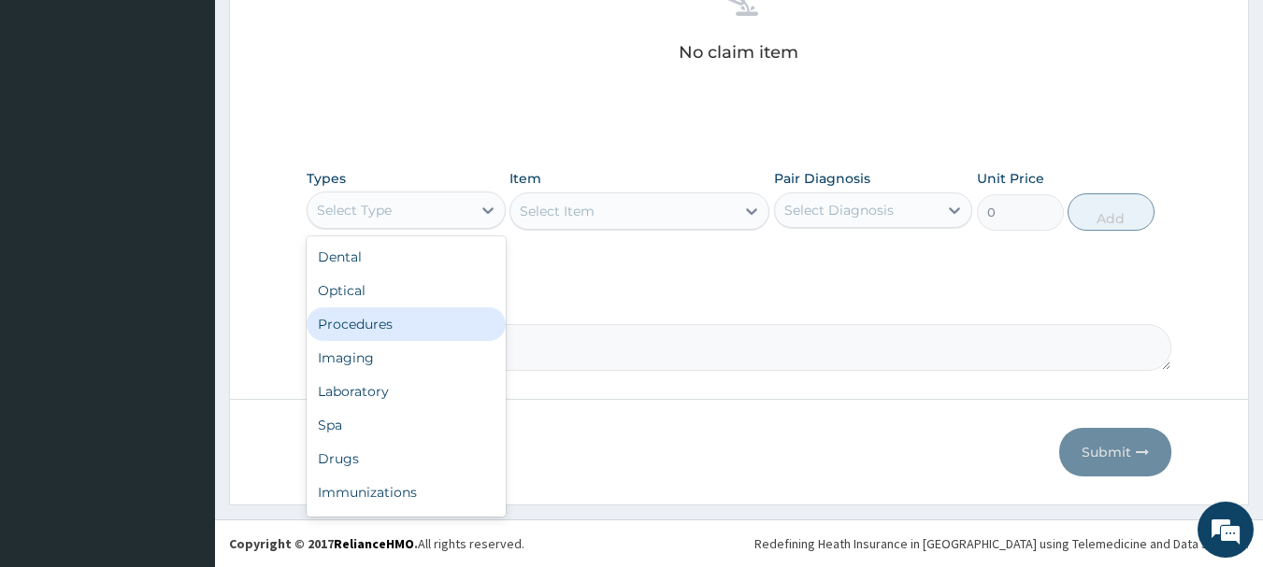
click at [369, 321] on div "Procedures" at bounding box center [406, 324] width 199 height 34
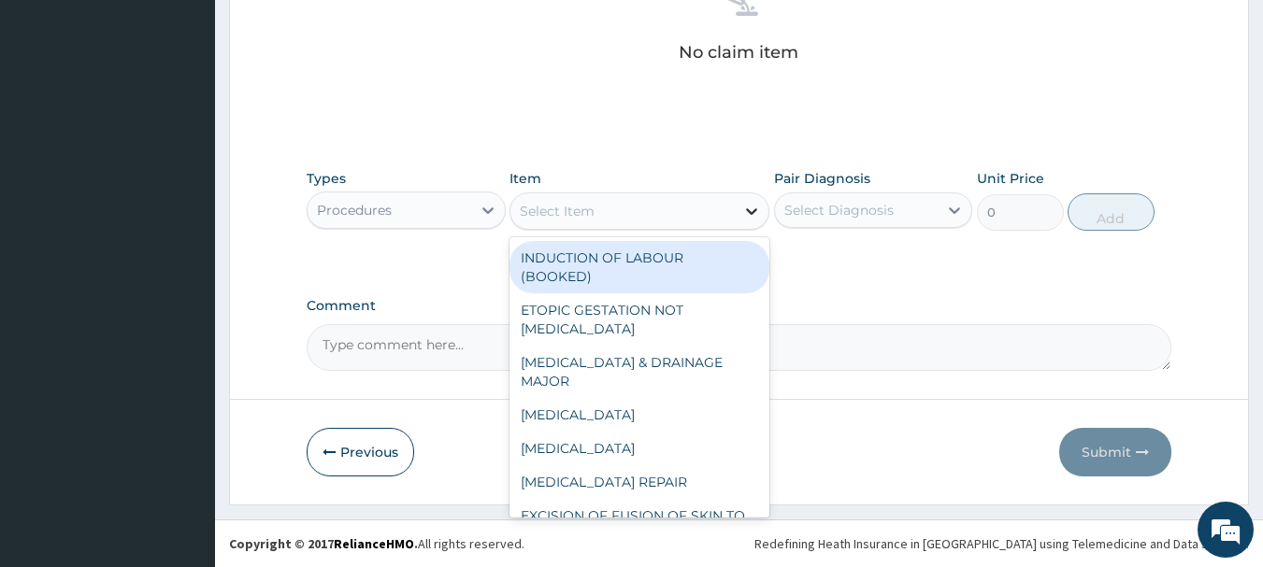
click at [740, 207] on div at bounding box center [752, 211] width 34 height 34
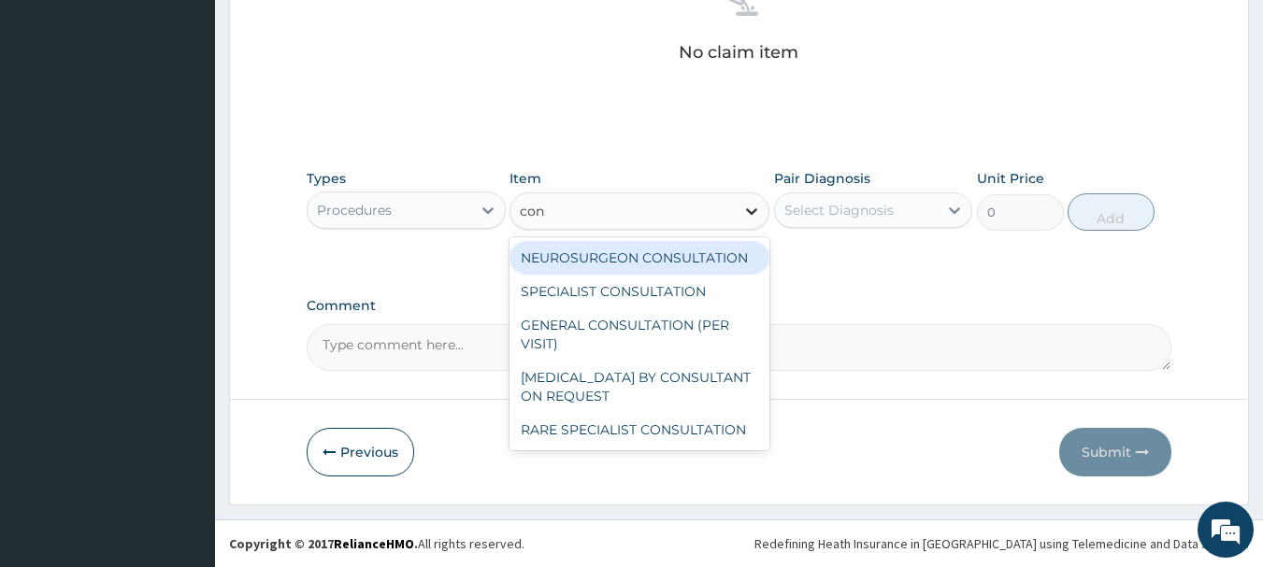
type input "cons"
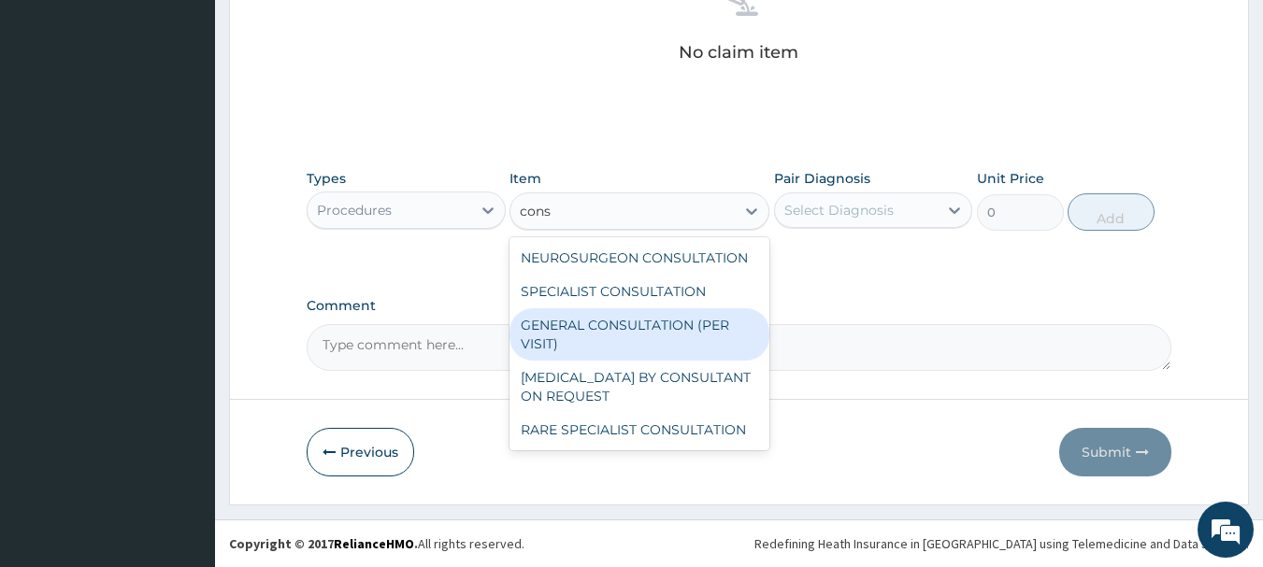
click at [619, 330] on div "GENERAL CONSULTATION (PER VISIT)" at bounding box center [639, 334] width 260 height 52
type input "2000"
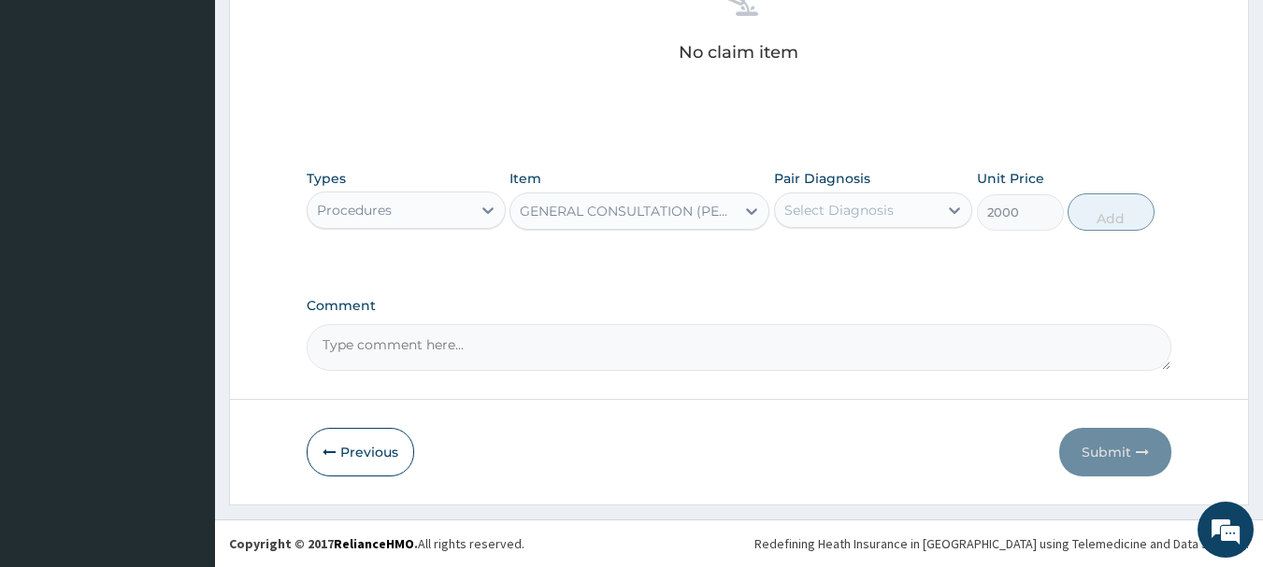
click at [920, 207] on div "Select Diagnosis" at bounding box center [857, 210] width 164 height 30
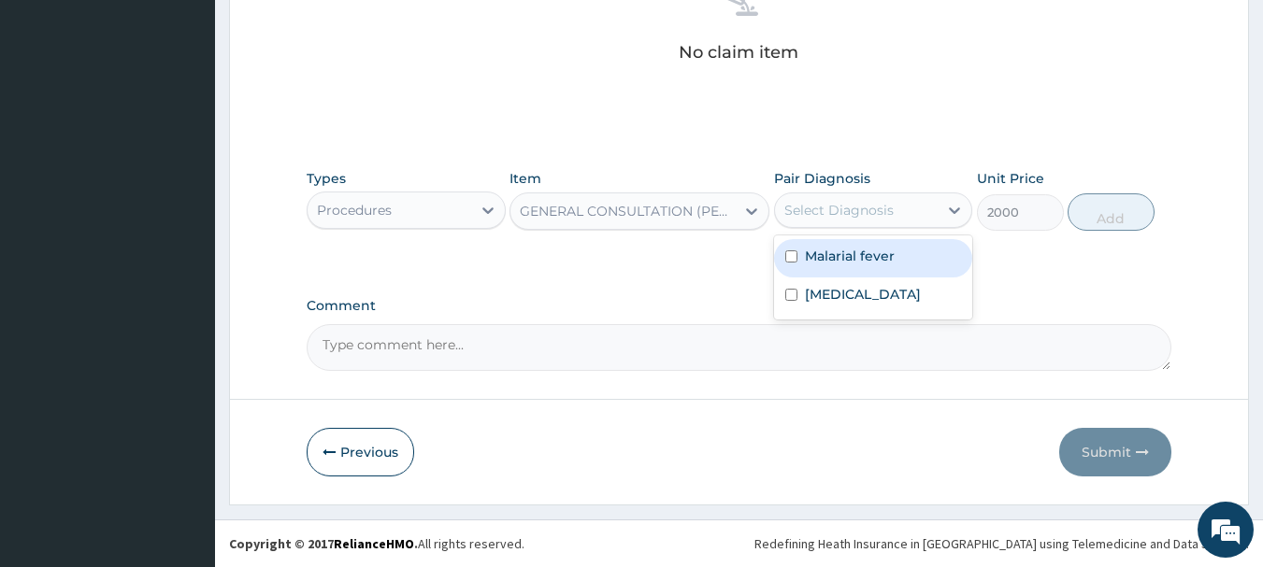
click at [866, 250] on label "Malarial fever" at bounding box center [850, 256] width 90 height 19
checkbox input "true"
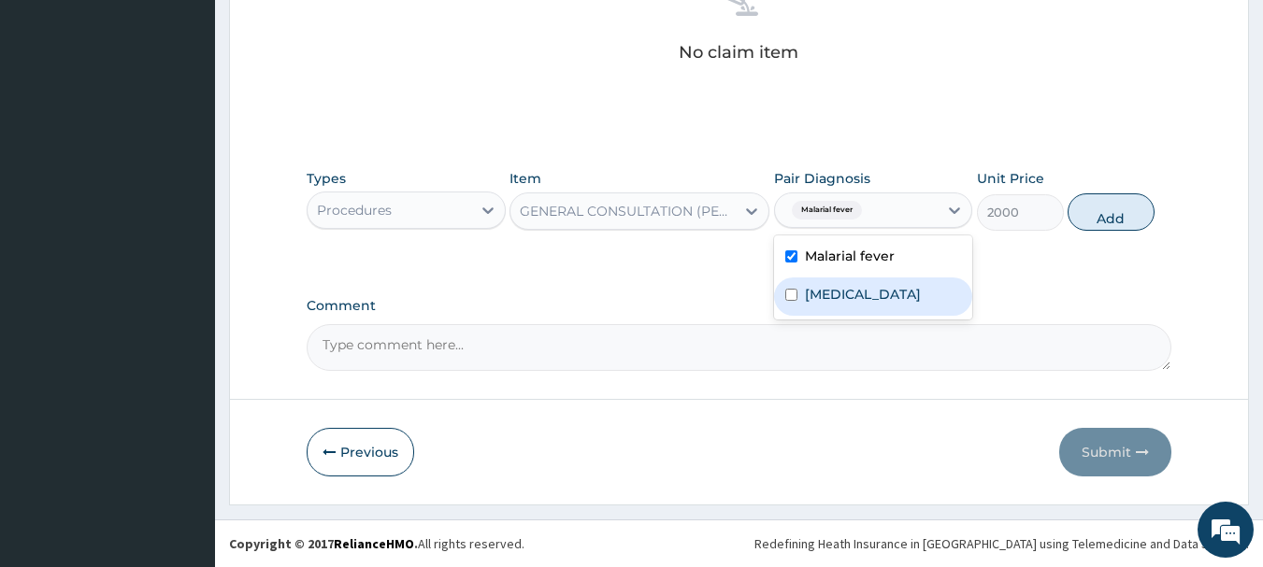
click at [864, 304] on label "[MEDICAL_DATA]" at bounding box center [863, 294] width 116 height 19
checkbox input "true"
drag, startPoint x: 1128, startPoint y: 208, endPoint x: 1114, endPoint y: 215, distance: 15.5
click at [1127, 208] on button "Add" at bounding box center [1110, 211] width 87 height 37
type input "0"
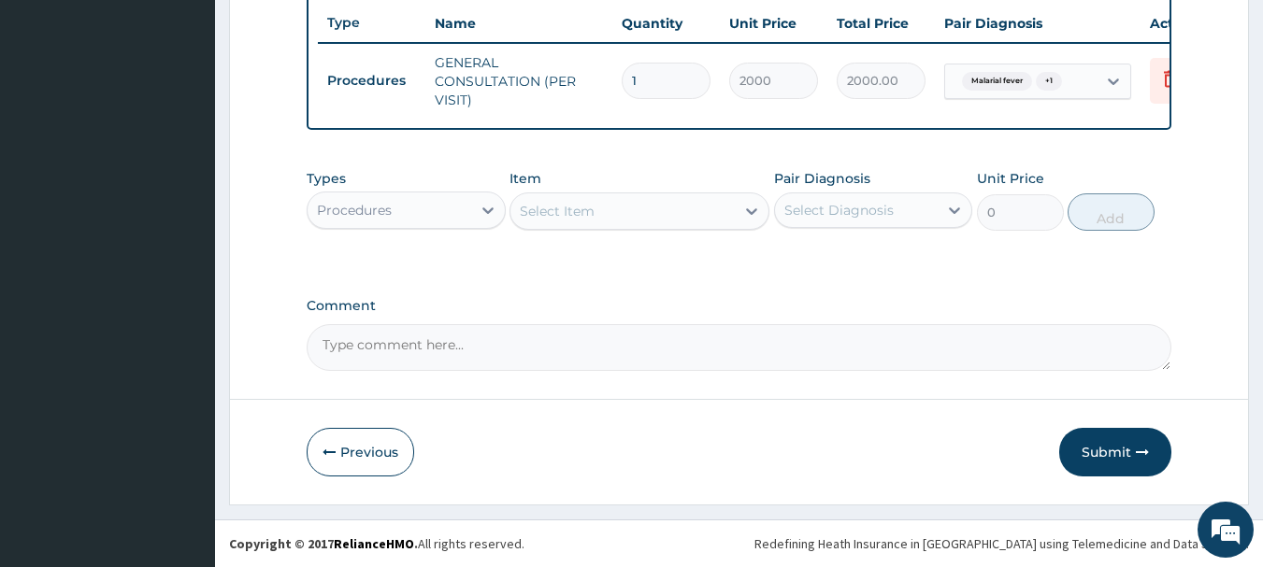
scroll to position [716, 0]
click at [421, 203] on div "Procedures" at bounding box center [389, 210] width 164 height 30
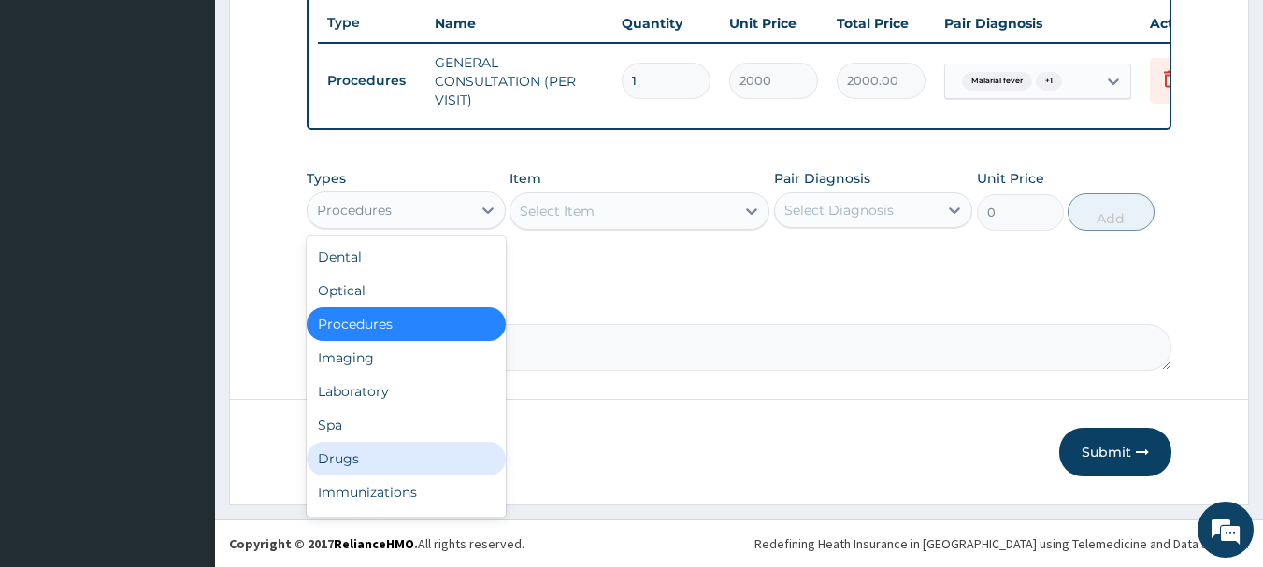
click at [350, 465] on div "Drugs" at bounding box center [406, 459] width 199 height 34
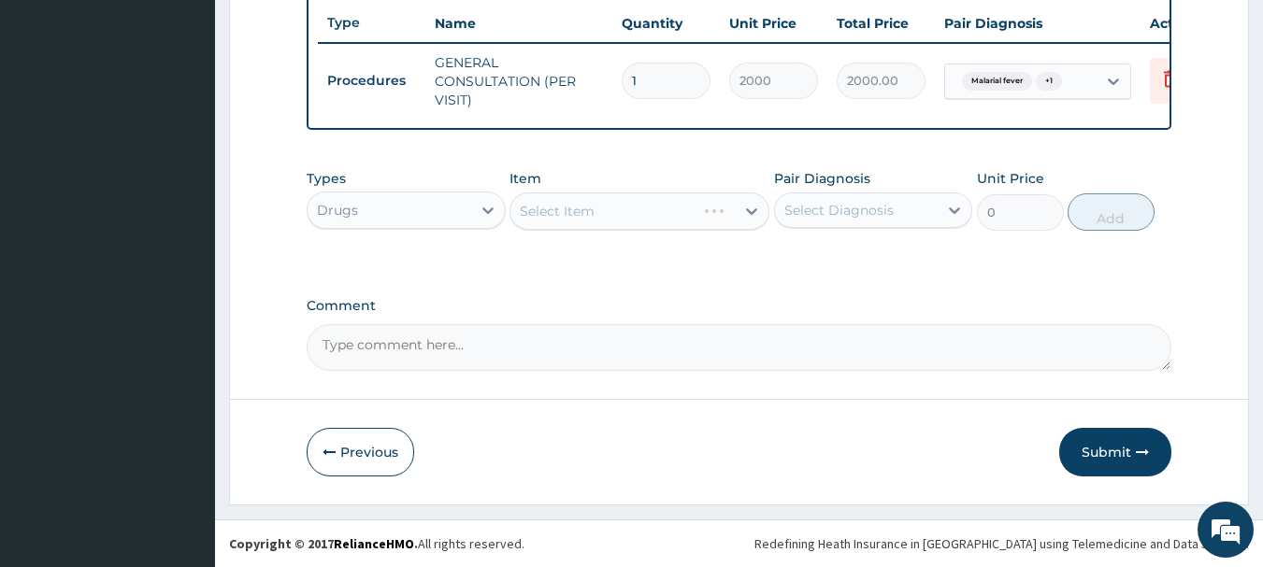
click at [707, 205] on div "Select Item" at bounding box center [639, 211] width 260 height 37
click at [714, 215] on div "Select Item" at bounding box center [639, 211] width 260 height 37
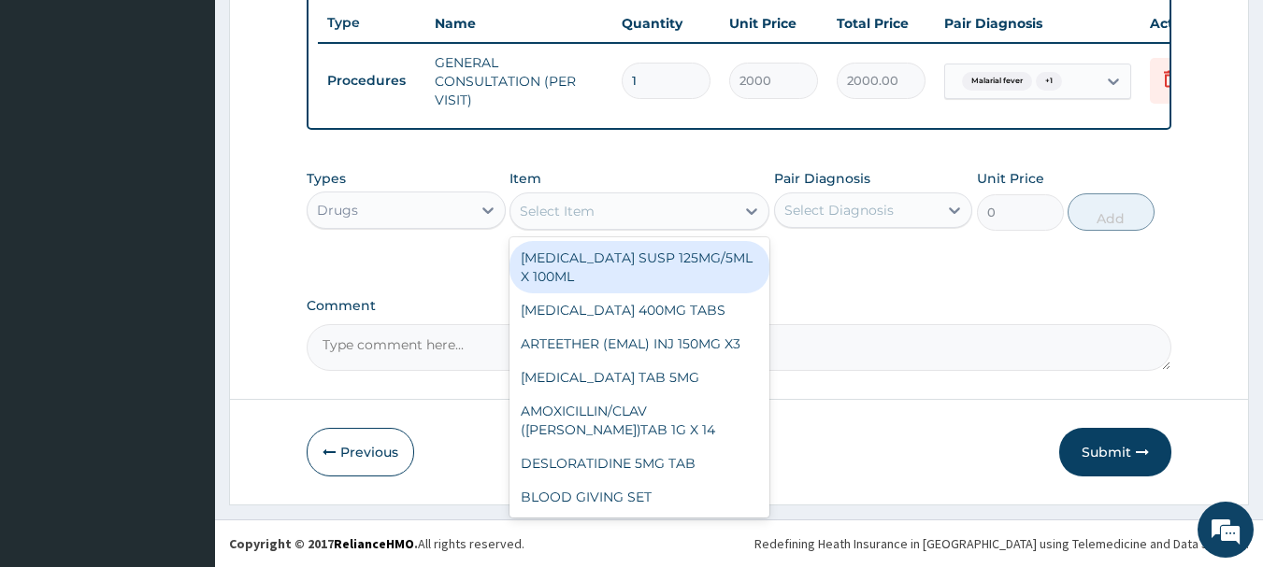
click at [651, 214] on div "Select Item" at bounding box center [622, 211] width 224 height 30
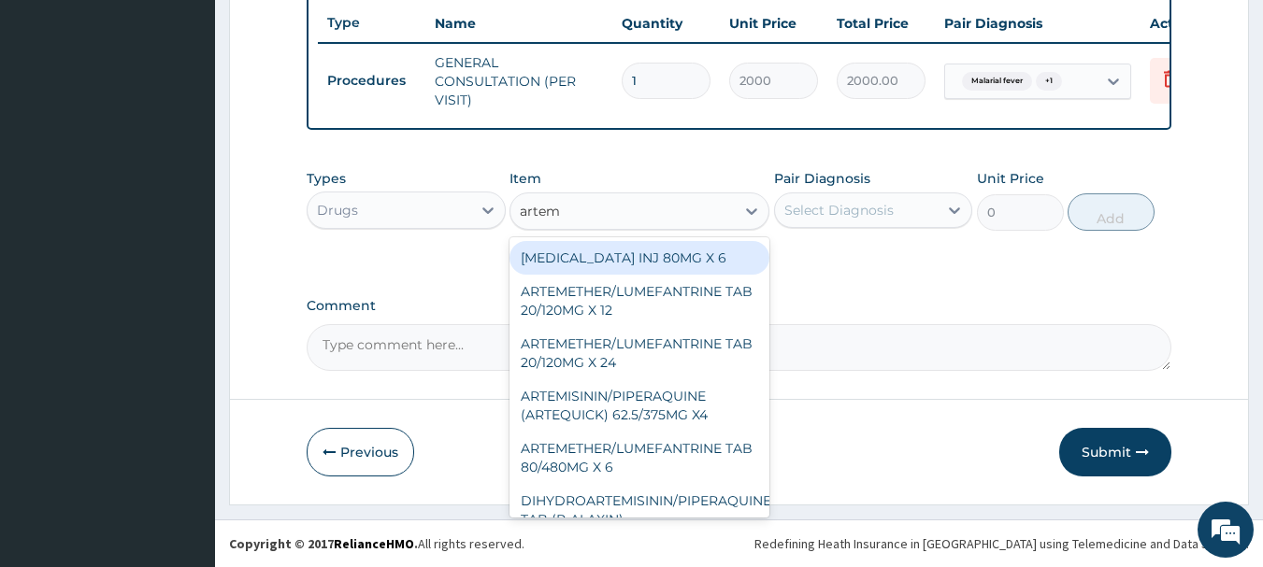
type input "arteme"
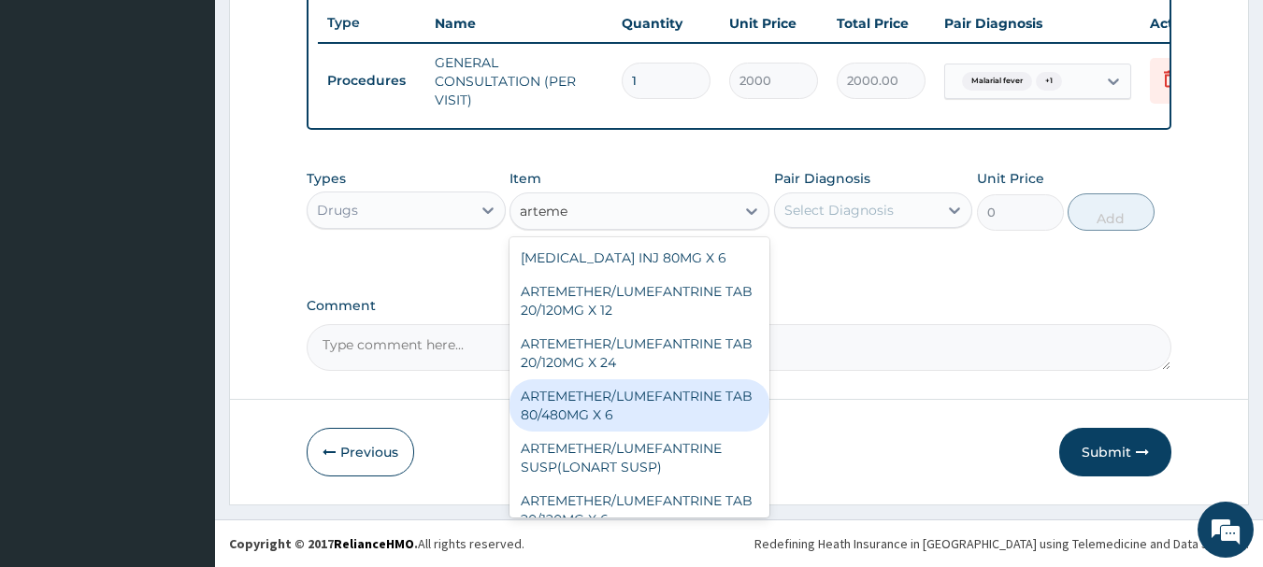
click at [607, 413] on div "ARTEMETHER/LUMEFANTRINE TAB 80/480MG X 6" at bounding box center [639, 405] width 260 height 52
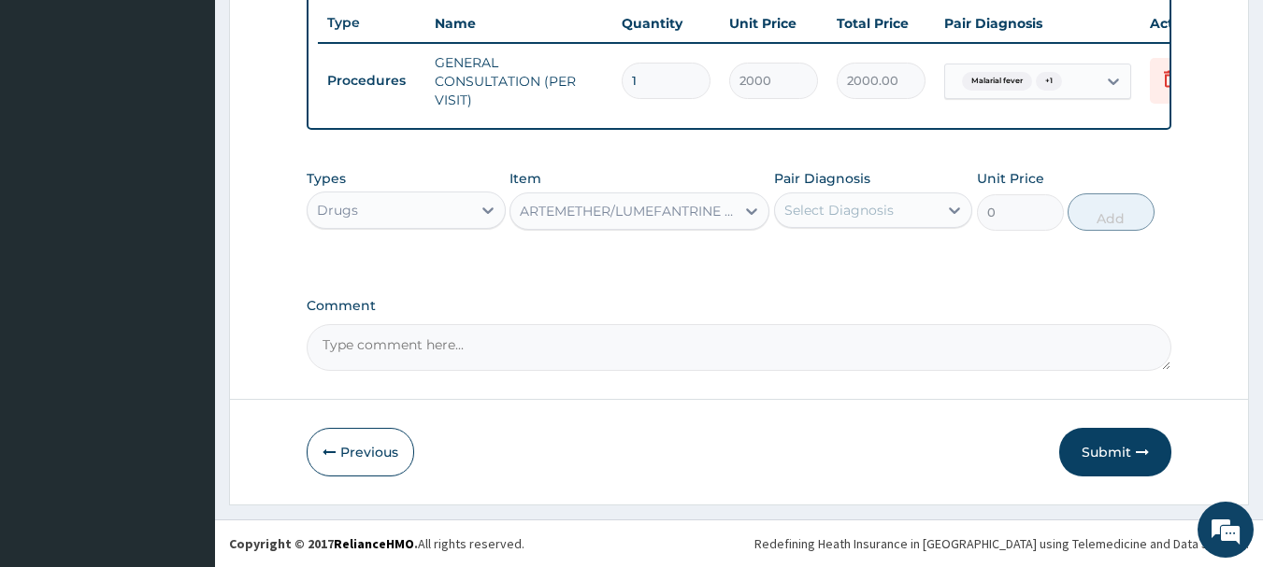
type input "700"
click at [878, 202] on div "Select Diagnosis" at bounding box center [838, 210] width 109 height 19
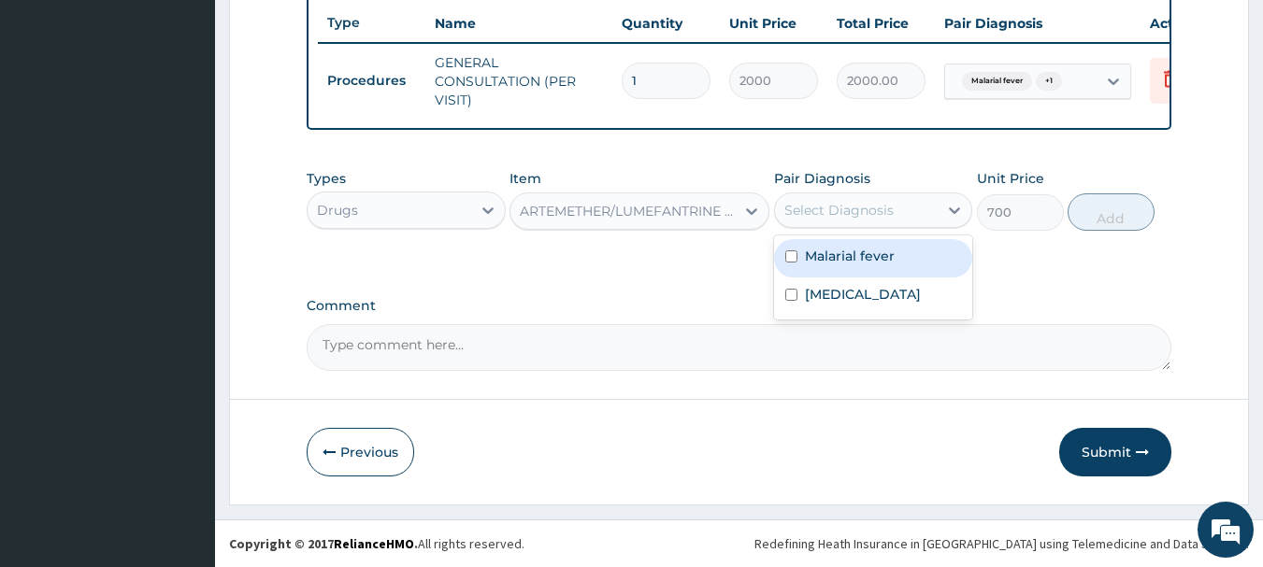
click at [835, 259] on label "Malarial fever" at bounding box center [850, 256] width 90 height 19
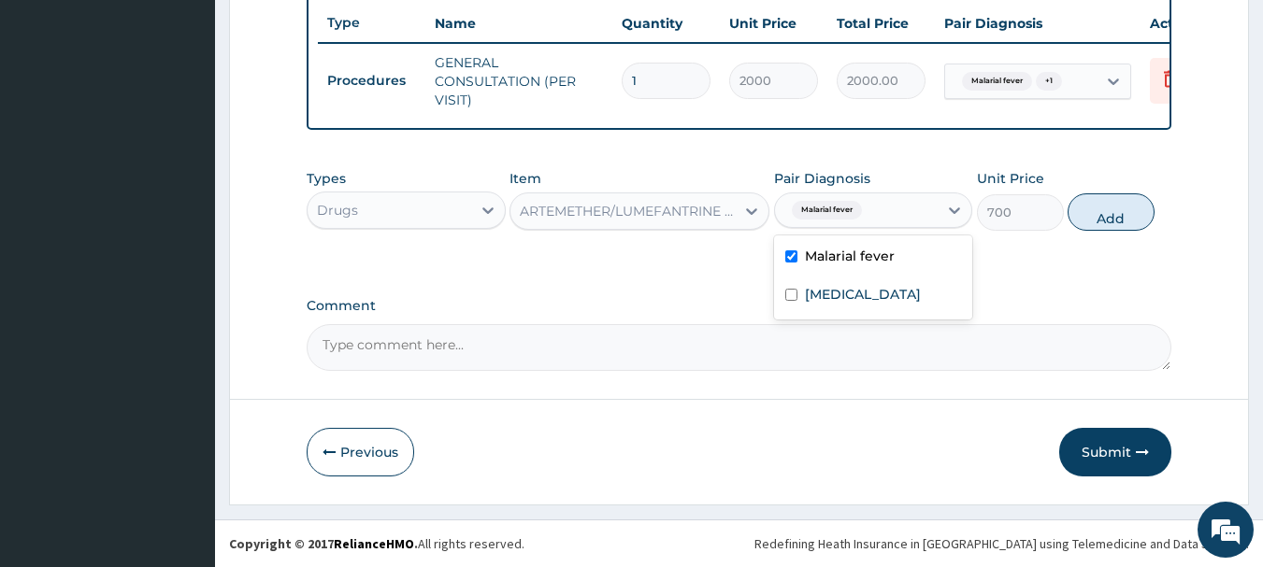
checkbox input "true"
click at [1109, 216] on button "Add" at bounding box center [1110, 211] width 87 height 37
type input "0"
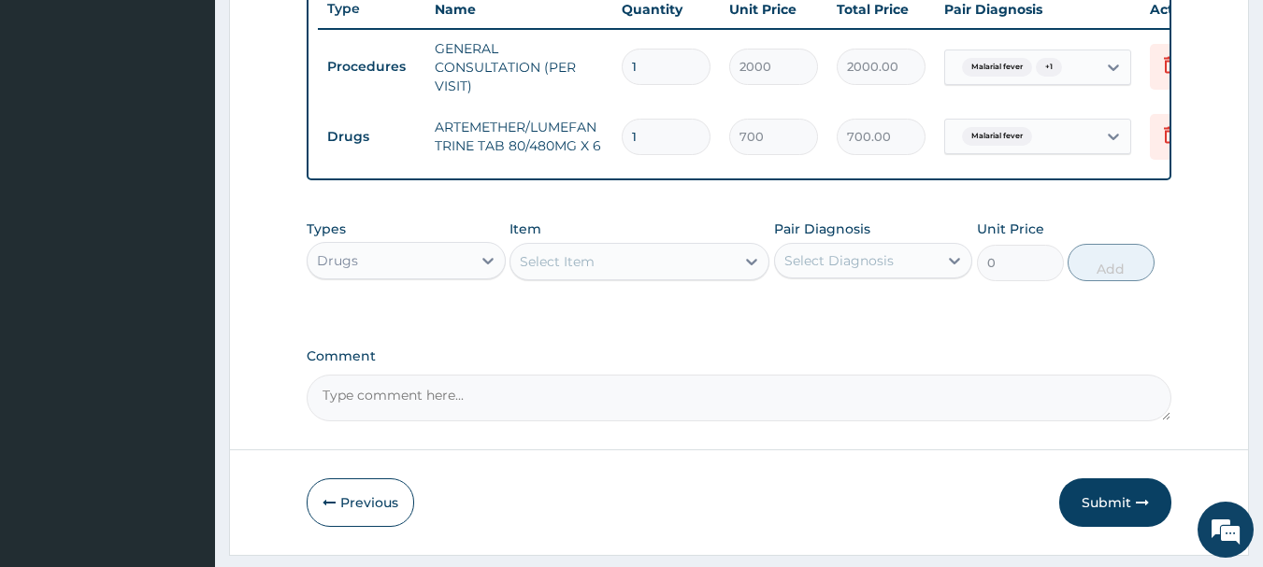
click at [669, 277] on div "Select Item" at bounding box center [622, 262] width 224 height 30
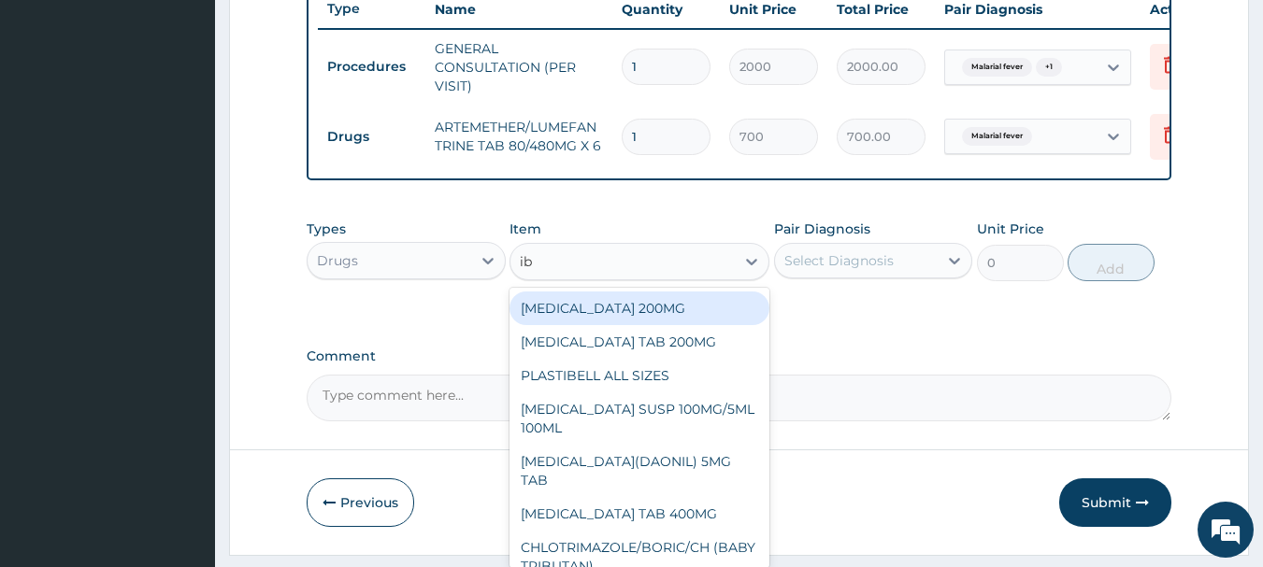
type input "ibu"
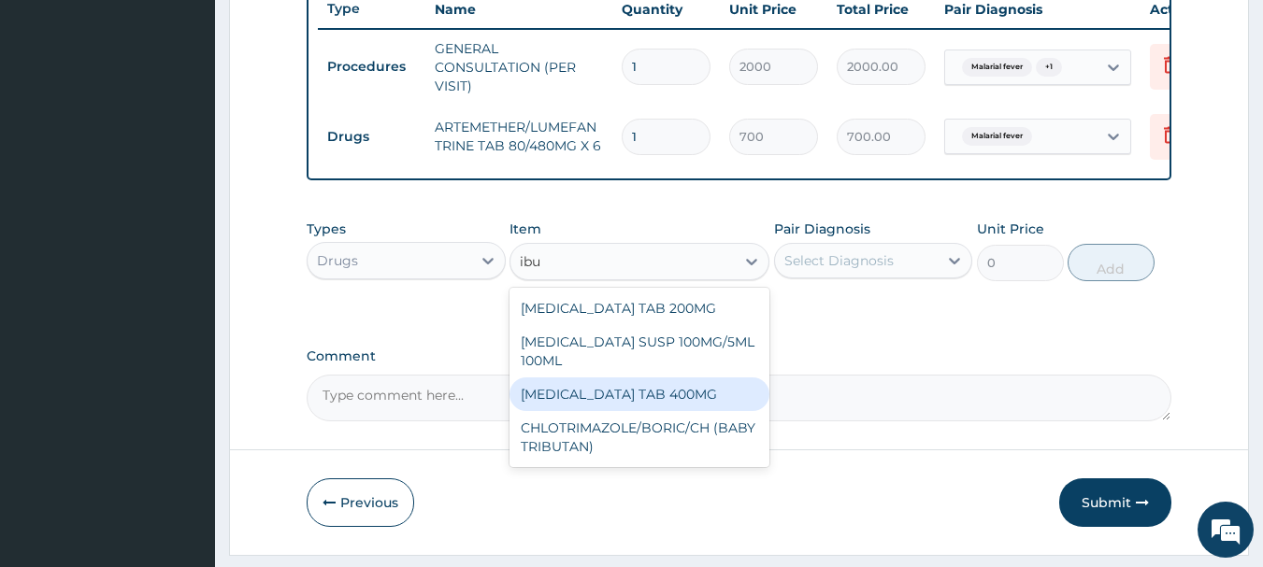
click at [603, 398] on div "[MEDICAL_DATA] TAB 400MG" at bounding box center [639, 395] width 260 height 34
type input "20"
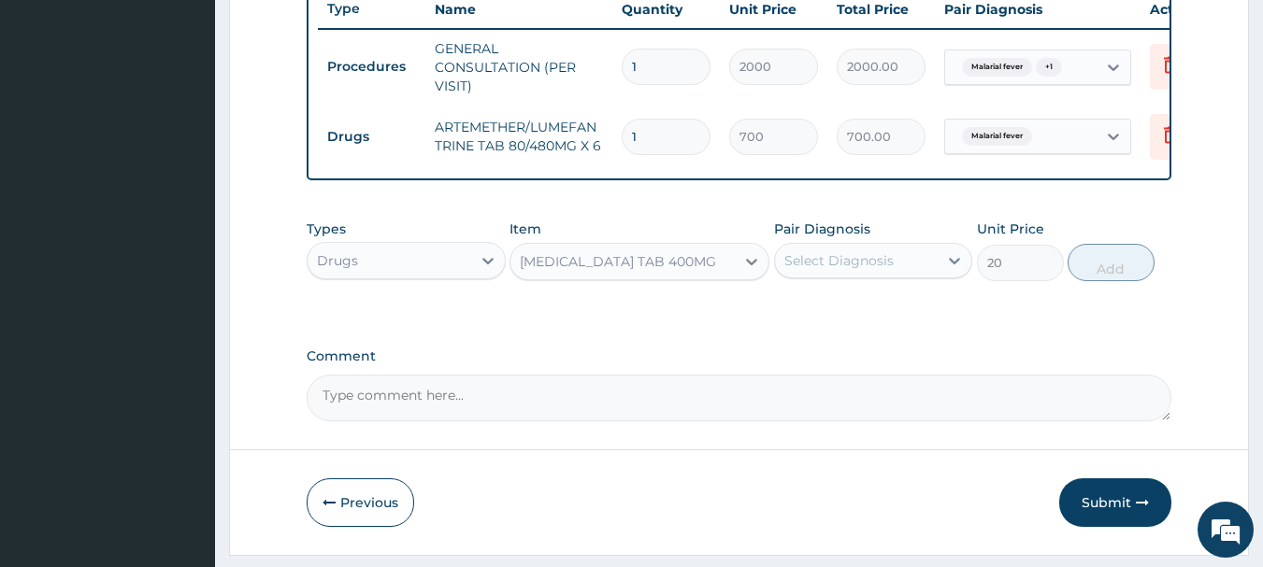
click at [843, 252] on div "Pair Diagnosis Select Diagnosis" at bounding box center [873, 251] width 199 height 62
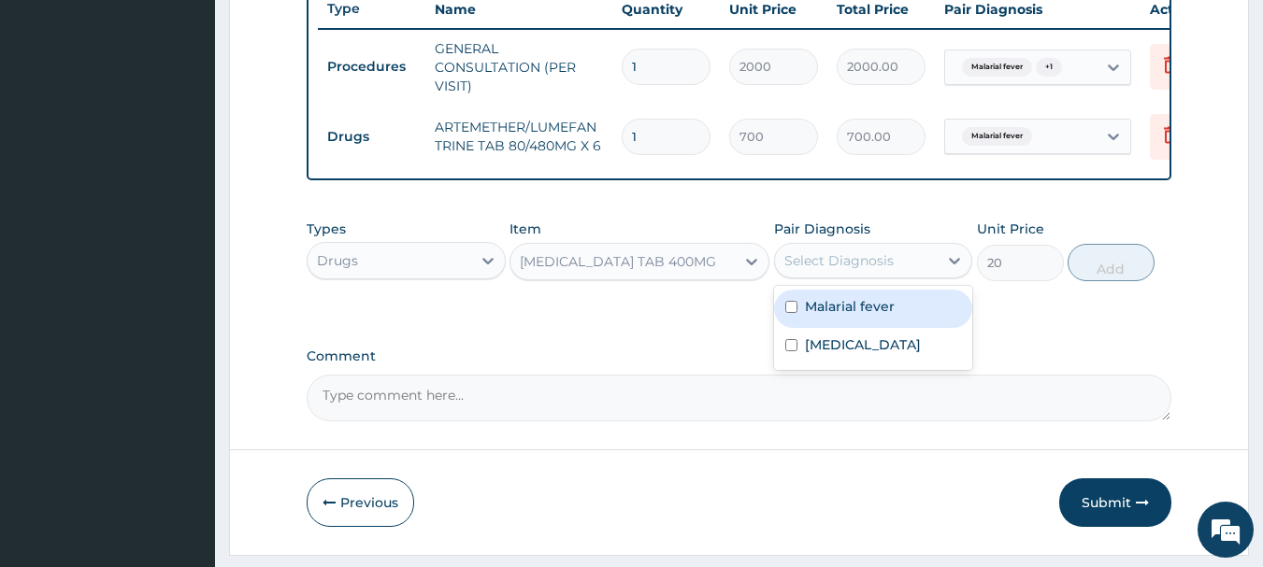
click at [833, 270] on div "Select Diagnosis" at bounding box center [838, 260] width 109 height 19
click at [816, 328] on div "Malarial fever" at bounding box center [873, 309] width 199 height 38
checkbox input "true"
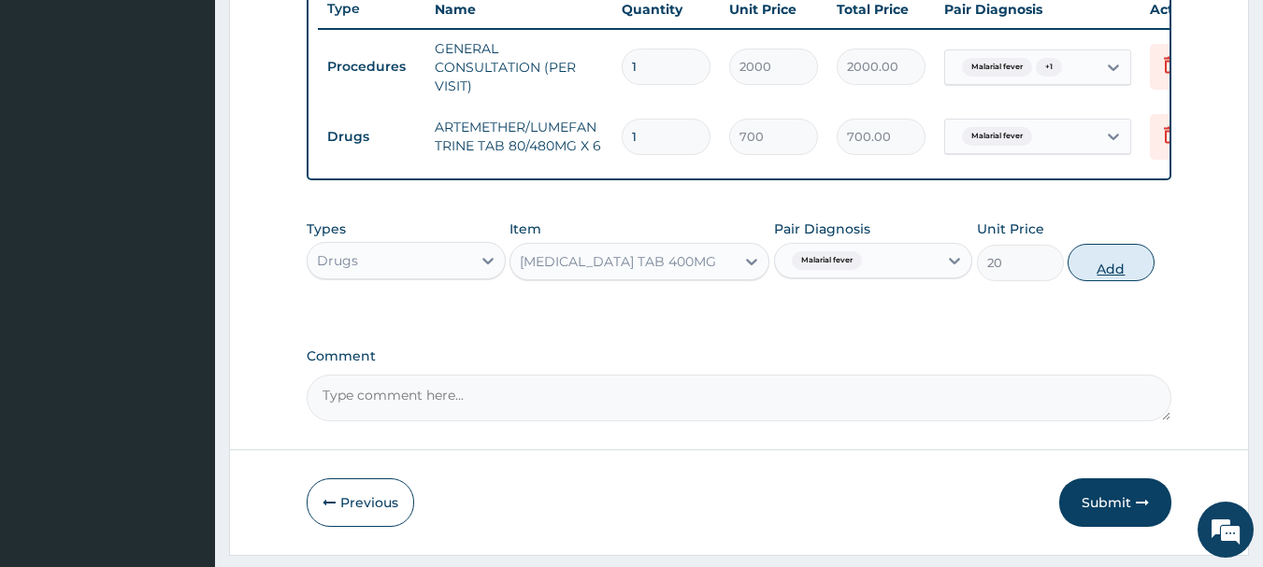
click at [1112, 275] on button "Add" at bounding box center [1110, 262] width 87 height 37
type input "0"
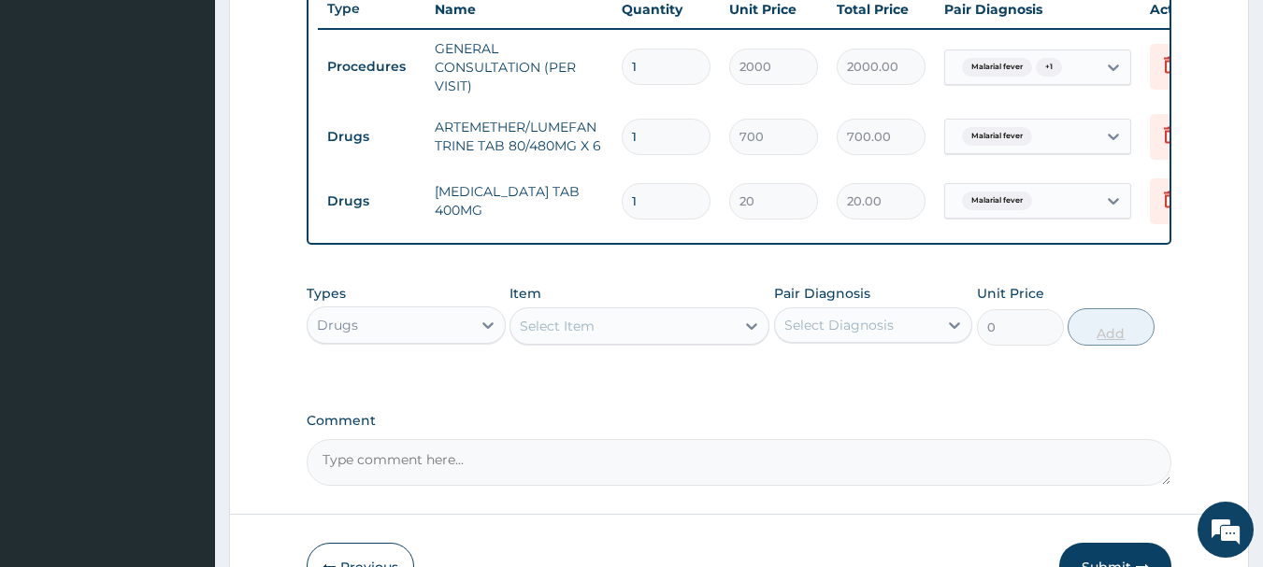
type input "10"
type input "200.00"
type input "10"
click at [670, 341] on div "Select Item" at bounding box center [622, 326] width 224 height 30
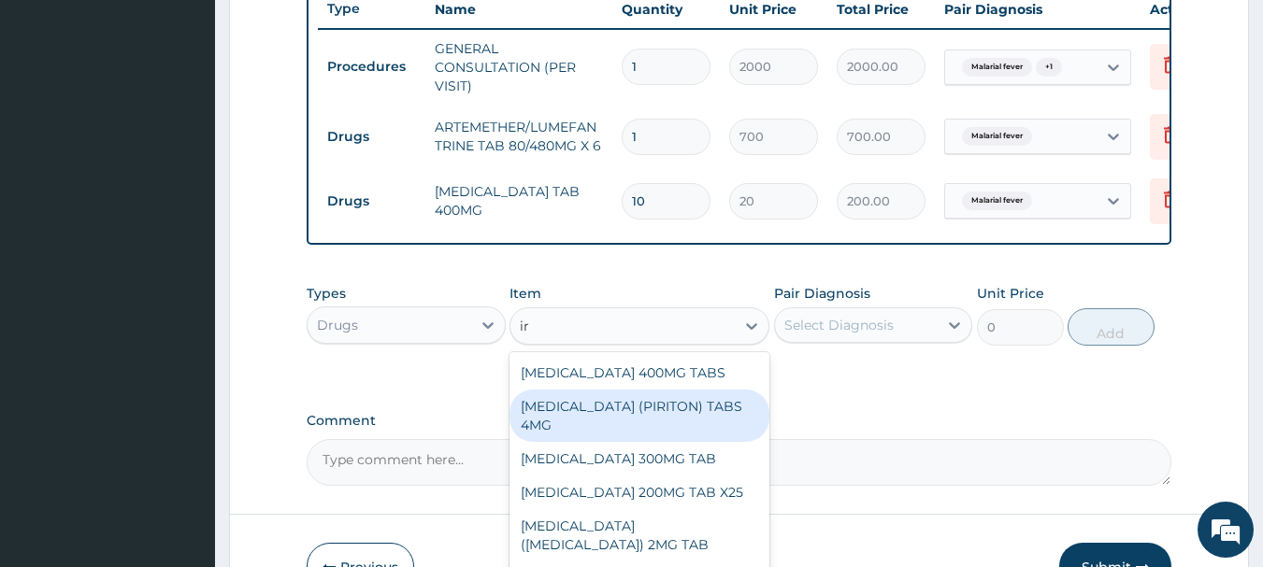
type input "i"
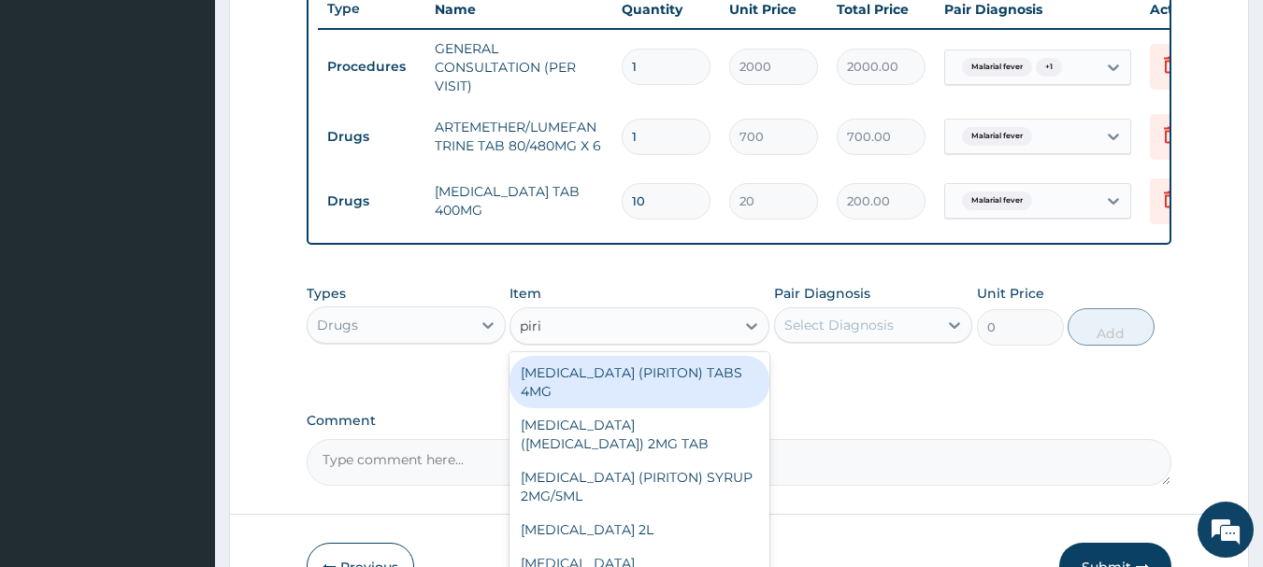
type input "pirit"
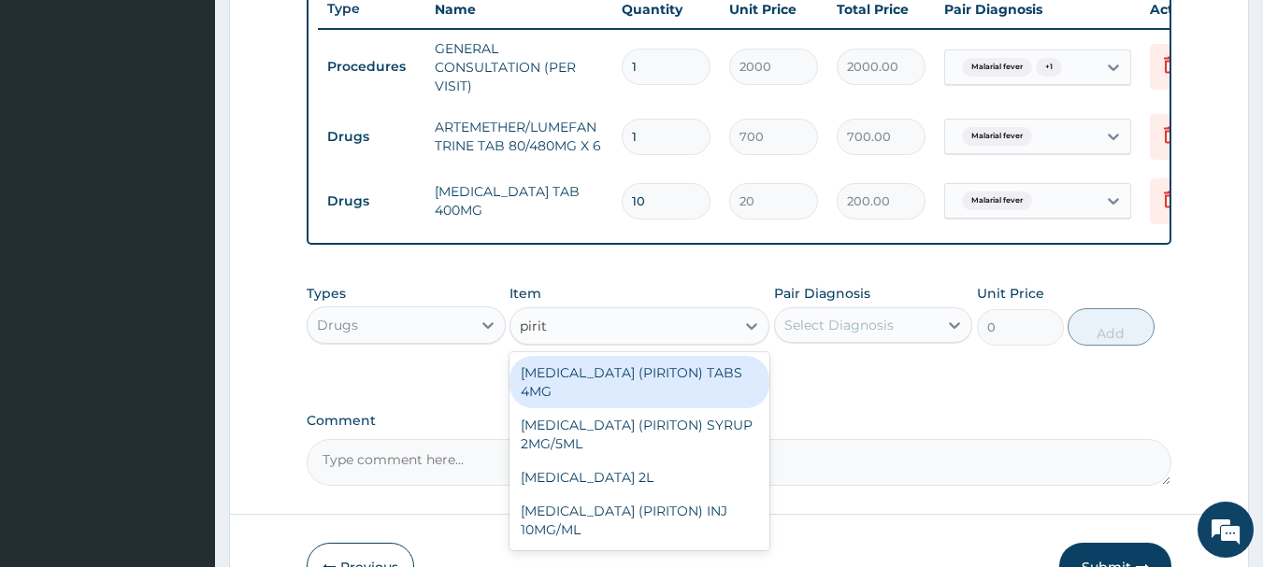
click at [630, 391] on div "[MEDICAL_DATA] (PIRITON) TABS 4MG" at bounding box center [639, 382] width 260 height 52
type input "10"
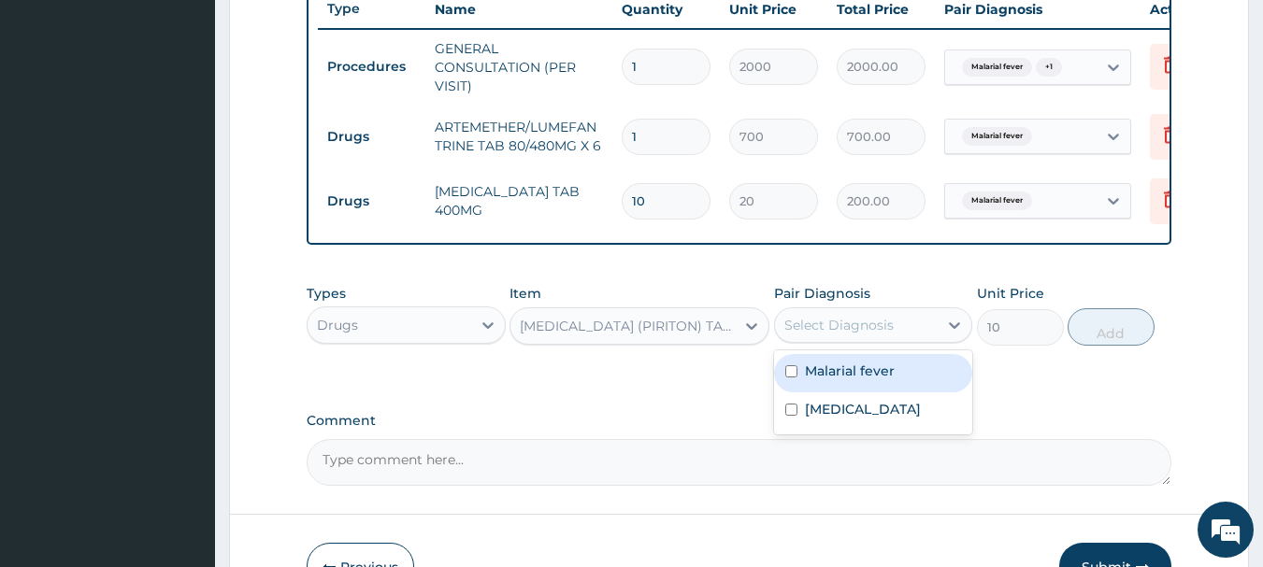
click at [882, 335] on div "Select Diagnosis" at bounding box center [838, 325] width 109 height 19
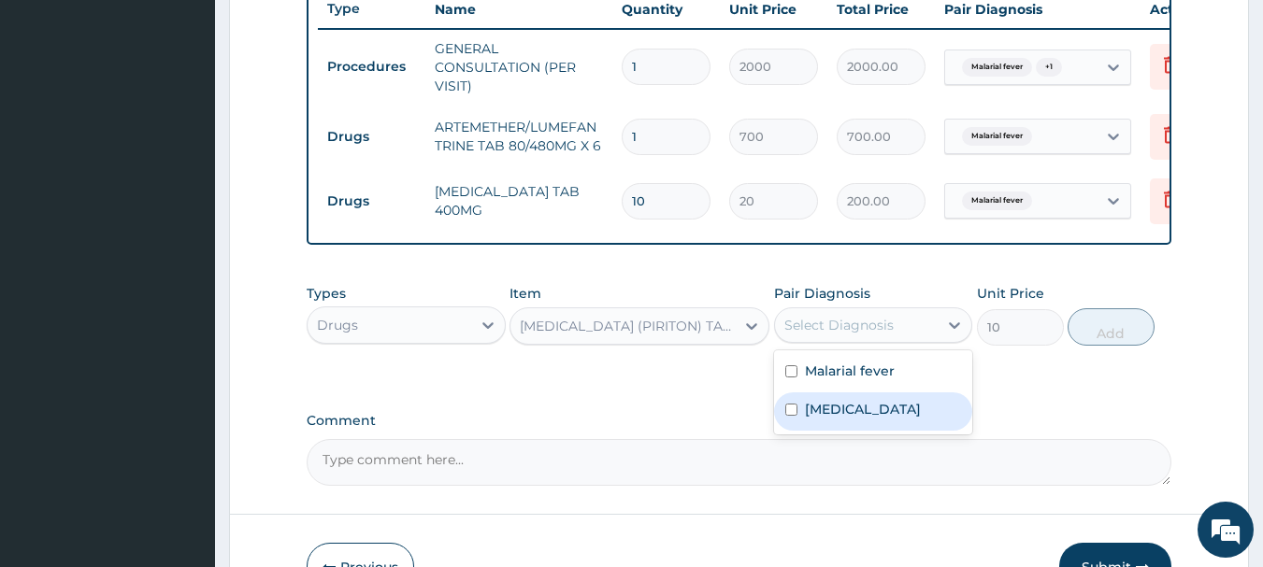
click at [835, 419] on label "[MEDICAL_DATA]" at bounding box center [863, 409] width 116 height 19
checkbox input "true"
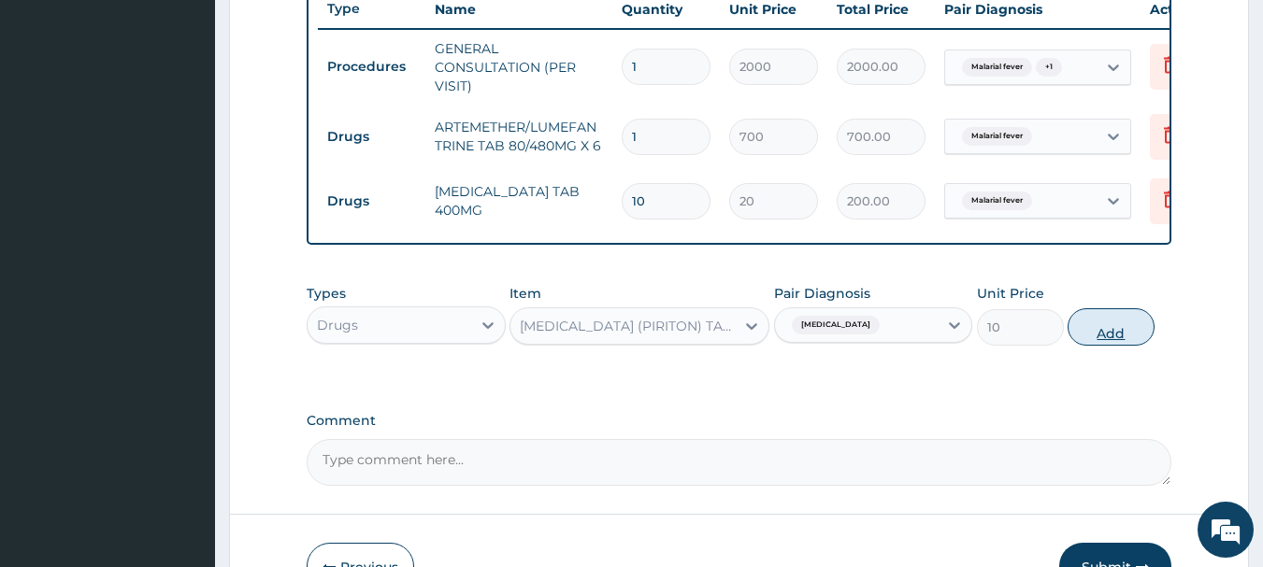
click at [1089, 329] on button "Add" at bounding box center [1110, 326] width 87 height 37
type input "0"
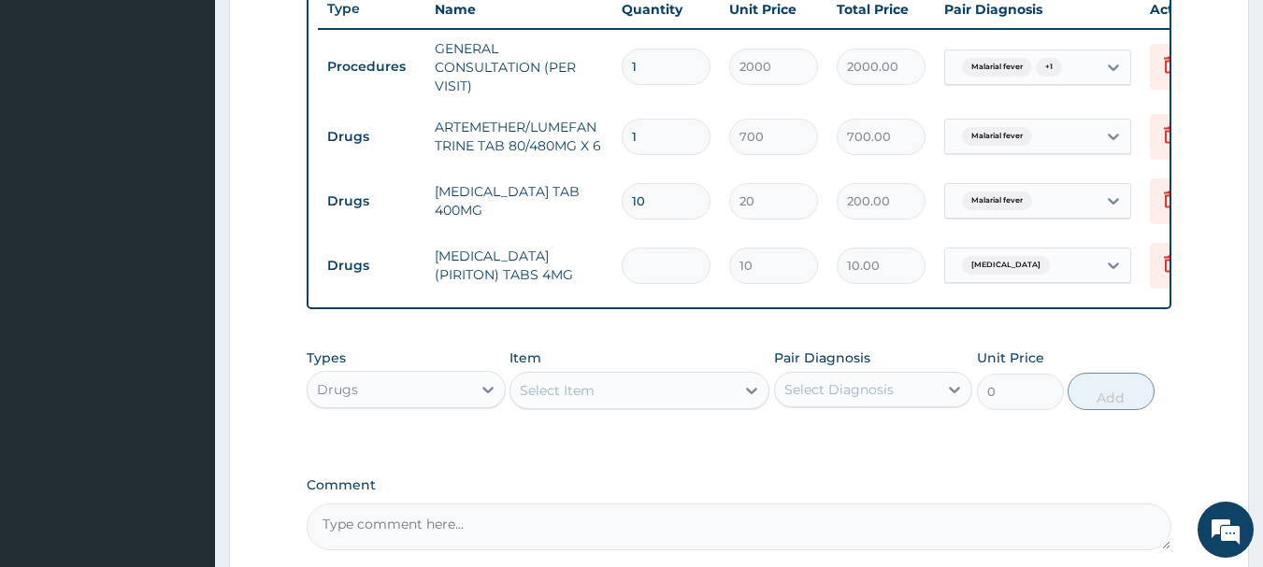
type input "0.00"
type input "5"
type input "50.00"
type input "5"
click at [702, 406] on div "Select Item" at bounding box center [622, 391] width 224 height 30
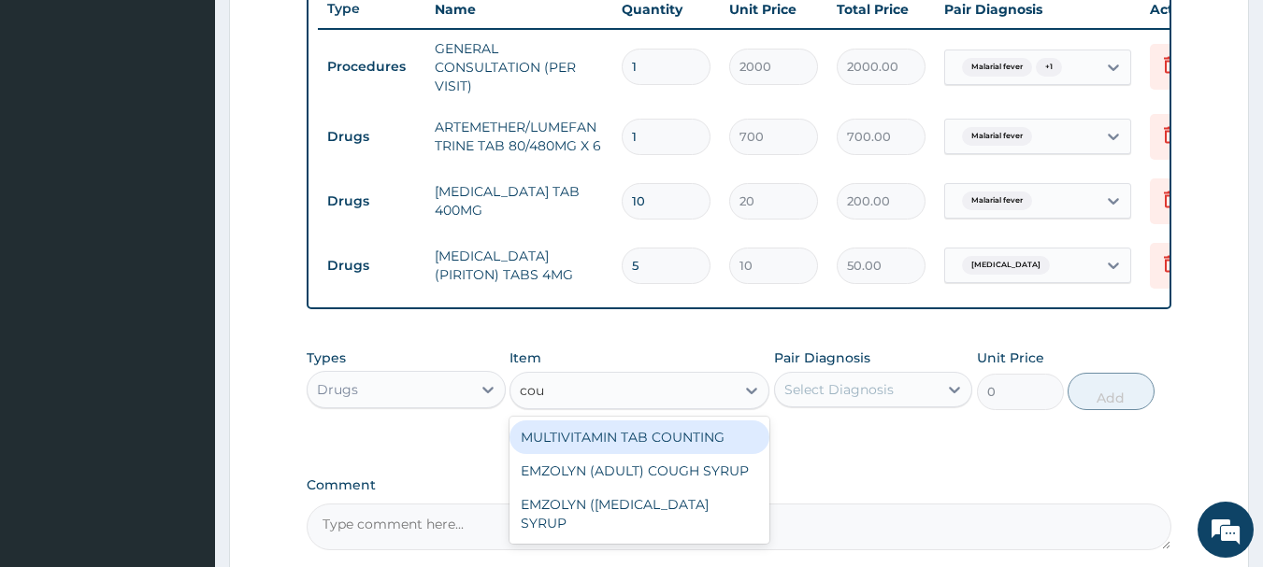
type input "coug"
click at [649, 448] on div "EMZOLYN (ADULT) COUGH SYRUP" at bounding box center [639, 438] width 260 height 34
type input "500"
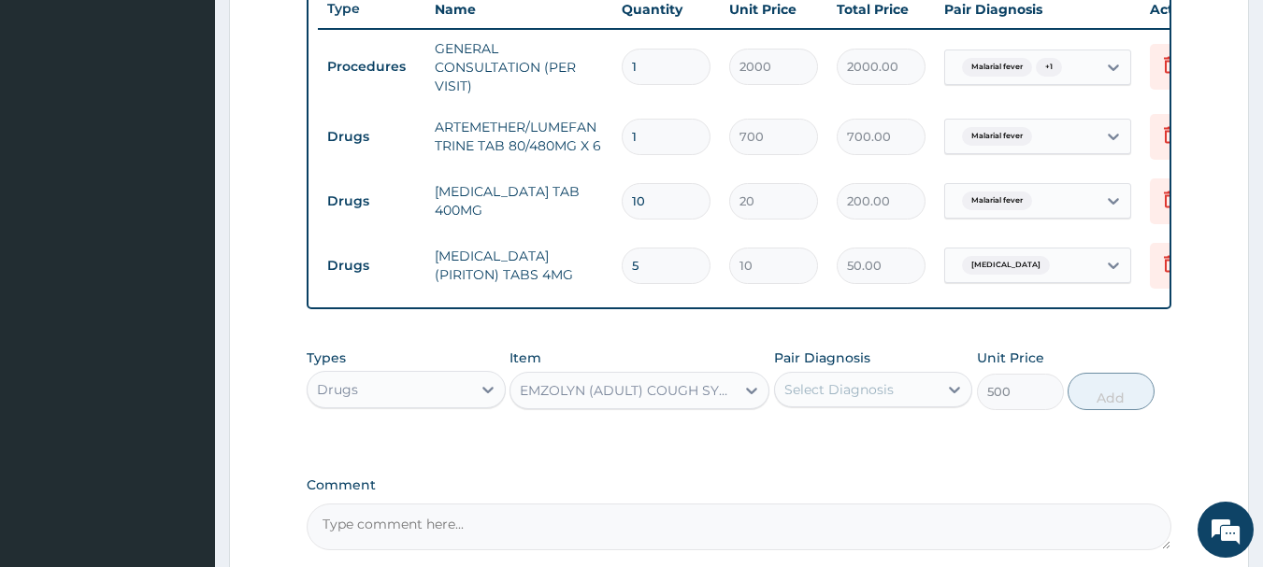
click at [846, 398] on div "Select Diagnosis" at bounding box center [838, 389] width 109 height 19
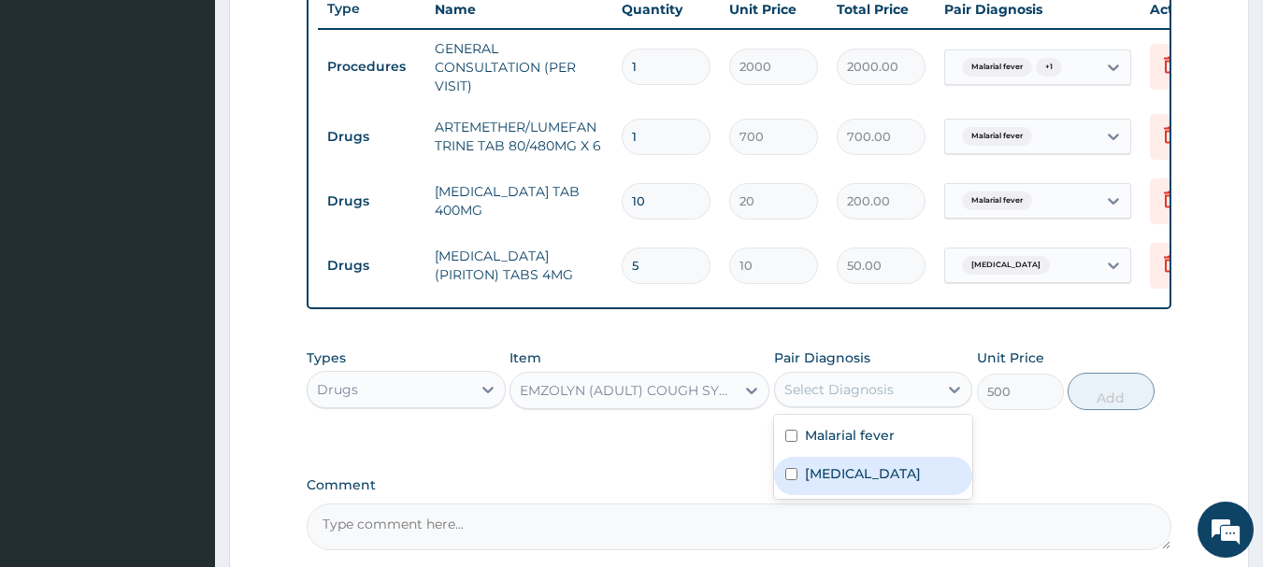
drag, startPoint x: 816, startPoint y: 508, endPoint x: 842, endPoint y: 492, distance: 31.1
click at [816, 483] on label "[MEDICAL_DATA]" at bounding box center [863, 473] width 116 height 19
checkbox input "true"
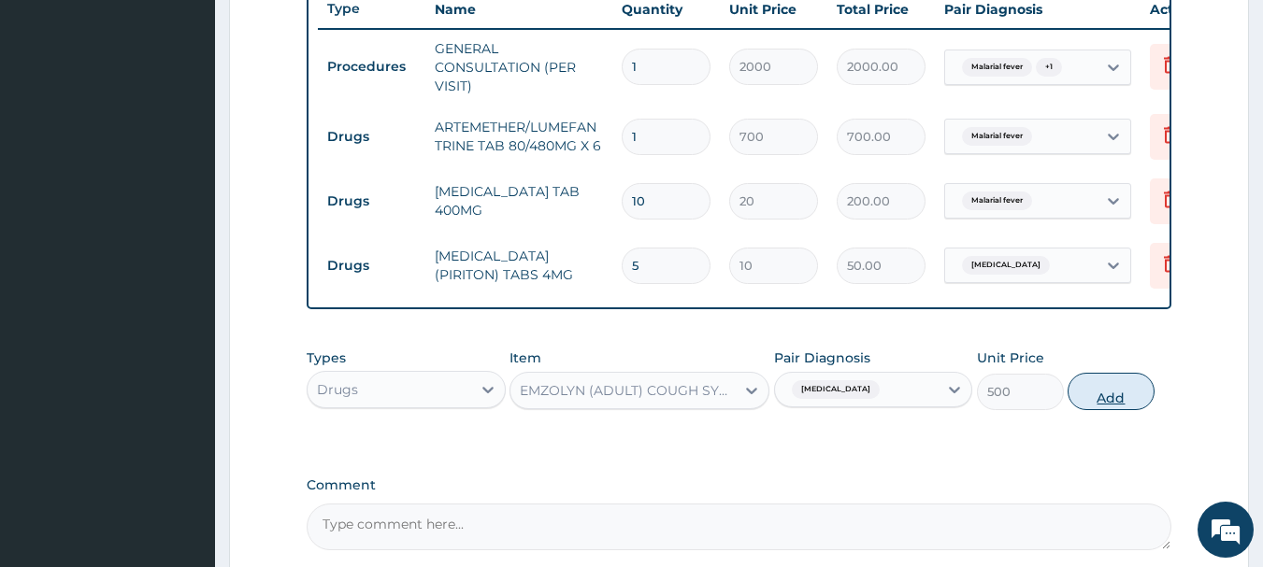
click at [1111, 401] on button "Add" at bounding box center [1110, 391] width 87 height 37
type input "0"
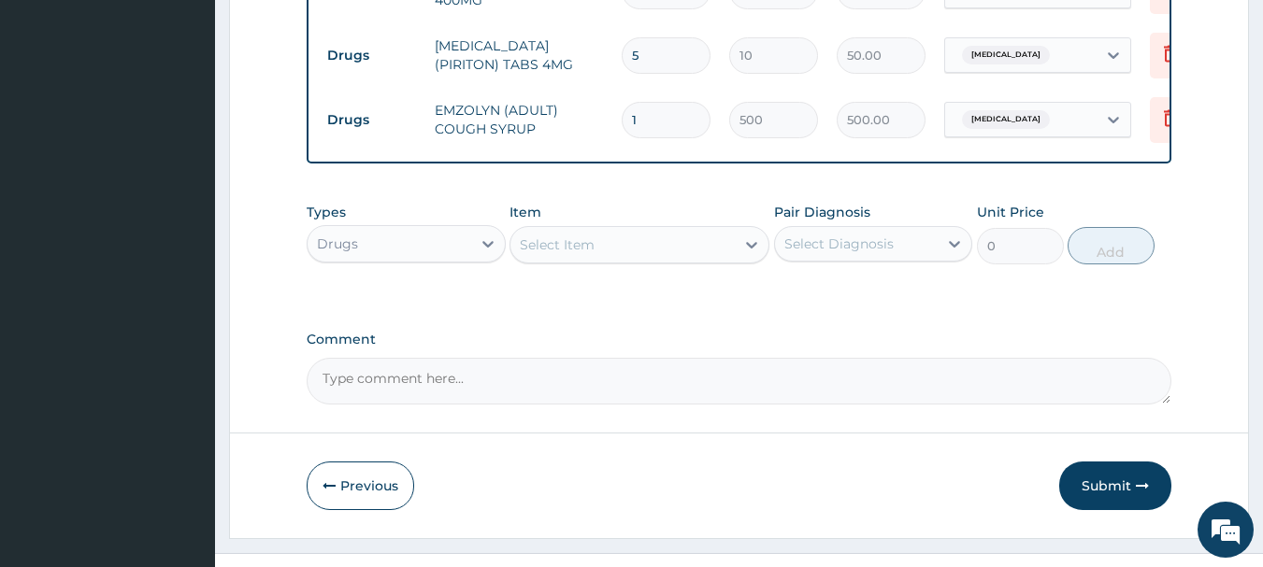
scroll to position [974, 0]
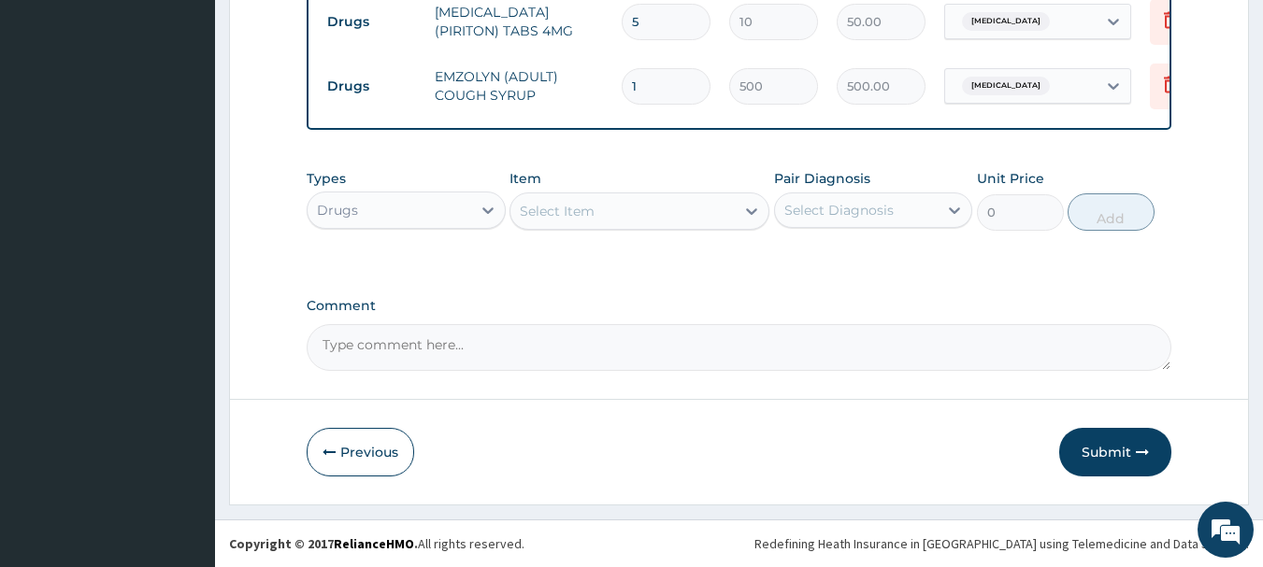
click at [1092, 446] on button "Submit" at bounding box center [1115, 452] width 112 height 49
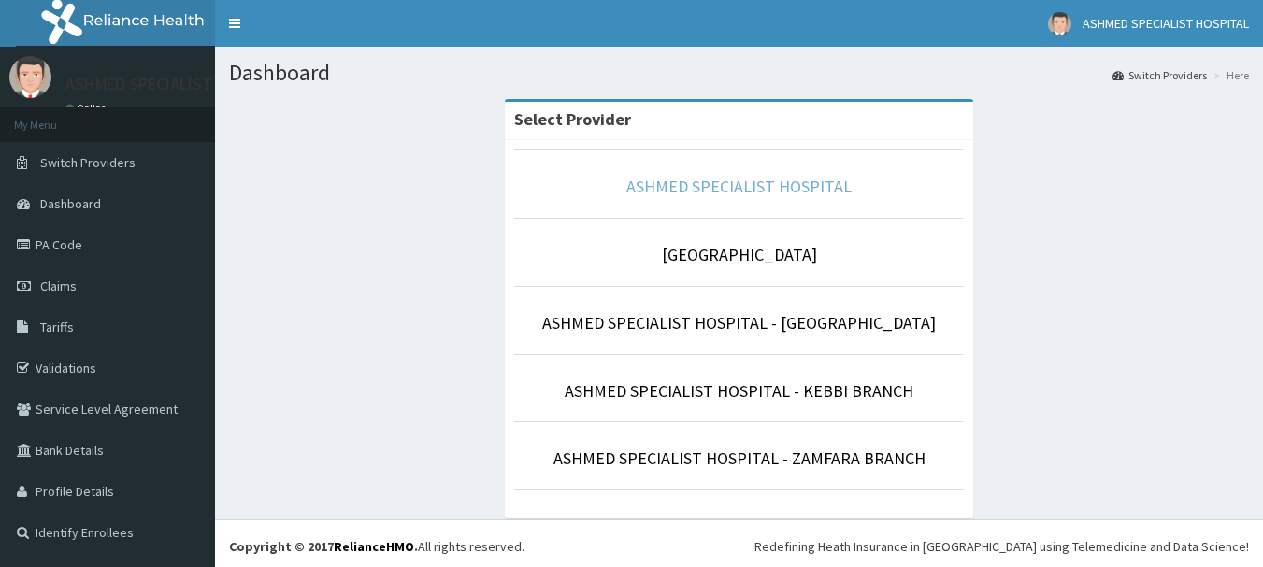
click at [749, 184] on link "ASHMED SPECIALIST HOSPITAL" at bounding box center [738, 186] width 225 height 21
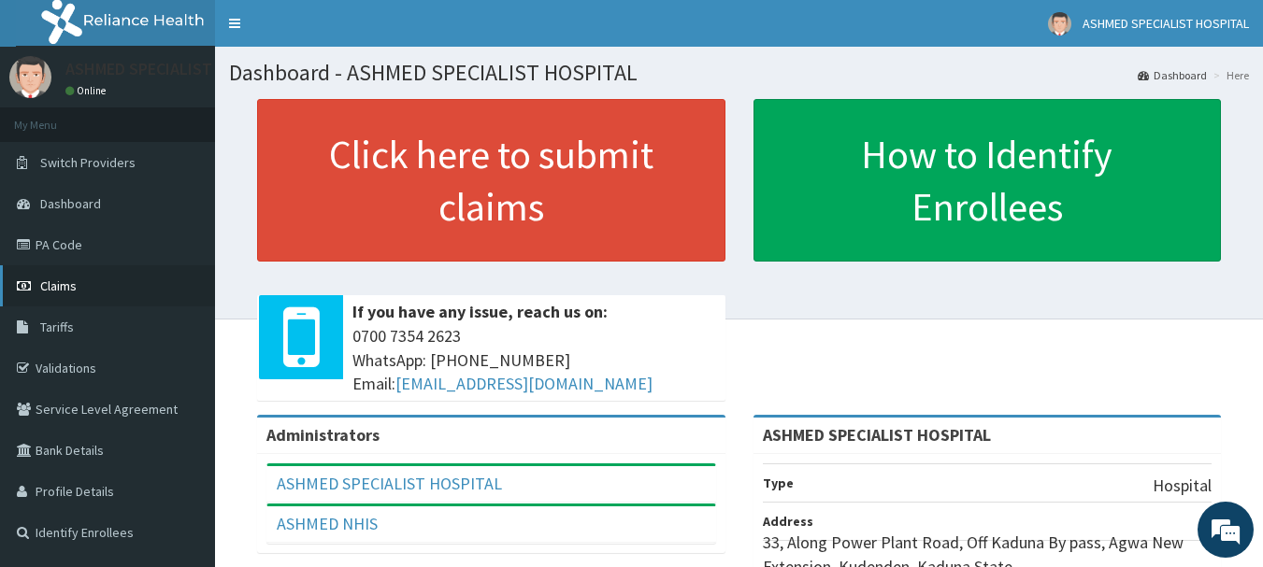
click at [73, 279] on span "Claims" at bounding box center [58, 286] width 36 height 17
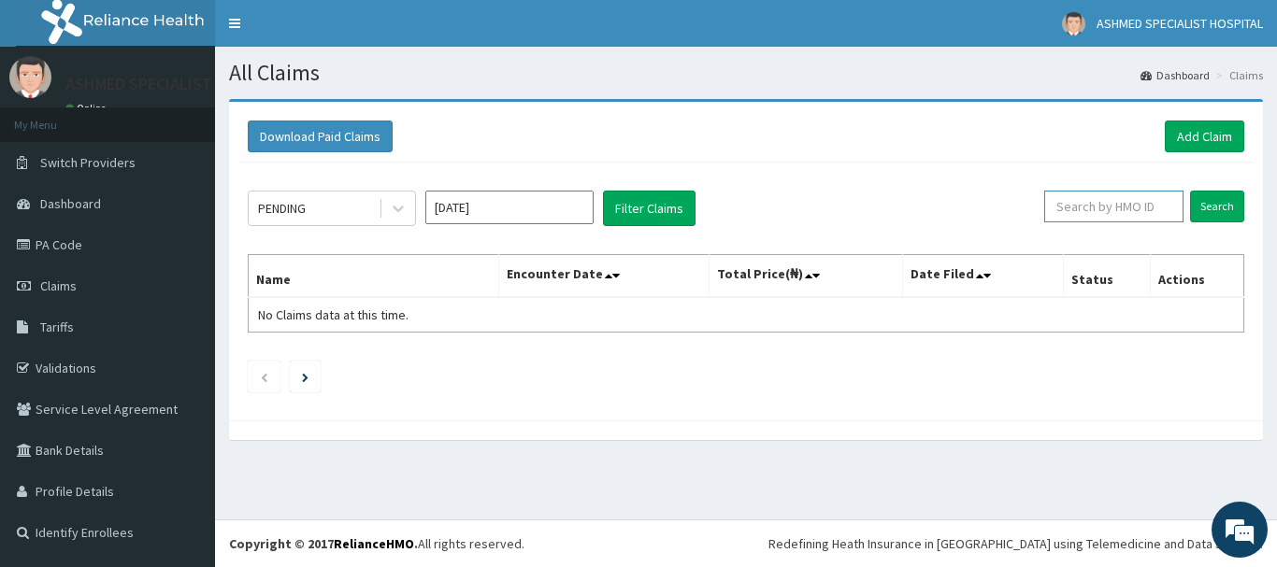
click at [1084, 214] on input "text" at bounding box center [1113, 207] width 139 height 32
type input "pfm/10090/e"
click at [1207, 205] on input "Search" at bounding box center [1217, 207] width 54 height 32
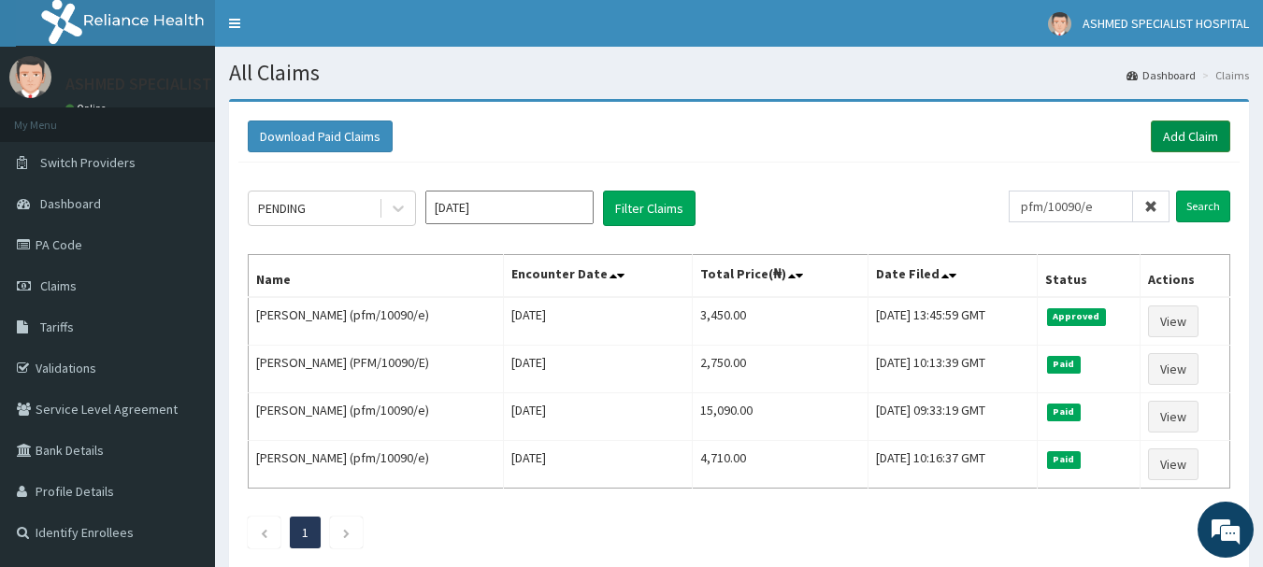
click at [1176, 131] on link "Add Claim" at bounding box center [1189, 137] width 79 height 32
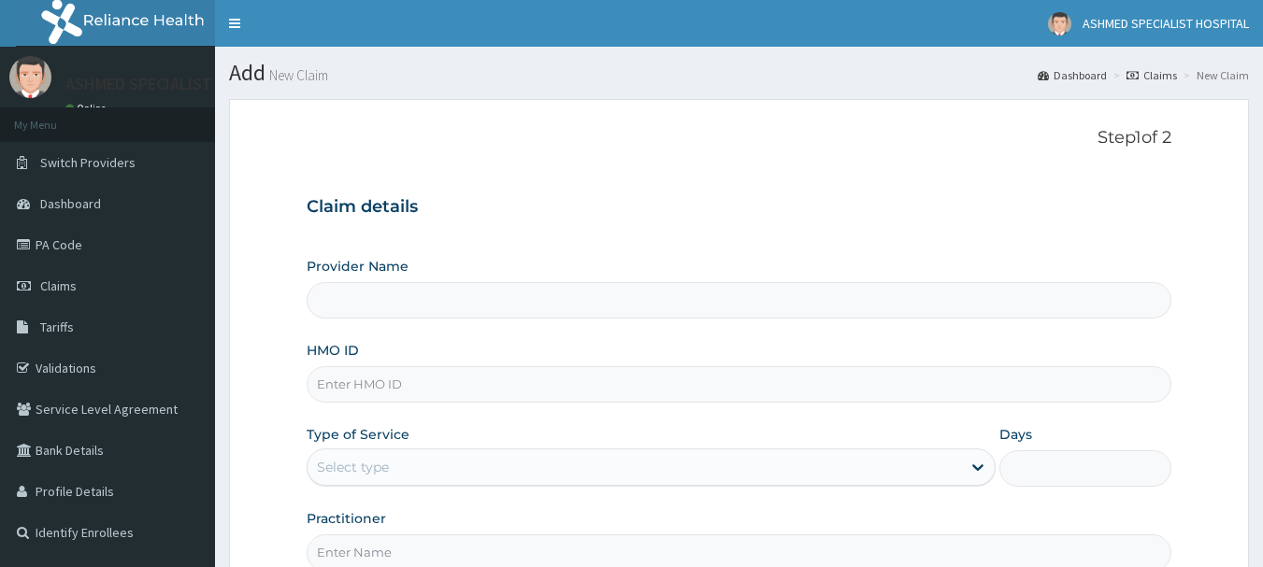
type input "ASHMED SPECIALIST HOSPITAL"
click at [412, 384] on input "HMO ID" at bounding box center [739, 384] width 865 height 36
type input "skp/10202/a"
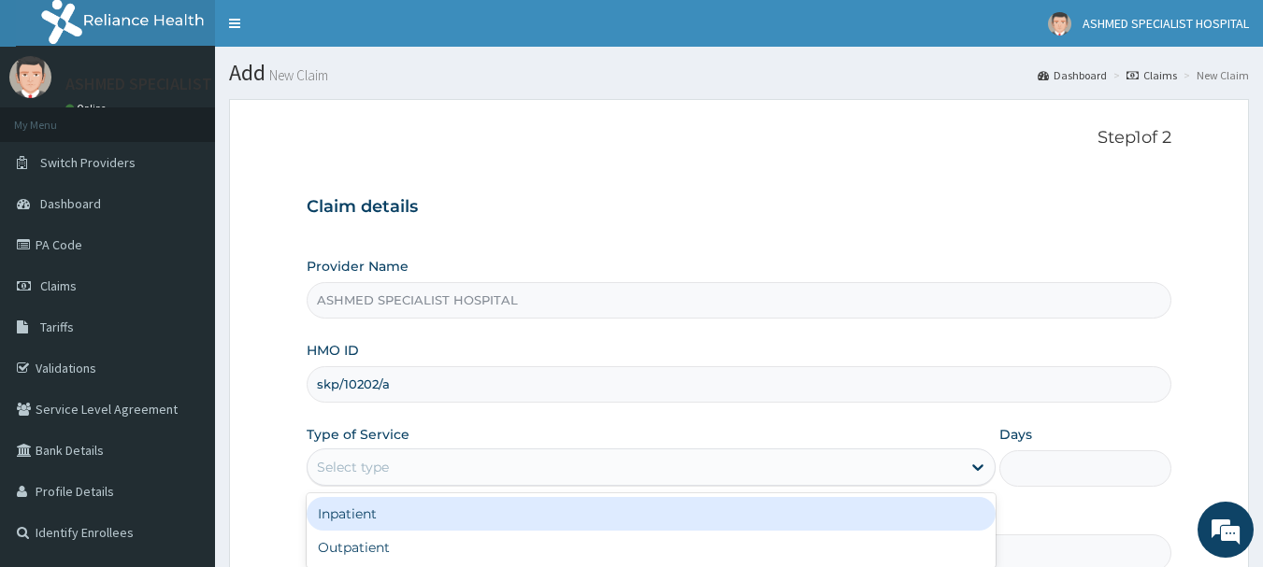
click at [404, 472] on div "Select type" at bounding box center [633, 467] width 653 height 30
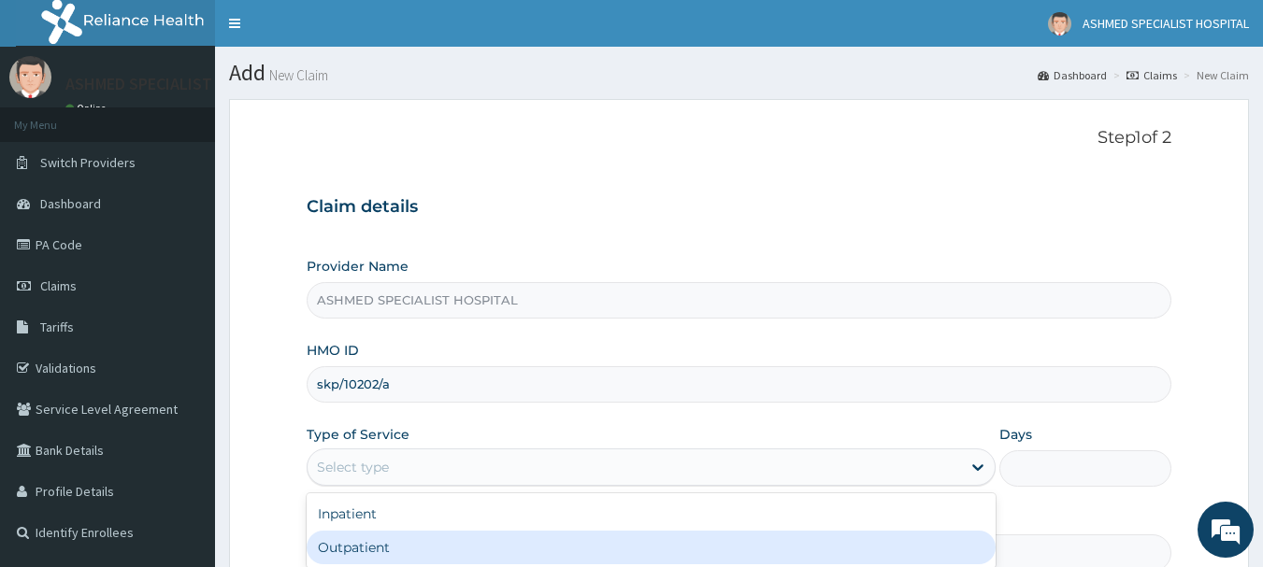
click at [340, 552] on div "Outpatient" at bounding box center [651, 548] width 689 height 34
type input "1"
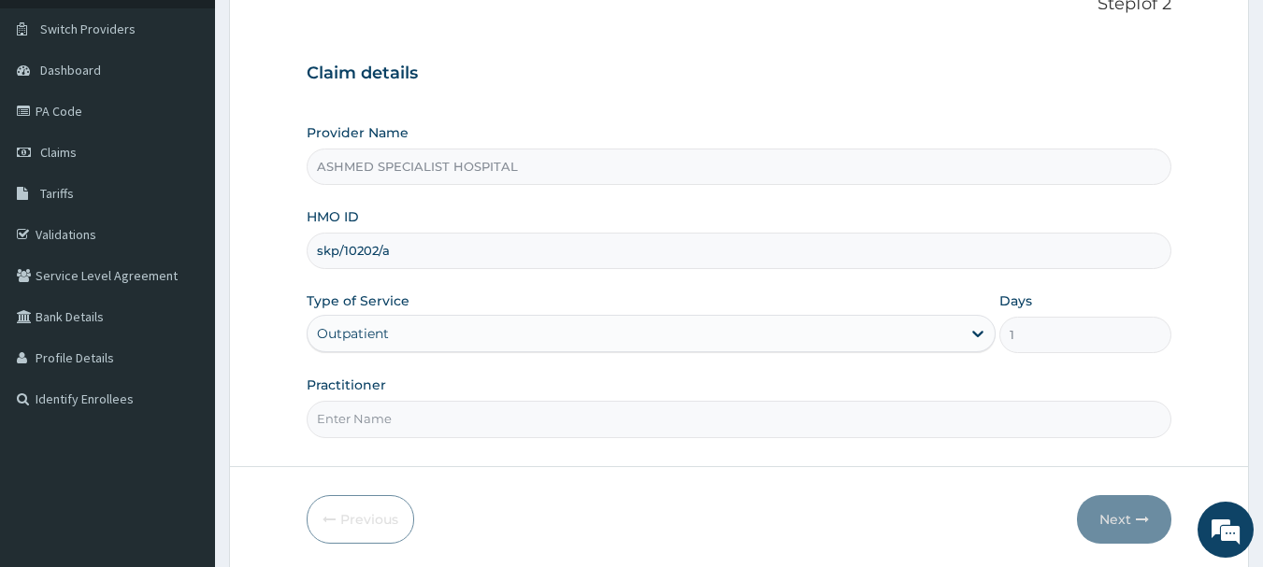
scroll to position [201, 0]
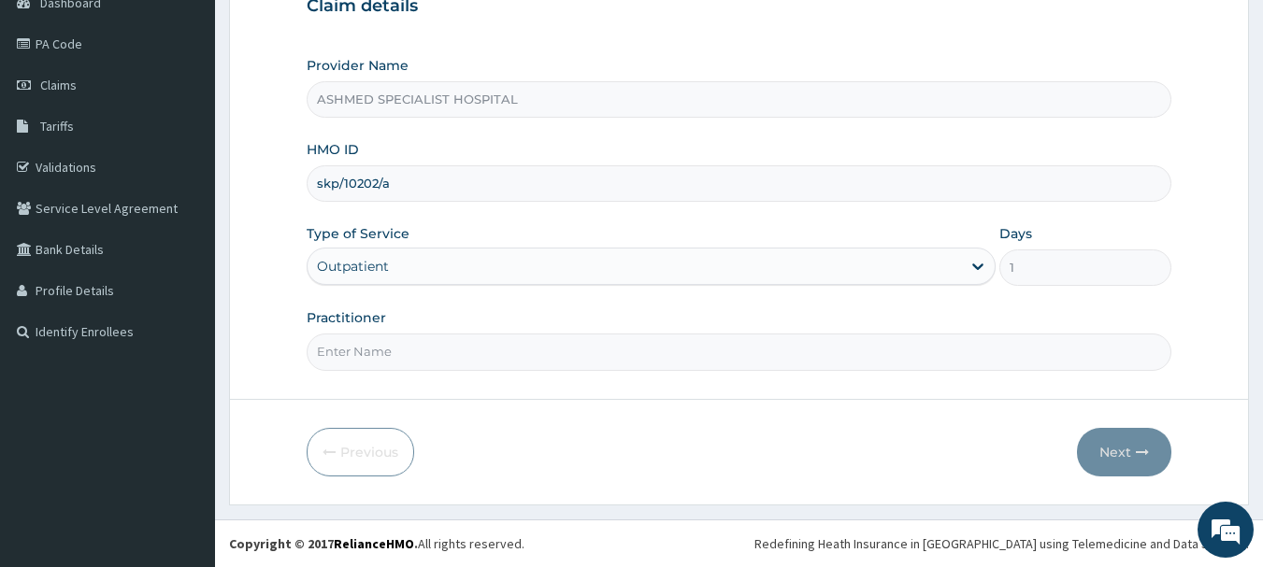
click at [392, 356] on input "Practitioner" at bounding box center [739, 352] width 865 height 36
type input "[PERSON_NAME] ODESA"
click at [1119, 455] on button "Next" at bounding box center [1124, 452] width 94 height 49
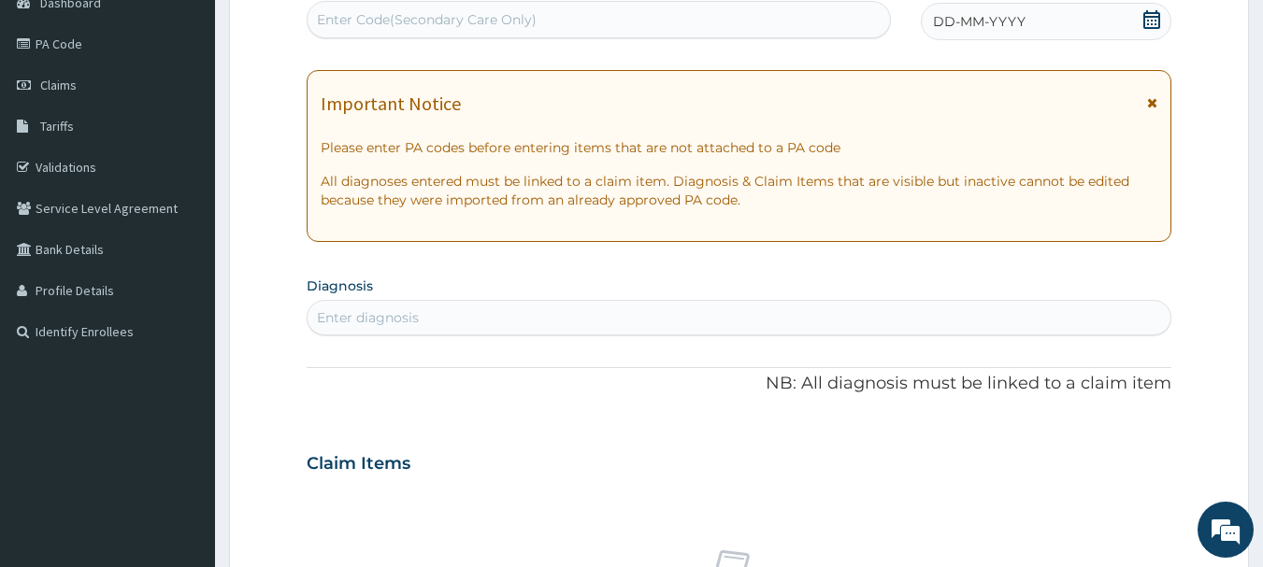
click at [1146, 21] on icon at bounding box center [1151, 19] width 19 height 19
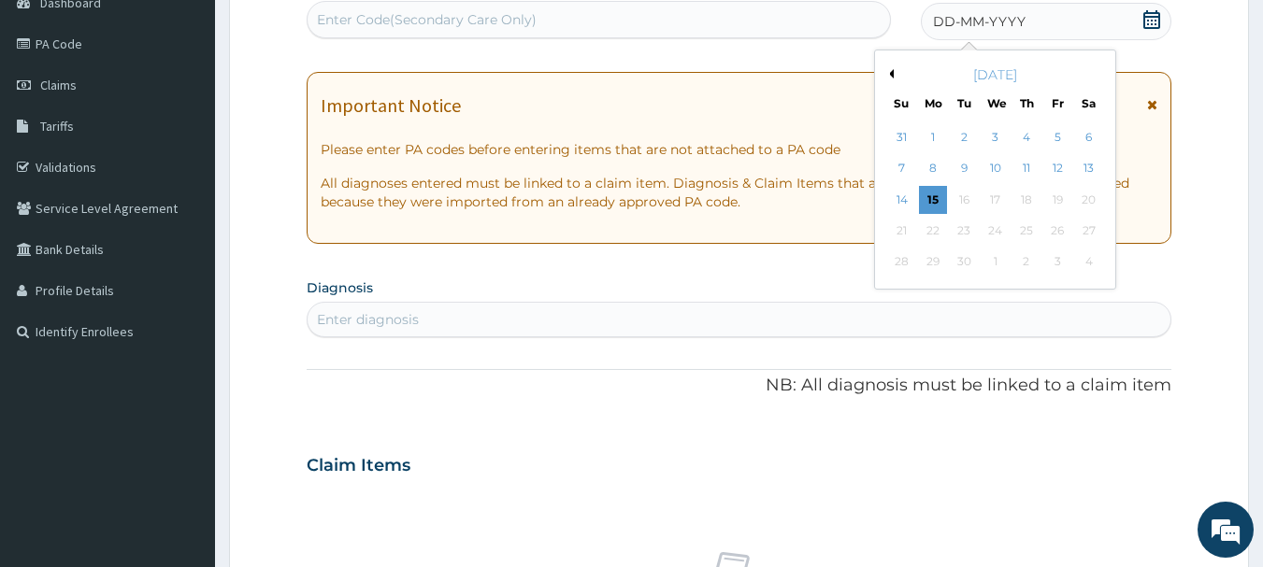
click at [891, 77] on button "Previous Month" at bounding box center [888, 73] width 9 height 9
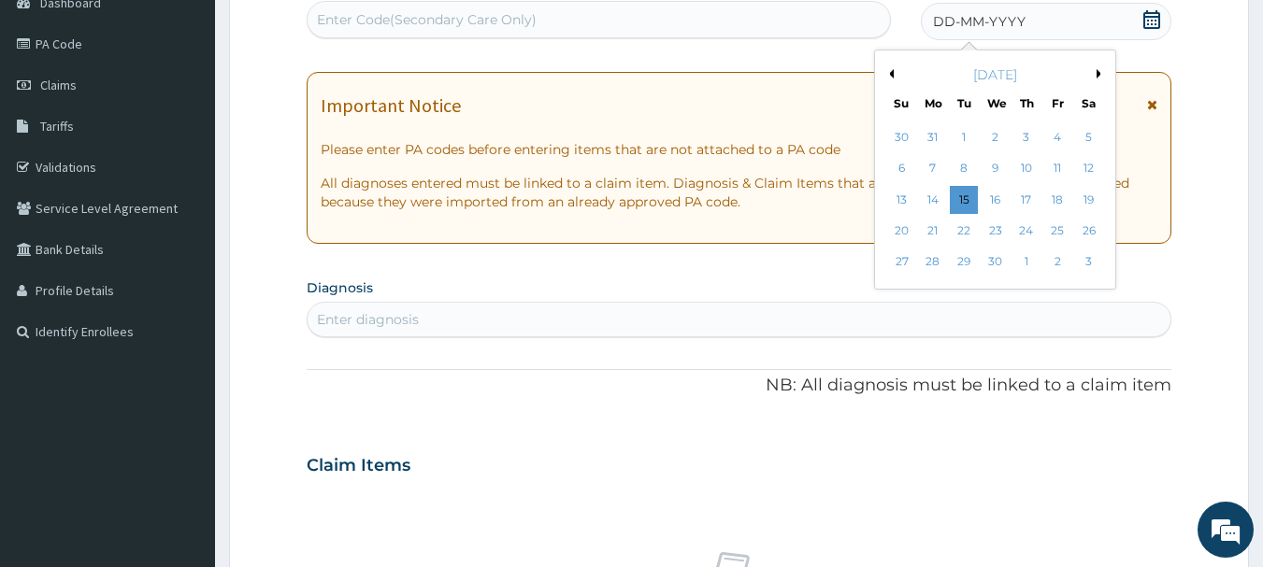
click at [891, 77] on button "Previous Month" at bounding box center [888, 73] width 9 height 9
click at [1025, 264] on div "27" at bounding box center [1026, 263] width 28 height 28
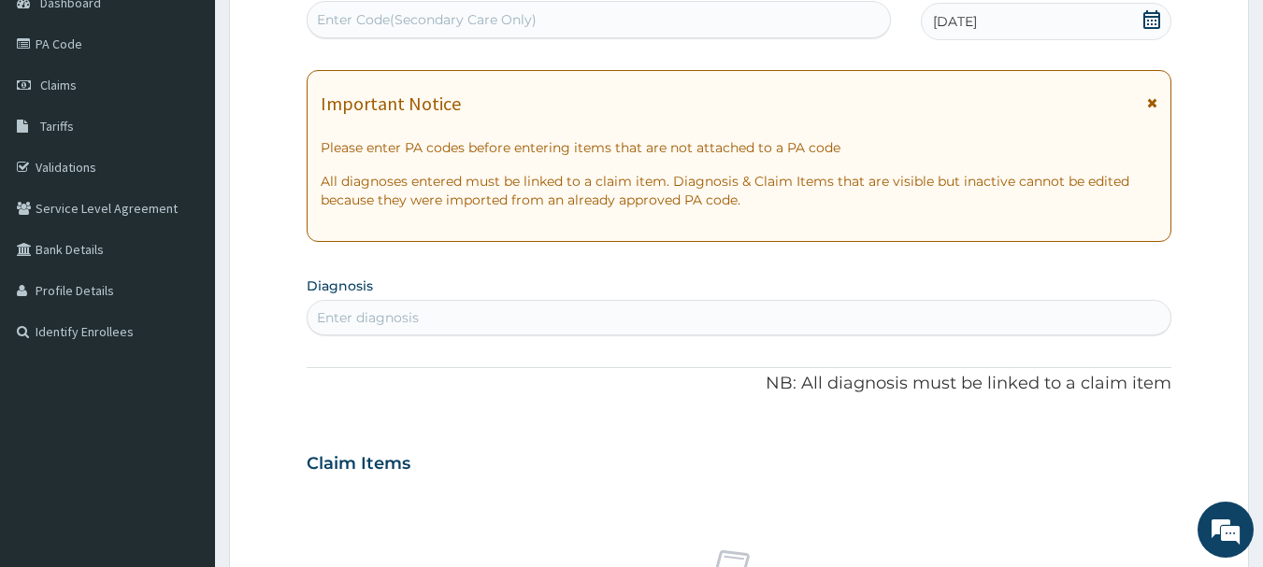
click at [452, 319] on div "Enter diagnosis" at bounding box center [739, 318] width 864 height 30
type input "[MEDICAL_DATA]"
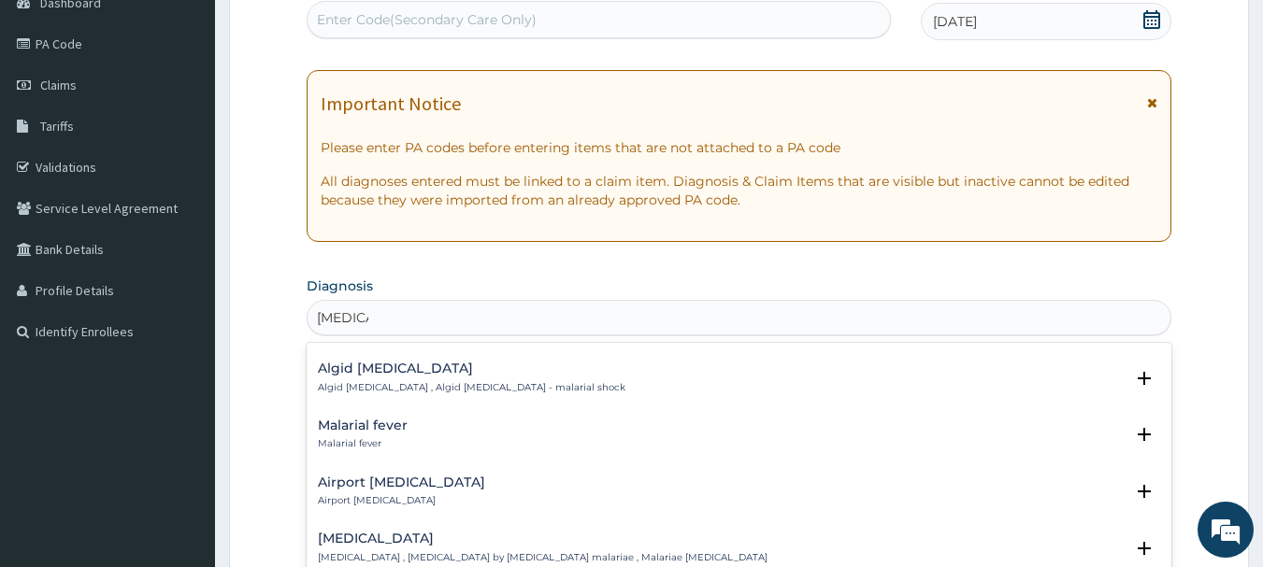
scroll to position [265, 0]
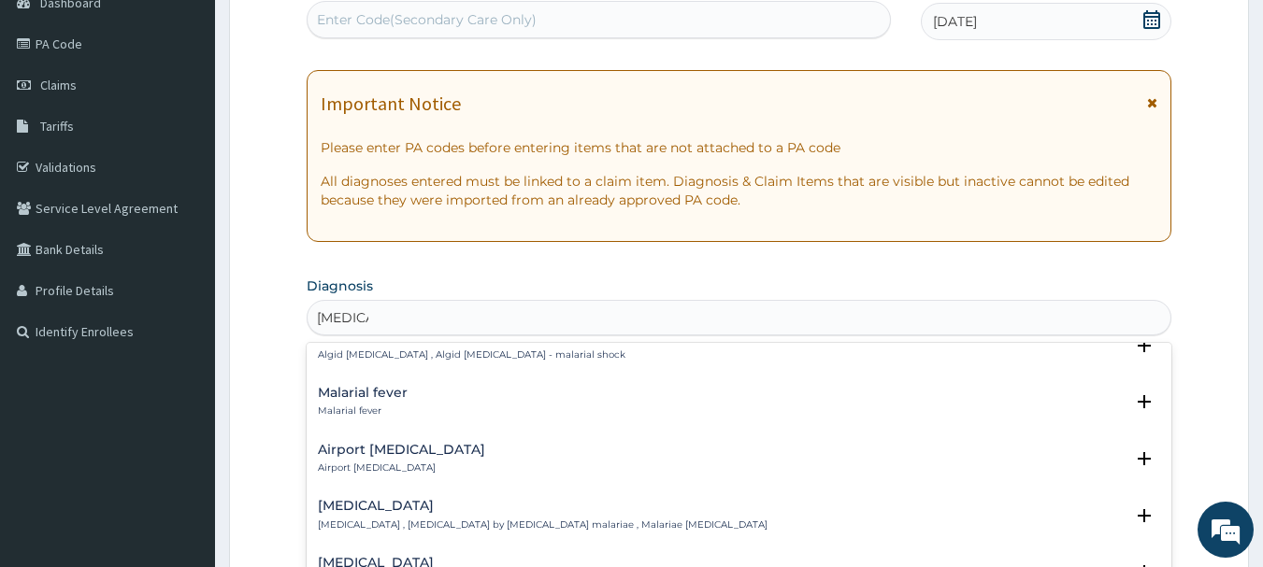
click at [339, 386] on h4 "Malarial fever" at bounding box center [363, 393] width 90 height 14
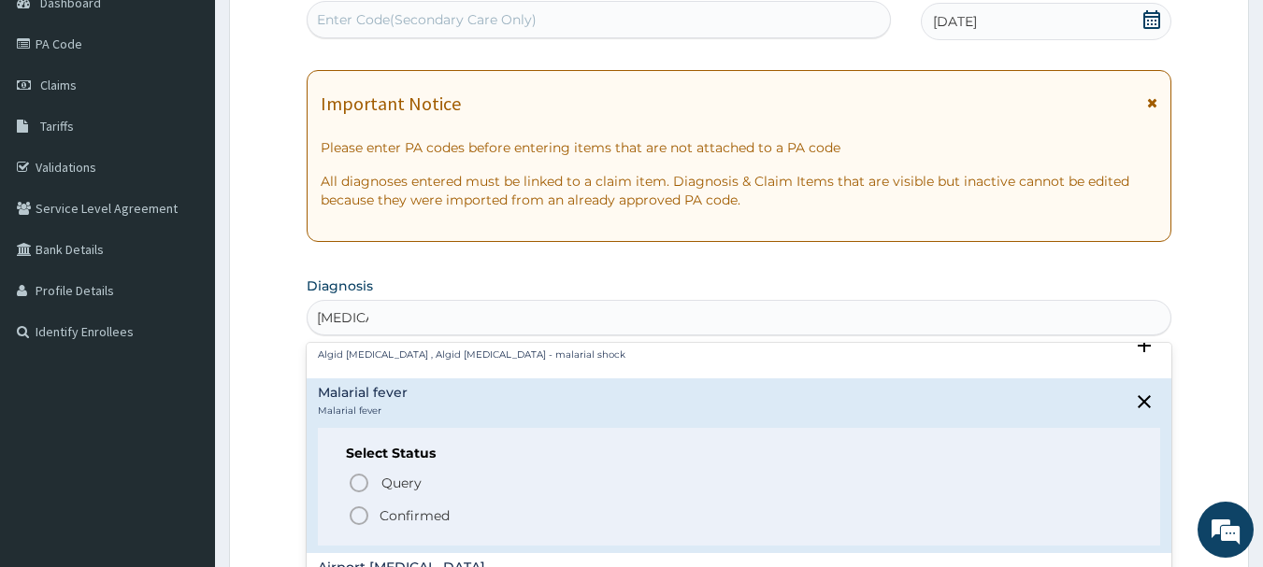
click at [362, 505] on icon "status option filled" at bounding box center [359, 516] width 22 height 22
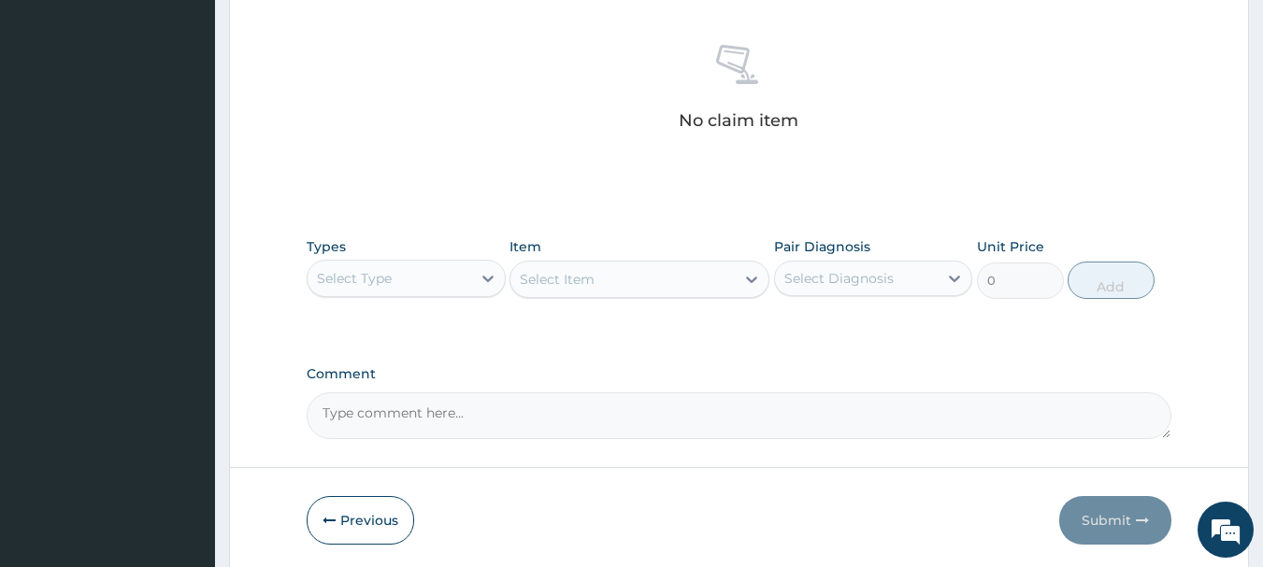
scroll to position [717, 0]
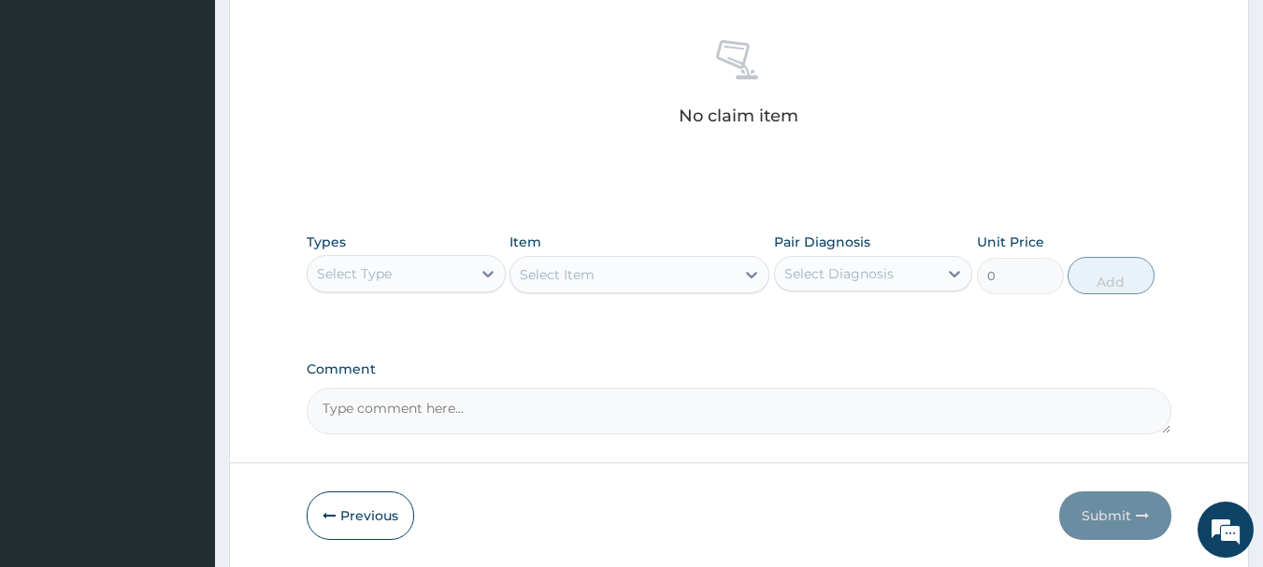
click at [431, 281] on div "Select Type" at bounding box center [389, 274] width 164 height 30
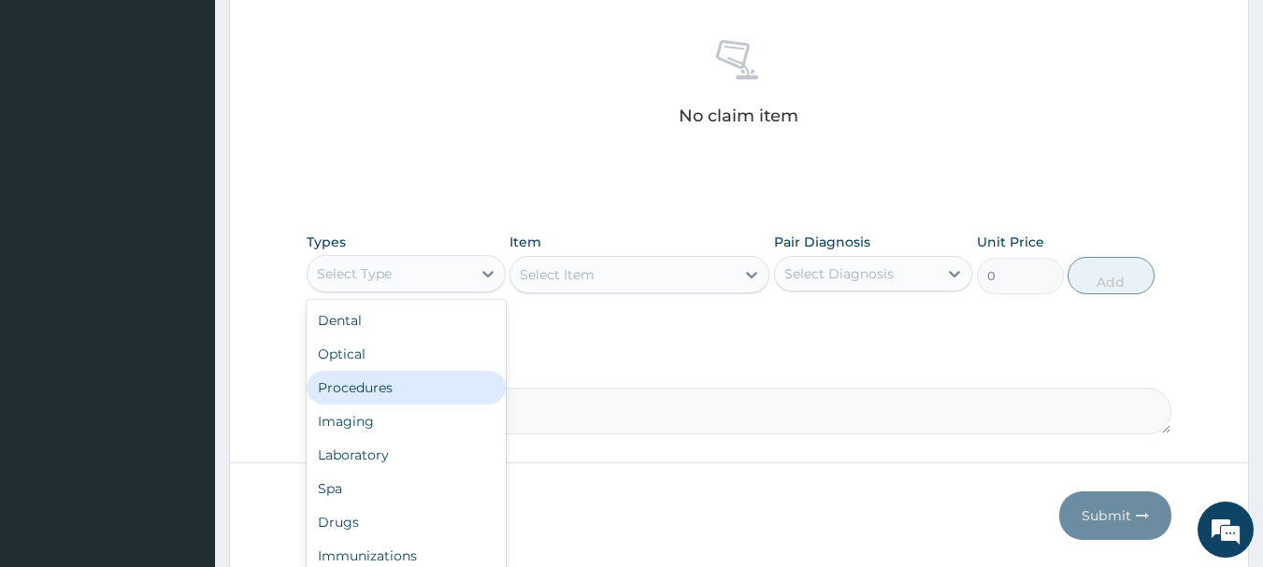
click at [370, 379] on div "Procedures" at bounding box center [406, 388] width 199 height 34
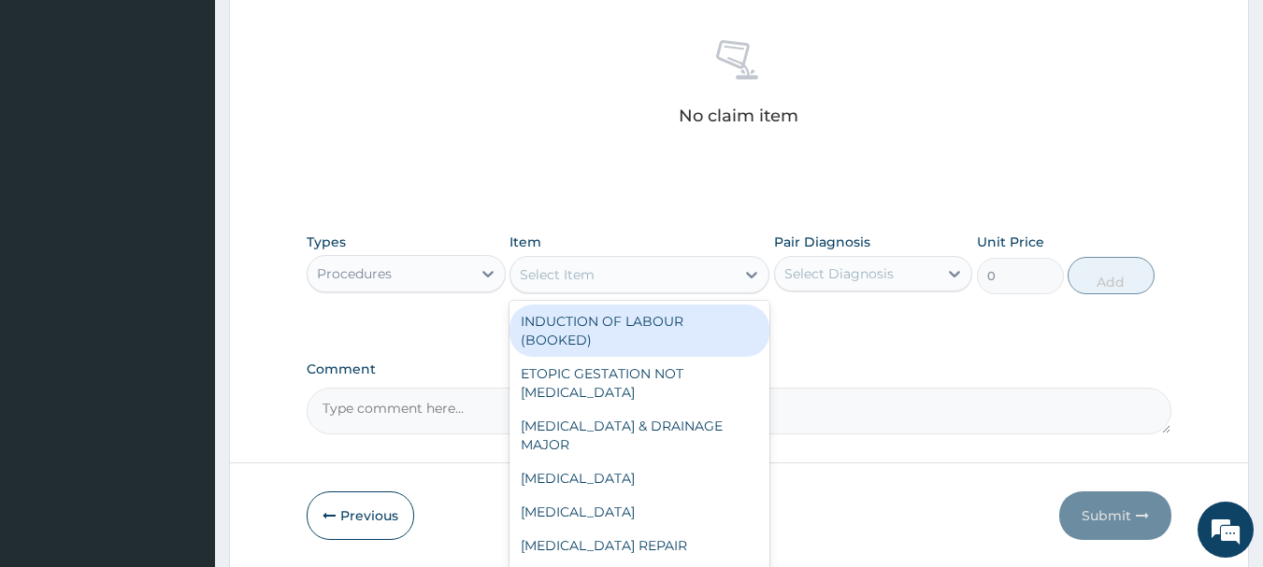
click at [698, 274] on div "Select Item" at bounding box center [622, 275] width 224 height 30
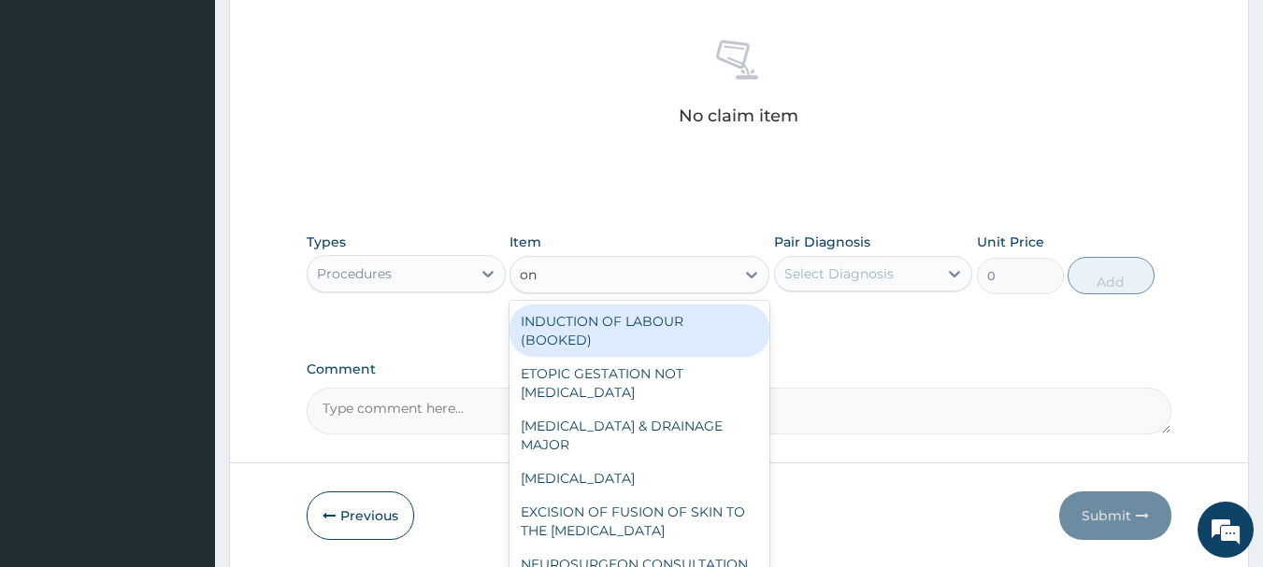
type input "o"
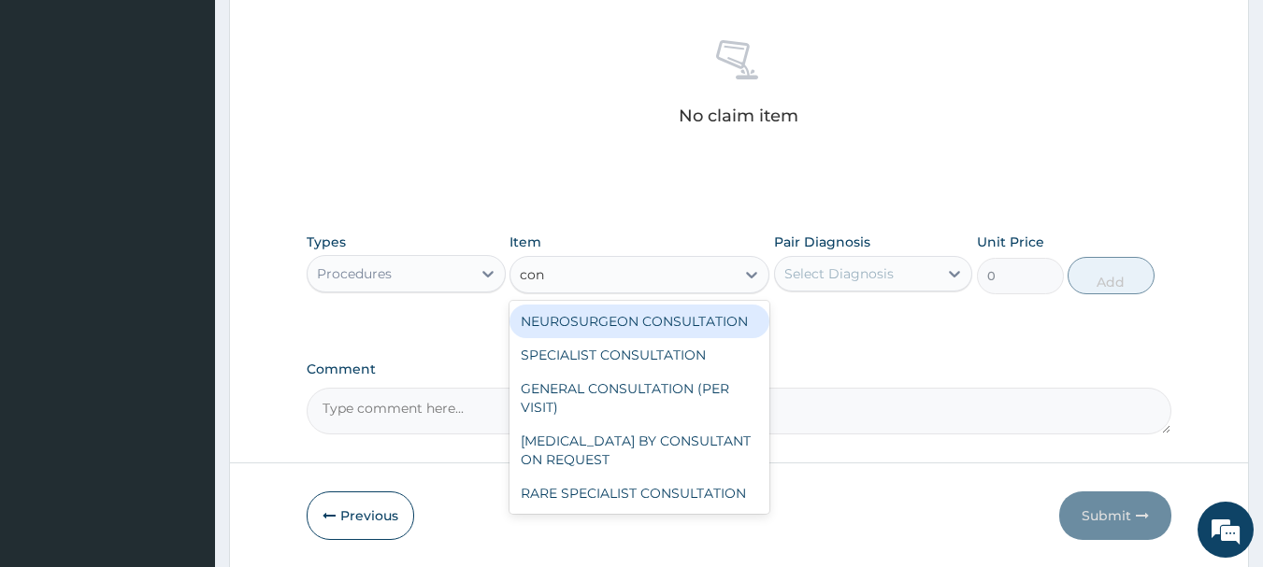
type input "cons"
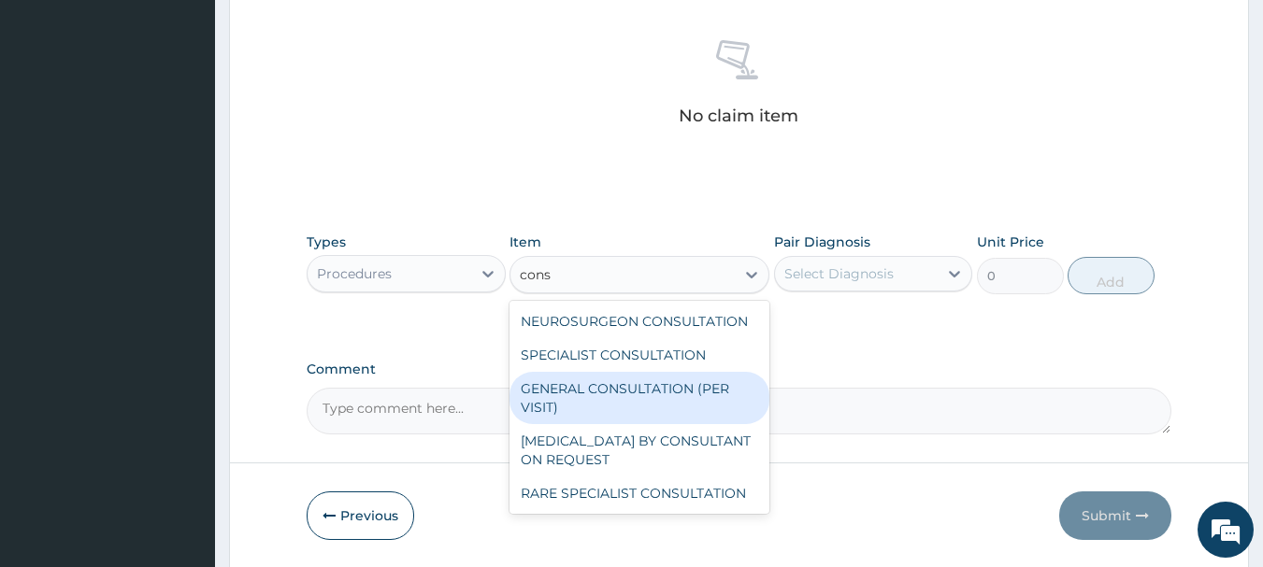
click at [607, 384] on div "GENERAL CONSULTATION (PER VISIT)" at bounding box center [639, 398] width 260 height 52
type input "2000"
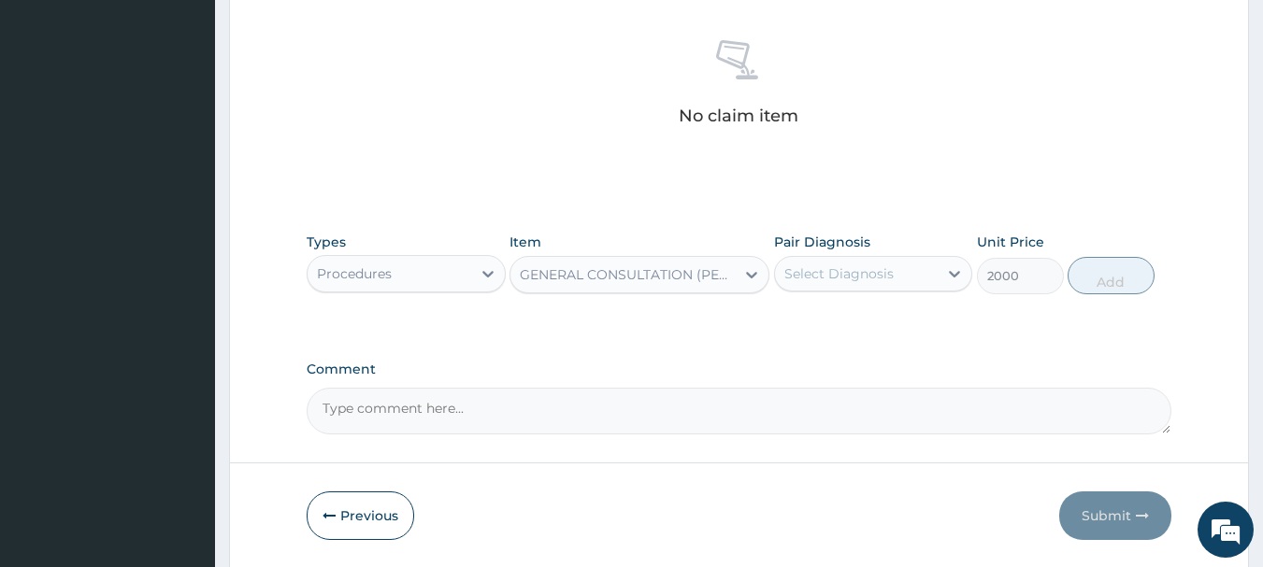
click at [835, 265] on div "Select Diagnosis" at bounding box center [838, 273] width 109 height 19
drag, startPoint x: 833, startPoint y: 309, endPoint x: 857, endPoint y: 324, distance: 28.5
click at [833, 315] on label "Malarial fever" at bounding box center [850, 319] width 90 height 19
checkbox input "true"
click at [1101, 267] on button "Add" at bounding box center [1110, 275] width 87 height 37
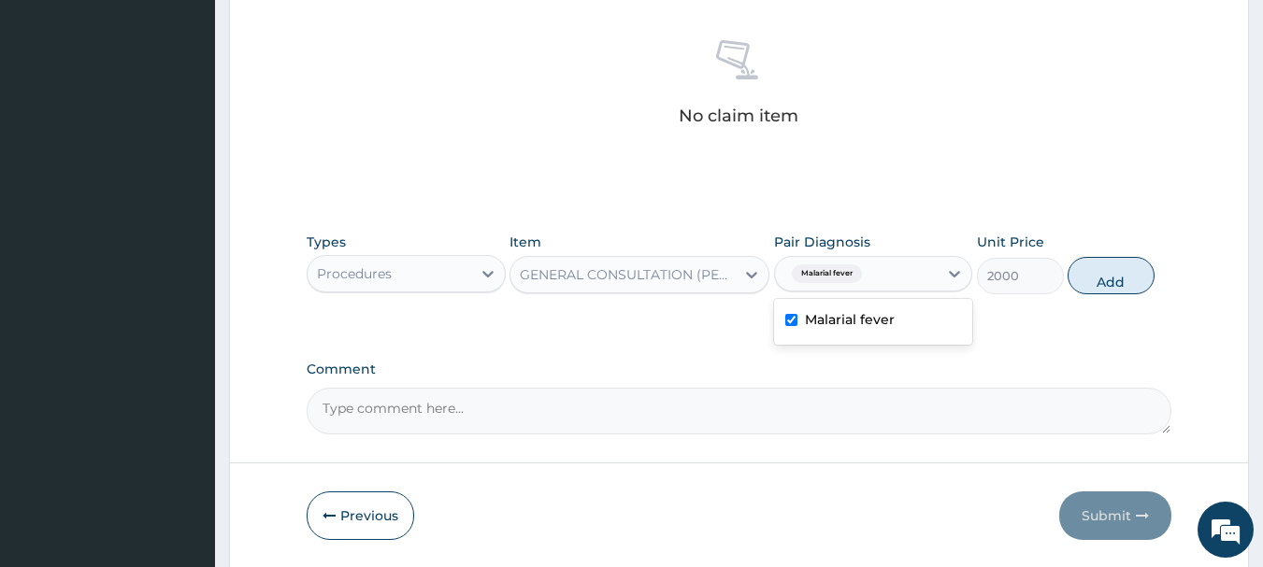
type input "0"
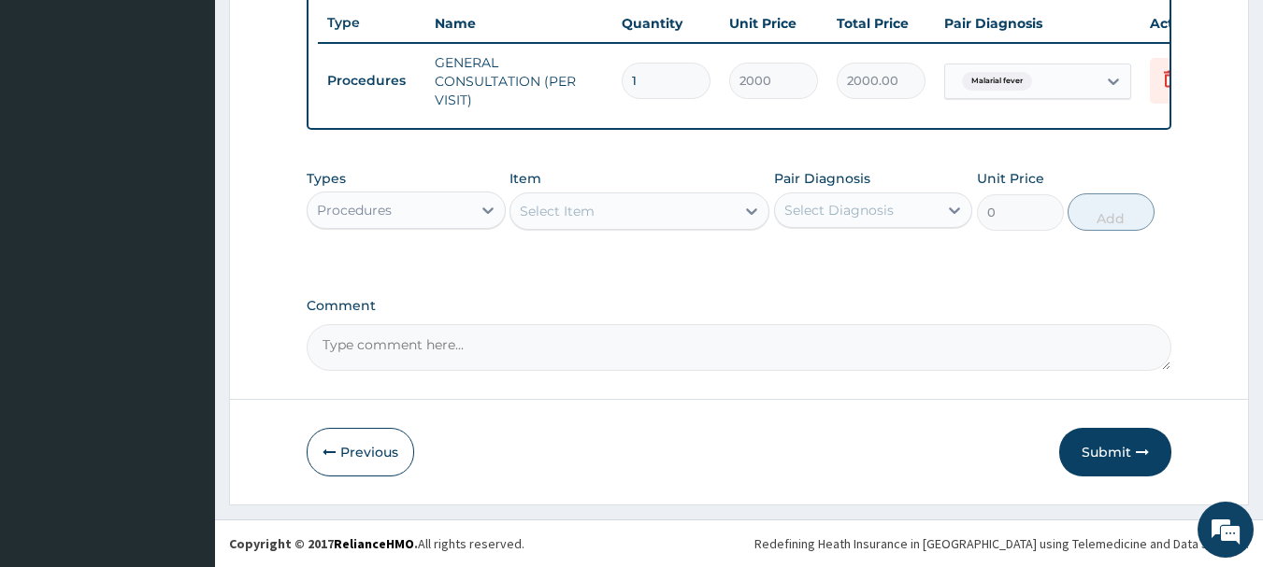
scroll to position [716, 0]
click at [464, 208] on div "Procedures" at bounding box center [389, 210] width 164 height 30
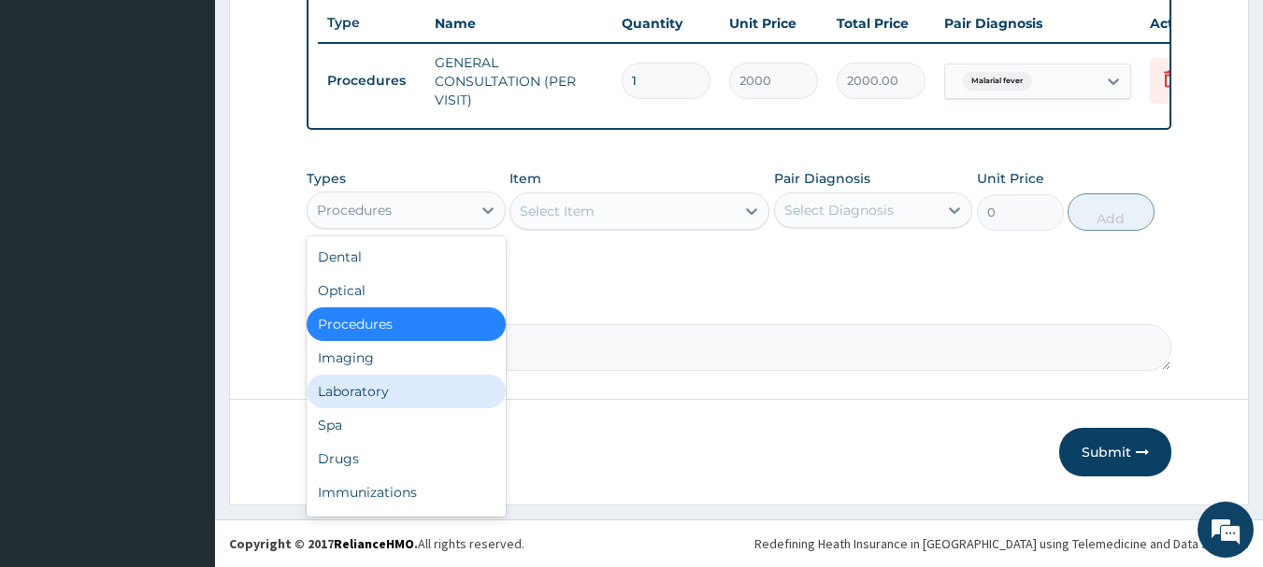
click at [382, 393] on div "Laboratory" at bounding box center [406, 392] width 199 height 34
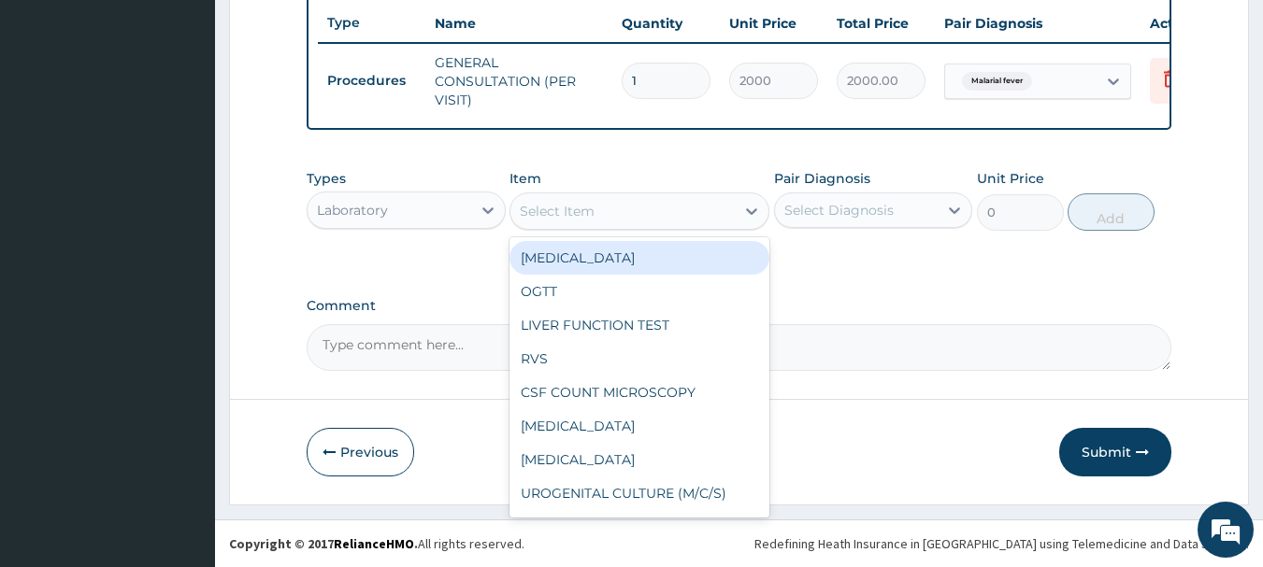
click at [681, 207] on div "Select Item" at bounding box center [622, 211] width 224 height 30
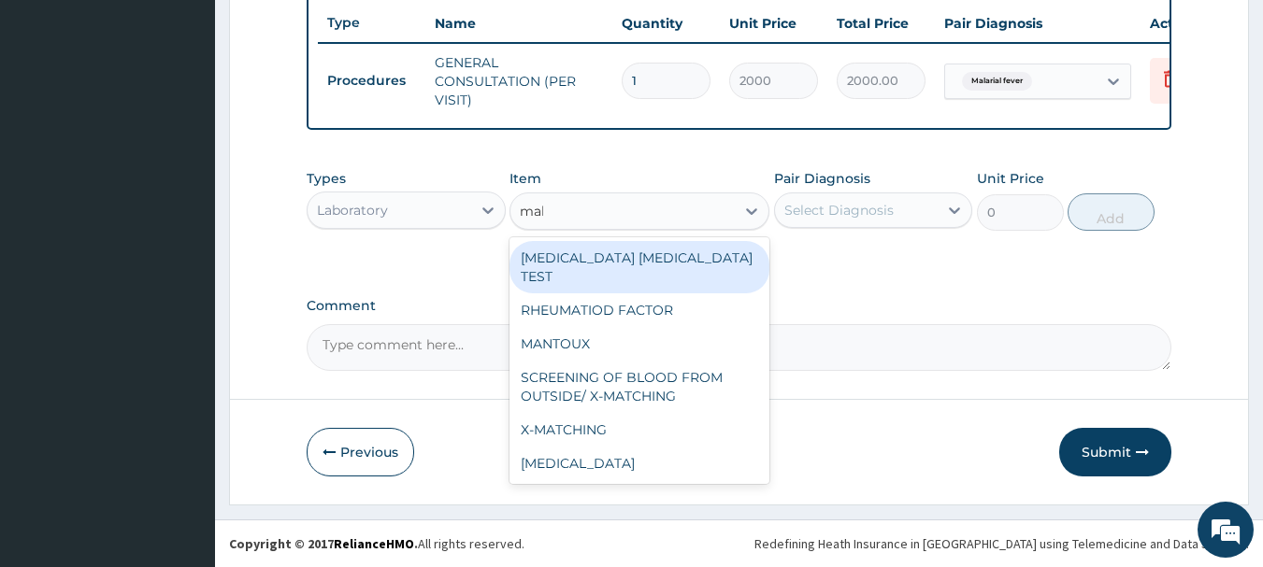
type input "mala"
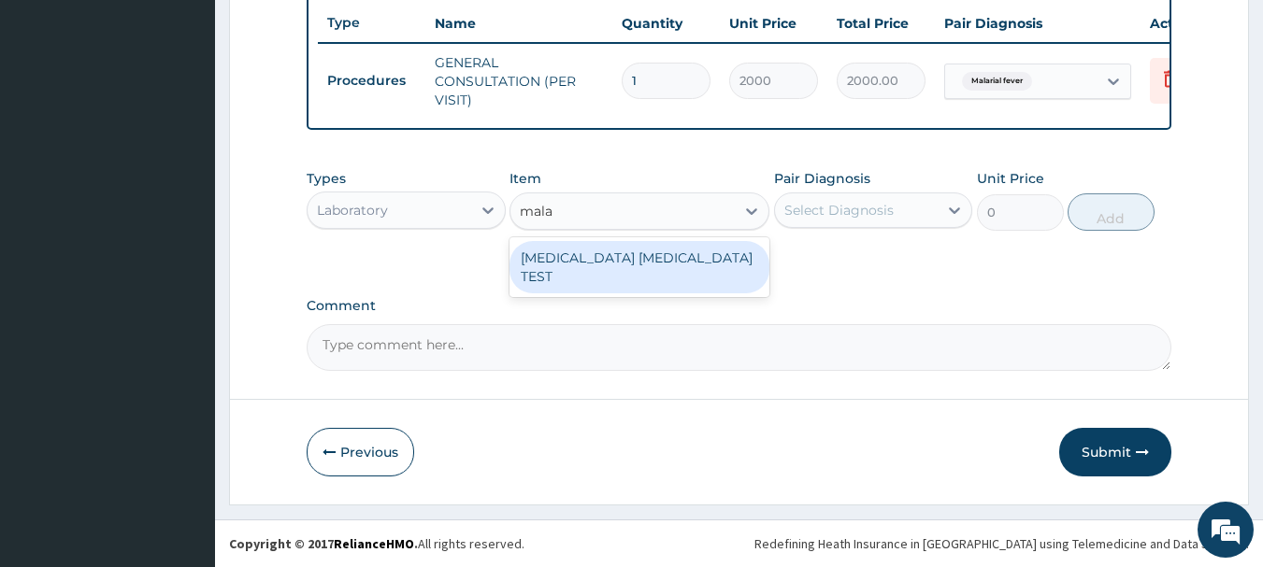
click at [634, 270] on div "[MEDICAL_DATA] [MEDICAL_DATA] TEST" at bounding box center [639, 267] width 260 height 52
type input "1000"
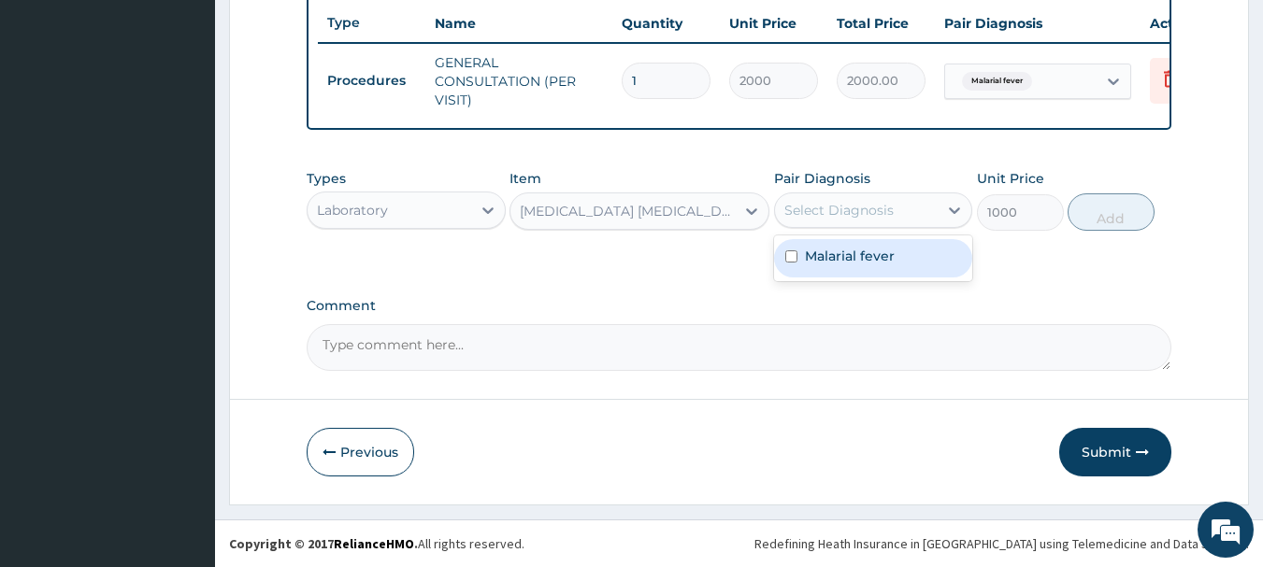
click at [838, 201] on div "Select Diagnosis" at bounding box center [838, 210] width 109 height 19
drag, startPoint x: 825, startPoint y: 252, endPoint x: 900, endPoint y: 249, distance: 74.9
click at [827, 252] on label "Malarial fever" at bounding box center [850, 256] width 90 height 19
checkbox input "true"
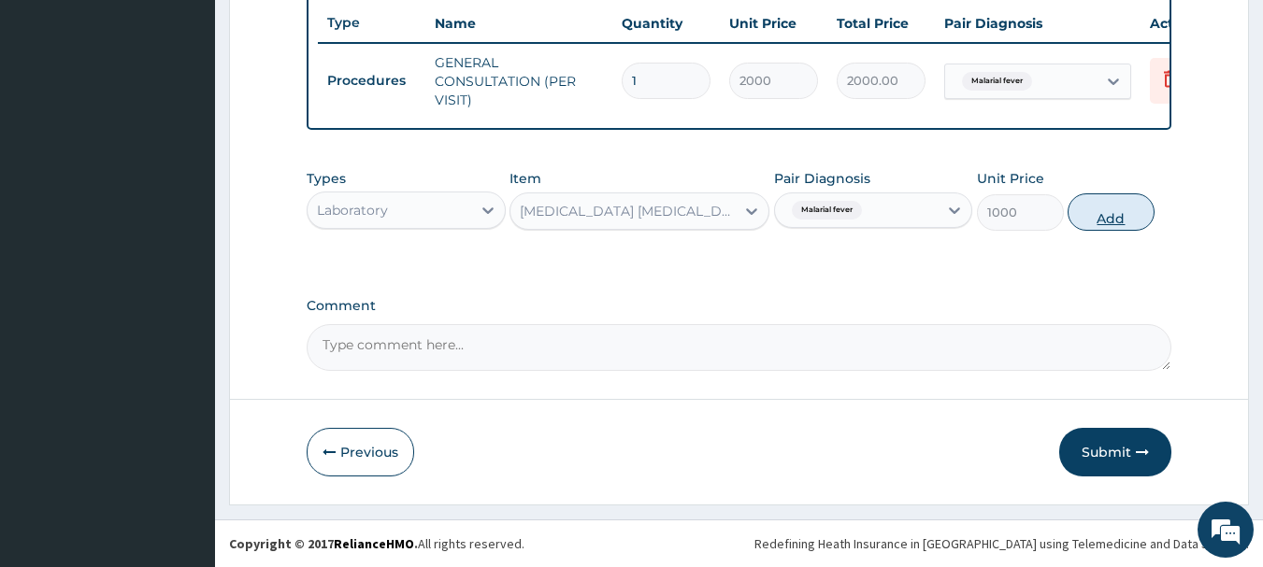
click at [1096, 214] on button "Add" at bounding box center [1110, 211] width 87 height 37
type input "0"
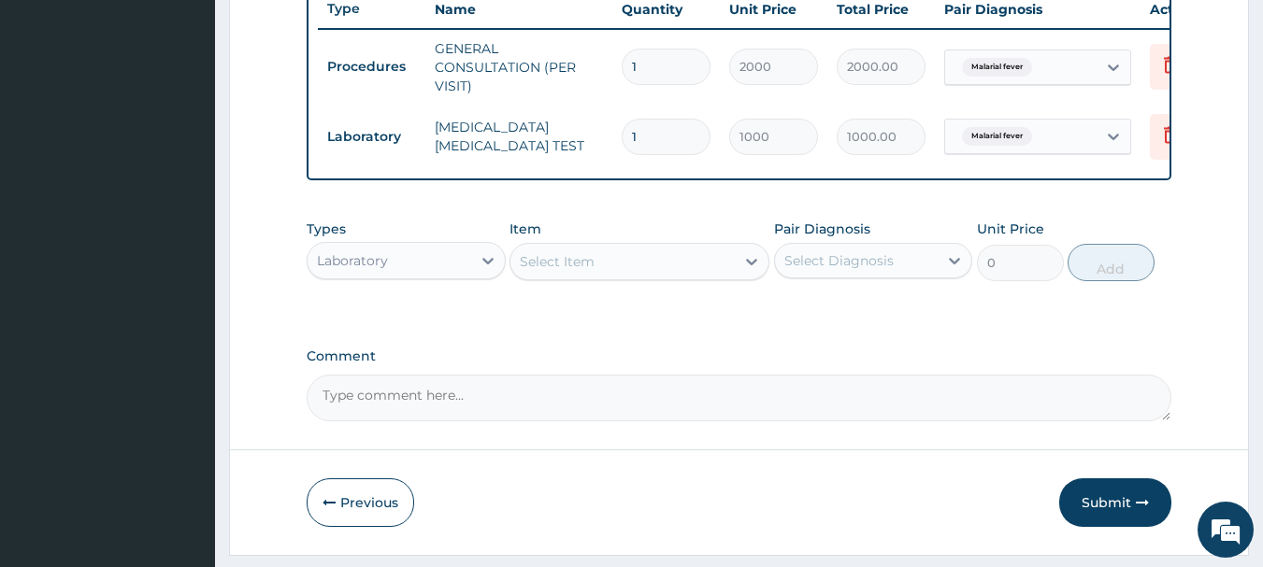
click at [450, 276] on div "Laboratory" at bounding box center [389, 261] width 164 height 30
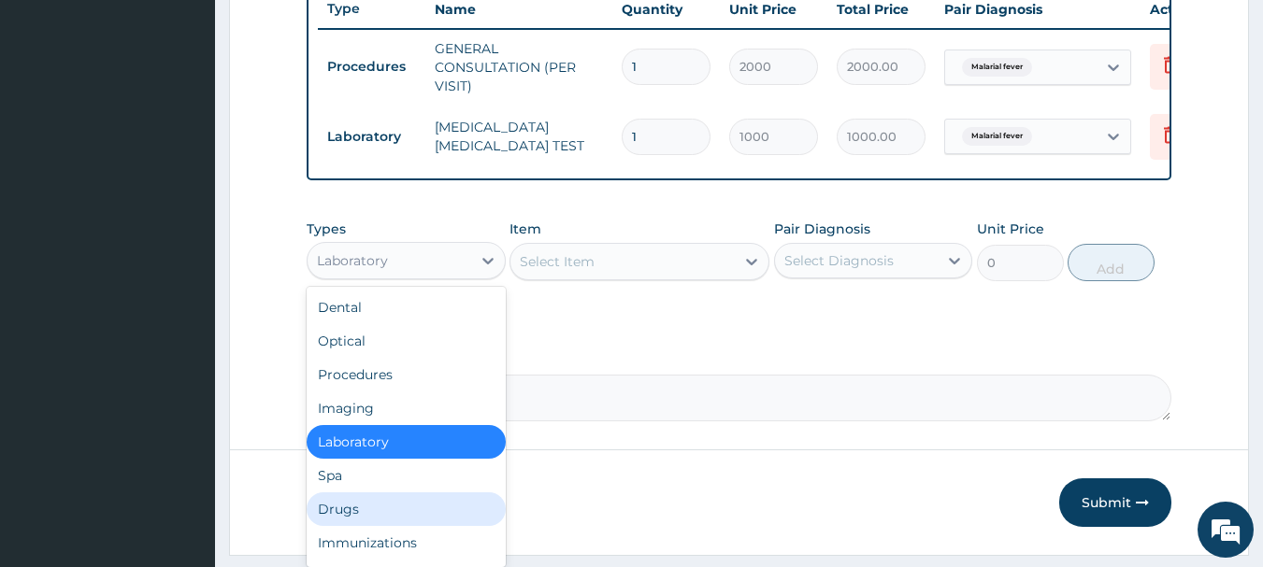
click at [338, 521] on div "Drugs" at bounding box center [406, 510] width 199 height 34
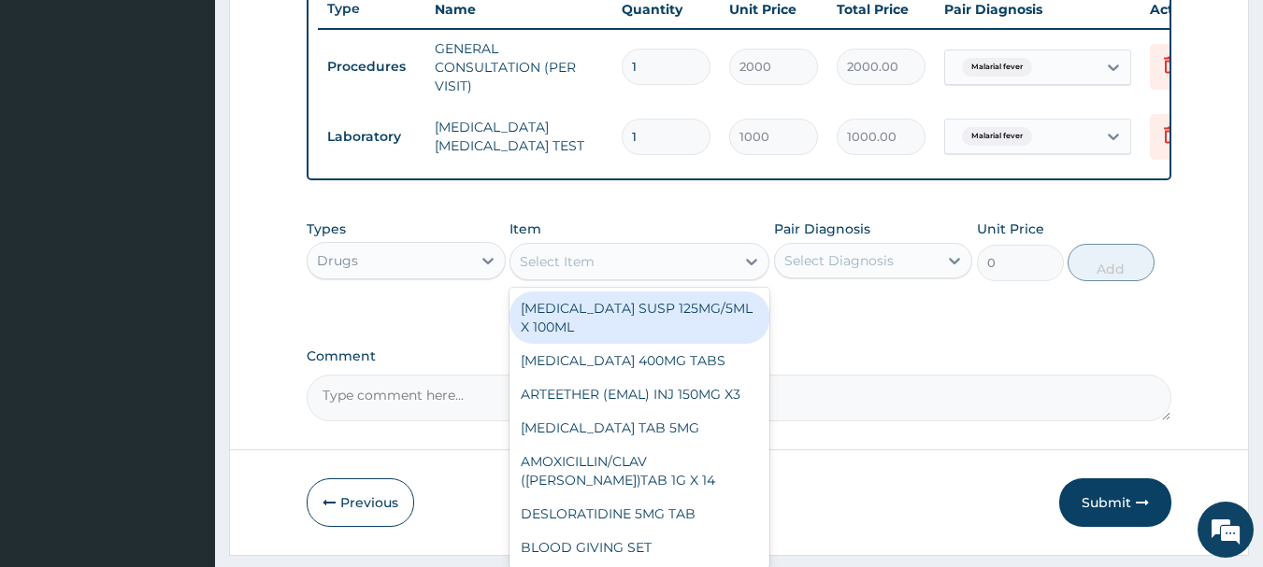
click at [710, 277] on div "Select Item" at bounding box center [622, 262] width 224 height 30
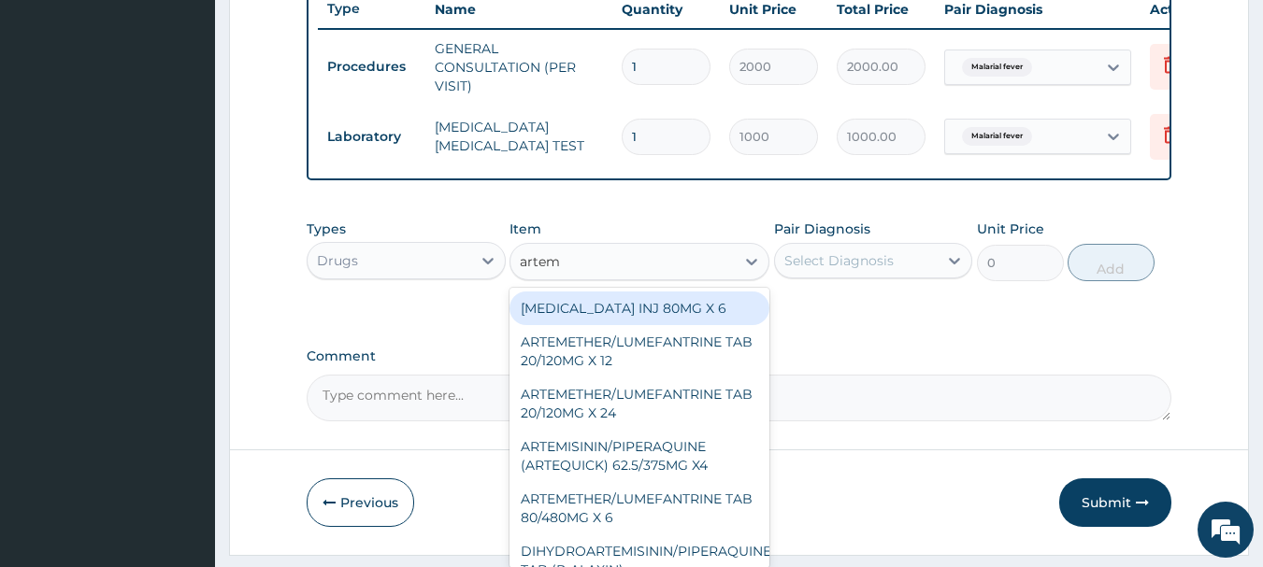
type input "arteme"
click at [691, 317] on div "[MEDICAL_DATA] INJ 80MG X 6" at bounding box center [639, 309] width 260 height 34
type input "300"
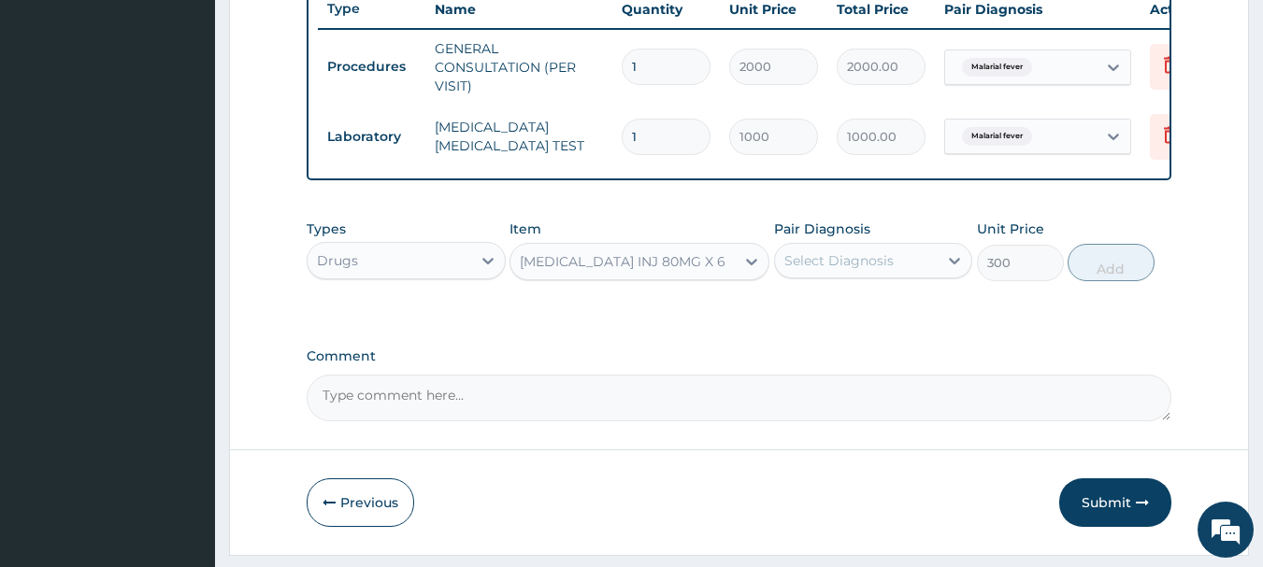
click at [823, 269] on div "Select Diagnosis" at bounding box center [838, 260] width 109 height 19
click at [805, 309] on div "Malarial fever" at bounding box center [873, 309] width 199 height 38
checkbox input "true"
click at [1109, 269] on button "Add" at bounding box center [1110, 262] width 87 height 37
type input "0"
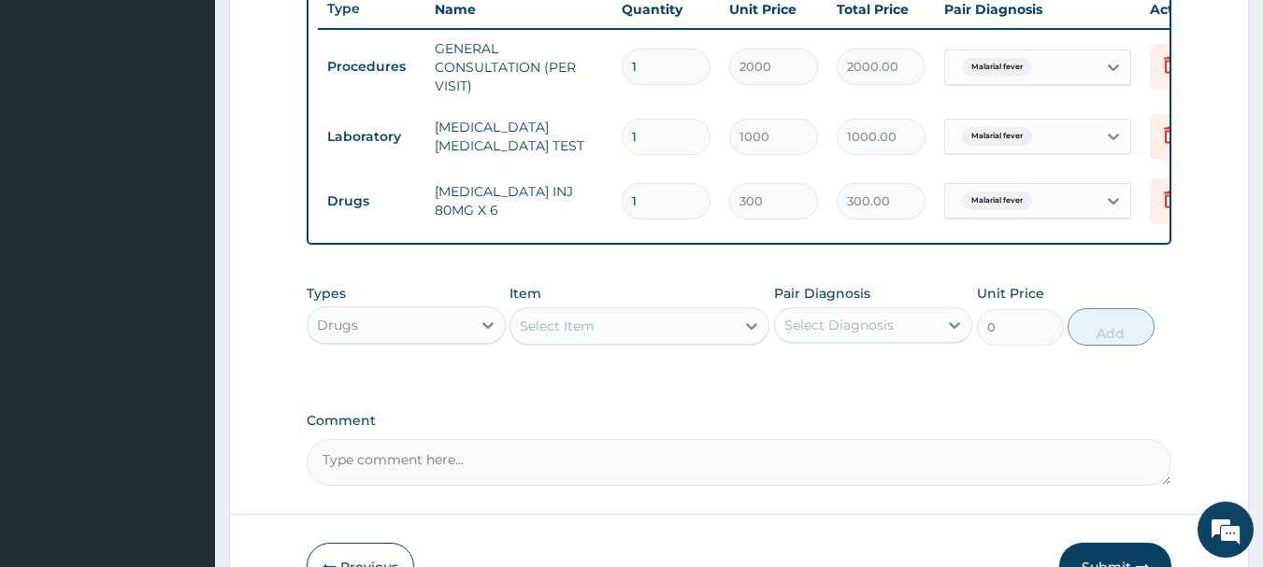
click at [672, 193] on input "1" at bounding box center [665, 201] width 89 height 36
type input "0.00"
type input "6"
type input "1800.00"
type input "6"
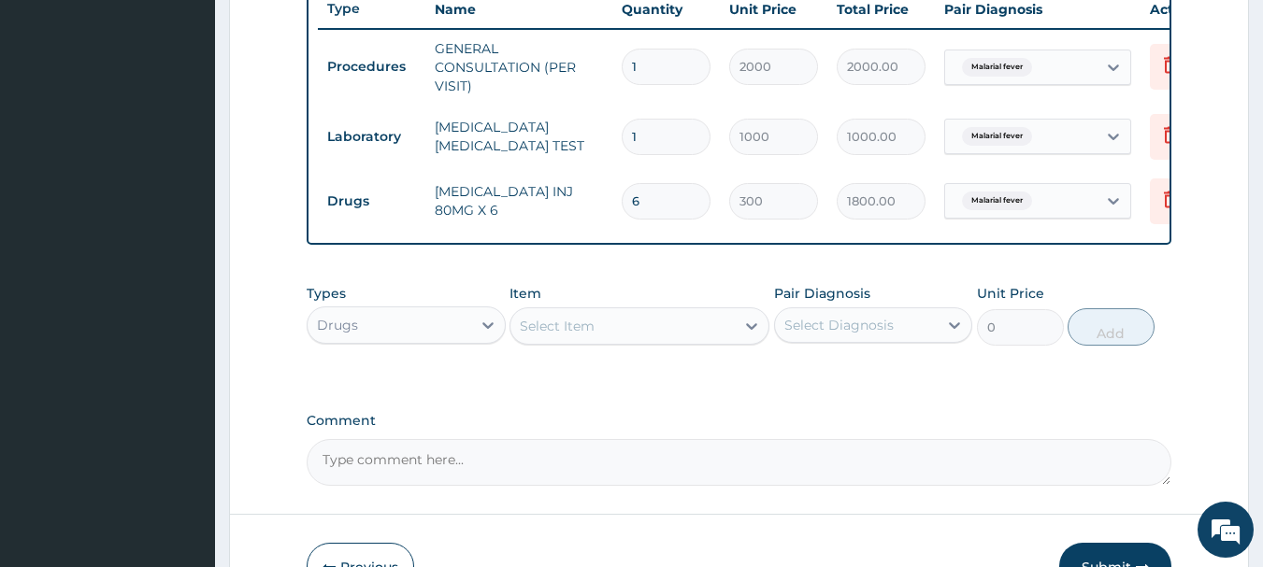
click at [618, 331] on div "Select Item" at bounding box center [622, 326] width 224 height 30
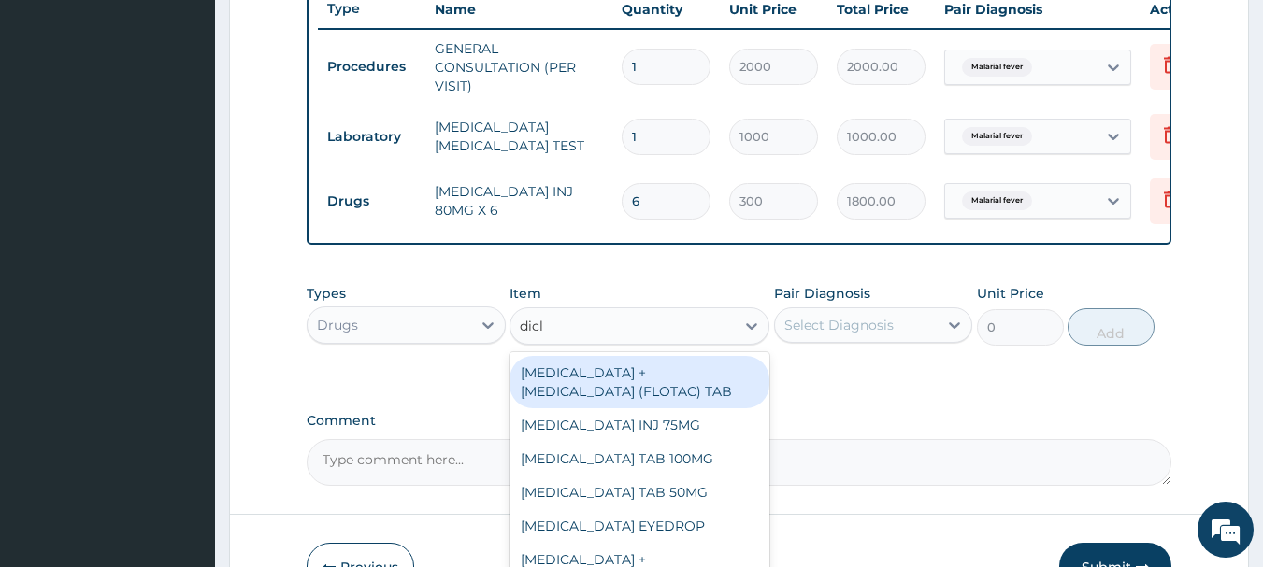
type input "diclo"
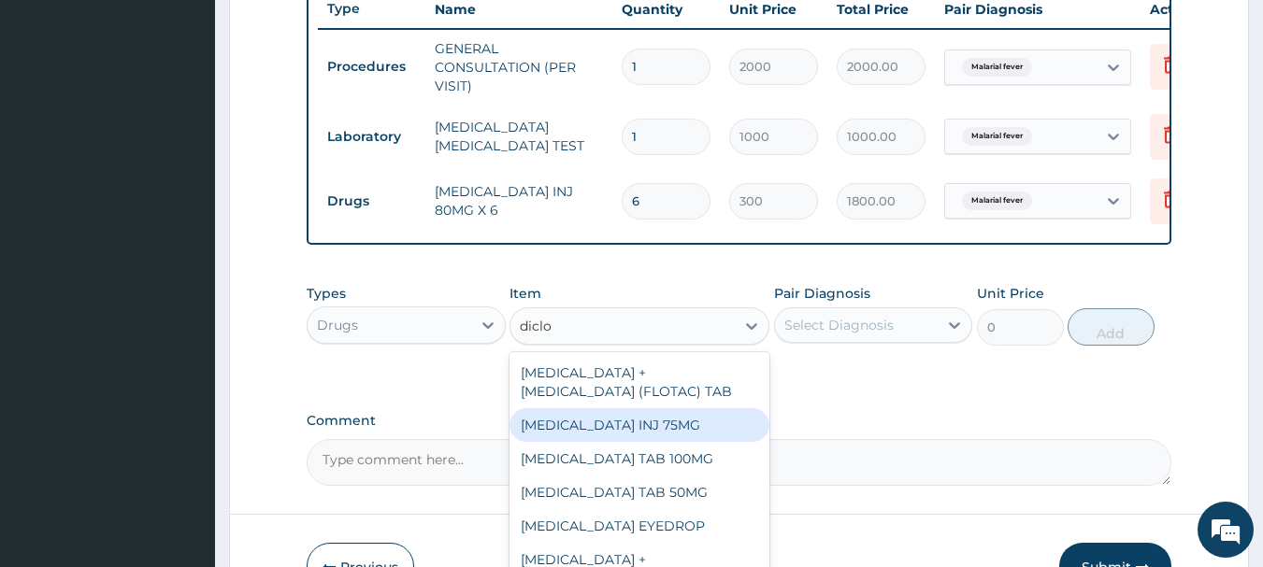
click at [602, 441] on div "[MEDICAL_DATA] INJ 75MG" at bounding box center [639, 425] width 260 height 34
type input "200"
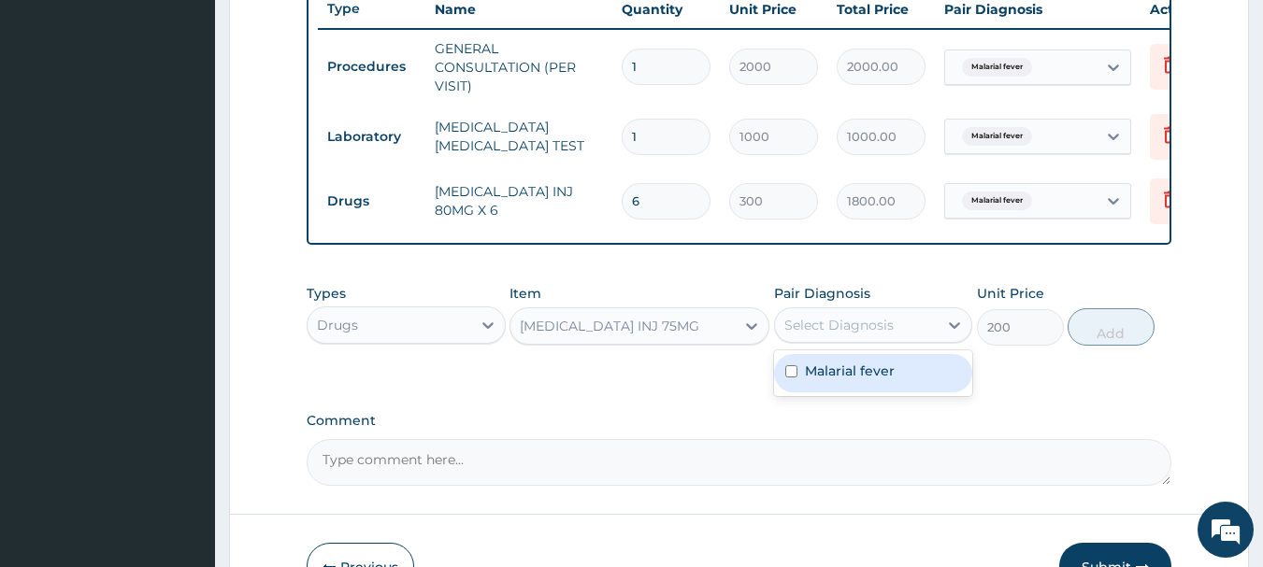
click at [847, 335] on div "Select Diagnosis" at bounding box center [838, 325] width 109 height 19
click at [835, 393] on div "Malarial fever" at bounding box center [873, 373] width 199 height 38
checkbox input "true"
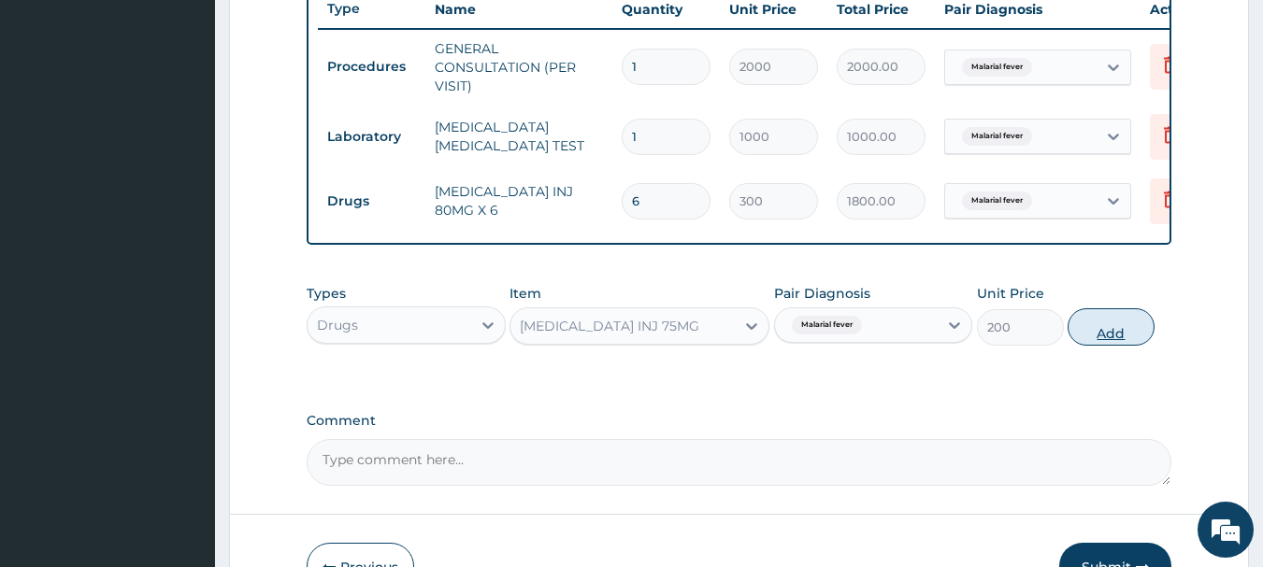
click at [1125, 346] on button "Add" at bounding box center [1110, 326] width 87 height 37
type input "0"
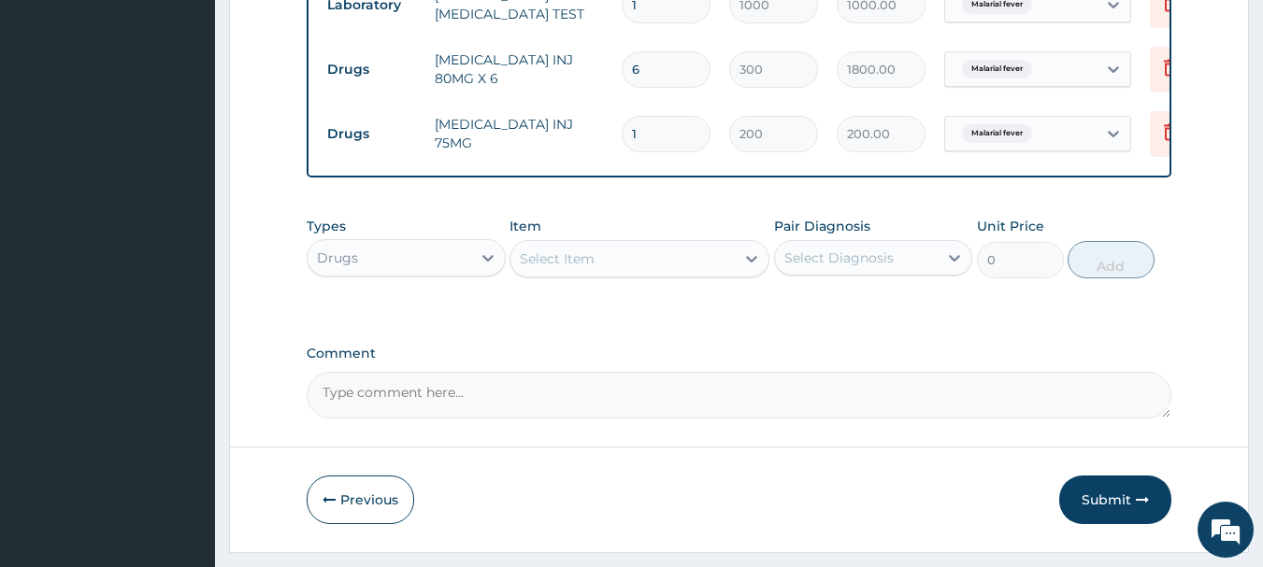
scroll to position [853, 0]
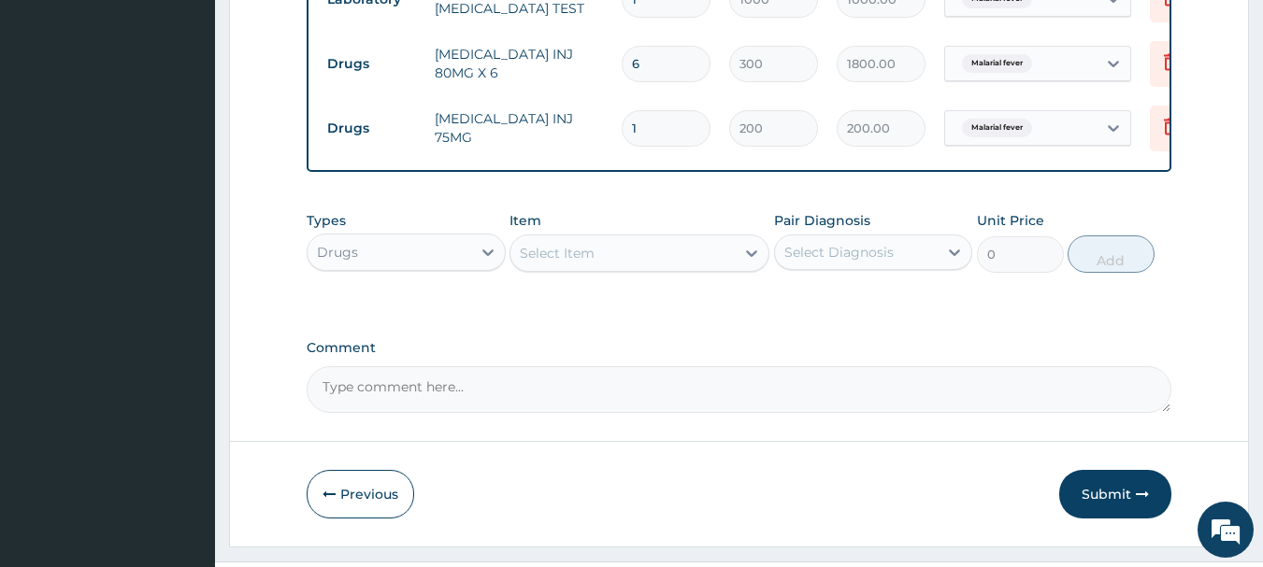
click at [624, 256] on div "Select Item" at bounding box center [622, 253] width 224 height 30
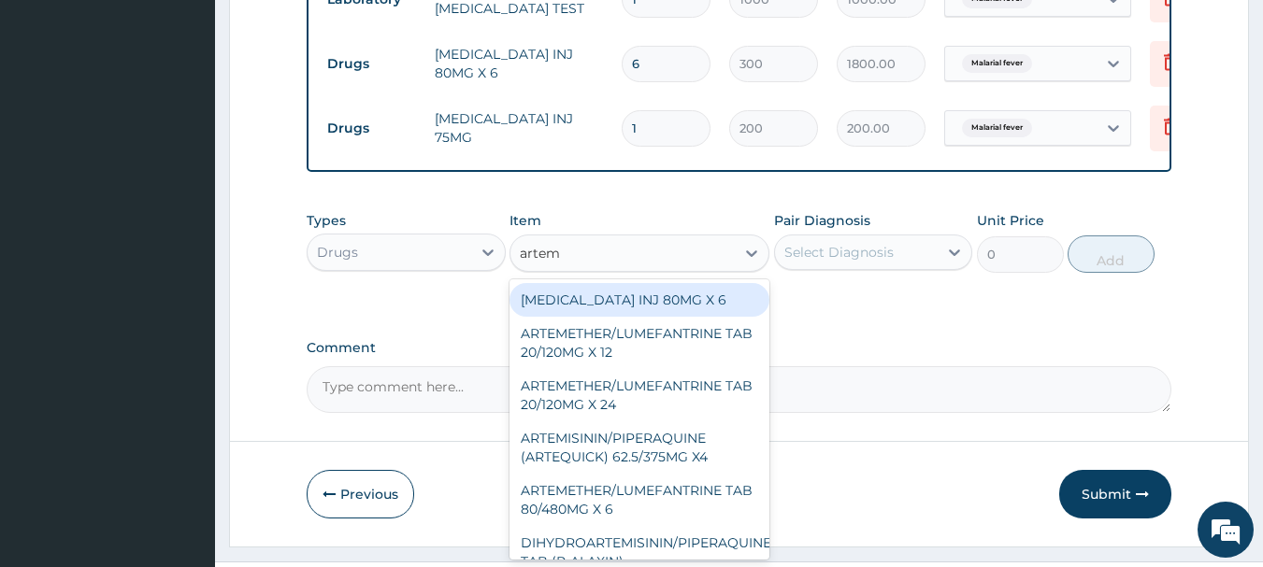
type input "arteme"
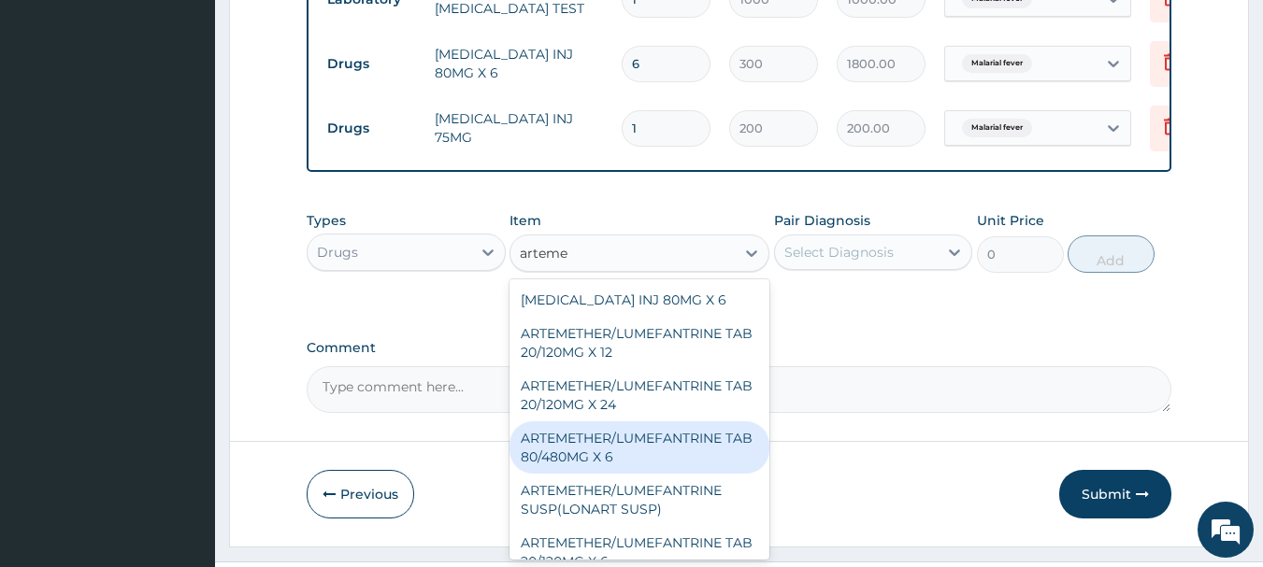
click at [674, 450] on div "ARTEMETHER/LUMEFANTRINE TAB 80/480MG X 6" at bounding box center [639, 447] width 260 height 52
type input "700"
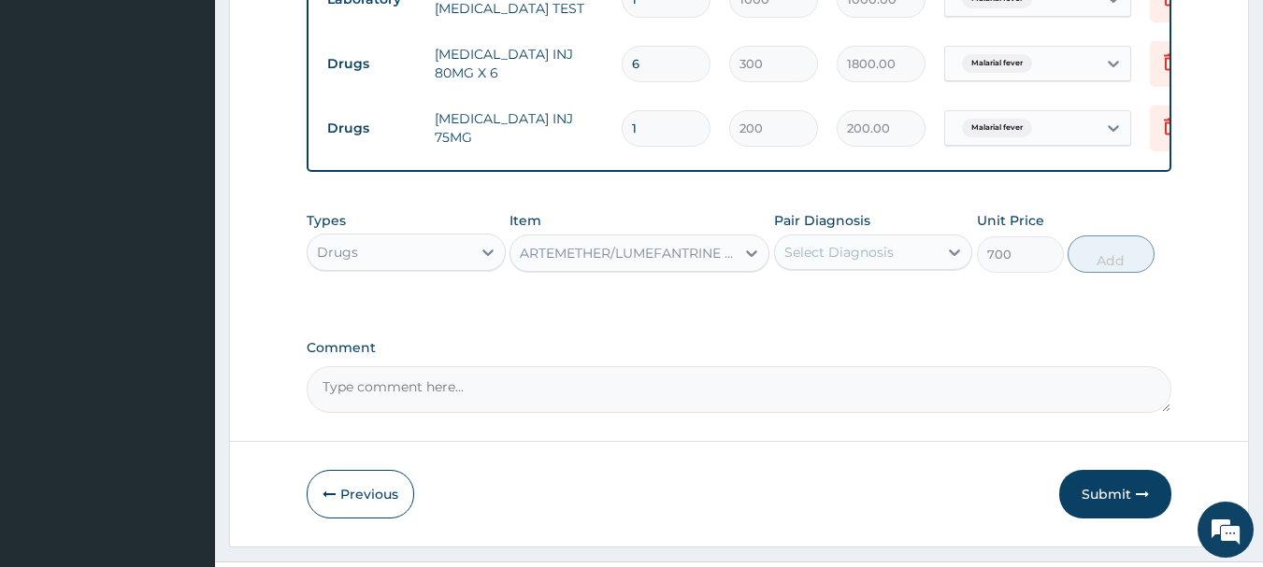
click at [866, 254] on div "Select Diagnosis" at bounding box center [857, 252] width 164 height 30
click at [843, 302] on label "Malarial fever" at bounding box center [850, 298] width 90 height 19
checkbox input "true"
click at [1085, 273] on button "Add" at bounding box center [1110, 254] width 87 height 37
type input "0"
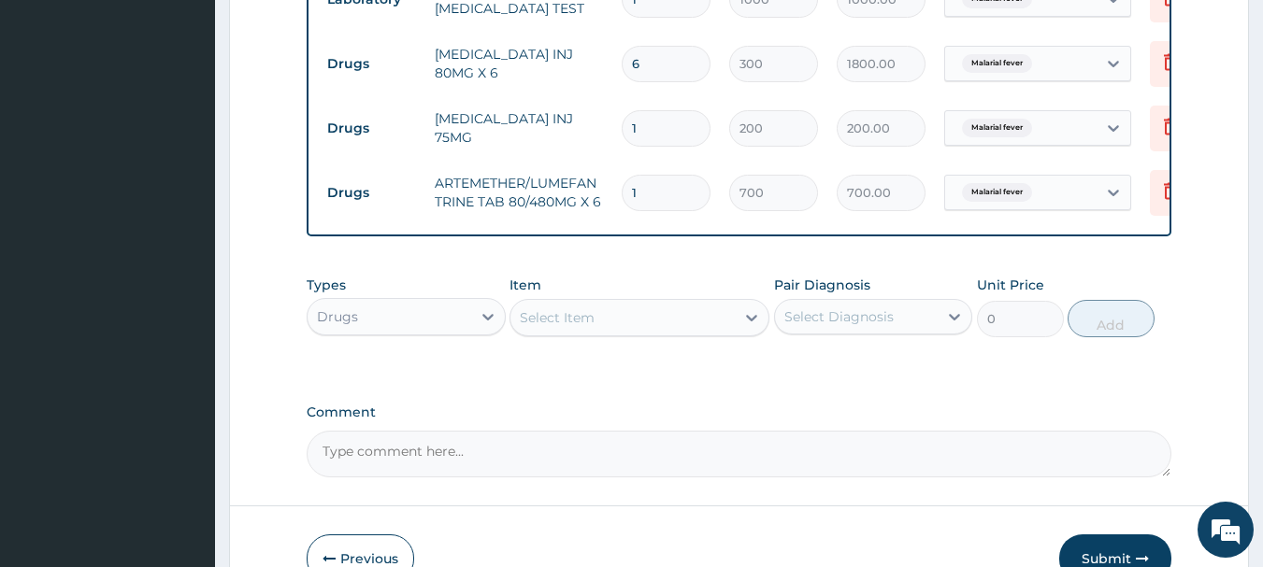
click at [636, 333] on div "Select Item" at bounding box center [622, 318] width 224 height 30
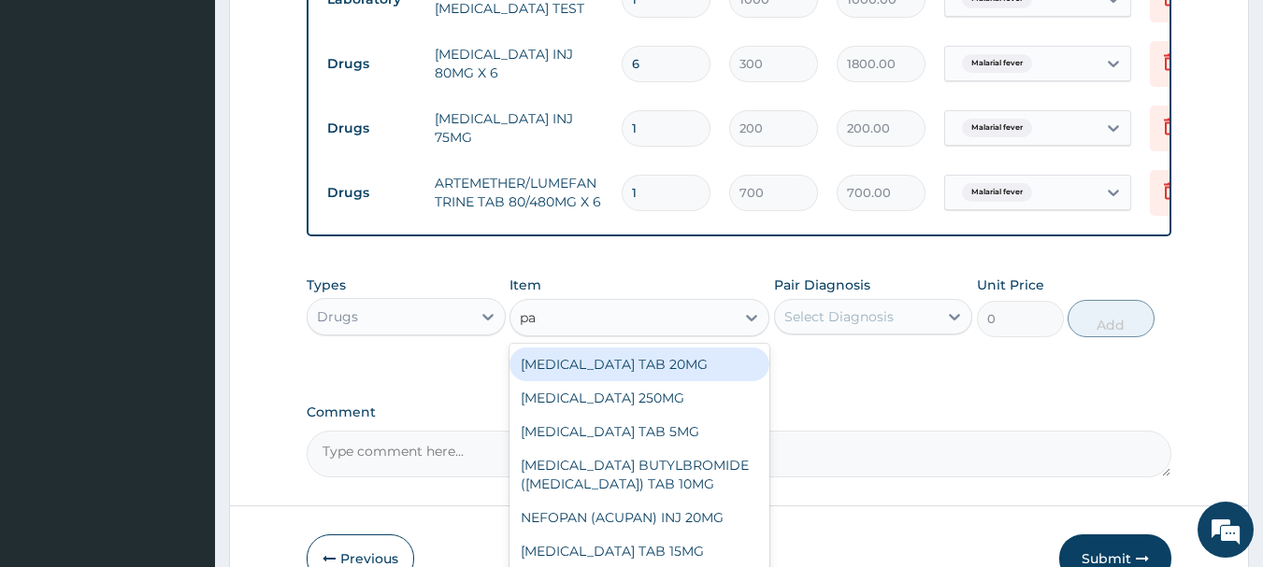
type input "p"
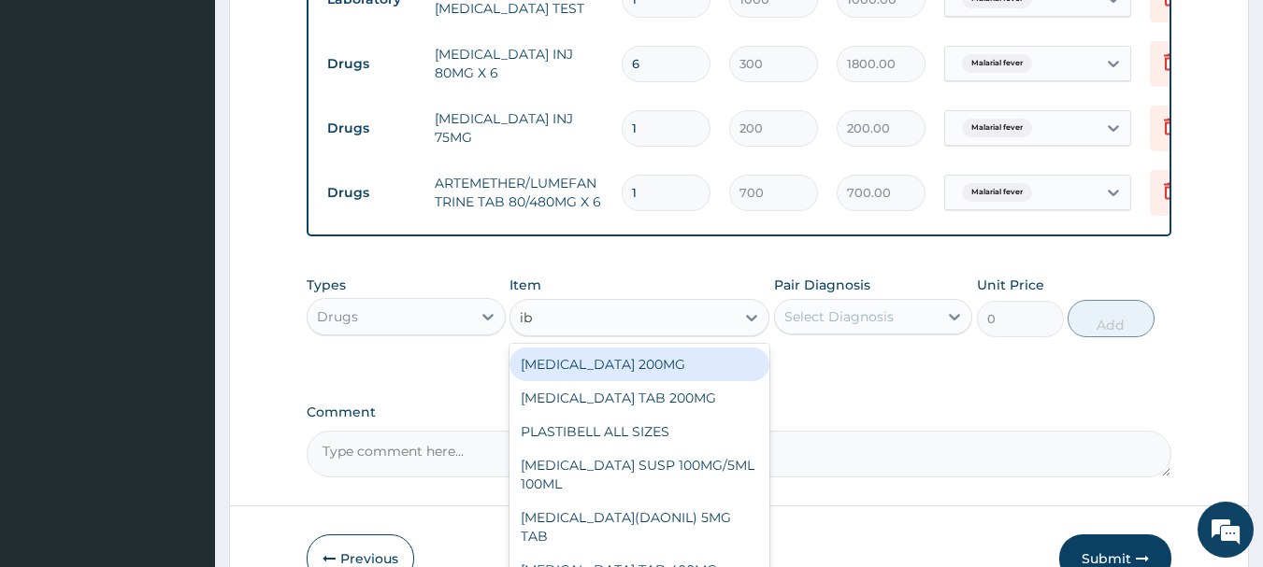
type input "ibu"
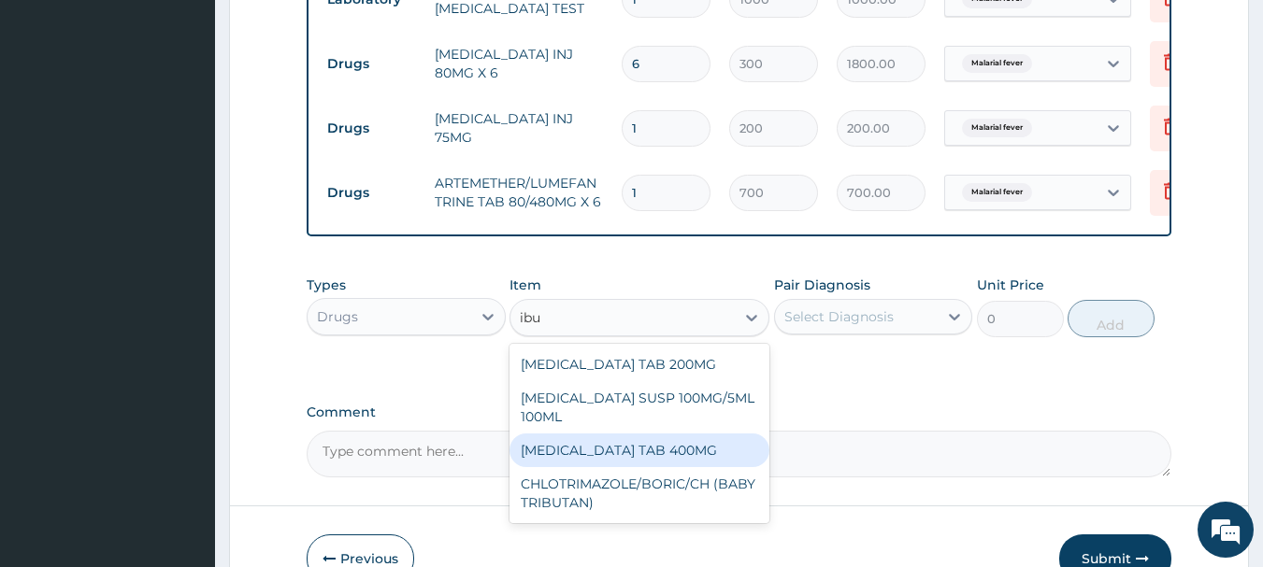
click at [648, 458] on div "[MEDICAL_DATA] TAB 400MG" at bounding box center [639, 451] width 260 height 34
type input "20"
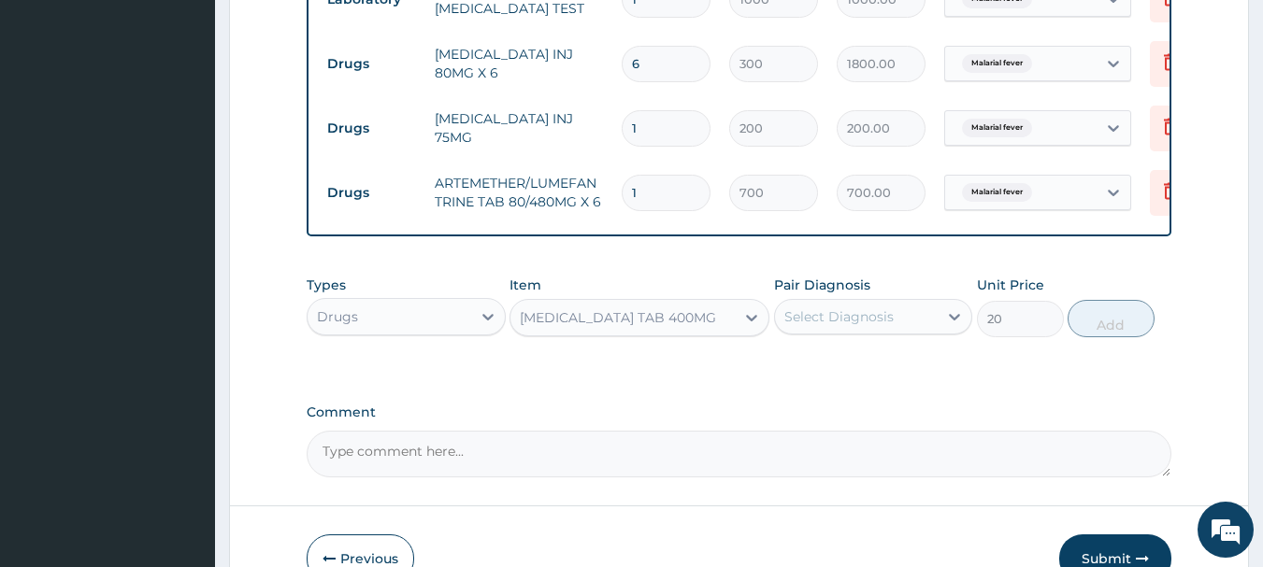
click at [882, 316] on div "Select Diagnosis" at bounding box center [857, 317] width 164 height 30
click at [866, 372] on label "Malarial fever" at bounding box center [850, 362] width 90 height 19
checkbox input "true"
click at [1089, 332] on button "Add" at bounding box center [1110, 318] width 87 height 37
type input "0"
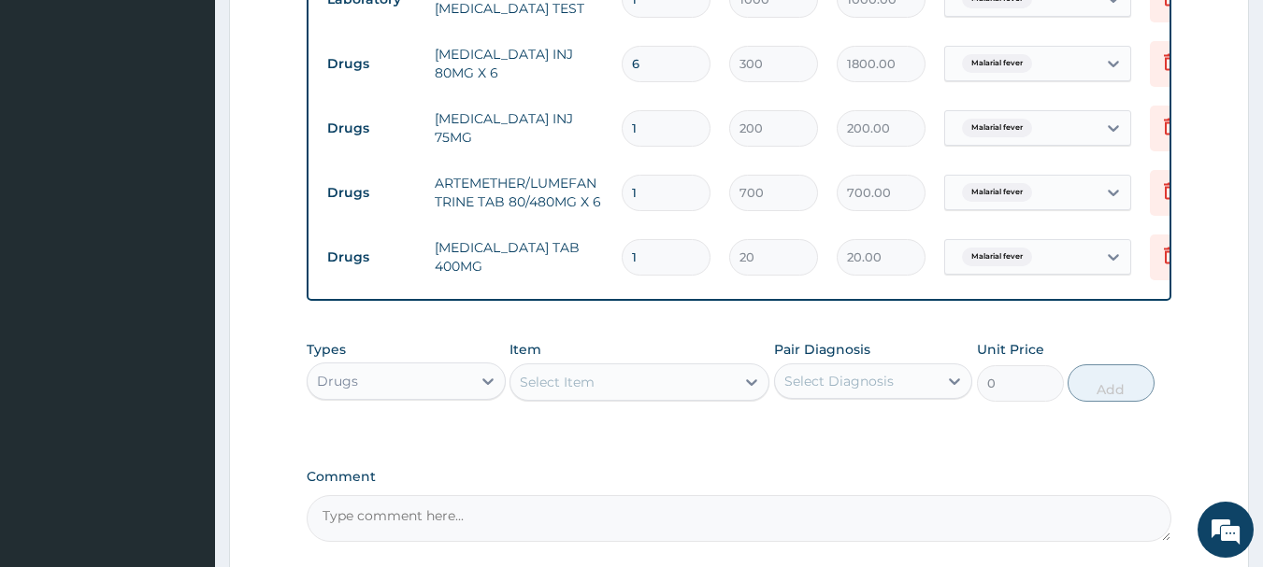
type input "10"
type input "200.00"
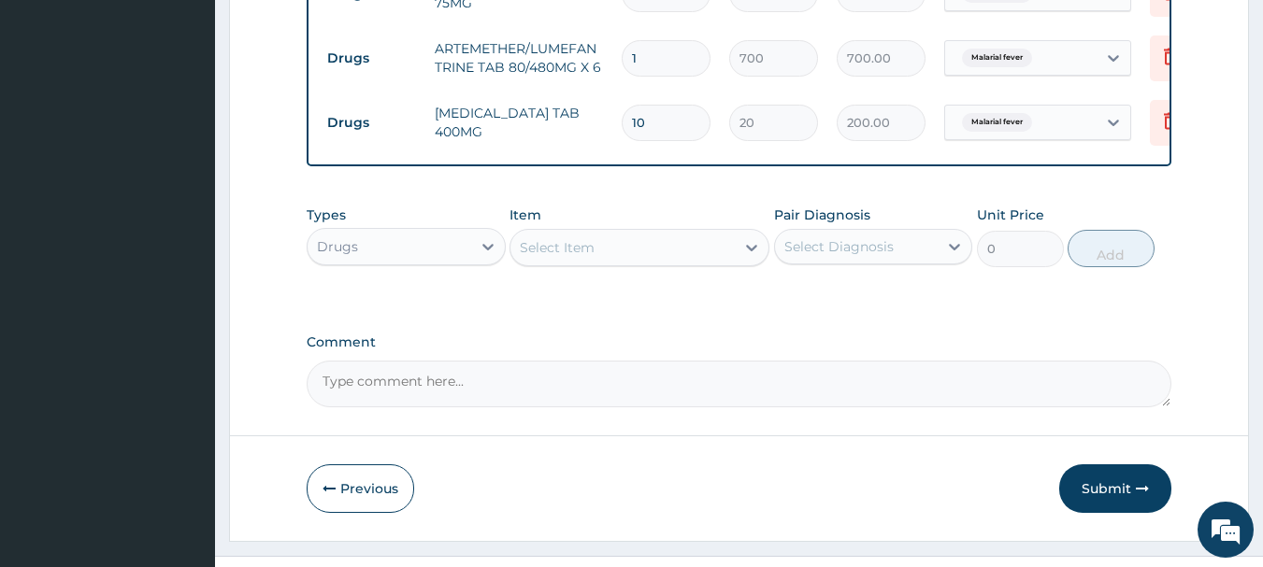
scroll to position [1038, 0]
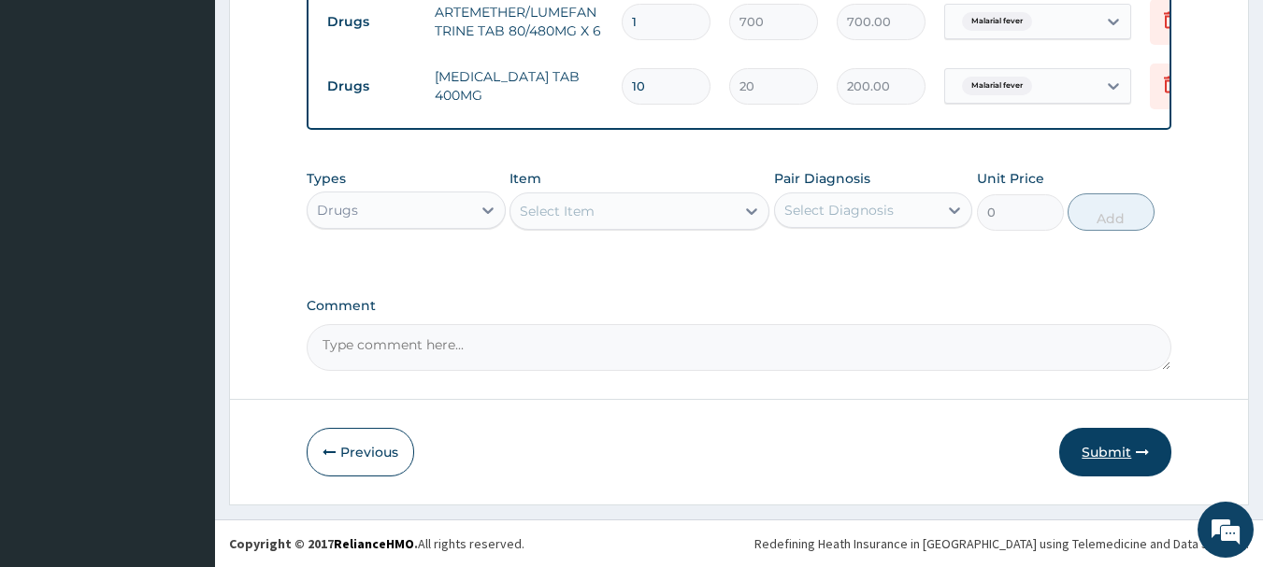
type input "10"
click at [1105, 444] on button "Submit" at bounding box center [1115, 452] width 112 height 49
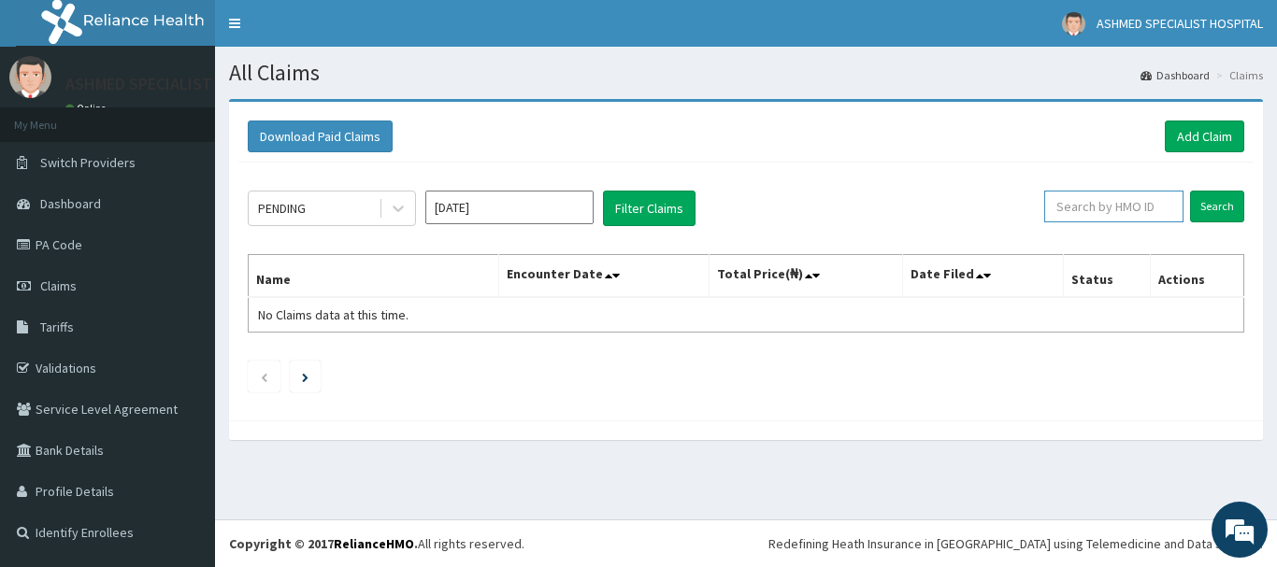
click at [1144, 208] on input "text" at bounding box center [1113, 207] width 139 height 32
type input "skp/10202/a"
click at [1225, 207] on input "Search" at bounding box center [1217, 207] width 54 height 32
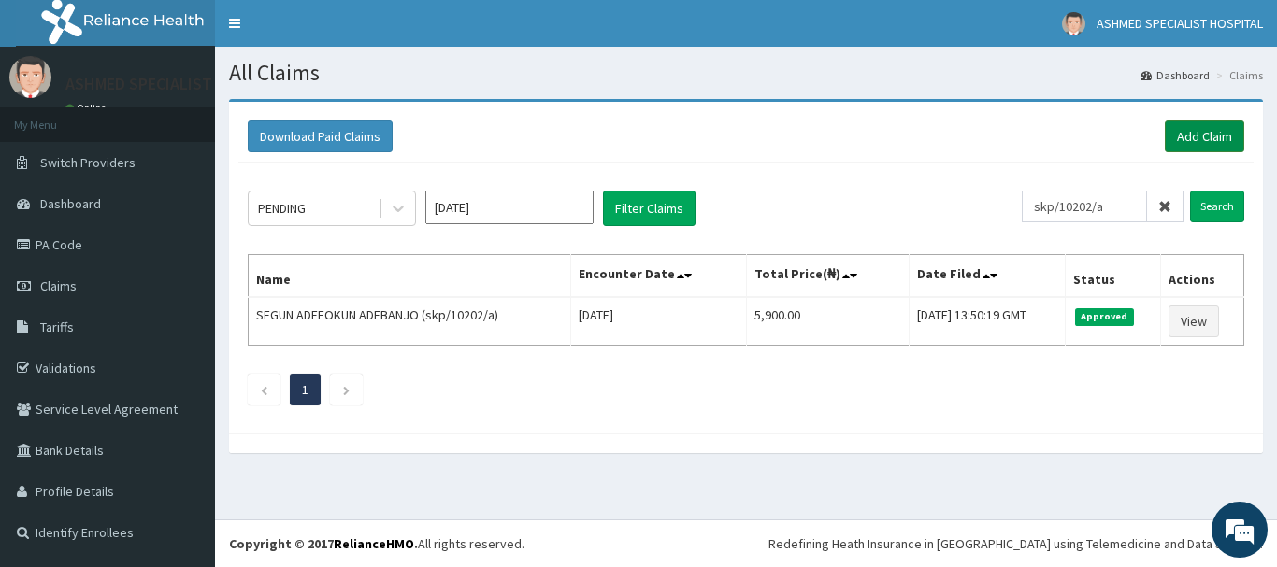
click at [1169, 130] on link "Add Claim" at bounding box center [1203, 137] width 79 height 32
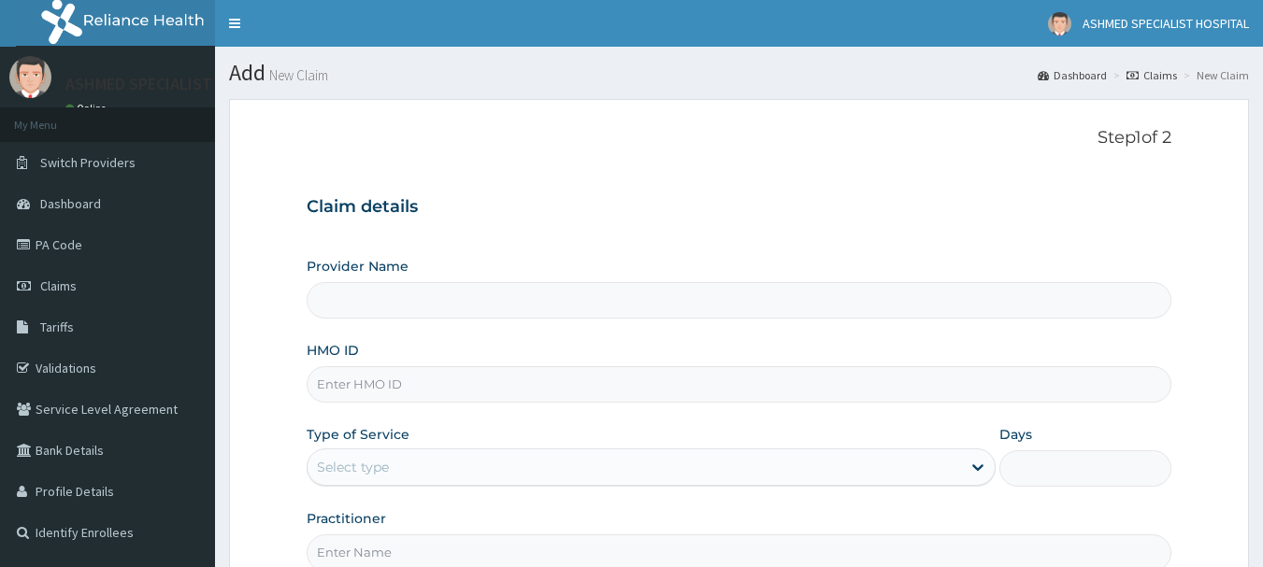
click at [399, 382] on input "HMO ID" at bounding box center [739, 384] width 865 height 36
type input "ASHMED SPECIALIST HOSPITAL"
type input "bag/10045/a"
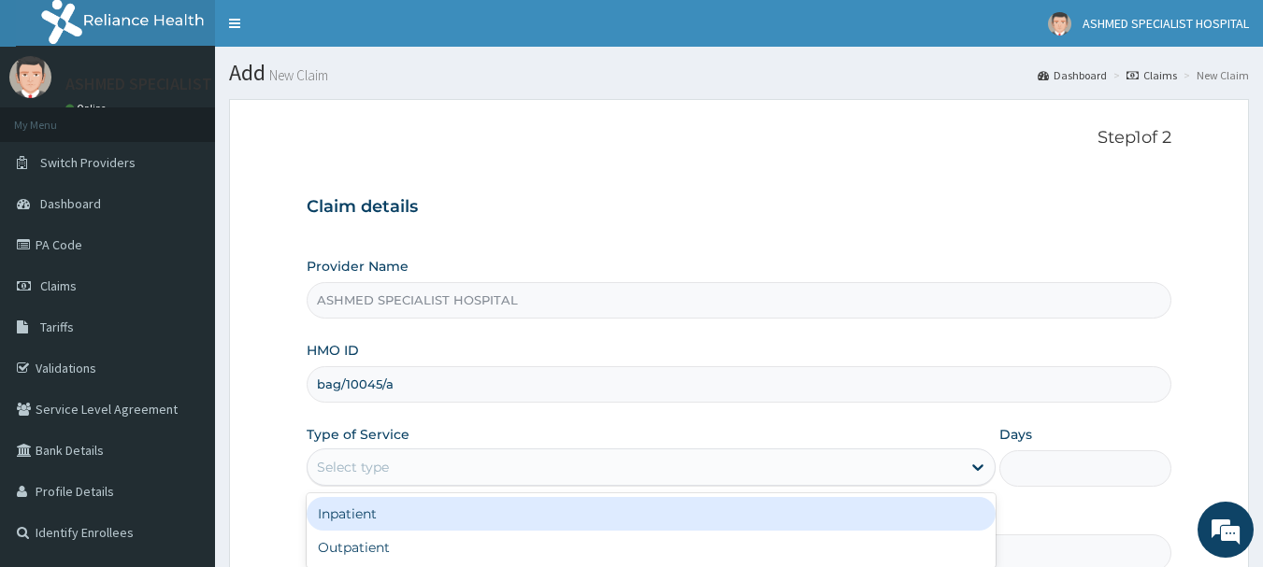
click at [372, 464] on div "Select type" at bounding box center [353, 467] width 72 height 19
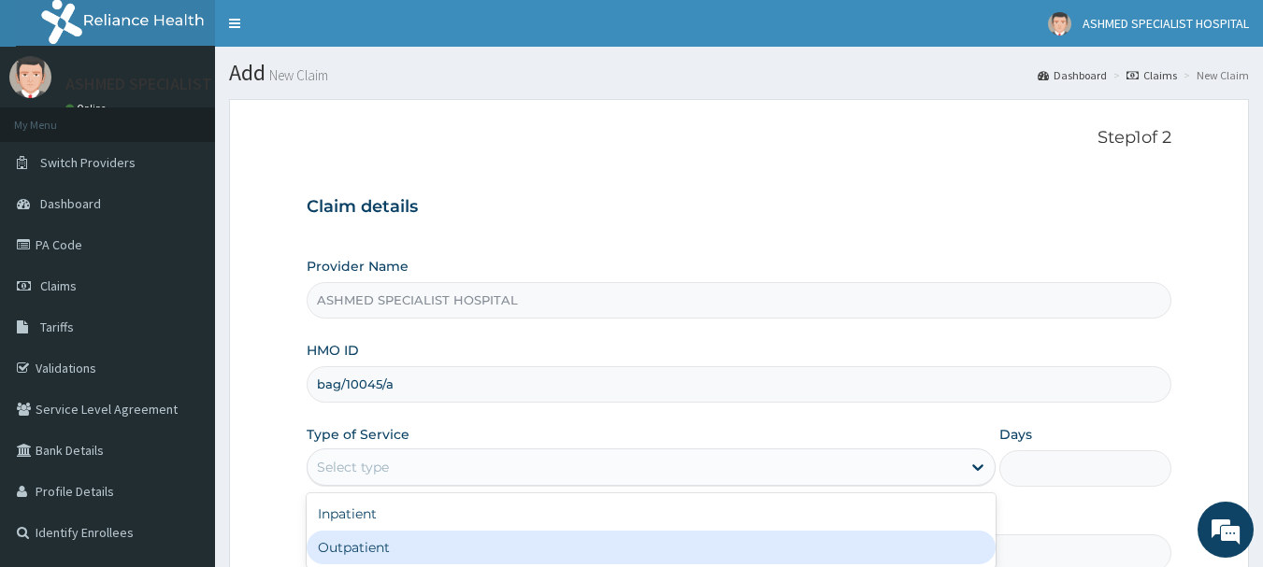
click at [348, 557] on div "Outpatient" at bounding box center [651, 548] width 689 height 34
type input "1"
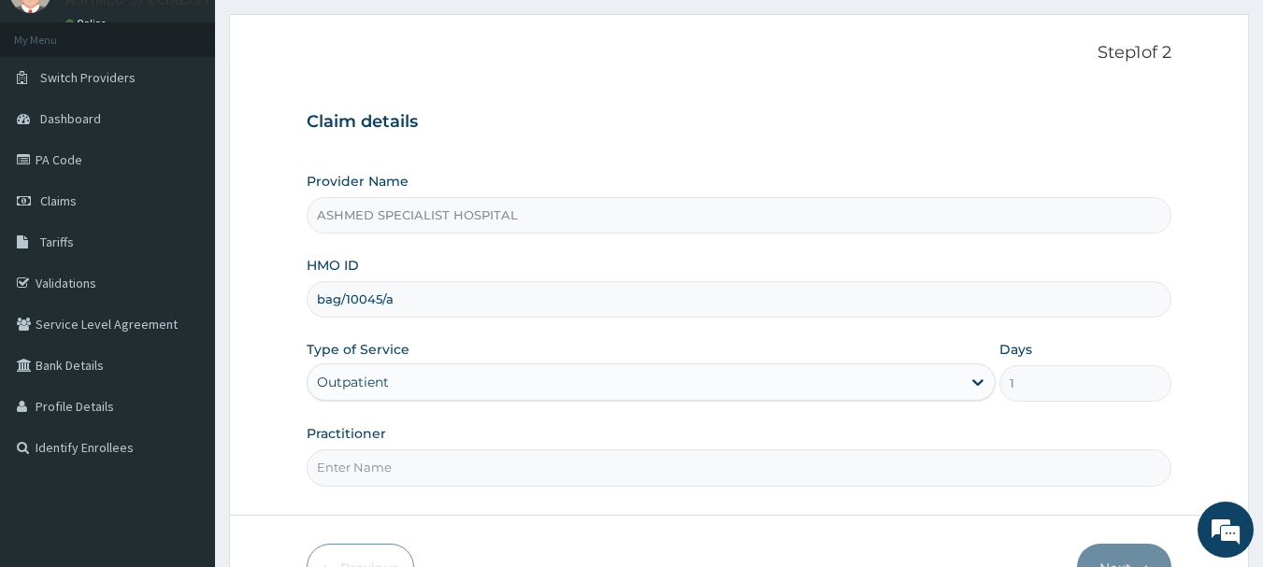
scroll to position [201, 0]
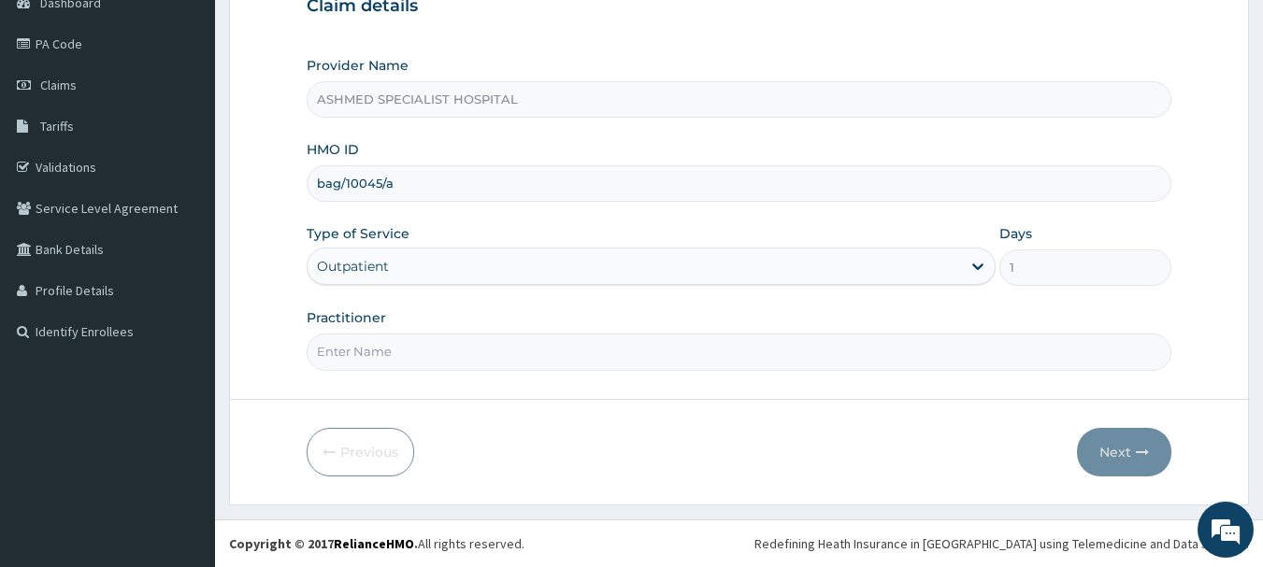
click at [379, 350] on input "Practitioner" at bounding box center [739, 352] width 865 height 36
type input "[PERSON_NAME] ODESA"
click at [1114, 442] on button "Next" at bounding box center [1124, 452] width 94 height 49
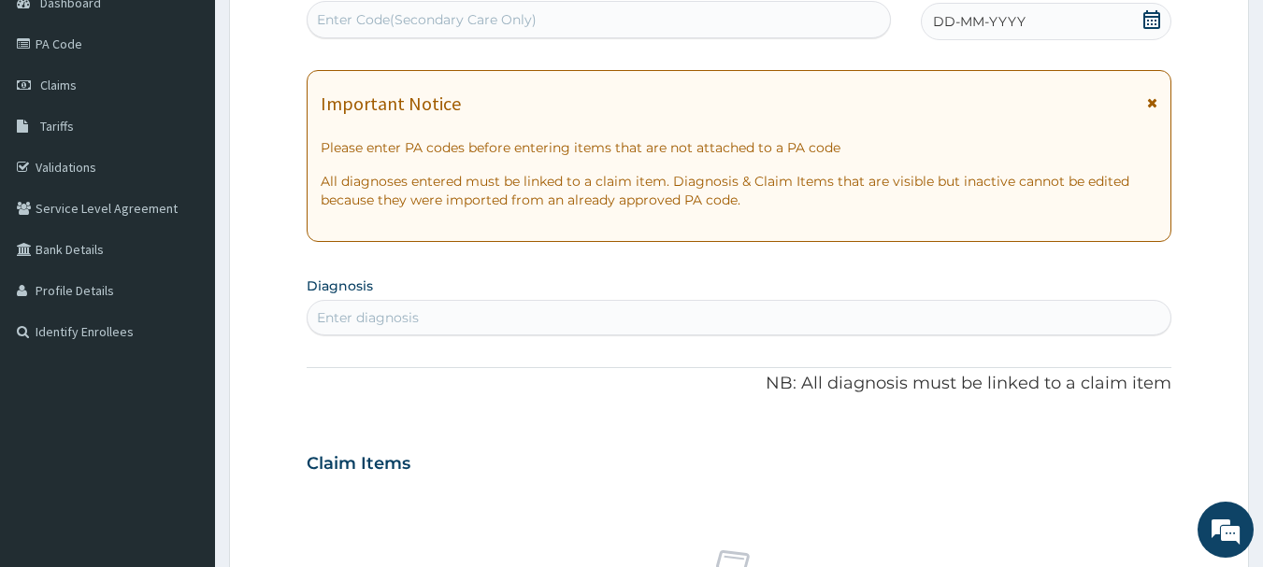
click at [1157, 14] on icon at bounding box center [1151, 19] width 19 height 19
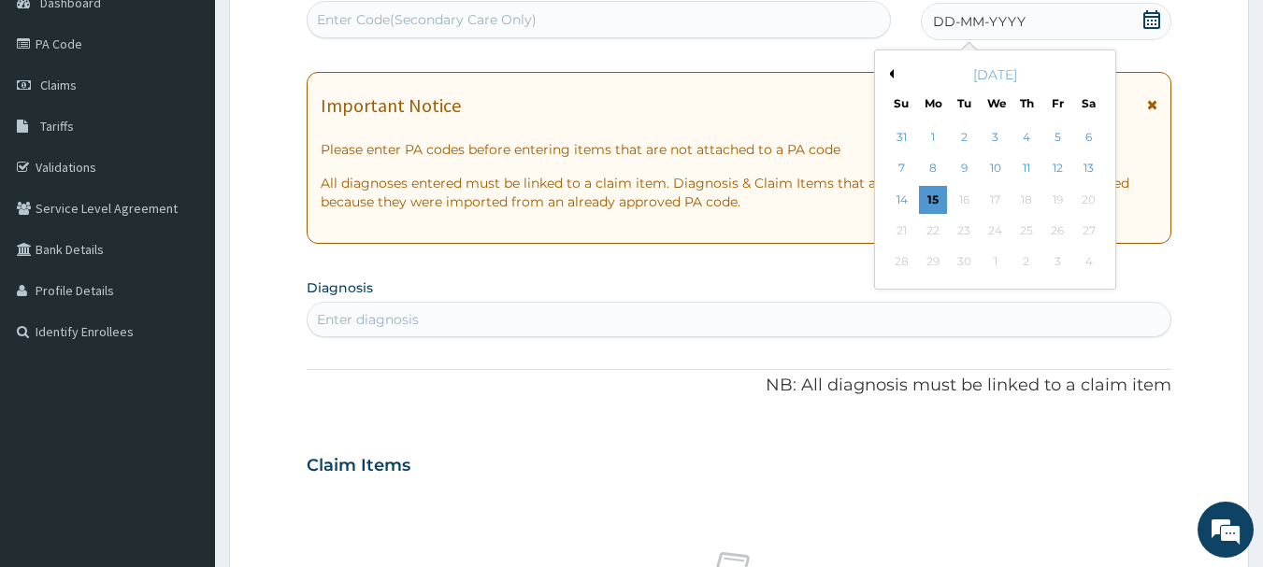
click at [891, 73] on button "Previous Month" at bounding box center [888, 73] width 9 height 9
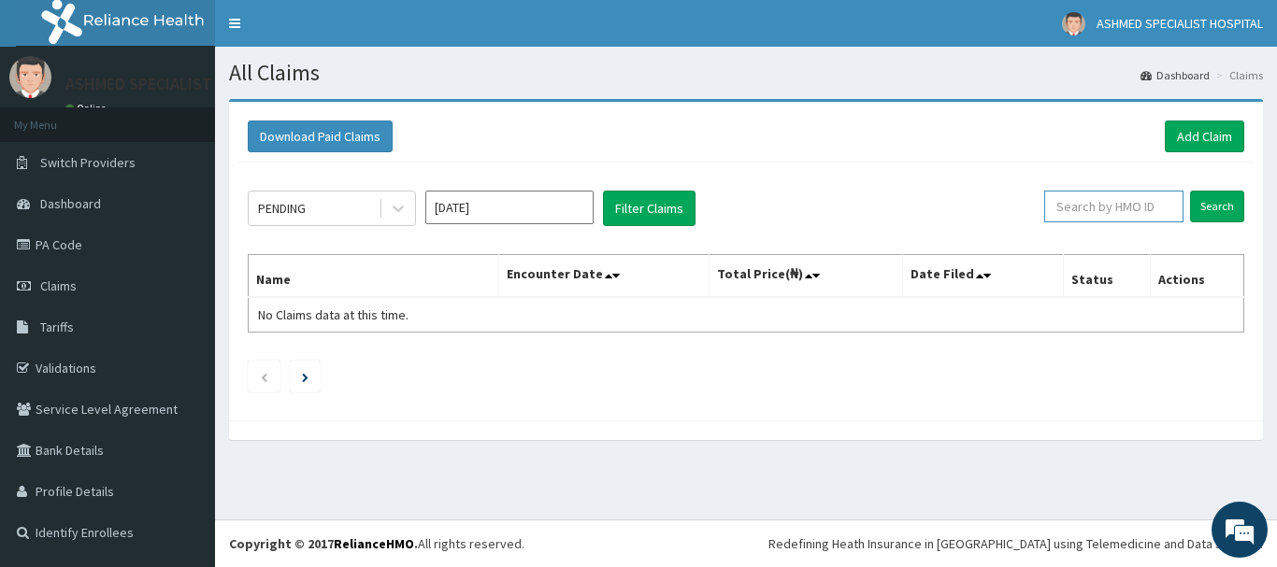
click at [1096, 204] on input "text" at bounding box center [1113, 207] width 139 height 32
type input "bag/10045/a"
click at [1209, 199] on input "Search" at bounding box center [1217, 207] width 54 height 32
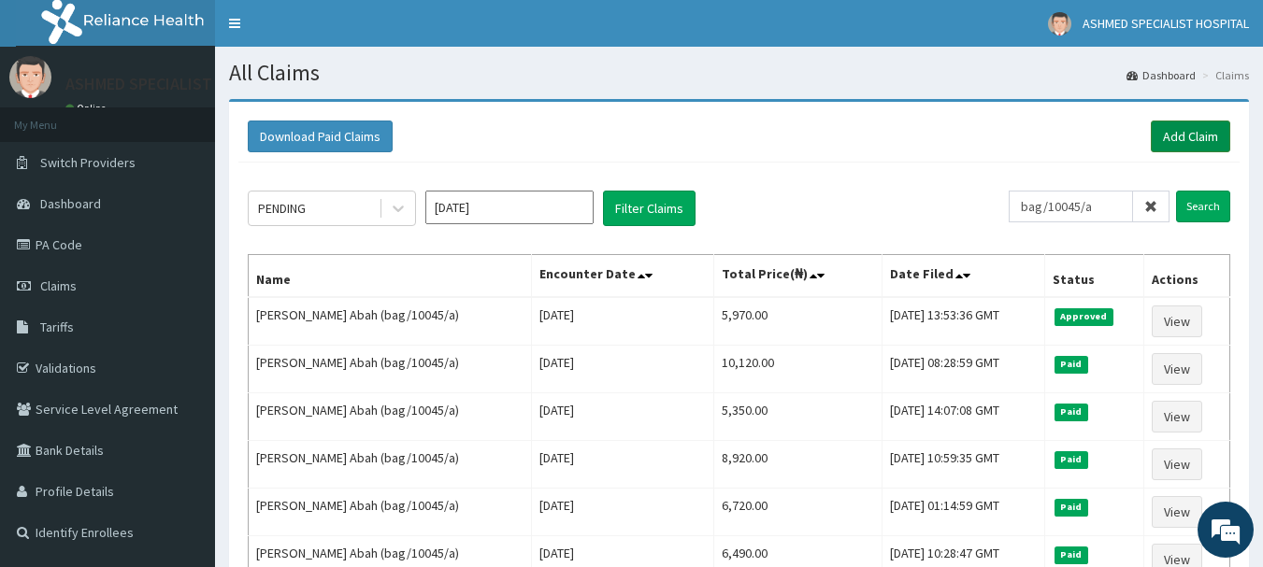
click at [1180, 149] on link "Add Claim" at bounding box center [1189, 137] width 79 height 32
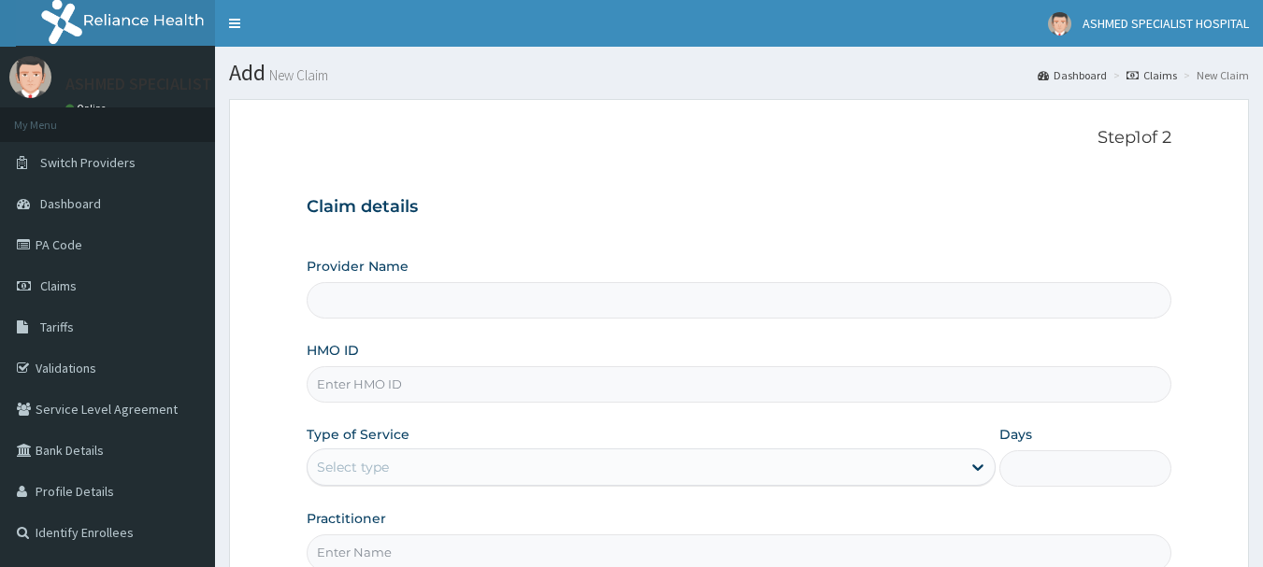
click at [353, 380] on input "HMO ID" at bounding box center [739, 384] width 865 height 36
type input "ASHMED SPECIALIST HOSPITAL"
type input "skp/10375/a"
click at [366, 464] on div "Select type" at bounding box center [353, 467] width 72 height 19
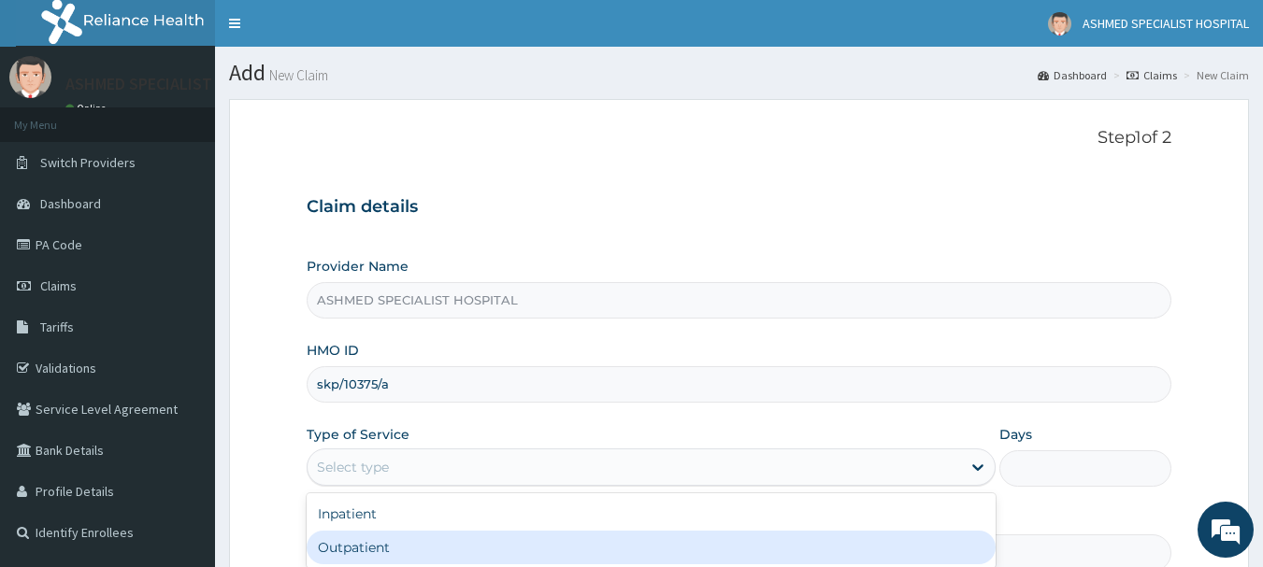
click at [352, 551] on div "Outpatient" at bounding box center [651, 548] width 689 height 34
type input "1"
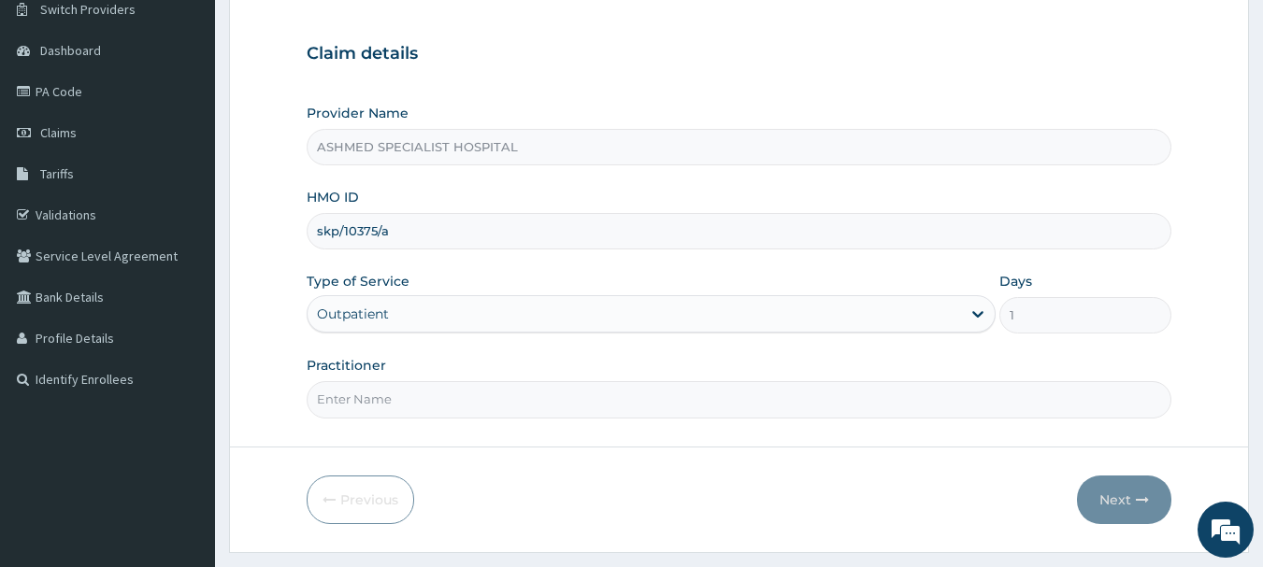
scroll to position [201, 0]
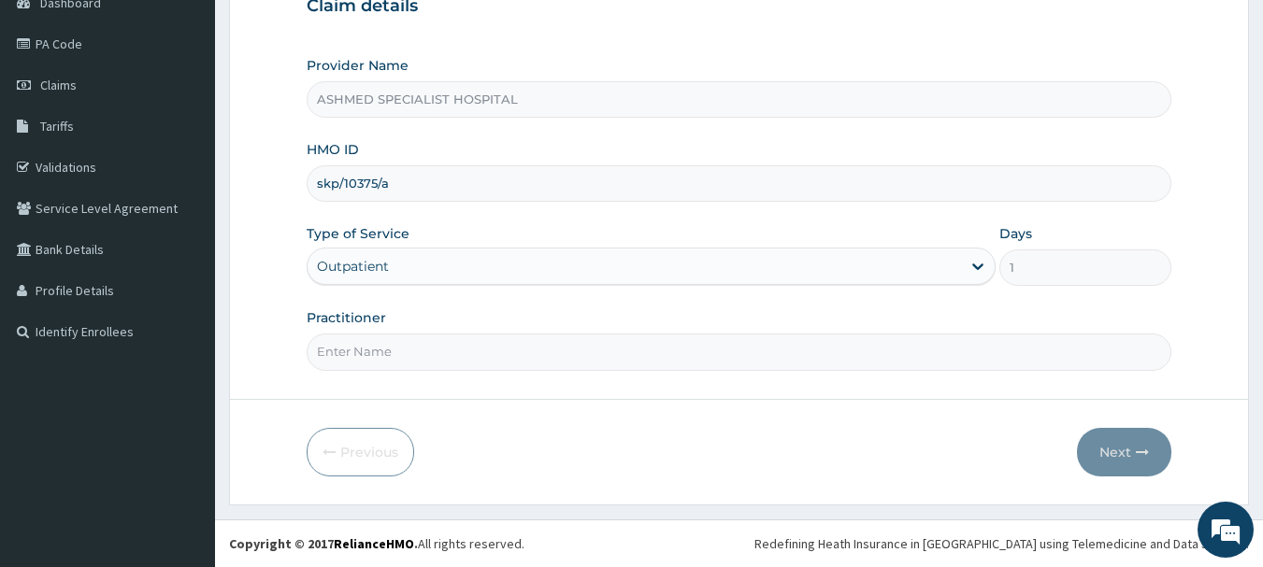
click at [334, 347] on input "Practitioner" at bounding box center [739, 352] width 865 height 36
type input "[PERSON_NAME] ODESA"
click at [1122, 447] on button "Next" at bounding box center [1124, 452] width 94 height 49
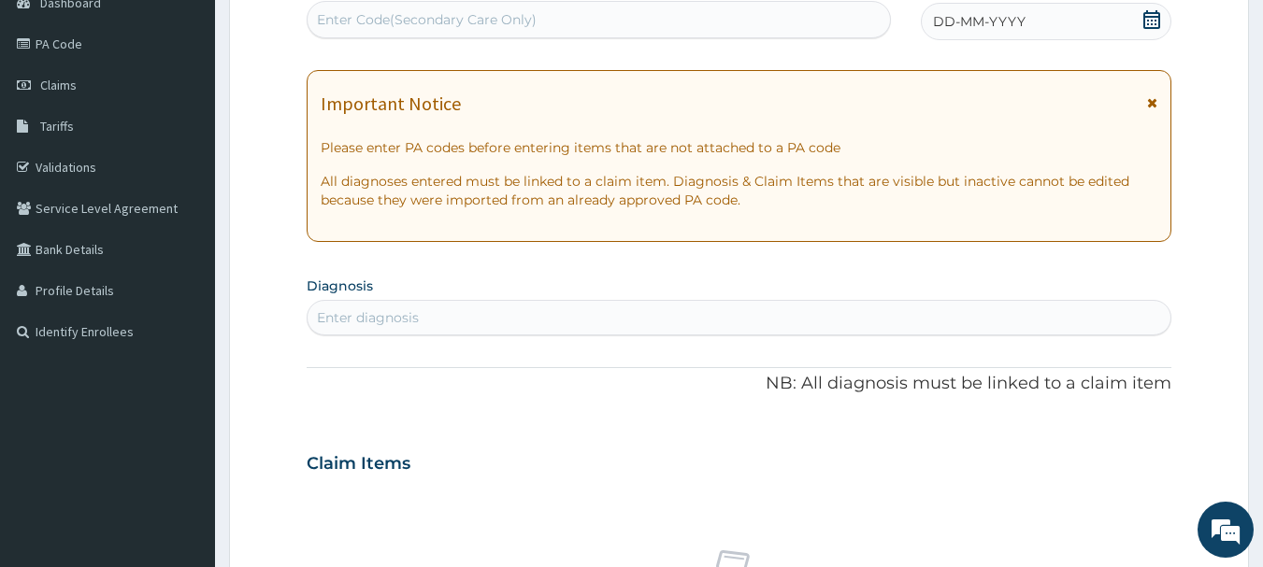
click at [1150, 16] on icon at bounding box center [1151, 19] width 17 height 19
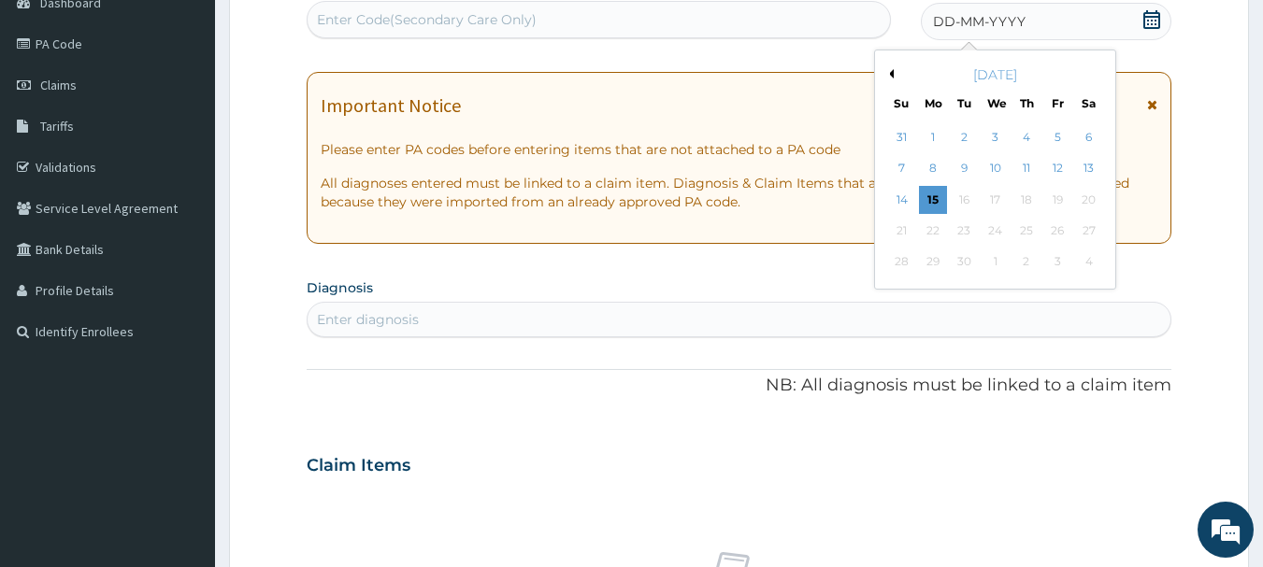
click at [892, 77] on button "Previous Month" at bounding box center [888, 73] width 9 height 9
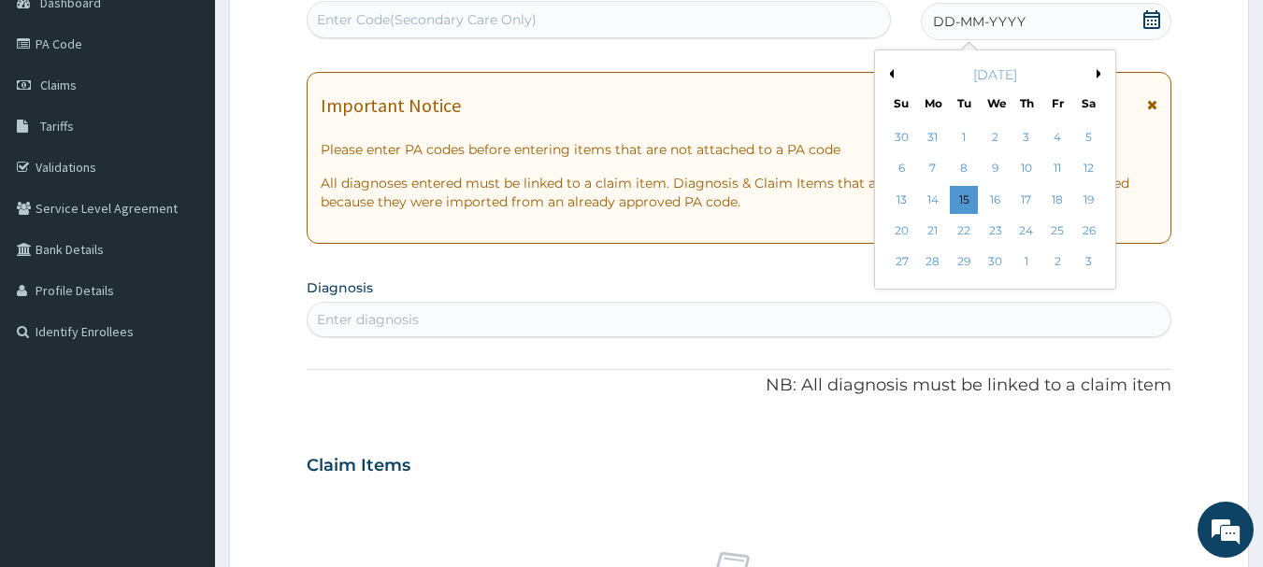
click at [892, 77] on button "Previous Month" at bounding box center [888, 73] width 9 height 9
click at [1063, 267] on div "28" at bounding box center [1057, 263] width 28 height 28
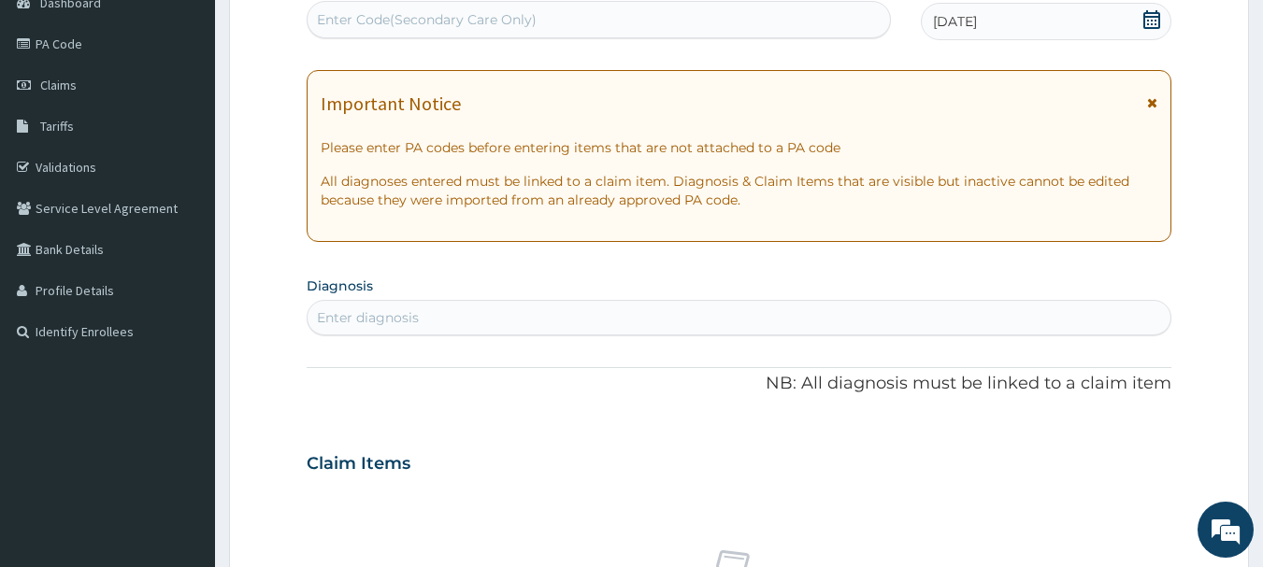
click at [494, 320] on div "Enter diagnosis" at bounding box center [739, 318] width 864 height 30
type input "[MEDICAL_DATA]"
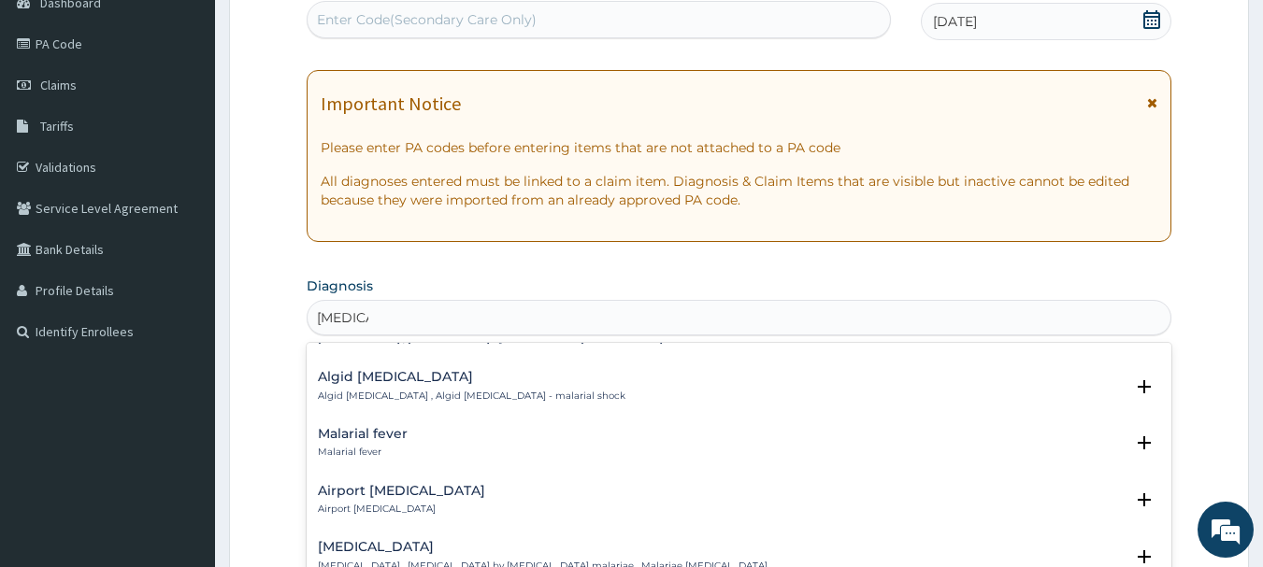
scroll to position [233, 0]
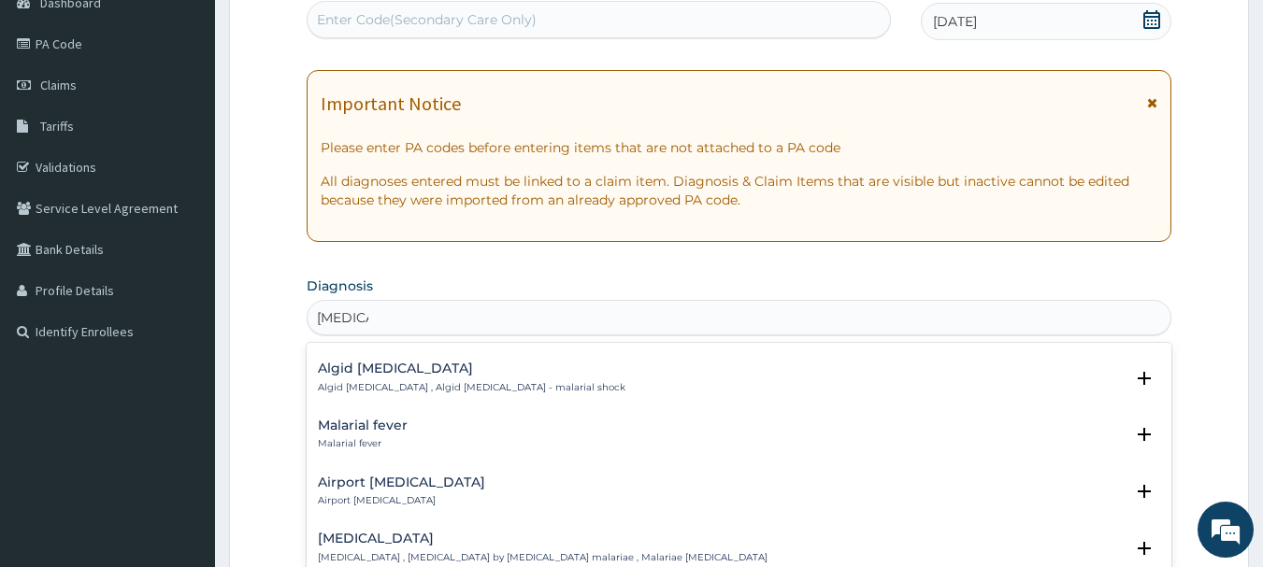
click at [343, 419] on h4 "Malarial fever" at bounding box center [363, 426] width 90 height 14
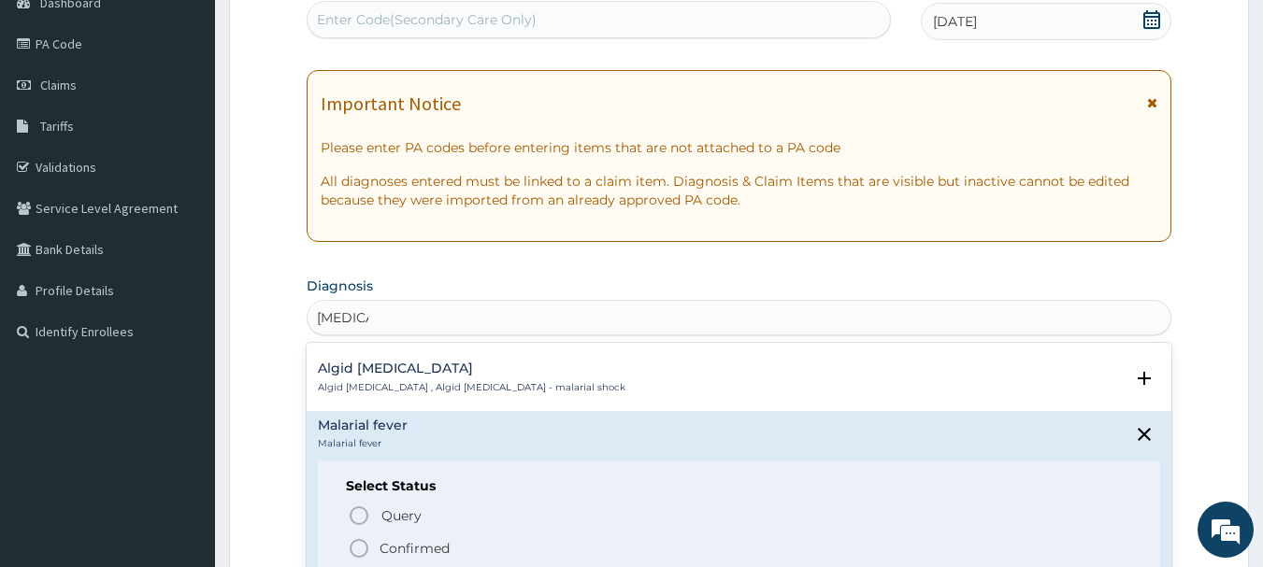
click at [361, 537] on icon "status option filled" at bounding box center [359, 548] width 22 height 22
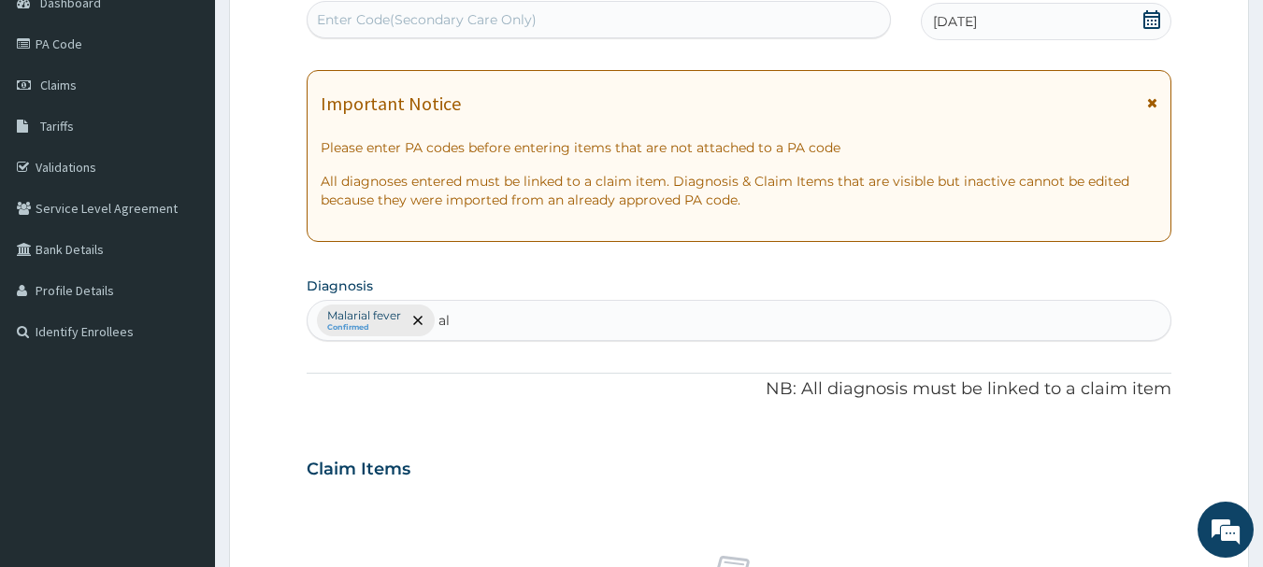
type input "a"
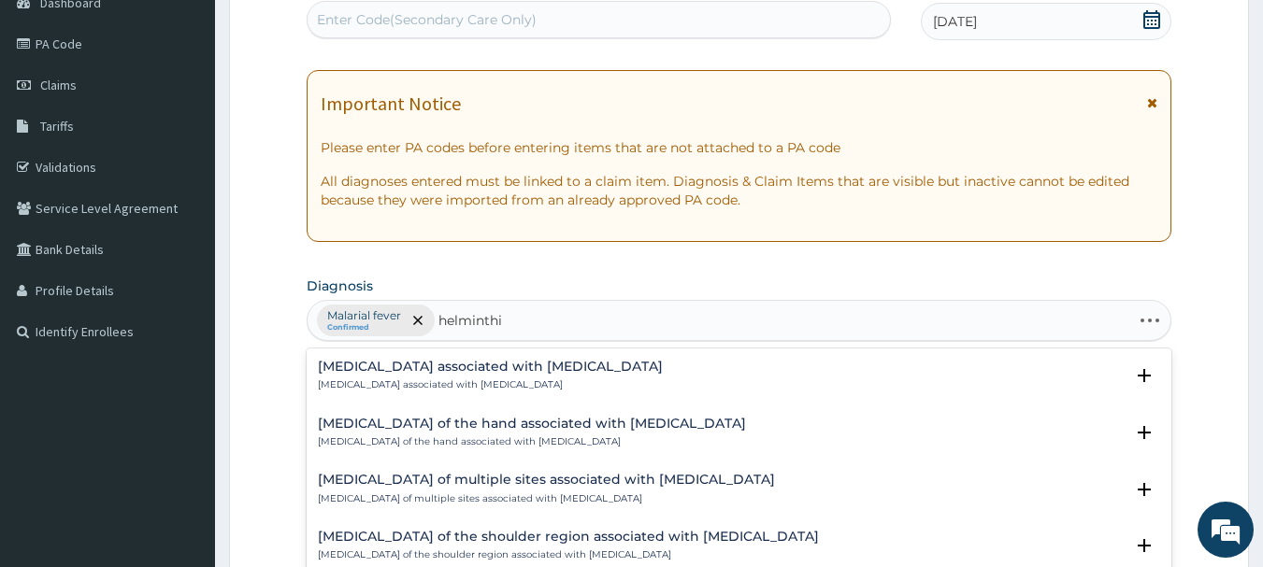
type input "helminthia"
click at [426, 364] on h4 "[MEDICAL_DATA] associated with [MEDICAL_DATA]" at bounding box center [490, 367] width 345 height 14
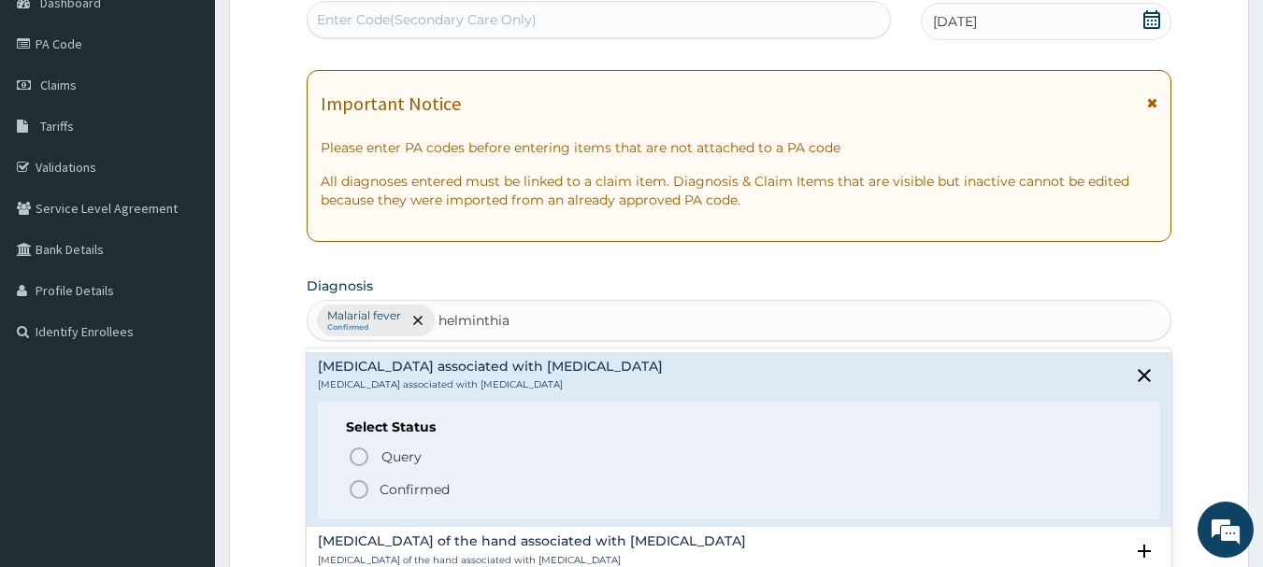
click at [380, 495] on p "Confirmed" at bounding box center [414, 489] width 70 height 19
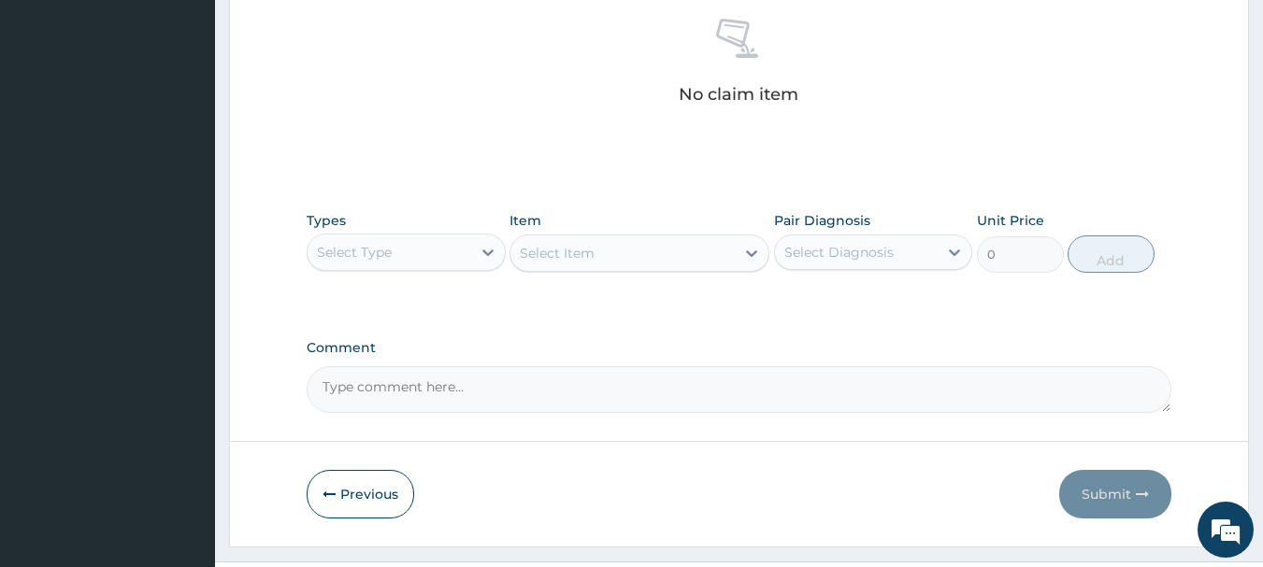
scroll to position [746, 0]
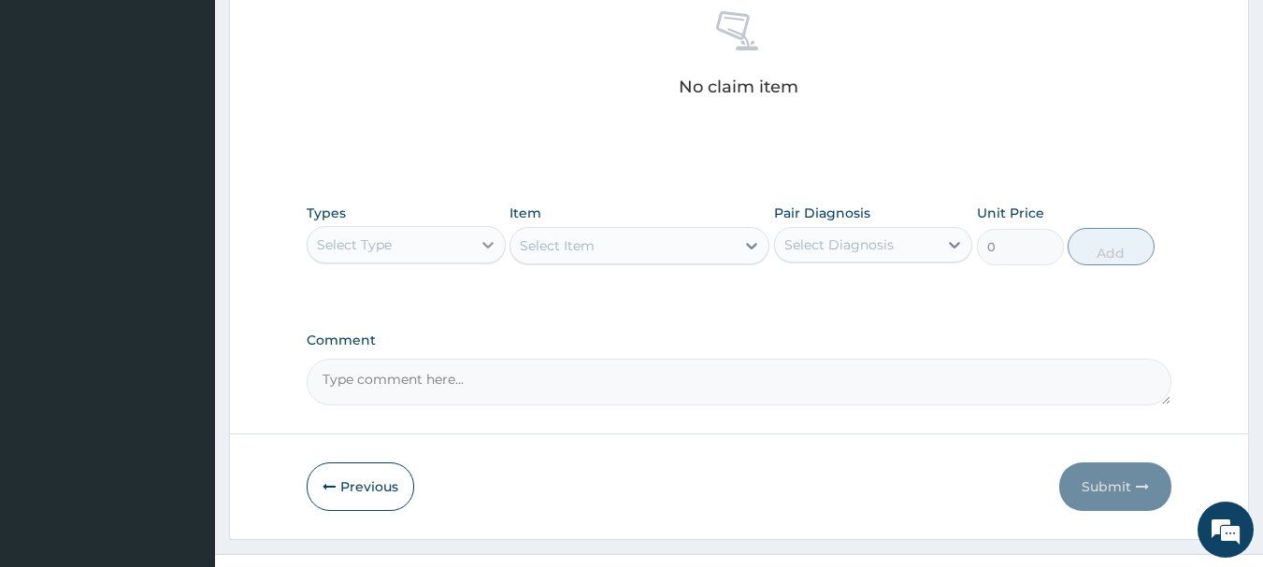
click at [475, 237] on div at bounding box center [488, 245] width 34 height 34
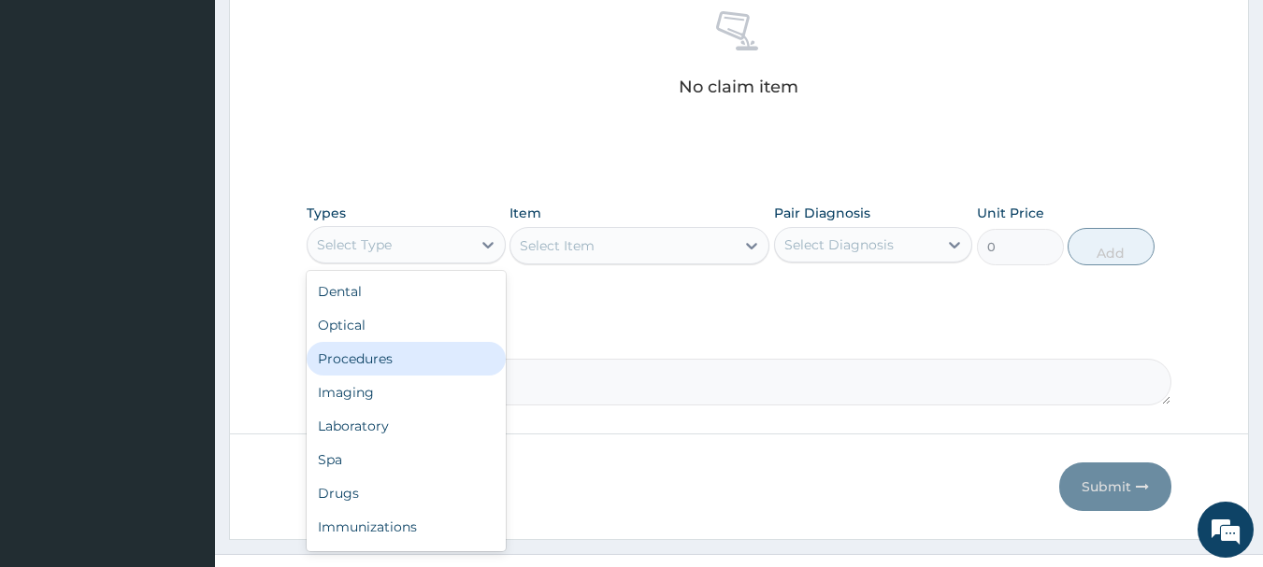
click at [373, 364] on div "Procedures" at bounding box center [406, 359] width 199 height 34
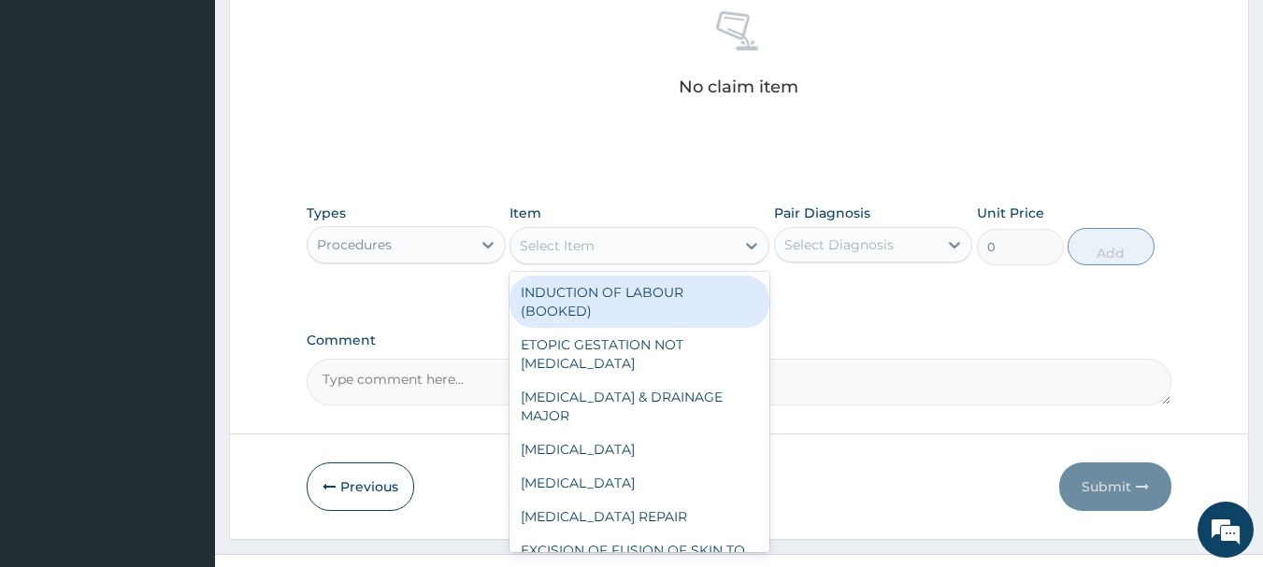
click at [699, 250] on div "Select Item" at bounding box center [622, 246] width 224 height 30
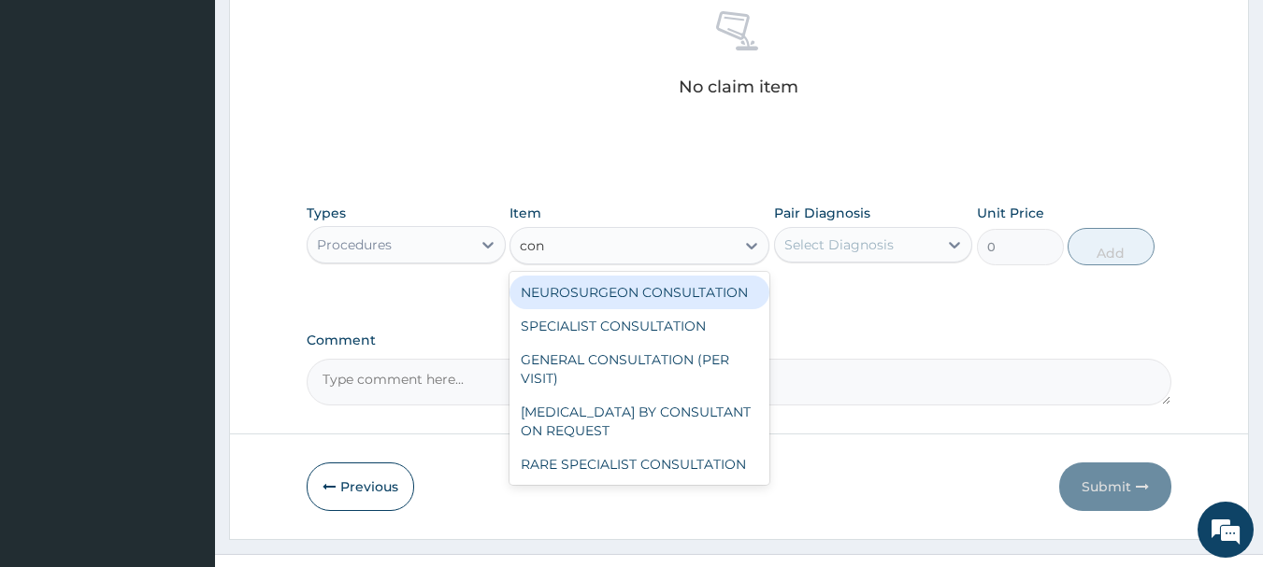
type input "cons"
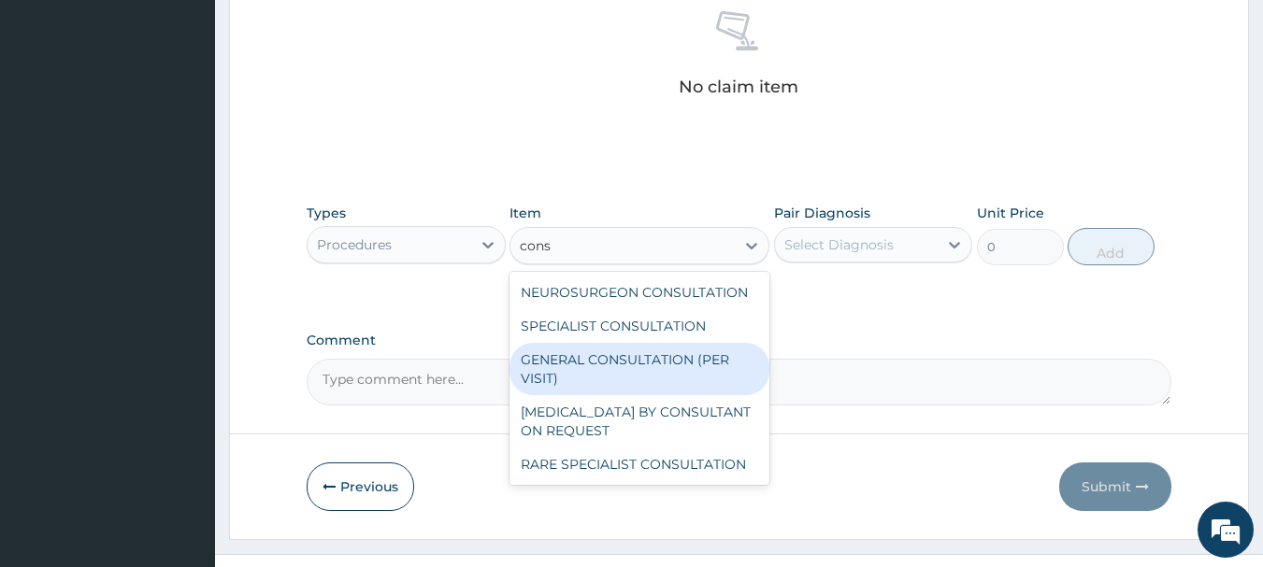
click at [634, 377] on div "GENERAL CONSULTATION (PER VISIT)" at bounding box center [639, 369] width 260 height 52
type input "2000"
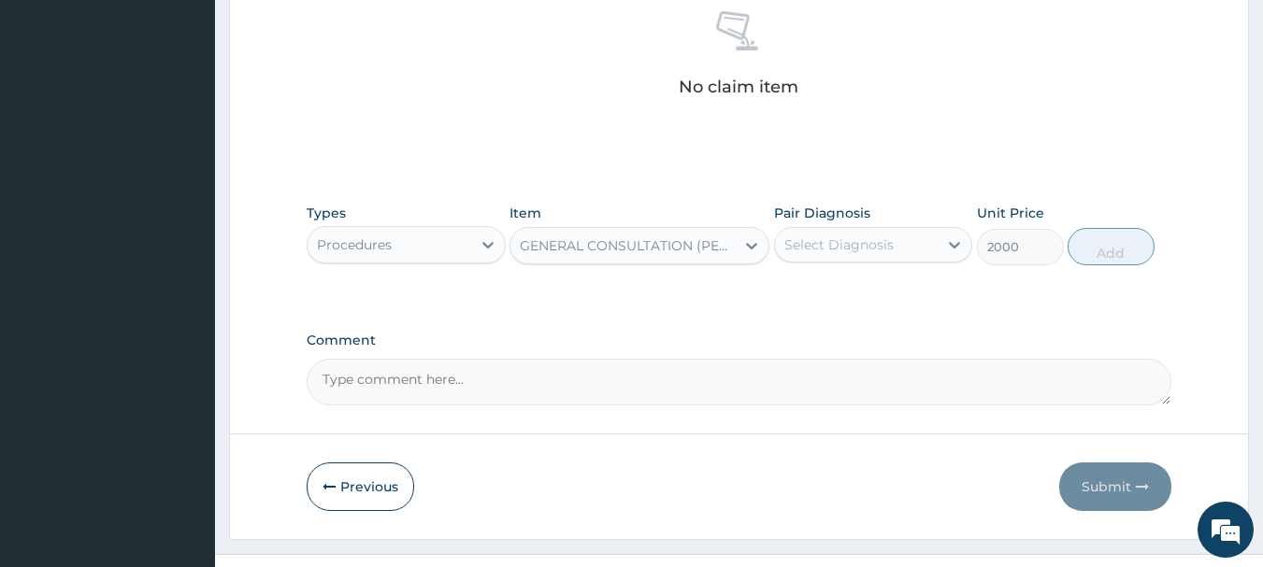
click at [852, 244] on div "Select Diagnosis" at bounding box center [838, 245] width 109 height 19
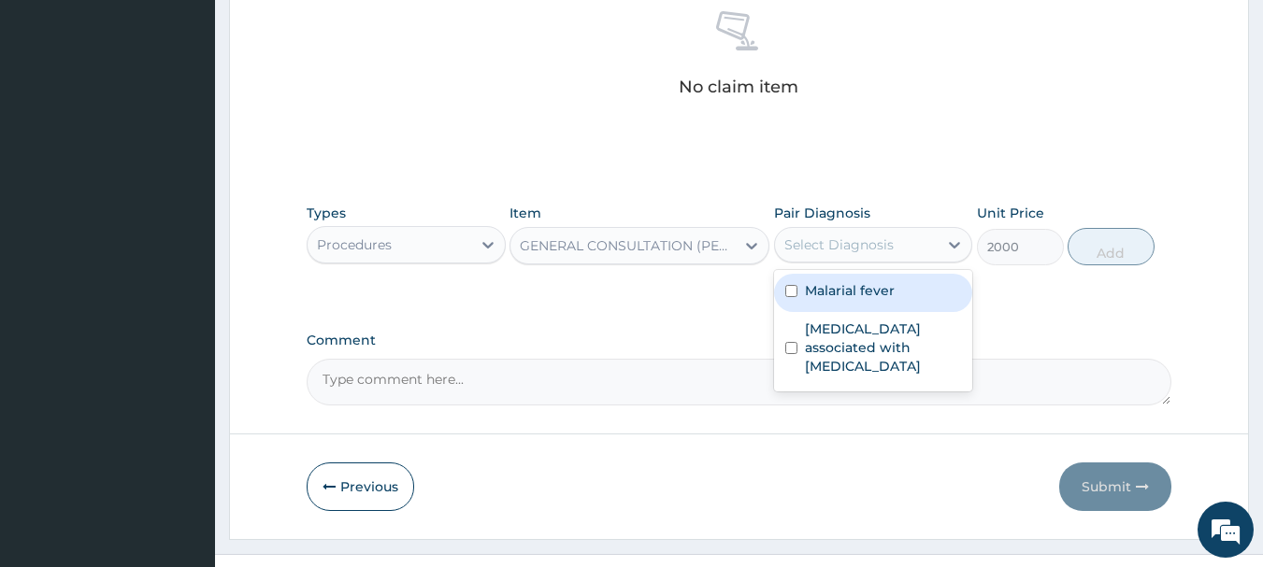
click at [830, 299] on div "Malarial fever" at bounding box center [873, 293] width 199 height 38
checkbox input "true"
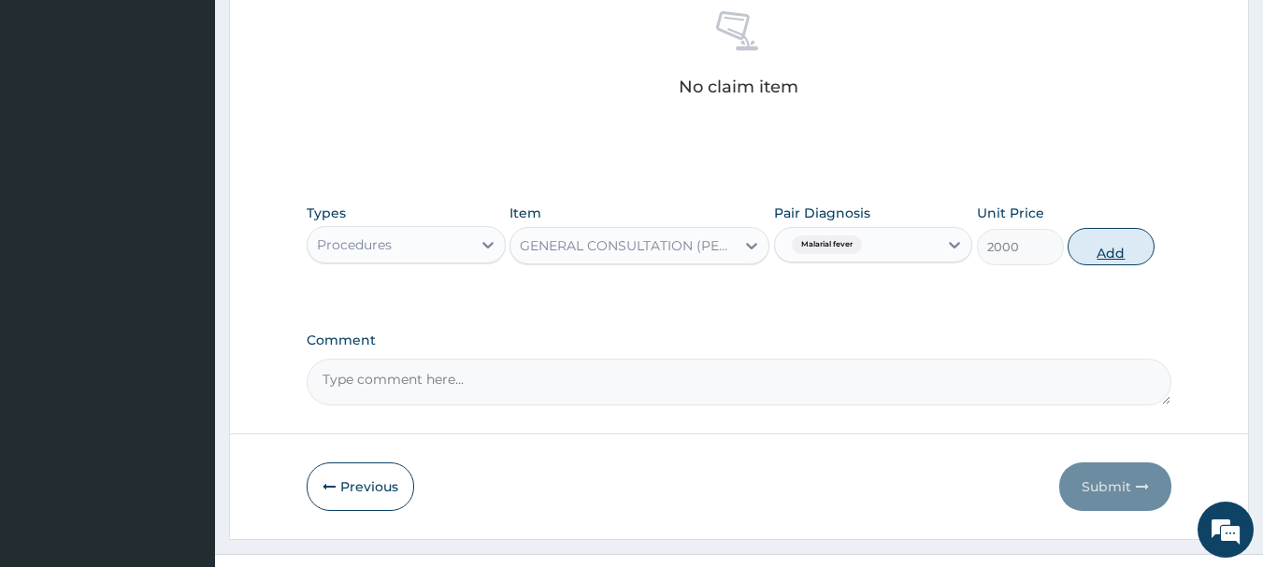
click at [1125, 250] on button "Add" at bounding box center [1110, 246] width 87 height 37
type input "0"
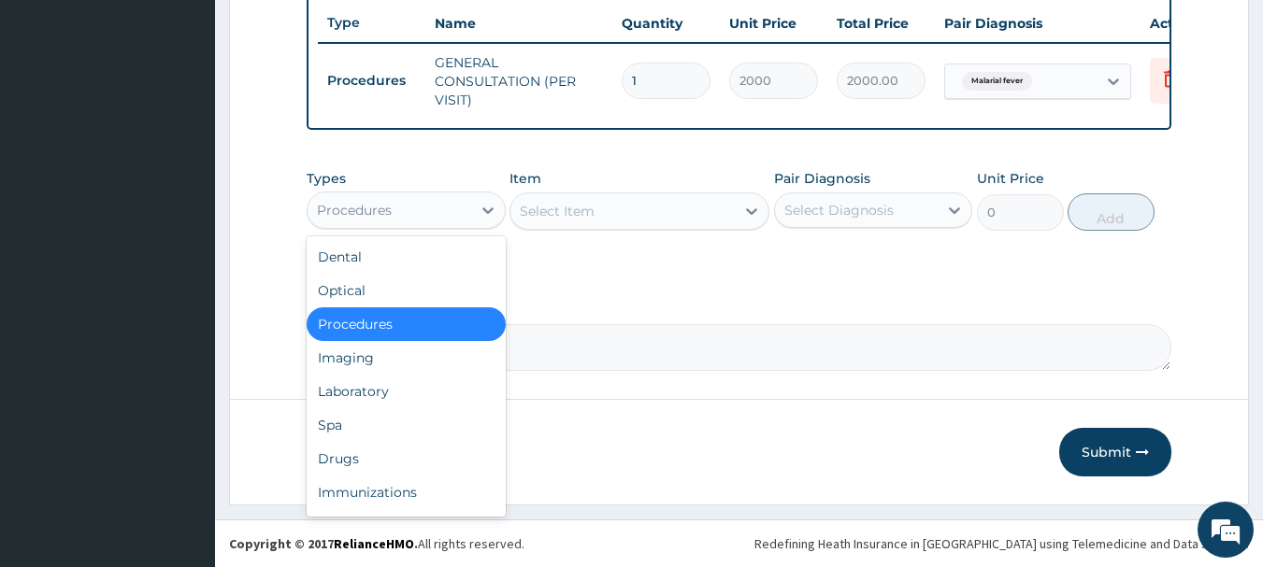
click at [464, 202] on div "Procedures" at bounding box center [389, 210] width 164 height 30
click at [369, 390] on div "Laboratory" at bounding box center [406, 392] width 199 height 34
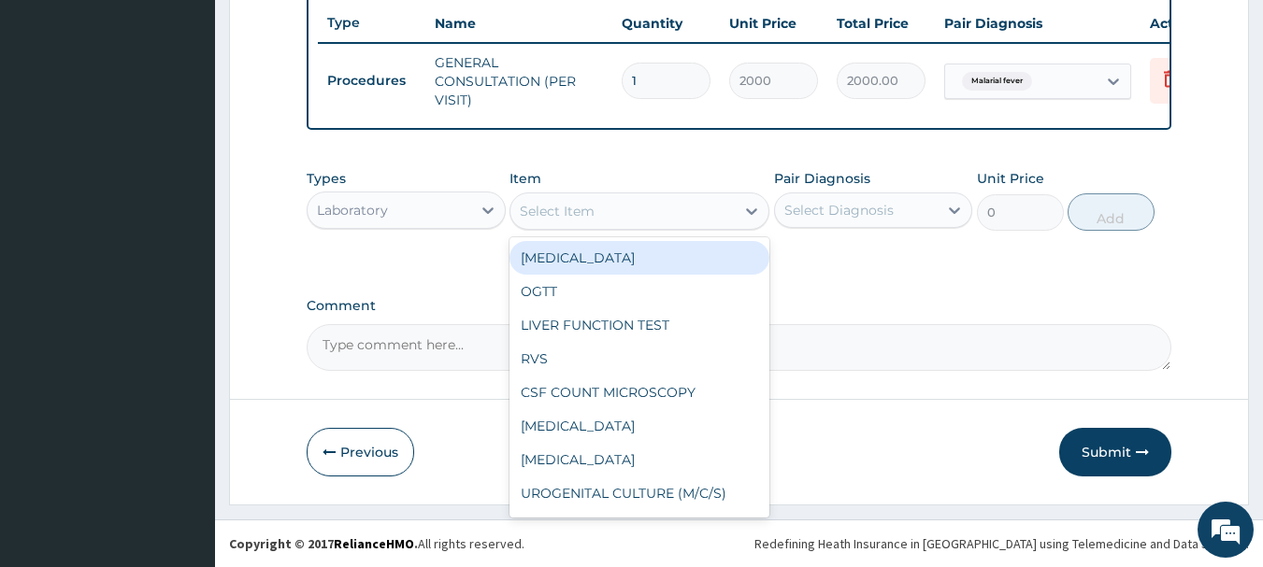
click at [645, 213] on div "Select Item" at bounding box center [622, 211] width 224 height 30
type input "m"
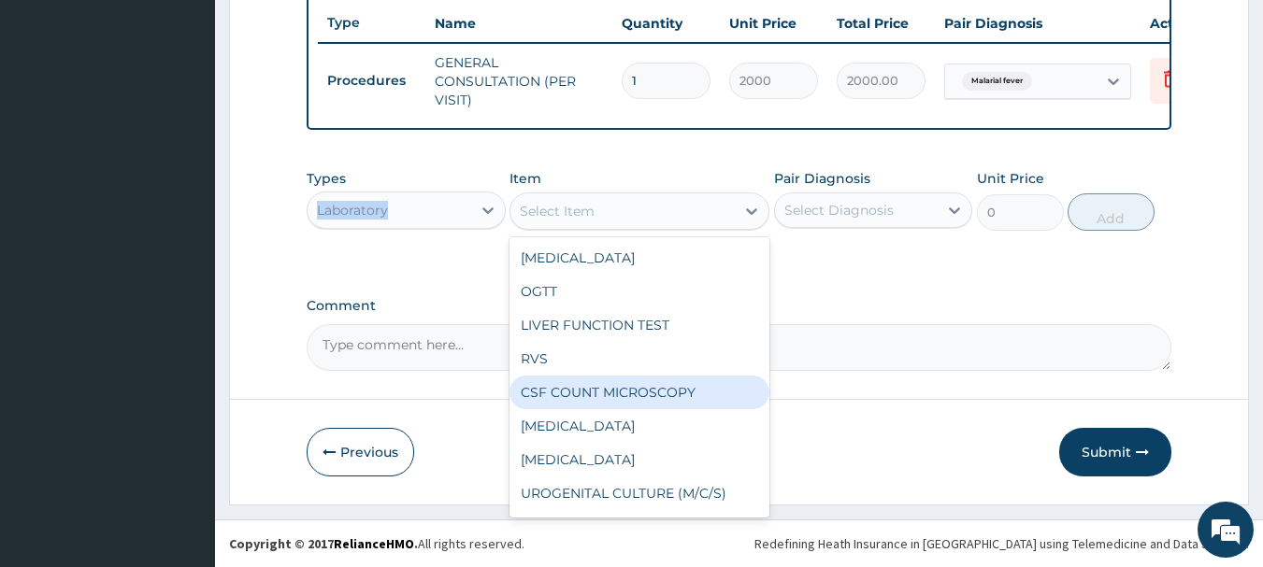
click at [398, 196] on div "Types Laboratory" at bounding box center [406, 200] width 199 height 62
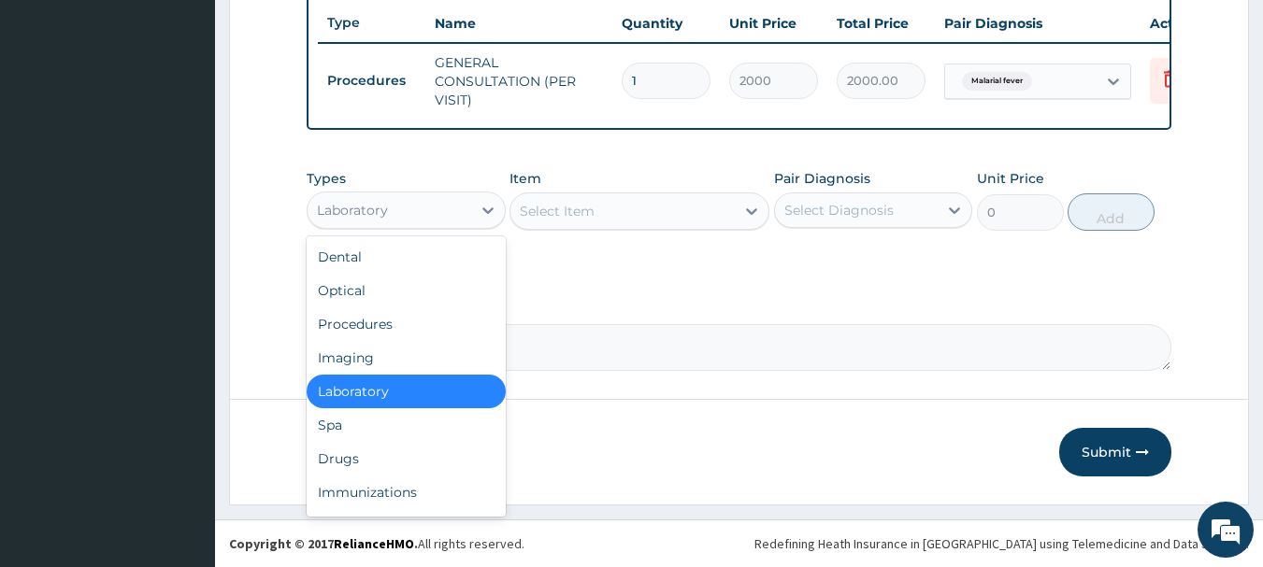
click at [398, 197] on div "Laboratory" at bounding box center [389, 210] width 164 height 30
click at [344, 458] on div "Drugs" at bounding box center [406, 459] width 199 height 34
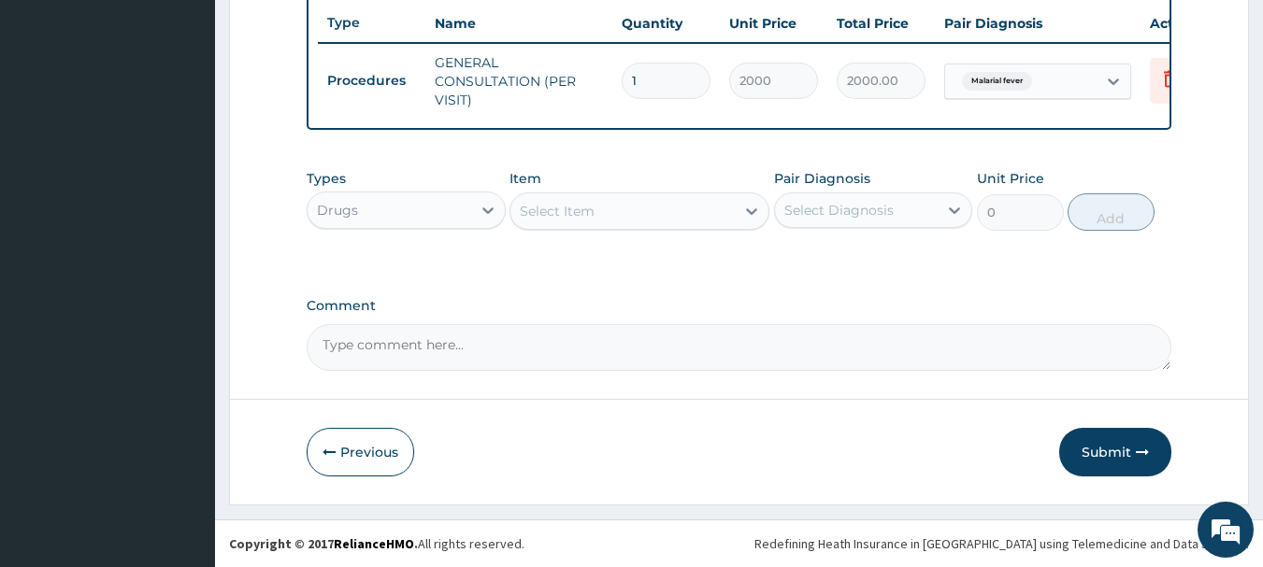
click at [634, 207] on div "Select Item" at bounding box center [622, 211] width 224 height 30
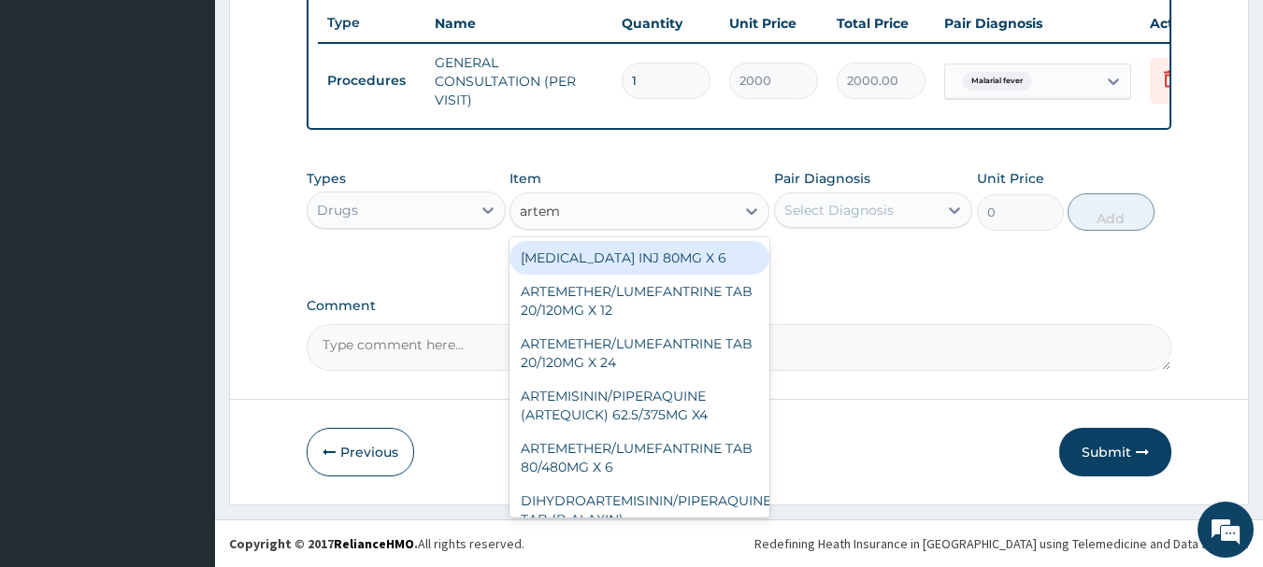
type input "arteme"
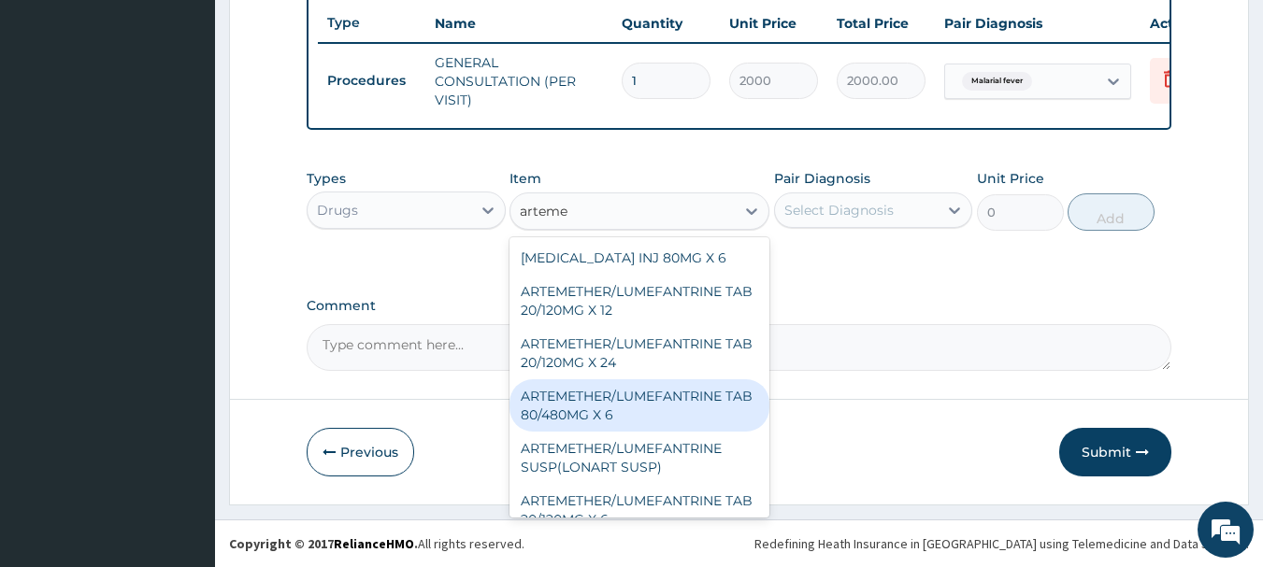
click at [612, 390] on div "ARTEMETHER/LUMEFANTRINE TAB 80/480MG X 6" at bounding box center [639, 405] width 260 height 52
type input "700"
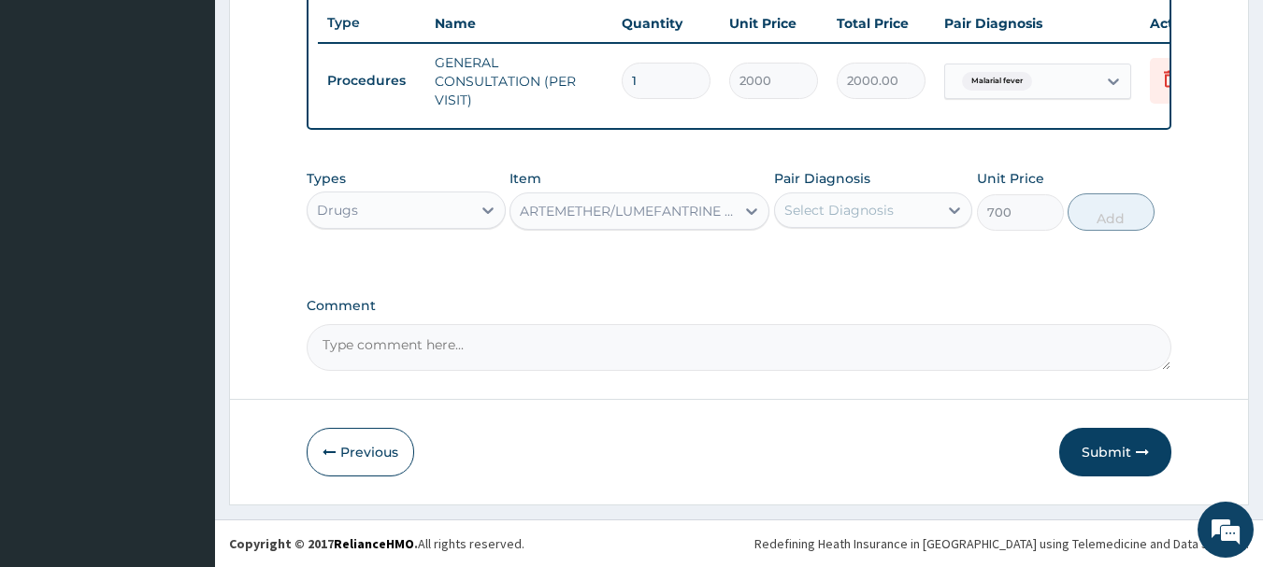
click at [921, 196] on div "Select Diagnosis" at bounding box center [857, 210] width 164 height 30
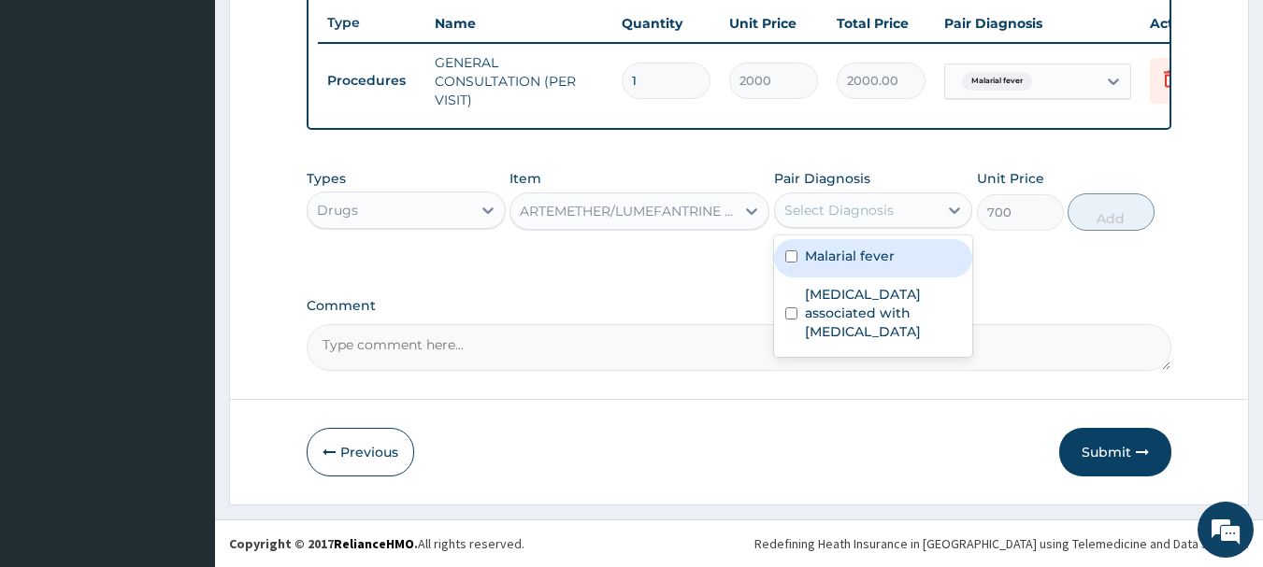
click at [852, 264] on div "Malarial fever" at bounding box center [873, 258] width 199 height 38
checkbox input "true"
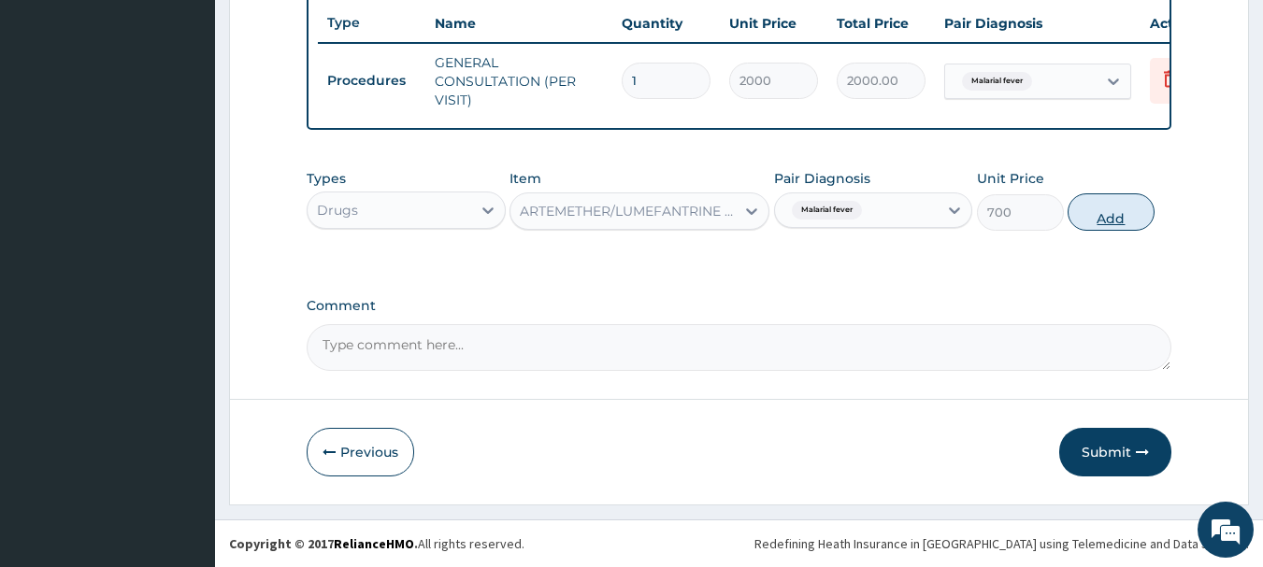
click at [1093, 208] on button "Add" at bounding box center [1110, 211] width 87 height 37
type input "0"
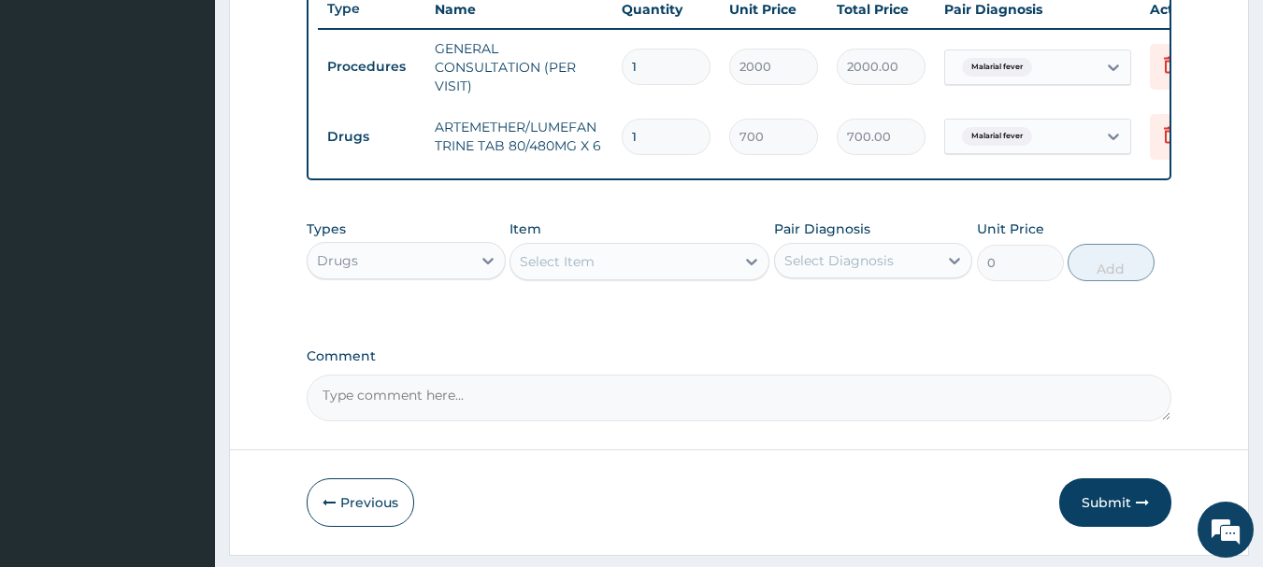
click at [642, 267] on div "Select Item" at bounding box center [622, 262] width 224 height 30
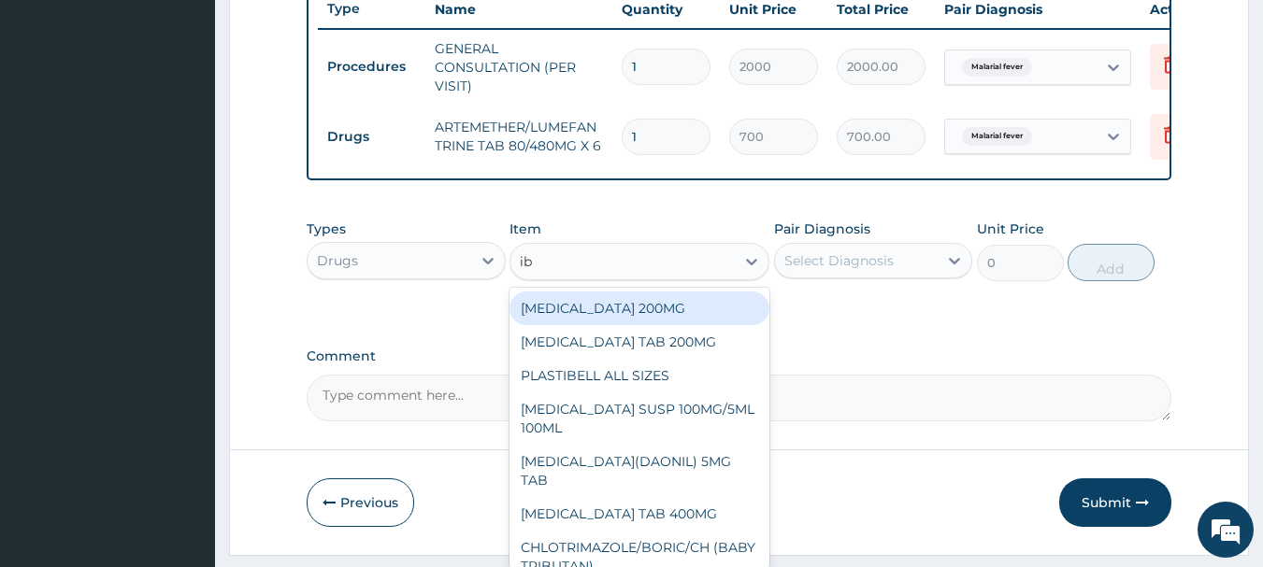
type input "i"
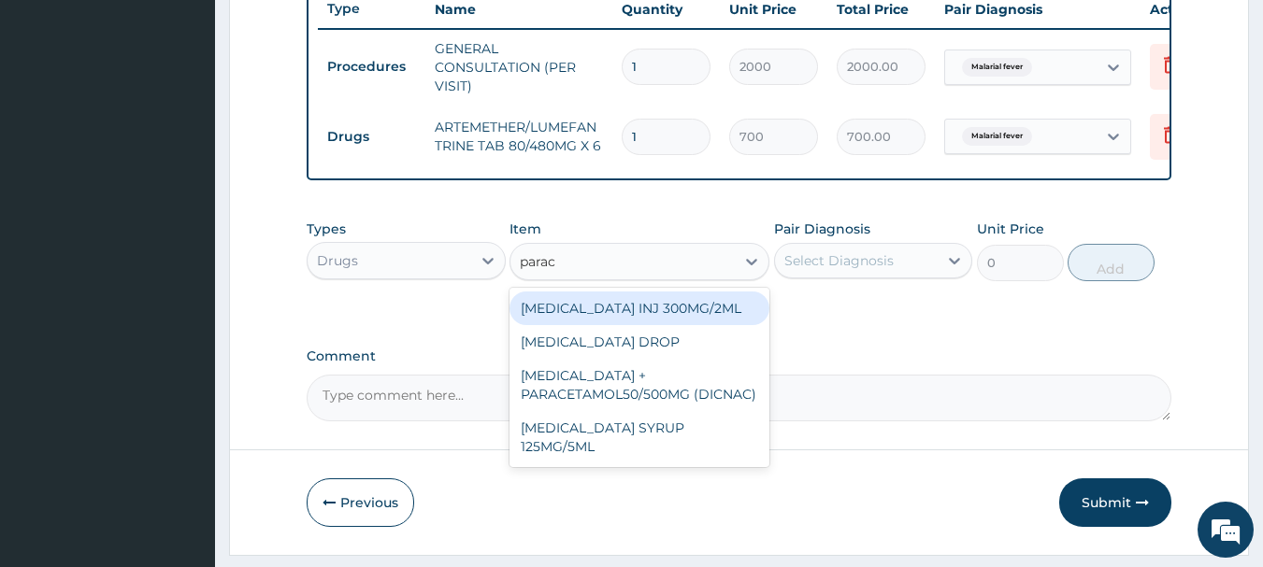
type input "parace"
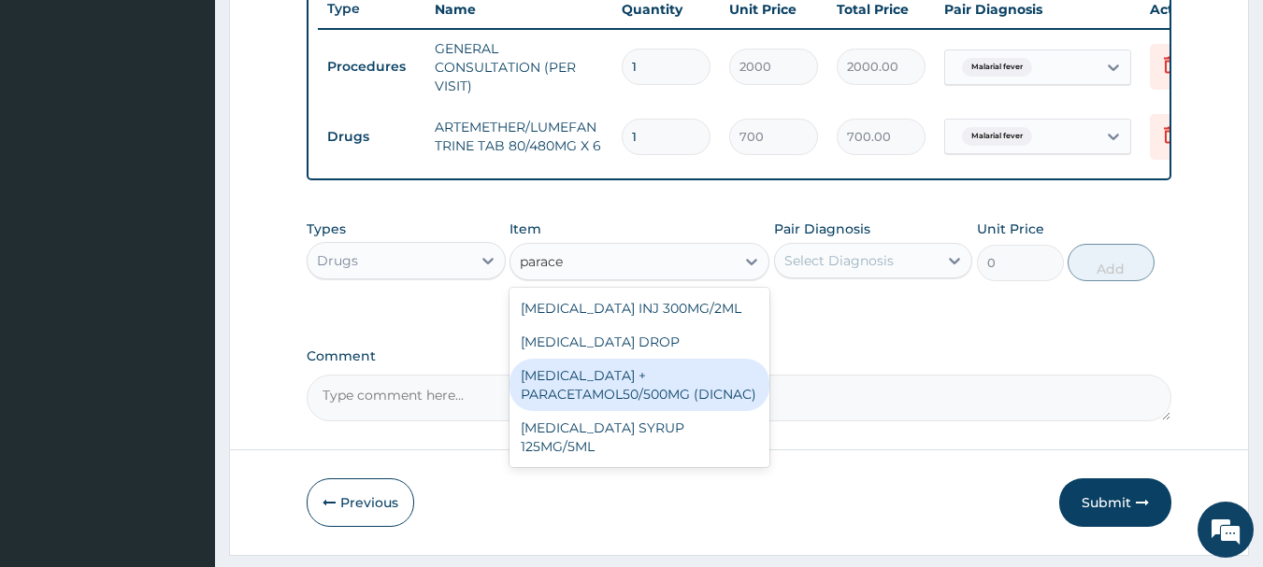
drag, startPoint x: 606, startPoint y: 423, endPoint x: 607, endPoint y: 414, distance: 9.5
click at [606, 411] on div "[MEDICAL_DATA] + PARACETAMOL50/500MG (DICNAC)" at bounding box center [639, 385] width 260 height 52
type input "40"
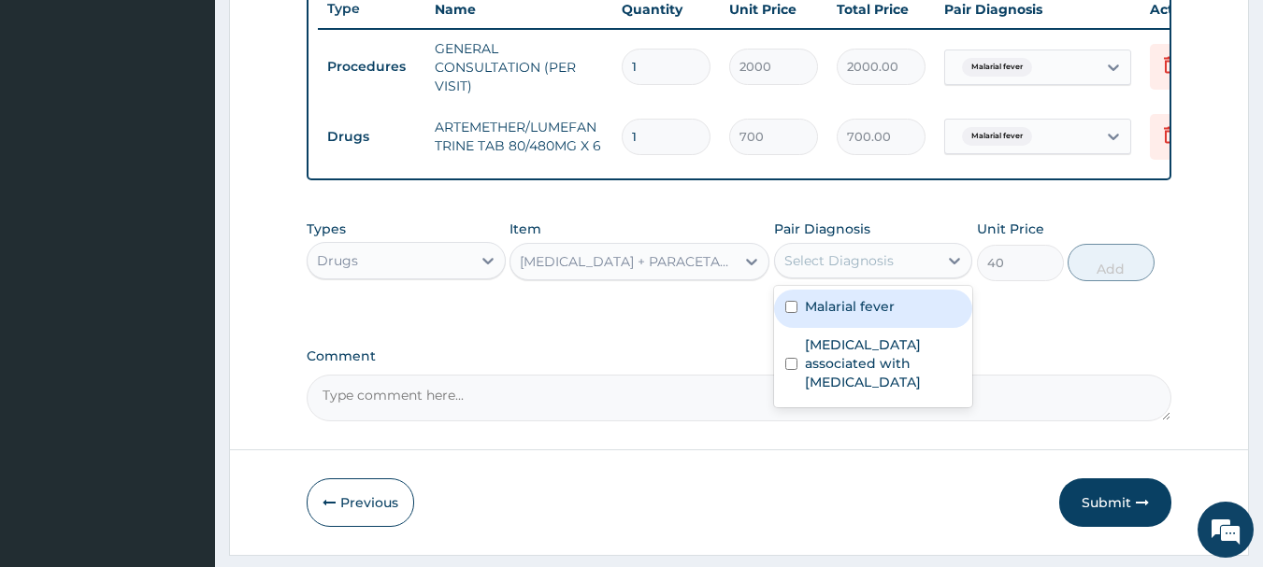
click at [874, 270] on div "Select Diagnosis" at bounding box center [838, 260] width 109 height 19
drag, startPoint x: 829, startPoint y: 333, endPoint x: 837, endPoint y: 325, distance: 11.3
click at [830, 328] on div "Malarial fever" at bounding box center [873, 309] width 199 height 38
checkbox input "true"
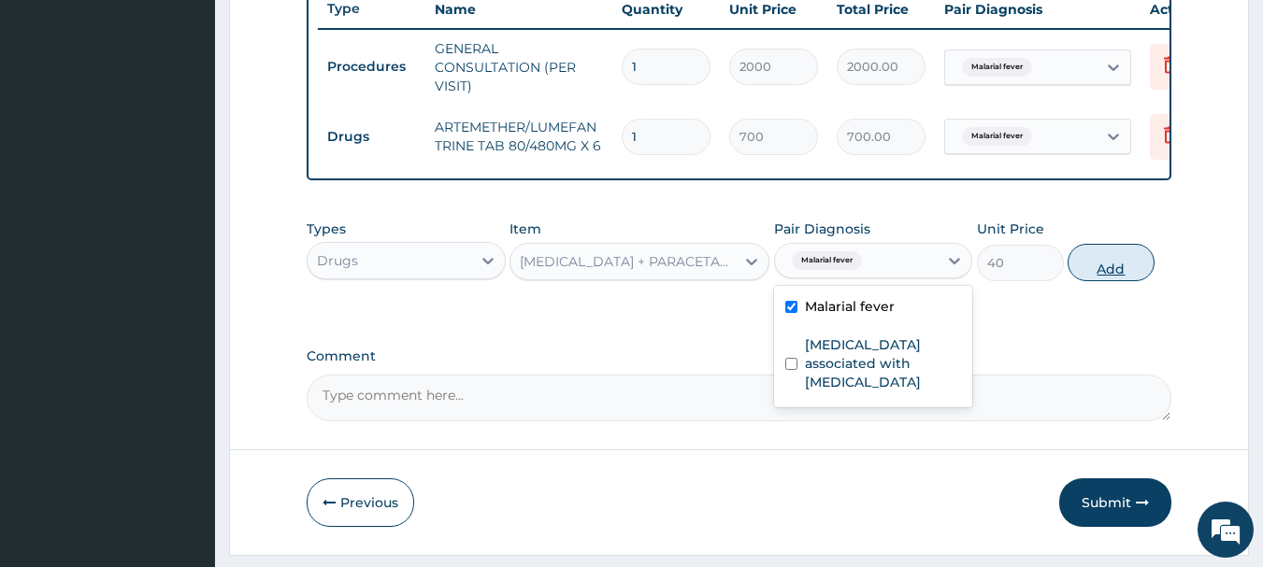
click at [1112, 277] on button "Add" at bounding box center [1110, 262] width 87 height 37
type input "0"
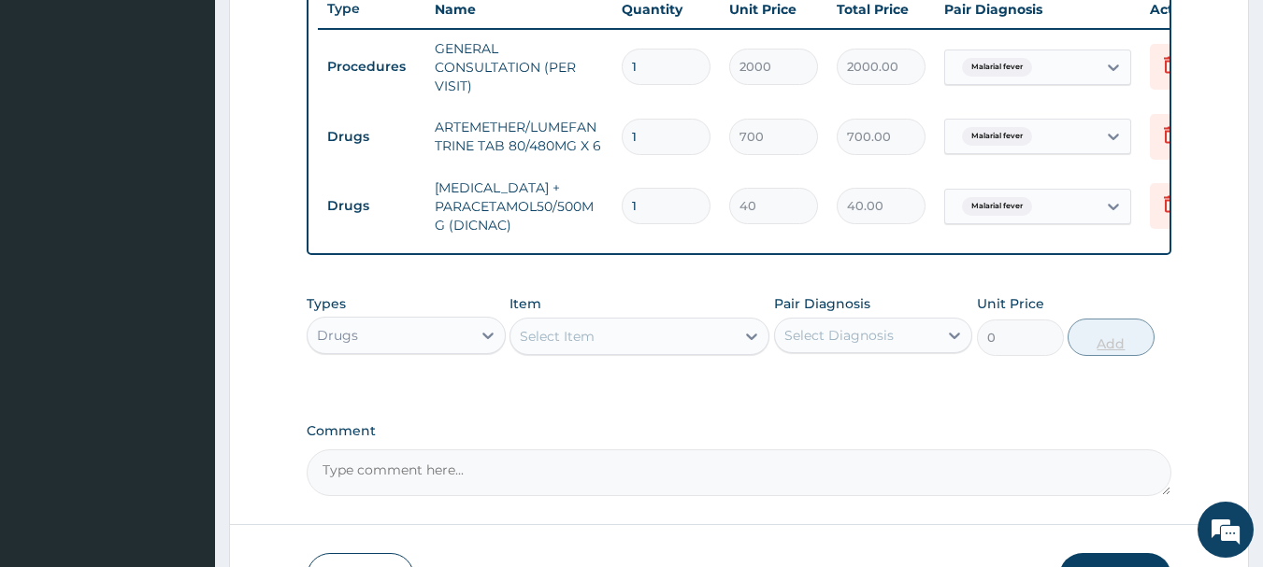
type input "18"
type input "720.00"
type input "18"
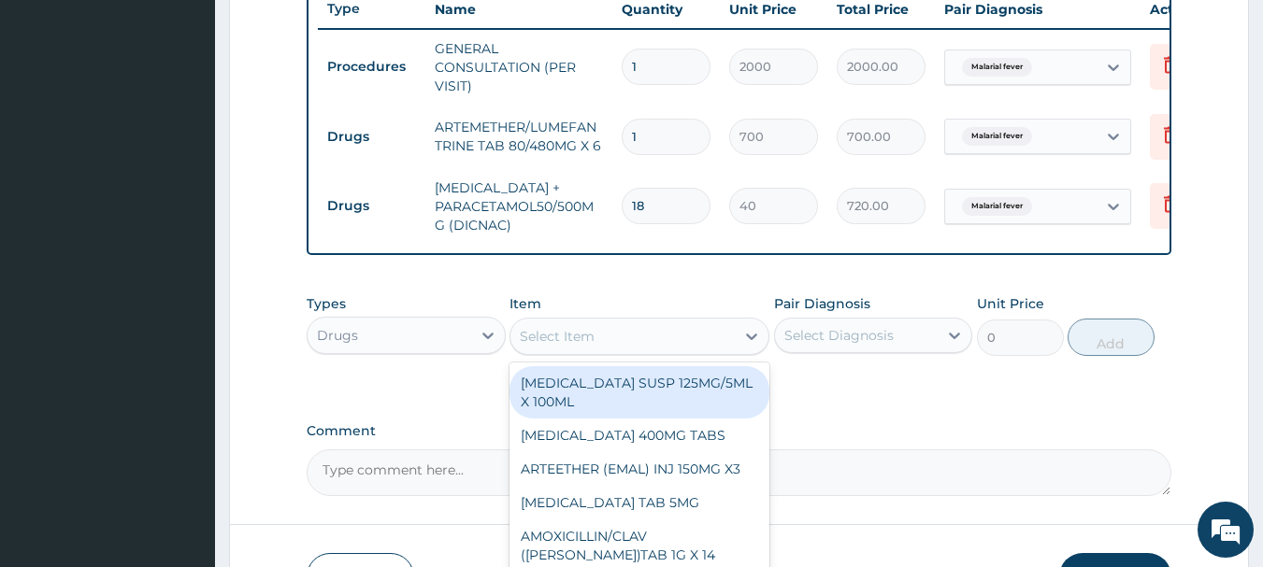
click at [650, 348] on div "Select Item" at bounding box center [622, 336] width 224 height 30
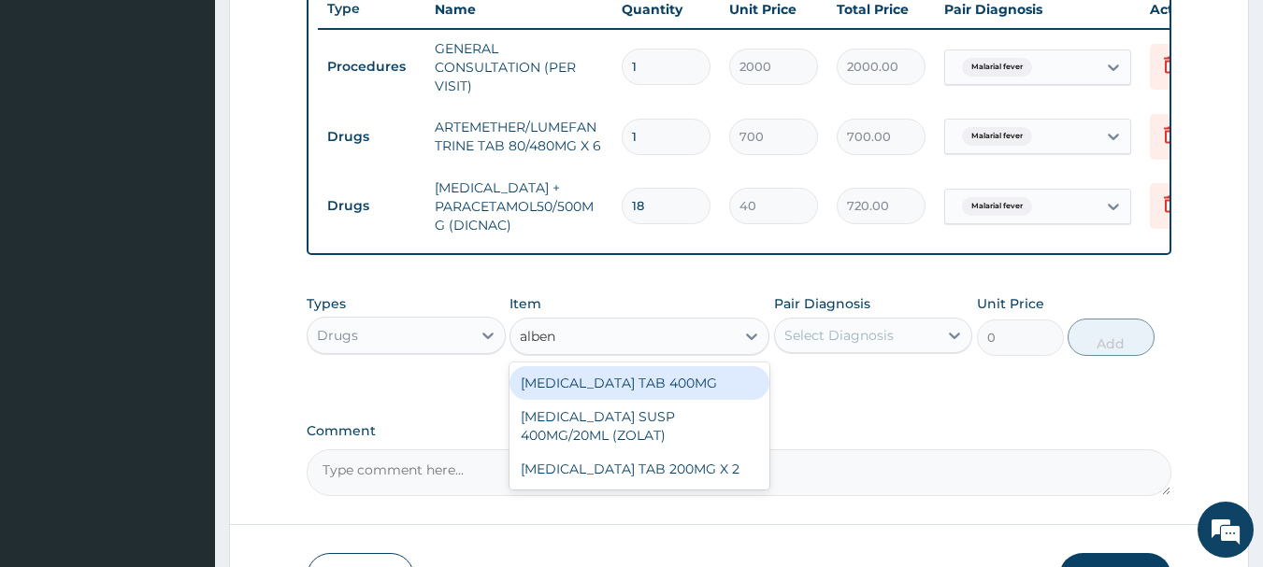
type input "albend"
click at [627, 400] on div "[MEDICAL_DATA] TAB 400MG" at bounding box center [639, 383] width 260 height 34
type input "400"
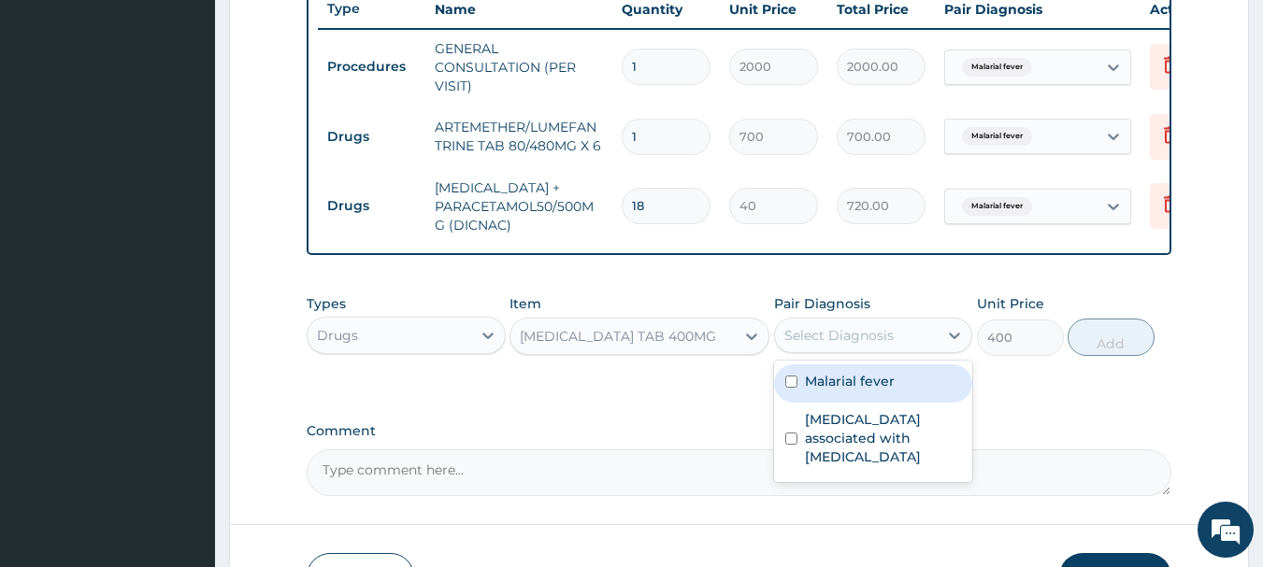
click at [891, 342] on div "Select Diagnosis" at bounding box center [838, 335] width 109 height 19
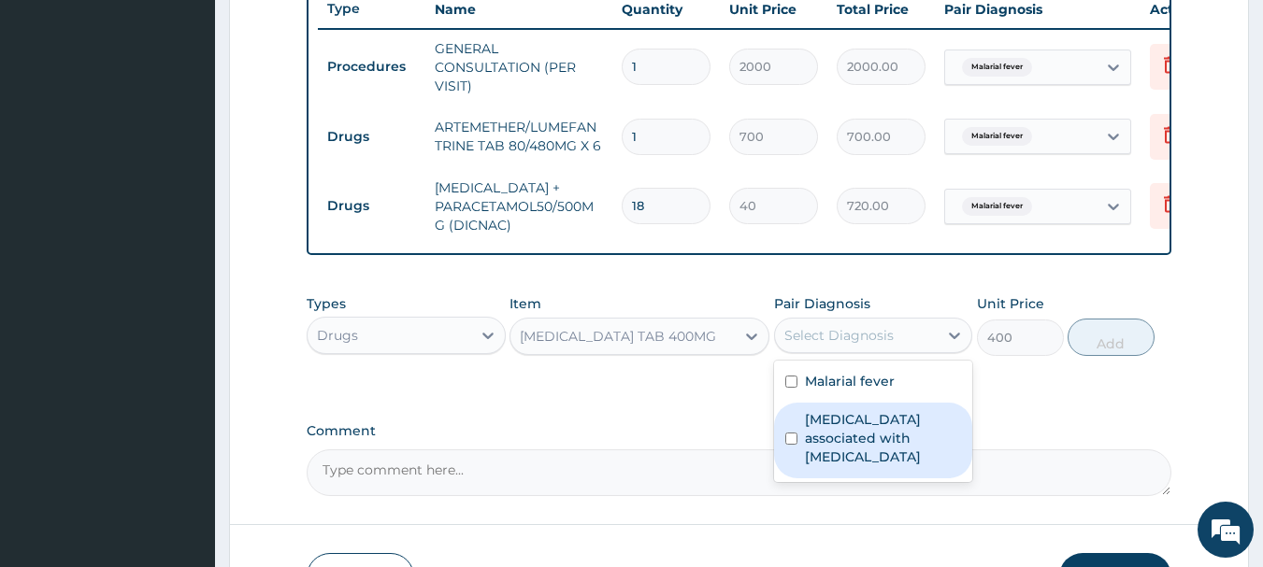
click at [871, 452] on label "[MEDICAL_DATA] associated with [MEDICAL_DATA]" at bounding box center [883, 438] width 157 height 56
checkbox input "true"
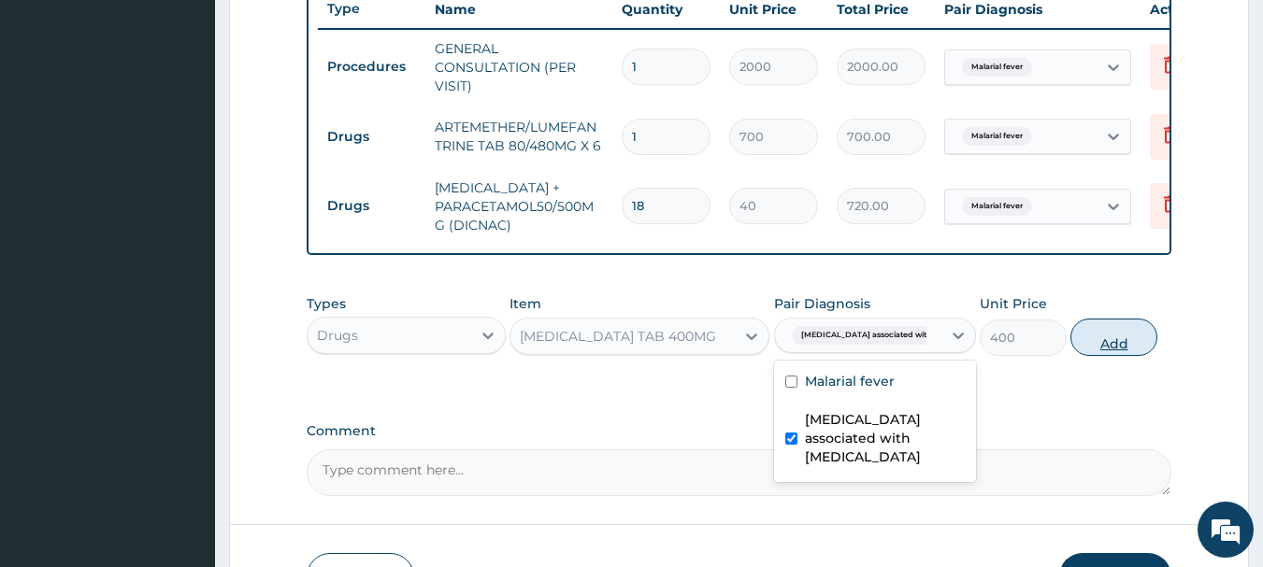
click at [1116, 356] on button "Add" at bounding box center [1113, 337] width 87 height 37
type input "0"
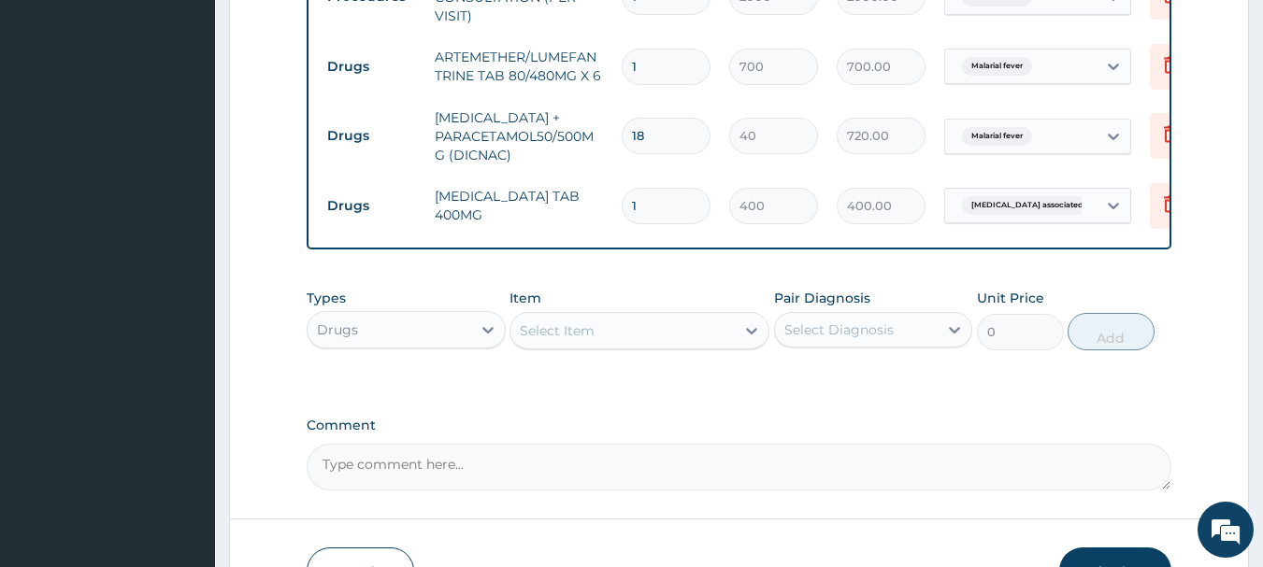
scroll to position [920, 0]
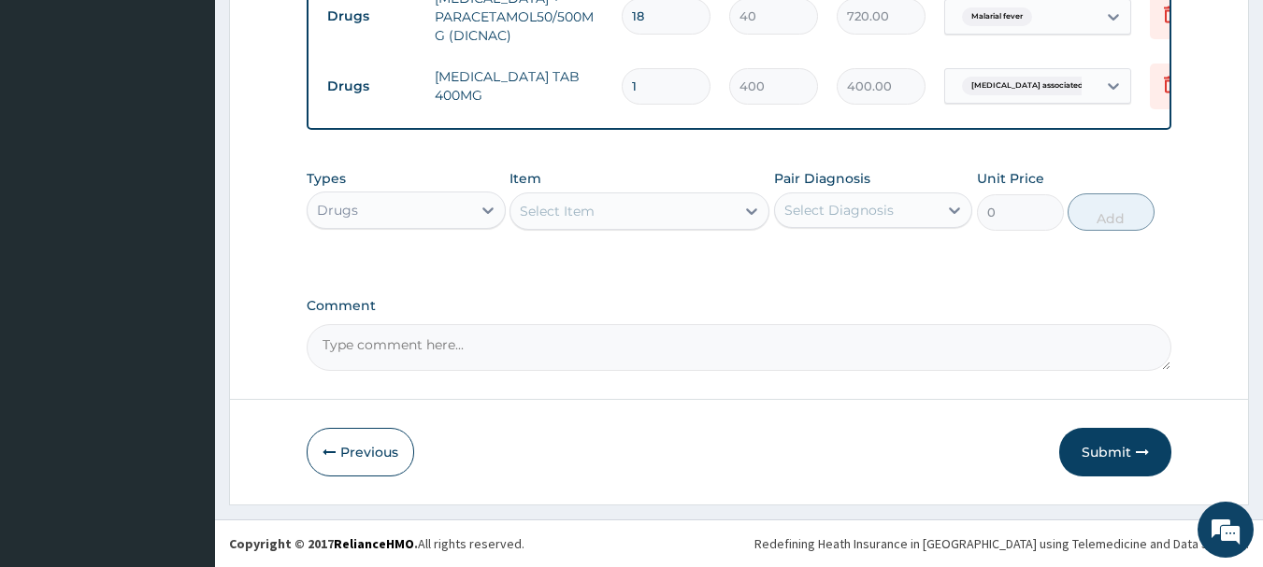
click at [1093, 460] on button "Submit" at bounding box center [1115, 452] width 112 height 49
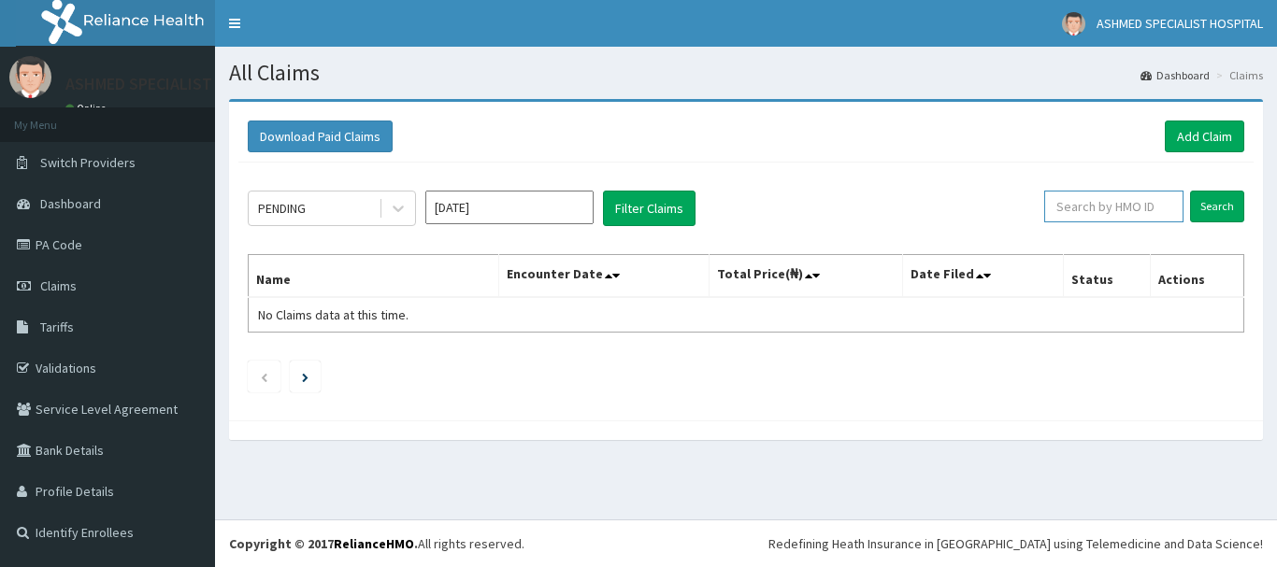
click at [1101, 210] on input "text" at bounding box center [1113, 207] width 139 height 32
type input "skp/10375/a"
click at [1221, 202] on input "Search" at bounding box center [1217, 207] width 54 height 32
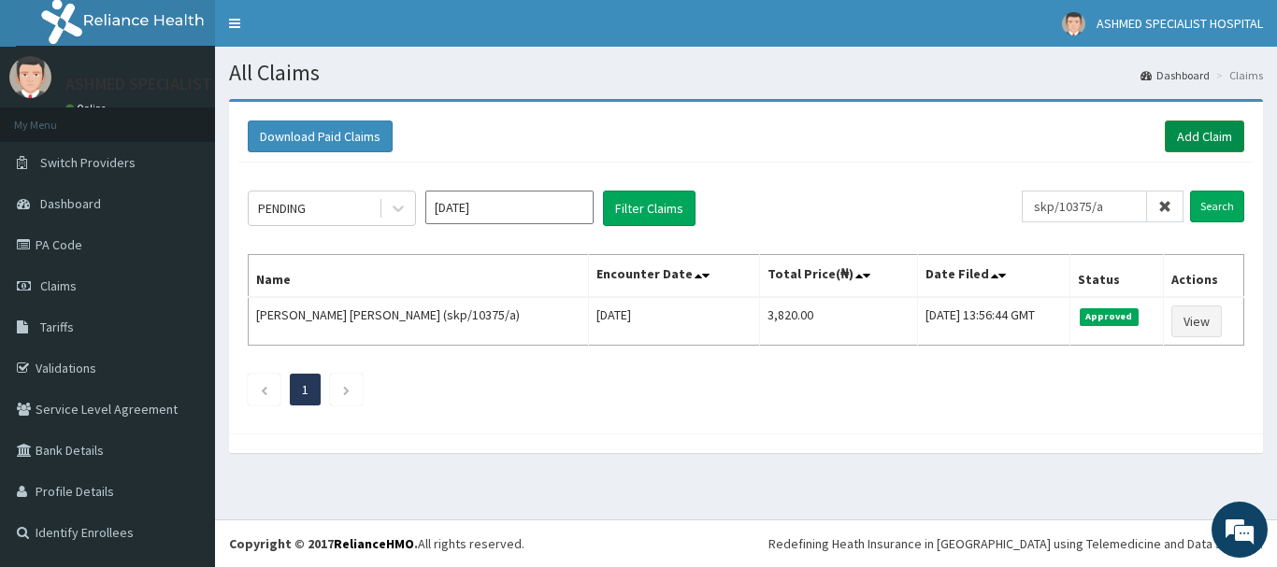
click at [1207, 127] on link "Add Claim" at bounding box center [1203, 137] width 79 height 32
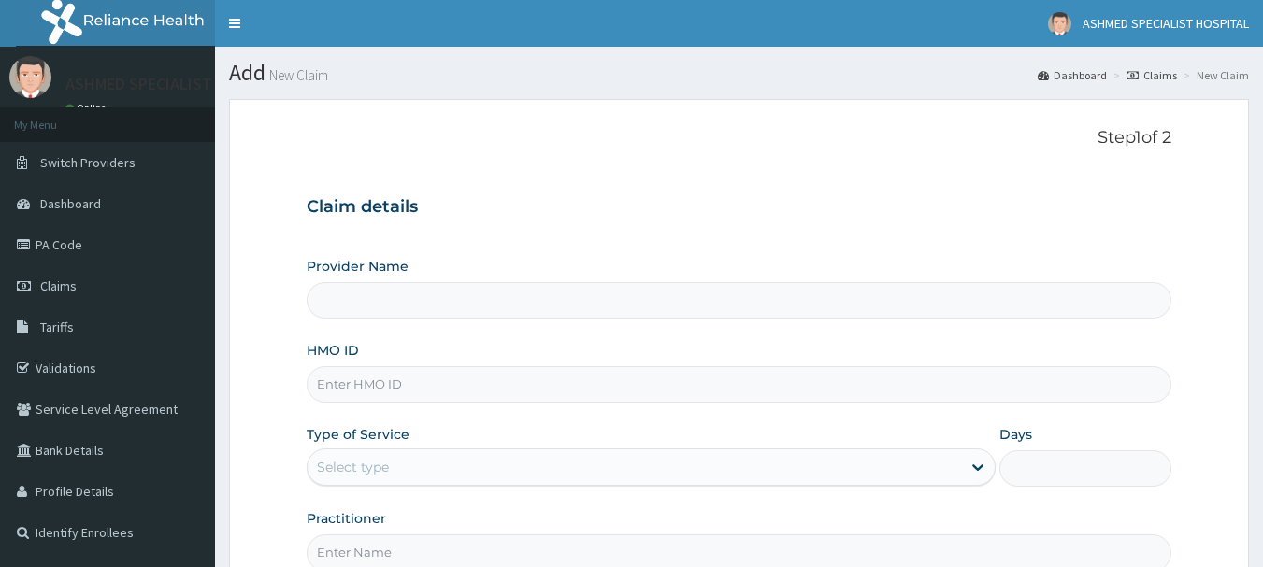
click at [357, 386] on input "HMO ID" at bounding box center [739, 384] width 865 height 36
type input "ASHMED SPECIALIST HOSPITAL"
type input "mtf/10031/a"
click at [340, 464] on div "Select type" at bounding box center [353, 467] width 72 height 19
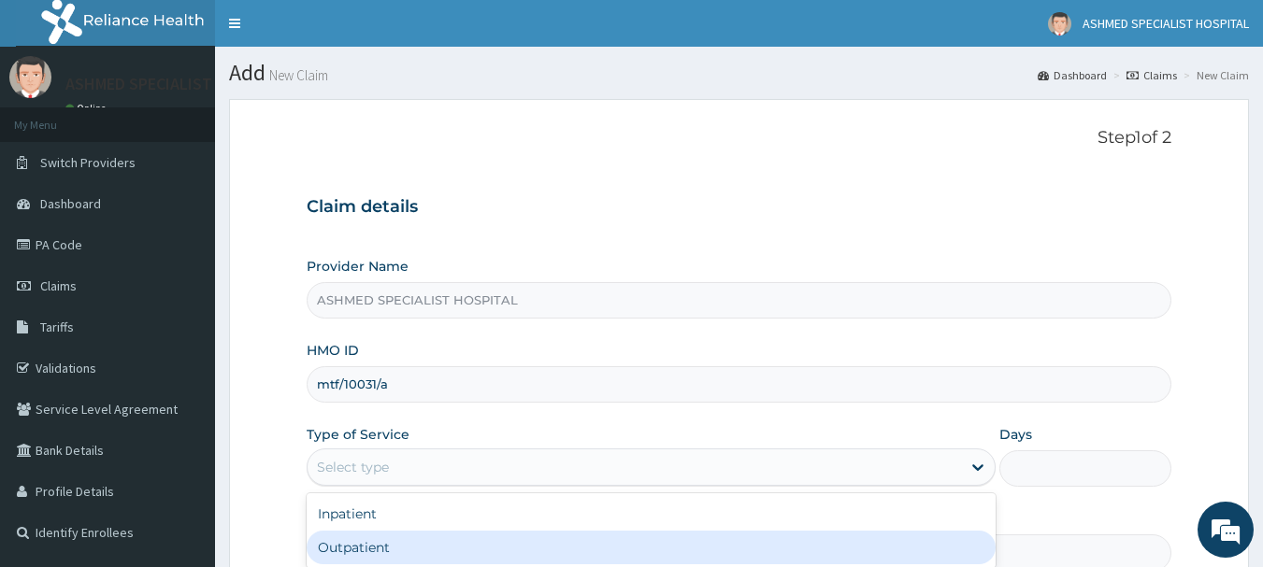
click at [347, 546] on div "Outpatient" at bounding box center [651, 548] width 689 height 34
type input "1"
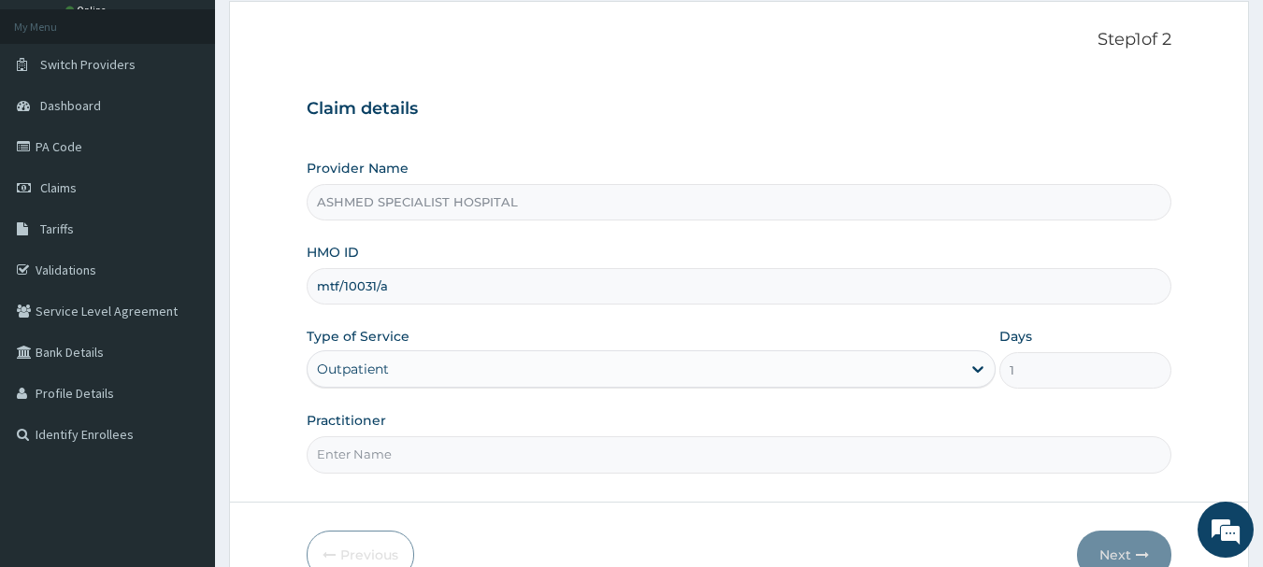
scroll to position [201, 0]
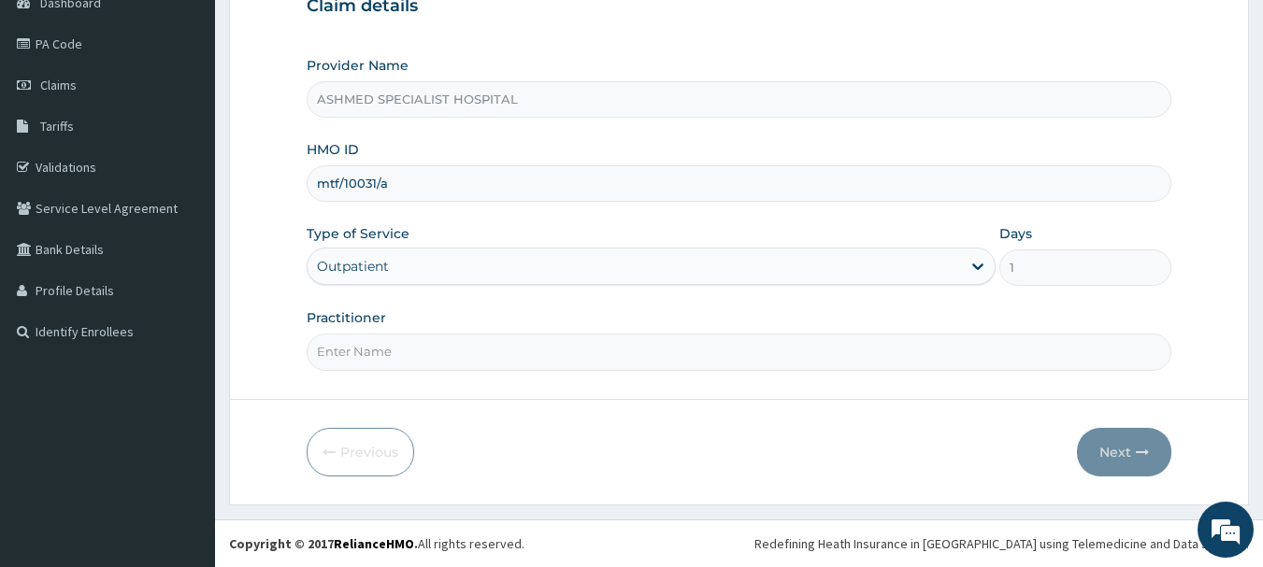
click at [382, 347] on input "Practitioner" at bounding box center [739, 352] width 865 height 36
type input "[PERSON_NAME] ODESA"
click at [1116, 441] on button "Next" at bounding box center [1124, 452] width 94 height 49
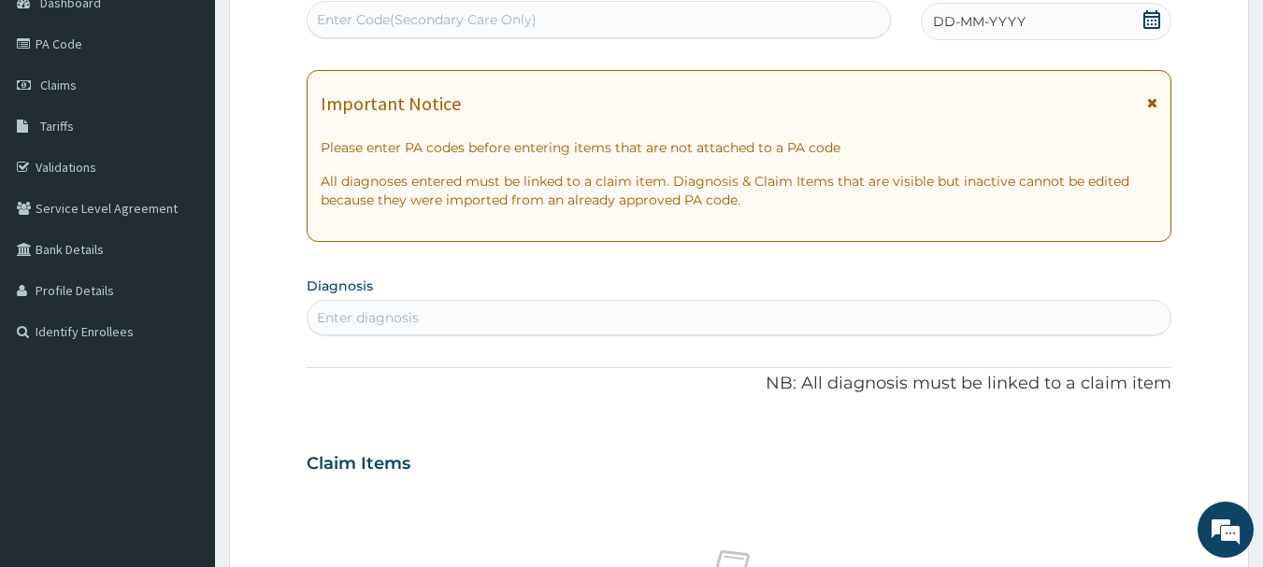
click at [1155, 17] on icon at bounding box center [1151, 19] width 17 height 19
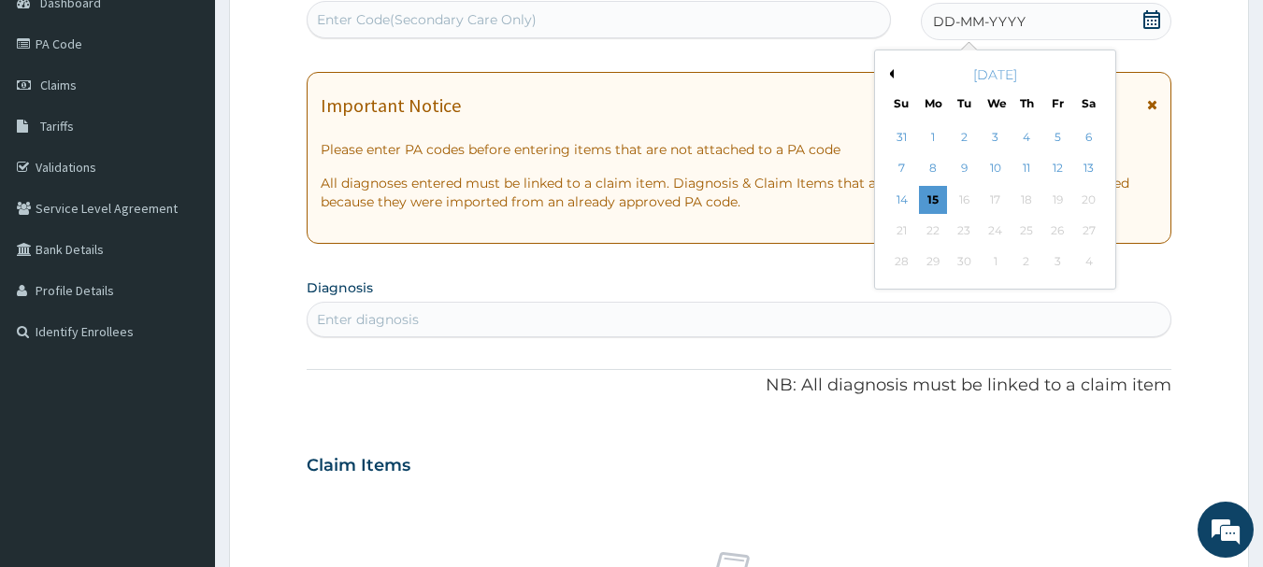
click at [893, 74] on div "[DATE]" at bounding box center [994, 74] width 225 height 19
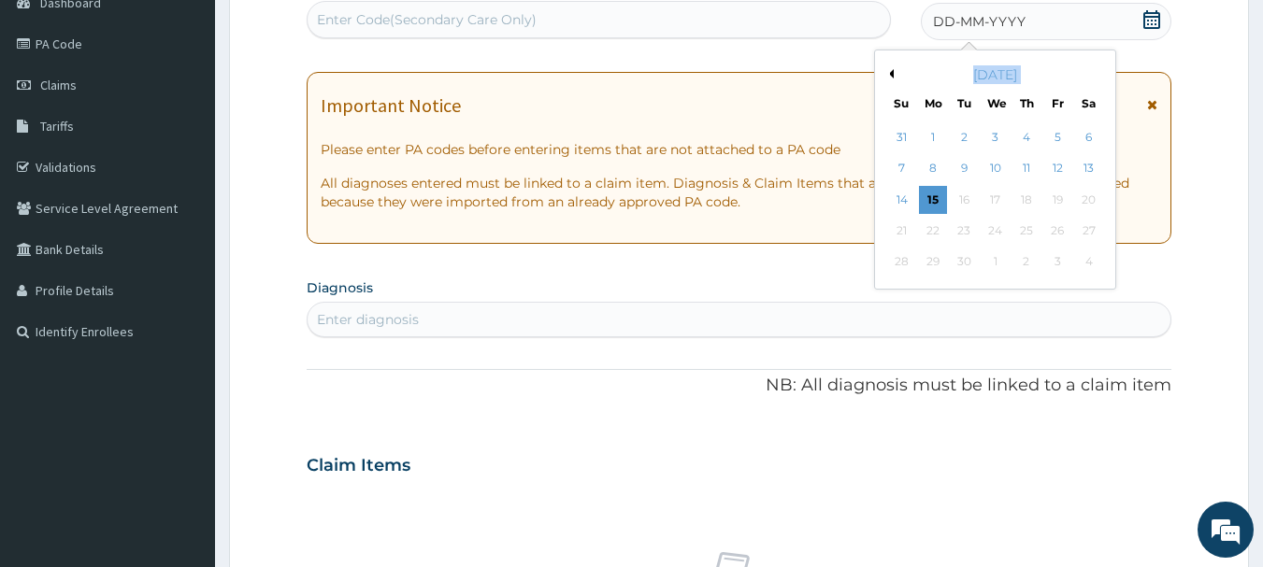
click at [889, 73] on button "Previous Month" at bounding box center [888, 73] width 9 height 9
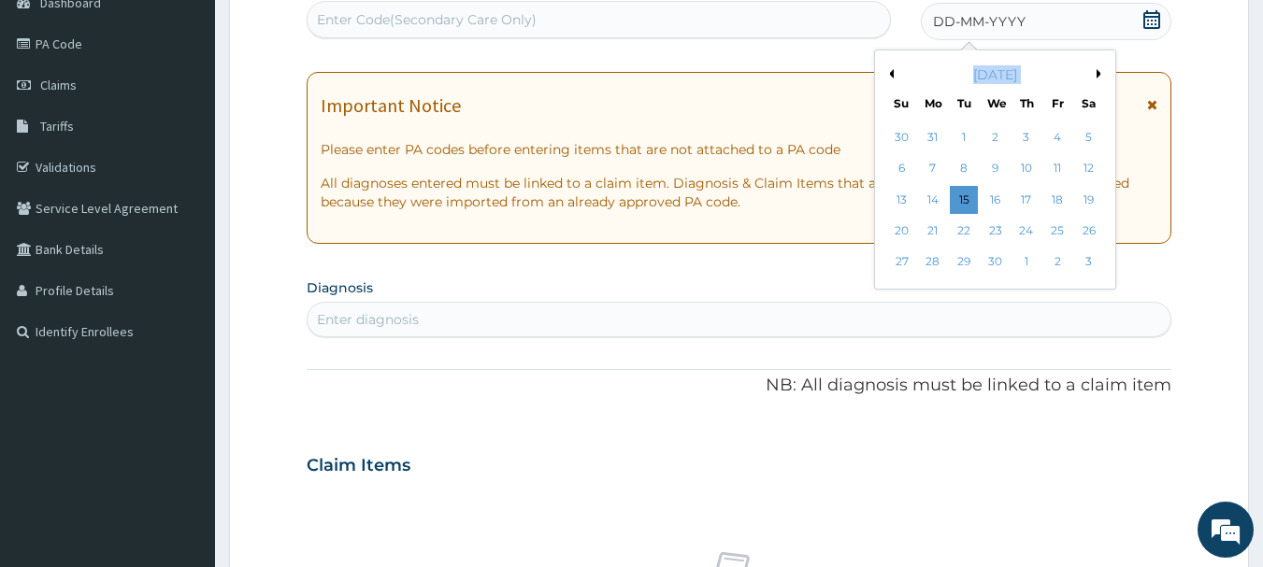
click at [889, 73] on button "Previous Month" at bounding box center [888, 73] width 9 height 9
click at [1052, 257] on div "28" at bounding box center [1057, 263] width 28 height 28
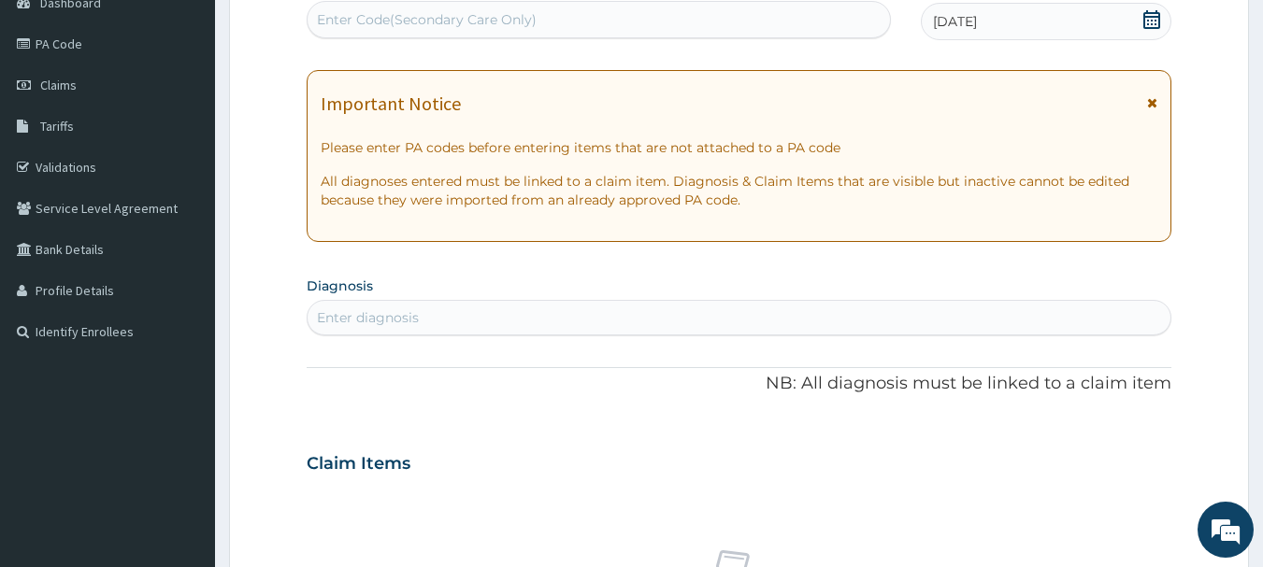
click at [448, 302] on div "Enter diagnosis" at bounding box center [739, 318] width 865 height 36
type input "[MEDICAL_DATA]"
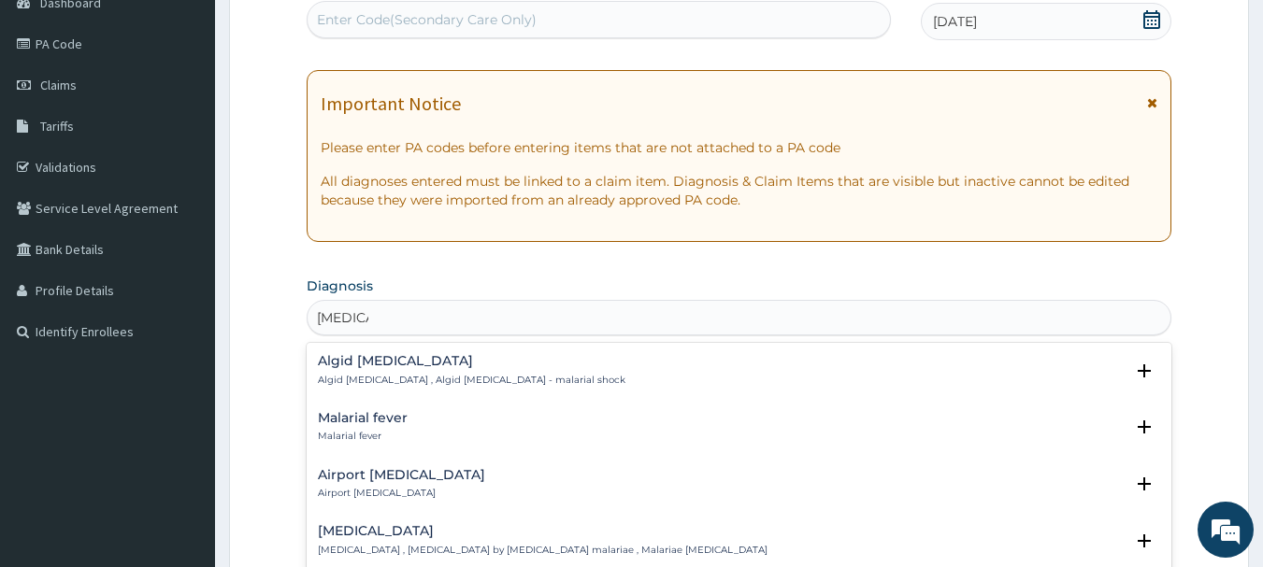
scroll to position [249, 0]
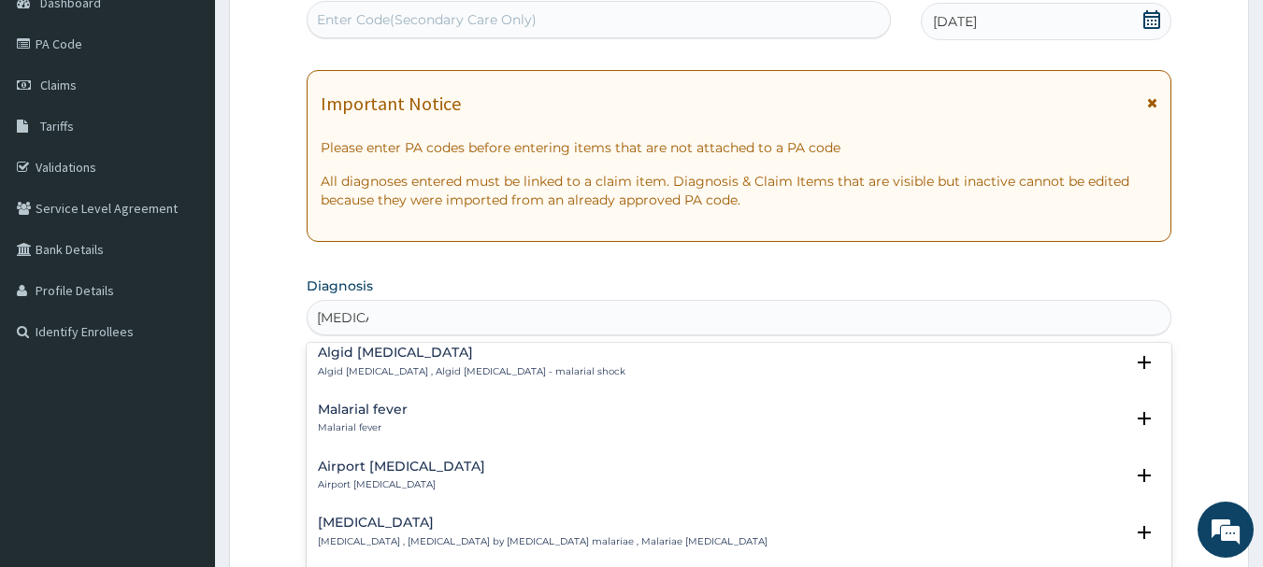
click at [357, 403] on h4 "Malarial fever" at bounding box center [363, 410] width 90 height 14
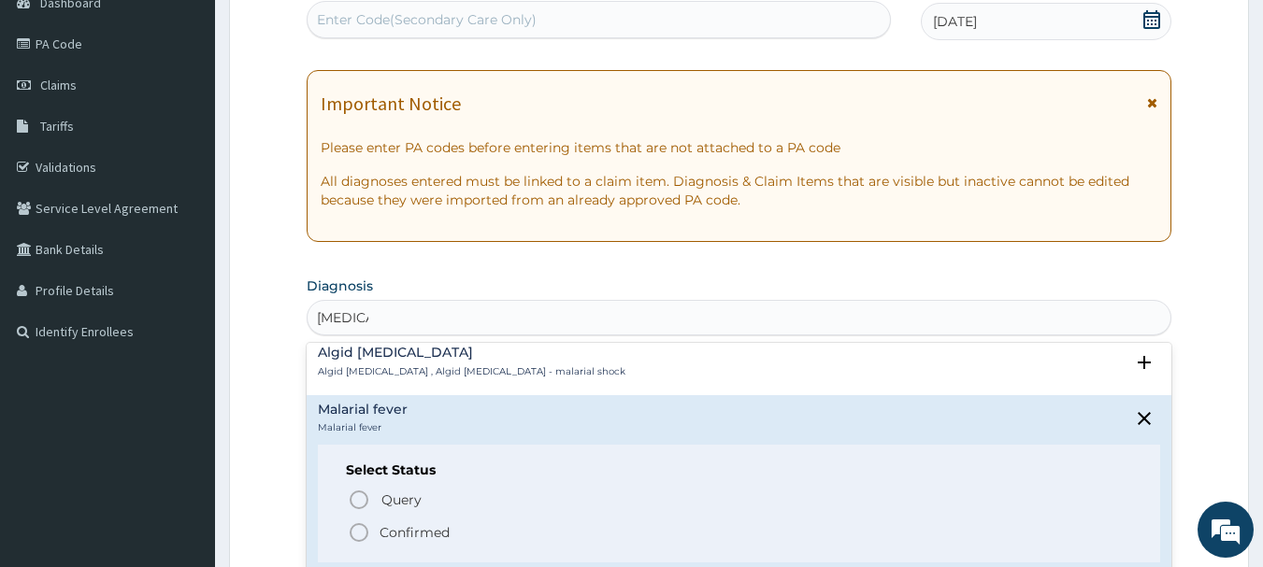
click at [358, 521] on icon "status option filled" at bounding box center [359, 532] width 22 height 22
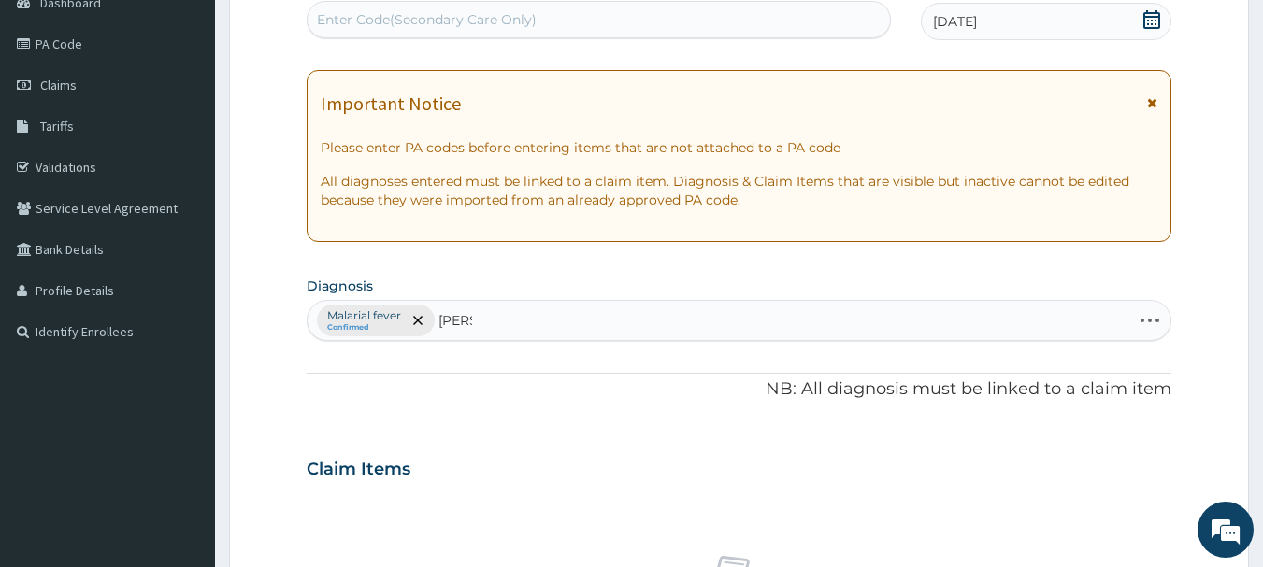
type input "salmo"
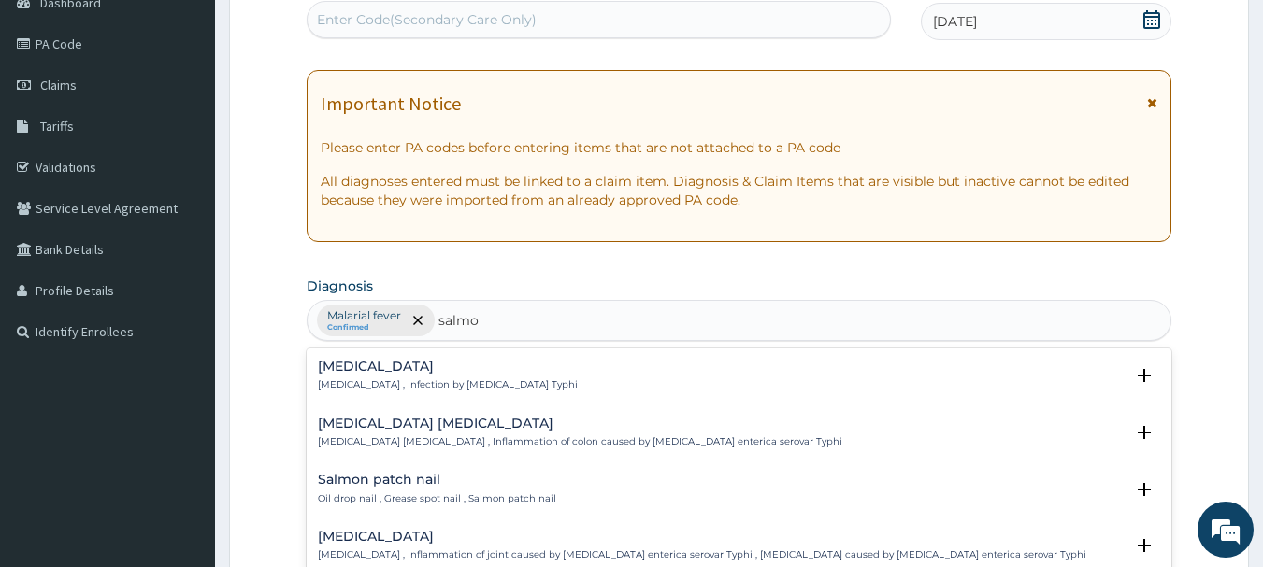
click at [359, 369] on h4 "[MEDICAL_DATA]" at bounding box center [448, 367] width 260 height 14
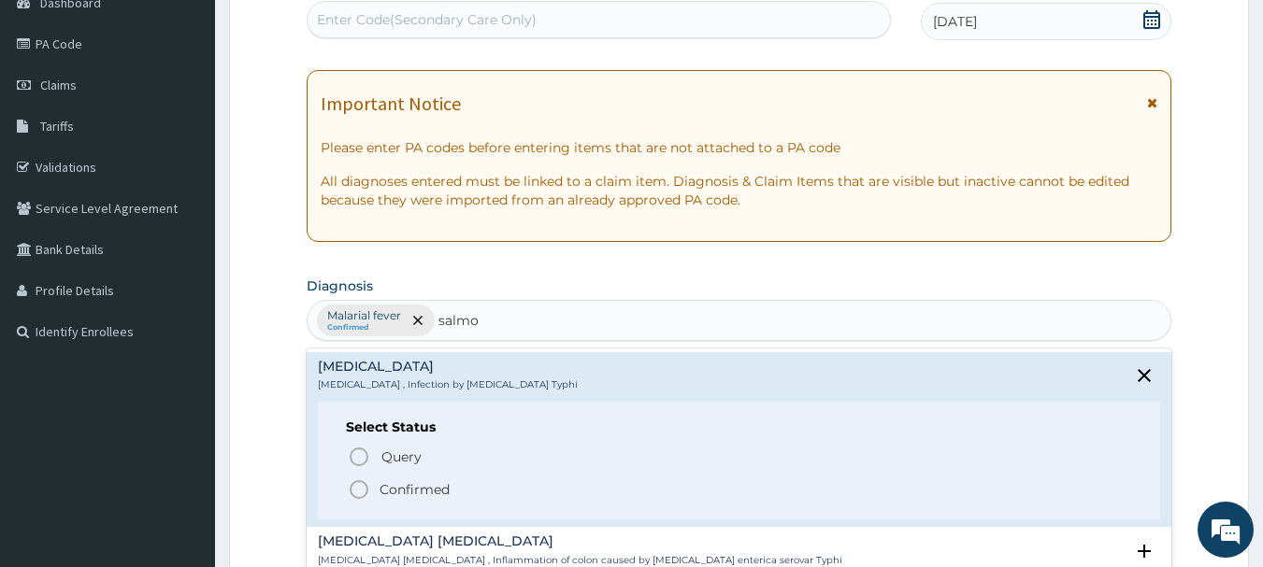
click at [358, 490] on icon "status option filled" at bounding box center [359, 489] width 22 height 22
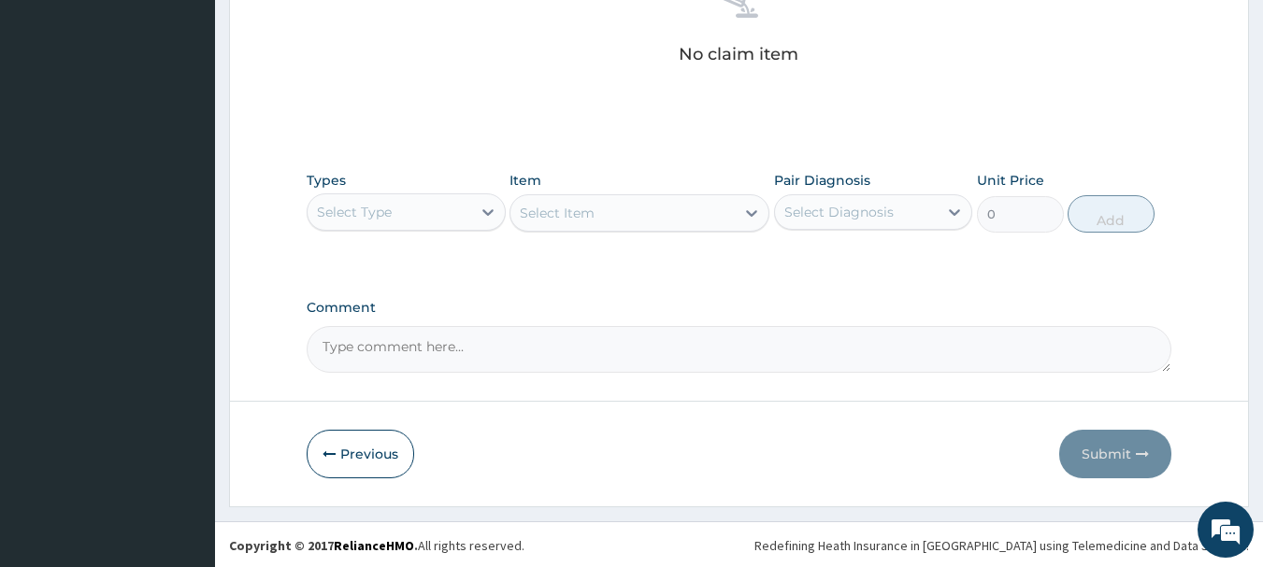
scroll to position [780, 0]
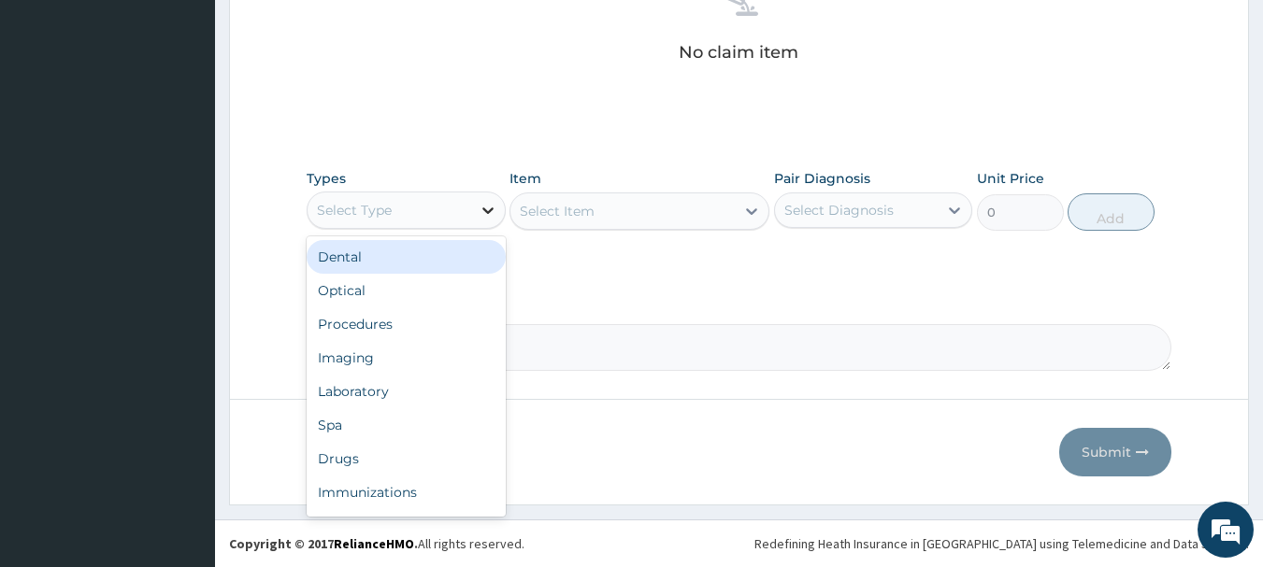
click at [481, 208] on icon at bounding box center [487, 210] width 19 height 19
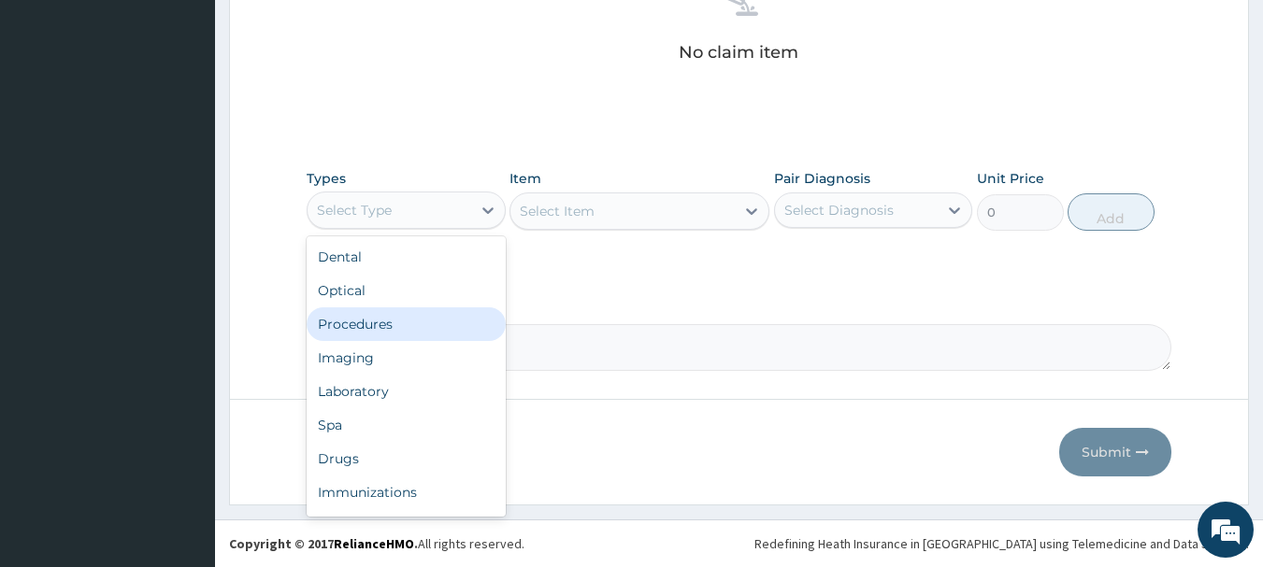
click at [352, 329] on div "Procedures" at bounding box center [406, 324] width 199 height 34
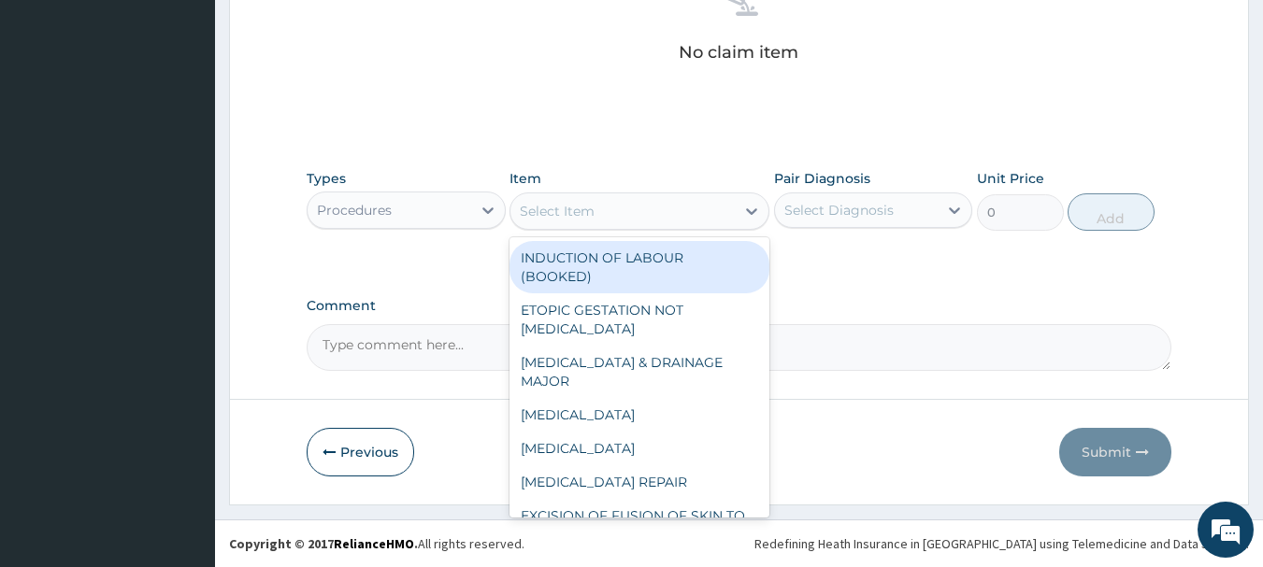
click at [720, 208] on div "Select Item" at bounding box center [622, 211] width 224 height 30
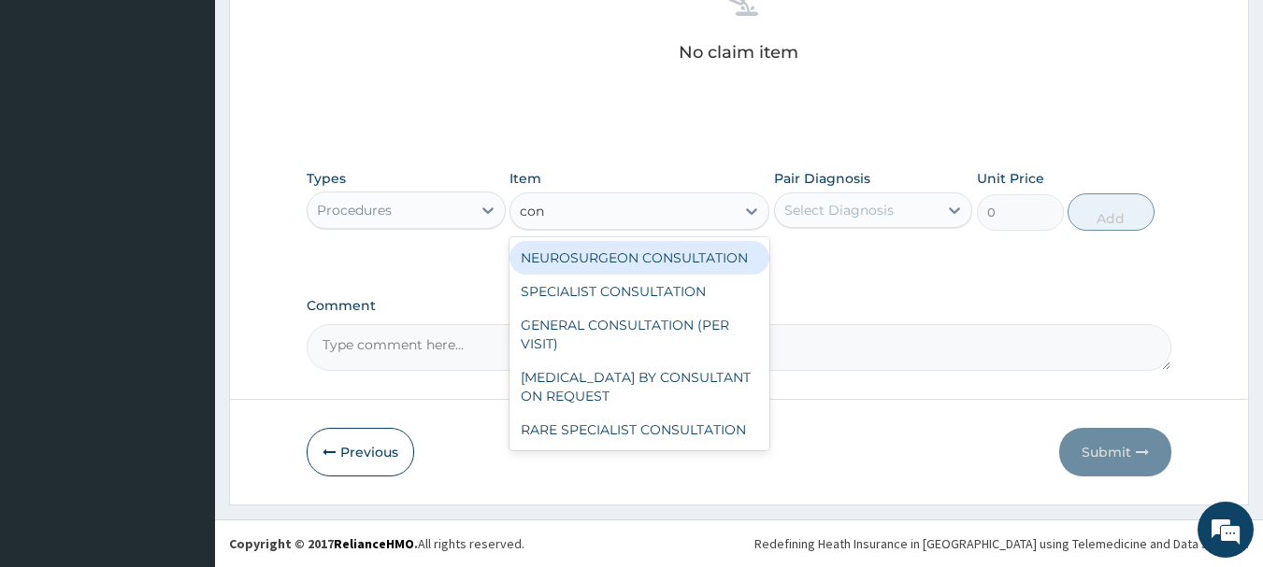
type input "cons"
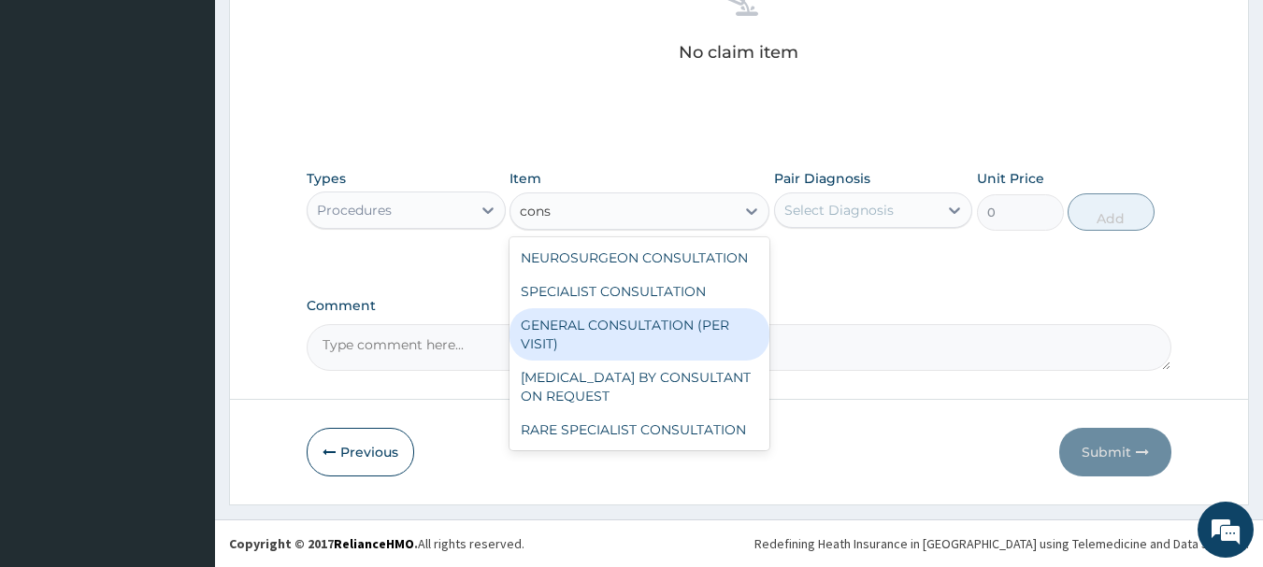
click at [664, 329] on div "GENERAL CONSULTATION (PER VISIT)" at bounding box center [639, 334] width 260 height 52
type input "2000"
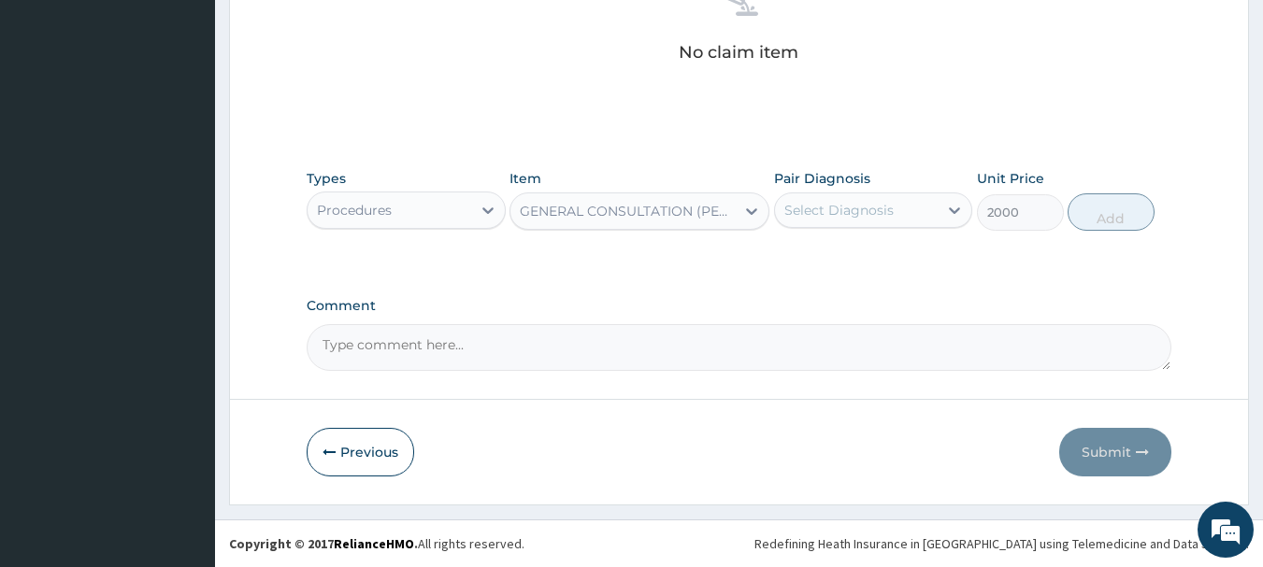
click at [850, 206] on div "Select Diagnosis" at bounding box center [838, 210] width 109 height 19
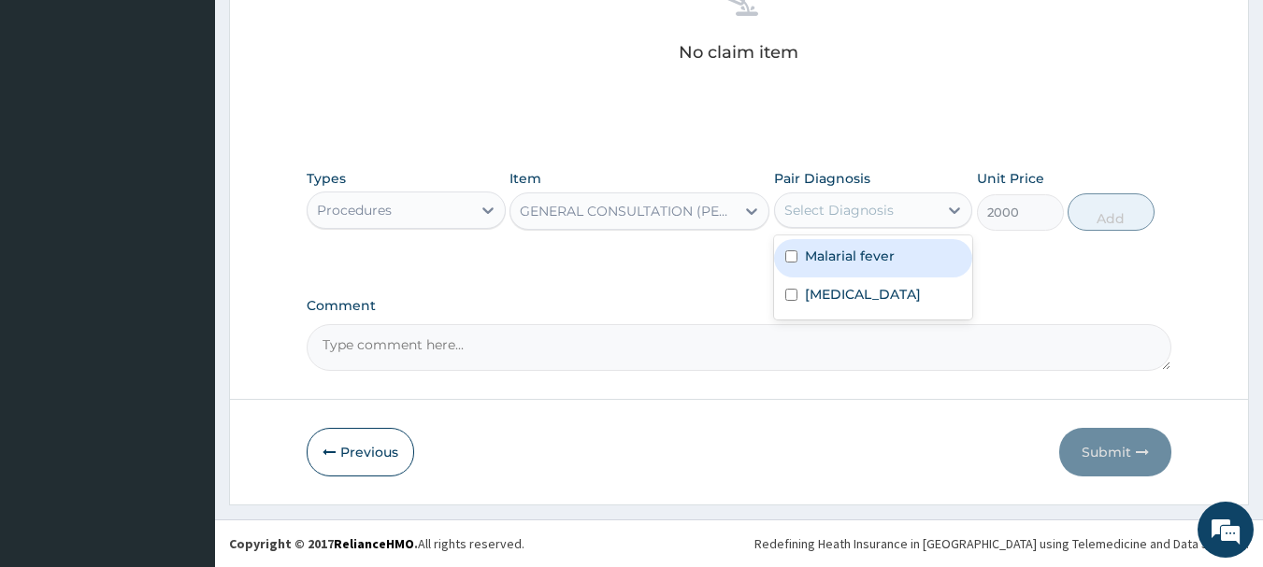
click at [828, 249] on label "Malarial fever" at bounding box center [850, 256] width 90 height 19
checkbox input "true"
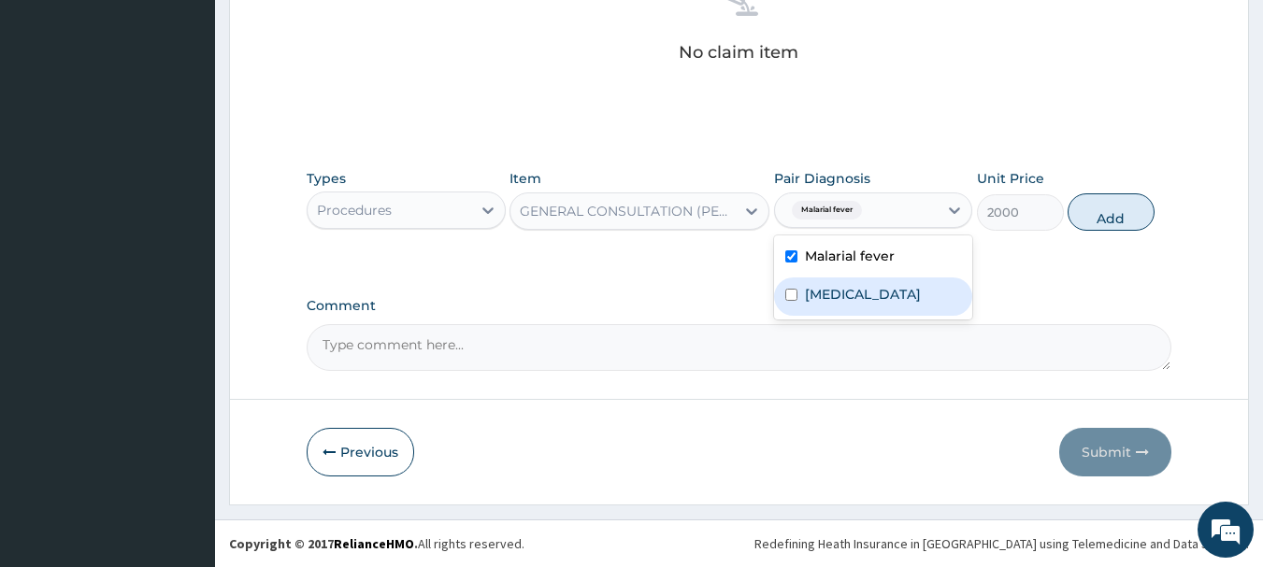
click at [822, 289] on label "[MEDICAL_DATA]" at bounding box center [863, 294] width 116 height 19
checkbox input "true"
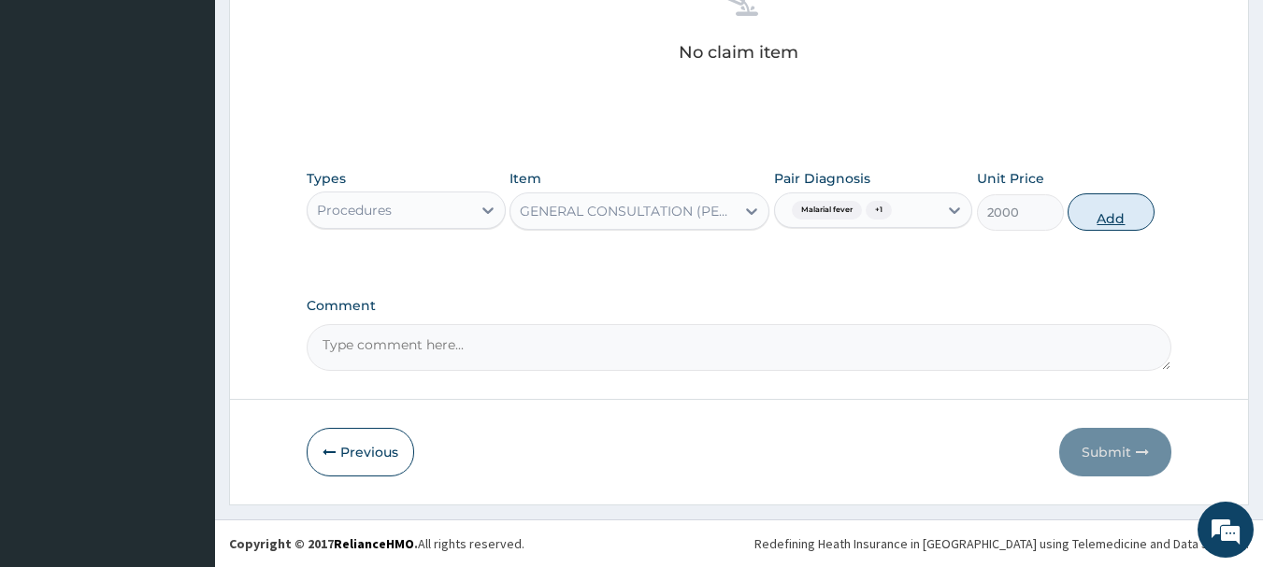
click at [1076, 211] on button "Add" at bounding box center [1110, 211] width 87 height 37
type input "0"
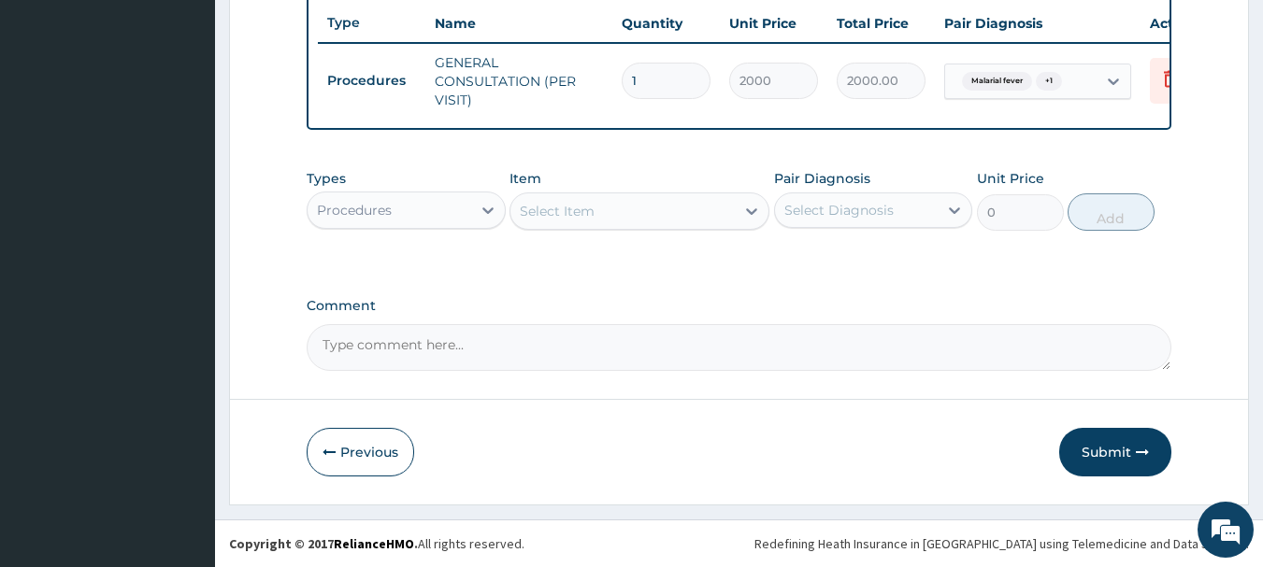
click at [507, 206] on div "Types Procedures Item Select Item Pair Diagnosis Select Diagnosis Unit Price 0 …" at bounding box center [739, 200] width 865 height 80
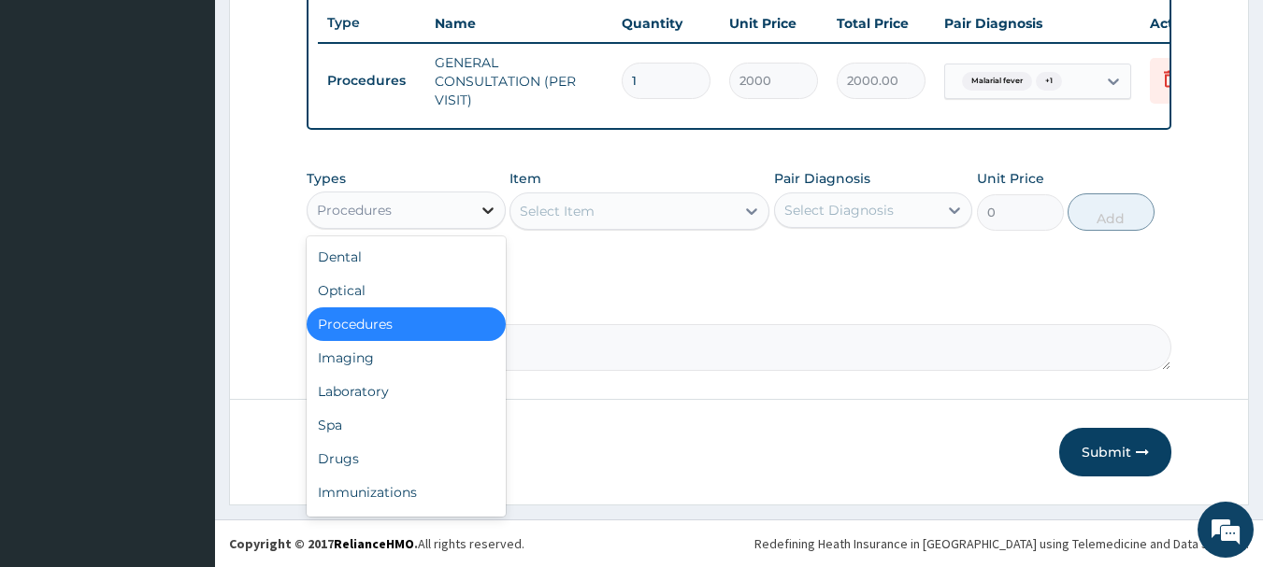
click at [484, 213] on icon at bounding box center [487, 210] width 19 height 19
click at [372, 398] on div "Laboratory" at bounding box center [406, 392] width 199 height 34
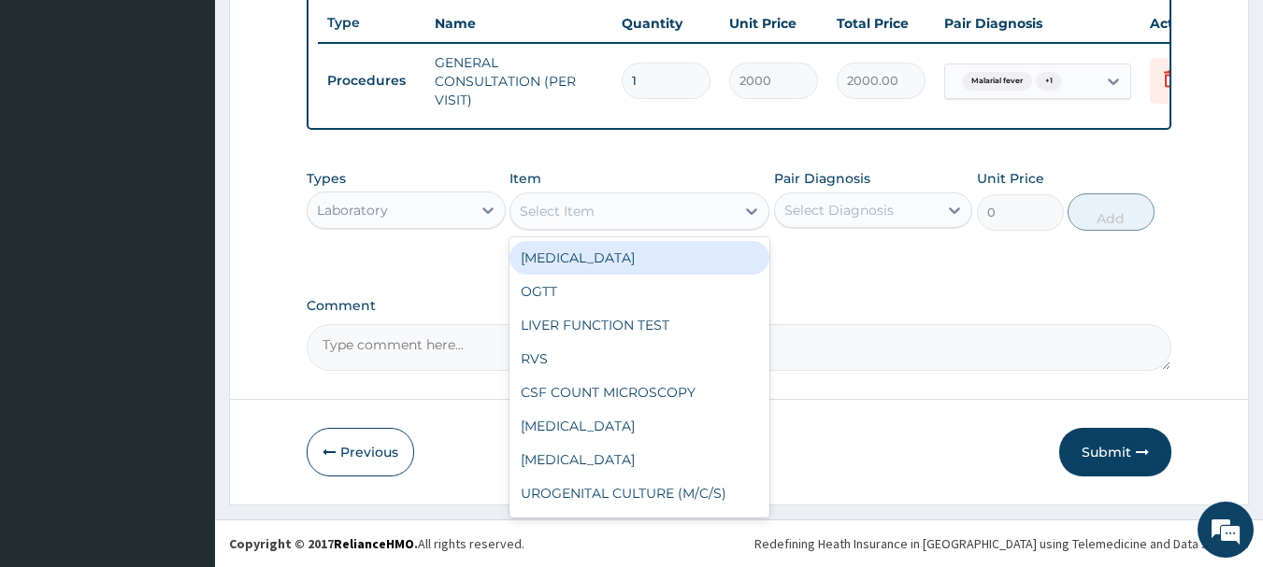
click at [678, 207] on div "Select Item" at bounding box center [622, 211] width 224 height 30
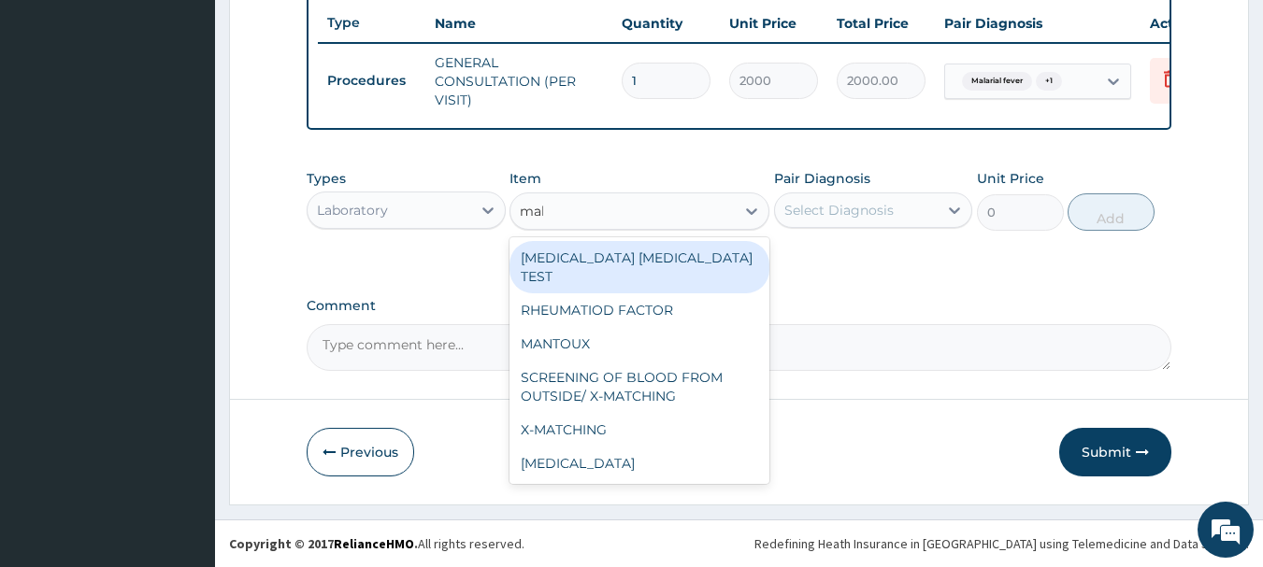
type input "mala"
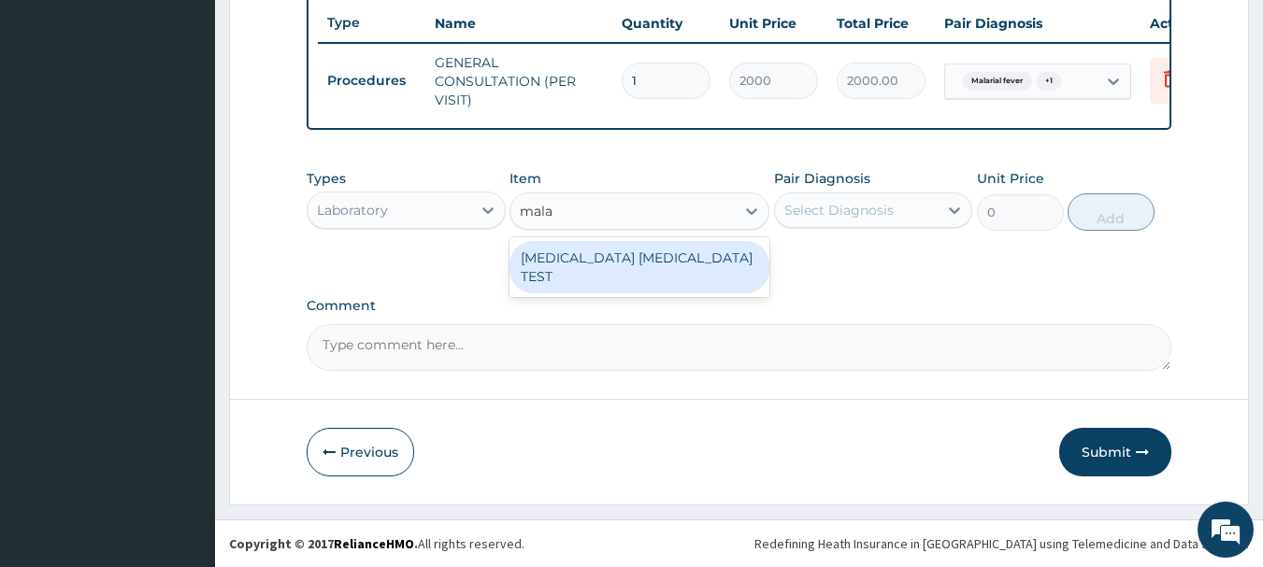
click at [650, 253] on div "[MEDICAL_DATA] [MEDICAL_DATA] TEST" at bounding box center [639, 267] width 260 height 52
type input "1000"
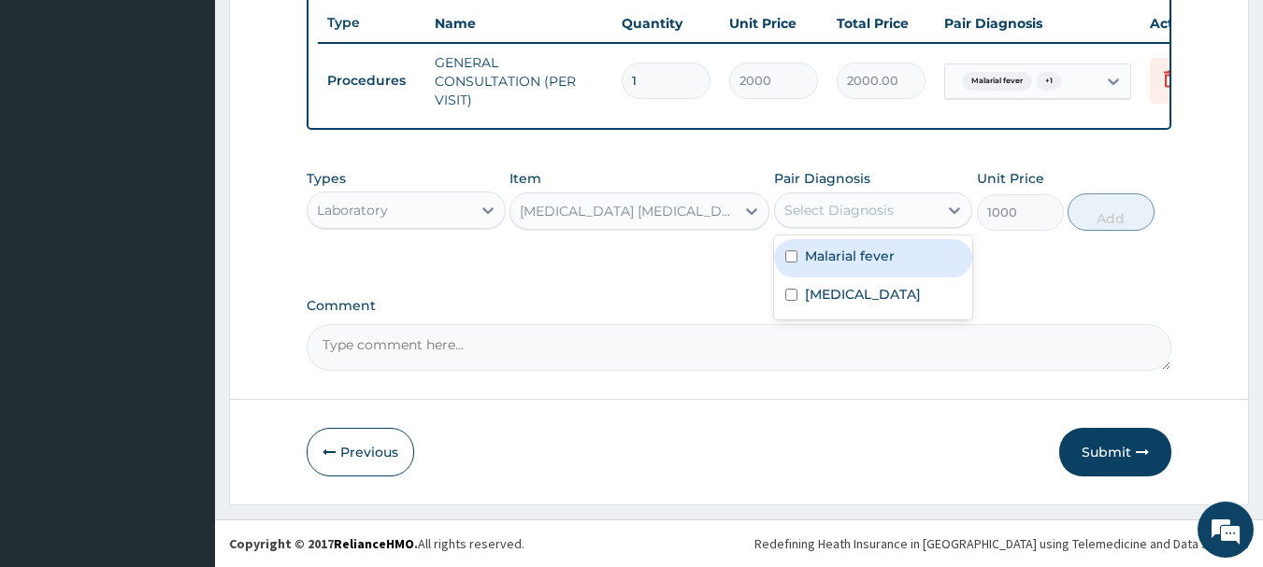
click at [827, 203] on div "Select Diagnosis" at bounding box center [838, 210] width 109 height 19
click at [792, 264] on div "Malarial fever" at bounding box center [873, 258] width 199 height 38
checkbox input "true"
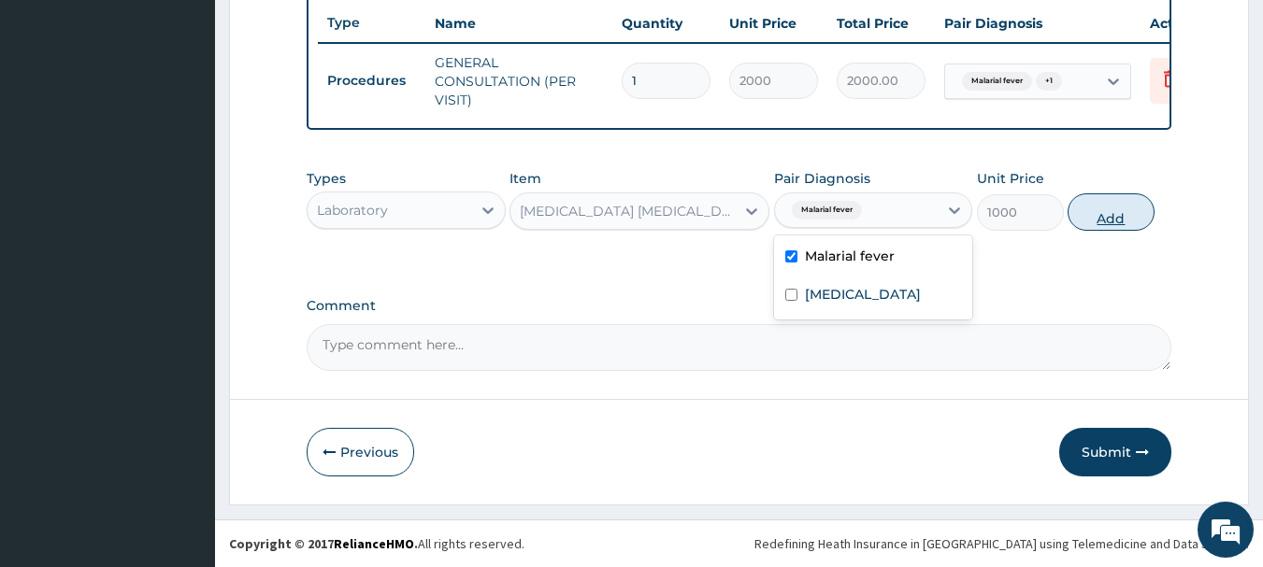
click at [1100, 222] on button "Add" at bounding box center [1110, 211] width 87 height 37
type input "0"
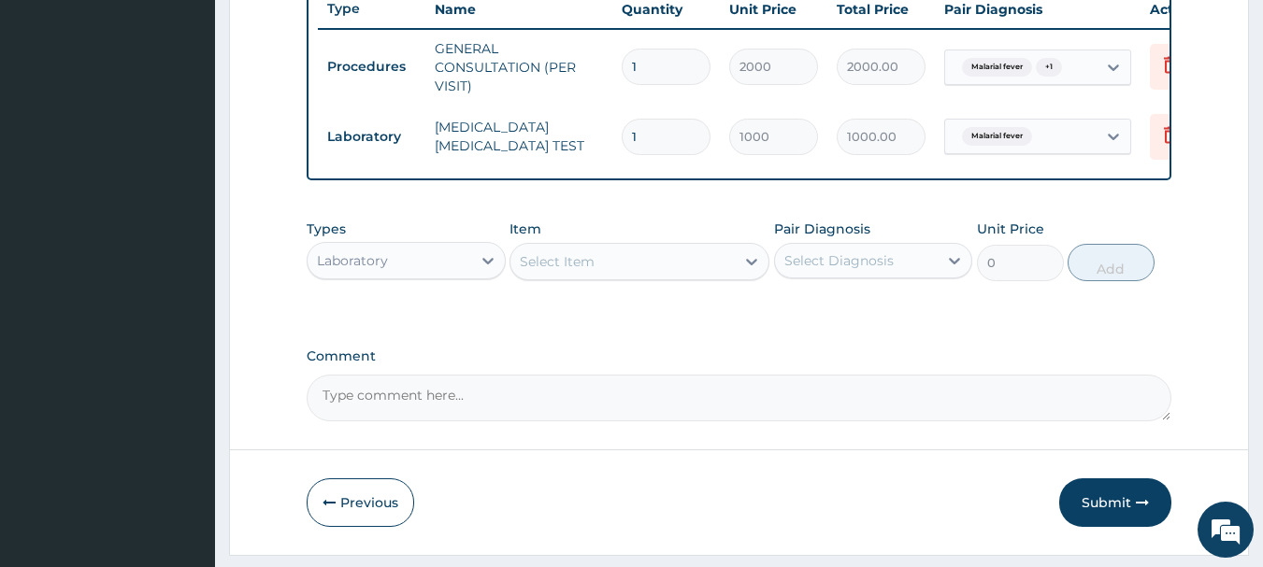
click at [441, 264] on div "Laboratory" at bounding box center [389, 261] width 164 height 30
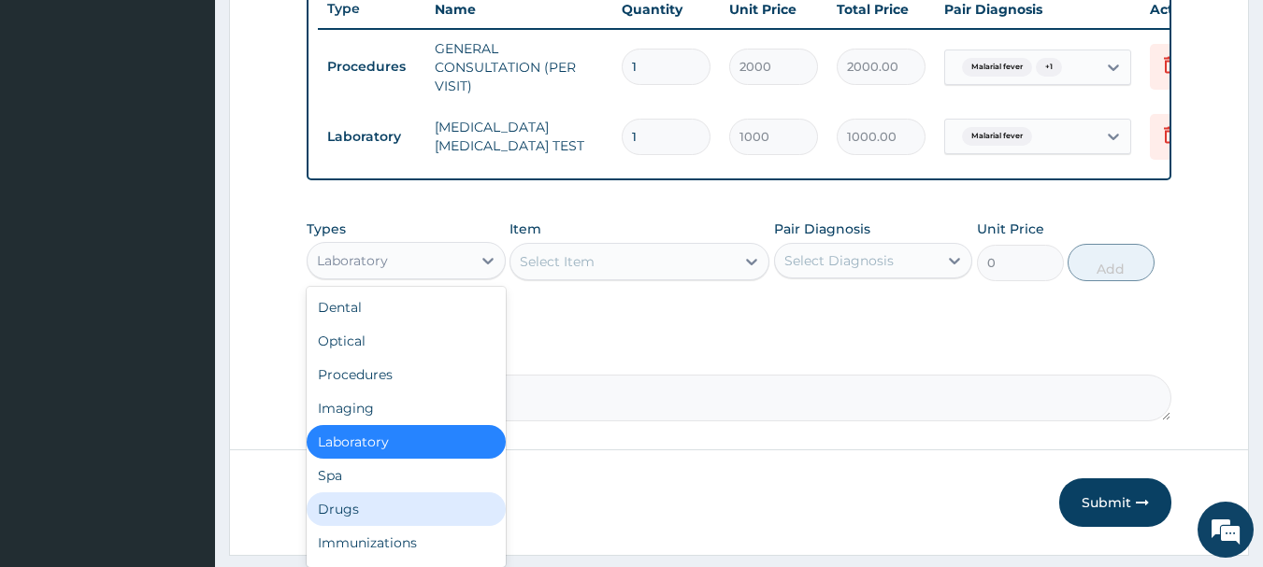
click at [369, 523] on div "Drugs" at bounding box center [406, 510] width 199 height 34
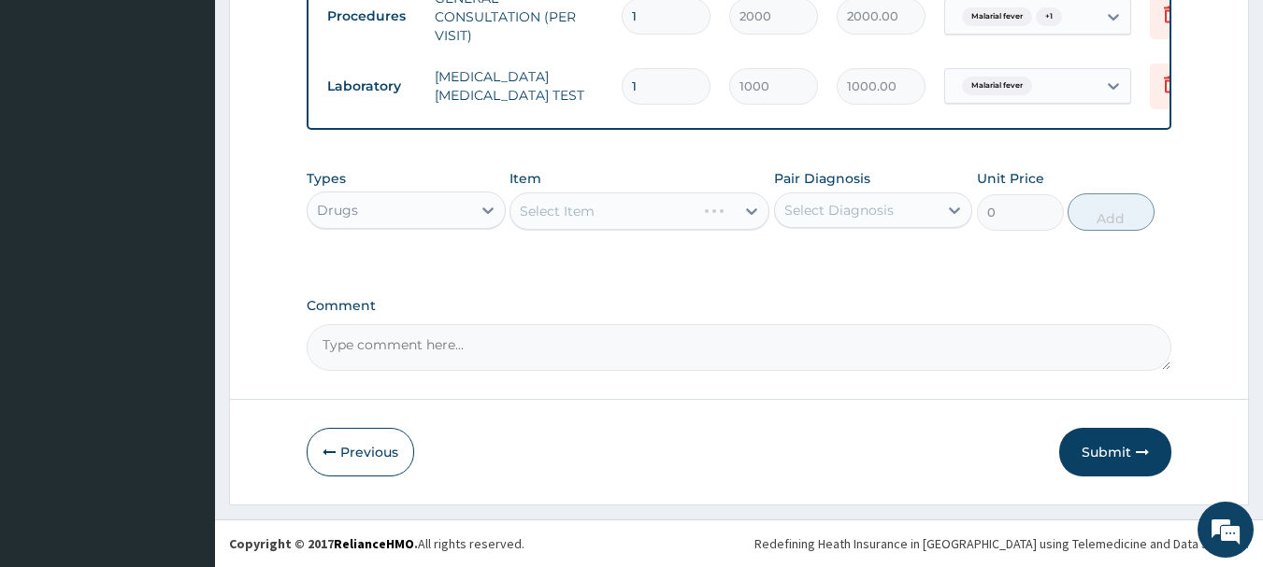
scroll to position [780, 0]
click at [725, 206] on div "Select Item" at bounding box center [639, 211] width 260 height 37
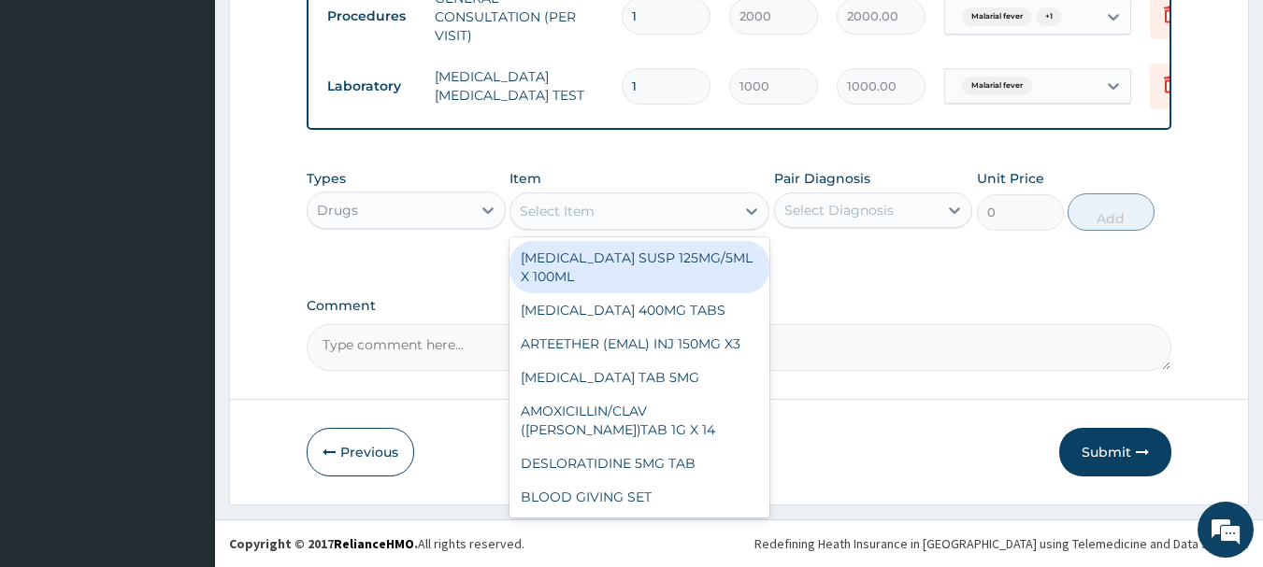
click at [696, 206] on div "Select Item" at bounding box center [622, 211] width 224 height 30
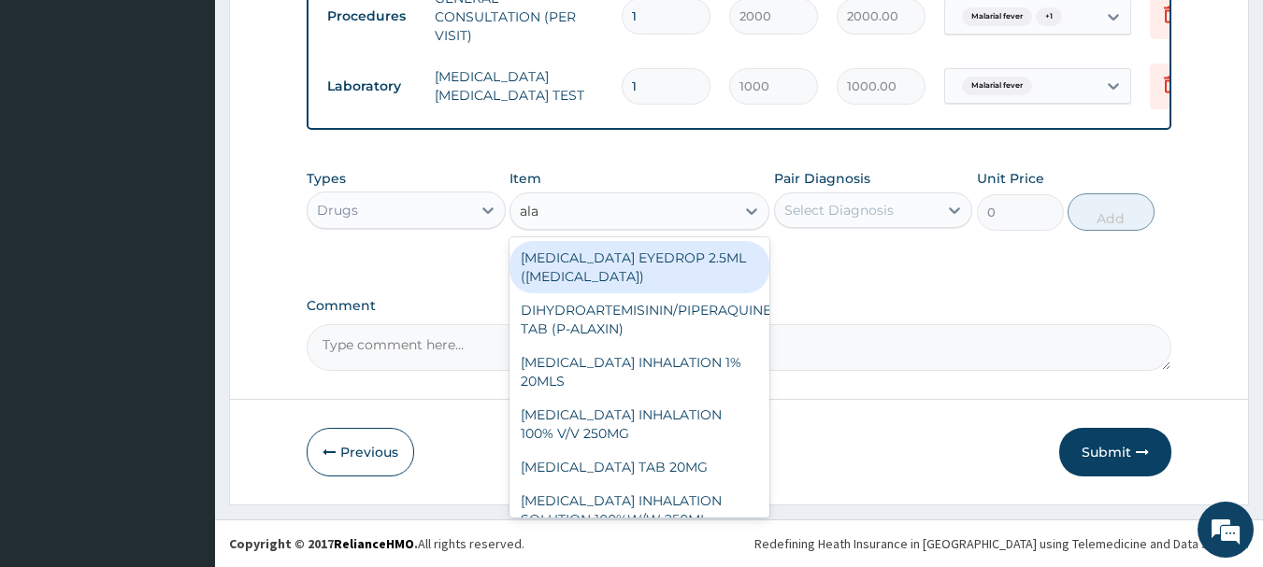
type input "alax"
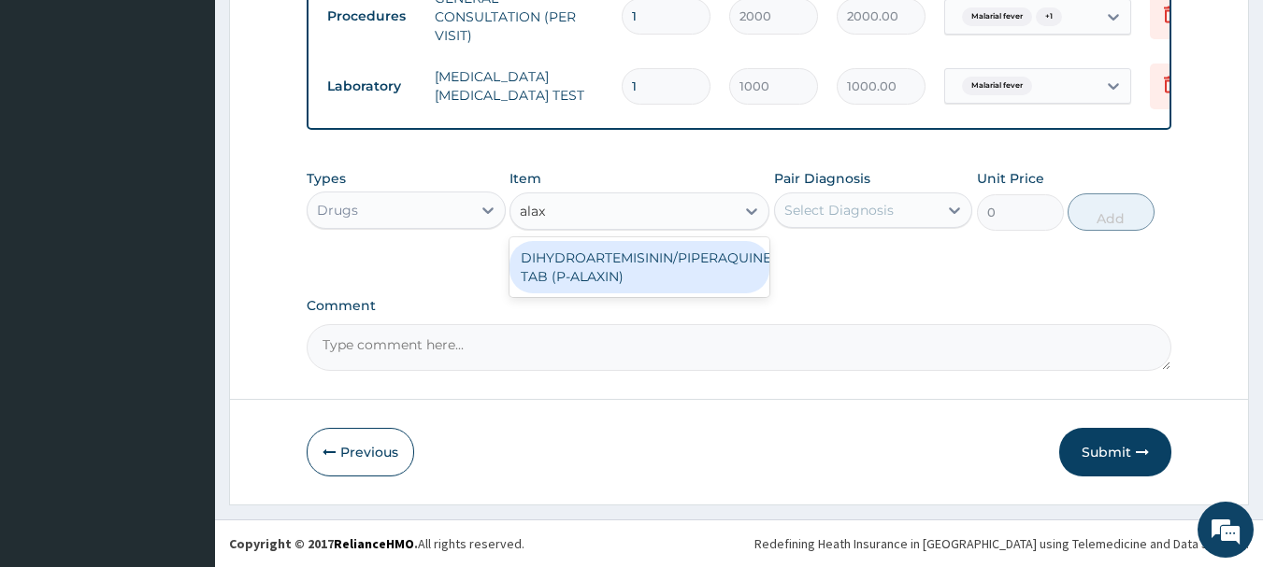
click at [650, 264] on div "DIHYDROARTEMISININ/PIPERAQUINE TAB (P-ALAXIN)" at bounding box center [639, 267] width 260 height 52
type input "1800"
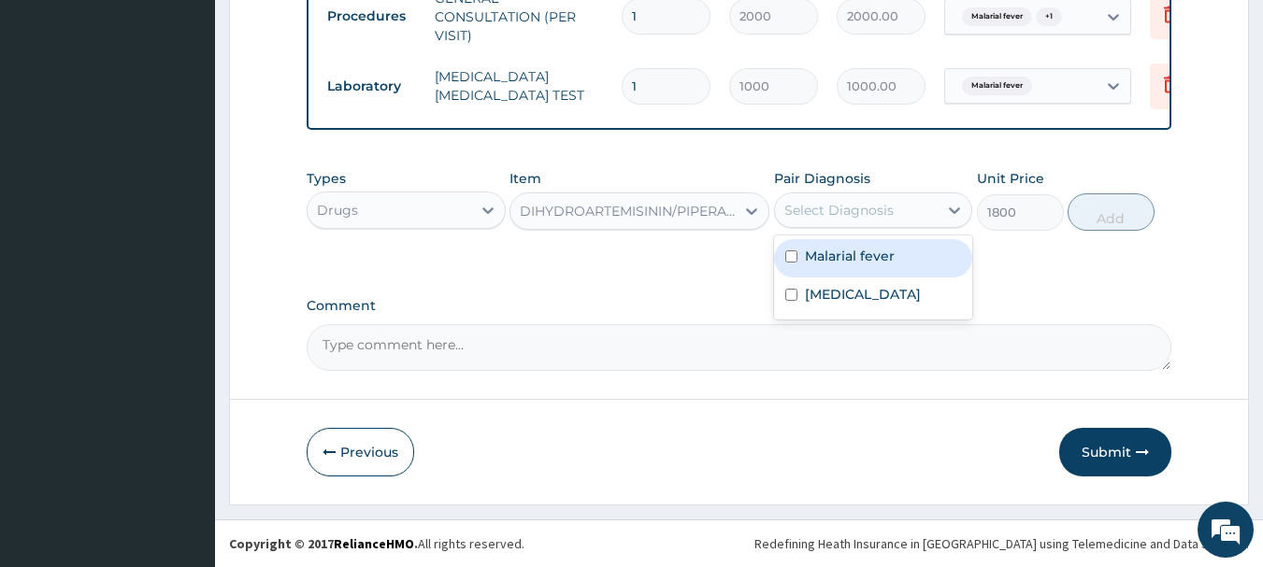
click at [846, 214] on div "Select Diagnosis" at bounding box center [838, 210] width 109 height 19
click at [817, 260] on label "Malarial fever" at bounding box center [850, 256] width 90 height 19
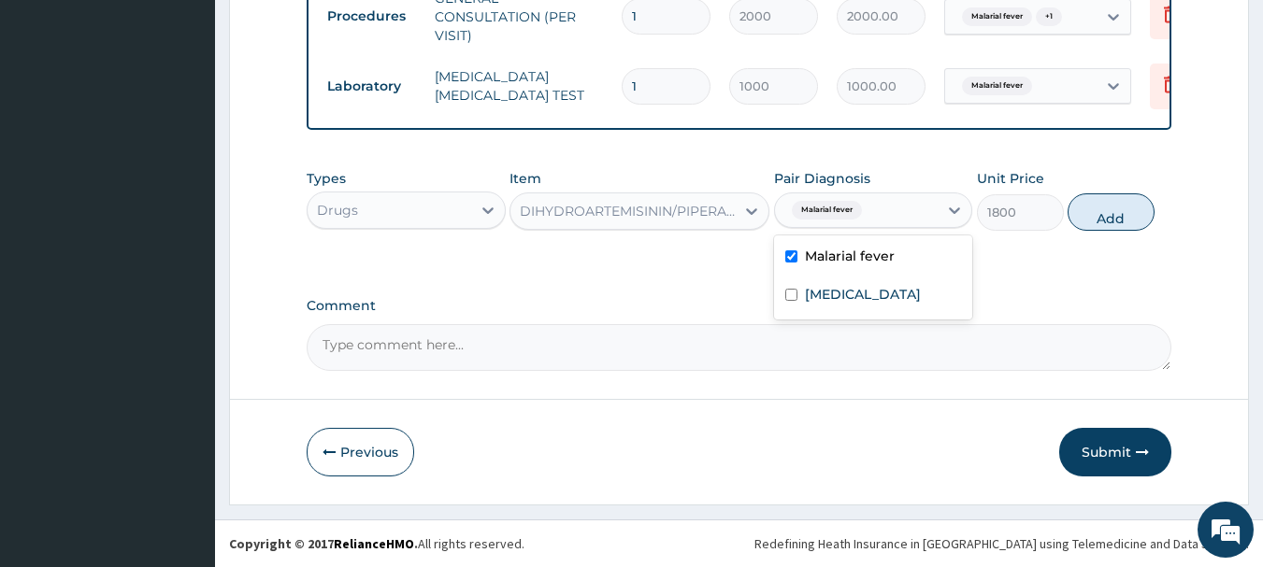
checkbox input "true"
click at [1131, 211] on button "Add" at bounding box center [1110, 211] width 87 height 37
type input "0"
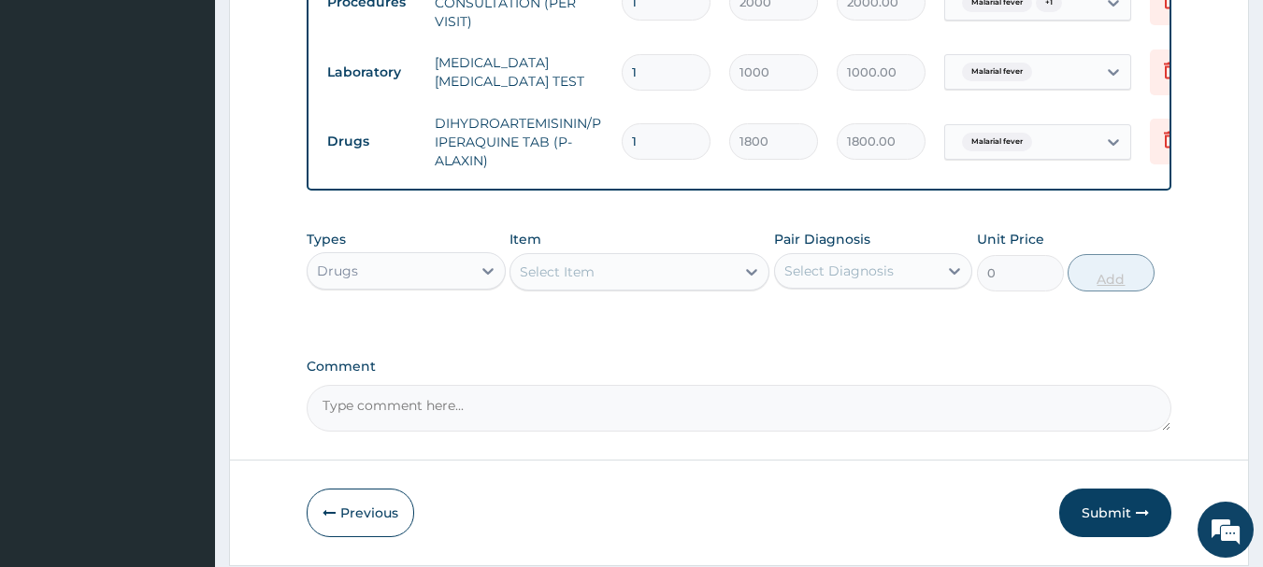
type input "12"
type input "21600.00"
type input "1"
type input "1800.00"
type input "12"
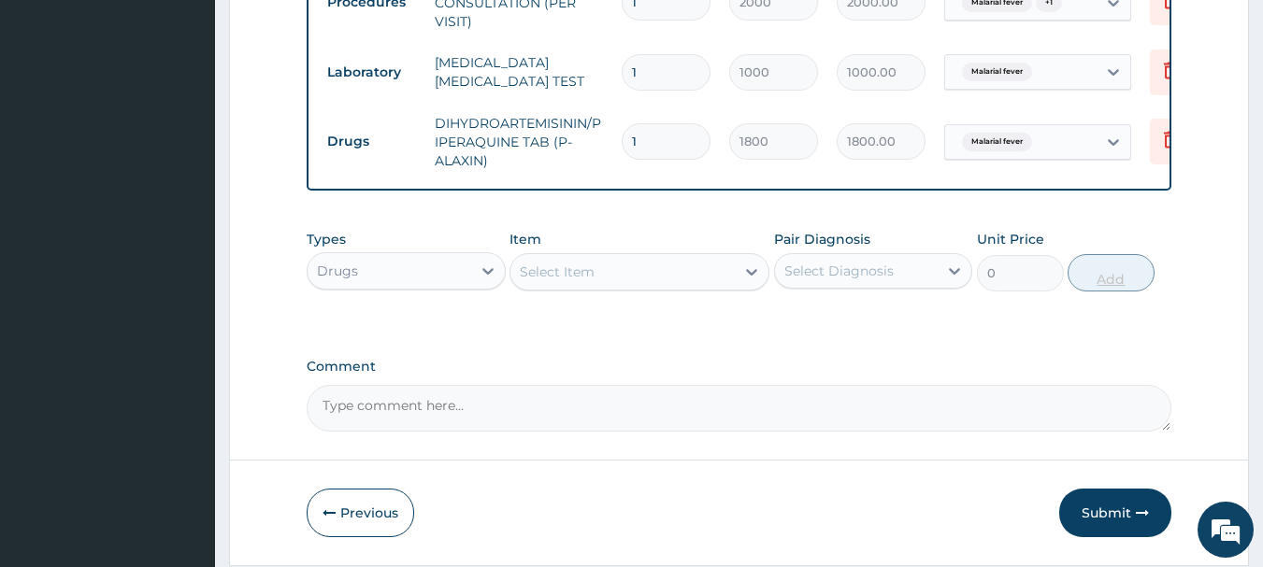
type input "21600.00"
type input "1"
type input "1800.00"
type input "0.00"
type input "6"
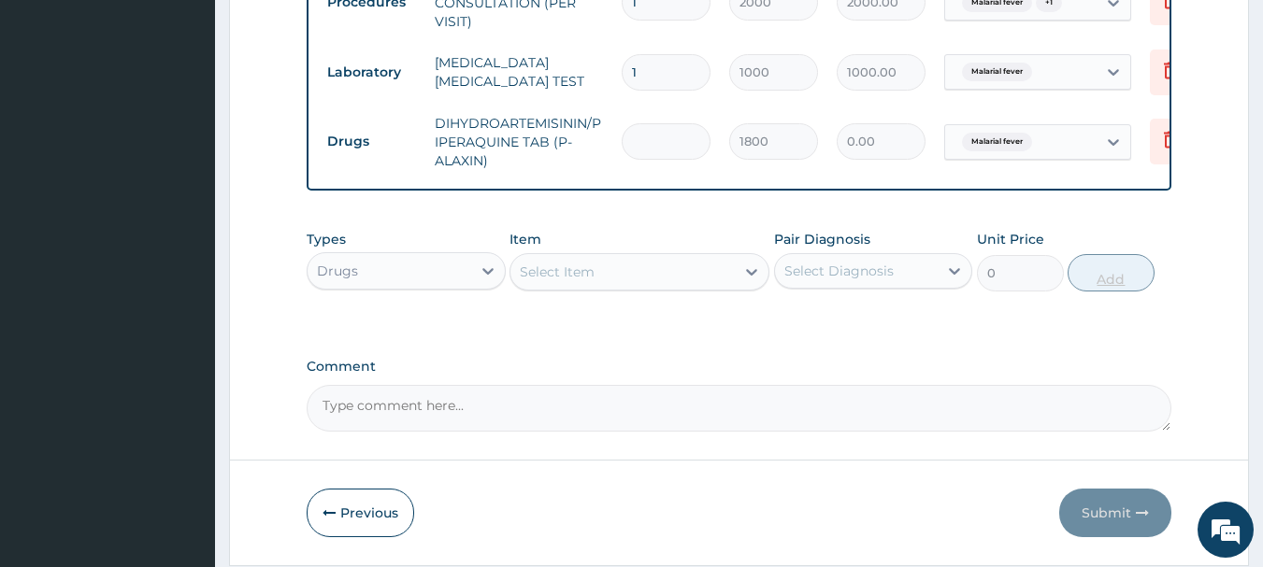
type input "10800.00"
type input "0.00"
type input "1"
type input "1800.00"
type input "0.00"
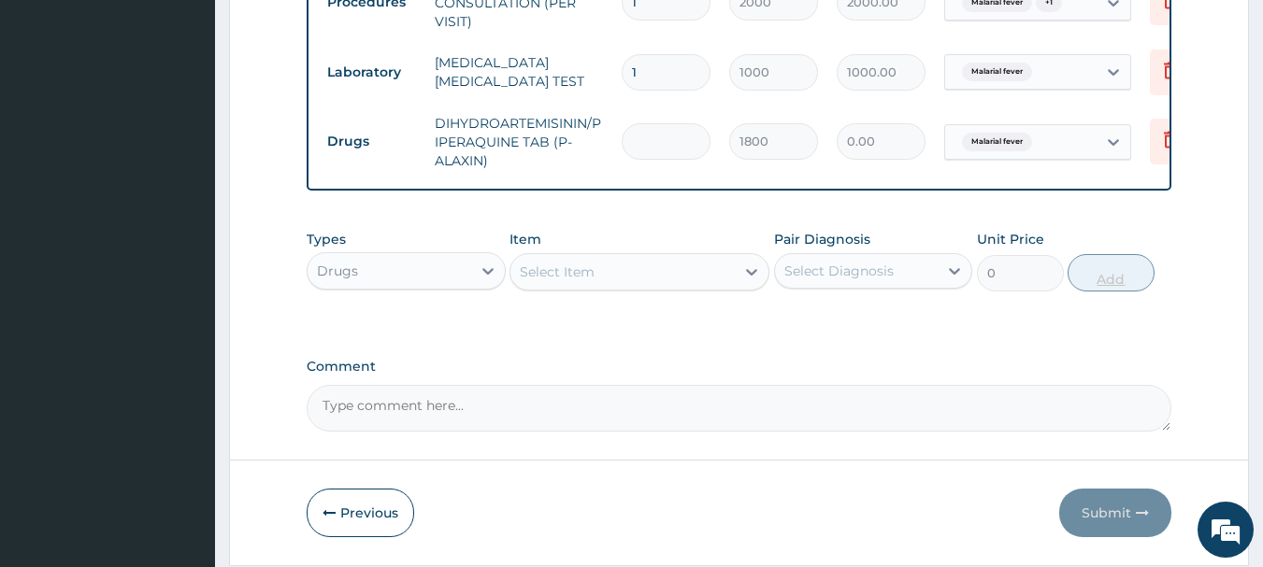
type input "3"
type input "5400.00"
type input "3"
click at [733, 287] on div "Select Item" at bounding box center [622, 272] width 224 height 30
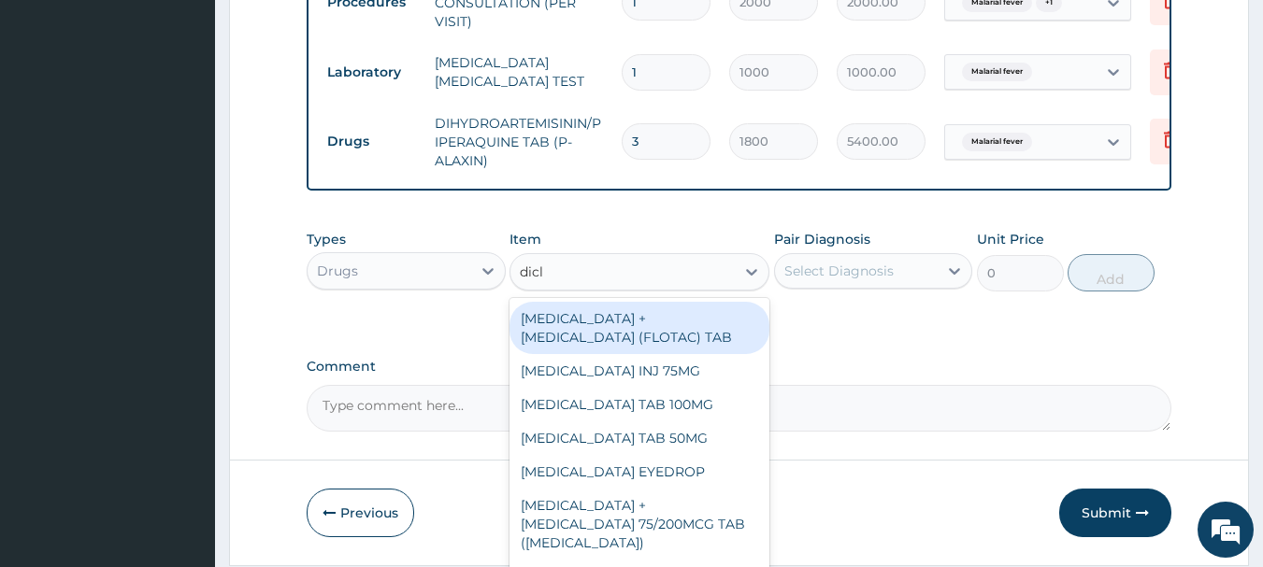
type input "diclo"
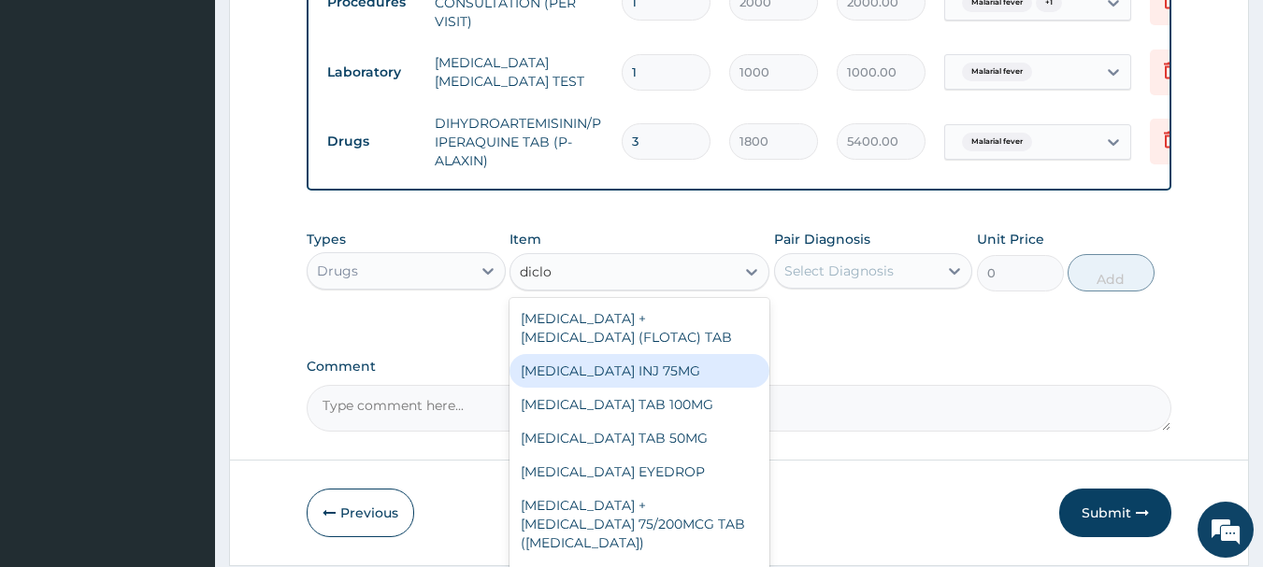
click at [646, 388] on div "[MEDICAL_DATA] INJ 75MG" at bounding box center [639, 371] width 260 height 34
type input "200"
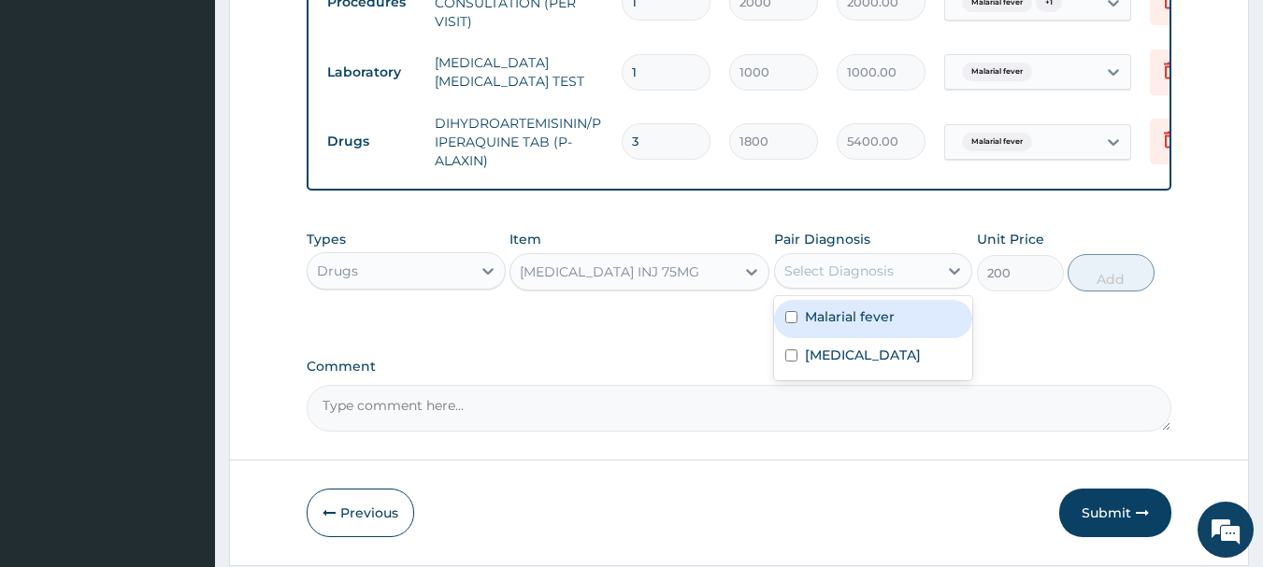
click at [865, 280] on div "Select Diagnosis" at bounding box center [838, 271] width 109 height 19
click at [864, 326] on label "Malarial fever" at bounding box center [850, 316] width 90 height 19
checkbox input "true"
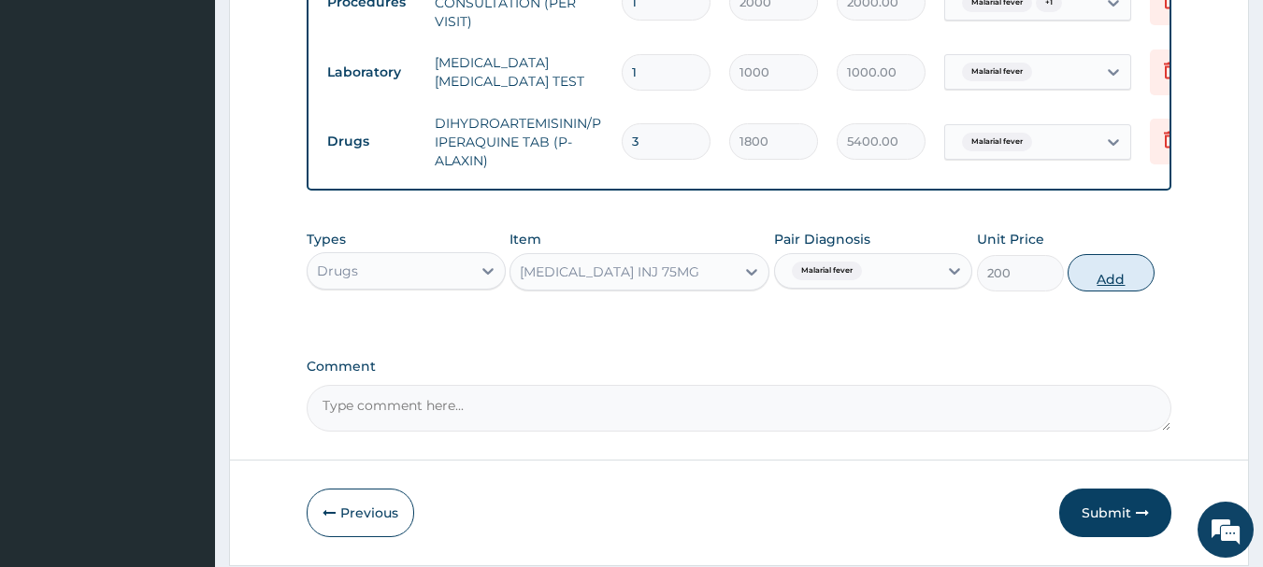
click at [1114, 292] on button "Add" at bounding box center [1110, 272] width 87 height 37
type input "0"
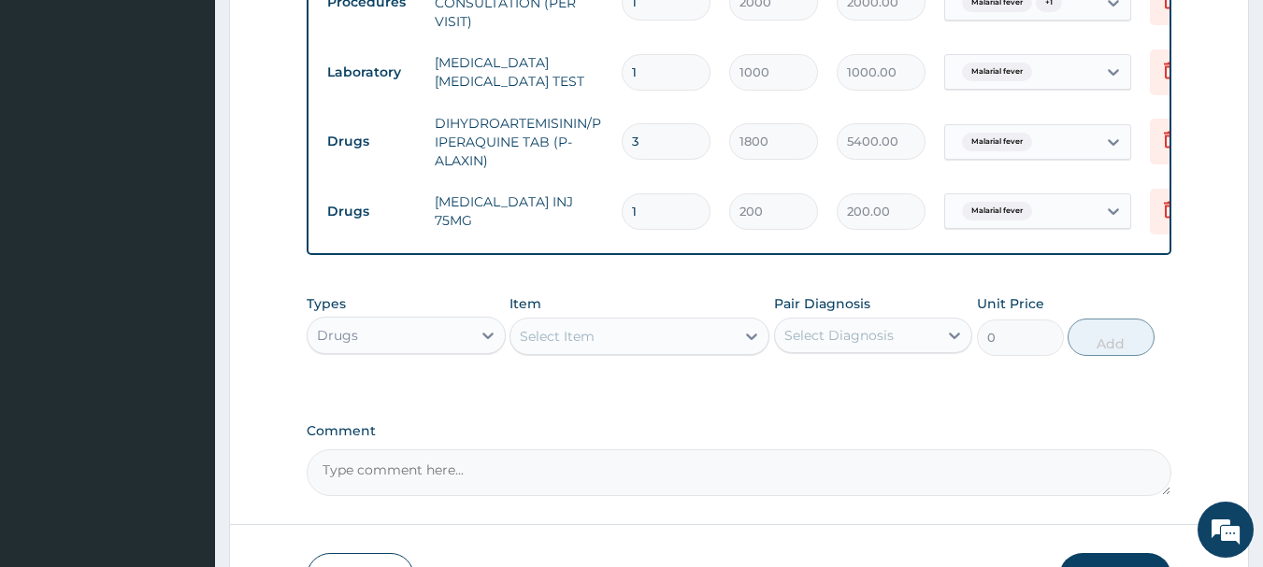
click at [650, 346] on div "Select Item" at bounding box center [622, 336] width 224 height 30
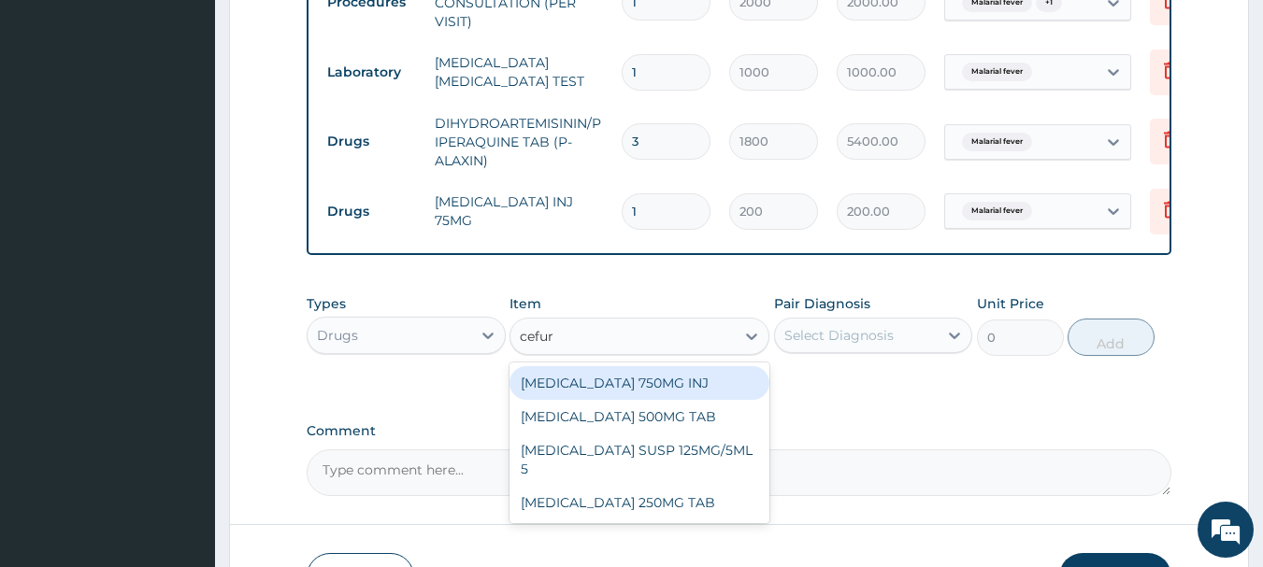
type input "cefuro"
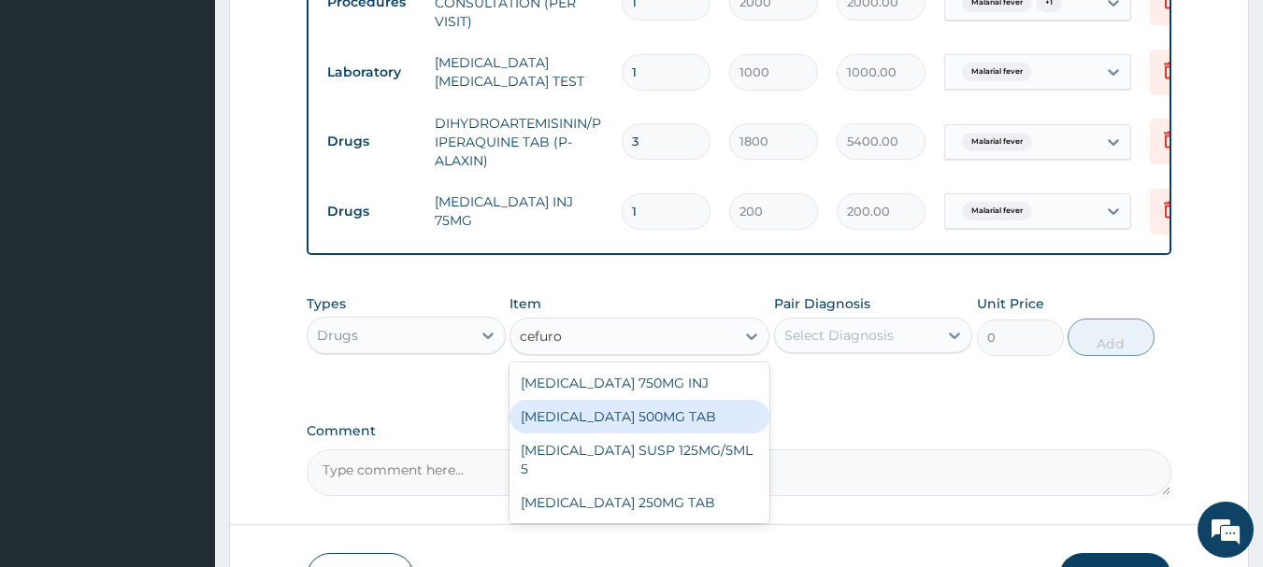
click at [620, 425] on div "[MEDICAL_DATA] 500MG TAB" at bounding box center [639, 417] width 260 height 34
type input "170"
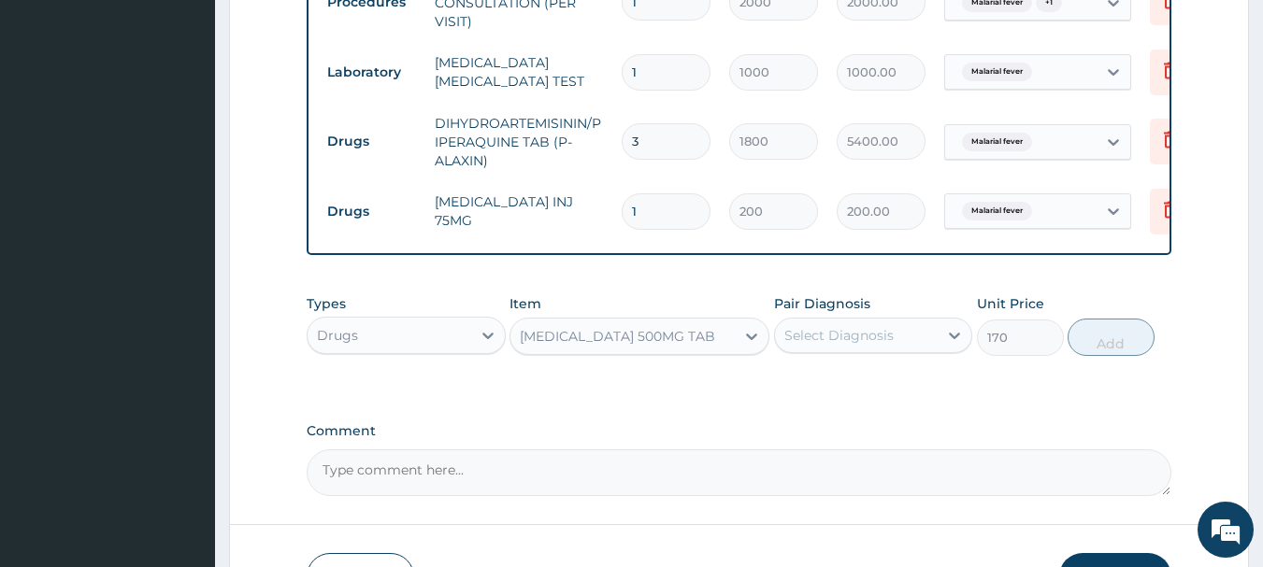
click at [836, 345] on div "Select Diagnosis" at bounding box center [838, 335] width 109 height 19
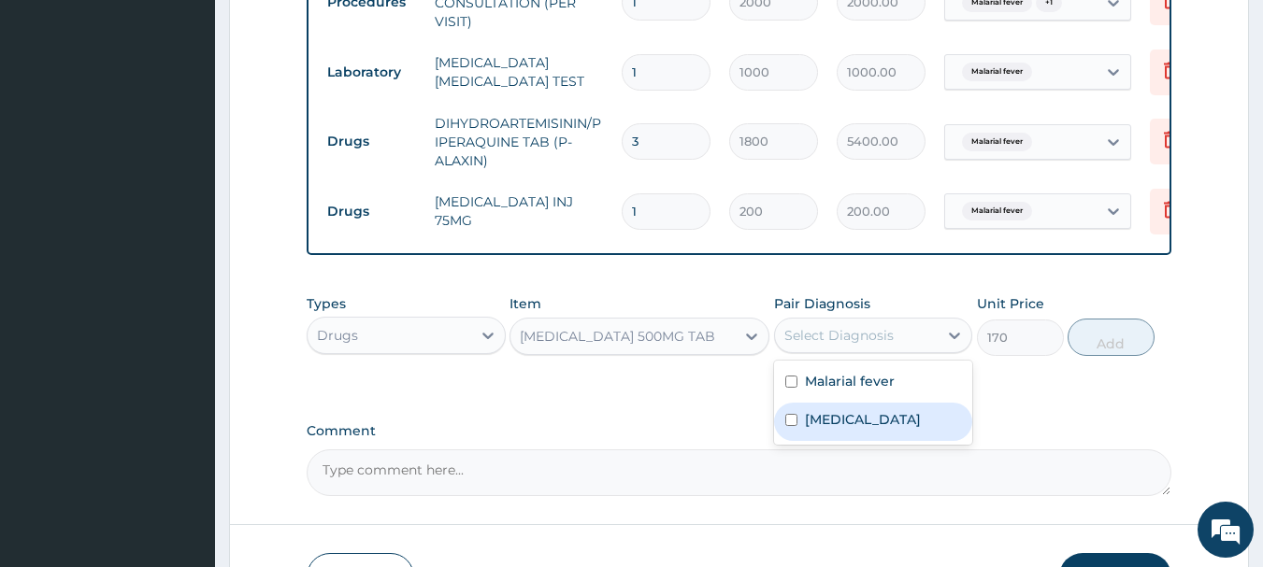
click at [845, 424] on label "[MEDICAL_DATA]" at bounding box center [863, 419] width 116 height 19
checkbox input "true"
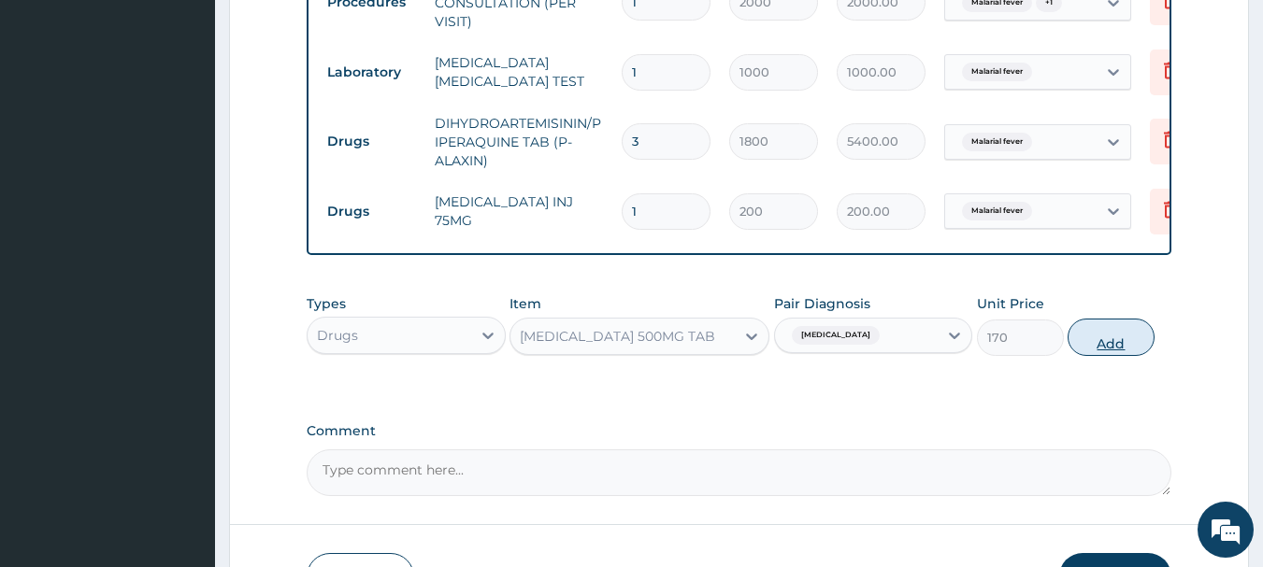
click at [1094, 356] on button "Add" at bounding box center [1110, 337] width 87 height 37
type input "0"
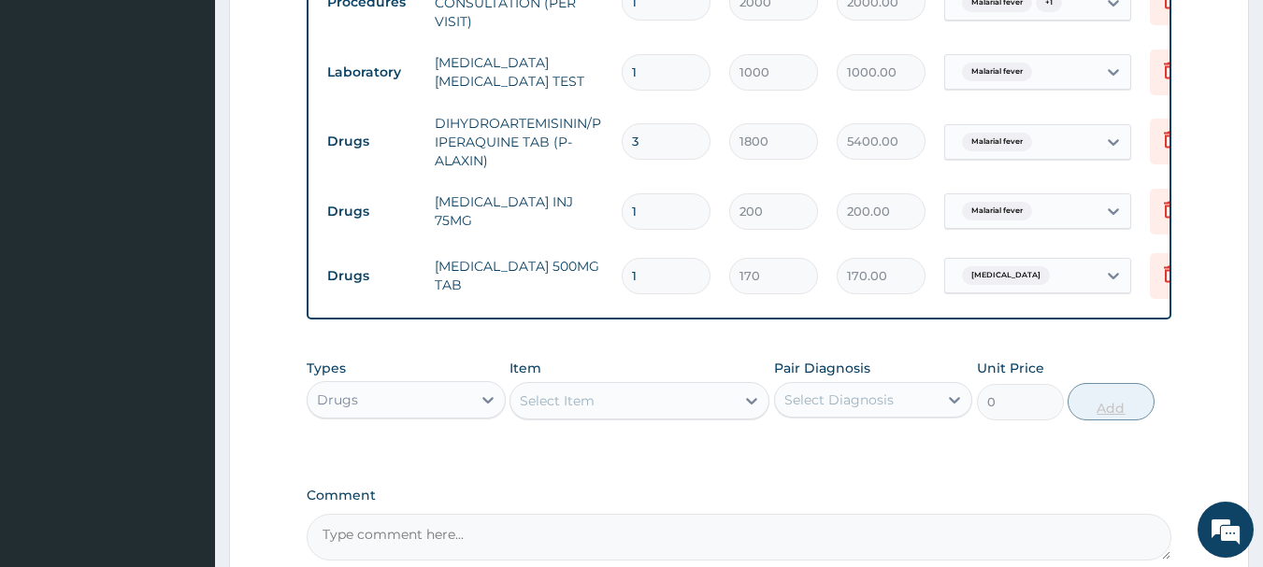
type input "10"
type input "1700.00"
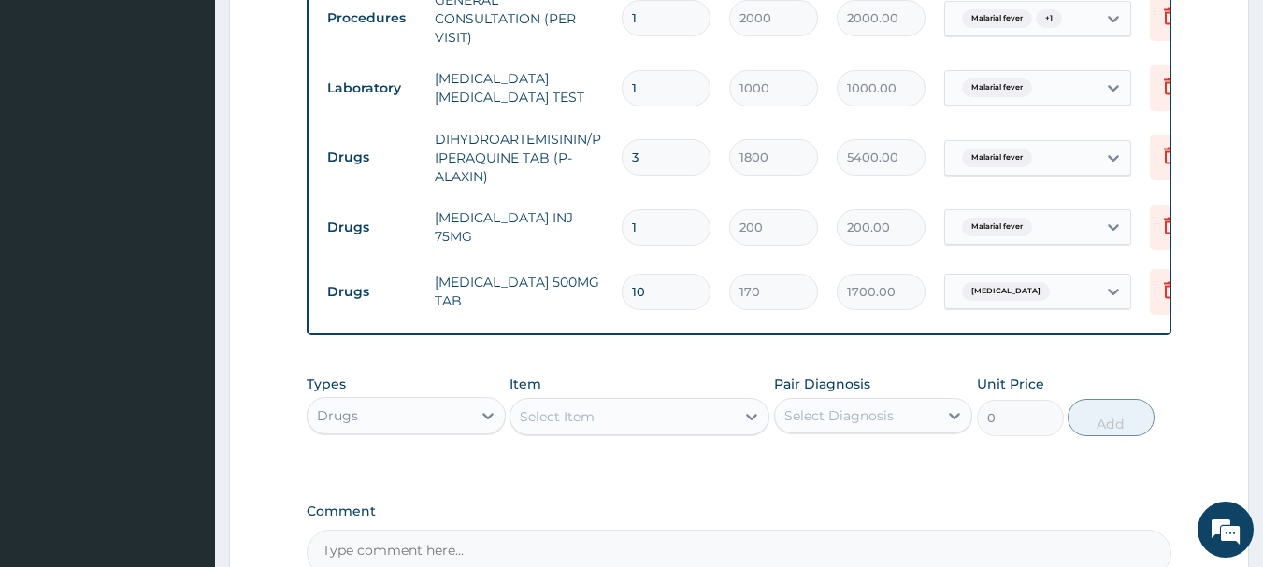
scroll to position [933, 0]
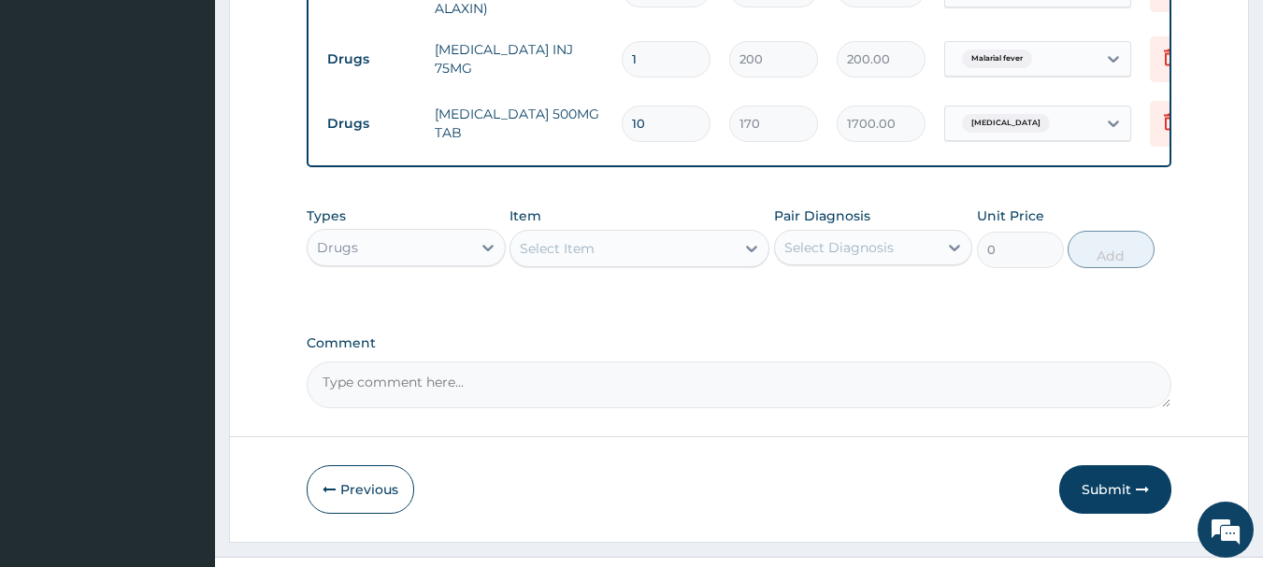
type input "10"
click at [694, 264] on div "Select Item" at bounding box center [622, 249] width 224 height 30
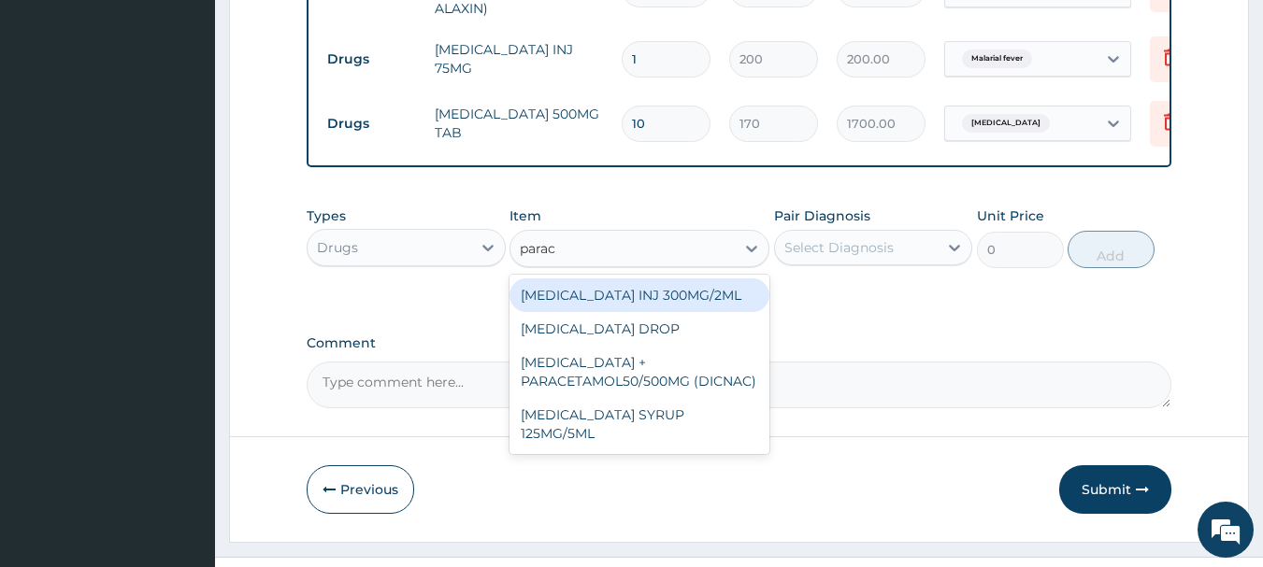
type input "parace"
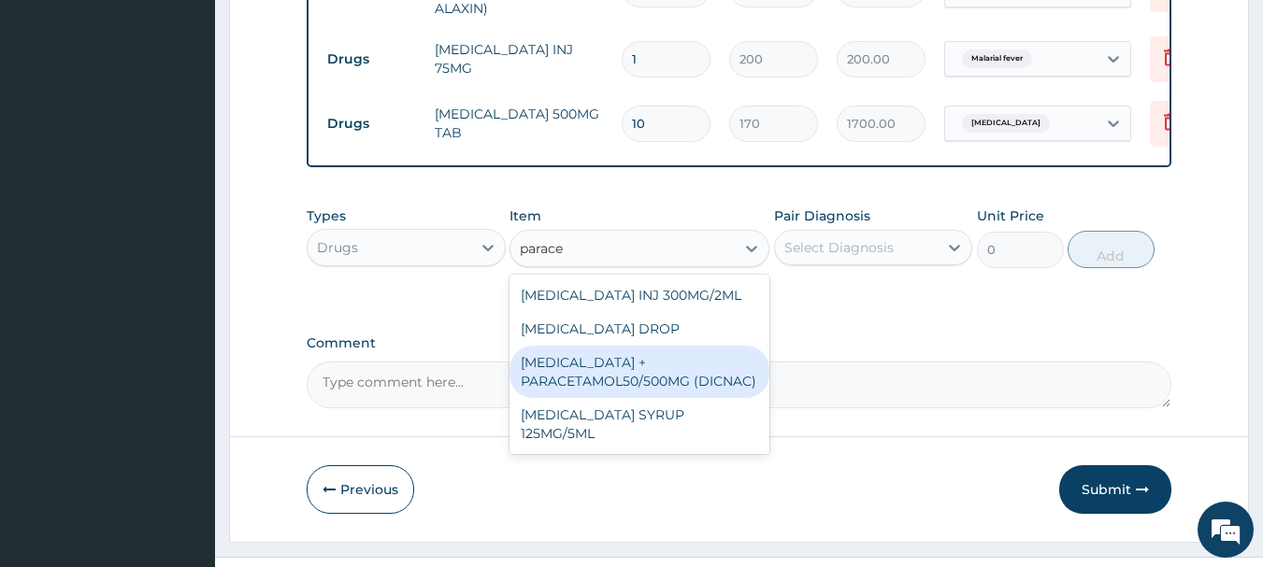
click at [661, 380] on div "[MEDICAL_DATA] + PARACETAMOL50/500MG (DICNAC)" at bounding box center [639, 372] width 260 height 52
type input "40"
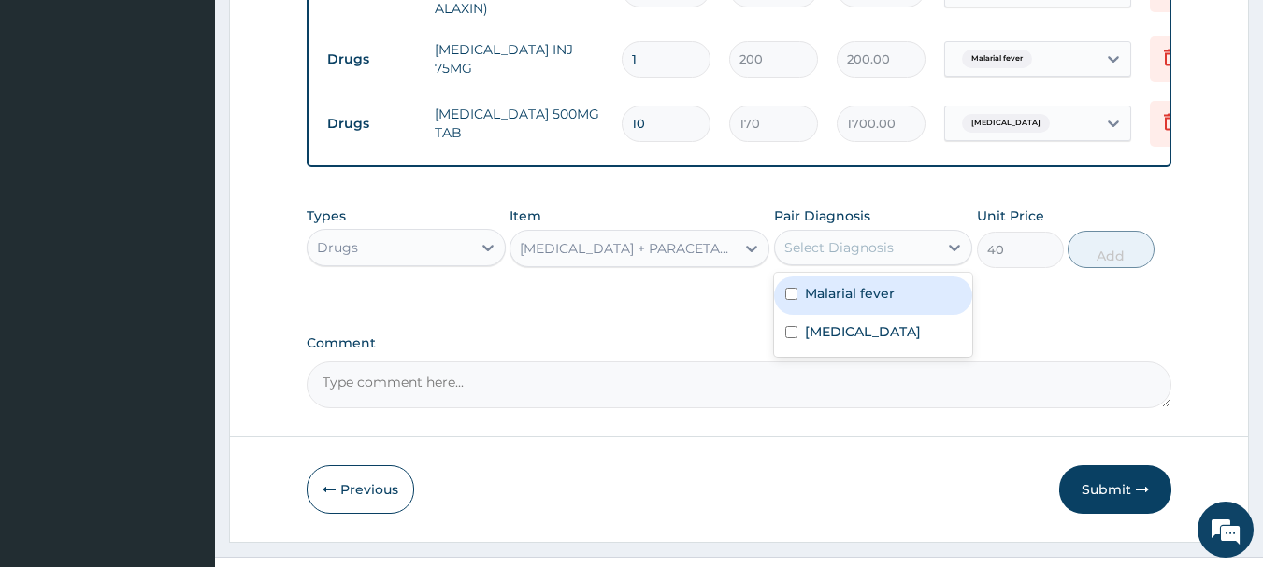
click at [887, 243] on div "Select Diagnosis" at bounding box center [873, 248] width 199 height 36
click at [846, 303] on label "Malarial fever" at bounding box center [850, 293] width 90 height 19
checkbox input "true"
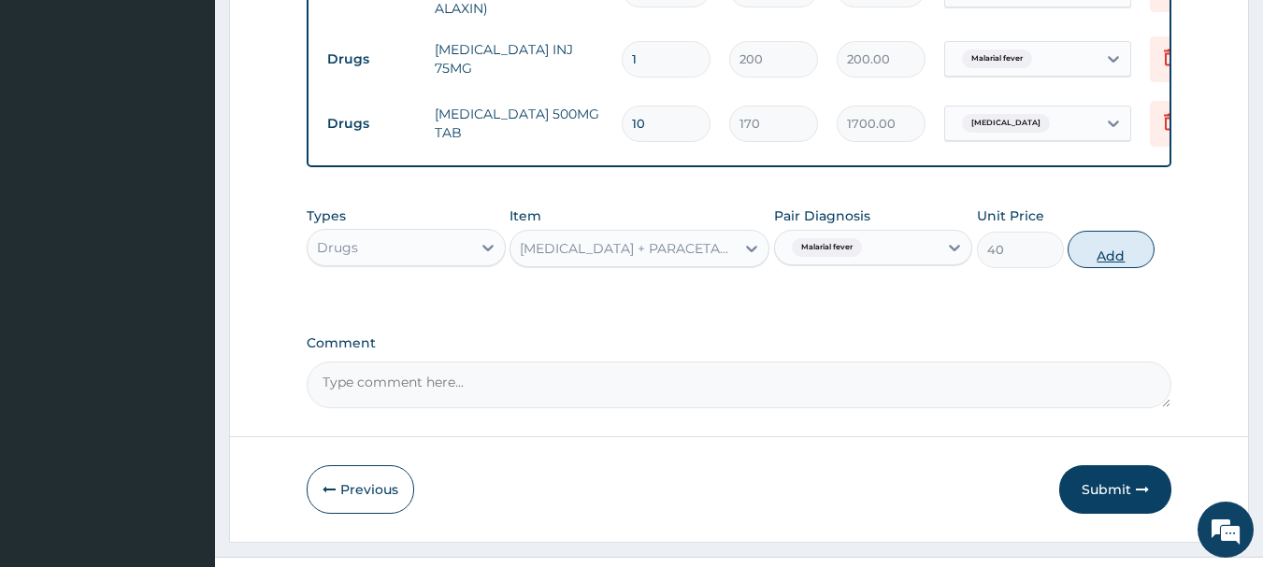
click at [1083, 258] on button "Add" at bounding box center [1110, 249] width 87 height 37
type input "0"
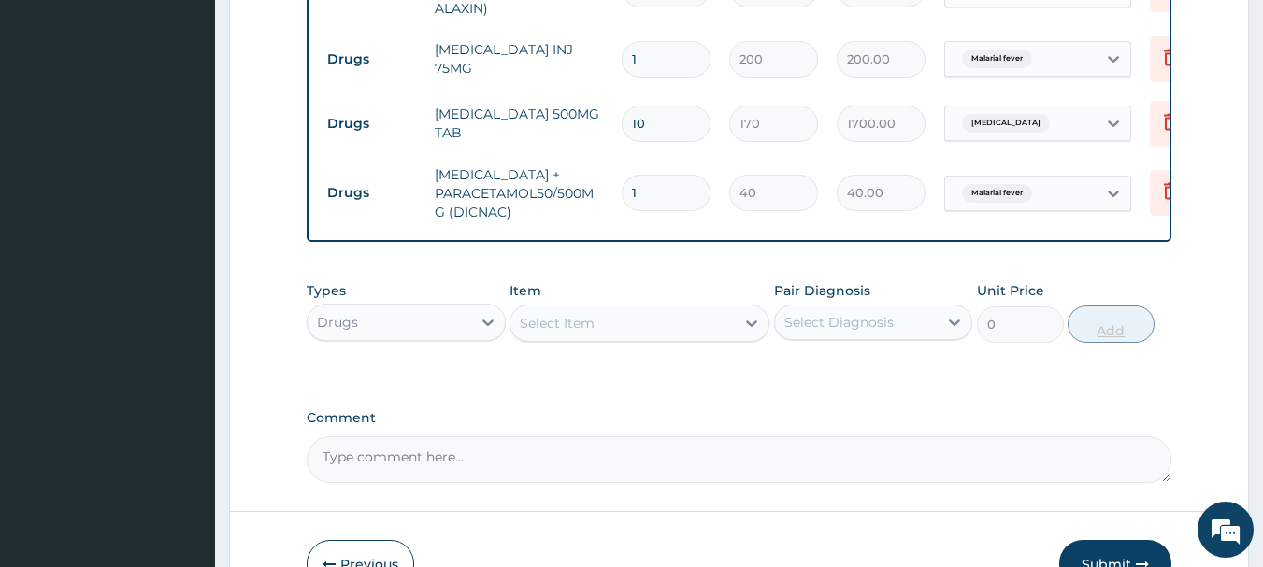
type input "18"
type input "720.00"
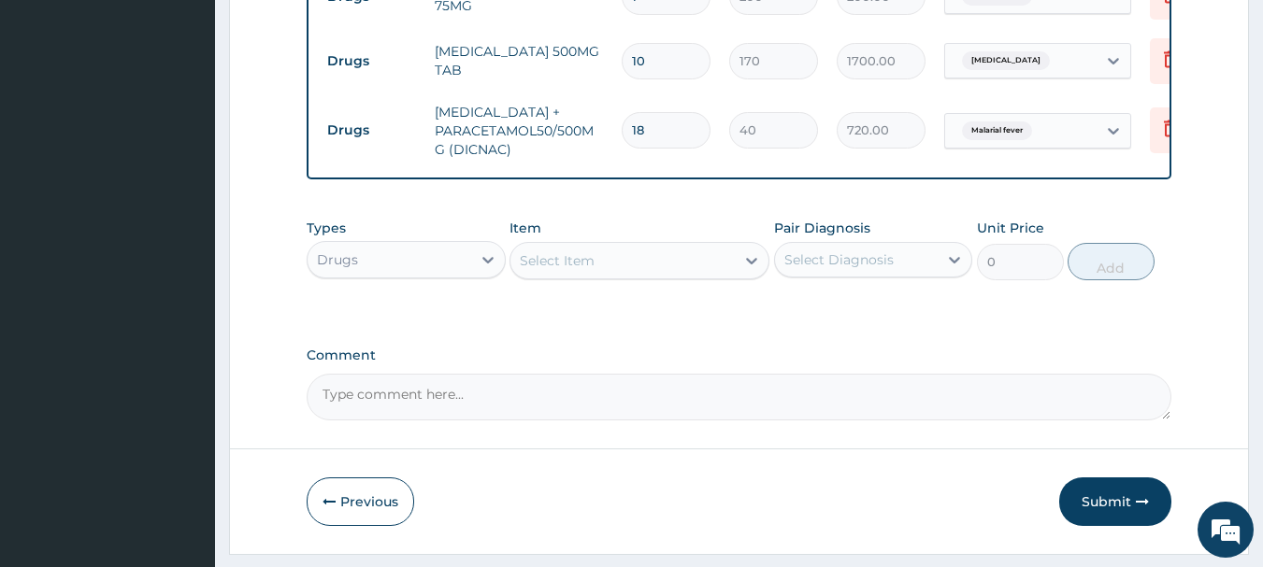
scroll to position [1059, 0]
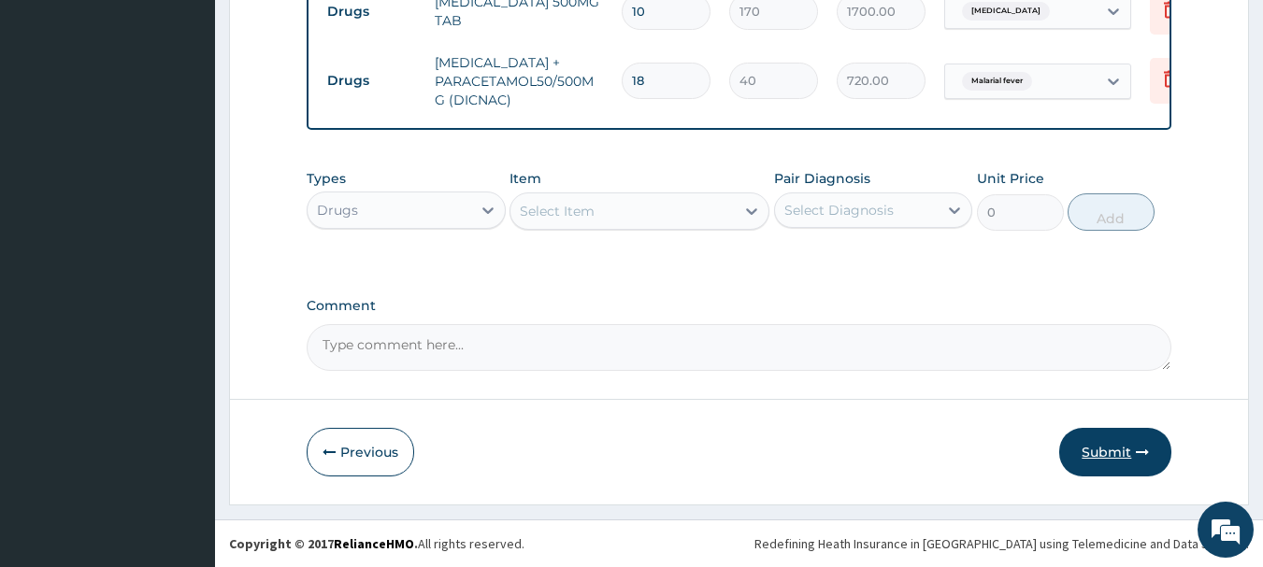
type input "18"
click at [1121, 450] on button "Submit" at bounding box center [1115, 452] width 112 height 49
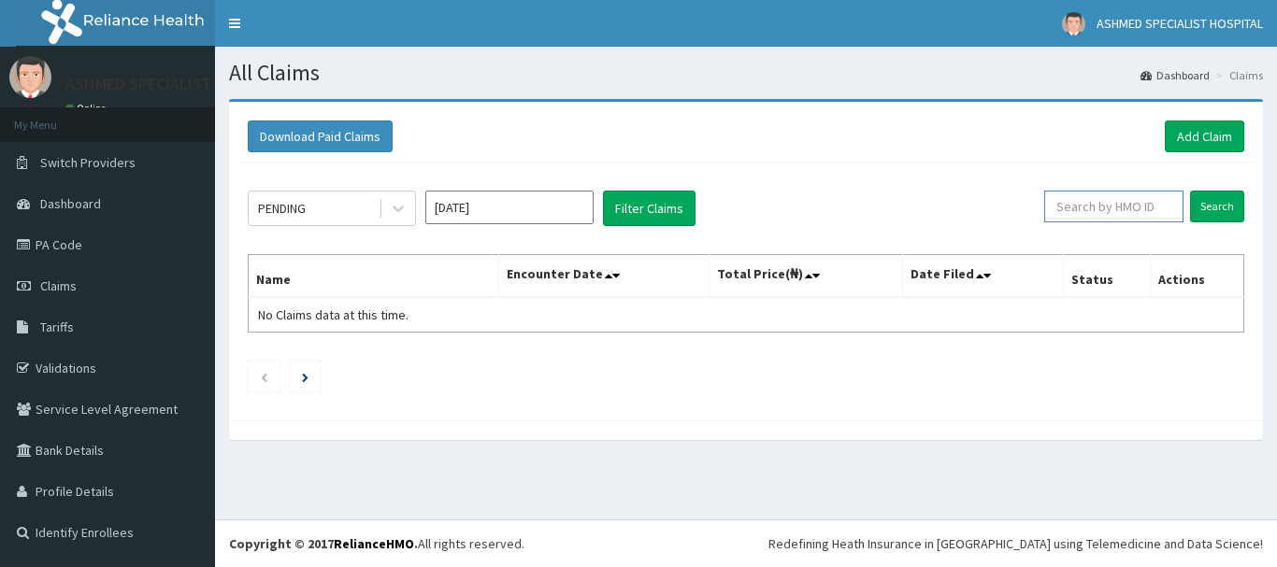
click at [1119, 196] on input "text" at bounding box center [1113, 207] width 139 height 32
paste input "mtf/10031/a"
type input "mtf/10031/a"
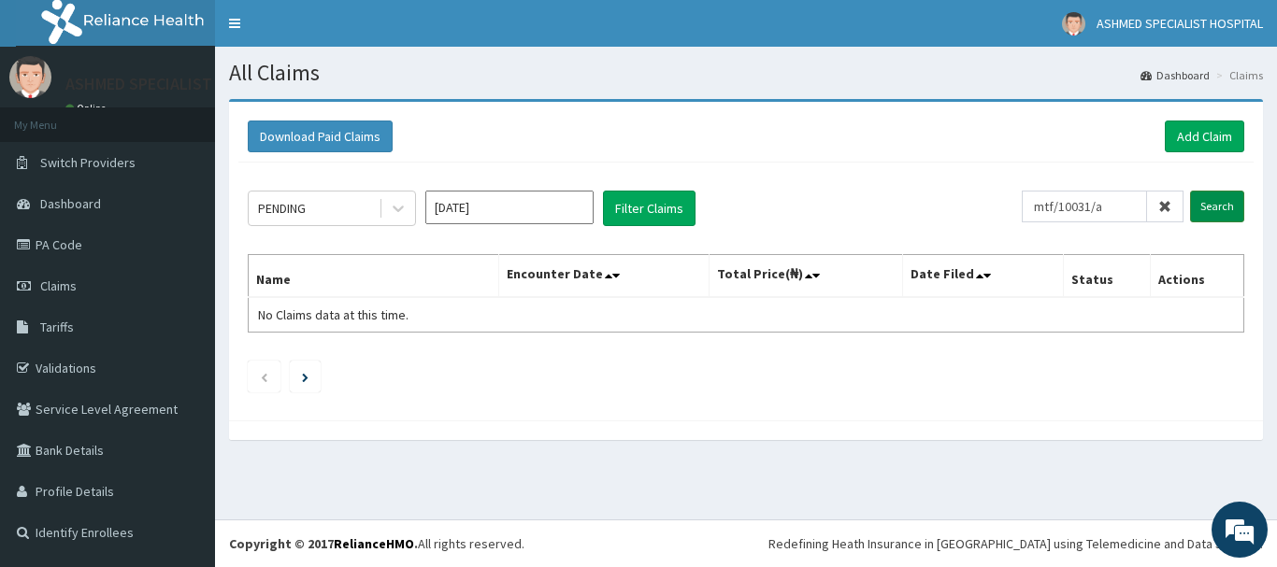
click at [1221, 200] on input "Search" at bounding box center [1217, 207] width 54 height 32
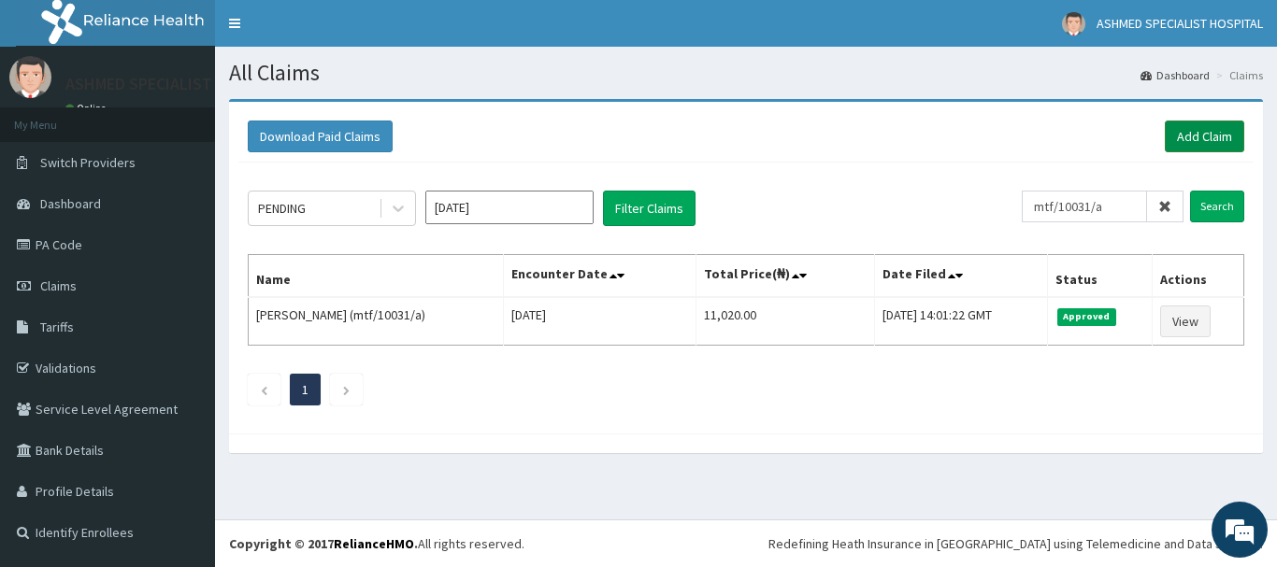
click at [1229, 137] on link "Add Claim" at bounding box center [1203, 137] width 79 height 32
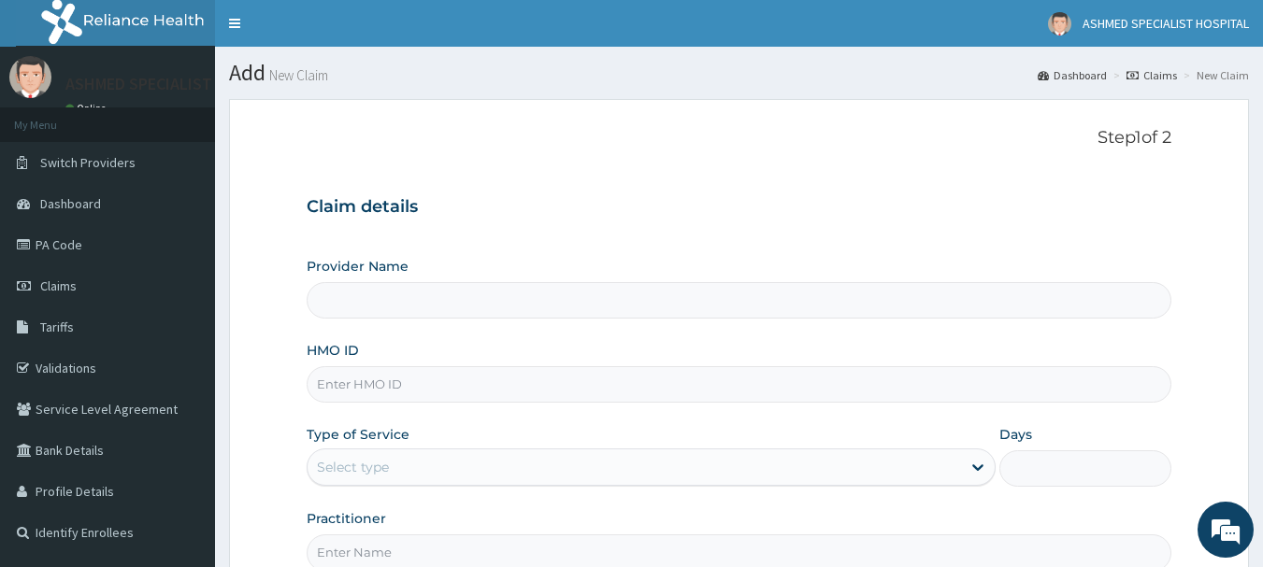
click at [352, 392] on input "HMO ID" at bounding box center [739, 384] width 865 height 36
type input "ASHMED SPECIALIST HOSPITAL"
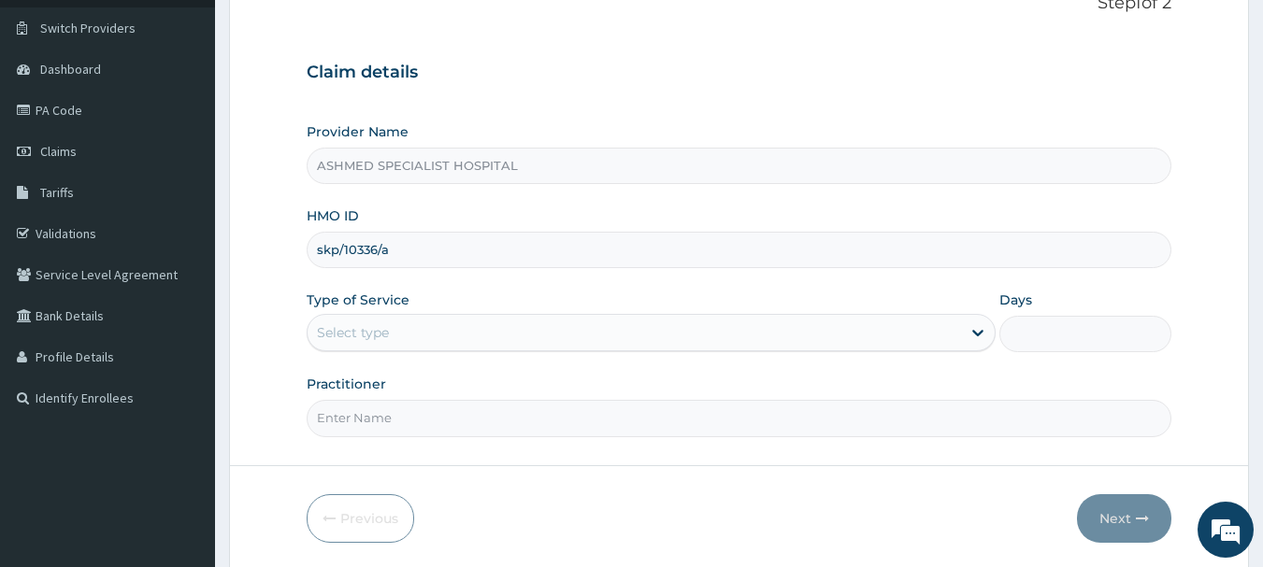
scroll to position [190, 0]
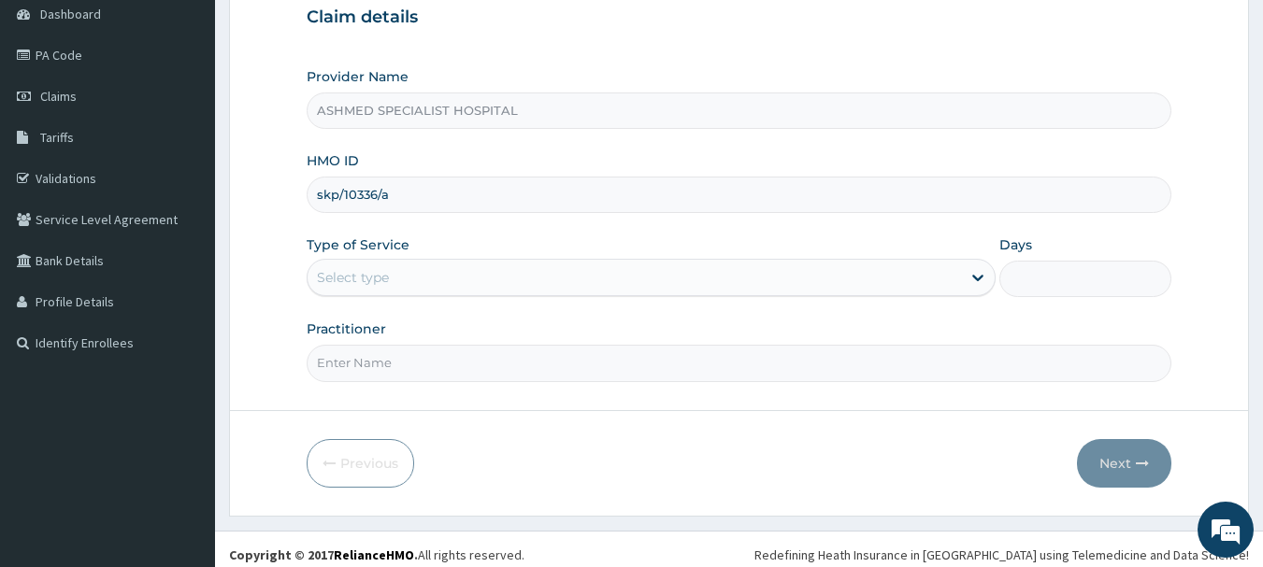
type input "skp/10336/a"
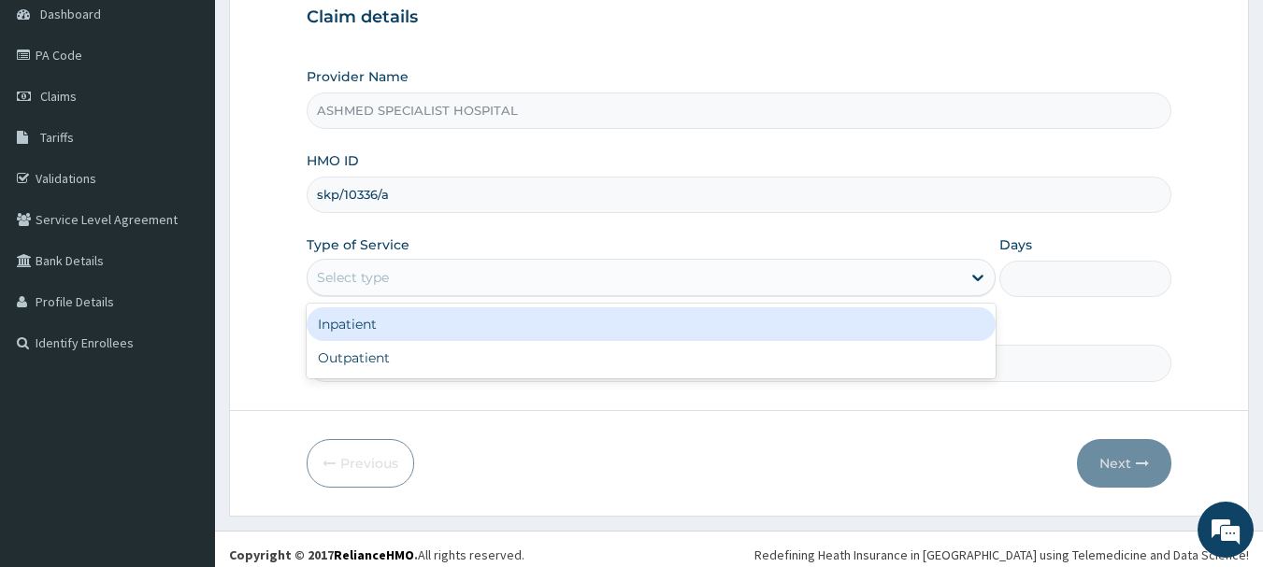
click at [846, 272] on div "Select type" at bounding box center [633, 278] width 653 height 30
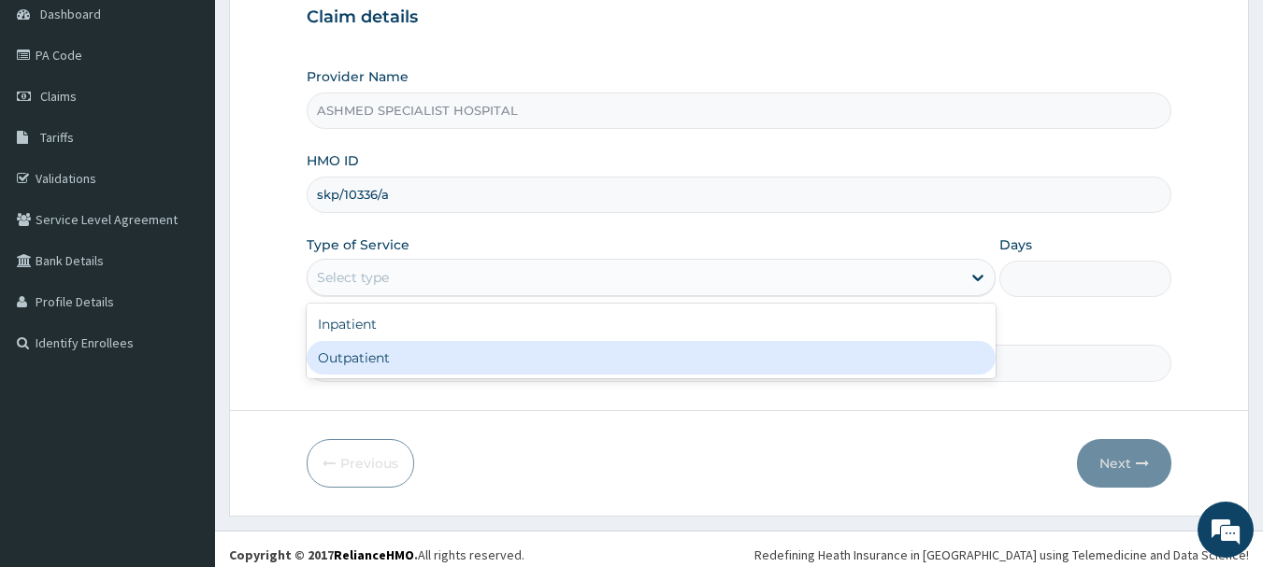
click at [475, 363] on div "Outpatient" at bounding box center [651, 358] width 689 height 34
type input "1"
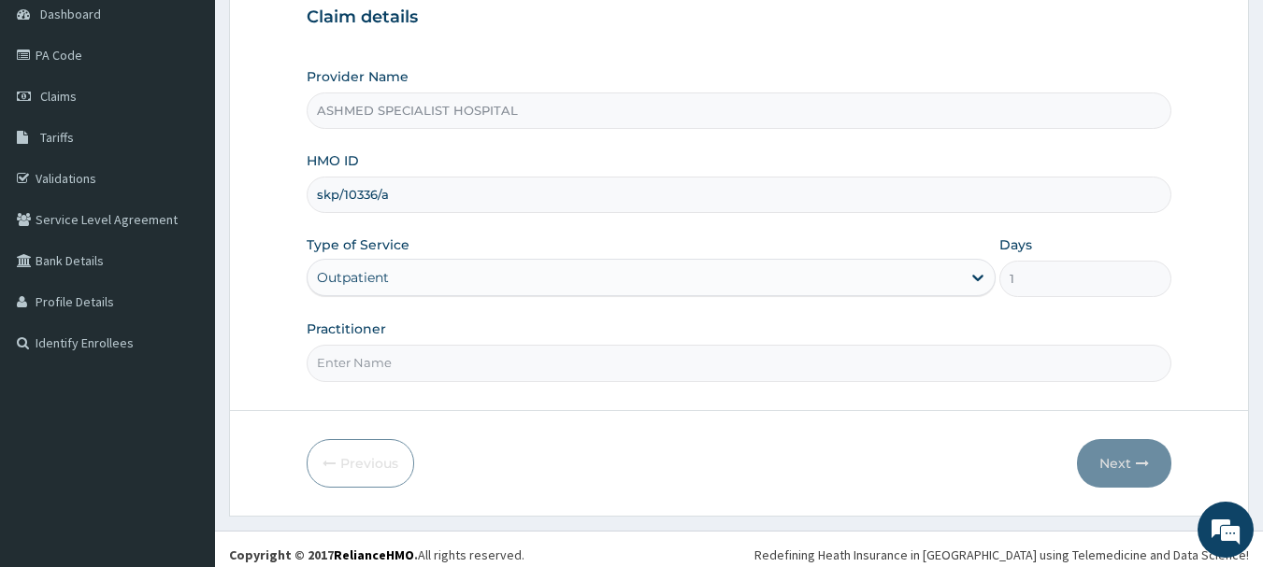
click at [398, 377] on input "Practitioner" at bounding box center [739, 363] width 865 height 36
type input "[PERSON_NAME][DATE]"
click at [1113, 454] on button "Next" at bounding box center [1124, 463] width 94 height 49
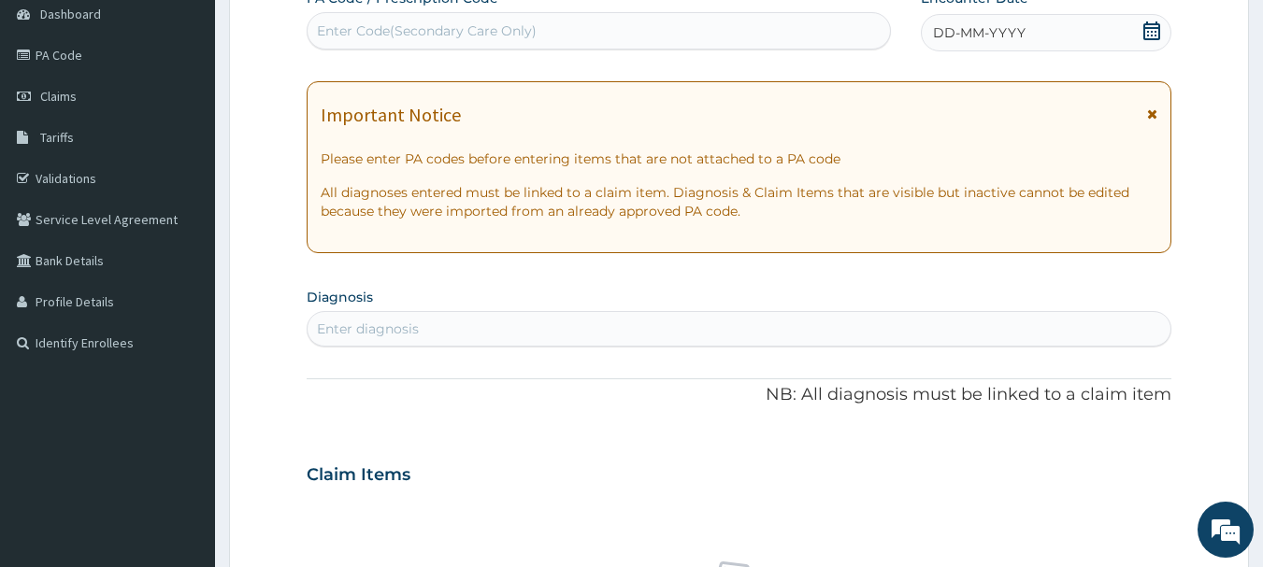
click at [1154, 31] on icon at bounding box center [1151, 30] width 19 height 19
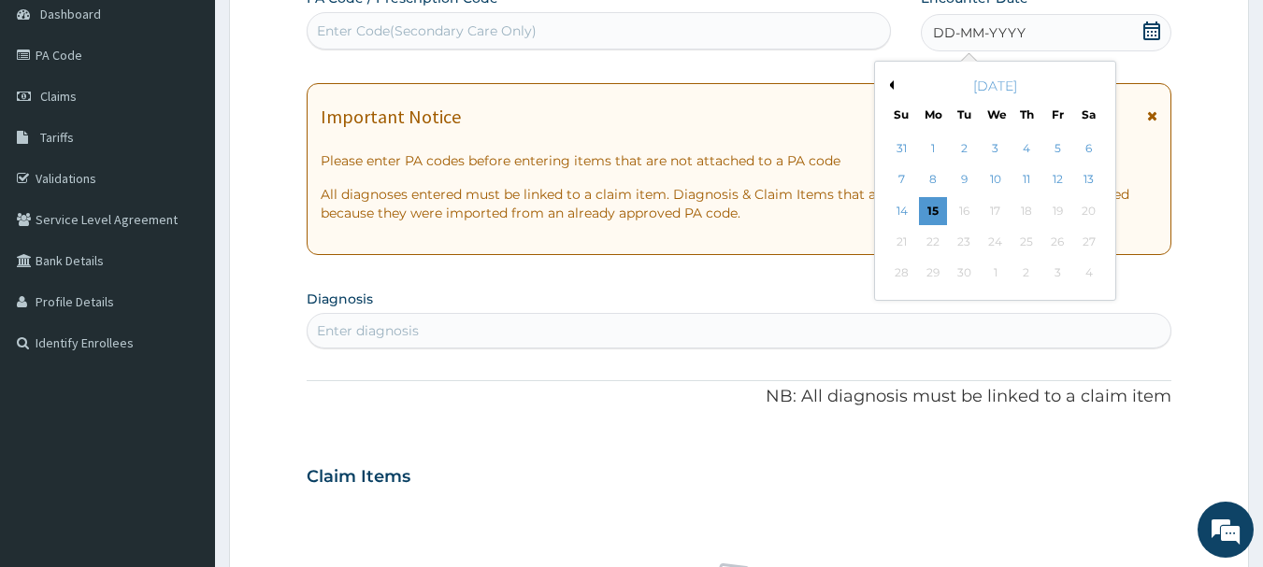
click at [890, 87] on button "Previous Month" at bounding box center [888, 84] width 9 height 9
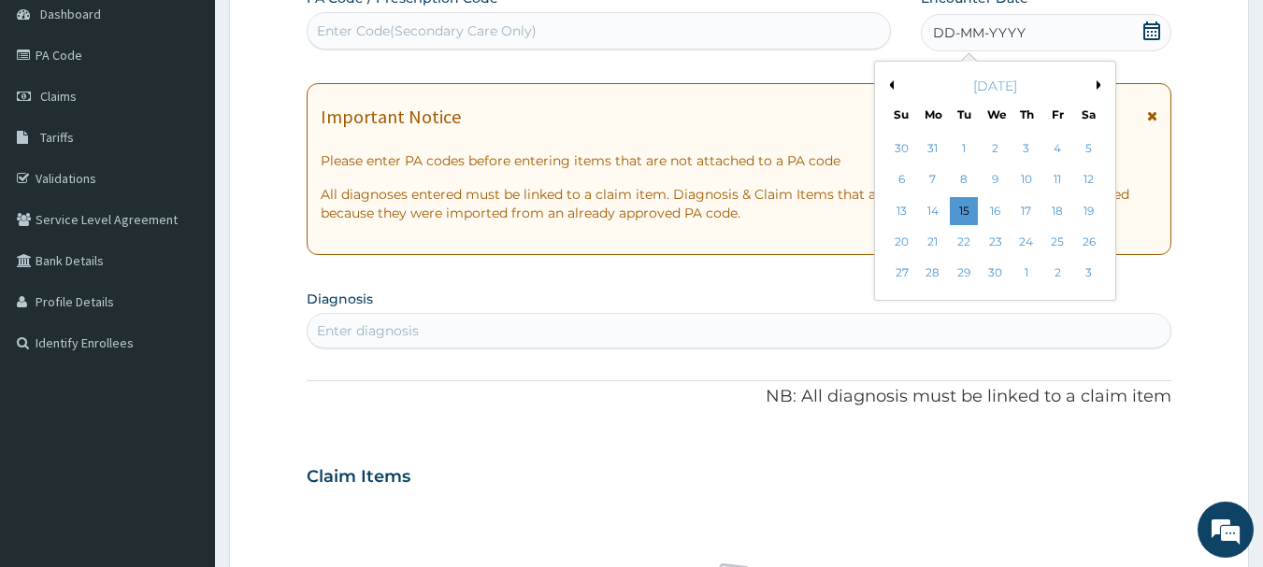
click at [890, 87] on button "Previous Month" at bounding box center [888, 84] width 9 height 9
click at [1057, 278] on div "28" at bounding box center [1057, 274] width 28 height 28
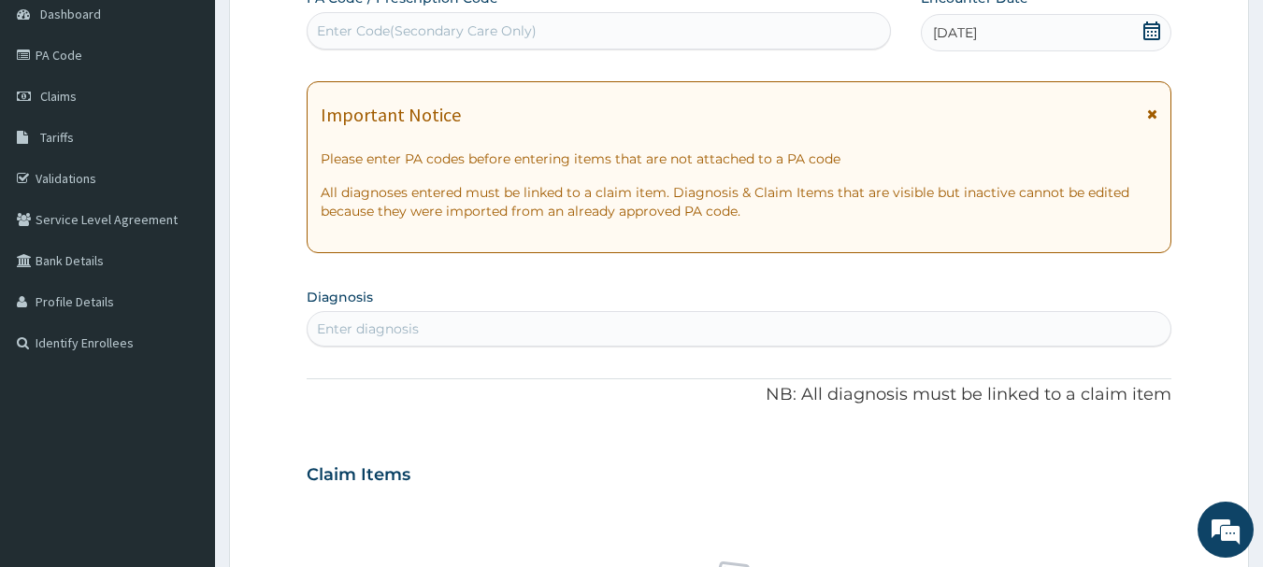
click at [562, 320] on div "Enter diagnosis" at bounding box center [739, 329] width 864 height 30
type input "[MEDICAL_DATA]"
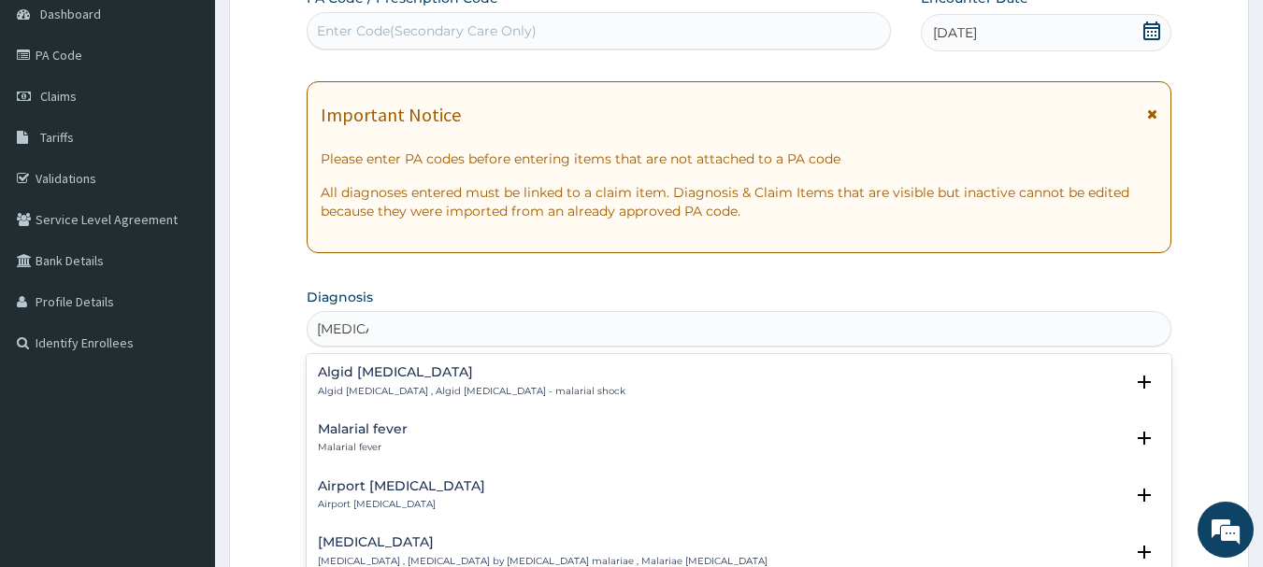
scroll to position [257, 0]
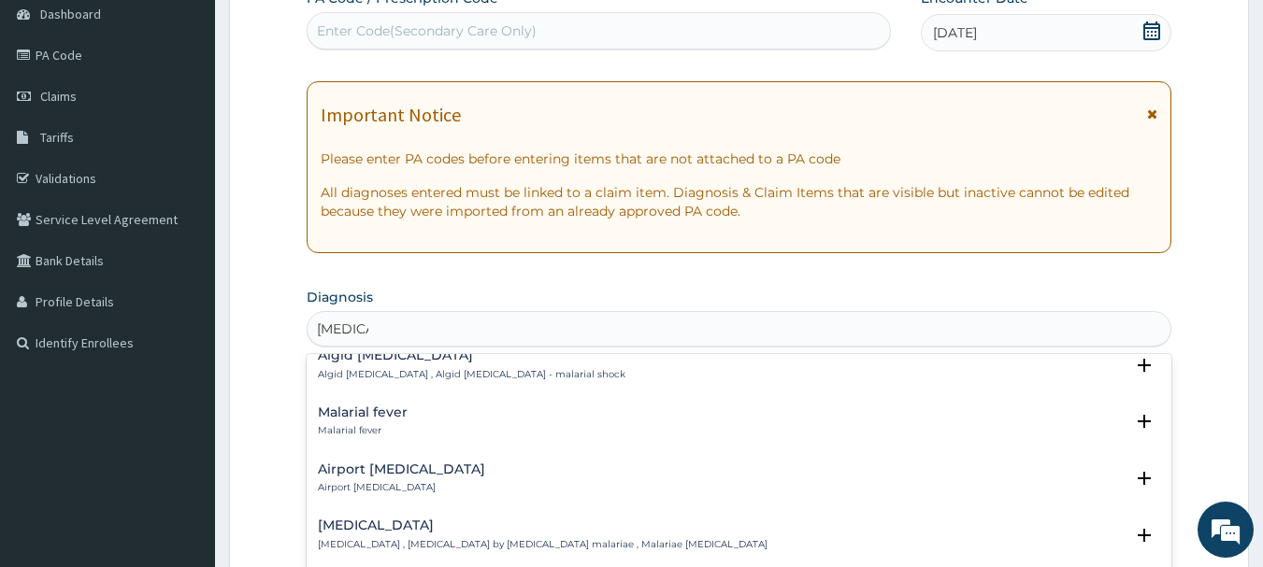
click at [367, 406] on h4 "Malarial fever" at bounding box center [363, 413] width 90 height 14
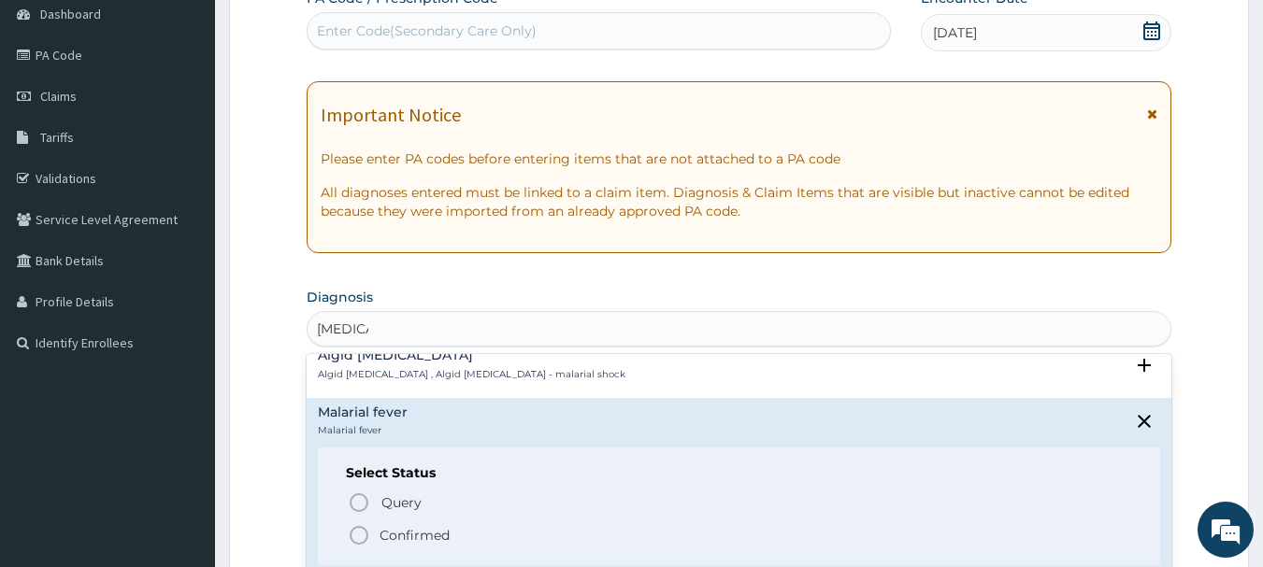
click at [363, 524] on icon "status option filled" at bounding box center [359, 535] width 22 height 22
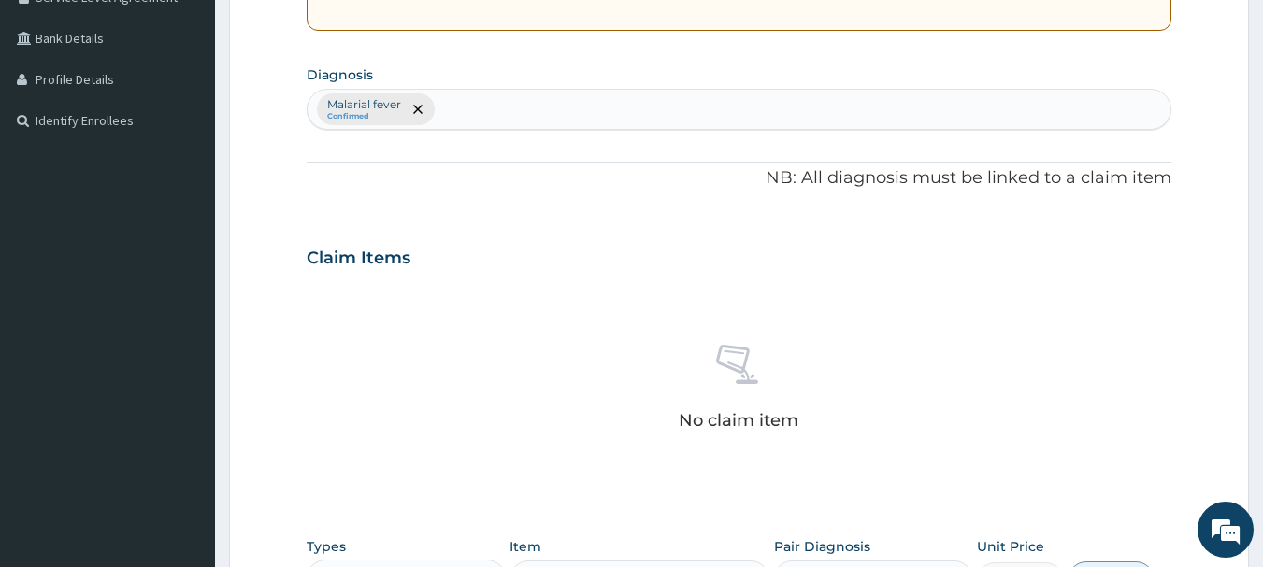
scroll to position [405, 0]
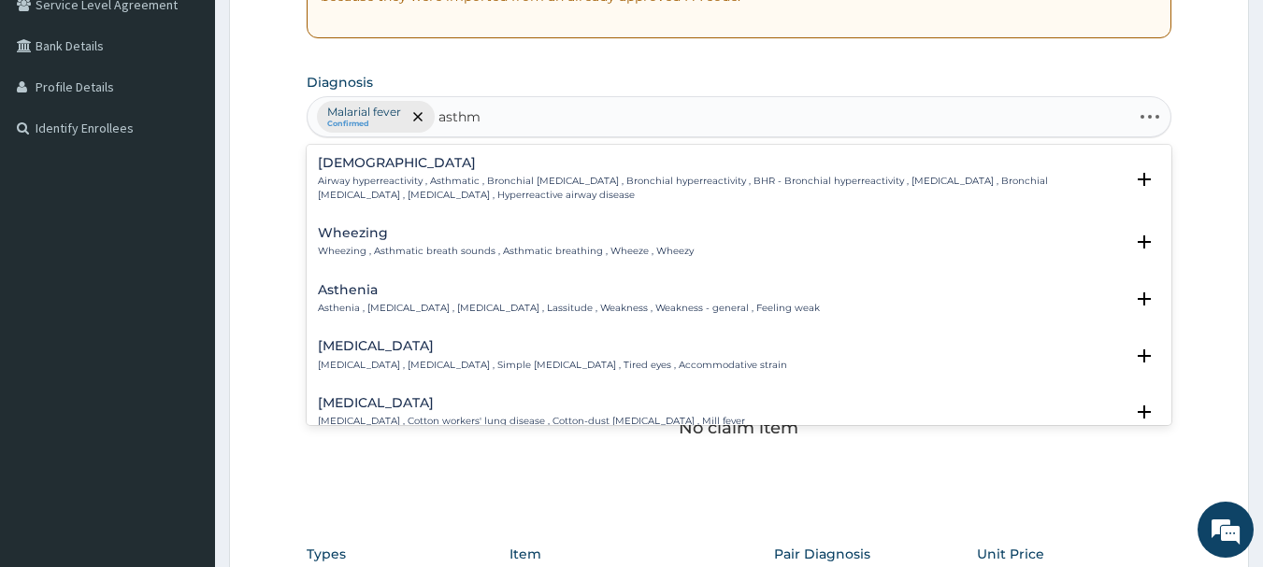
type input "[MEDICAL_DATA]"
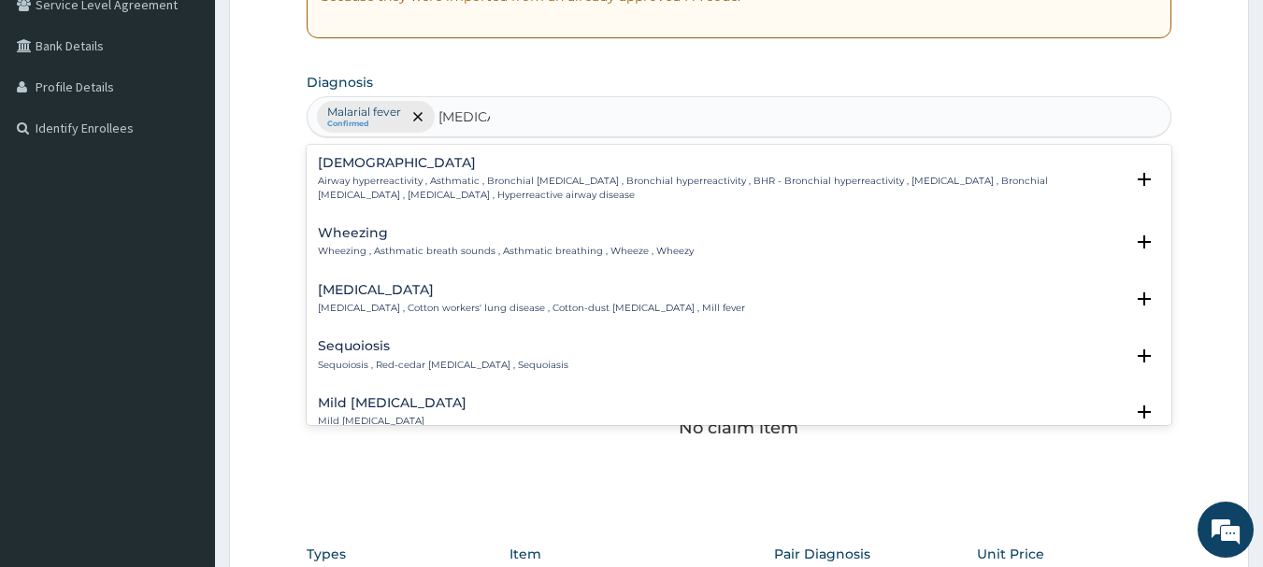
click at [371, 166] on h4 "[DEMOGRAPHIC_DATA]" at bounding box center [721, 163] width 807 height 14
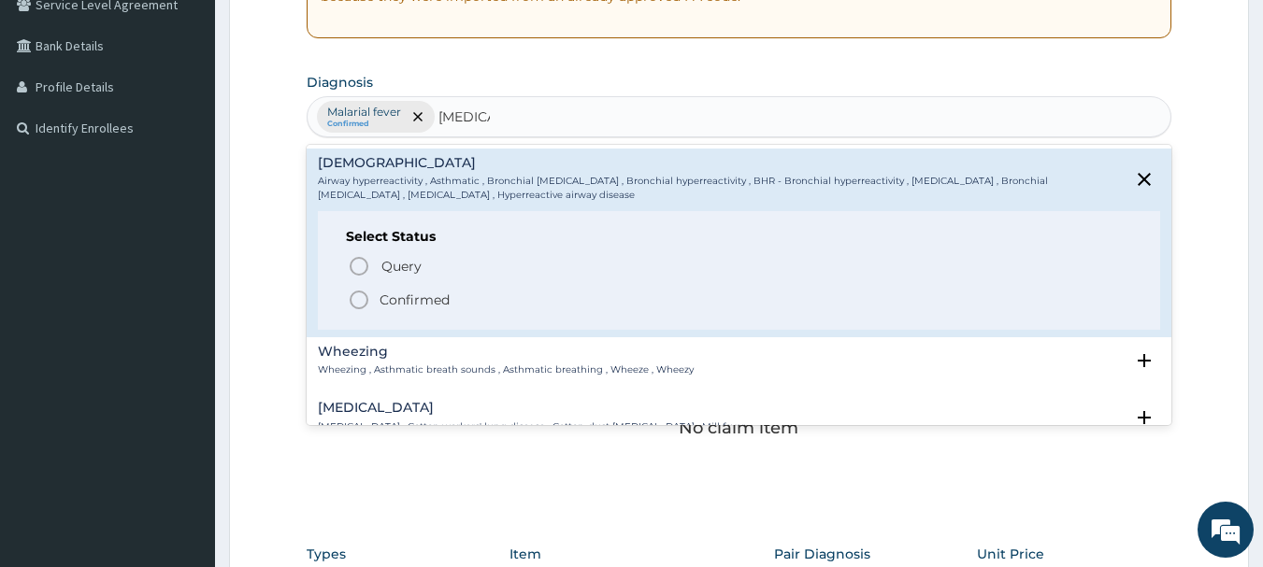
click at [362, 301] on icon "status option filled" at bounding box center [359, 300] width 22 height 22
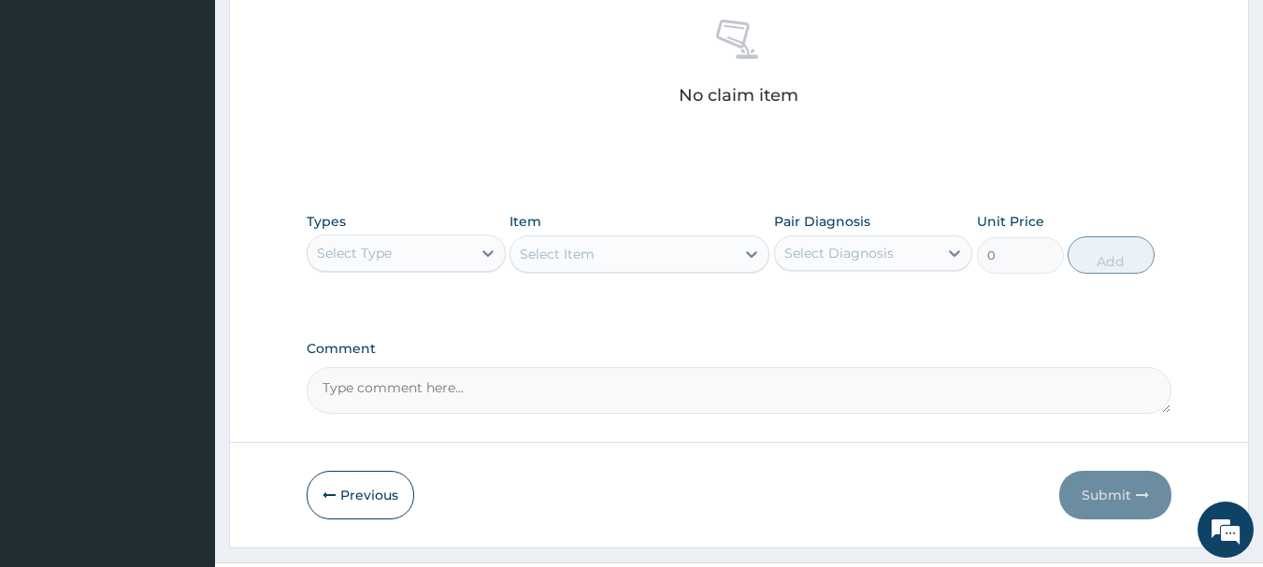
scroll to position [780, 0]
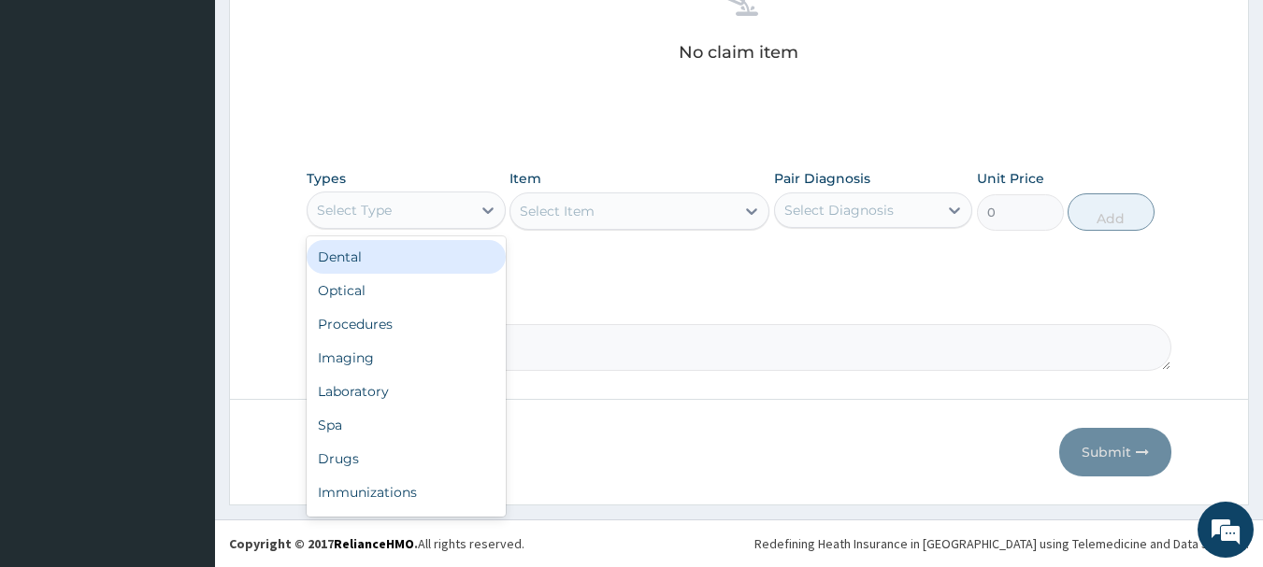
click at [459, 209] on div "Select Type" at bounding box center [389, 210] width 164 height 30
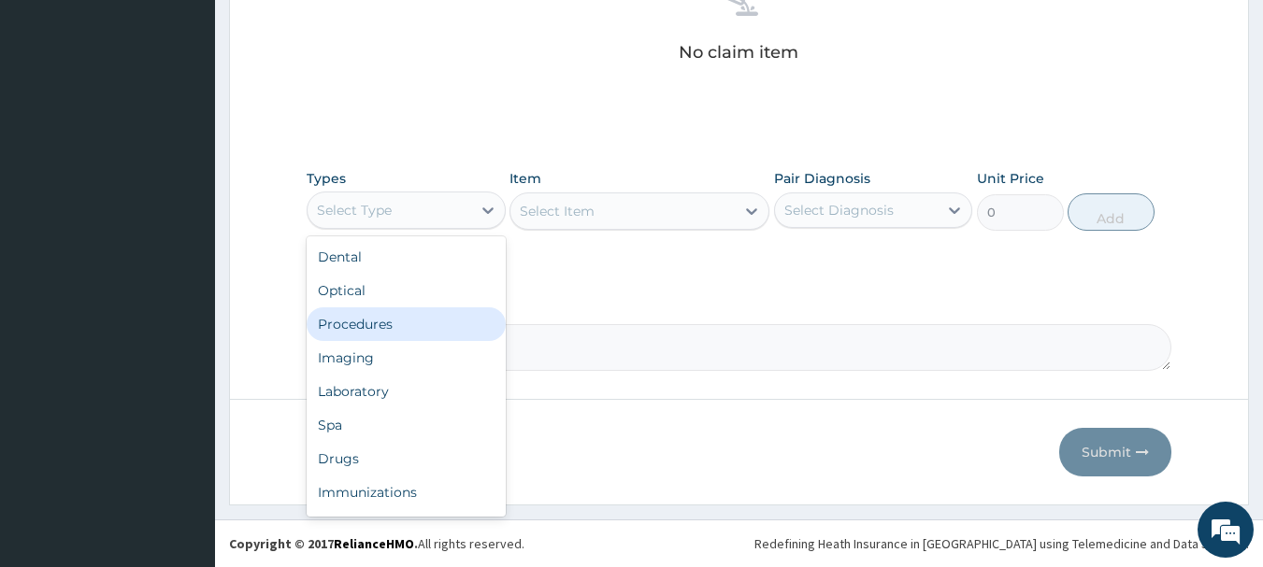
click at [367, 328] on div "Procedures" at bounding box center [406, 324] width 199 height 34
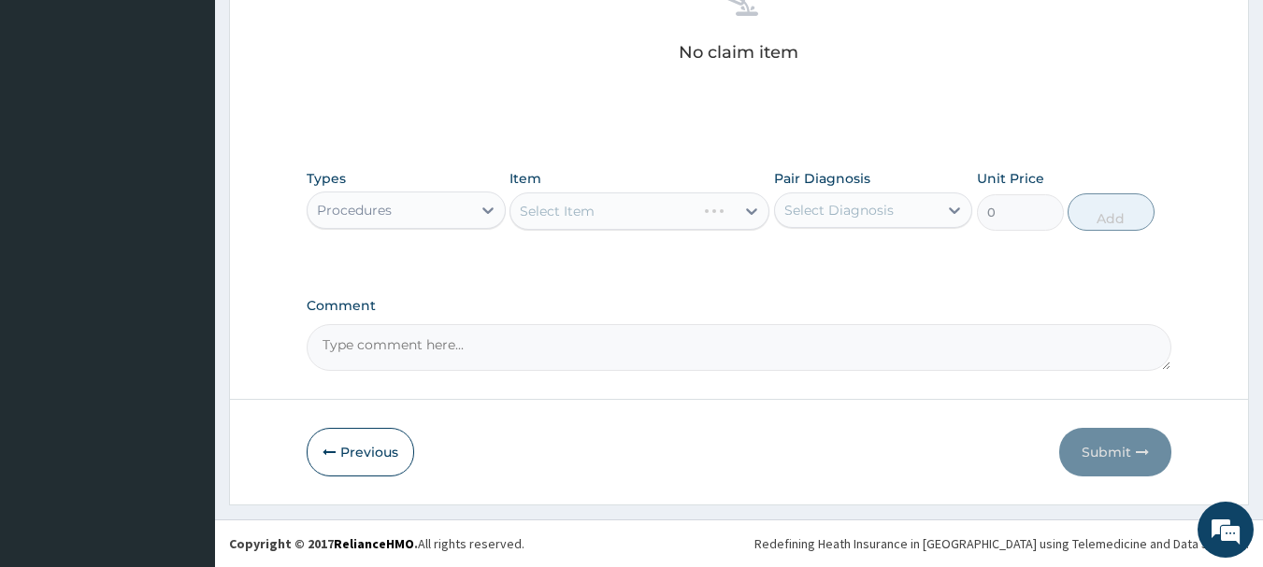
click at [706, 215] on div "Select Item" at bounding box center [639, 211] width 260 height 37
click at [748, 215] on div "Select Item" at bounding box center [639, 211] width 260 height 37
click at [751, 210] on div "Select Item" at bounding box center [639, 211] width 260 height 37
click at [751, 211] on div "Select Item" at bounding box center [639, 211] width 260 height 37
click at [750, 214] on icon at bounding box center [751, 211] width 11 height 7
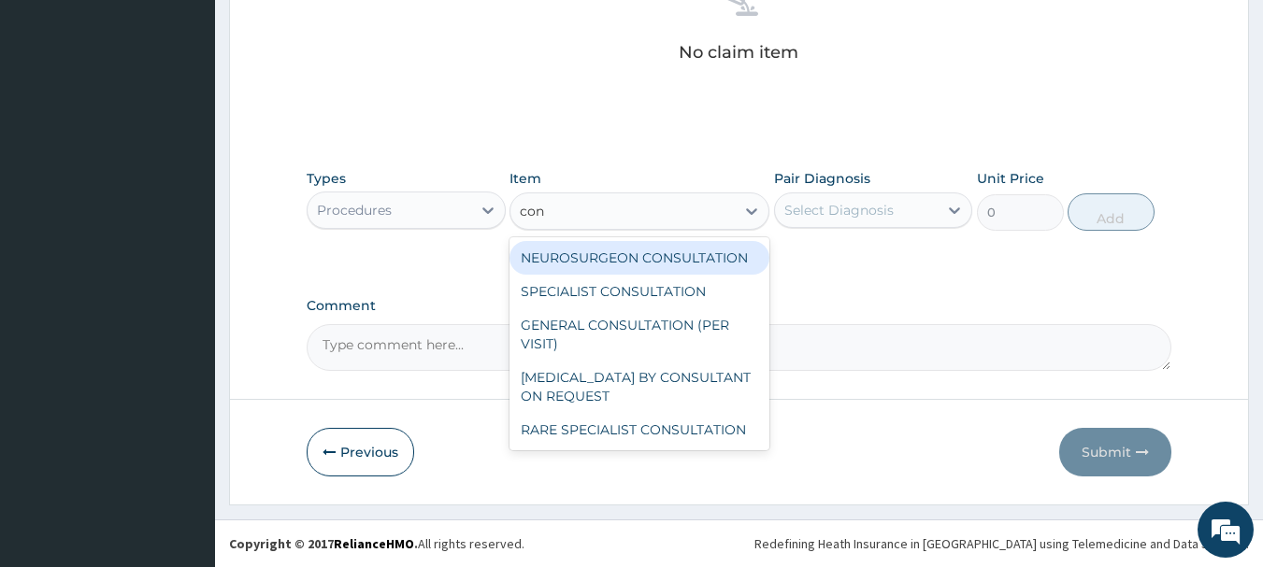
type input "cons"
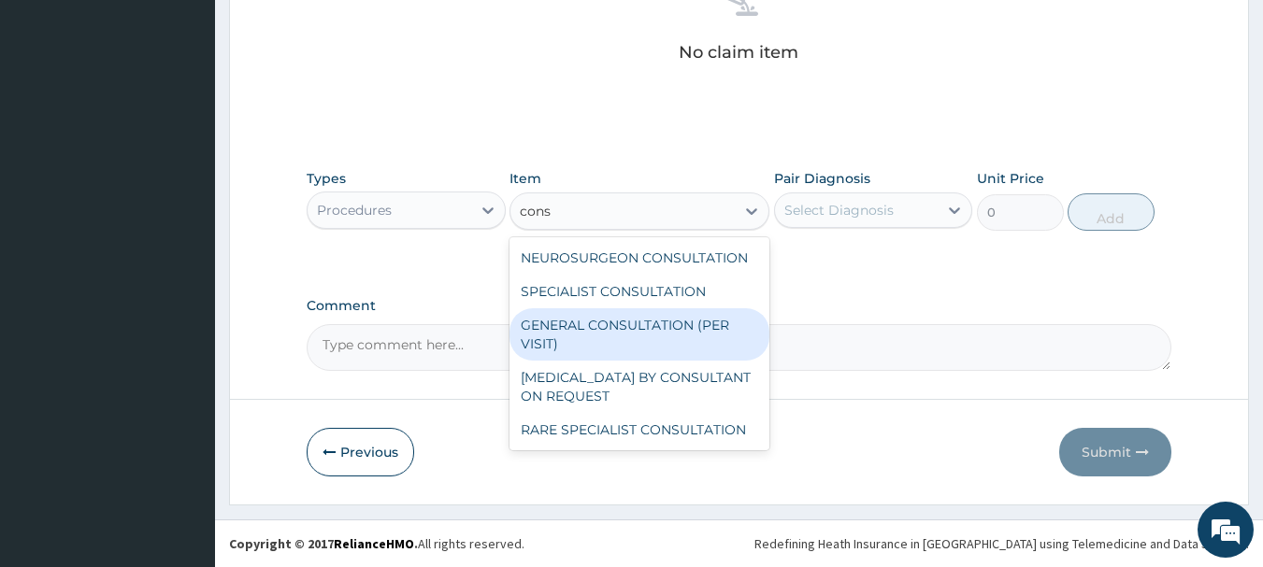
click at [705, 334] on div "GENERAL CONSULTATION (PER VISIT)" at bounding box center [639, 334] width 260 height 52
type input "2000"
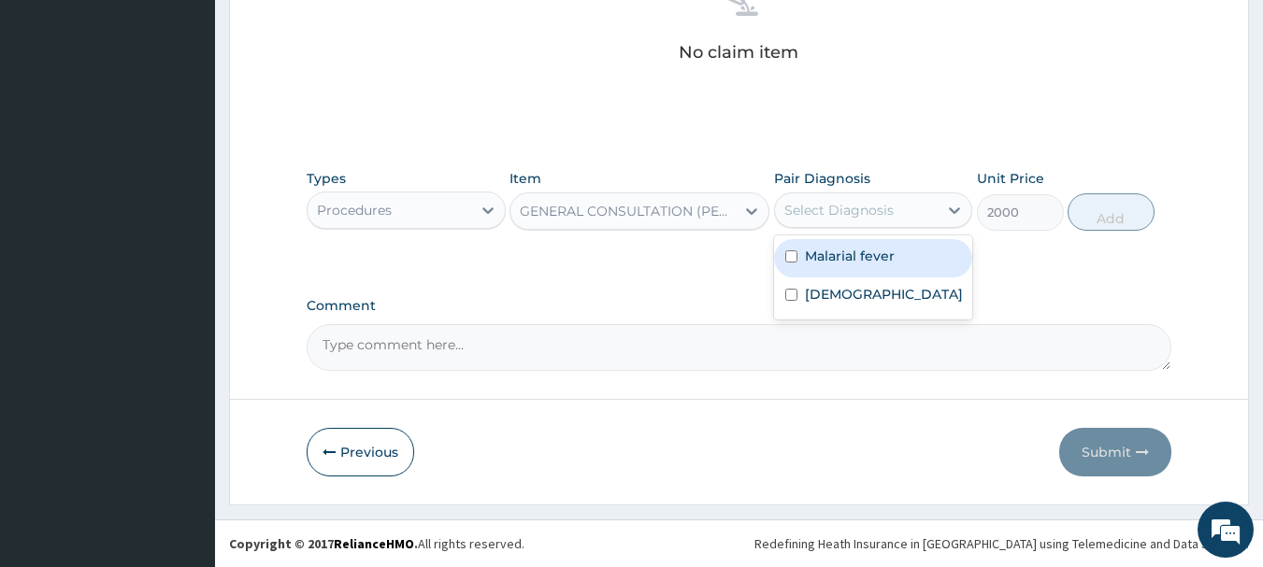
click at [854, 224] on div "Select Diagnosis" at bounding box center [873, 211] width 199 height 36
click at [846, 250] on label "Malarial fever" at bounding box center [850, 256] width 90 height 19
checkbox input "true"
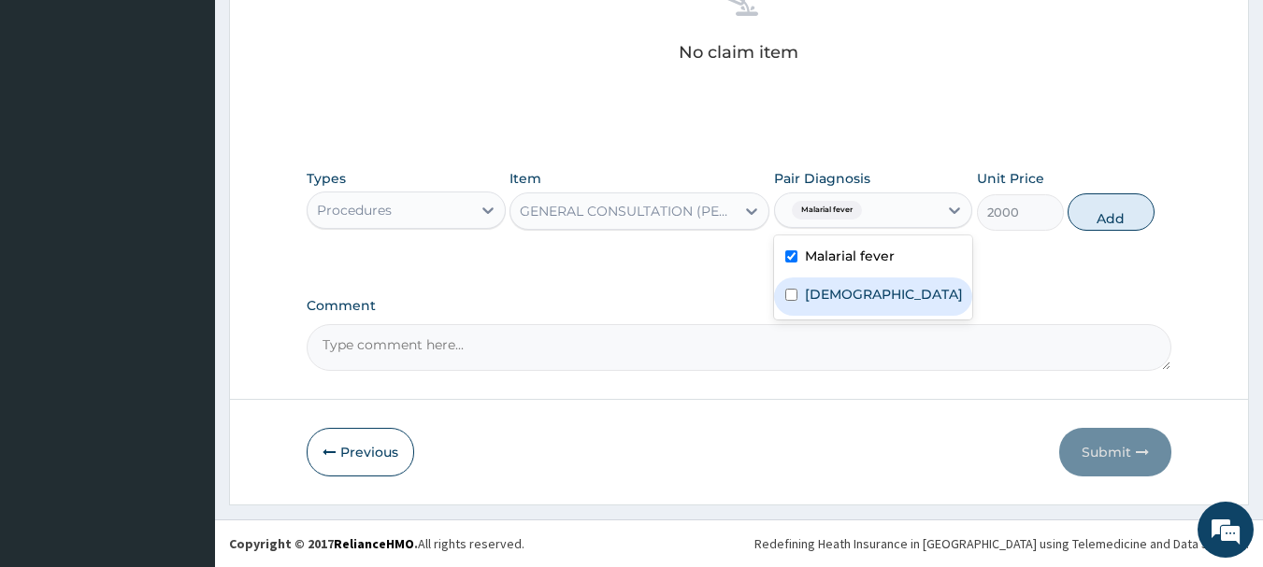
click at [833, 293] on label "[DEMOGRAPHIC_DATA]" at bounding box center [884, 294] width 158 height 19
checkbox input "true"
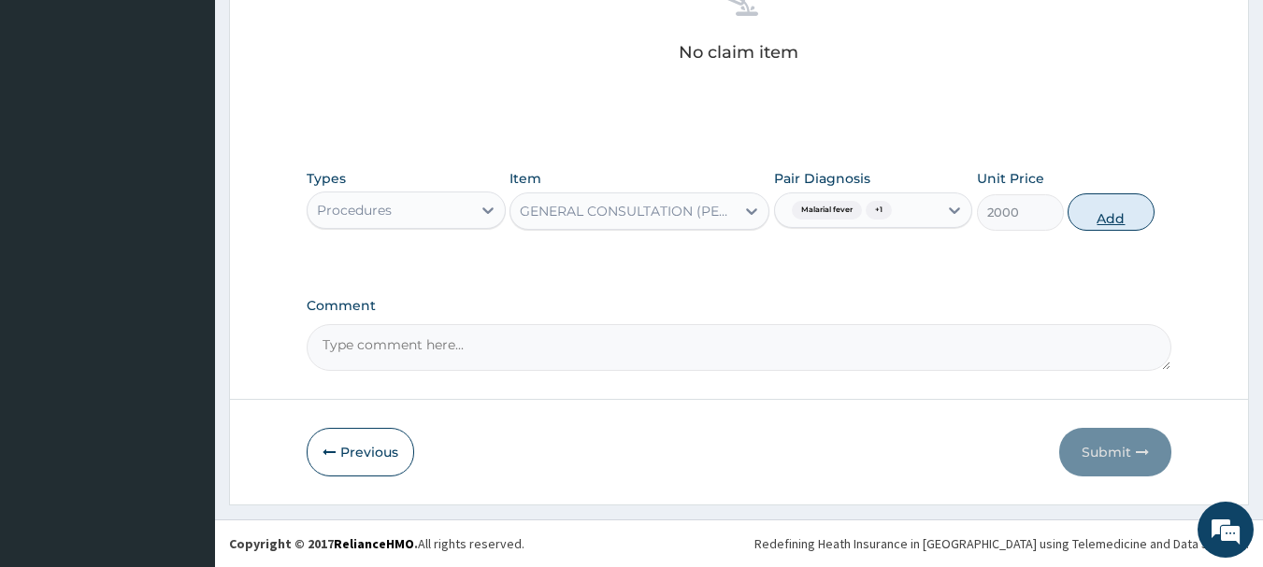
click at [1108, 210] on button "Add" at bounding box center [1110, 211] width 87 height 37
type input "0"
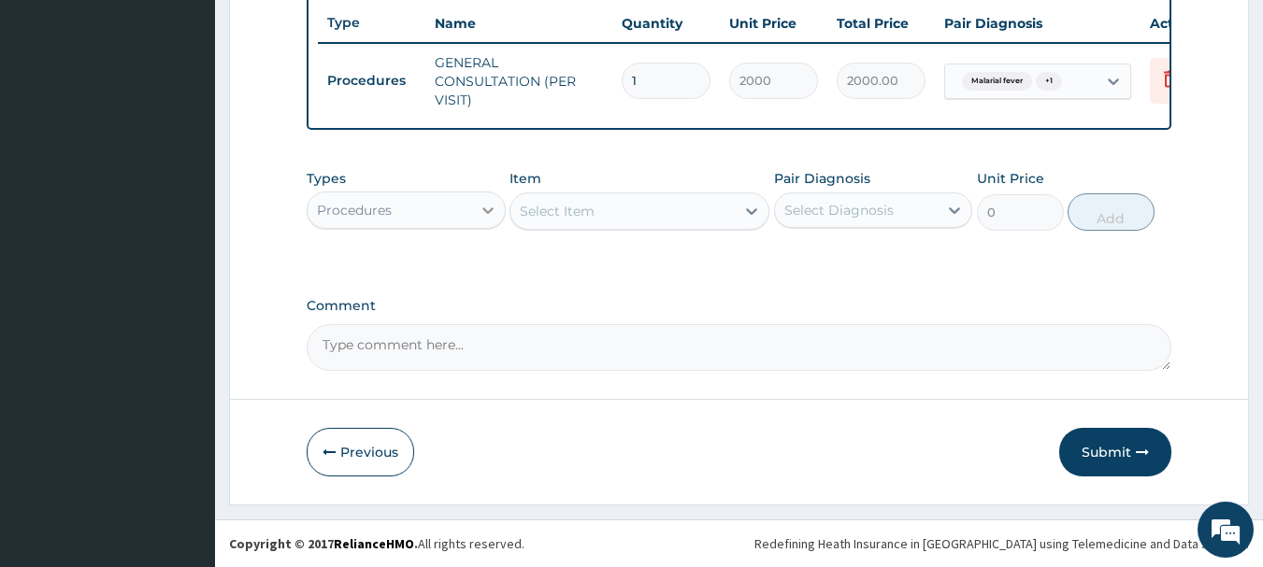
click at [475, 215] on div at bounding box center [488, 210] width 34 height 34
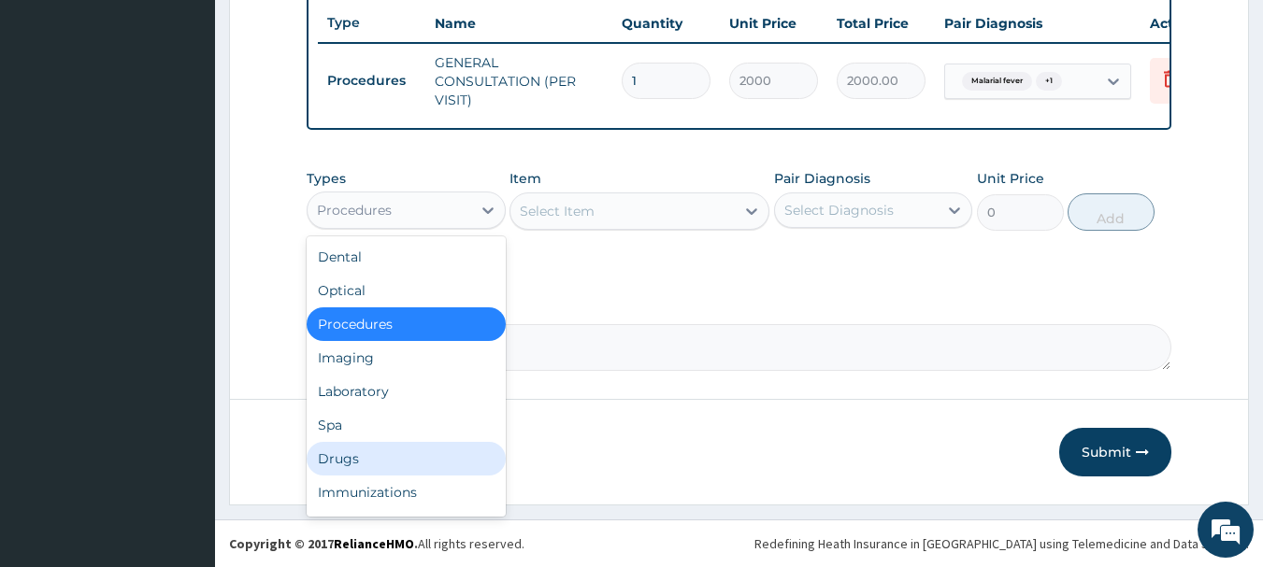
click at [341, 457] on div "Drugs" at bounding box center [406, 459] width 199 height 34
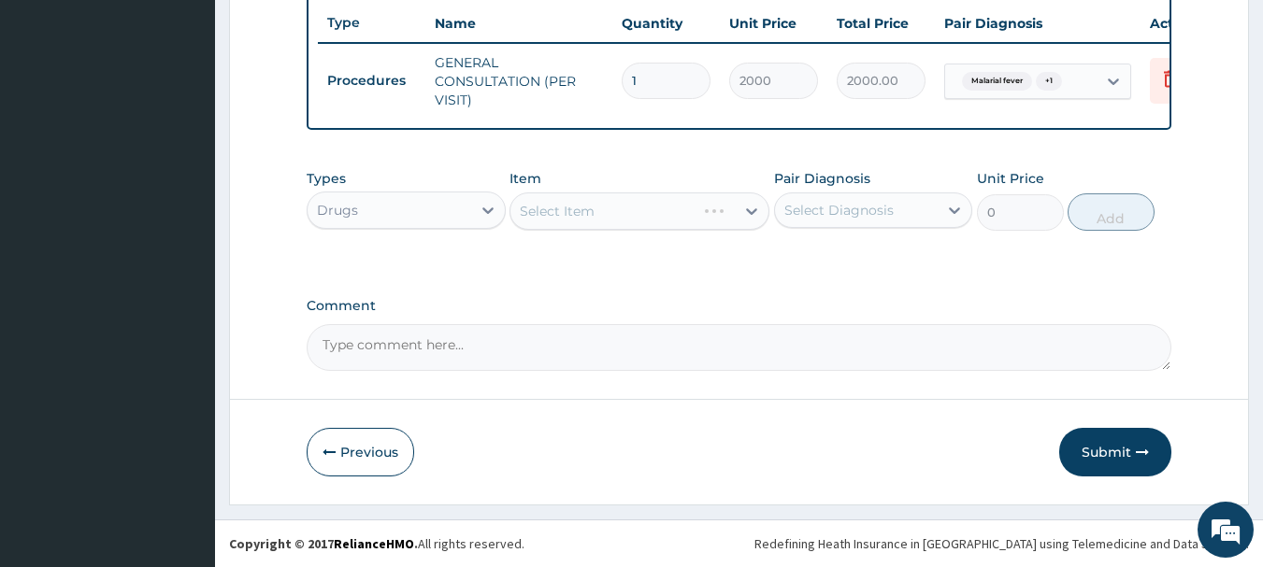
click at [636, 218] on div "Select Item" at bounding box center [639, 211] width 260 height 37
click at [634, 218] on div "Select Item" at bounding box center [639, 211] width 260 height 37
click at [712, 219] on div "Select Item" at bounding box center [639, 211] width 260 height 37
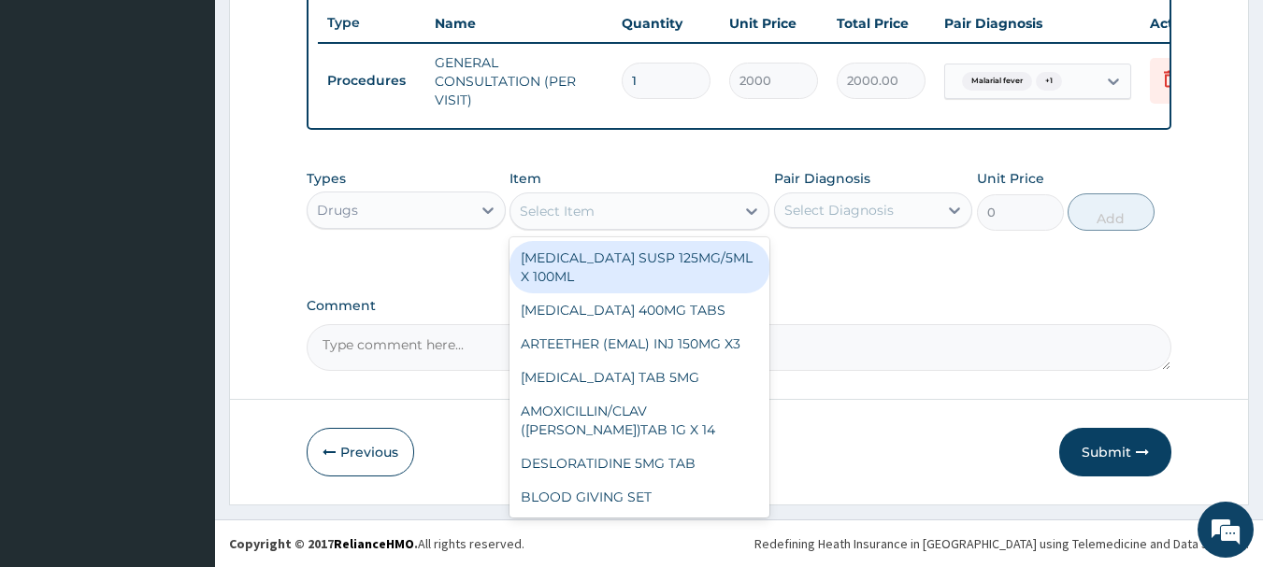
click at [725, 217] on div "Select Item" at bounding box center [622, 211] width 224 height 30
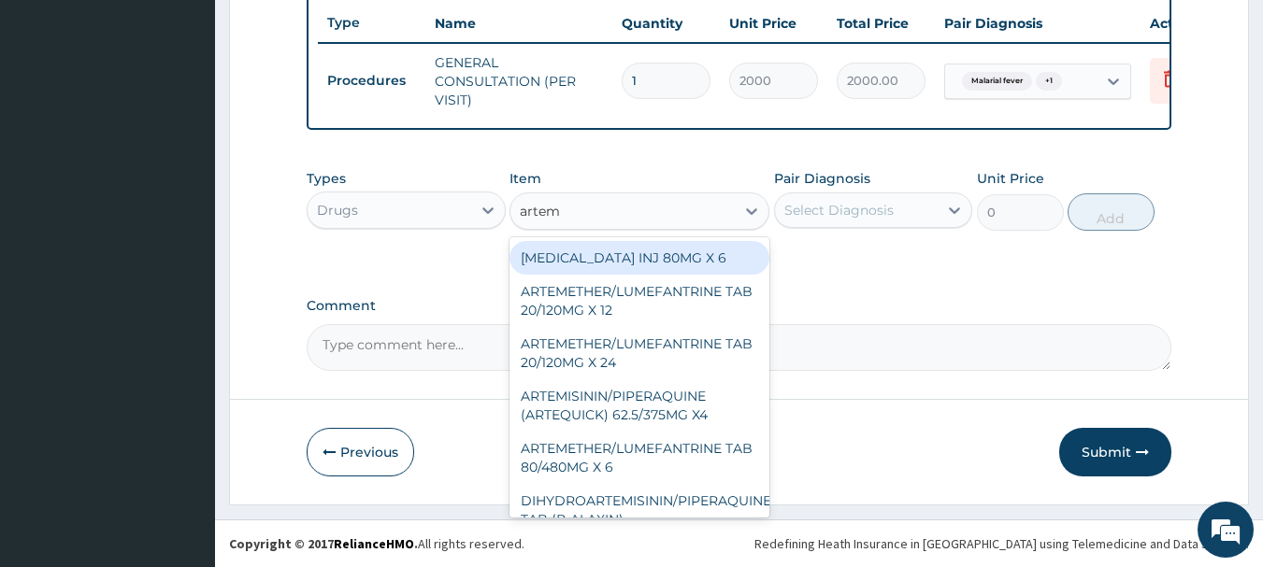
type input "arteme"
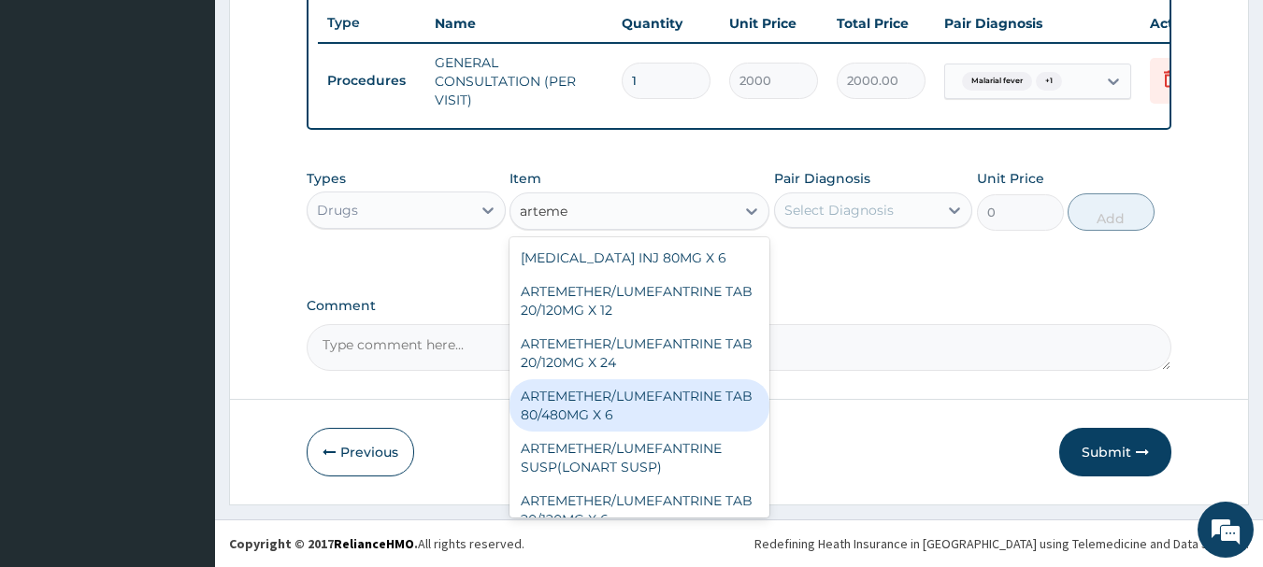
click at [618, 400] on div "ARTEMETHER/LUMEFANTRINE TAB 80/480MG X 6" at bounding box center [639, 405] width 260 height 52
type input "700"
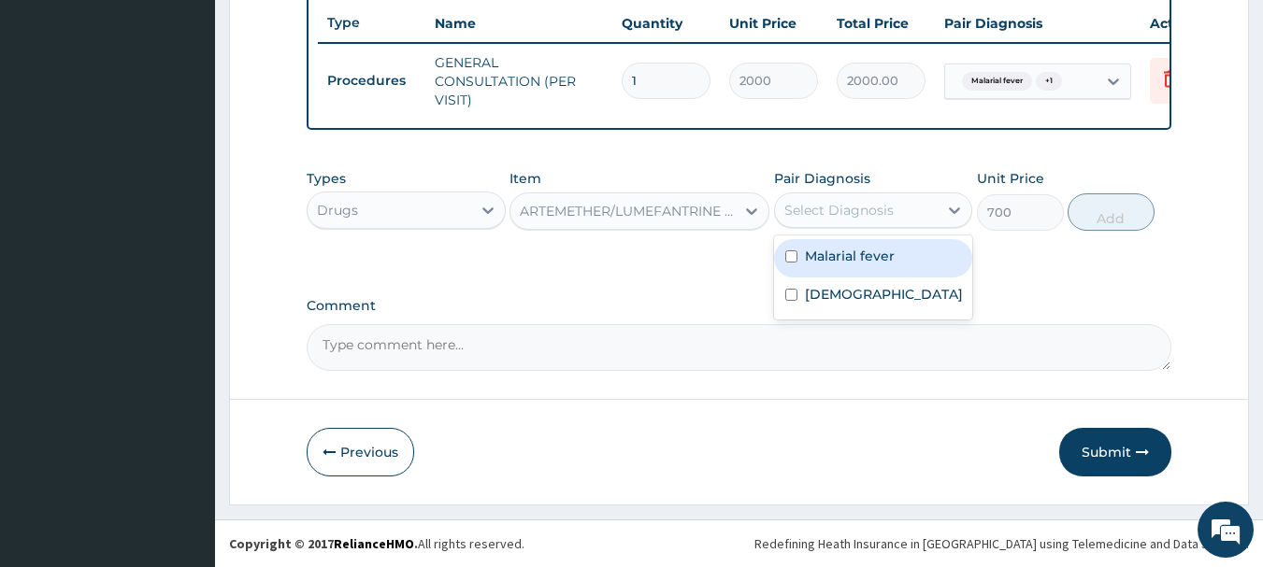
click at [903, 208] on div "Select Diagnosis" at bounding box center [857, 210] width 164 height 30
click at [857, 257] on label "Malarial fever" at bounding box center [850, 256] width 90 height 19
checkbox input "true"
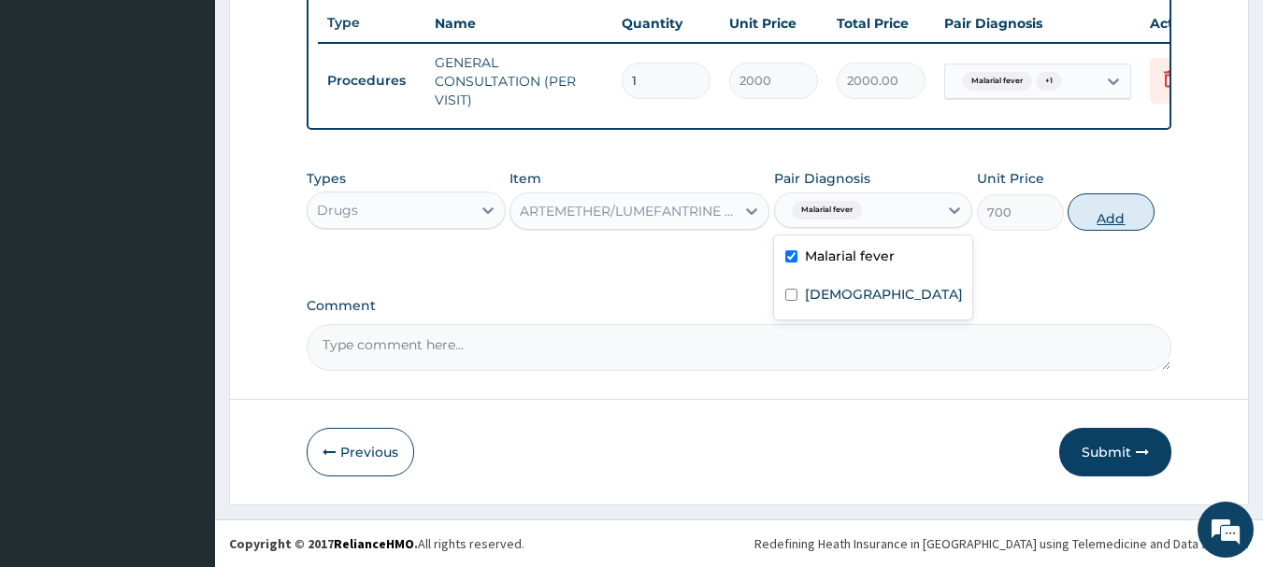
click at [1090, 221] on button "Add" at bounding box center [1110, 211] width 87 height 37
type input "0"
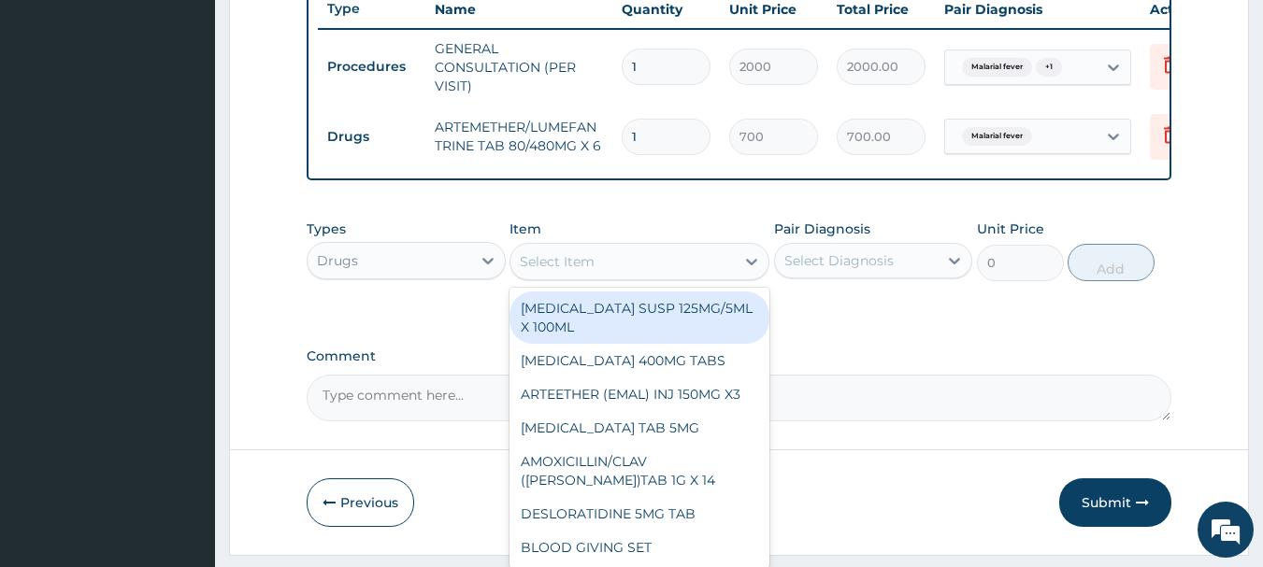
click at [695, 277] on div "Select Item" at bounding box center [622, 262] width 224 height 30
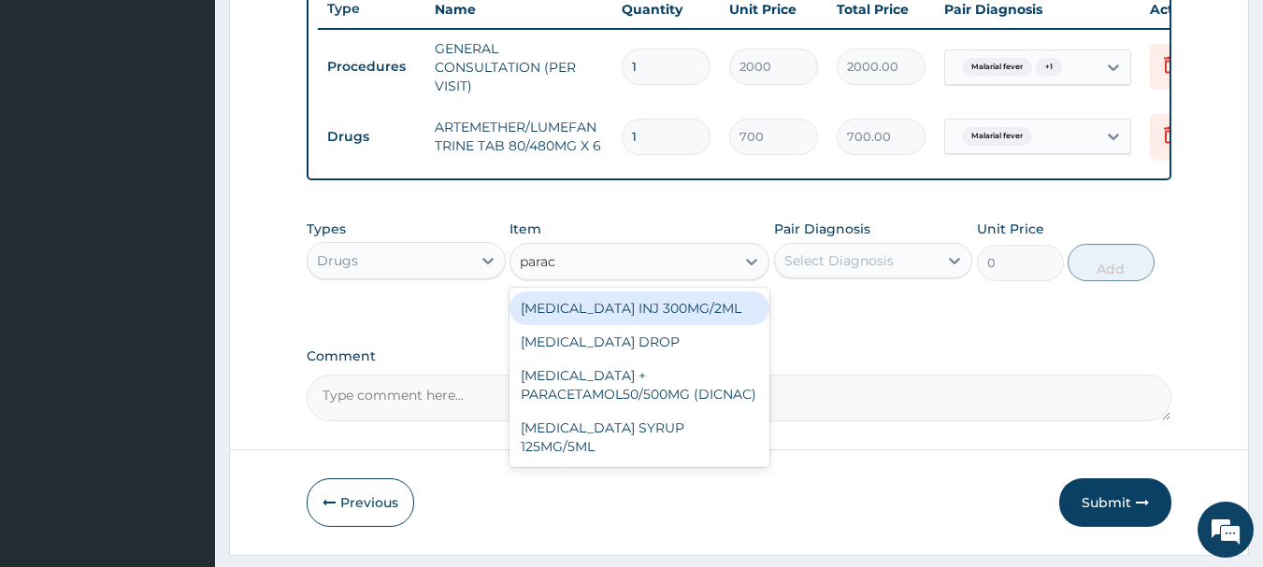
type input "parace"
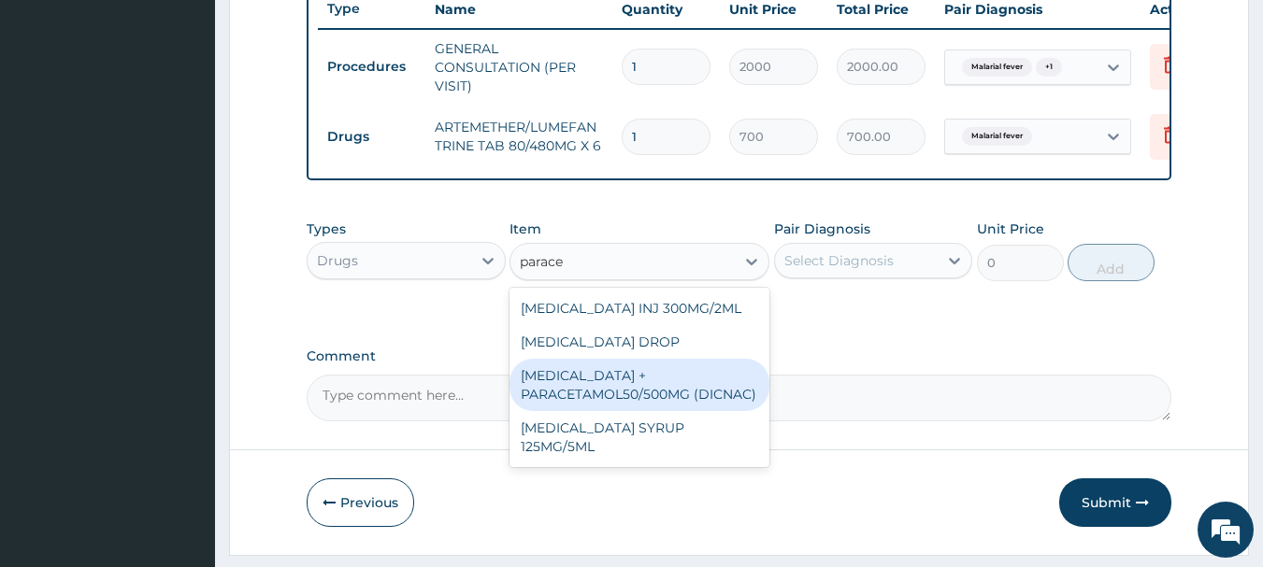
click at [664, 397] on div "[MEDICAL_DATA] + PARACETAMOL50/500MG (DICNAC)" at bounding box center [639, 385] width 260 height 52
type input "40"
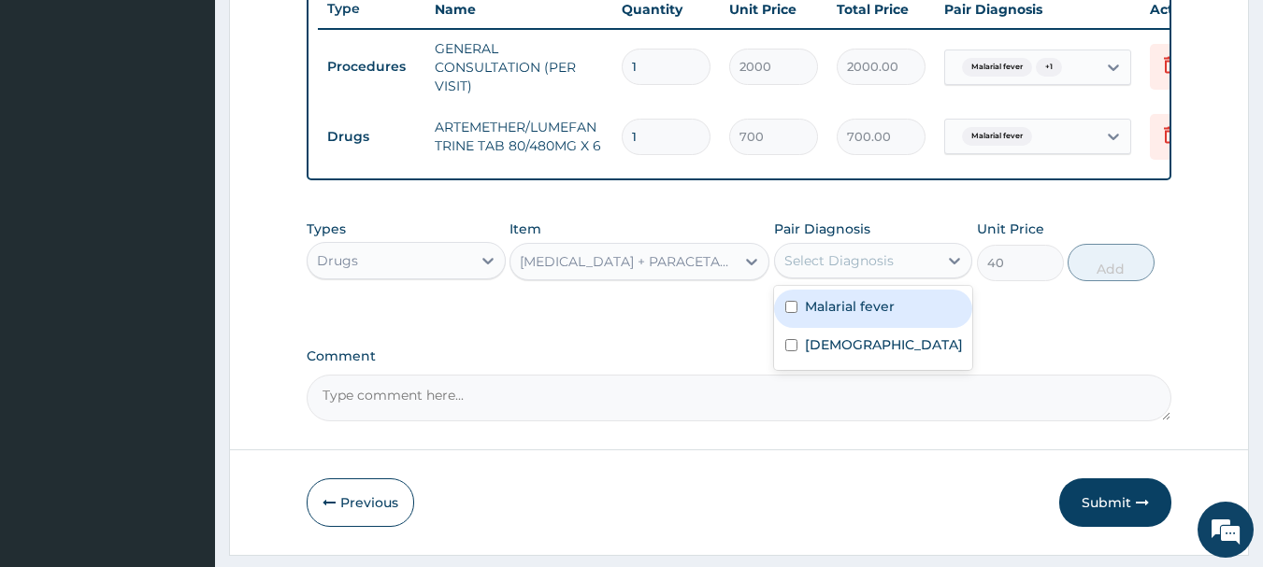
click at [895, 276] on div "Select Diagnosis" at bounding box center [857, 261] width 164 height 30
click at [863, 316] on label "Malarial fever" at bounding box center [850, 306] width 90 height 19
checkbox input "true"
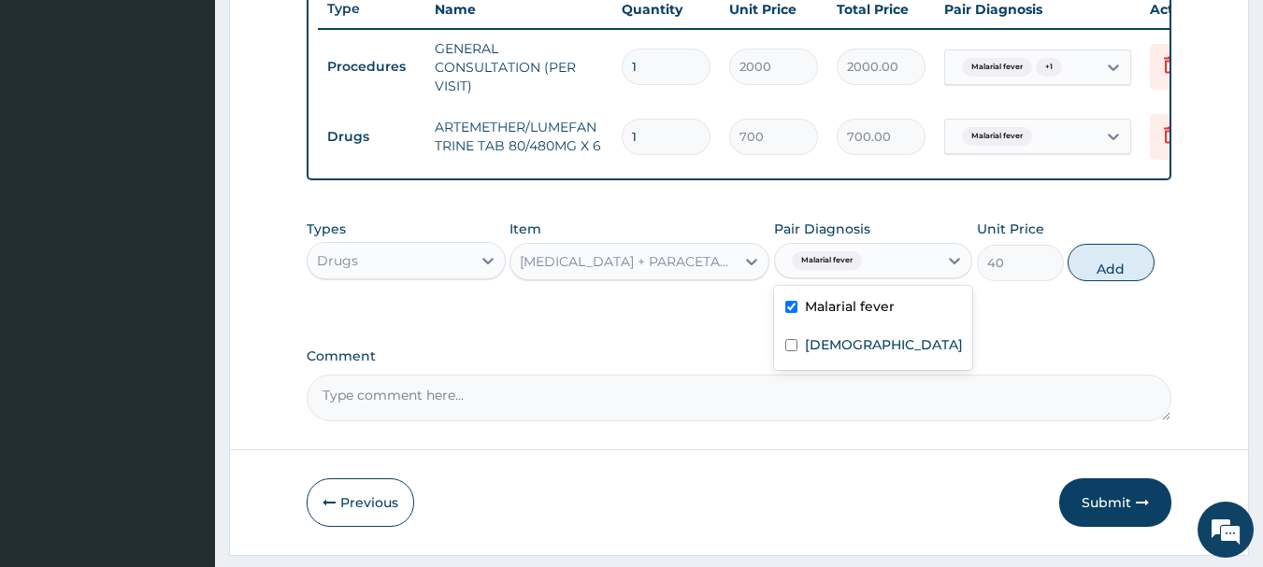
click at [1097, 279] on button "Add" at bounding box center [1110, 262] width 87 height 37
type input "0"
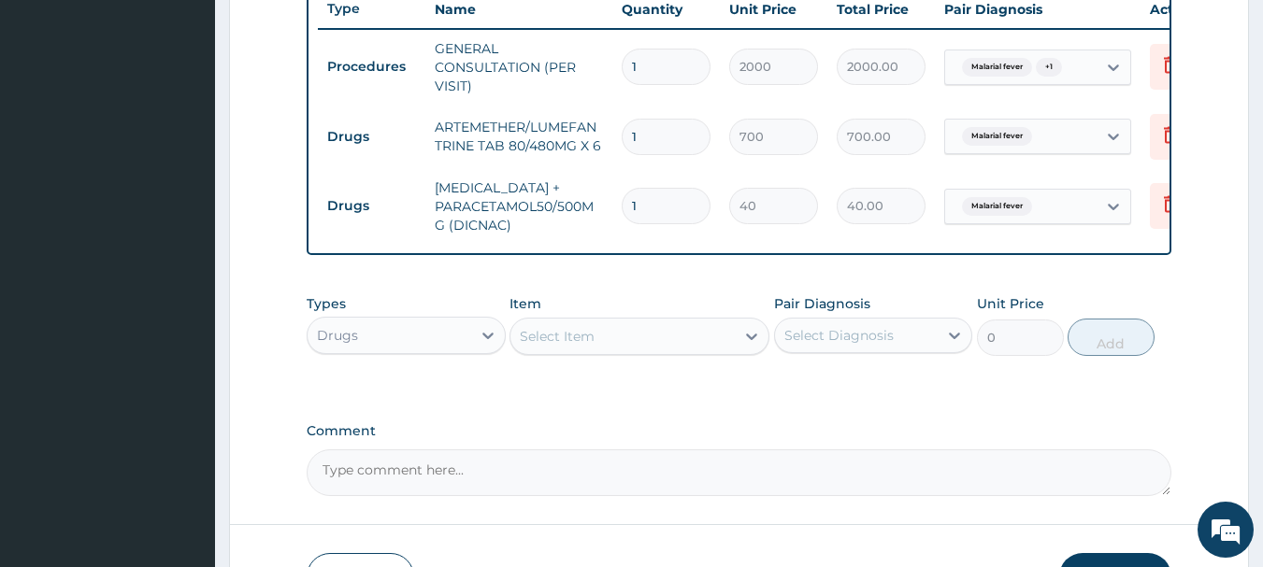
type input "18"
type input "720.00"
type input "18"
click at [703, 346] on div "Select Item" at bounding box center [622, 336] width 224 height 30
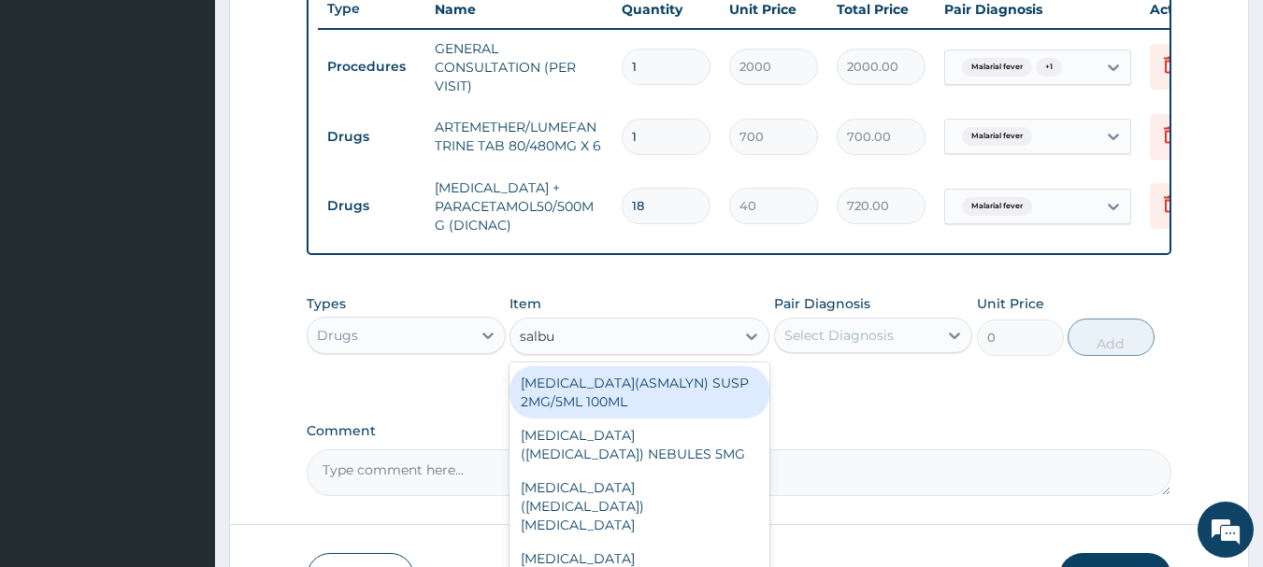
type input "salbut"
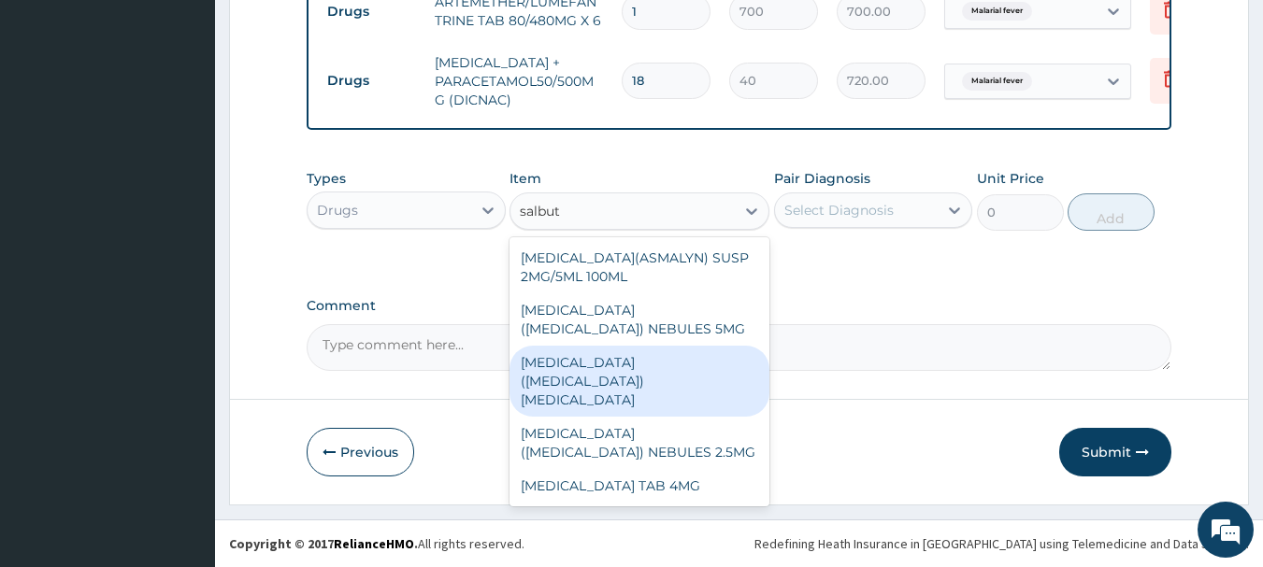
scroll to position [855, 0]
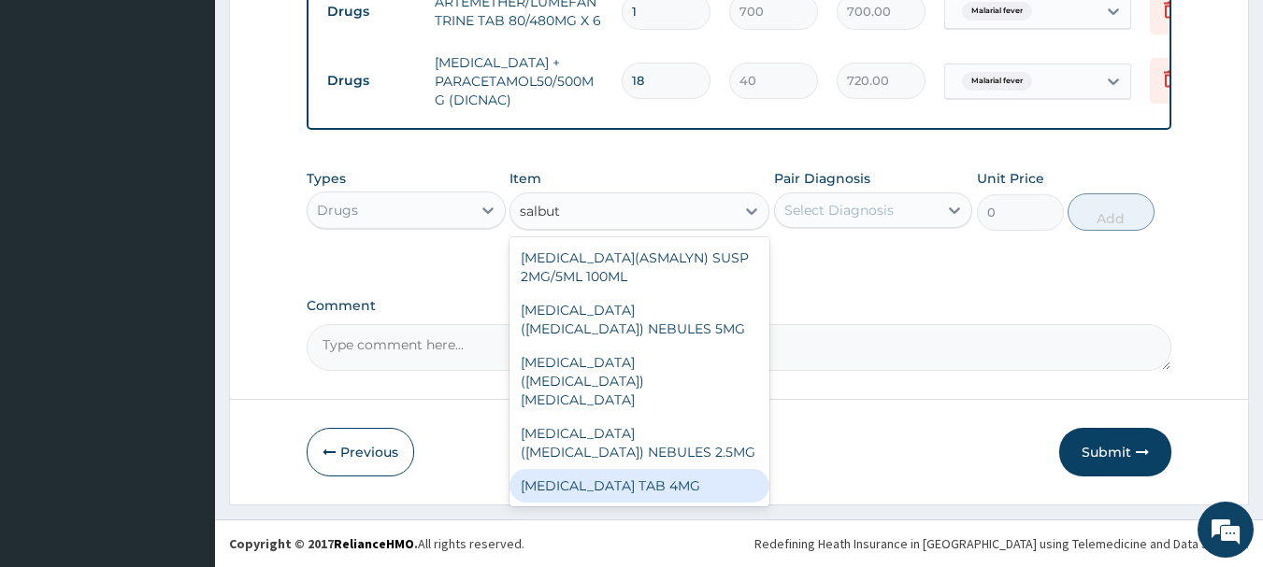
click at [646, 469] on div "SALBUTAMOL TAB 4MG" at bounding box center [639, 486] width 260 height 34
type input "10"
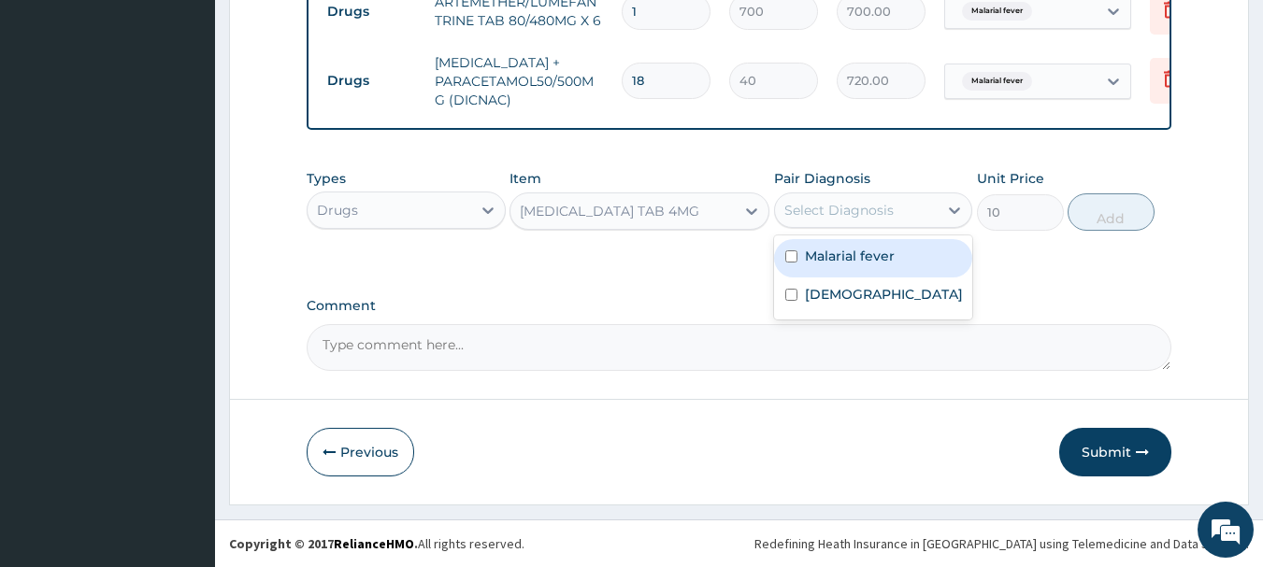
click at [890, 221] on div "Select Diagnosis" at bounding box center [857, 210] width 164 height 30
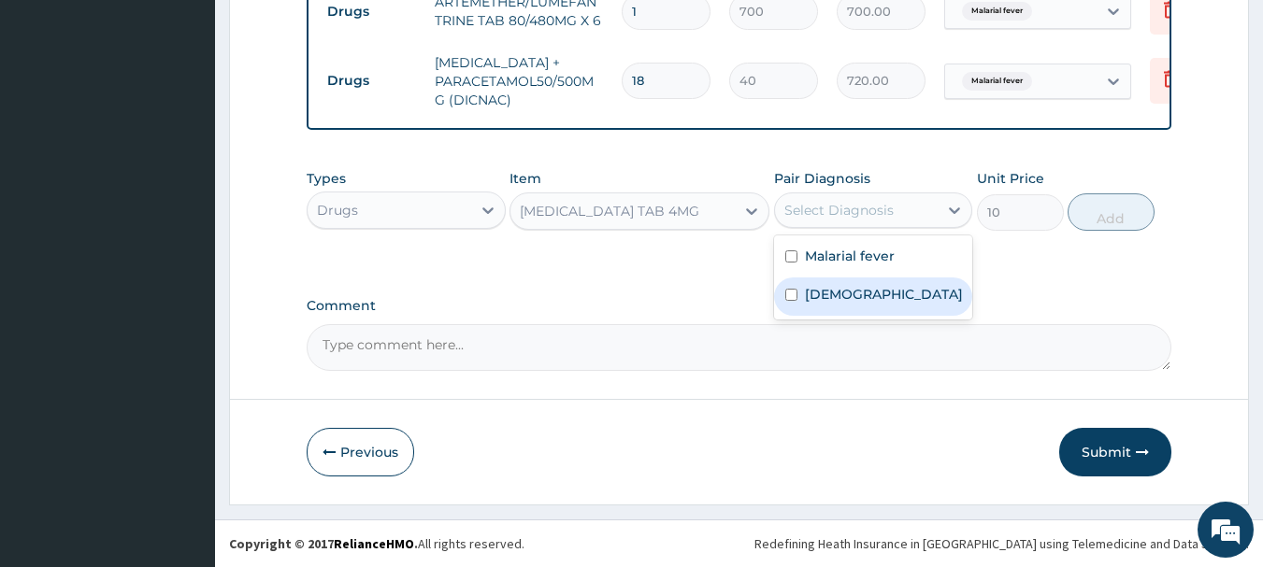
click at [837, 287] on label "Asthma" at bounding box center [884, 294] width 158 height 19
checkbox input "true"
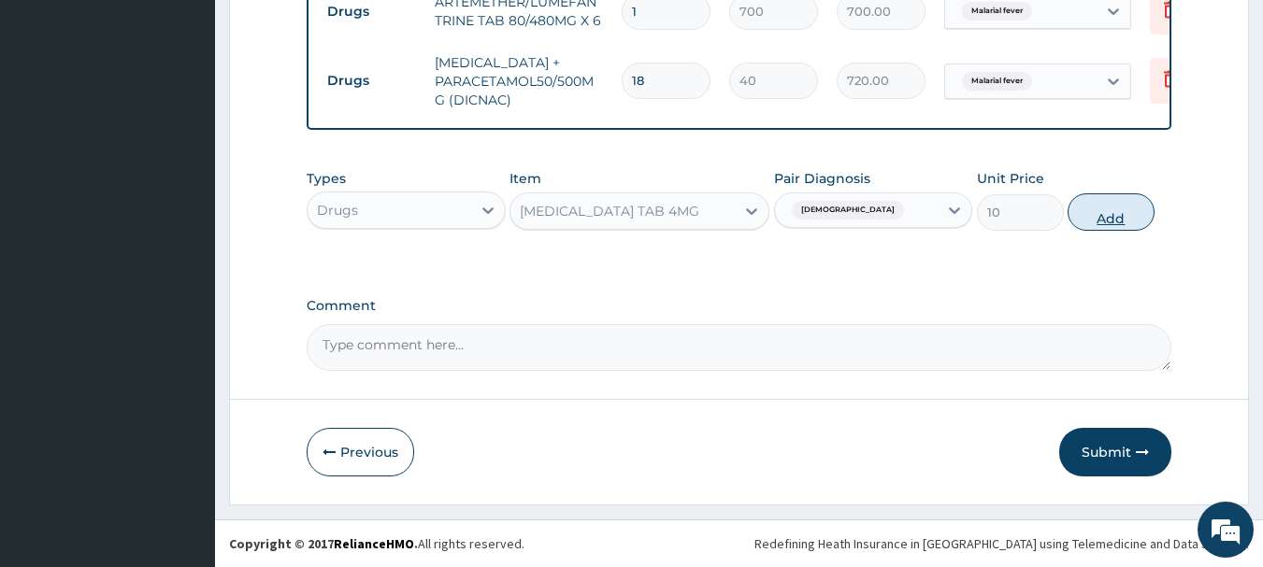
click at [1107, 207] on button "Add" at bounding box center [1110, 211] width 87 height 37
type input "0"
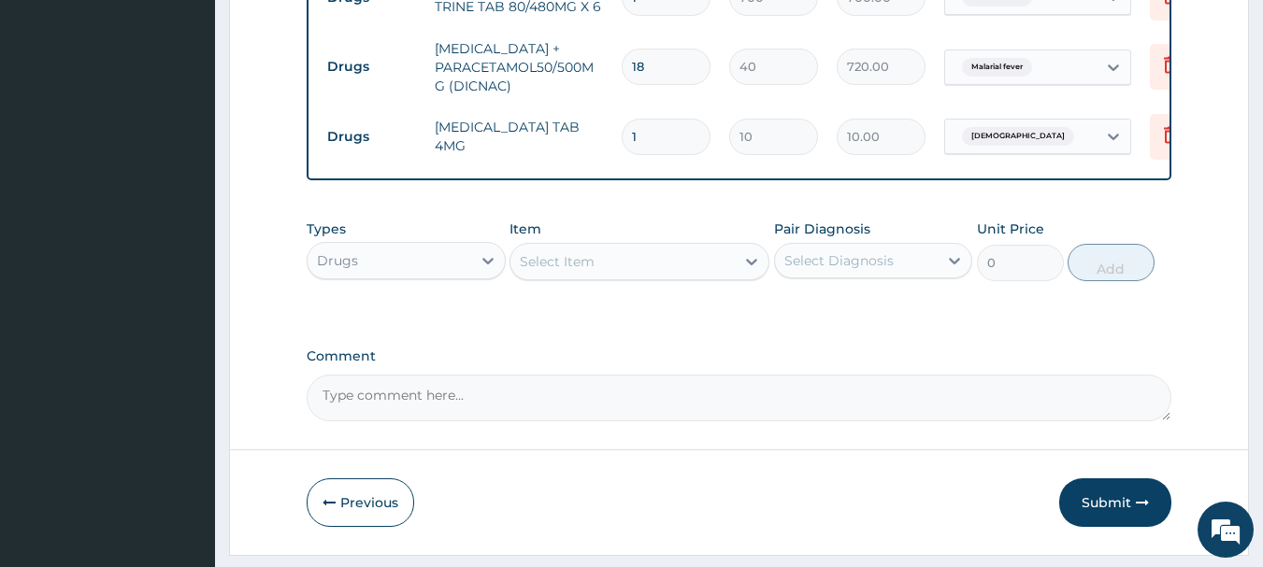
type input "15"
type input "150.00"
type input "15"
click at [1090, 507] on button "Submit" at bounding box center [1115, 502] width 112 height 49
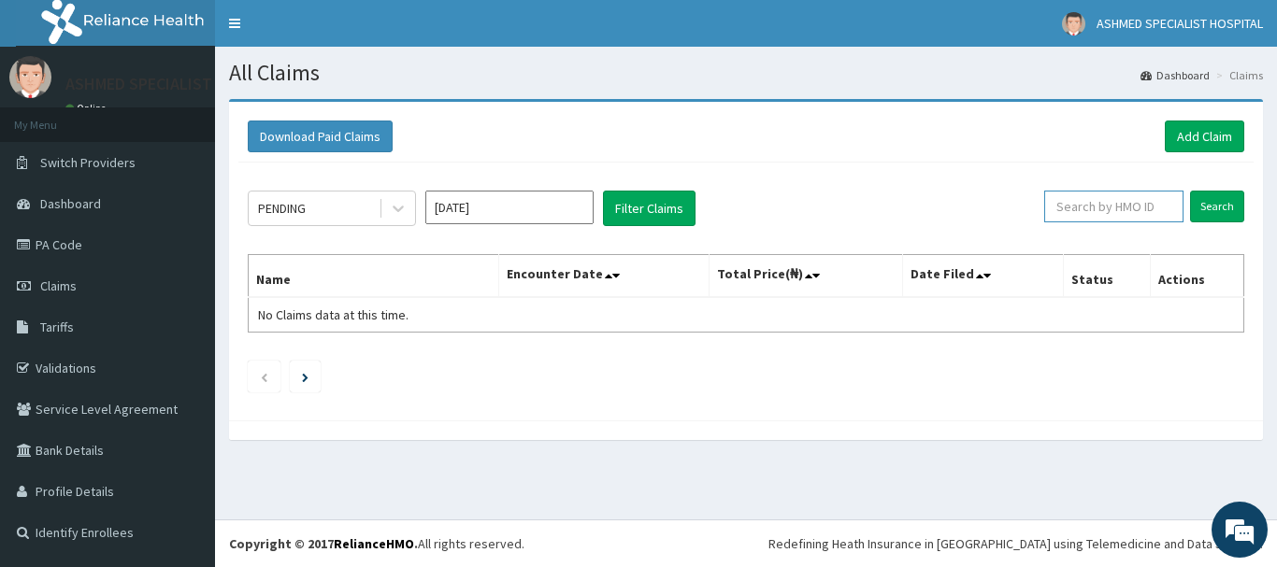
click at [1102, 214] on input "text" at bounding box center [1113, 207] width 139 height 32
paste input "skp/10336/a"
type input "skp/10336/a"
click at [1214, 199] on input "Search" at bounding box center [1217, 207] width 54 height 32
